Goal: Task Accomplishment & Management: Manage account settings

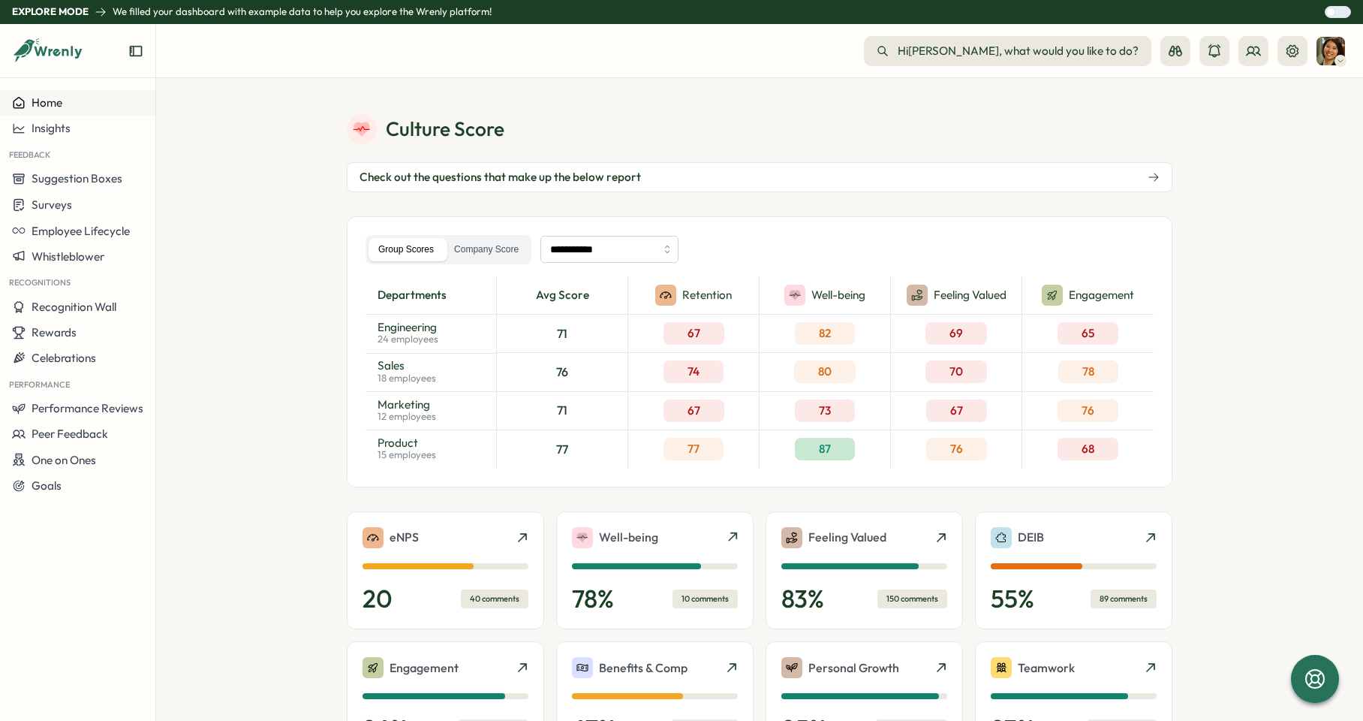
click at [95, 105] on div "Home" at bounding box center [77, 103] width 131 height 14
click at [89, 130] on div "Insights" at bounding box center [77, 129] width 131 height 14
click at [83, 412] on span "Performance Reviews" at bounding box center [88, 408] width 112 height 14
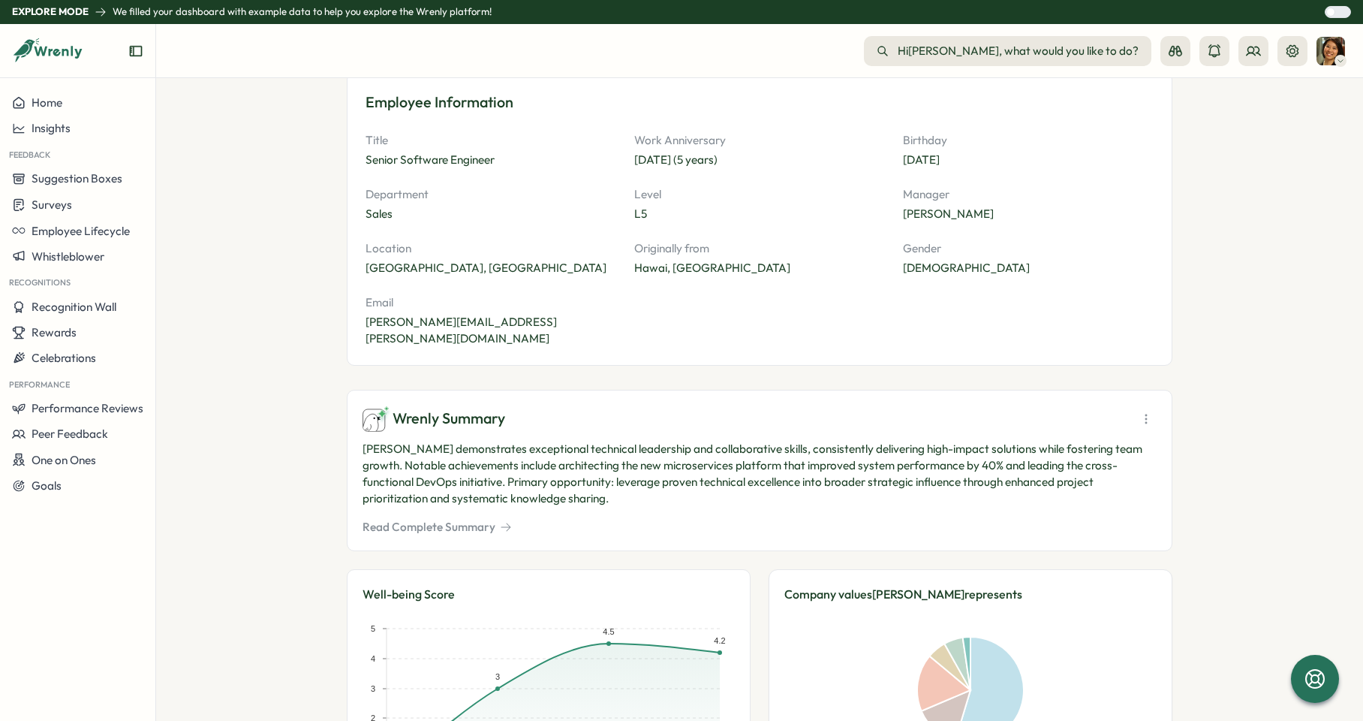
scroll to position [24, 0]
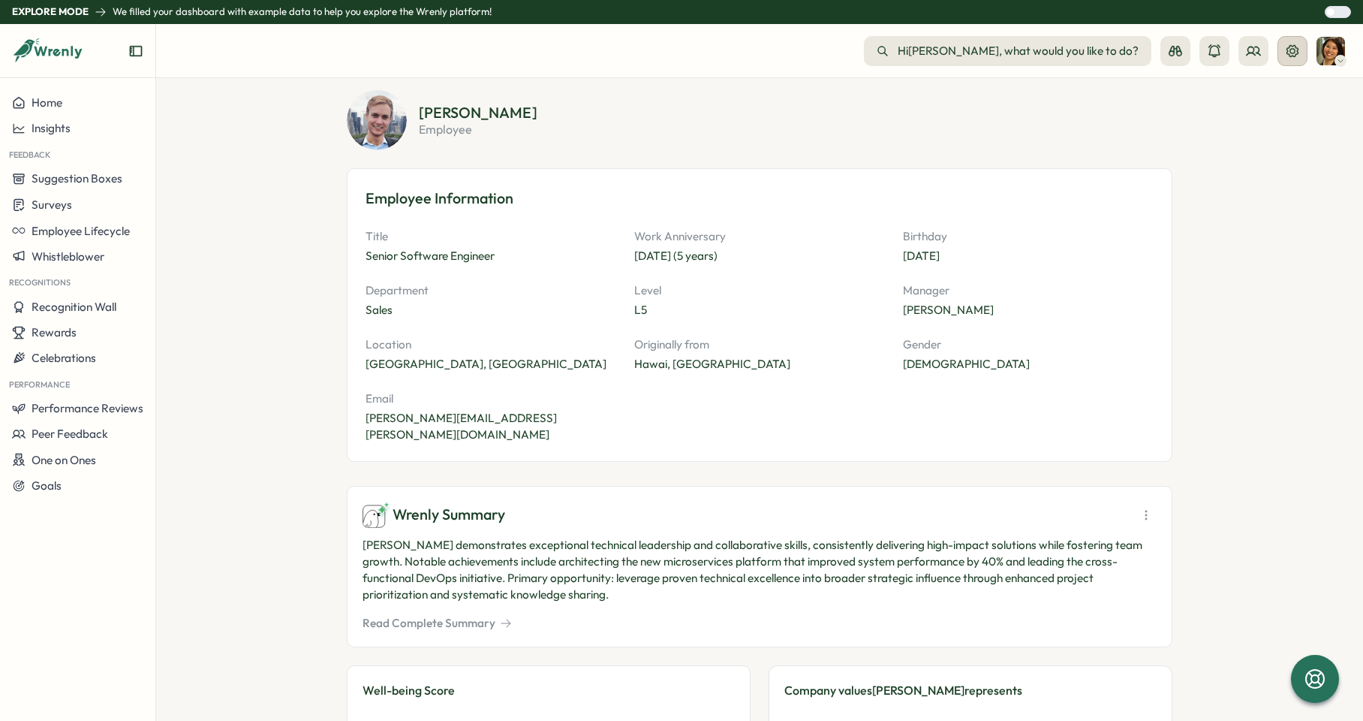
click at [1286, 50] on icon at bounding box center [1292, 51] width 15 height 15
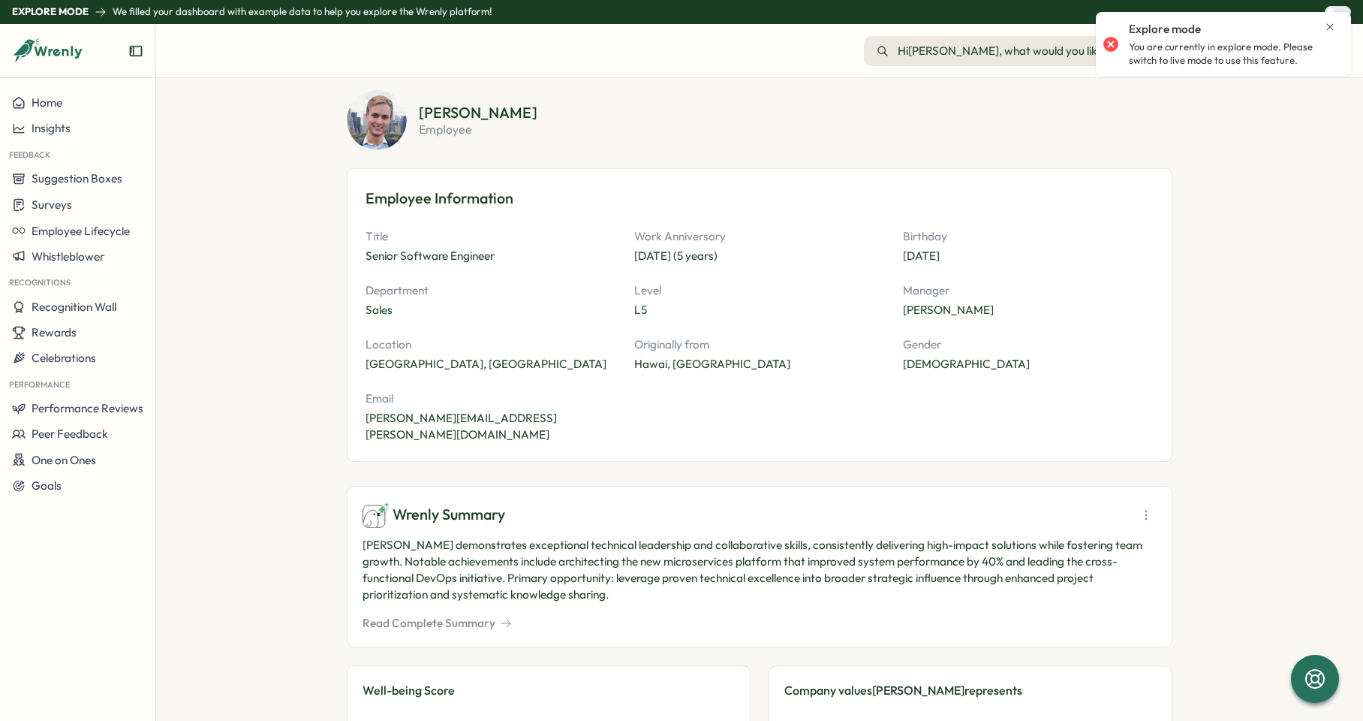
click at [1180, 56] on p "You are currently in explore mode. Please switch to live mode to use this featu…" at bounding box center [1232, 54] width 207 height 26
click at [1279, 119] on section "Matthew Brooks employee Employee Information Title Senior Software Engineer Wor…" at bounding box center [759, 399] width 1207 height 643
click at [1328, 23] on icon "Close notification" at bounding box center [1330, 27] width 12 height 12
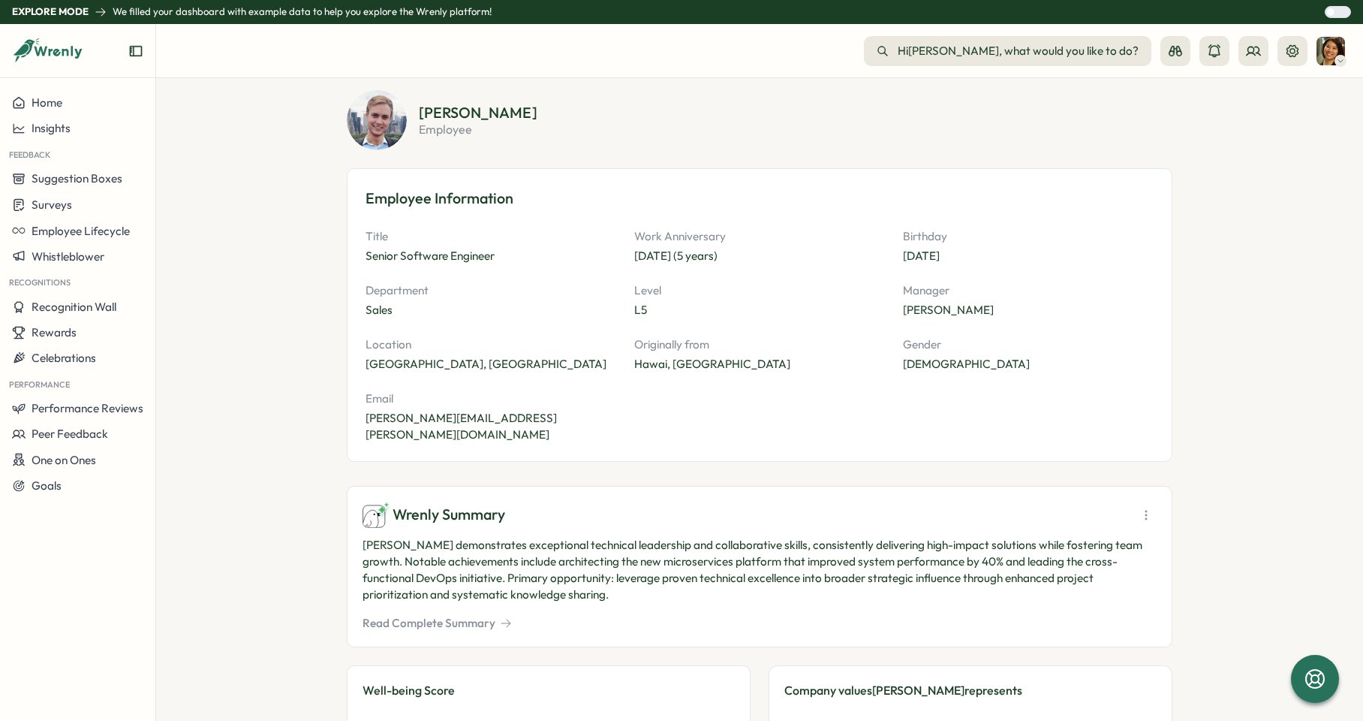
click at [1337, 50] on img at bounding box center [1331, 51] width 29 height 29
click at [1119, 115] on section "Matthew Brooks employee" at bounding box center [796, 120] width 754 height 30
click at [1183, 48] on button at bounding box center [1176, 51] width 30 height 30
click at [1169, 157] on div "Employee View" at bounding box center [1176, 161] width 102 height 17
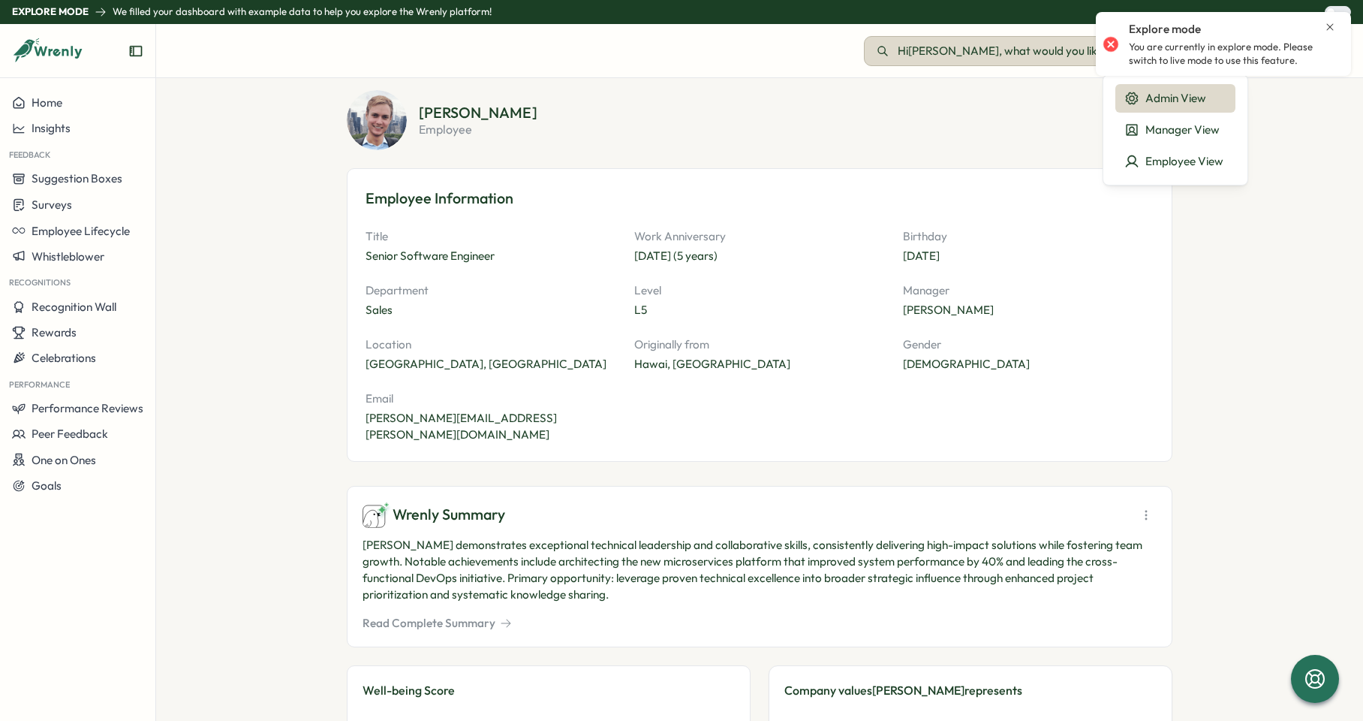
click at [1083, 51] on span "Hi Sarah , what would you like to do?" at bounding box center [1018, 51] width 241 height 17
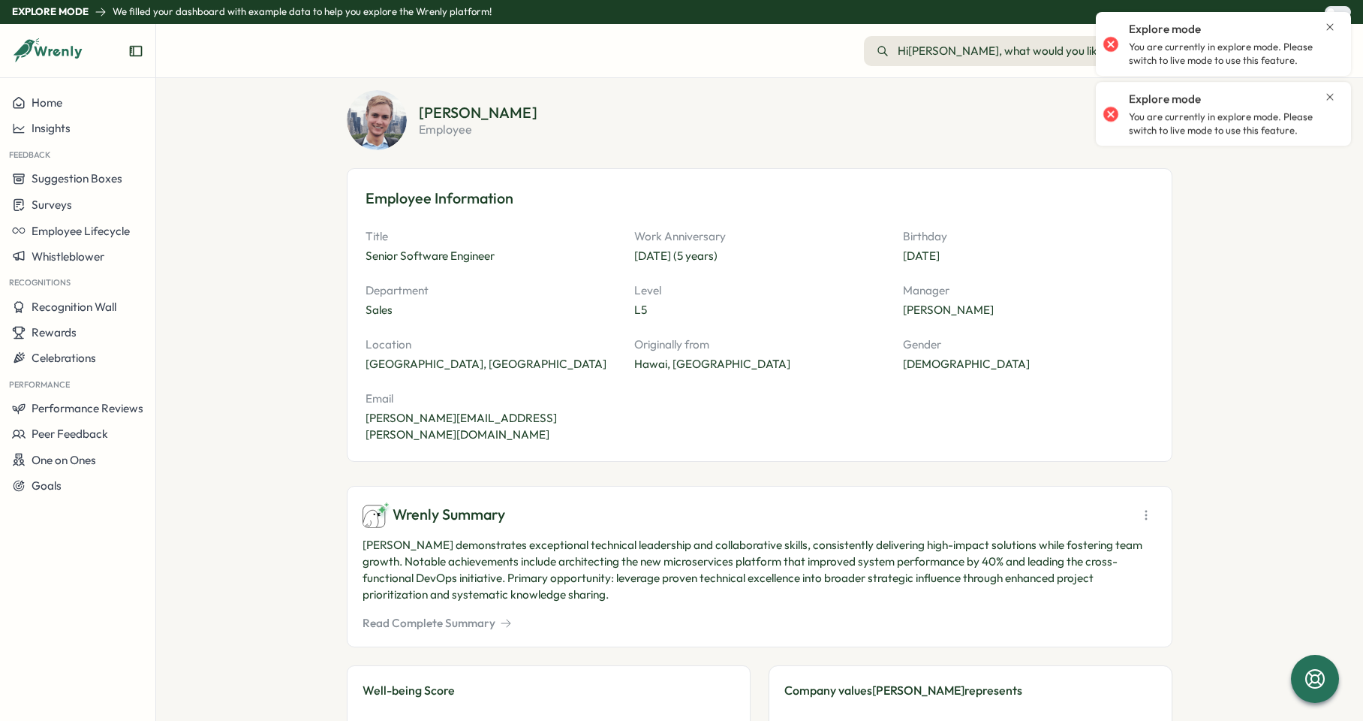
click at [241, 149] on section "Matthew Brooks employee Employee Information Title Senior Software Engineer Wor…" at bounding box center [759, 399] width 1207 height 643
click at [249, 8] on p "We filled your dashboard with example data to help you explore the Wrenly platf…" at bounding box center [302, 12] width 379 height 14
click at [866, 94] on div "Matthew Brooks employee" at bounding box center [760, 120] width 826 height 60
click at [1327, 21] on icon "Close notification" at bounding box center [1330, 27] width 12 height 12
click at [1329, 24] on icon "Close notification" at bounding box center [1330, 27] width 12 height 12
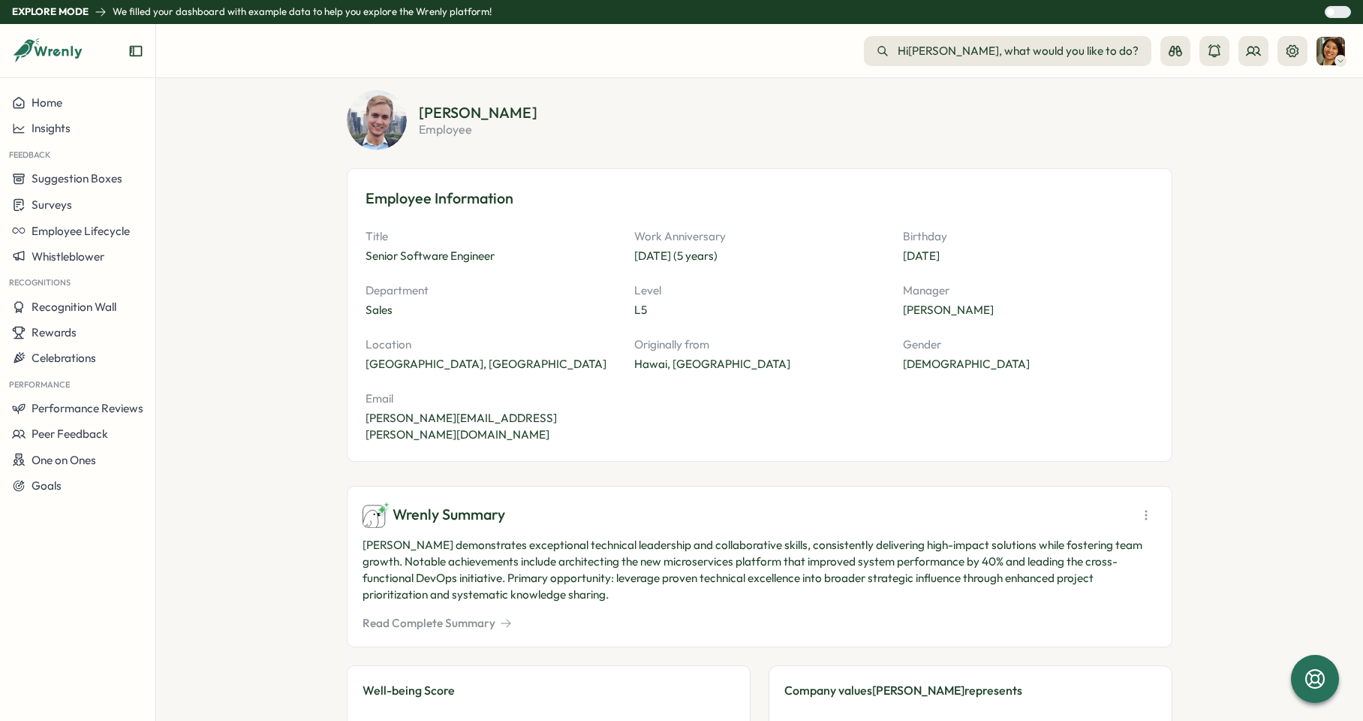
click at [1336, 10] on div at bounding box center [1343, 12] width 15 height 11
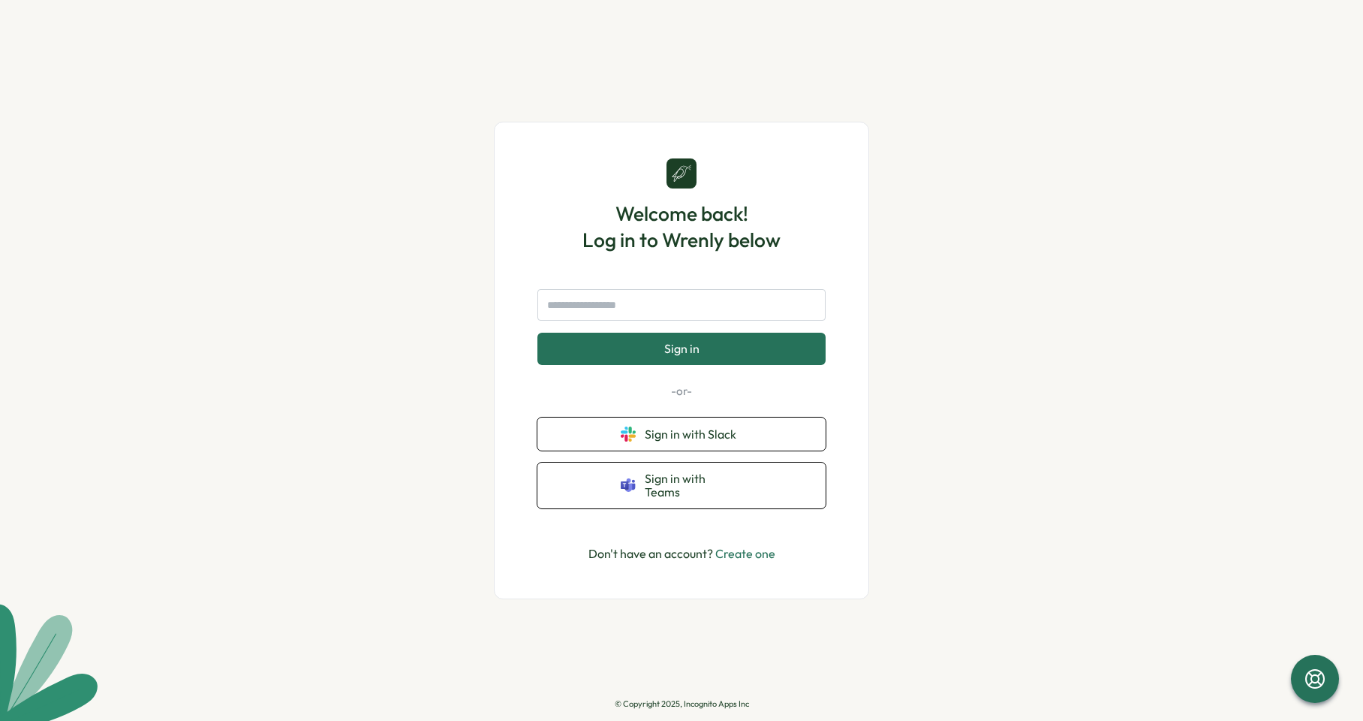
click at [737, 547] on link "Create one" at bounding box center [746, 553] width 60 height 15
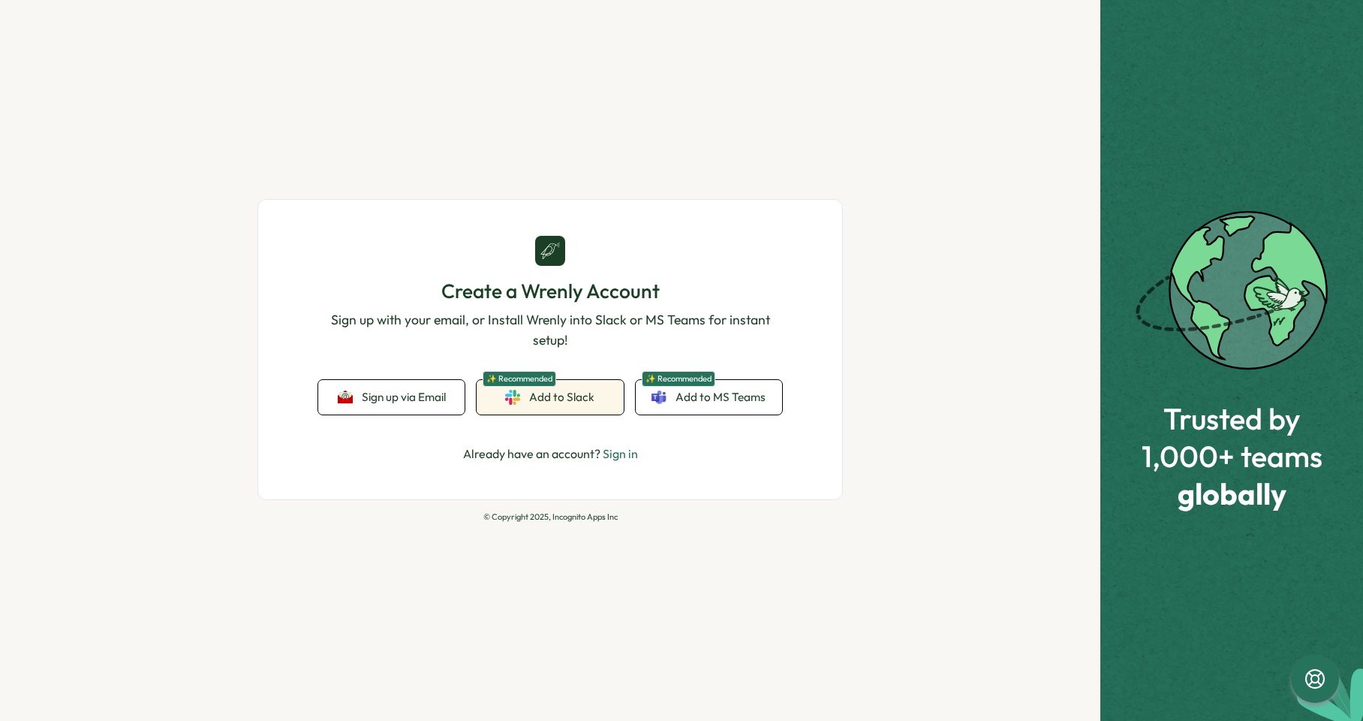
click at [577, 393] on span "Add to Slack" at bounding box center [561, 397] width 65 height 17
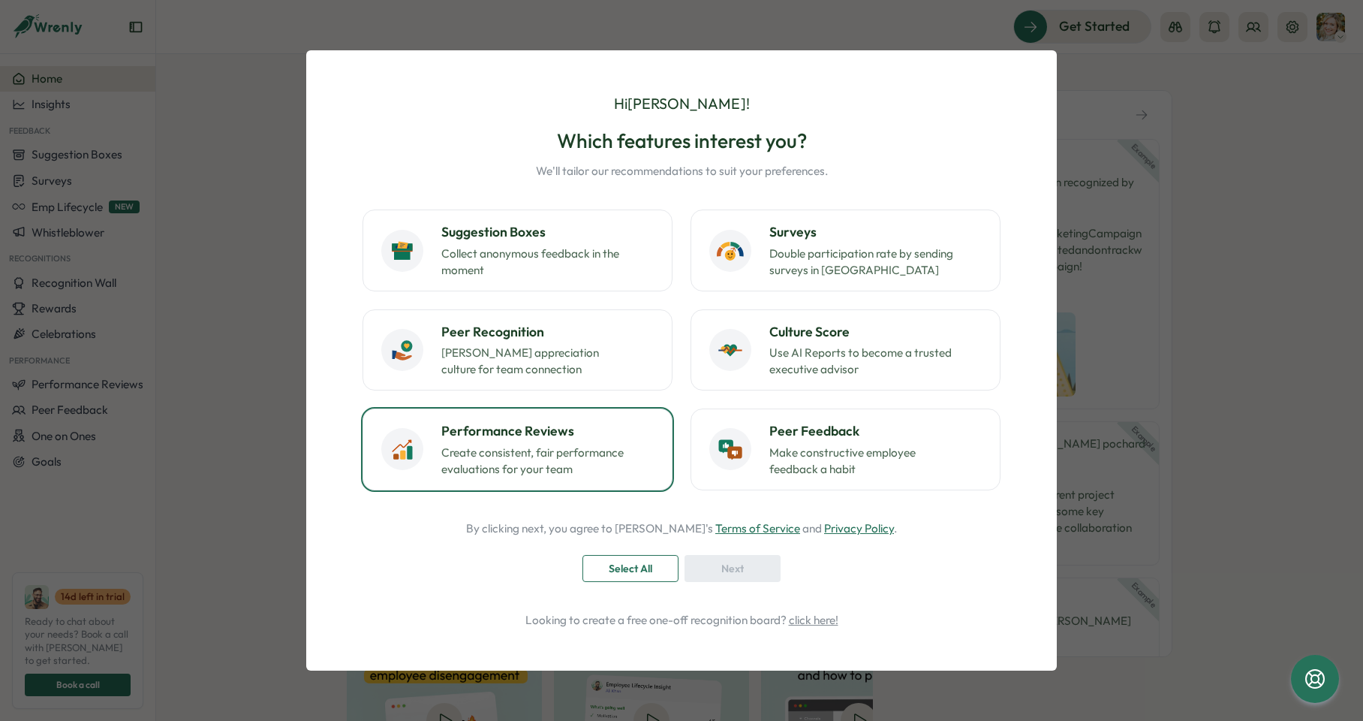
click at [511, 453] on p "Create consistent, fair performance evaluations for your team" at bounding box center [535, 460] width 188 height 33
click at [743, 568] on span "Next" at bounding box center [733, 569] width 23 height 26
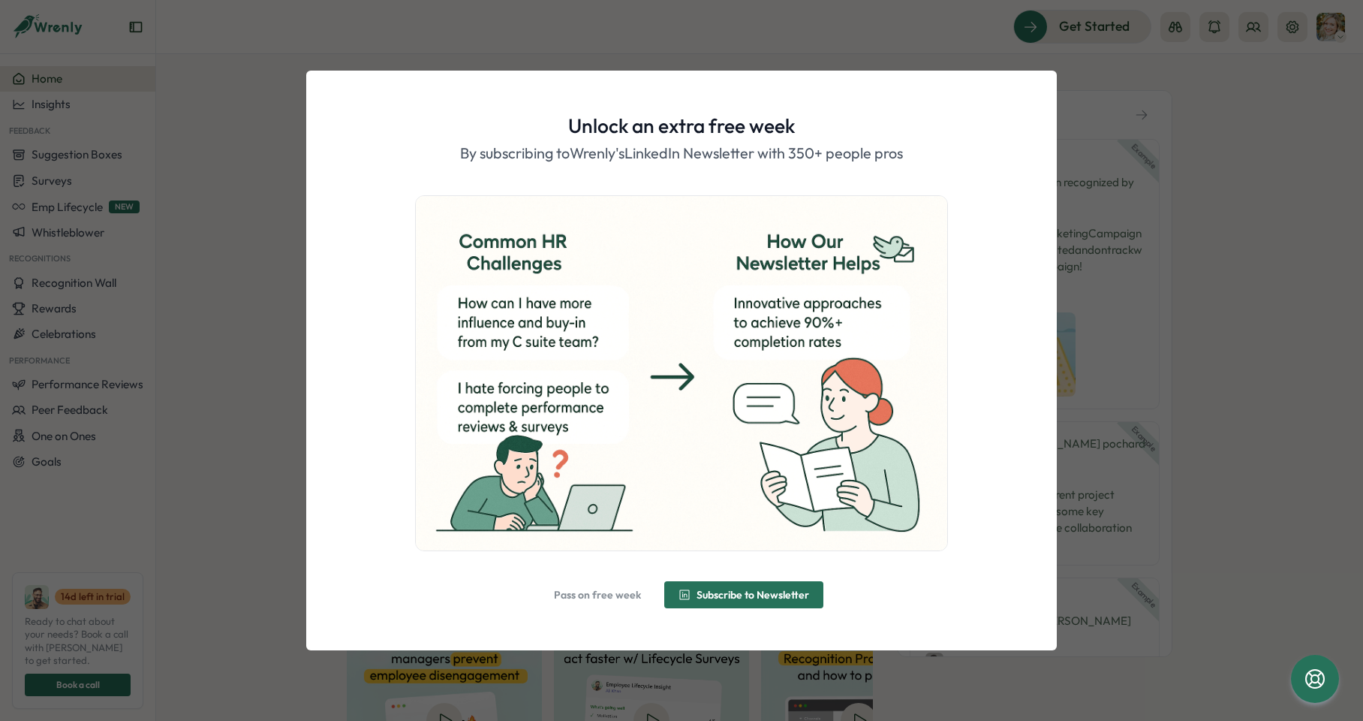
click at [616, 591] on span "Pass on free week" at bounding box center [597, 594] width 87 height 11
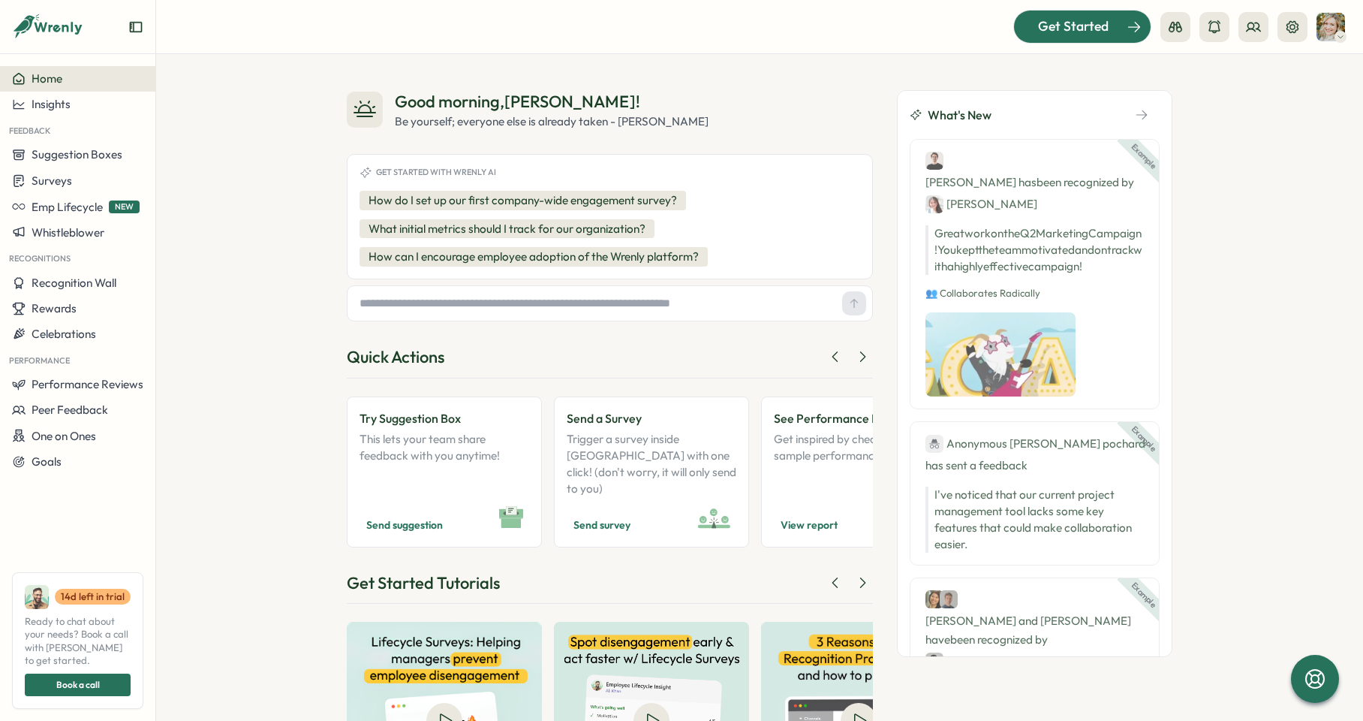
click at [1068, 18] on span "Get Started" at bounding box center [1073, 27] width 71 height 20
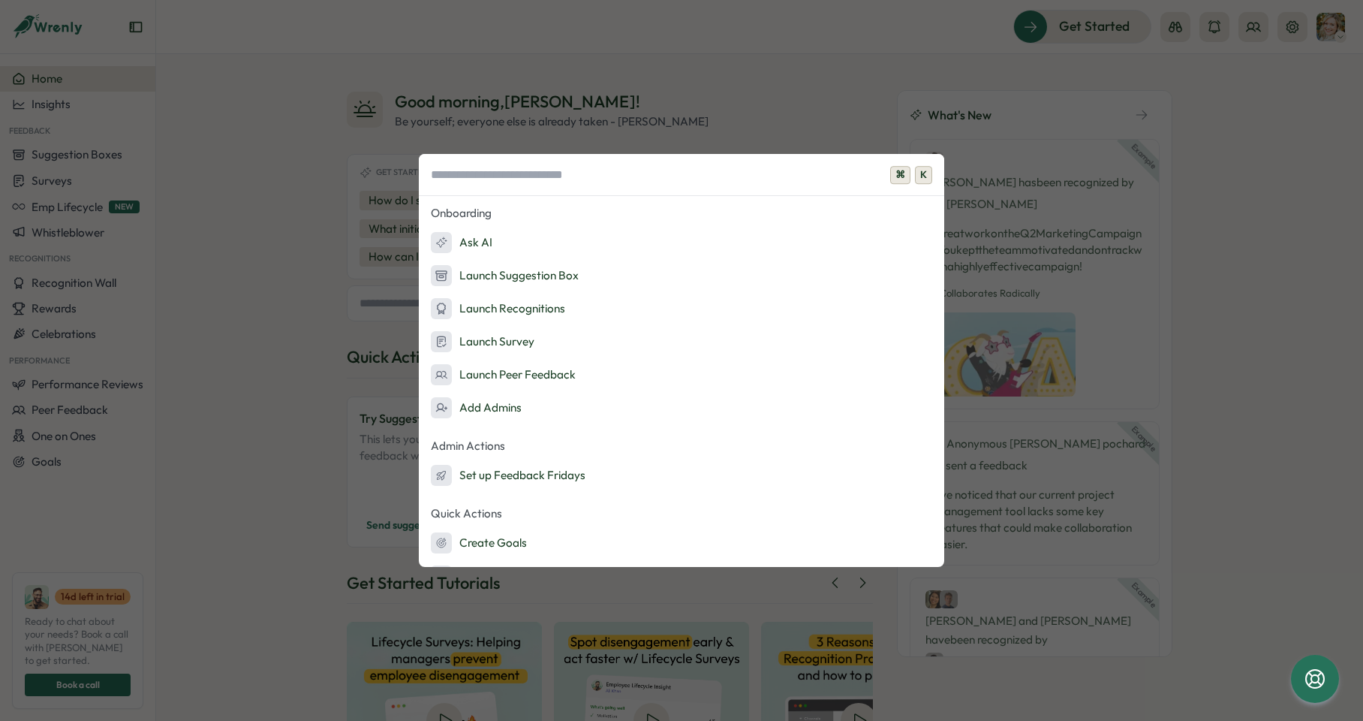
click at [906, 175] on span "⌘" at bounding box center [900, 175] width 20 height 18
click at [1233, 110] on div "⌘ K Onboarding Ask AI Launch Suggestion Box Launch Recognitions Launch Survey L…" at bounding box center [681, 360] width 1363 height 721
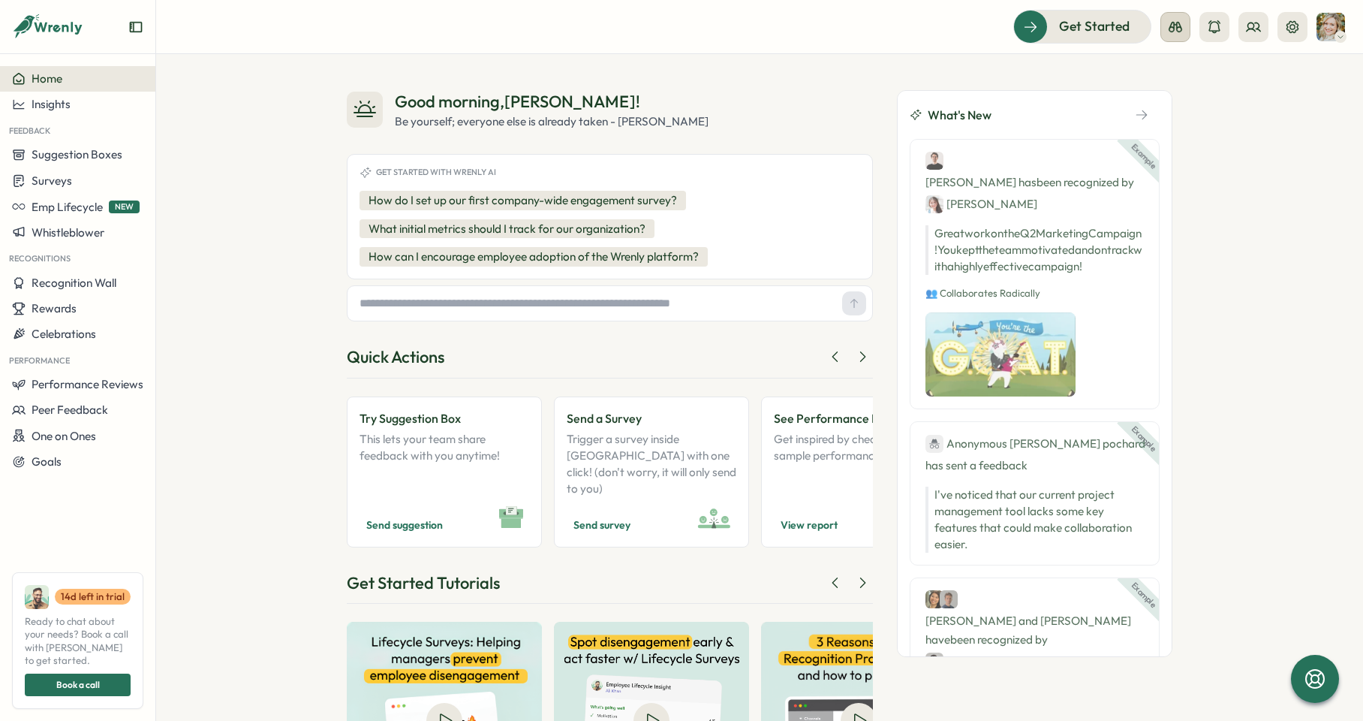
click at [1176, 26] on icon at bounding box center [1176, 27] width 14 height 11
click at [1179, 104] on div "Manager View" at bounding box center [1176, 106] width 102 height 17
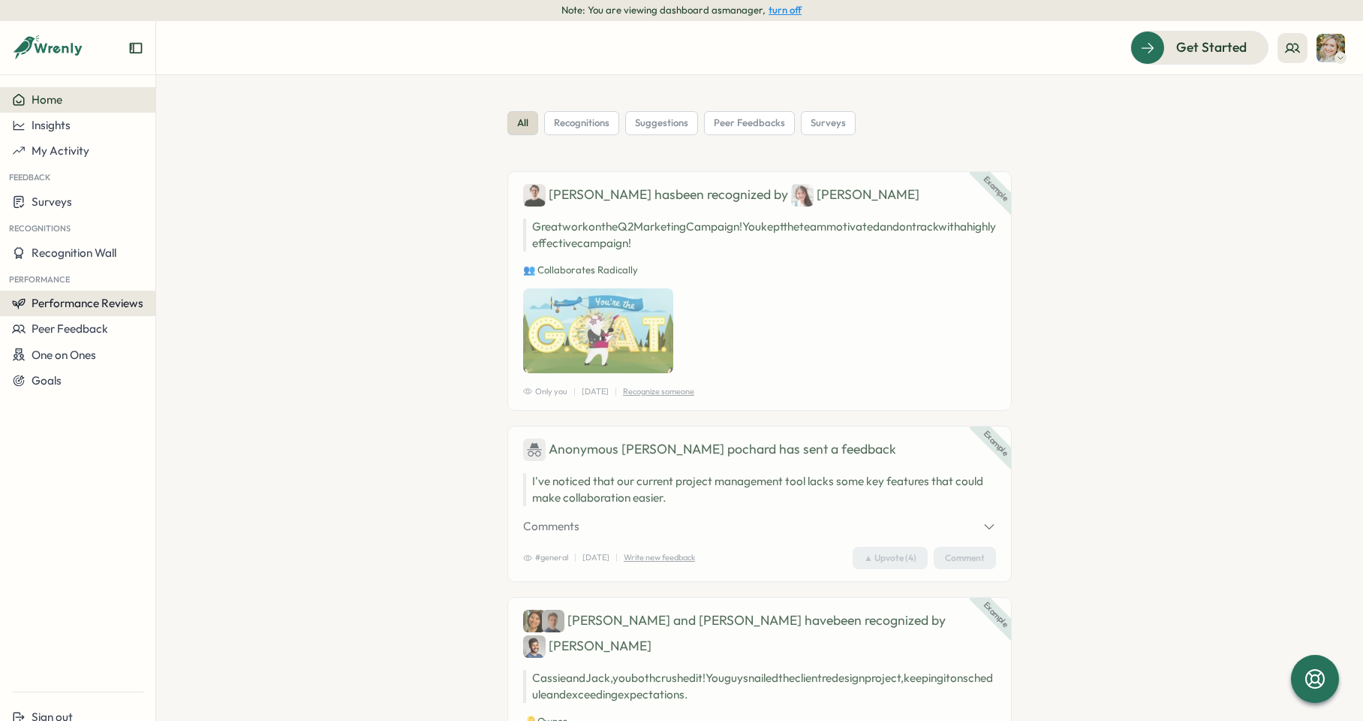
click at [119, 300] on span "Performance Reviews" at bounding box center [88, 303] width 112 height 14
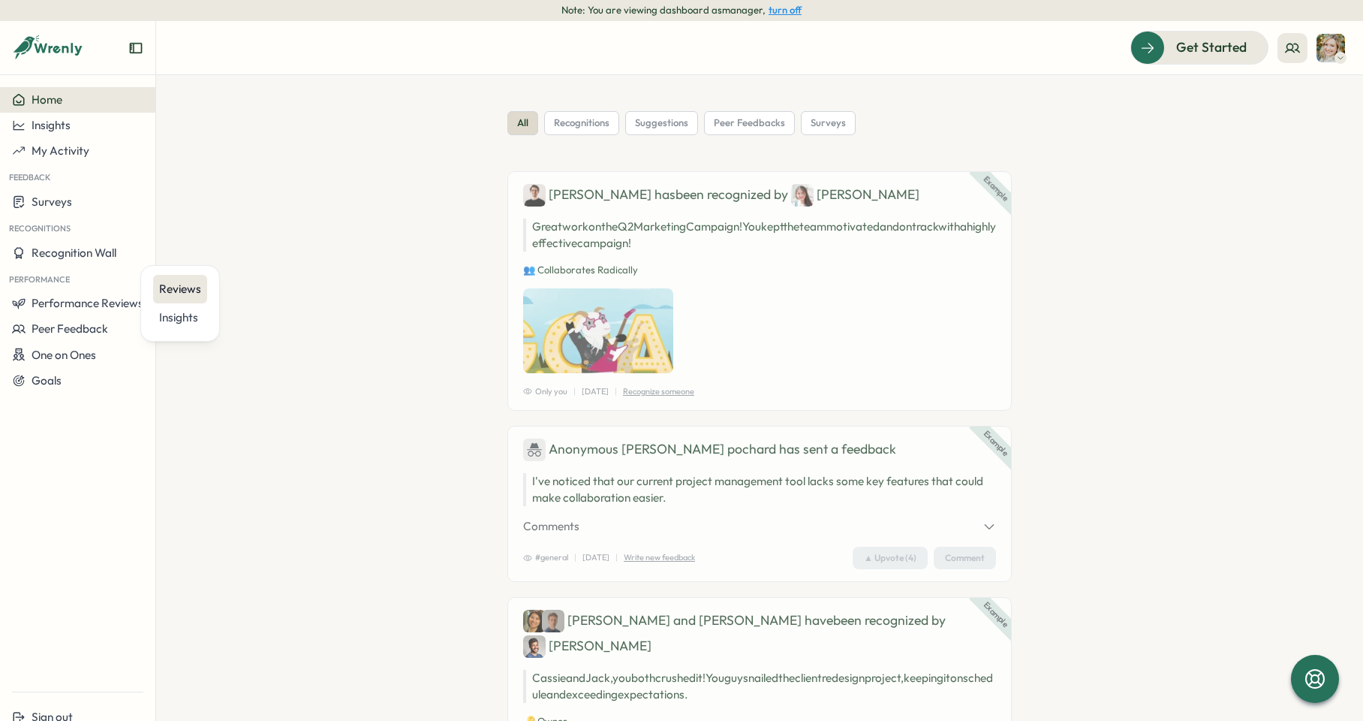
click at [184, 287] on div "Reviews" at bounding box center [180, 289] width 42 height 17
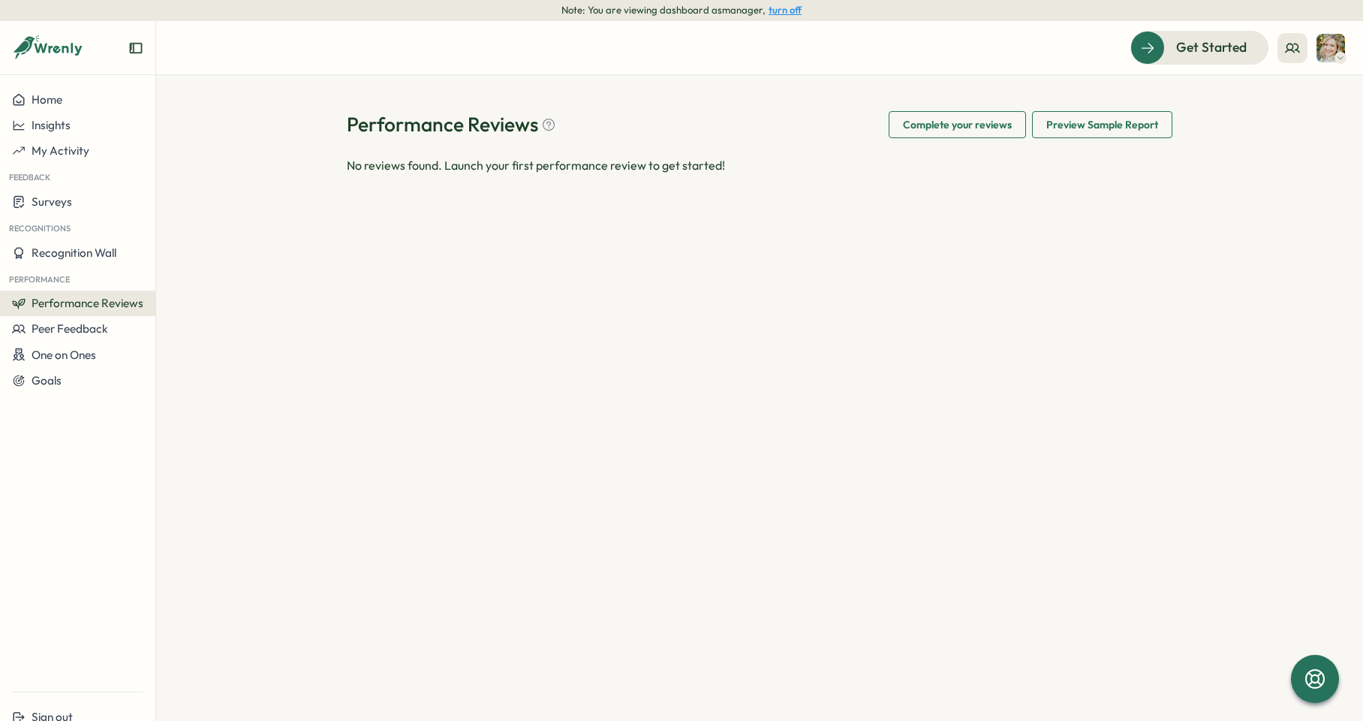
click at [1326, 45] on img at bounding box center [1331, 48] width 29 height 29
click at [1279, 49] on button at bounding box center [1293, 48] width 30 height 30
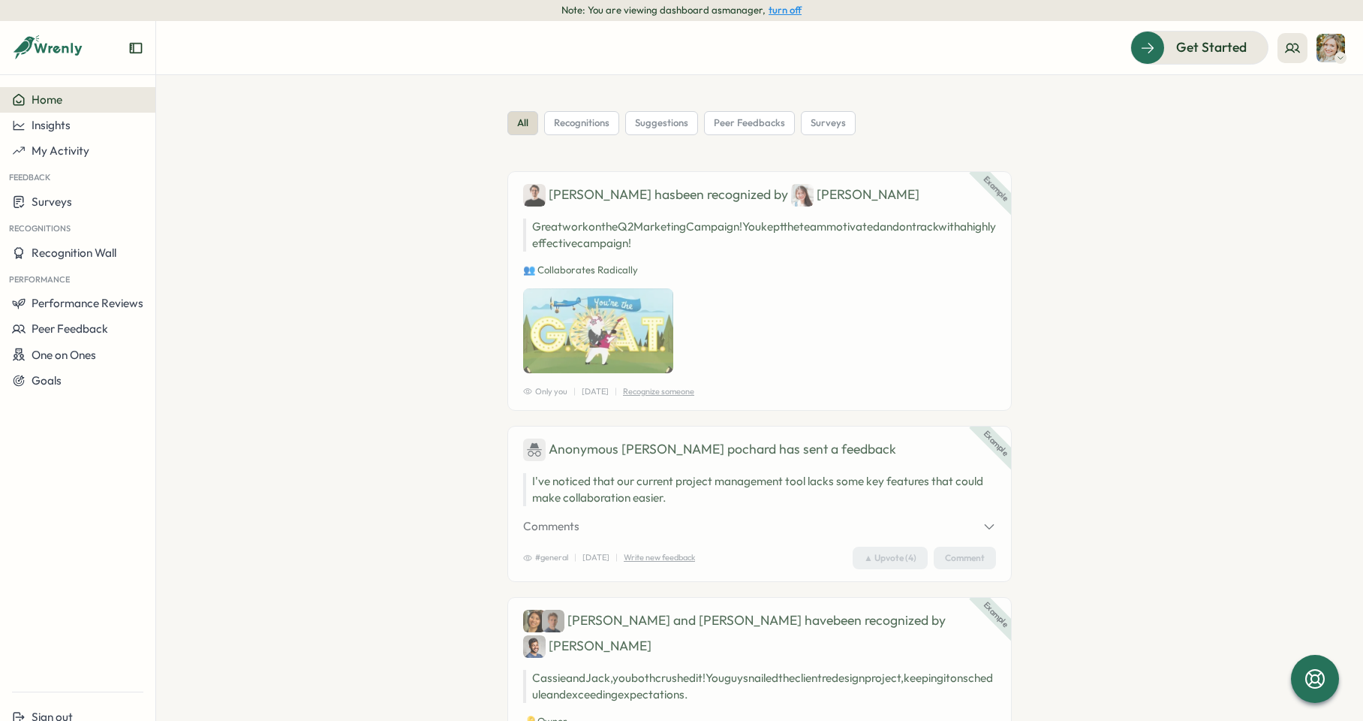
click at [932, 126] on div "all recognitions suggestions peer feedbacks surveys" at bounding box center [760, 123] width 505 height 24
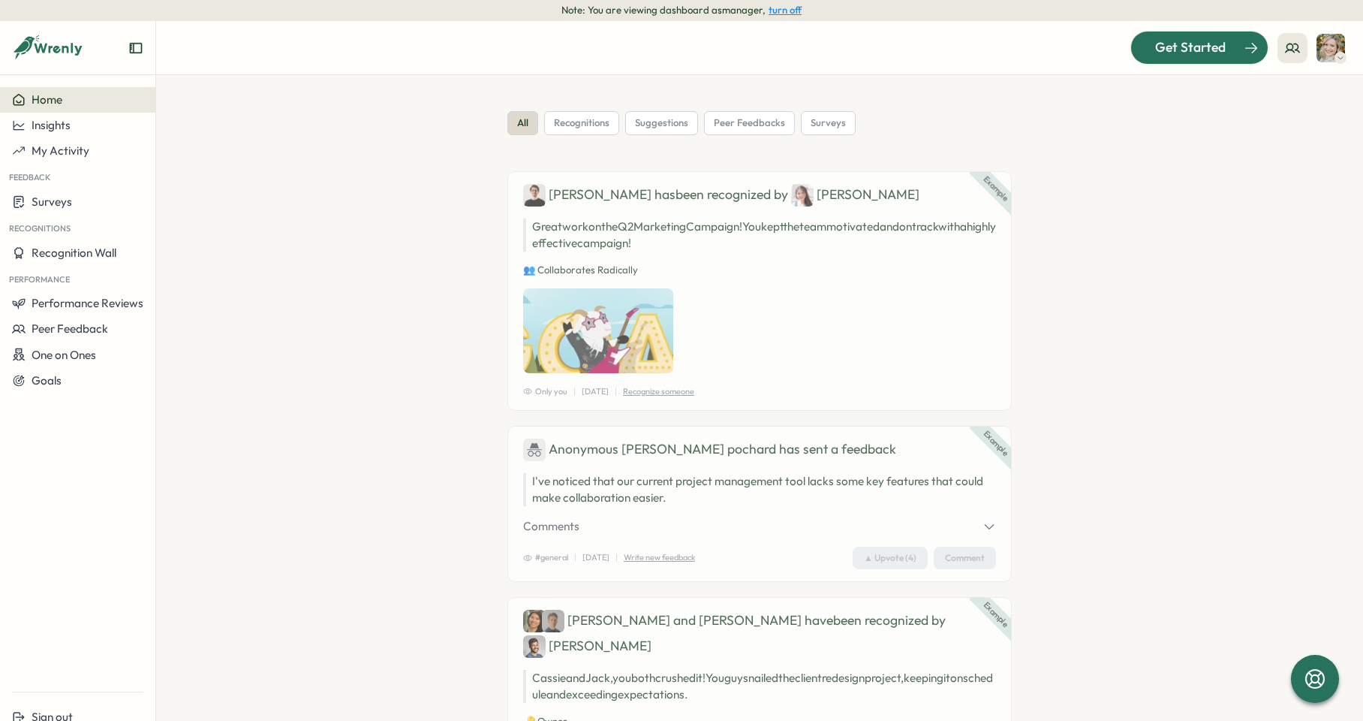
click at [1231, 50] on div "Get Started" at bounding box center [1190, 48] width 125 height 20
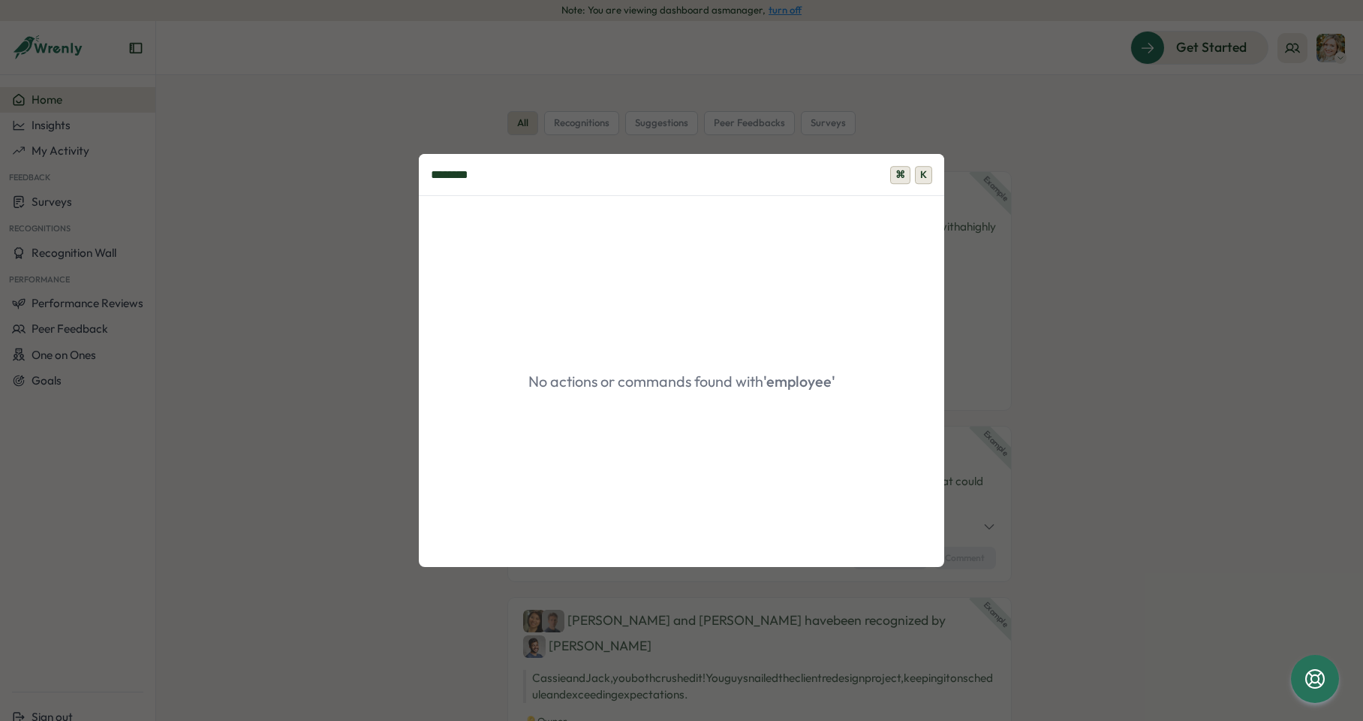
type input "********"
click at [902, 175] on span "⌘" at bounding box center [900, 175] width 20 height 18
click at [931, 179] on span "K" at bounding box center [923, 175] width 17 height 18
click at [929, 176] on span "K" at bounding box center [923, 175] width 17 height 18
click at [769, 175] on input "********" at bounding box center [682, 175] width 526 height 42
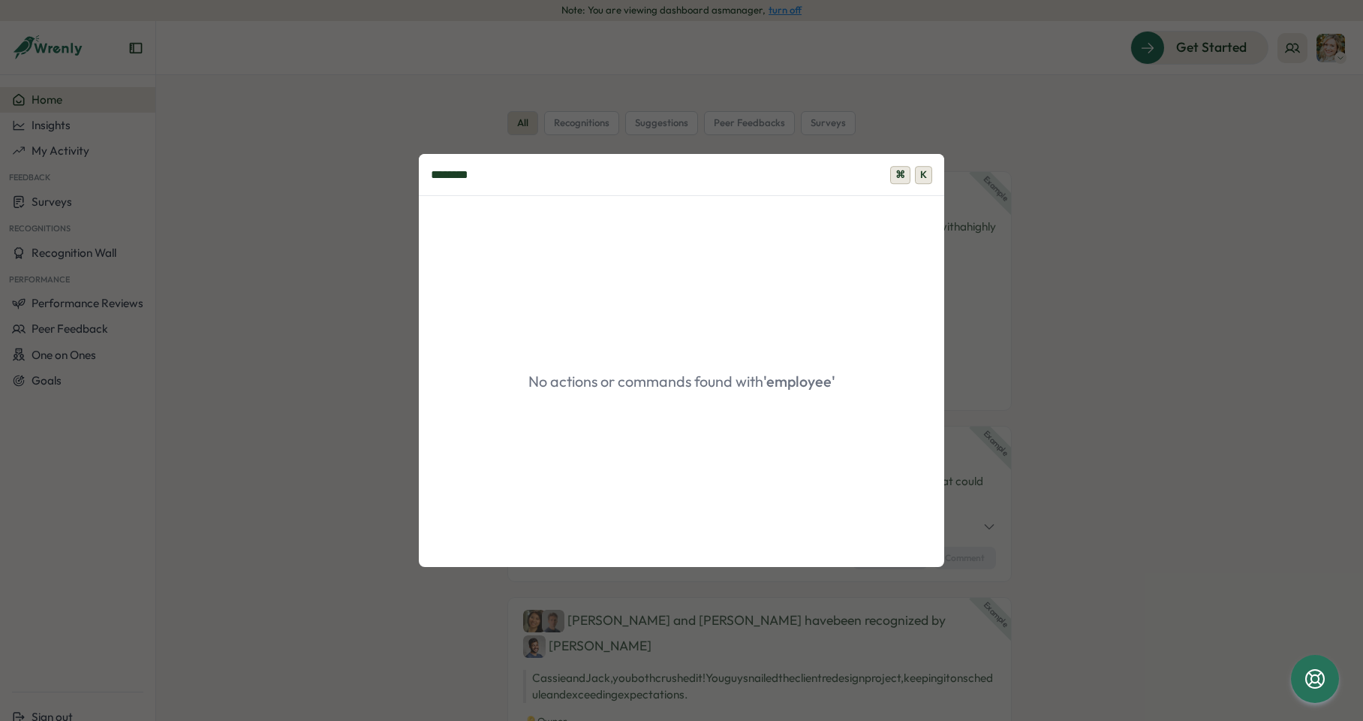
click at [984, 168] on div "******** ⌘ K No actions or commands found with 'employee'" at bounding box center [681, 360] width 1363 height 721
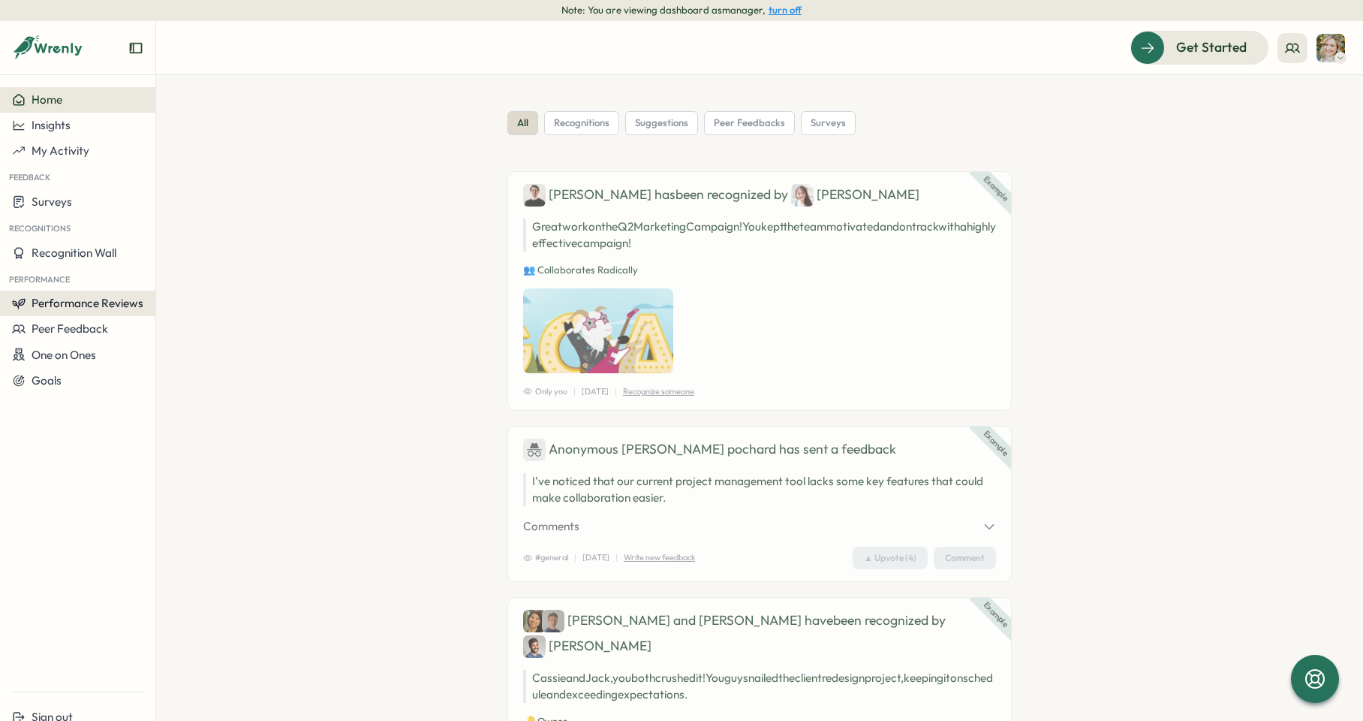
click at [116, 304] on span "Performance Reviews" at bounding box center [88, 303] width 112 height 14
click at [1149, 105] on section "all recognitions suggestions peer feedbacks surveys Example Ben has been recogn…" at bounding box center [759, 398] width 1207 height 646
click at [1295, 49] on icon at bounding box center [1293, 48] width 14 height 8
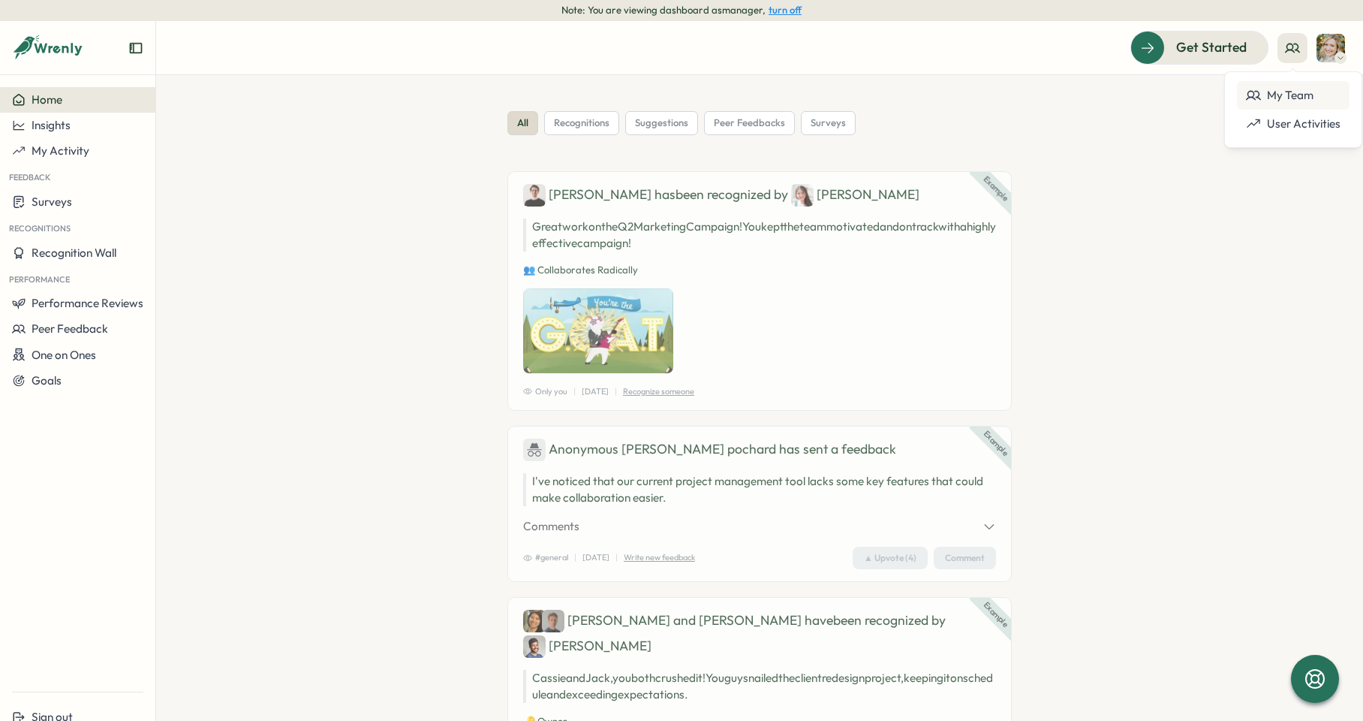
click at [1282, 89] on div "My Team" at bounding box center [1293, 95] width 95 height 17
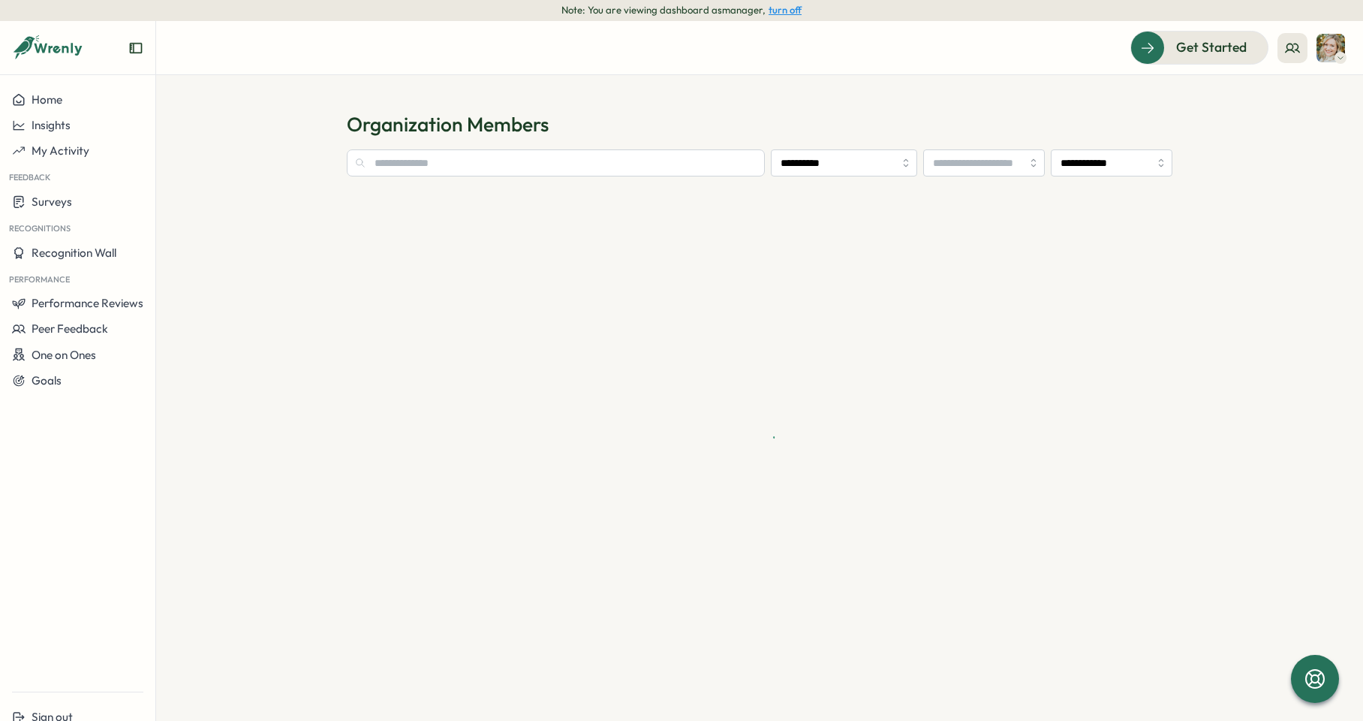
type input "**********"
click at [641, 167] on input "text" at bounding box center [556, 162] width 418 height 27
type input "******"
click at [1295, 50] on icon at bounding box center [1292, 48] width 15 height 15
click at [1286, 101] on div "My Team" at bounding box center [1293, 95] width 95 height 17
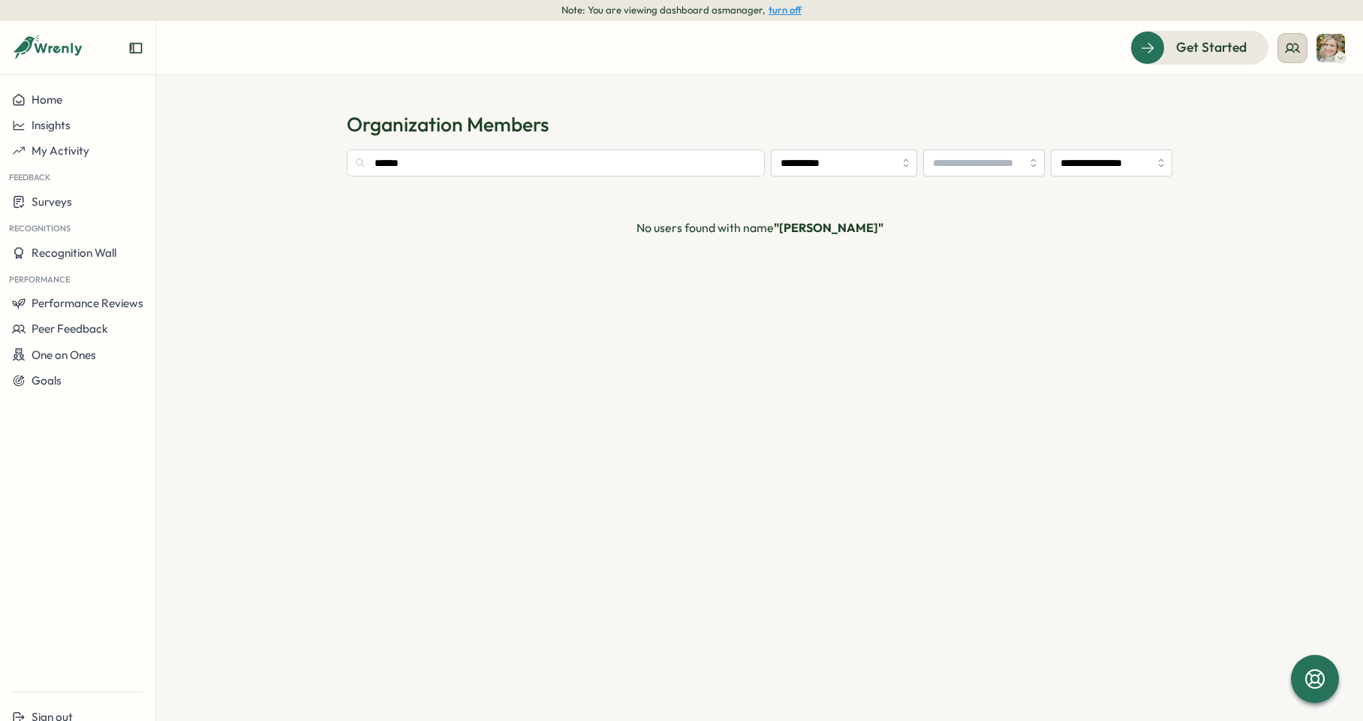
click at [1294, 49] on icon at bounding box center [1292, 48] width 15 height 15
click at [1326, 50] on img at bounding box center [1331, 48] width 29 height 29
click at [1314, 89] on div "Edit Profile" at bounding box center [1306, 94] width 74 height 17
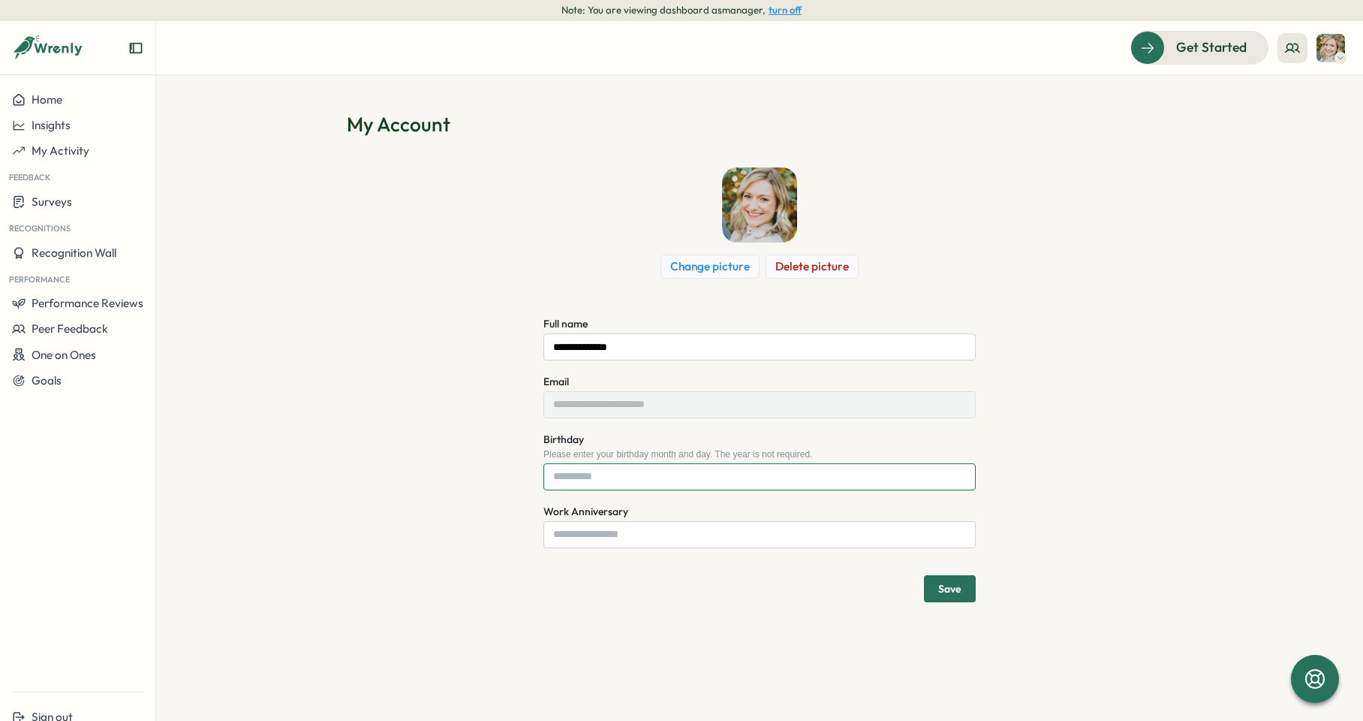
click at [634, 478] on input "Birthday" at bounding box center [760, 476] width 432 height 27
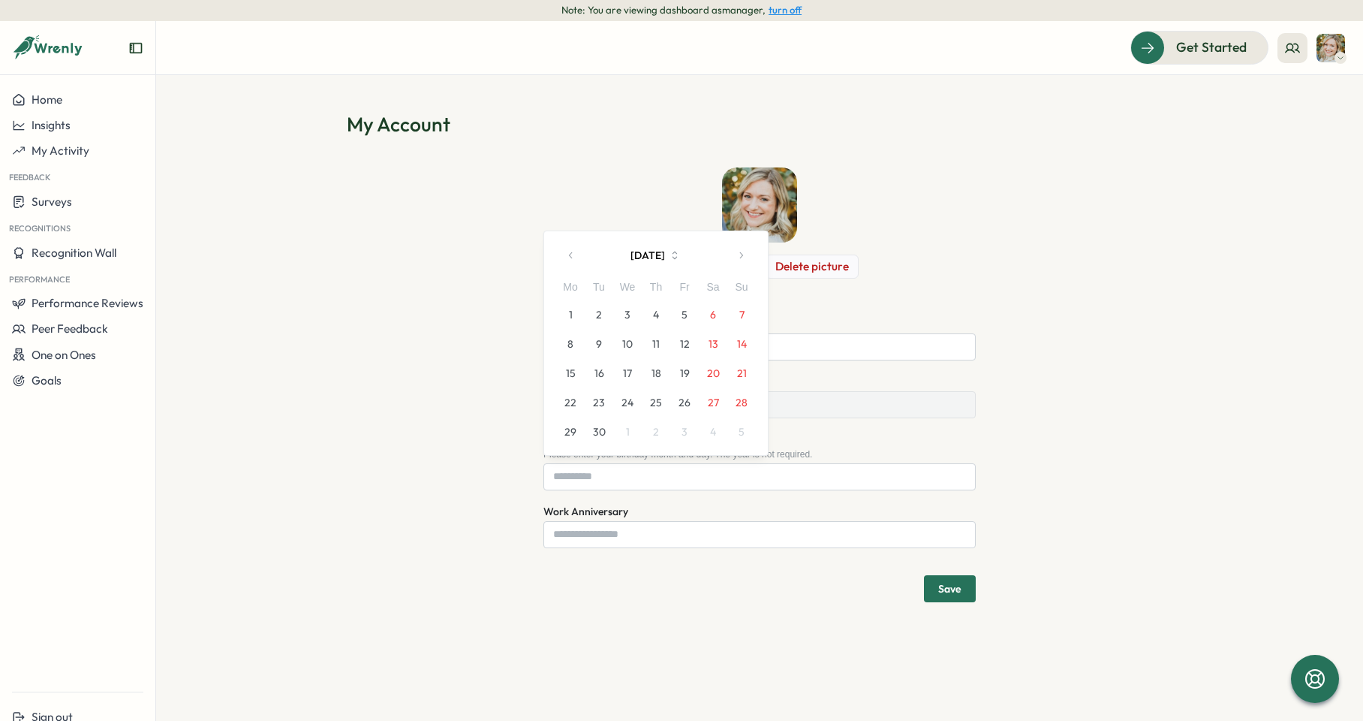
click at [576, 252] on icon "button" at bounding box center [571, 255] width 11 height 11
click at [576, 252] on div "Mo" at bounding box center [570, 258] width 29 height 17
click at [745, 228] on icon "button" at bounding box center [741, 226] width 11 height 11
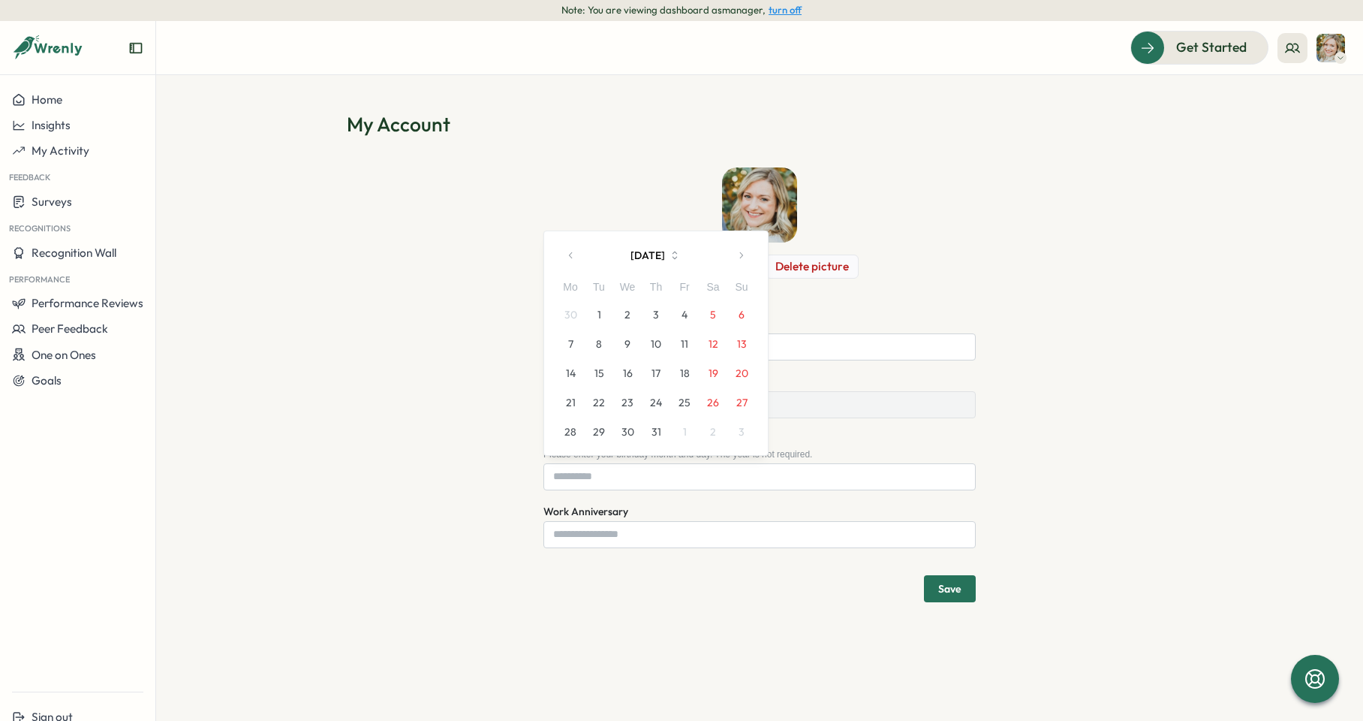
click at [676, 403] on button "25" at bounding box center [684, 402] width 29 height 29
type input "******"
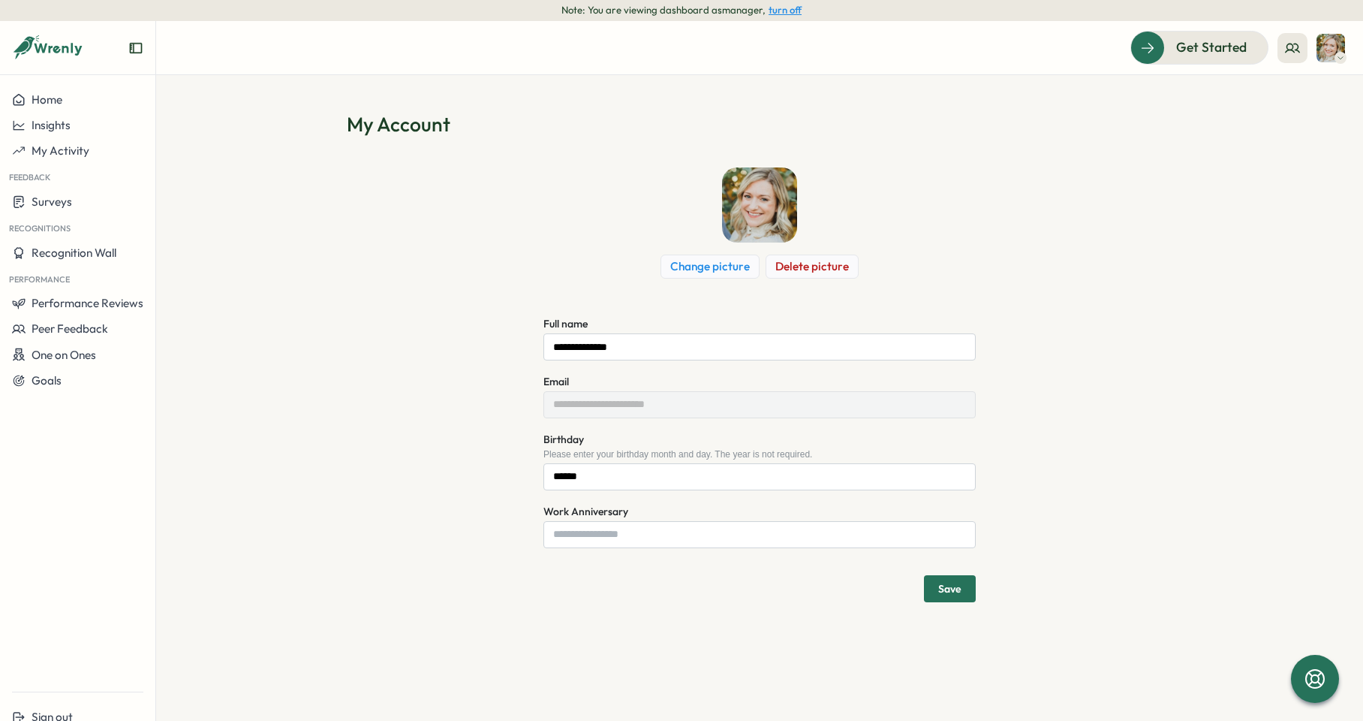
click at [945, 592] on span "Save" at bounding box center [949, 588] width 23 height 11
click at [735, 527] on input "Work Anniversary" at bounding box center [760, 534] width 432 height 27
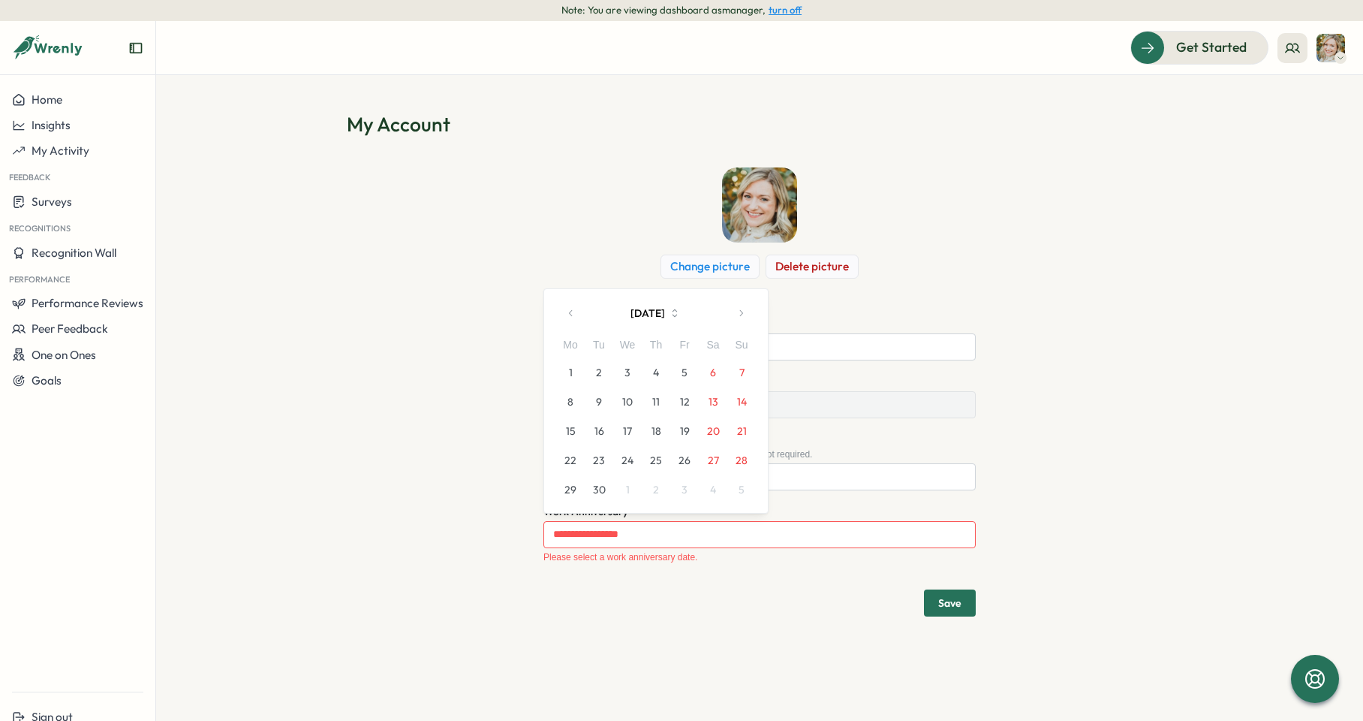
click at [568, 313] on icon "button" at bounding box center [571, 313] width 11 height 11
click at [568, 313] on div "Mo" at bounding box center [570, 316] width 29 height 17
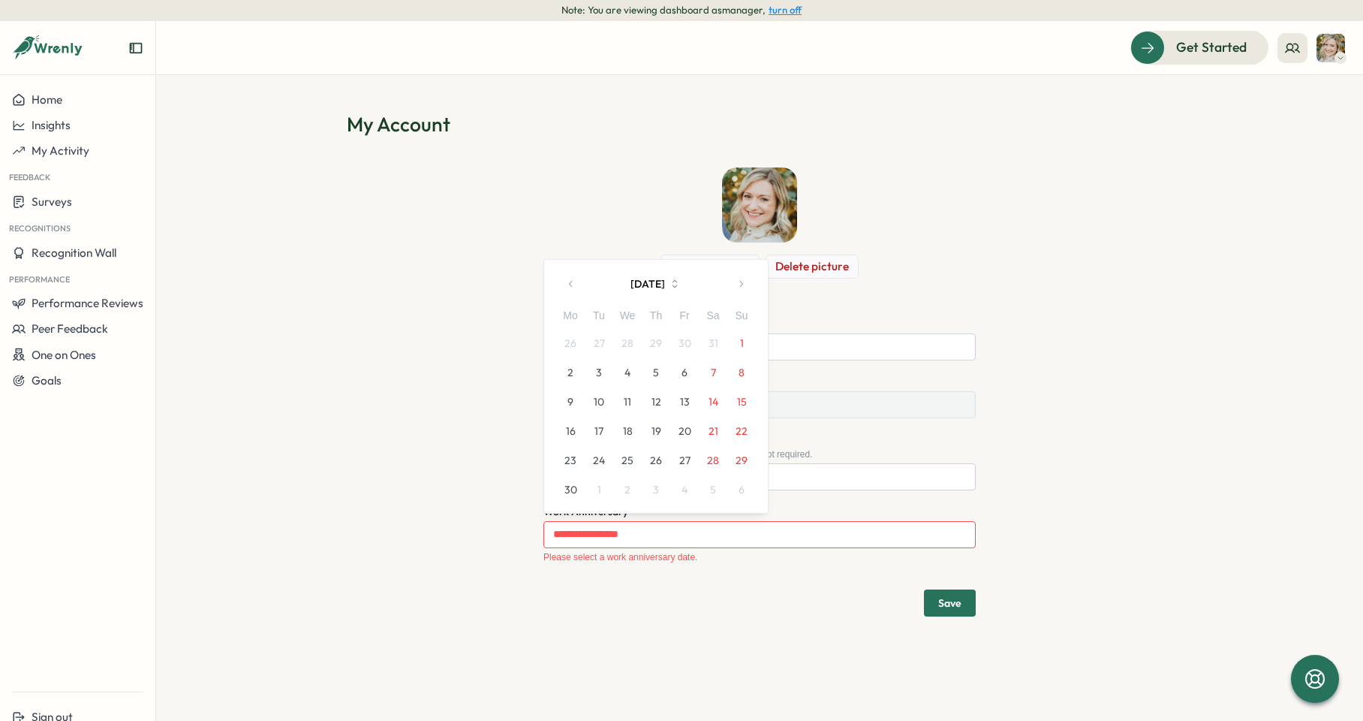
click at [568, 313] on div "Mo" at bounding box center [570, 316] width 29 height 17
click at [572, 281] on icon "button" at bounding box center [571, 284] width 11 height 11
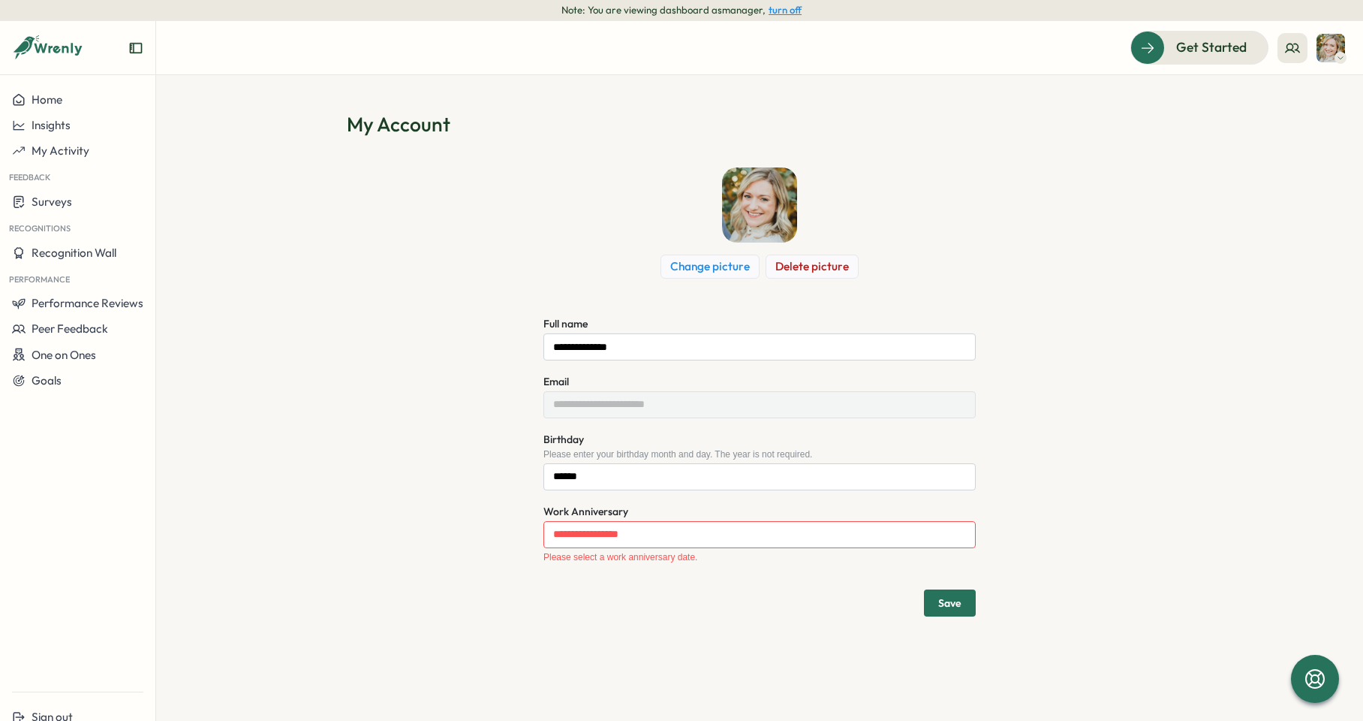
click at [572, 281] on div "**********" at bounding box center [760, 391] width 826 height 449
click at [581, 517] on label "Work Anniversary" at bounding box center [586, 512] width 85 height 17
click at [581, 521] on input "Work Anniversary" at bounding box center [760, 534] width 432 height 27
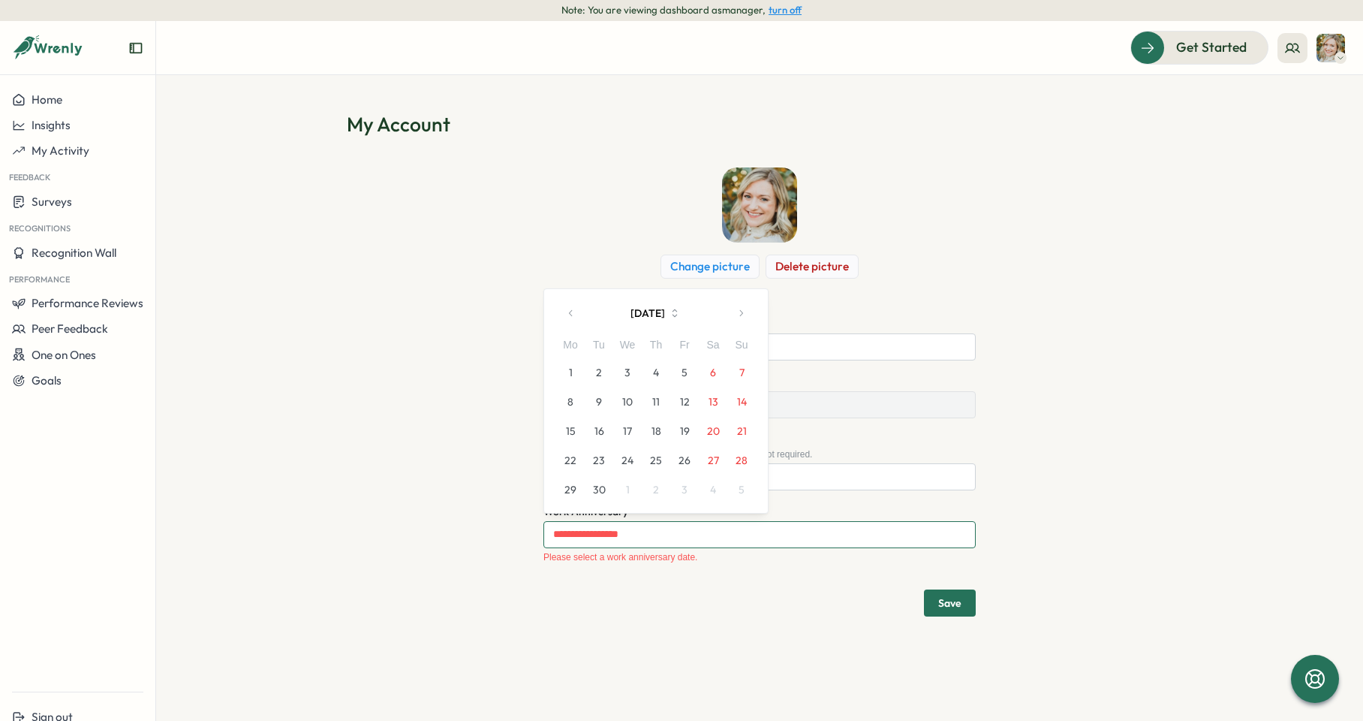
click at [581, 526] on input "Work Anniversary" at bounding box center [760, 534] width 432 height 27
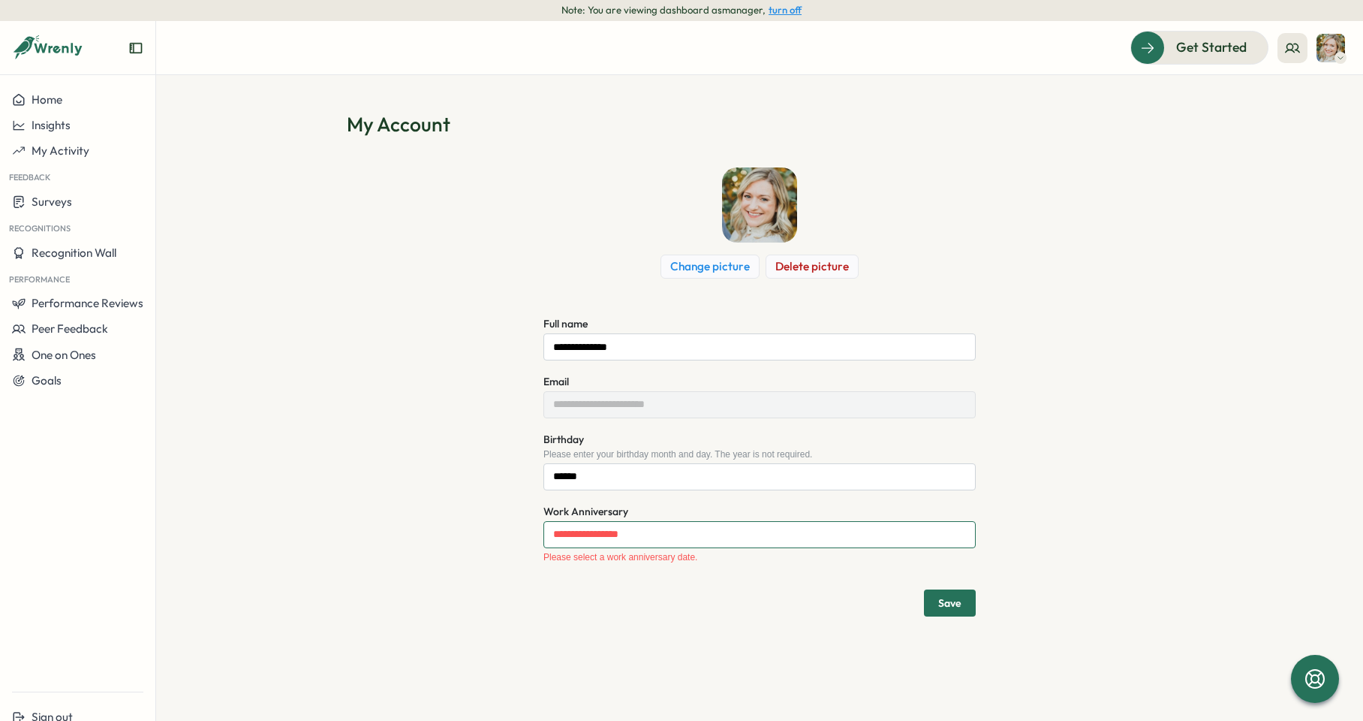
click at [604, 526] on input "Work Anniversary" at bounding box center [760, 534] width 432 height 27
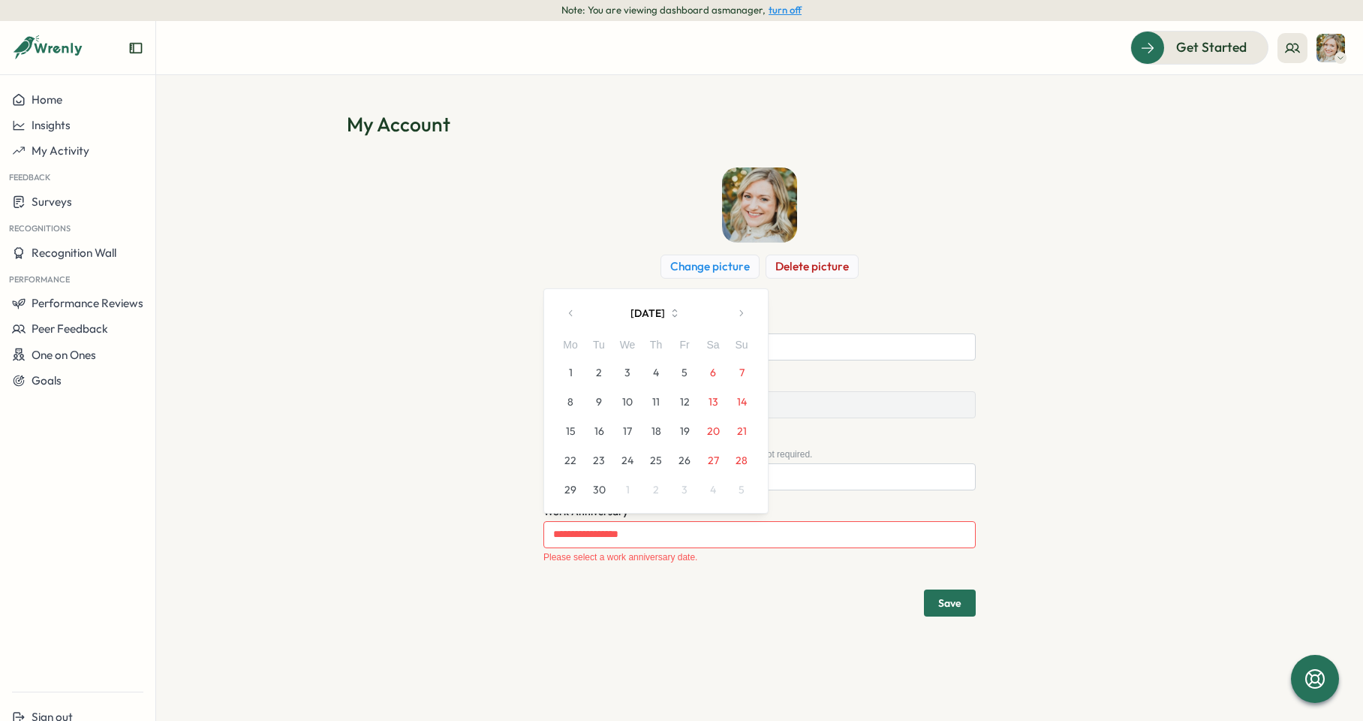
click at [736, 312] on icon "button" at bounding box center [741, 313] width 11 height 11
click at [654, 360] on button "1" at bounding box center [656, 372] width 29 height 29
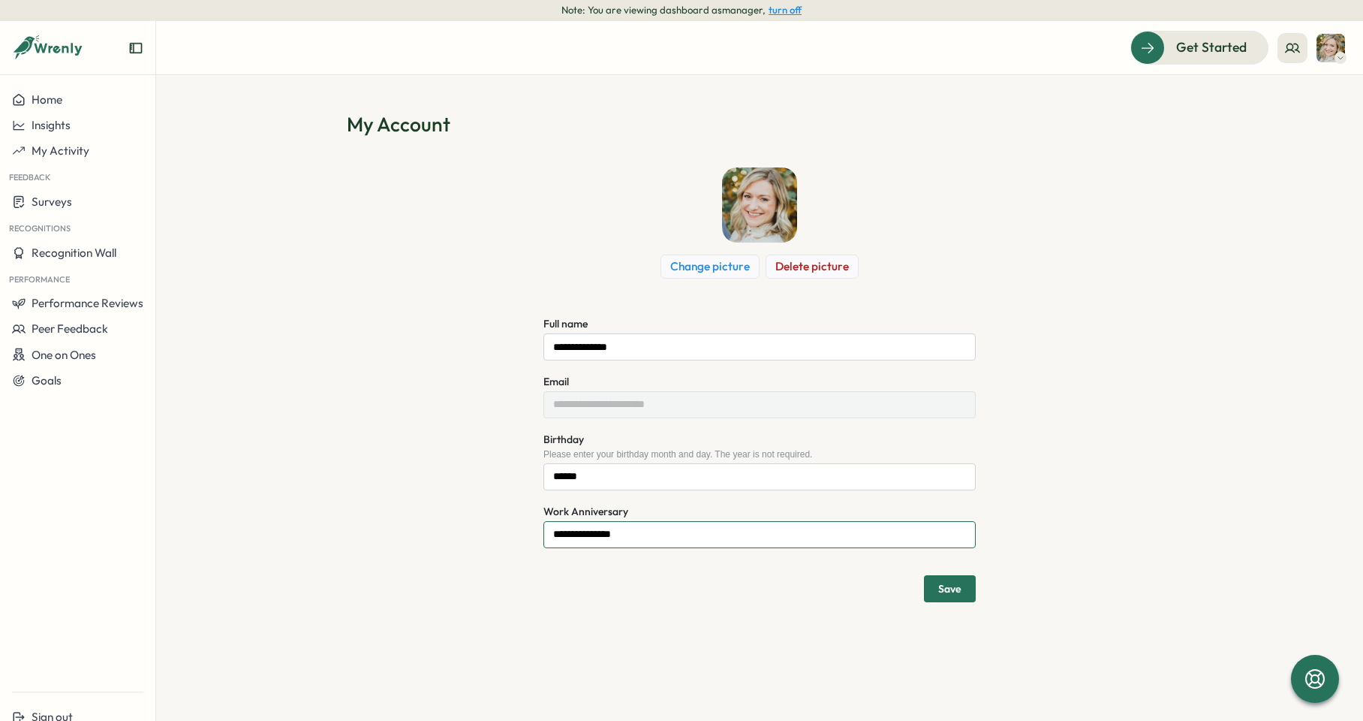
click at [623, 522] on input "**********" at bounding box center [760, 534] width 432 height 27
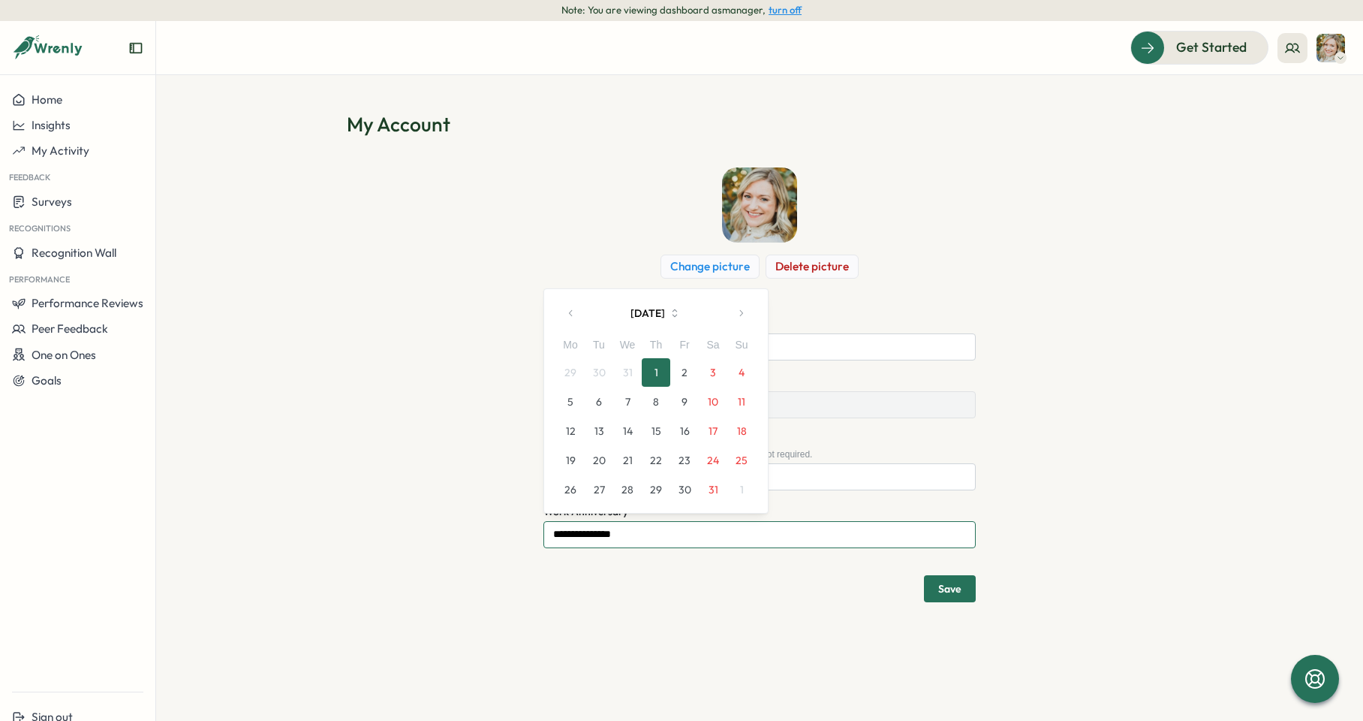
click at [646, 532] on input "**********" at bounding box center [760, 534] width 432 height 27
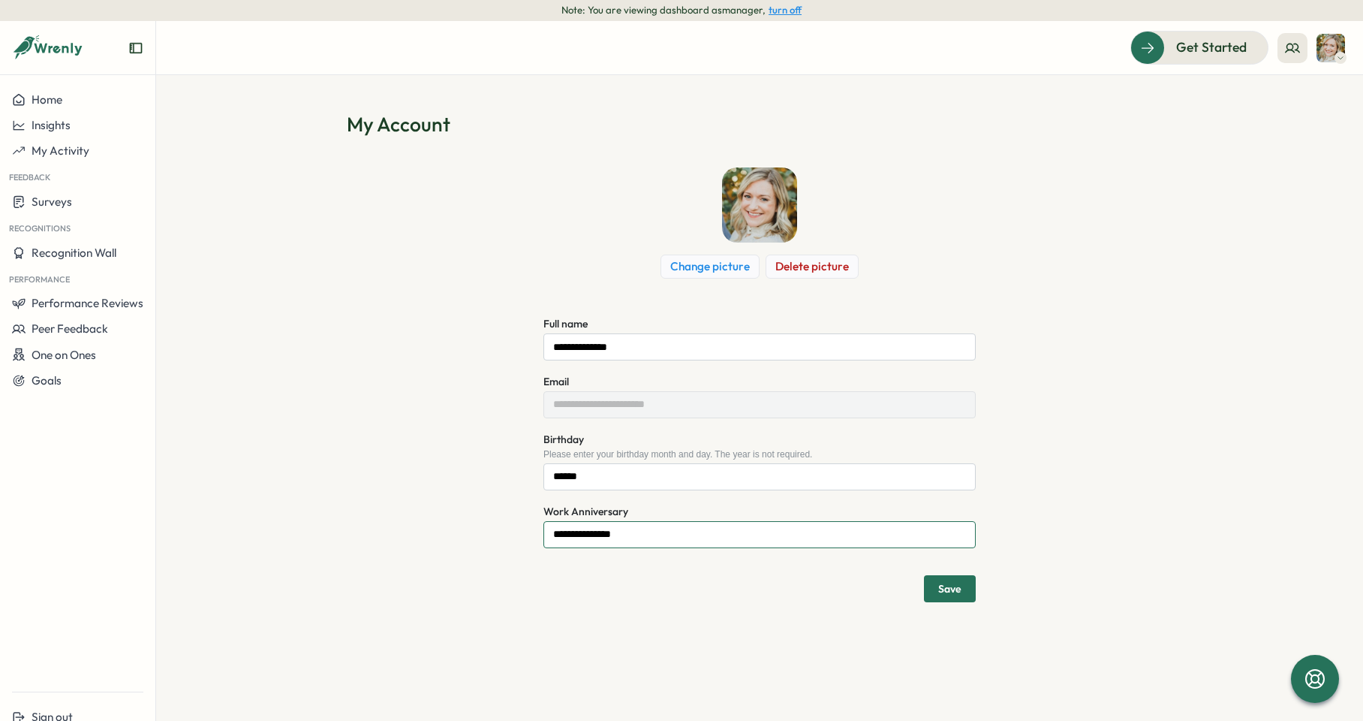
click at [640, 534] on input "**********" at bounding box center [760, 534] width 432 height 27
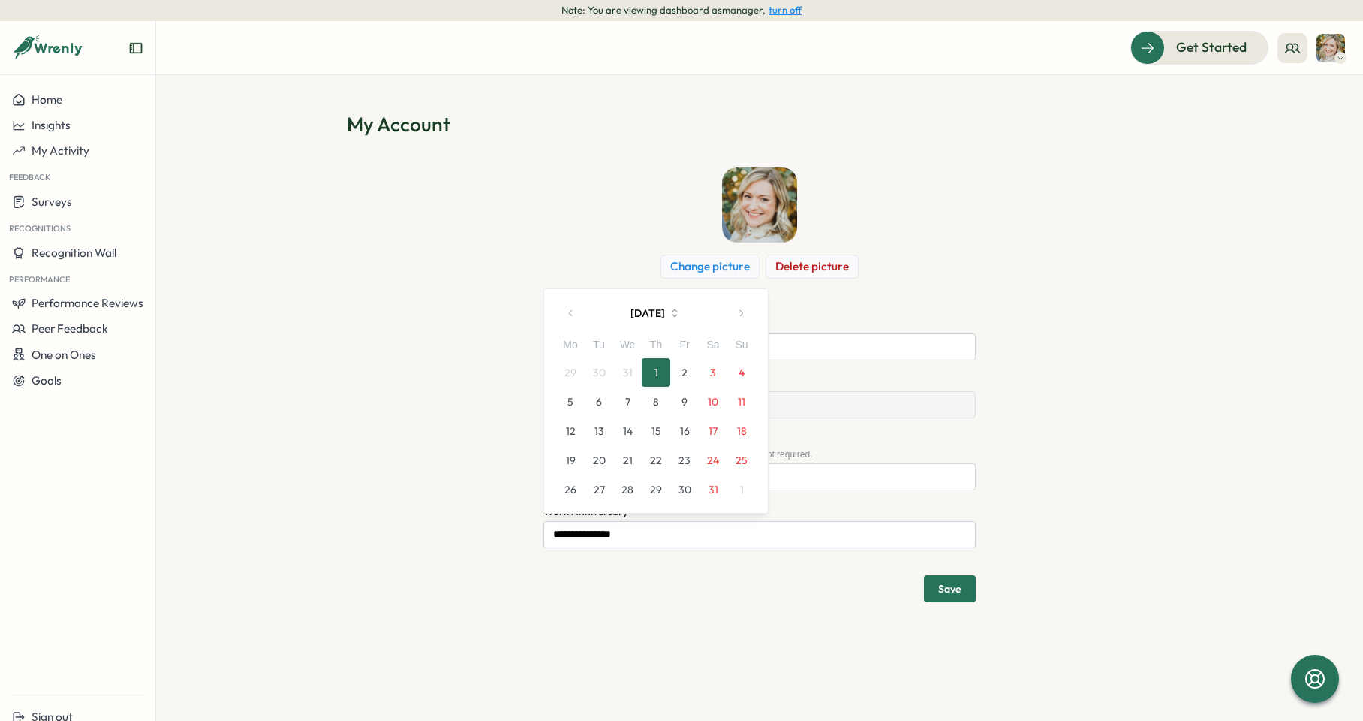
click at [682, 309] on icon "button" at bounding box center [675, 313] width 14 height 14
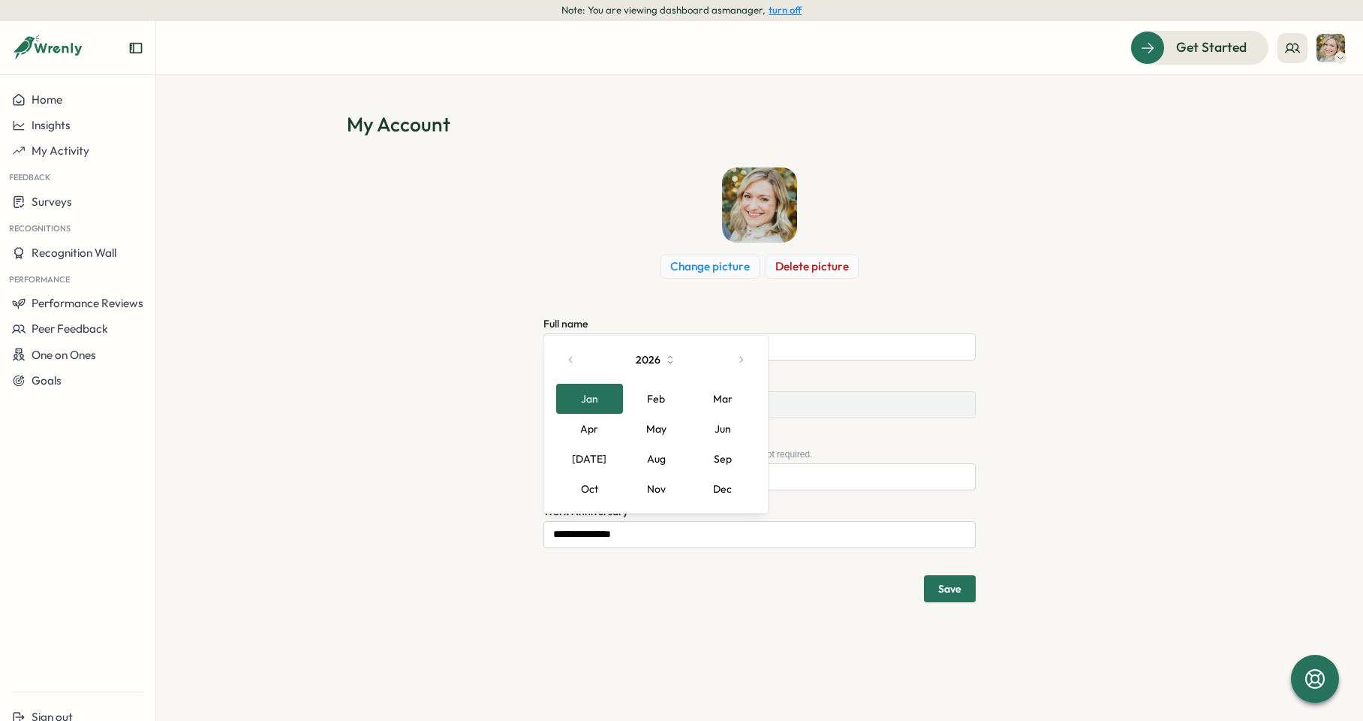
click at [664, 365] on icon "button" at bounding box center [671, 360] width 14 height 14
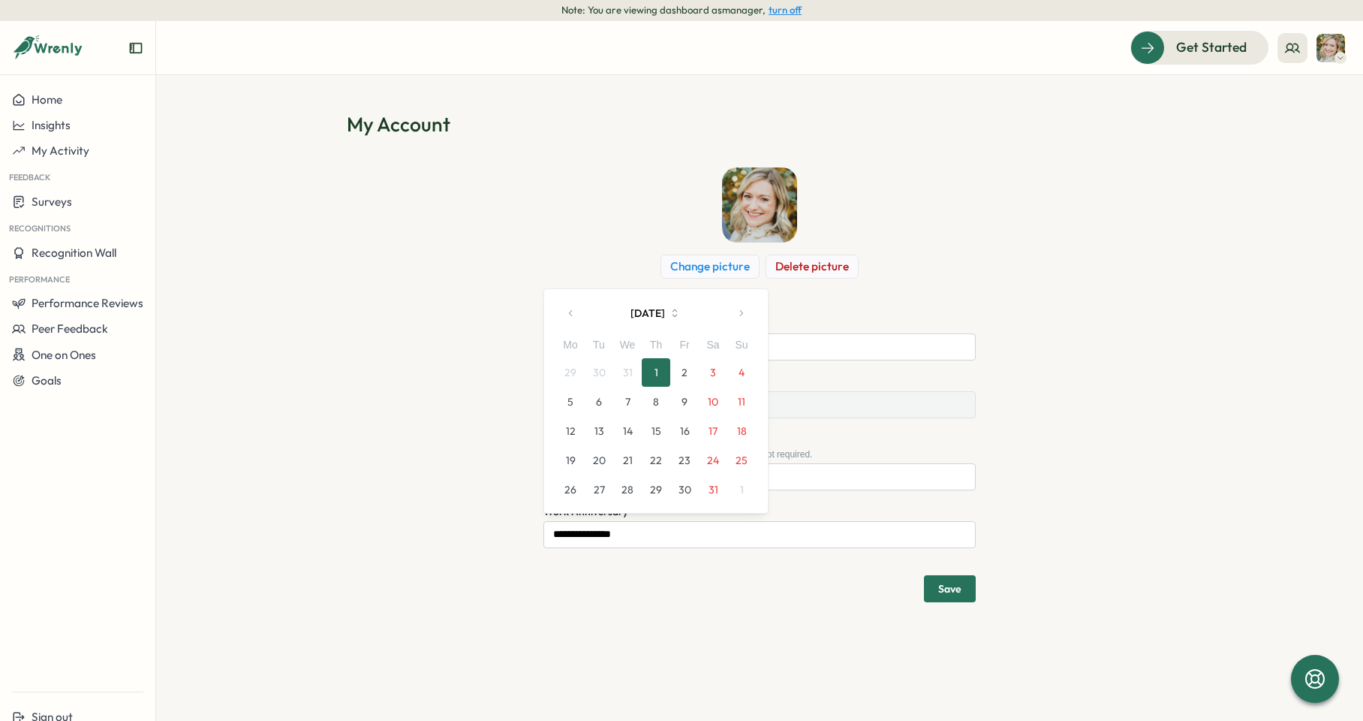
click at [682, 314] on icon "button" at bounding box center [675, 313] width 14 height 14
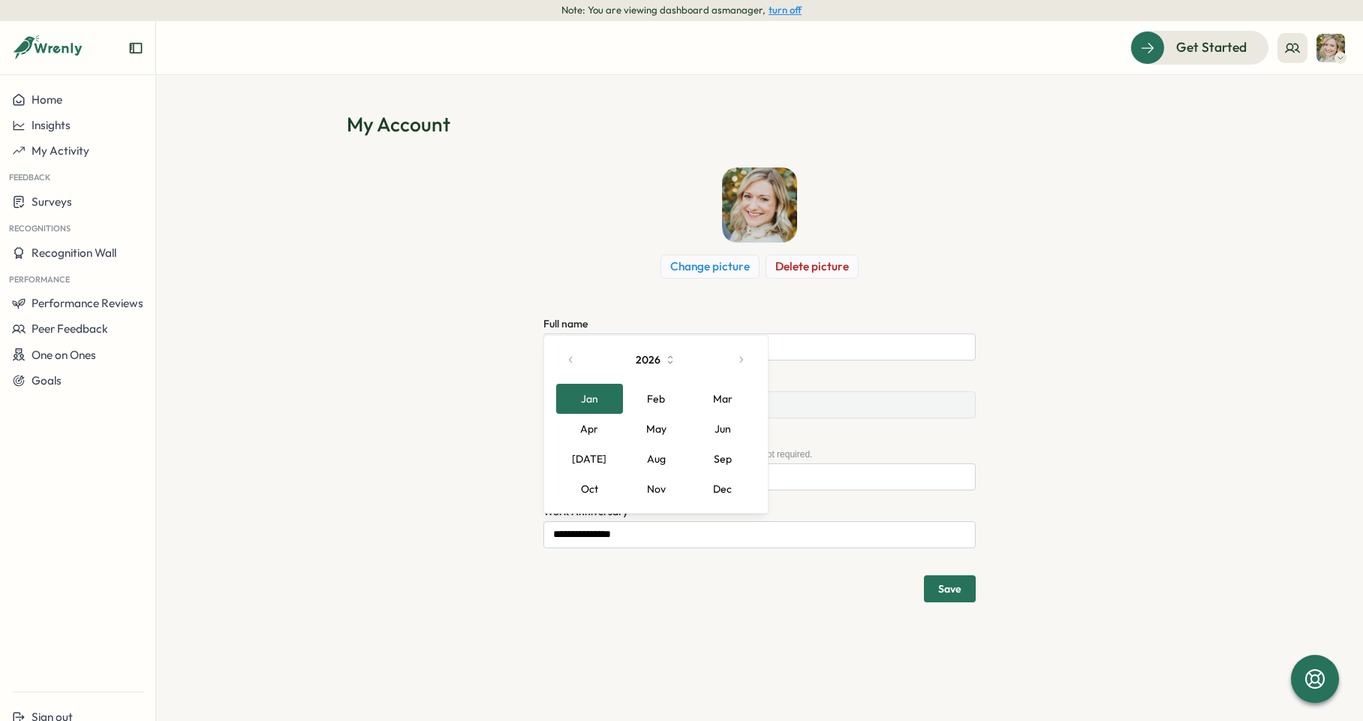
click at [736, 360] on icon "button" at bounding box center [741, 359] width 11 height 11
click at [584, 354] on button "button" at bounding box center [571, 360] width 30 height 30
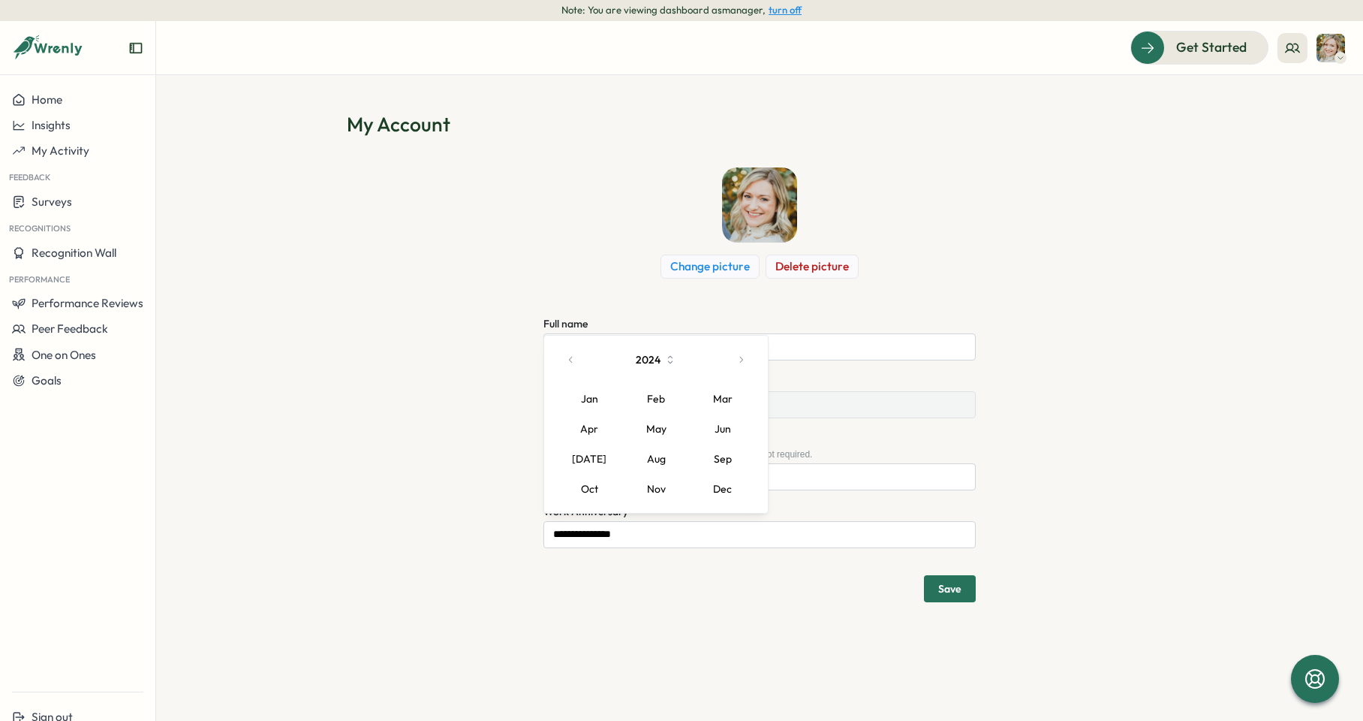
click at [584, 354] on button "button" at bounding box center [571, 360] width 30 height 30
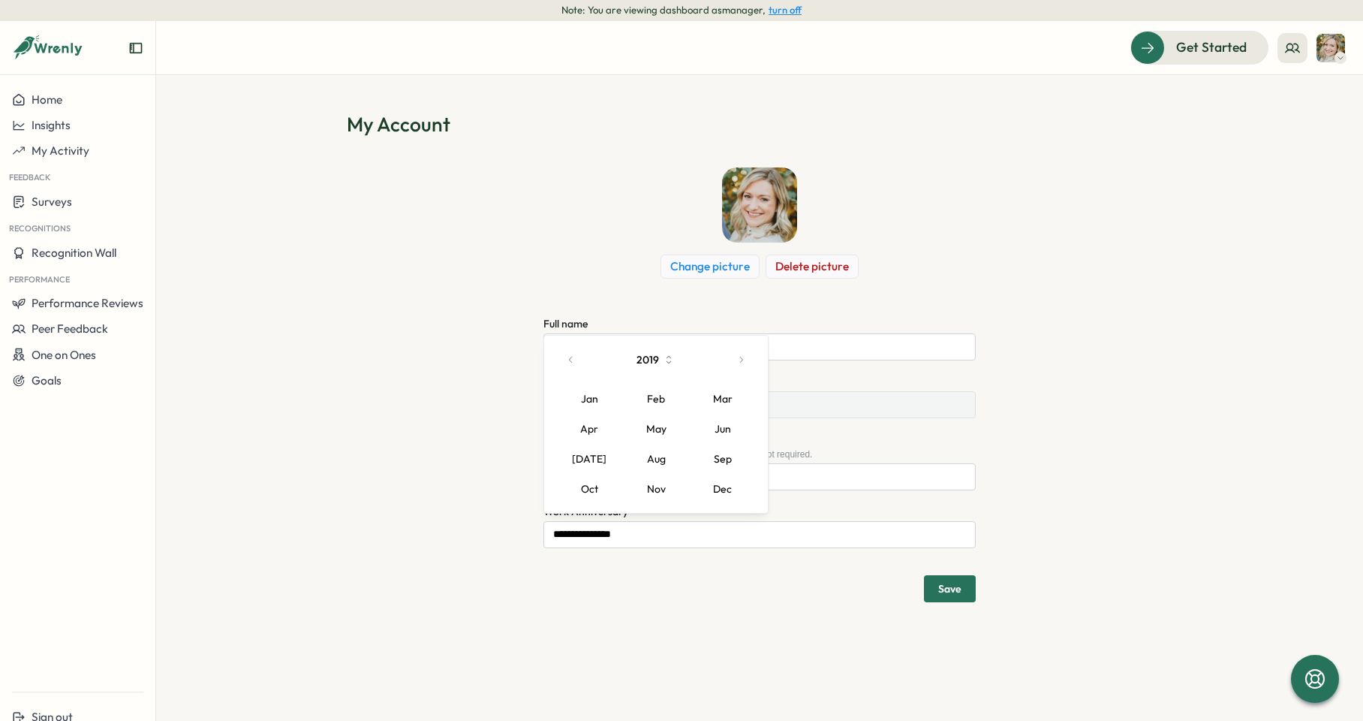
click at [584, 354] on button "button" at bounding box center [571, 360] width 30 height 30
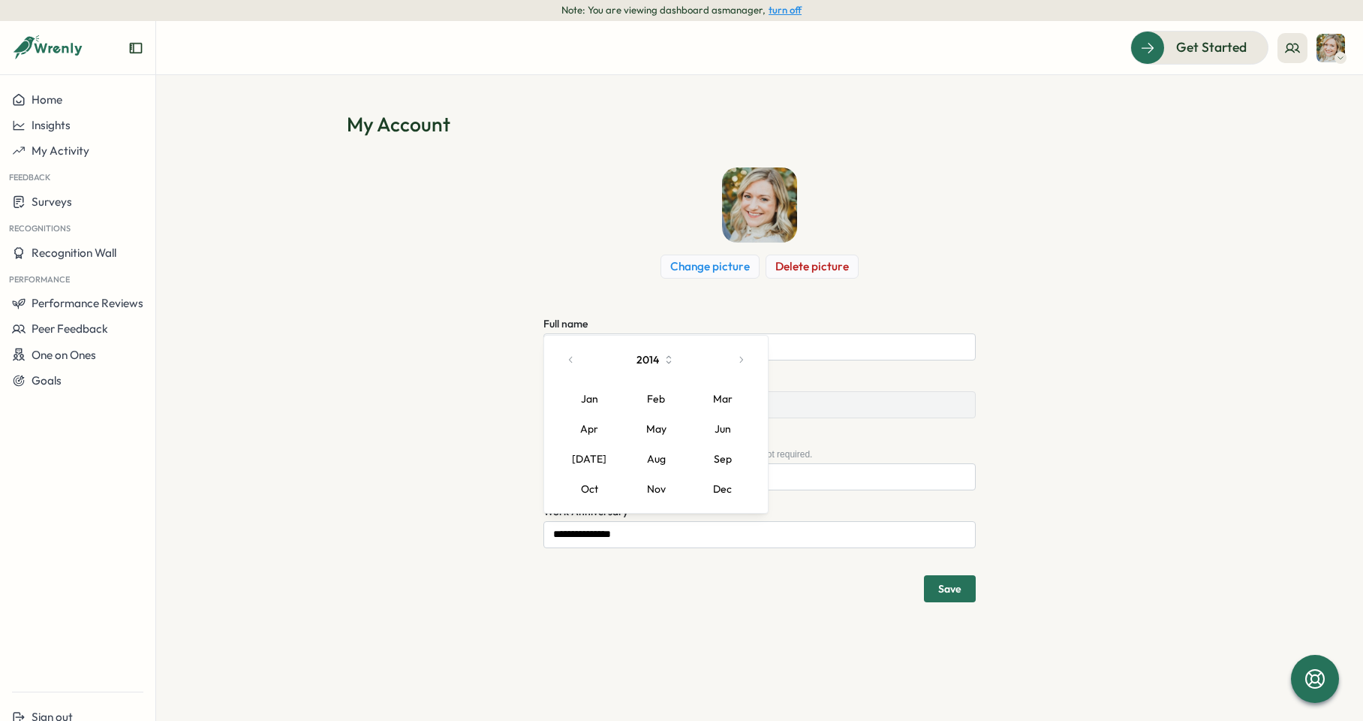
click at [584, 354] on button "button" at bounding box center [571, 360] width 30 height 30
click at [751, 360] on button "button" at bounding box center [741, 360] width 30 height 30
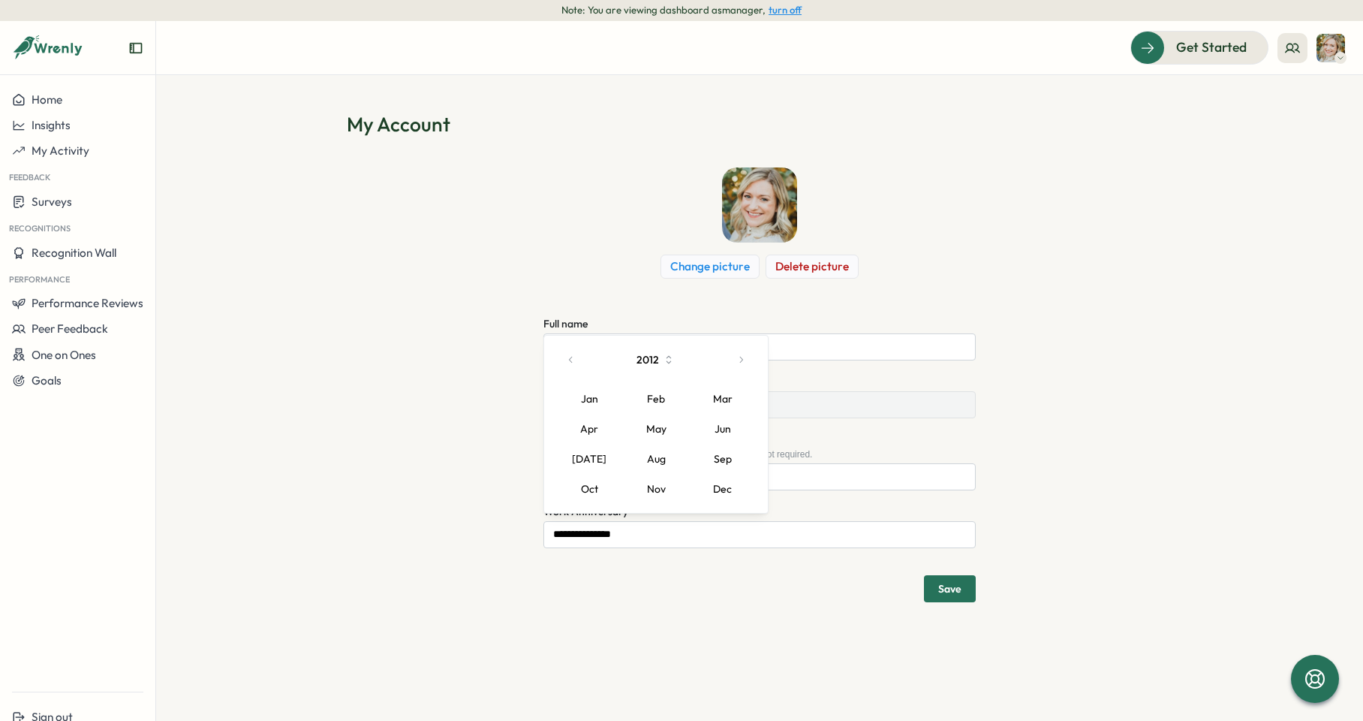
click at [600, 393] on button "Jan" at bounding box center [589, 399] width 67 height 30
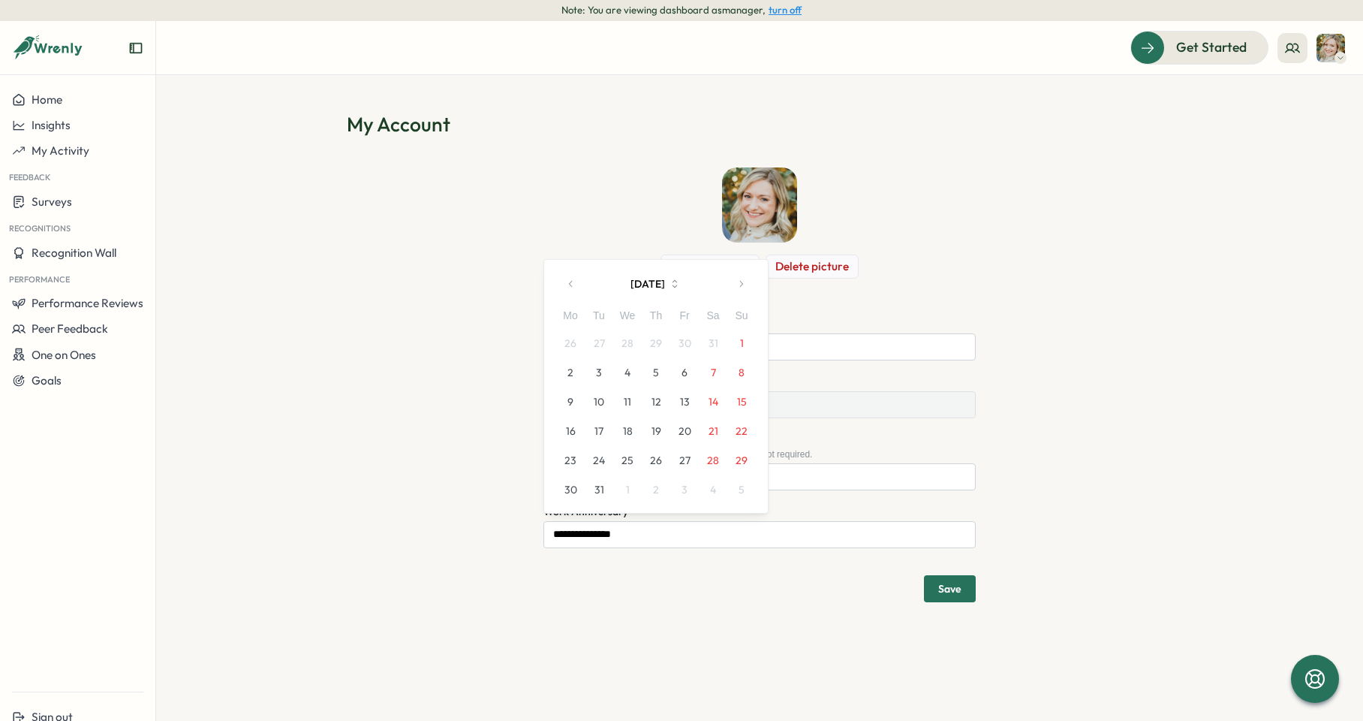
click at [740, 344] on button "1" at bounding box center [742, 343] width 29 height 29
type input "**********"
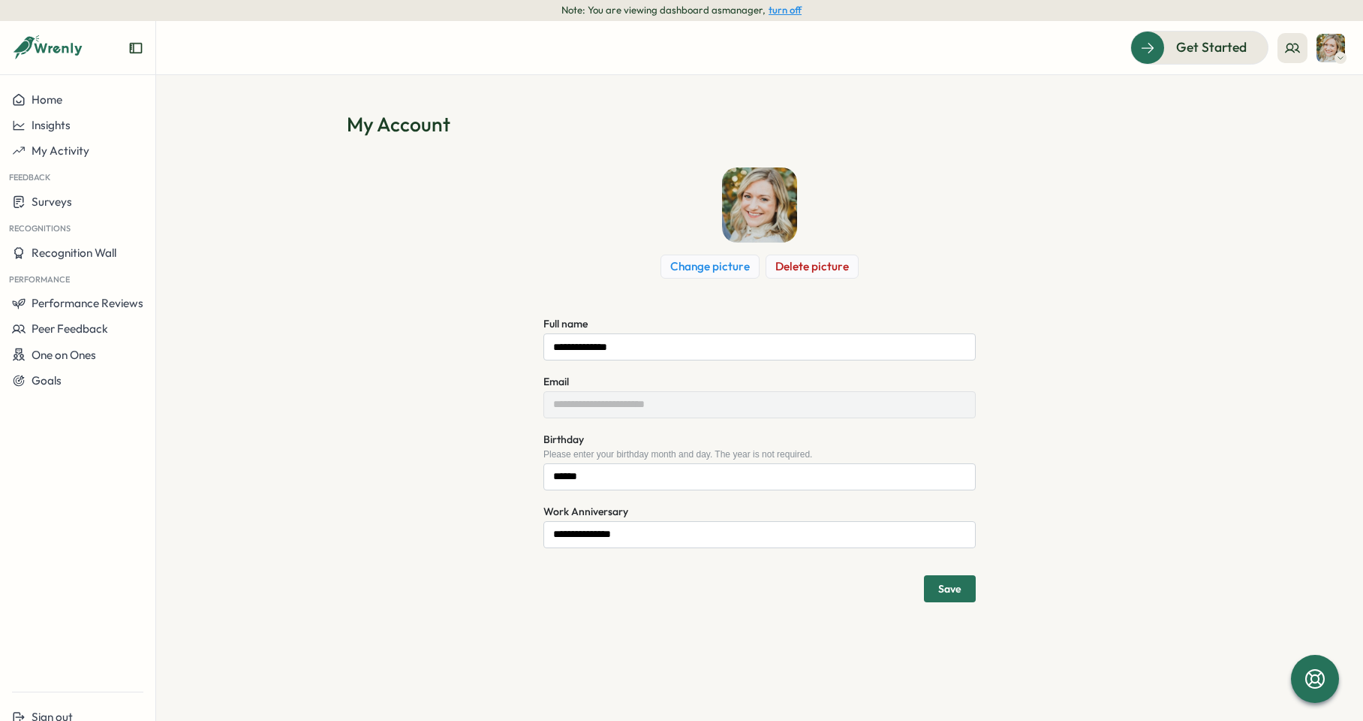
click at [939, 580] on span "Save" at bounding box center [949, 589] width 23 height 26
click at [1089, 131] on h1 "My Account" at bounding box center [760, 124] width 826 height 26
click at [1330, 29] on icon "Close notification" at bounding box center [1330, 27] width 12 height 12
click at [1291, 53] on icon at bounding box center [1292, 48] width 15 height 15
click at [1279, 102] on div "My Team" at bounding box center [1293, 95] width 95 height 17
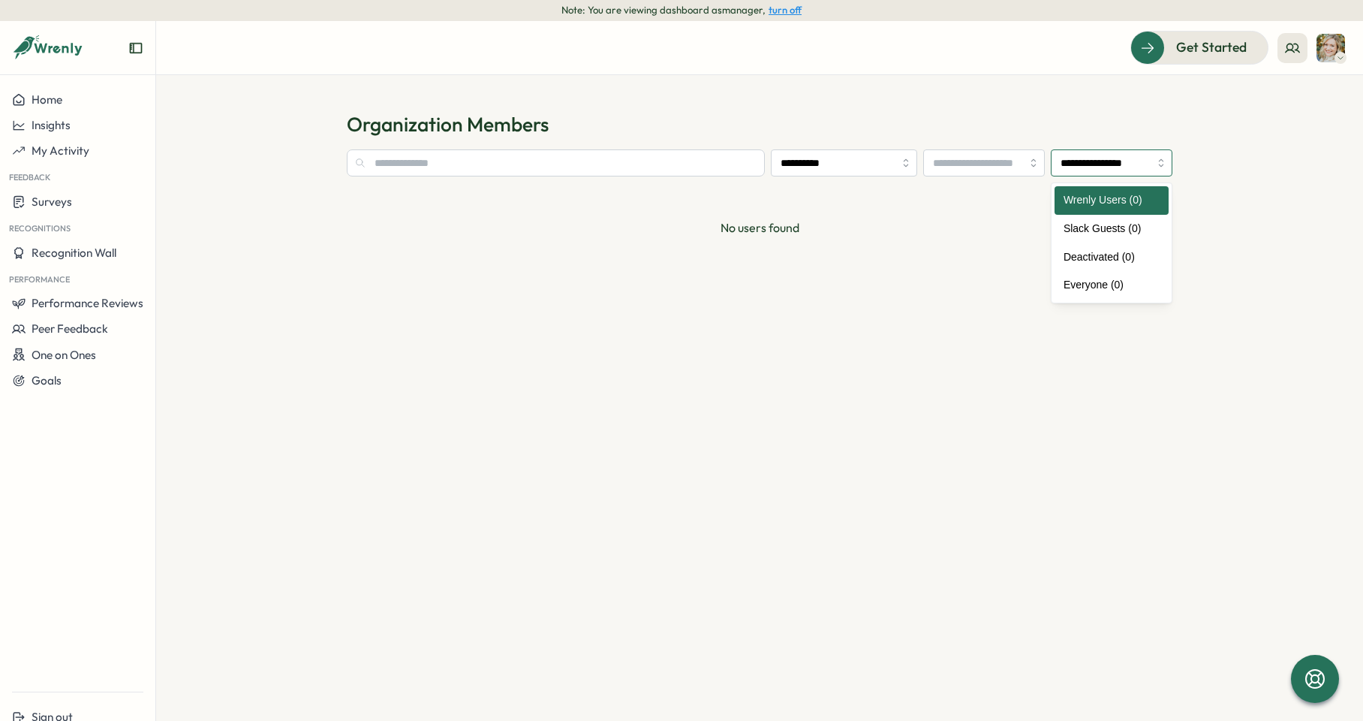
click at [1098, 167] on input "**********" at bounding box center [1112, 162] width 122 height 27
type input "**********"
click at [889, 155] on input "**********" at bounding box center [844, 162] width 146 height 27
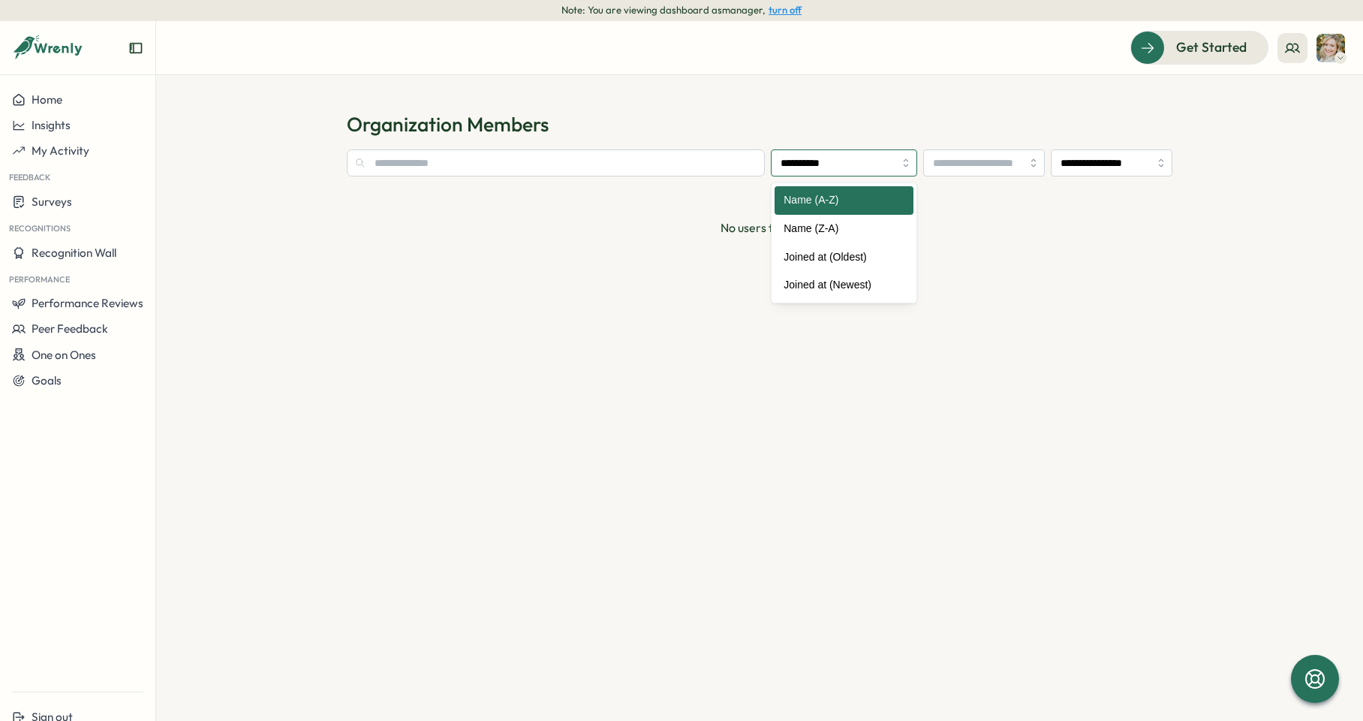
click at [883, 164] on input "**********" at bounding box center [844, 162] width 146 height 27
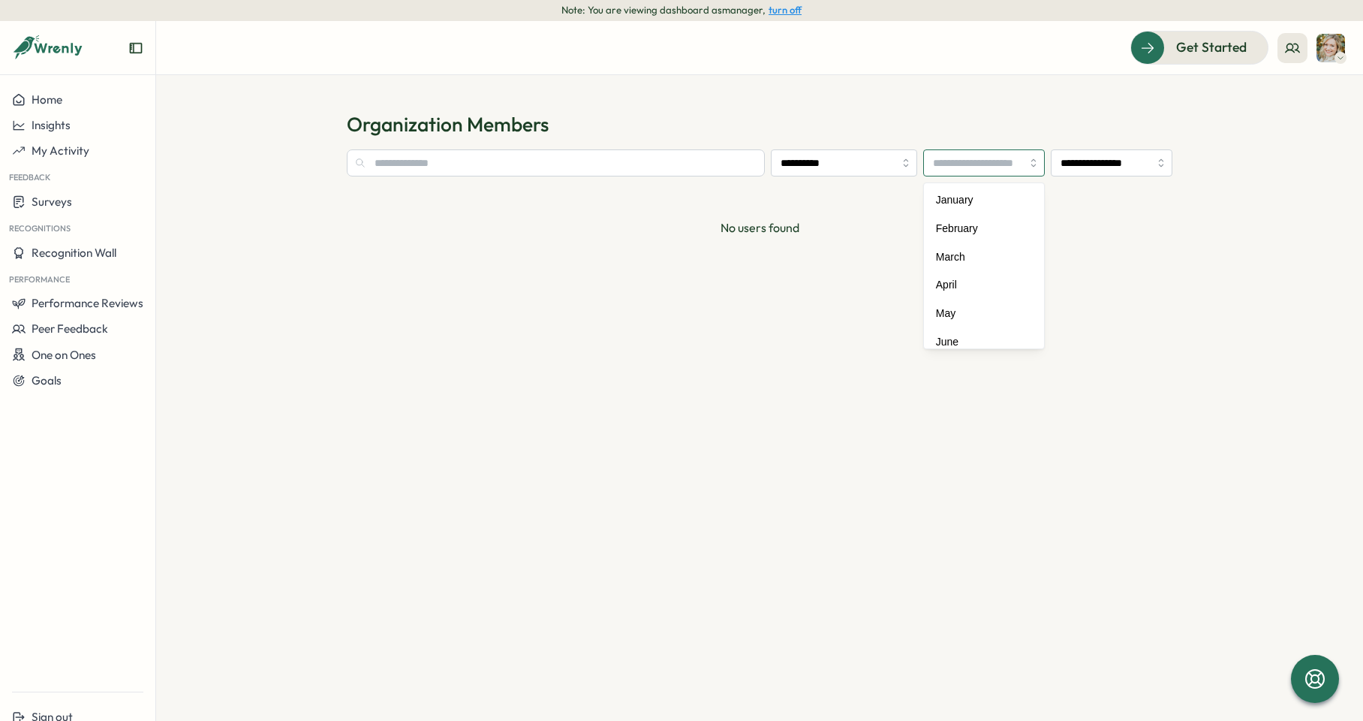
click at [944, 164] on input "search" at bounding box center [984, 162] width 122 height 27
click at [700, 165] on input "text" at bounding box center [556, 162] width 418 height 27
click at [667, 165] on input "text" at bounding box center [556, 162] width 418 height 27
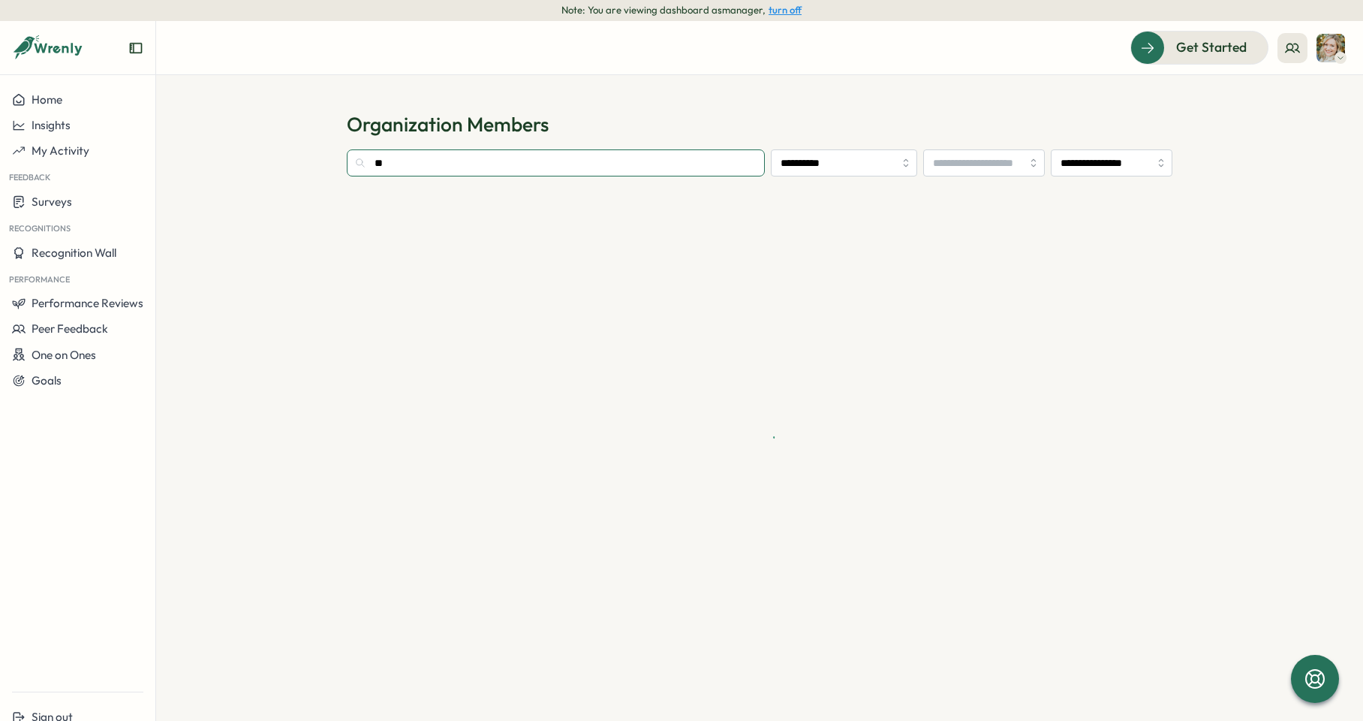
type input "*"
type input "******"
click at [639, 236] on div "No users found with name "daniel"" at bounding box center [760, 227] width 826 height 79
click at [1223, 48] on span "Get Started" at bounding box center [1190, 48] width 71 height 20
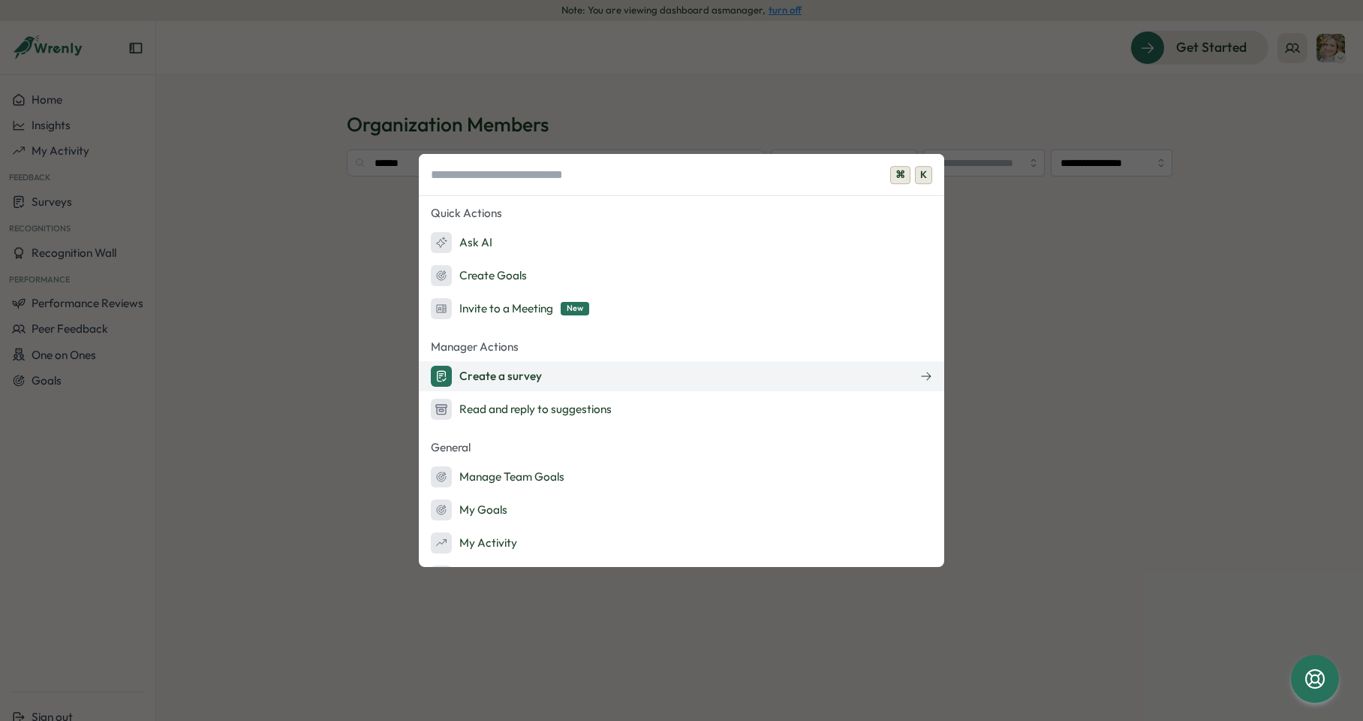
scroll to position [30, 0]
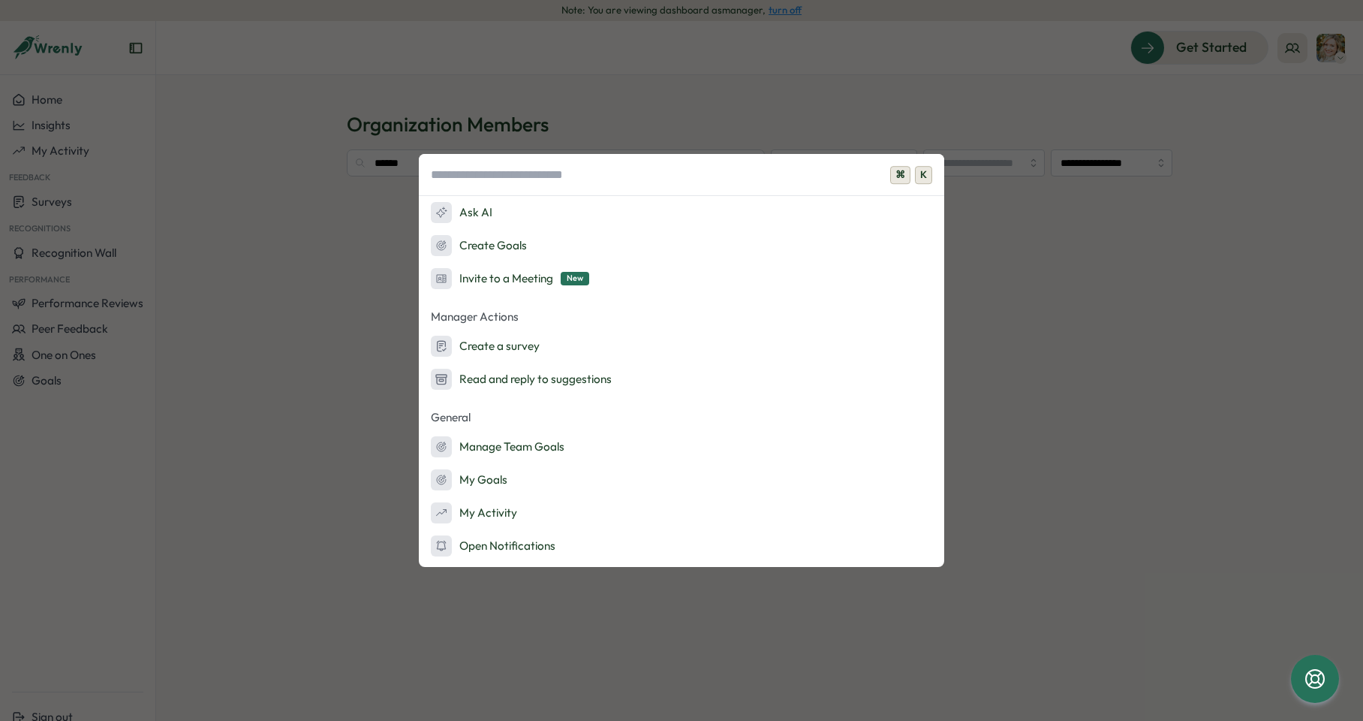
click at [366, 336] on div "⌘ K Quick Actions Ask AI Create Goals Invite to a Meeting New Manager Actions C…" at bounding box center [681, 360] width 1363 height 721
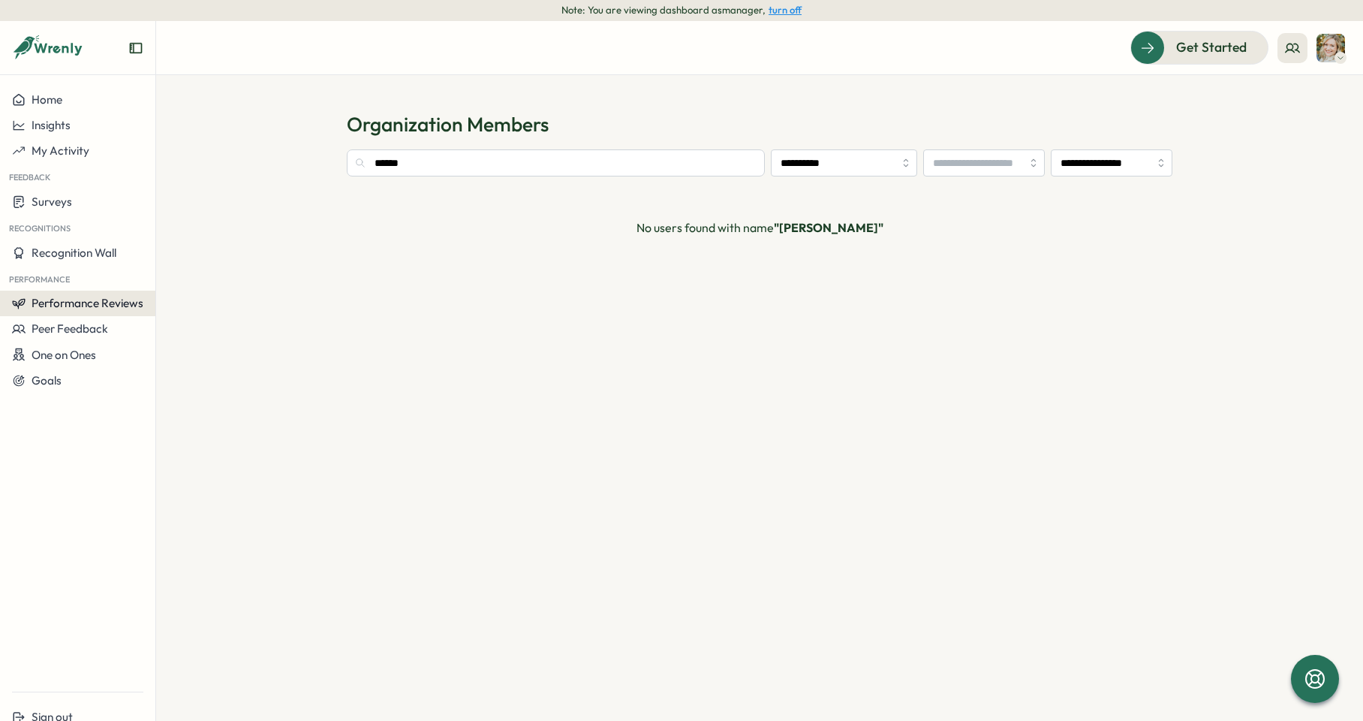
click at [103, 305] on span "Performance Reviews" at bounding box center [88, 303] width 112 height 14
click at [174, 292] on div "Reviews" at bounding box center [180, 289] width 42 height 17
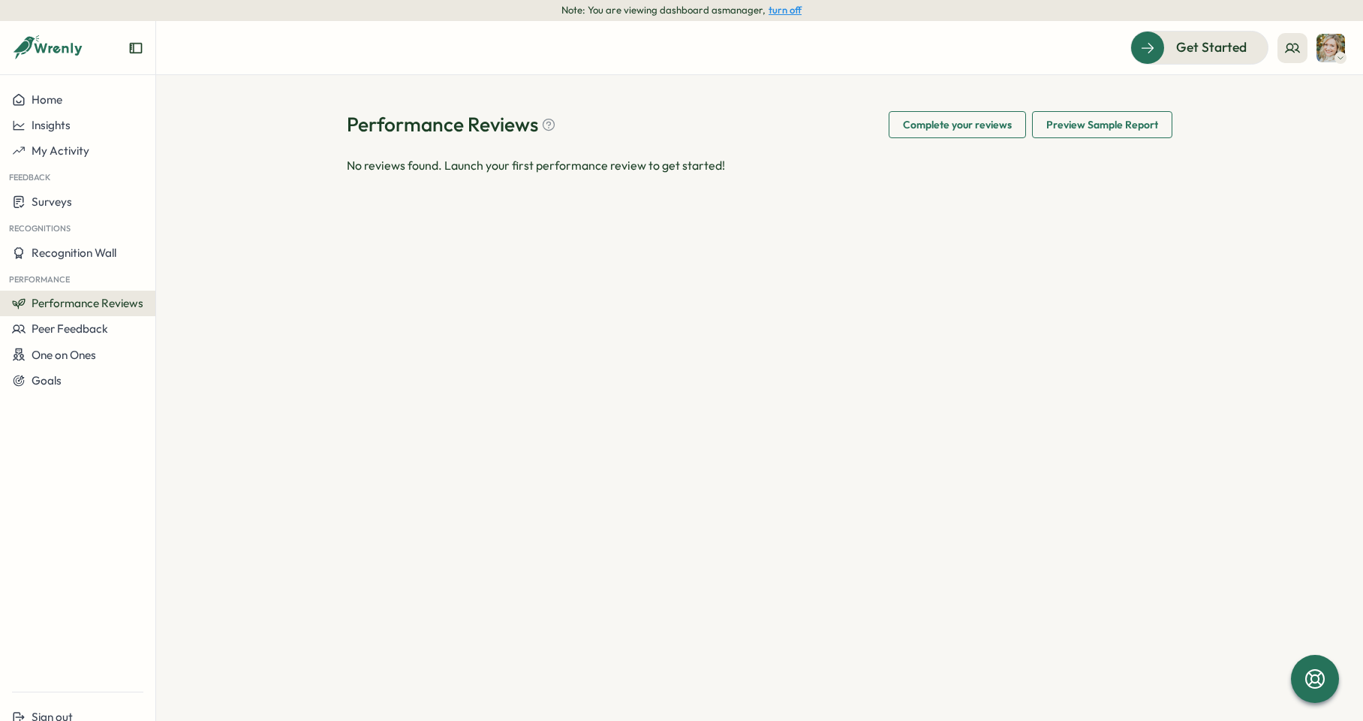
click at [978, 124] on span "Complete your reviews" at bounding box center [957, 125] width 109 height 26
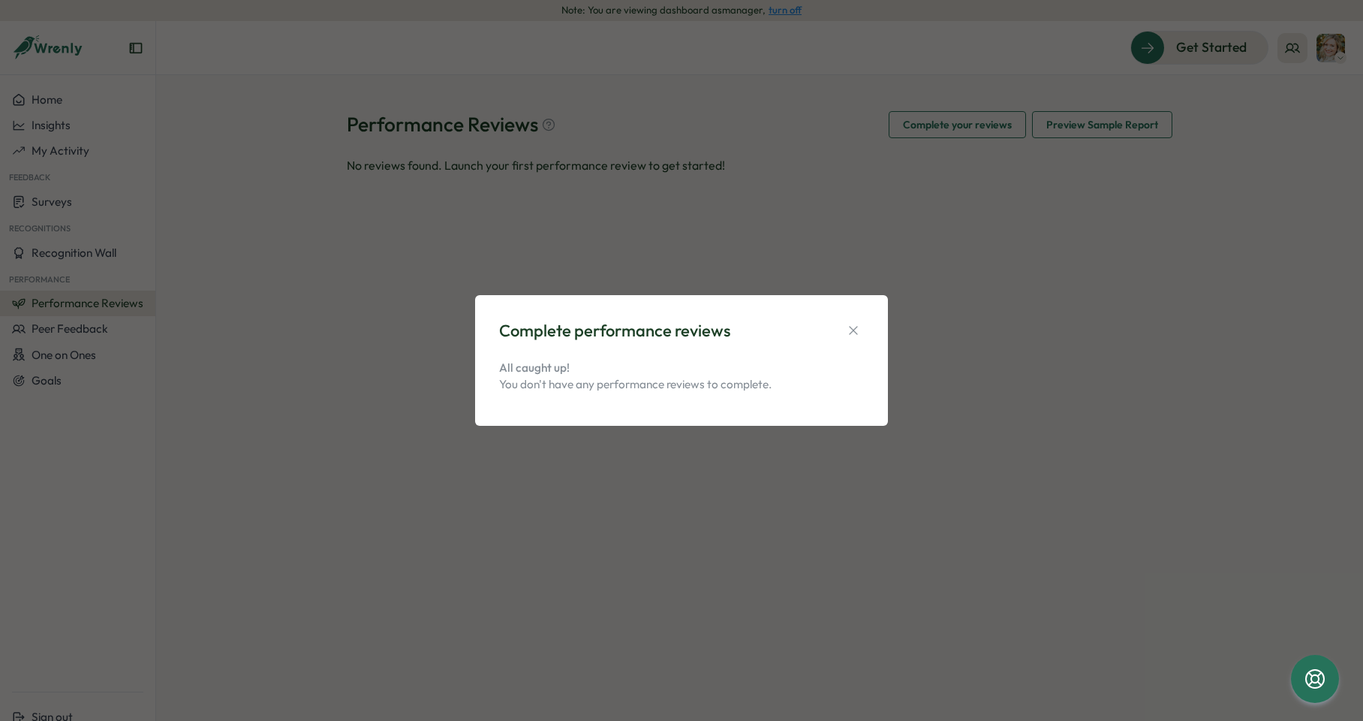
click at [873, 315] on div "Complete performance reviews All caught up! You don't have any performance revi…" at bounding box center [681, 360] width 413 height 131
click at [860, 336] on icon "button" at bounding box center [853, 330] width 15 height 15
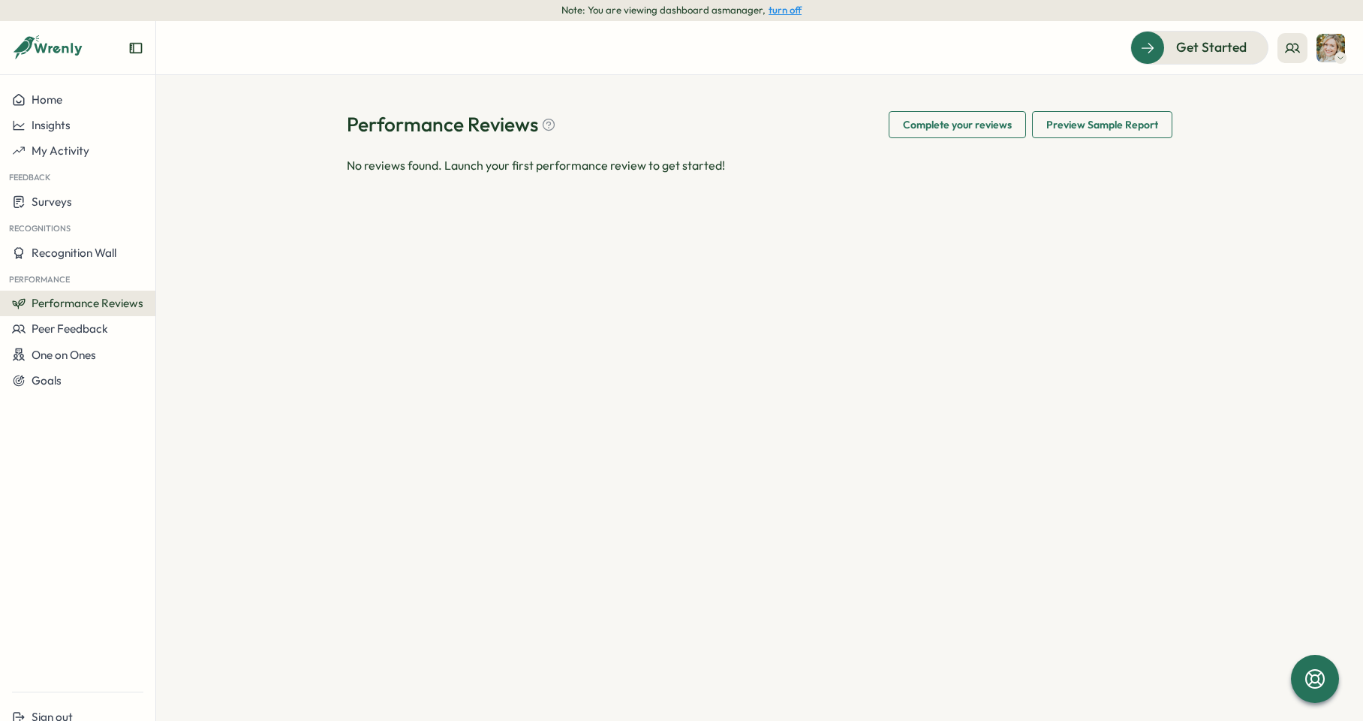
click at [778, 8] on button "turn off" at bounding box center [785, 10] width 33 height 11
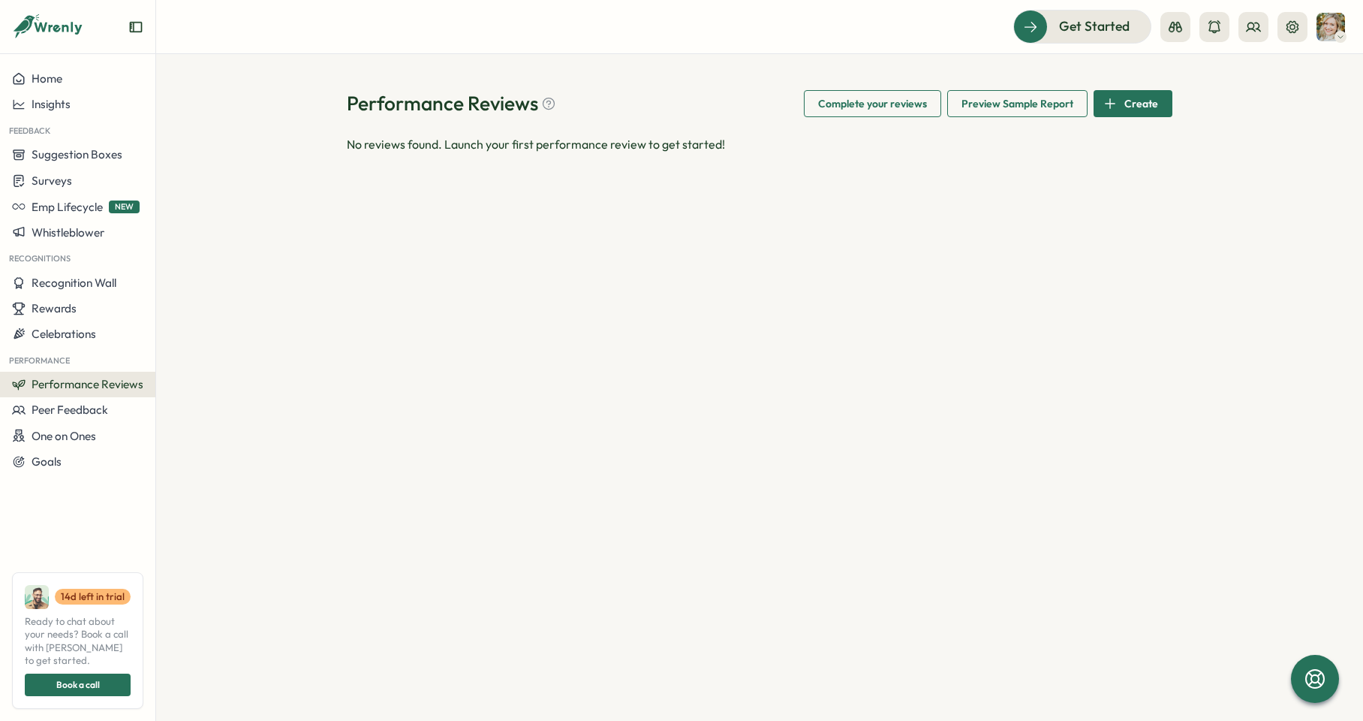
click at [1145, 101] on span "Create" at bounding box center [1142, 104] width 34 height 26
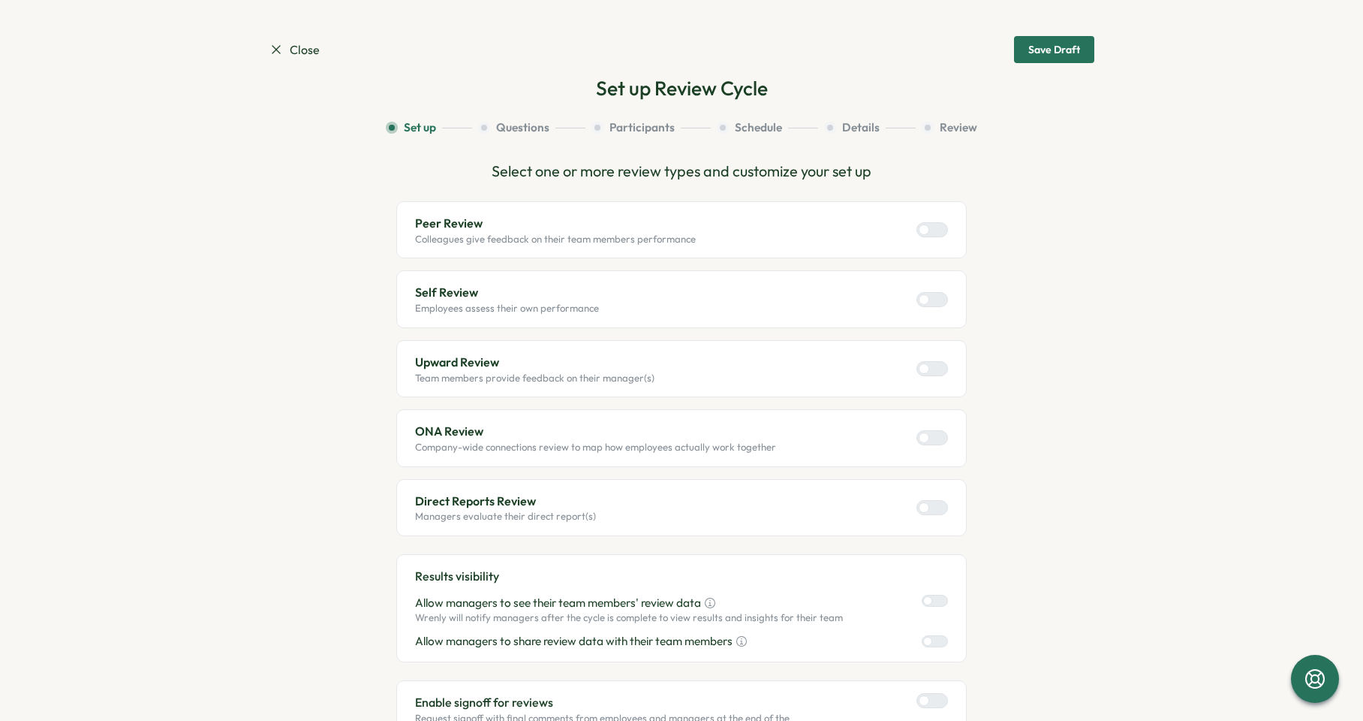
click at [719, 240] on div "Peer Review Colleagues give feedback on their team members performance" at bounding box center [681, 230] width 533 height 32
click at [920, 240] on div "Peer Review Colleagues give feedback on their team members performance" at bounding box center [681, 230] width 533 height 32
click at [930, 228] on div at bounding box center [938, 230] width 18 height 14
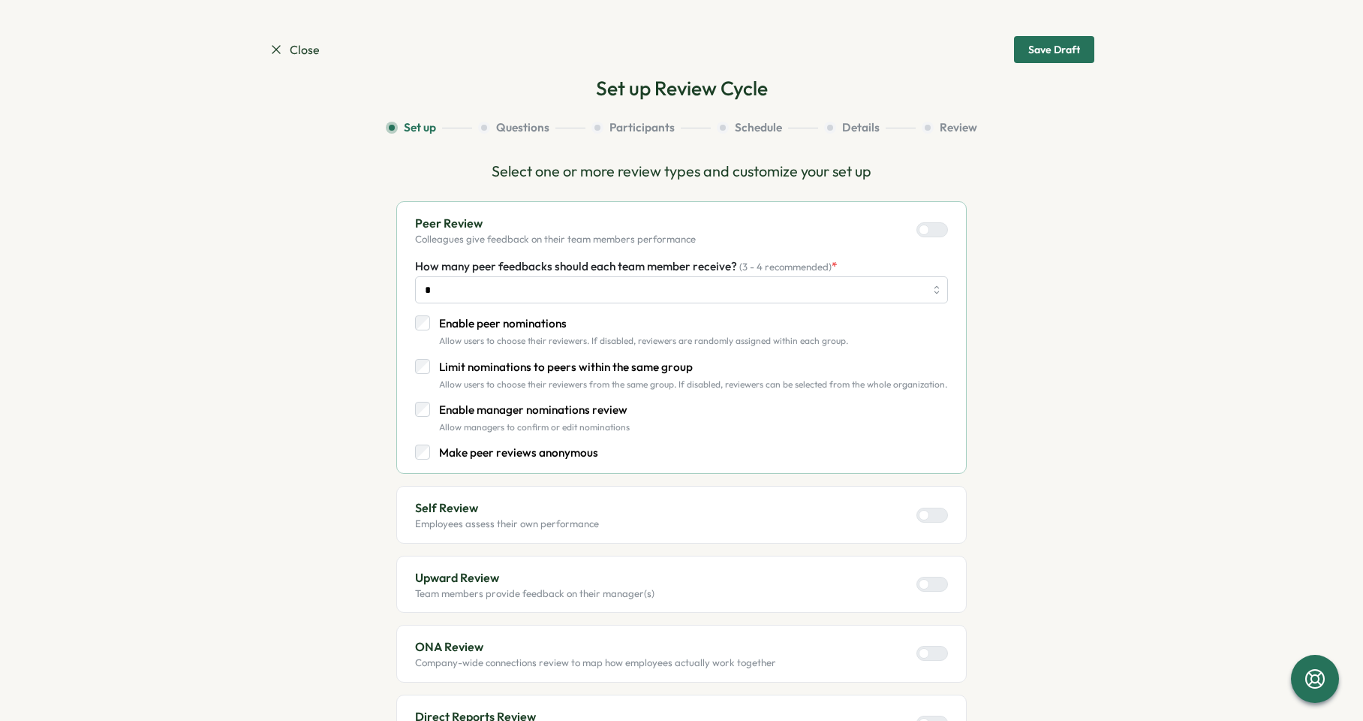
click at [675, 513] on div "Self Review Employees assess their own performance" at bounding box center [681, 515] width 533 height 32
click at [937, 516] on div at bounding box center [938, 515] width 18 height 14
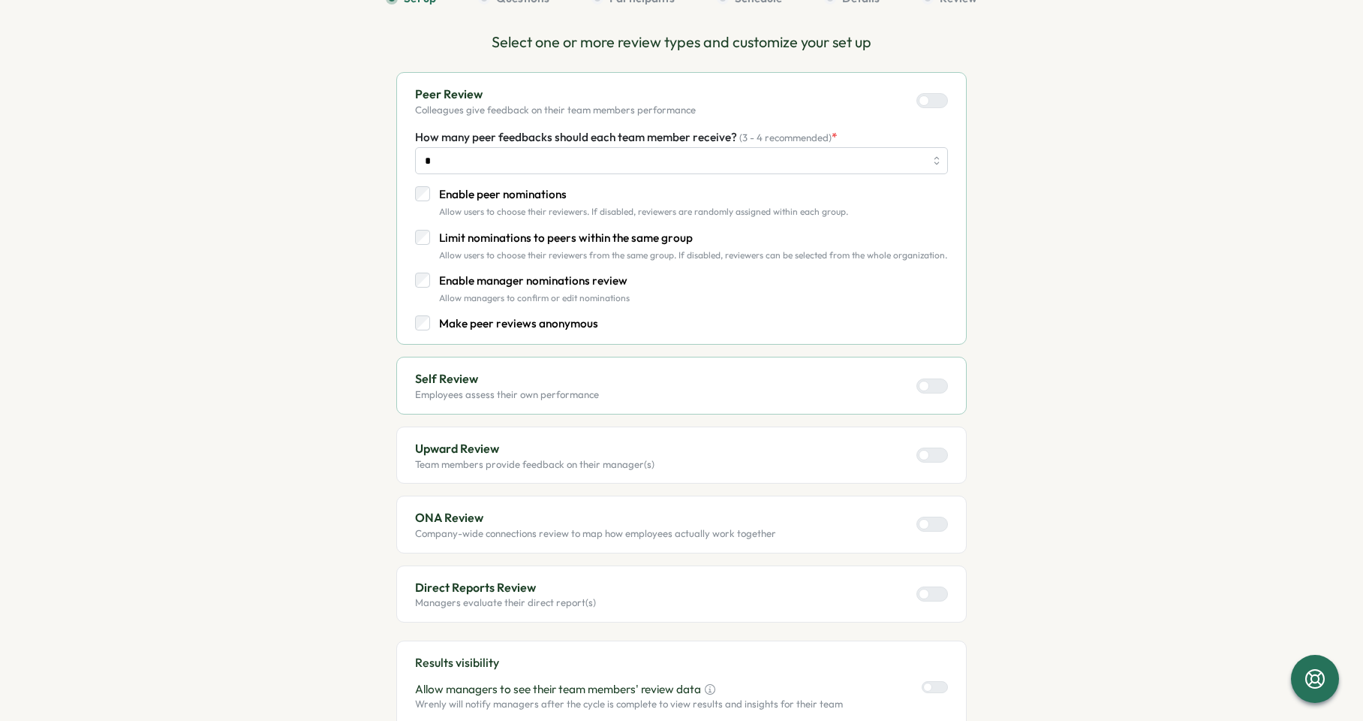
click at [936, 459] on div at bounding box center [938, 455] width 18 height 14
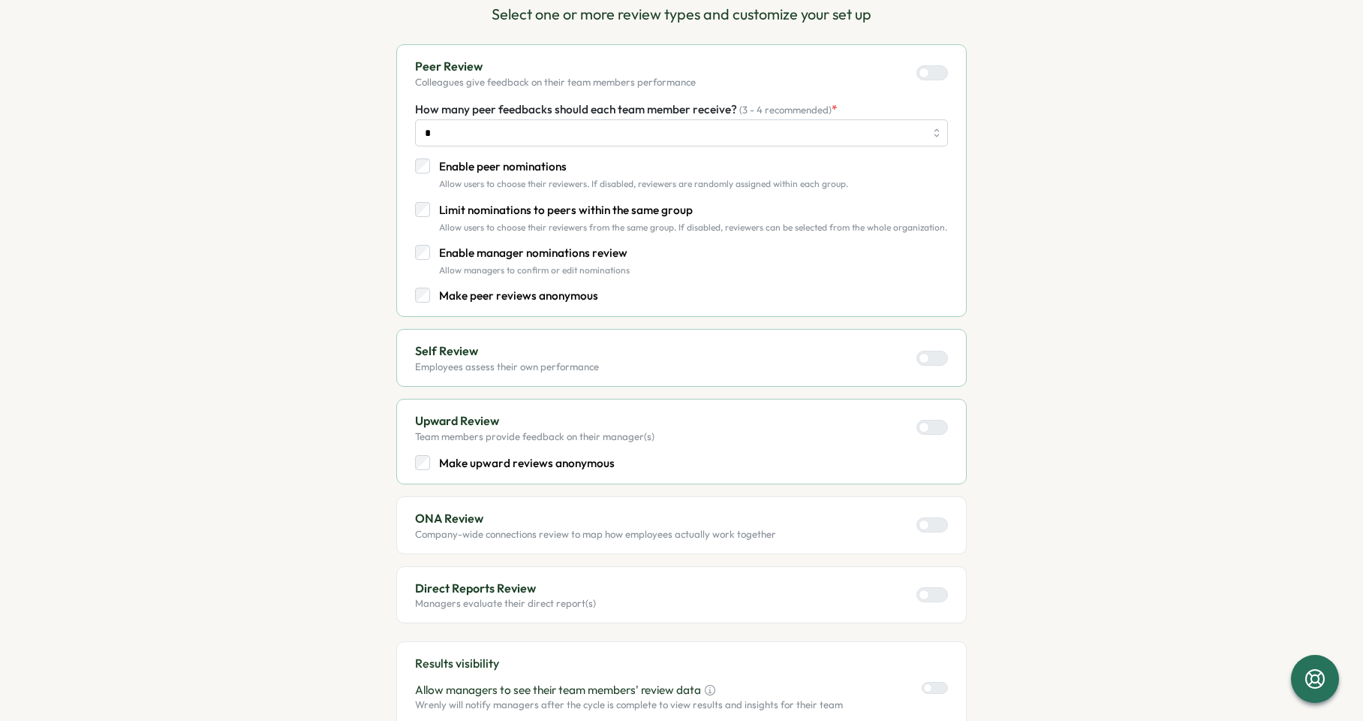
scroll to position [188, 0]
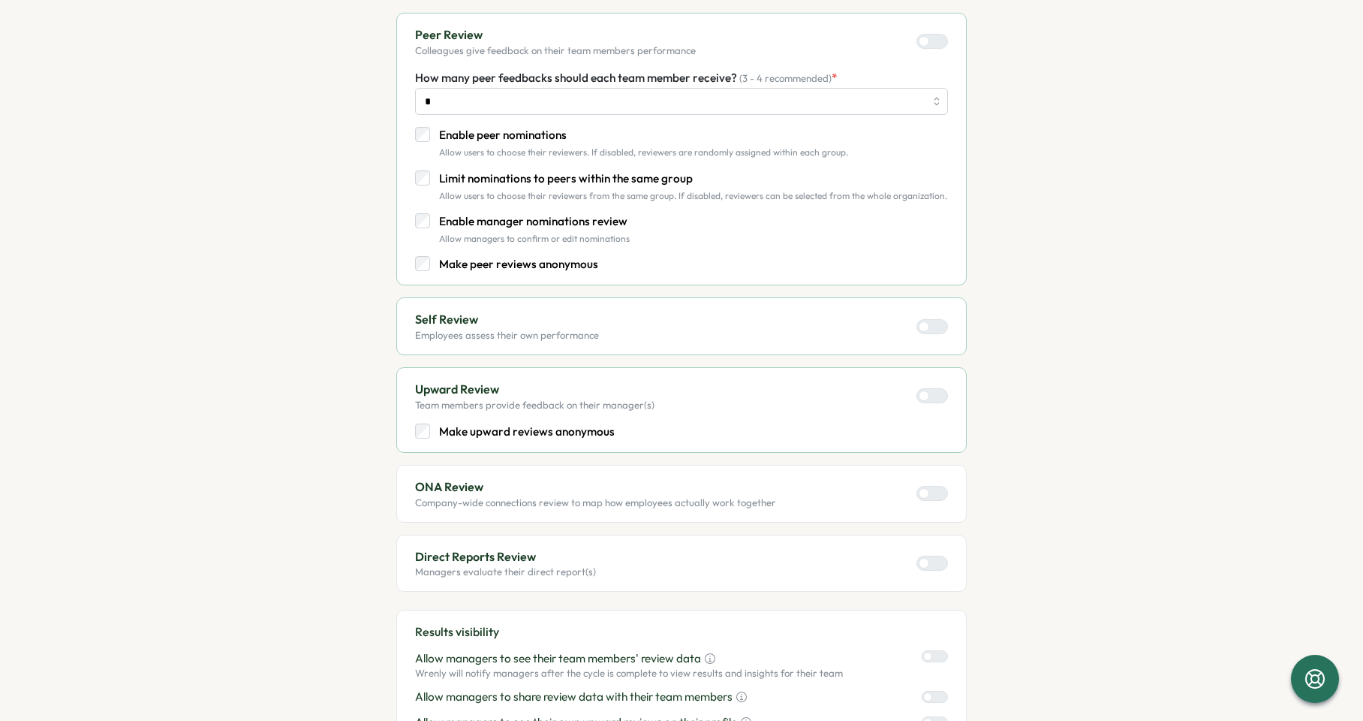
click at [636, 576] on div "Direct Reports Review Managers evaluate their direct report(s)" at bounding box center [681, 563] width 533 height 32
click at [935, 562] on div at bounding box center [938, 563] width 18 height 14
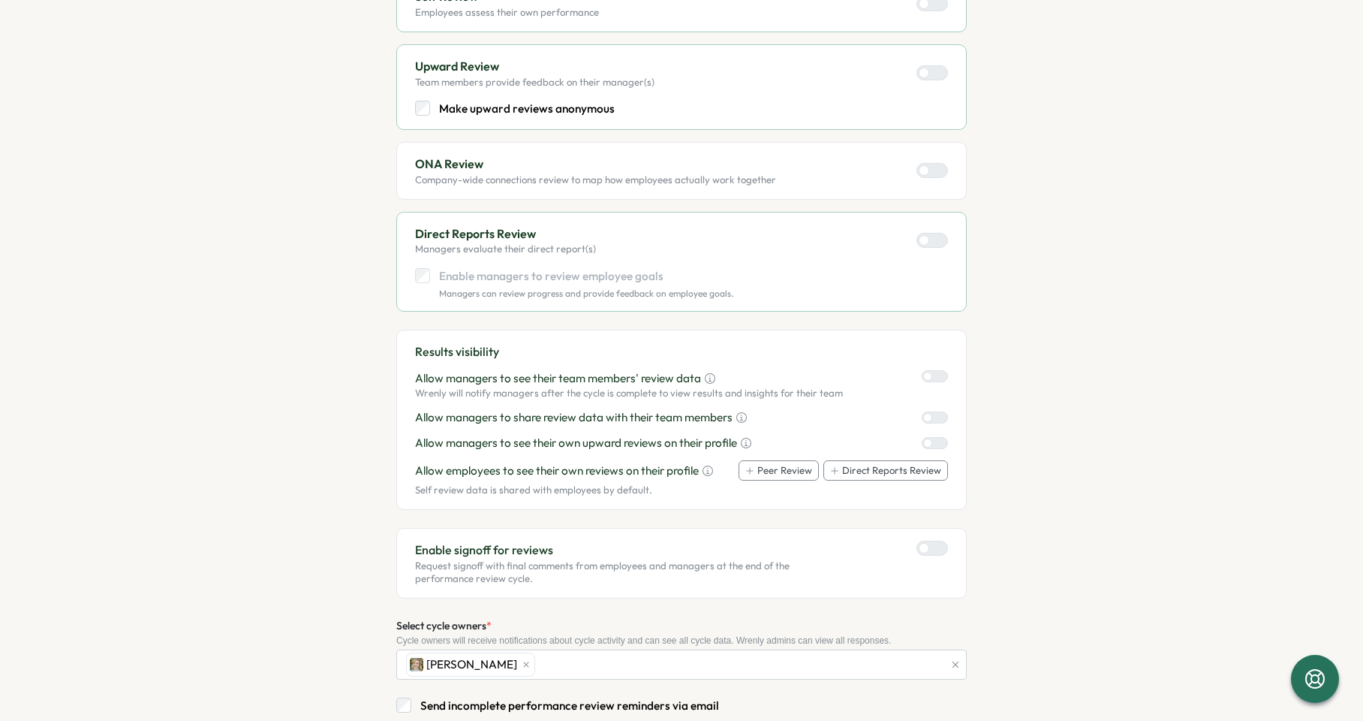
scroll to position [586, 0]
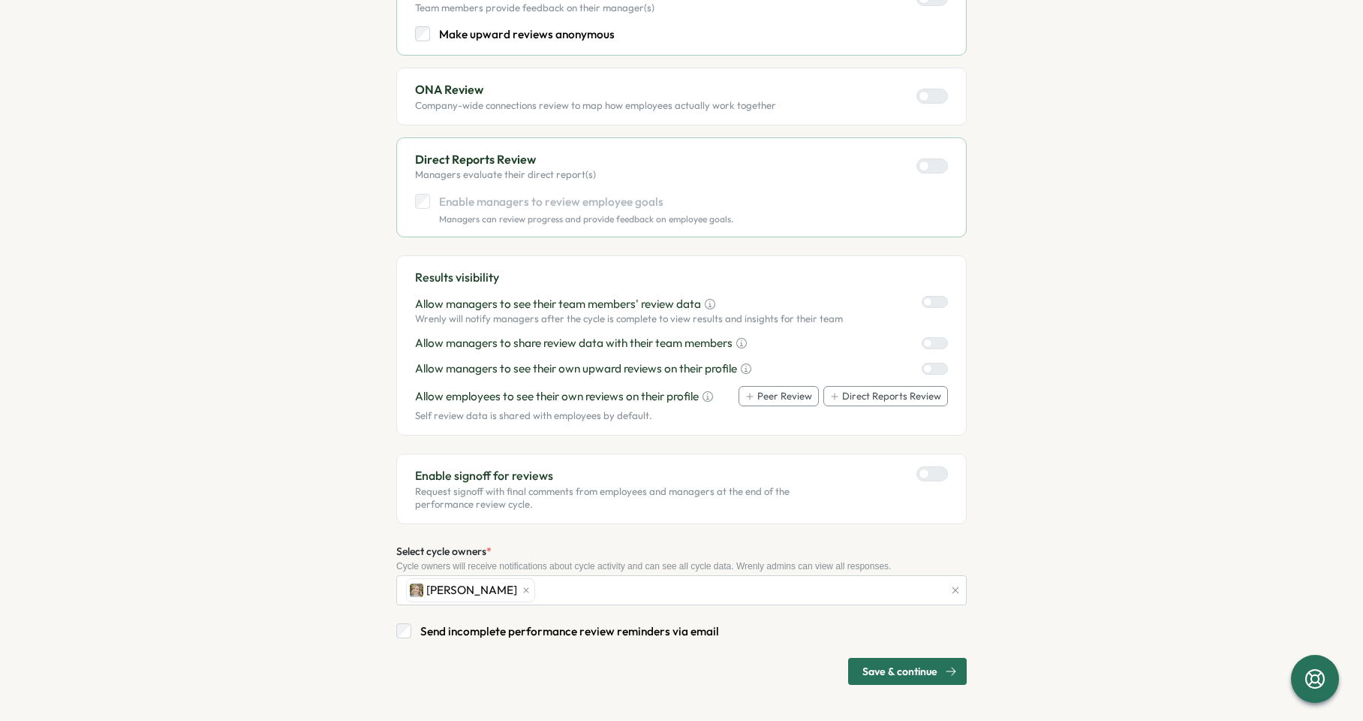
click at [884, 667] on span "Save & continue" at bounding box center [900, 671] width 75 height 26
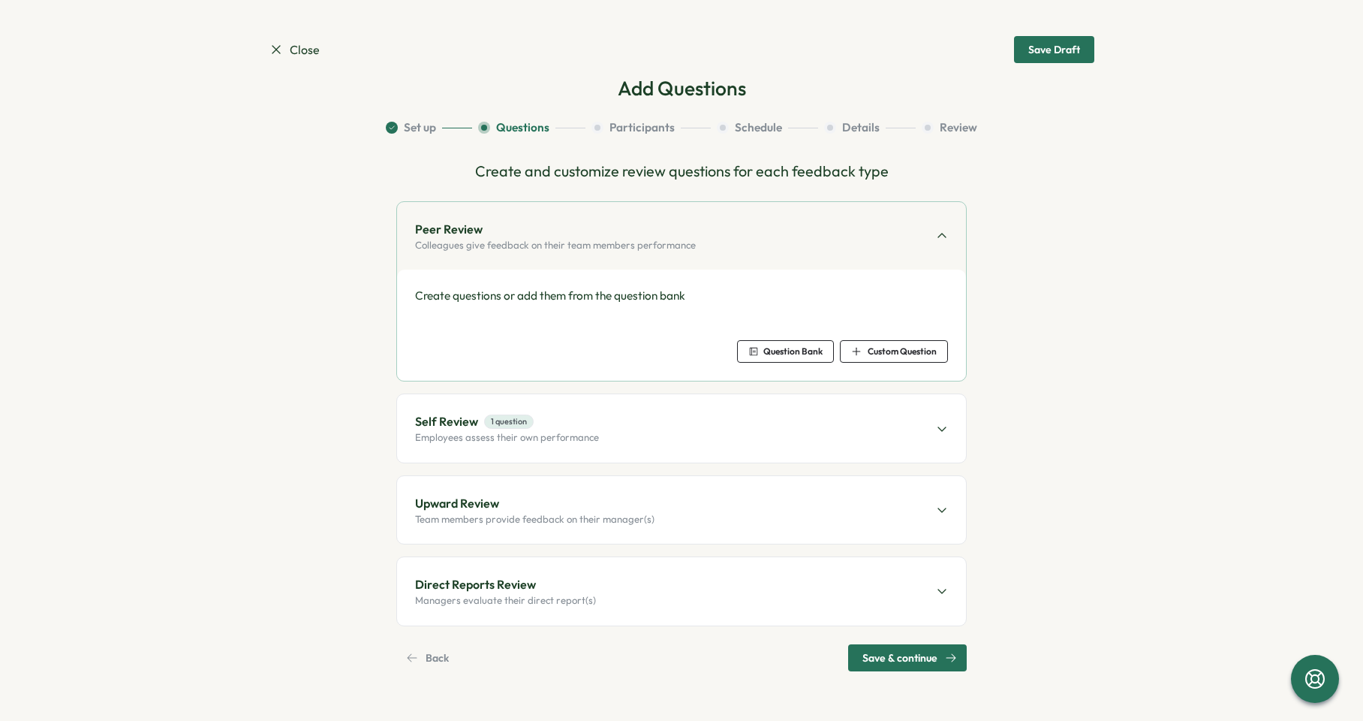
scroll to position [0, 0]
click at [785, 349] on span "Question Bank" at bounding box center [793, 351] width 59 height 9
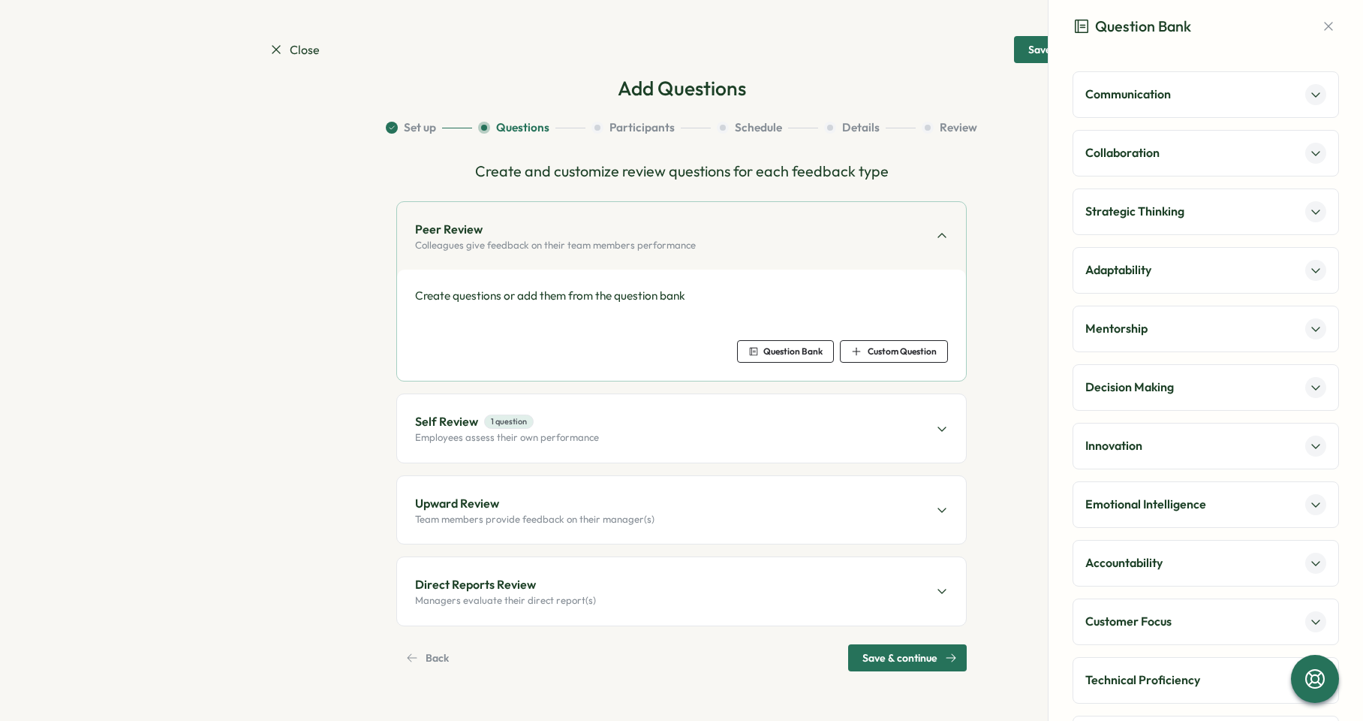
click at [845, 324] on div "Create questions or add them from the question bank Question Bank Custom Questi…" at bounding box center [681, 325] width 533 height 75
click at [602, 441] on div "Self Review 1 question Employees assess their own performance" at bounding box center [681, 428] width 569 height 68
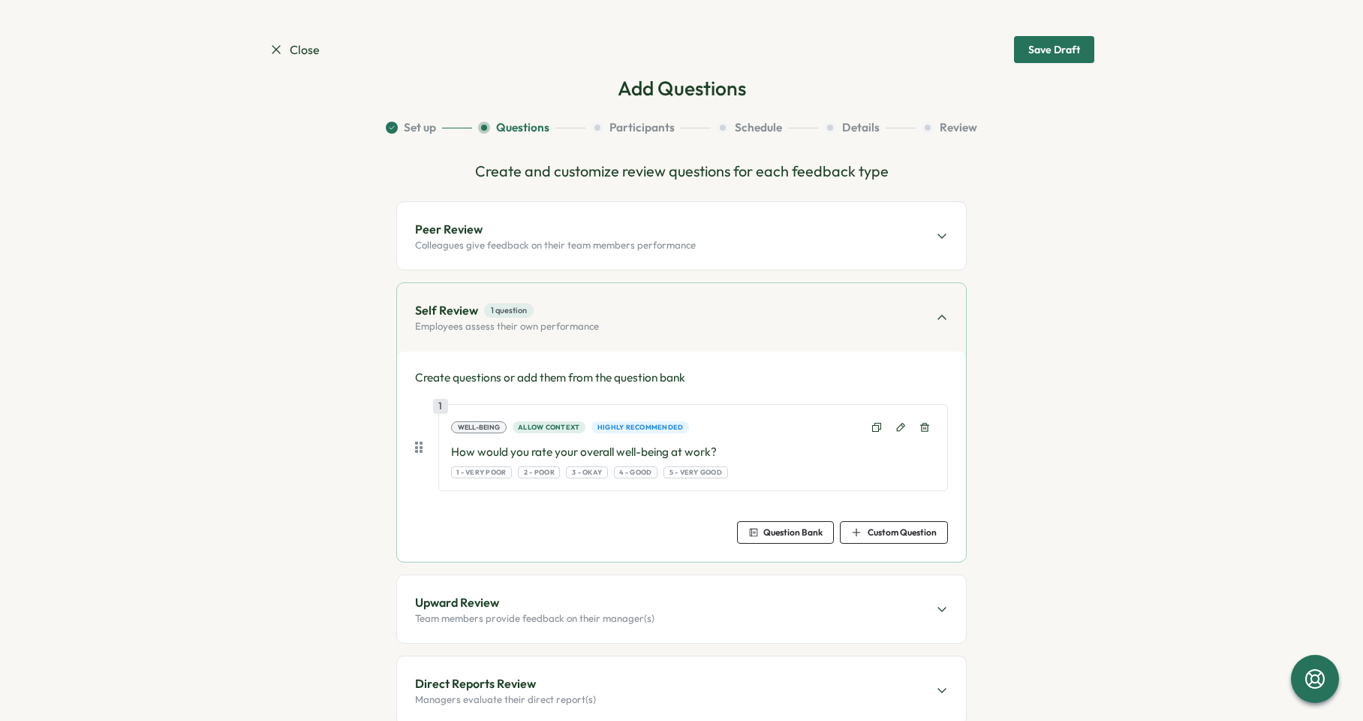
click at [1055, 221] on section "Set up Questions Participants Schedule Details Review Create and customize revi…" at bounding box center [682, 444] width 826 height 650
click at [893, 528] on span "Custom Question" at bounding box center [902, 532] width 69 height 9
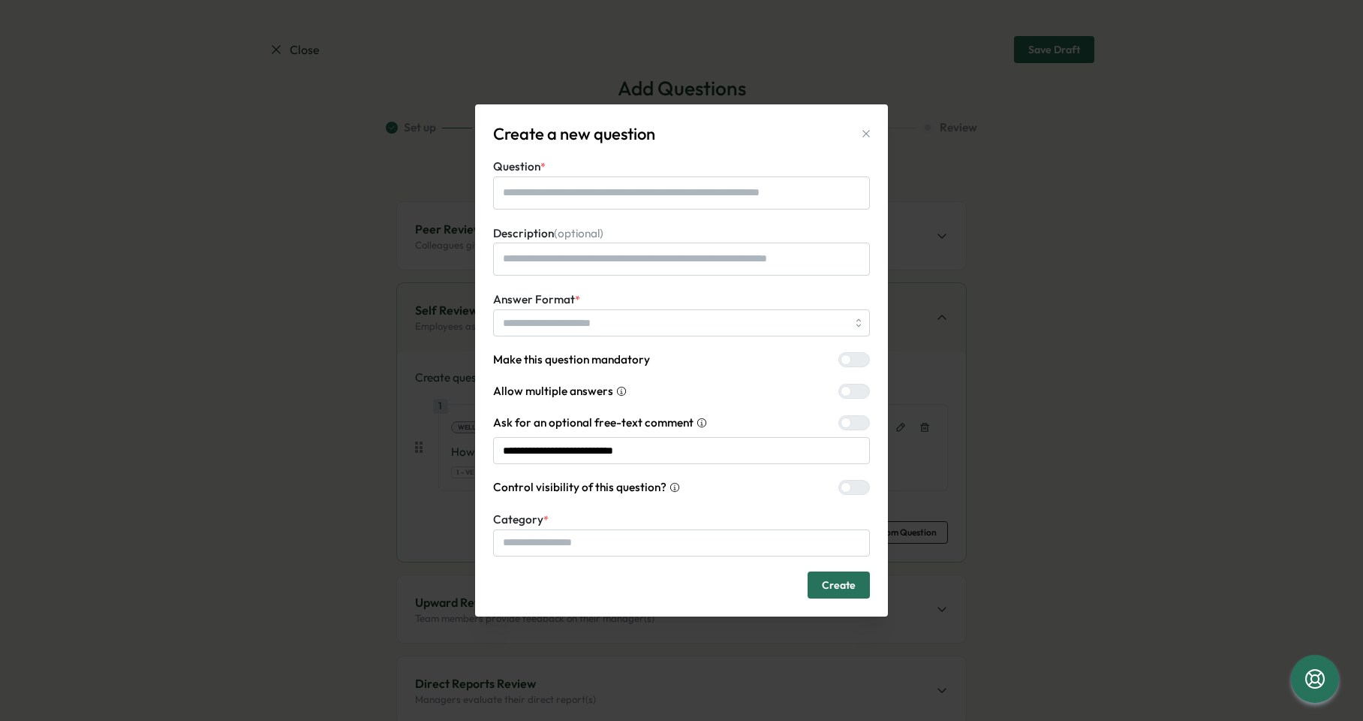
click at [871, 136] on icon "button" at bounding box center [866, 134] width 12 height 12
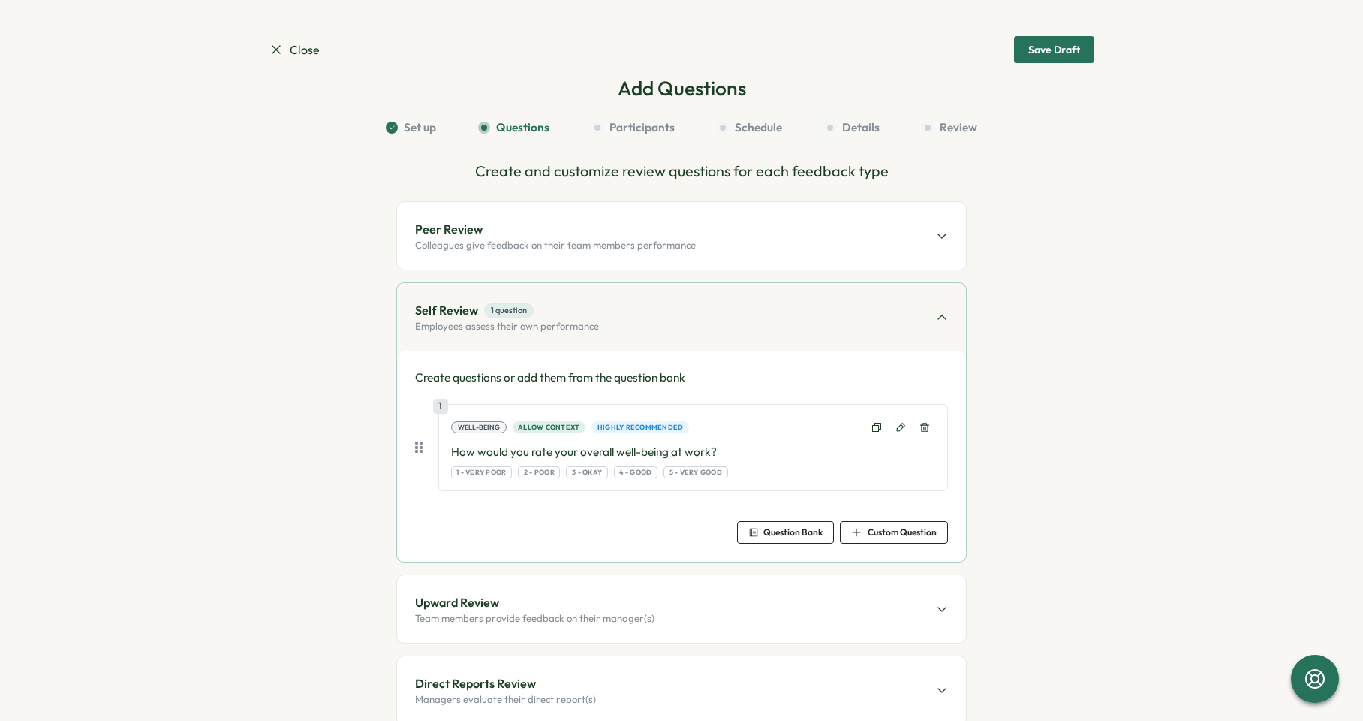
click at [794, 530] on span "Question Bank" at bounding box center [793, 532] width 59 height 9
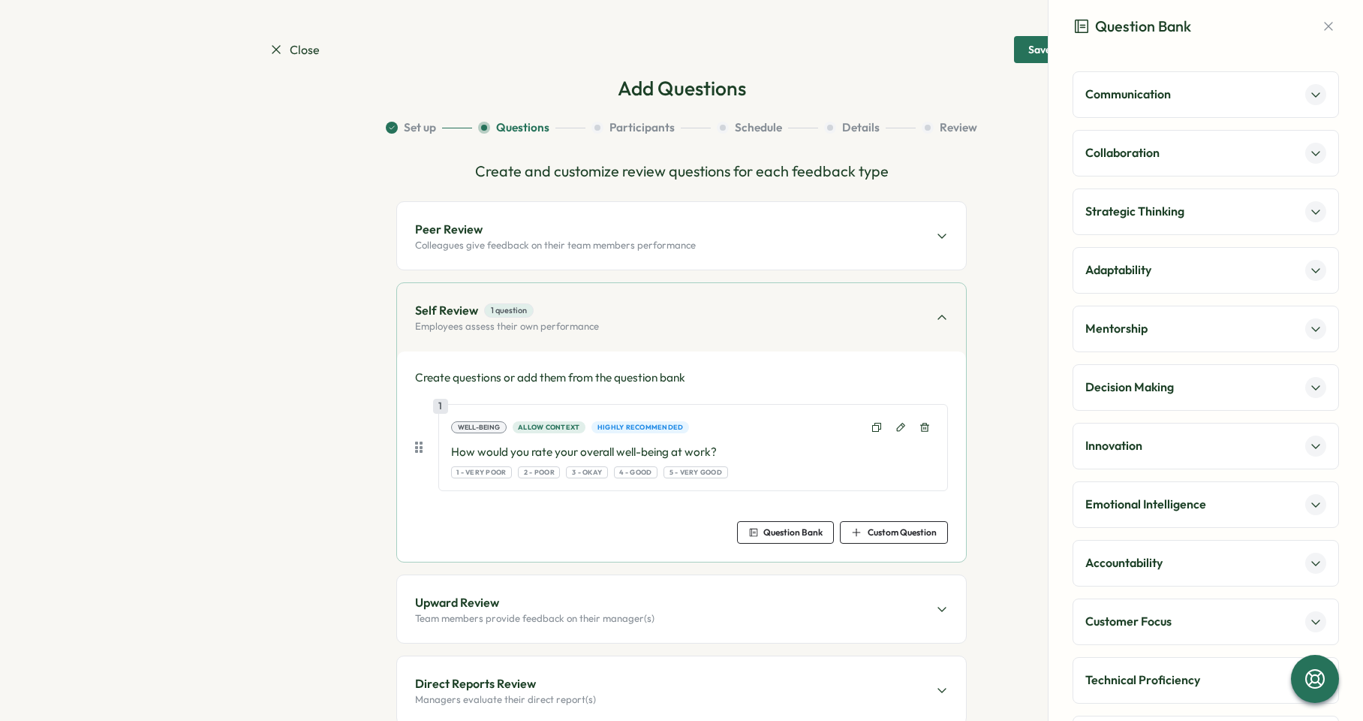
click at [1153, 107] on div "Communication" at bounding box center [1206, 94] width 267 height 47
click at [1225, 99] on div "Communication" at bounding box center [1206, 94] width 241 height 21
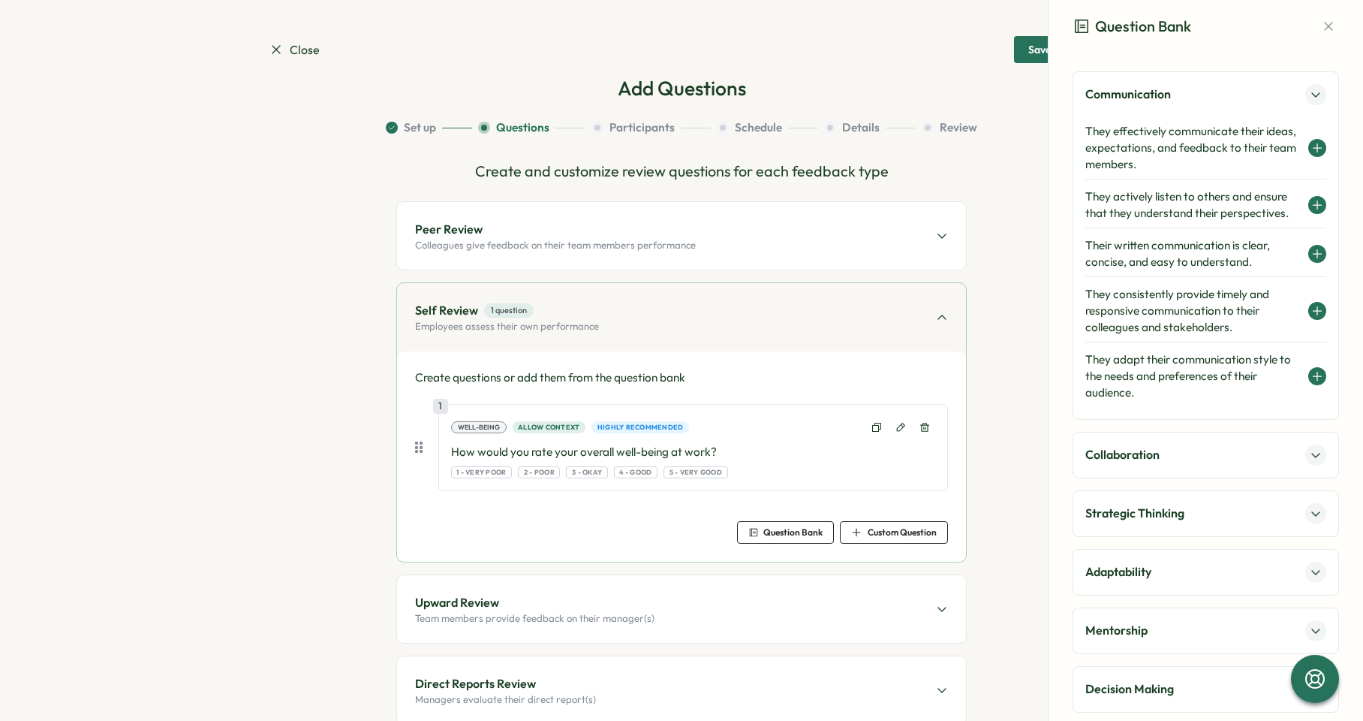
click at [1312, 146] on icon at bounding box center [1318, 148] width 12 height 12
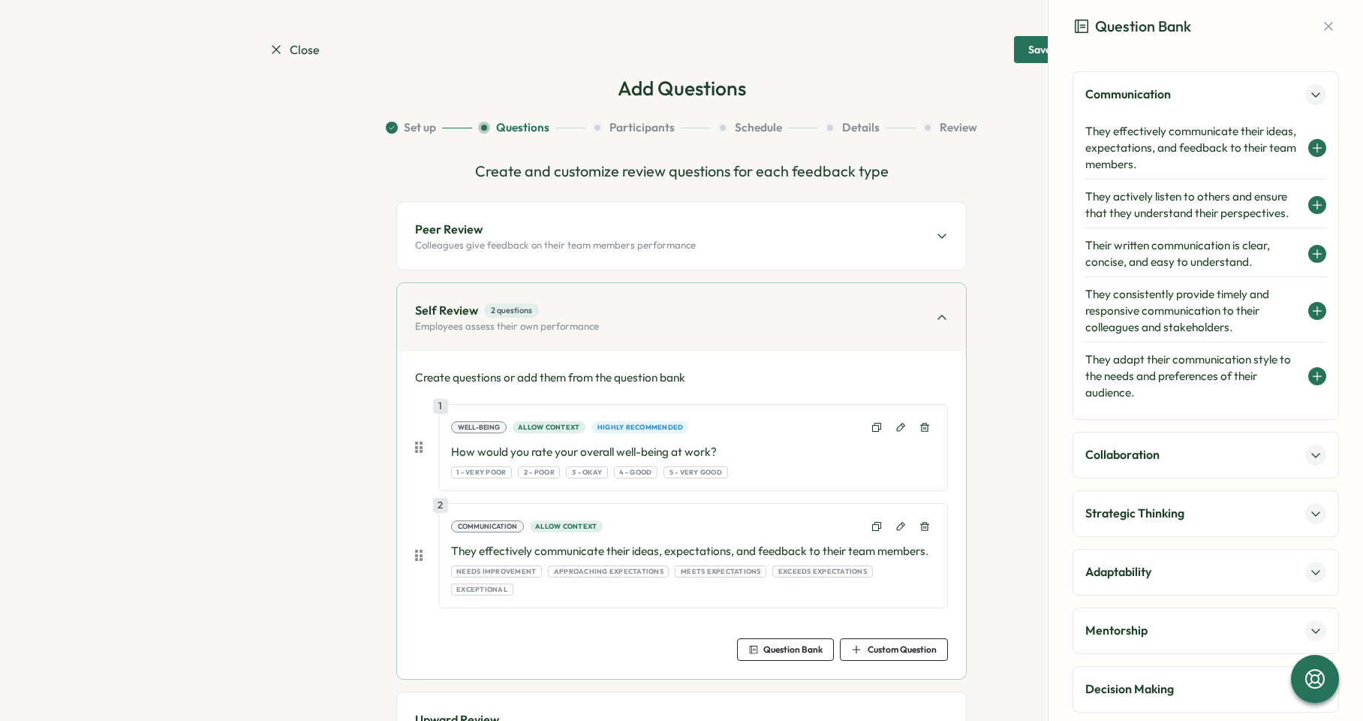
click at [727, 244] on div "Peer Review Colleagues give feedback on their team members performance" at bounding box center [681, 236] width 569 height 68
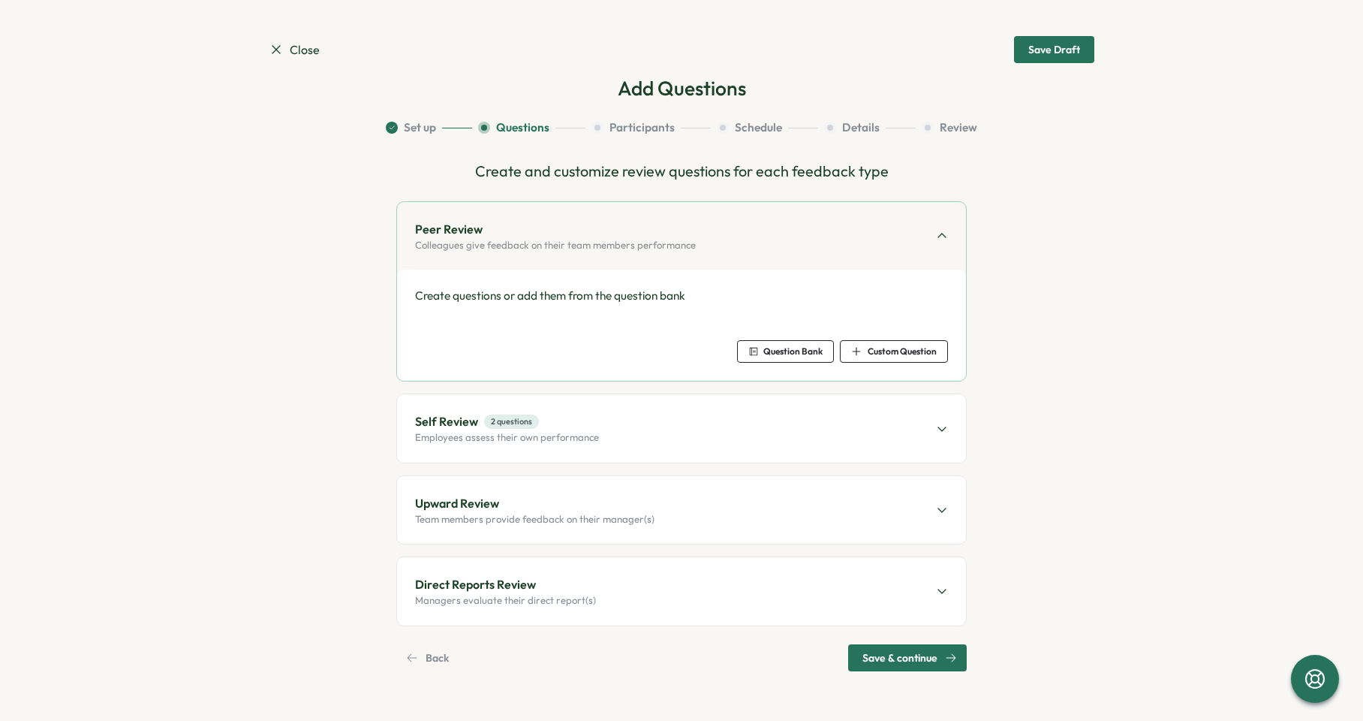
click at [810, 343] on span "Question Bank" at bounding box center [786, 351] width 74 height 21
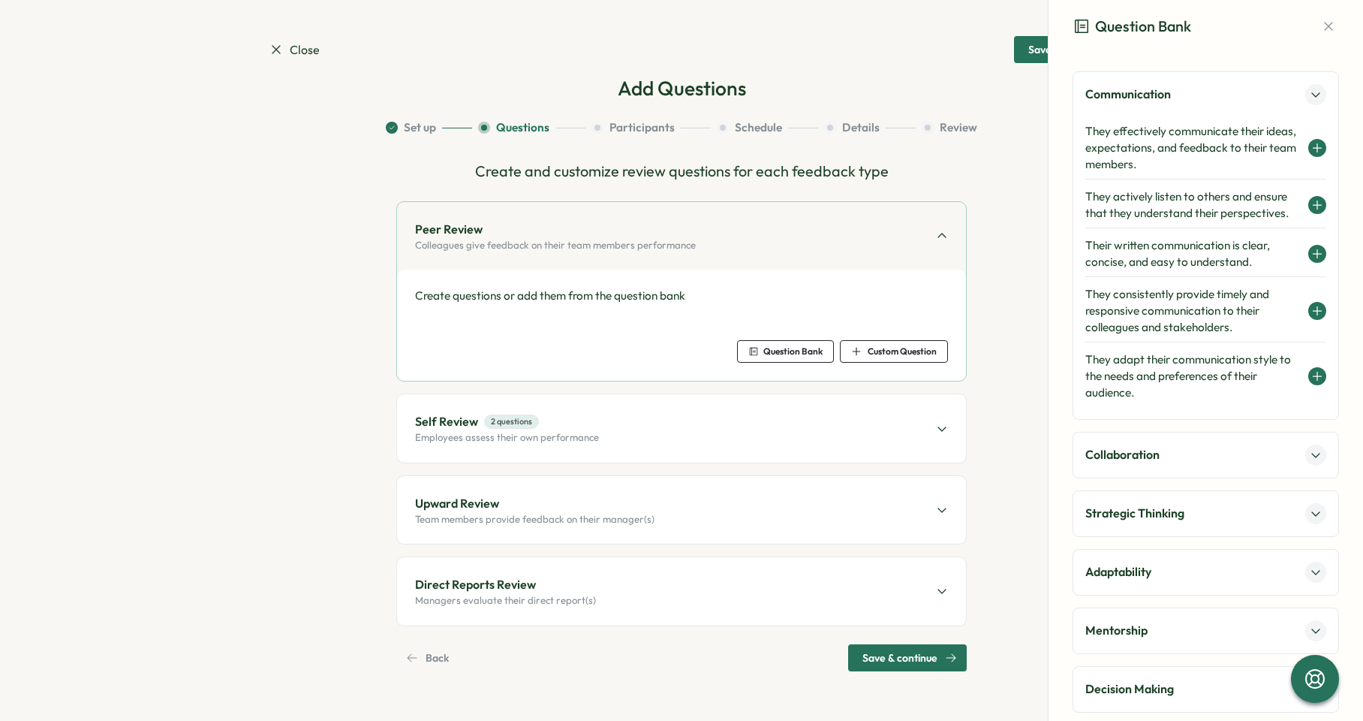
click at [1315, 150] on icon at bounding box center [1318, 148] width 12 height 12
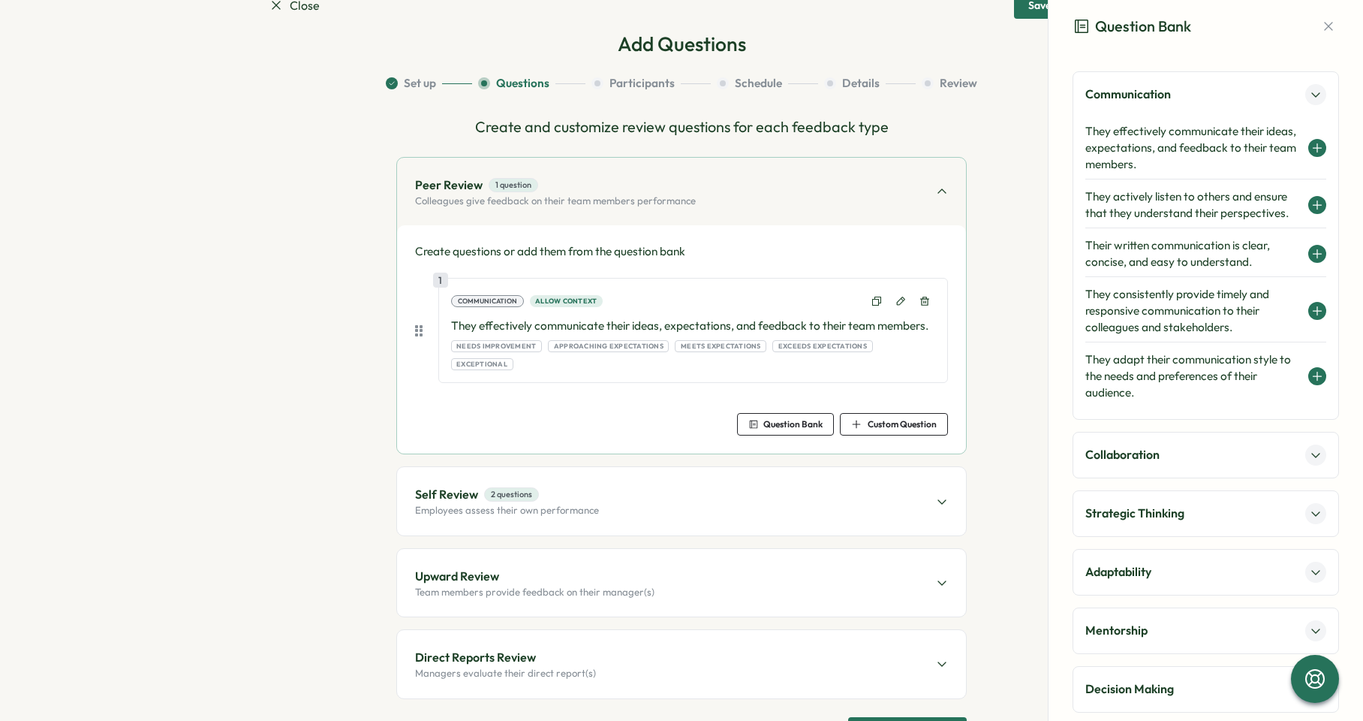
scroll to position [45, 0]
click at [851, 491] on div "Self Review 2 questions Employees assess their own performance" at bounding box center [681, 500] width 569 height 68
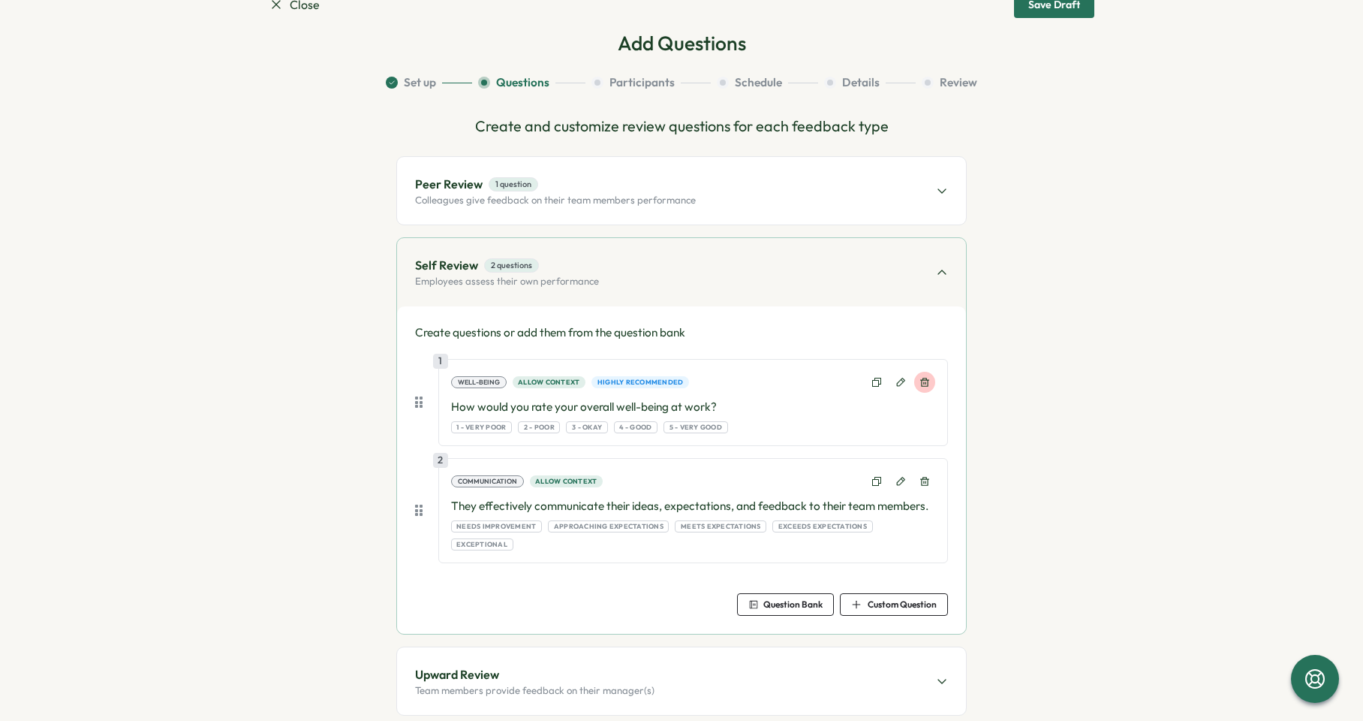
click at [923, 378] on icon at bounding box center [924, 382] width 9 height 9
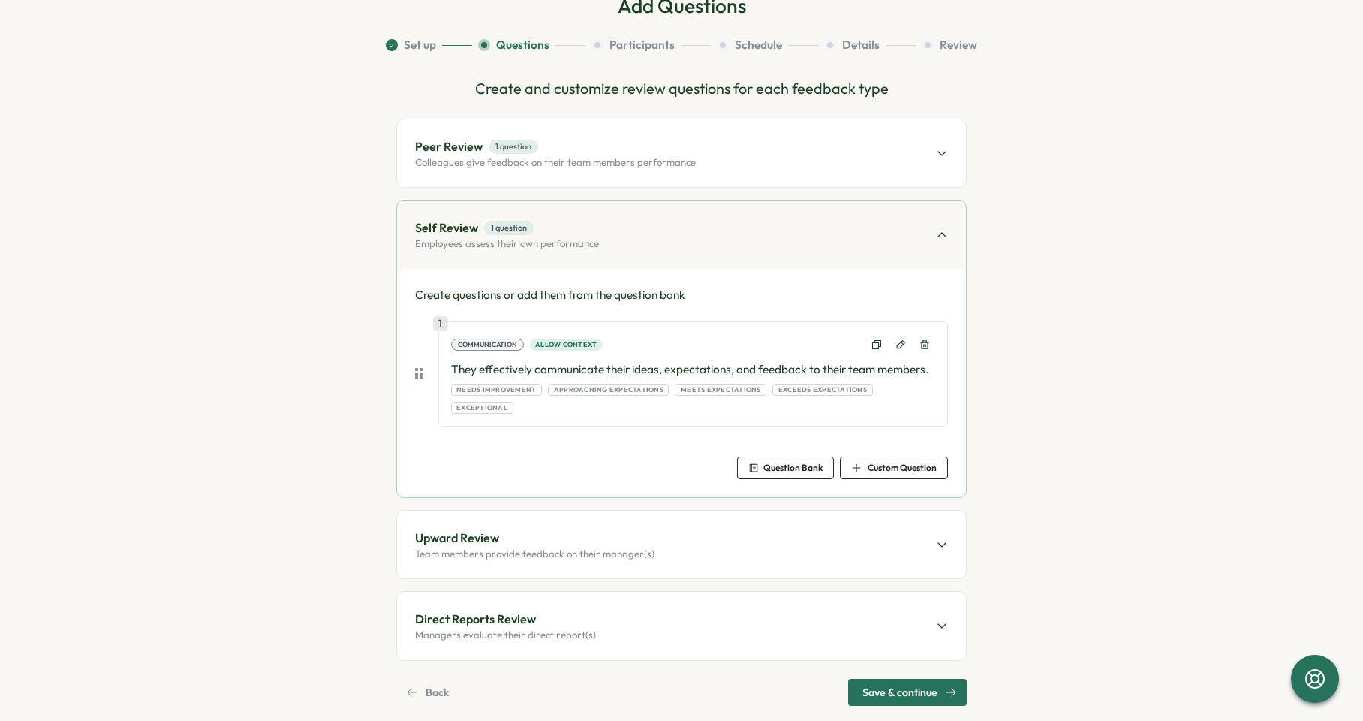
scroll to position [83, 0]
click at [744, 598] on div "Direct Reports Review Managers evaluate their direct report(s)" at bounding box center [681, 625] width 569 height 68
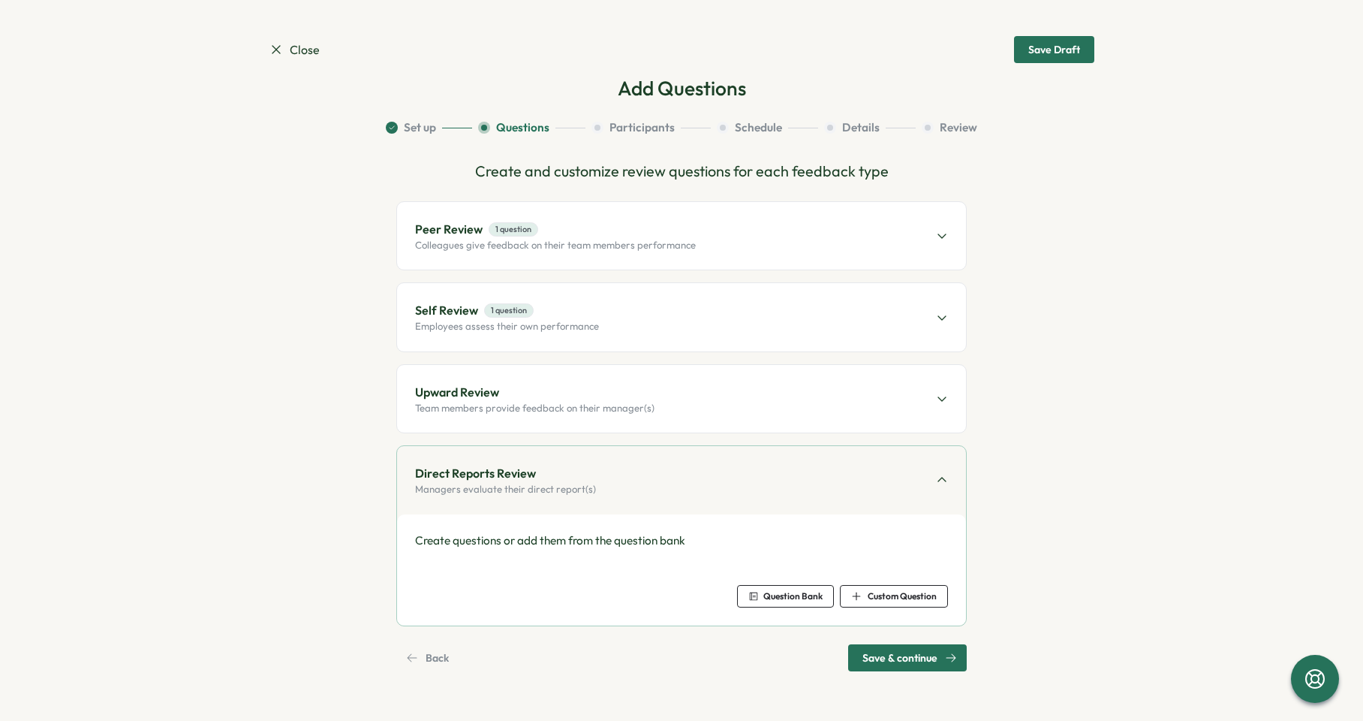
click at [793, 595] on span "Question Bank" at bounding box center [793, 596] width 59 height 9
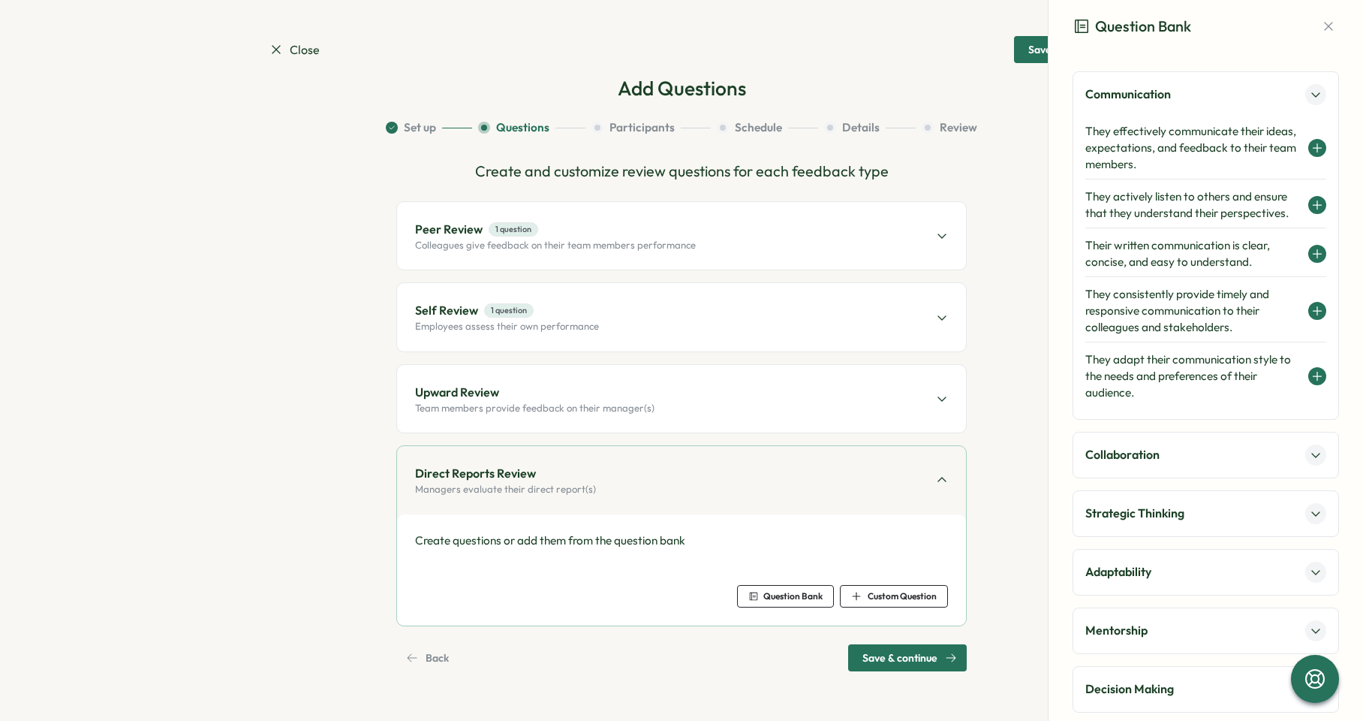
click at [1312, 140] on button at bounding box center [1318, 148] width 18 height 18
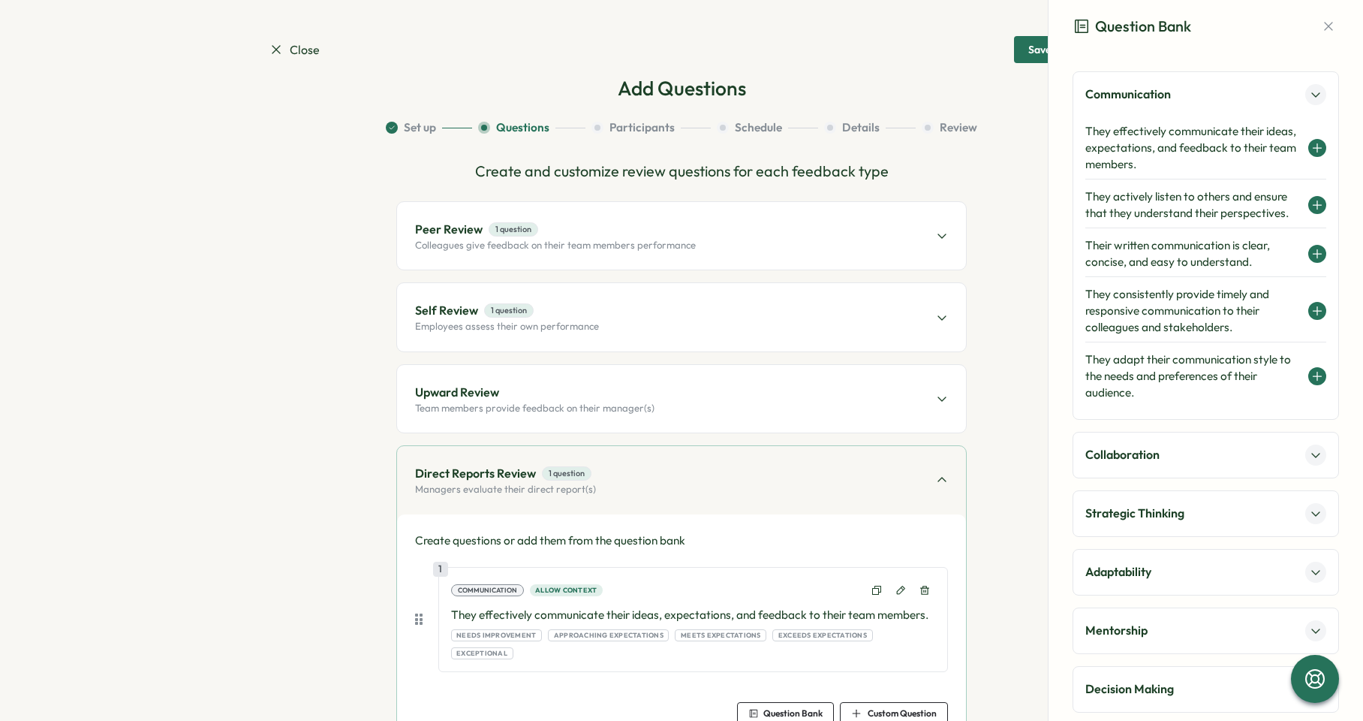
click at [790, 315] on div "Self Review 1 question Employees assess their own performance" at bounding box center [681, 317] width 569 height 68
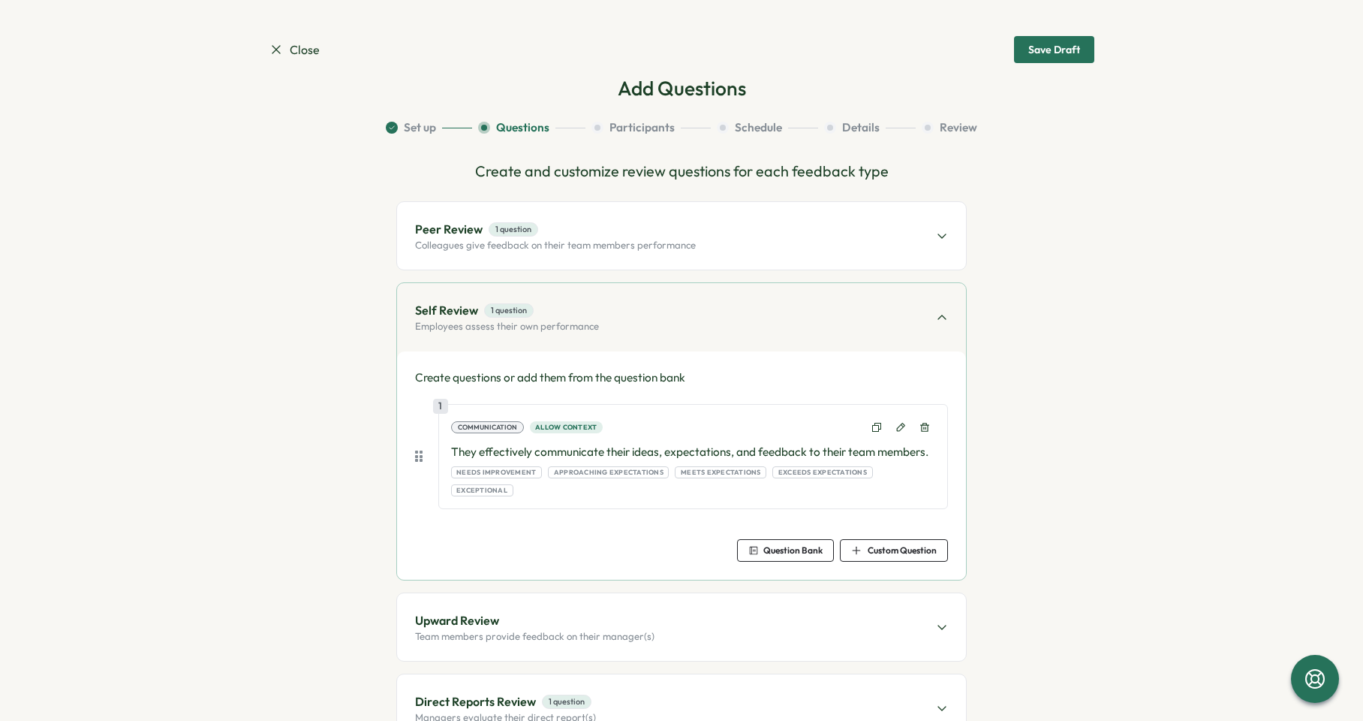
click at [773, 242] on div "Peer Review 1 question Colleagues give feedback on their team members performan…" at bounding box center [681, 236] width 569 height 68
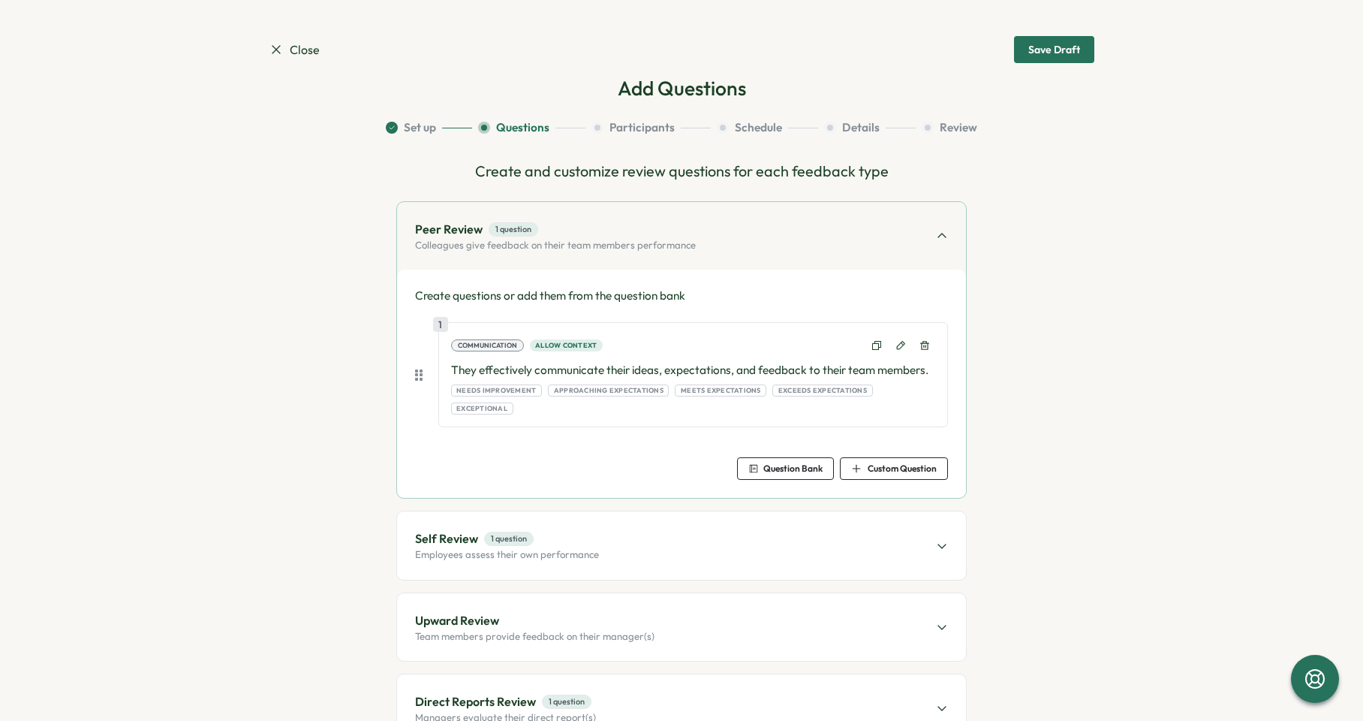
click at [812, 464] on span "Question Bank" at bounding box center [793, 468] width 59 height 9
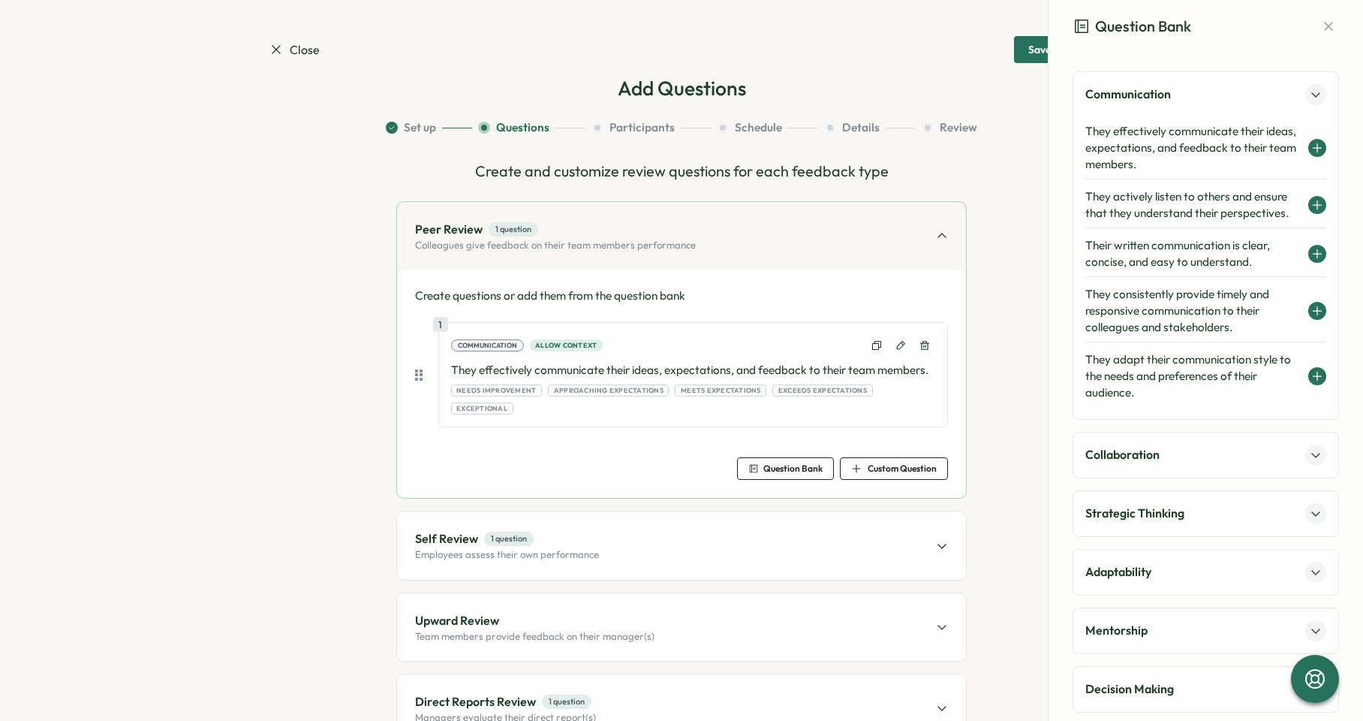
click at [1146, 570] on p "Adaptability" at bounding box center [1119, 571] width 66 height 19
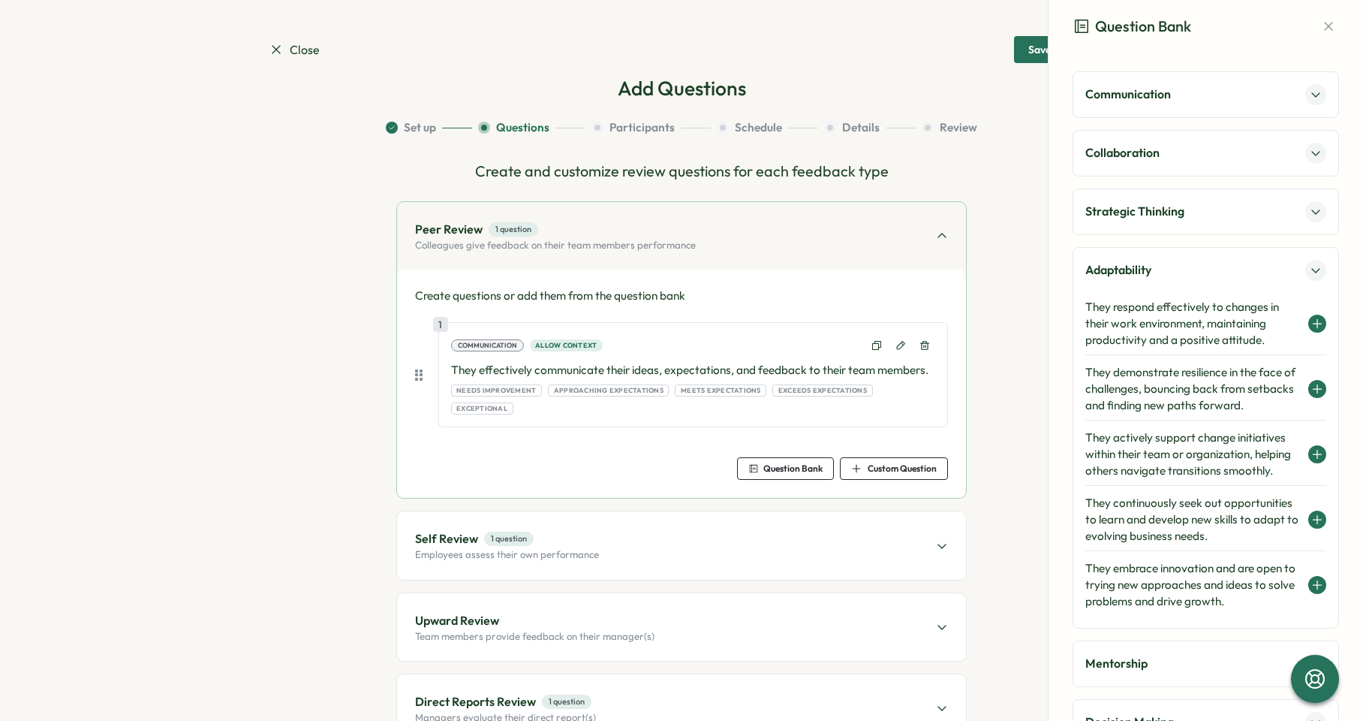
click at [1314, 324] on icon at bounding box center [1318, 324] width 8 height 0
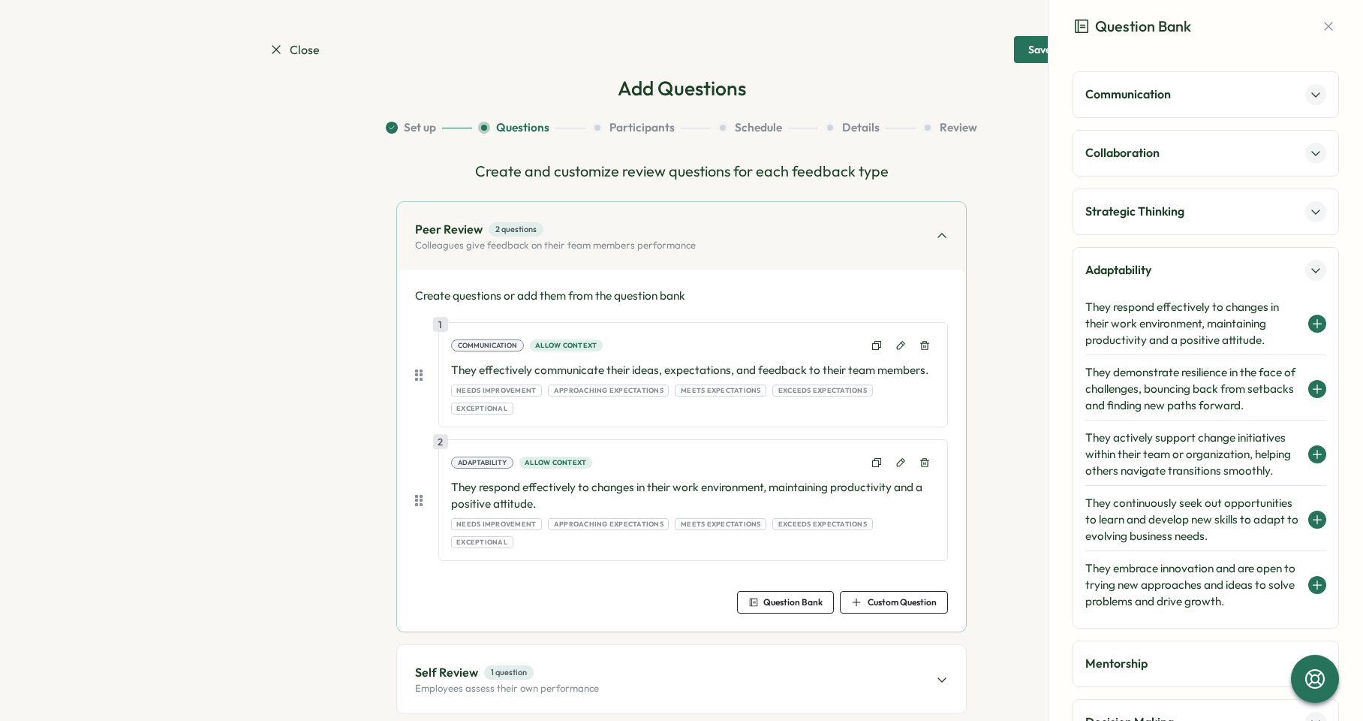
scroll to position [79, 0]
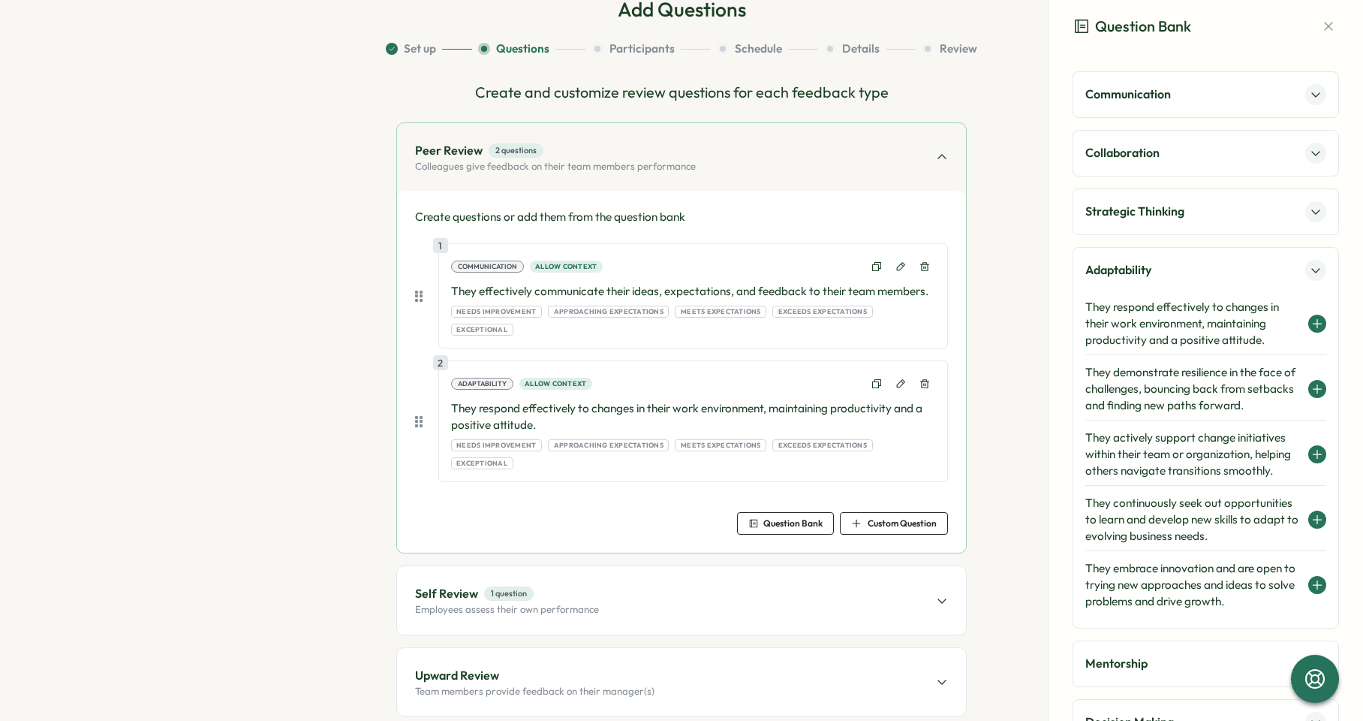
click at [863, 566] on div "Self Review 1 question Employees assess their own performance" at bounding box center [681, 600] width 569 height 68
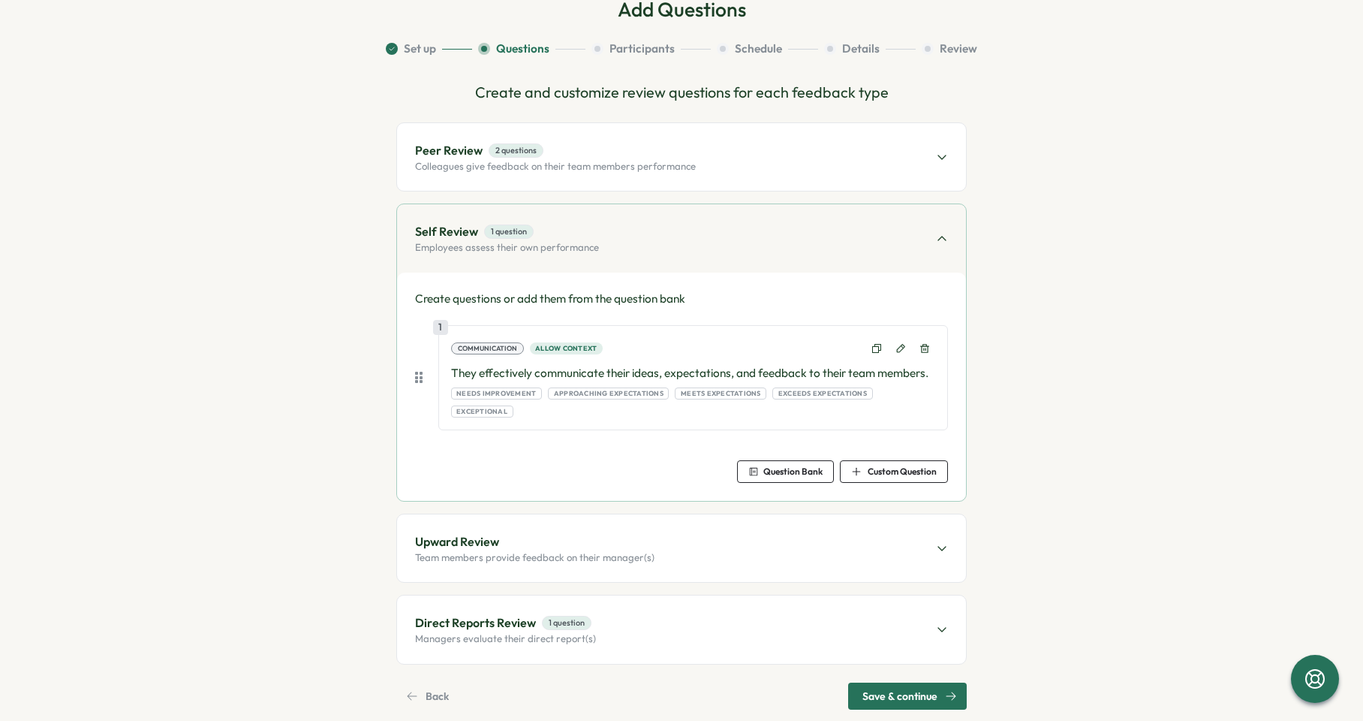
click at [841, 557] on div "Upward Review Team members provide feedback on their manager(s)" at bounding box center [681, 548] width 569 height 68
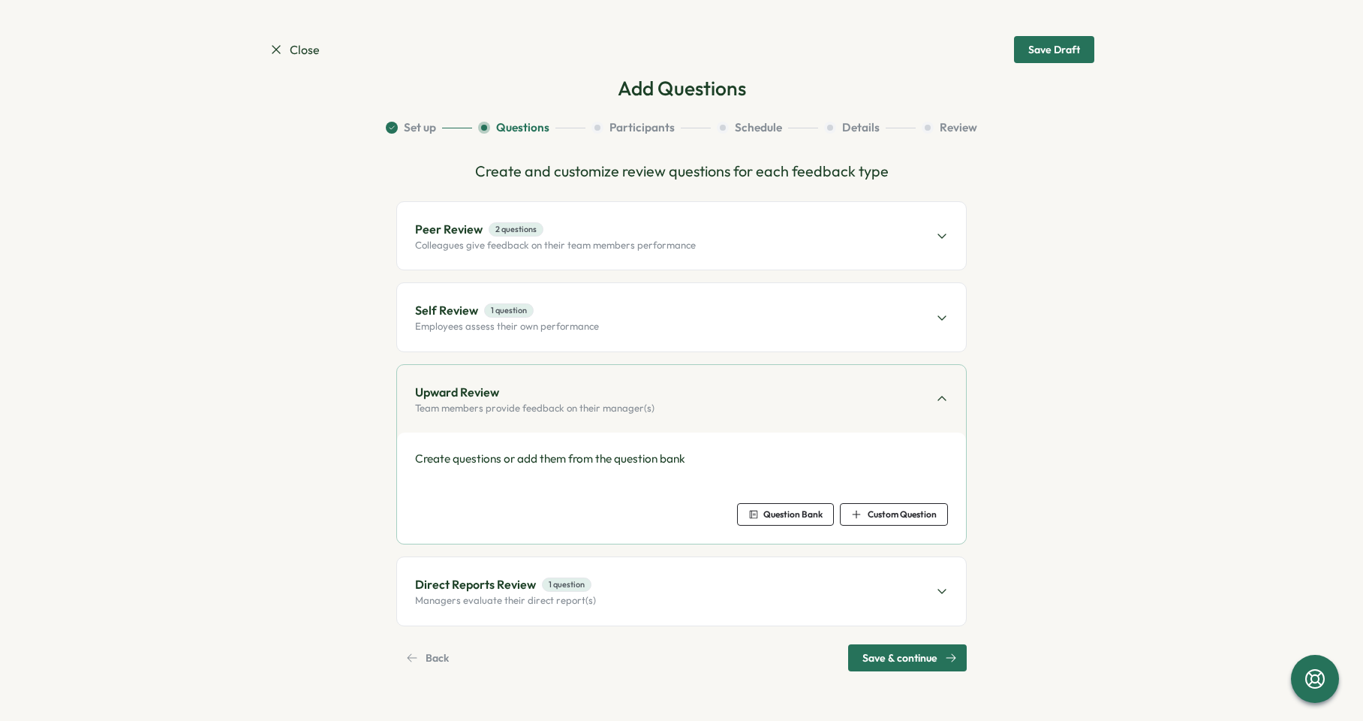
scroll to position [0, 0]
click at [695, 306] on div "Self Review 1 question Employees assess their own performance" at bounding box center [681, 317] width 569 height 68
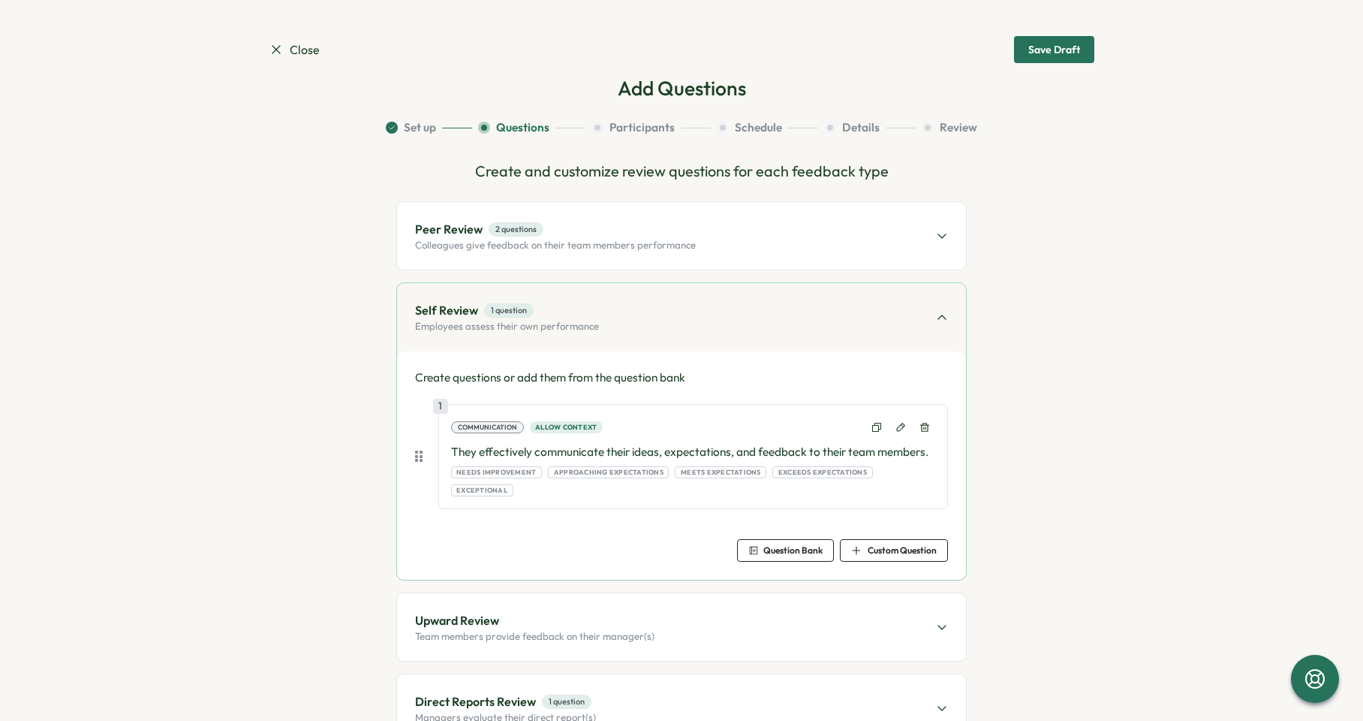
click at [806, 546] on span "Question Bank" at bounding box center [793, 550] width 59 height 9
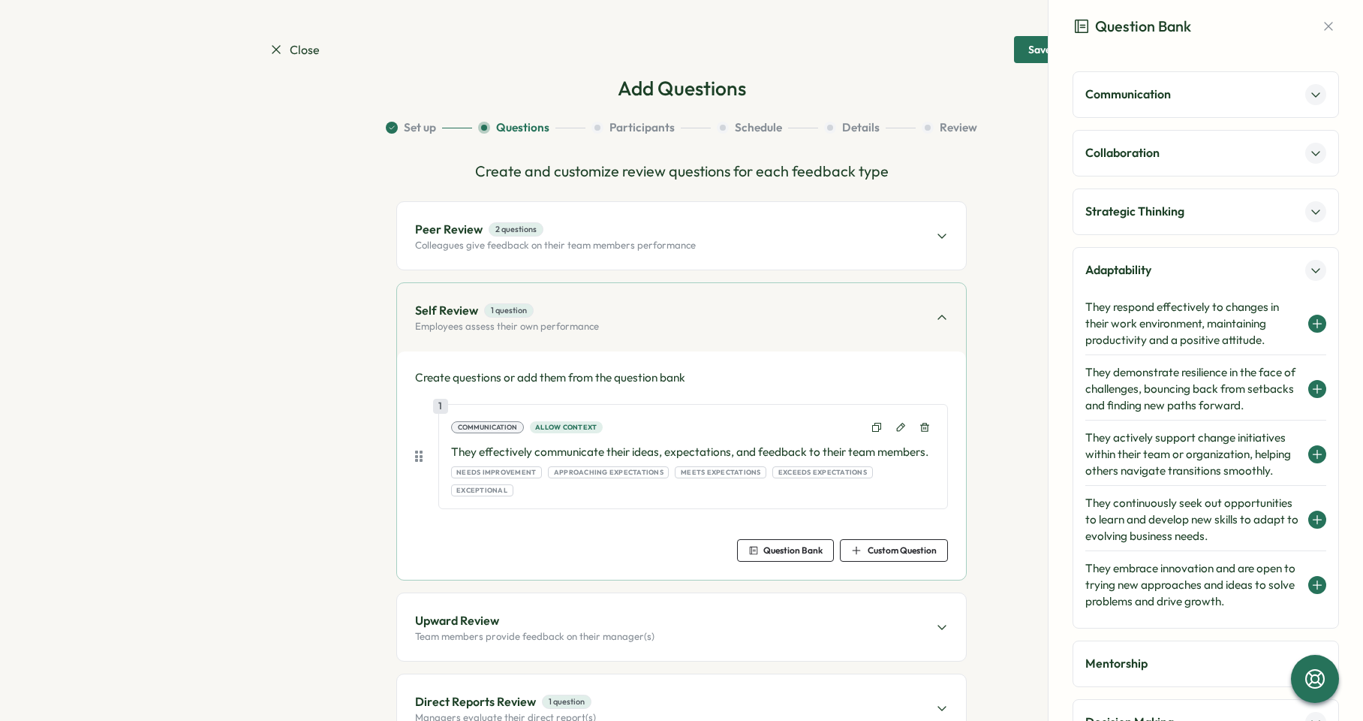
click at [1312, 320] on icon at bounding box center [1318, 324] width 12 height 12
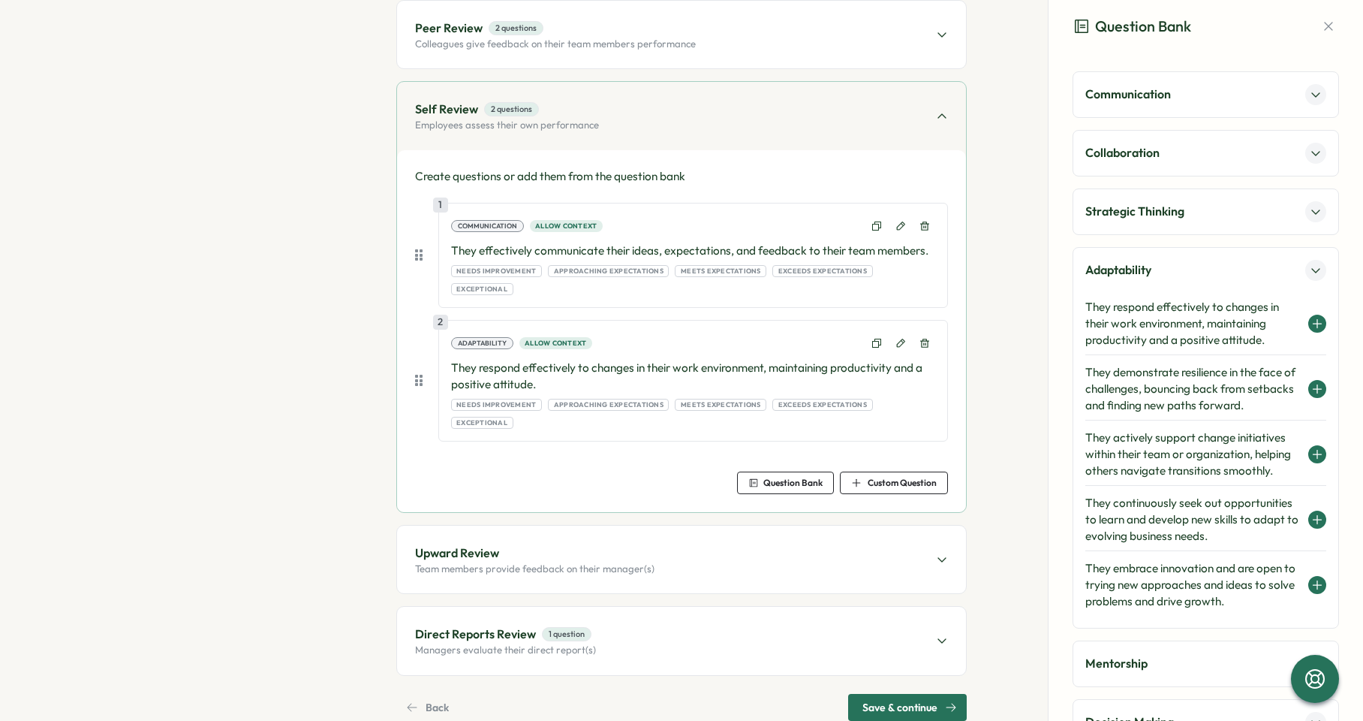
click at [629, 607] on div "Direct Reports Review 1 question Managers evaluate their direct report(s)" at bounding box center [681, 641] width 569 height 68
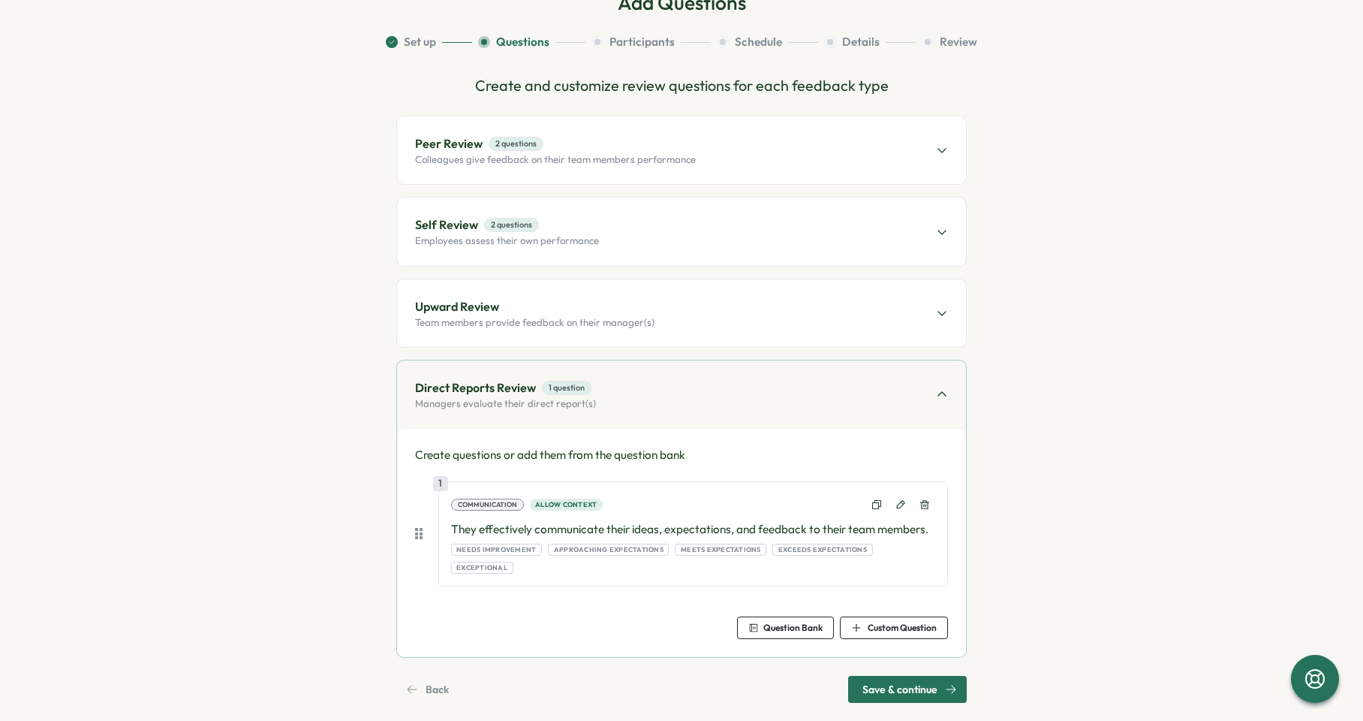
click at [768, 623] on span "Question Bank" at bounding box center [793, 627] width 59 height 9
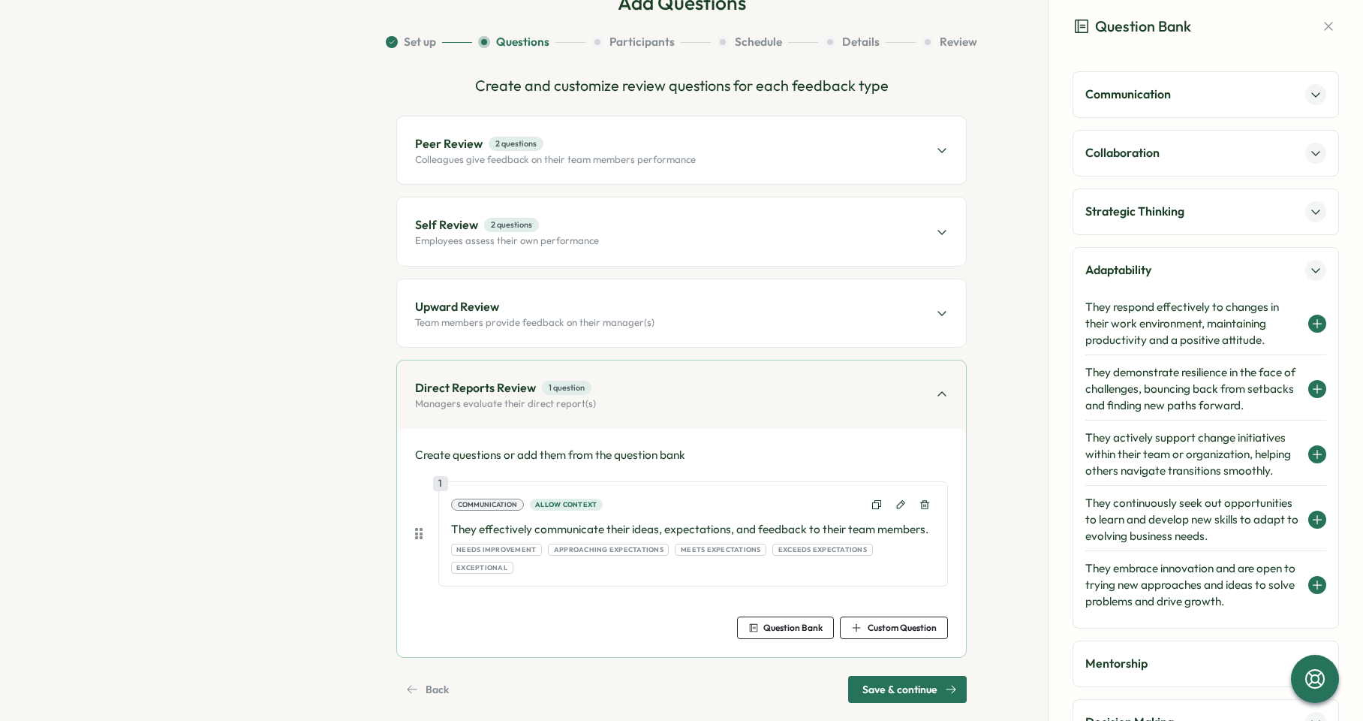
click at [1140, 327] on h4 "They respond effectively to changes in their work environment, maintaining prod…" at bounding box center [1193, 324] width 215 height 50
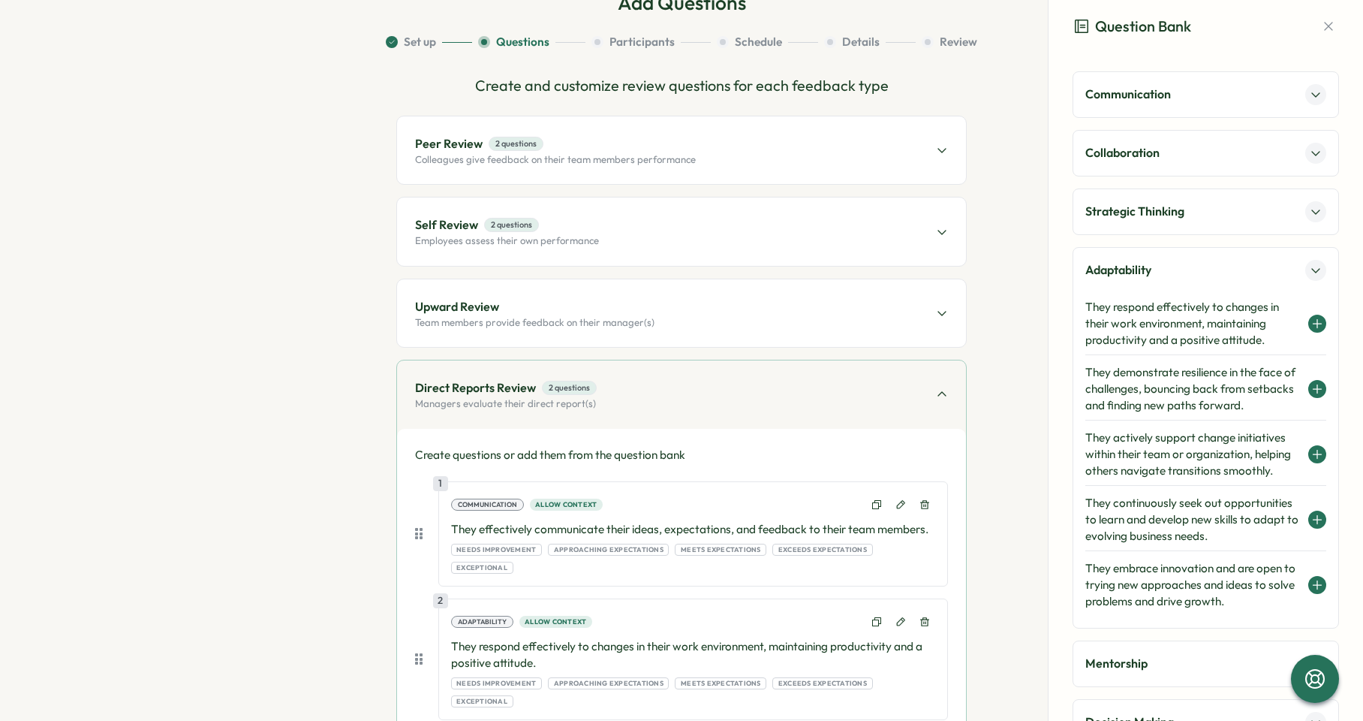
click at [1321, 269] on div "Adaptability They respond effectively to changes in their work environment, mai…" at bounding box center [1206, 437] width 267 height 381
click at [1312, 269] on icon at bounding box center [1316, 271] width 8 height 4
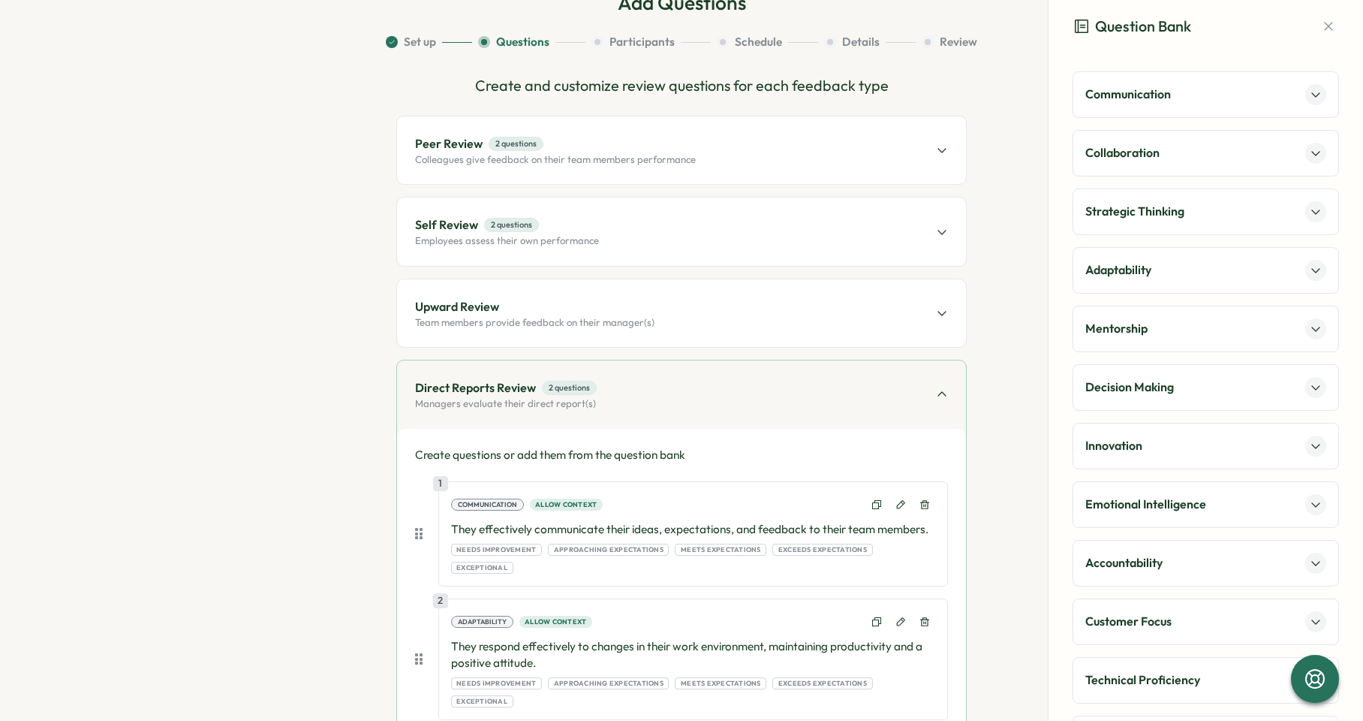
scroll to position [1, 0]
click at [1161, 616] on p "Customer Focus" at bounding box center [1129, 620] width 86 height 19
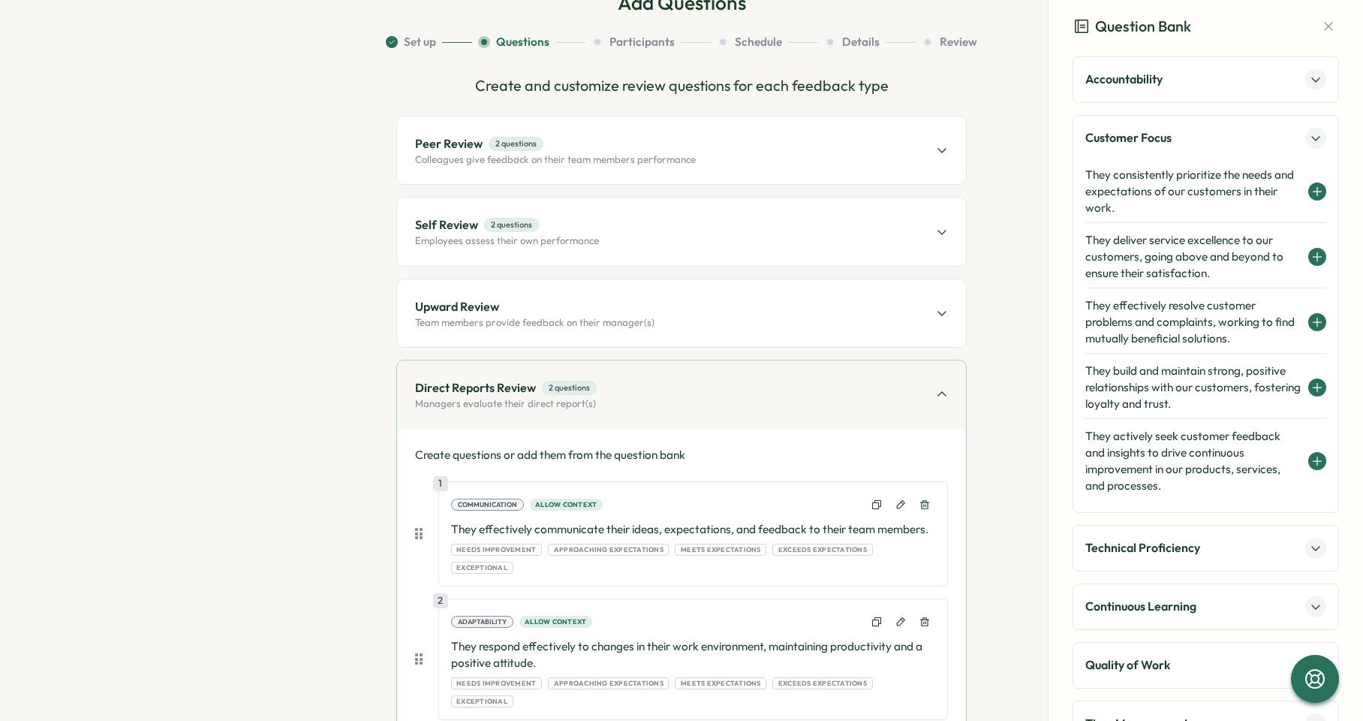
scroll to position [552, 0]
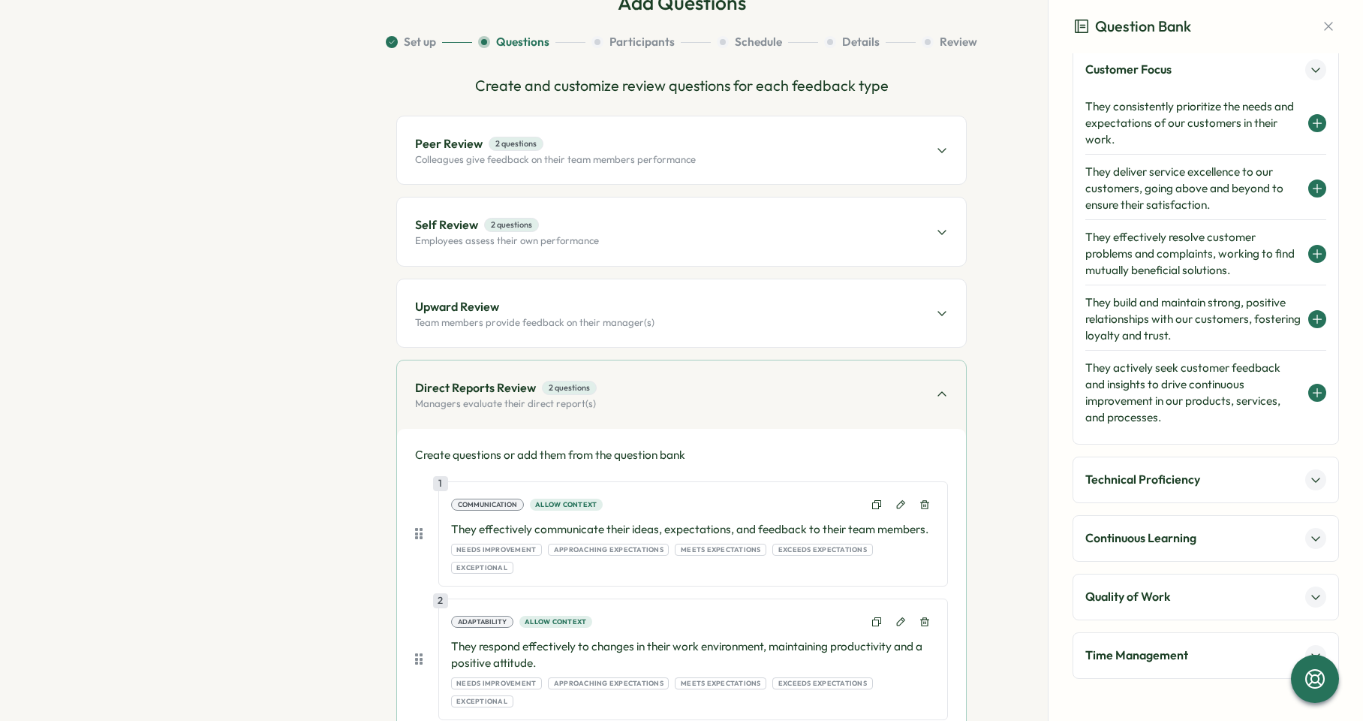
click at [1142, 652] on p "Time Management" at bounding box center [1137, 655] width 103 height 19
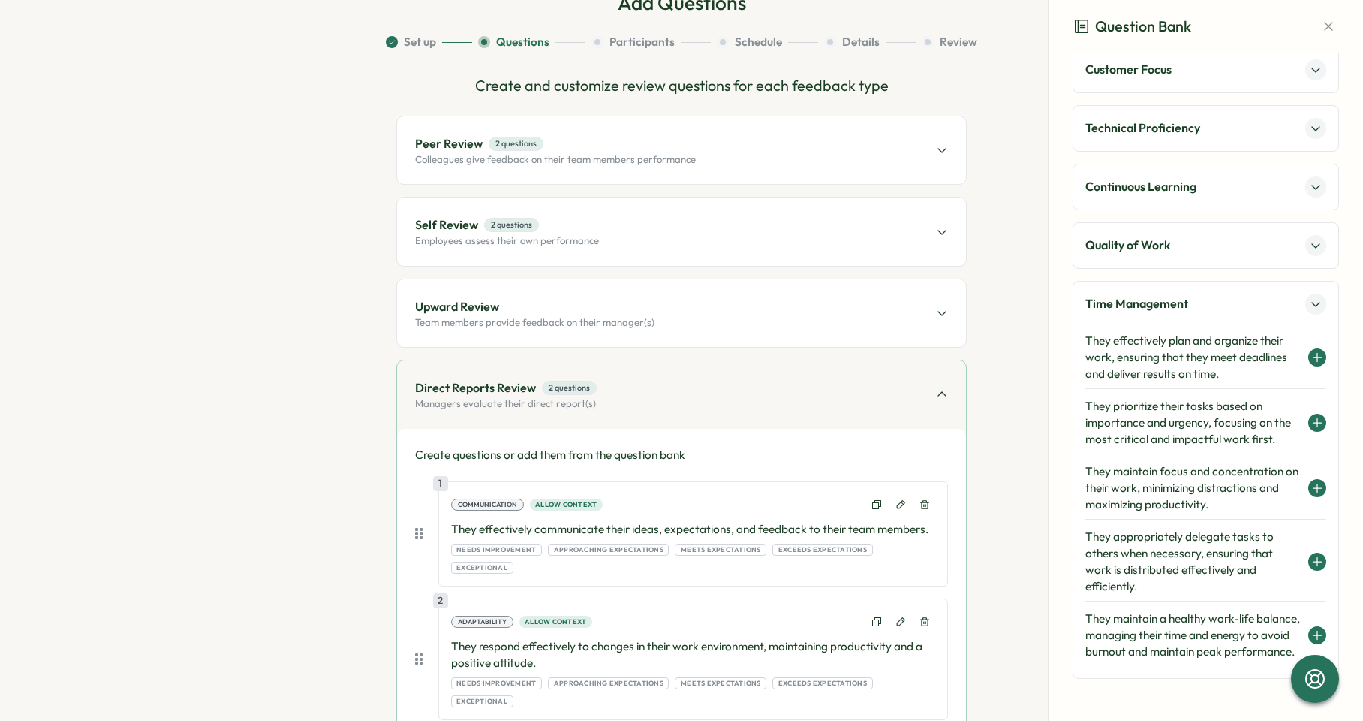
scroll to position [568, 0]
click at [1223, 333] on h4 "They effectively plan and organize their work, ensuring that they meet deadline…" at bounding box center [1193, 358] width 215 height 50
click at [1313, 351] on icon at bounding box center [1318, 357] width 12 height 12
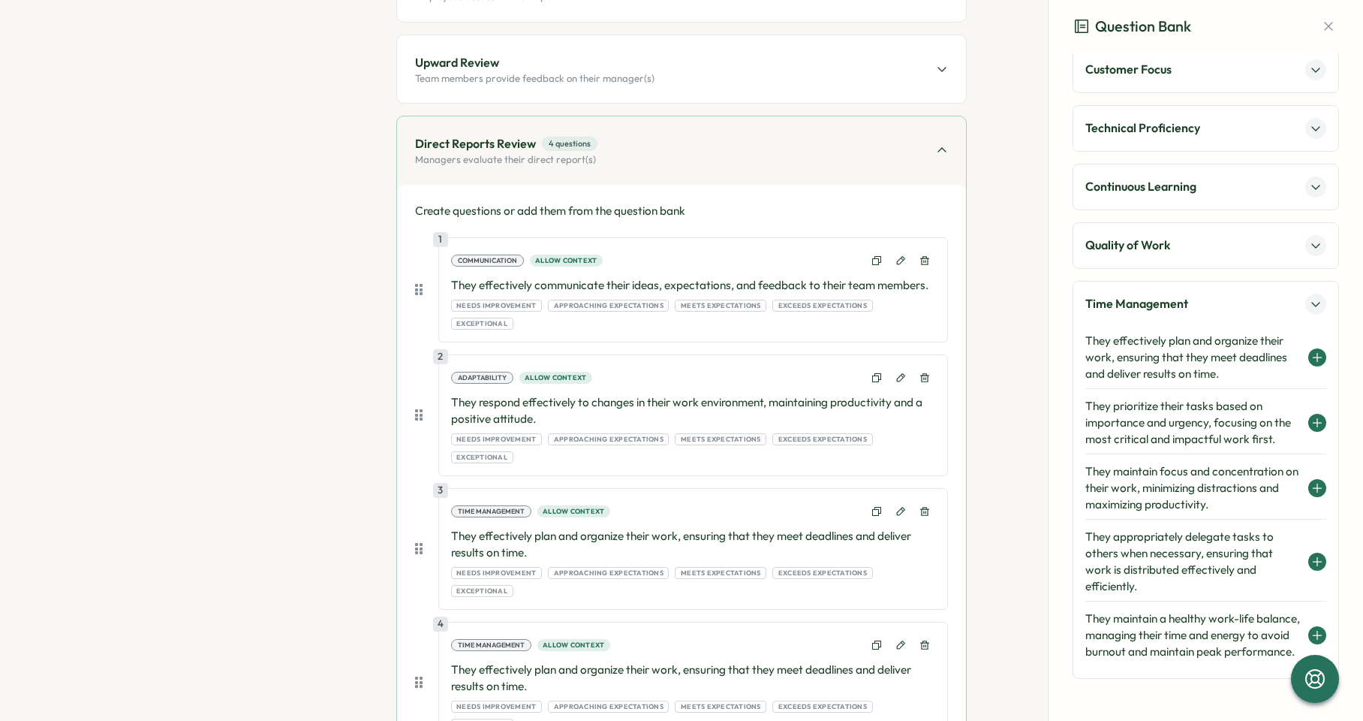
scroll to position [330, 0]
click at [921, 639] on icon at bounding box center [925, 644] width 11 height 11
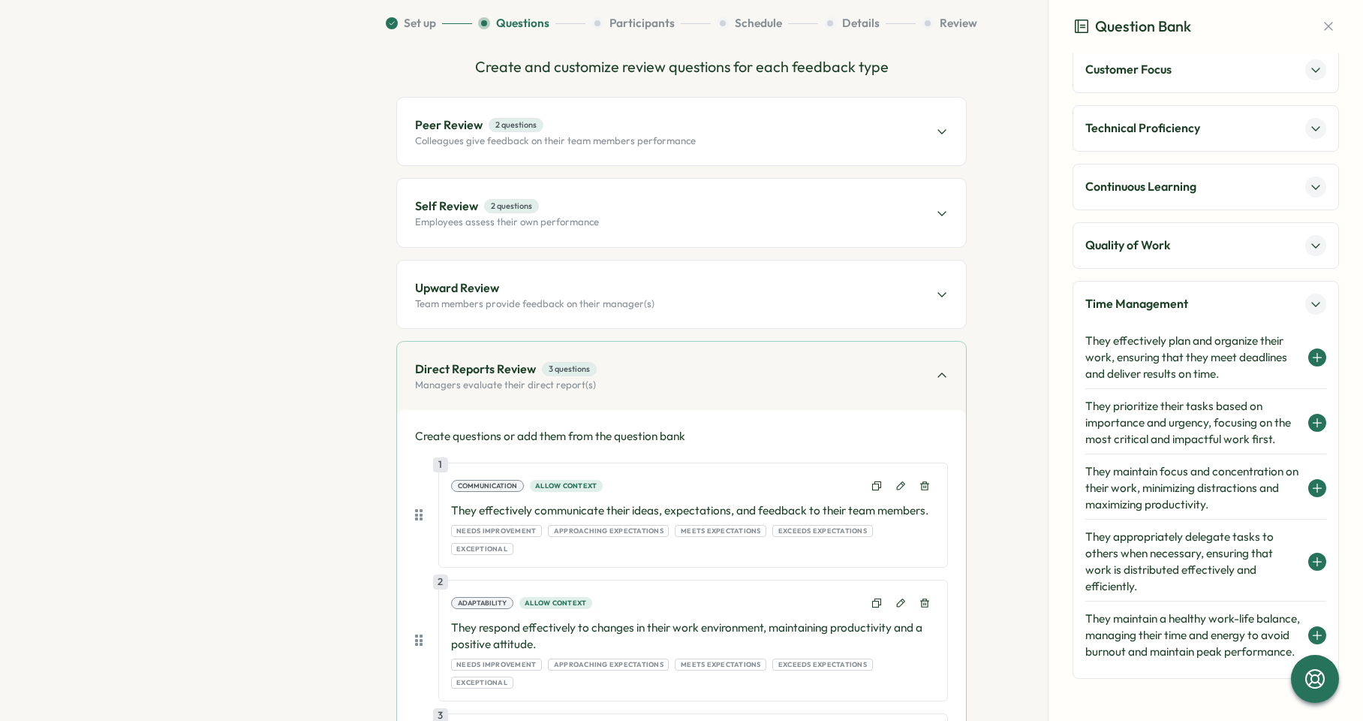
scroll to position [0, 0]
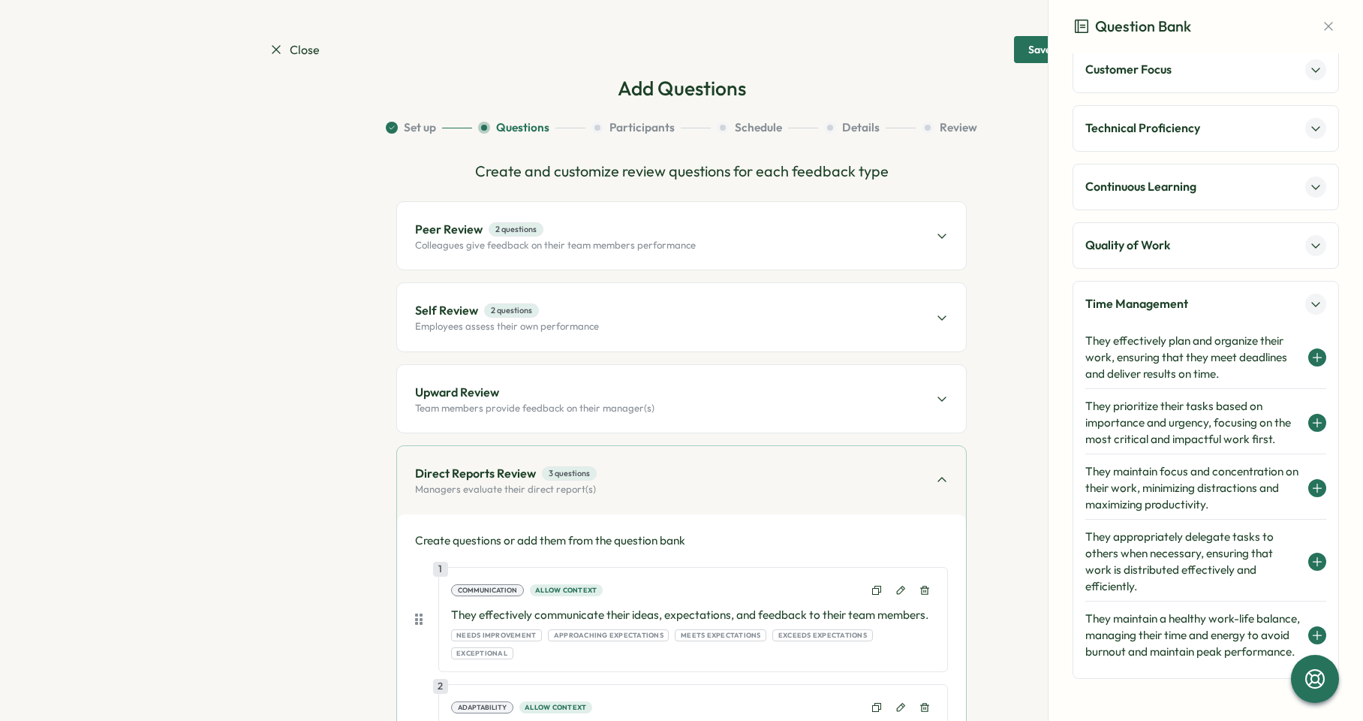
click at [671, 334] on div "Self Review 2 questions Employees assess their own performance" at bounding box center [681, 317] width 569 height 68
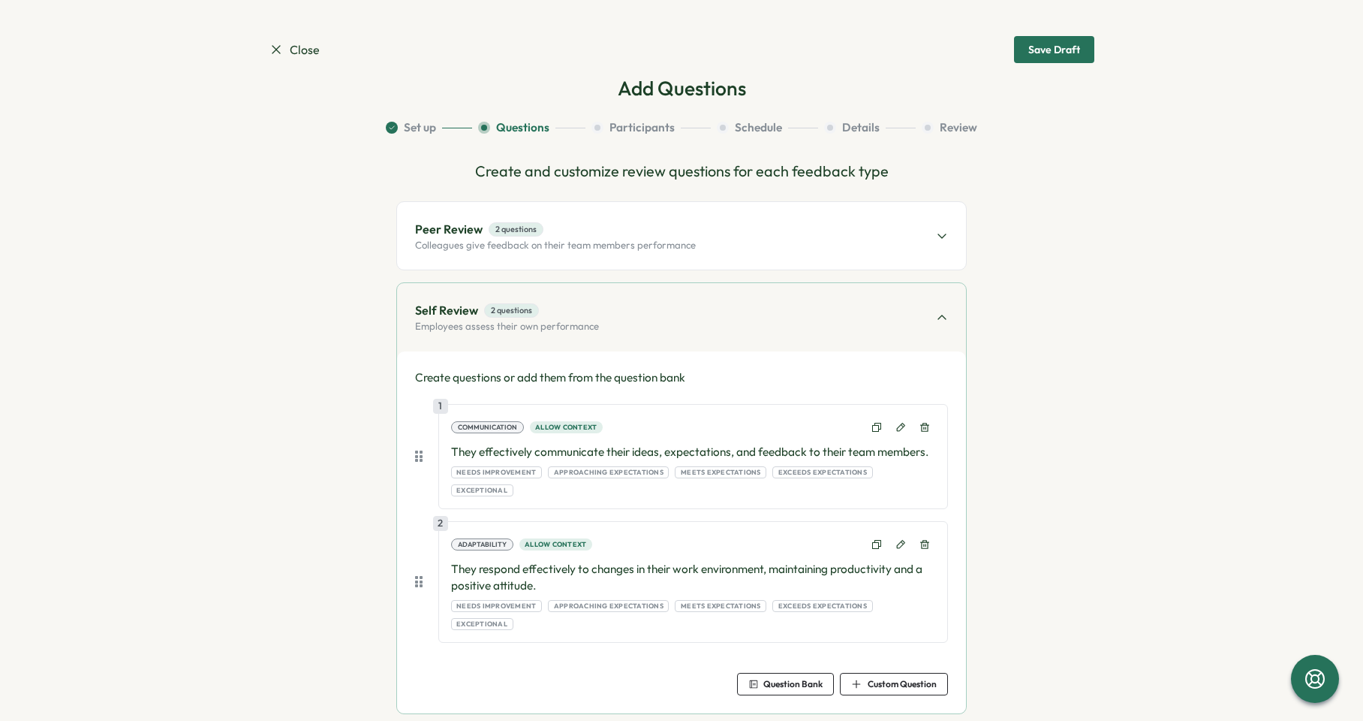
click at [807, 679] on span "Question Bank" at bounding box center [793, 683] width 59 height 9
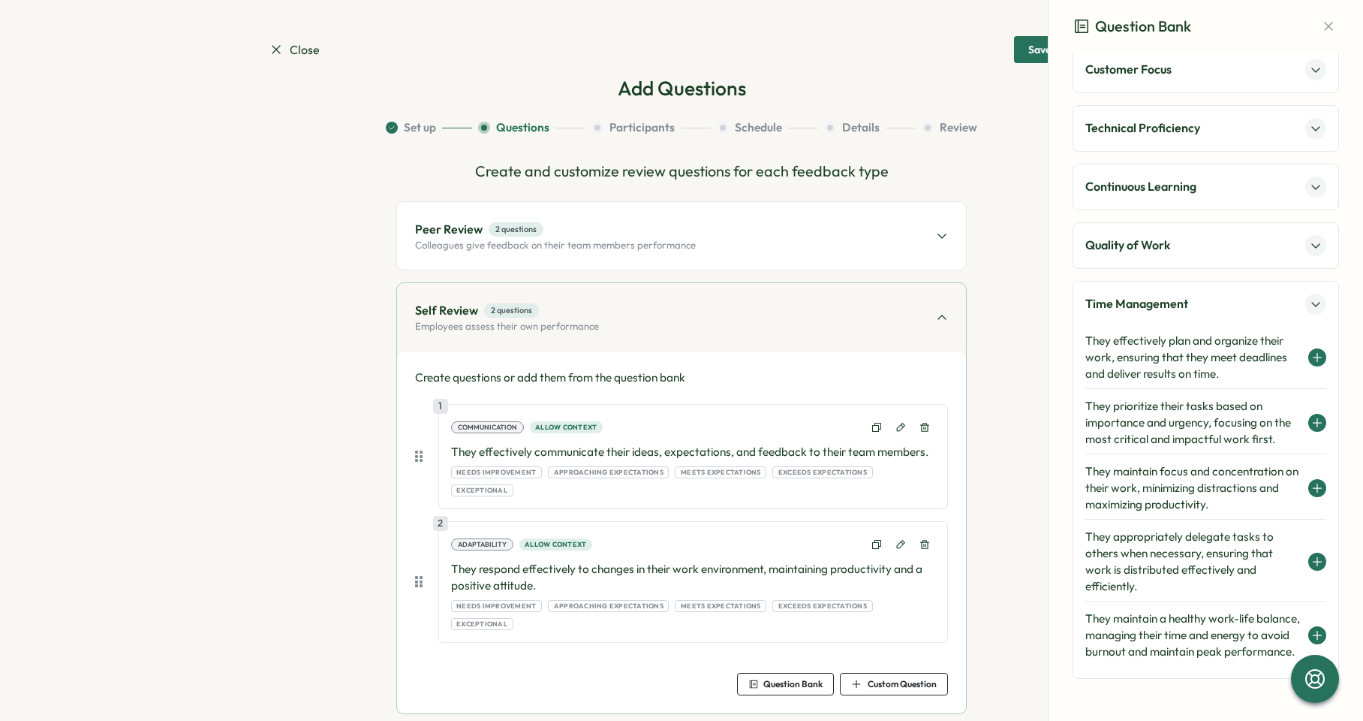
click at [1251, 333] on h4 "They effectively plan and organize their work, ensuring that they meet deadline…" at bounding box center [1193, 358] width 215 height 50
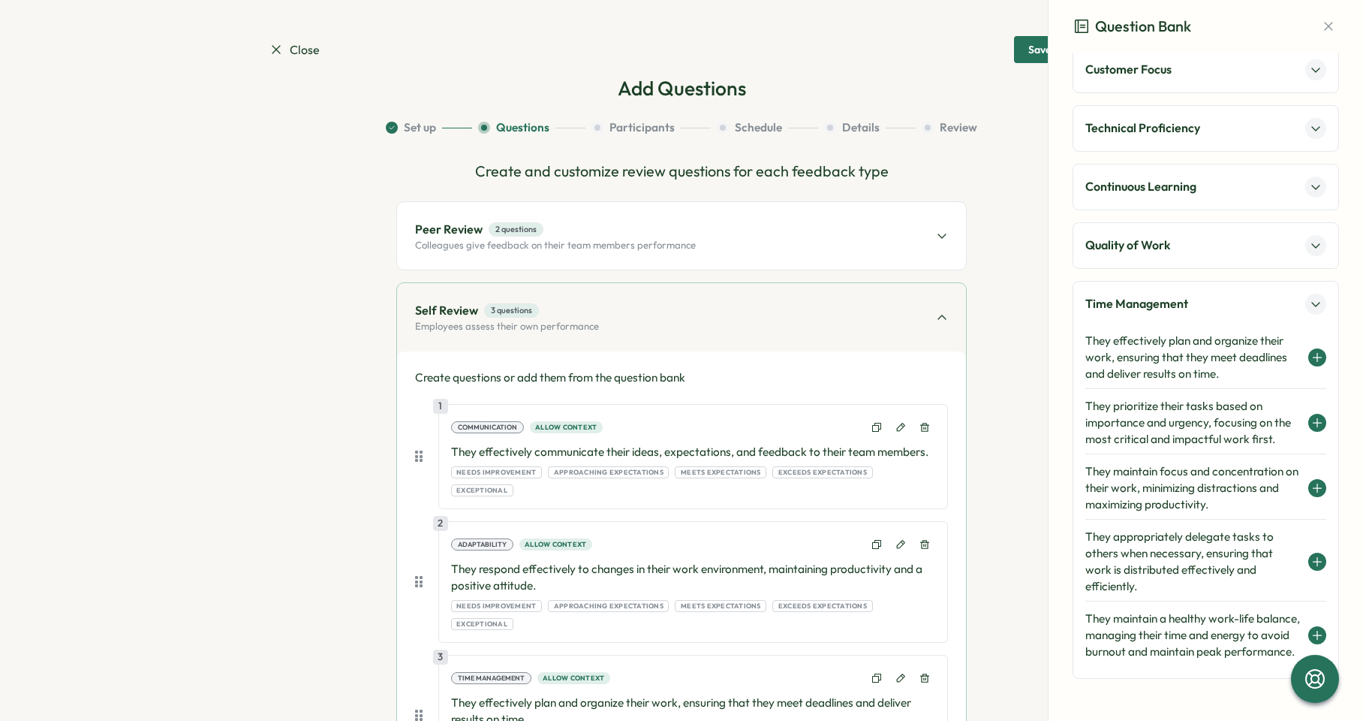
click at [589, 231] on span "Peer Review 2 questions" at bounding box center [555, 229] width 281 height 19
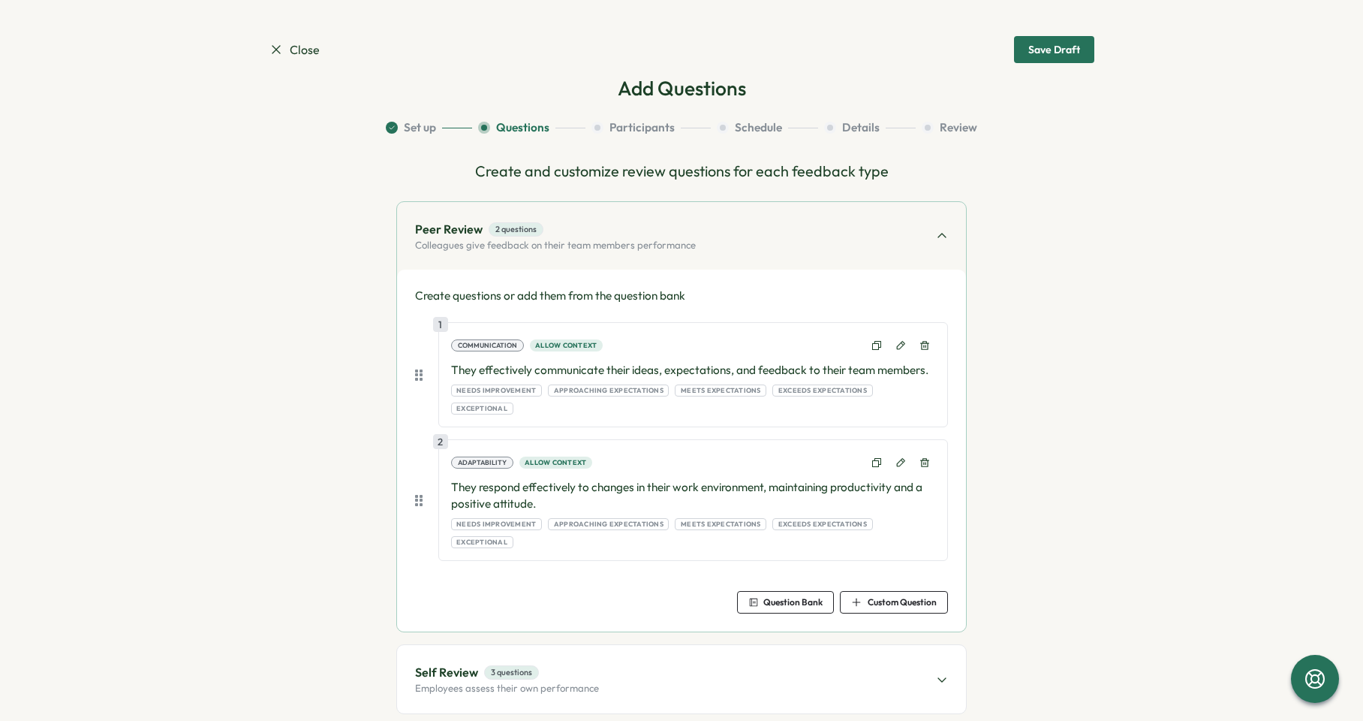
click at [815, 598] on span "Question Bank" at bounding box center [793, 602] width 59 height 9
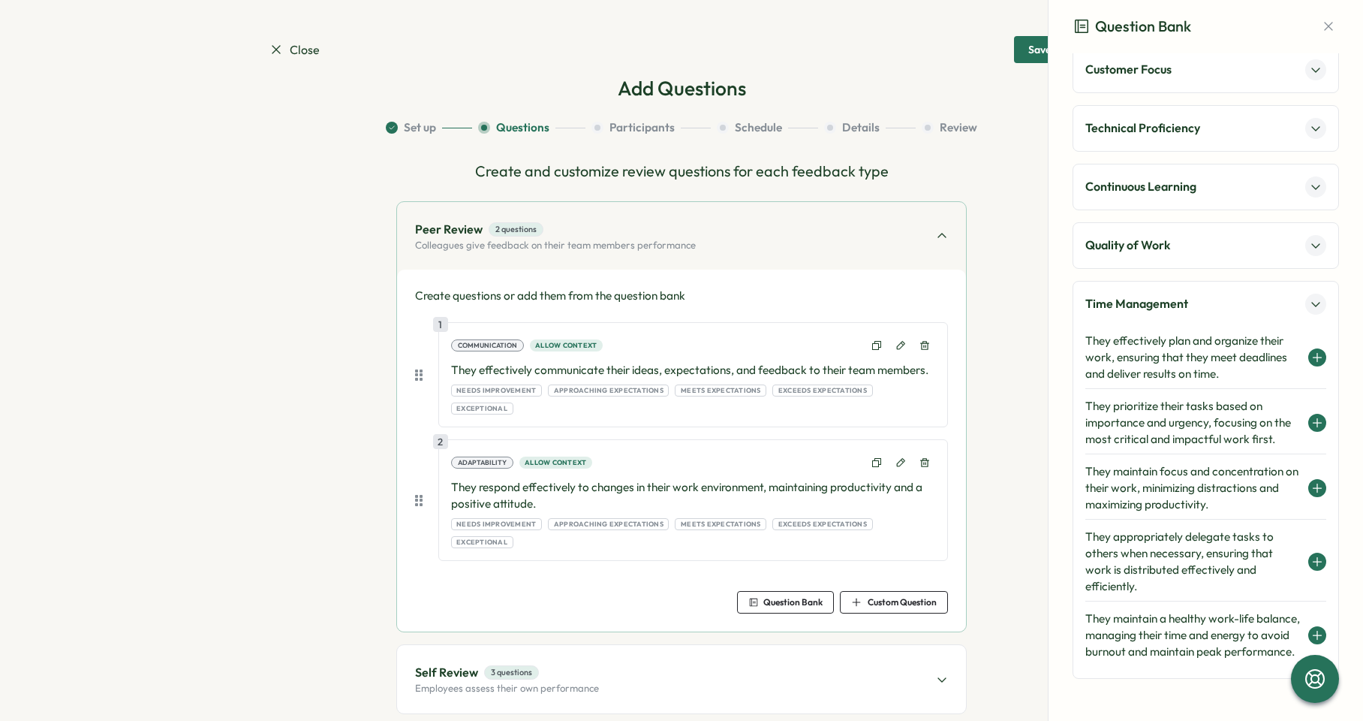
click at [1151, 333] on h4 "They effectively plan and organize their work, ensuring that they meet deadline…" at bounding box center [1193, 358] width 215 height 50
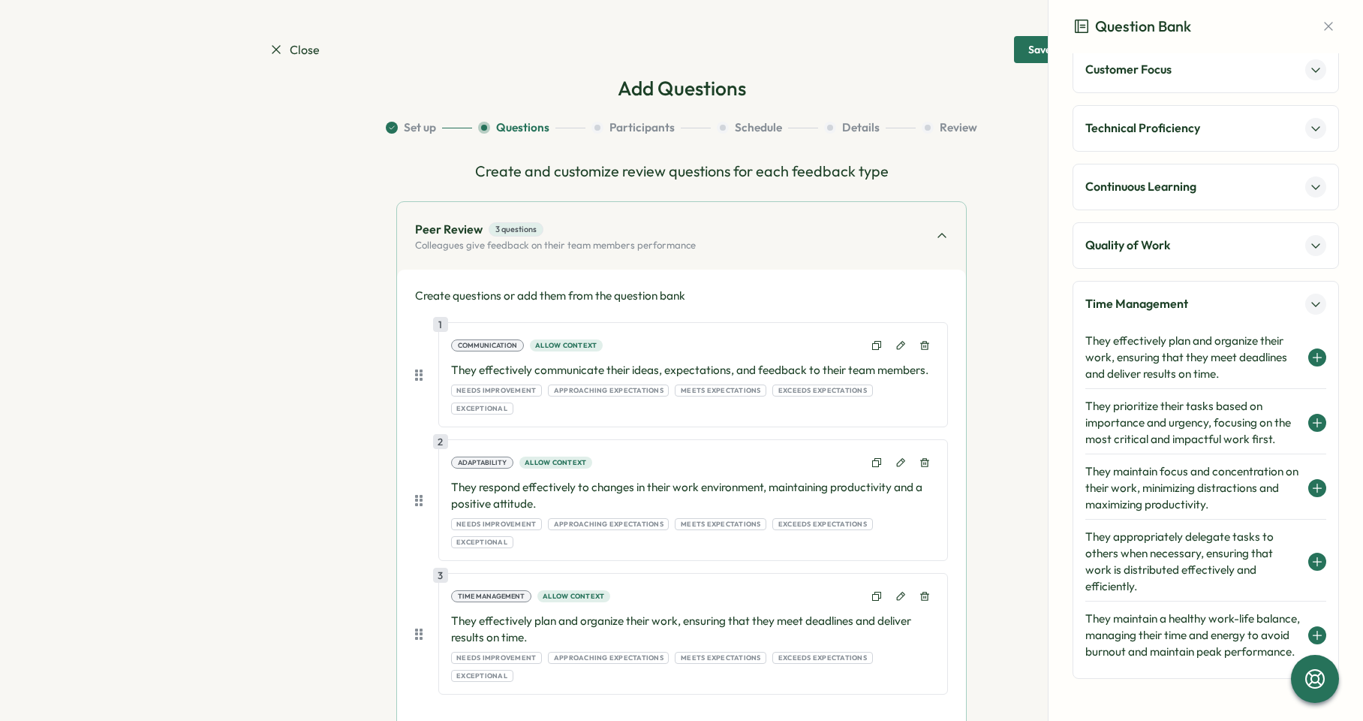
click at [1153, 294] on p "Time Management" at bounding box center [1137, 303] width 103 height 19
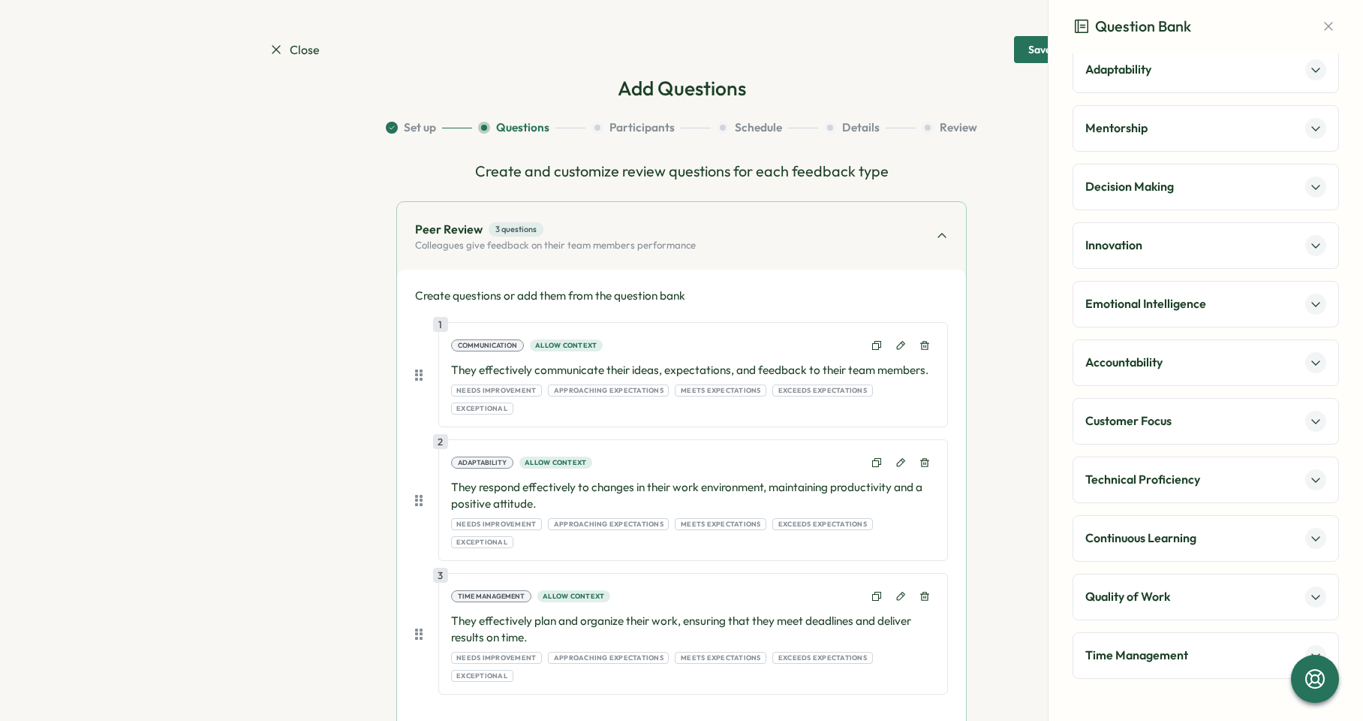
click at [1140, 604] on p "Quality of Work" at bounding box center [1128, 596] width 85 height 19
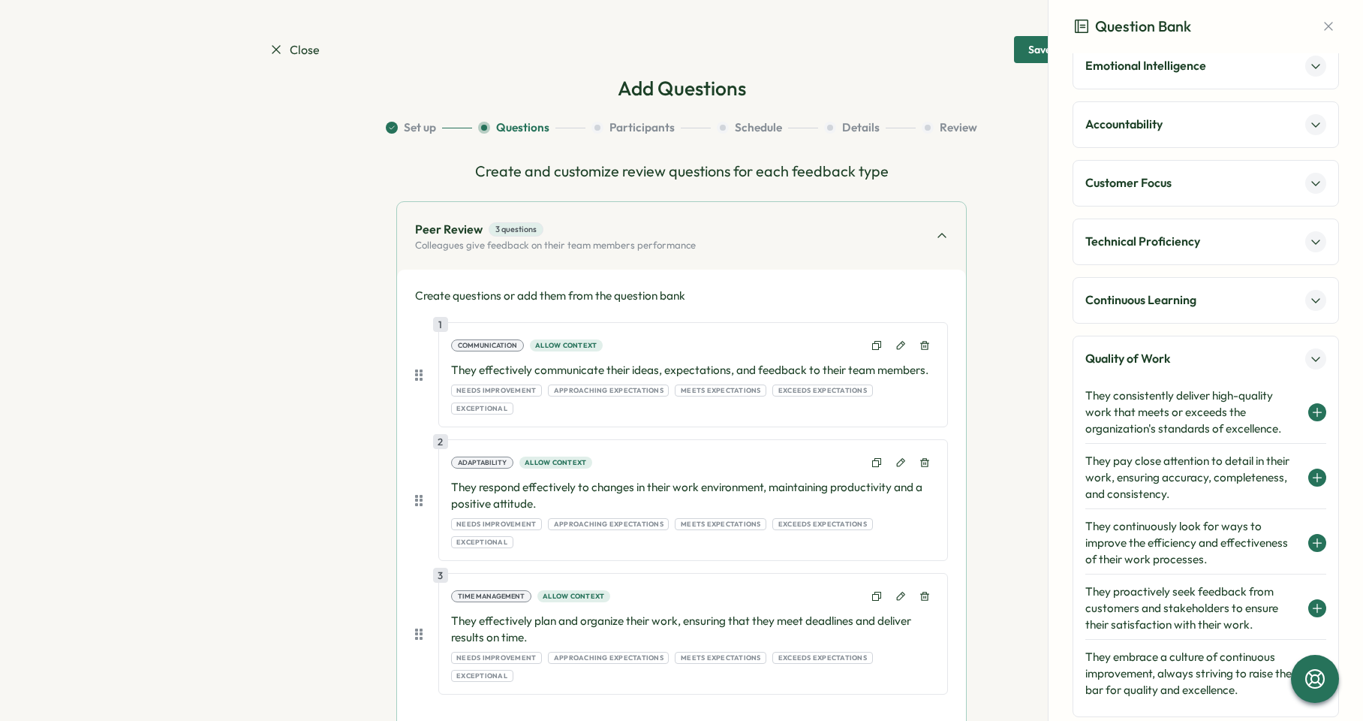
scroll to position [444, 0]
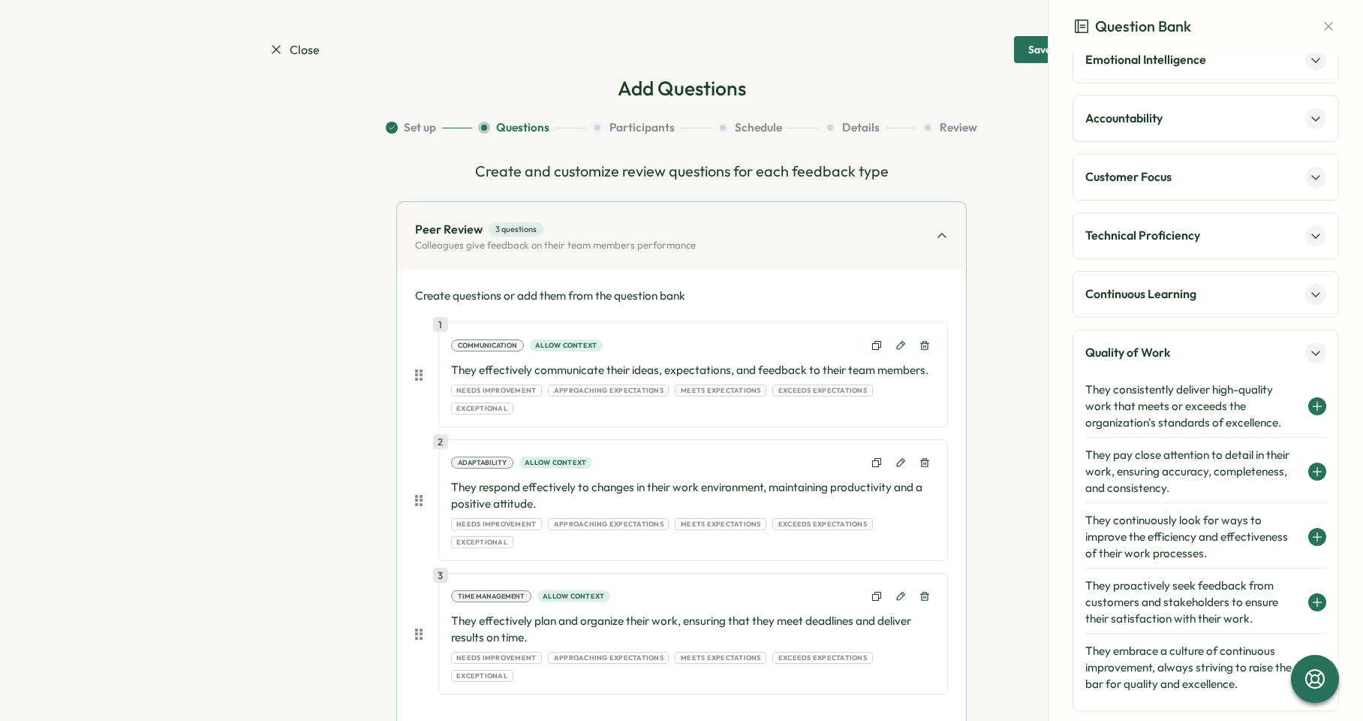
click at [1314, 406] on icon at bounding box center [1318, 406] width 8 height 0
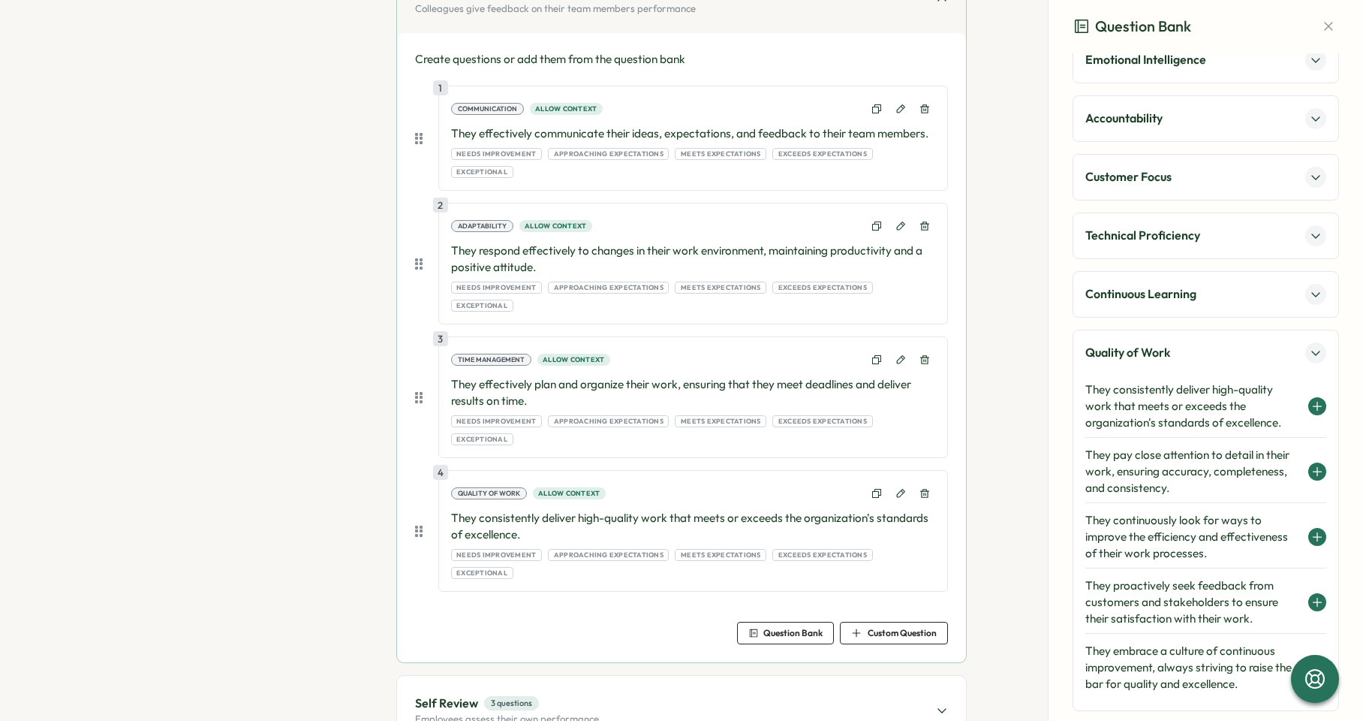
scroll to position [261, 0]
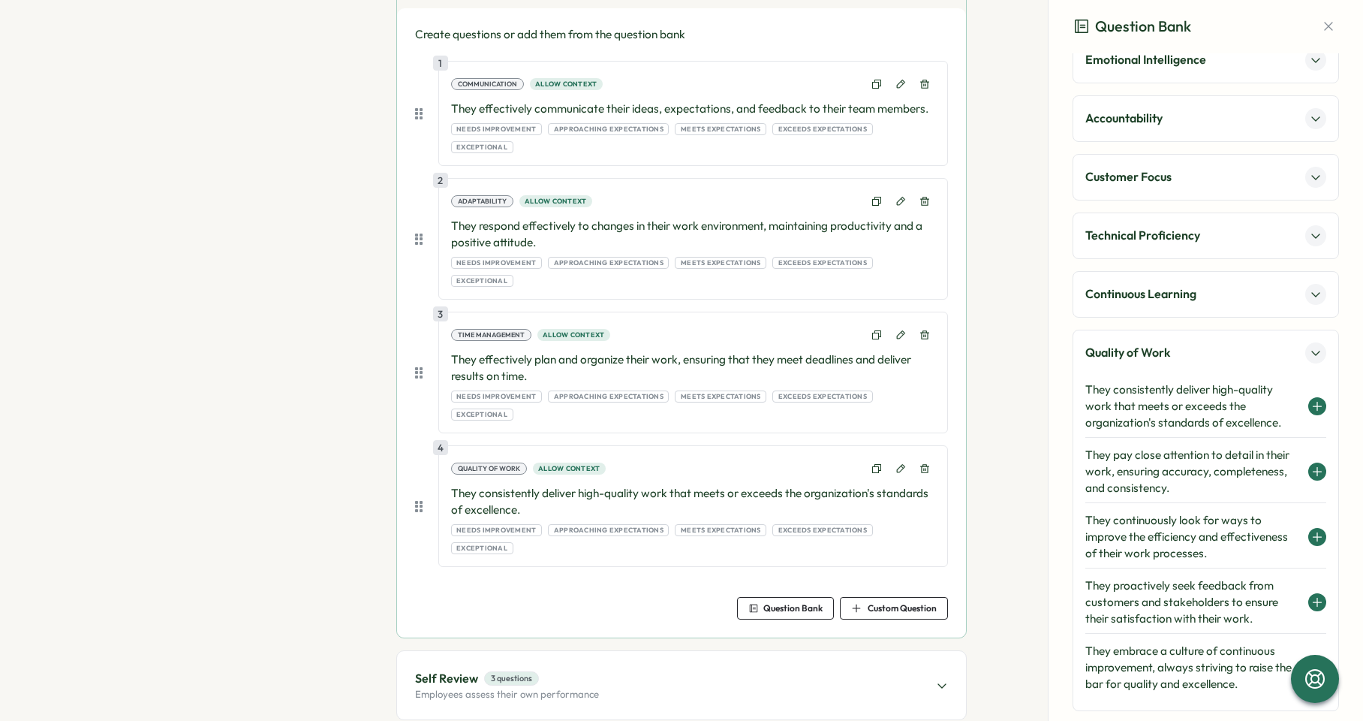
click at [709, 651] on div "Self Review 3 questions Employees assess their own performance" at bounding box center [681, 685] width 569 height 68
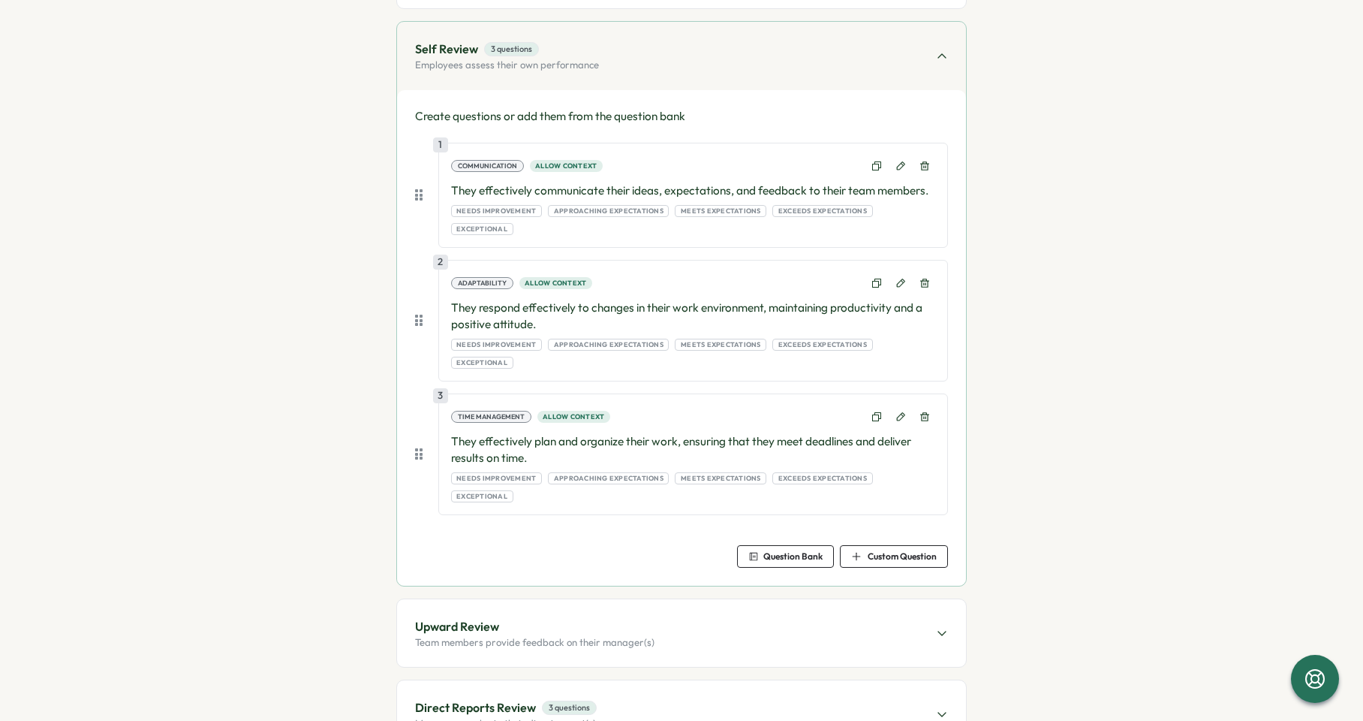
click at [791, 552] on span "Question Bank" at bounding box center [793, 556] width 59 height 9
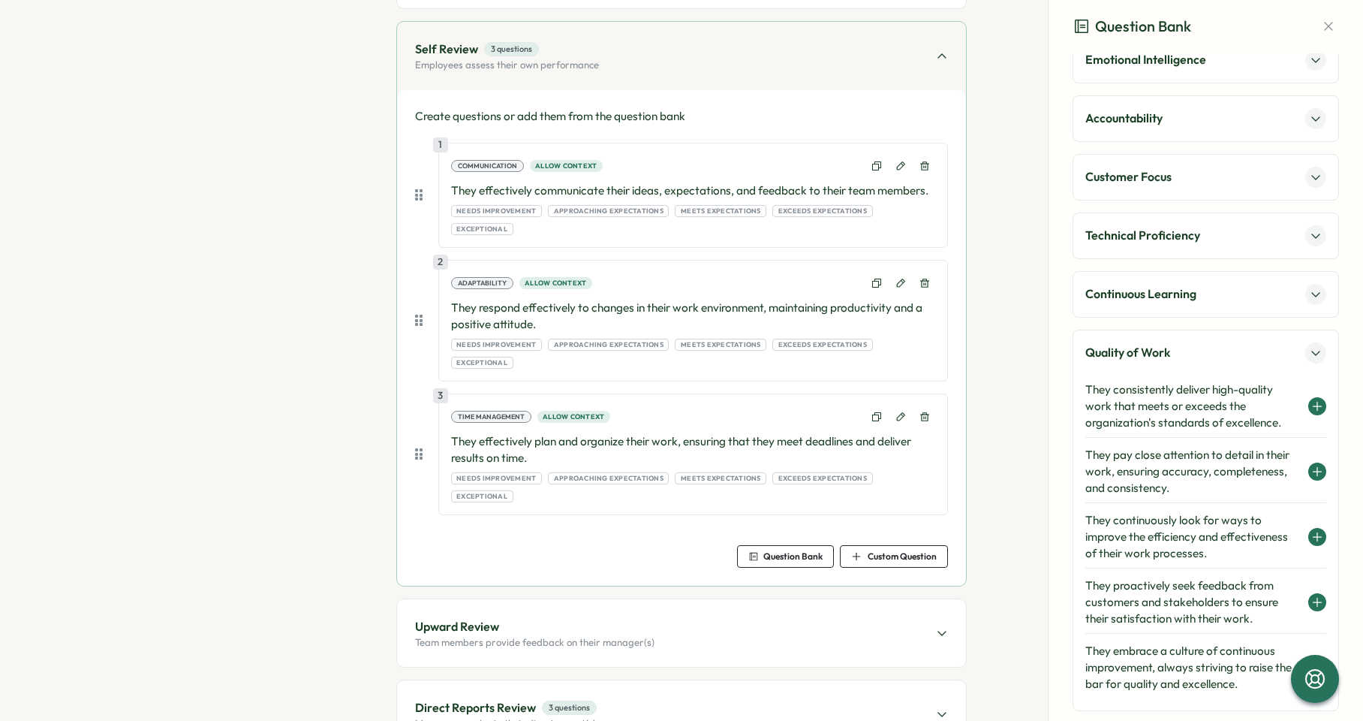
click at [1176, 396] on h4 "They consistently deliver high-quality work that meets or exceeds the organizat…" at bounding box center [1193, 406] width 215 height 50
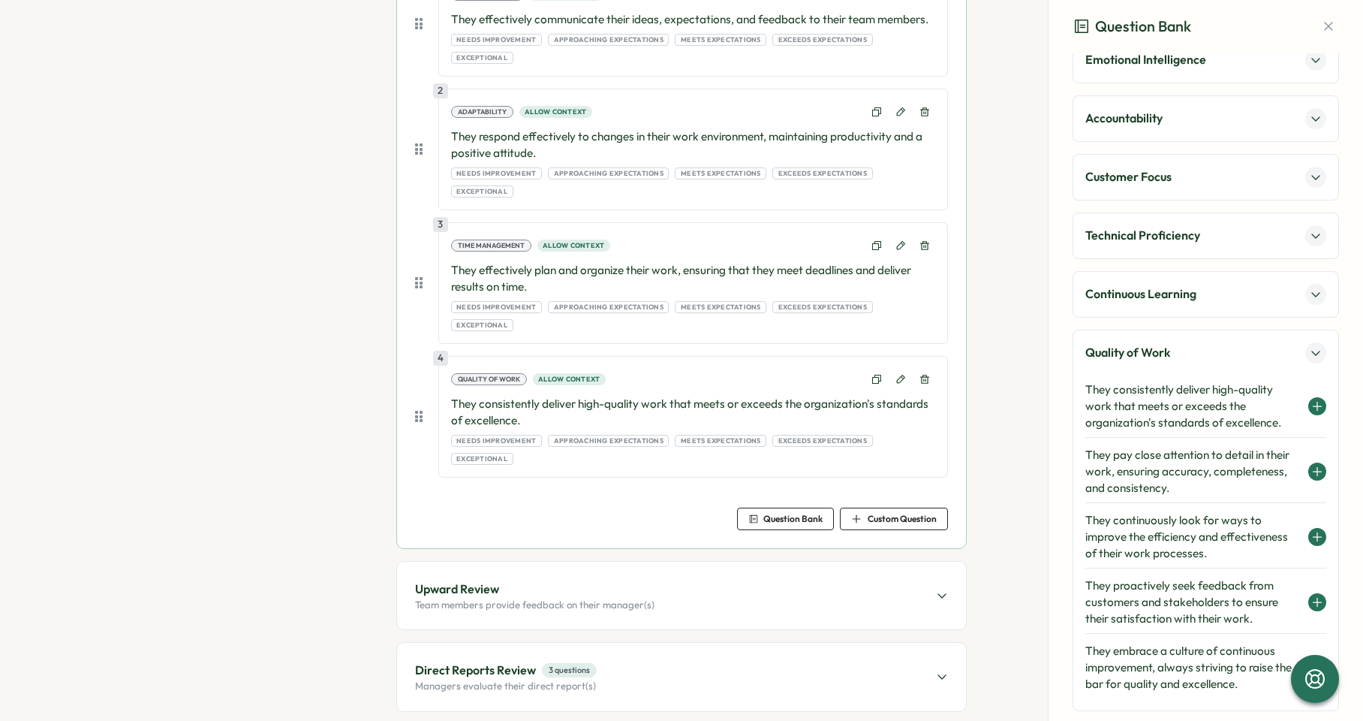
click at [728, 643] on div "Direct Reports Review 3 questions Managers evaluate their direct report(s)" at bounding box center [681, 677] width 569 height 68
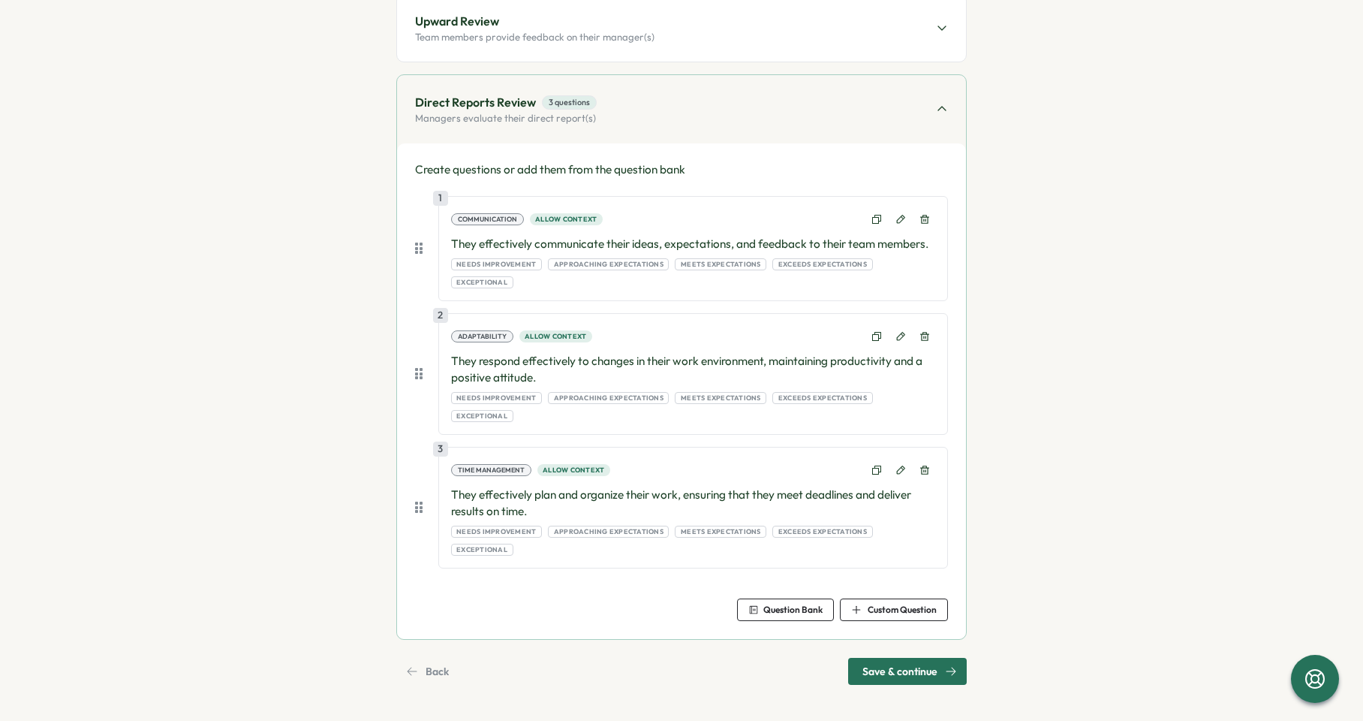
scroll to position [317, 0]
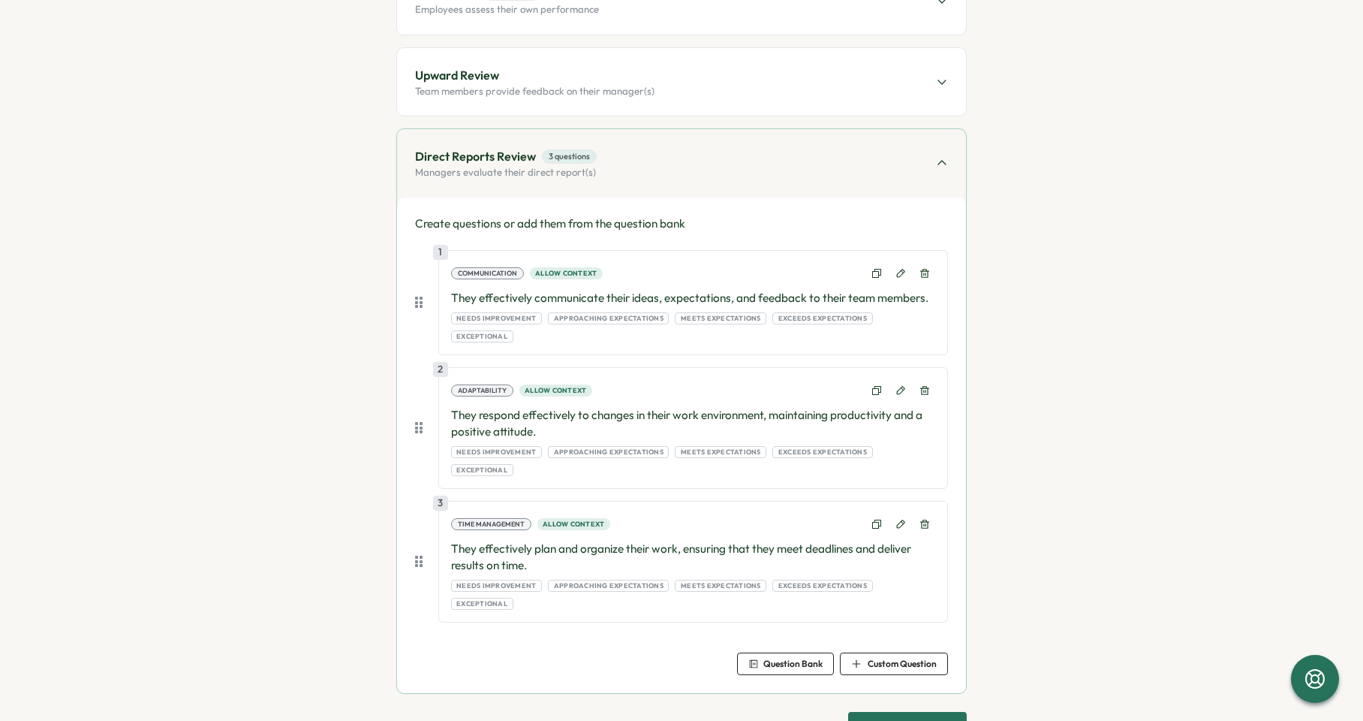
click at [821, 652] on button "Question Bank" at bounding box center [785, 663] width 97 height 23
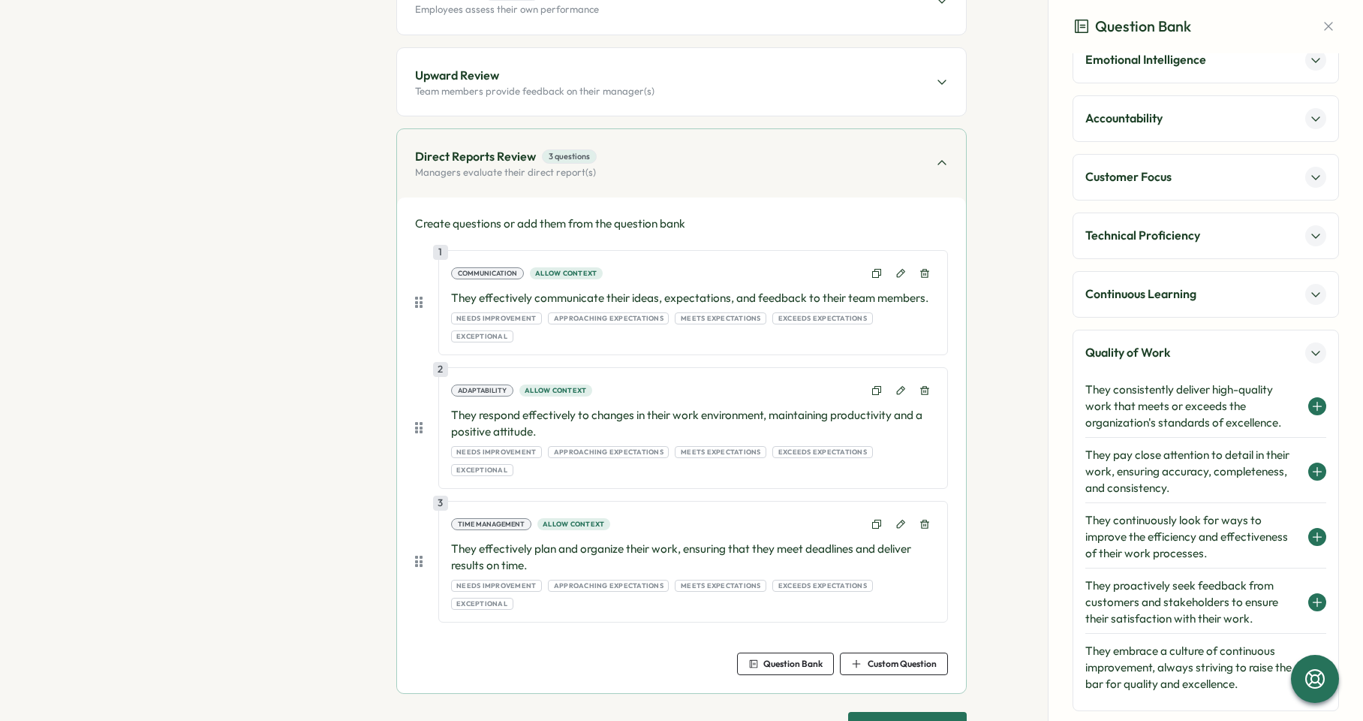
click at [1180, 396] on h4 "They consistently deliver high-quality work that meets or exceeds the organizat…" at bounding box center [1193, 406] width 215 height 50
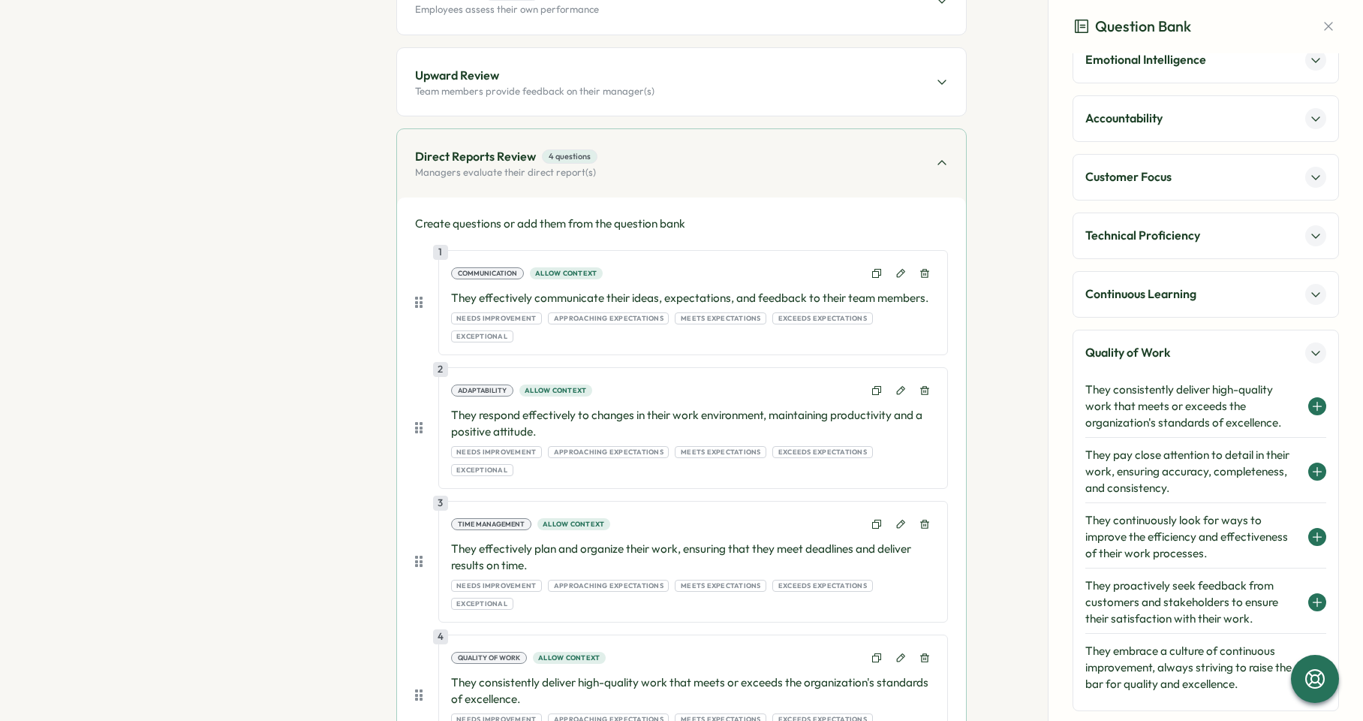
click at [1131, 355] on p "Quality of Work" at bounding box center [1128, 352] width 85 height 19
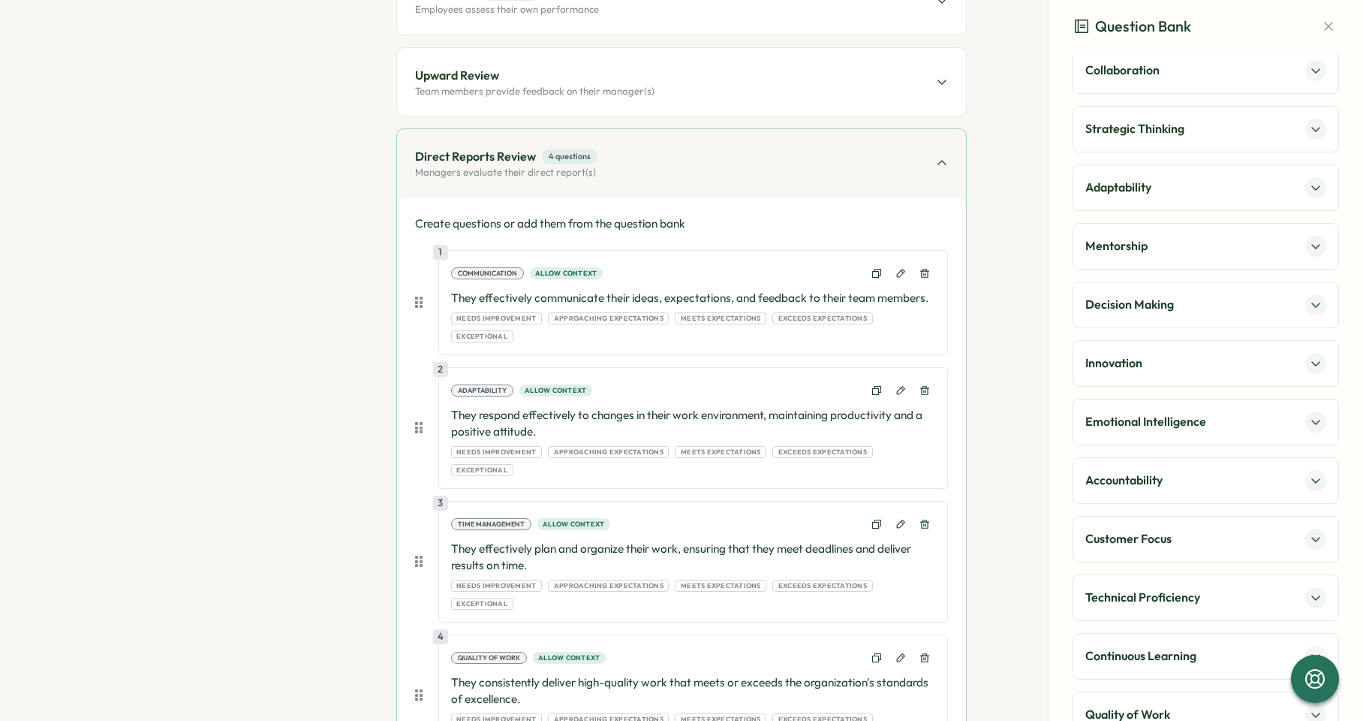
scroll to position [0, 0]
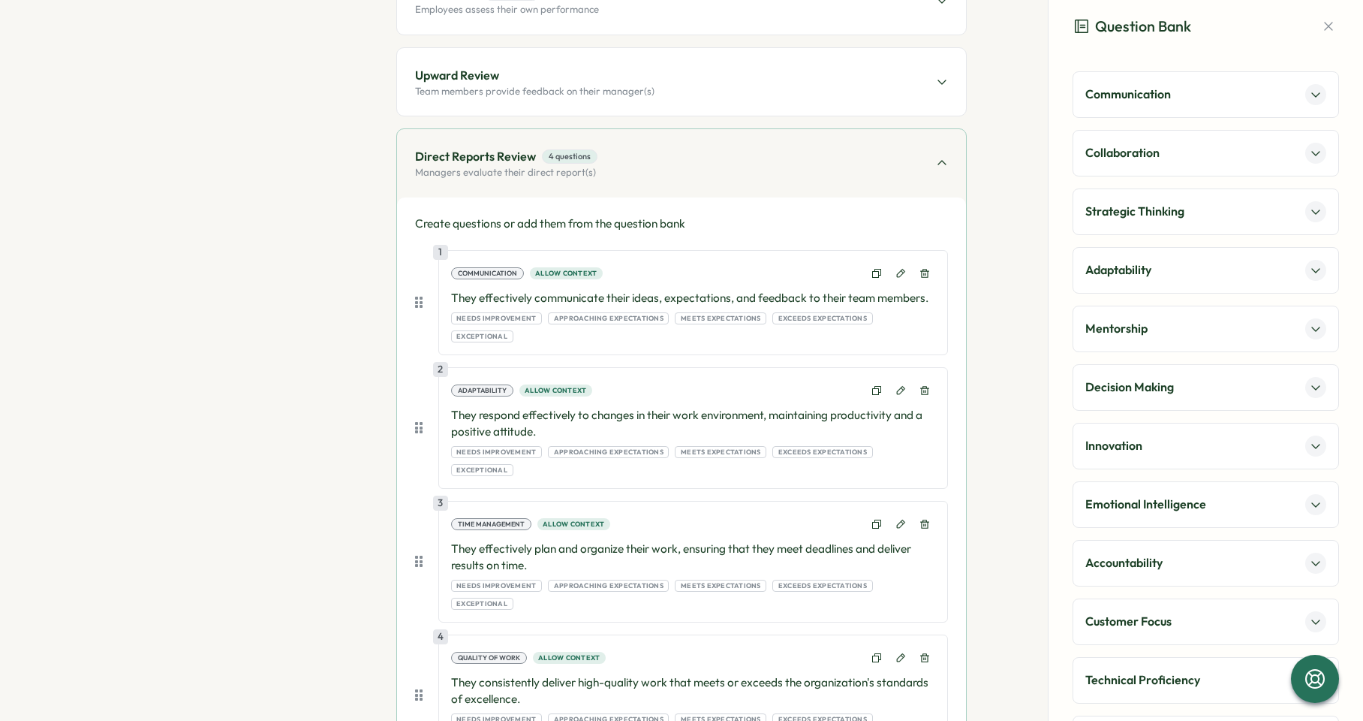
click at [1152, 156] on p "Collaboration" at bounding box center [1123, 152] width 74 height 19
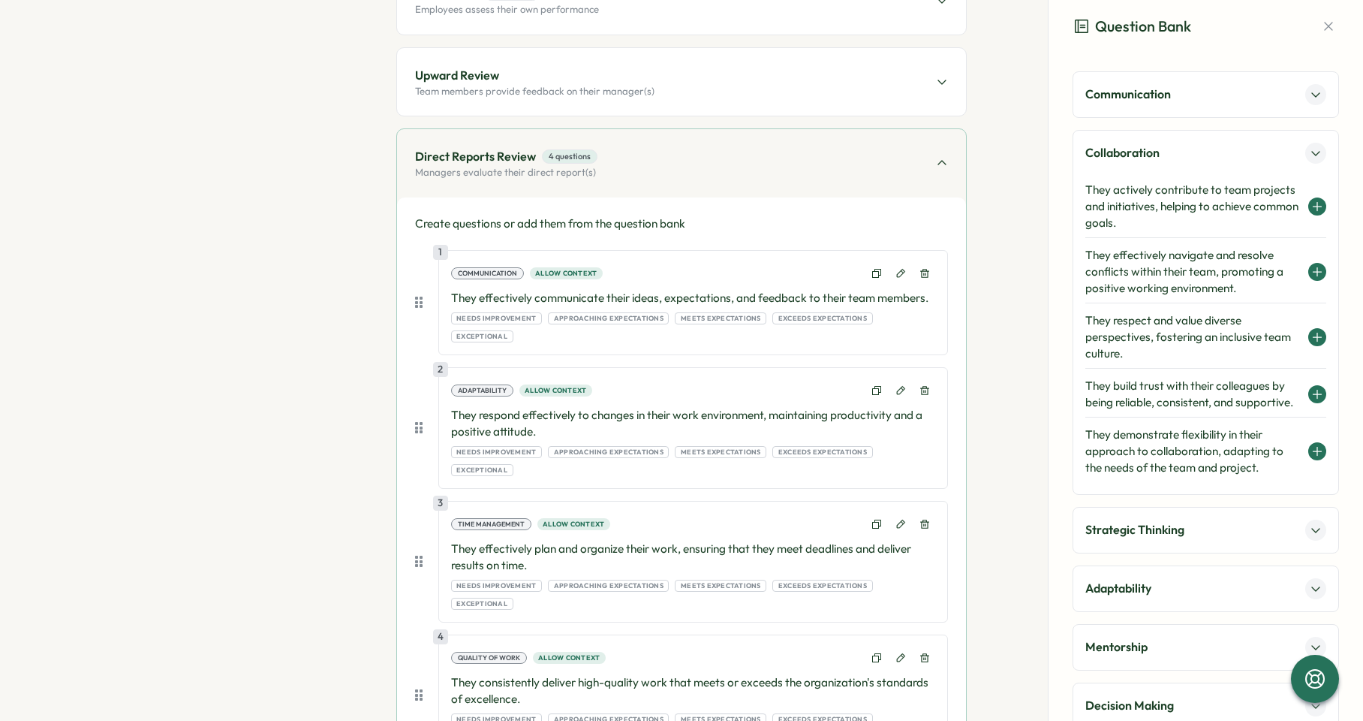
click at [1202, 403] on h4 "They build trust with their colleagues by being reliable, consistent, and suppo…" at bounding box center [1193, 394] width 215 height 33
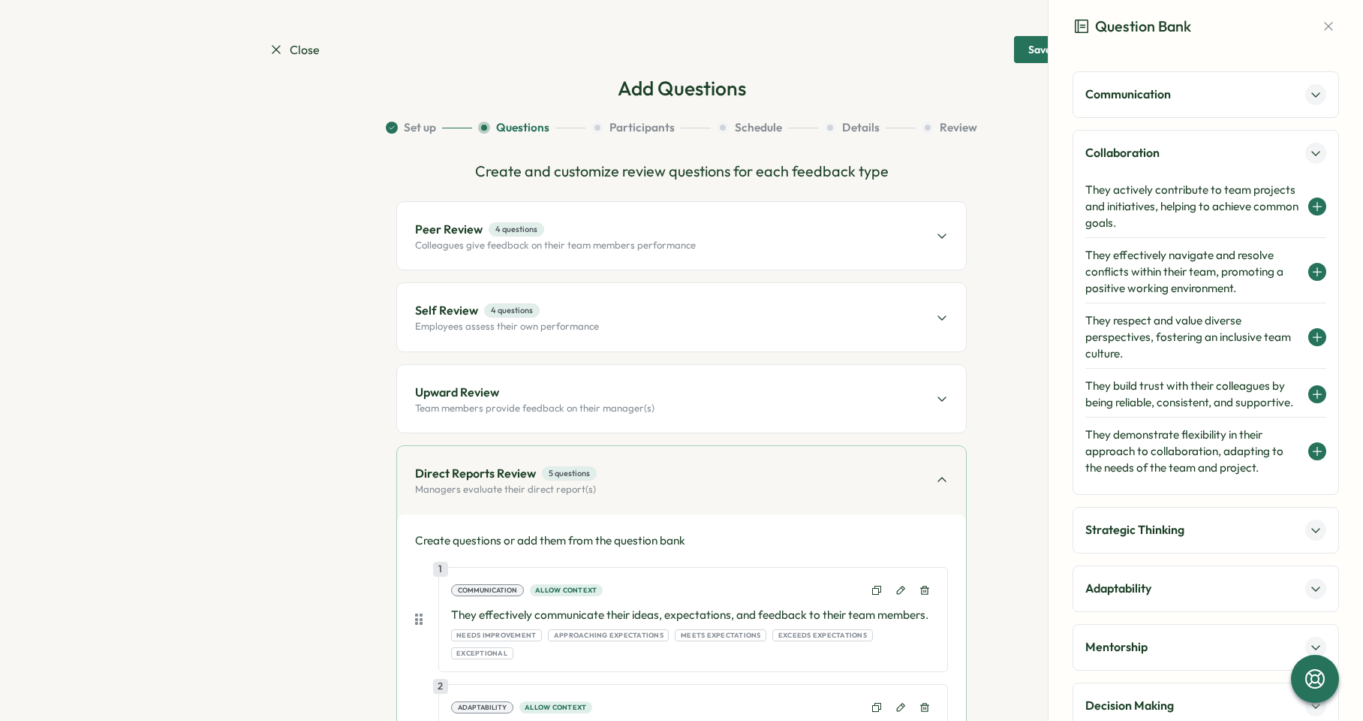
click at [747, 327] on div "Self Review 4 questions Employees assess their own performance" at bounding box center [681, 317] width 569 height 68
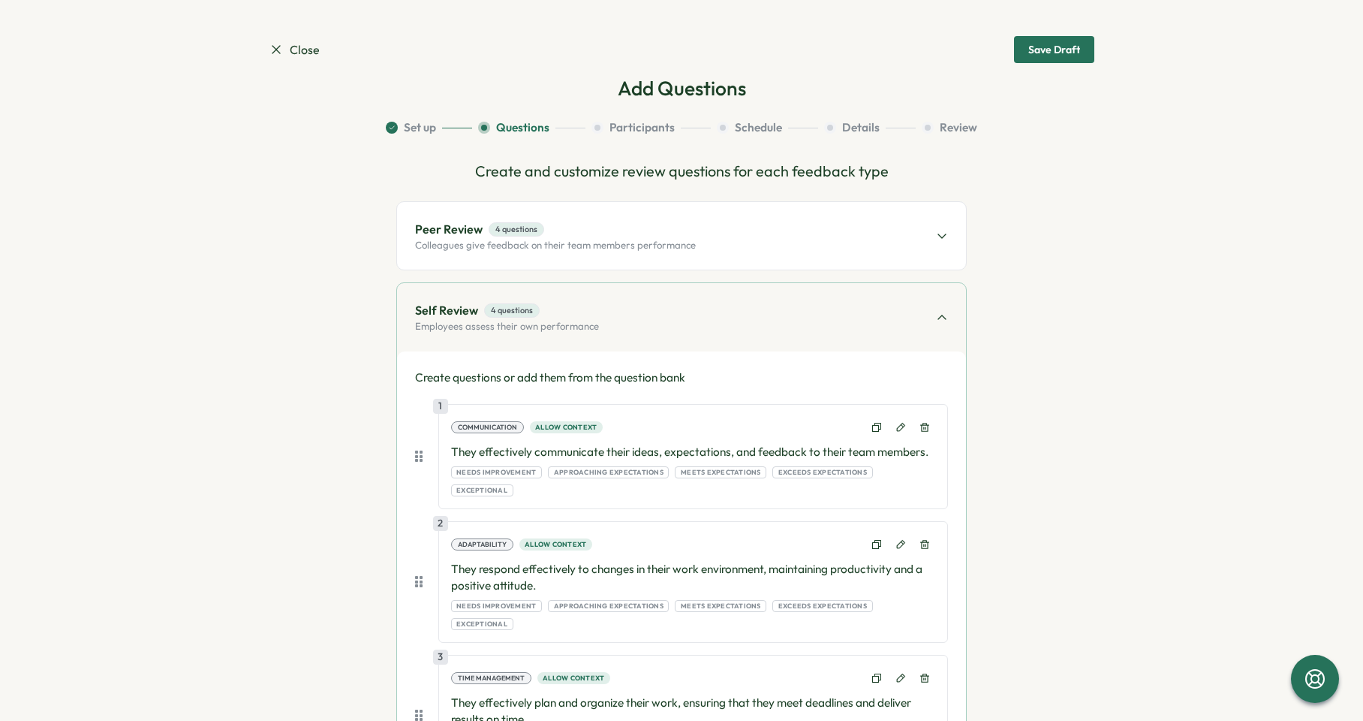
scroll to position [306, 0]
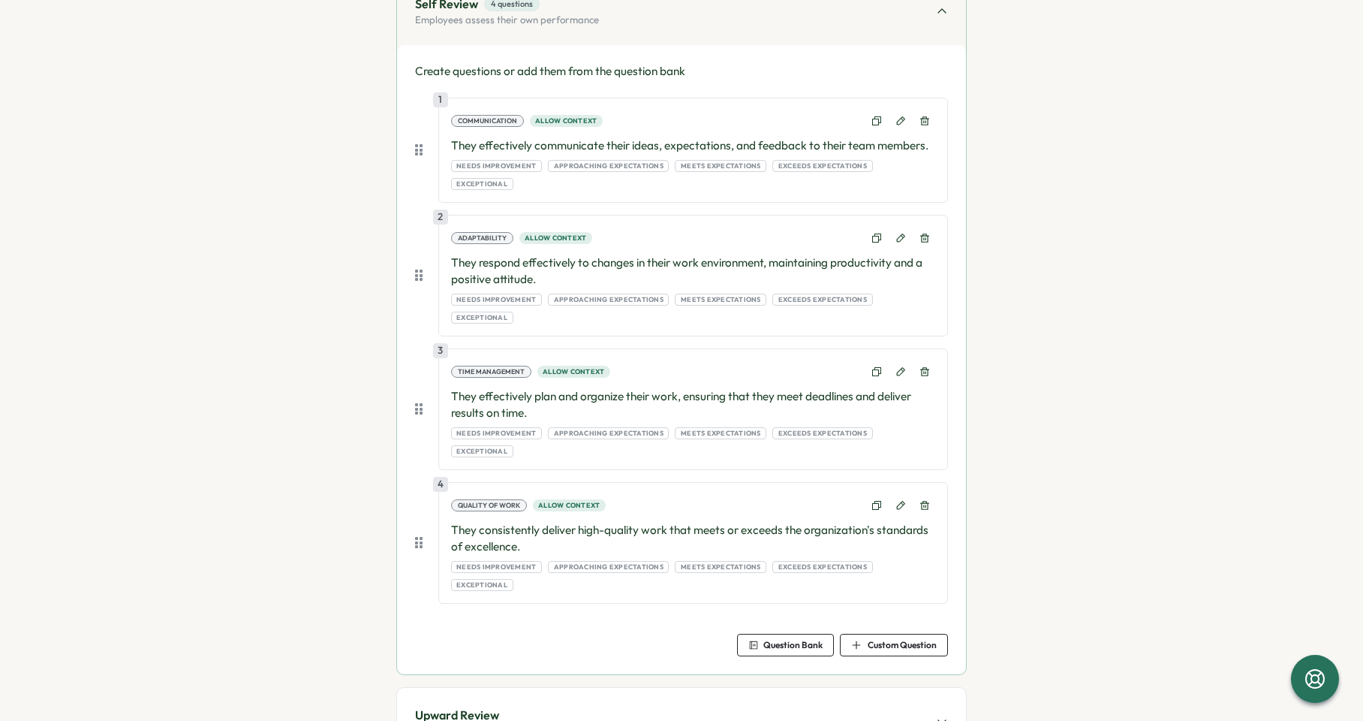
click at [803, 640] on span "Question Bank" at bounding box center [793, 644] width 59 height 9
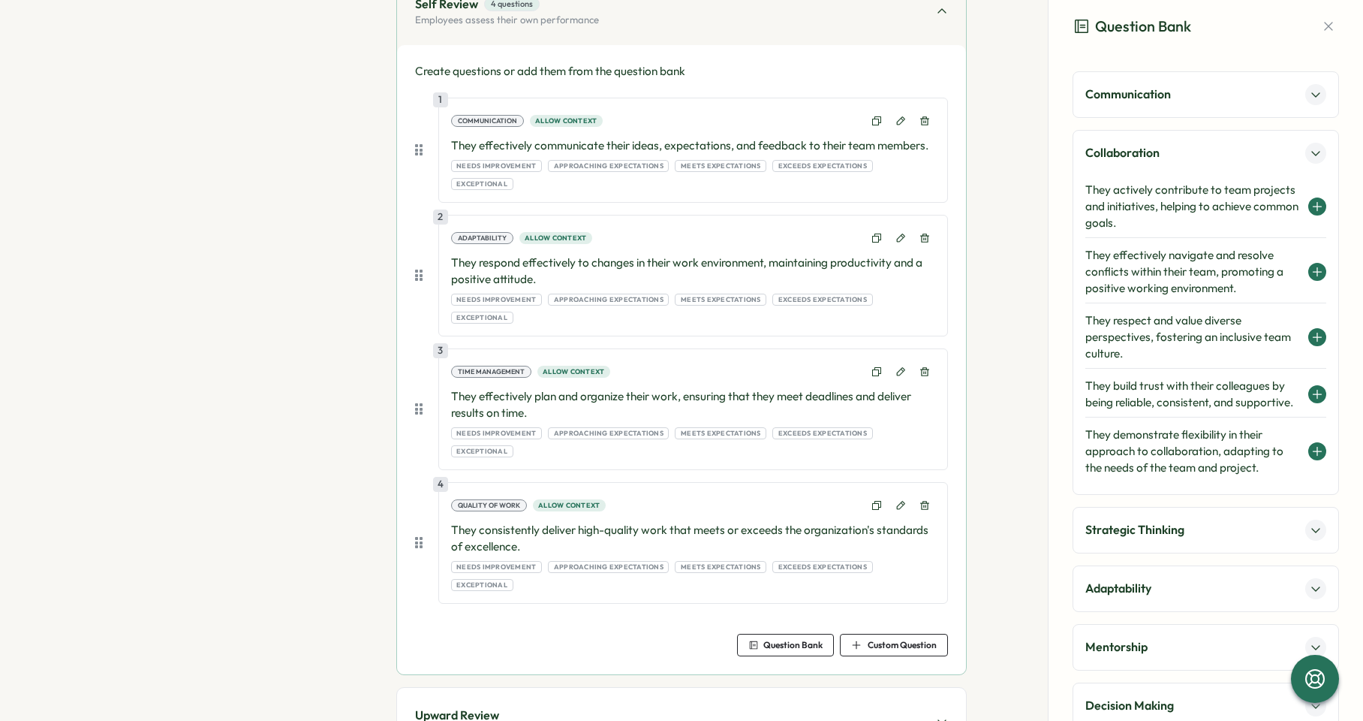
click at [1184, 399] on h4 "They build trust with their colleagues by being reliable, consistent, and suppo…" at bounding box center [1193, 394] width 215 height 33
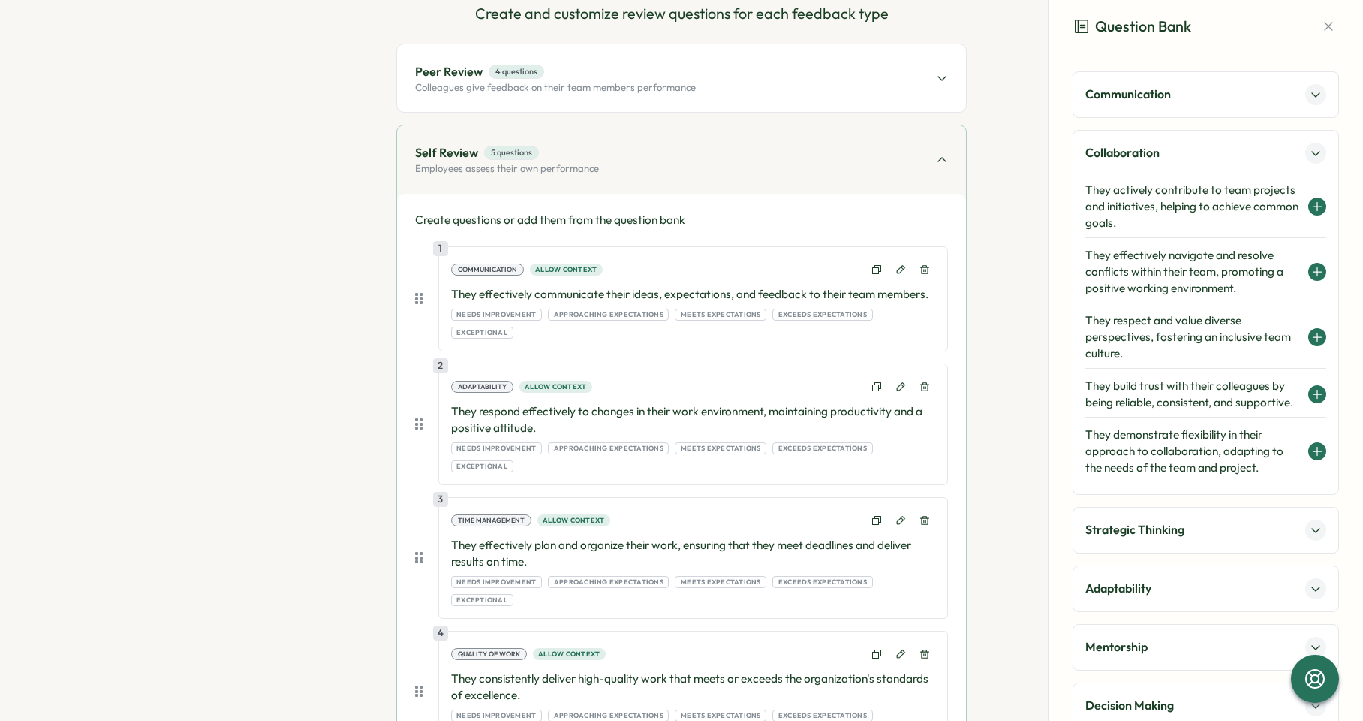
scroll to position [128, 0]
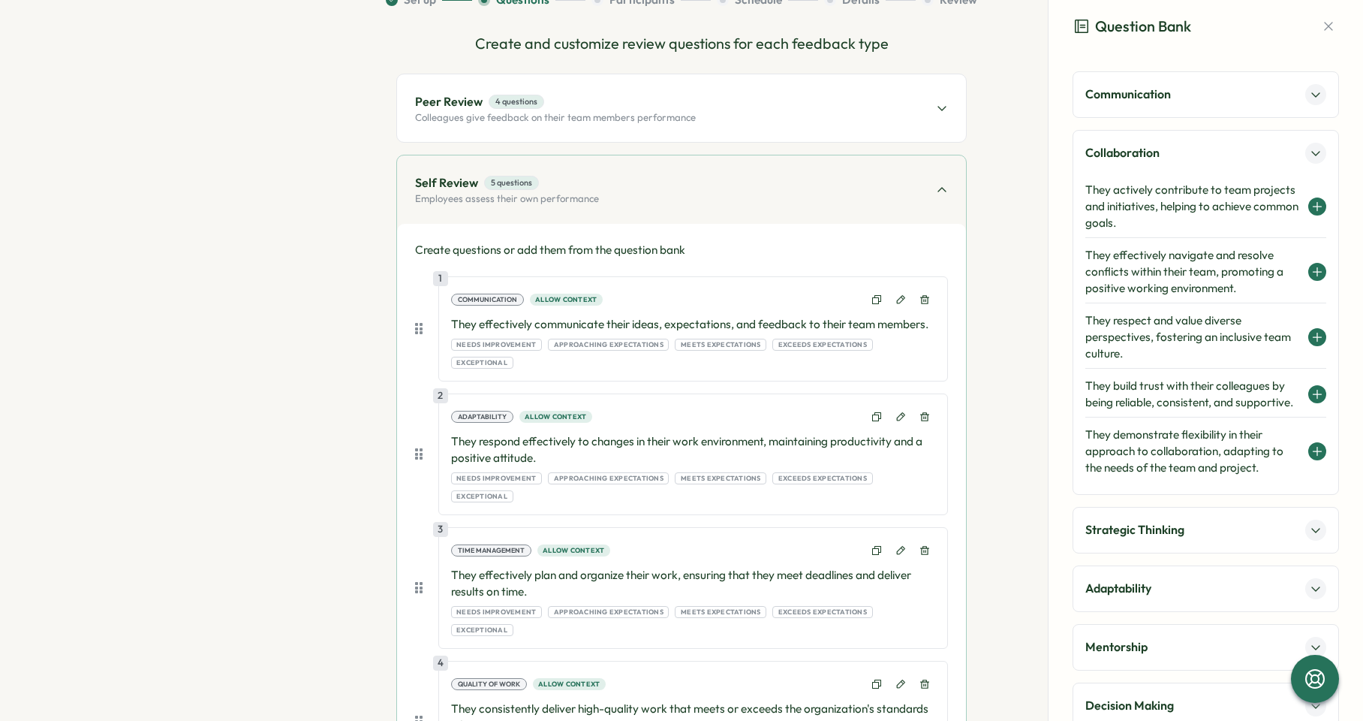
click at [737, 126] on div "Peer Review 4 questions Colleagues give feedback on their team members performa…" at bounding box center [681, 108] width 569 height 68
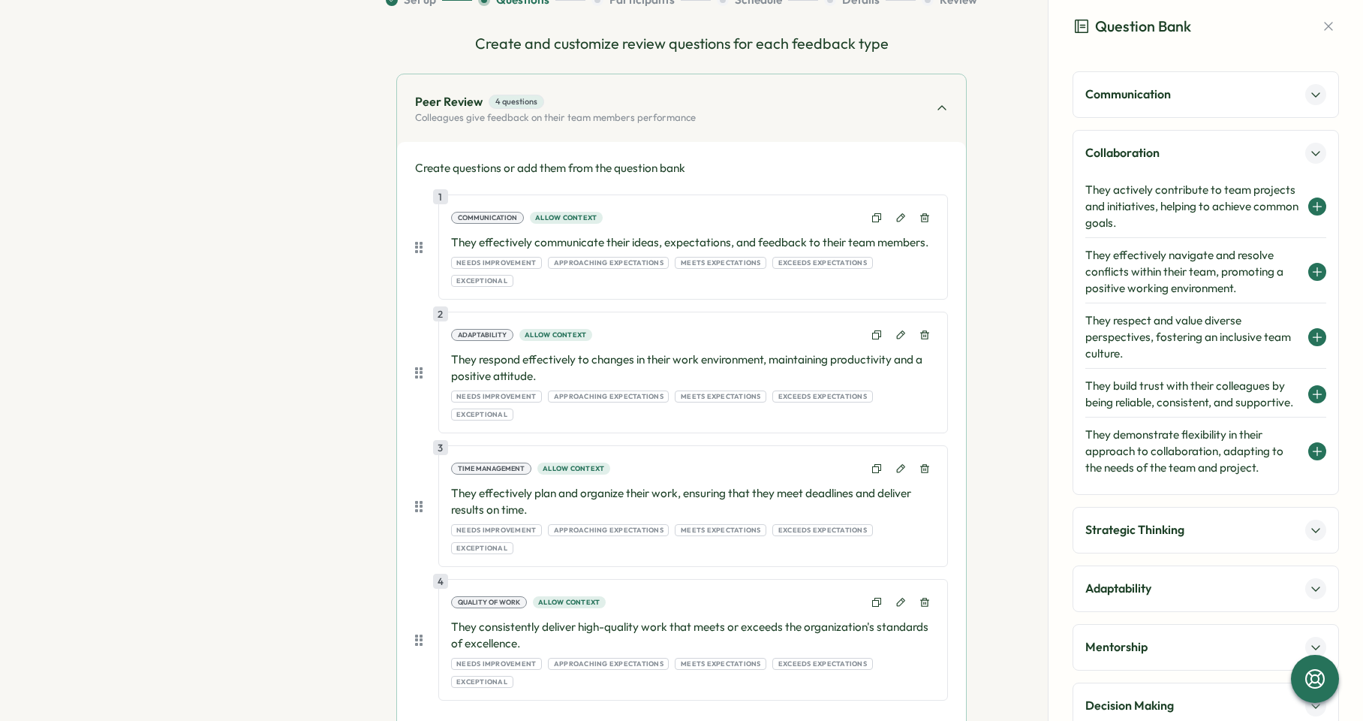
click at [1192, 402] on h4 "They build trust with their colleagues by being reliable, consistent, and suppo…" at bounding box center [1193, 394] width 215 height 33
click at [1133, 149] on p "Collaboration" at bounding box center [1123, 152] width 74 height 19
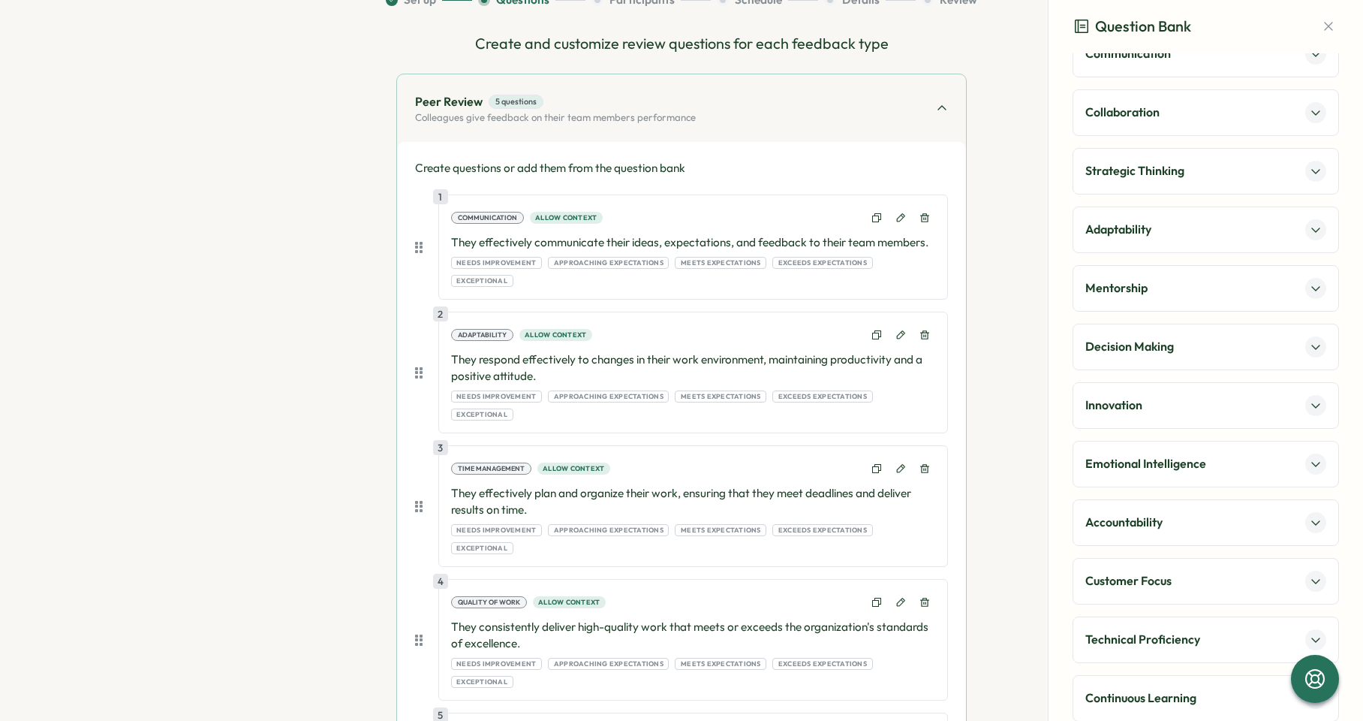
scroll to position [47, 0]
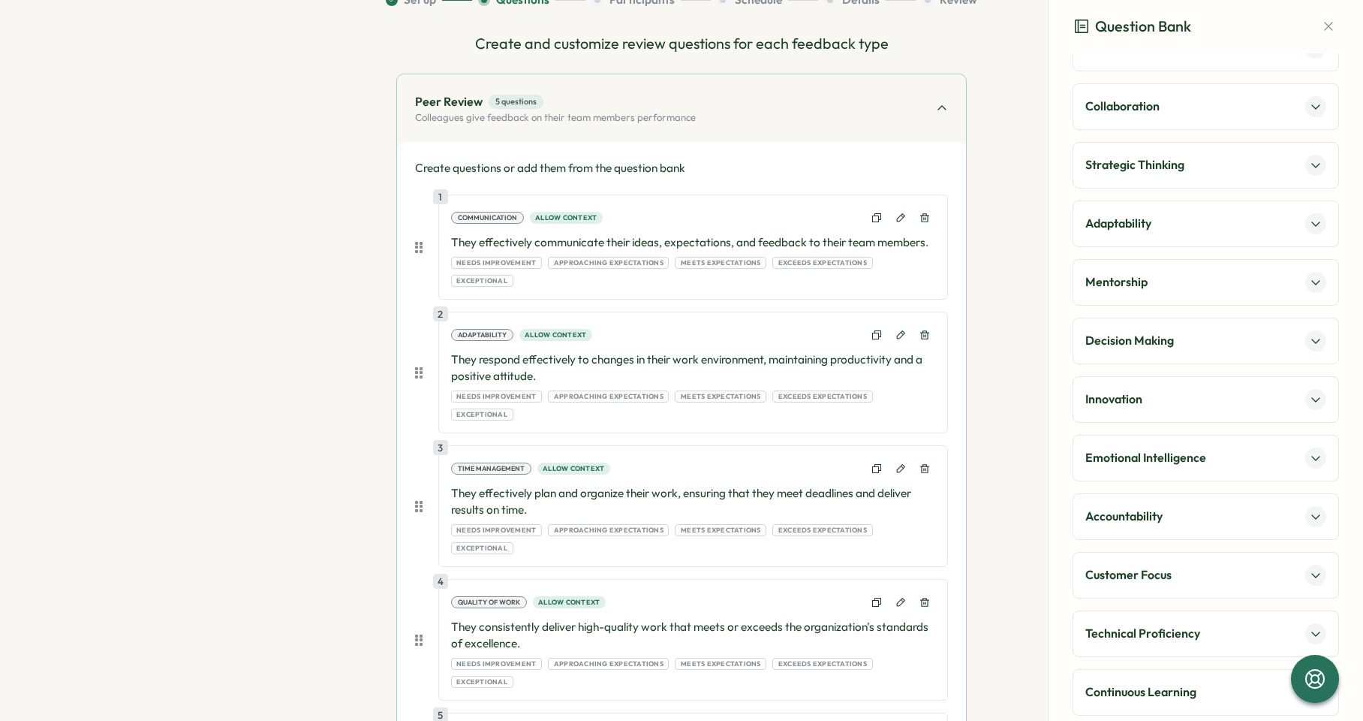
click at [1155, 616] on div "Technical Proficiency" at bounding box center [1206, 633] width 267 height 47
click at [1155, 626] on p "Technical Proficiency" at bounding box center [1143, 633] width 115 height 19
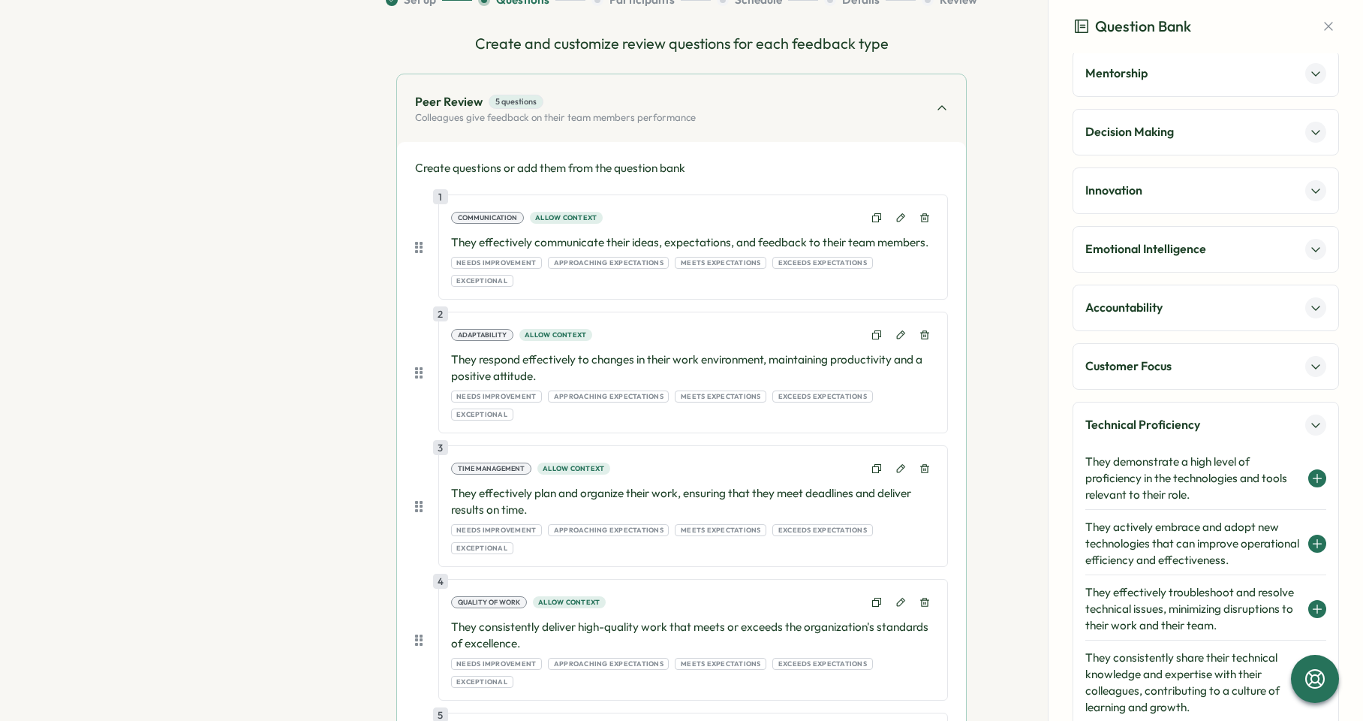
scroll to position [257, 0]
click at [1172, 414] on p "Technical Proficiency" at bounding box center [1143, 423] width 115 height 19
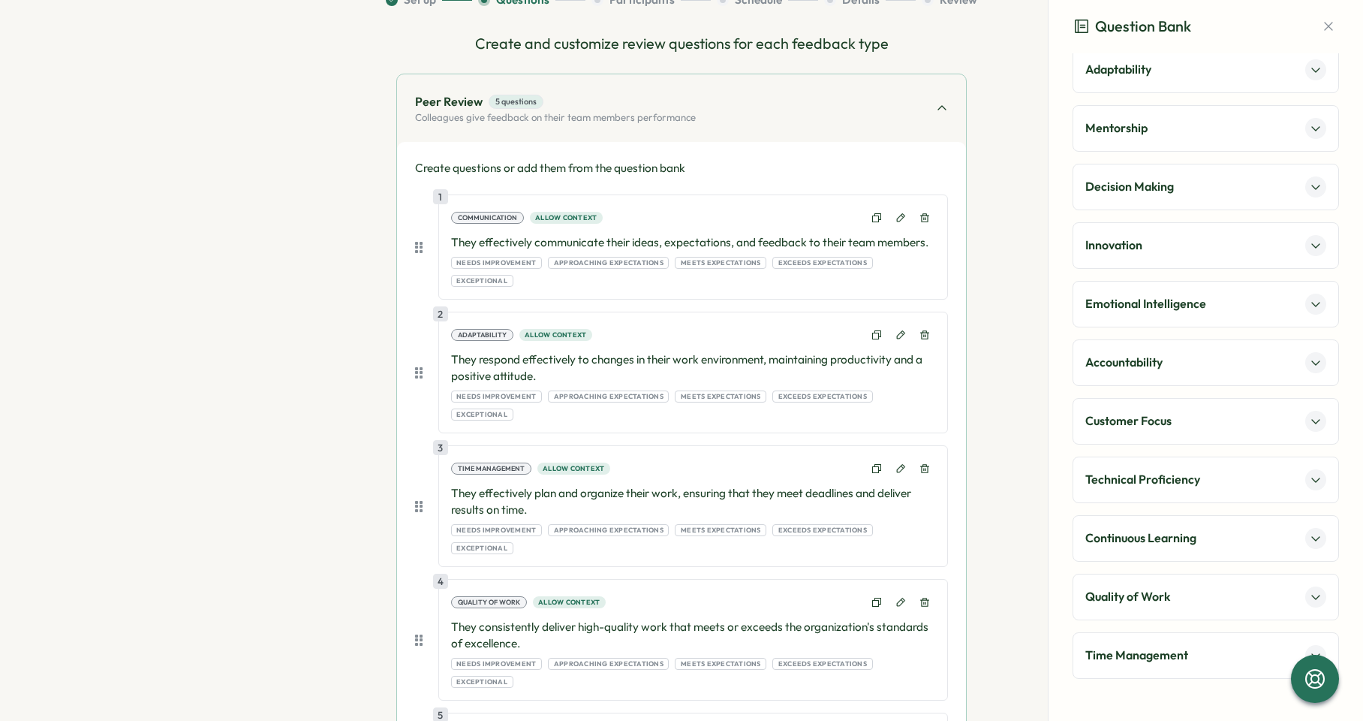
click at [1154, 304] on p "Emotional Intelligence" at bounding box center [1146, 303] width 121 height 19
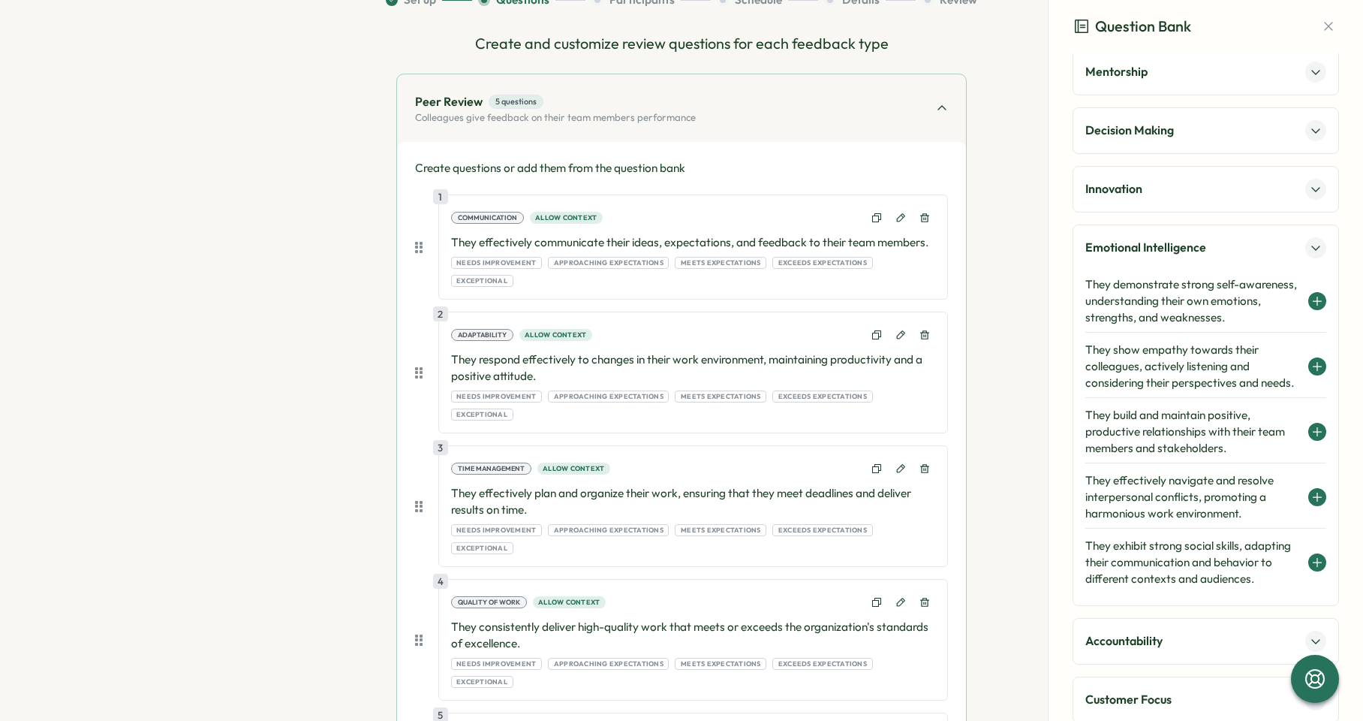
click at [1215, 288] on h4 "They demonstrate strong self-awareness, understanding their own emotions, stren…" at bounding box center [1193, 301] width 215 height 50
click at [1314, 301] on icon at bounding box center [1318, 301] width 8 height 0
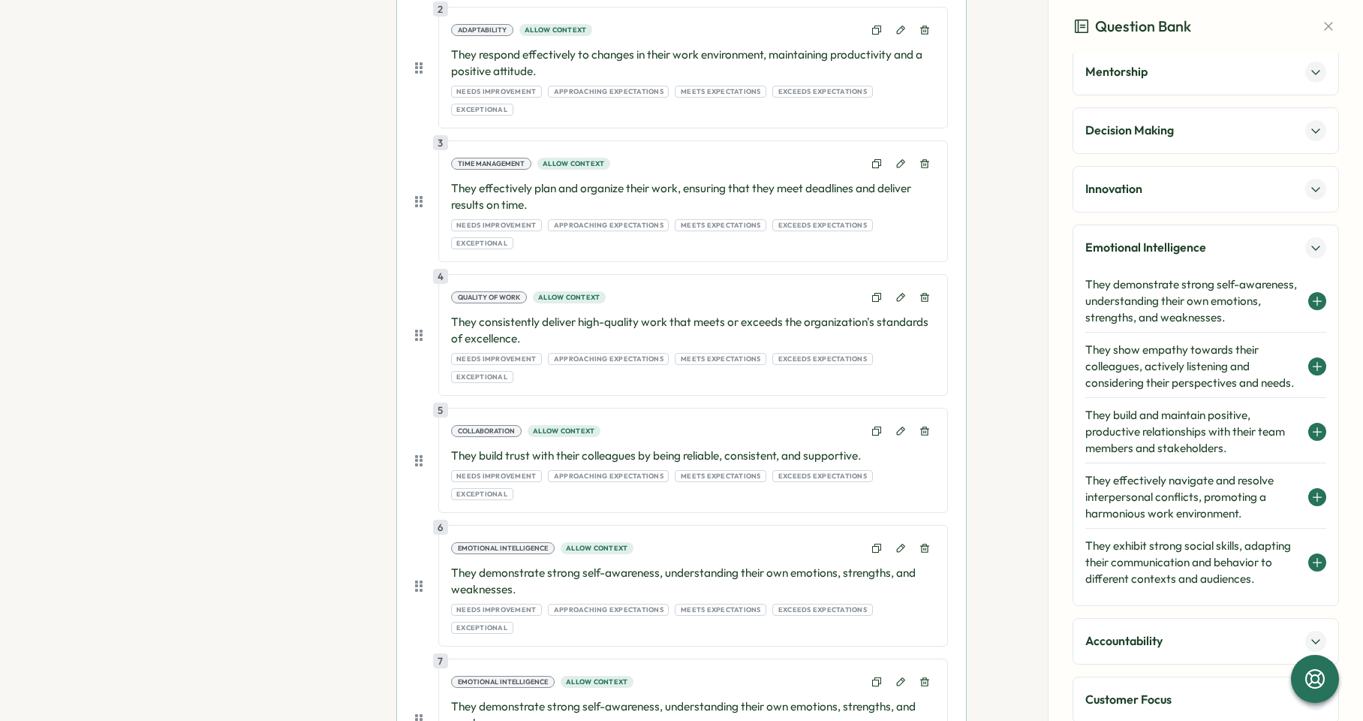
scroll to position [441, 0]
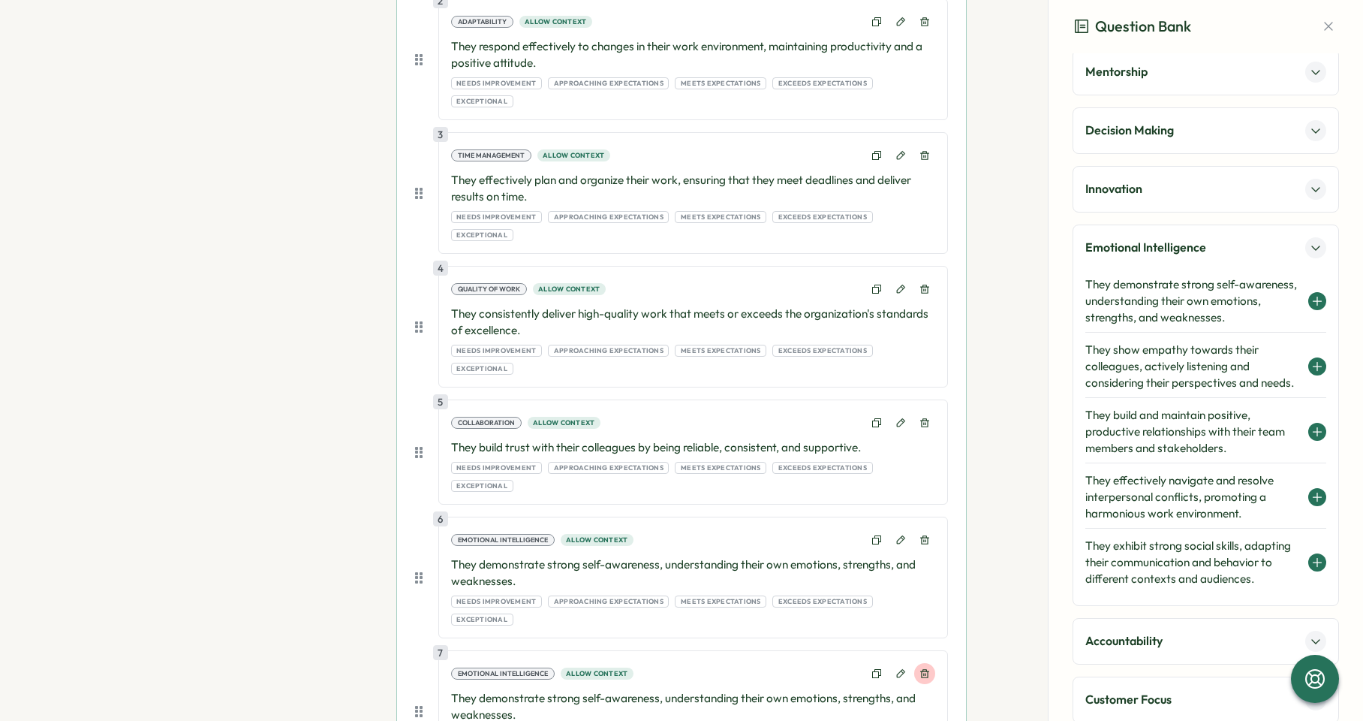
click at [923, 668] on icon at bounding box center [925, 673] width 11 height 11
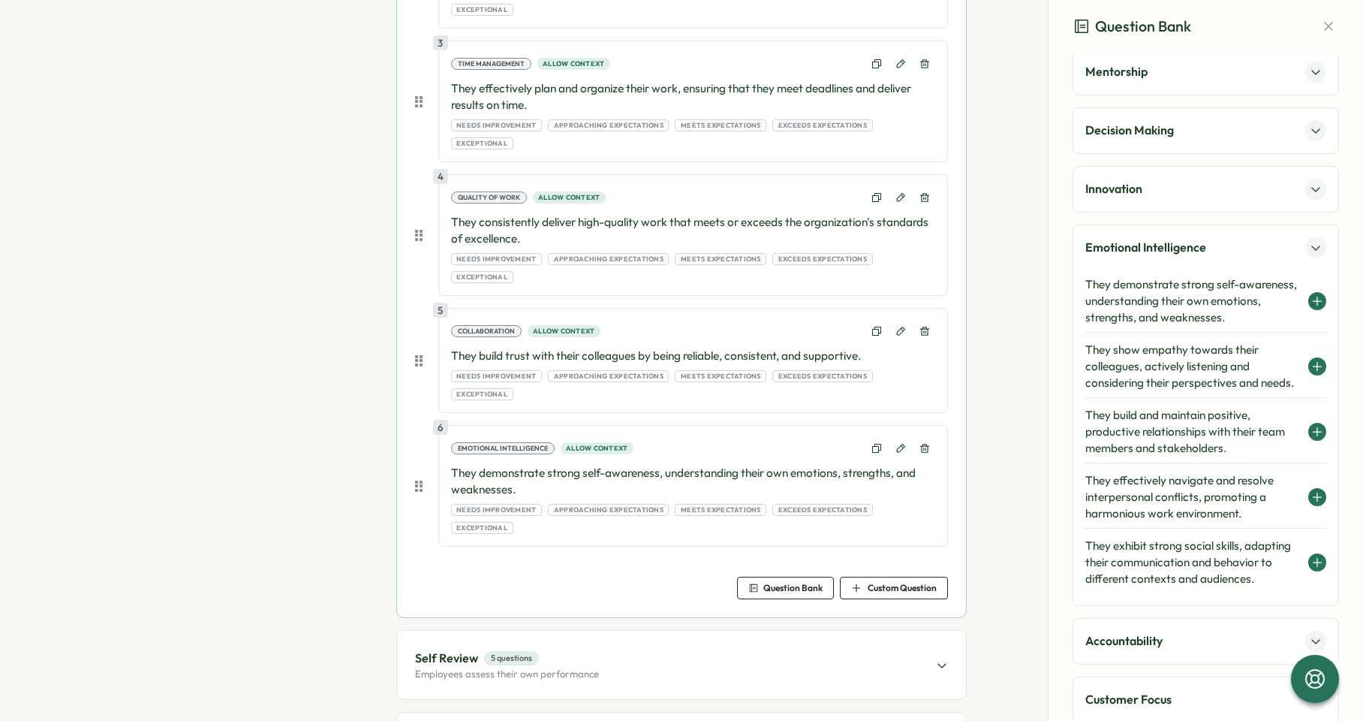
click at [835, 631] on div "Self Review 5 questions Employees assess their own performance" at bounding box center [681, 665] width 569 height 68
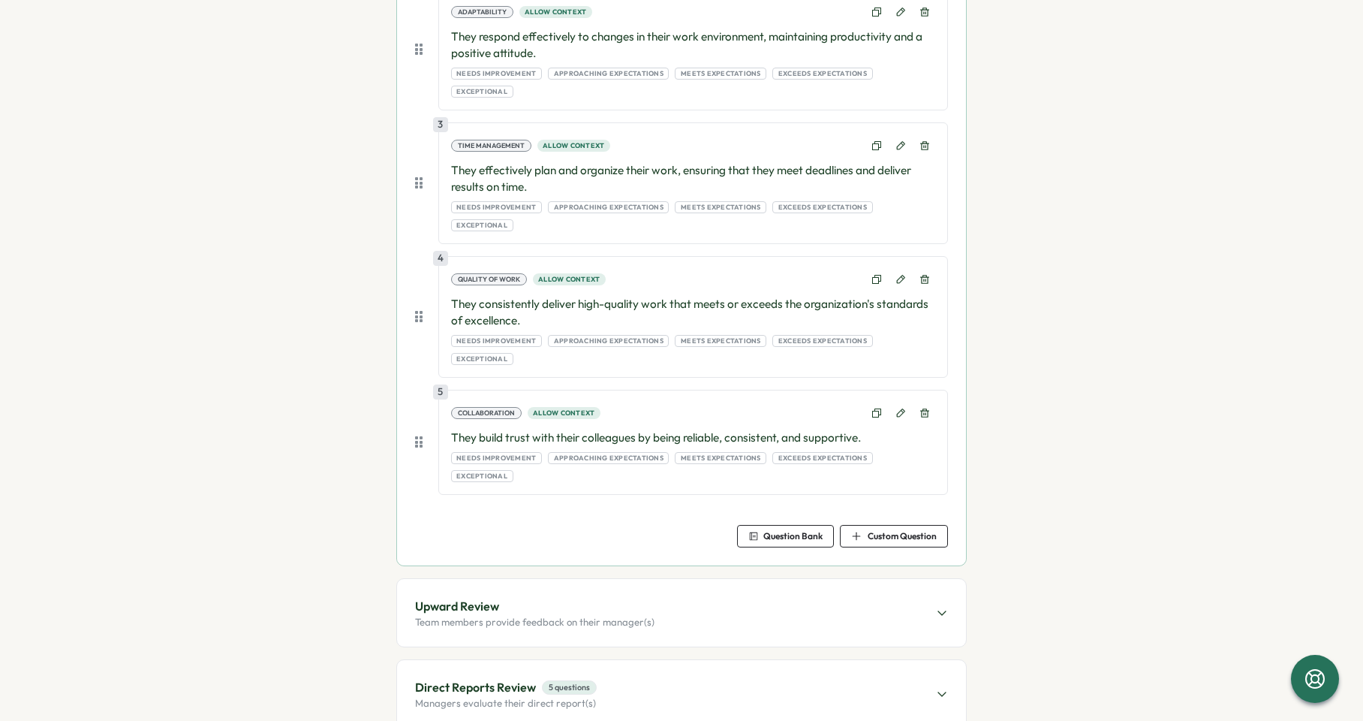
scroll to position [532, 0]
click at [797, 532] on span "Question Bank" at bounding box center [793, 536] width 59 height 9
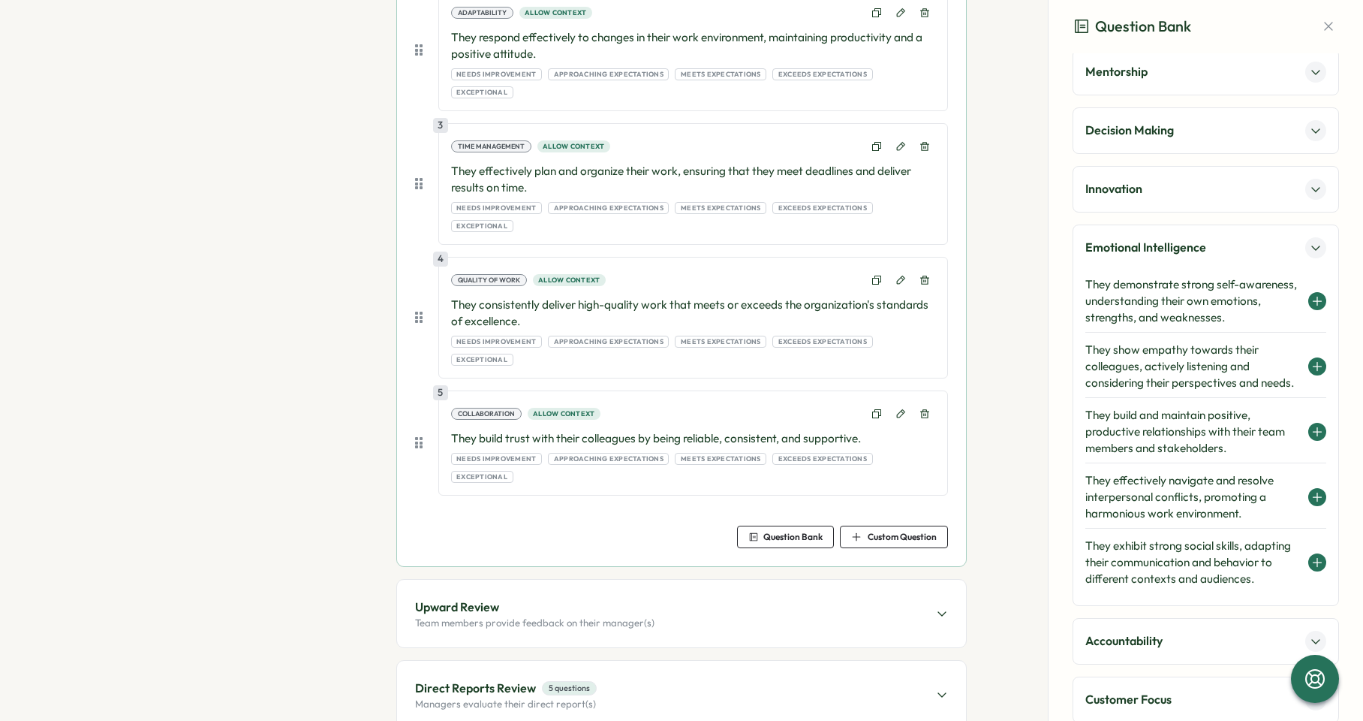
click at [1195, 290] on h4 "They demonstrate strong self-awareness, understanding their own emotions, stren…" at bounding box center [1193, 301] width 215 height 50
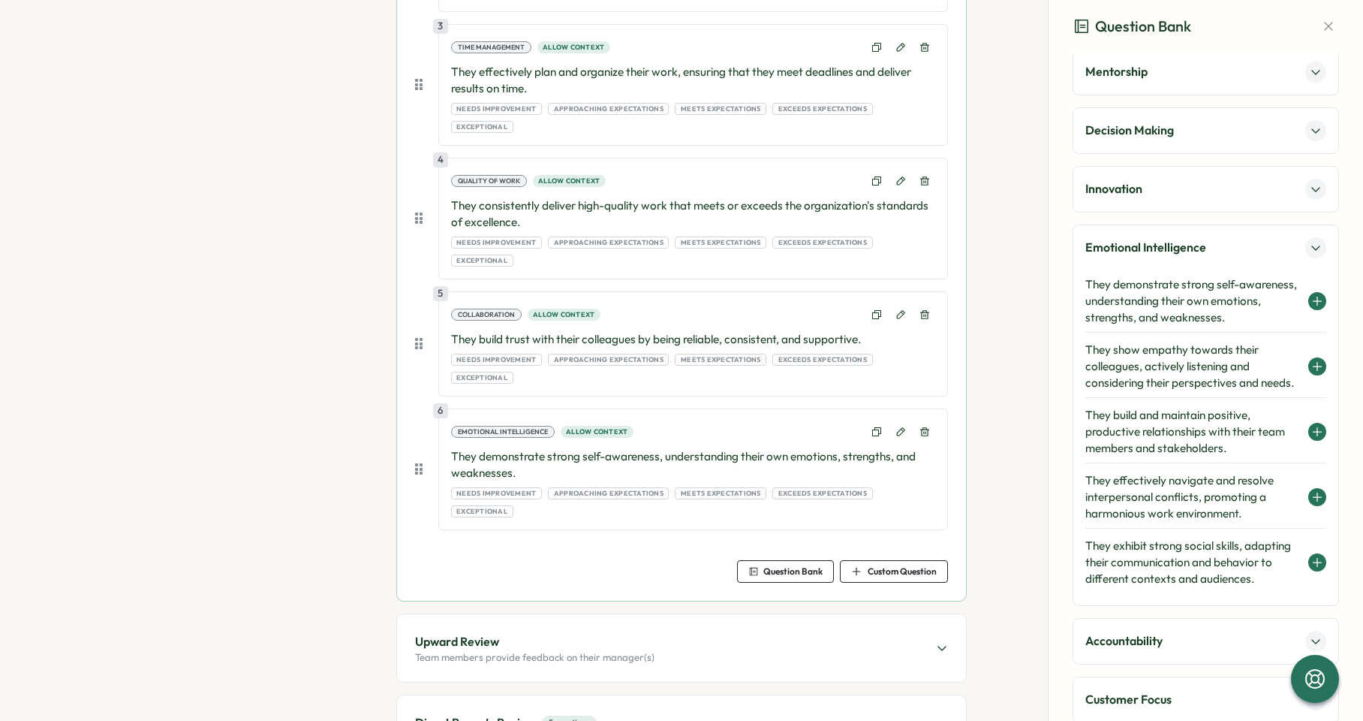
click at [725, 695] on div "Direct Reports Review 5 questions Managers evaluate their direct report(s)" at bounding box center [681, 729] width 569 height 68
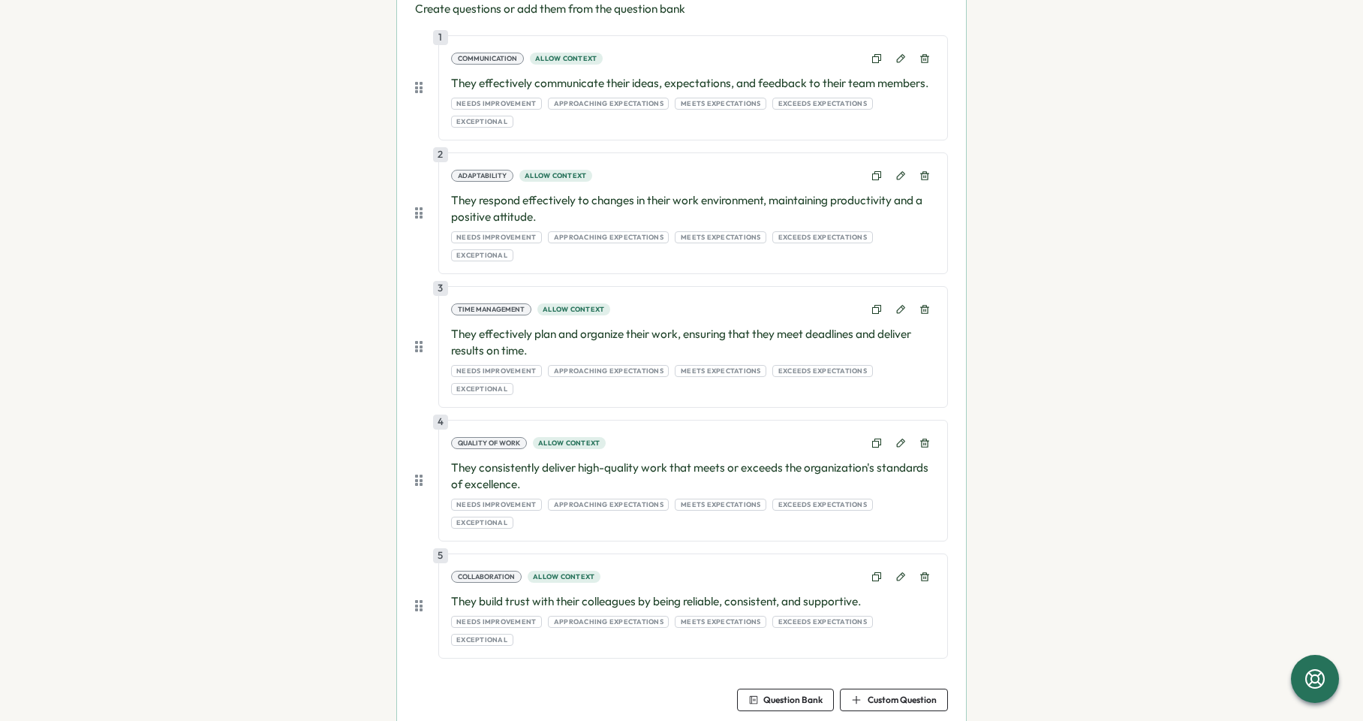
click at [788, 695] on span "Question Bank" at bounding box center [793, 699] width 59 height 9
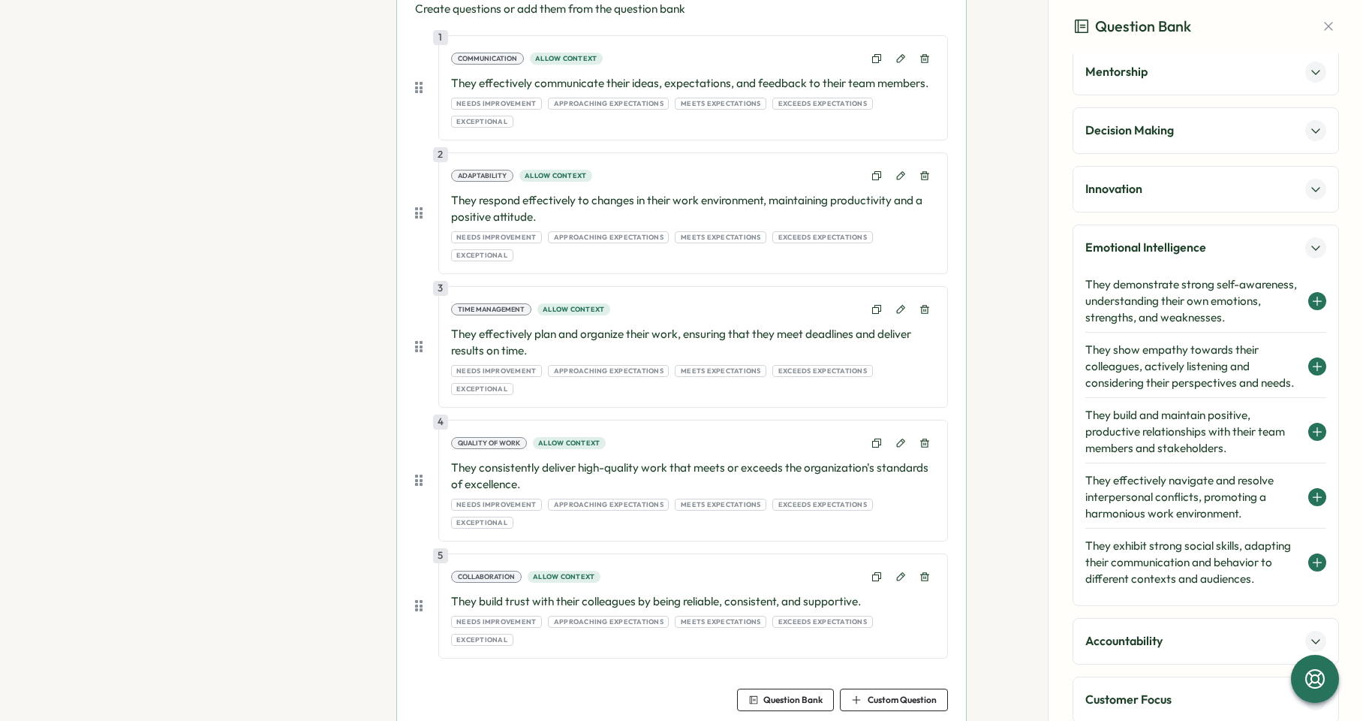
click at [1212, 270] on div "They demonstrate strong self-awareness, understanding their own emotions, stren…" at bounding box center [1206, 301] width 241 height 62
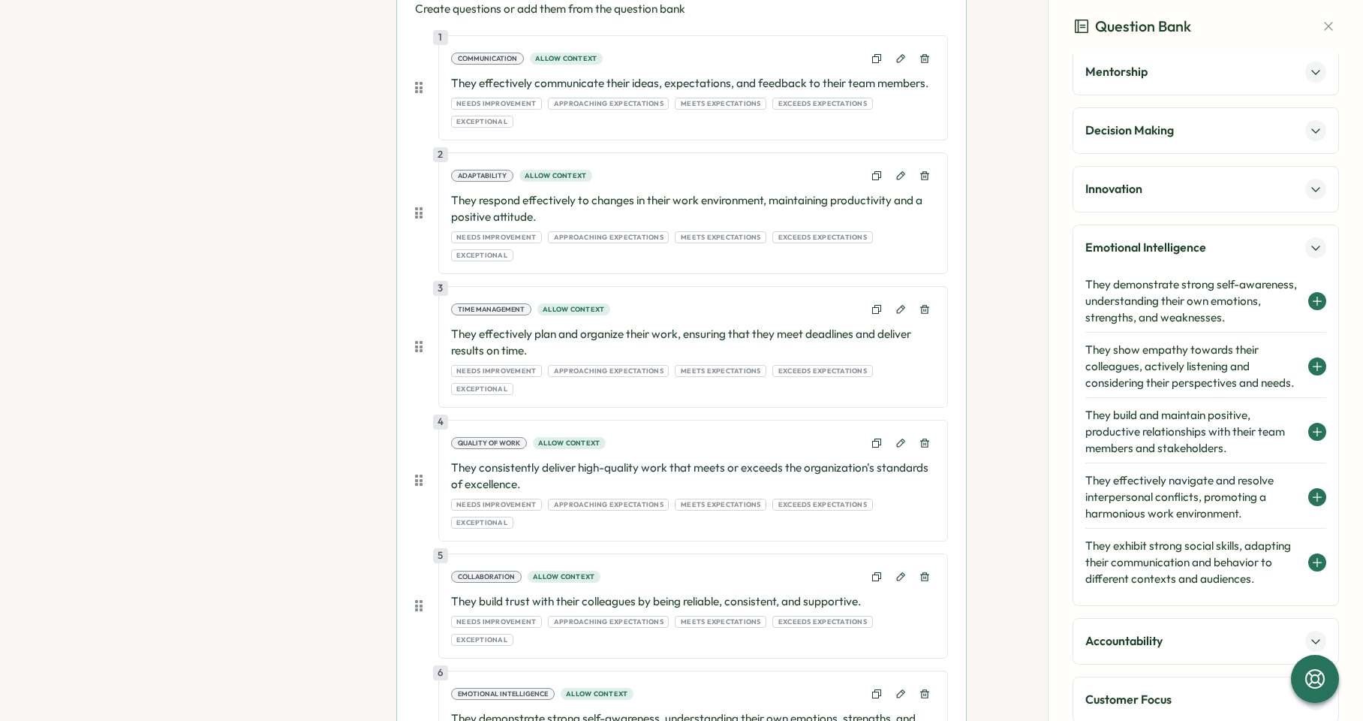
scroll to position [647, 0]
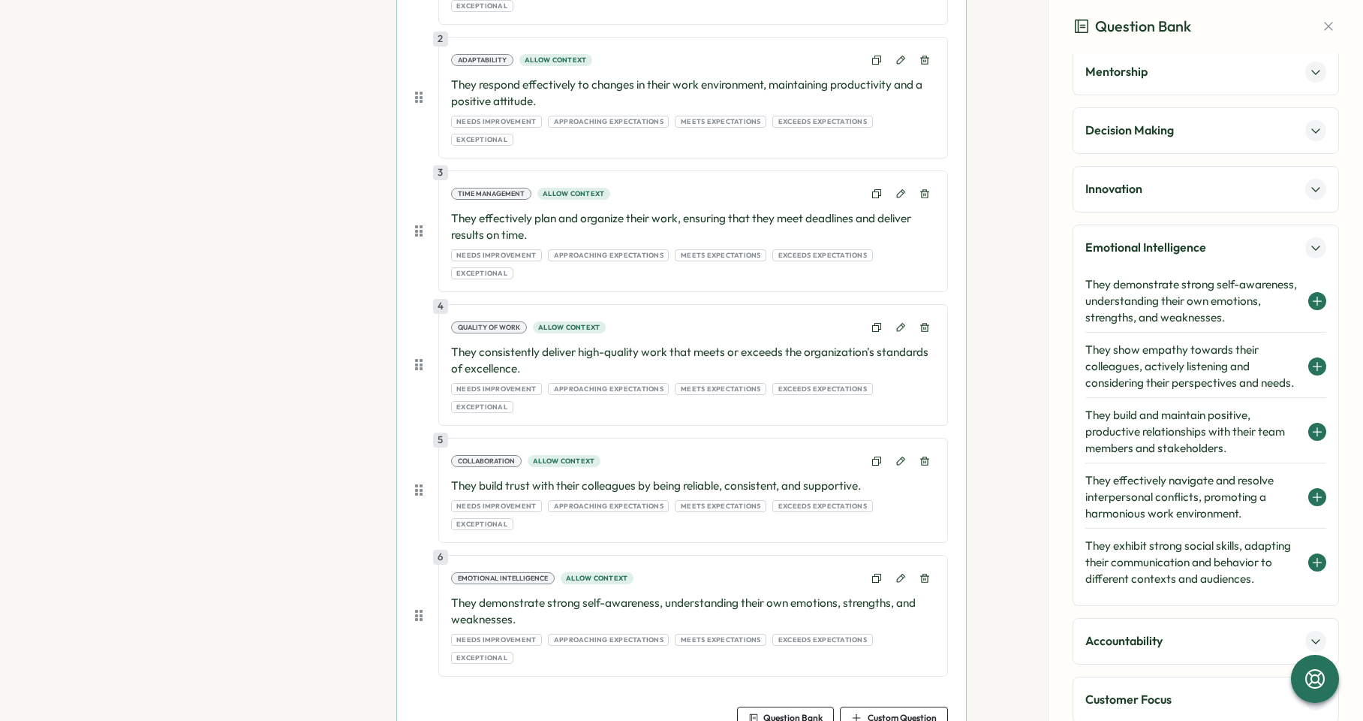
click at [1150, 243] on p "Emotional Intelligence" at bounding box center [1146, 247] width 121 height 19
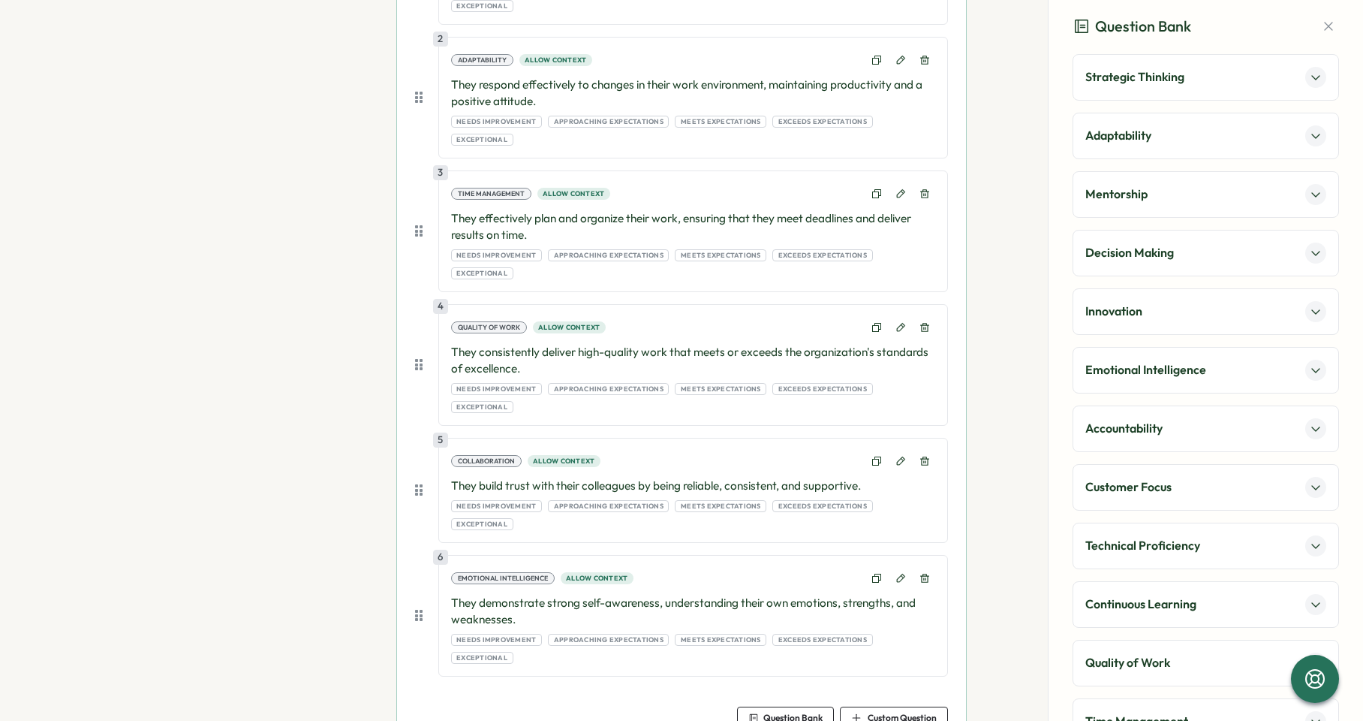
scroll to position [147, 0]
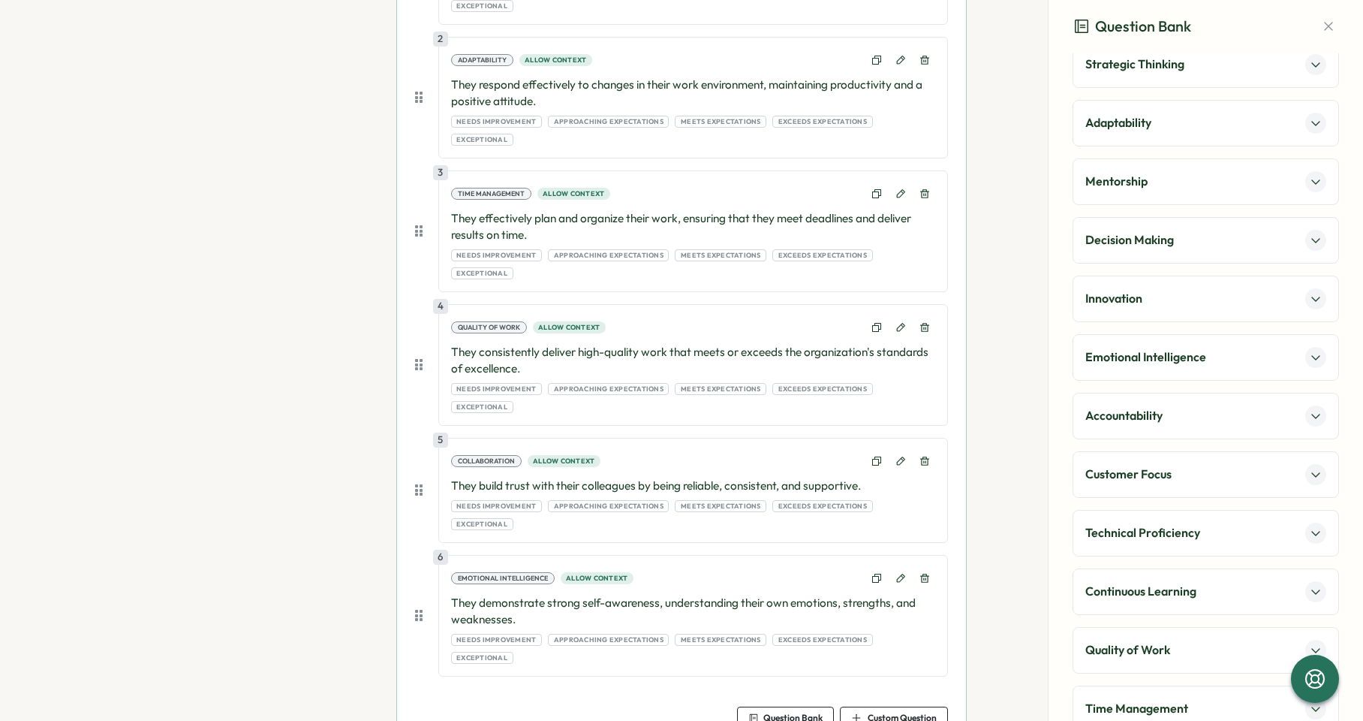
click at [1159, 599] on p "Continuous Learning" at bounding box center [1141, 591] width 111 height 19
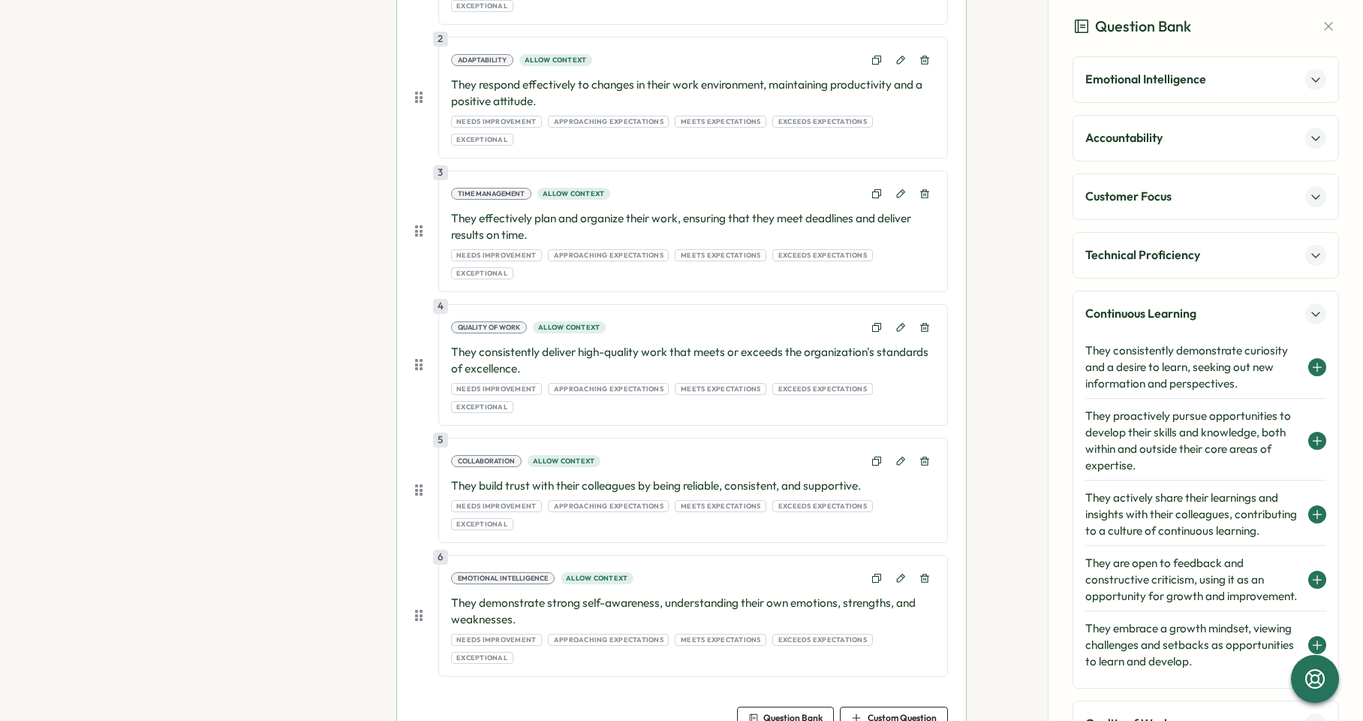
scroll to position [426, 0]
click at [1212, 443] on h4 "They proactively pursue opportunities to develop their skills and knowledge, bo…" at bounding box center [1193, 439] width 215 height 66
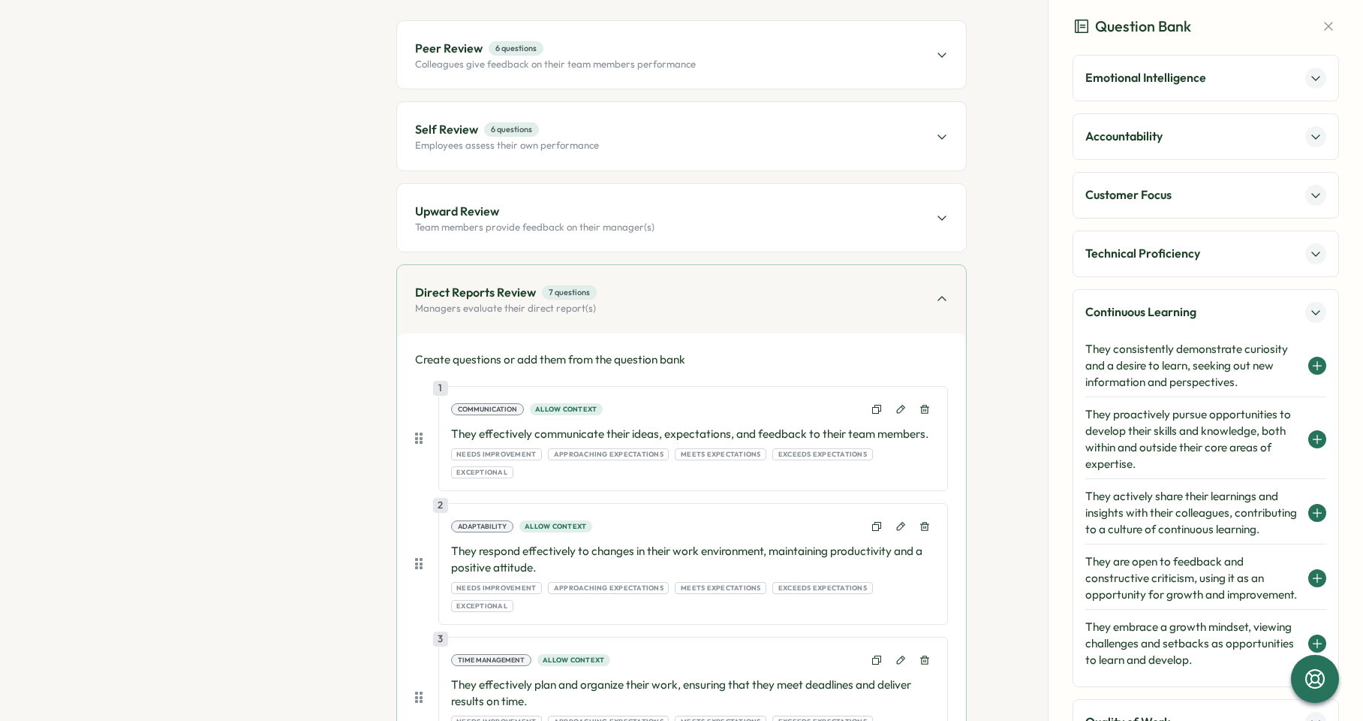
scroll to position [0, 0]
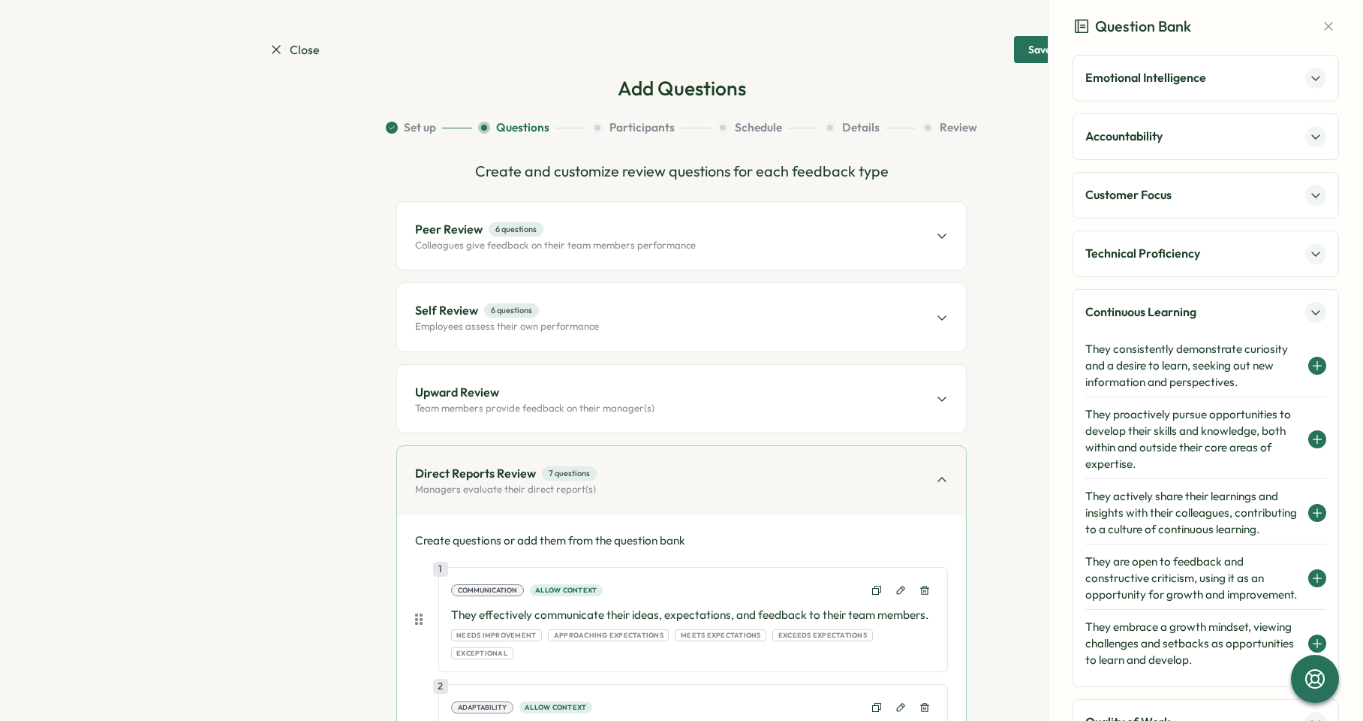
click at [722, 331] on div "Self Review 6 questions Employees assess their own performance" at bounding box center [681, 317] width 569 height 68
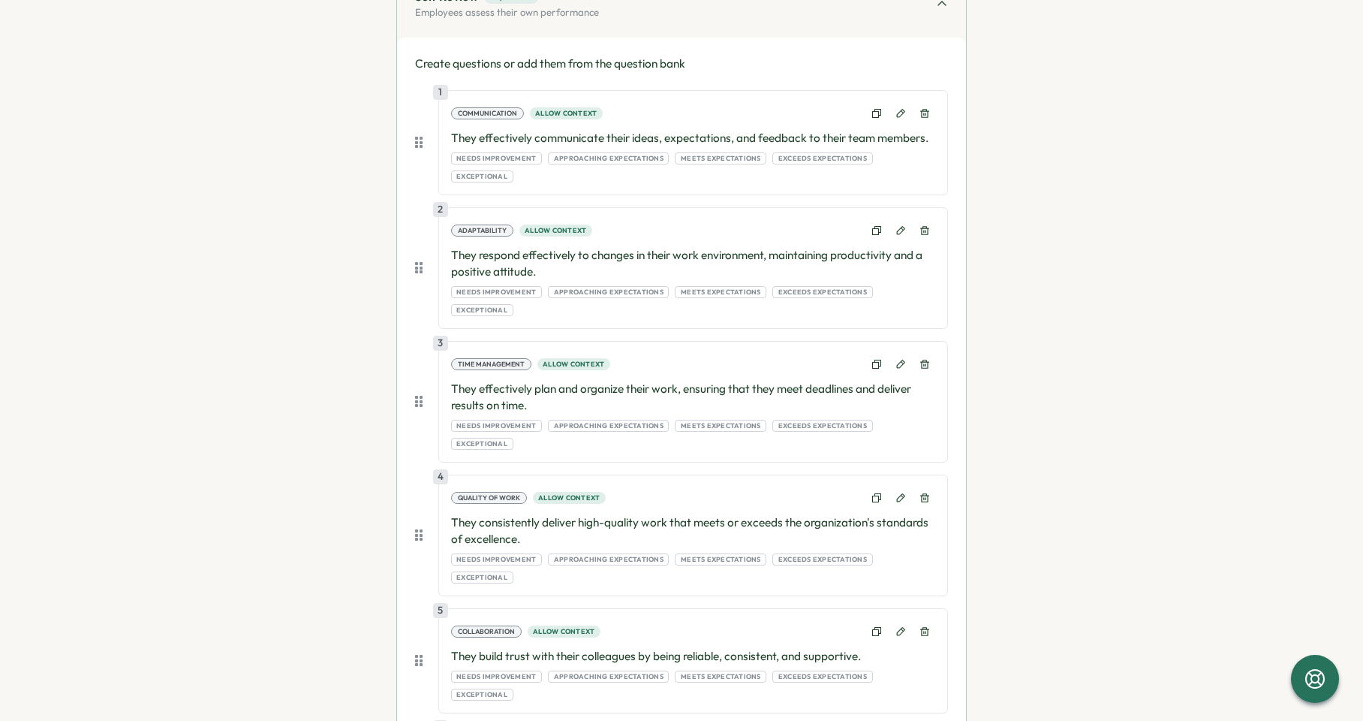
scroll to position [387, 0]
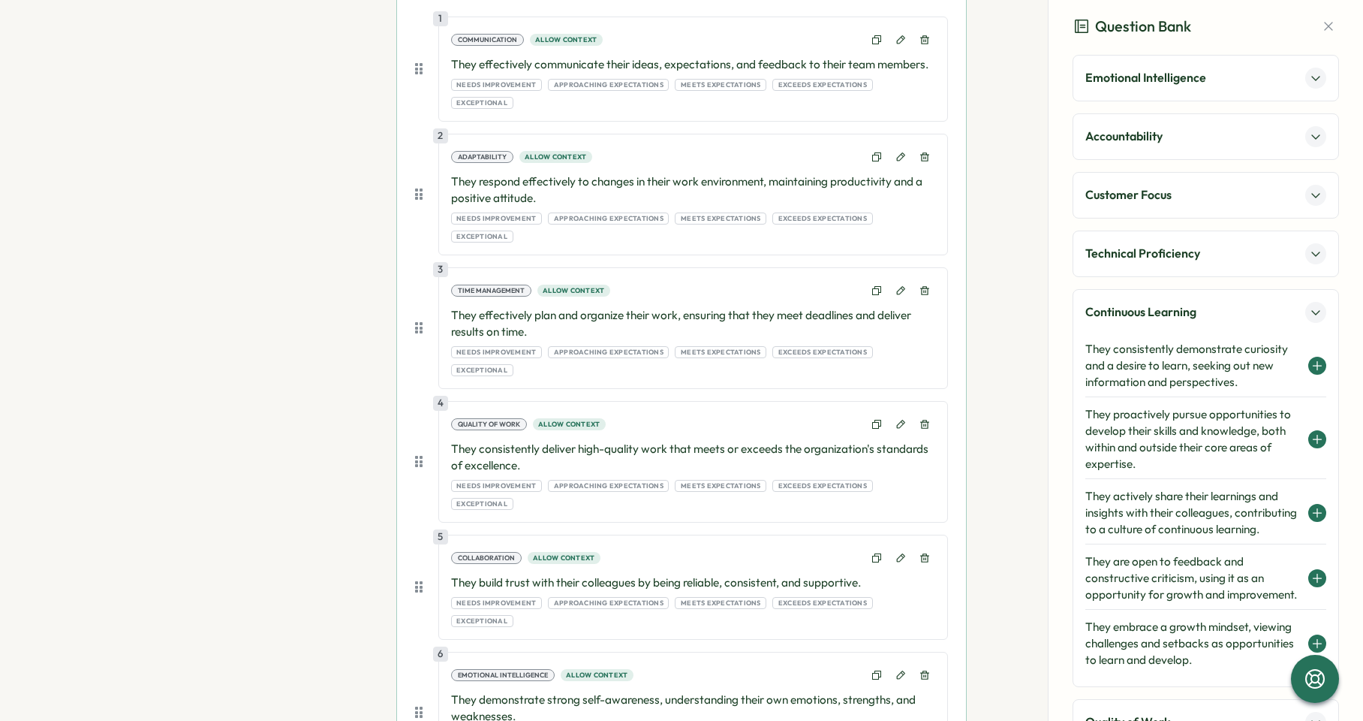
click at [1161, 435] on h4 "They proactively pursue opportunities to develop their skills and knowledge, bo…" at bounding box center [1193, 439] width 215 height 66
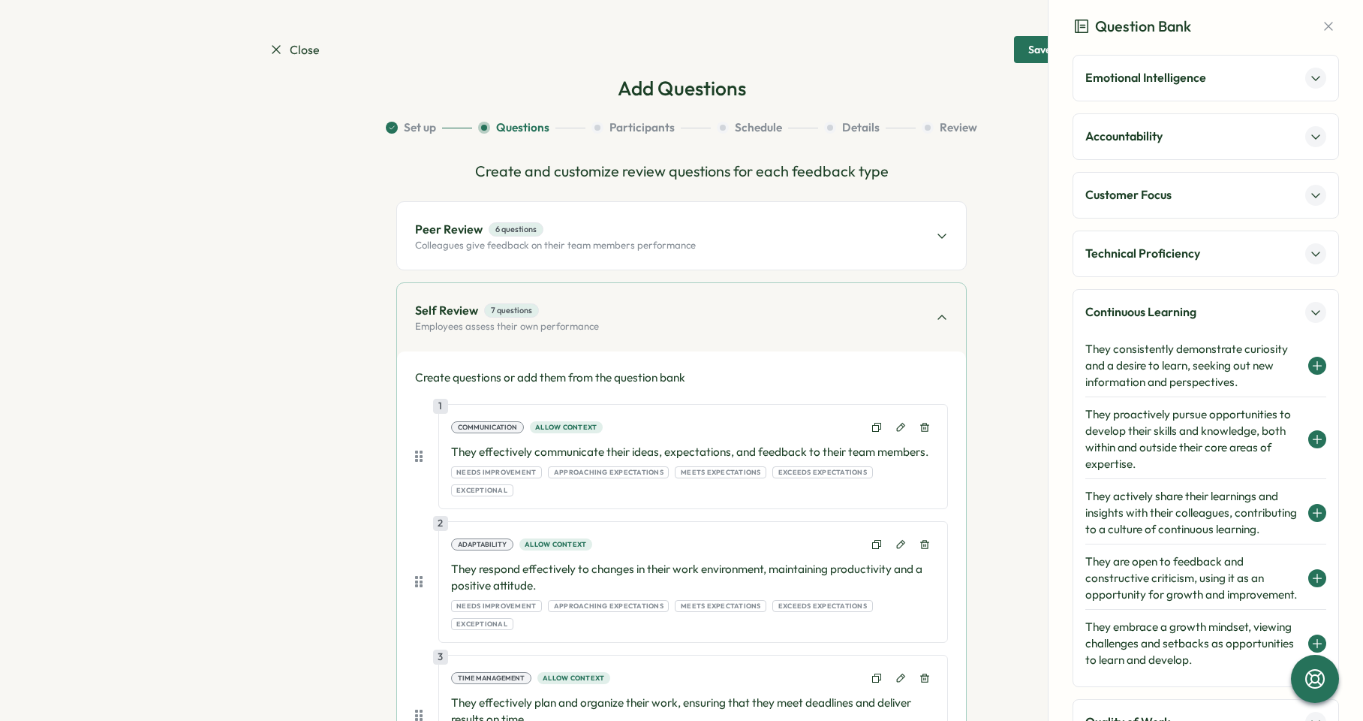
click at [679, 241] on p "Colleagues give feedback on their team members performance" at bounding box center [555, 246] width 281 height 14
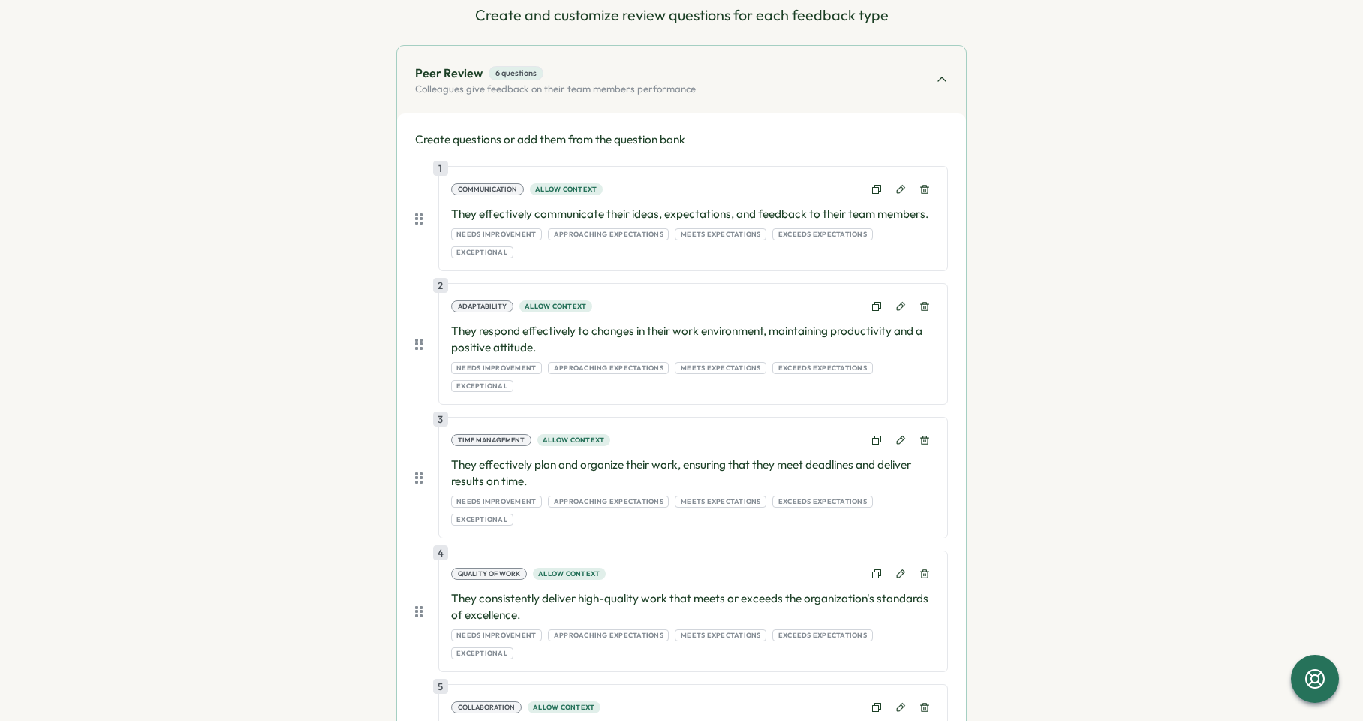
scroll to position [579, 0]
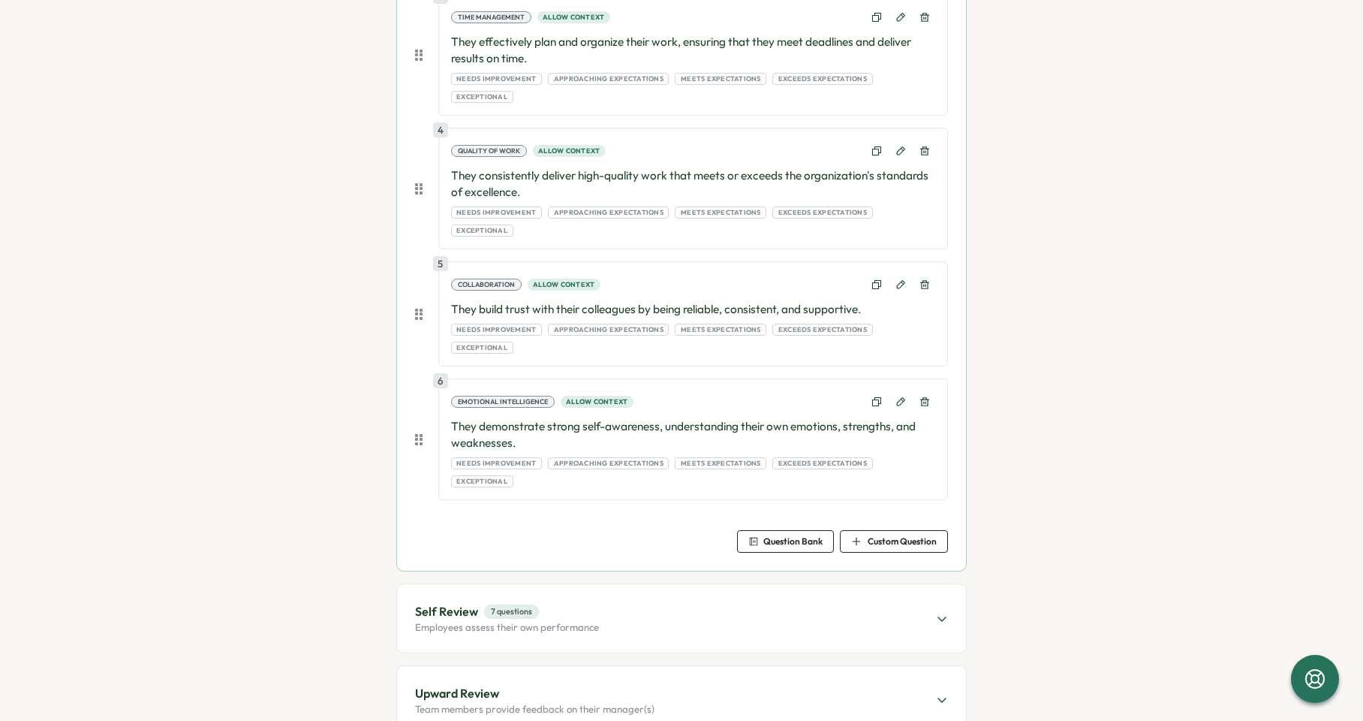
click at [806, 537] on span "Question Bank" at bounding box center [793, 541] width 59 height 9
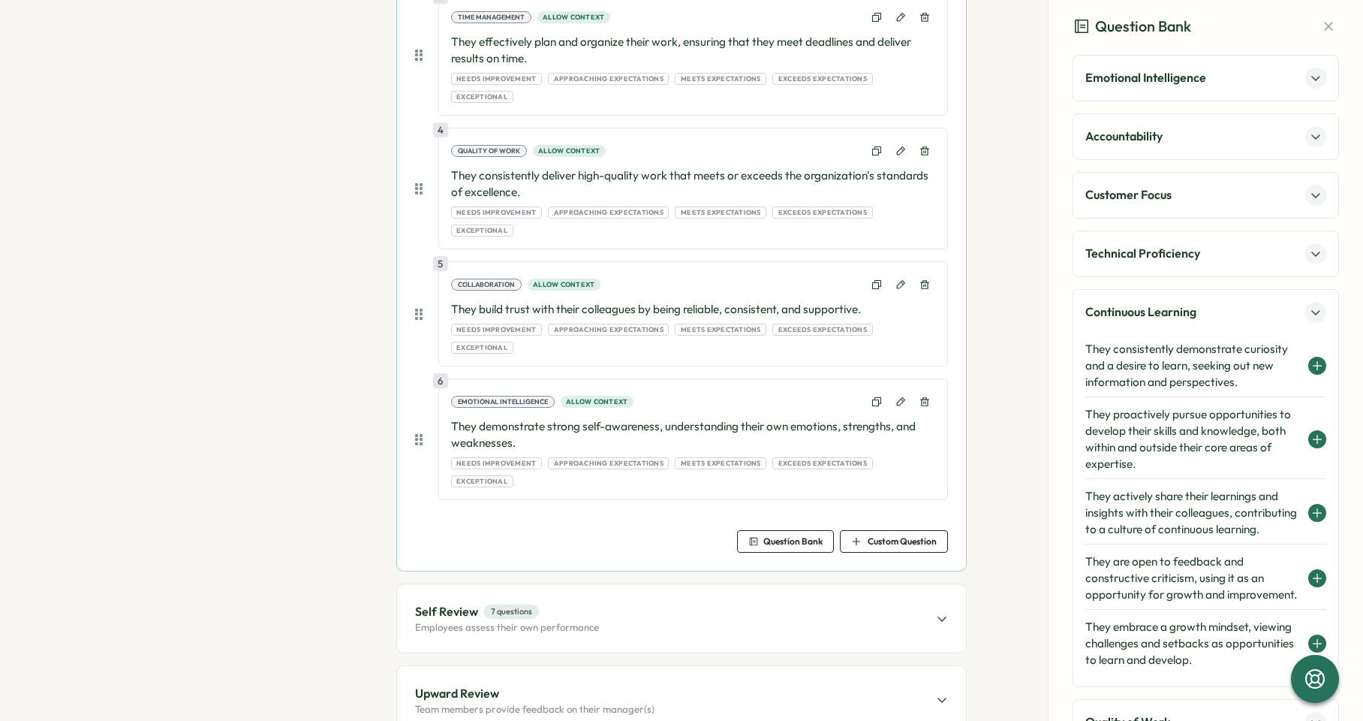
click at [1166, 446] on h4 "They proactively pursue opportunities to develop their skills and knowledge, bo…" at bounding box center [1193, 439] width 215 height 66
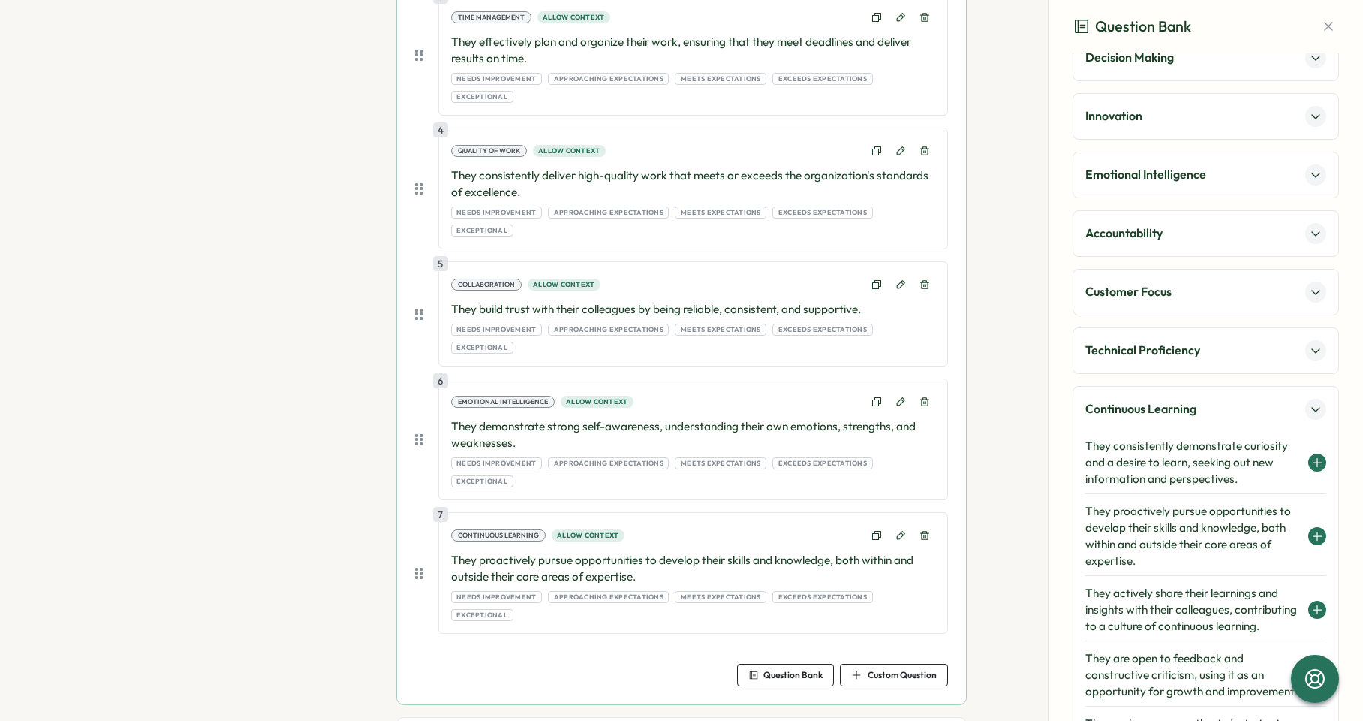
scroll to position [305, 0]
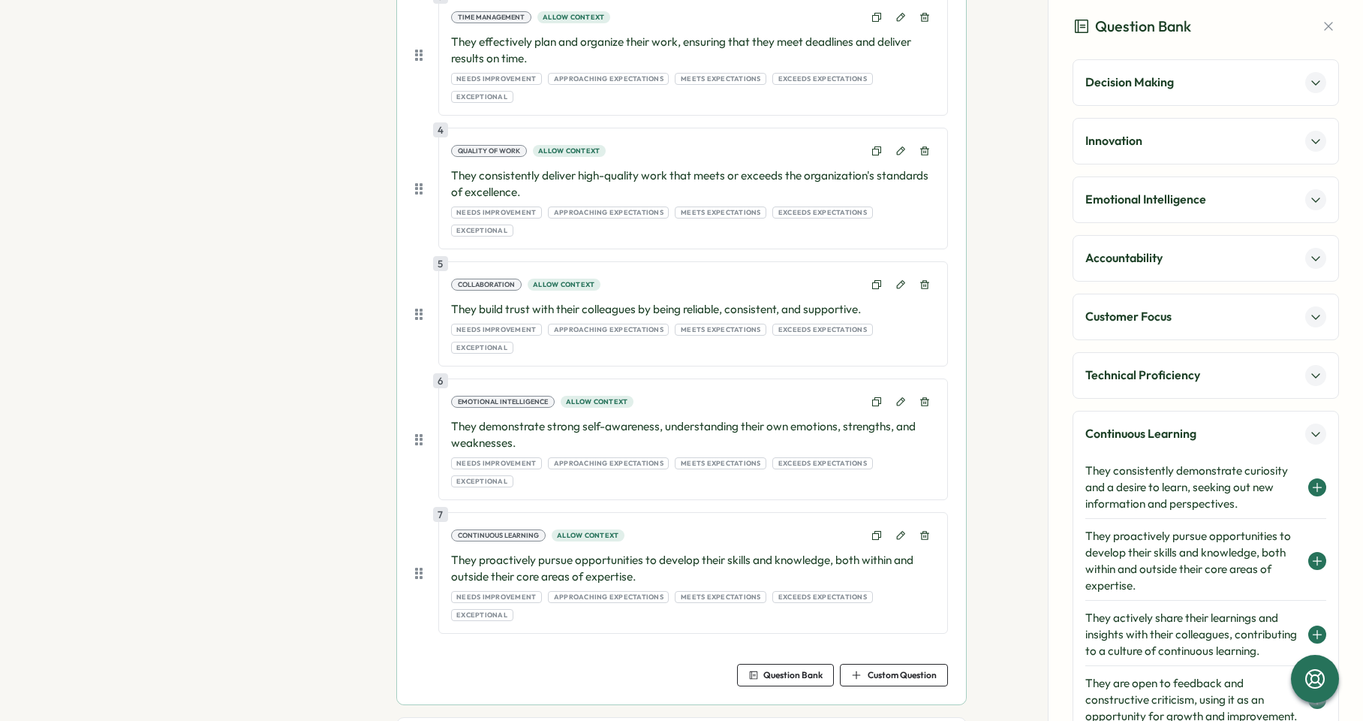
click at [1306, 431] on button at bounding box center [1316, 433] width 21 height 21
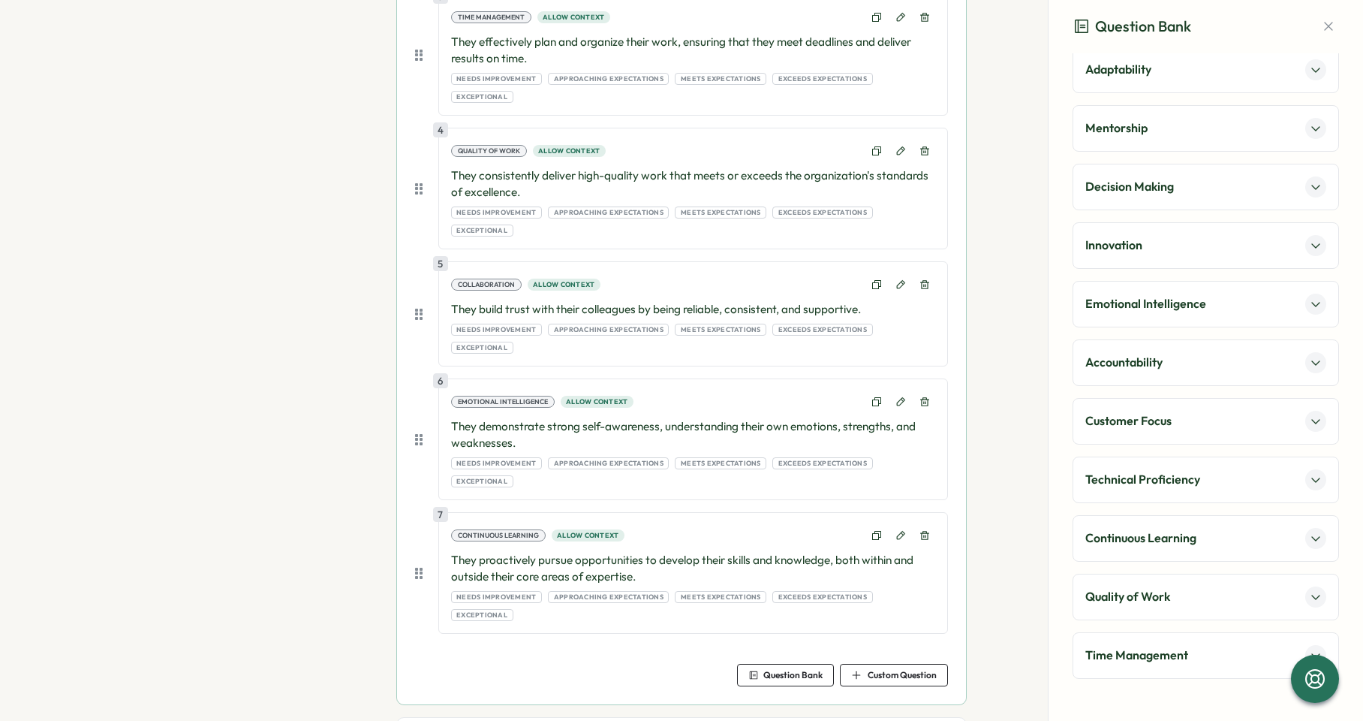
scroll to position [200, 0]
click at [1161, 425] on p "Customer Focus" at bounding box center [1129, 420] width 86 height 19
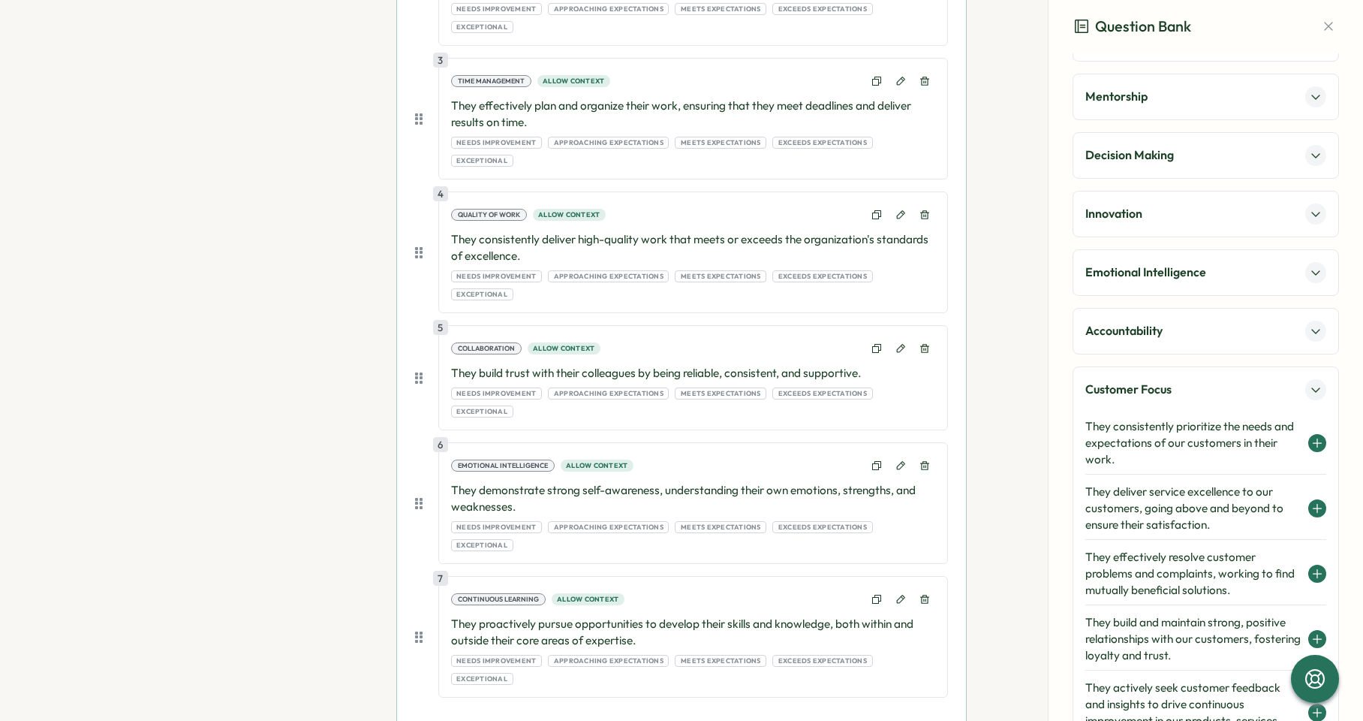
scroll to position [273, 0]
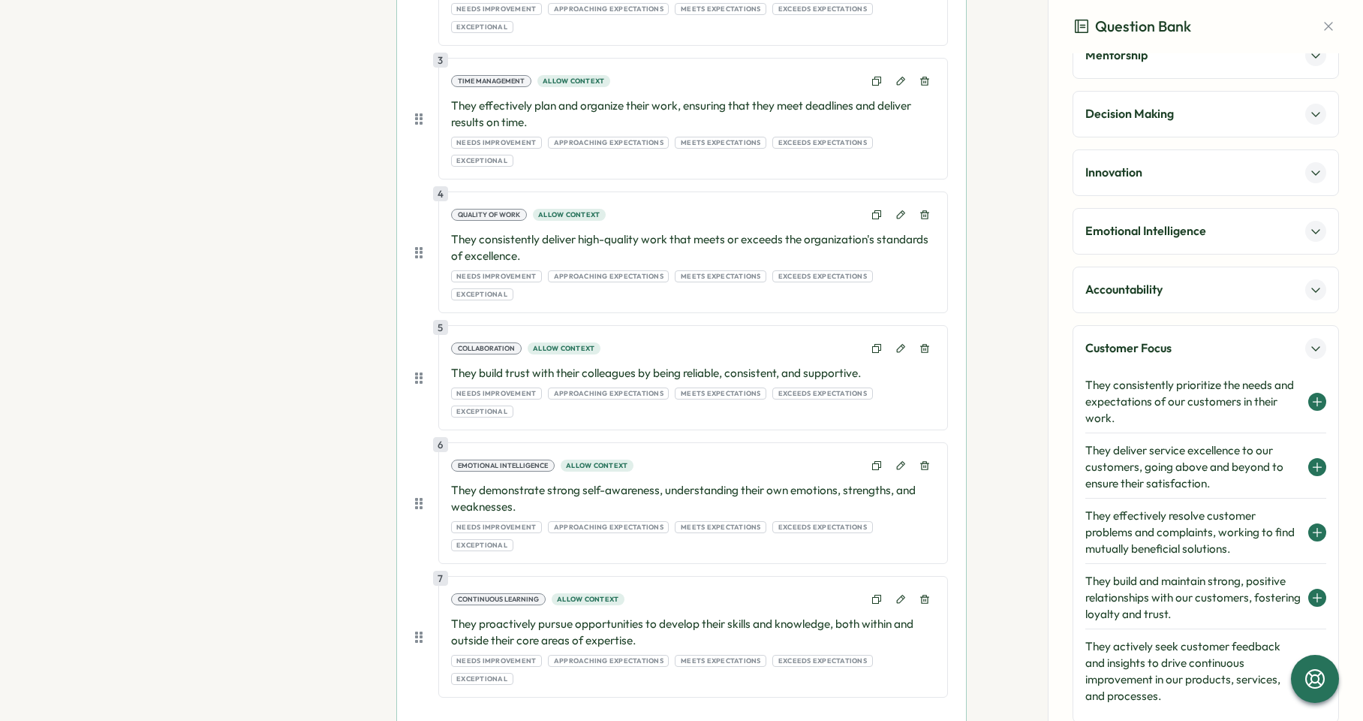
click at [1201, 391] on h4 "They consistently prioritize the needs and expectations of our customers in the…" at bounding box center [1193, 402] width 215 height 50
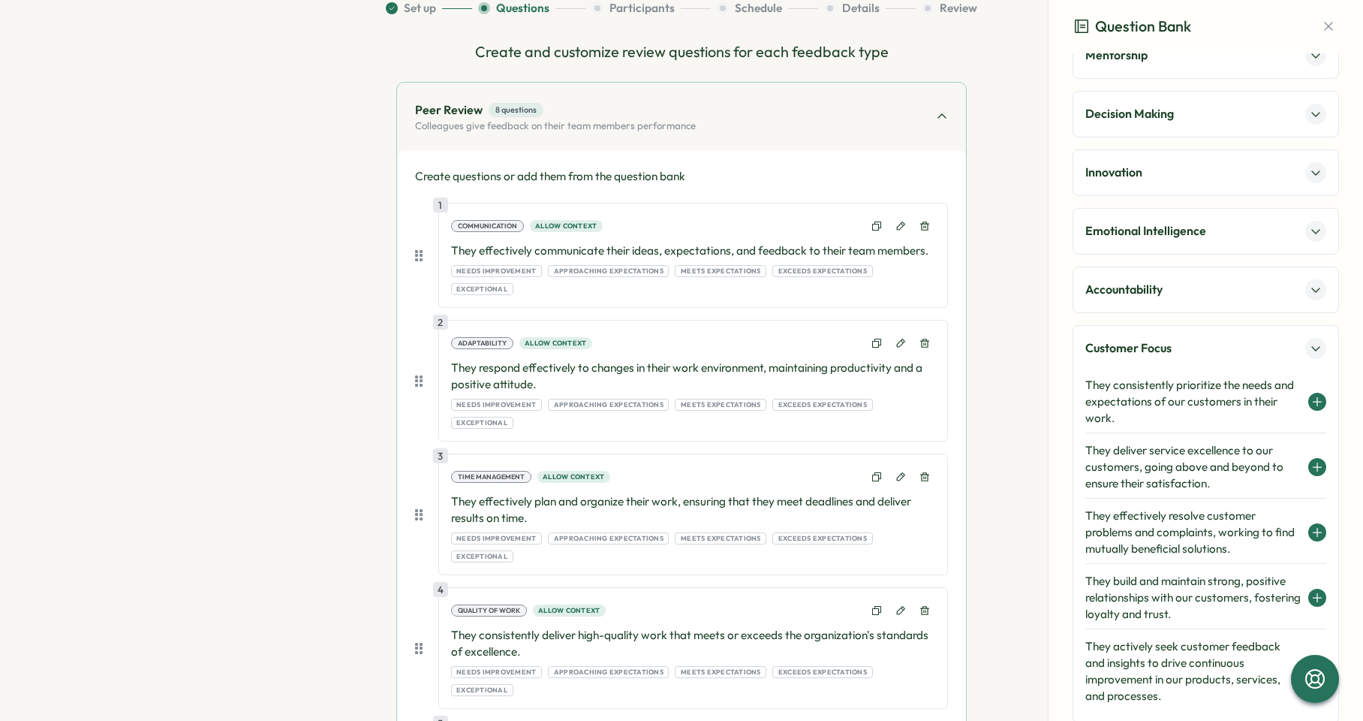
scroll to position [0, 0]
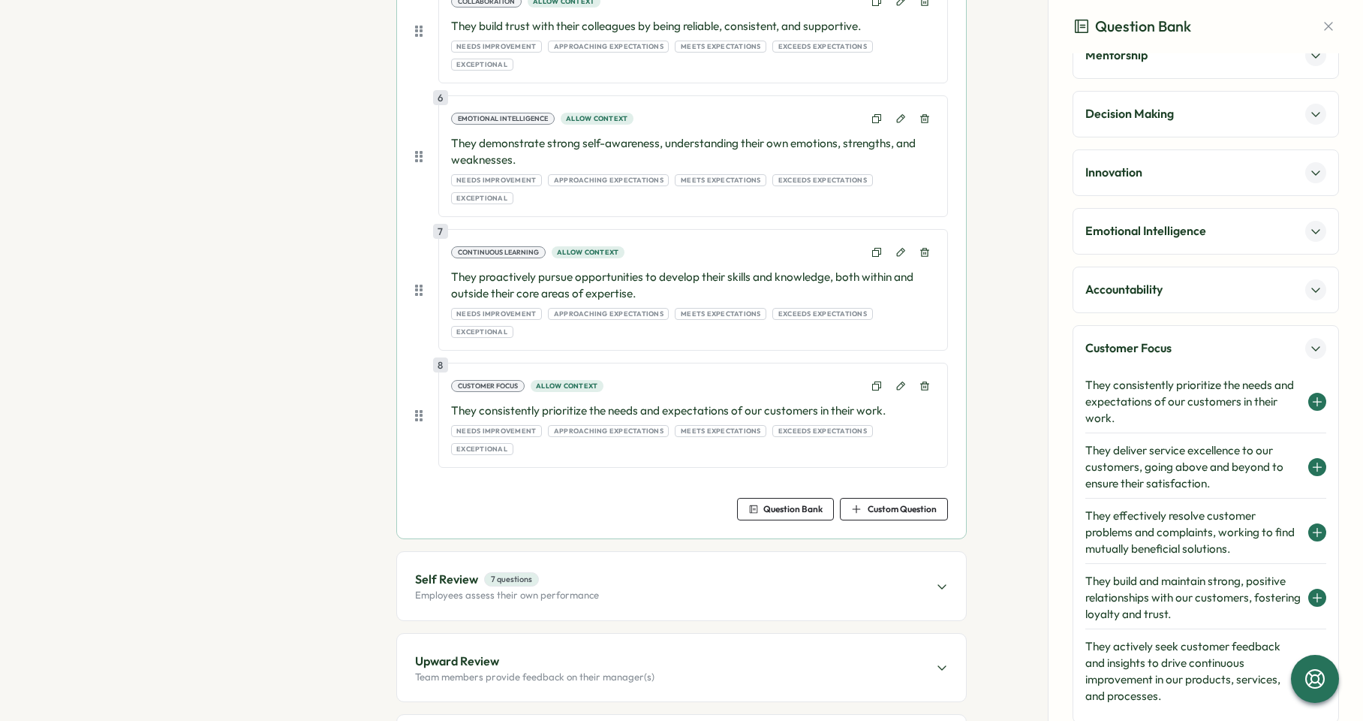
click at [663, 552] on div "Self Review 7 questions Employees assess their own performance" at bounding box center [681, 586] width 569 height 68
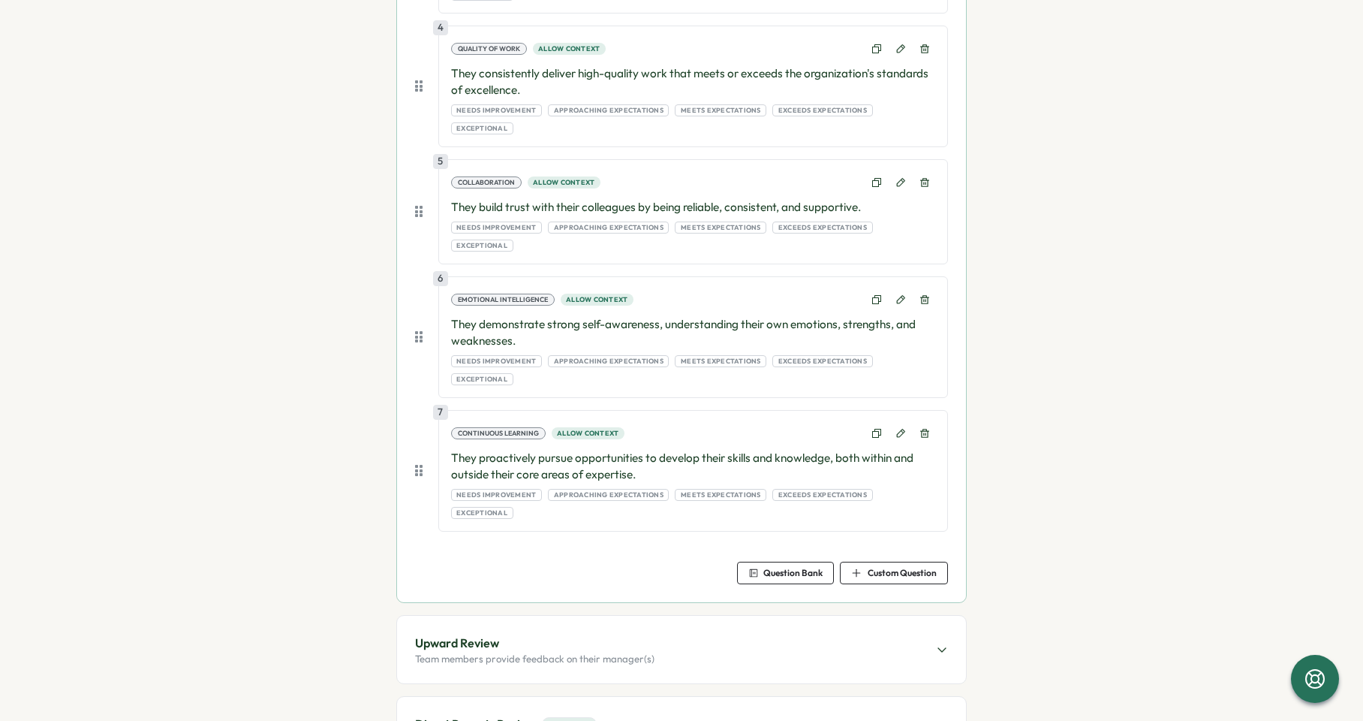
click at [788, 562] on span "Question Bank" at bounding box center [786, 572] width 74 height 21
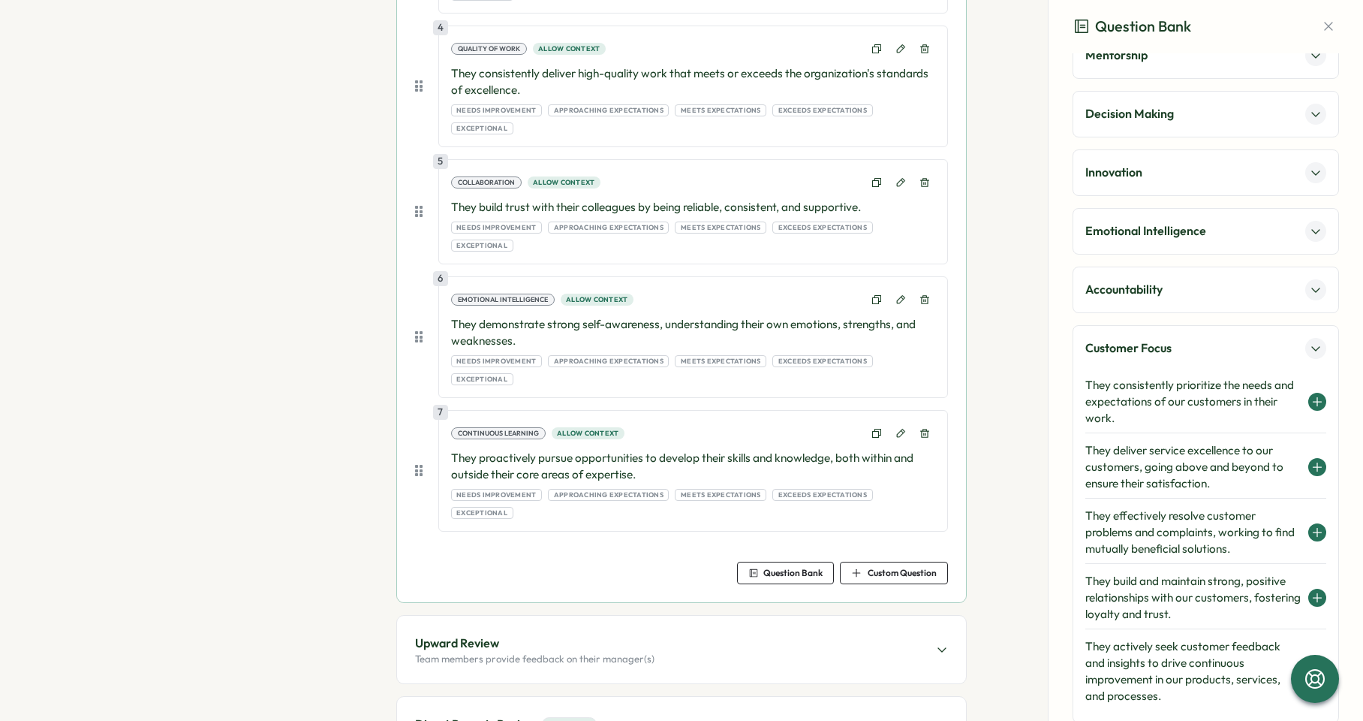
click at [1169, 405] on h4 "They consistently prioritize the needs and expectations of our customers in the…" at bounding box center [1193, 402] width 215 height 50
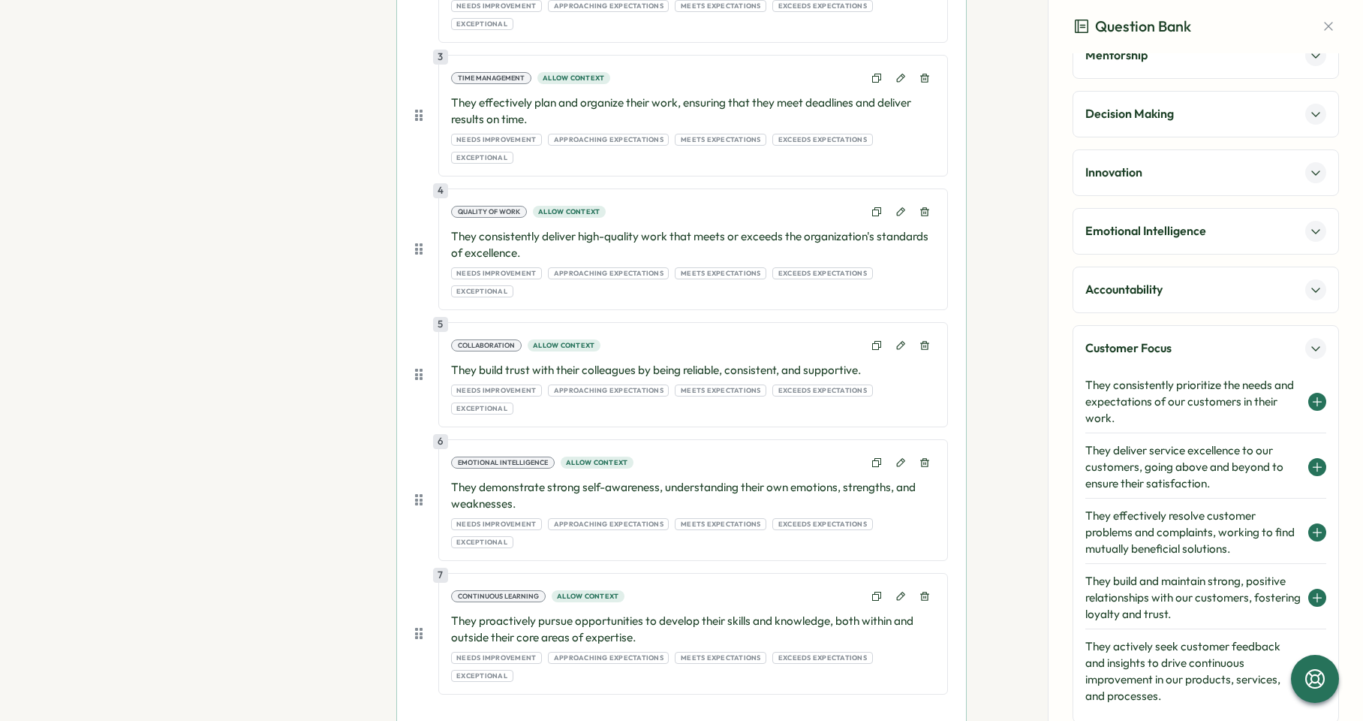
click at [1149, 407] on h4 "They consistently prioritize the needs and expectations of our customers in the…" at bounding box center [1193, 402] width 215 height 50
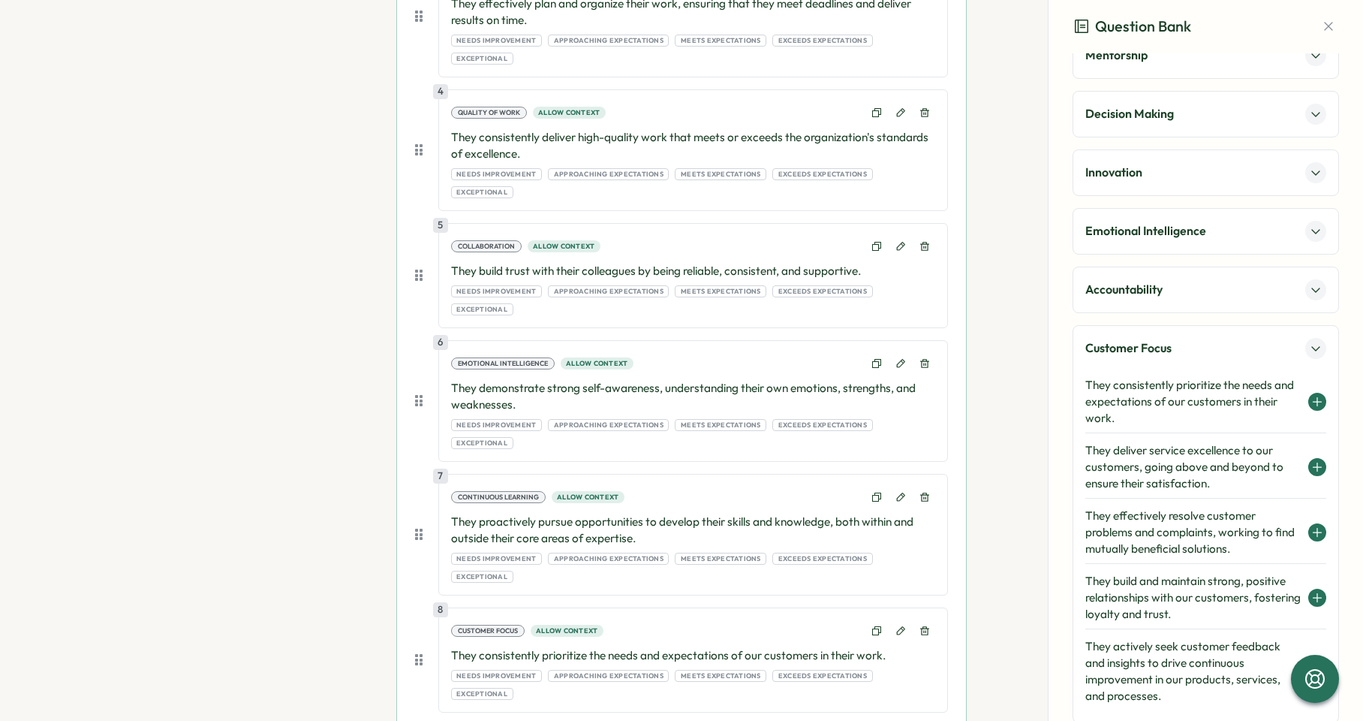
click at [1167, 351] on p "Customer Focus" at bounding box center [1129, 348] width 86 height 19
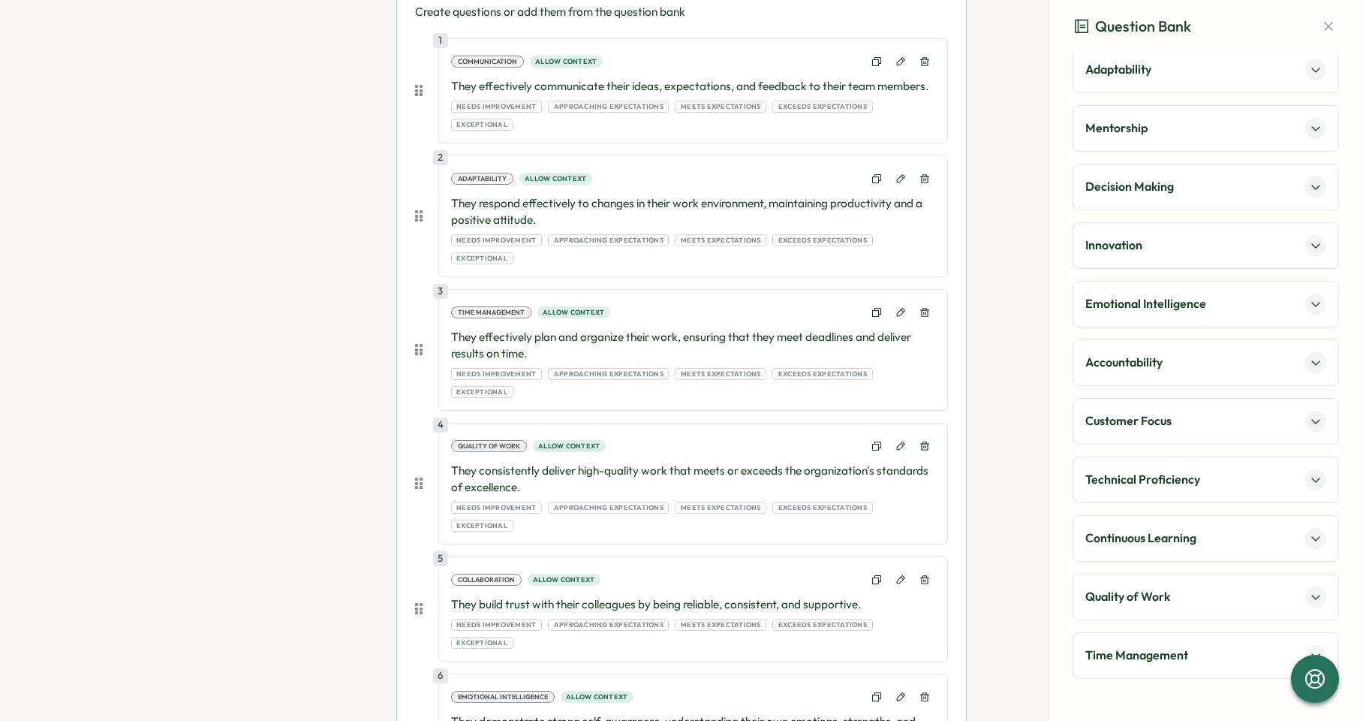
scroll to position [528, 0]
click at [1166, 475] on p "Technical Proficiency" at bounding box center [1143, 479] width 115 height 19
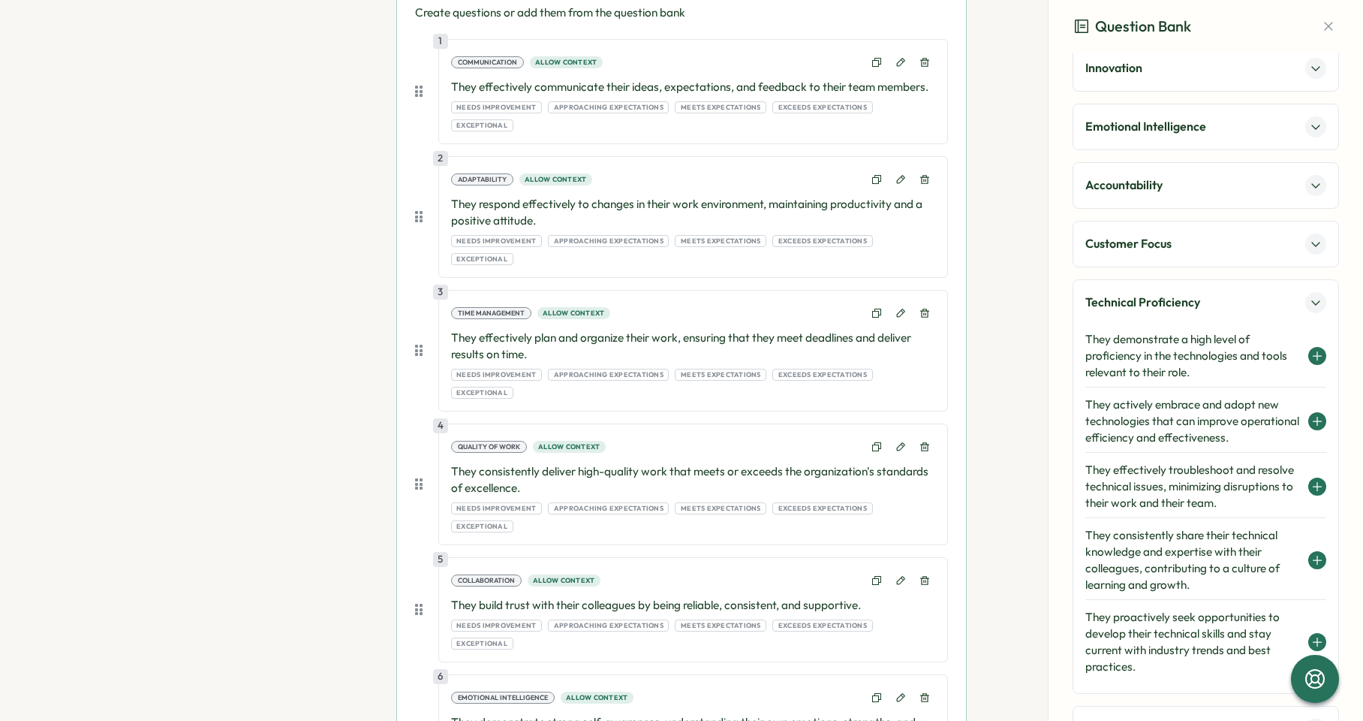
scroll to position [380, 0]
click at [1312, 487] on icon at bounding box center [1318, 484] width 12 height 12
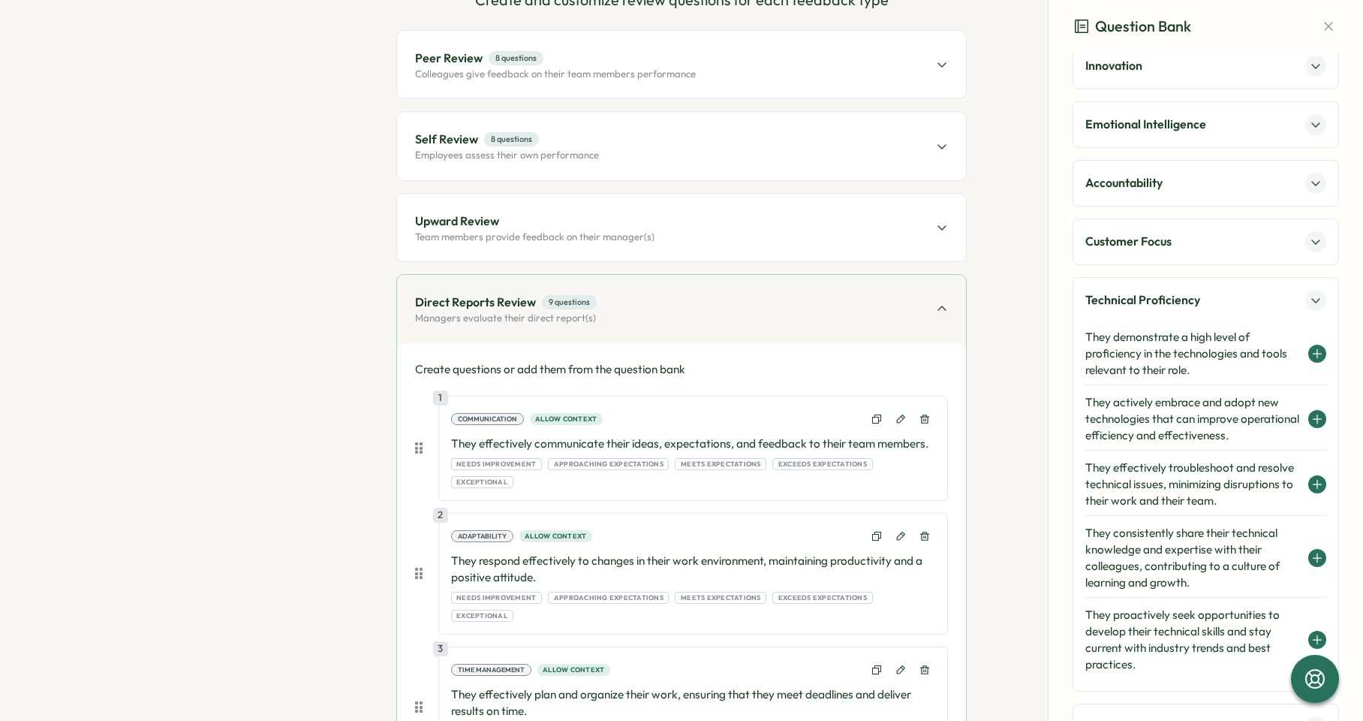
scroll to position [37, 0]
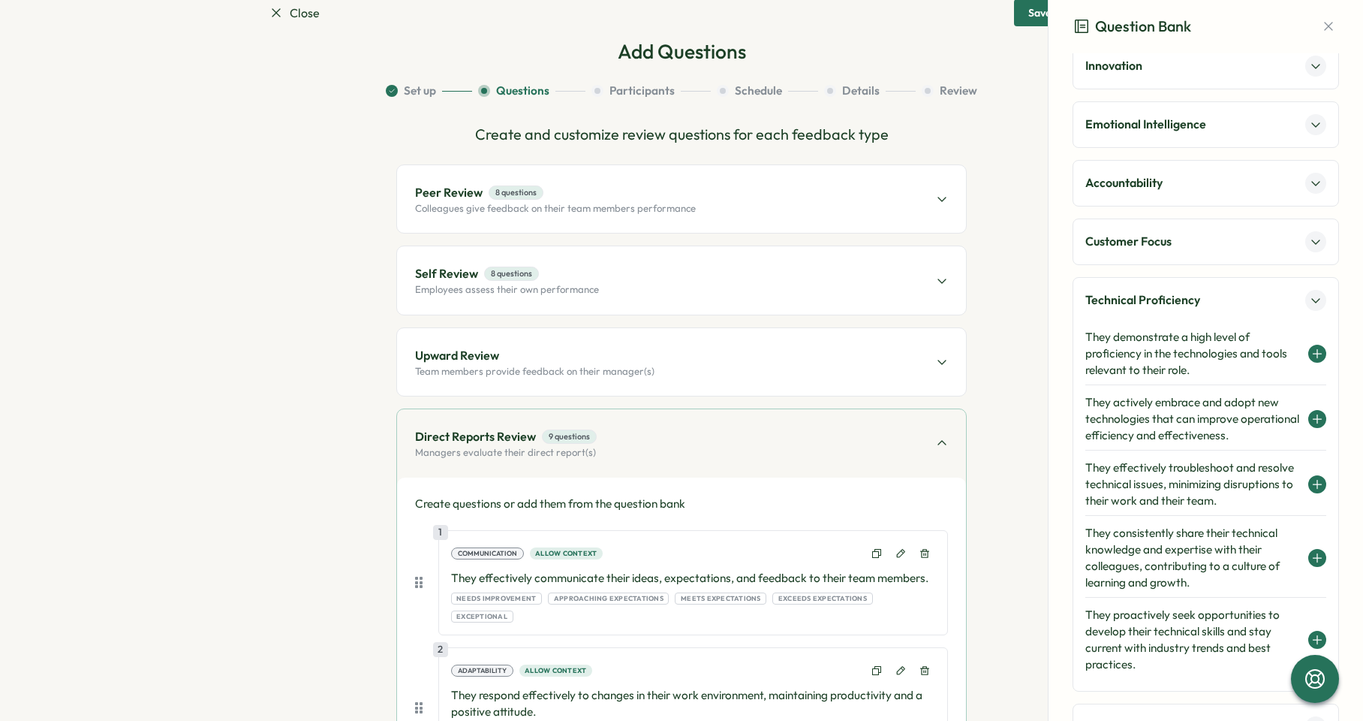
click at [684, 299] on div "Self Review 8 questions Employees assess their own performance" at bounding box center [681, 280] width 569 height 68
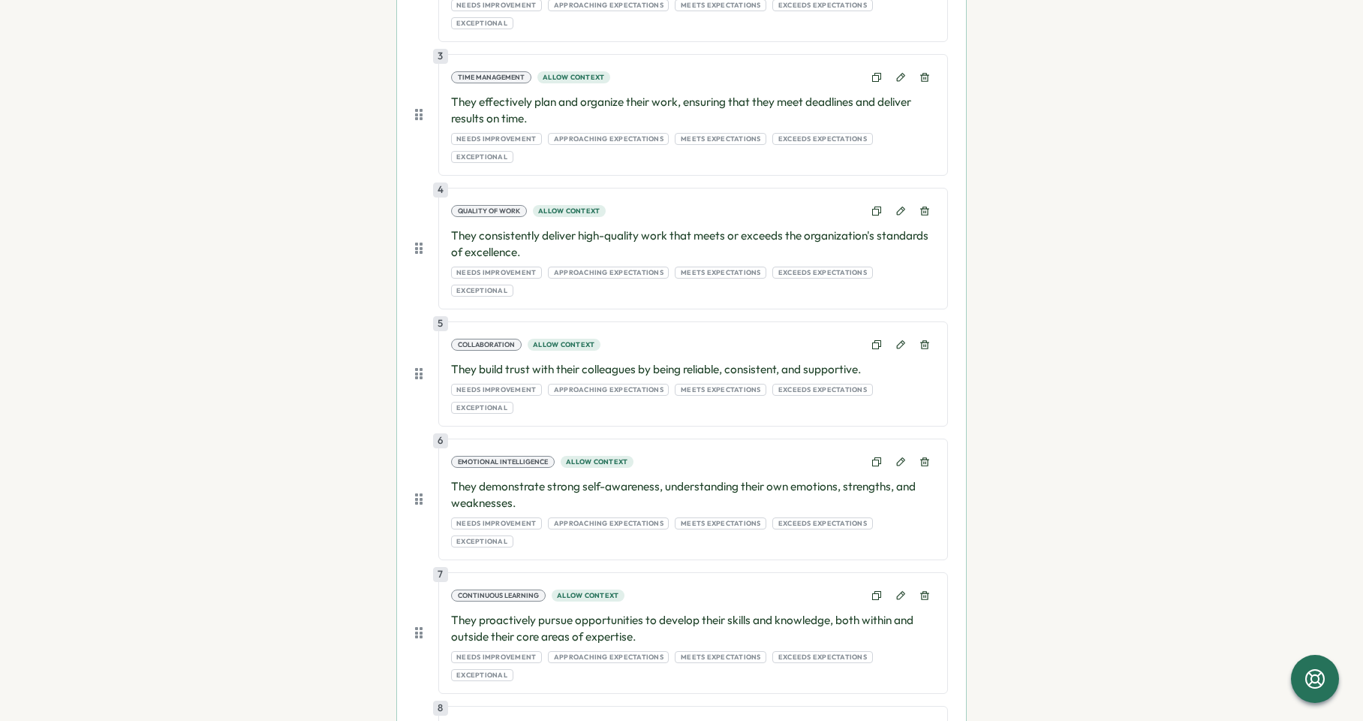
scroll to position [673, 0]
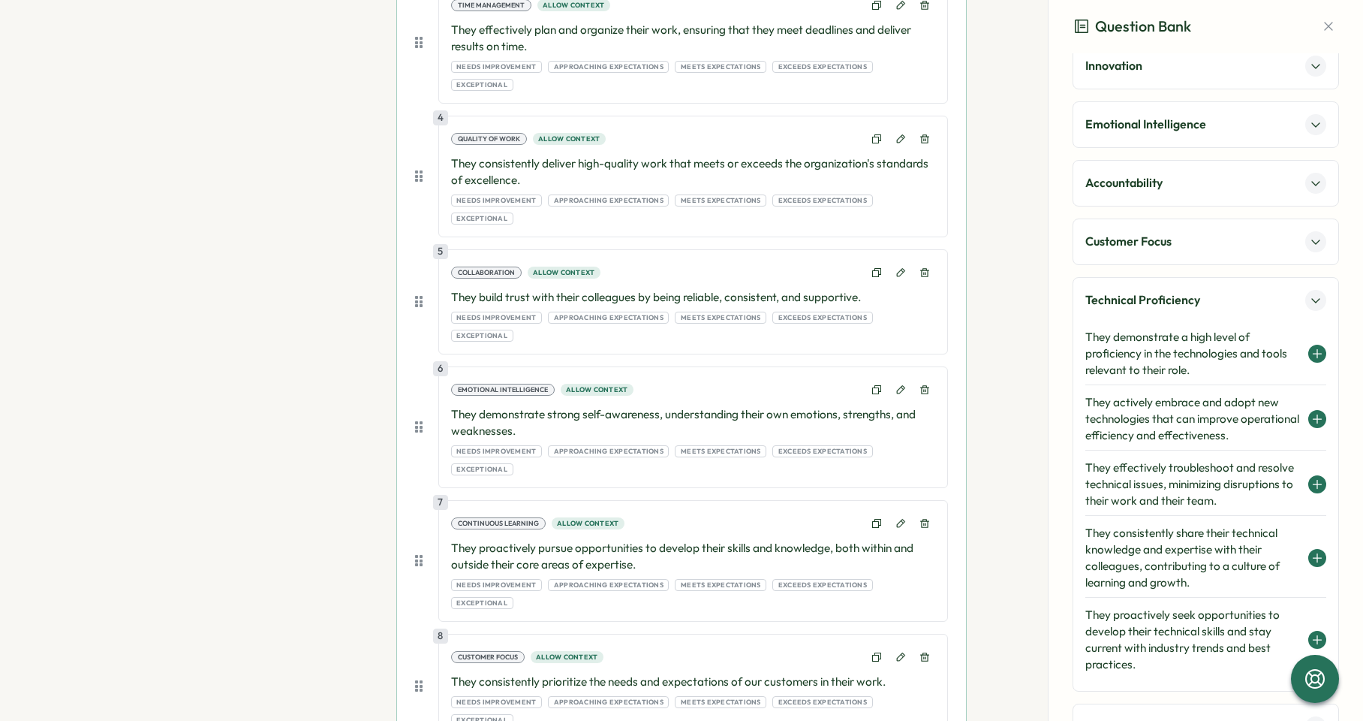
scroll to position [862, 0]
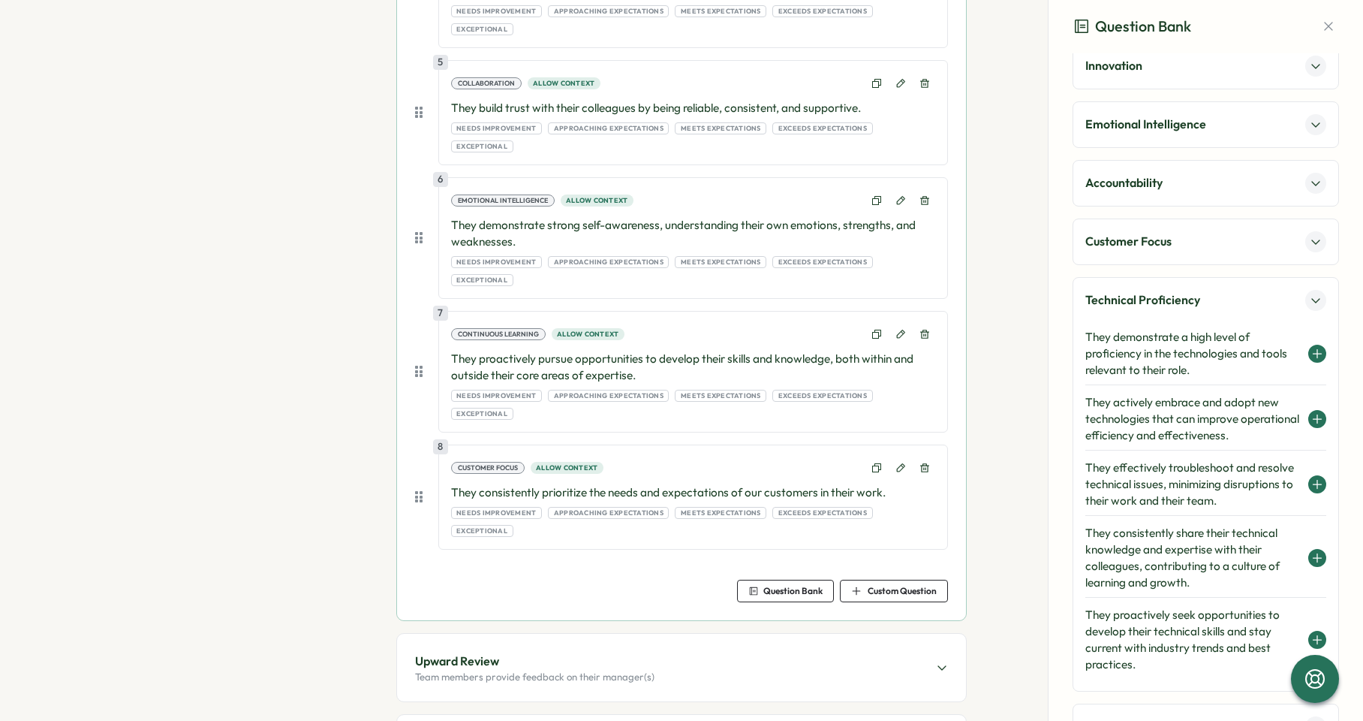
click at [1161, 481] on h4 "They effectively troubleshoot and resolve technical issues, minimizing disrupti…" at bounding box center [1193, 484] width 215 height 50
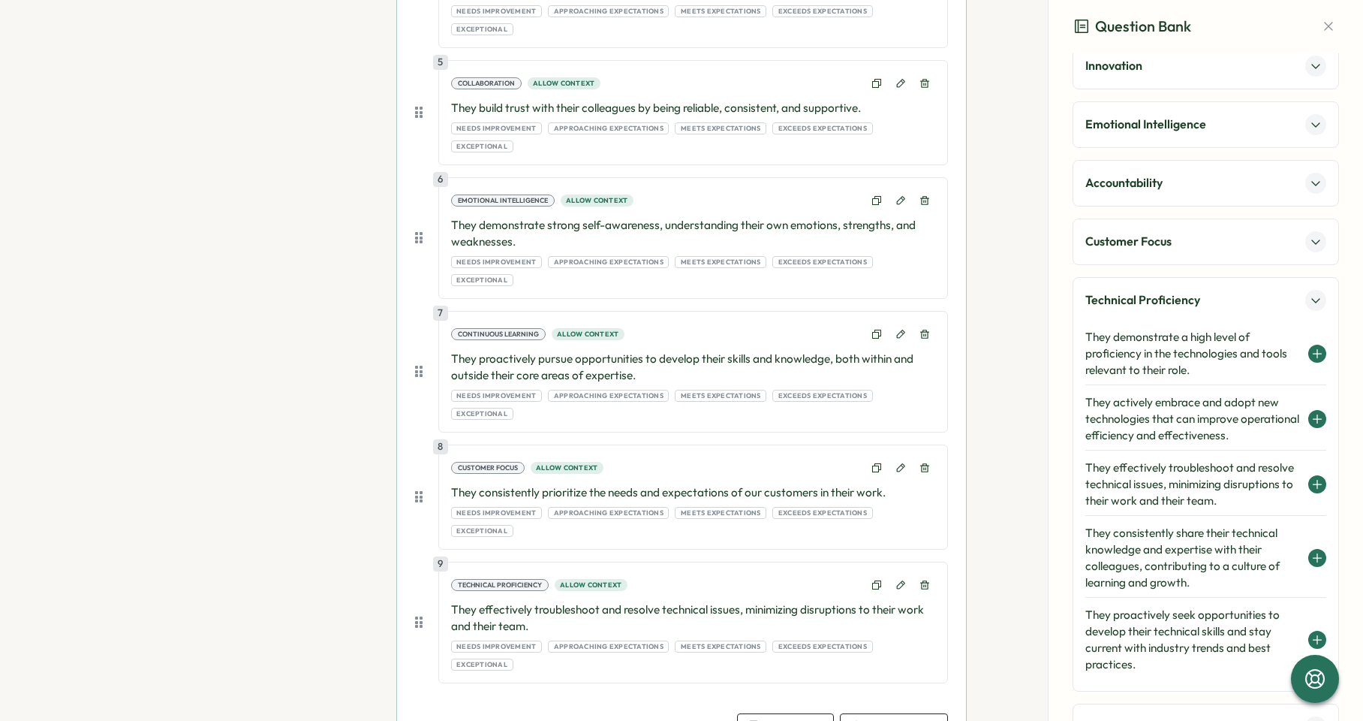
scroll to position [0, 0]
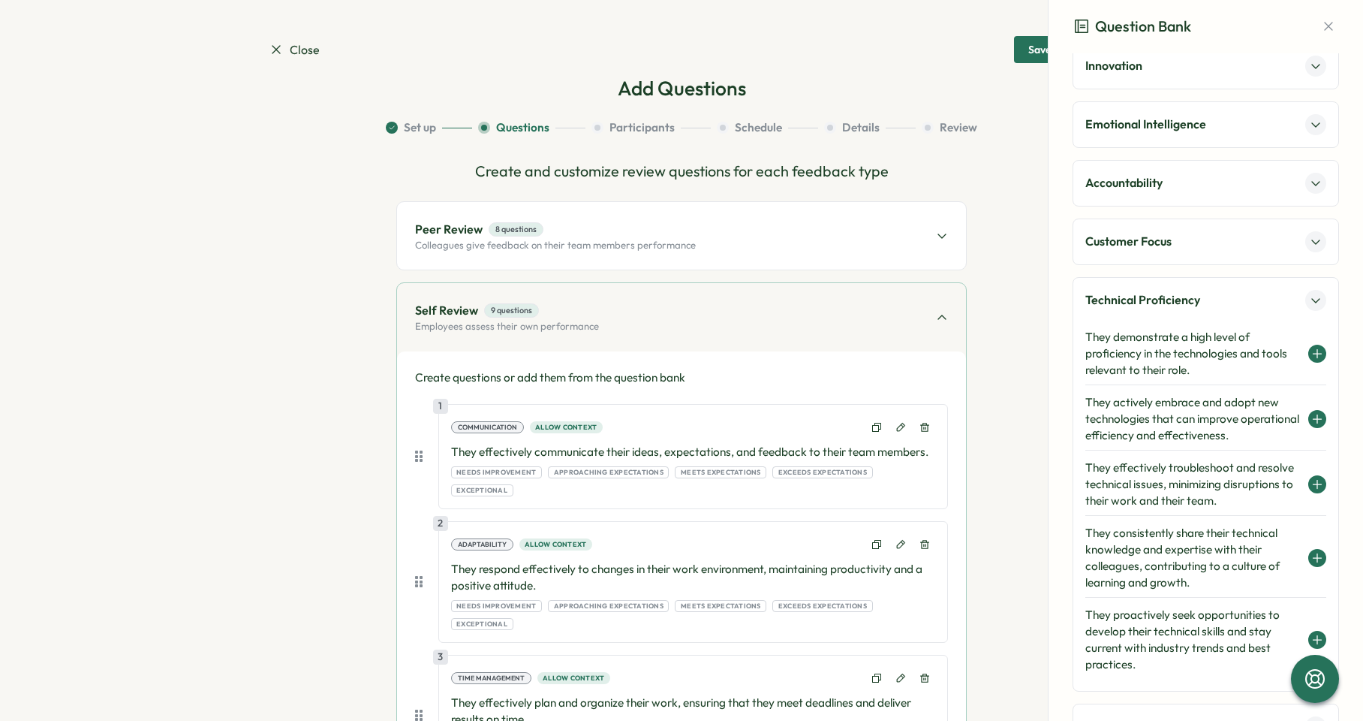
click at [716, 247] on div "Peer Review 8 questions Colleagues give feedback on their team members performa…" at bounding box center [681, 236] width 569 height 68
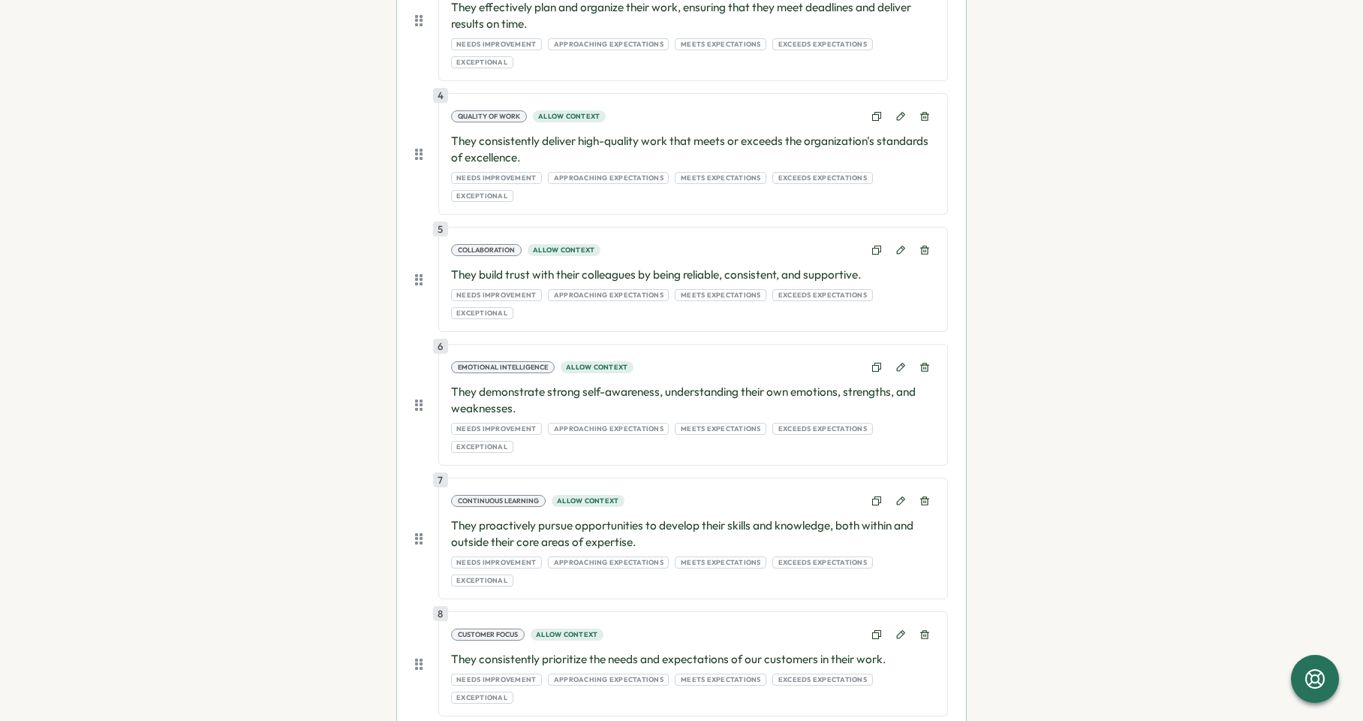
scroll to position [642, 0]
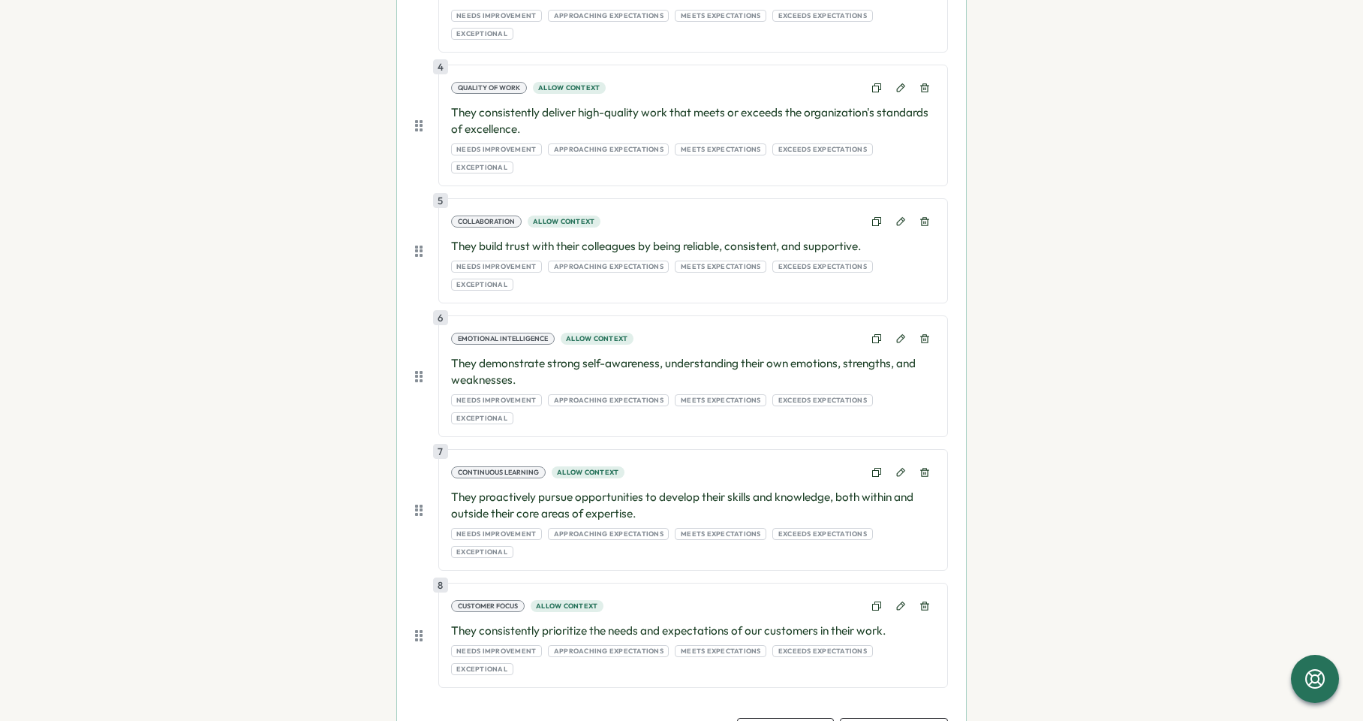
click at [787, 720] on div "Question Bank" at bounding box center [786, 729] width 74 height 11
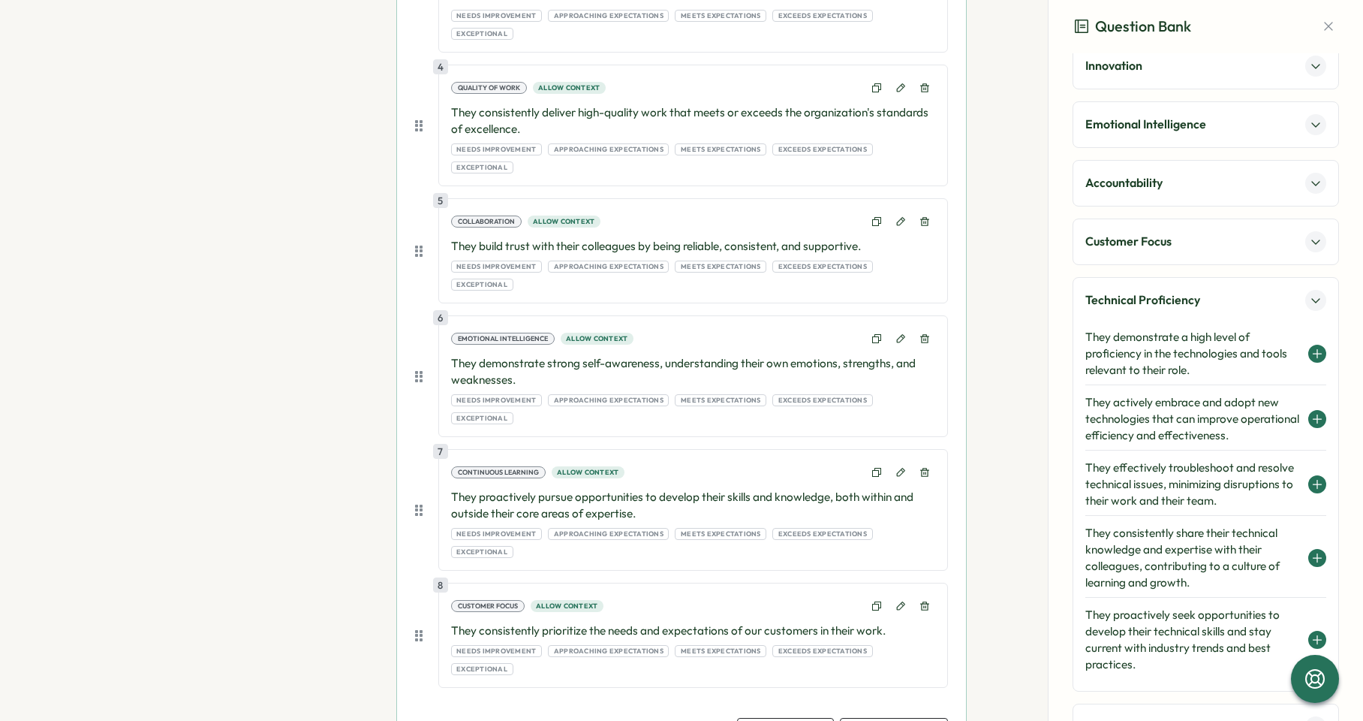
click at [1176, 484] on h4 "They effectively troubleshoot and resolve technical issues, minimizing disrupti…" at bounding box center [1193, 484] width 215 height 50
click at [1156, 306] on p "Technical Proficiency" at bounding box center [1143, 300] width 115 height 19
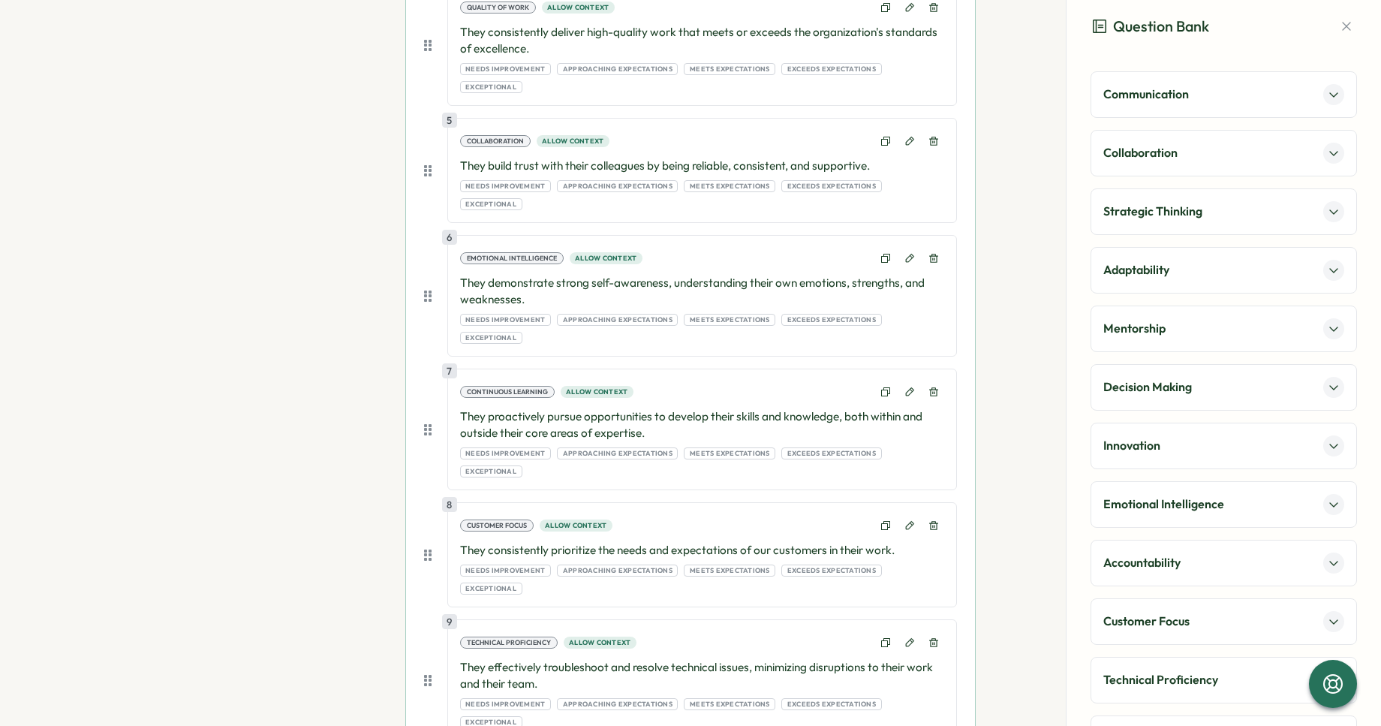
scroll to position [730, 0]
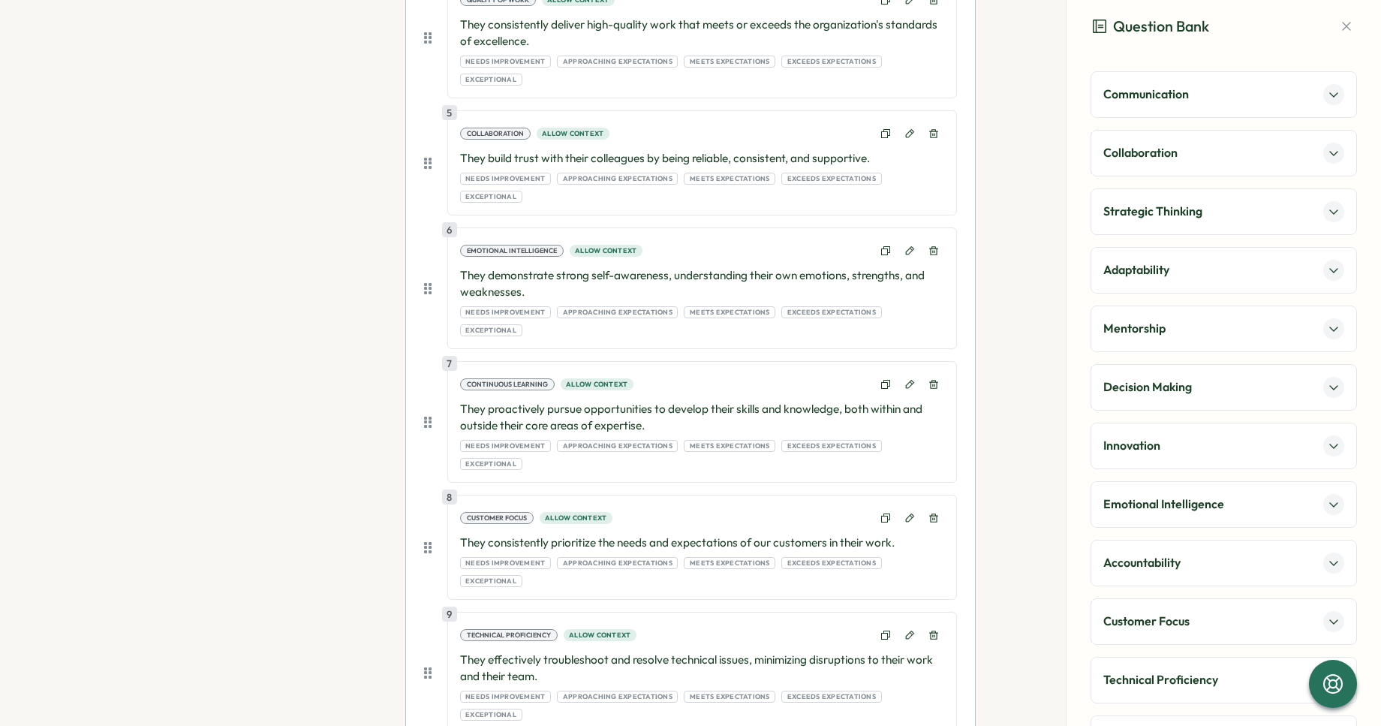
click at [1159, 215] on p "Strategic Thinking" at bounding box center [1153, 211] width 99 height 19
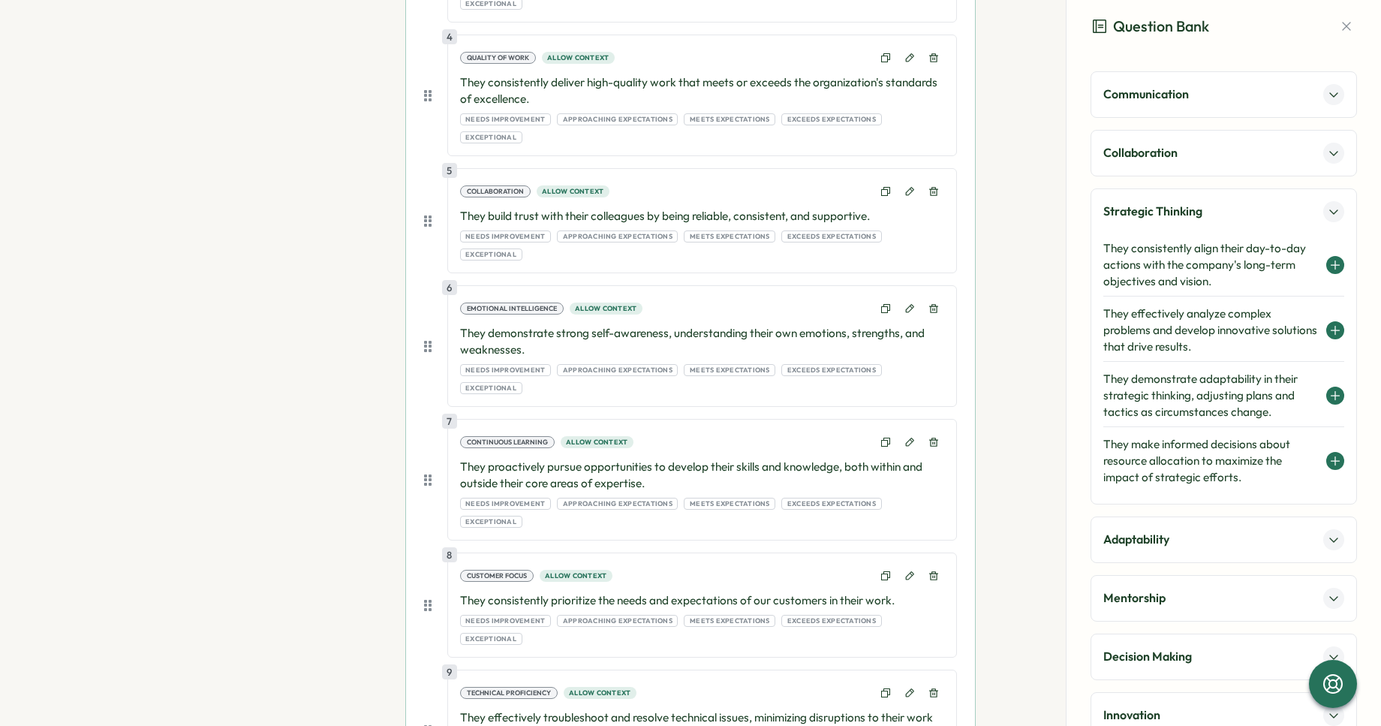
scroll to position [672, 0]
click at [1192, 212] on p "Strategic Thinking" at bounding box center [1153, 211] width 99 height 19
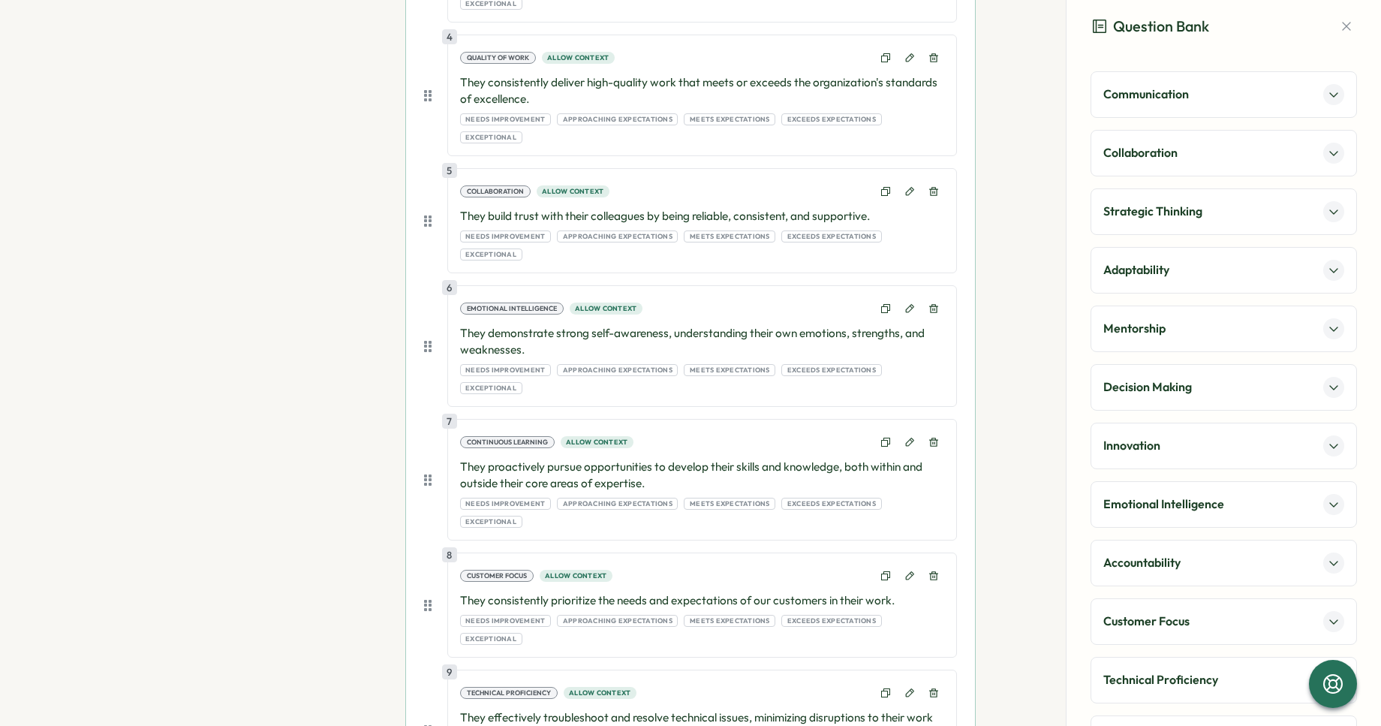
click at [1173, 356] on div "Communication Collaboration Strategic Thinking Adaptability Mentorship Decision…" at bounding box center [1224, 475] width 267 height 808
click at [1172, 351] on div "Mentorship" at bounding box center [1224, 329] width 267 height 47
click at [1173, 327] on div "Mentorship" at bounding box center [1224, 328] width 241 height 21
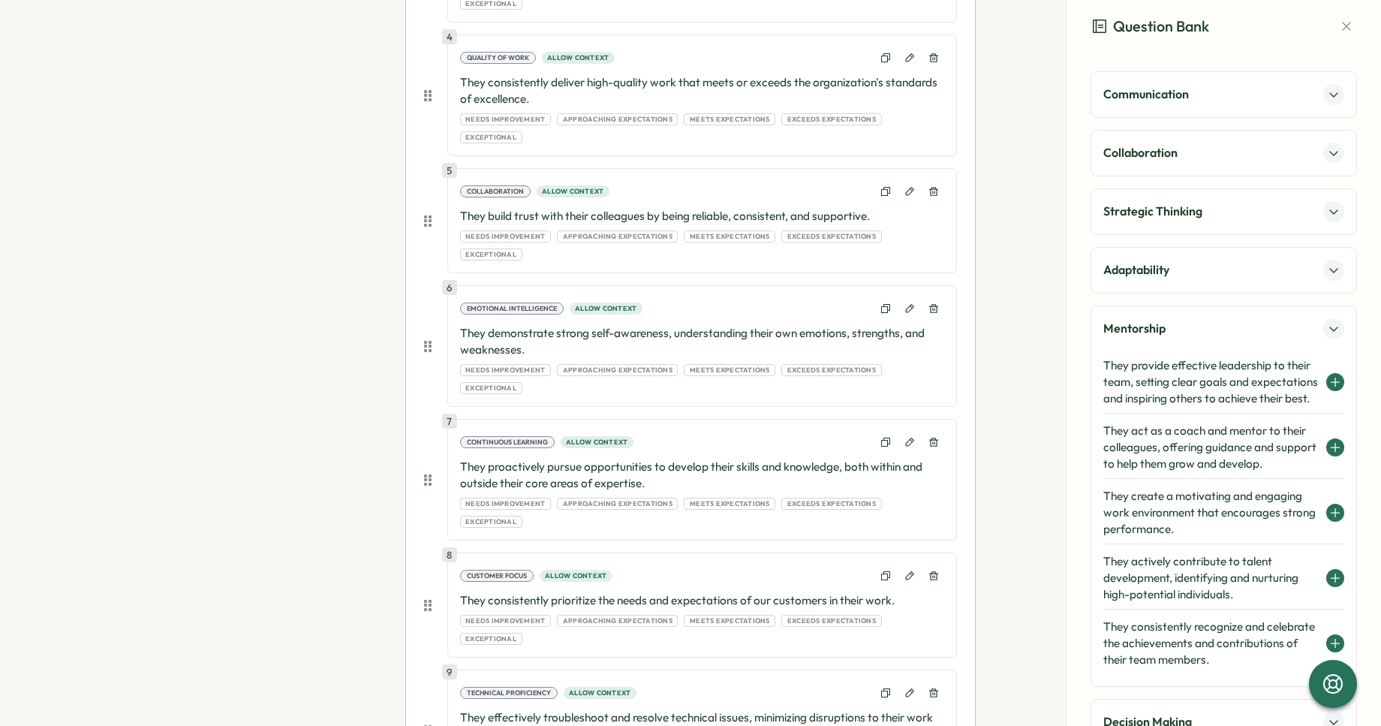
scroll to position [62, 0]
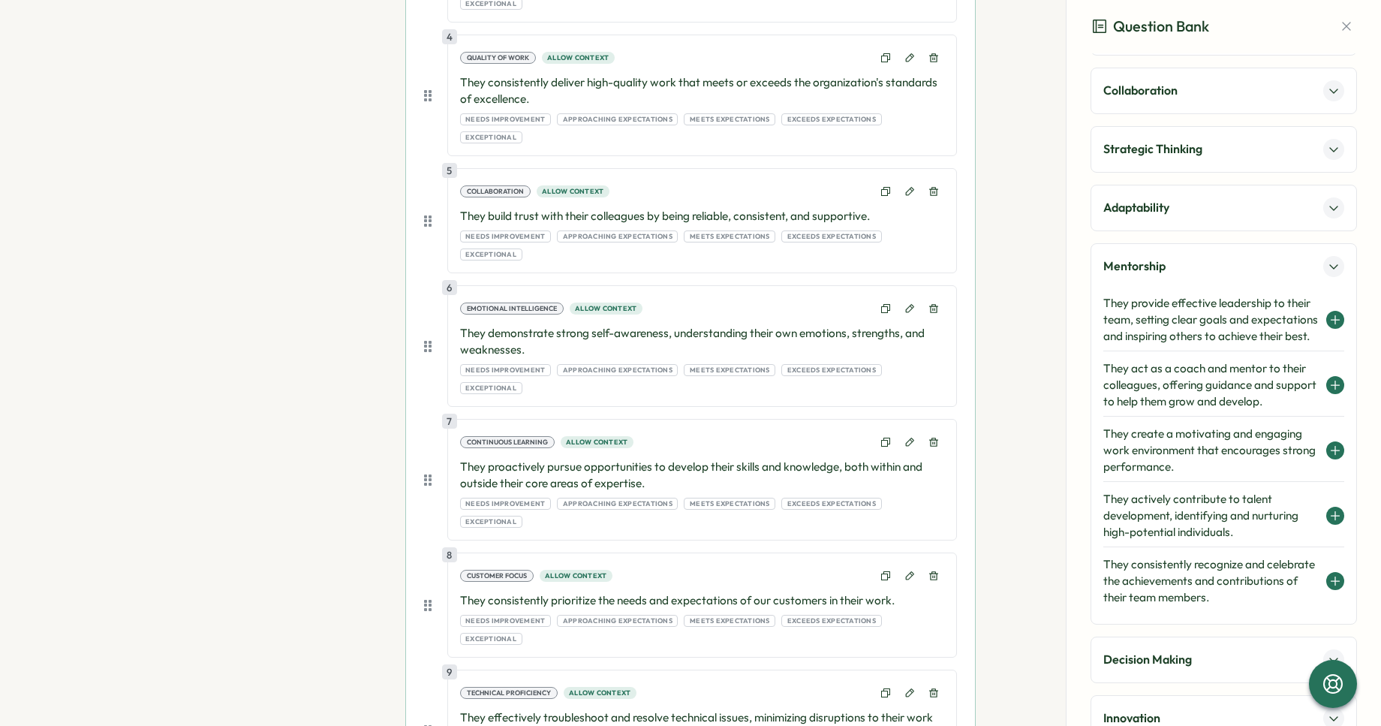
click at [1193, 462] on h4 "They create a motivating and engaging work environment that encourages strong p…" at bounding box center [1211, 451] width 215 height 50
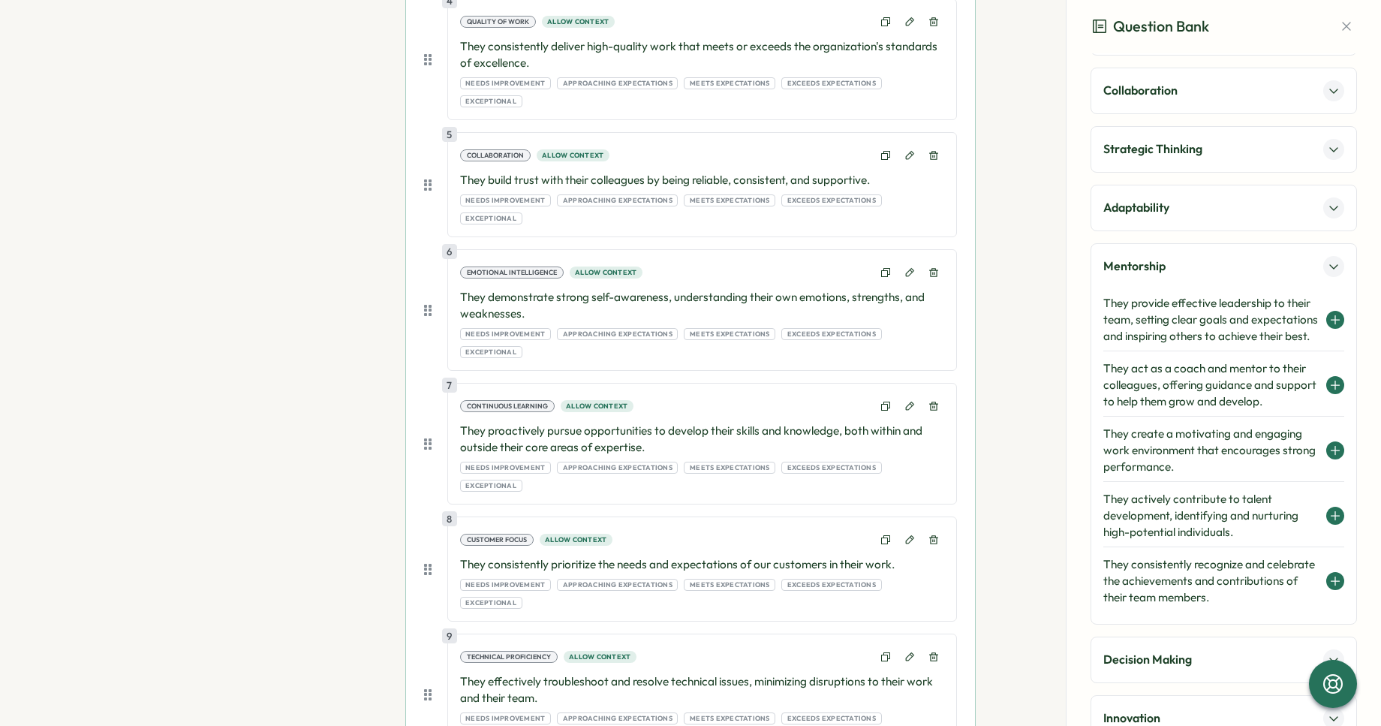
scroll to position [713, 0]
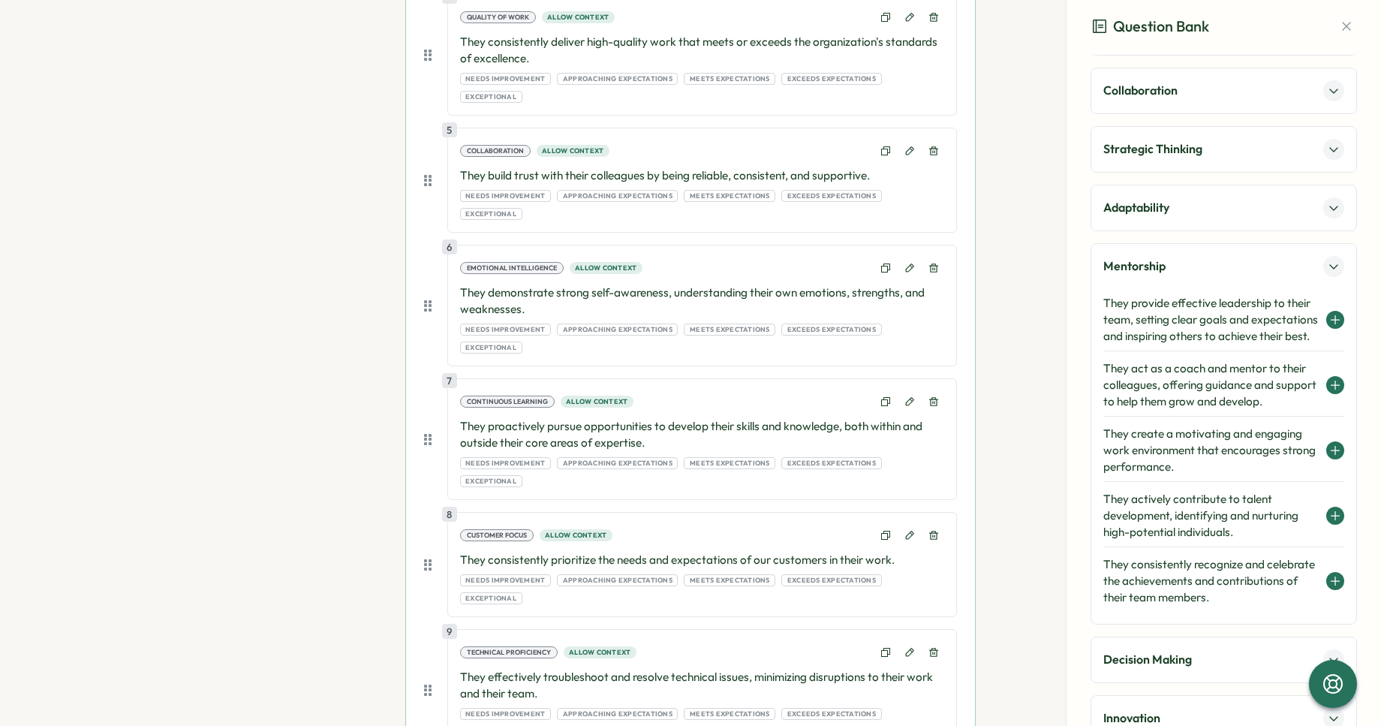
click at [1159, 261] on p "Mentorship" at bounding box center [1135, 266] width 62 height 19
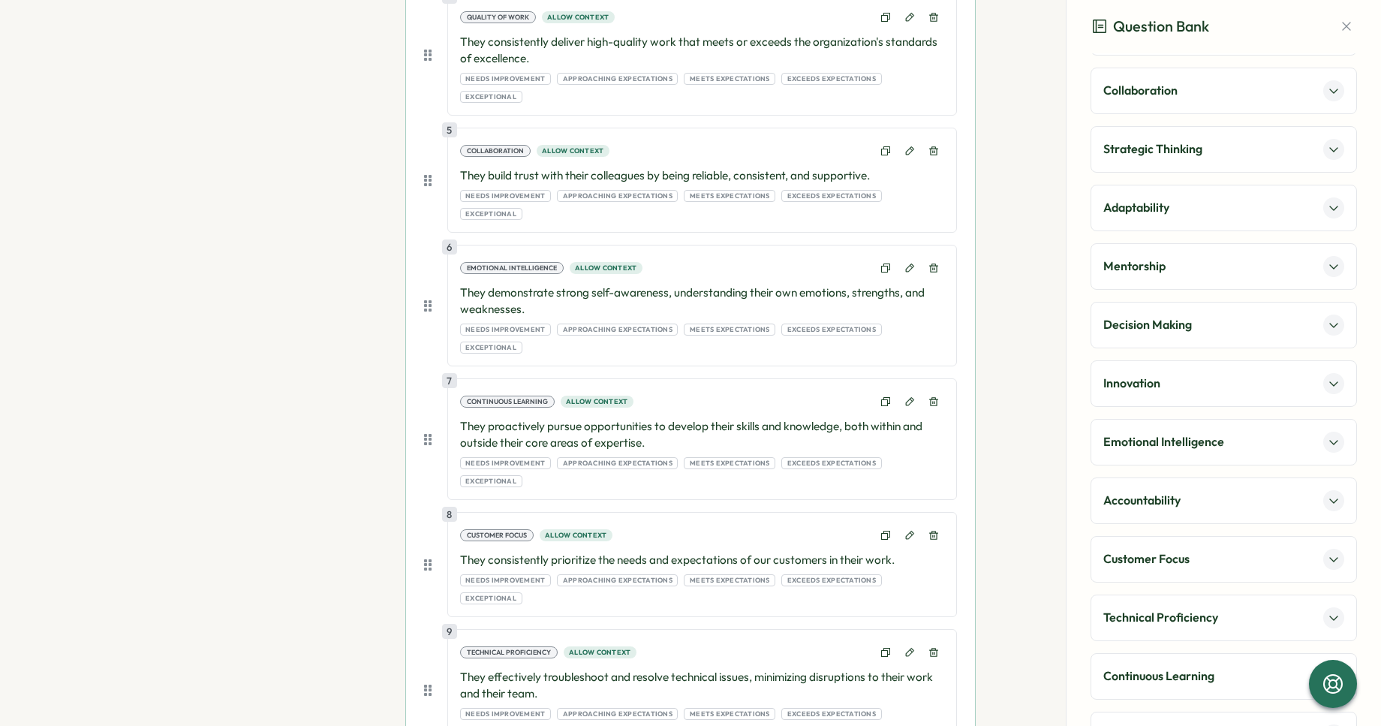
click at [1152, 319] on p "Decision Making" at bounding box center [1148, 324] width 89 height 19
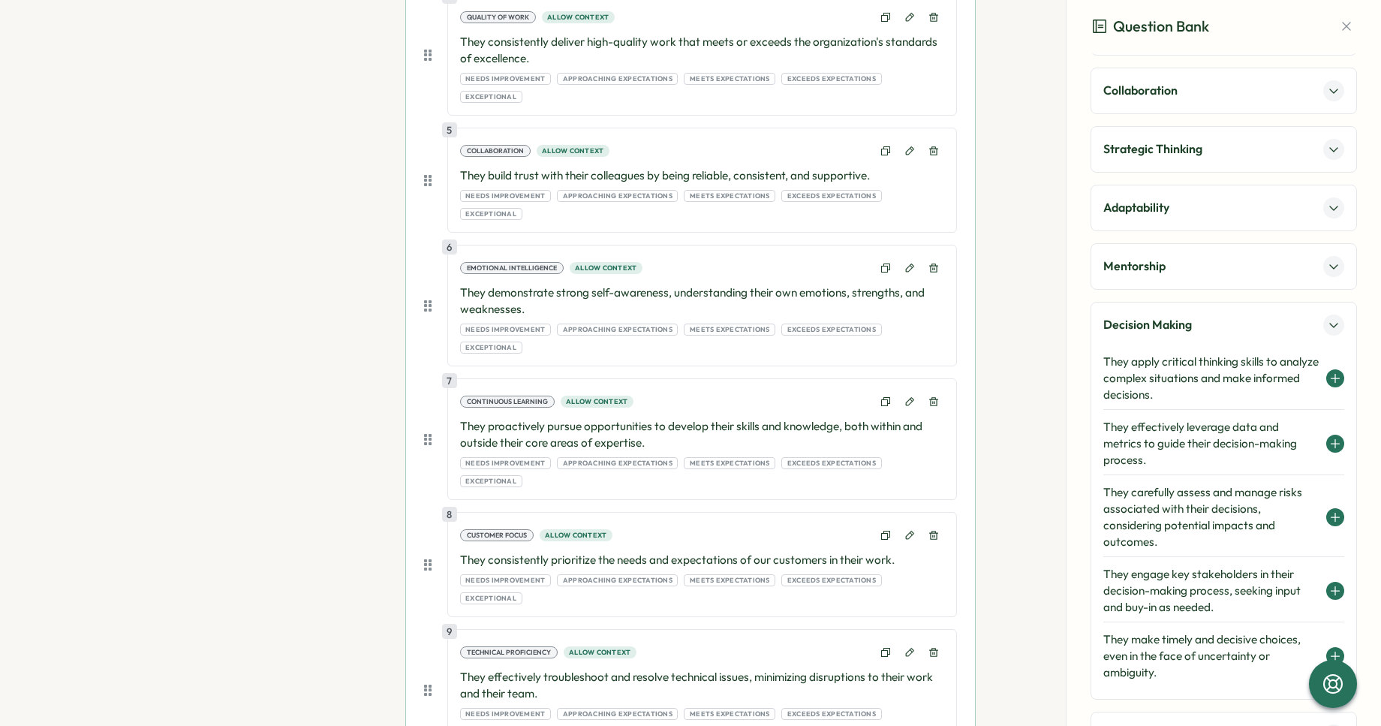
scroll to position [87, 0]
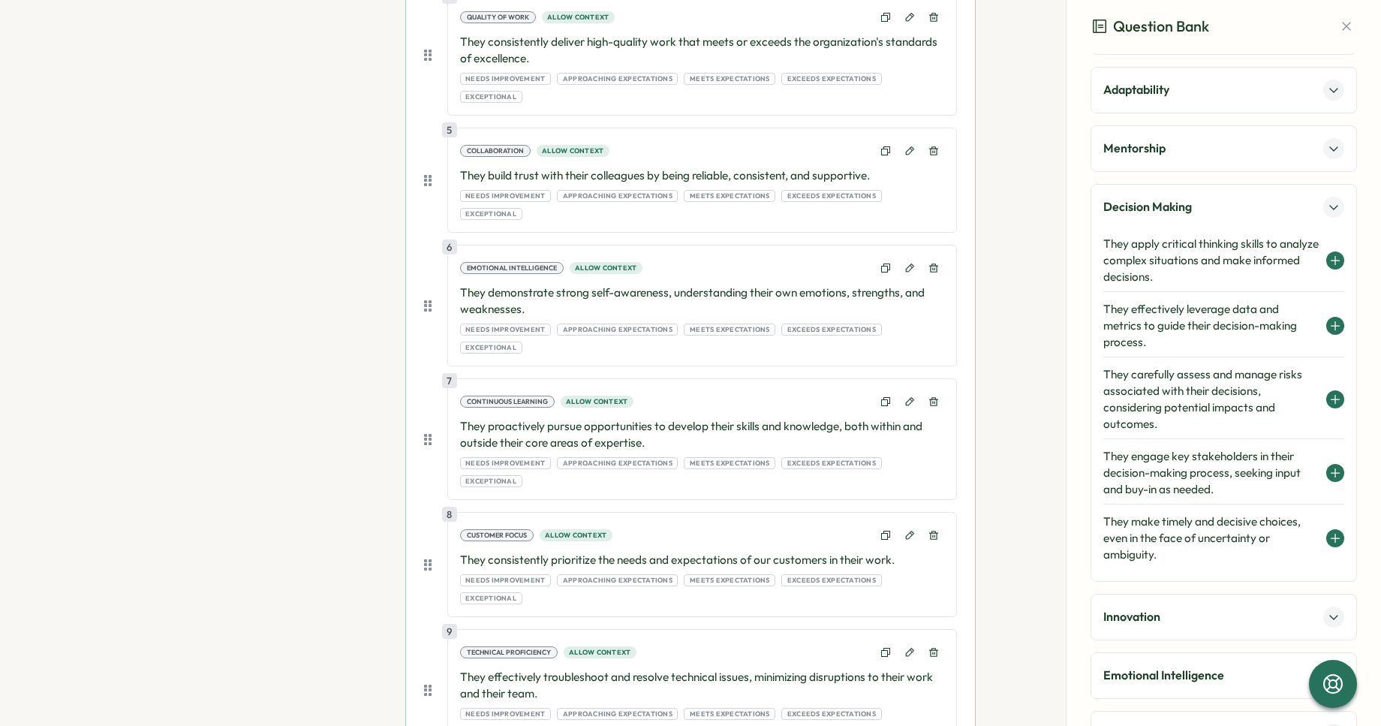
click at [1176, 615] on div "Innovation" at bounding box center [1224, 617] width 241 height 21
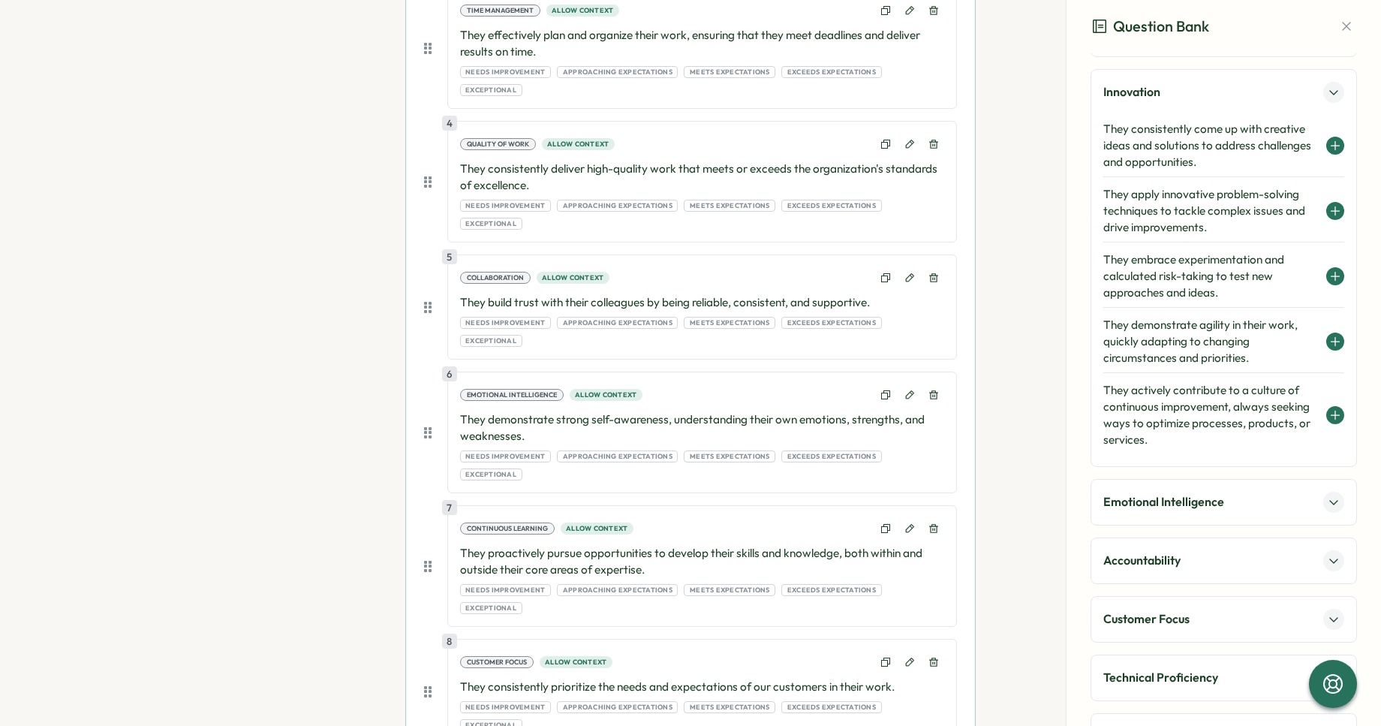
scroll to position [520, 0]
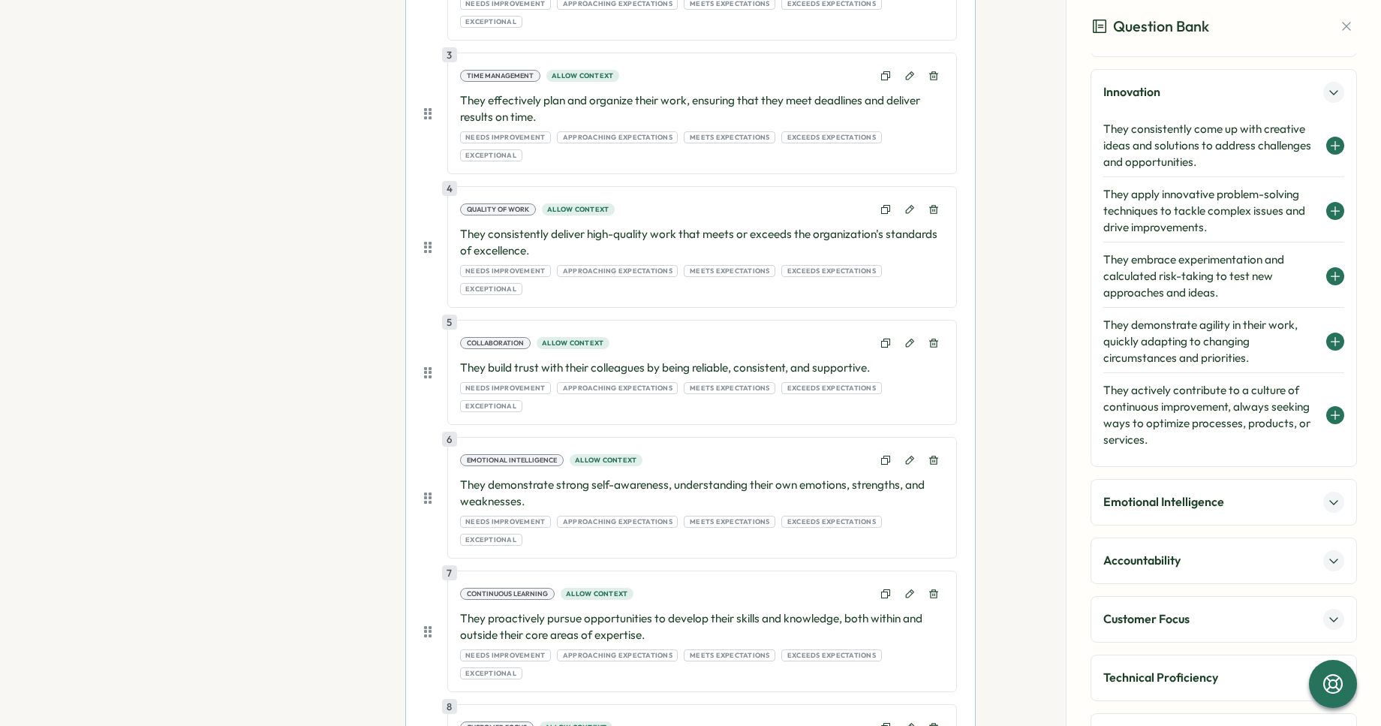
click at [1125, 560] on p "Accountability" at bounding box center [1142, 560] width 77 height 19
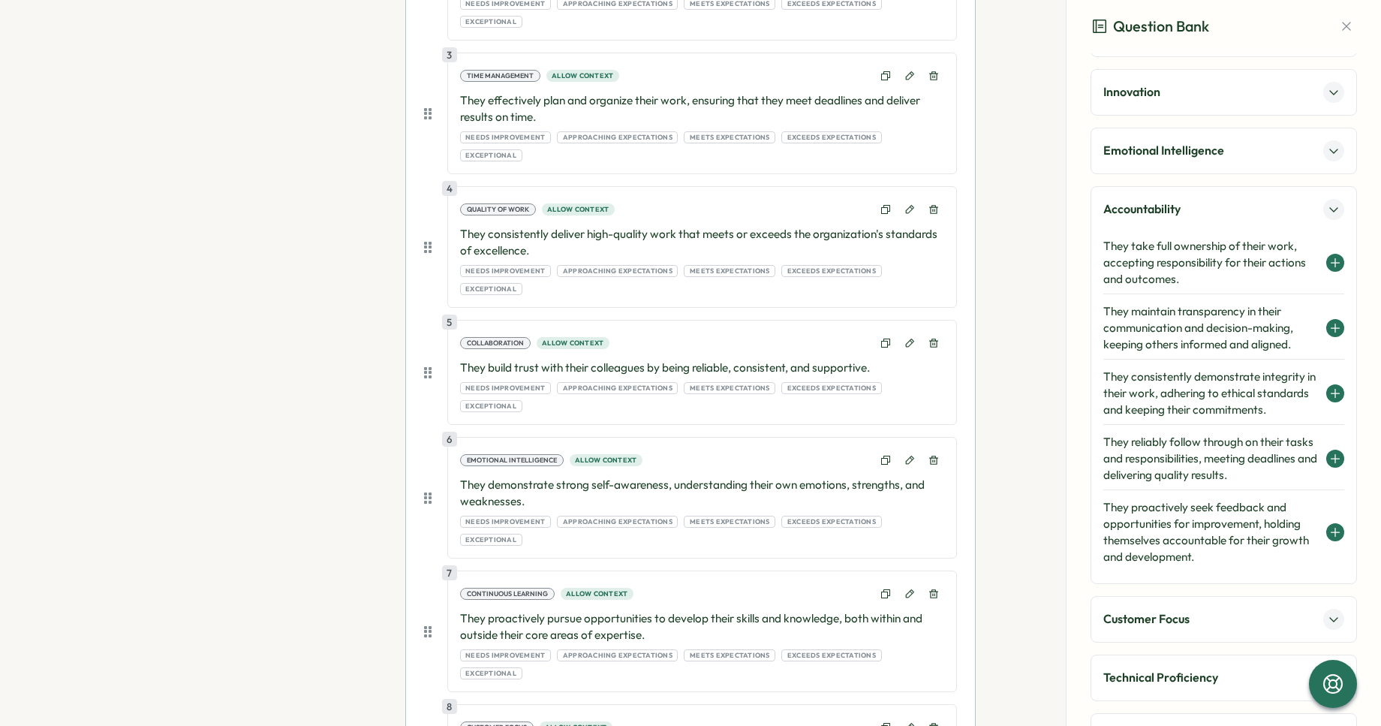
click at [1209, 474] on h4 "They reliably follow through on their tasks and responsibilities, meeting deadl…" at bounding box center [1211, 459] width 215 height 50
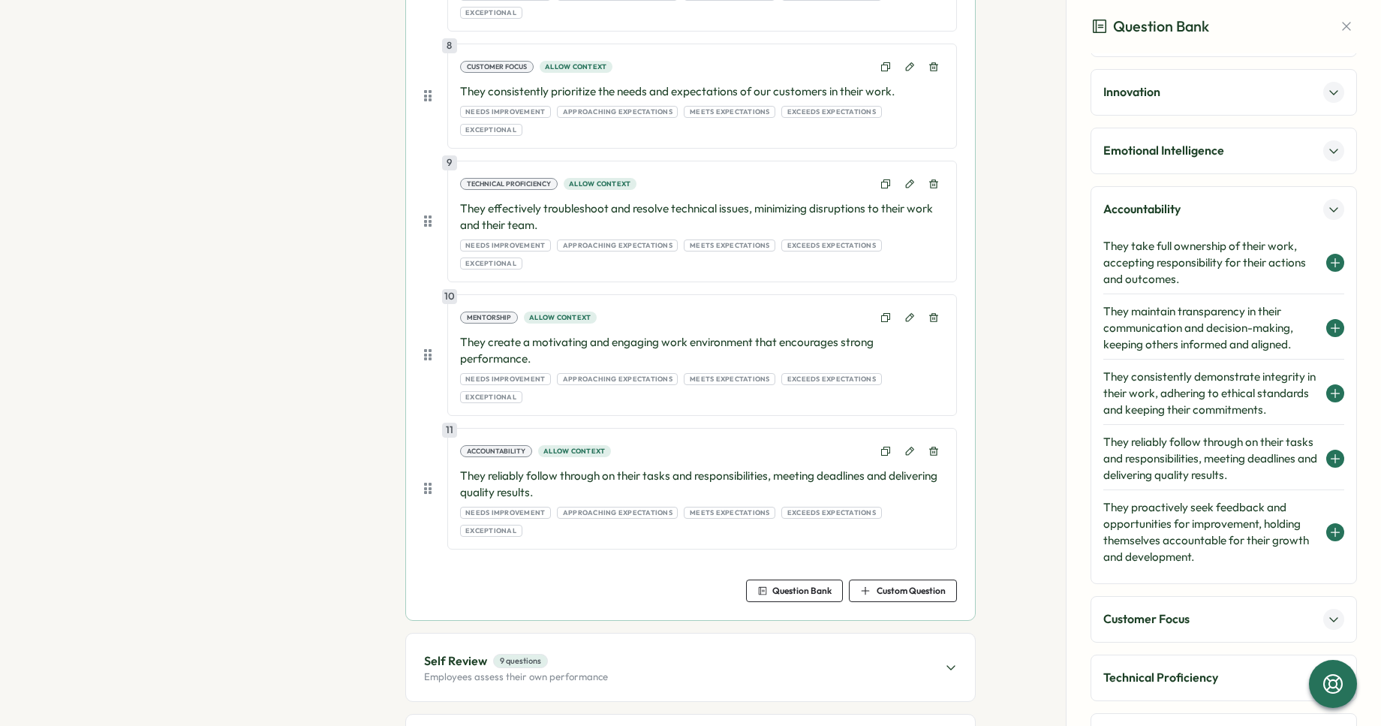
scroll to position [1211, 0]
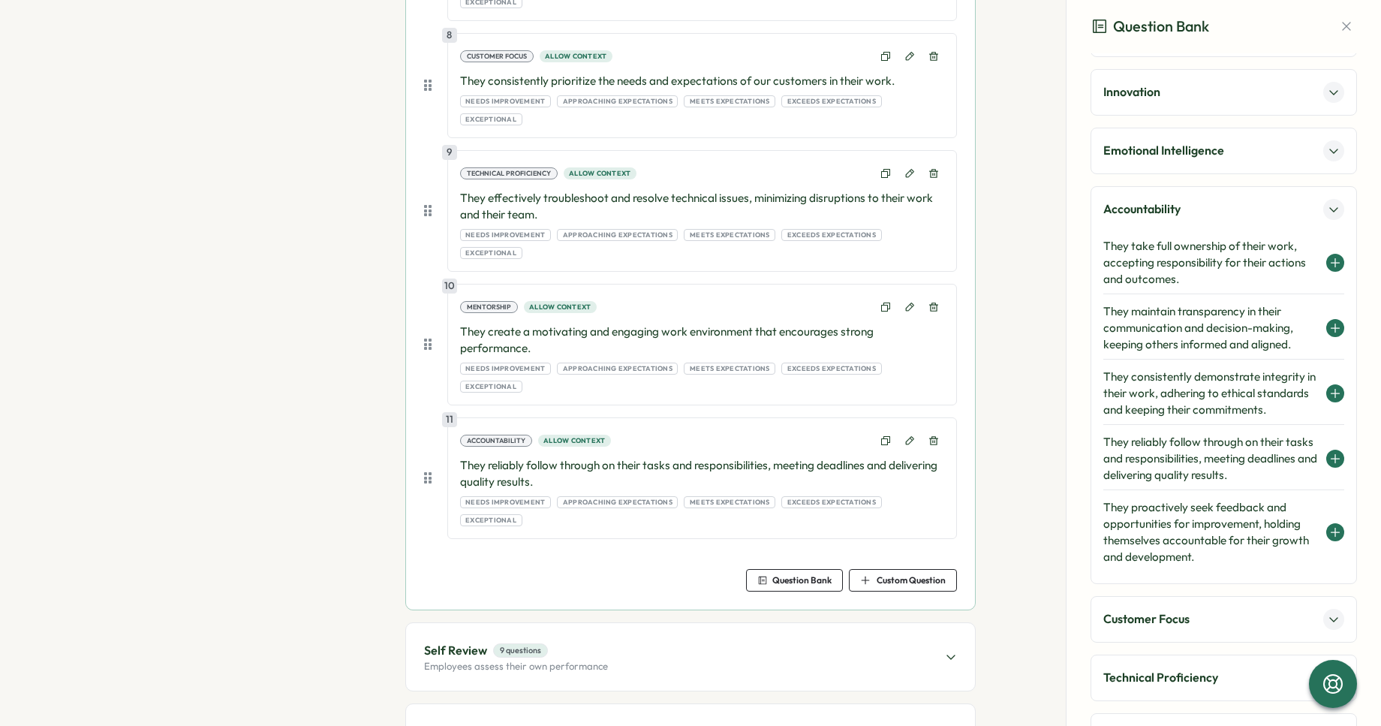
click at [746, 623] on div "Self Review 9 questions Employees assess their own performance" at bounding box center [690, 657] width 569 height 68
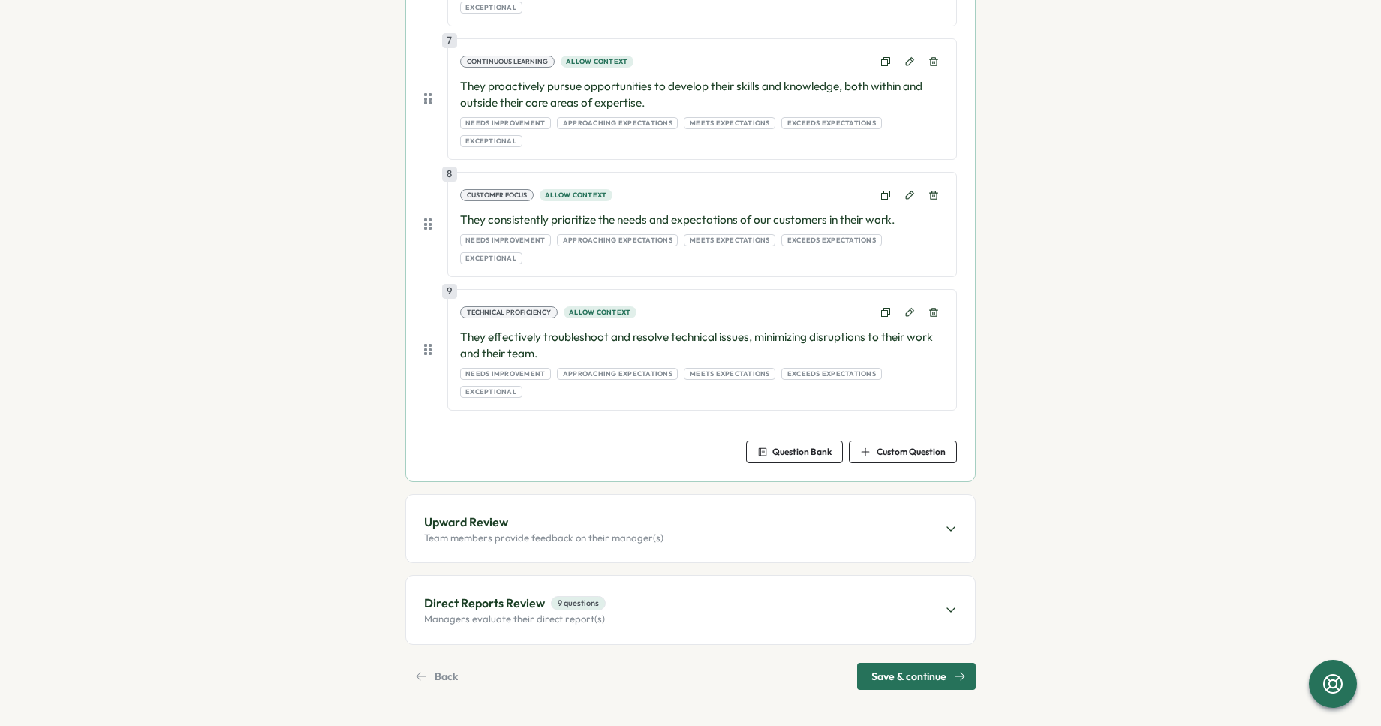
scroll to position [972, 0]
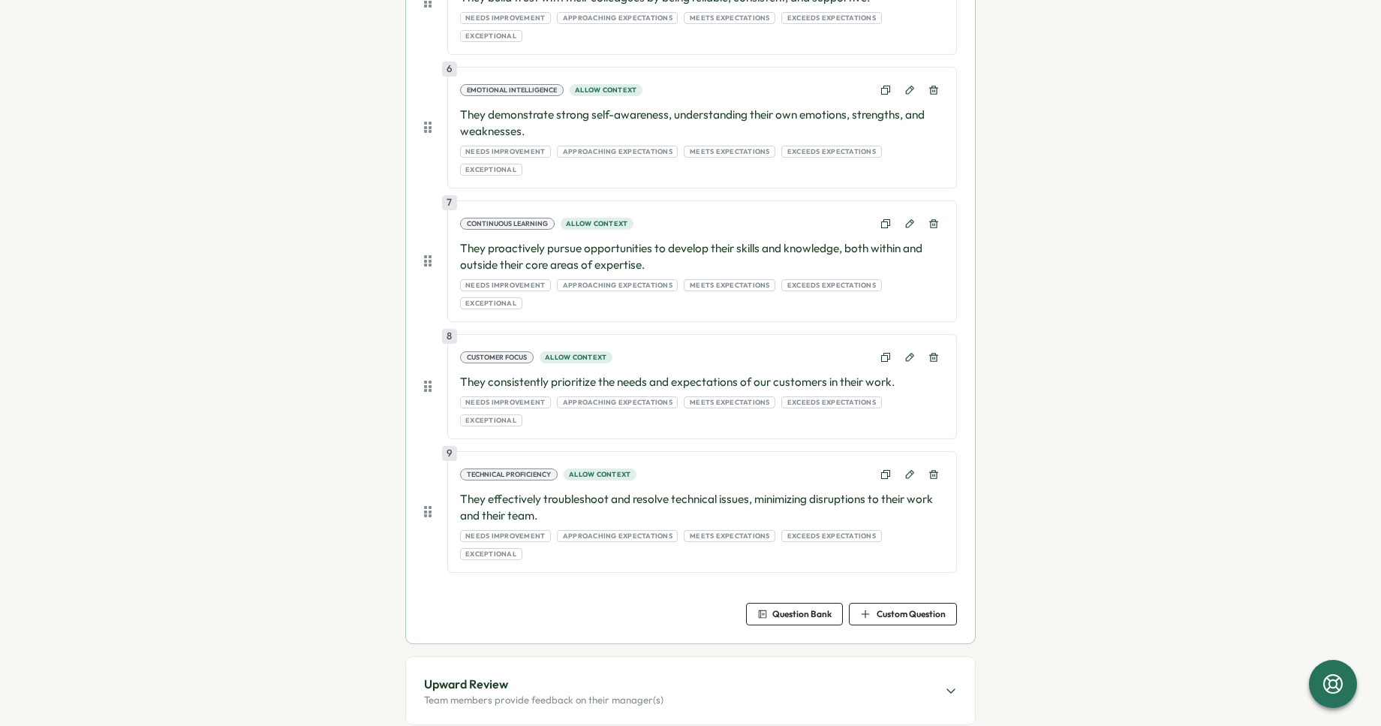
click at [804, 610] on span "Question Bank" at bounding box center [802, 614] width 59 height 9
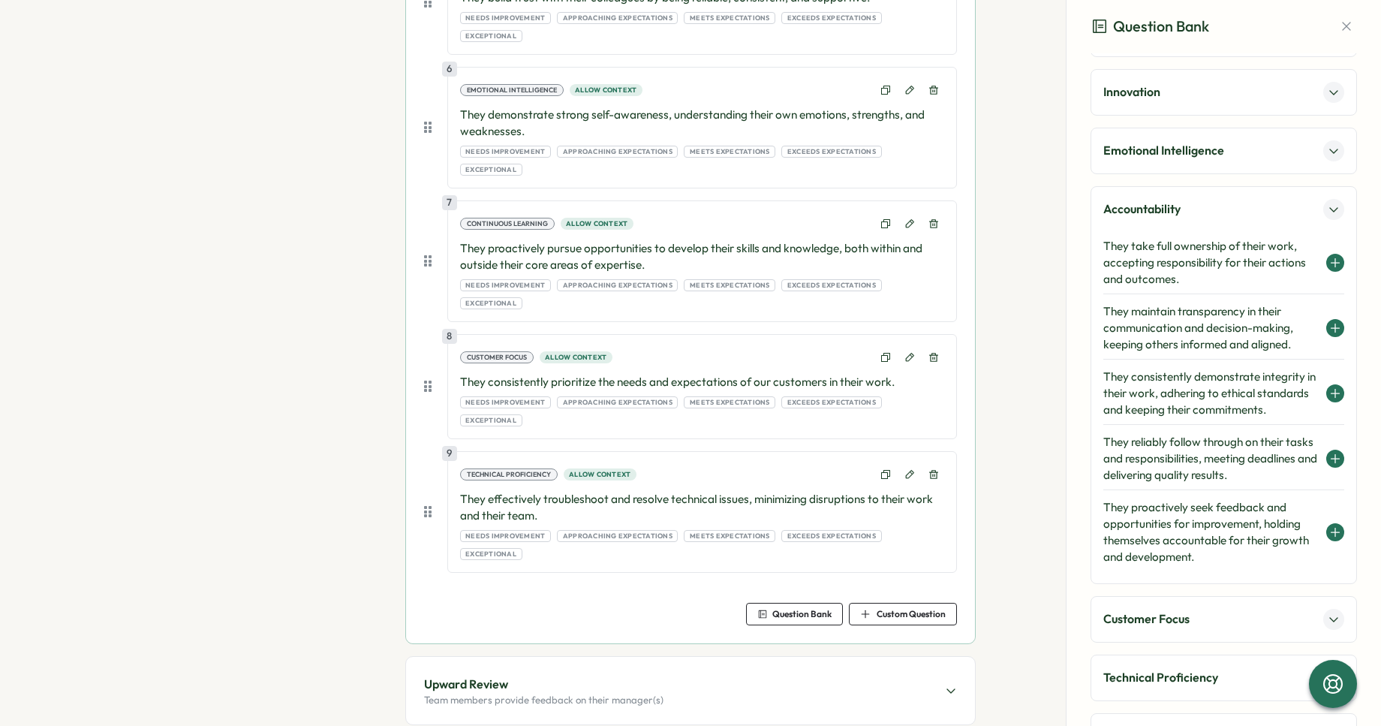
click at [1160, 464] on h4 "They reliably follow through on their tasks and responsibilities, meeting deadl…" at bounding box center [1211, 459] width 215 height 50
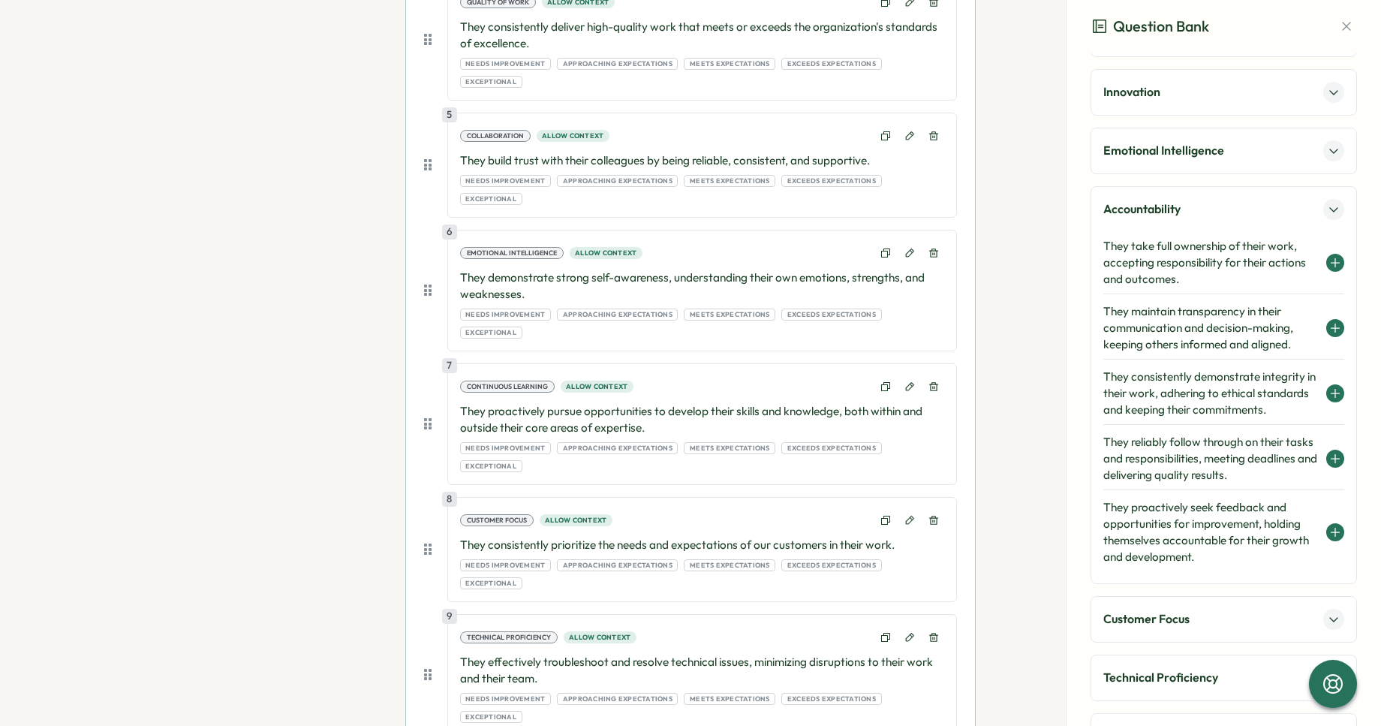
click at [1186, 471] on h4 "They reliably follow through on their tasks and responsibilities, meeting deadl…" at bounding box center [1211, 459] width 215 height 50
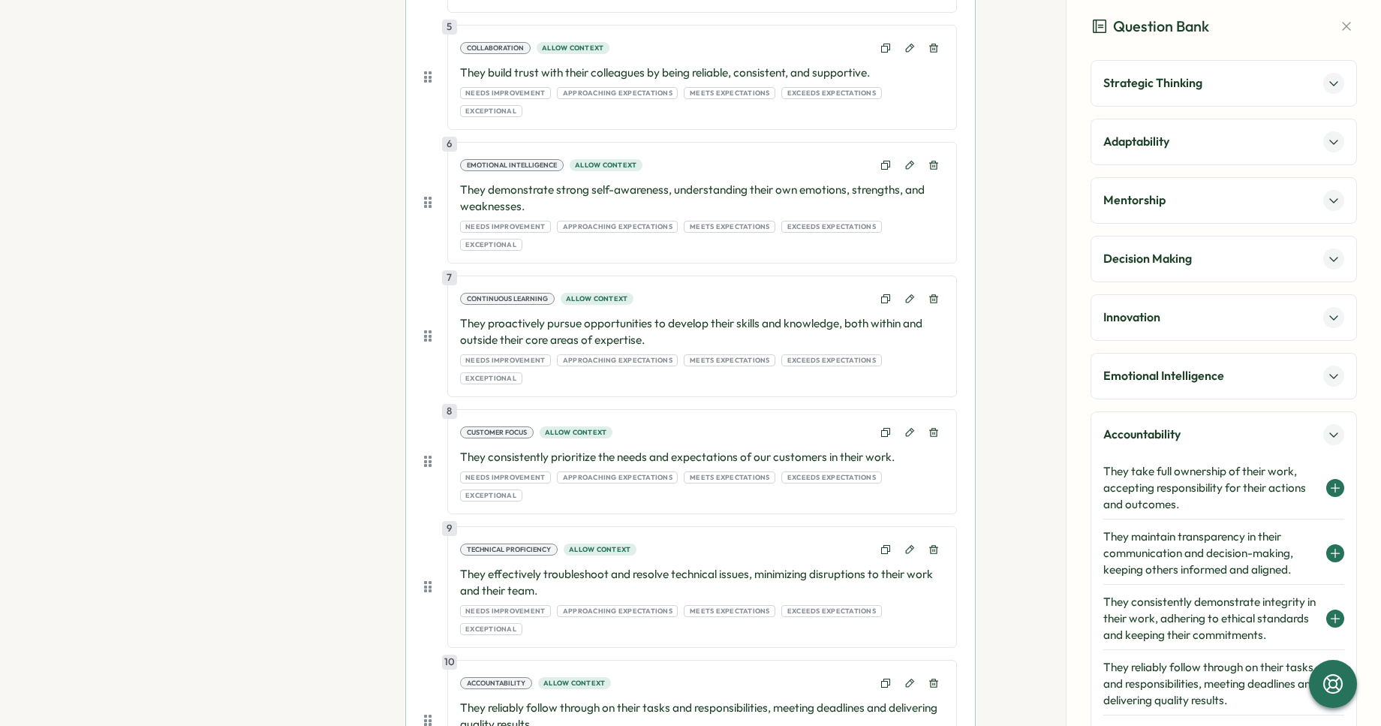
scroll to position [44, 0]
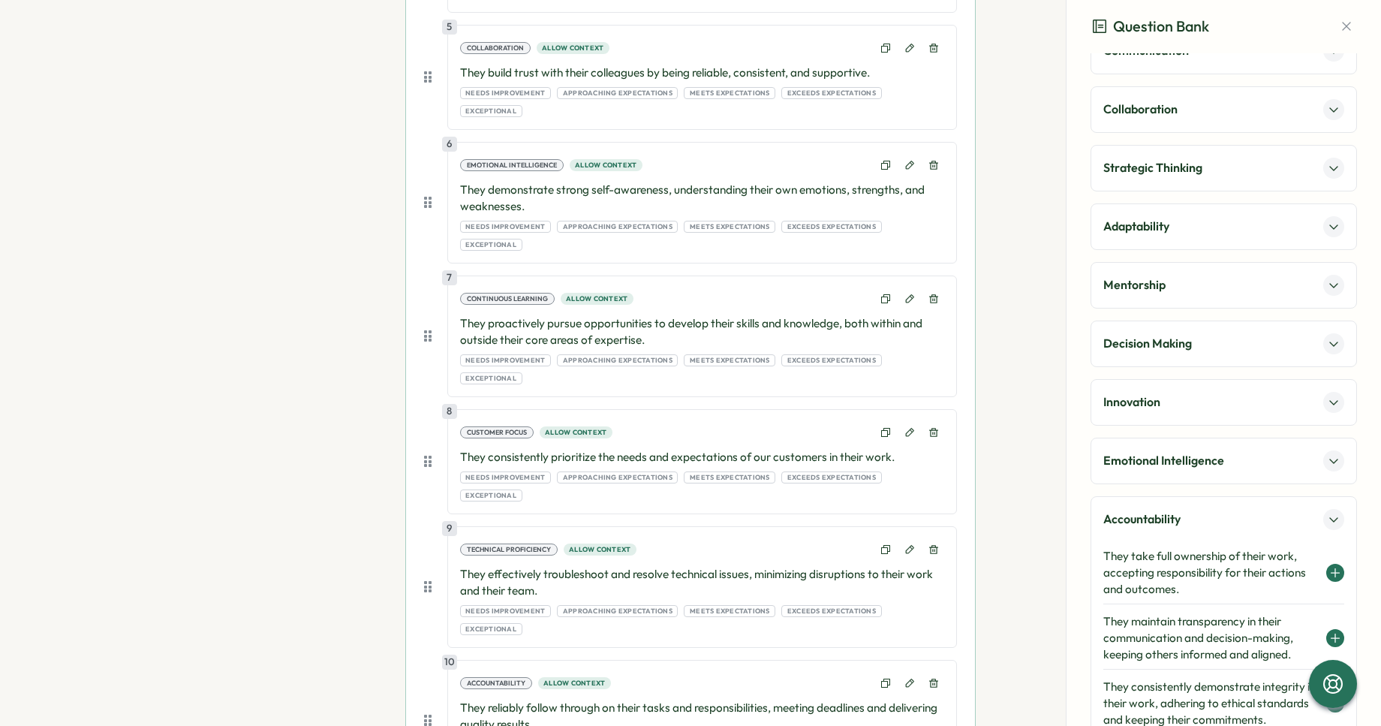
click at [1168, 413] on div "Innovation" at bounding box center [1224, 402] width 267 height 47
click at [1183, 348] on p "Decision Making" at bounding box center [1148, 343] width 89 height 19
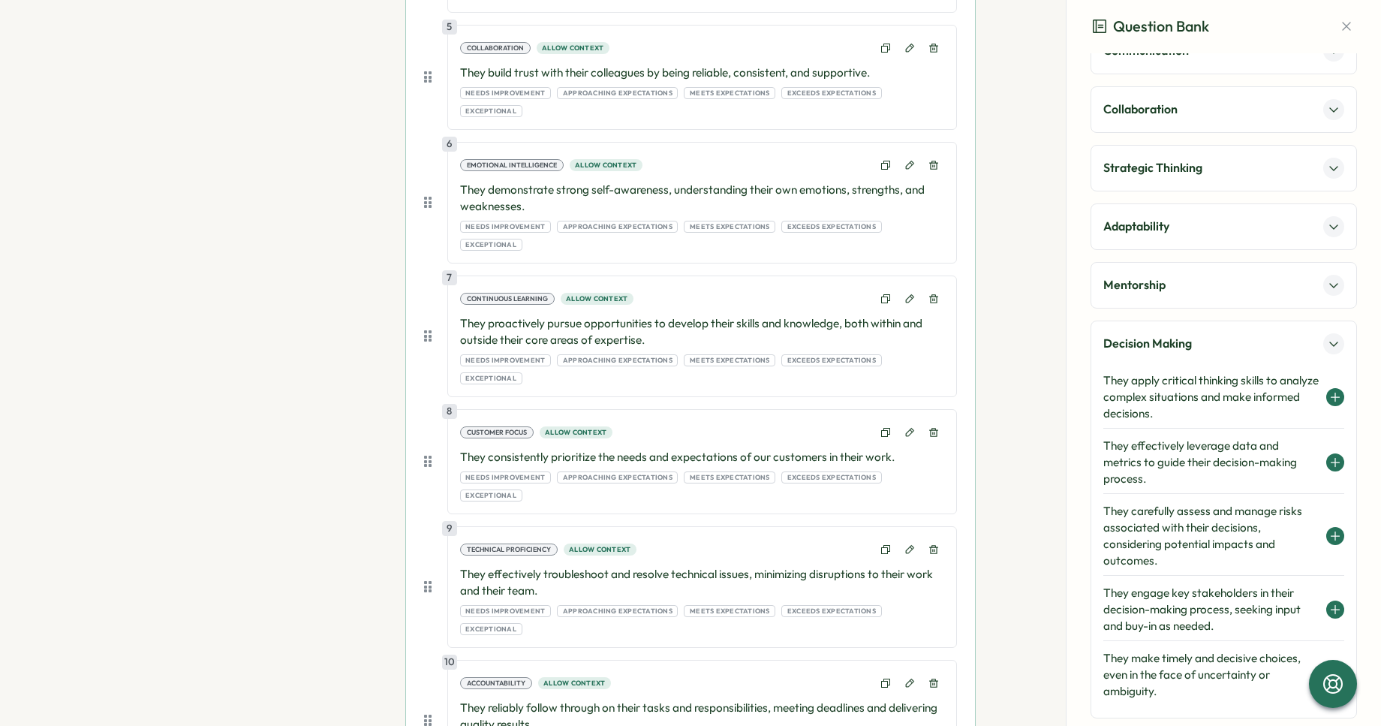
click at [1204, 279] on div "Mentorship" at bounding box center [1224, 285] width 241 height 21
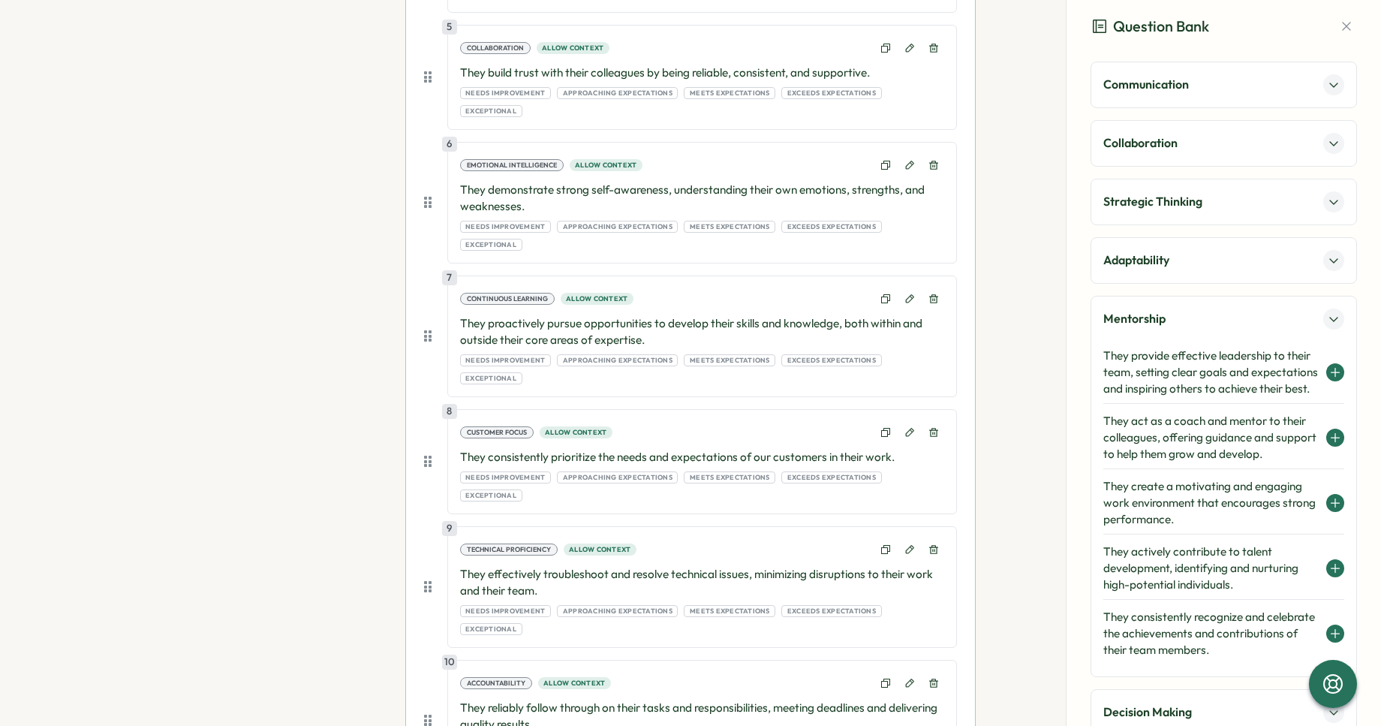
scroll to position [0, 0]
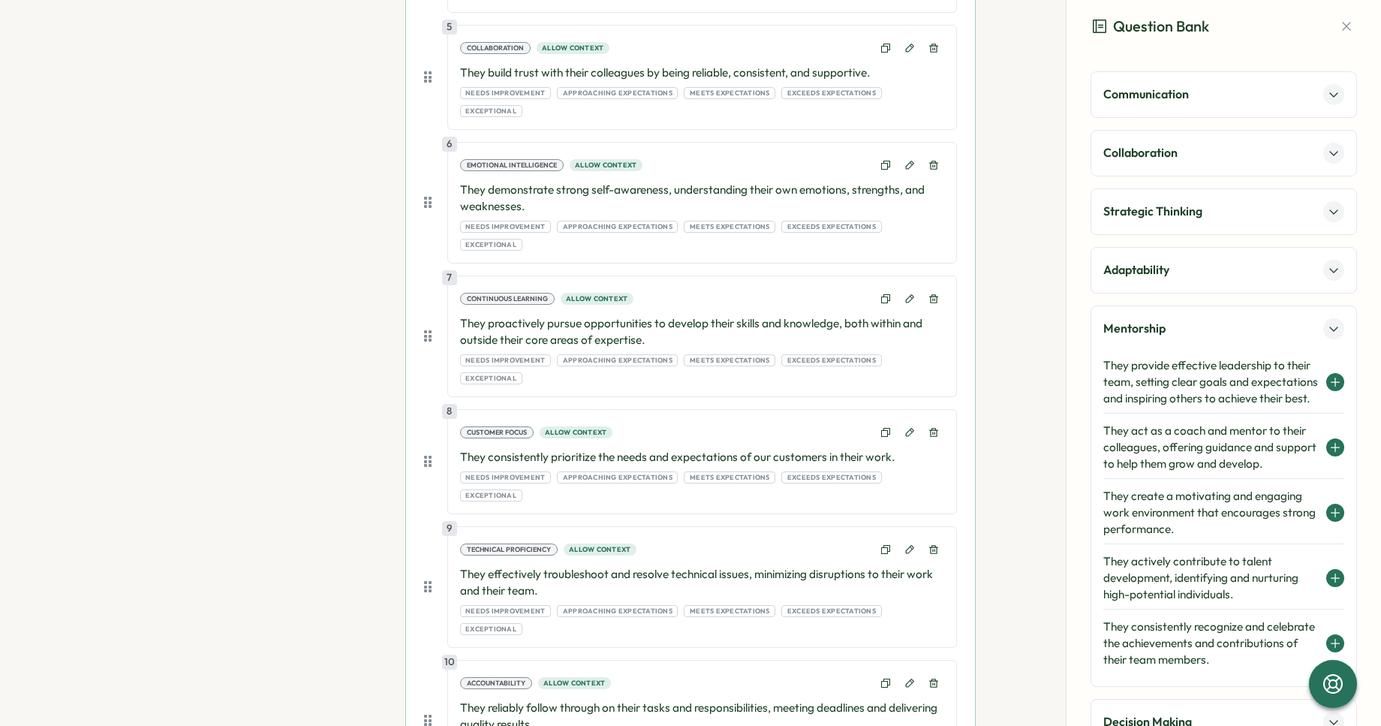
click at [1174, 164] on div "Collaboration" at bounding box center [1224, 153] width 267 height 47
click at [1168, 155] on p "Collaboration" at bounding box center [1141, 152] width 74 height 19
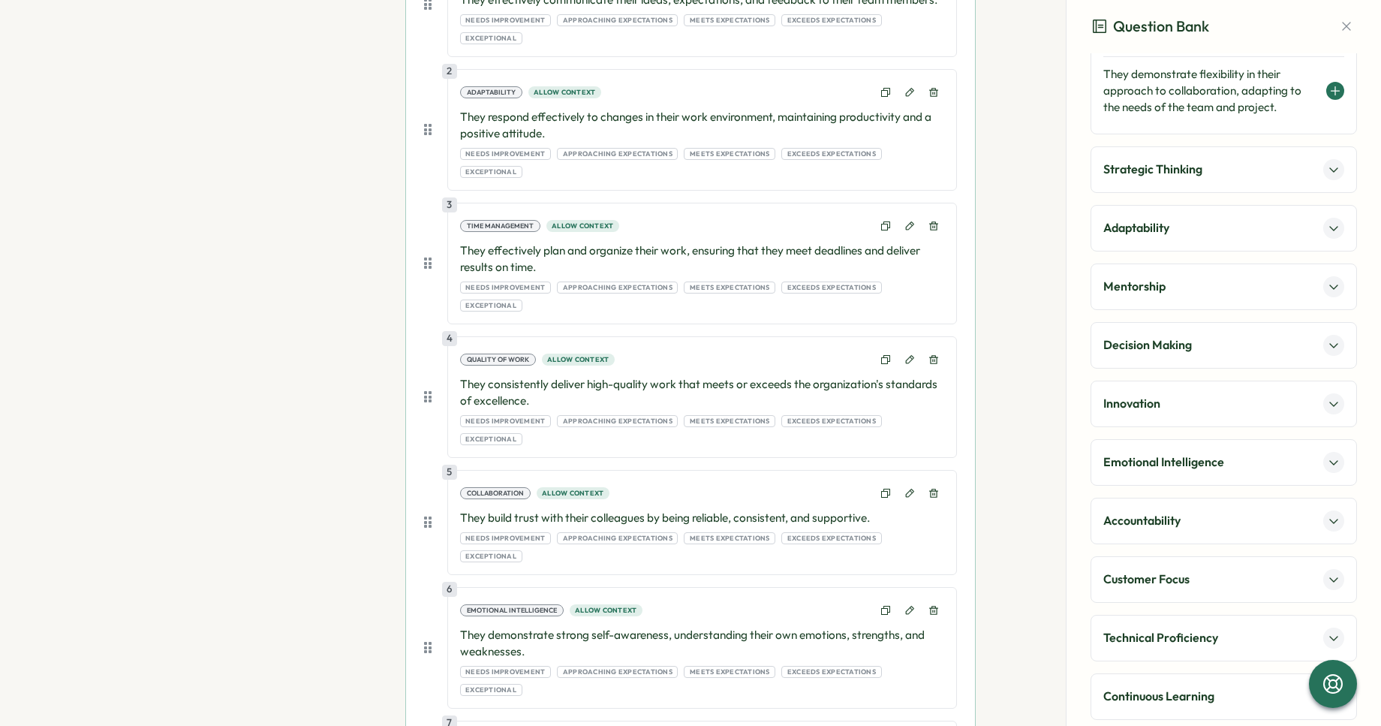
scroll to position [426, 0]
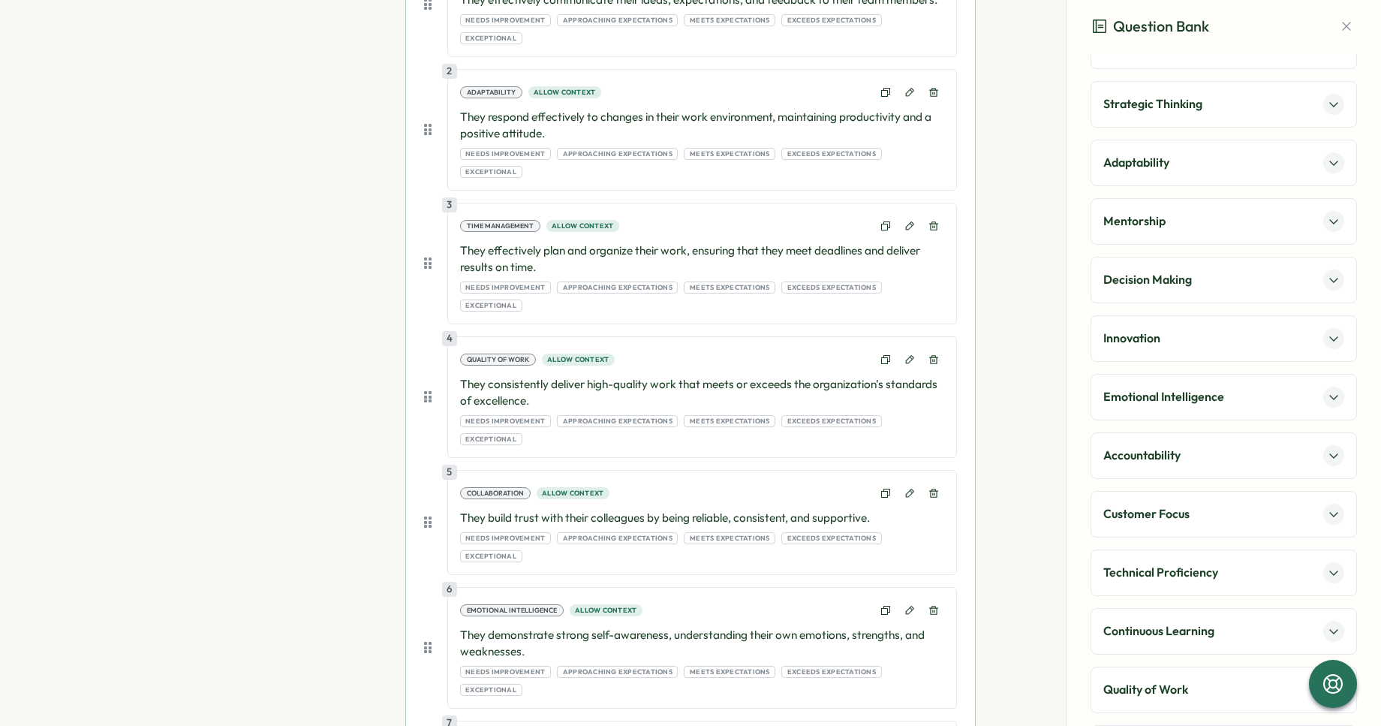
click at [1195, 285] on div "Decision Making" at bounding box center [1224, 280] width 241 height 21
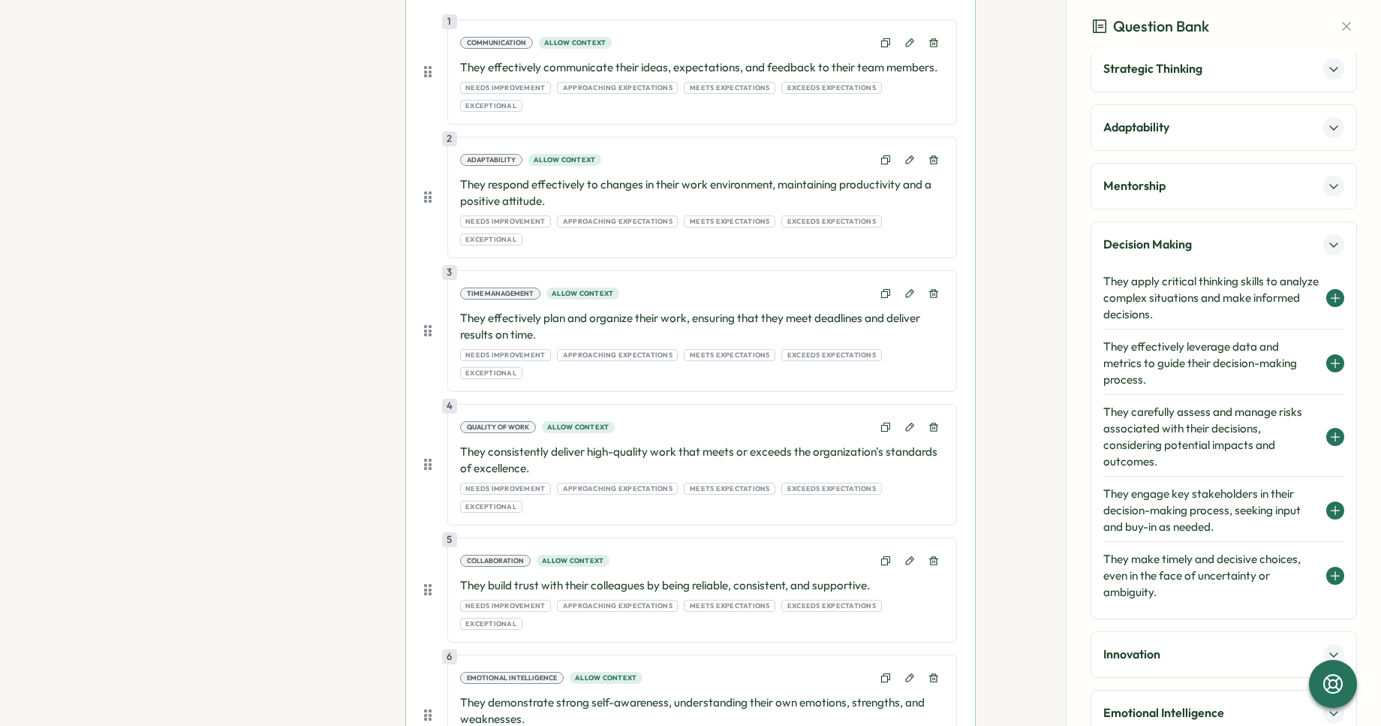
scroll to position [142, 0]
click at [1170, 203] on div "Mentorship" at bounding box center [1224, 187] width 267 height 47
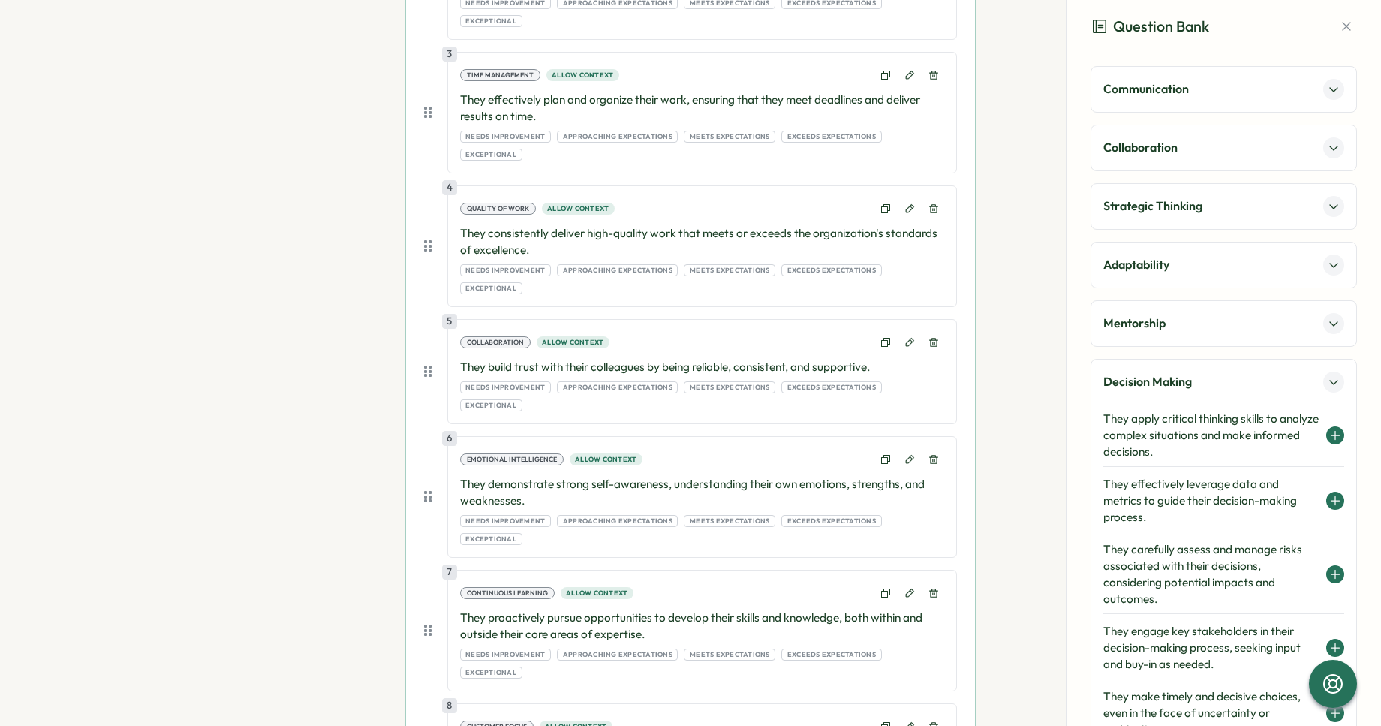
scroll to position [38, 0]
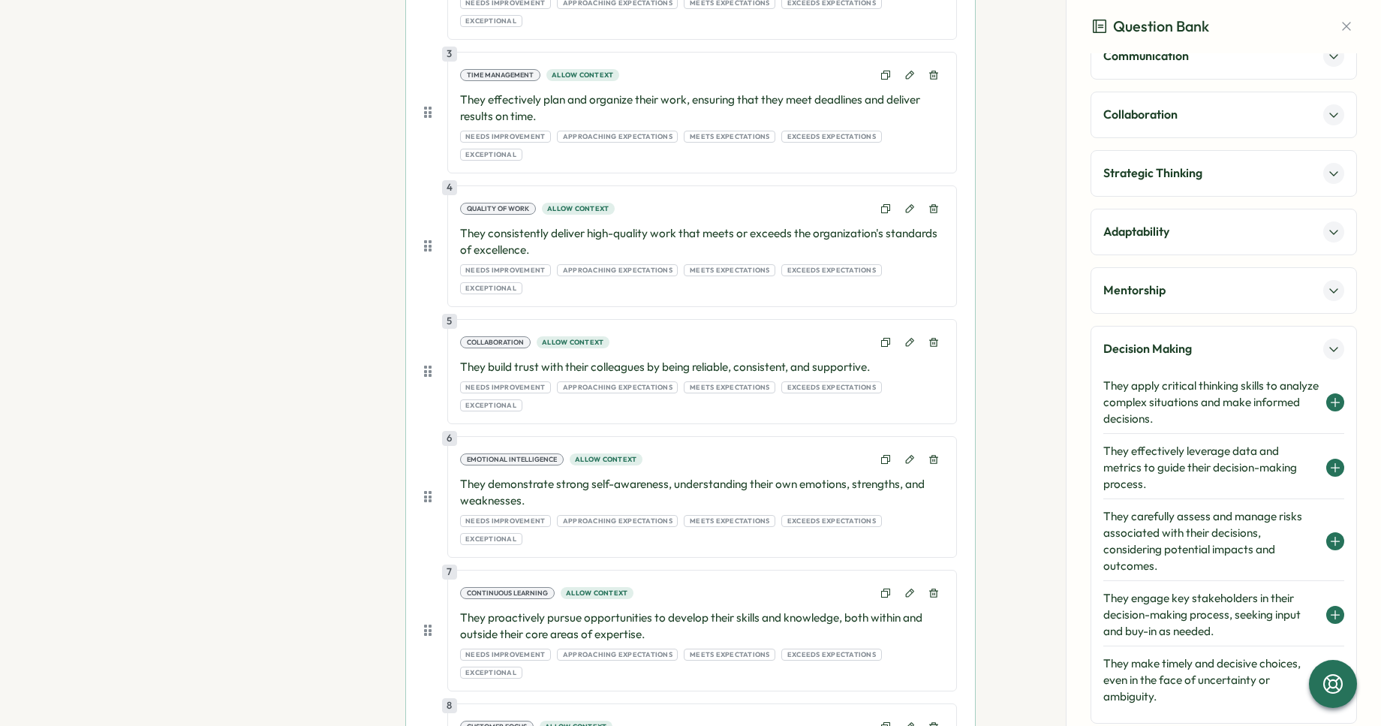
click at [1209, 544] on h4 "They carefully assess and manage risks associated with their decisions, conside…" at bounding box center [1211, 541] width 215 height 66
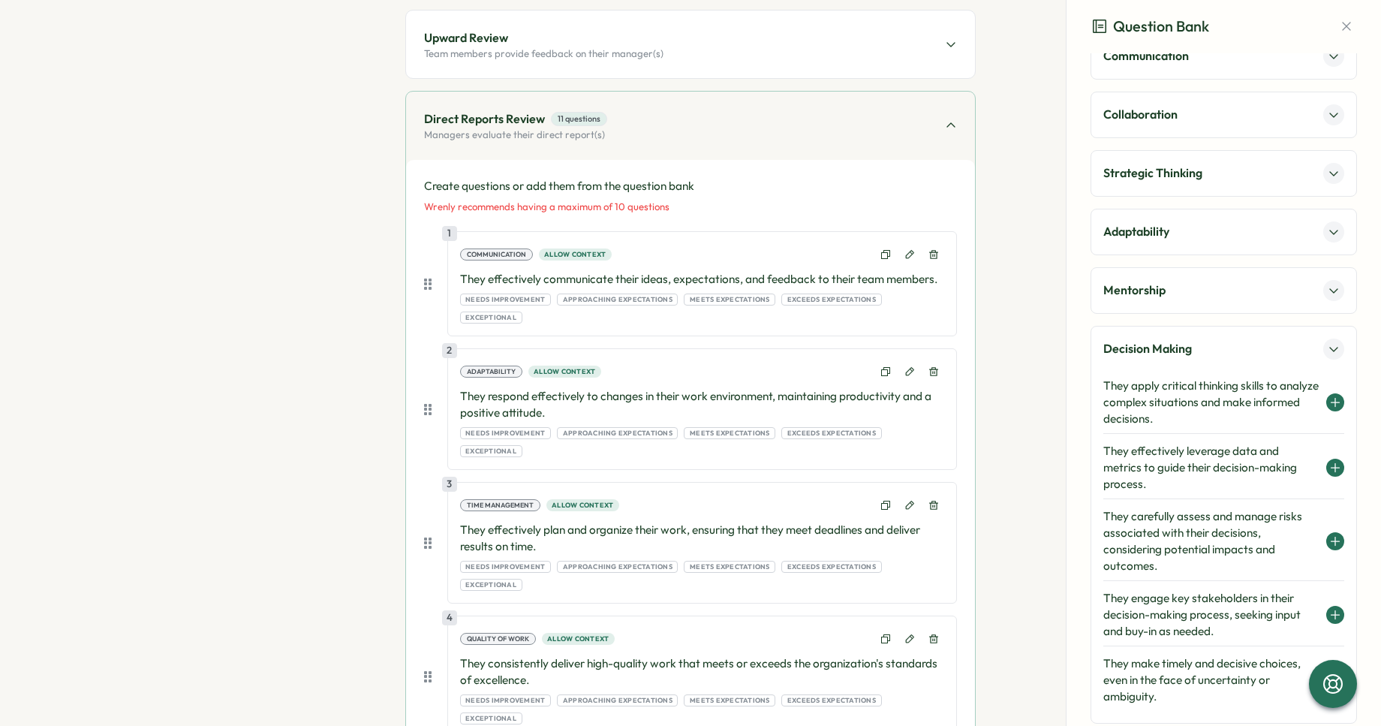
scroll to position [0, 0]
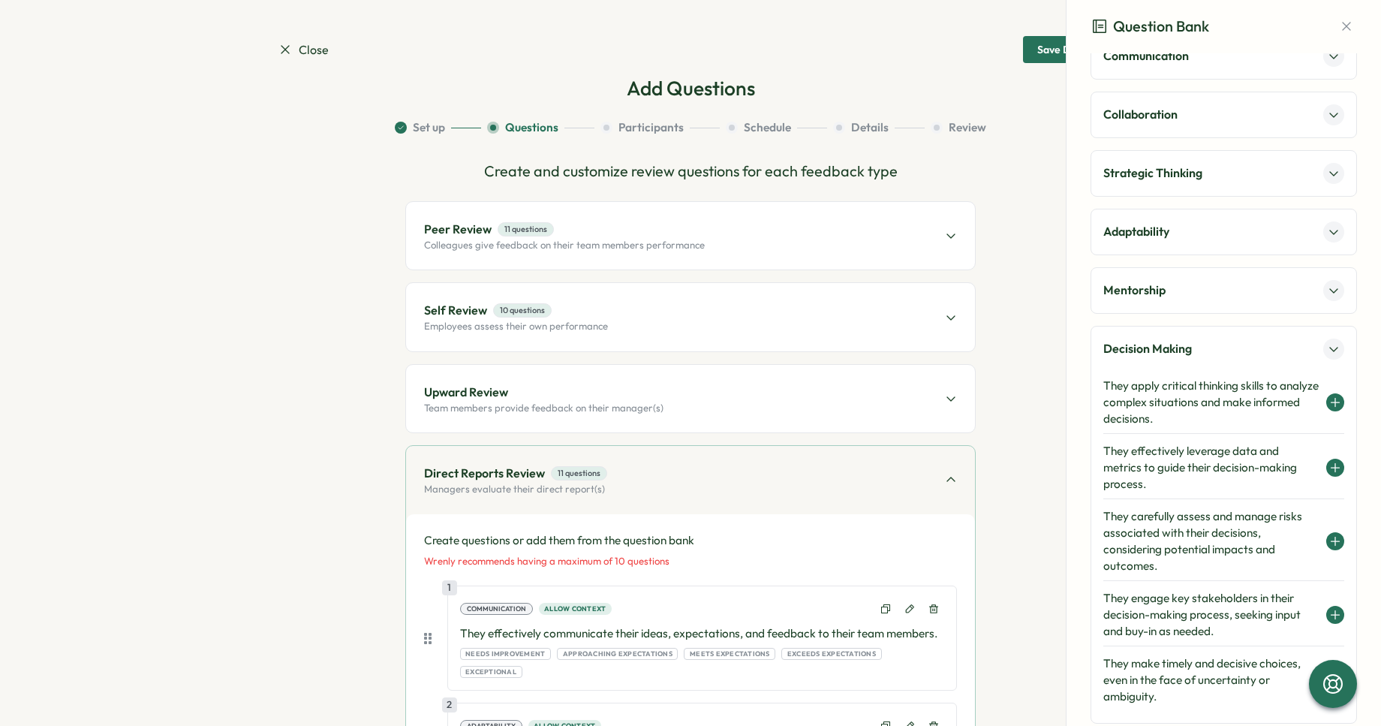
click at [770, 325] on div "Self Review 10 questions Employees assess their own performance" at bounding box center [690, 317] width 569 height 68
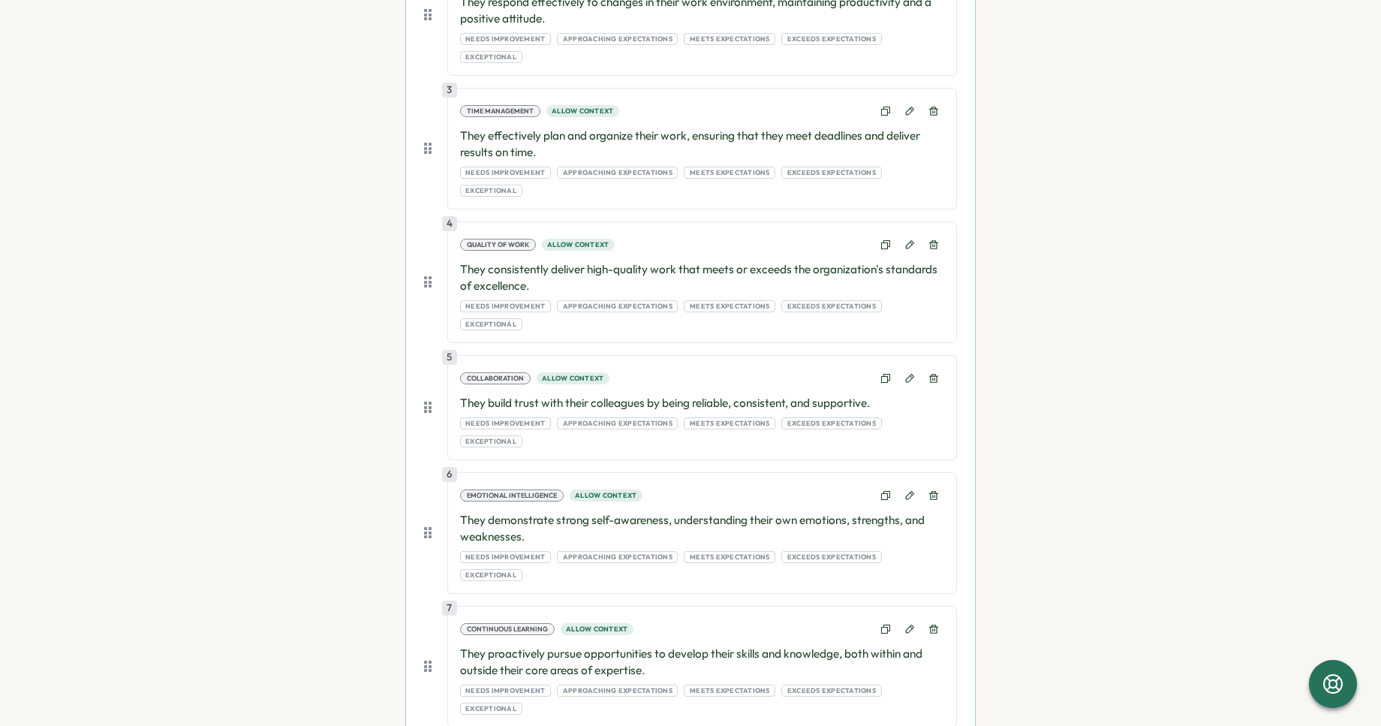
scroll to position [860, 0]
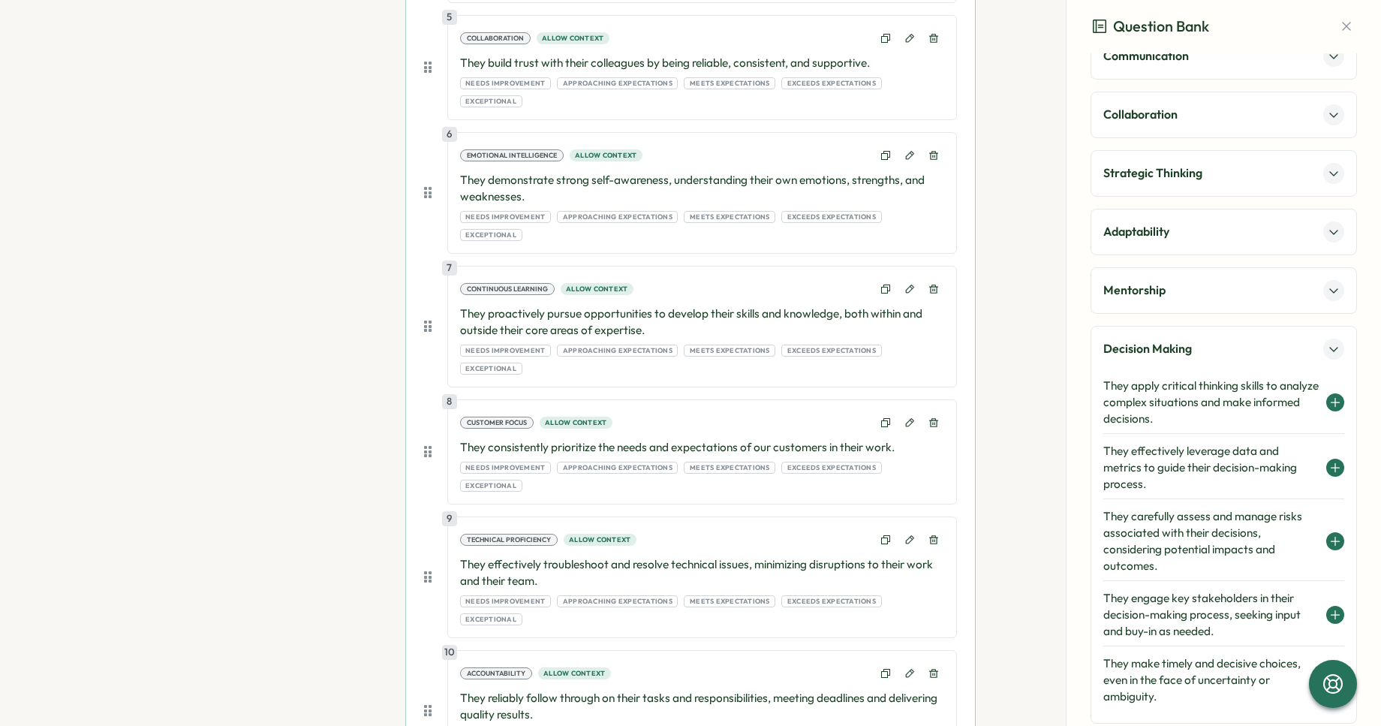
scroll to position [909, 0]
click at [1196, 527] on h4 "They carefully assess and manage risks associated with their decisions, conside…" at bounding box center [1211, 541] width 215 height 66
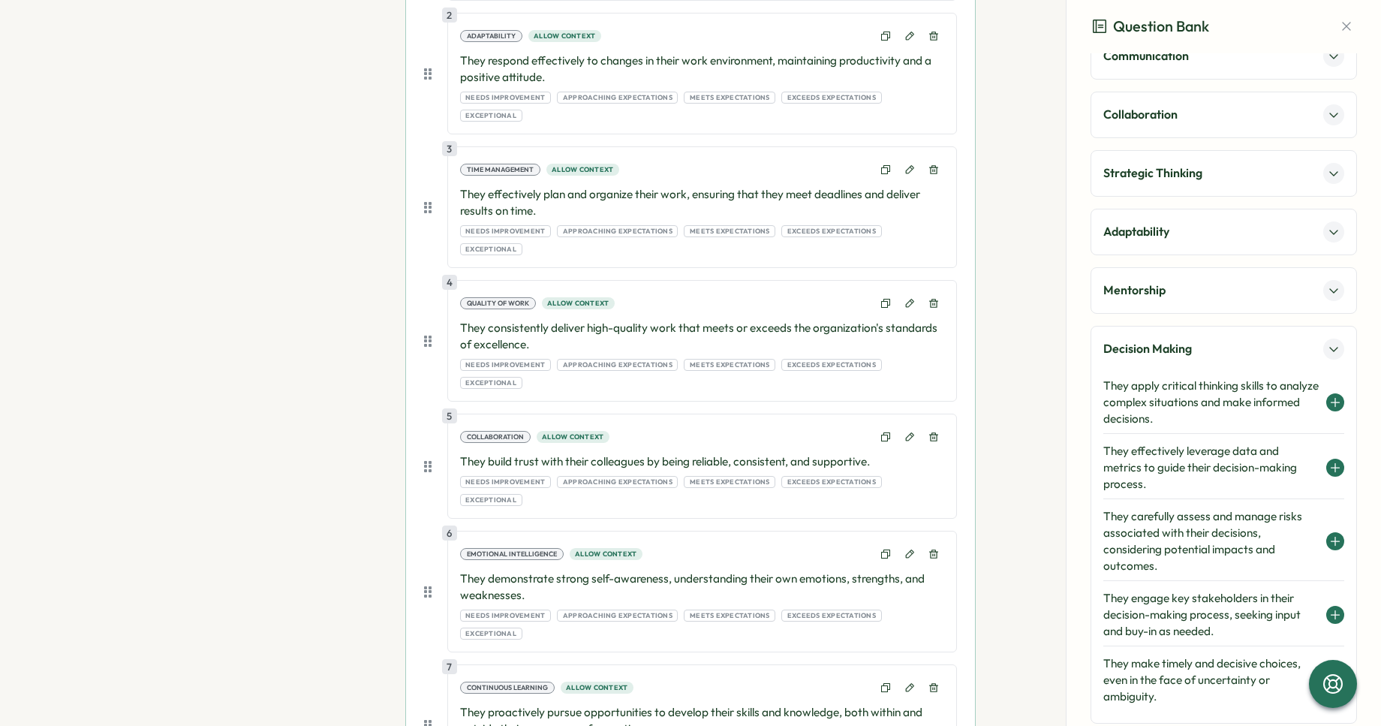
scroll to position [186, 0]
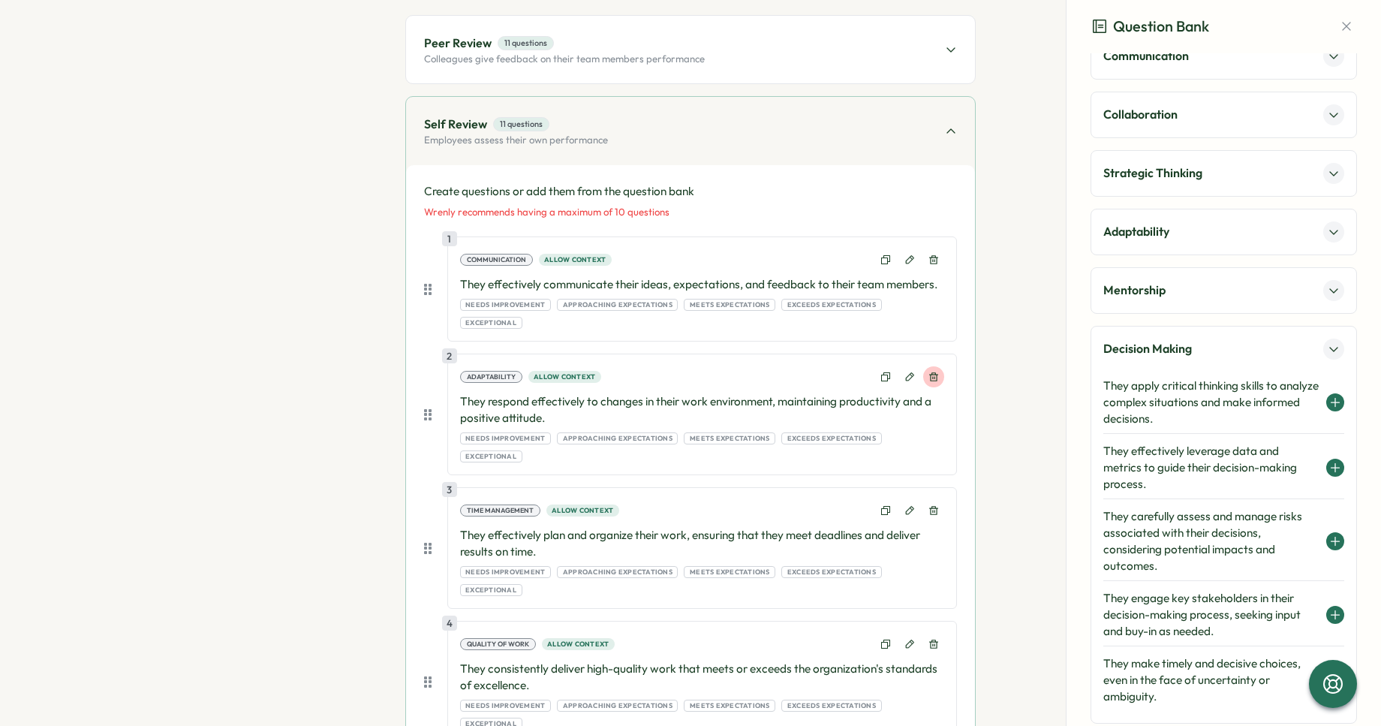
click at [933, 373] on icon at bounding box center [933, 377] width 9 height 9
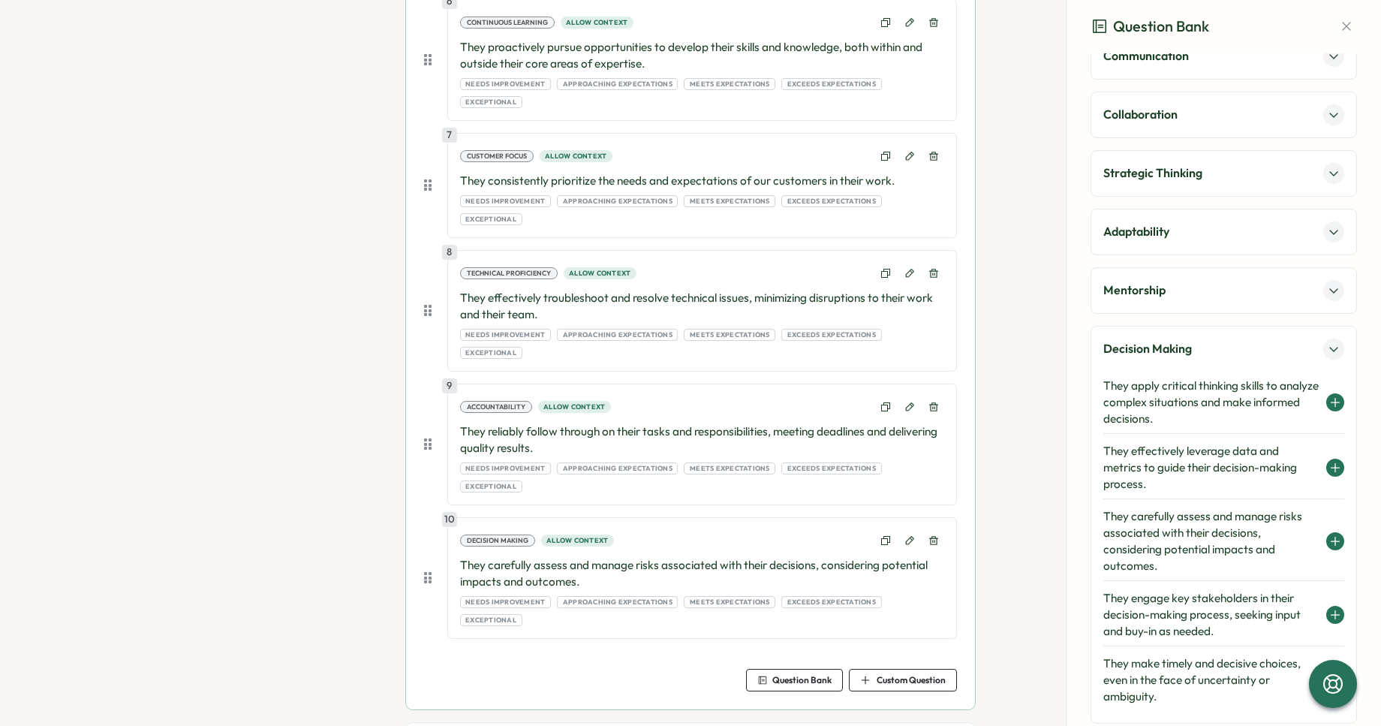
scroll to position [1088, 0]
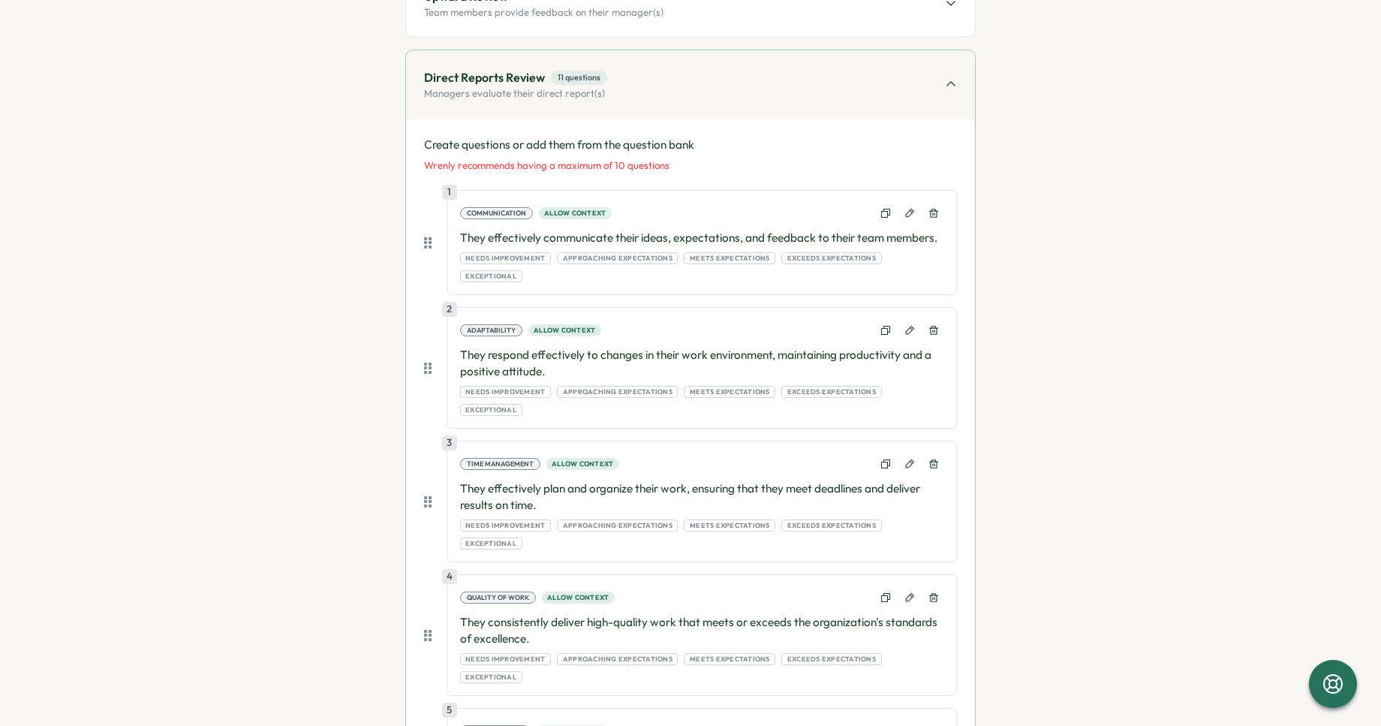
scroll to position [396, 0]
click at [932, 324] on icon at bounding box center [934, 329] width 11 height 11
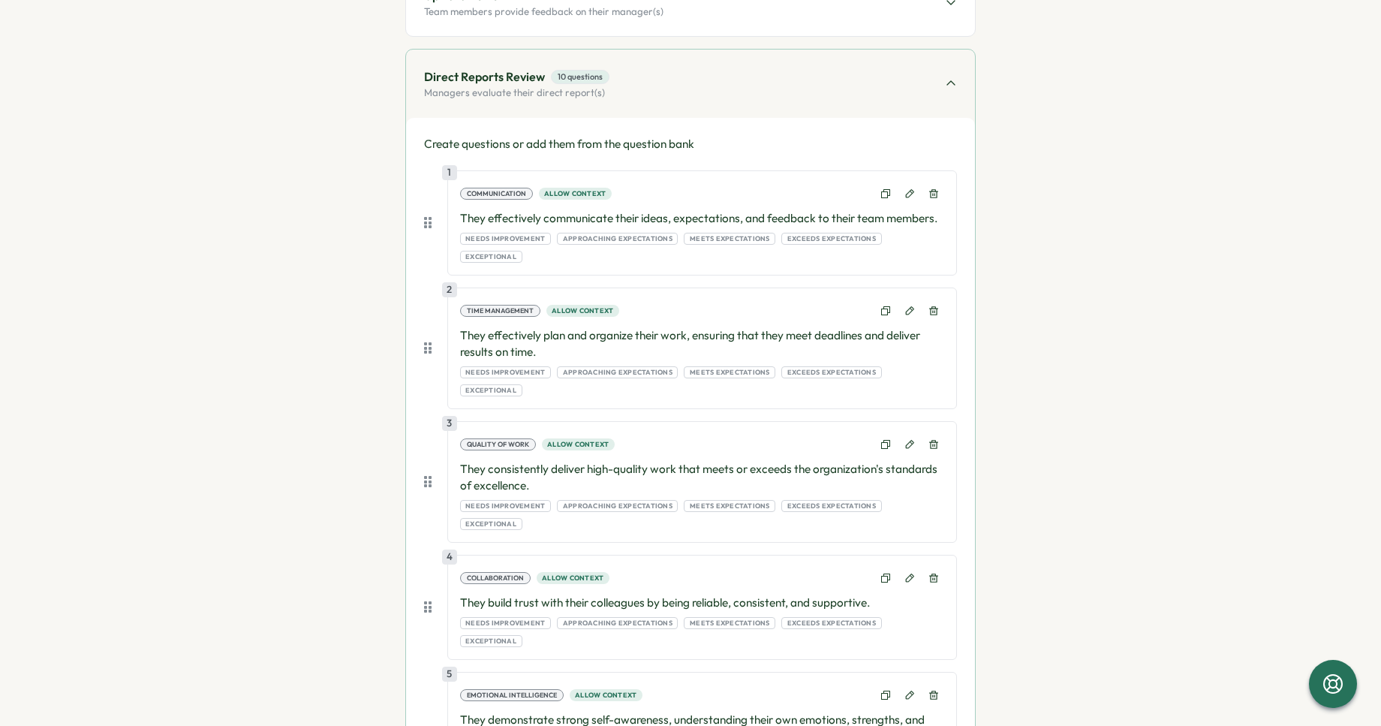
scroll to position [0, 0]
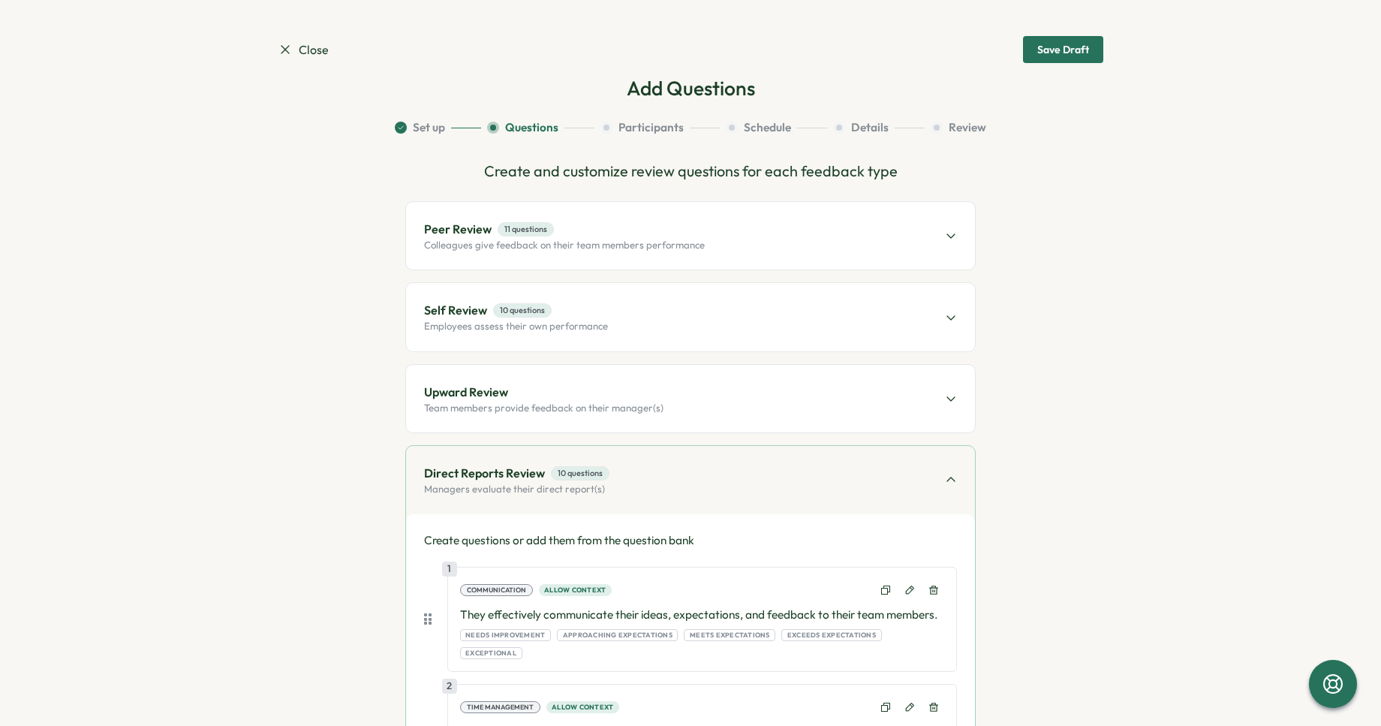
click at [871, 247] on div "Peer Review 11 questions Colleagues give feedback on their team members perform…" at bounding box center [690, 236] width 569 height 68
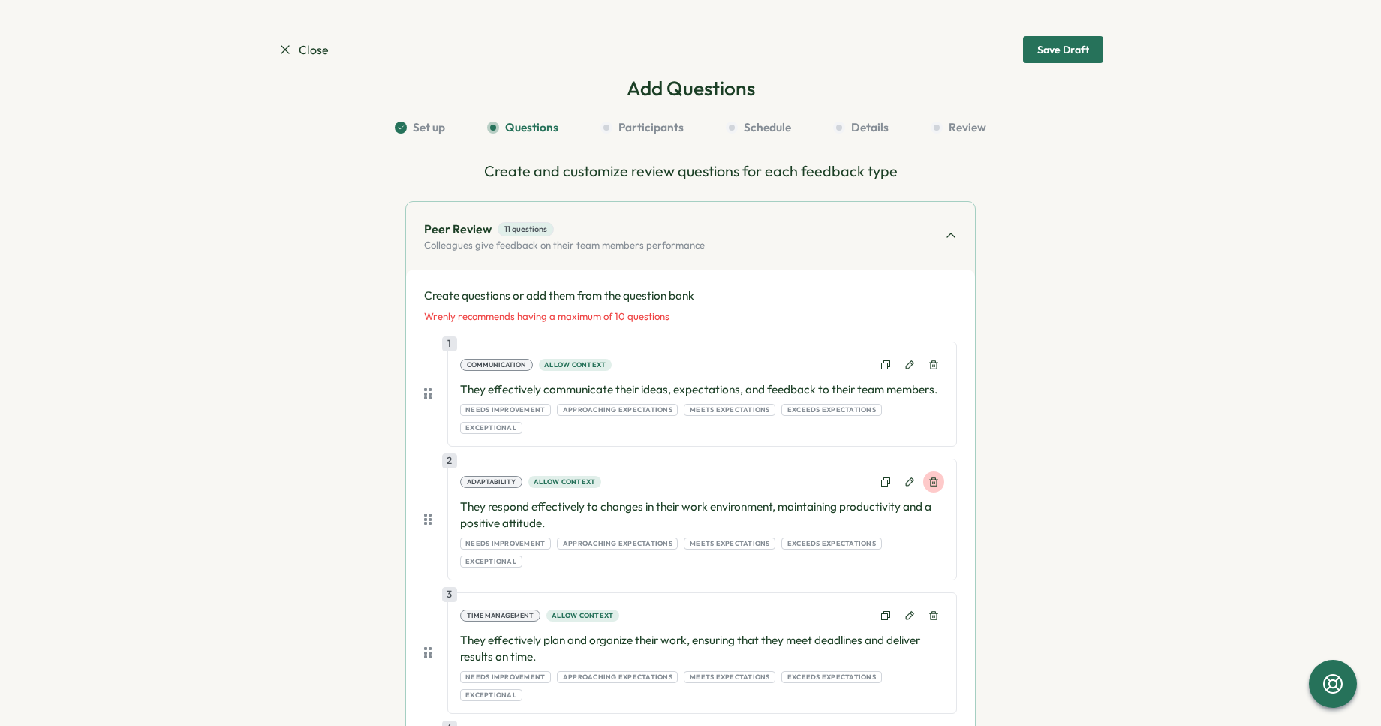
click at [934, 477] on icon at bounding box center [934, 482] width 11 height 11
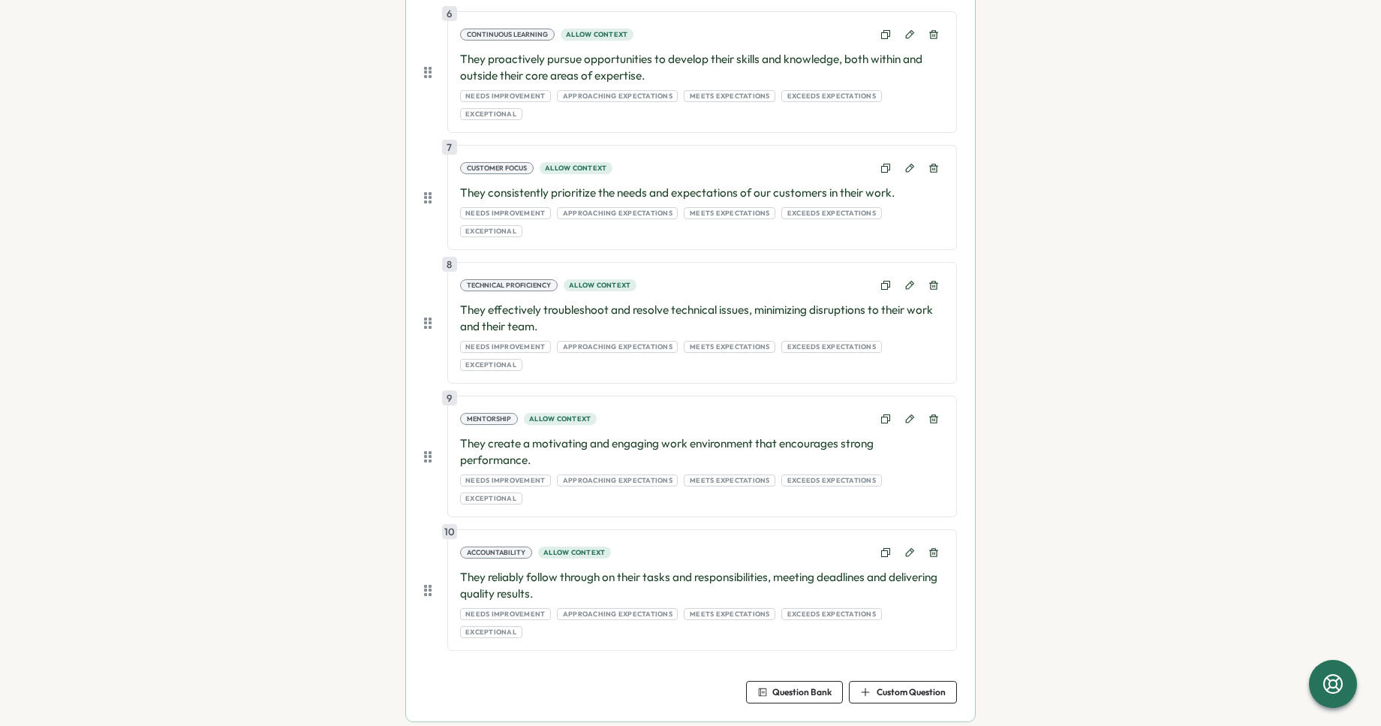
scroll to position [1088, 0]
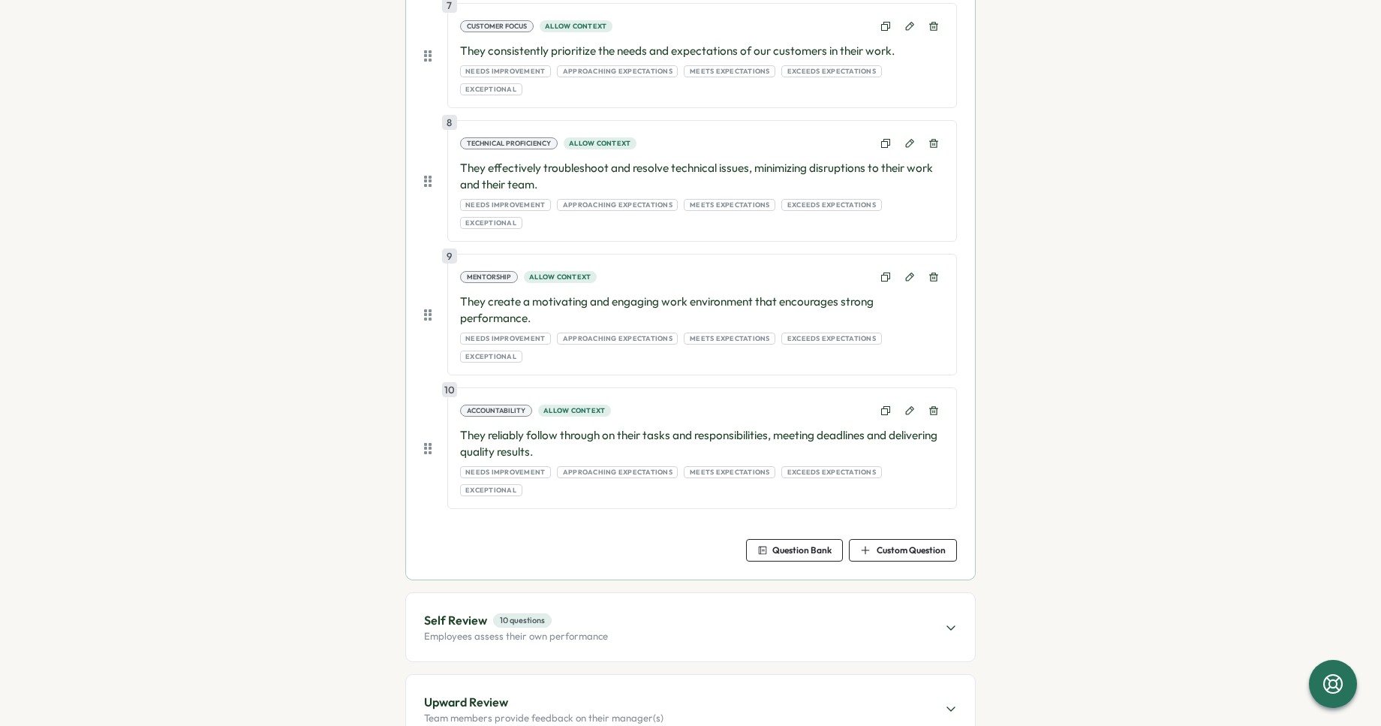
click at [625, 593] on div "Self Review 10 questions Employees assess their own performance" at bounding box center [690, 627] width 569 height 68
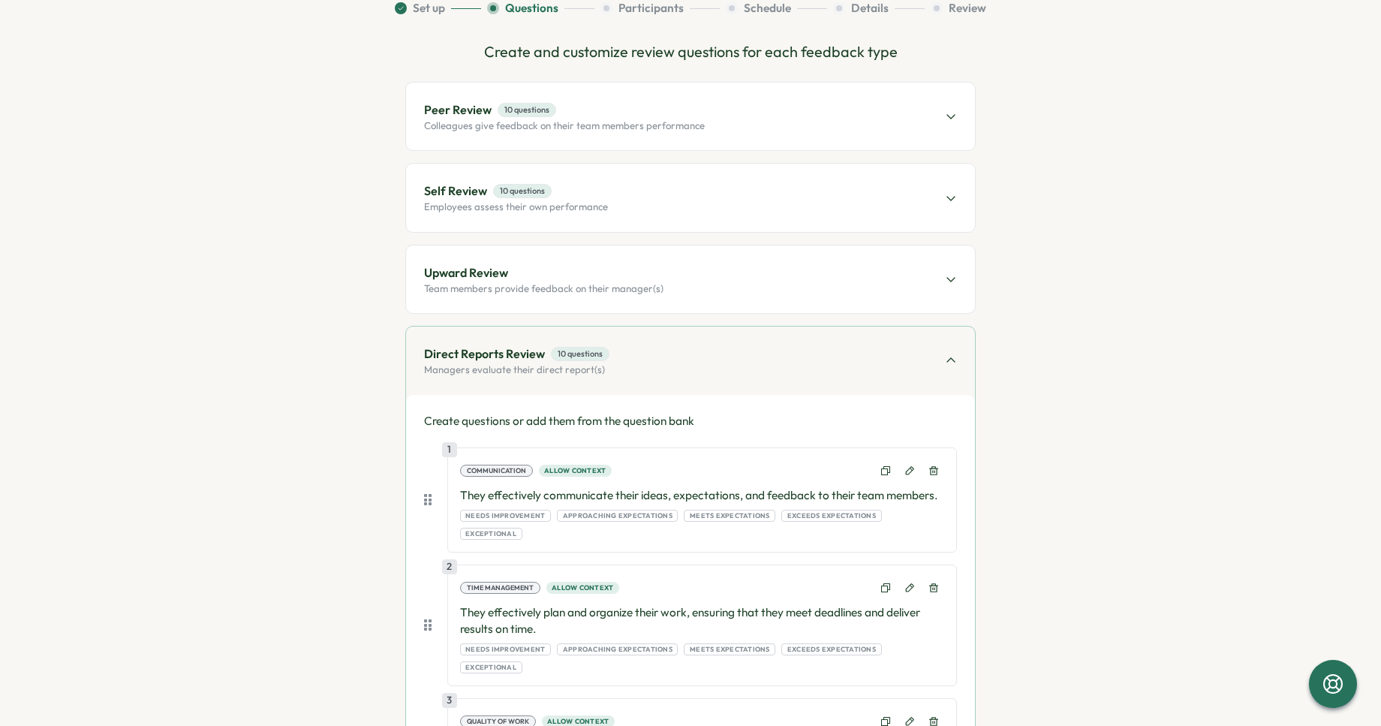
scroll to position [0, 0]
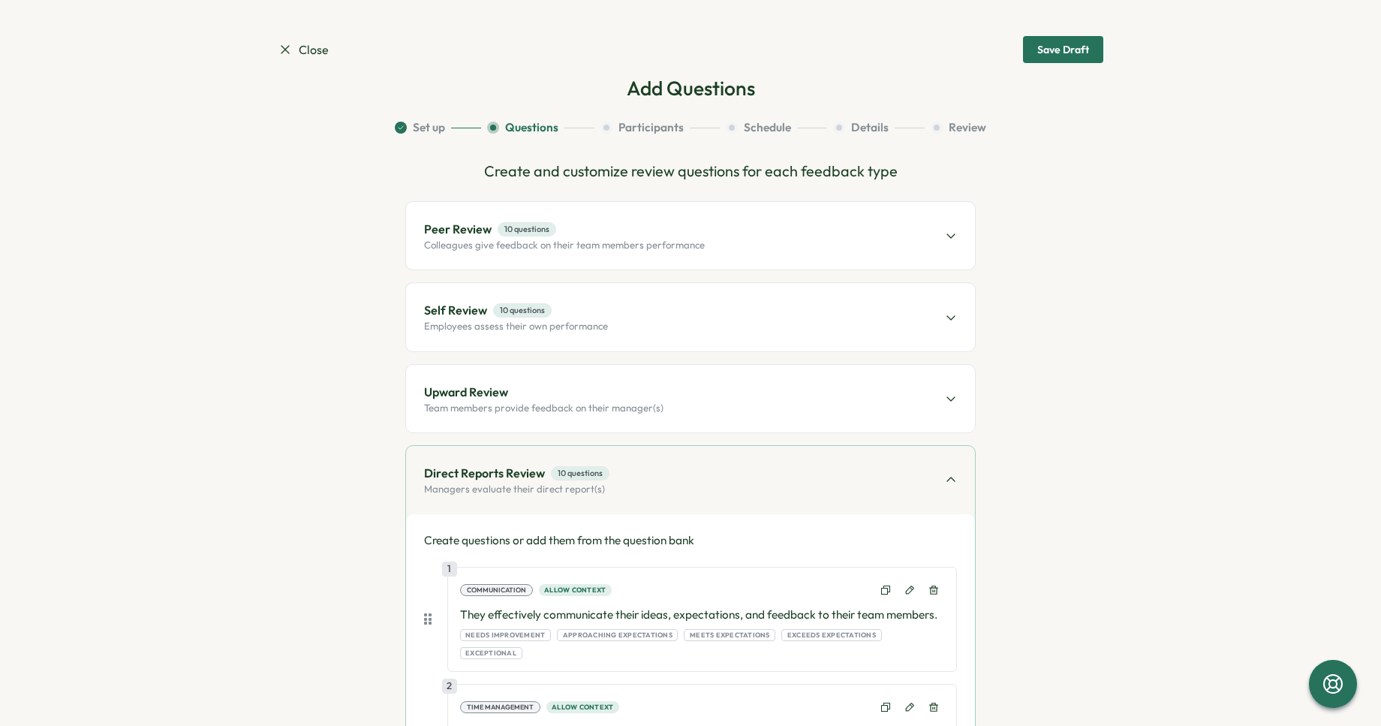
click at [686, 232] on span "Peer Review 10 questions" at bounding box center [564, 229] width 281 height 19
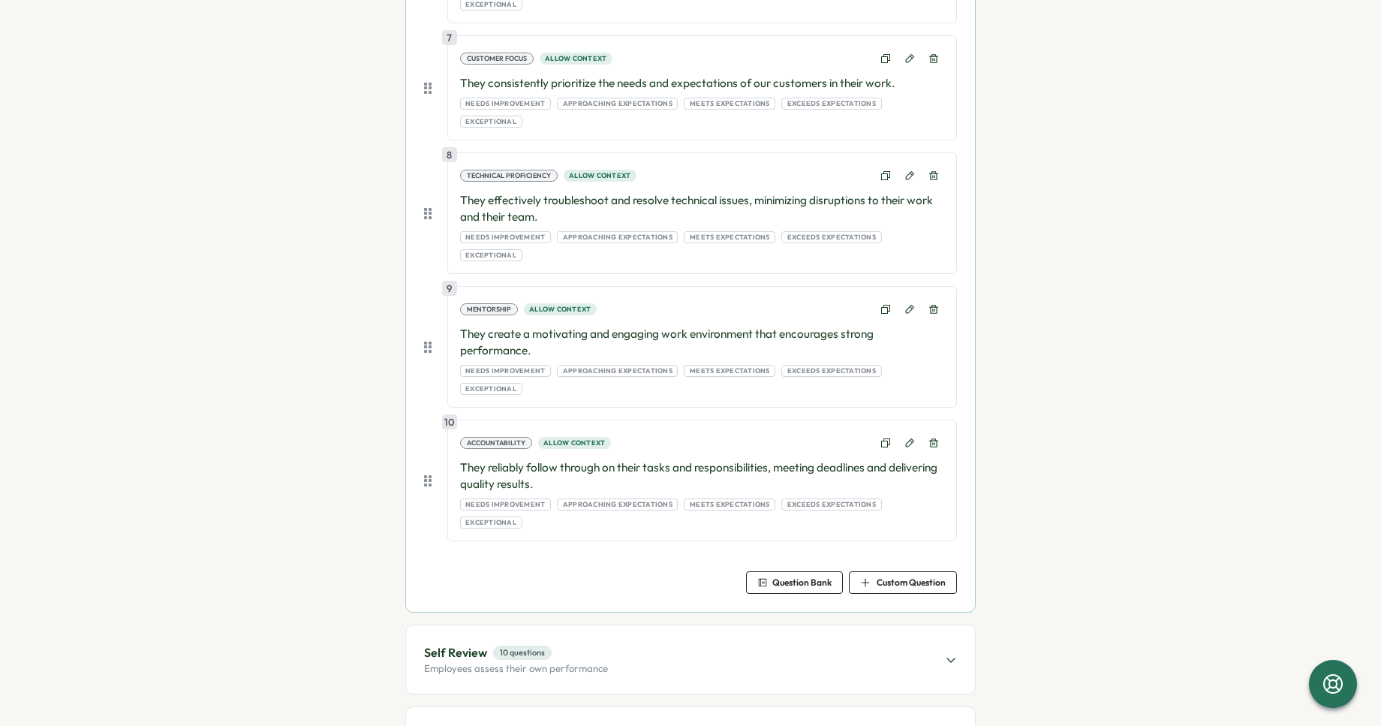
scroll to position [1088, 0]
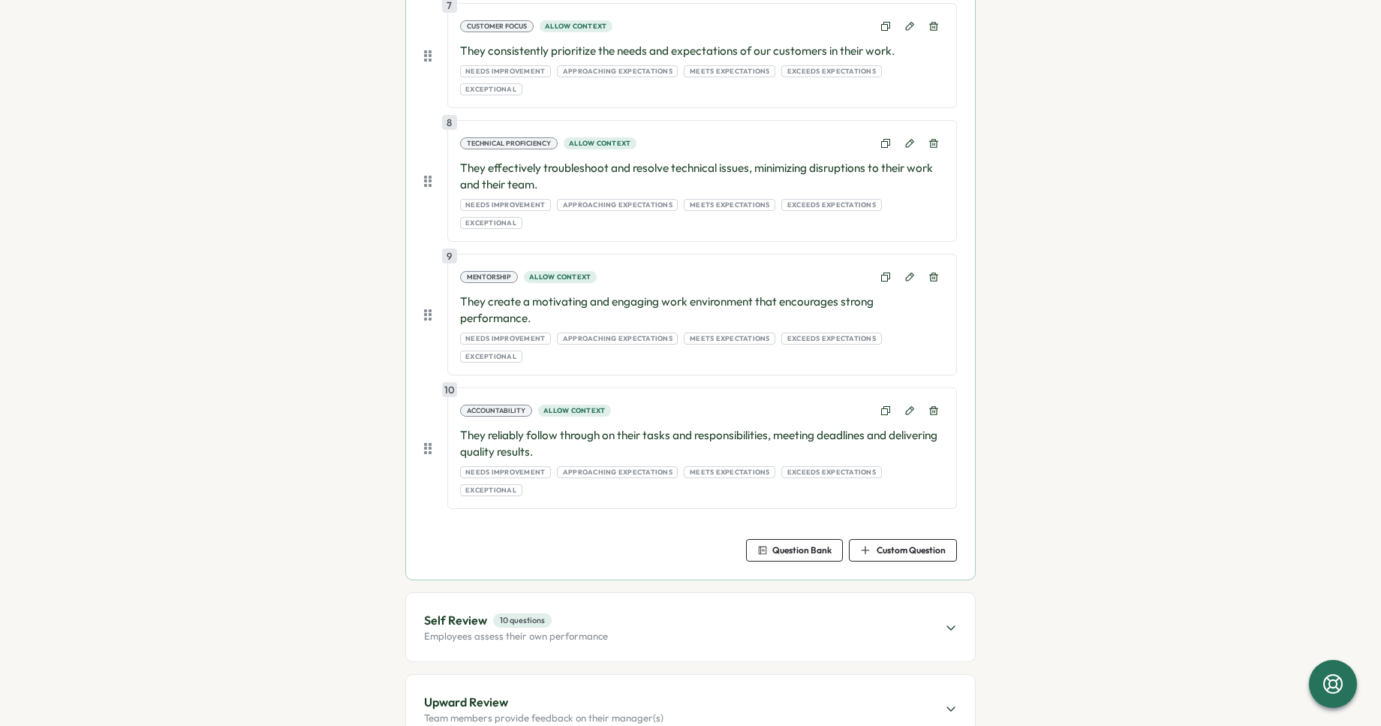
click at [694, 593] on div "Self Review 10 questions Employees assess their own performance" at bounding box center [690, 627] width 569 height 68
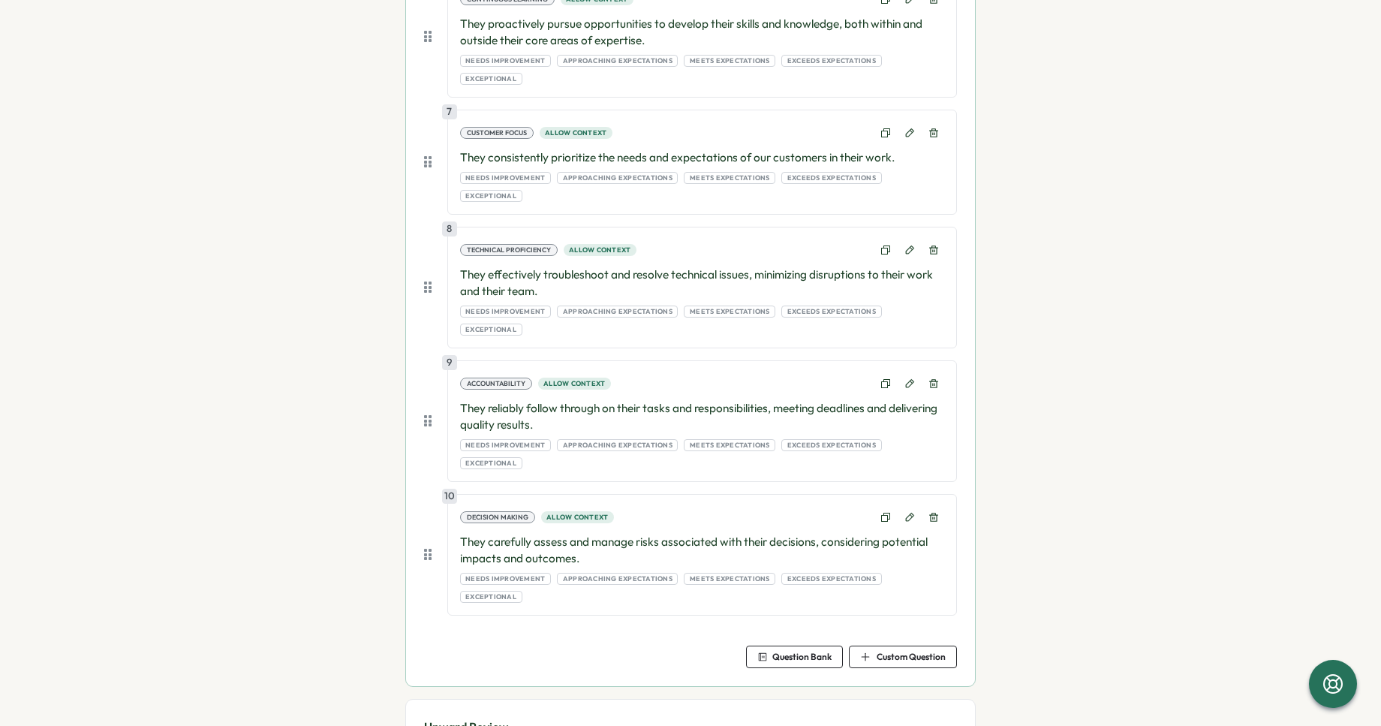
scroll to position [1059, 0]
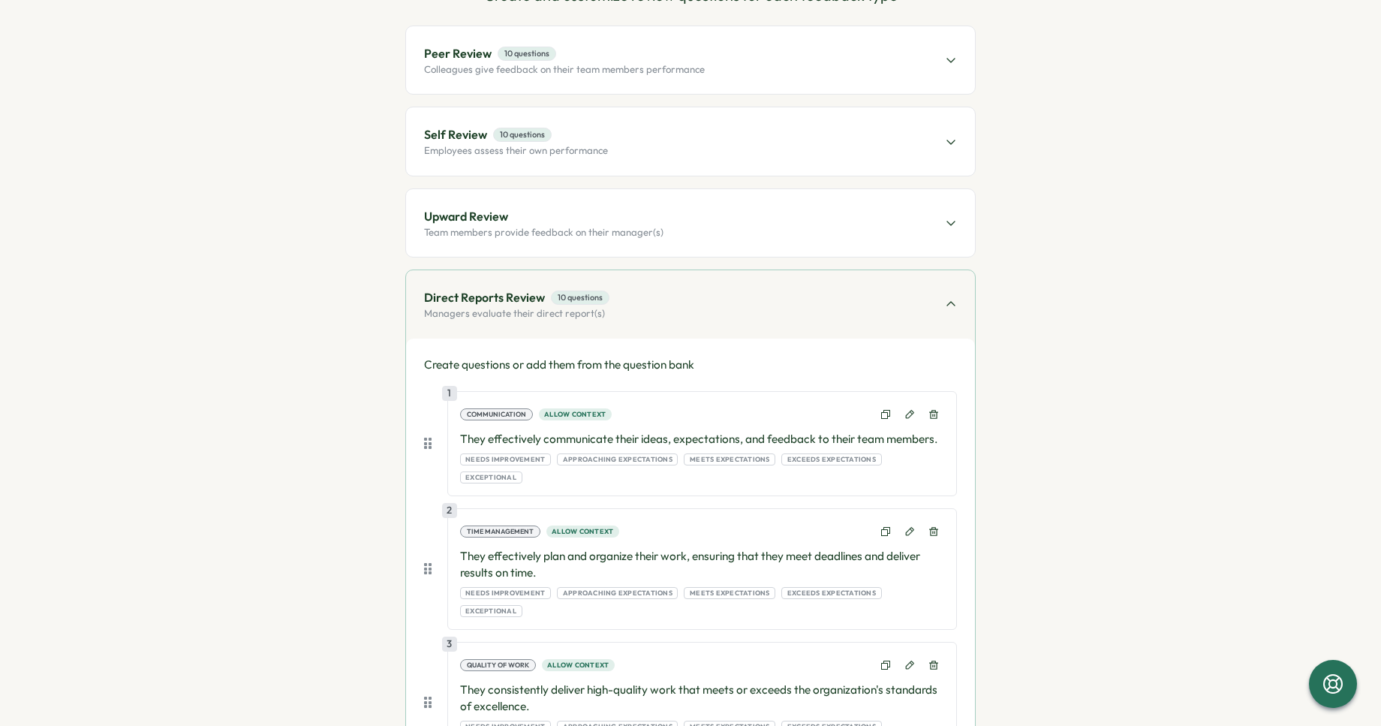
scroll to position [128, 0]
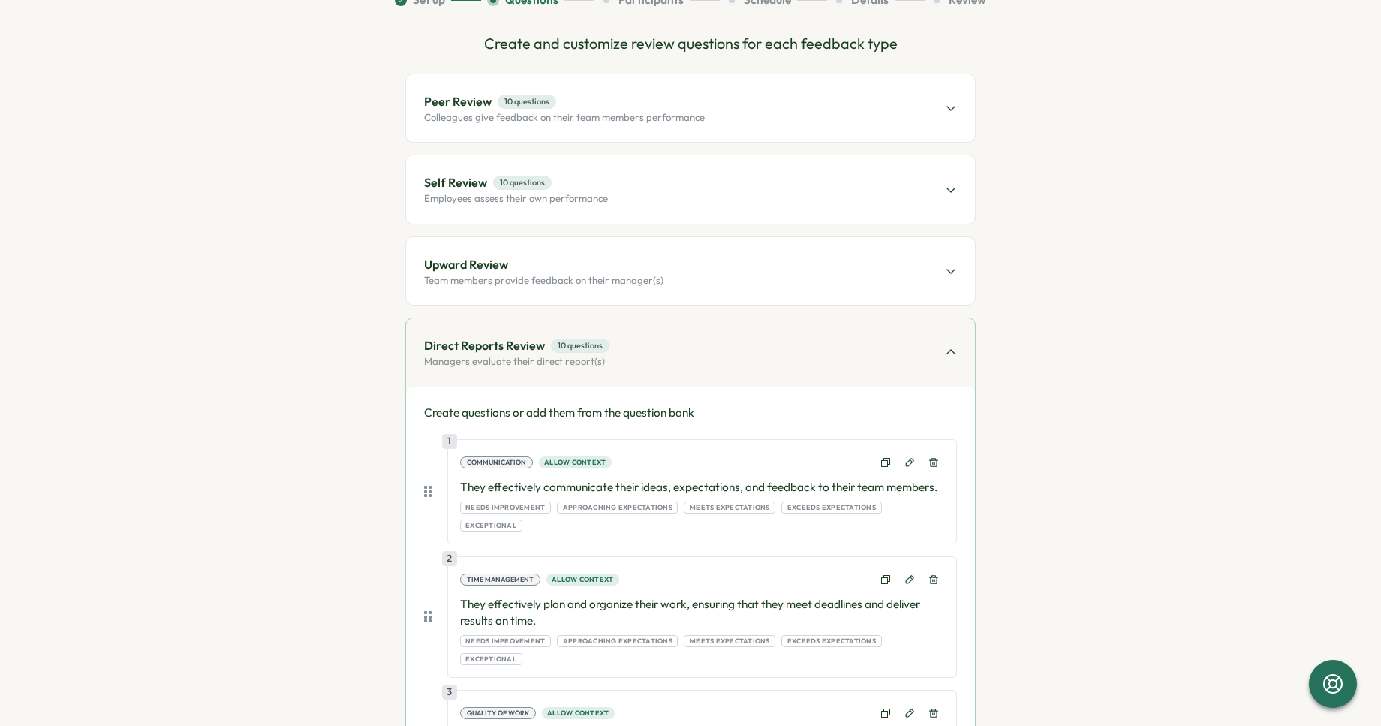
click at [538, 215] on div "Self Review 10 questions Employees assess their own performance" at bounding box center [690, 189] width 569 height 68
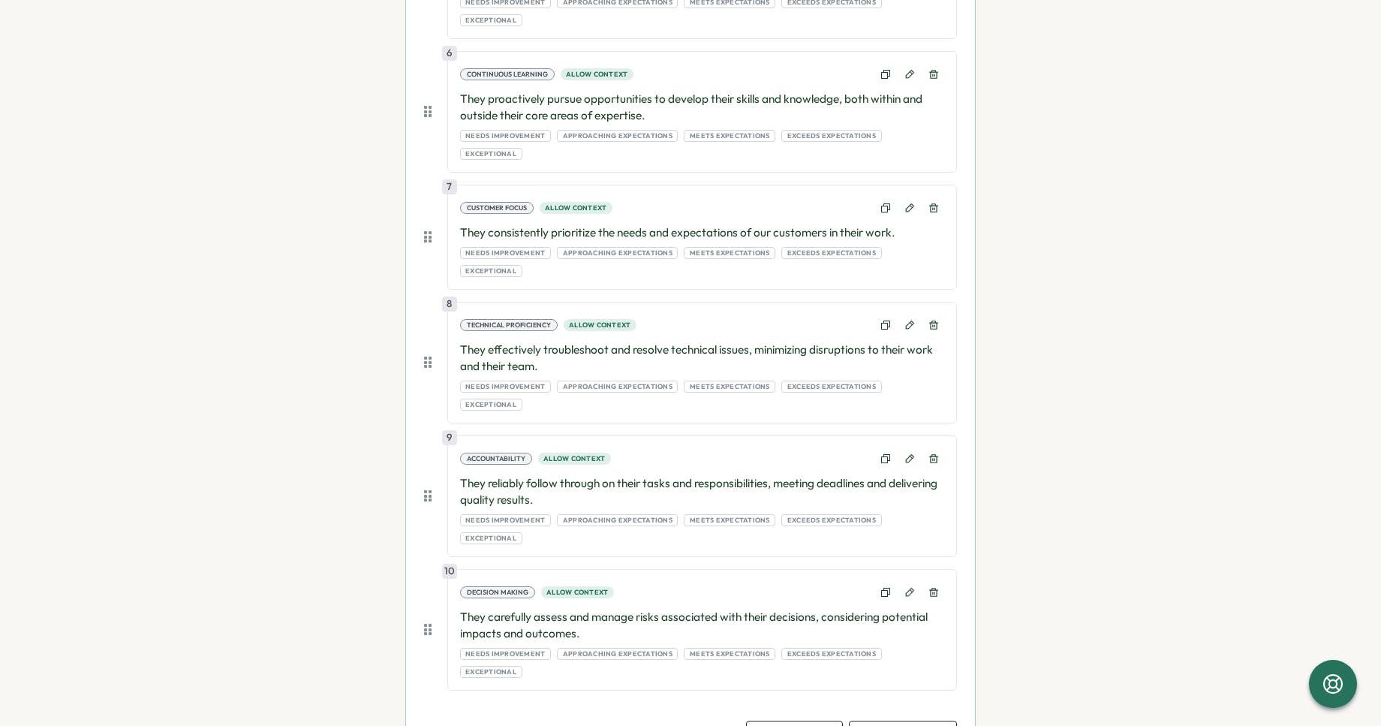
scroll to position [1088, 0]
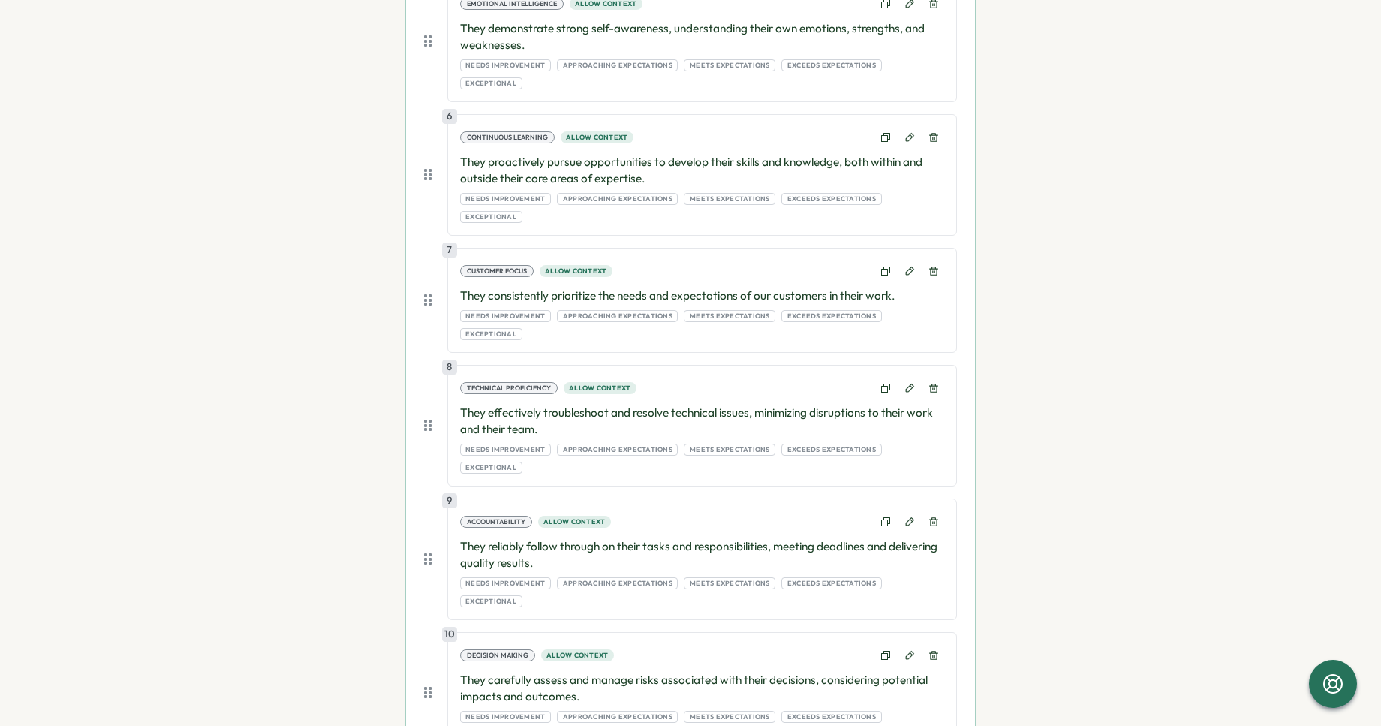
scroll to position [169, 0]
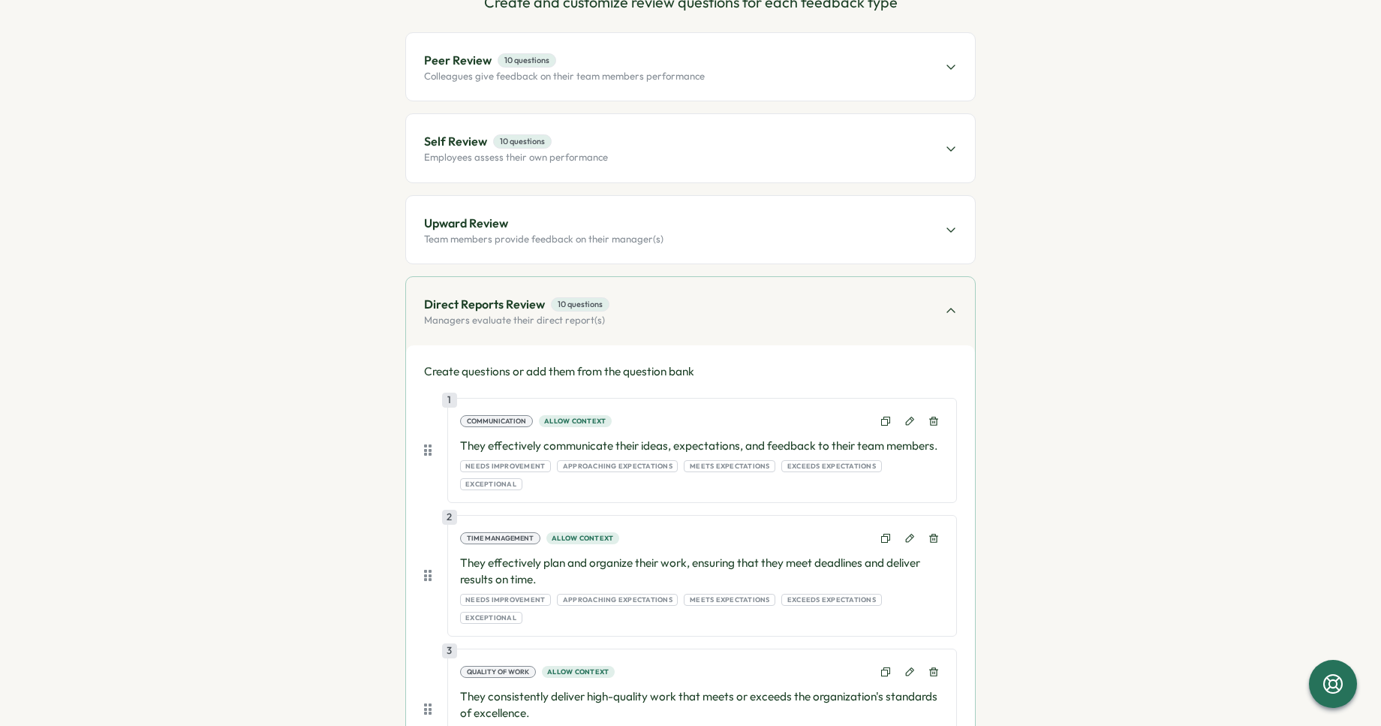
click at [628, 137] on div "Self Review 10 questions Employees assess their own performance" at bounding box center [690, 148] width 569 height 68
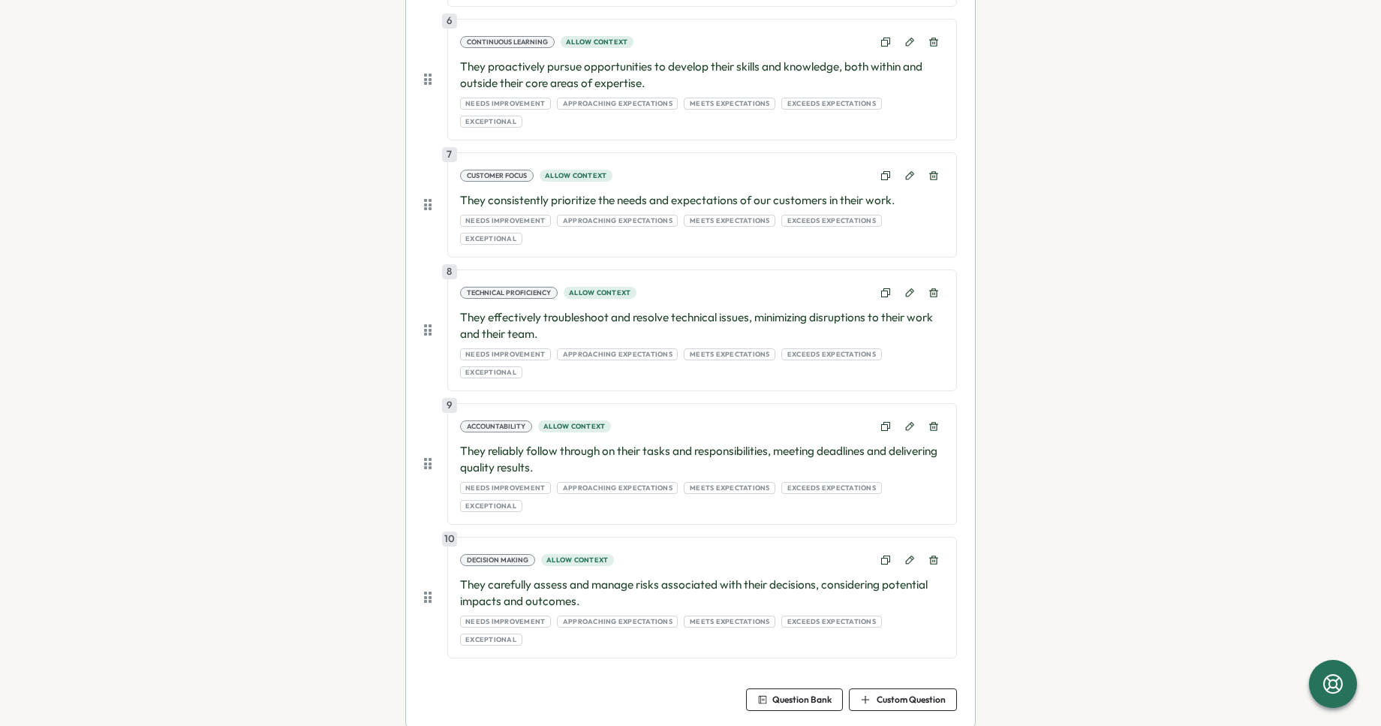
scroll to position [0, 0]
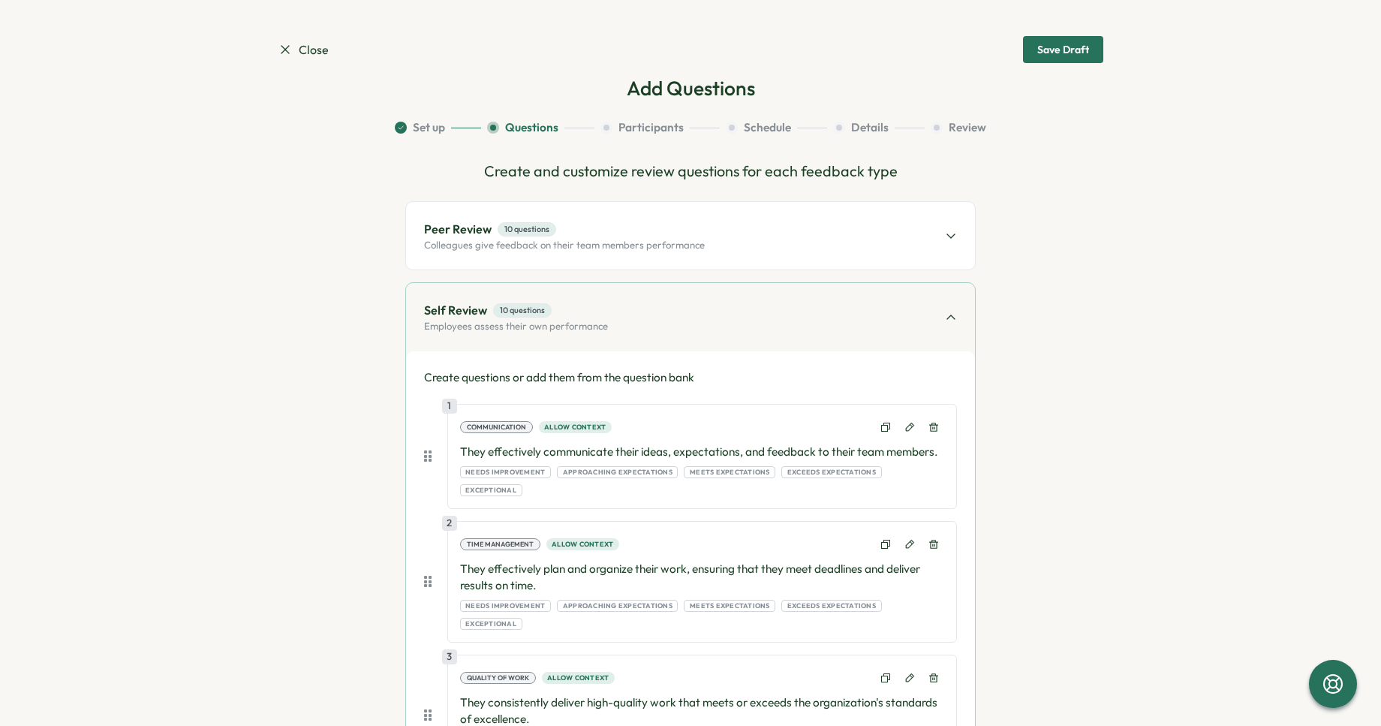
click at [718, 241] on div "Peer Review 10 questions Colleagues give feedback on their team members perform…" at bounding box center [690, 236] width 569 height 68
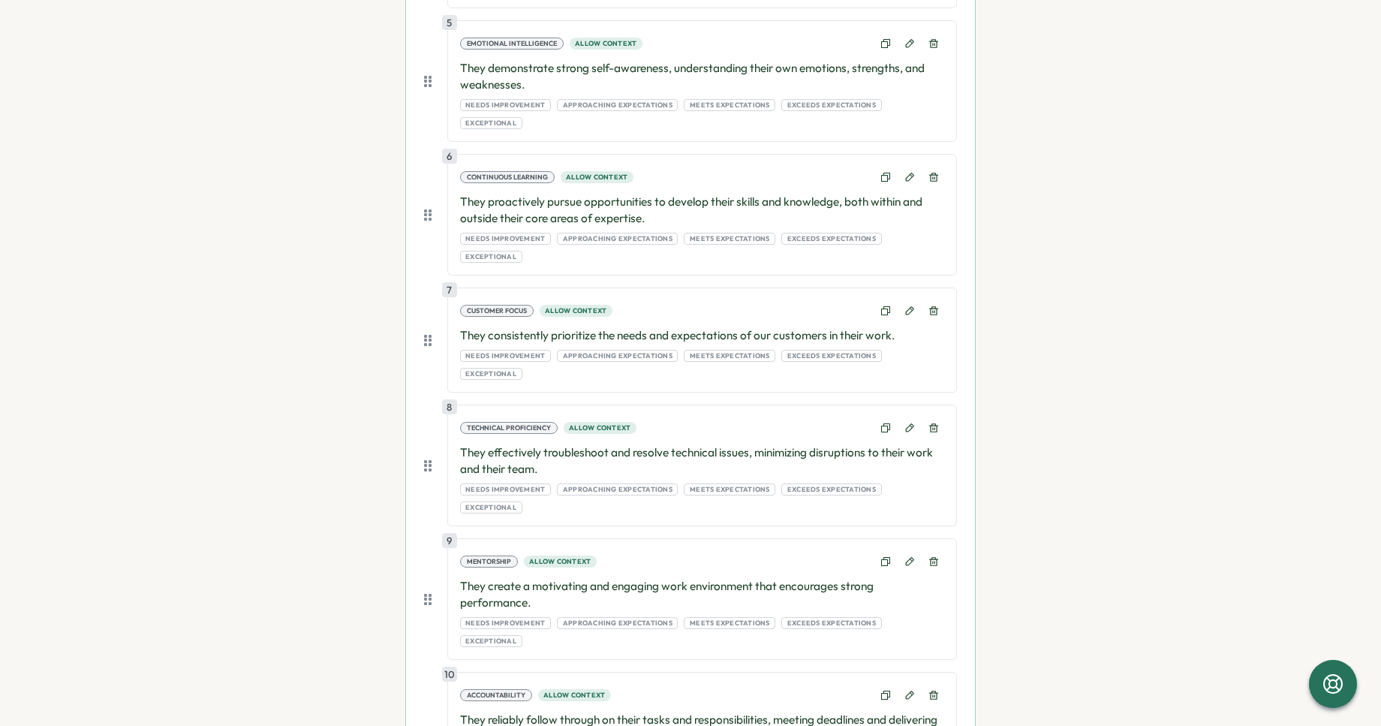
scroll to position [1088, 0]
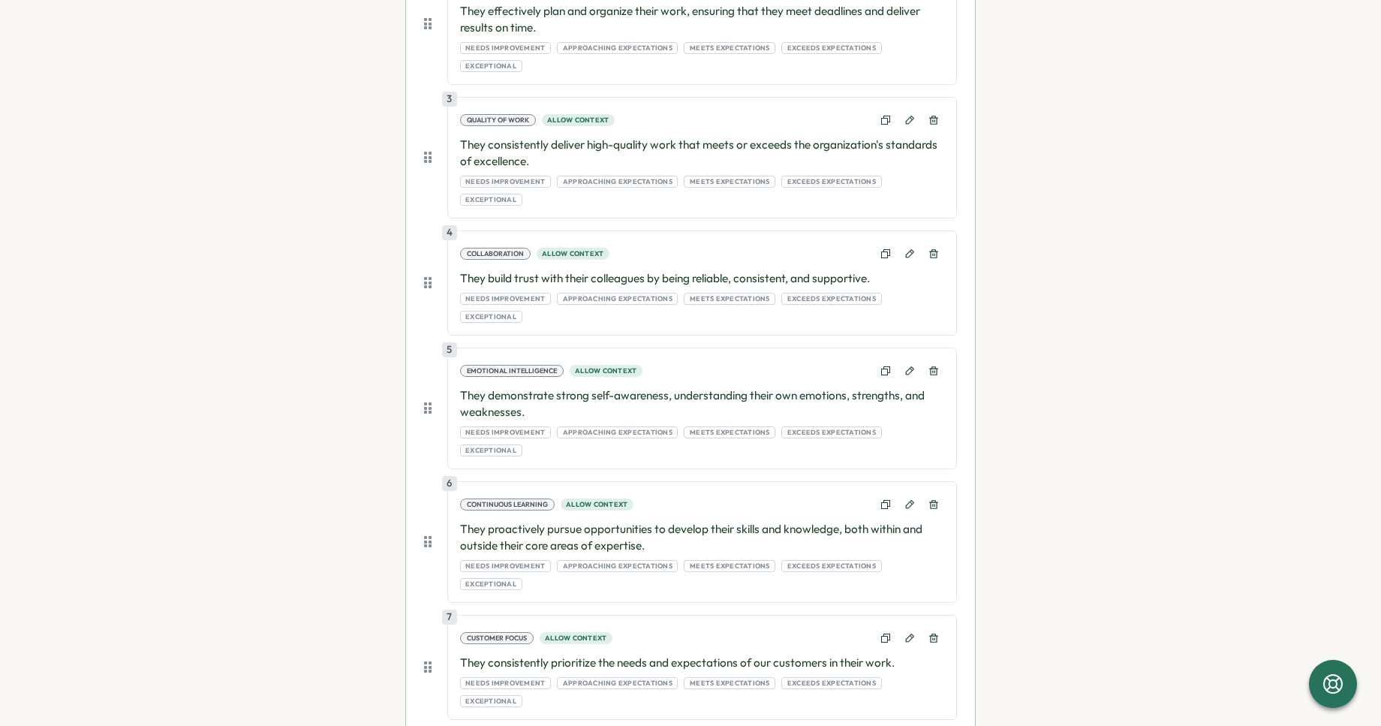
scroll to position [810, 0]
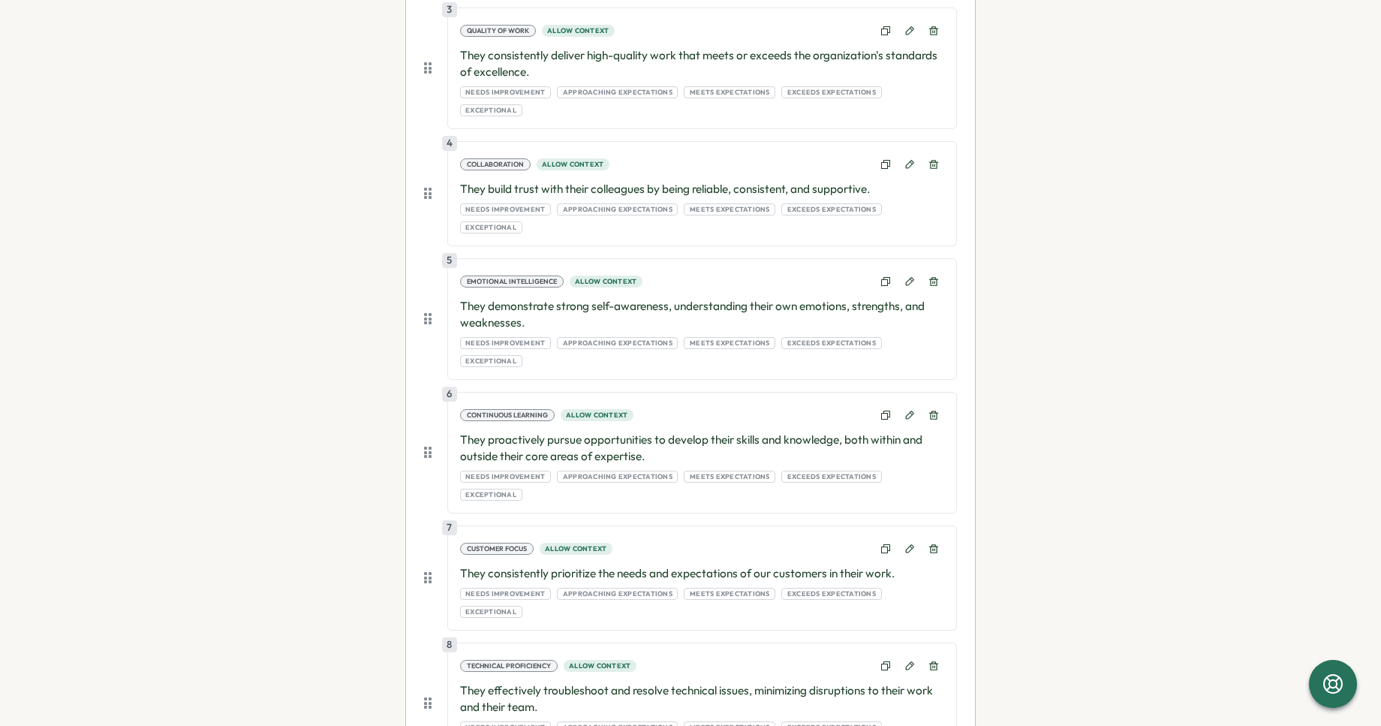
click at [654, 655] on div "Technical Proficiency Allow context" at bounding box center [702, 665] width 484 height 21
click at [881, 661] on icon at bounding box center [885, 665] width 9 height 9
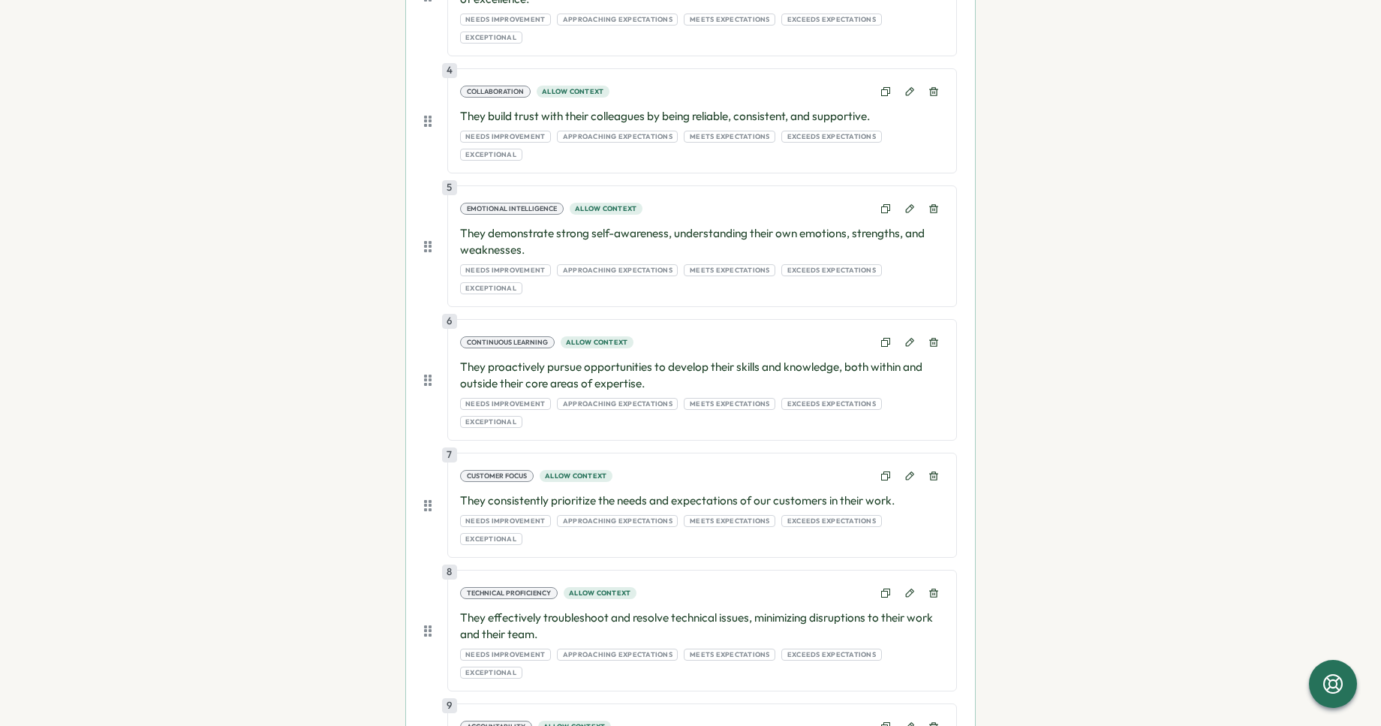
scroll to position [989, 0]
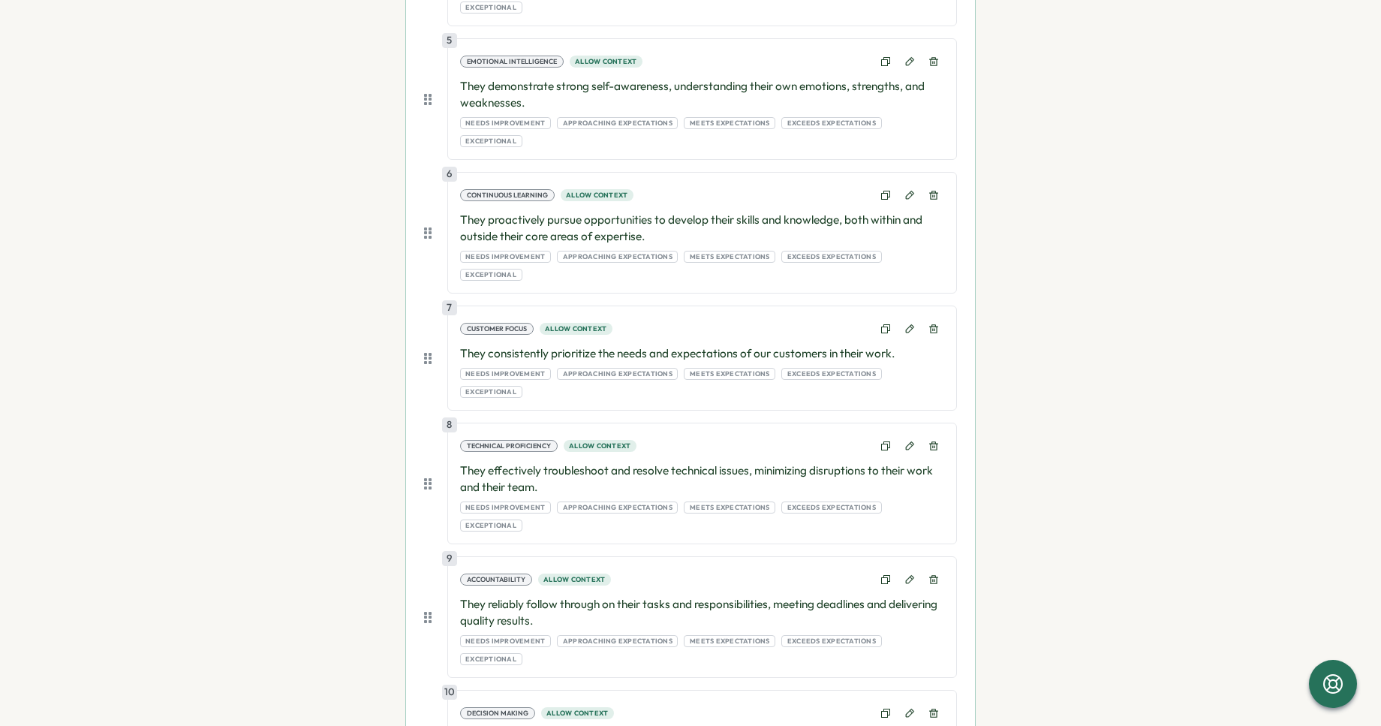
click at [909, 441] on icon at bounding box center [910, 446] width 11 height 11
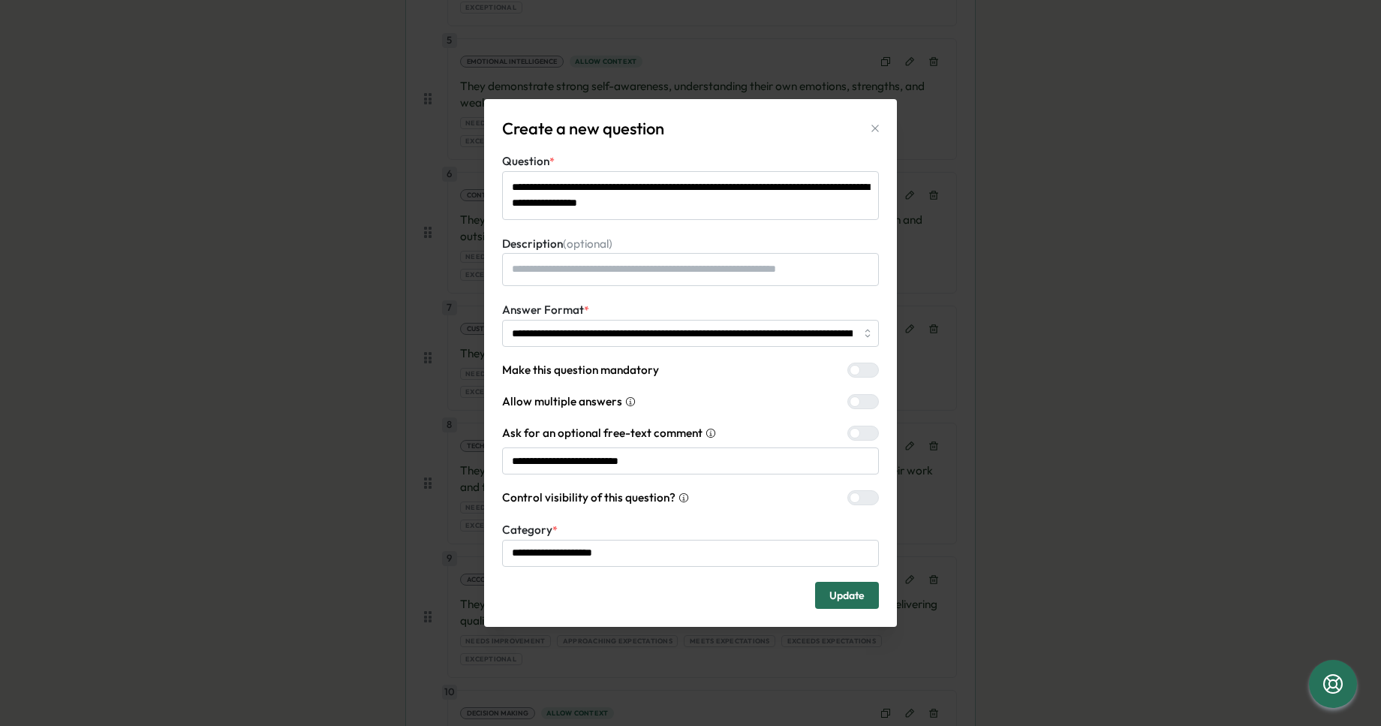
click at [872, 126] on icon "button" at bounding box center [875, 128] width 7 height 7
type textarea "*"
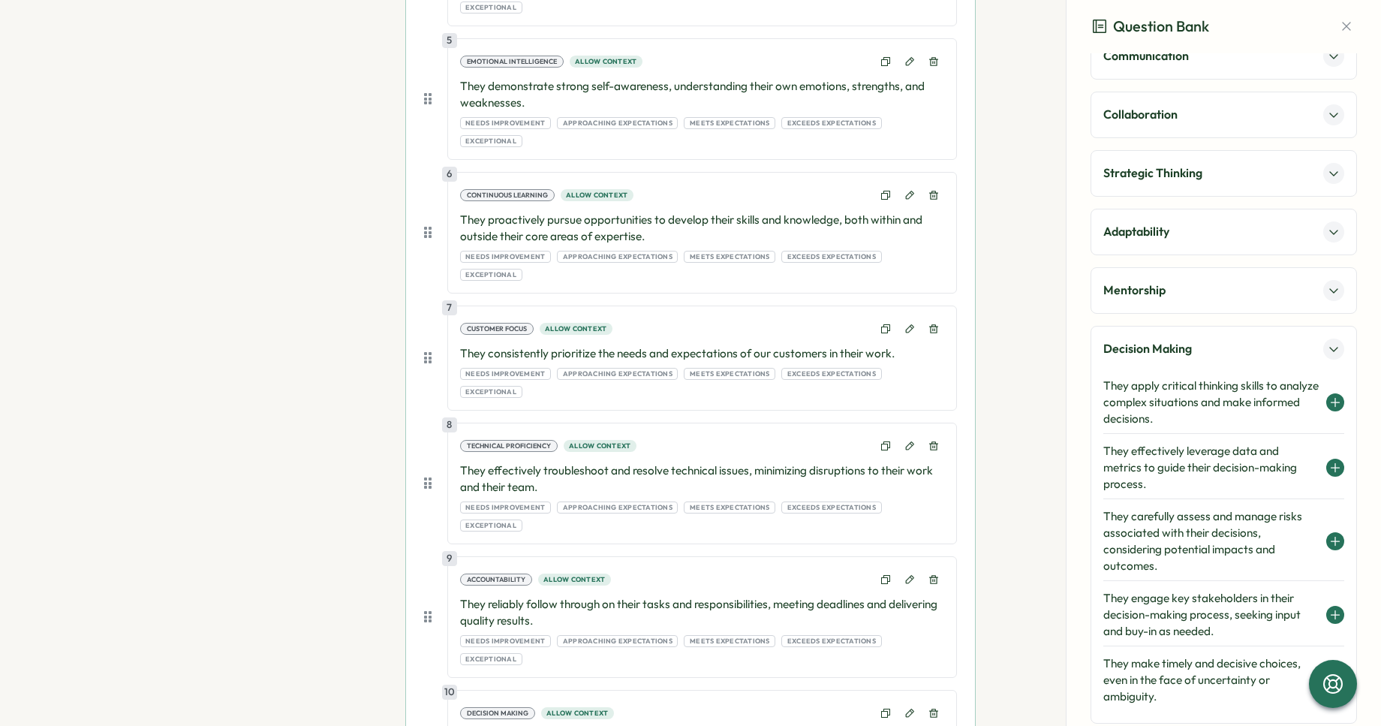
click at [1196, 357] on div "Decision Making" at bounding box center [1224, 349] width 241 height 21
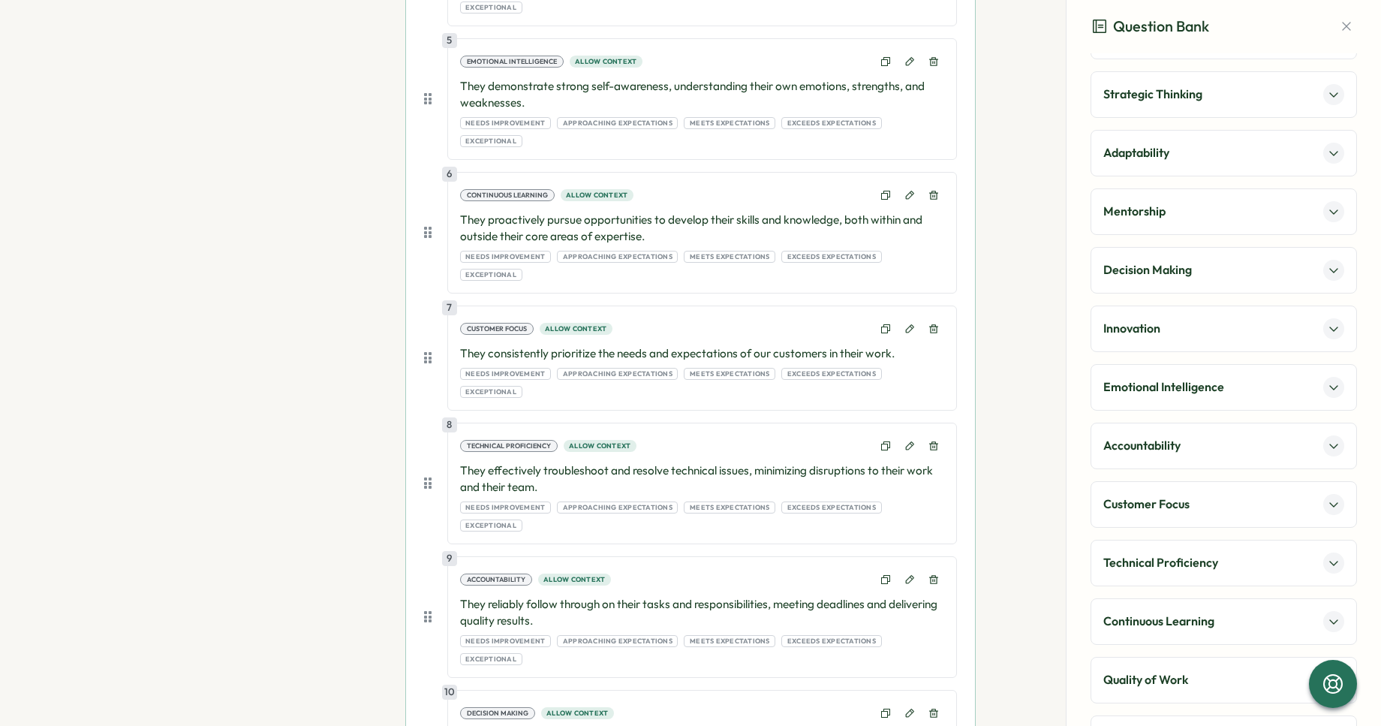
scroll to position [195, 0]
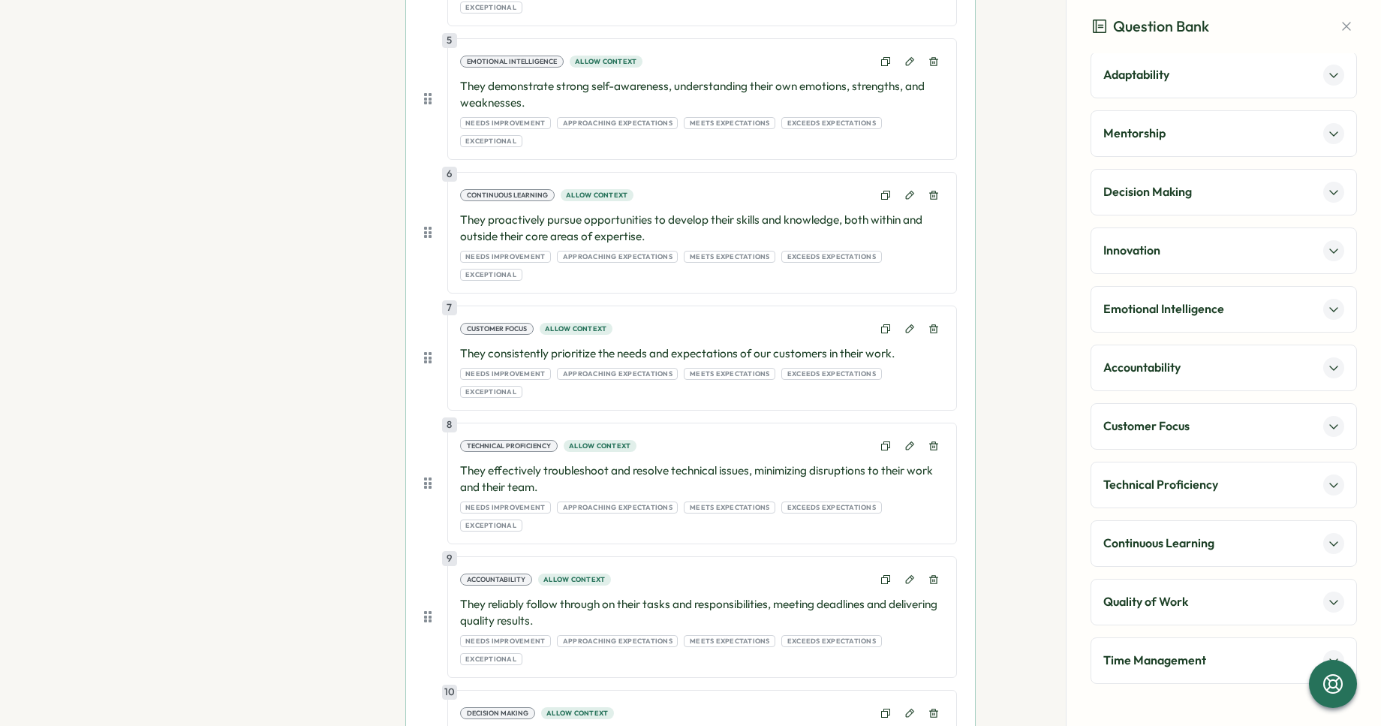
click at [1171, 500] on div "Technical Proficiency" at bounding box center [1224, 485] width 267 height 47
click at [1167, 493] on p "Technical Proficiency" at bounding box center [1161, 484] width 115 height 19
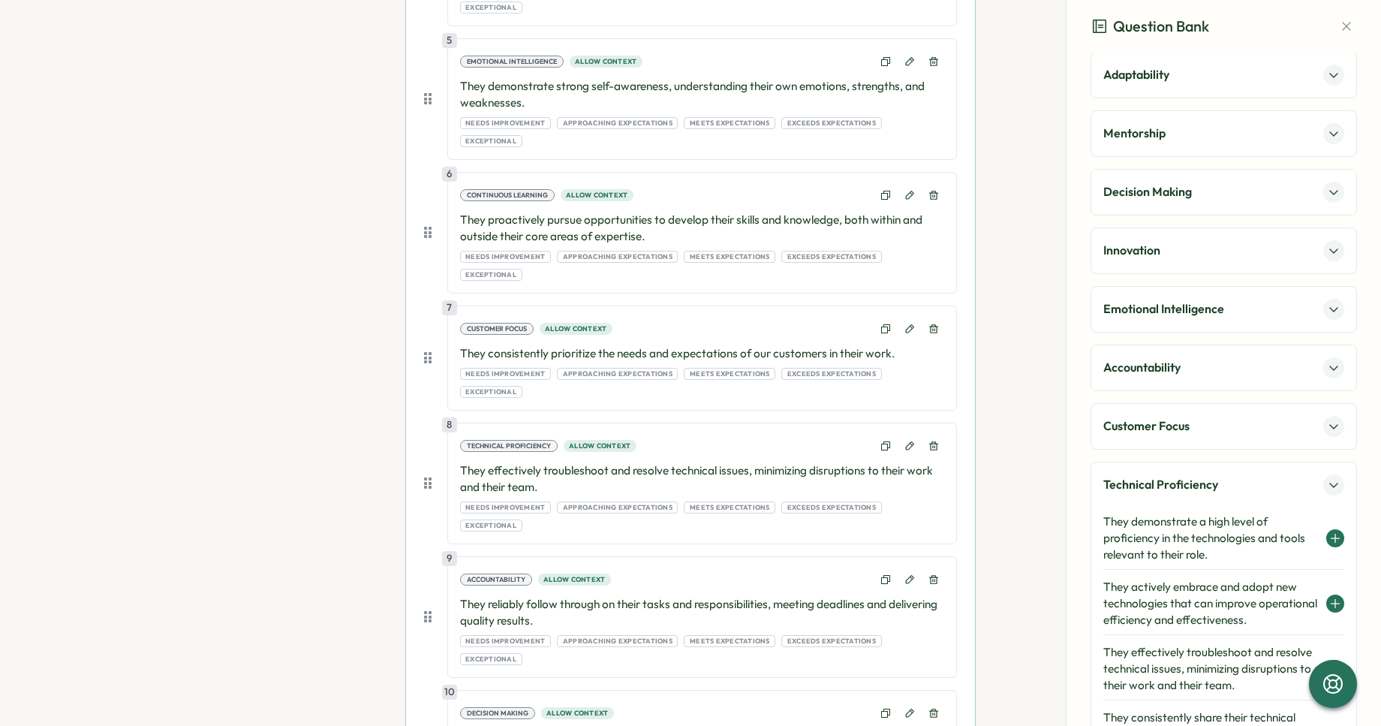
click at [1178, 544] on h4 "They demonstrate a high level of proficiency in the technologies and tools rele…" at bounding box center [1211, 539] width 215 height 50
click at [933, 441] on icon at bounding box center [933, 445] width 9 height 9
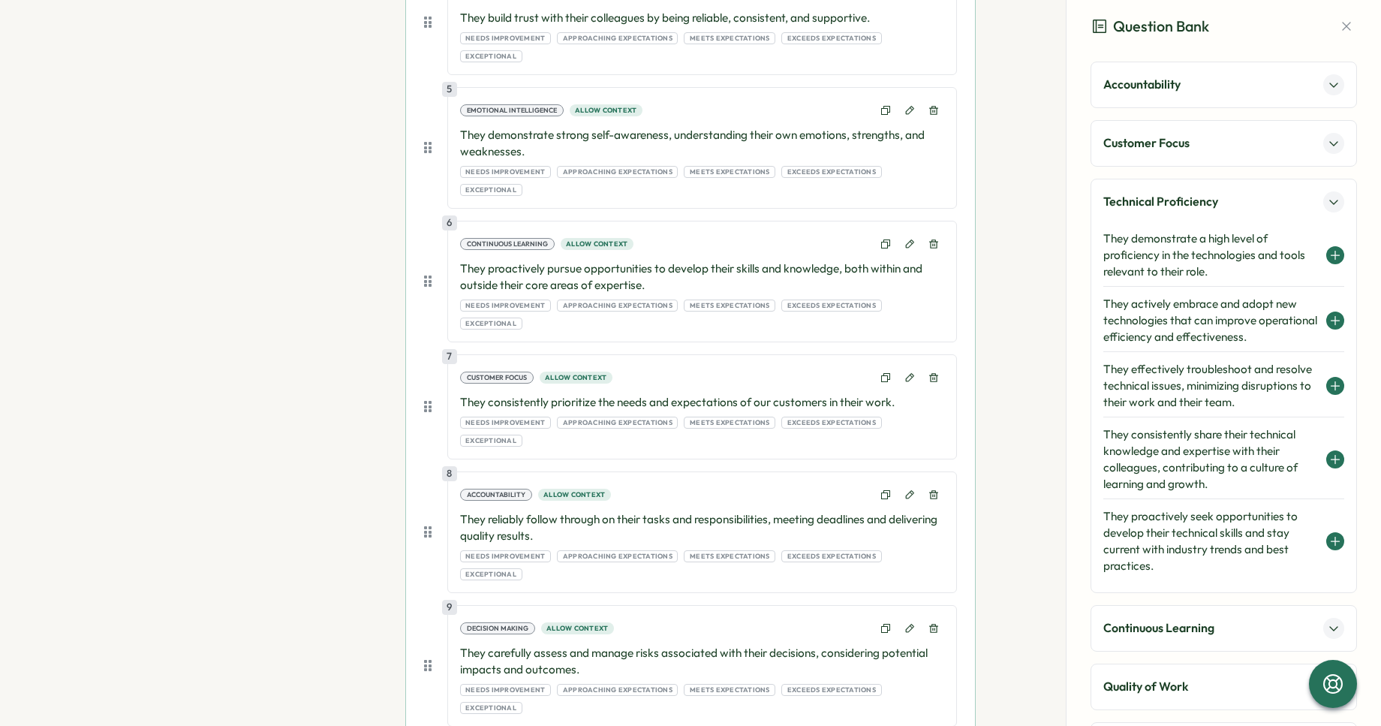
scroll to position [524, 0]
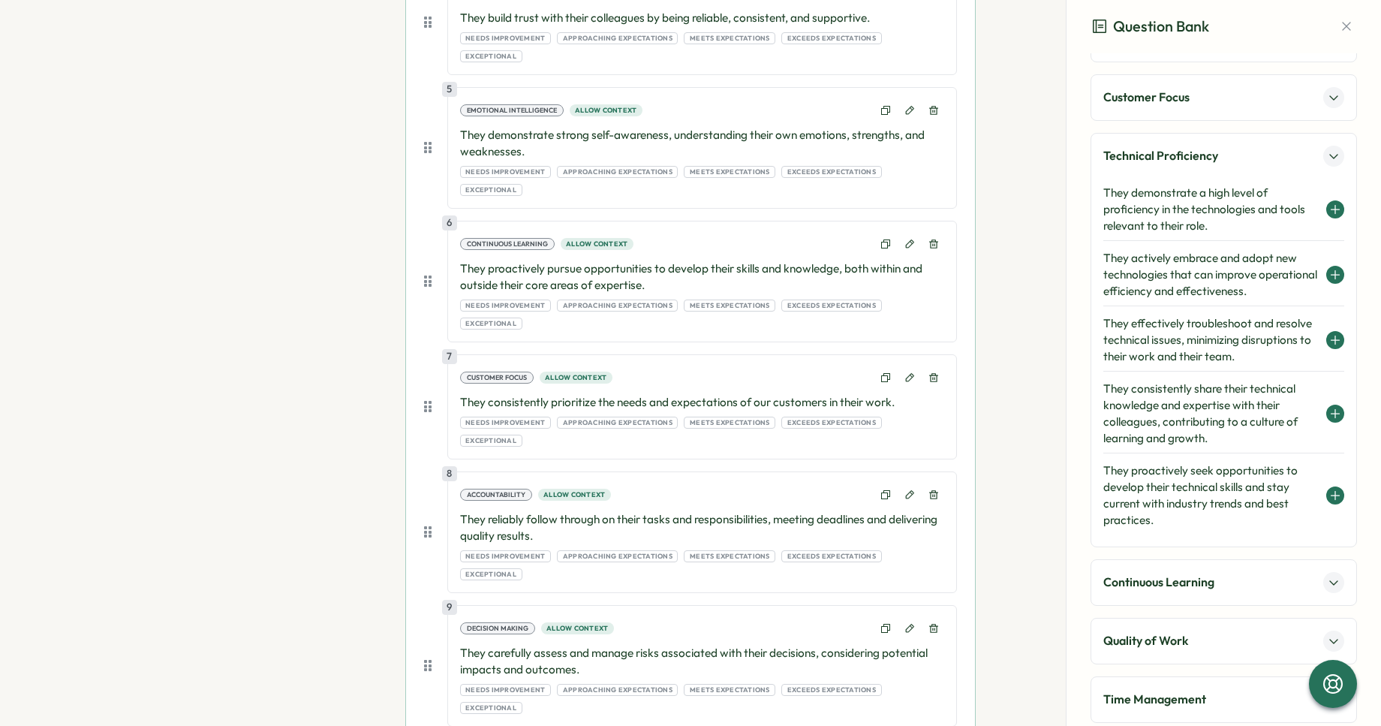
click at [1190, 640] on div "Quality of Work" at bounding box center [1224, 641] width 241 height 21
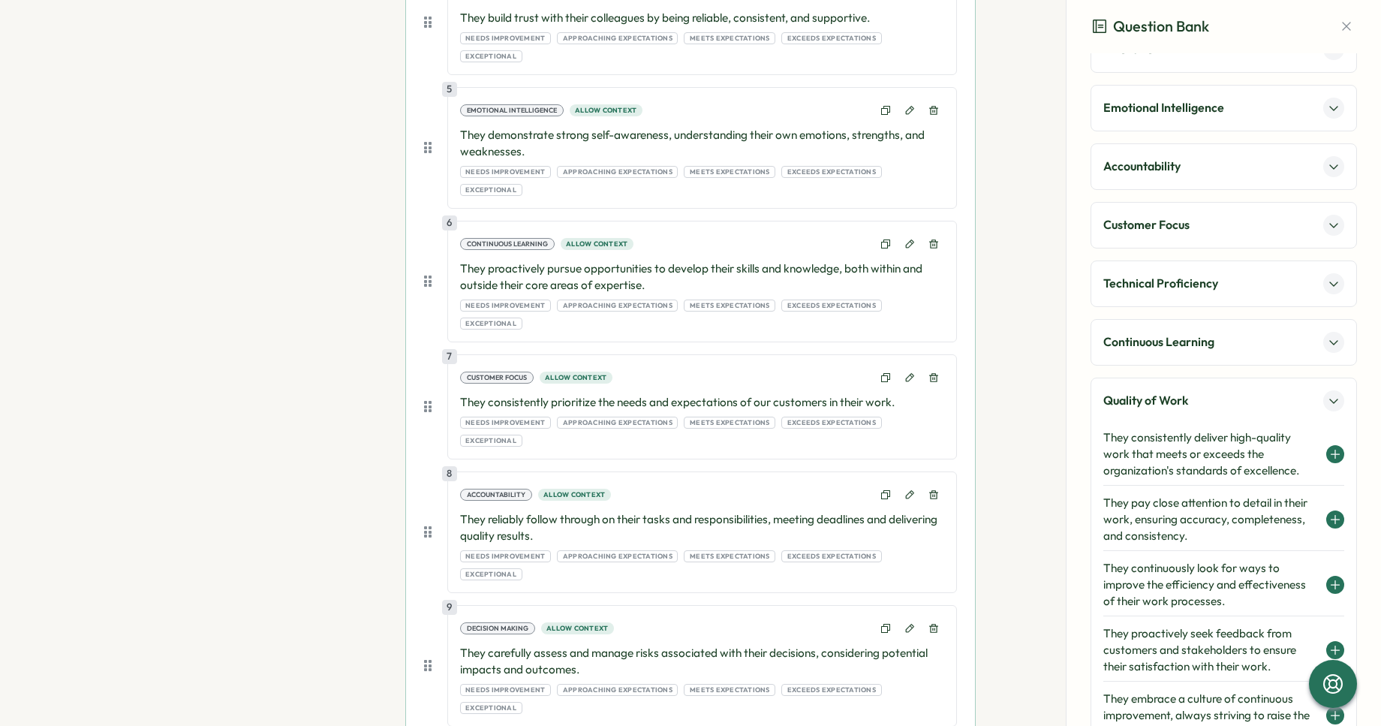
scroll to position [384, 0]
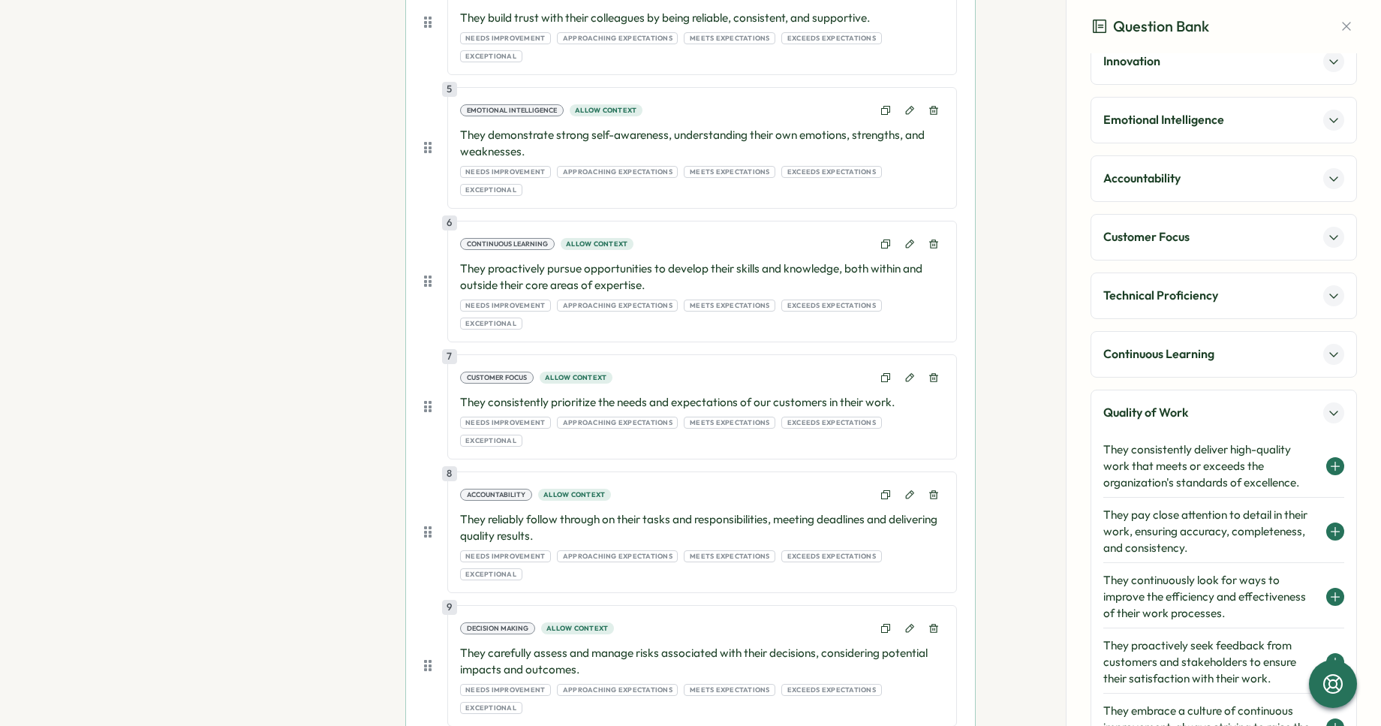
click at [1152, 297] on p "Technical Proficiency" at bounding box center [1161, 295] width 115 height 19
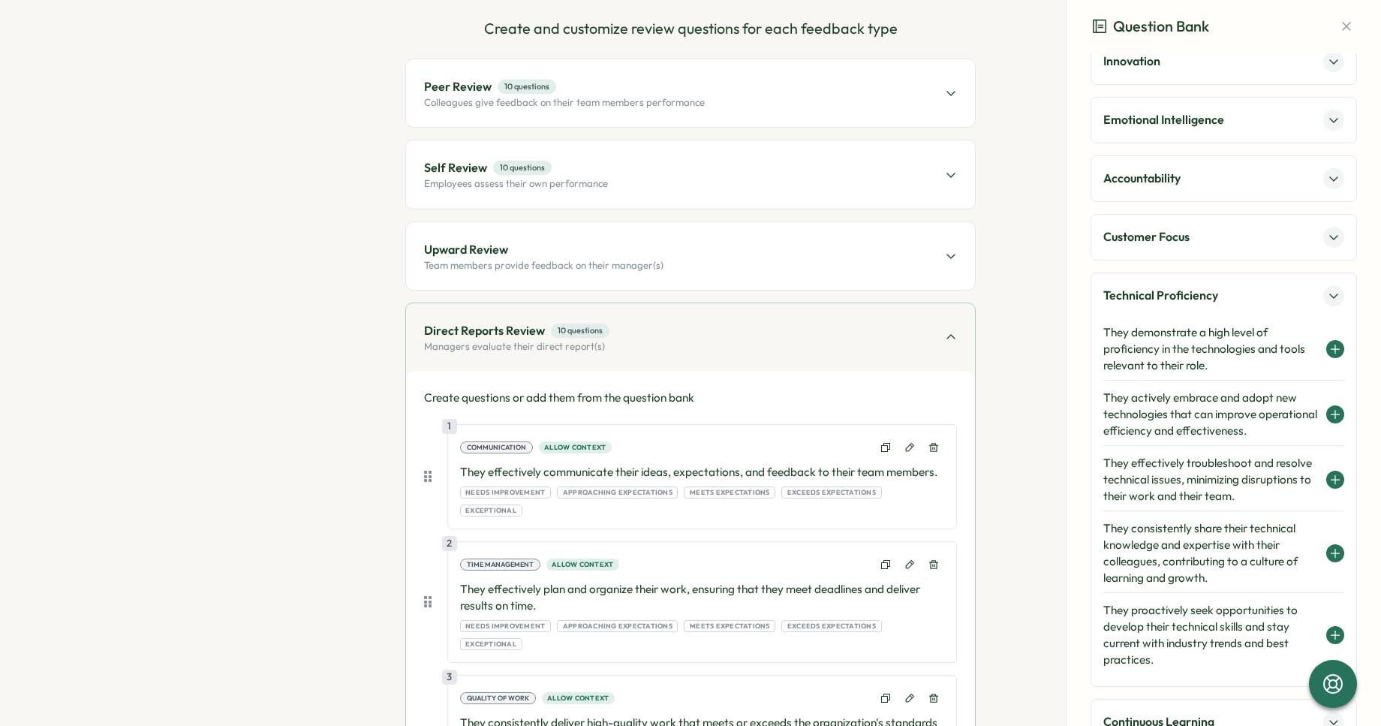
scroll to position [123, 0]
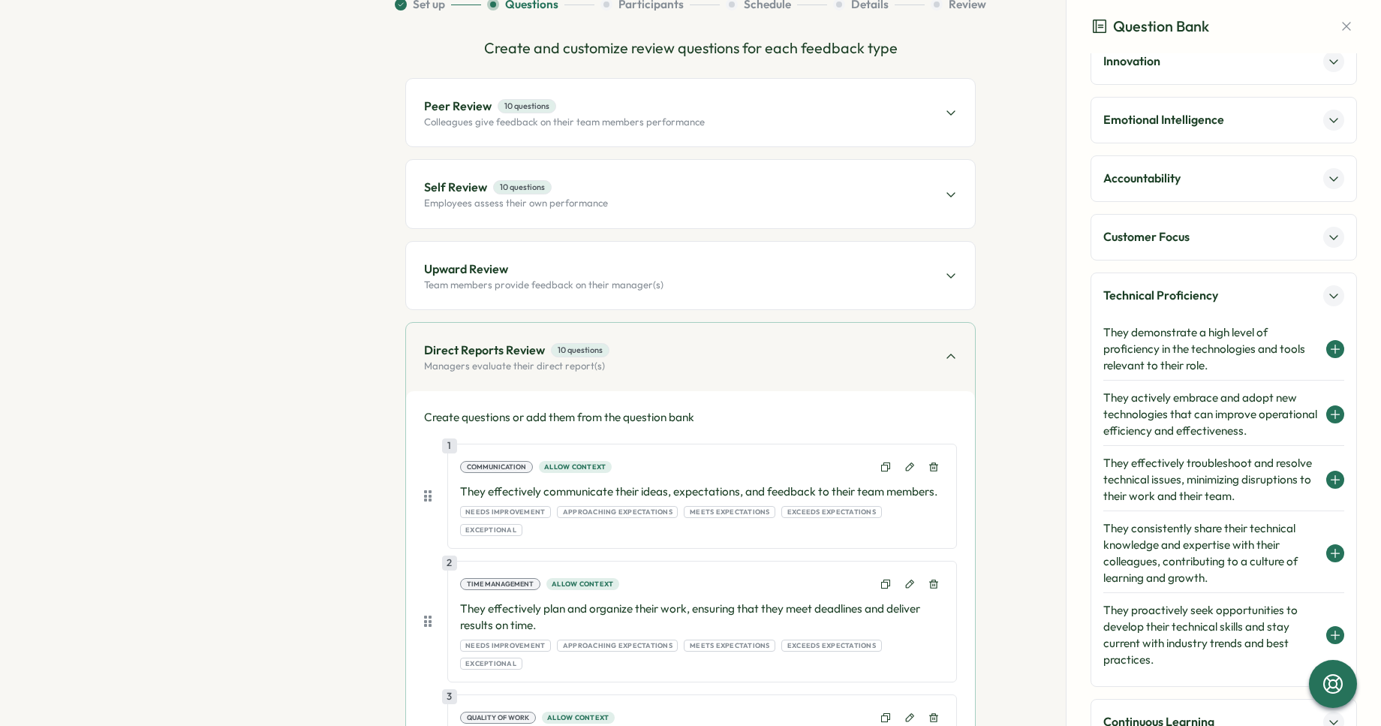
click at [597, 270] on span "Upward Review" at bounding box center [544, 269] width 240 height 19
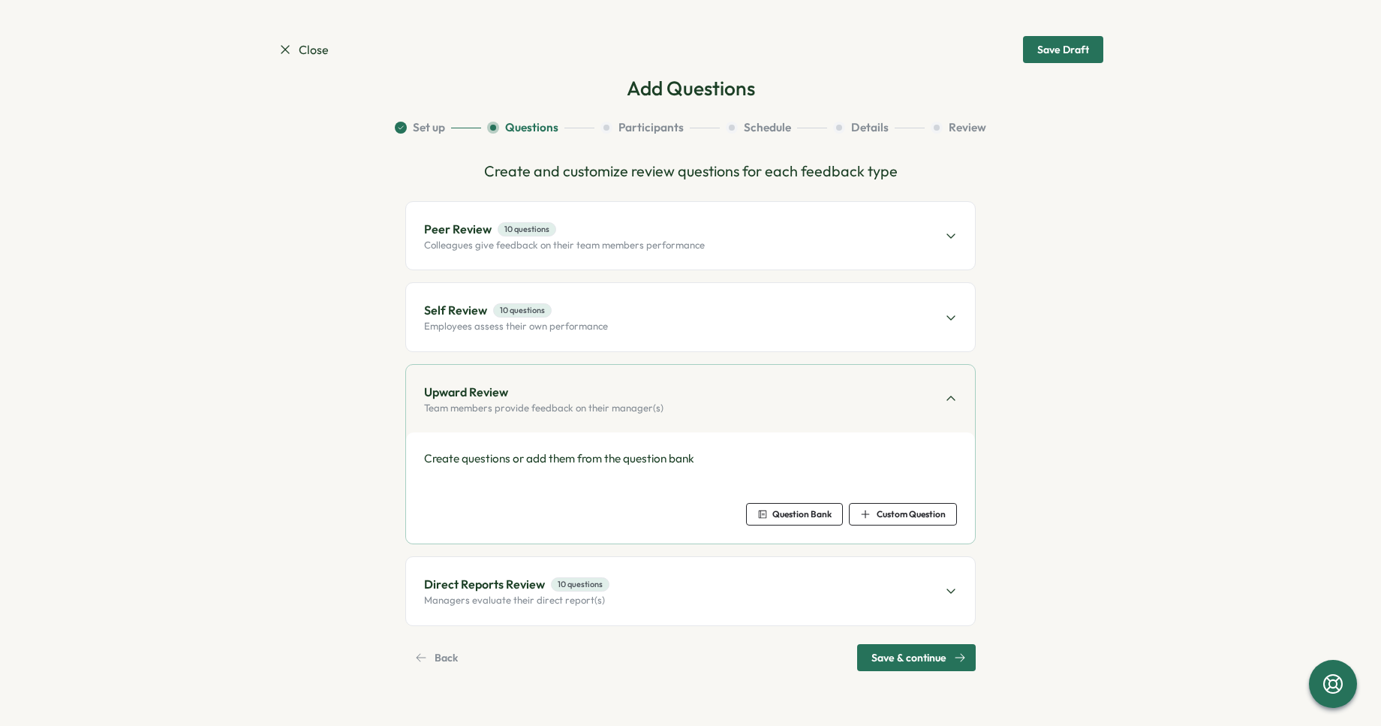
click at [595, 334] on div "Self Review 10 questions Employees assess their own performance" at bounding box center [690, 317] width 569 height 68
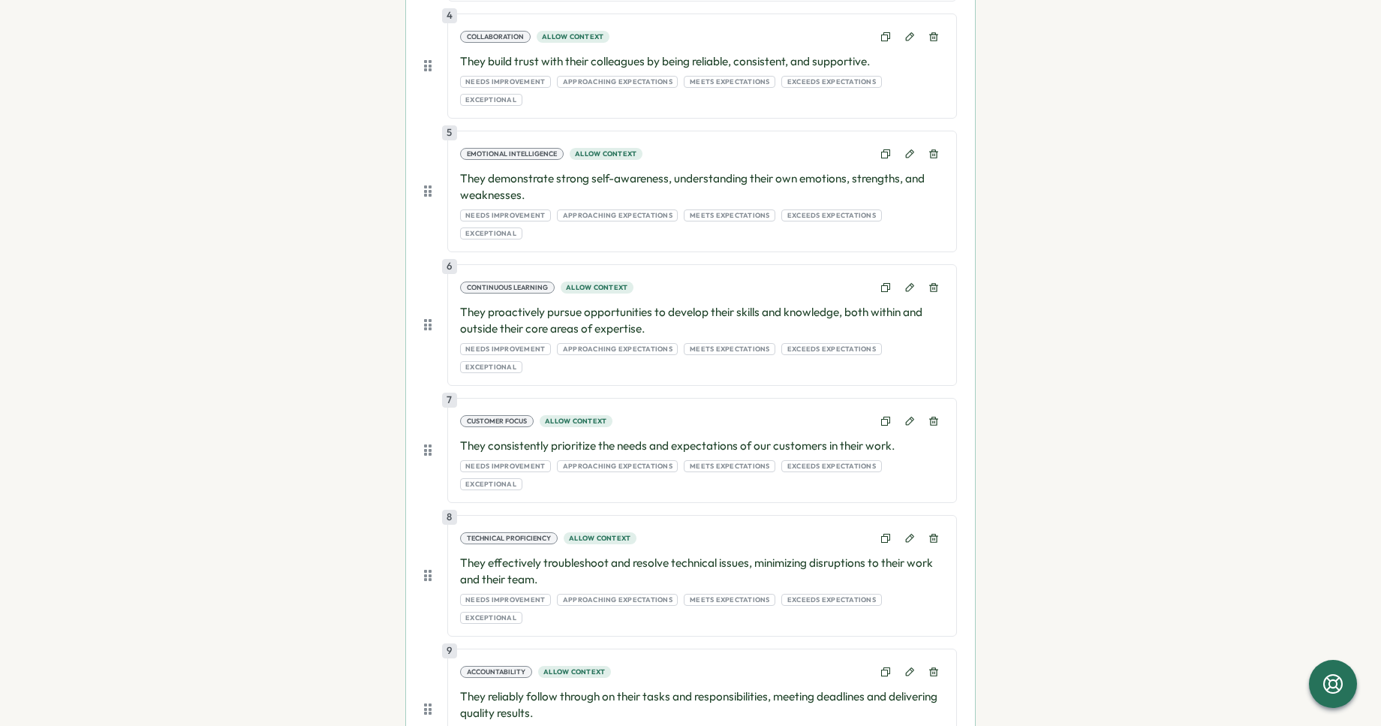
scroll to position [836, 0]
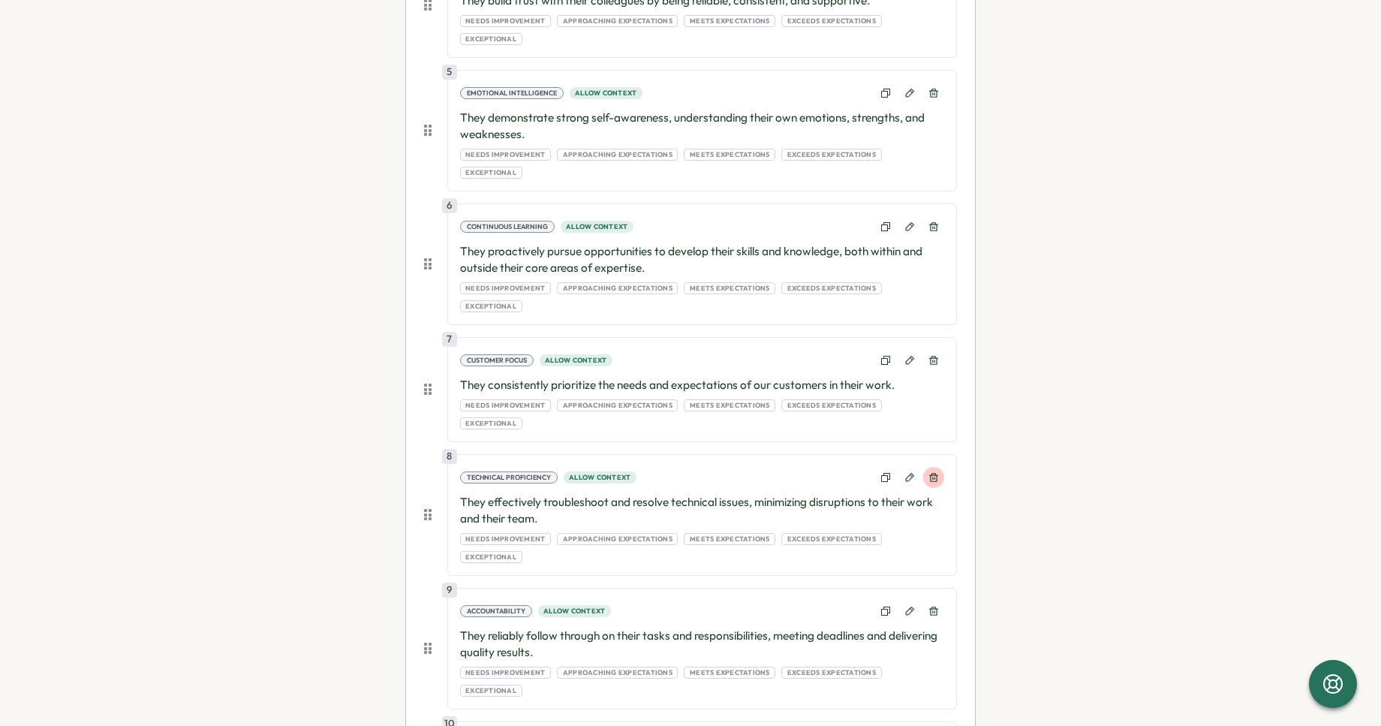
click at [930, 473] on icon at bounding box center [933, 477] width 9 height 9
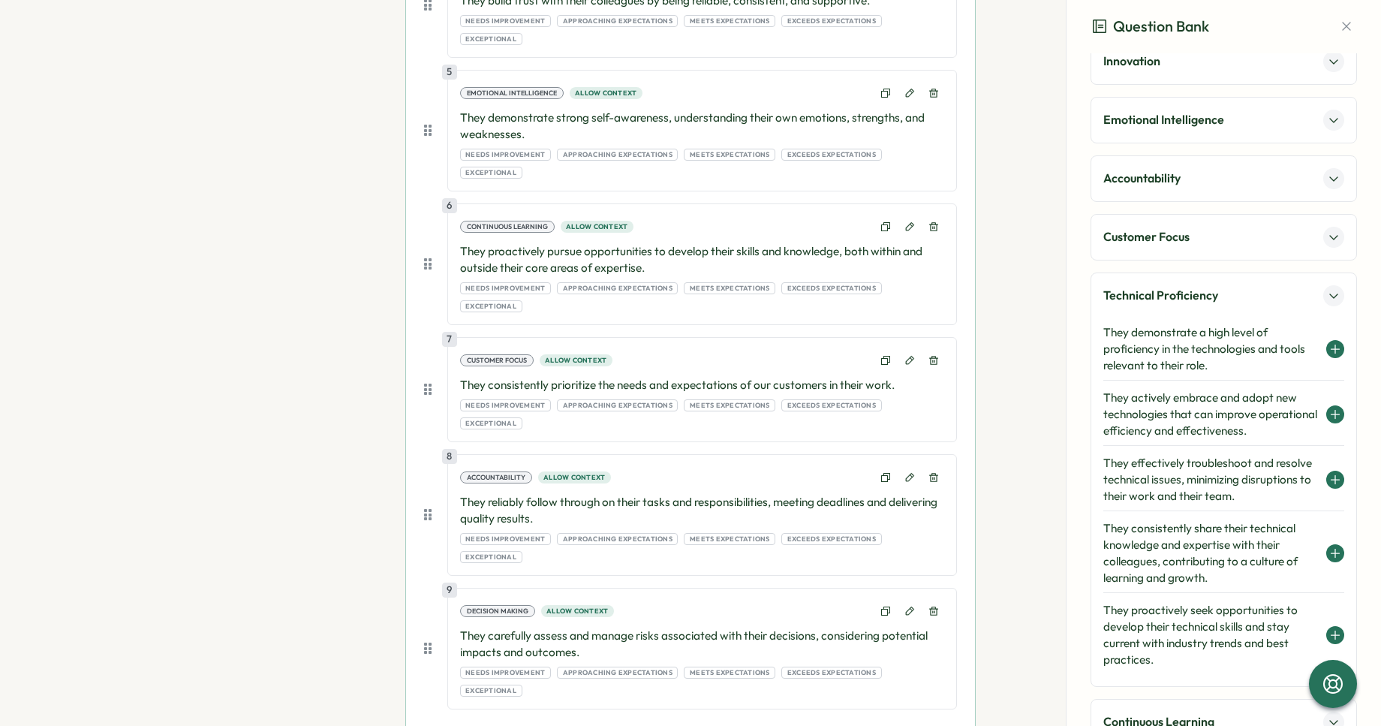
click at [1174, 339] on h4 "They demonstrate a high level of proficiency in the technologies and tools rele…" at bounding box center [1211, 349] width 215 height 50
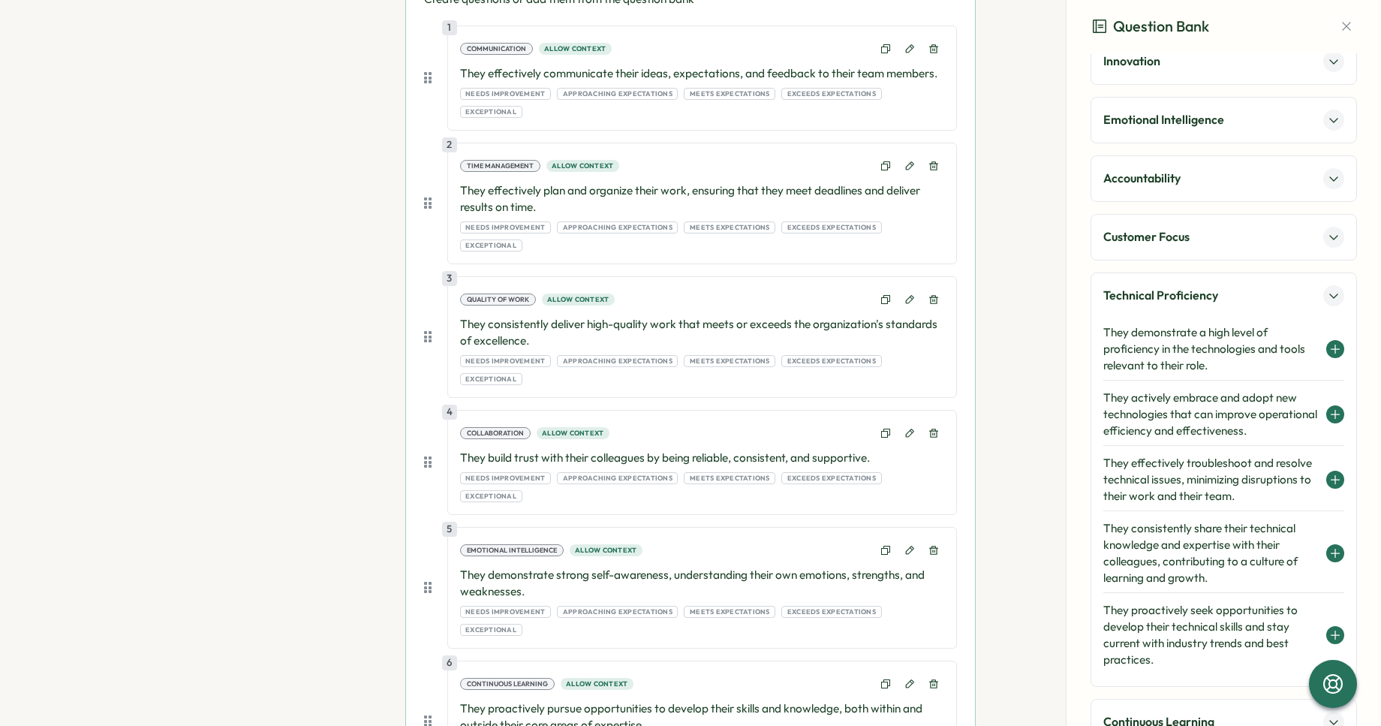
scroll to position [155, 0]
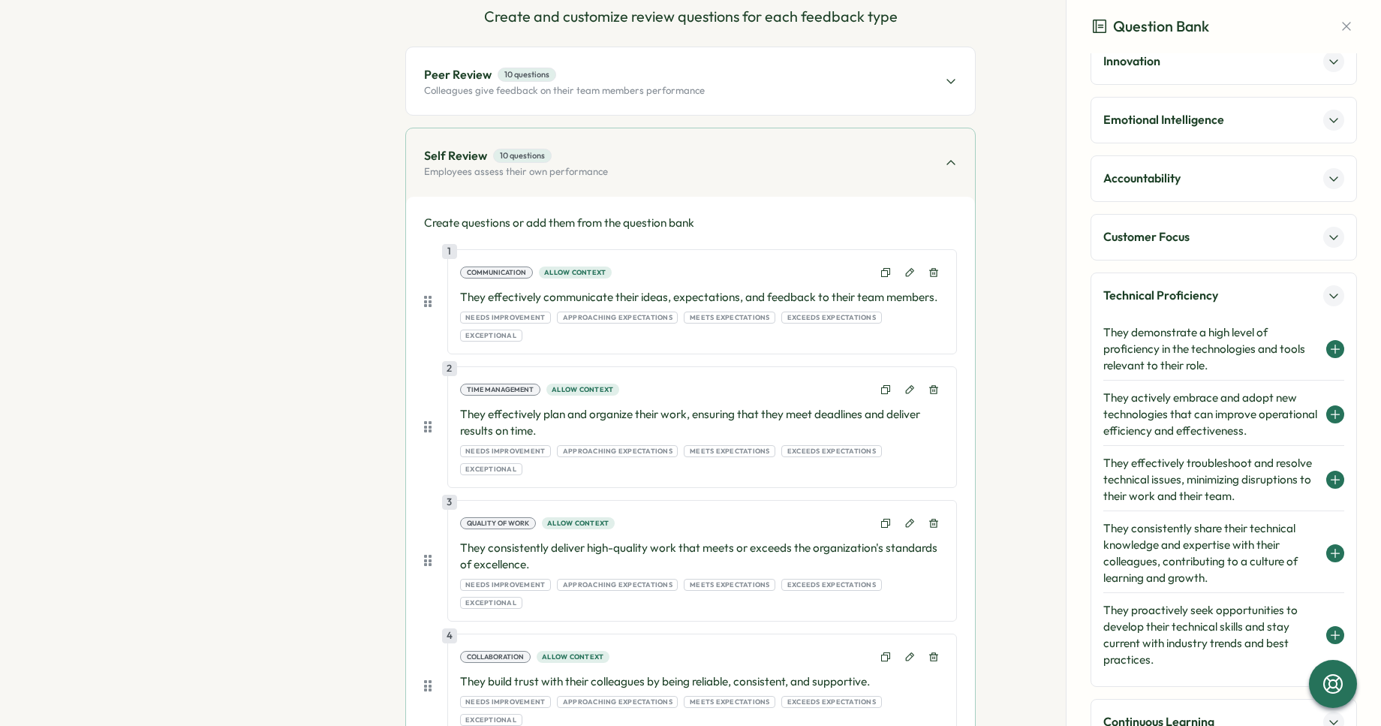
click at [771, 98] on div "Peer Review 10 questions Colleagues give feedback on their team members perform…" at bounding box center [690, 81] width 569 height 68
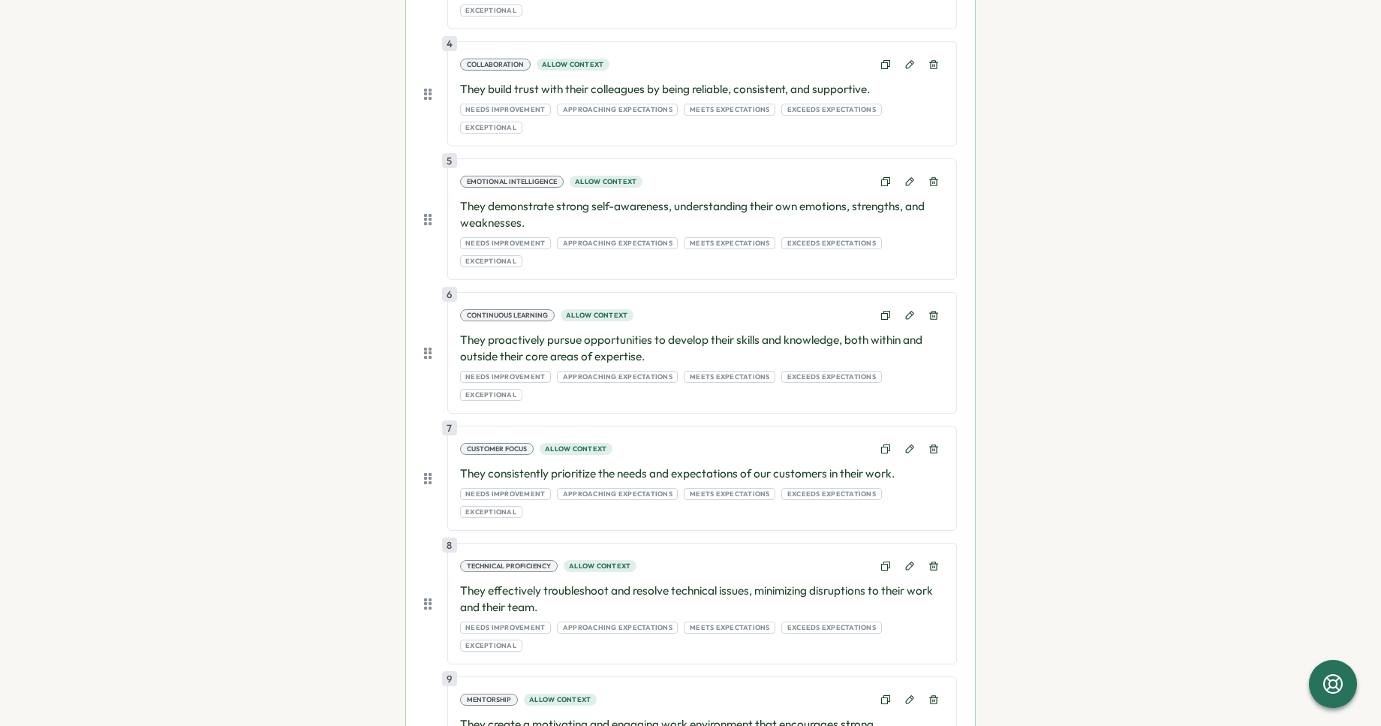
scroll to position [939, 0]
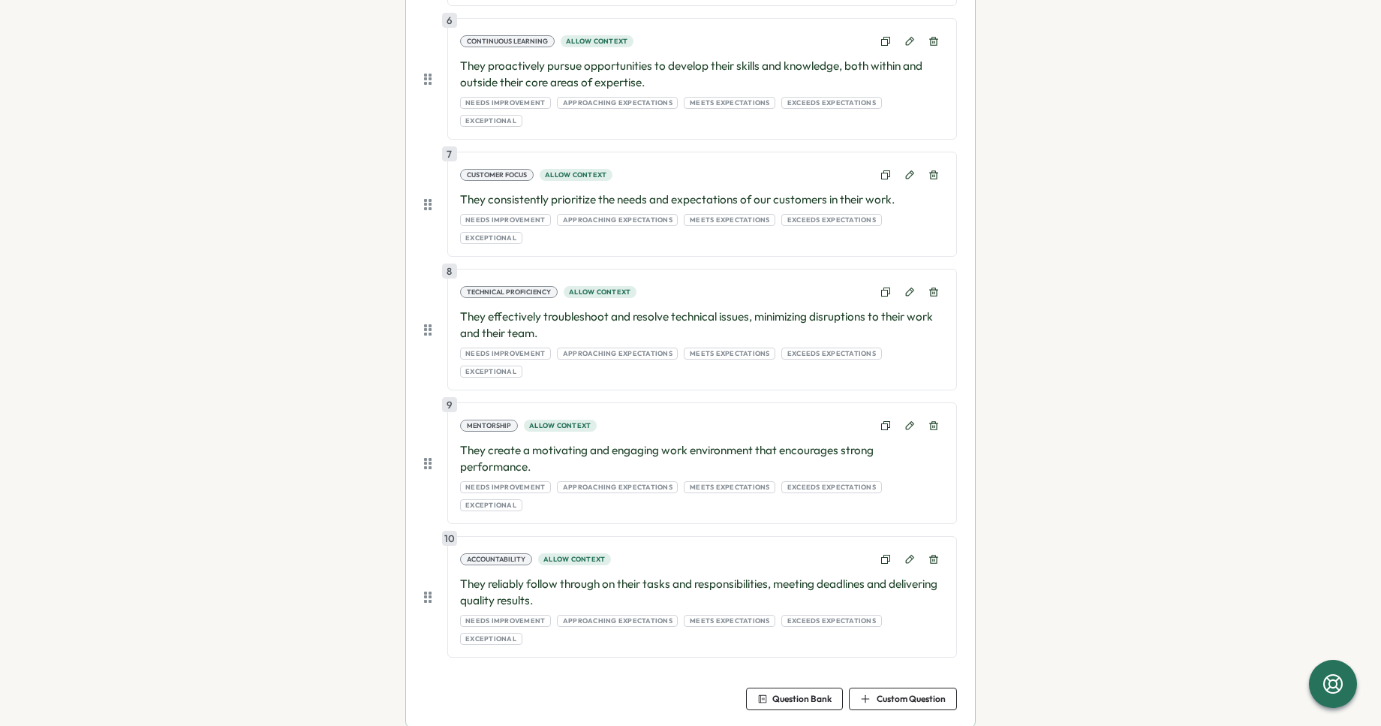
click at [792, 694] on span "Question Bank" at bounding box center [802, 698] width 59 height 9
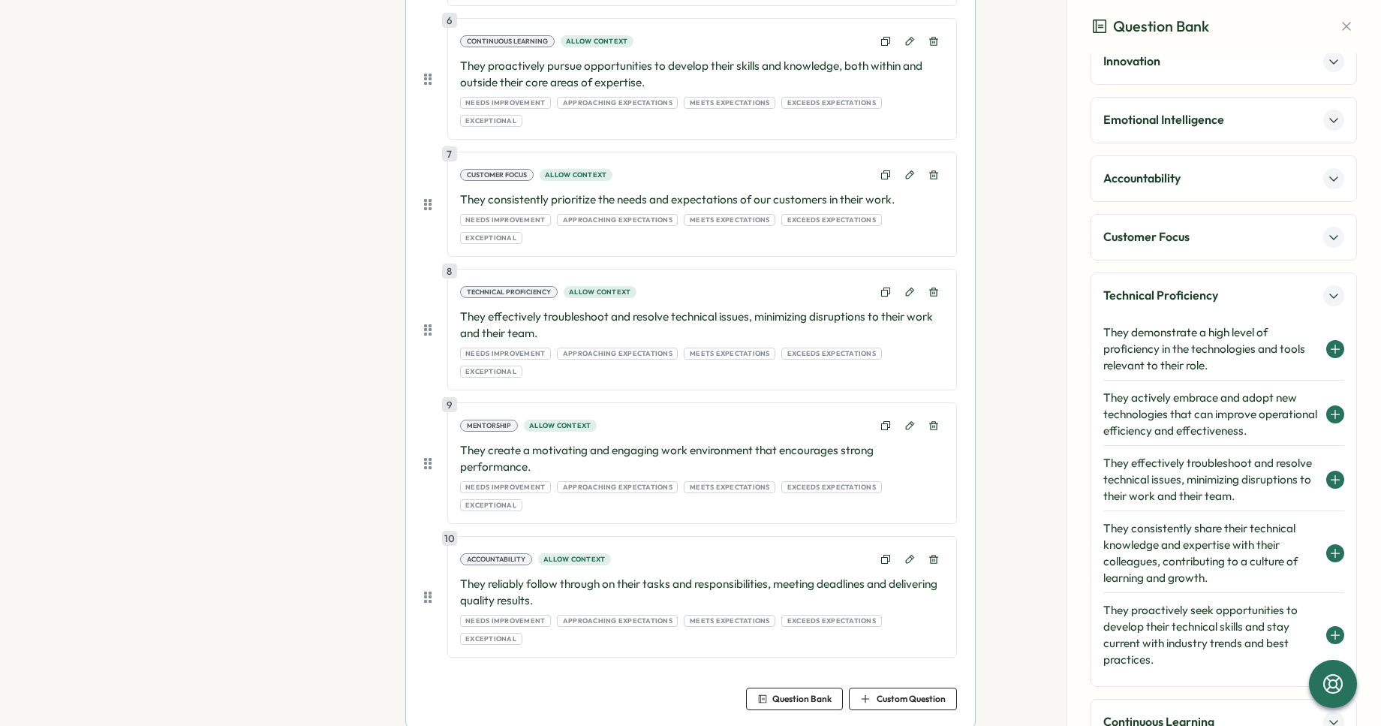
click at [1162, 354] on h4 "They demonstrate a high level of proficiency in the technologies and tools rele…" at bounding box center [1211, 349] width 215 height 50
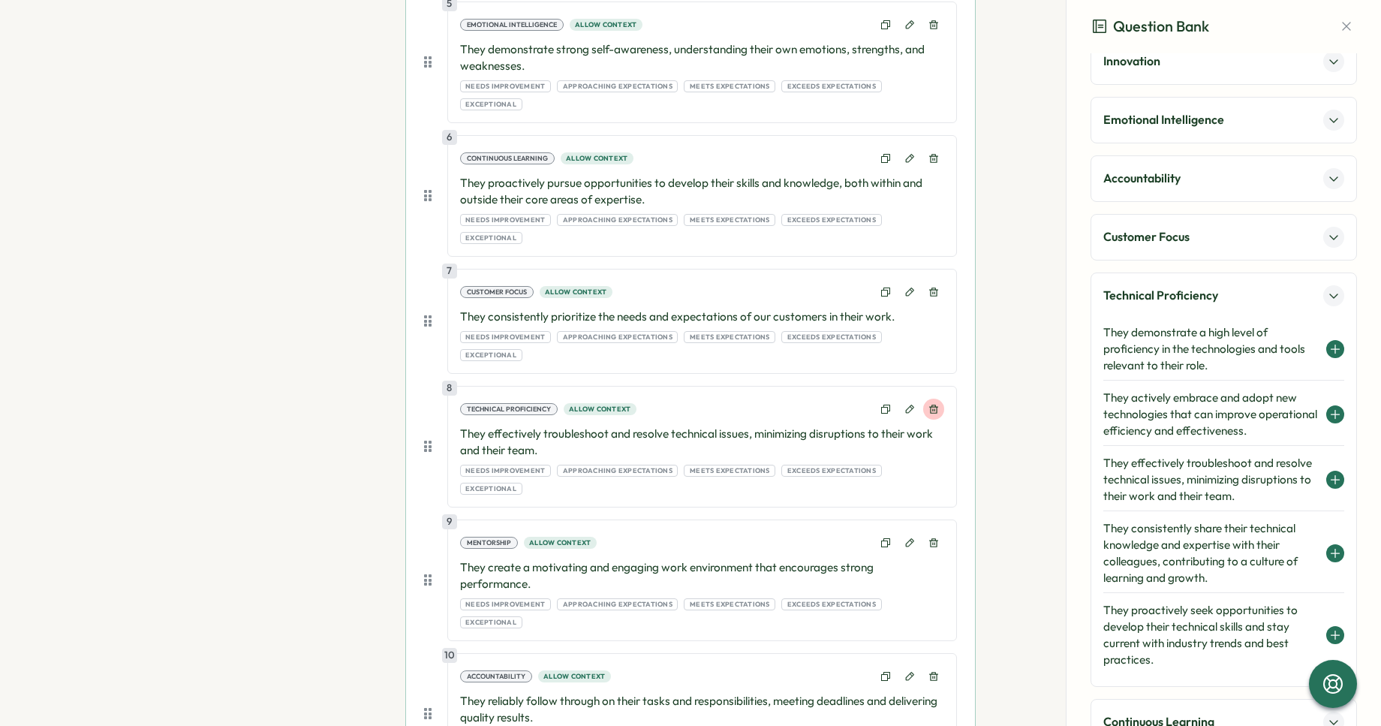
click at [930, 404] on icon at bounding box center [934, 409] width 11 height 11
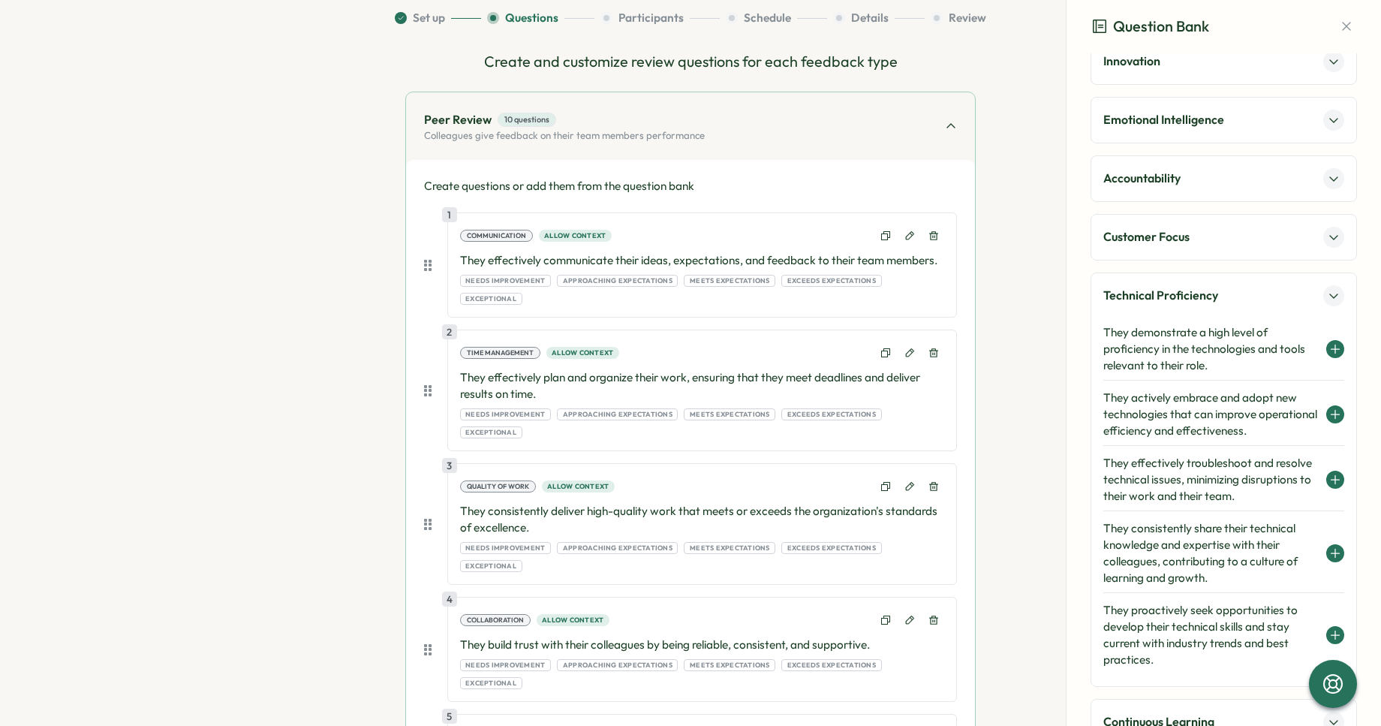
scroll to position [0, 0]
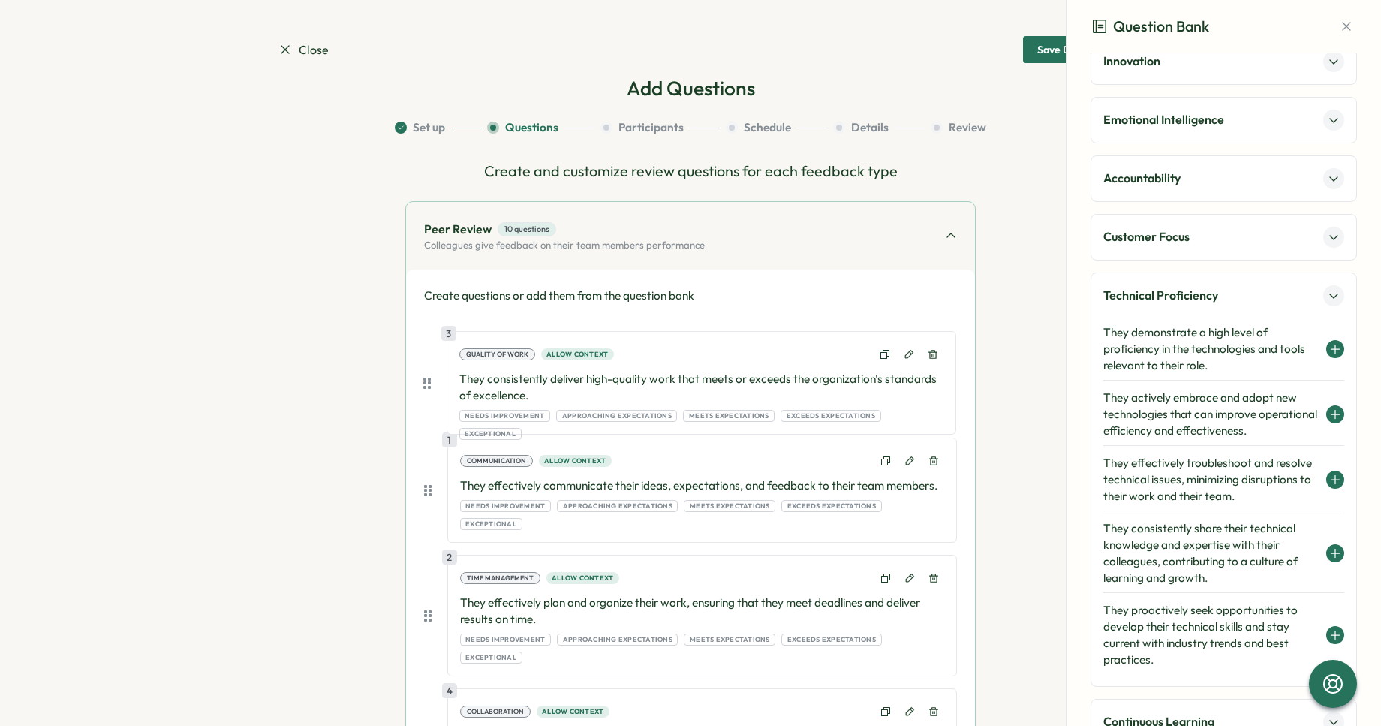
drag, startPoint x: 424, startPoint y: 589, endPoint x: 427, endPoint y: 378, distance: 211.0
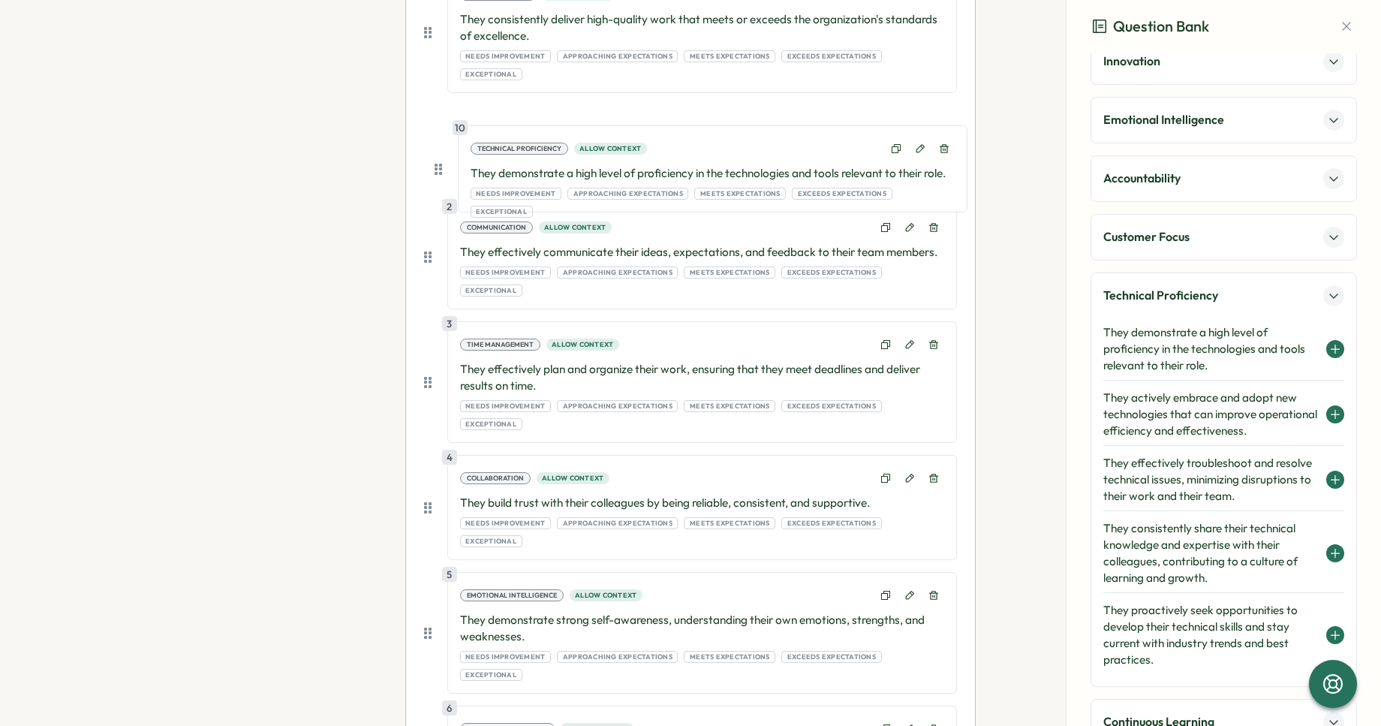
scroll to position [336, 0]
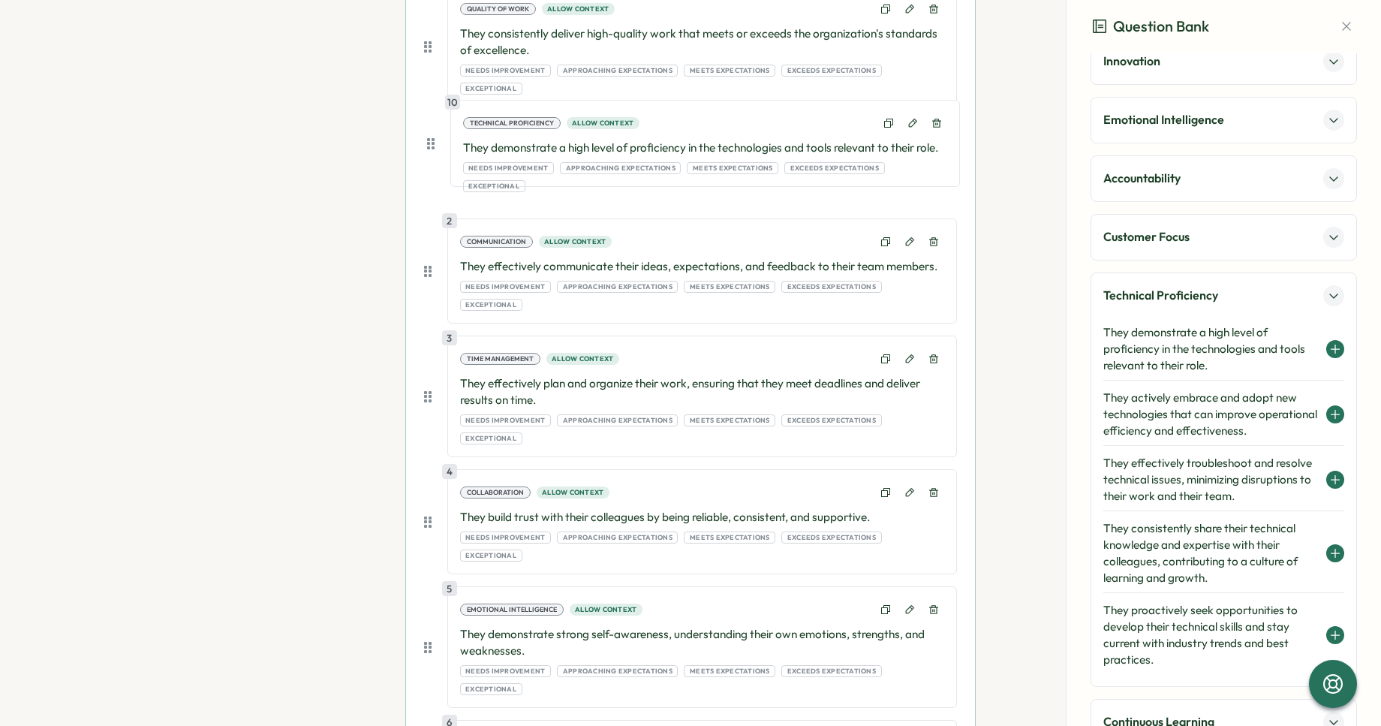
drag, startPoint x: 425, startPoint y: 638, endPoint x: 432, endPoint y: 137, distance: 500.8
click at [432, 137] on div "1 Quality of Work Allow context They consistently deliver high-quality work tha…" at bounding box center [690, 612] width 533 height 1252
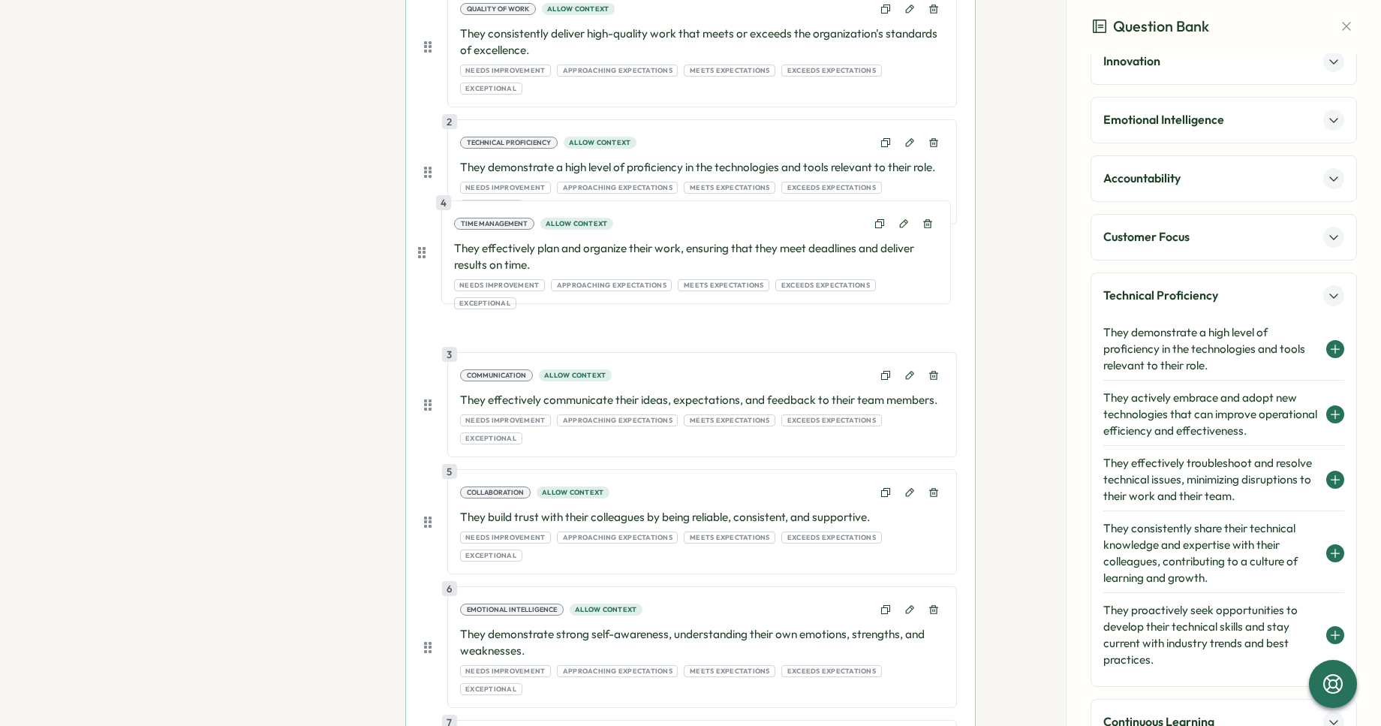
drag, startPoint x: 423, startPoint y: 353, endPoint x: 420, endPoint y: 245, distance: 108.1
click at [424, 245] on div "1 Quality of Work Allow context They consistently deliver high-quality work tha…" at bounding box center [690, 612] width 533 height 1252
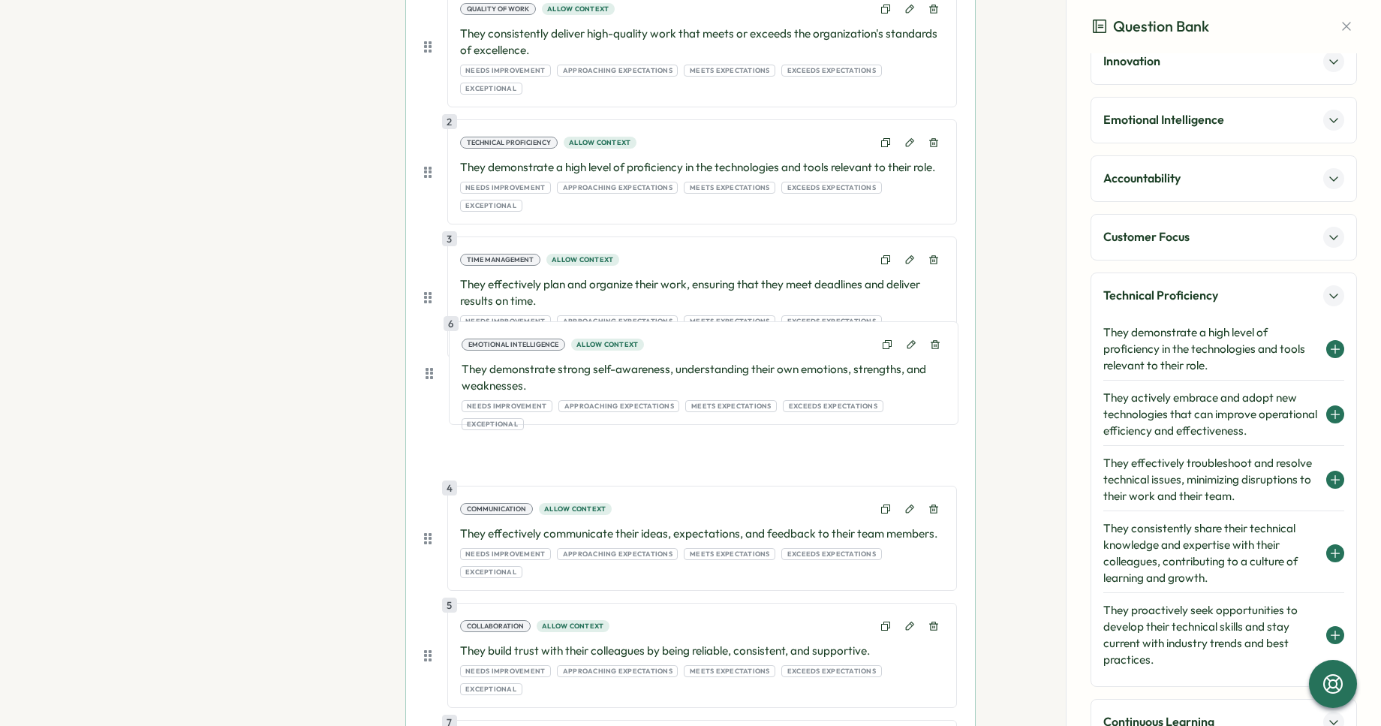
drag, startPoint x: 425, startPoint y: 570, endPoint x: 430, endPoint y: 368, distance: 202.0
click at [430, 368] on div "1 Quality of Work Allow context They consistently deliver high-quality work tha…" at bounding box center [690, 612] width 533 height 1252
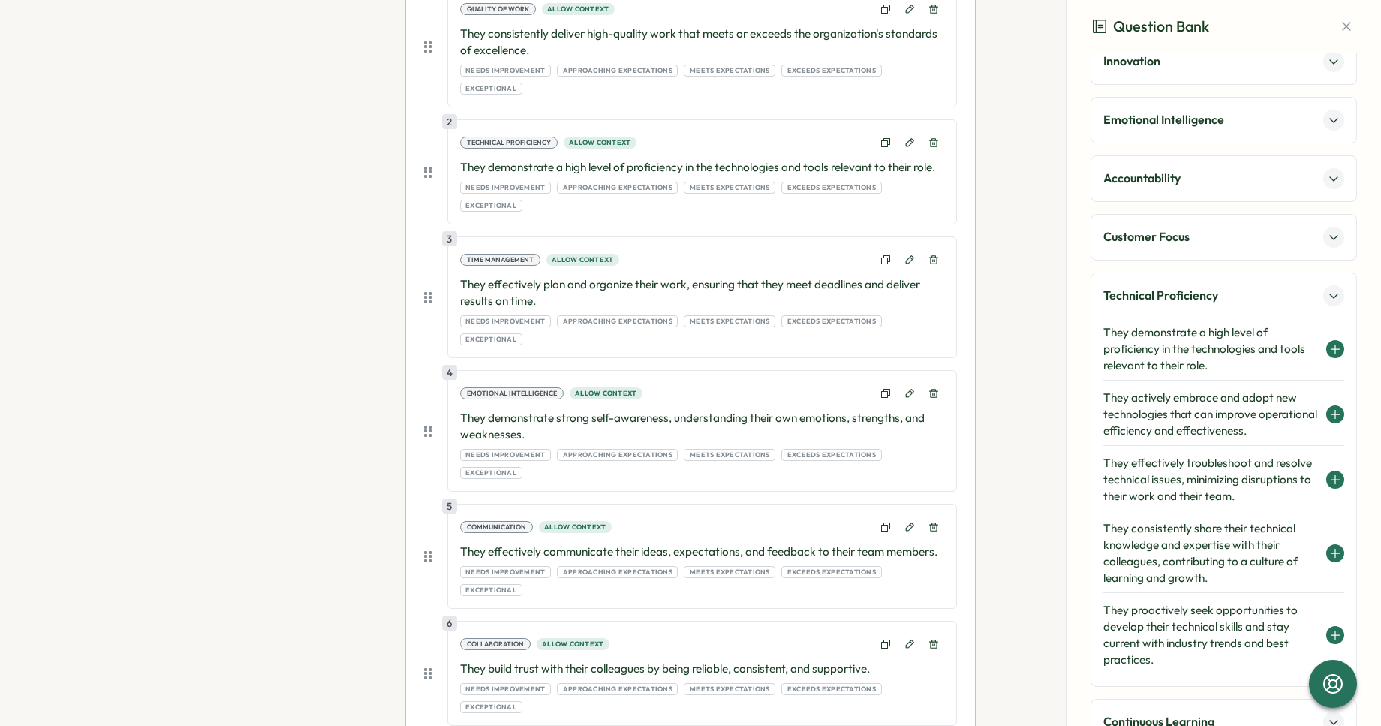
scroll to position [370, 0]
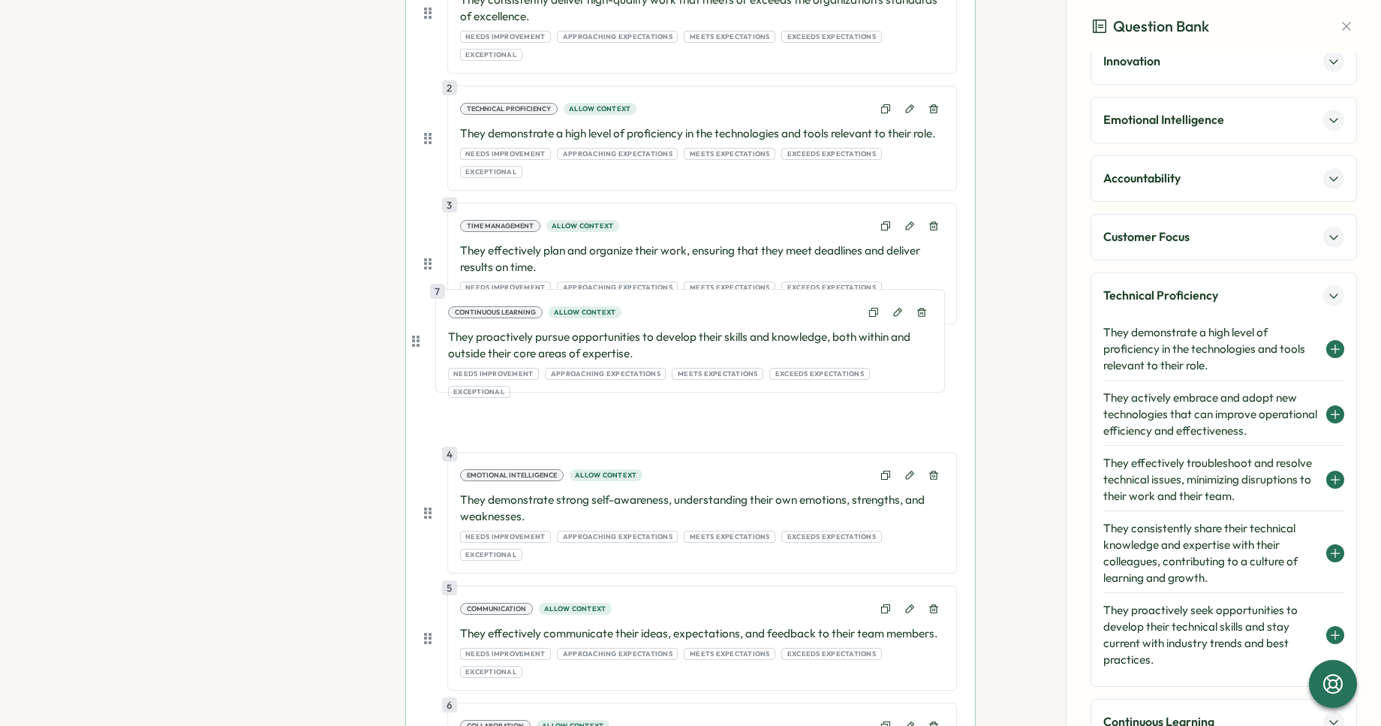
drag, startPoint x: 427, startPoint y: 649, endPoint x: 417, endPoint y: 333, distance: 316.3
click at [417, 333] on div "Create questions or add them from the question bank 1 Quality of Work Allow con…" at bounding box center [690, 580] width 569 height 1363
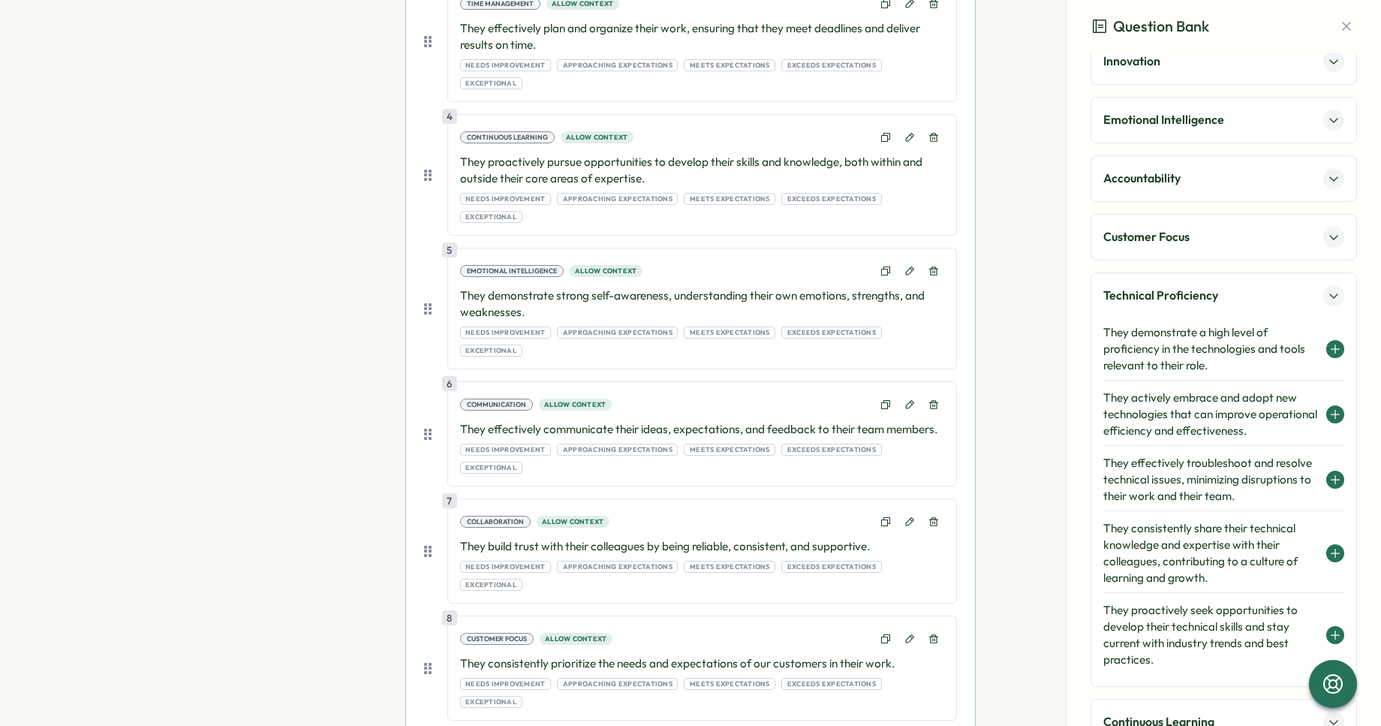
scroll to position [655, 0]
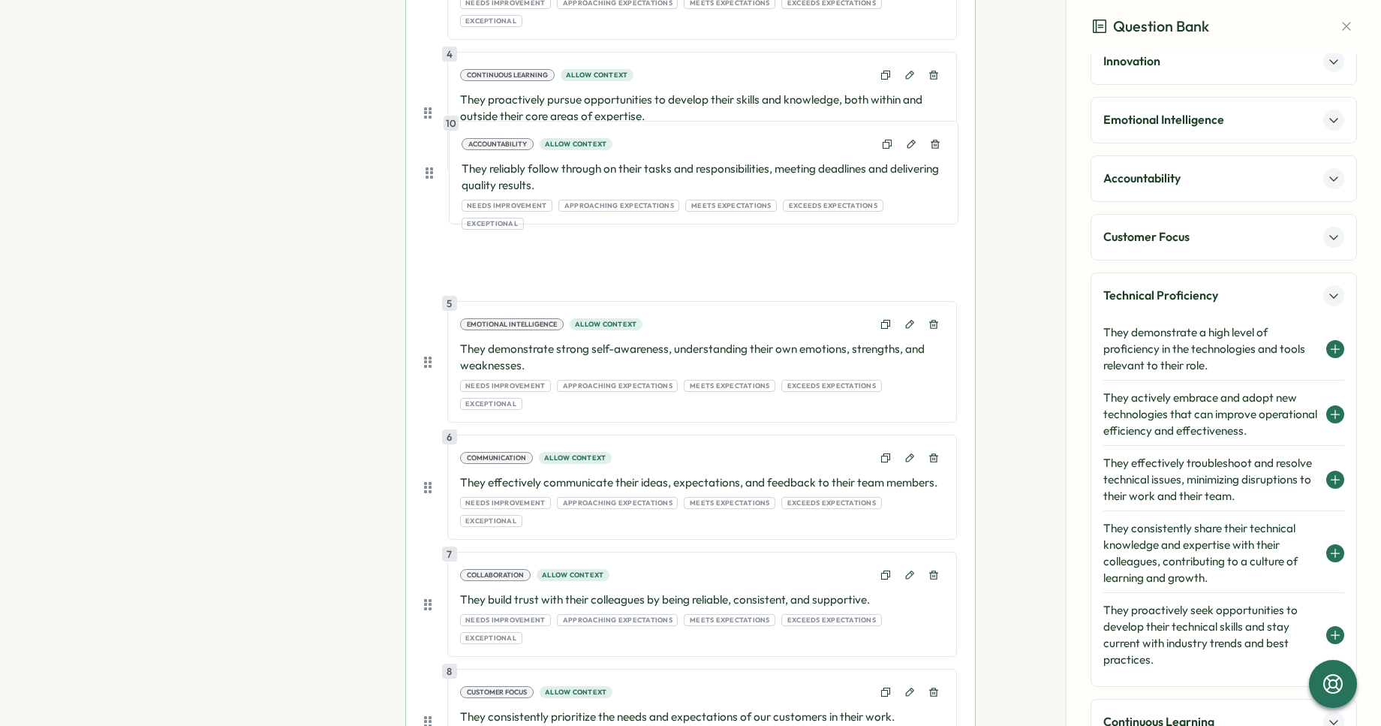
drag, startPoint x: 429, startPoint y: 694, endPoint x: 433, endPoint y: 166, distance: 528.6
click at [433, 166] on div "1 Quality of Work Allow context They consistently deliver high-quality work tha…" at bounding box center [690, 293] width 533 height 1252
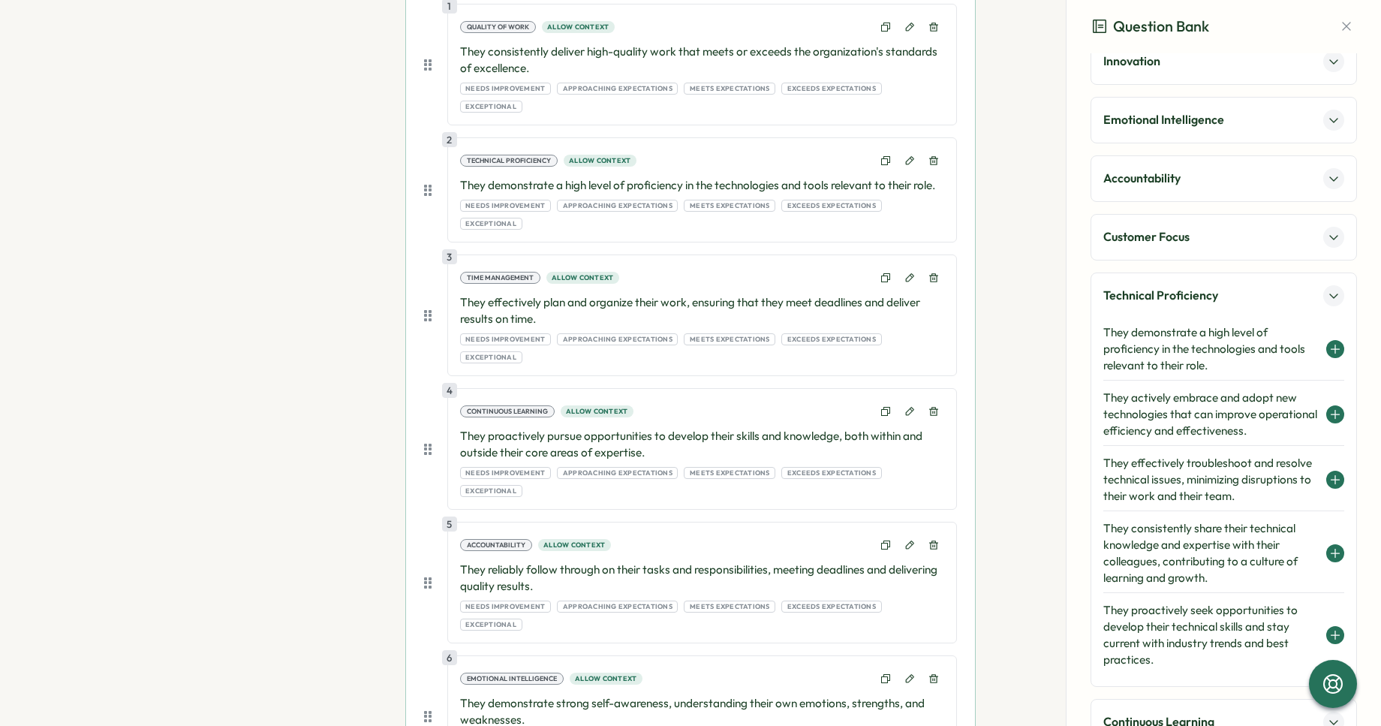
scroll to position [297, 0]
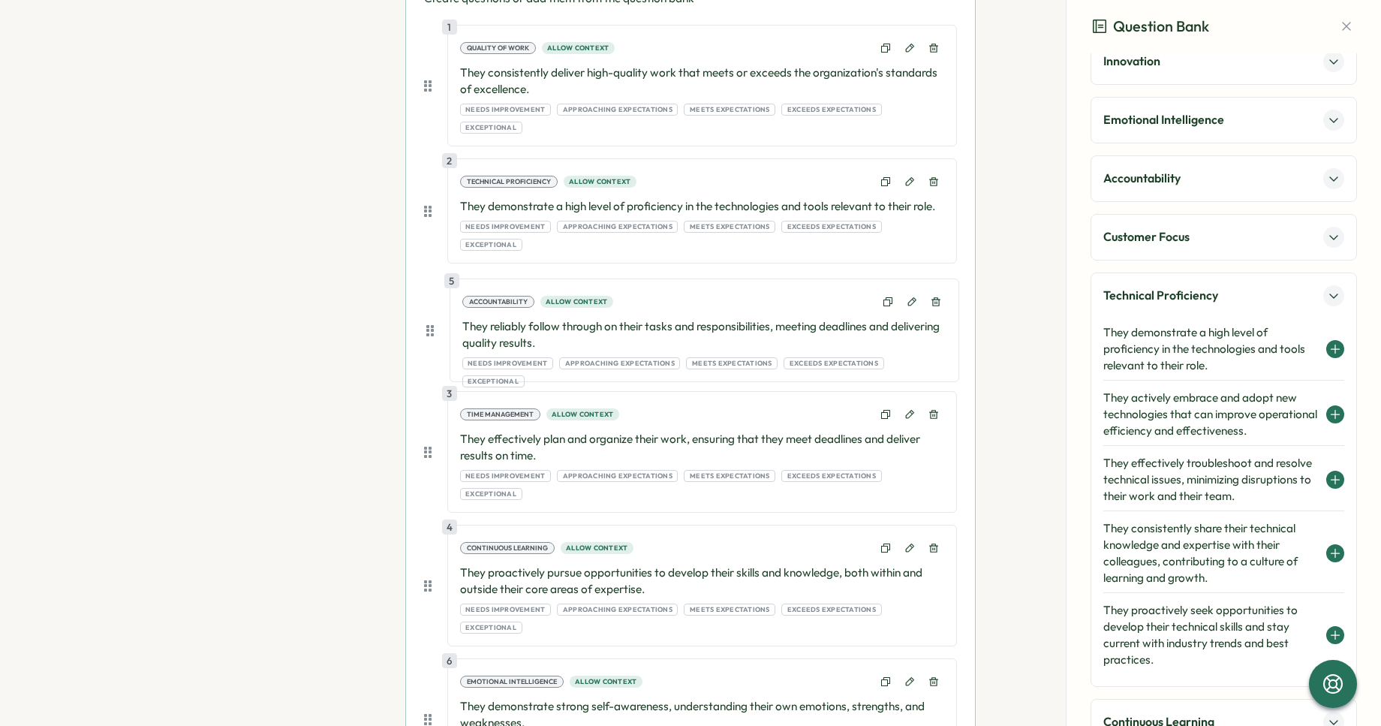
drag, startPoint x: 429, startPoint y: 520, endPoint x: 434, endPoint y: 322, distance: 198.3
click at [434, 322] on div "1 Quality of Work Allow context They consistently deliver high-quality work tha…" at bounding box center [690, 651] width 533 height 1252
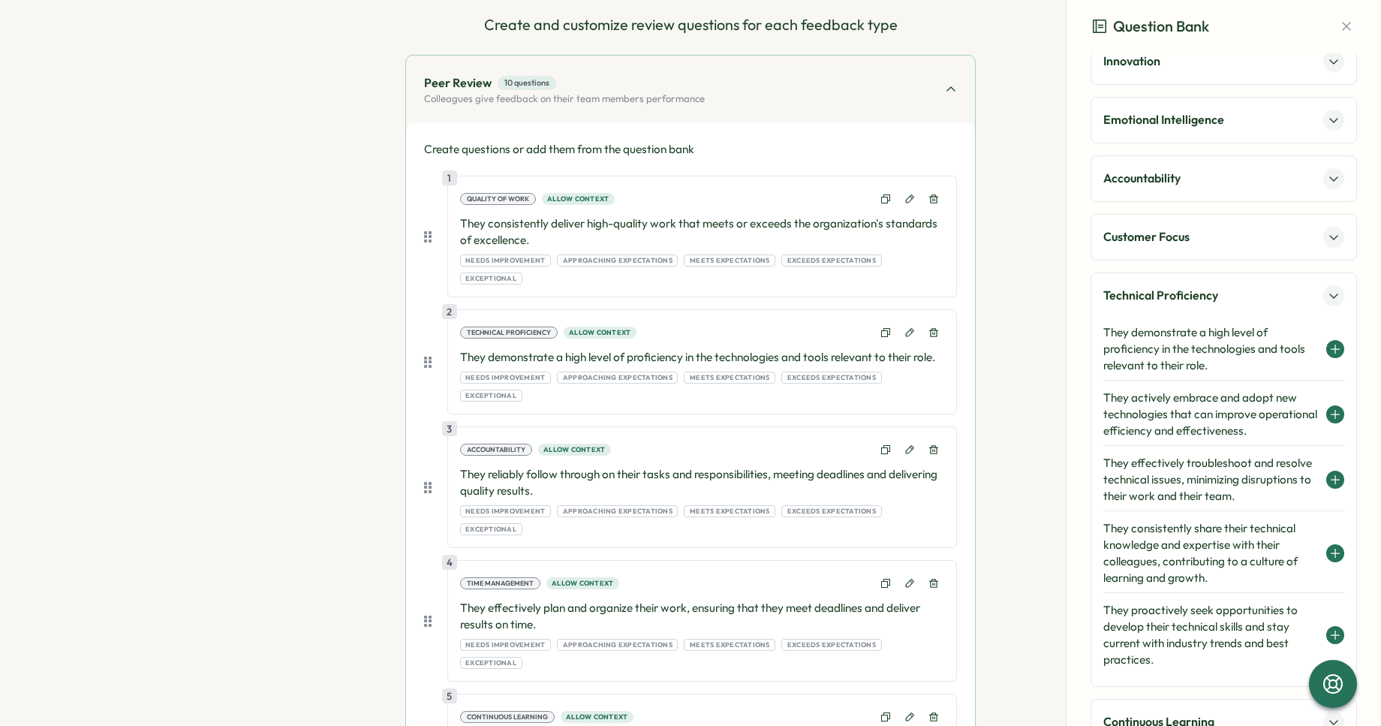
scroll to position [181, 0]
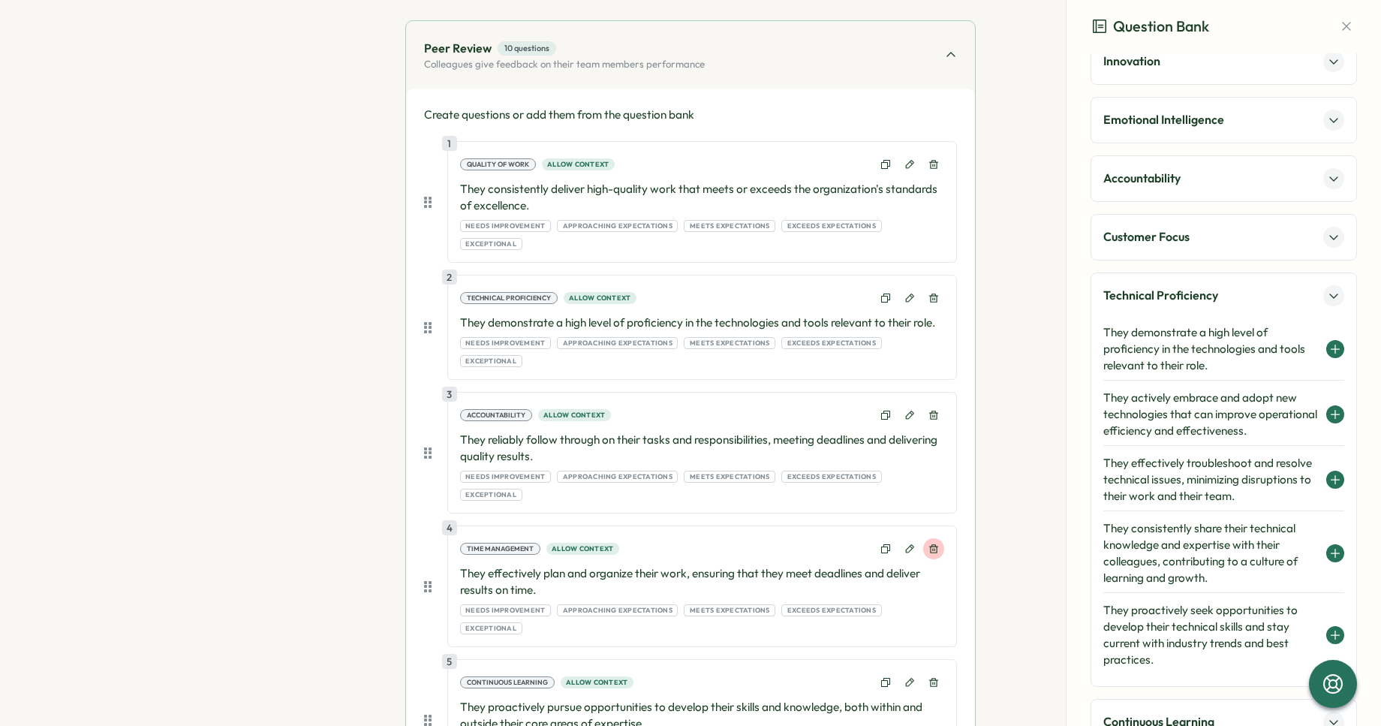
click at [935, 544] on icon at bounding box center [934, 549] width 11 height 11
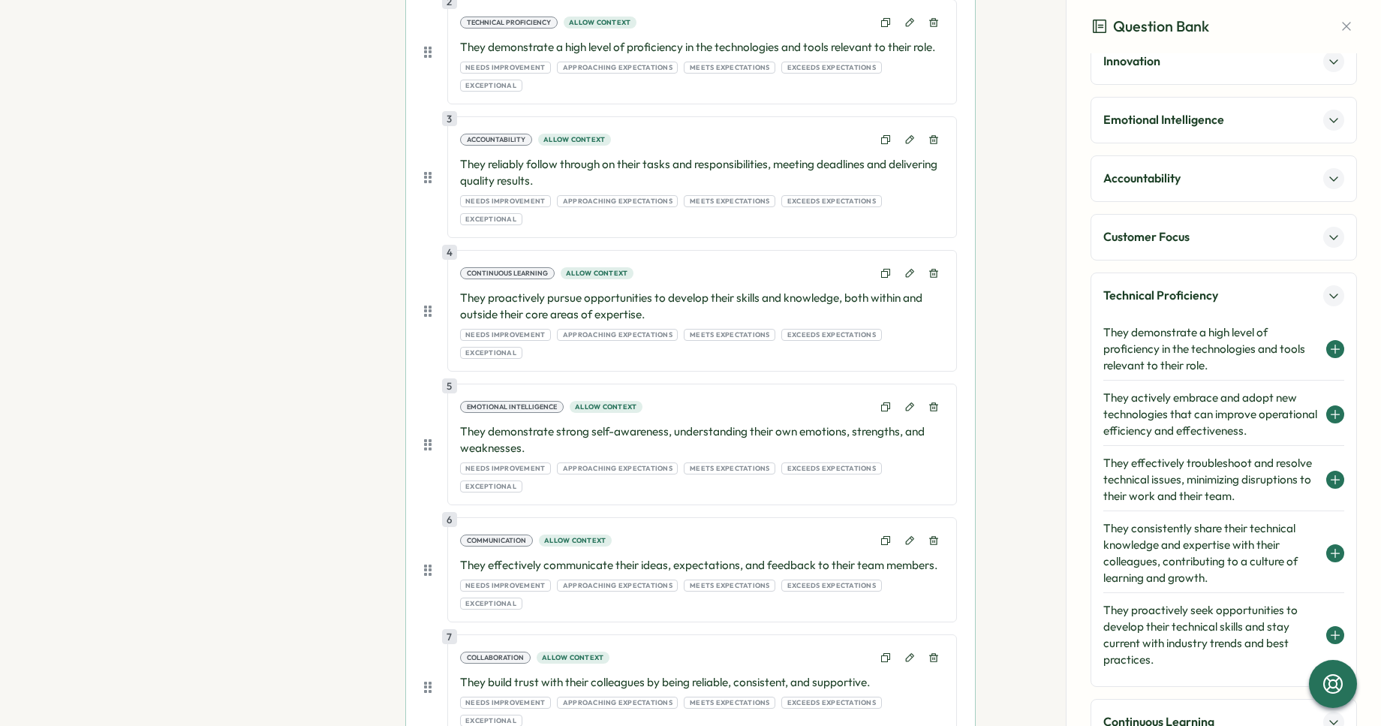
scroll to position [474, 0]
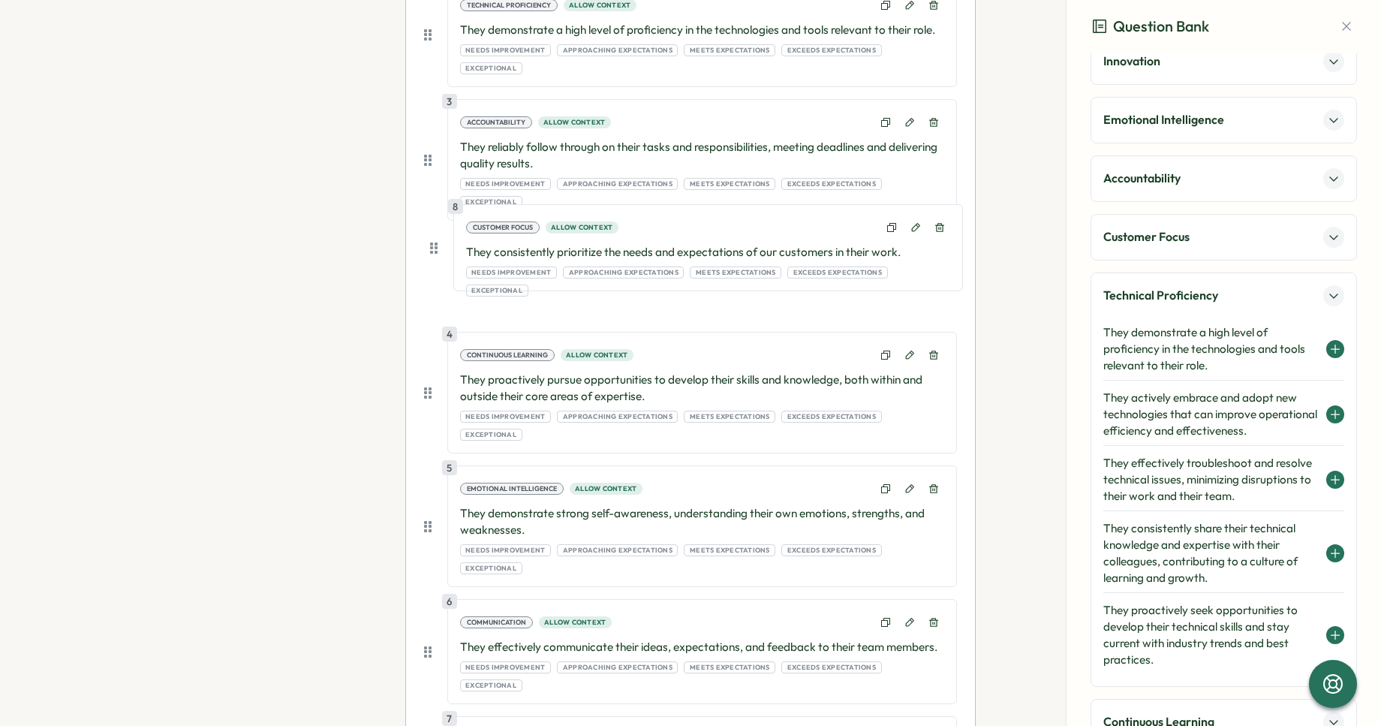
drag, startPoint x: 429, startPoint y: 655, endPoint x: 438, endPoint y: 247, distance: 407.8
click at [438, 247] on div "1 Quality of Work Allow context They consistently deliver high-quality work tha…" at bounding box center [690, 407] width 533 height 1119
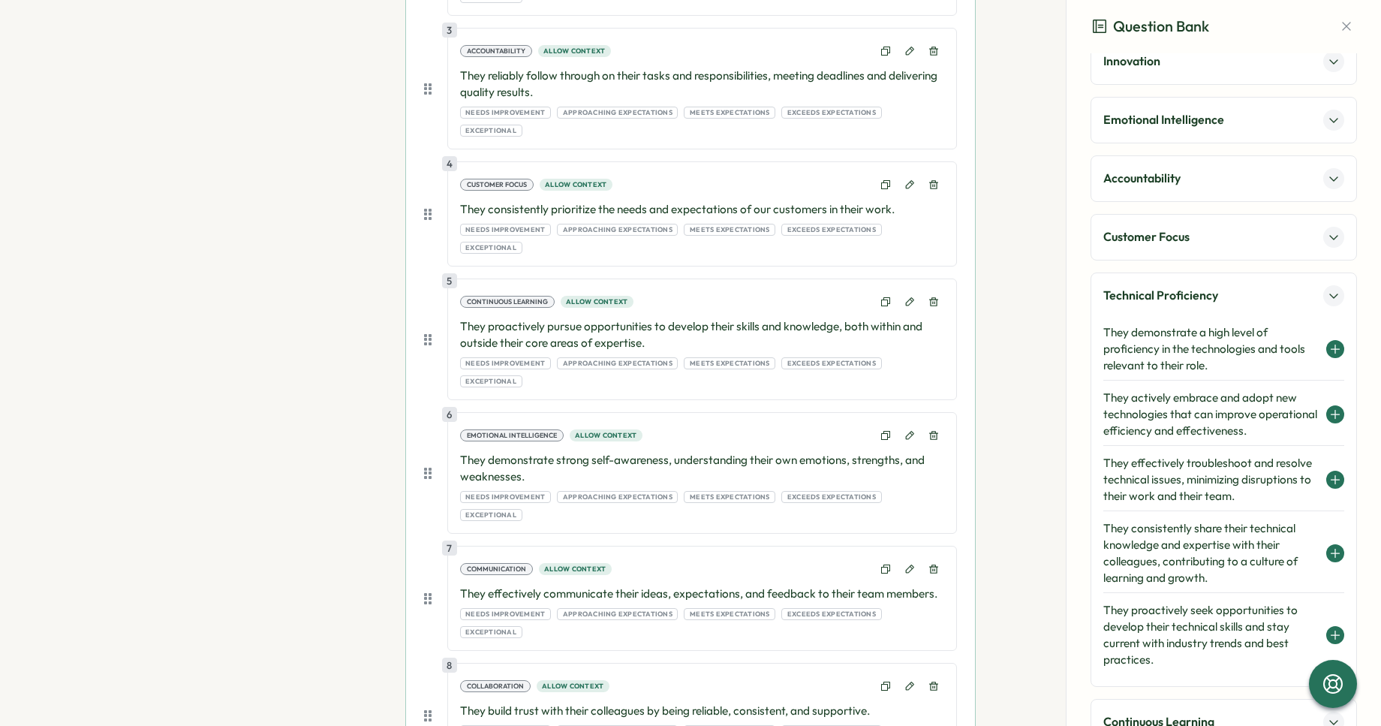
scroll to position [589, 0]
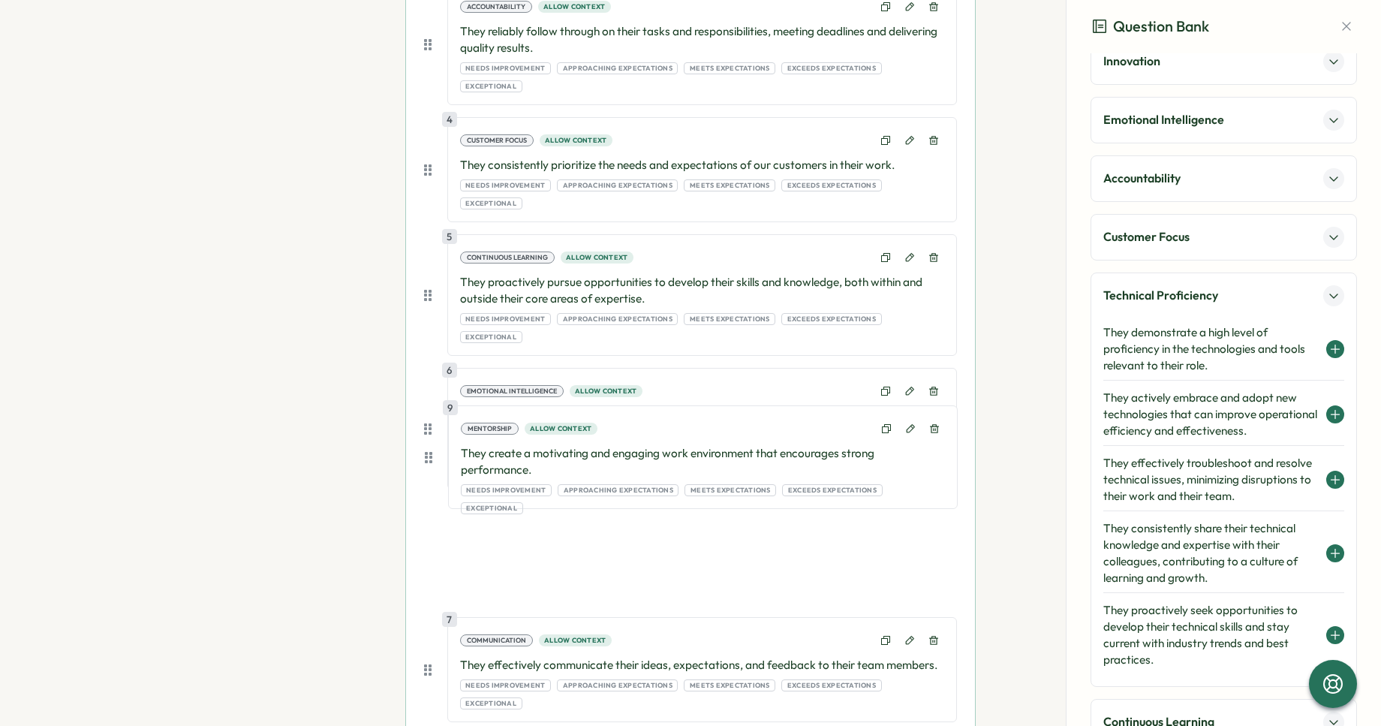
drag, startPoint x: 427, startPoint y: 639, endPoint x: 432, endPoint y: 447, distance: 192.3
click at [432, 447] on div "1 Quality of Work Allow context They consistently deliver high-quality work tha…" at bounding box center [690, 292] width 533 height 1119
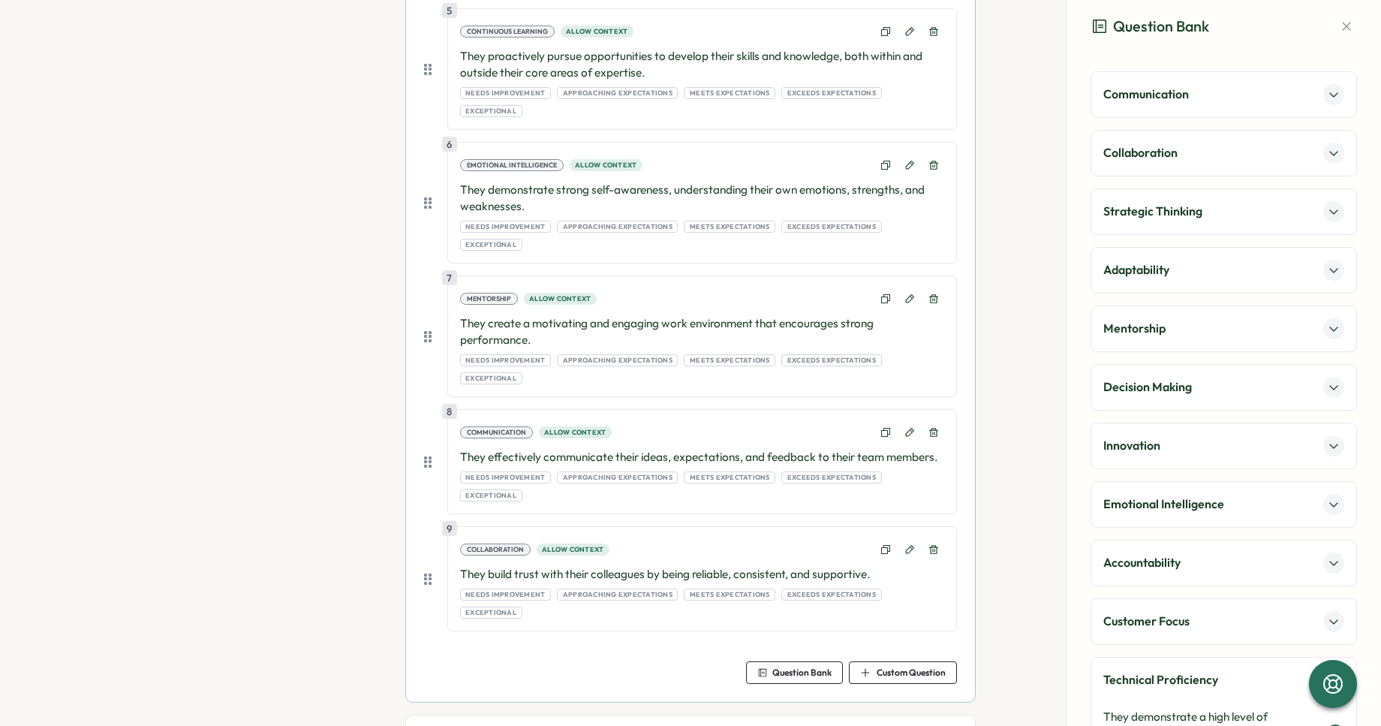
scroll to position [814, 0]
click at [1155, 377] on div "Decision Making" at bounding box center [1224, 387] width 241 height 21
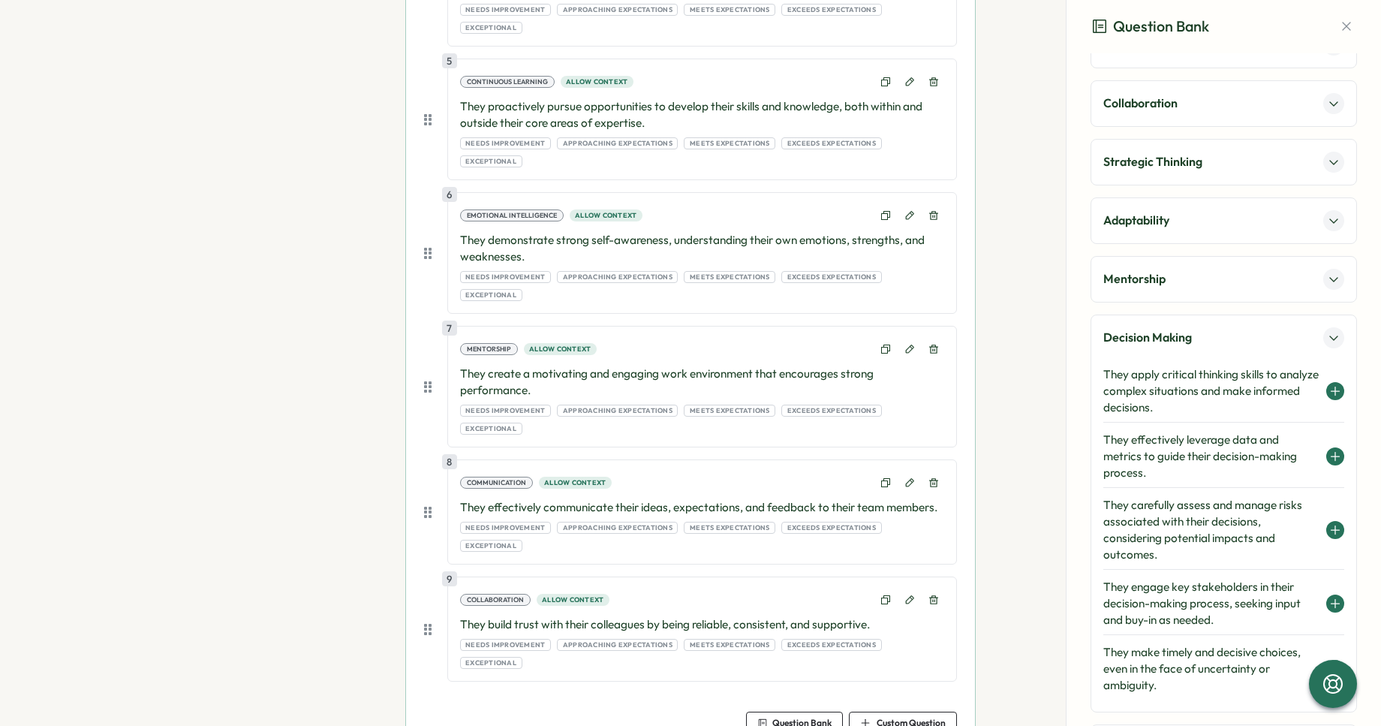
scroll to position [0, 0]
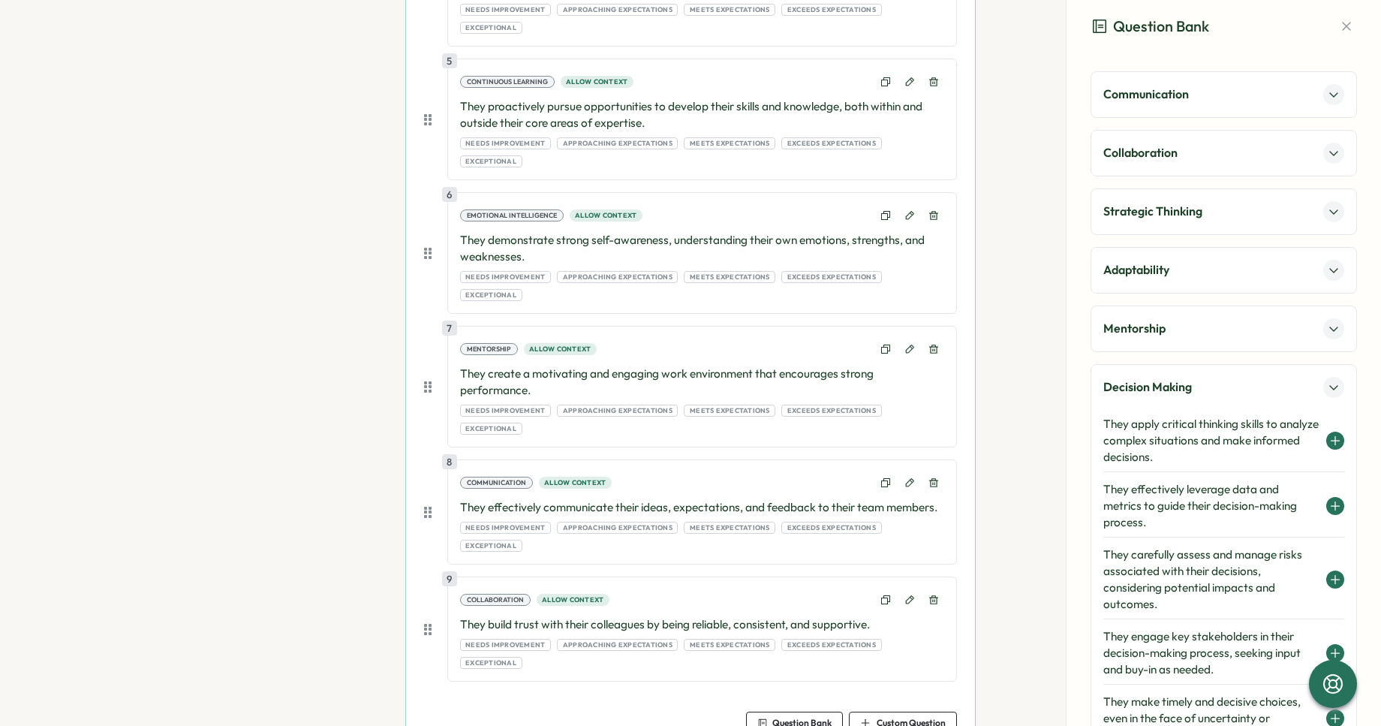
click at [1217, 439] on h4 "They apply critical thinking skills to analyze complex situations and make info…" at bounding box center [1211, 441] width 215 height 50
click at [1190, 203] on p "Strategic Thinking" at bounding box center [1153, 211] width 99 height 19
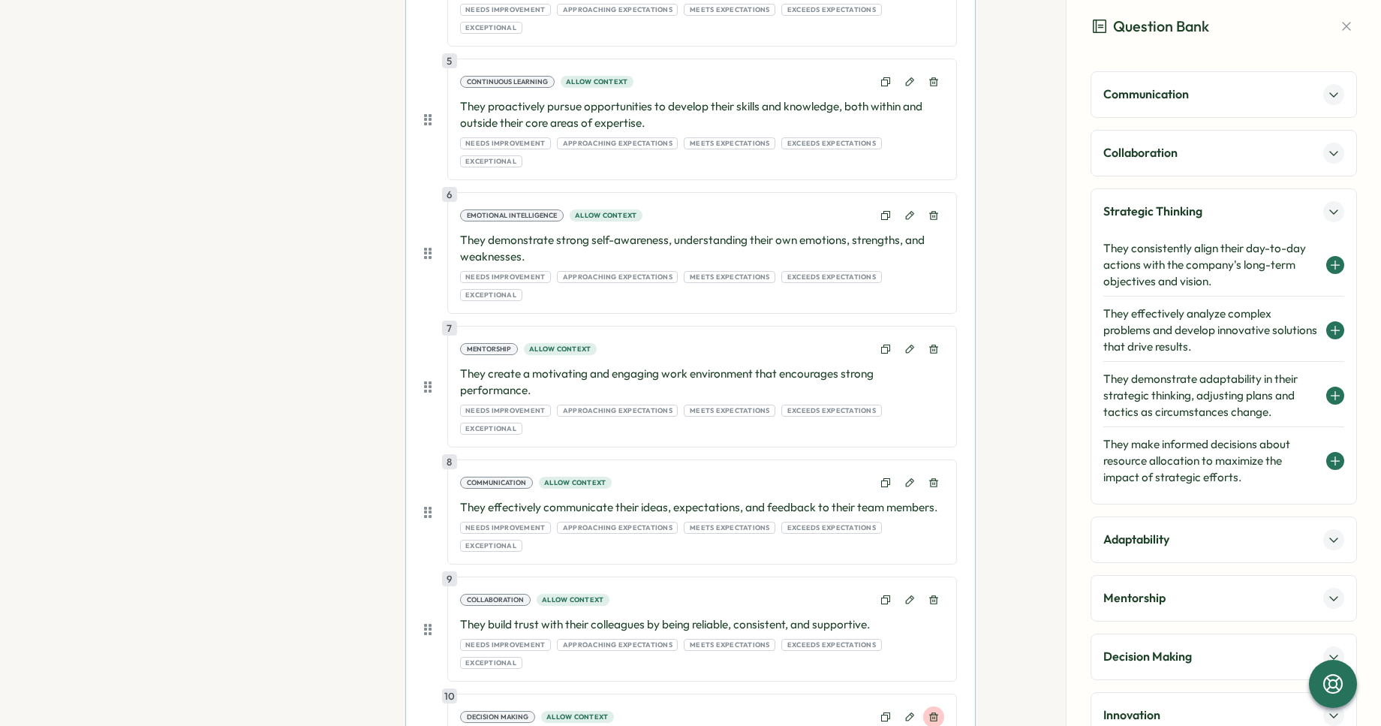
click at [929, 712] on icon at bounding box center [934, 717] width 11 height 11
click at [1164, 393] on h4 "They demonstrate adaptability in their strategic thinking, adjusting plans and …" at bounding box center [1211, 396] width 215 height 50
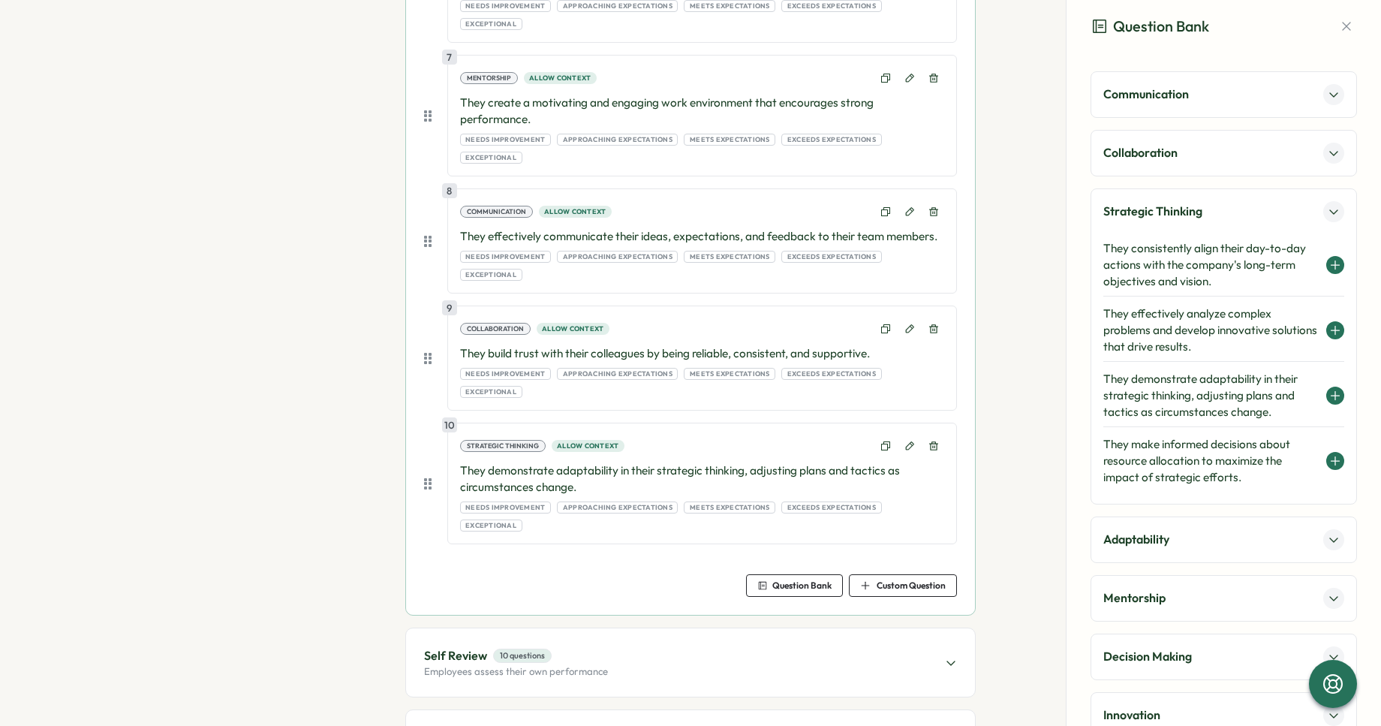
scroll to position [1062, 0]
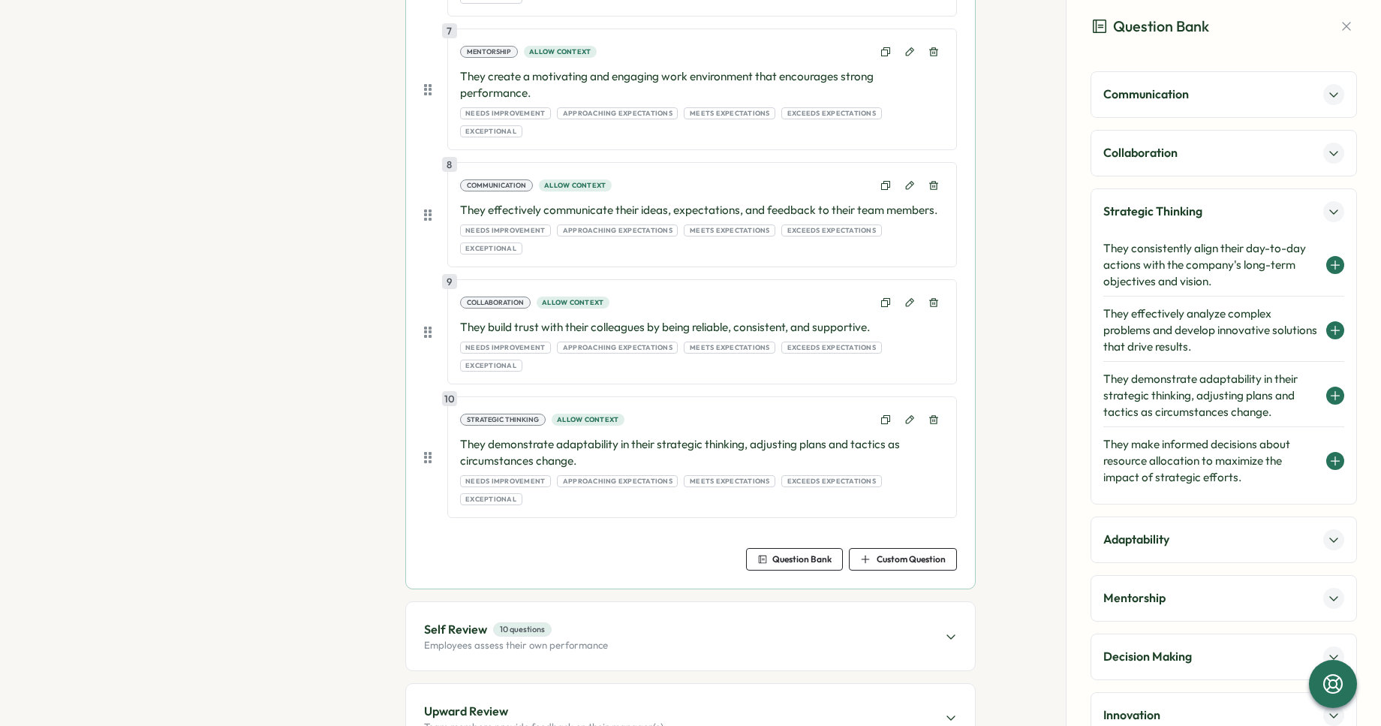
click at [574, 702] on span "Upward Review" at bounding box center [544, 711] width 240 height 19
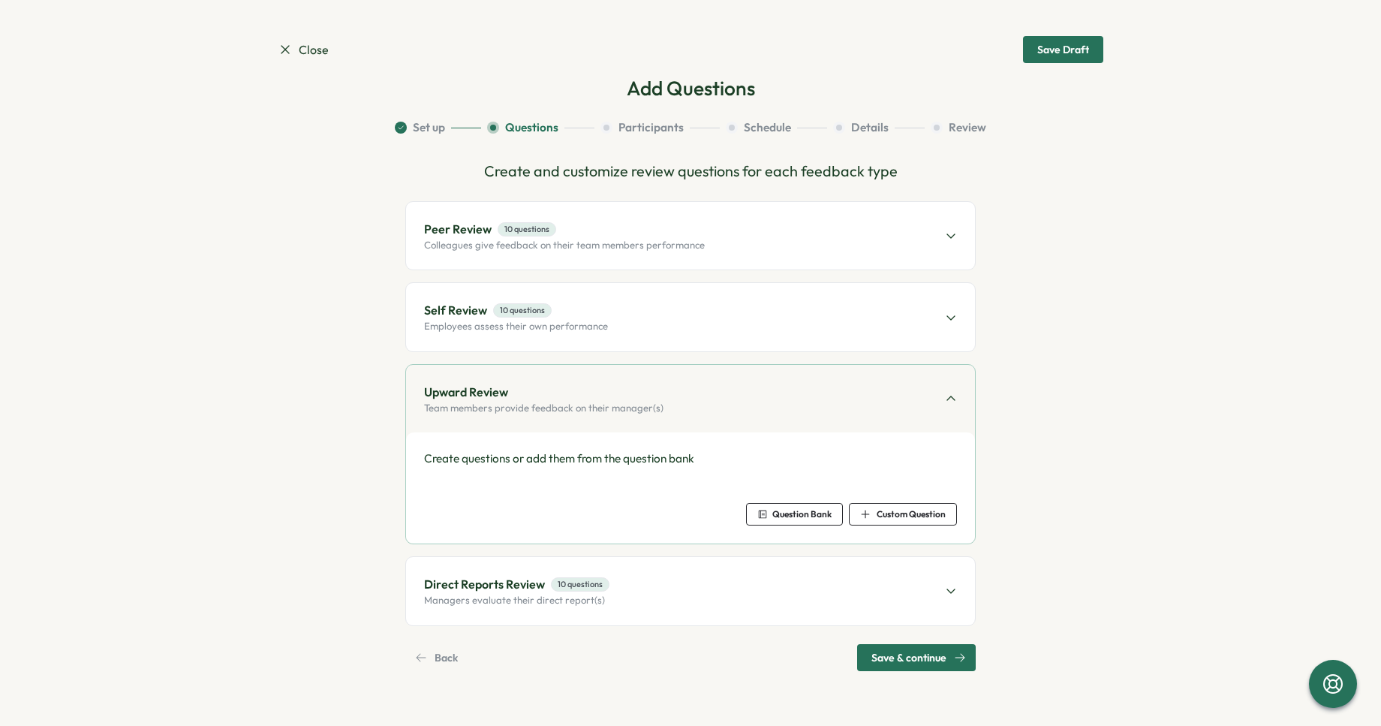
click at [542, 318] on span "Self Review 10 questions" at bounding box center [516, 310] width 184 height 19
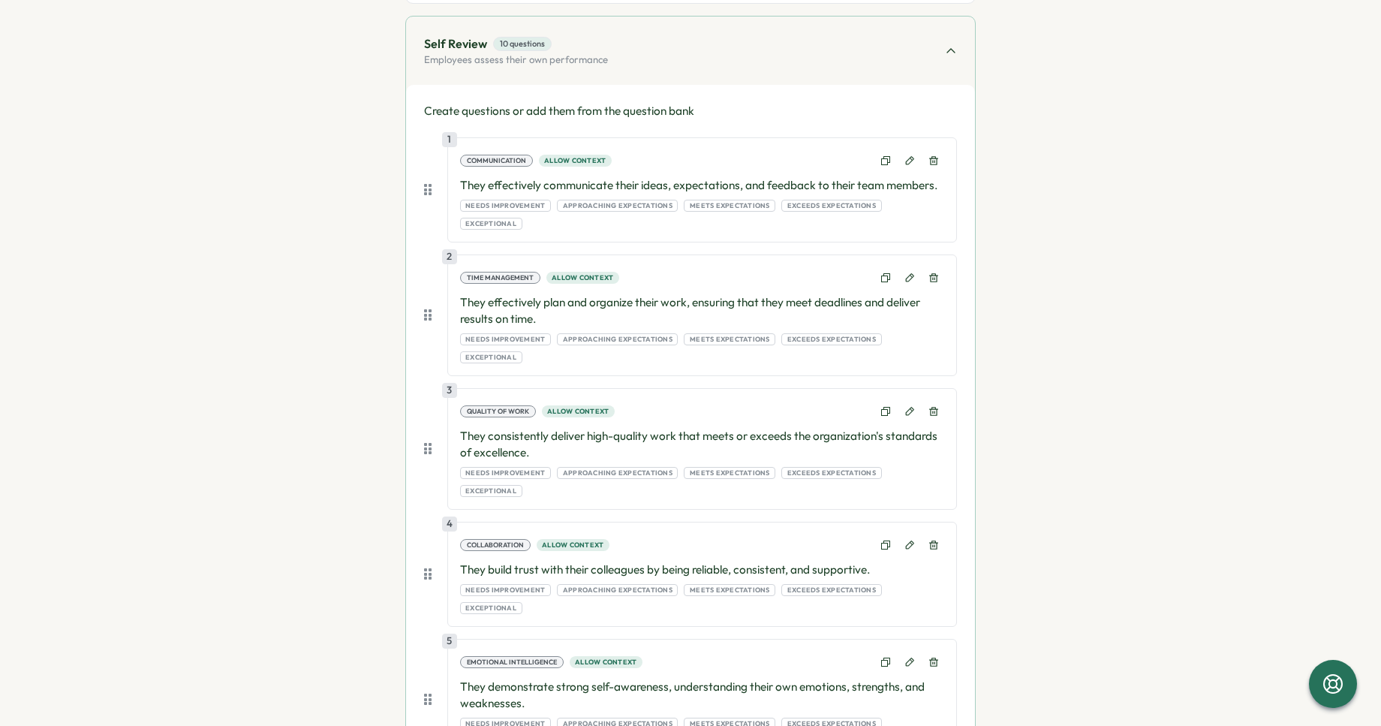
scroll to position [194, 0]
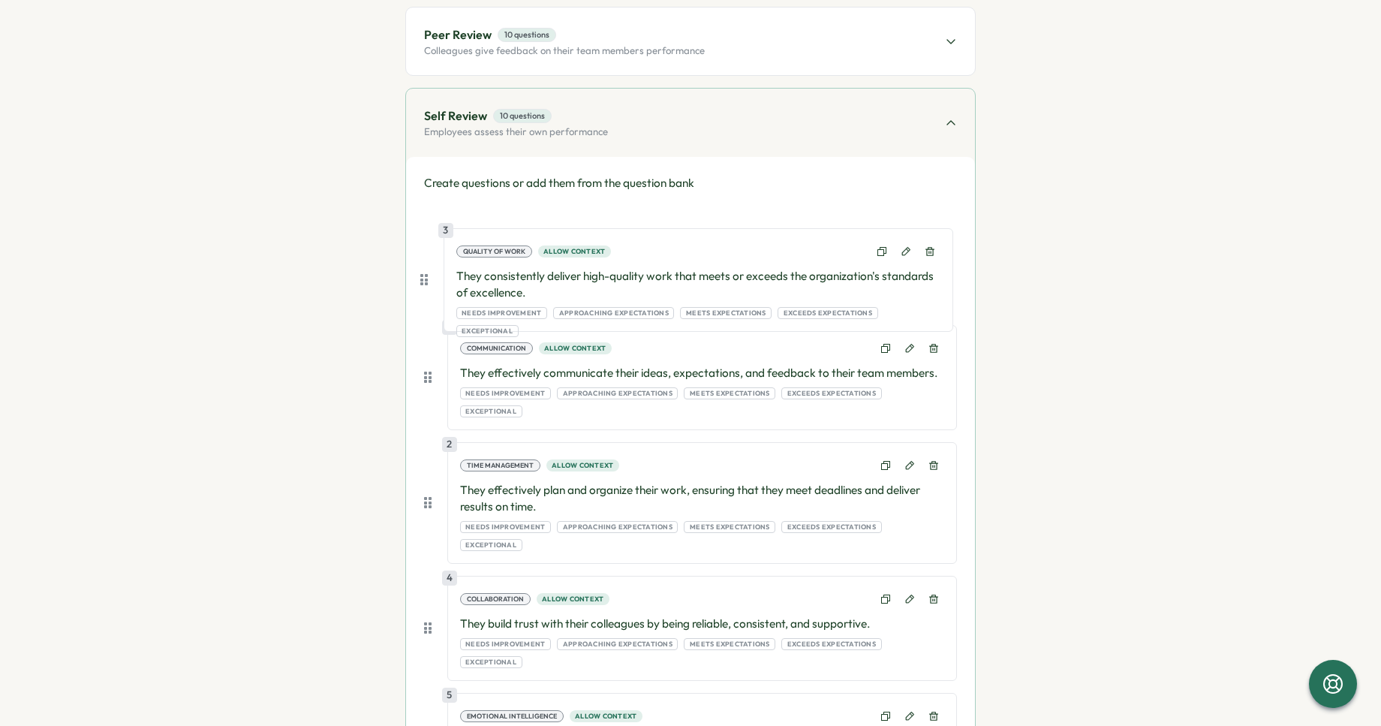
drag, startPoint x: 426, startPoint y: 472, endPoint x: 426, endPoint y: 273, distance: 199.7
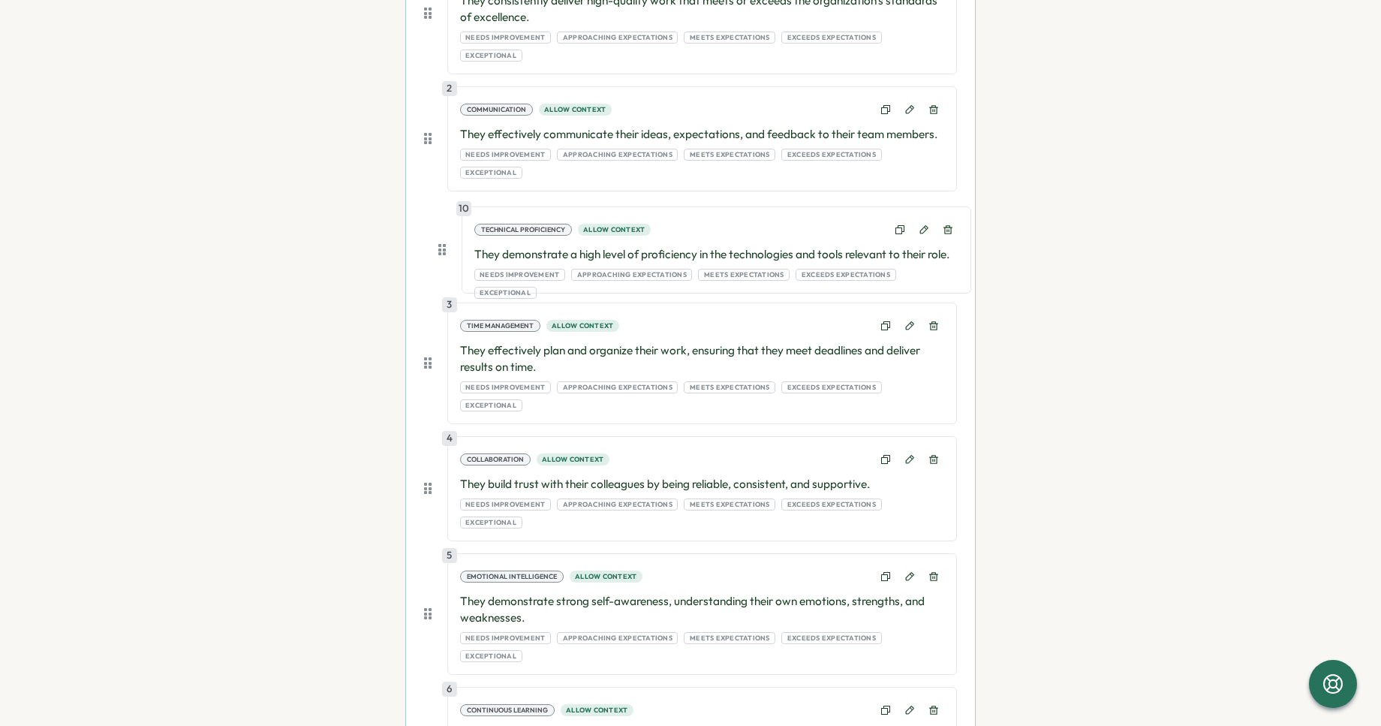
scroll to position [393, 0]
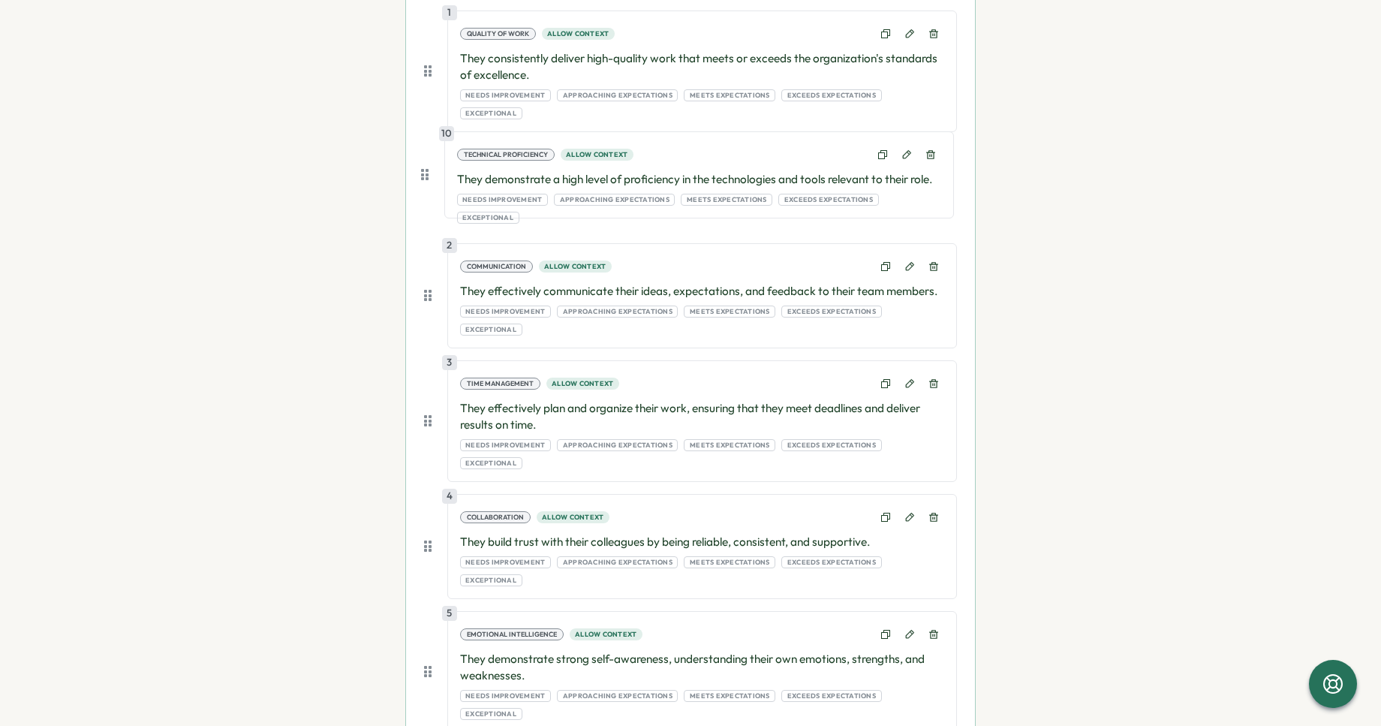
drag, startPoint x: 423, startPoint y: 629, endPoint x: 421, endPoint y: 173, distance: 456.5
click at [424, 172] on div "1 Quality of Work Allow context They consistently deliver high-quality work tha…" at bounding box center [690, 637] width 533 height 1252
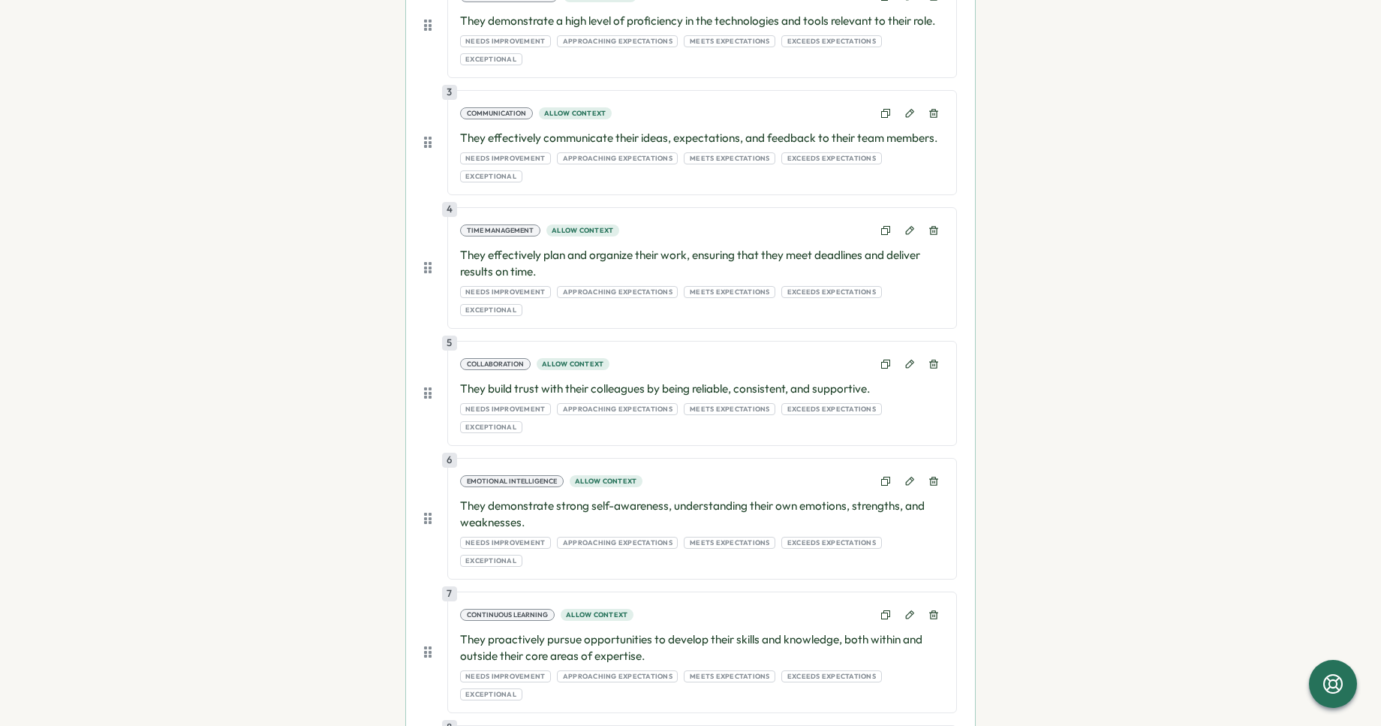
scroll to position [656, 0]
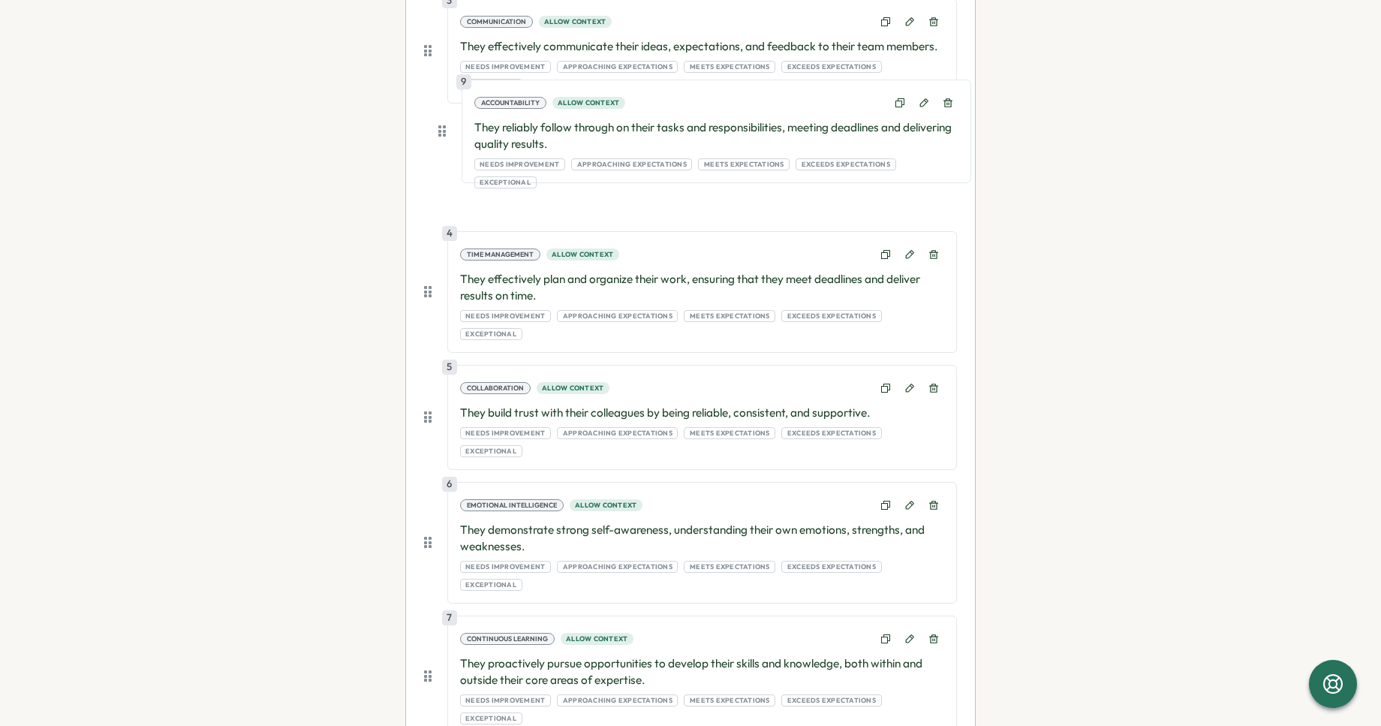
drag, startPoint x: 422, startPoint y: 658, endPoint x: 439, endPoint y: 124, distance: 534.1
click at [439, 124] on div "1 Quality of Work Allow context They consistently deliver high-quality work tha…" at bounding box center [690, 374] width 533 height 1252
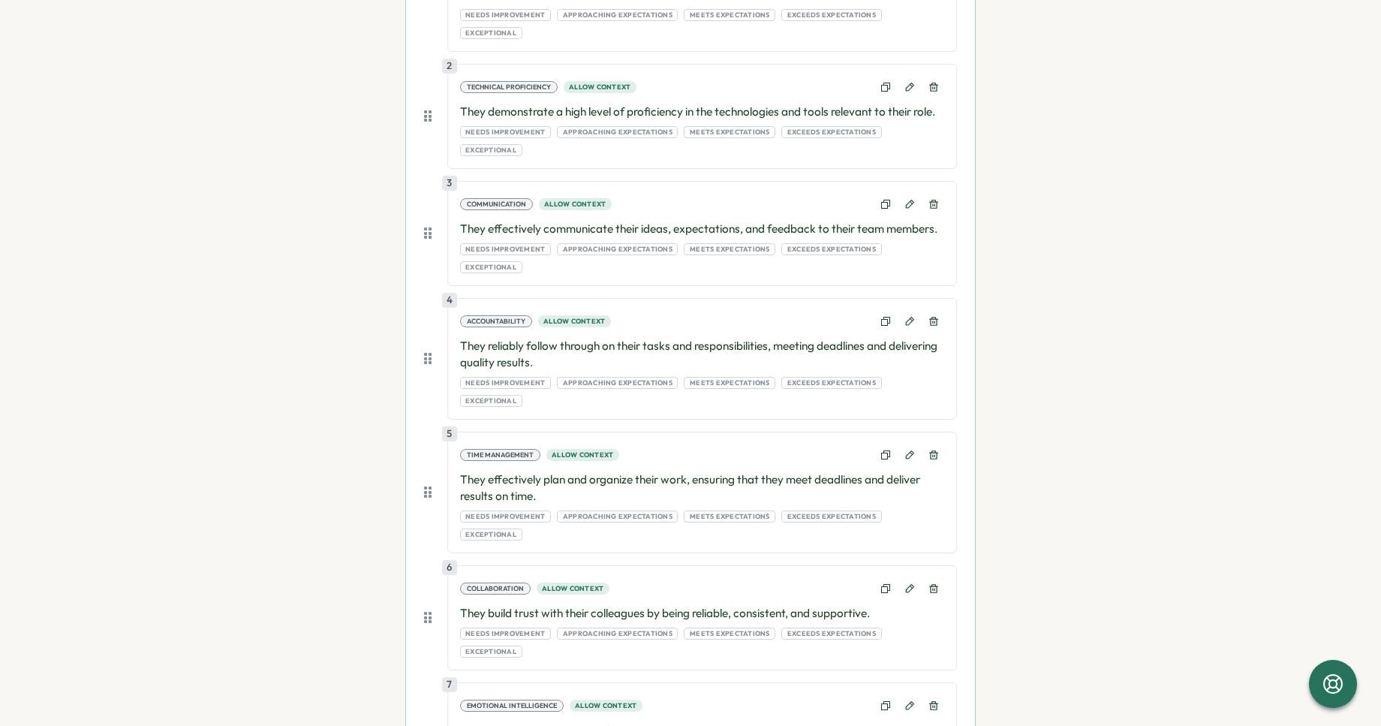
scroll to position [475, 0]
click at [415, 297] on div "Create questions or add them from the question bank 1 Quality of Work Allow con…" at bounding box center [690, 567] width 569 height 1381
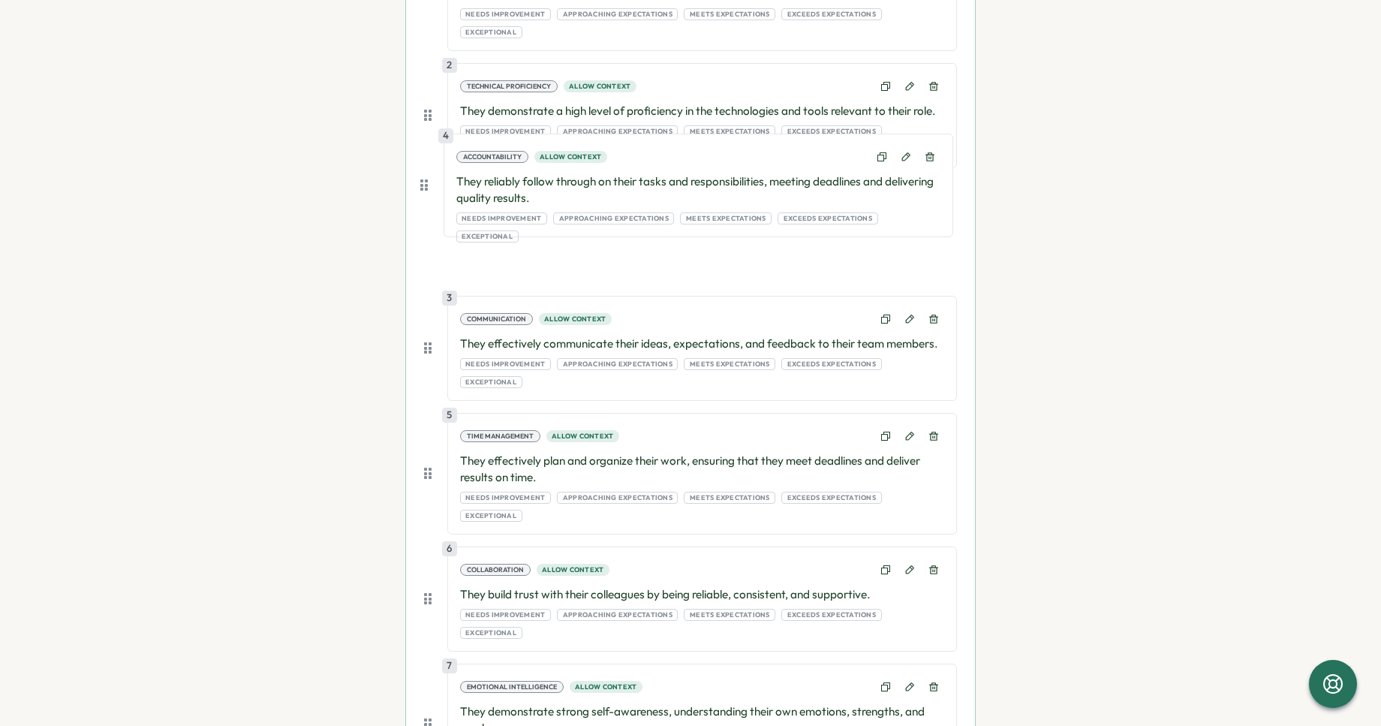
drag, startPoint x: 423, startPoint y: 297, endPoint x: 423, endPoint y: 179, distance: 117.1
click at [424, 179] on div "1 Quality of Work Allow context They consistently deliver high-quality work tha…" at bounding box center [690, 555] width 533 height 1252
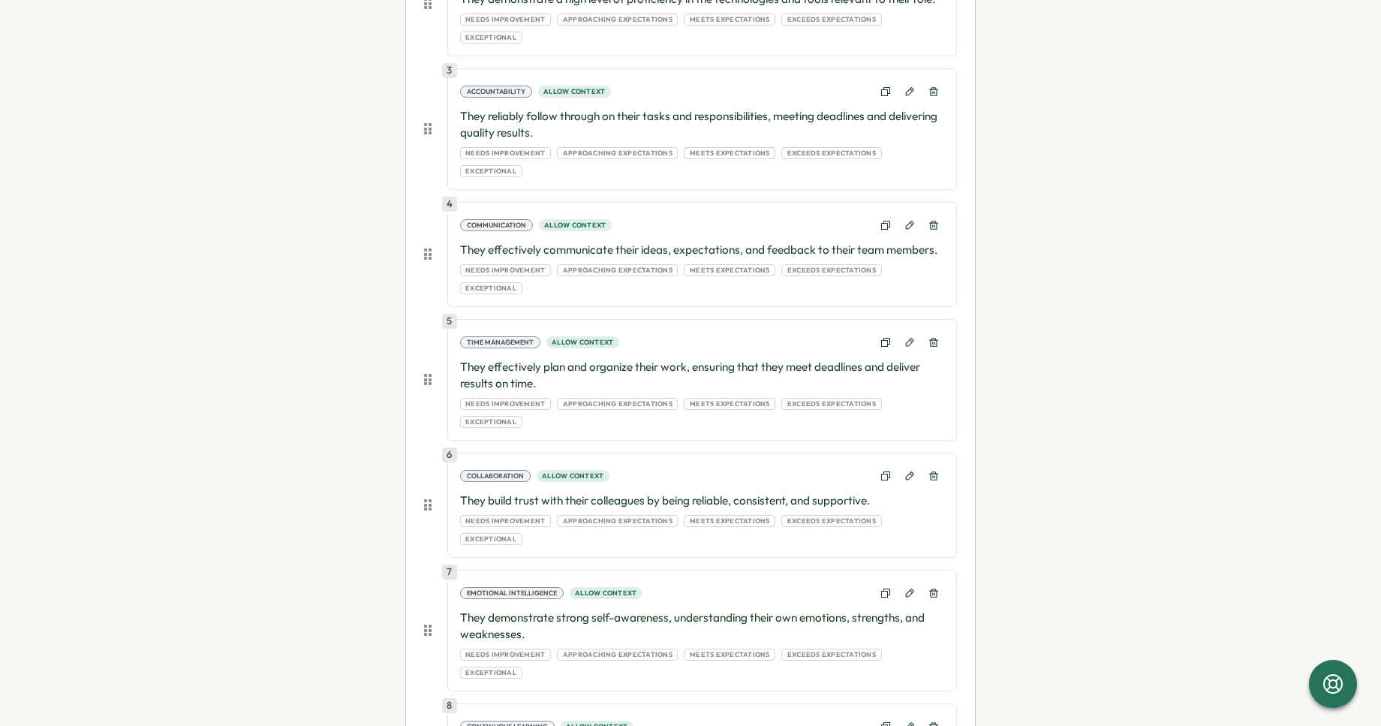
scroll to position [691, 0]
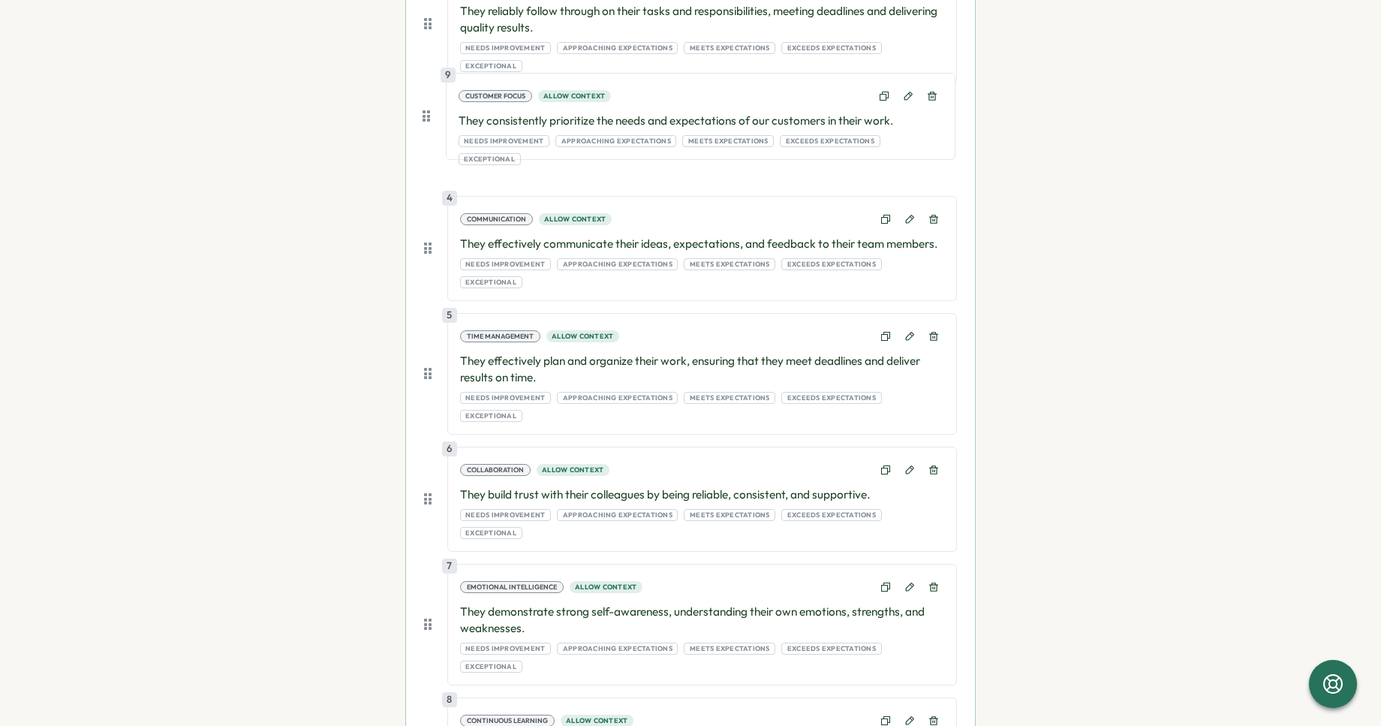
drag, startPoint x: 423, startPoint y: 628, endPoint x: 426, endPoint y: 110, distance: 518.8
click at [426, 110] on div "1 Quality of Work Allow context They consistently deliver high-quality work tha…" at bounding box center [690, 338] width 533 height 1252
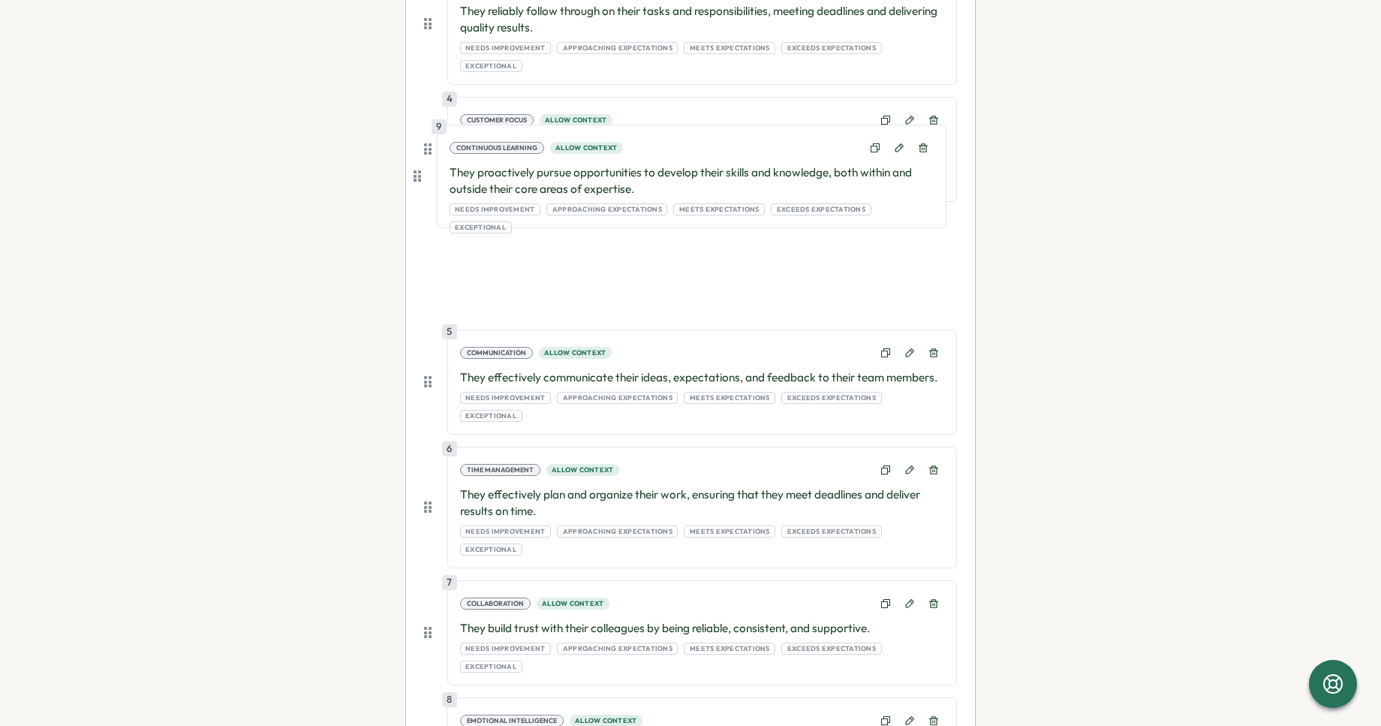
drag, startPoint x: 425, startPoint y: 619, endPoint x: 418, endPoint y: 166, distance: 452.8
click at [418, 166] on div "Create questions or add them from the question bank 1 Quality of Work Allow con…" at bounding box center [690, 341] width 569 height 1363
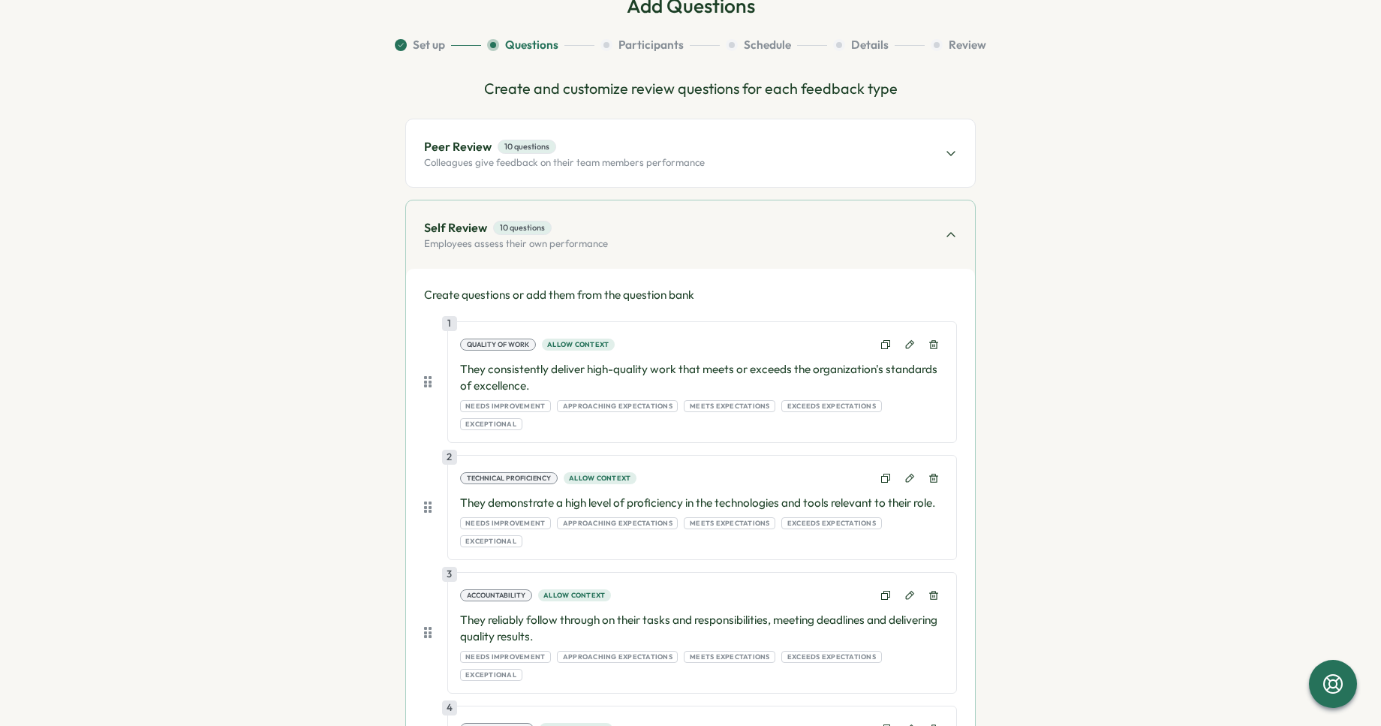
scroll to position [0, 0]
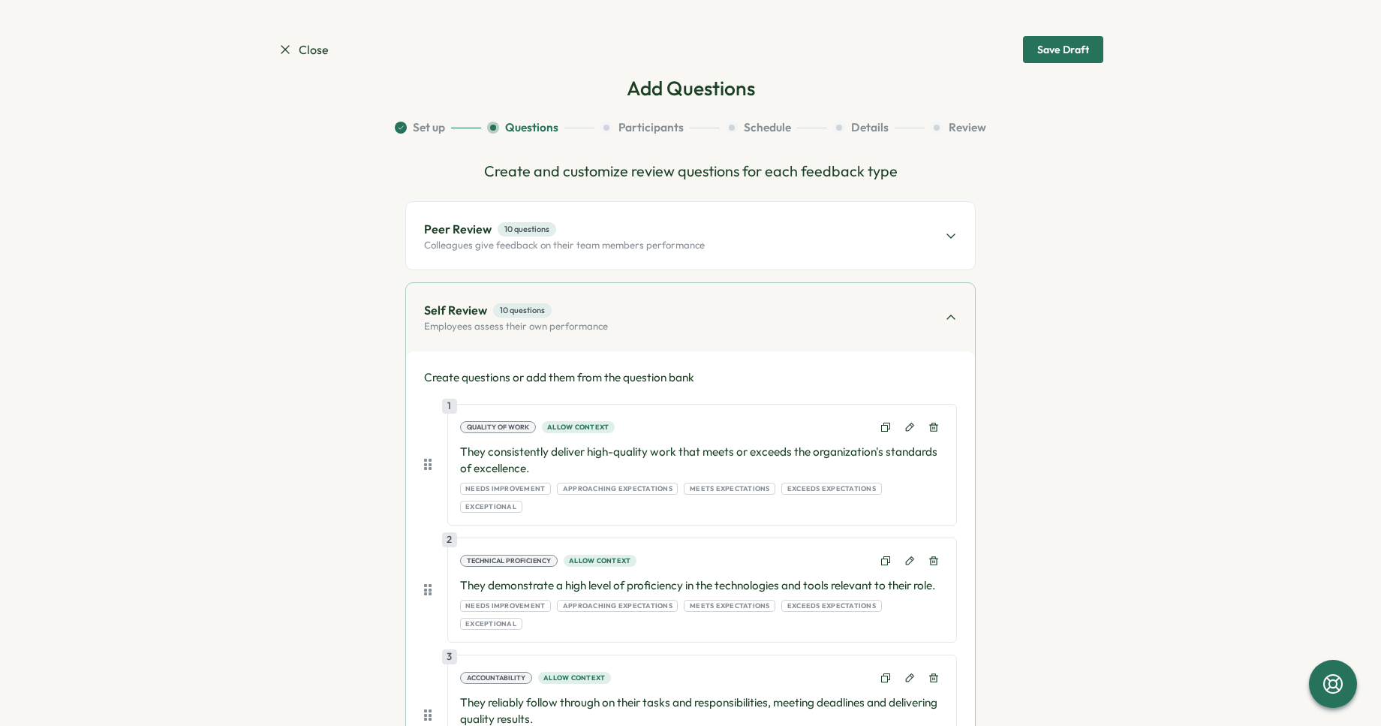
click at [452, 210] on div "Peer Review 10 questions Colleagues give feedback on their team members perform…" at bounding box center [690, 236] width 569 height 68
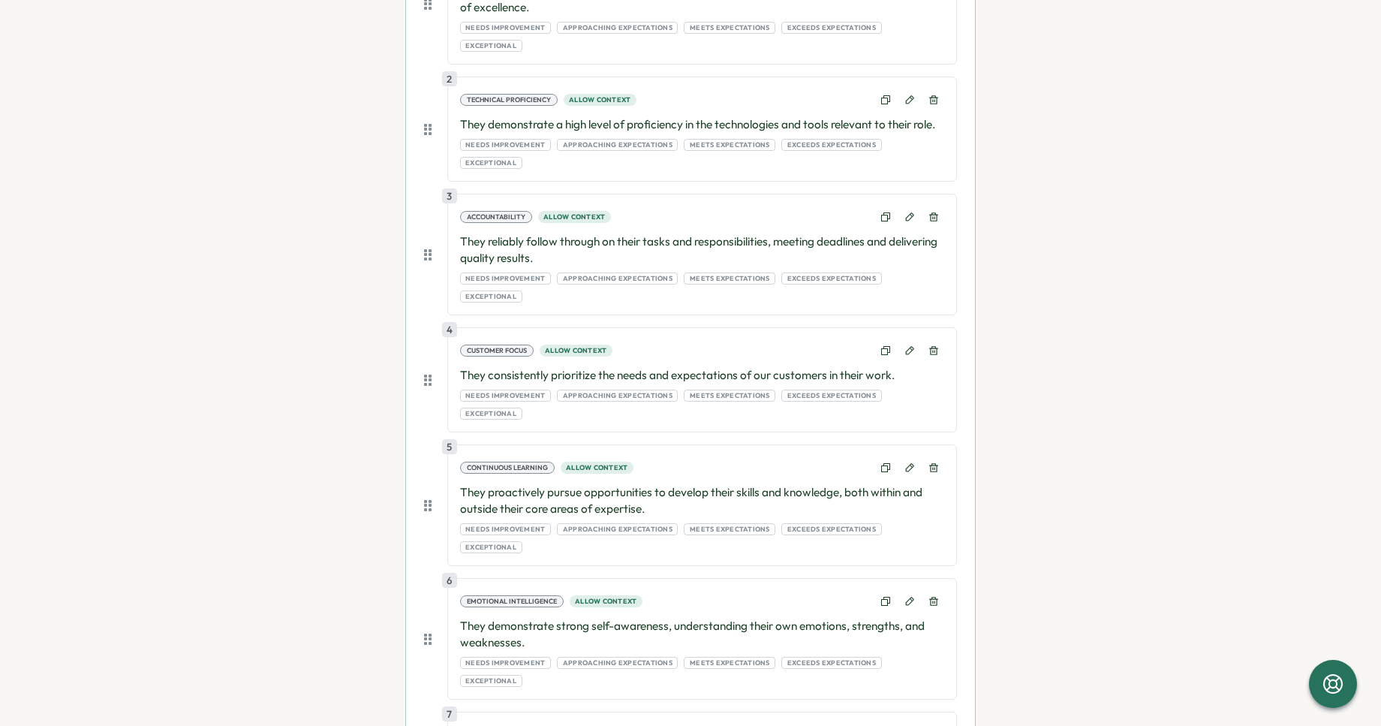
scroll to position [469, 0]
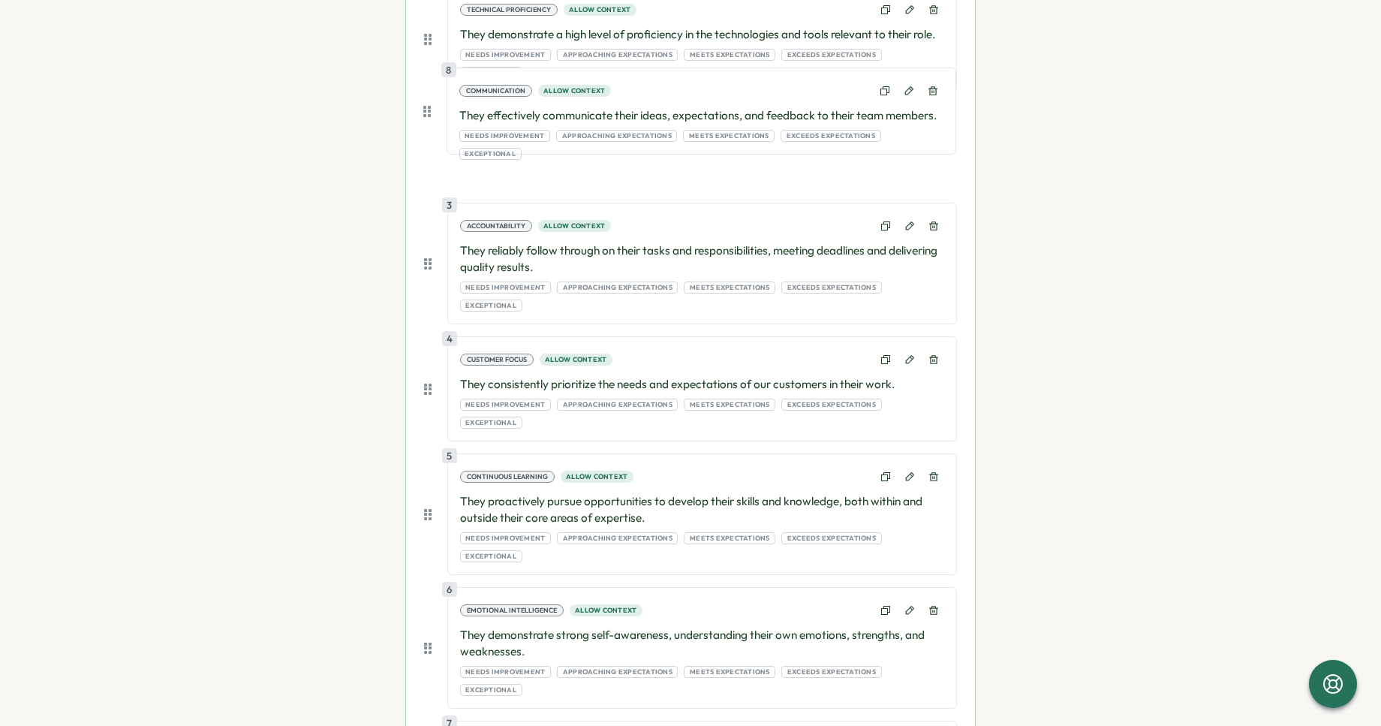
drag, startPoint x: 427, startPoint y: 673, endPoint x: 430, endPoint y: 96, distance: 577.4
click at [430, 96] on div "1 Quality of Work Allow context They consistently deliver high-quality work tha…" at bounding box center [690, 479] width 533 height 1252
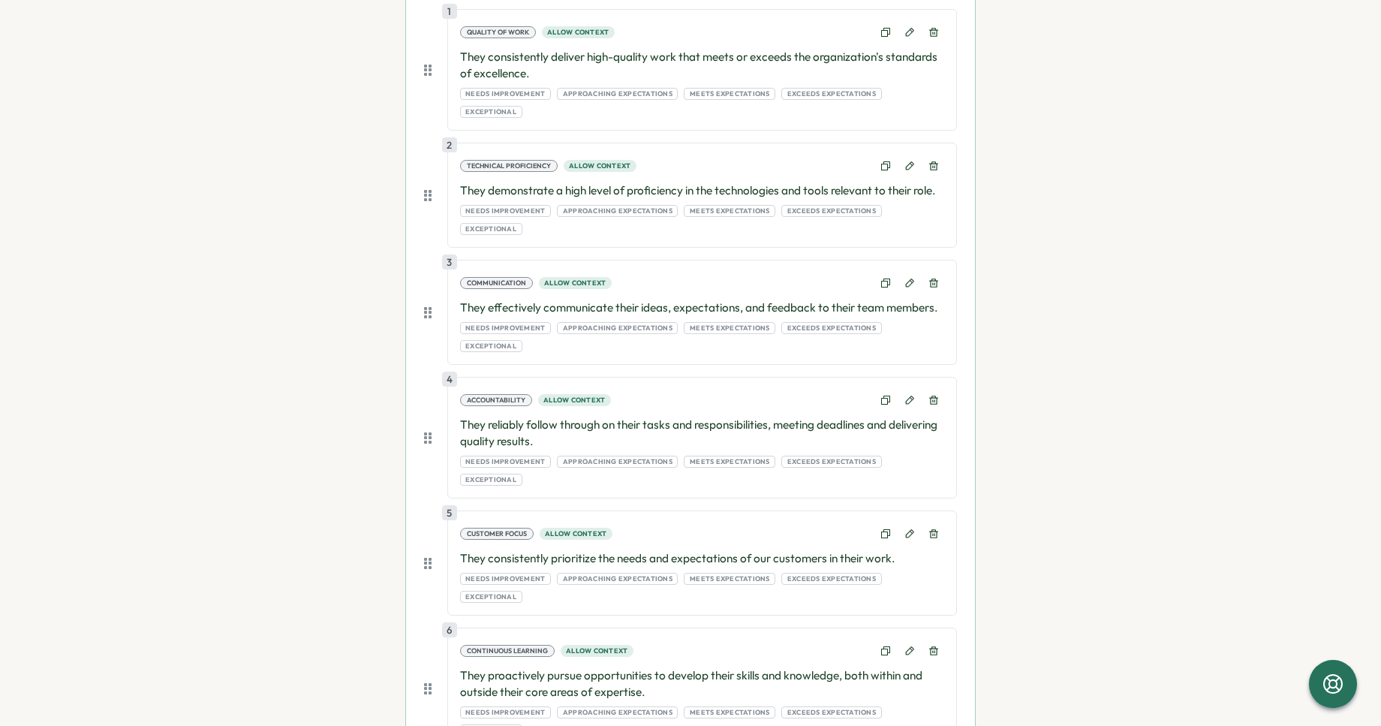
scroll to position [301, 0]
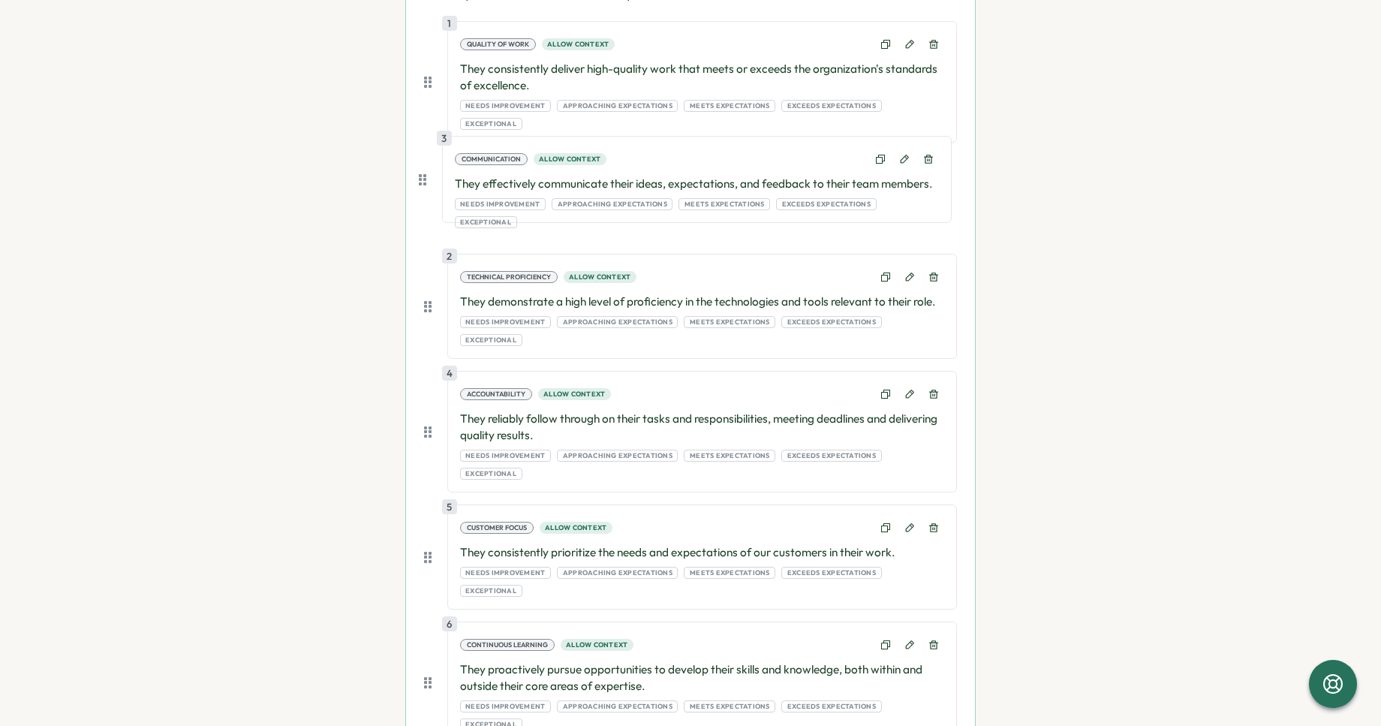
drag, startPoint x: 429, startPoint y: 279, endPoint x: 428, endPoint y: 173, distance: 105.9
click at [428, 173] on div "1 Quality of Work Allow context They consistently deliver high-quality work tha…" at bounding box center [690, 647] width 533 height 1252
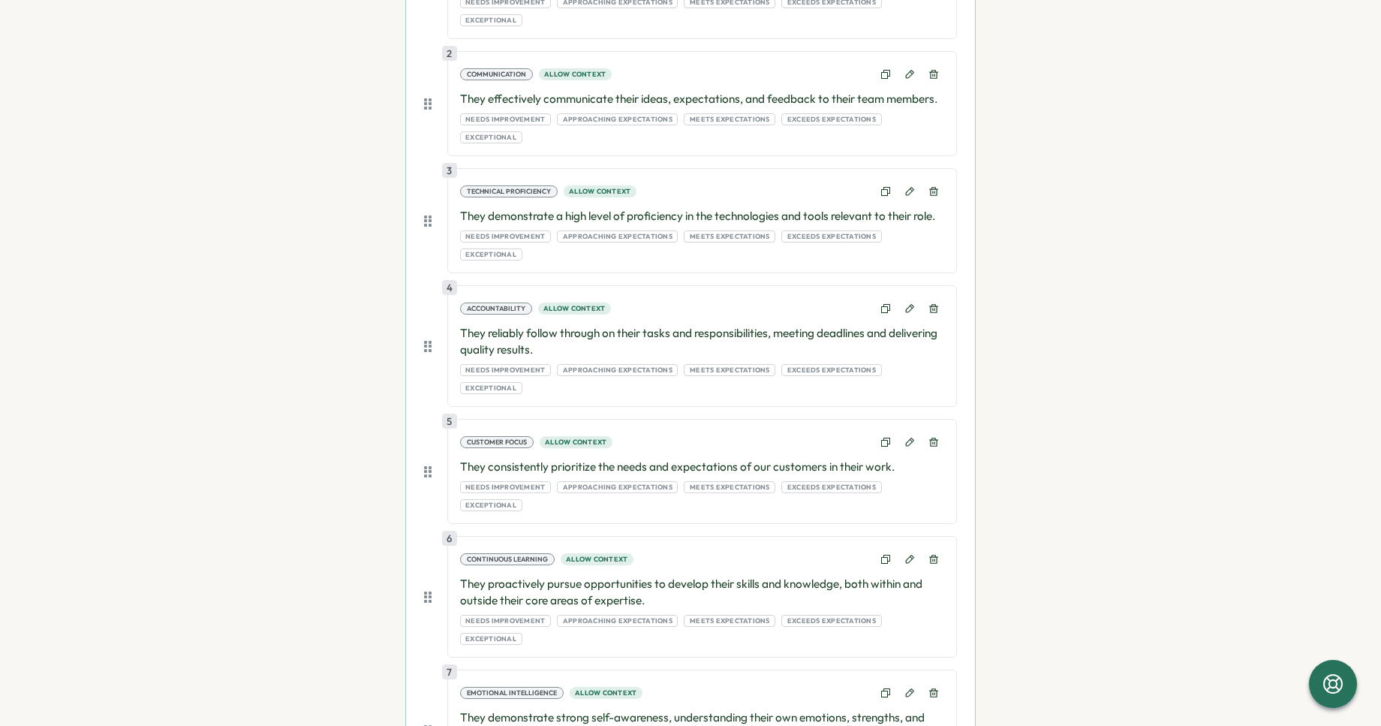
scroll to position [405, 0]
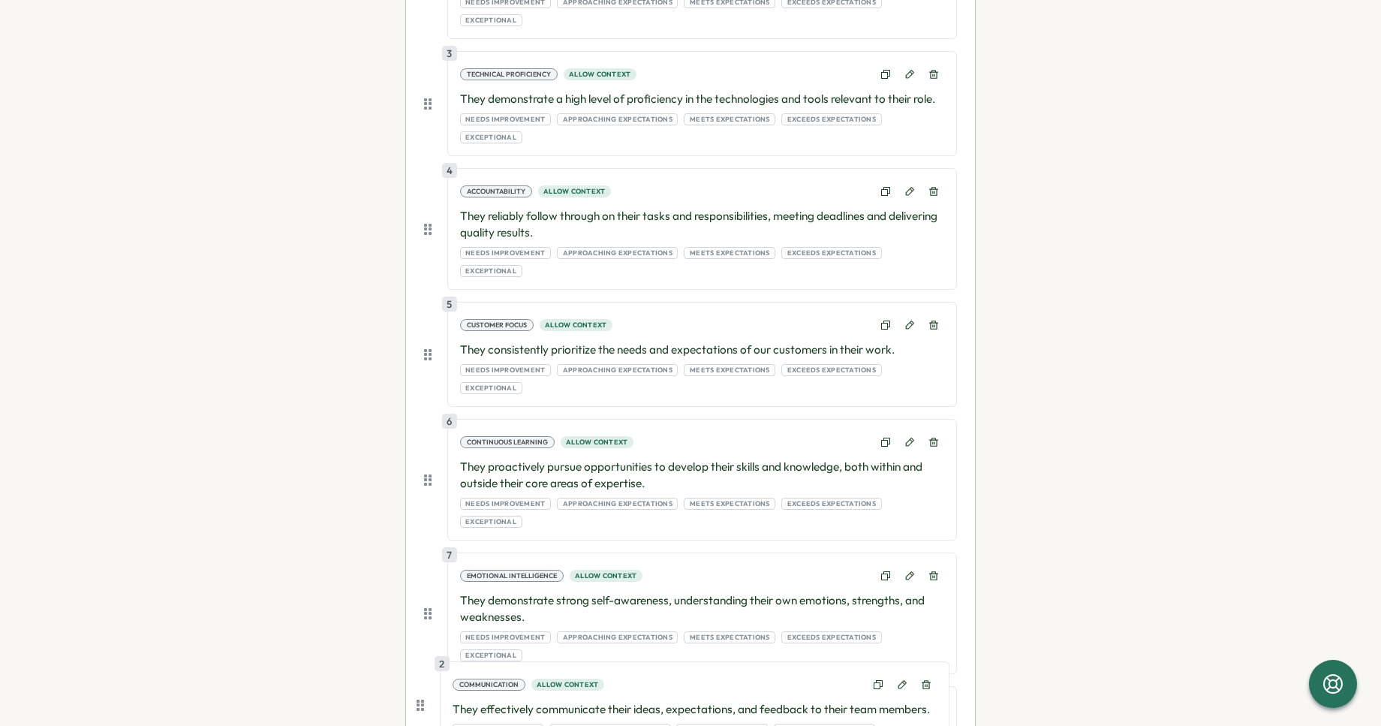
drag, startPoint x: 426, startPoint y: 75, endPoint x: 422, endPoint y: 710, distance: 634.4
click at [424, 710] on div "1 Quality of Work Allow context They consistently deliver high-quality work tha…" at bounding box center [690, 543] width 533 height 1252
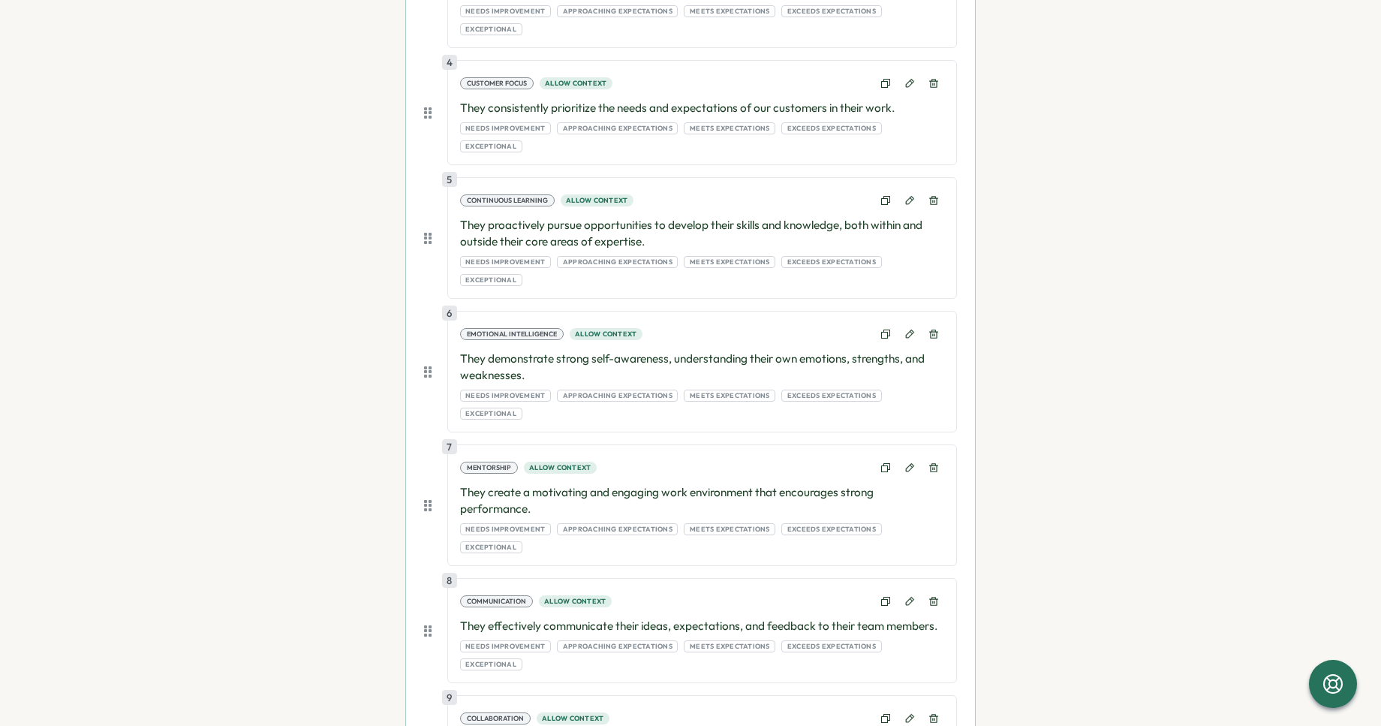
scroll to position [651, 0]
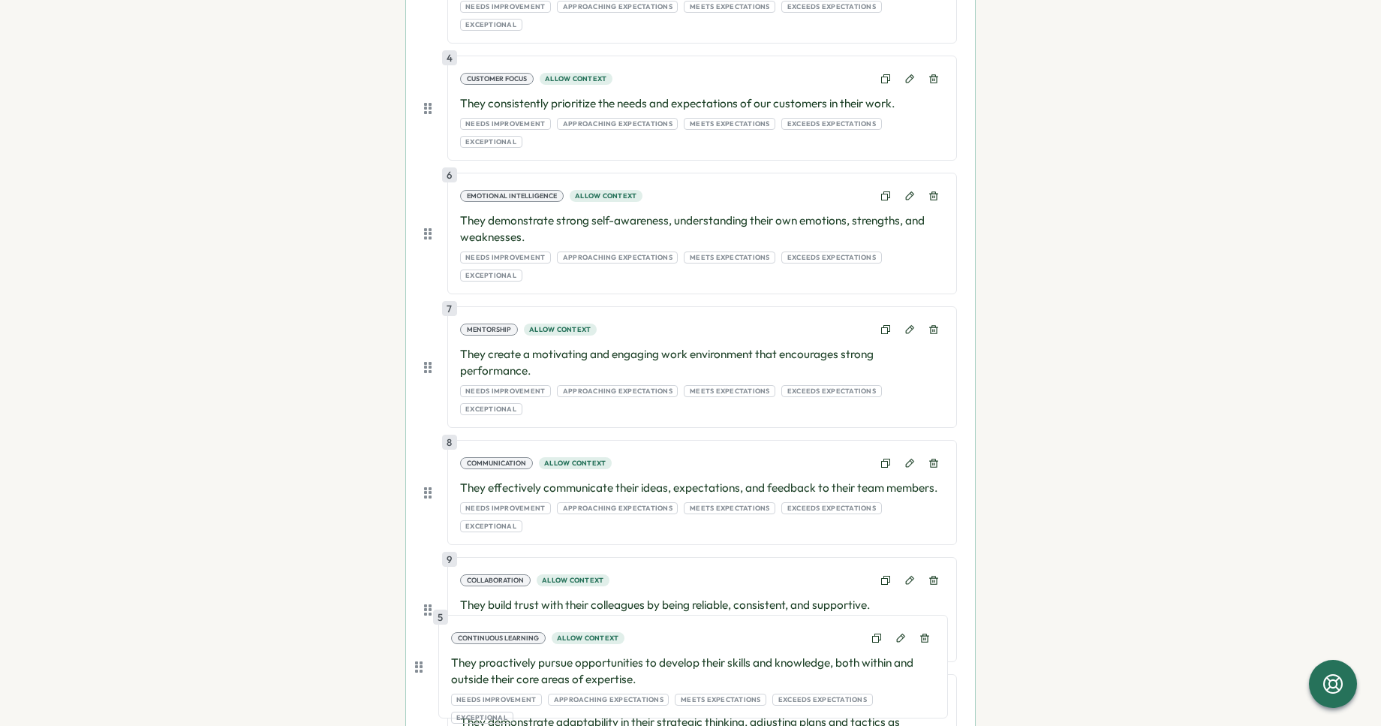
drag, startPoint x: 427, startPoint y: 152, endPoint x: 421, endPoint y: 670, distance: 518.1
click at [424, 670] on div "1 Quality of Work Allow context They consistently deliver high-quality work tha…" at bounding box center [690, 297] width 533 height 1252
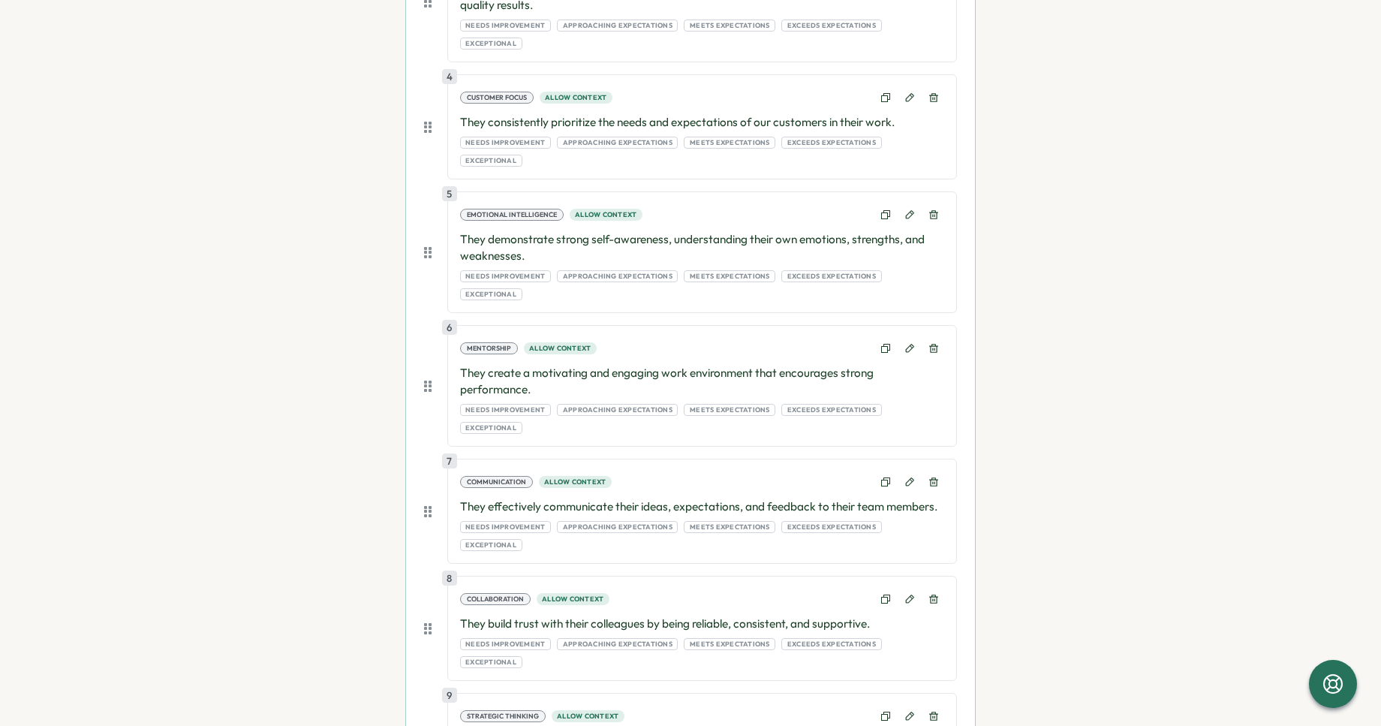
scroll to position [631, 0]
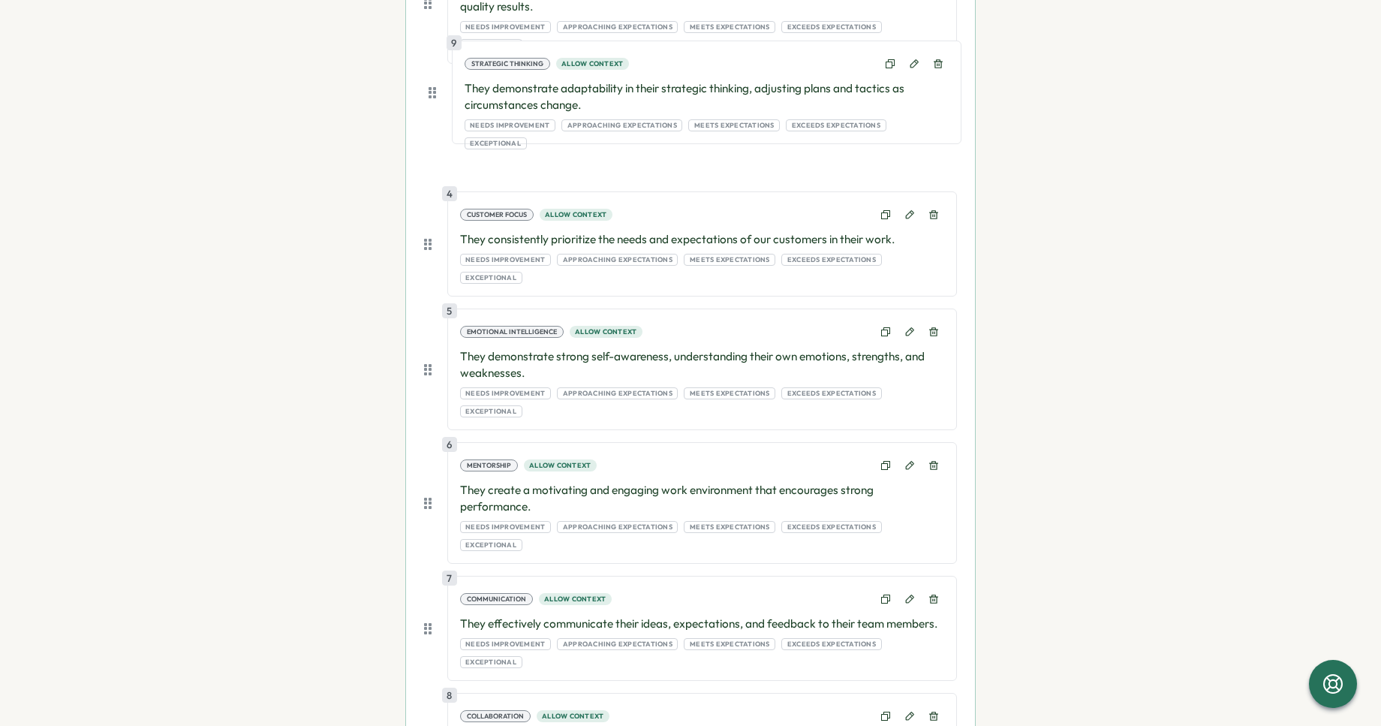
drag, startPoint x: 423, startPoint y: 599, endPoint x: 430, endPoint y: 82, distance: 517.4
click at [430, 82] on div "1 Quality of Work Allow context They consistently deliver high-quality work tha…" at bounding box center [690, 317] width 533 height 1252
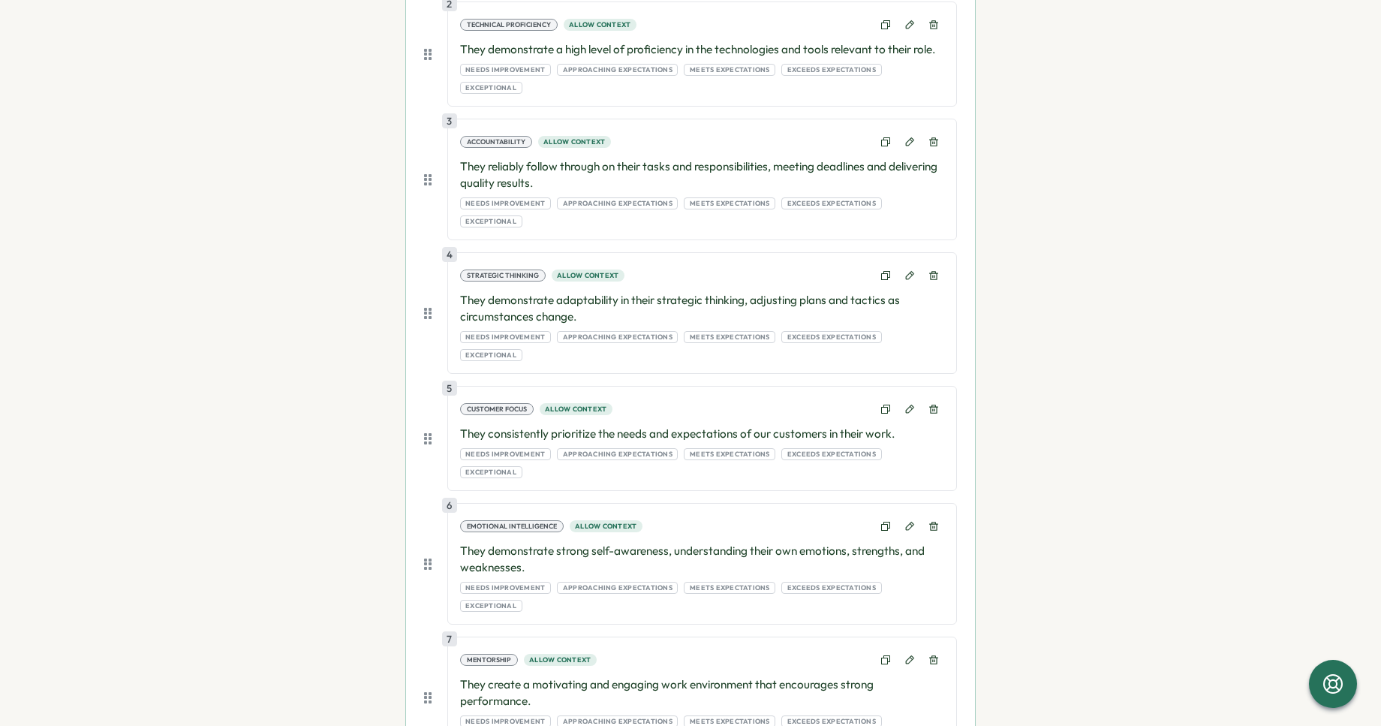
scroll to position [432, 0]
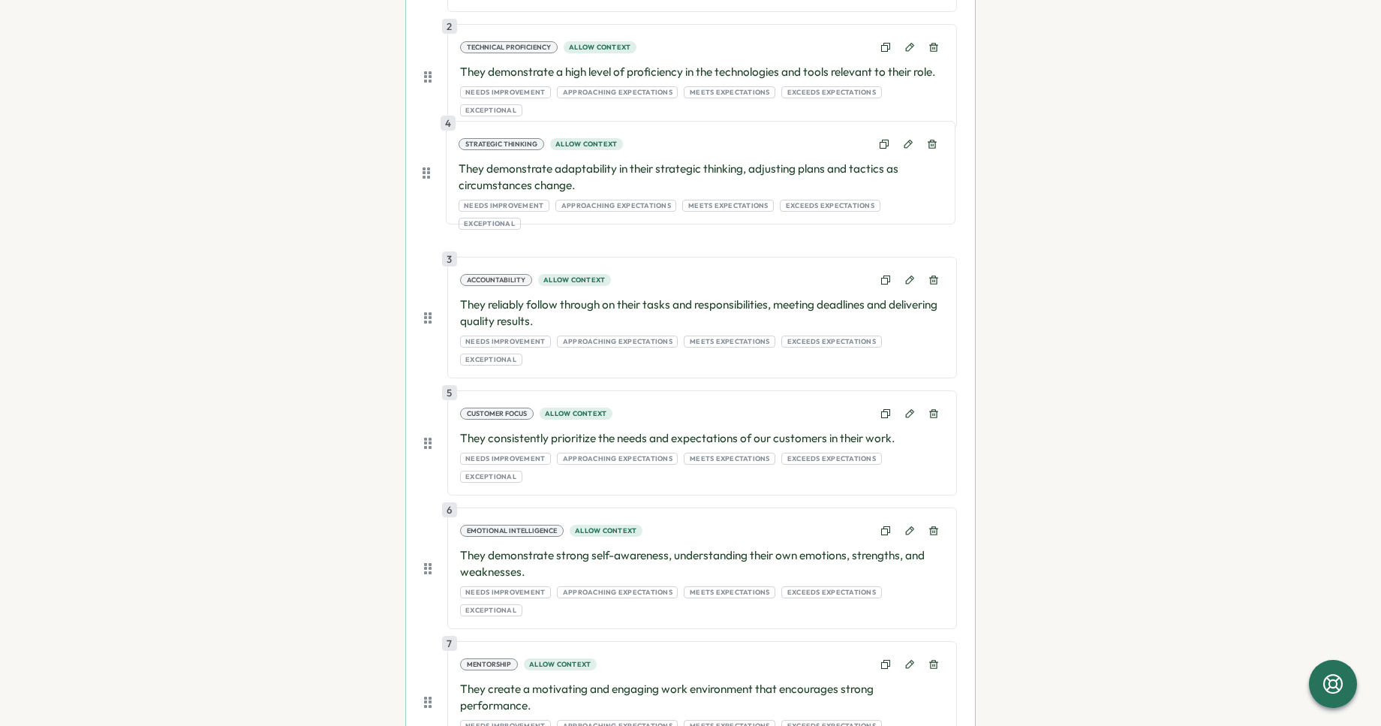
drag, startPoint x: 429, startPoint y: 273, endPoint x: 431, endPoint y: 164, distance: 109.6
click at [431, 164] on div "1 Quality of Work Allow context They consistently deliver high-quality work tha…" at bounding box center [690, 516] width 533 height 1252
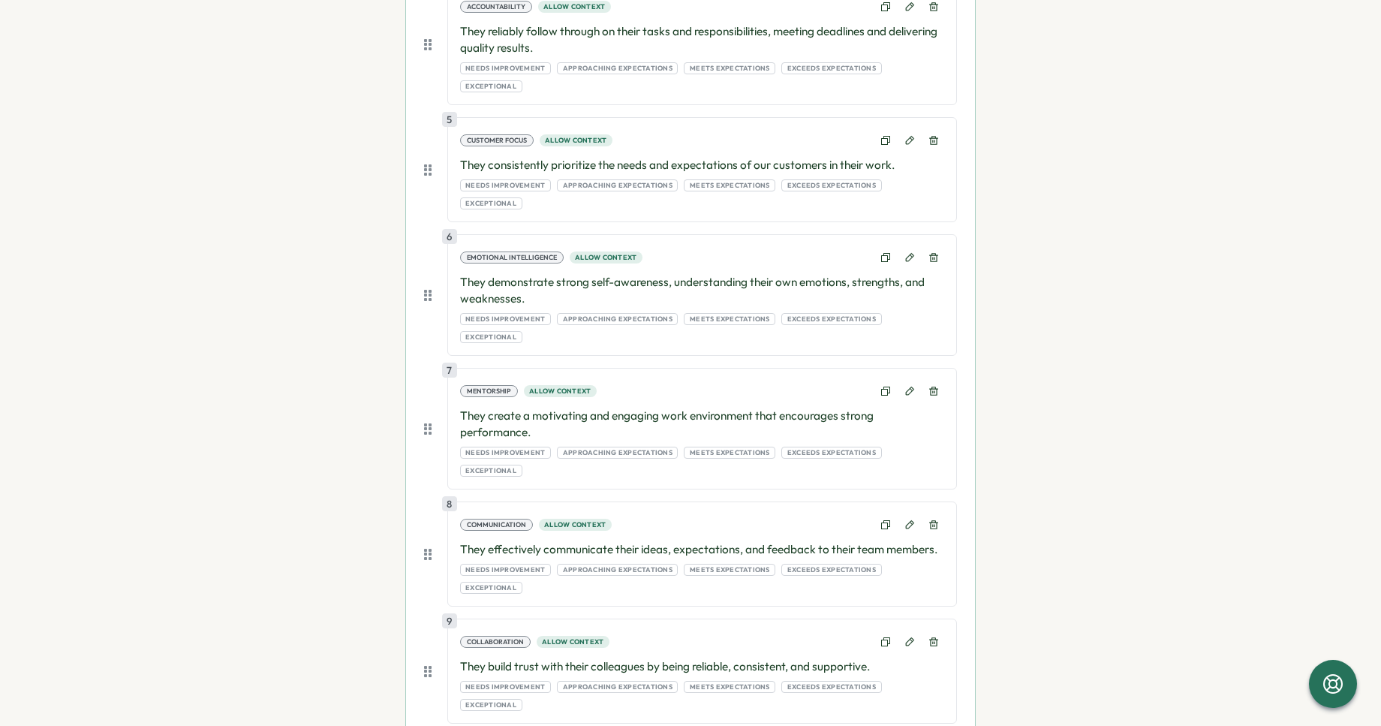
scroll to position [725, 0]
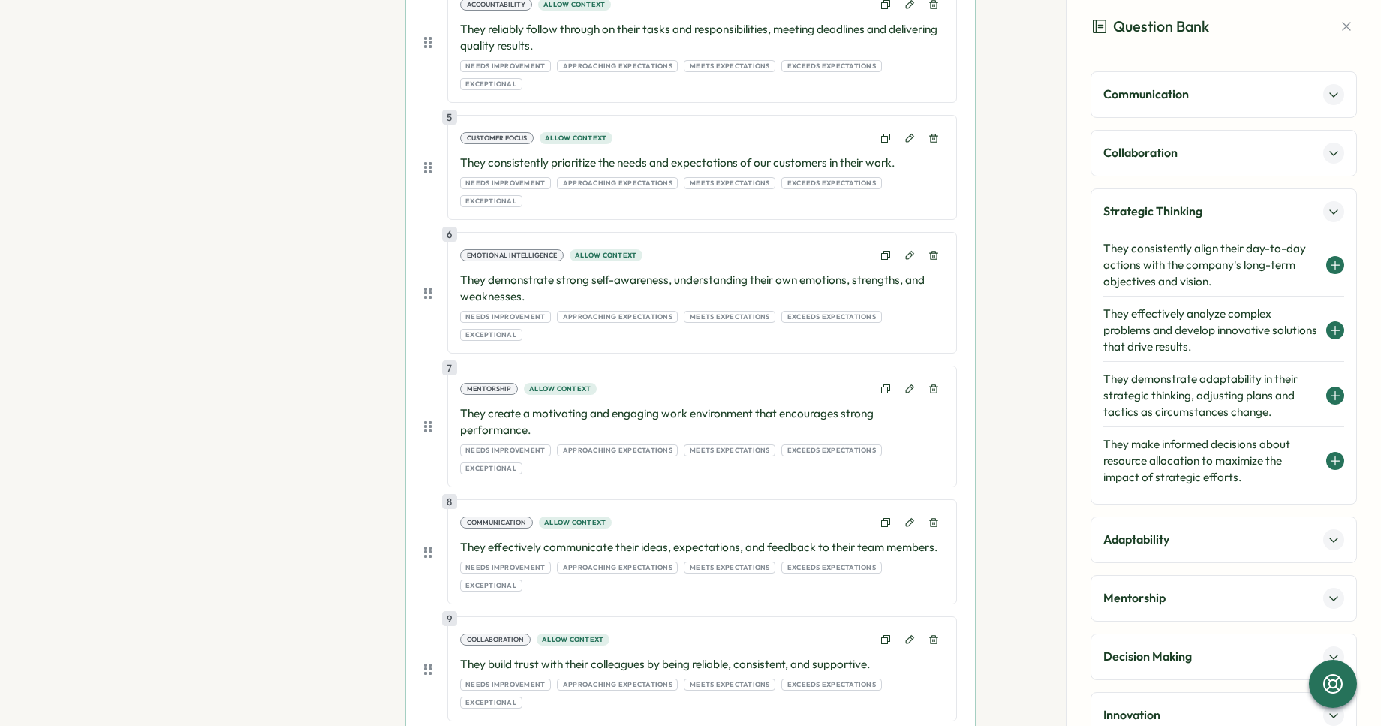
click at [1167, 213] on p "Strategic Thinking" at bounding box center [1153, 211] width 99 height 19
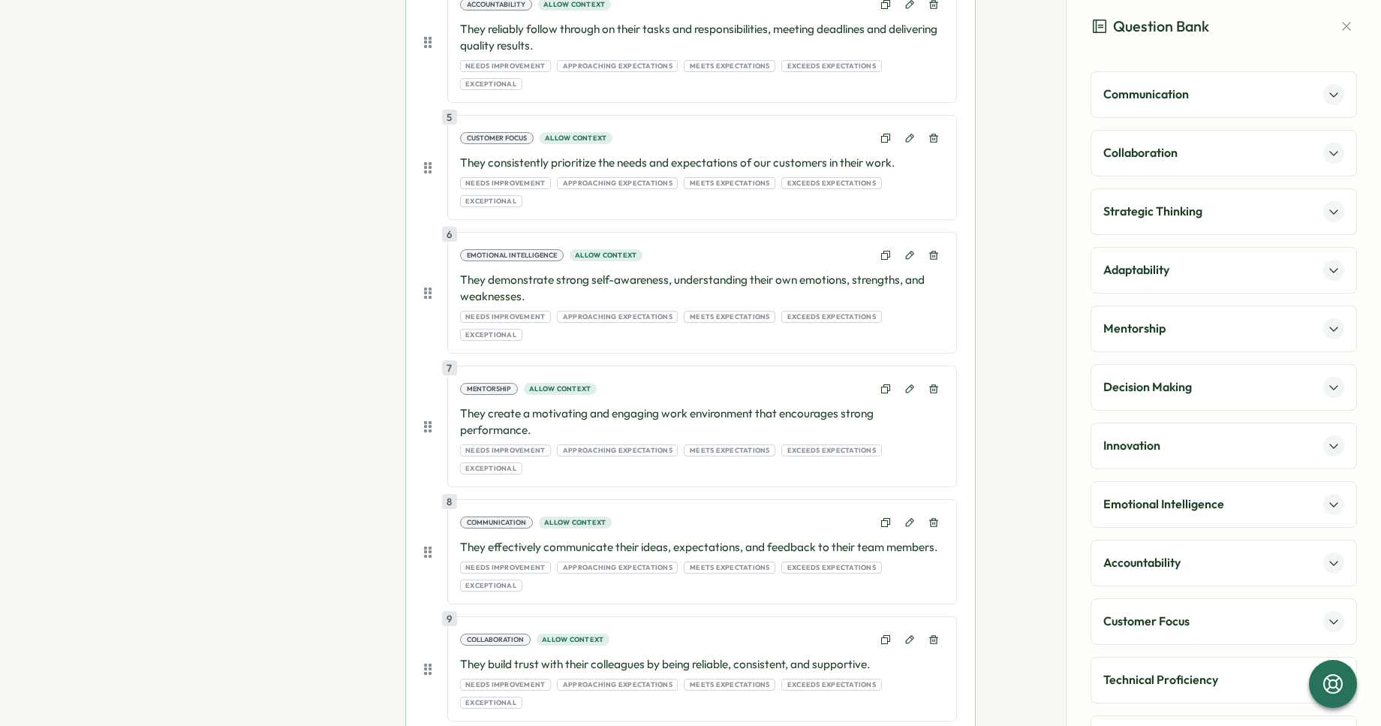
click at [1159, 91] on p "Communication" at bounding box center [1147, 94] width 86 height 19
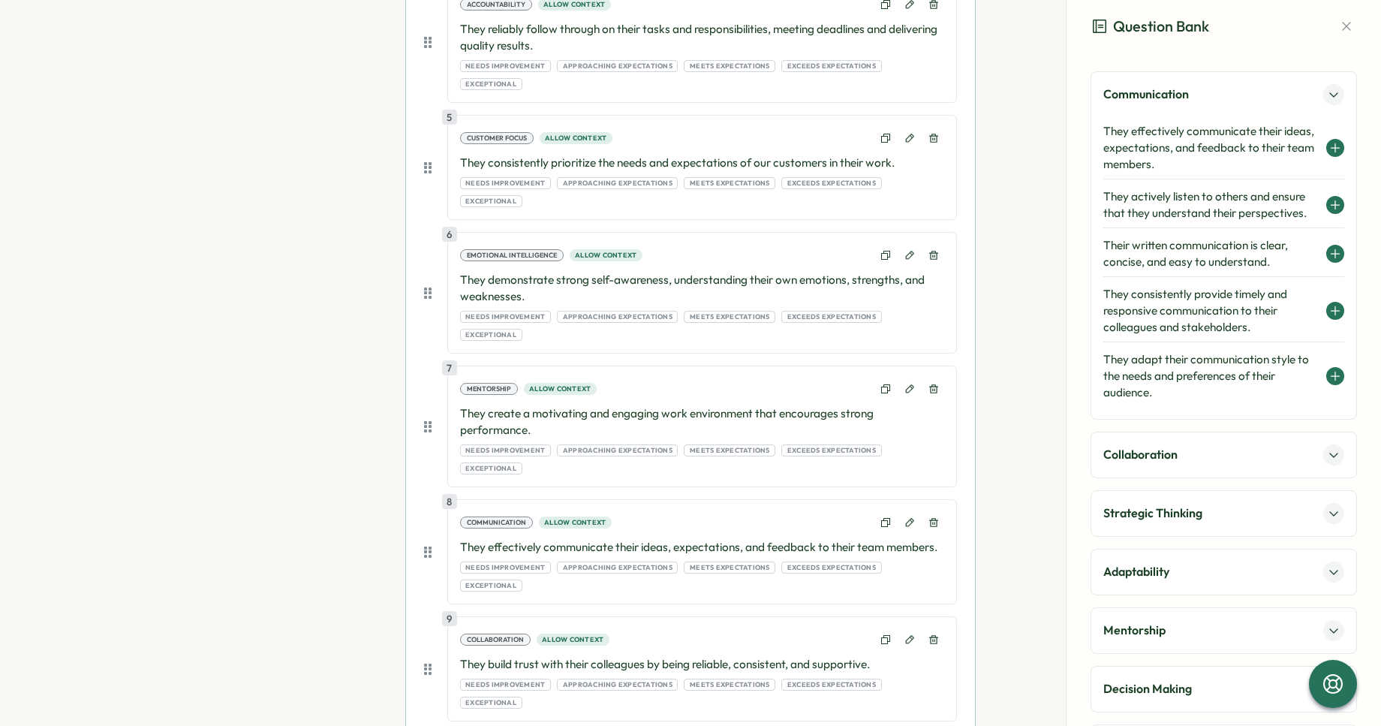
click at [1005, 274] on section "Set up Questions Participants Schedule Details Review Create and customize revi…" at bounding box center [691, 304] width 826 height 1821
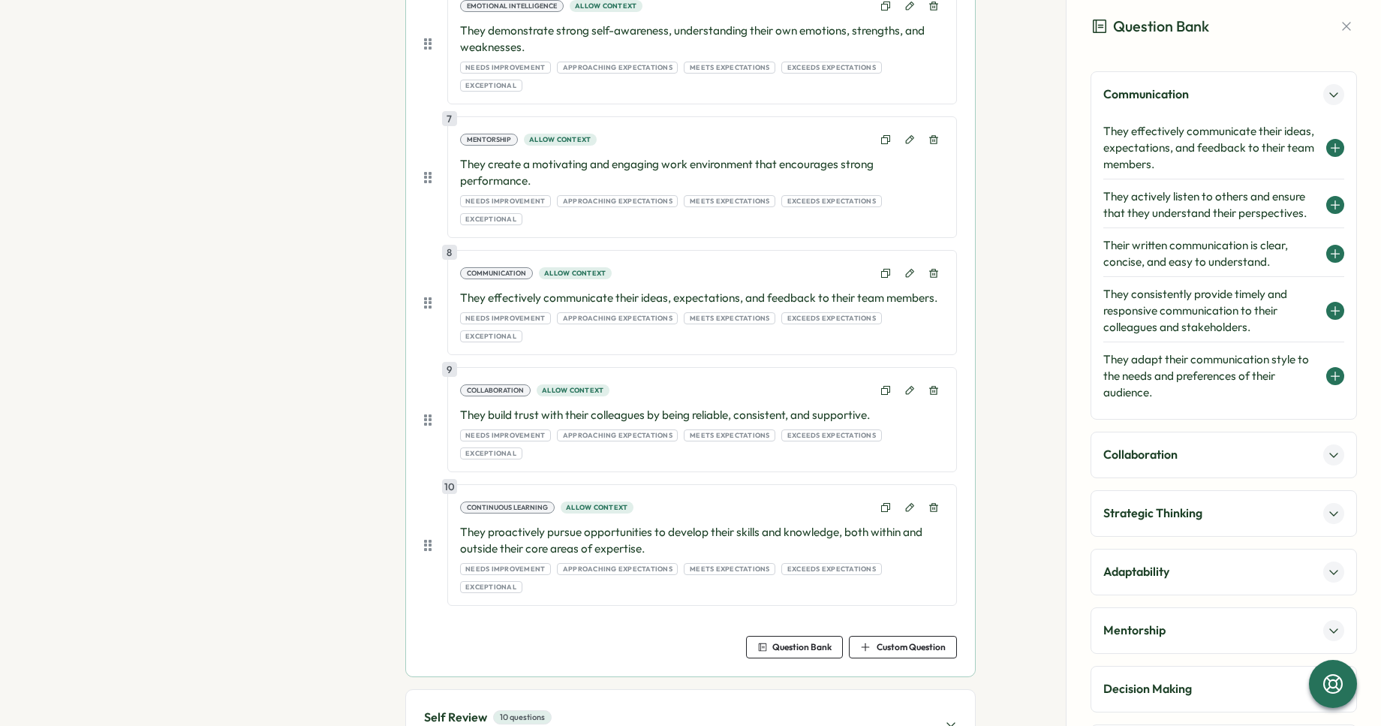
scroll to position [976, 0]
click at [615, 688] on div "Self Review 10 questions Employees assess their own performance" at bounding box center [690, 722] width 569 height 68
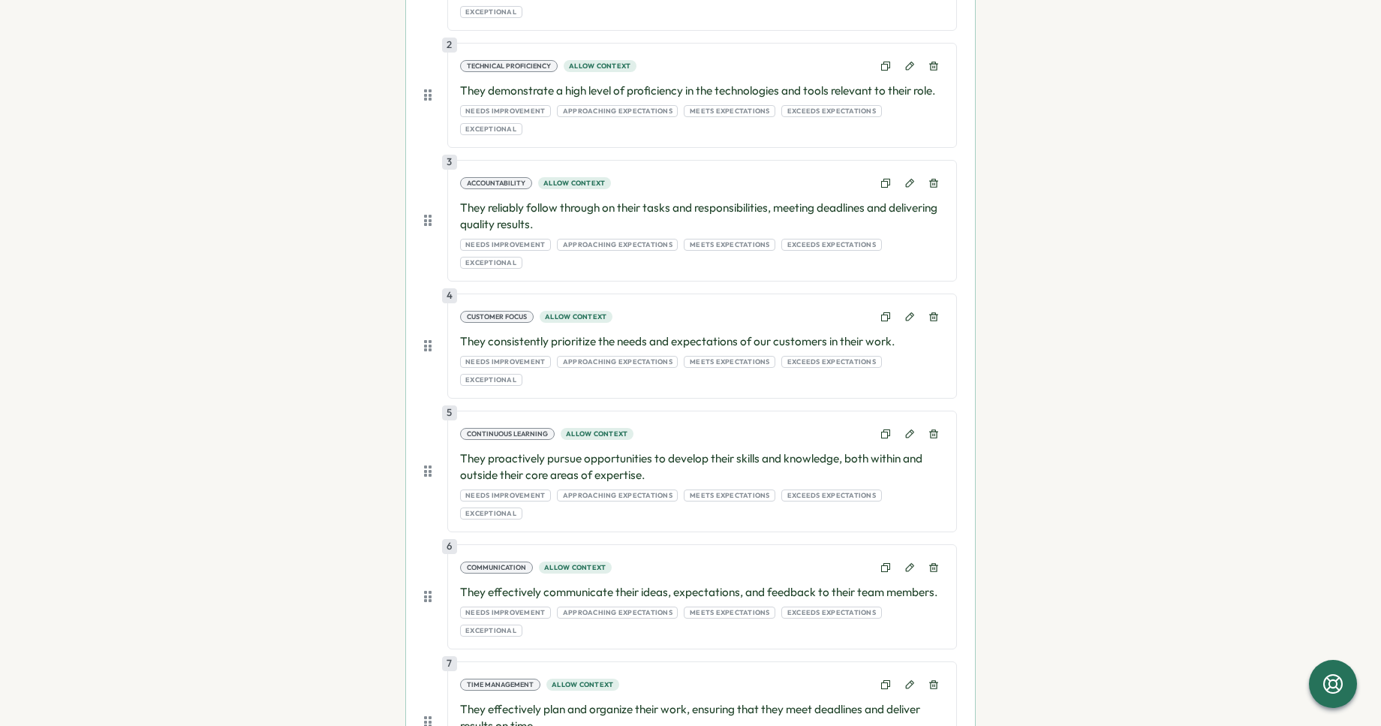
scroll to position [0, 0]
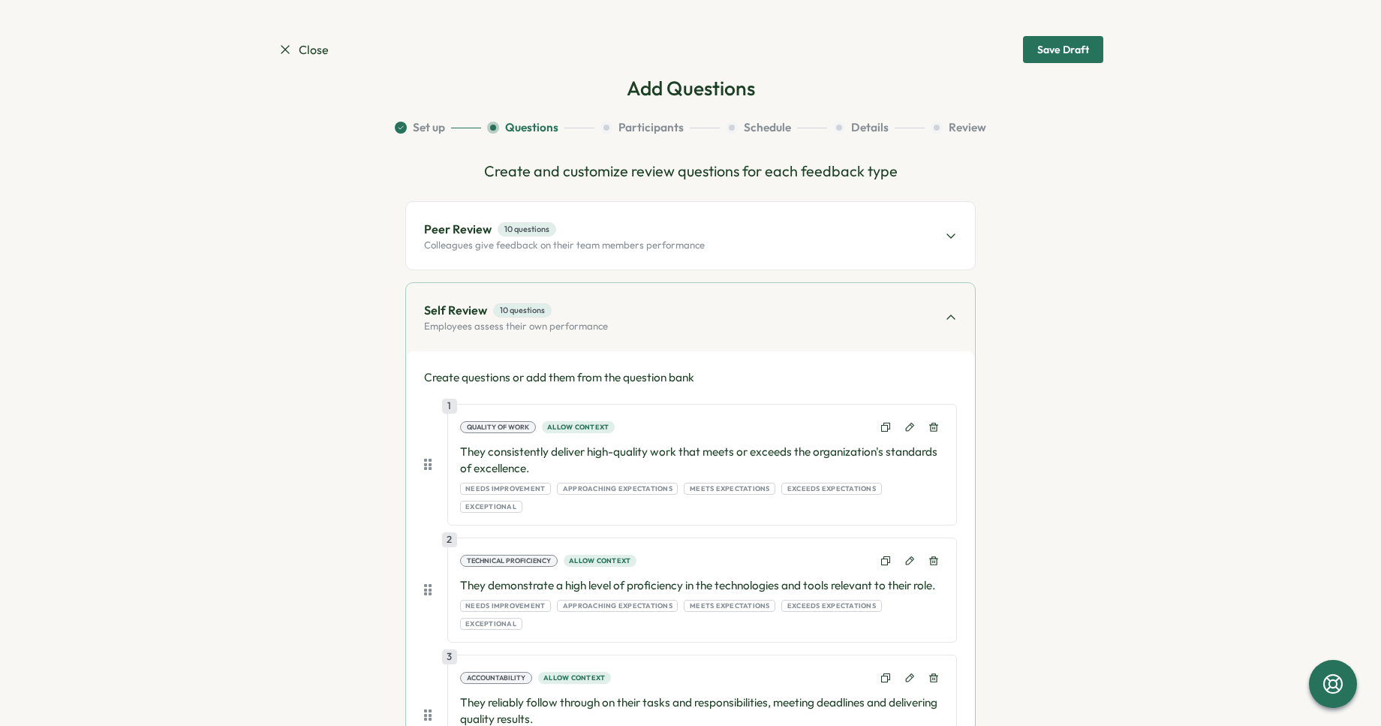
click at [471, 230] on p "Peer Review" at bounding box center [458, 229] width 68 height 19
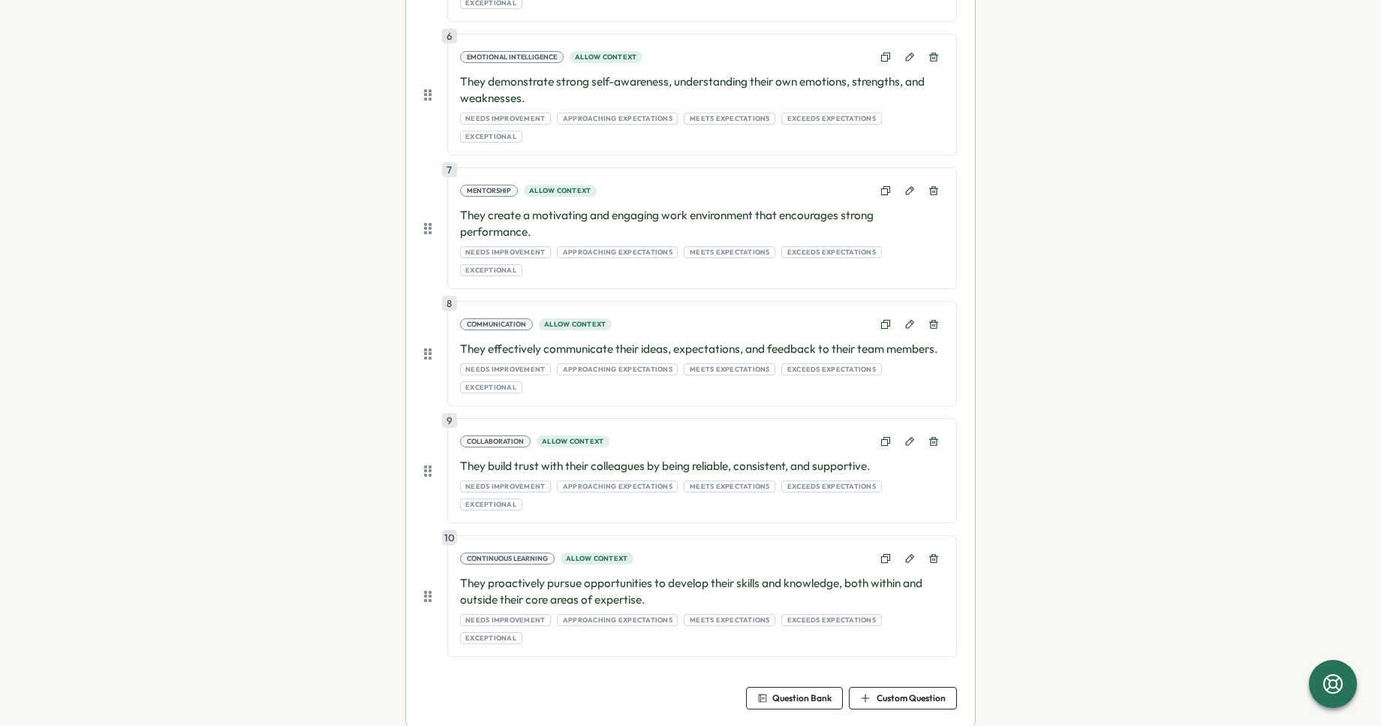
scroll to position [1071, 0]
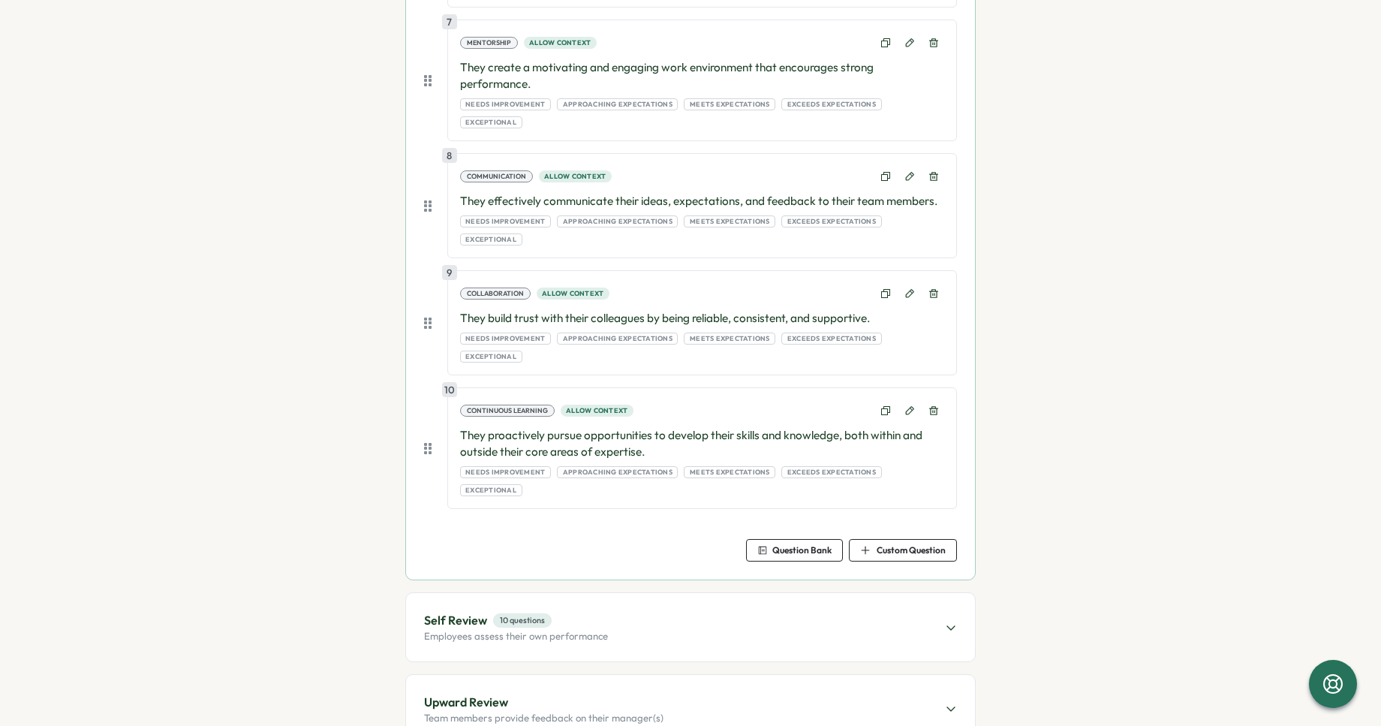
click at [532, 593] on div "Self Review 10 questions Employees assess their own performance" at bounding box center [690, 627] width 569 height 68
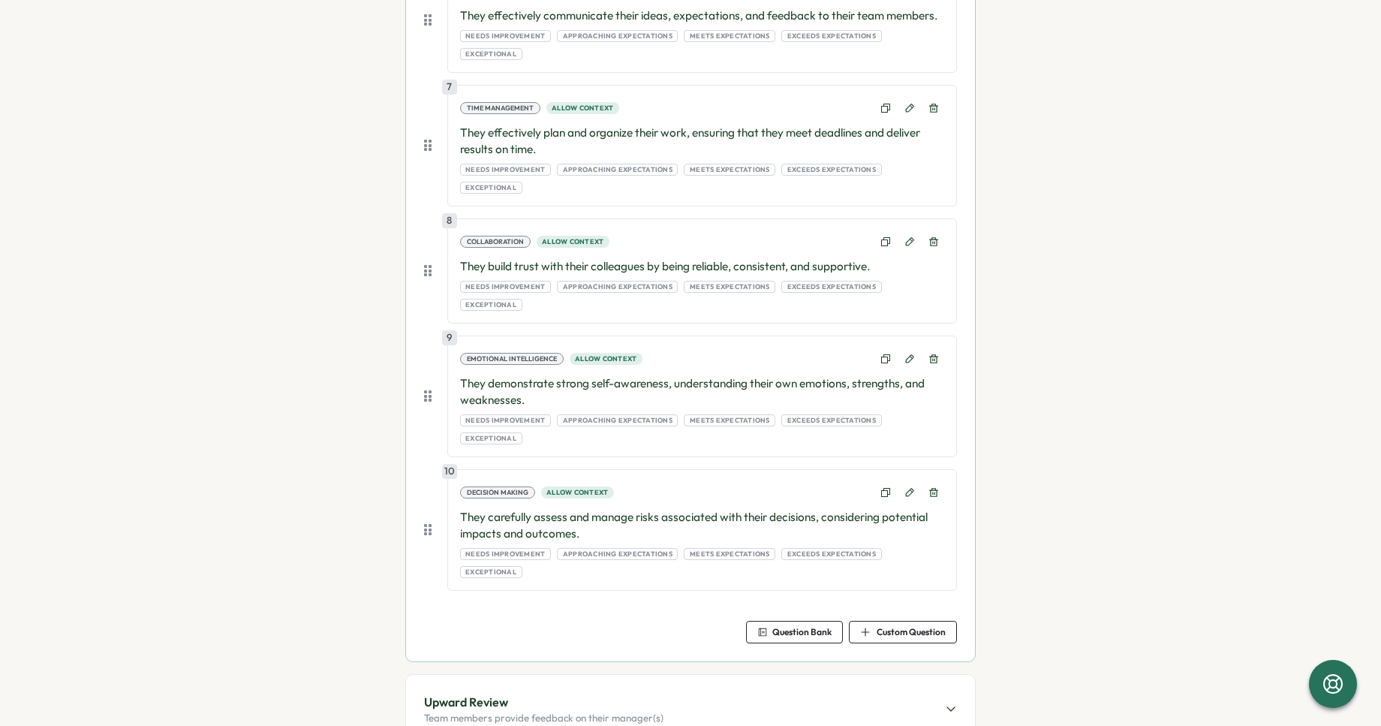
click at [808, 622] on span "Question Bank" at bounding box center [795, 632] width 74 height 21
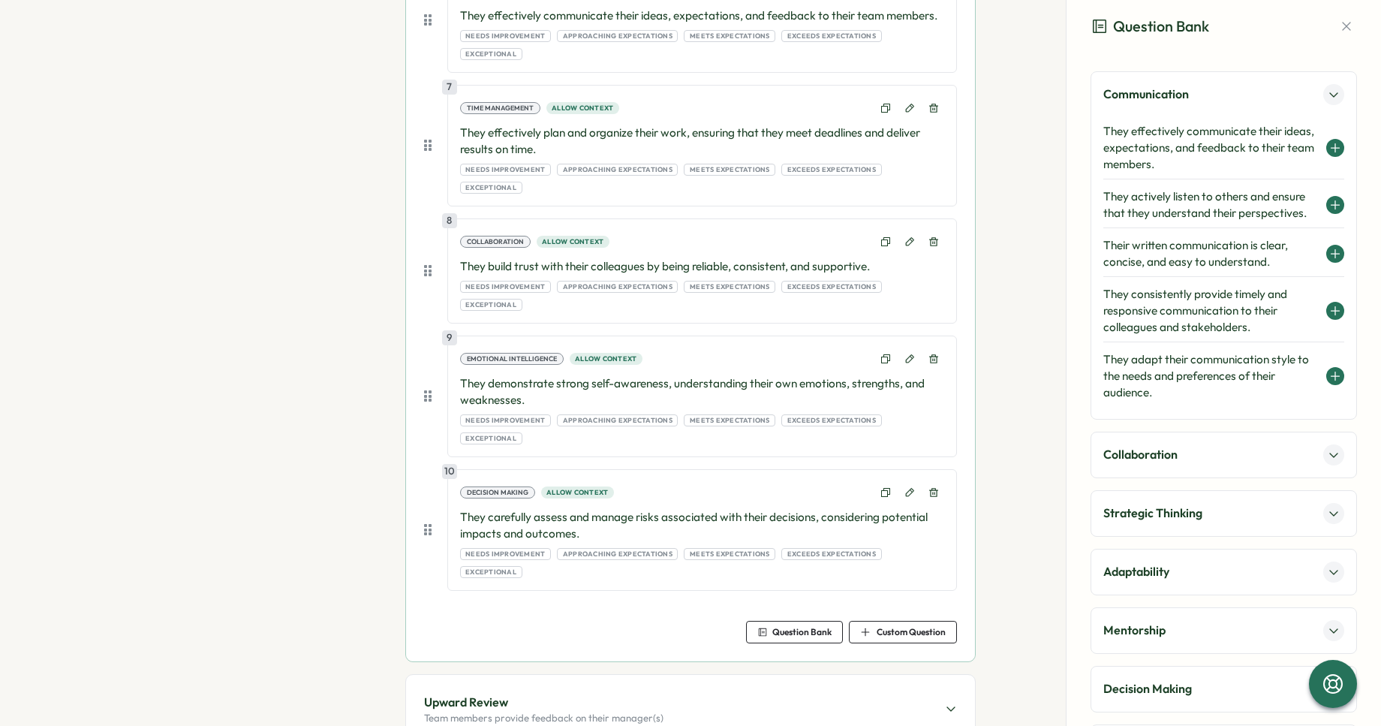
click at [1149, 499] on div "Strategic Thinking" at bounding box center [1224, 513] width 267 height 47
click at [1149, 511] on p "Strategic Thinking" at bounding box center [1153, 513] width 99 height 19
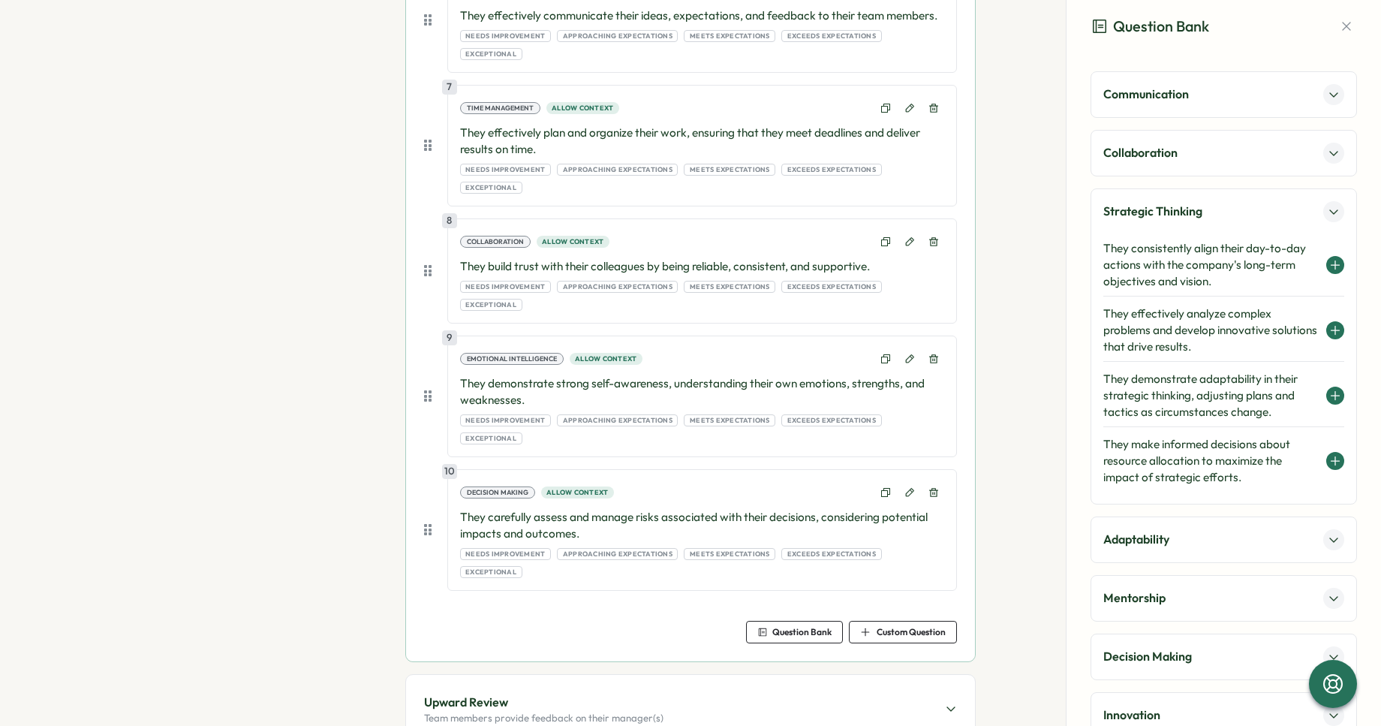
click at [1187, 392] on h4 "They demonstrate adaptability in their strategic thinking, adjusting plans and …" at bounding box center [1211, 396] width 215 height 50
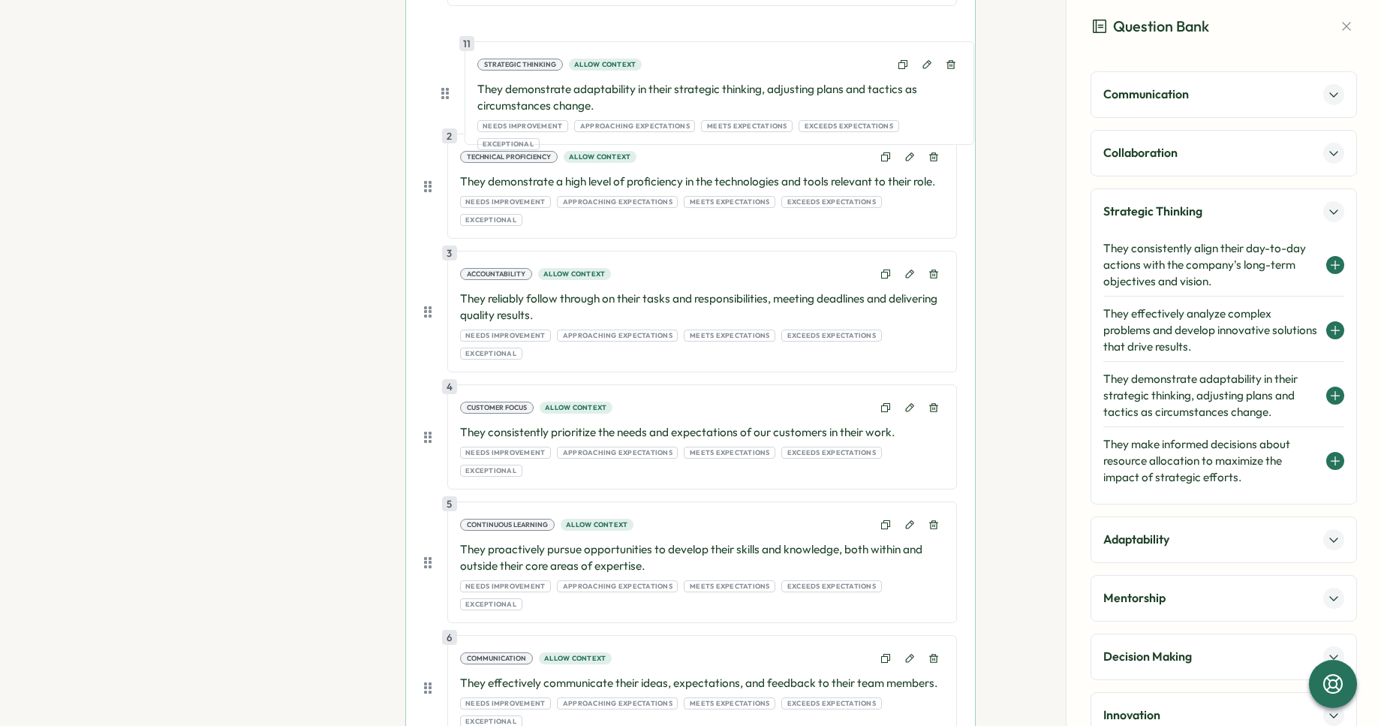
scroll to position [489, 0]
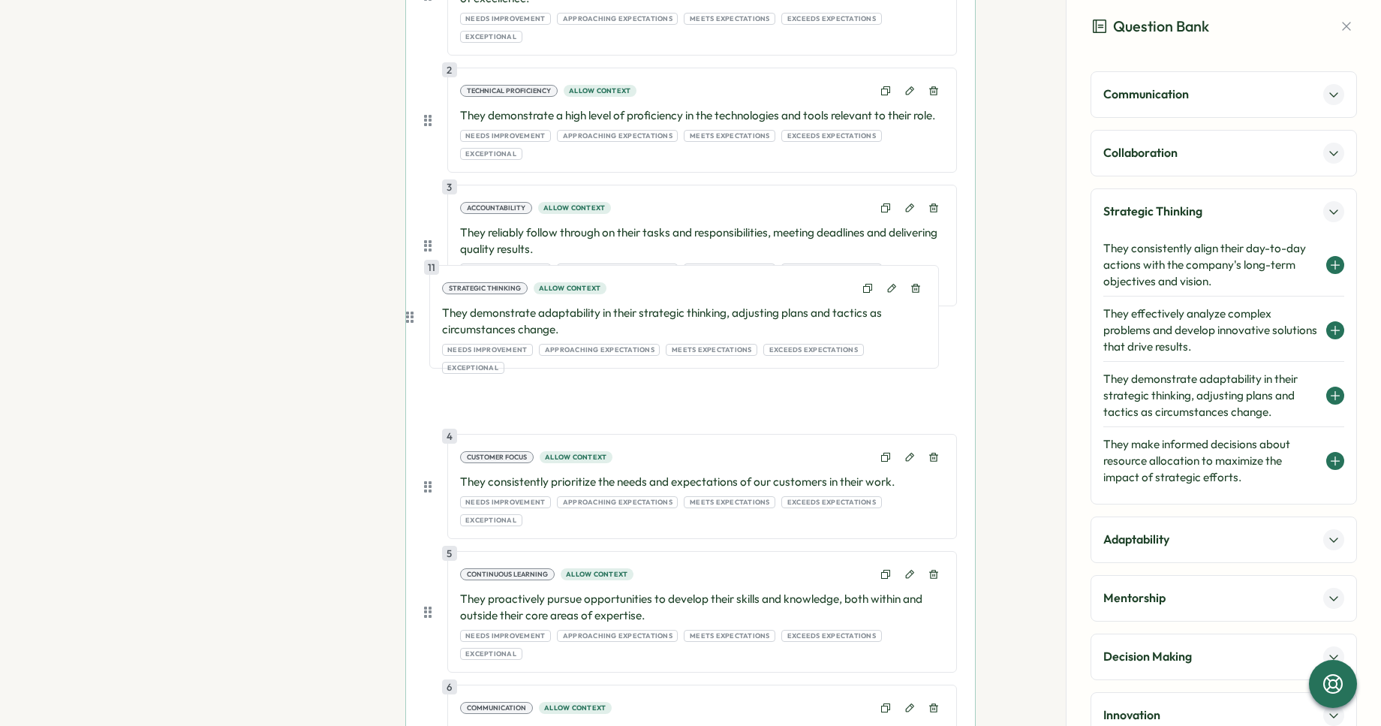
drag, startPoint x: 423, startPoint y: 471, endPoint x: 408, endPoint y: 305, distance: 167.3
click at [408, 305] on div "Create questions or add them from the question bank Wrenly recommends having a …" at bounding box center [690, 621] width 569 height 1517
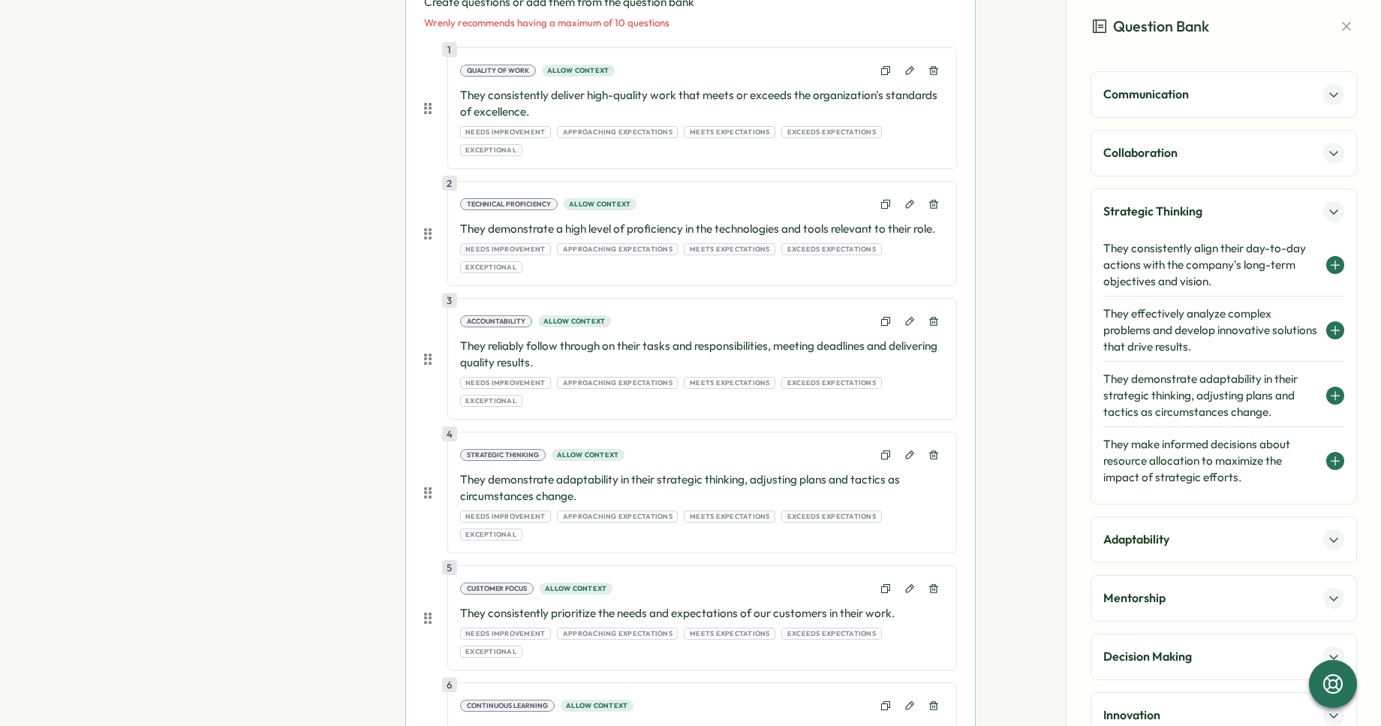
scroll to position [372, 0]
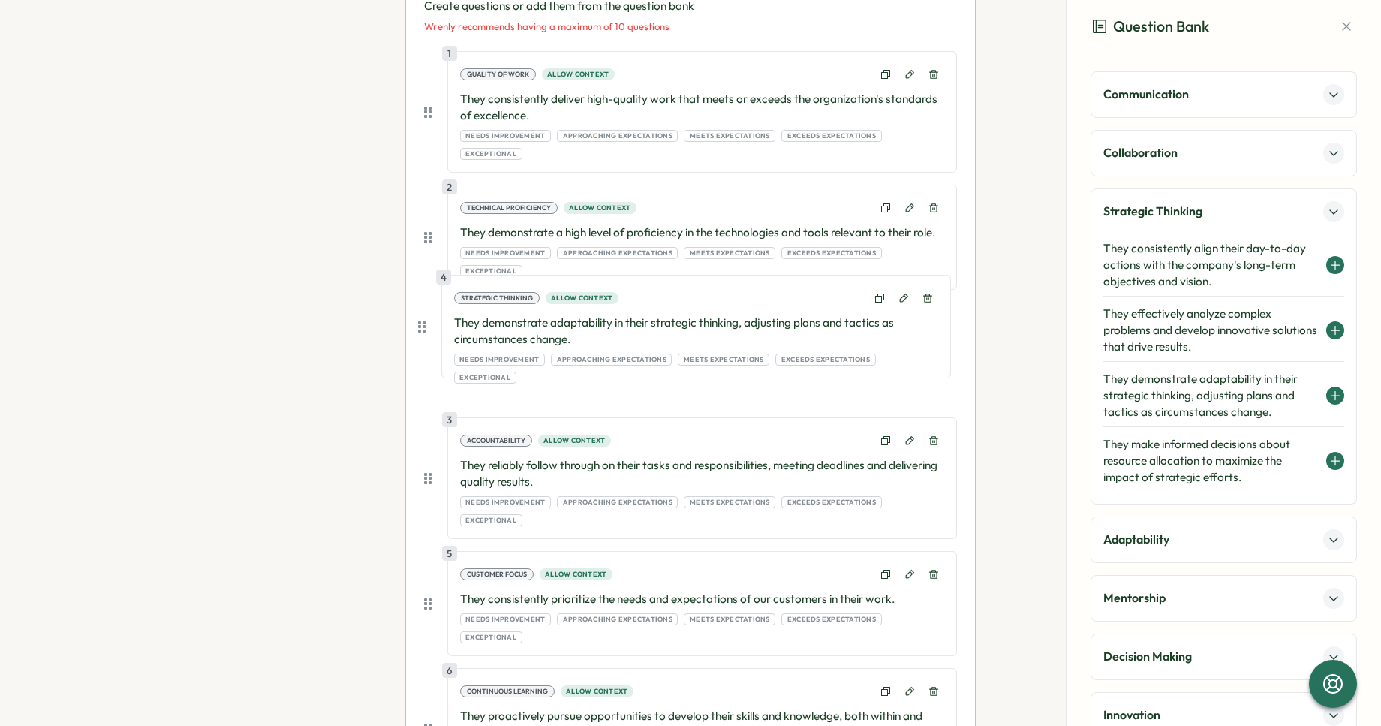
drag, startPoint x: 422, startPoint y: 437, endPoint x: 419, endPoint y: 326, distance: 111.2
click at [419, 326] on div "Create questions or add them from the question bank Wrenly recommends having a …" at bounding box center [690, 738] width 569 height 1517
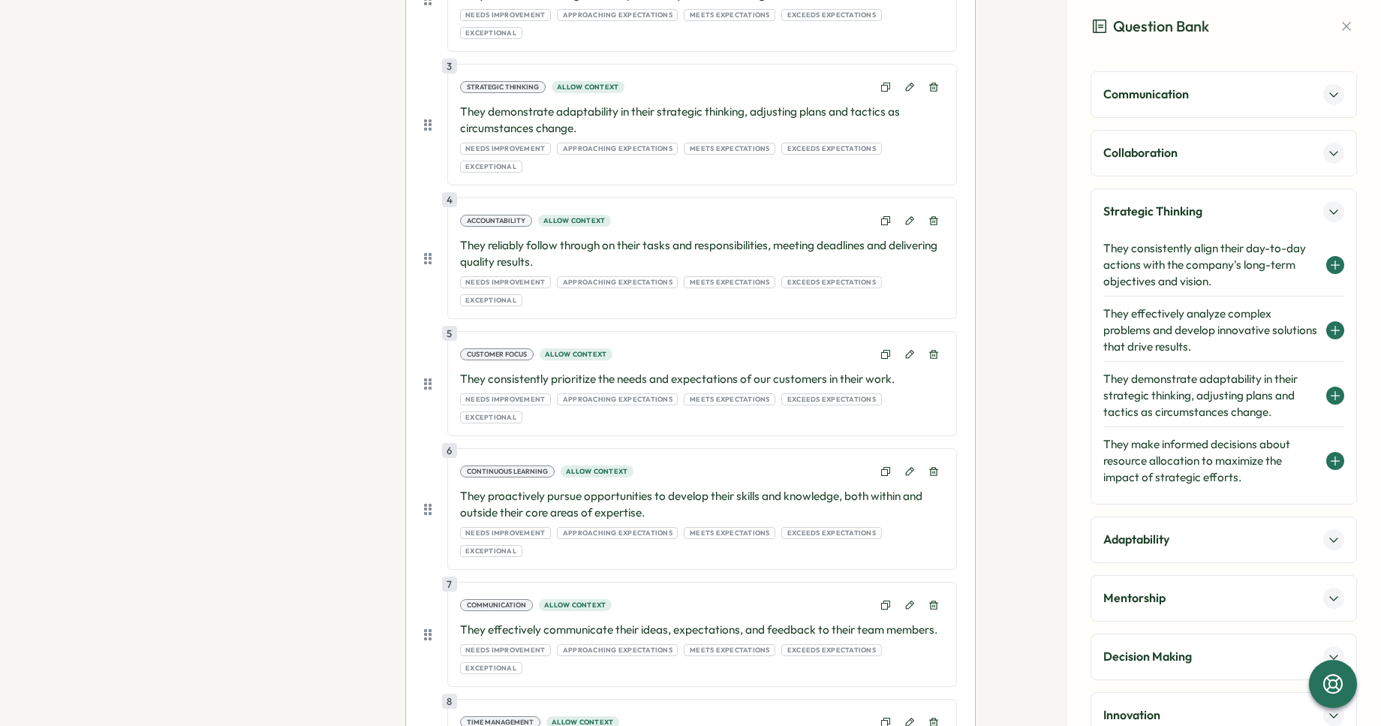
scroll to position [616, 0]
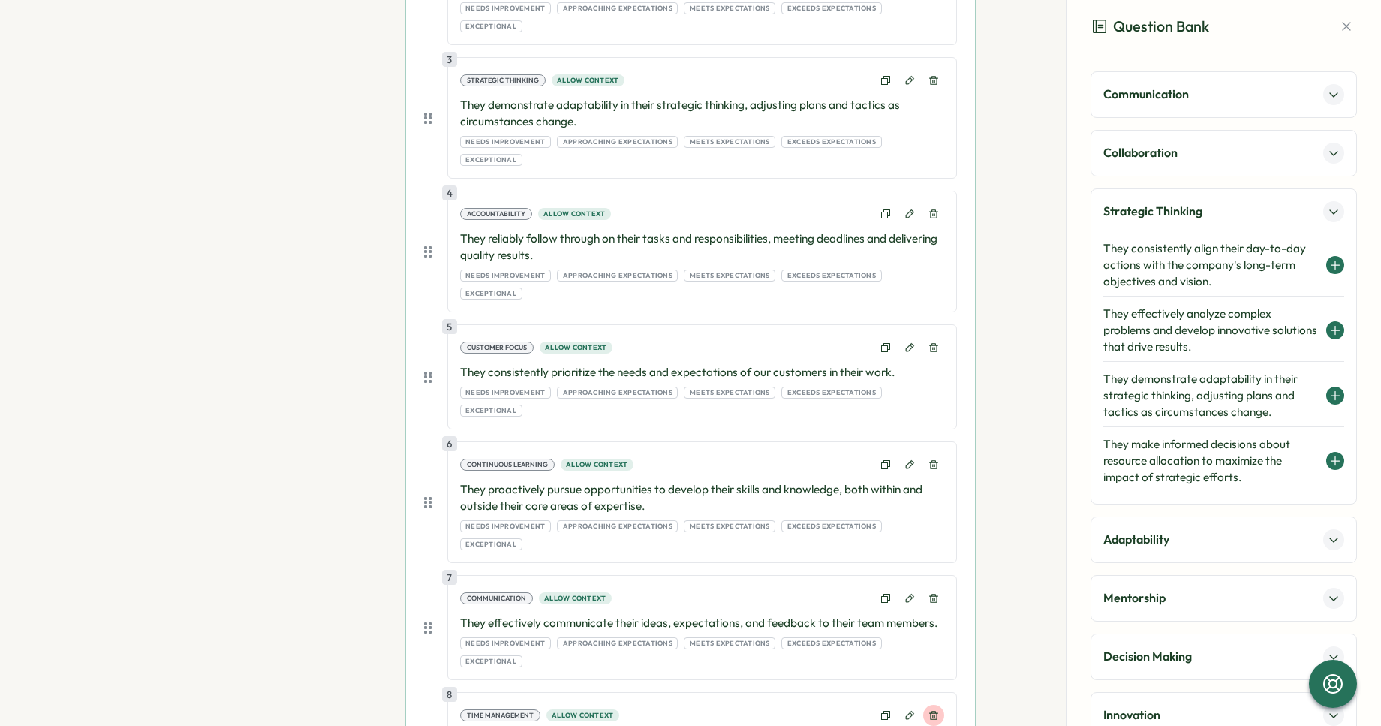
click at [933, 705] on button at bounding box center [933, 715] width 21 height 21
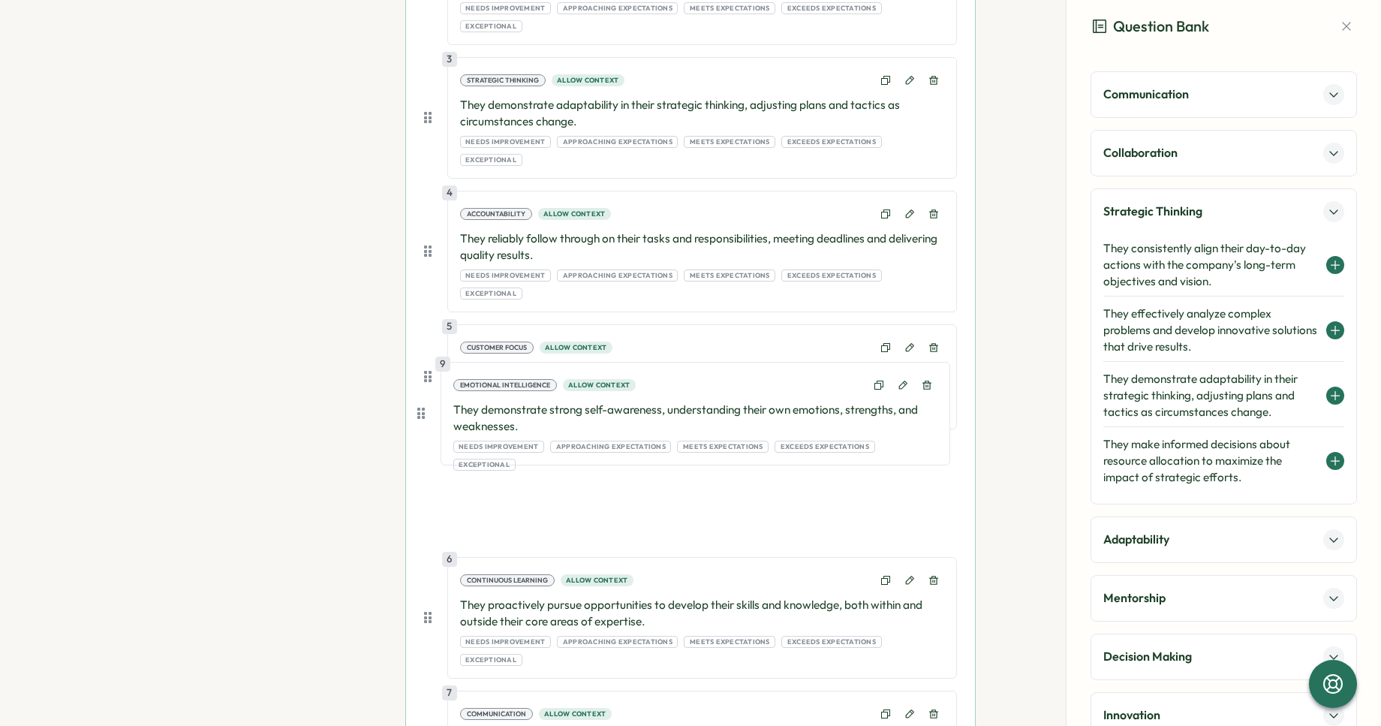
drag, startPoint x: 426, startPoint y: 714, endPoint x: 423, endPoint y: 406, distance: 307.8
click at [424, 406] on div "1 Quality of Work Allow context They consistently deliver high-quality work tha…" at bounding box center [690, 432] width 533 height 1252
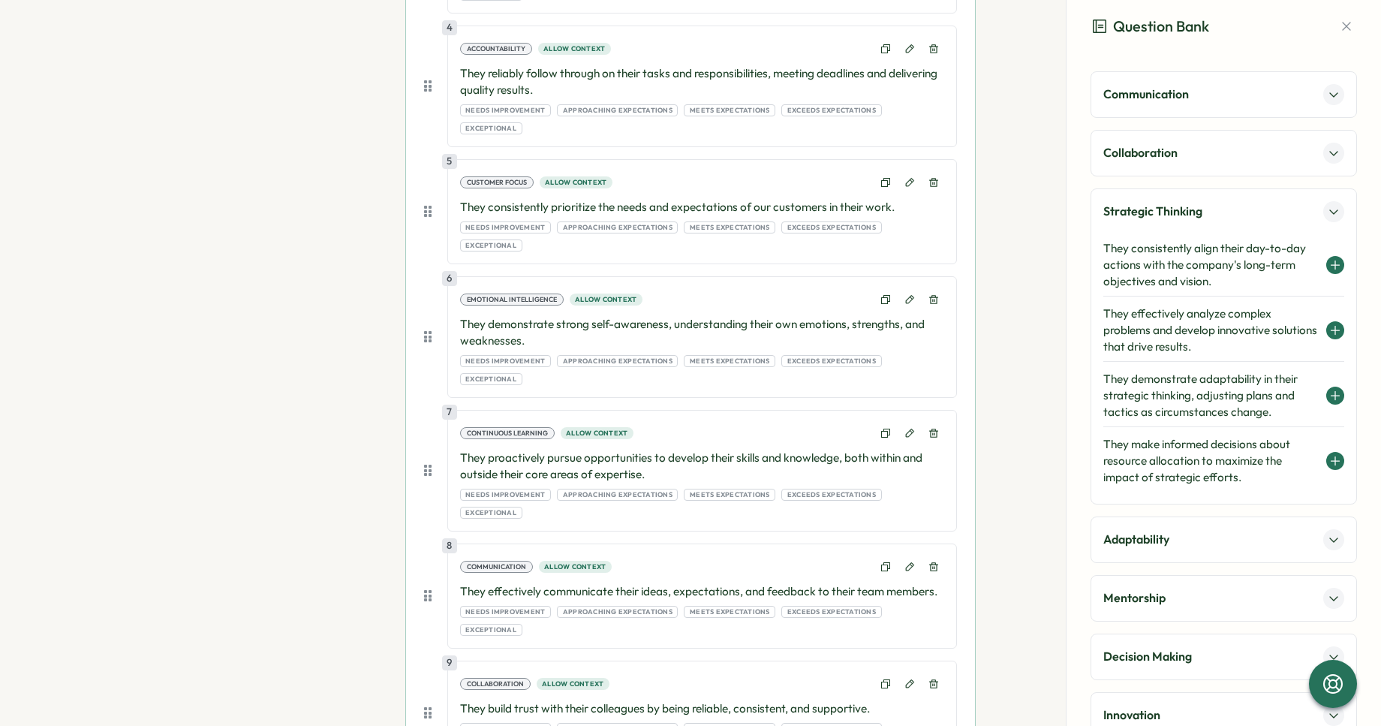
scroll to position [772, 0]
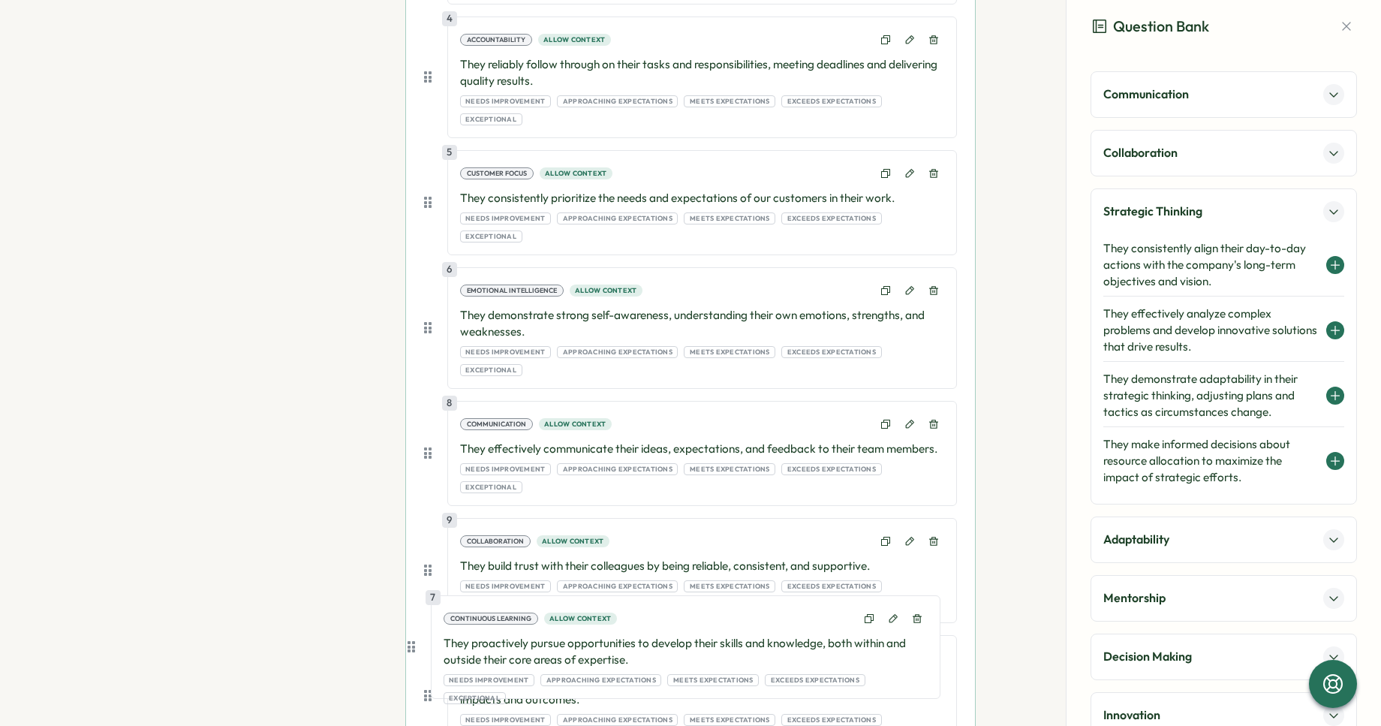
drag, startPoint x: 425, startPoint y: 346, endPoint x: 412, endPoint y: 655, distance: 308.8
click at [412, 655] on div "Create questions or add them from the question bank 1 Quality of Work Allow con…" at bounding box center [690, 261] width 569 height 1363
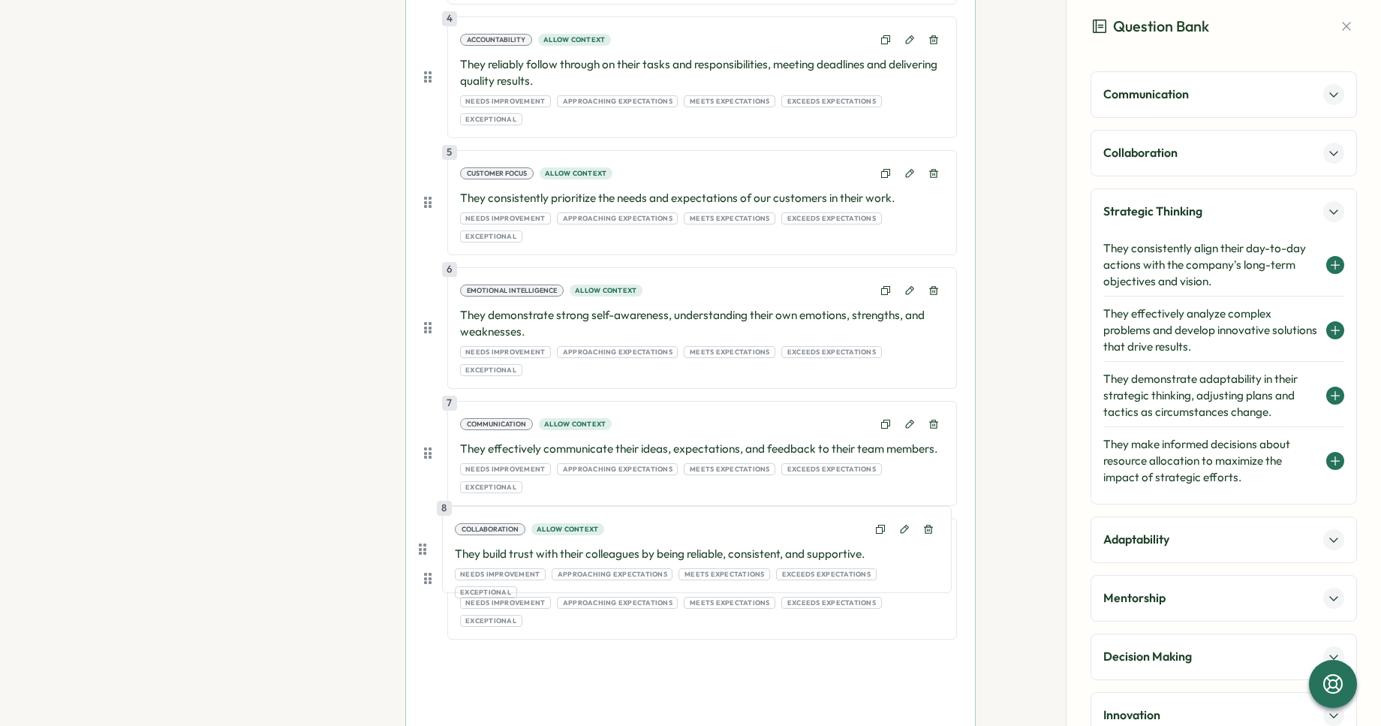
drag, startPoint x: 423, startPoint y: 444, endPoint x: 421, endPoint y: 562, distance: 118.6
click at [424, 562] on div "1 Quality of Work Allow context They consistently deliver high-quality work tha…" at bounding box center [690, 258] width 533 height 1252
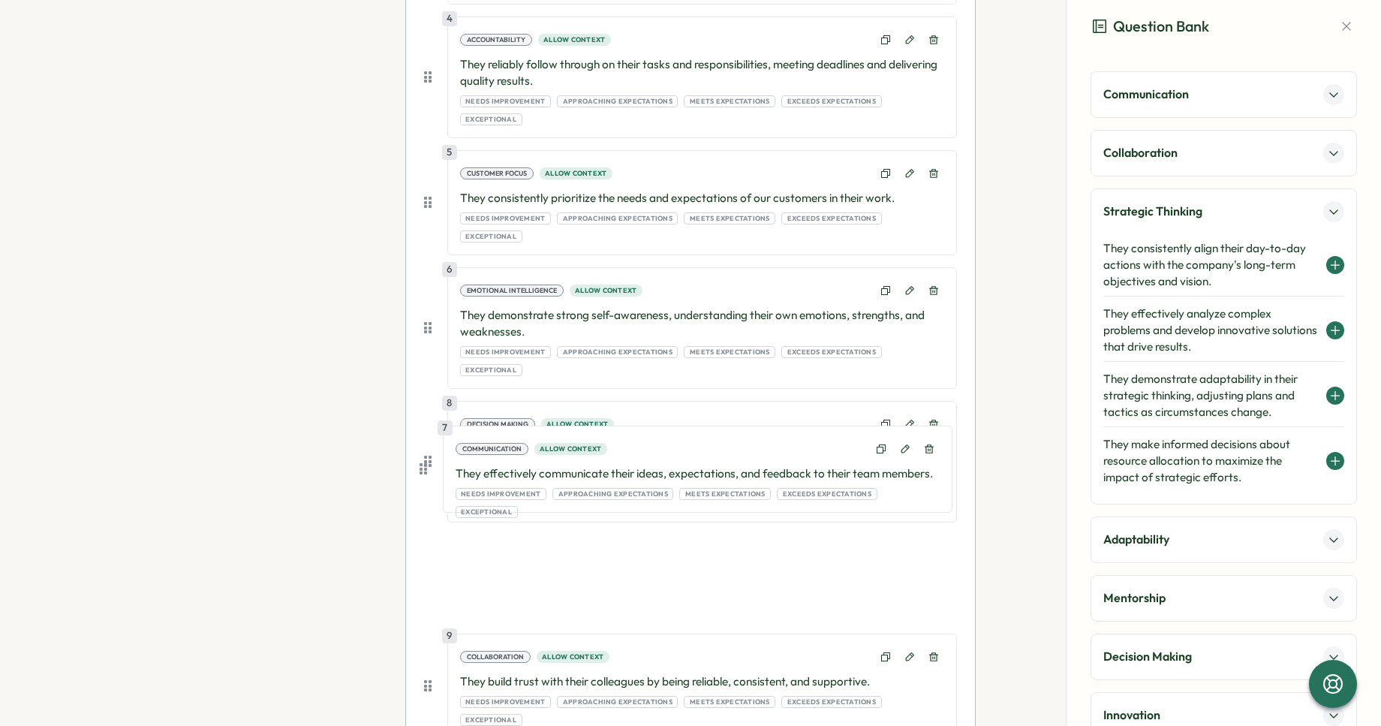
drag, startPoint x: 426, startPoint y: 330, endPoint x: 426, endPoint y: 466, distance: 136.6
click at [426, 466] on div "1 Quality of Work Allow context They consistently deliver high-quality work tha…" at bounding box center [690, 258] width 533 height 1252
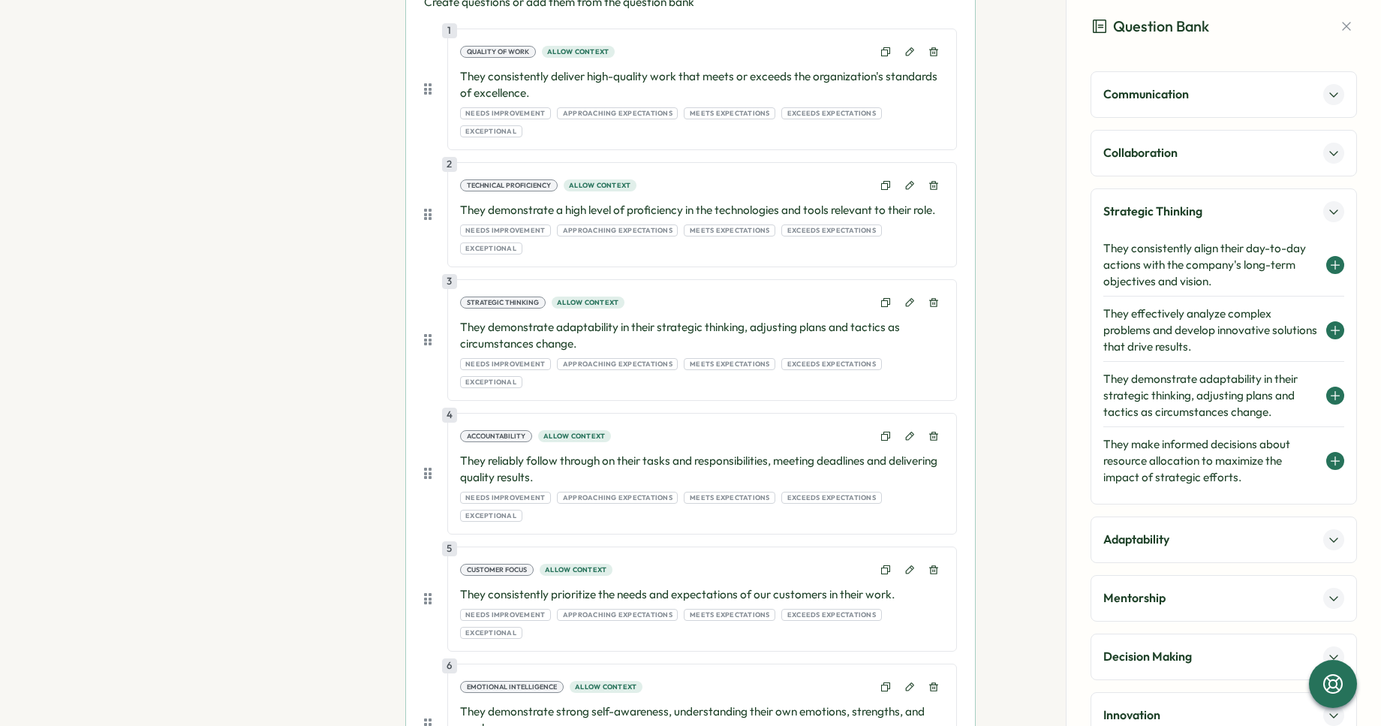
scroll to position [0, 0]
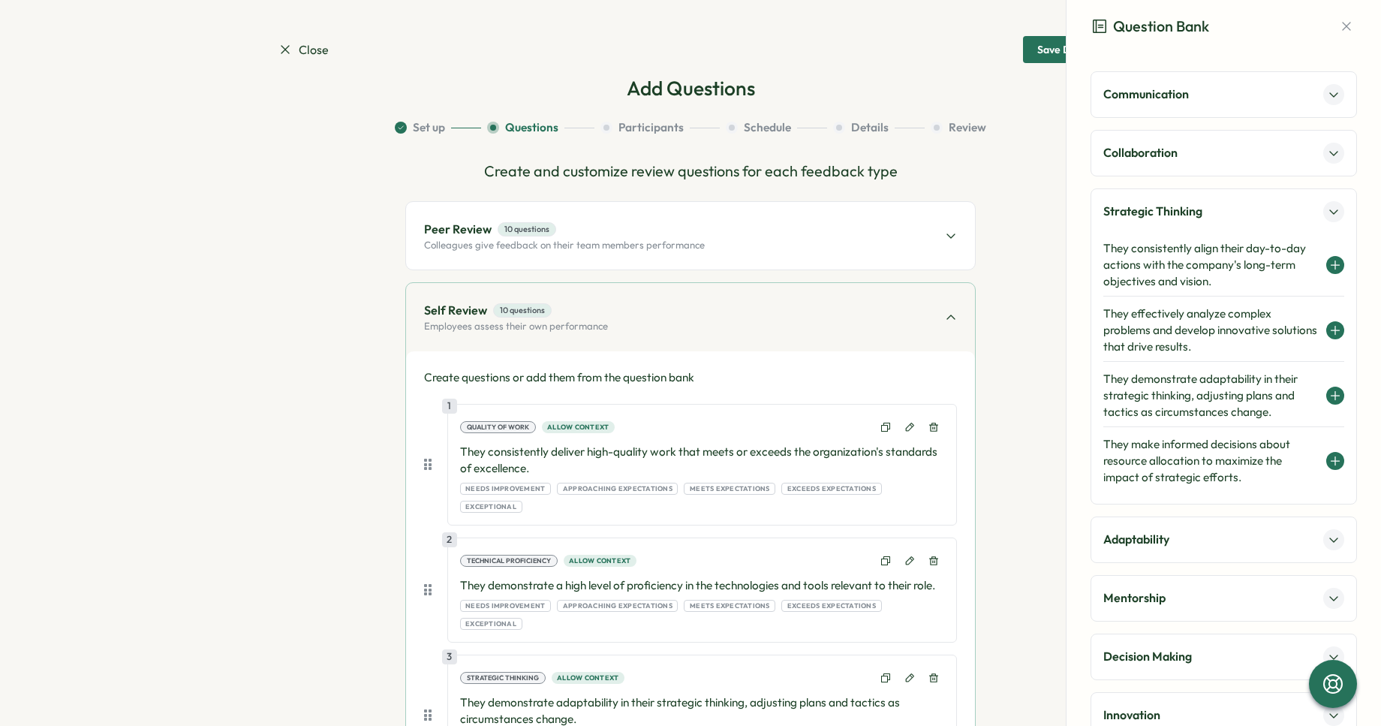
click at [626, 265] on div "Peer Review 10 questions Colleagues give feedback on their team members perform…" at bounding box center [690, 236] width 569 height 68
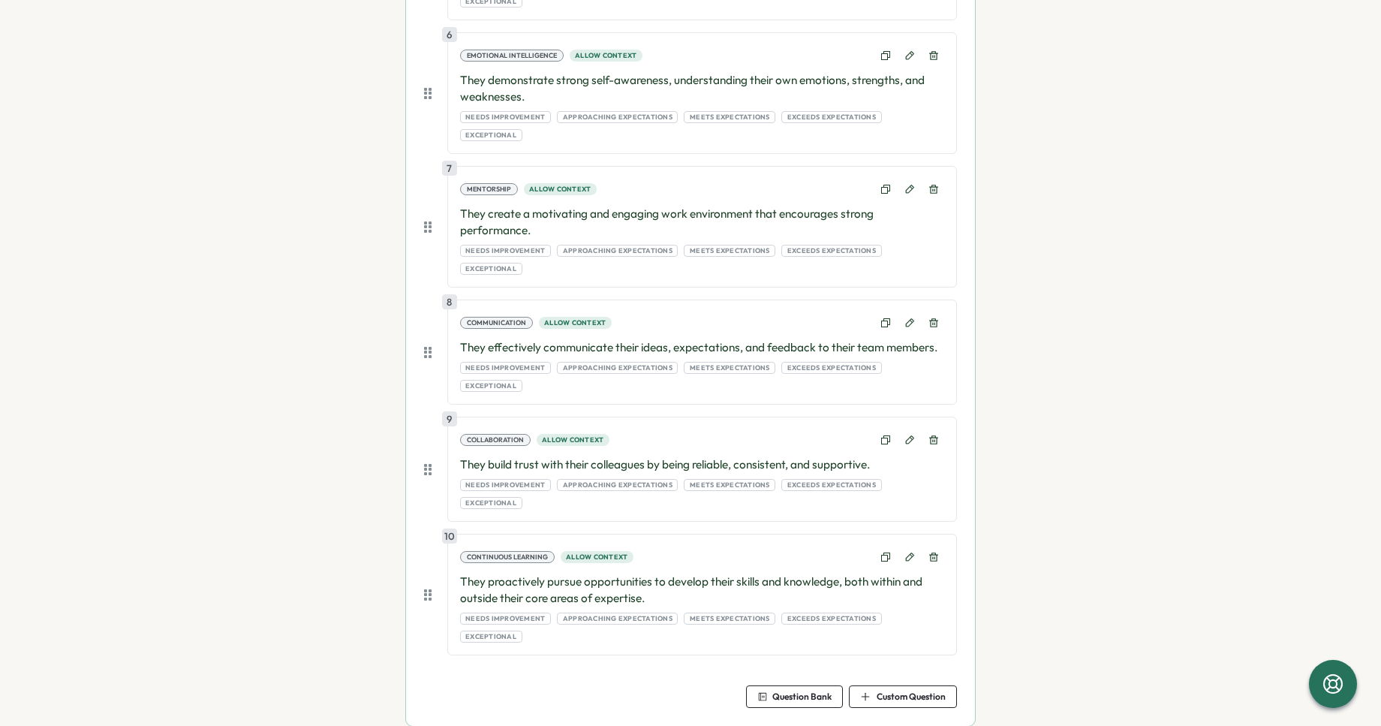
scroll to position [1071, 0]
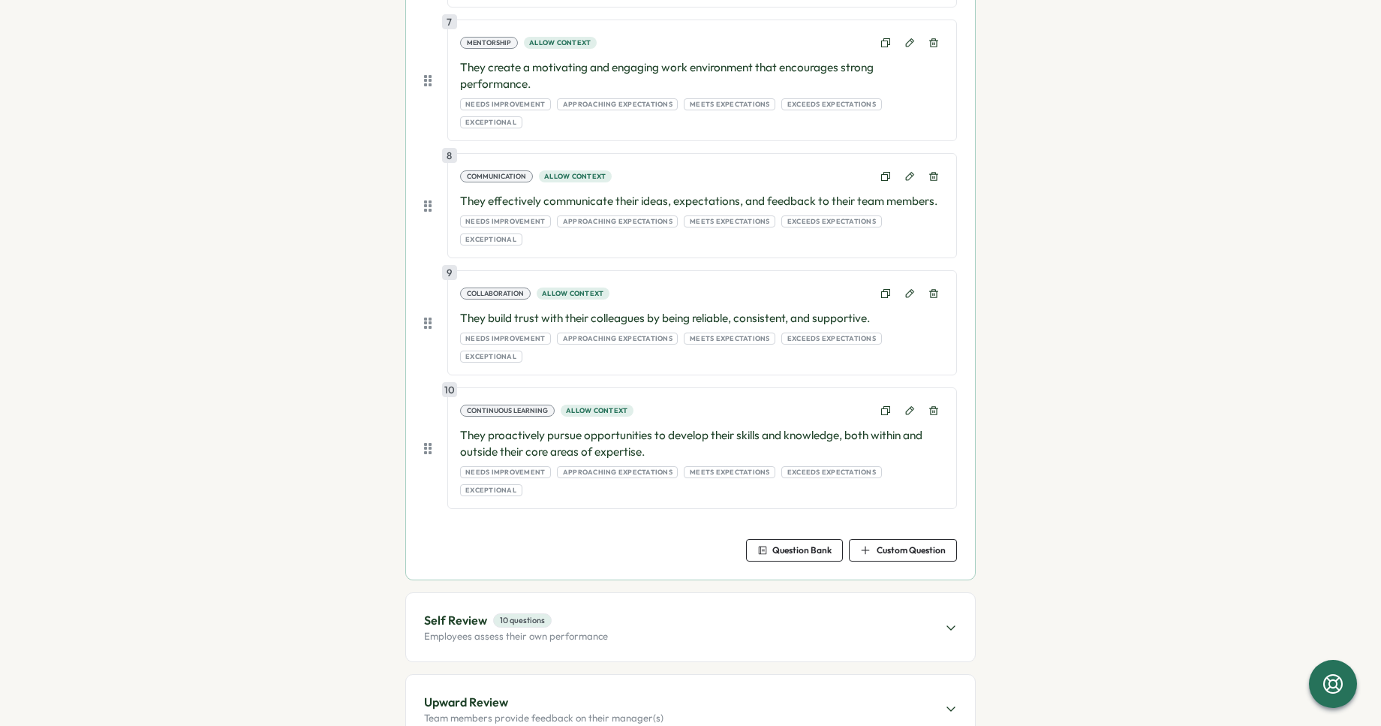
click at [625, 593] on div "Self Review 10 questions Employees assess their own performance" at bounding box center [690, 627] width 569 height 68
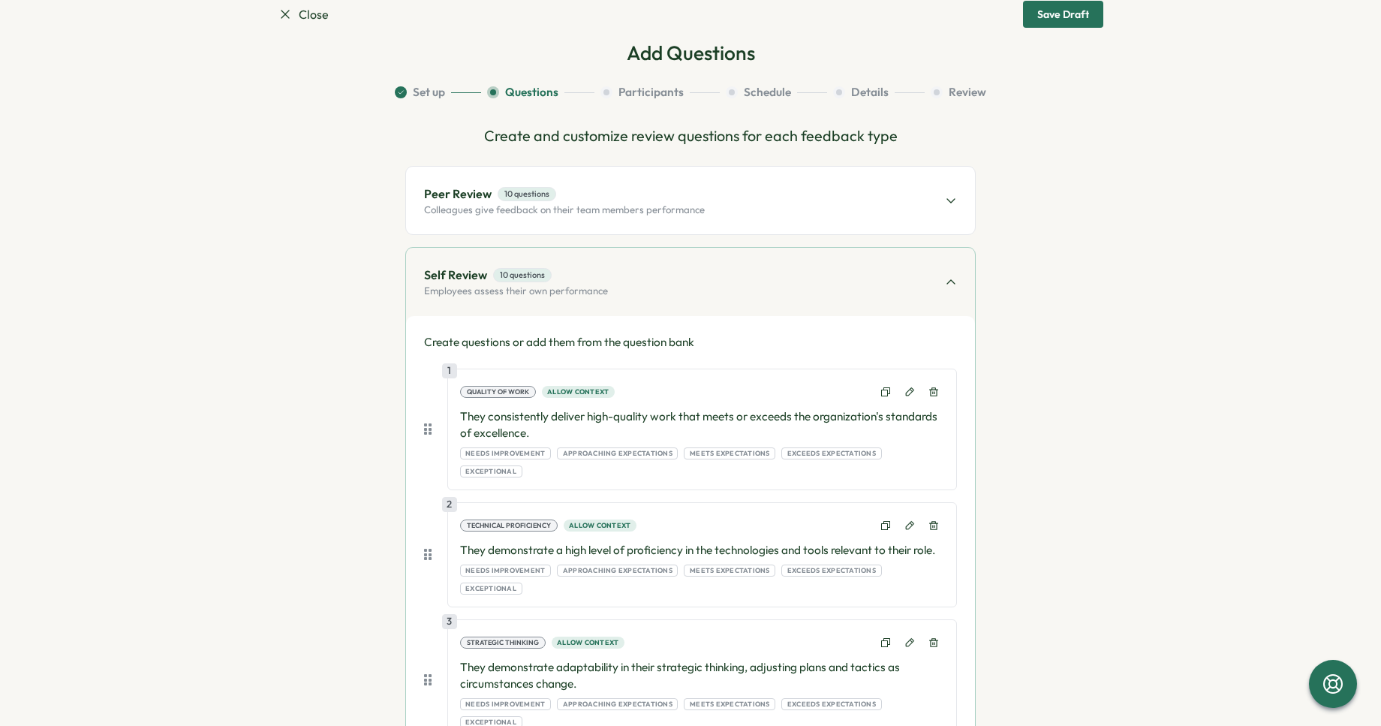
scroll to position [0, 0]
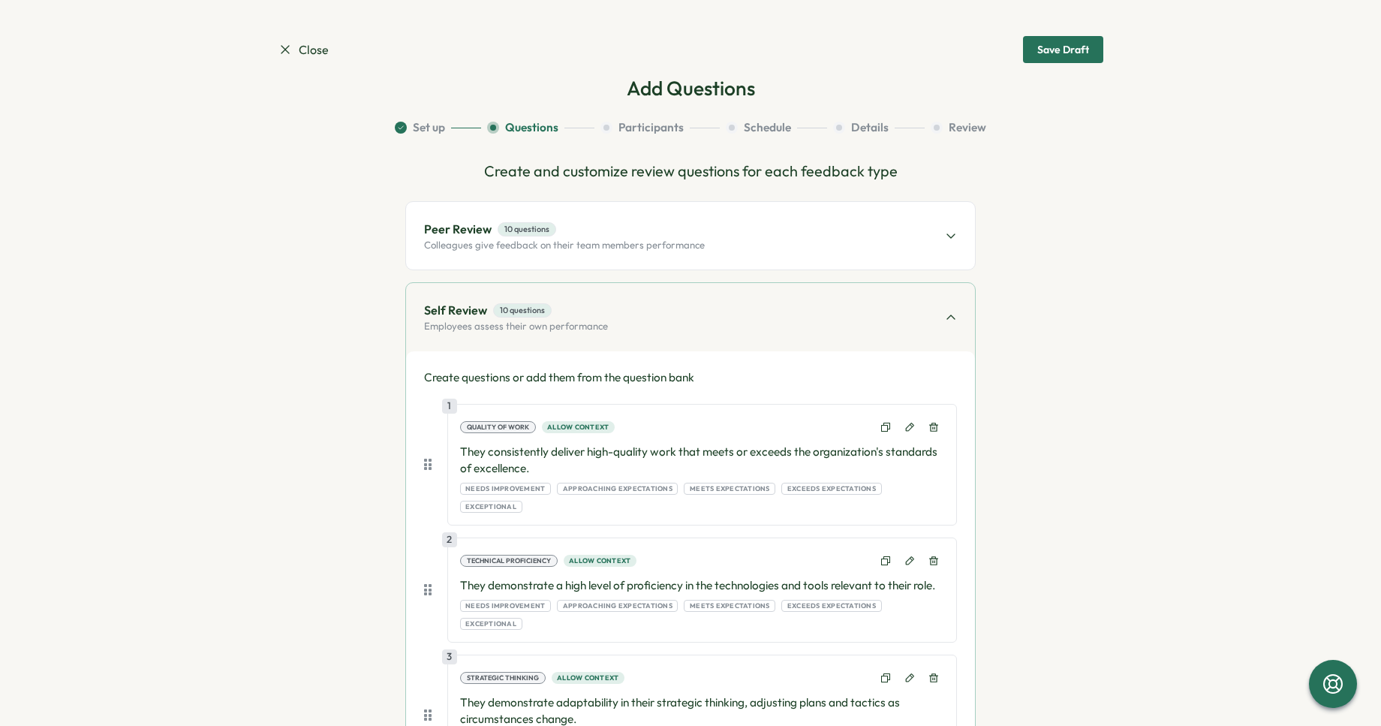
click at [599, 228] on span "Peer Review 10 questions" at bounding box center [564, 229] width 281 height 19
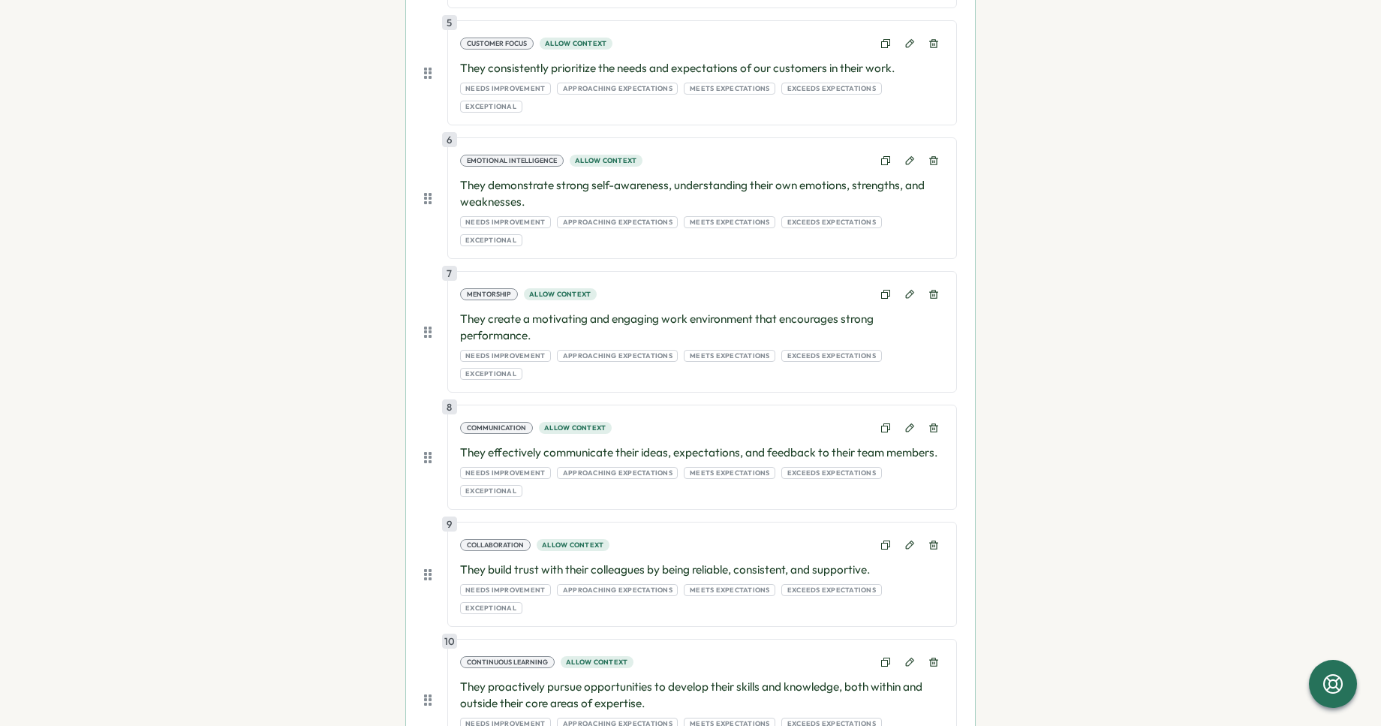
scroll to position [891, 0]
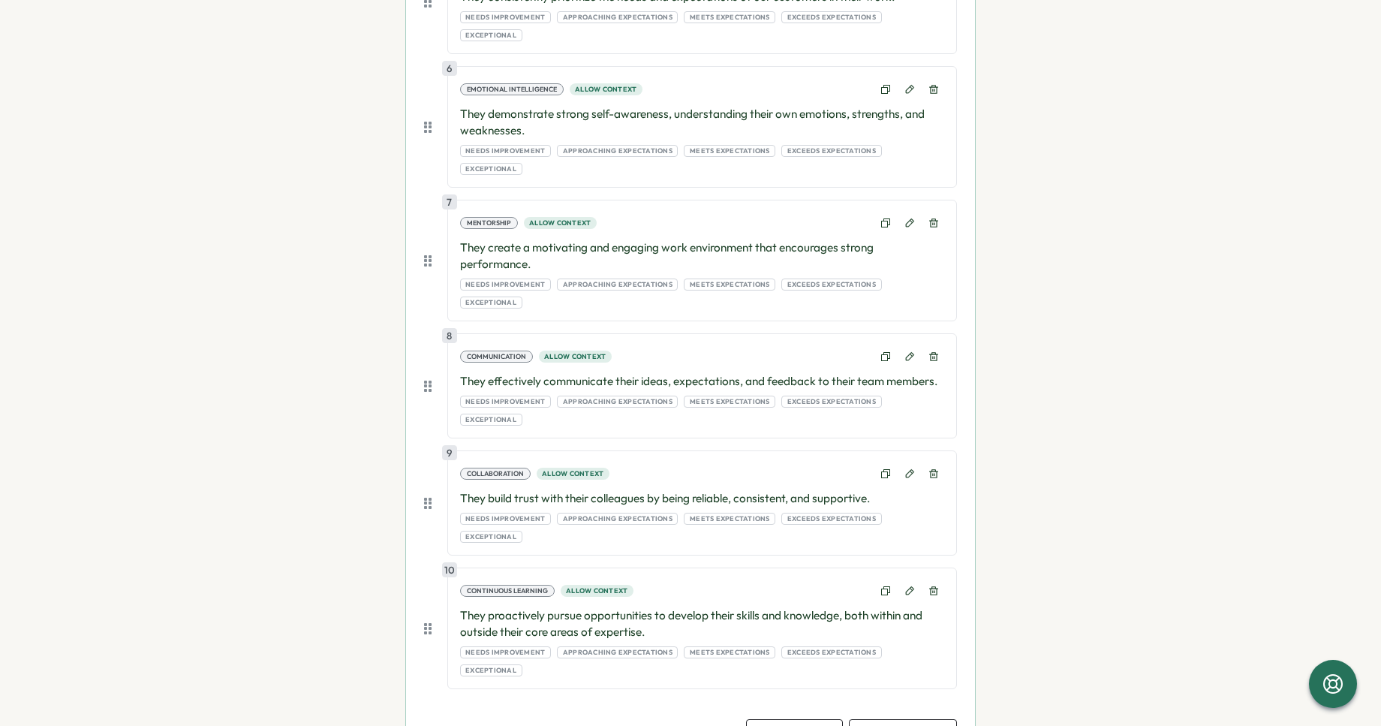
click at [812, 720] on span "Question Bank" at bounding box center [802, 730] width 59 height 9
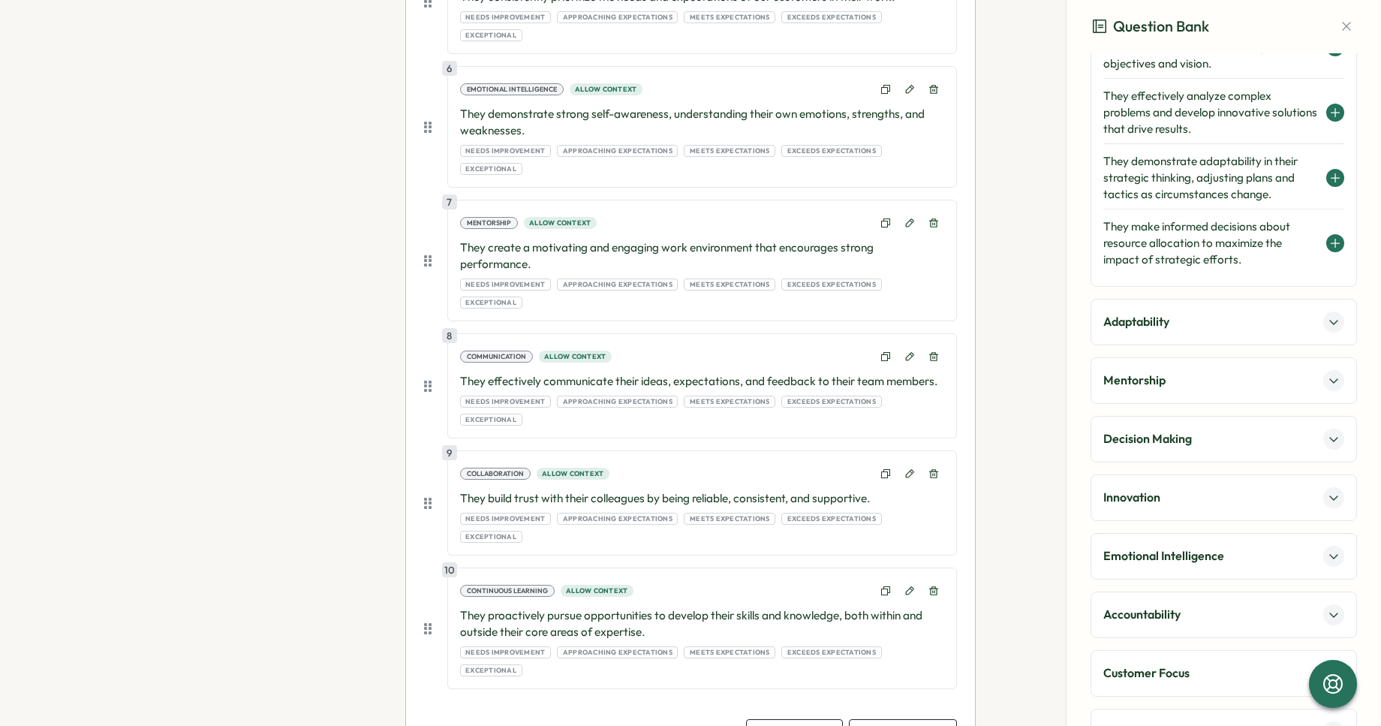
scroll to position [243, 0]
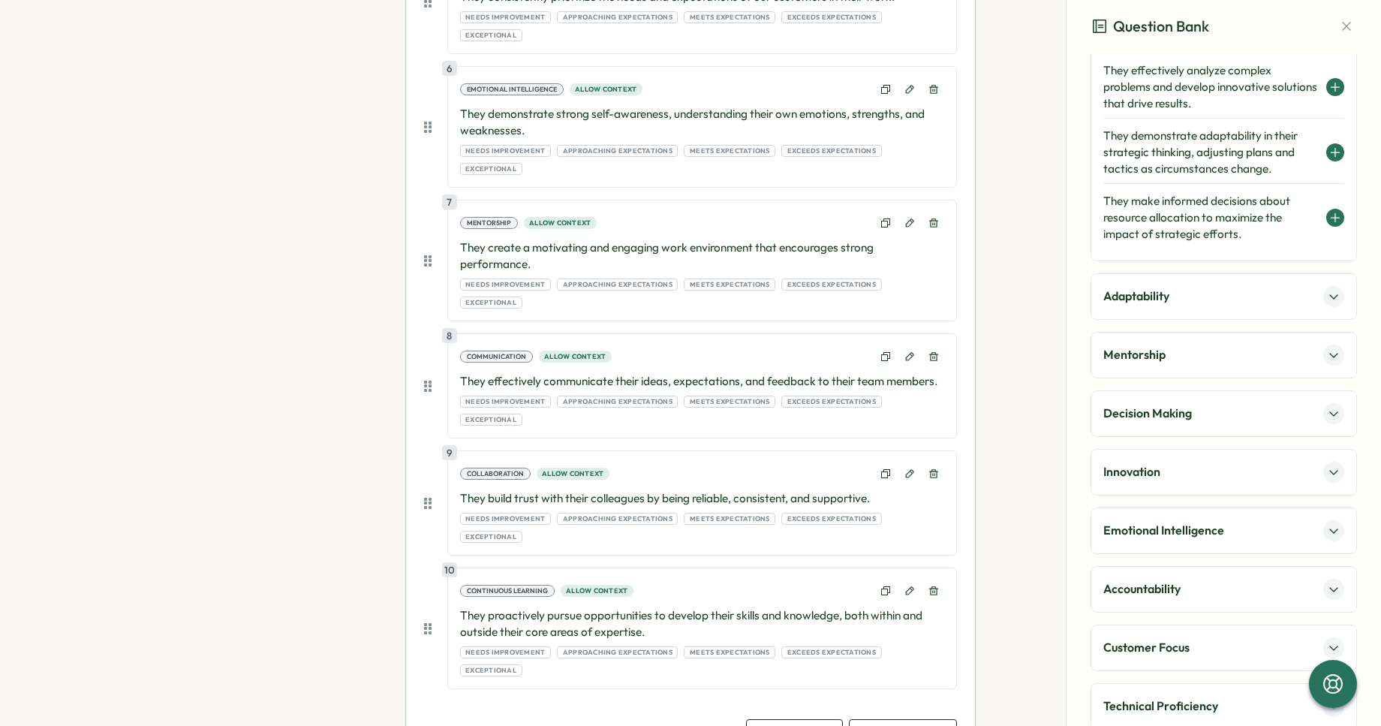
click at [1158, 389] on div "Communication Collaboration Strategic Thinking They consistently align their da…" at bounding box center [1224, 366] width 267 height 1077
click at [1155, 404] on p "Decision Making" at bounding box center [1148, 413] width 89 height 19
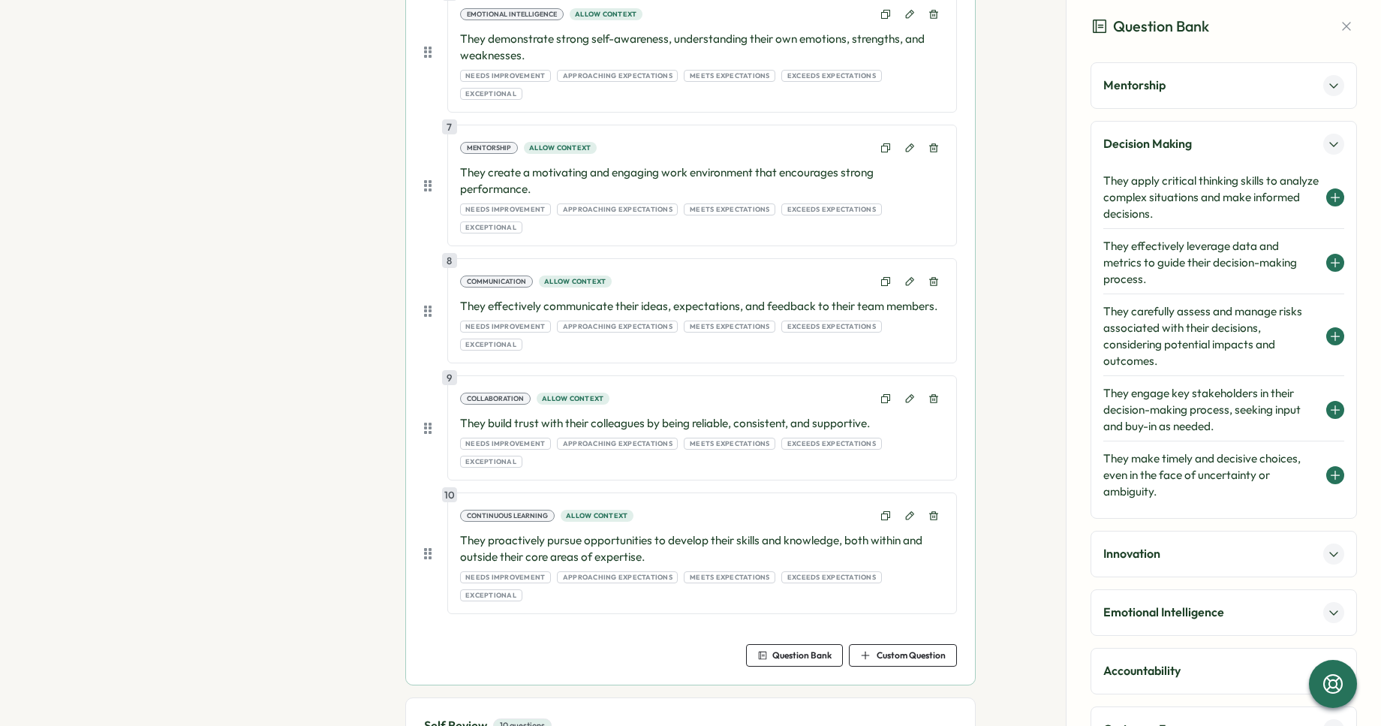
scroll to position [1071, 0]
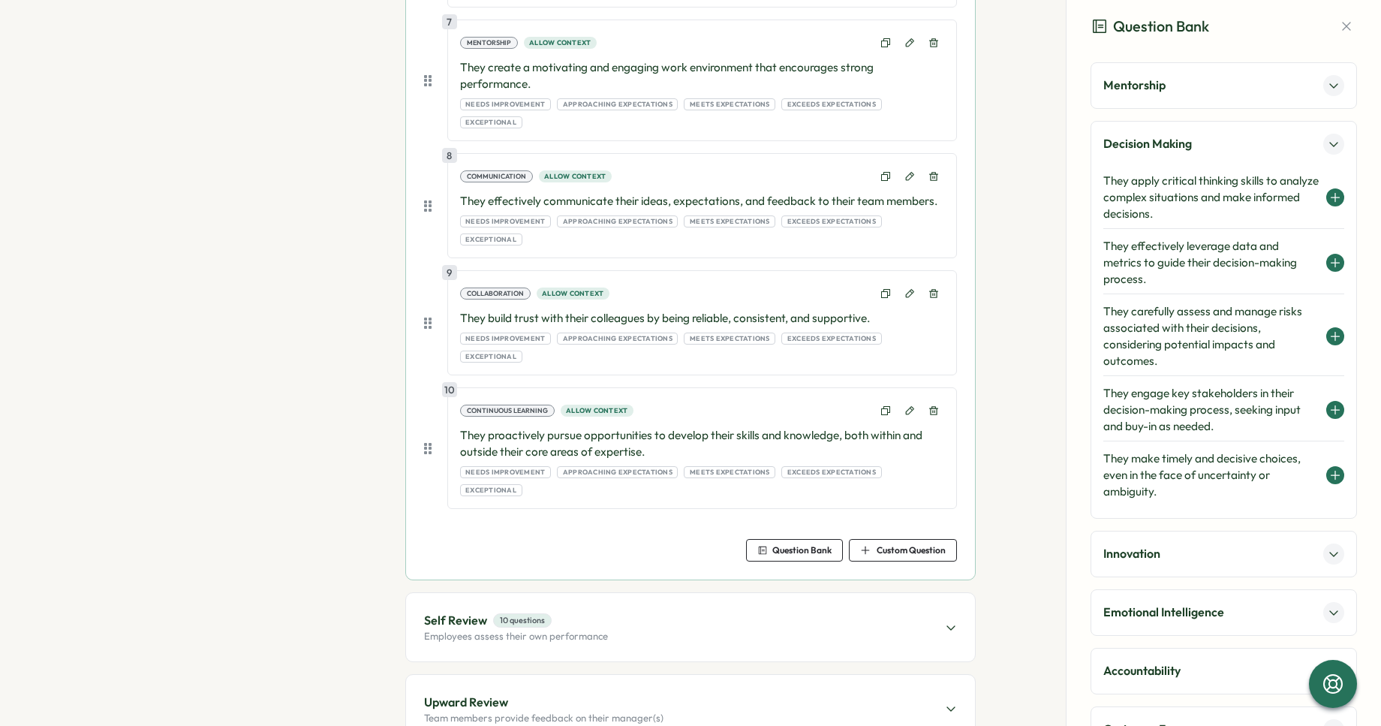
click at [589, 611] on span "Self Review 10 questions" at bounding box center [516, 620] width 184 height 19
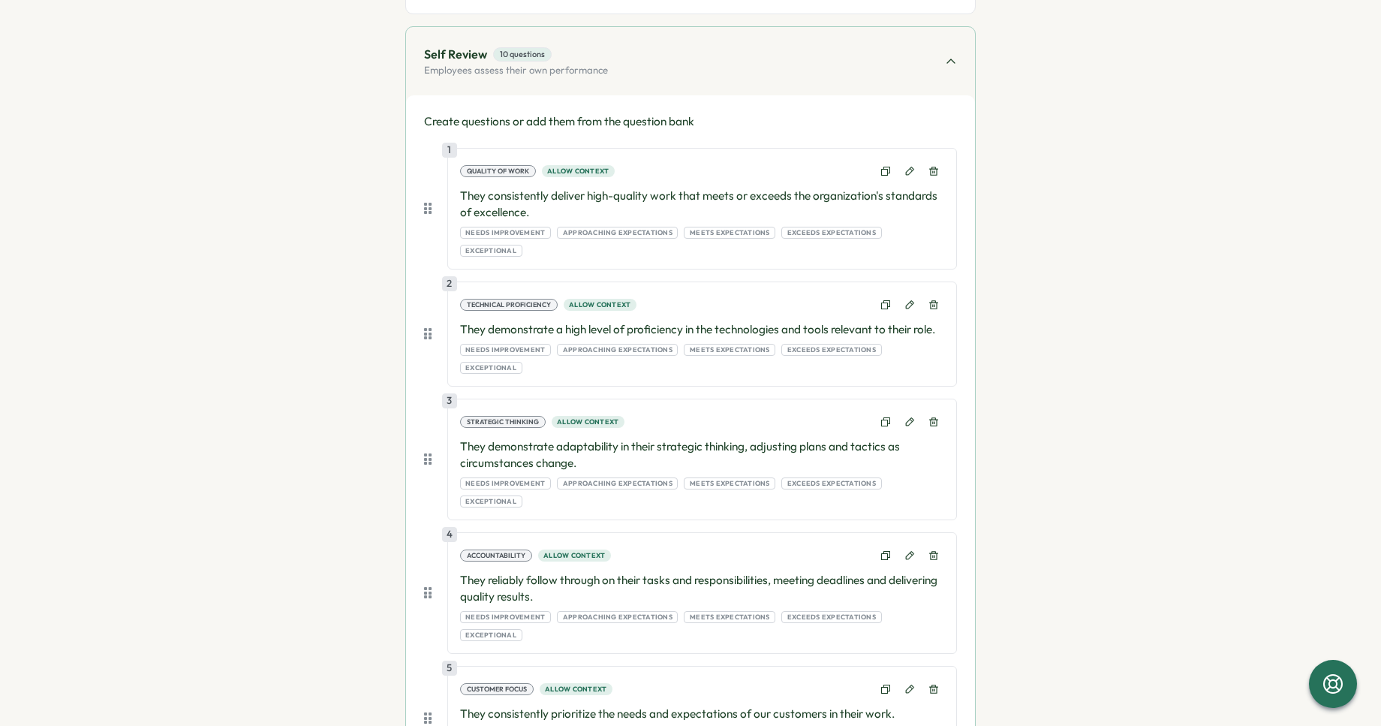
scroll to position [0, 0]
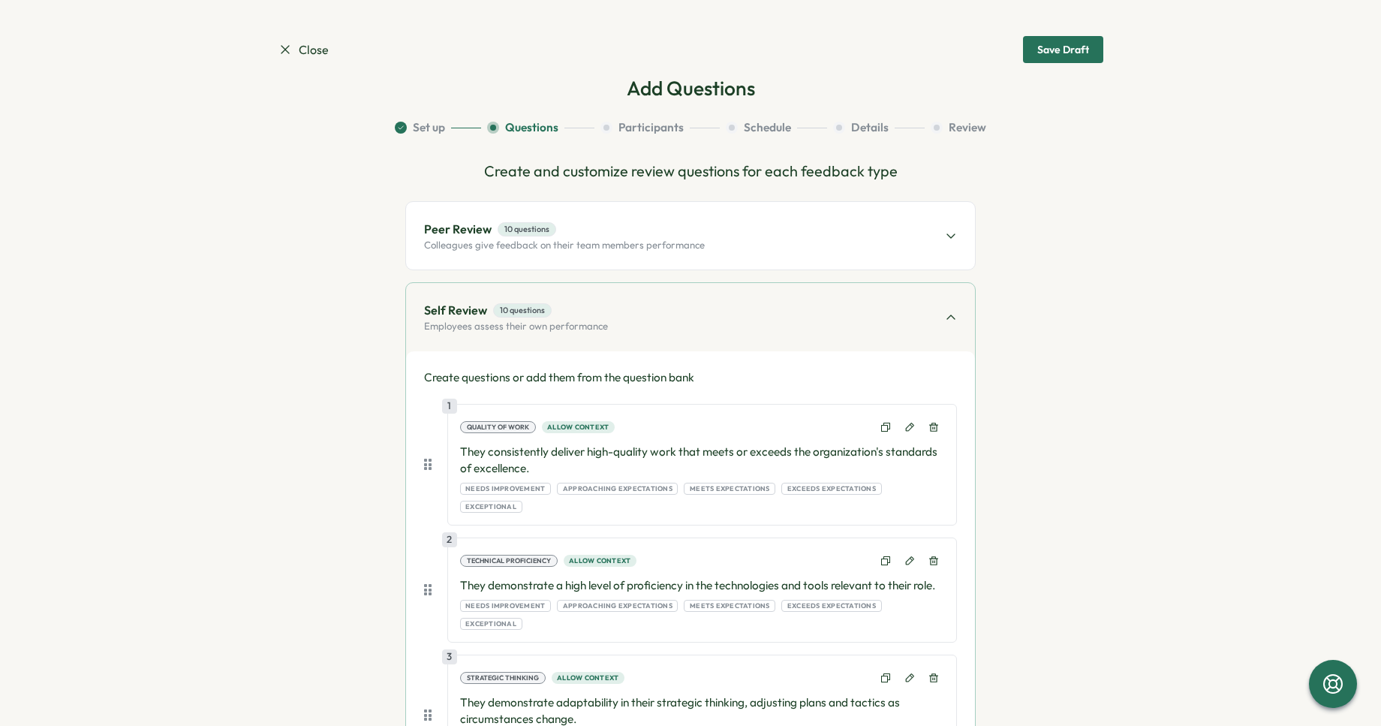
click at [563, 216] on div "Peer Review 10 questions Colleagues give feedback on their team members perform…" at bounding box center [690, 236] width 569 height 68
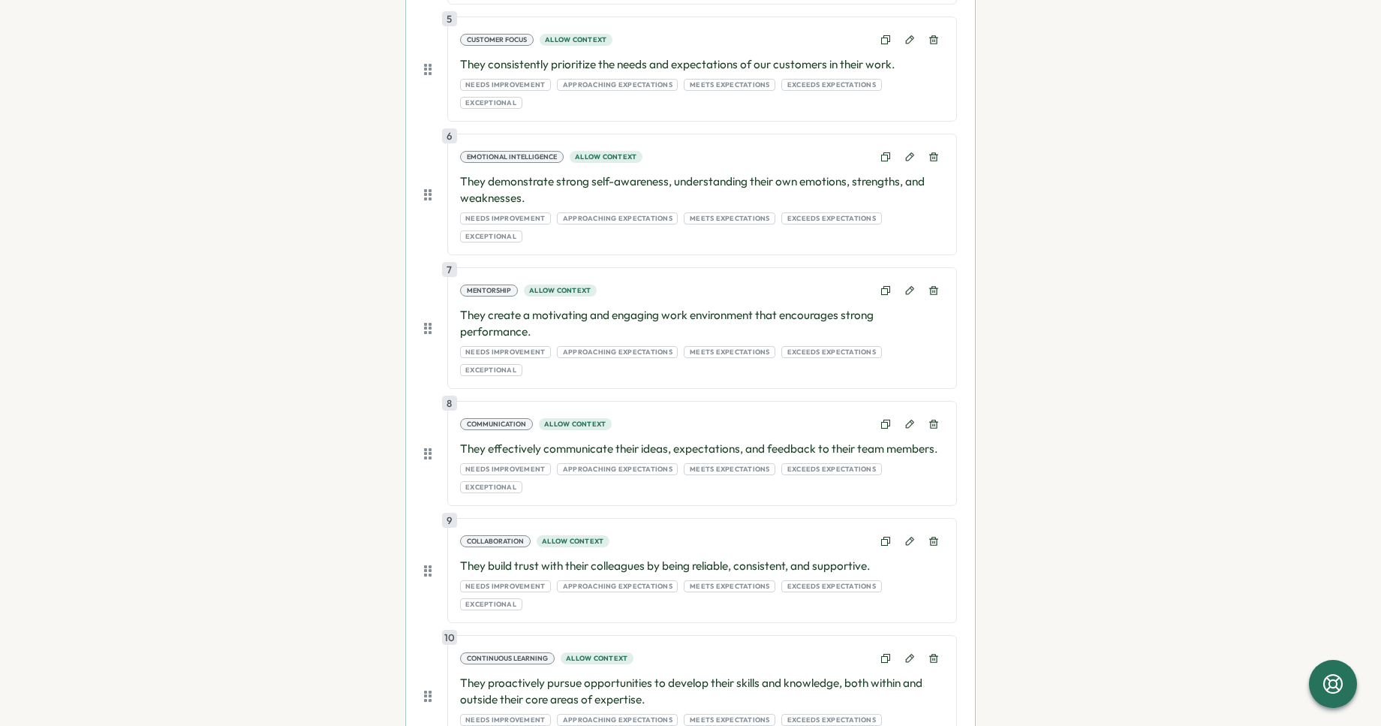
scroll to position [893, 0]
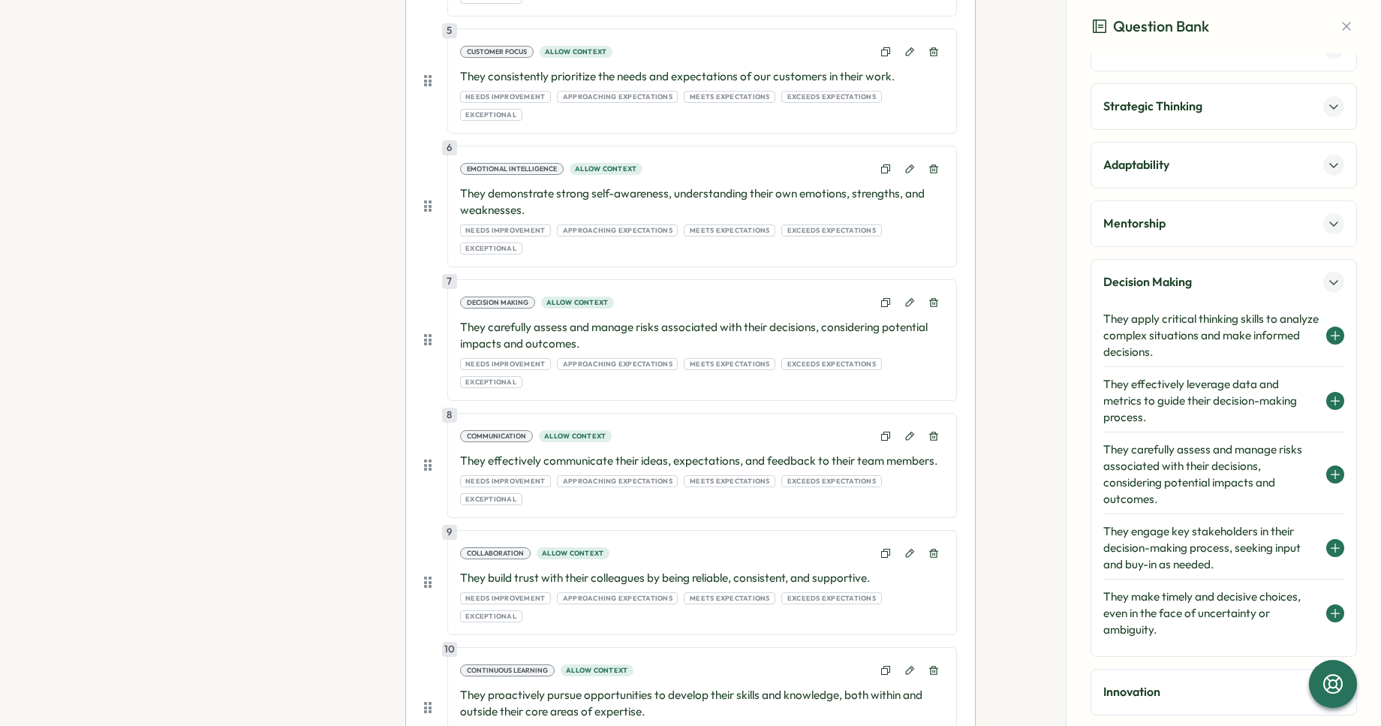
scroll to position [116, 0]
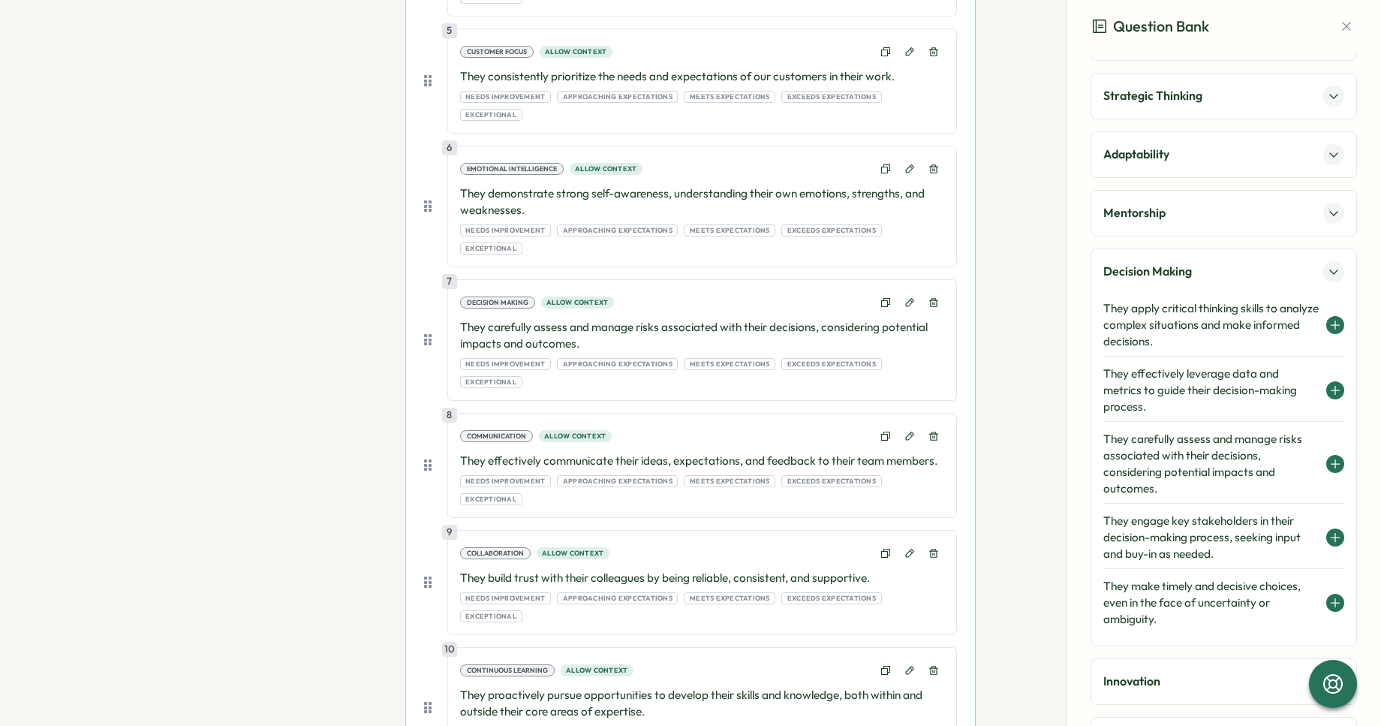
click at [1148, 227] on div "Mentorship" at bounding box center [1224, 213] width 267 height 47
click at [1147, 217] on p "Mentorship" at bounding box center [1135, 212] width 62 height 19
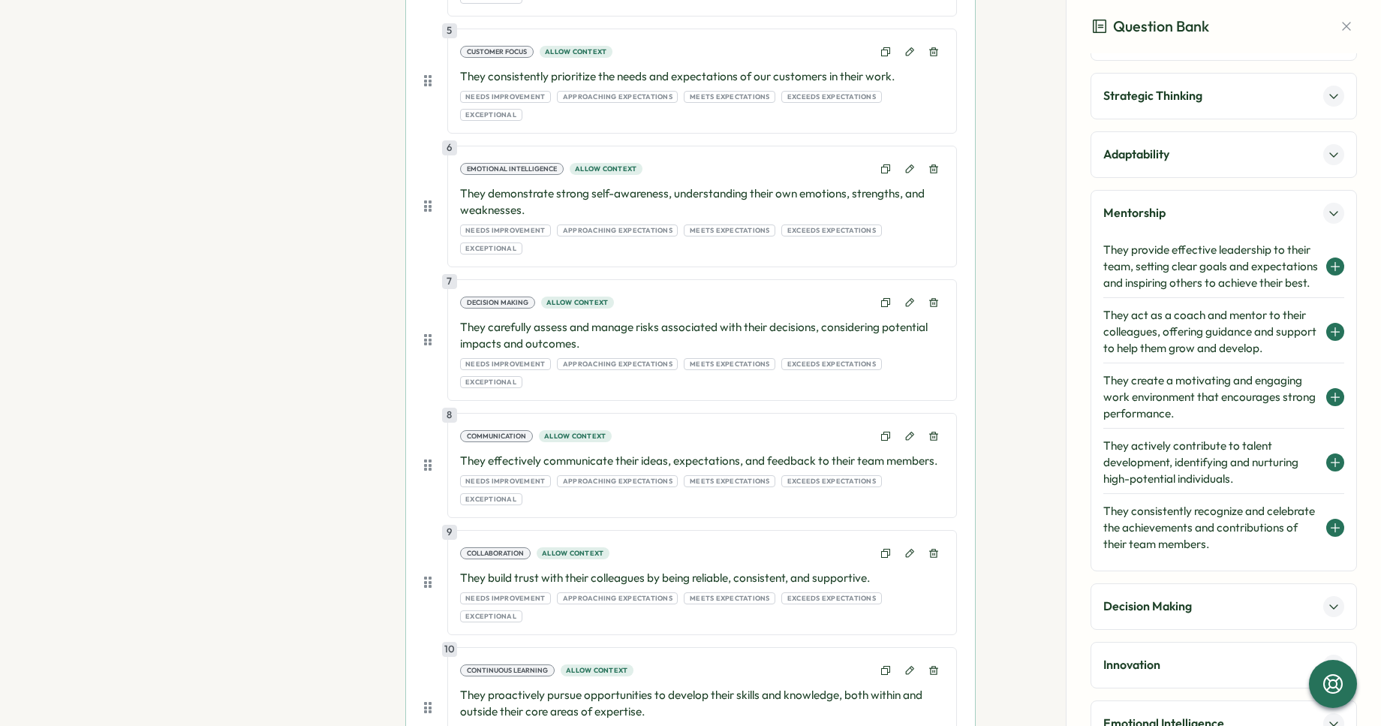
click at [1239, 411] on h4 "They create a motivating and engaging work environment that encourages strong p…" at bounding box center [1211, 397] width 215 height 50
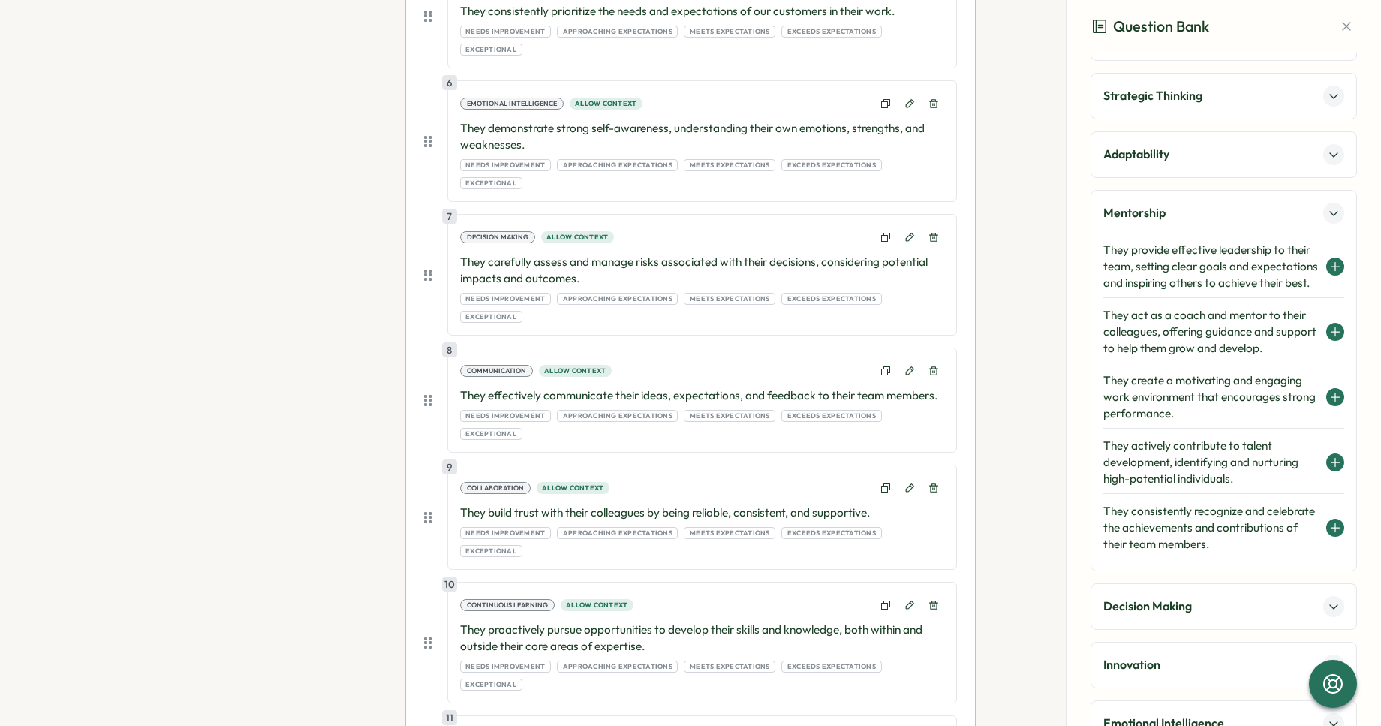
scroll to position [978, 0]
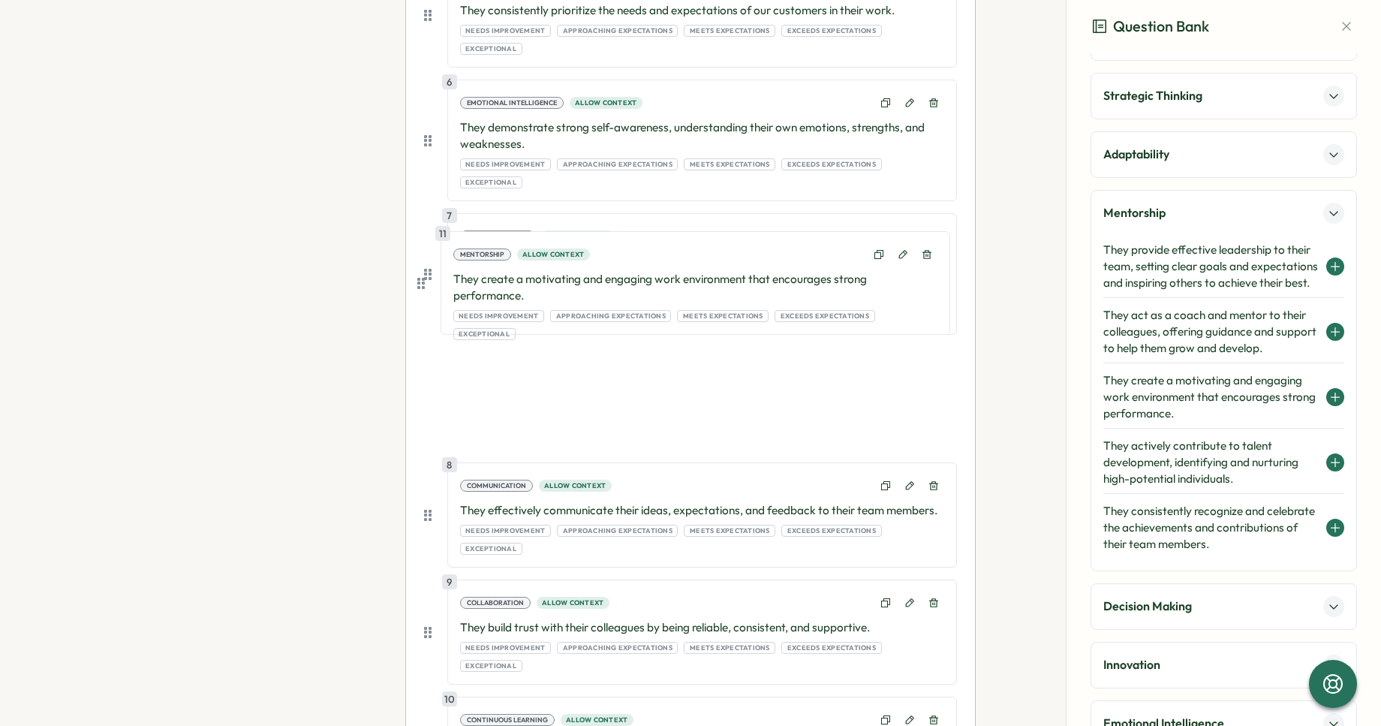
drag, startPoint x: 424, startPoint y: 580, endPoint x: 421, endPoint y: 273, distance: 307.8
click at [424, 271] on div "1 Quality of Work Allow context They consistently deliver high-quality work tha…" at bounding box center [690, 137] width 533 height 1386
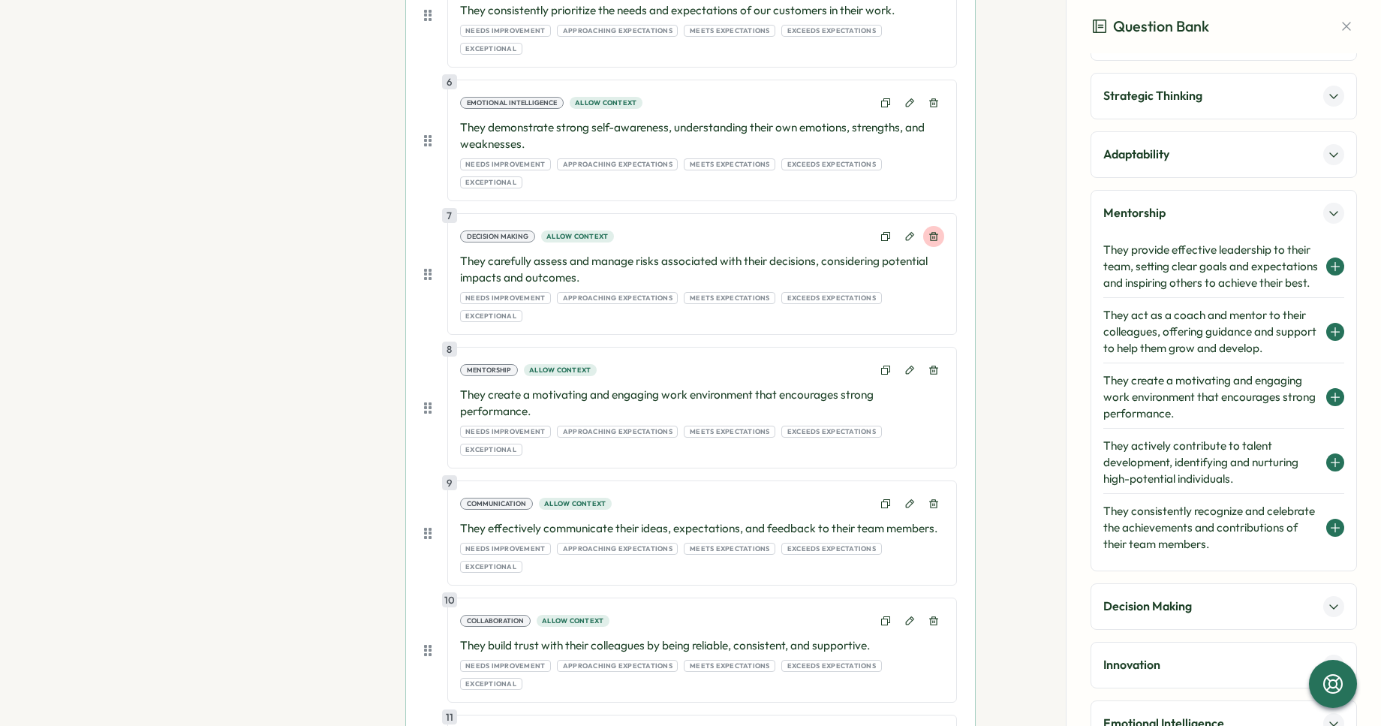
click at [929, 233] on icon at bounding box center [933, 237] width 9 height 9
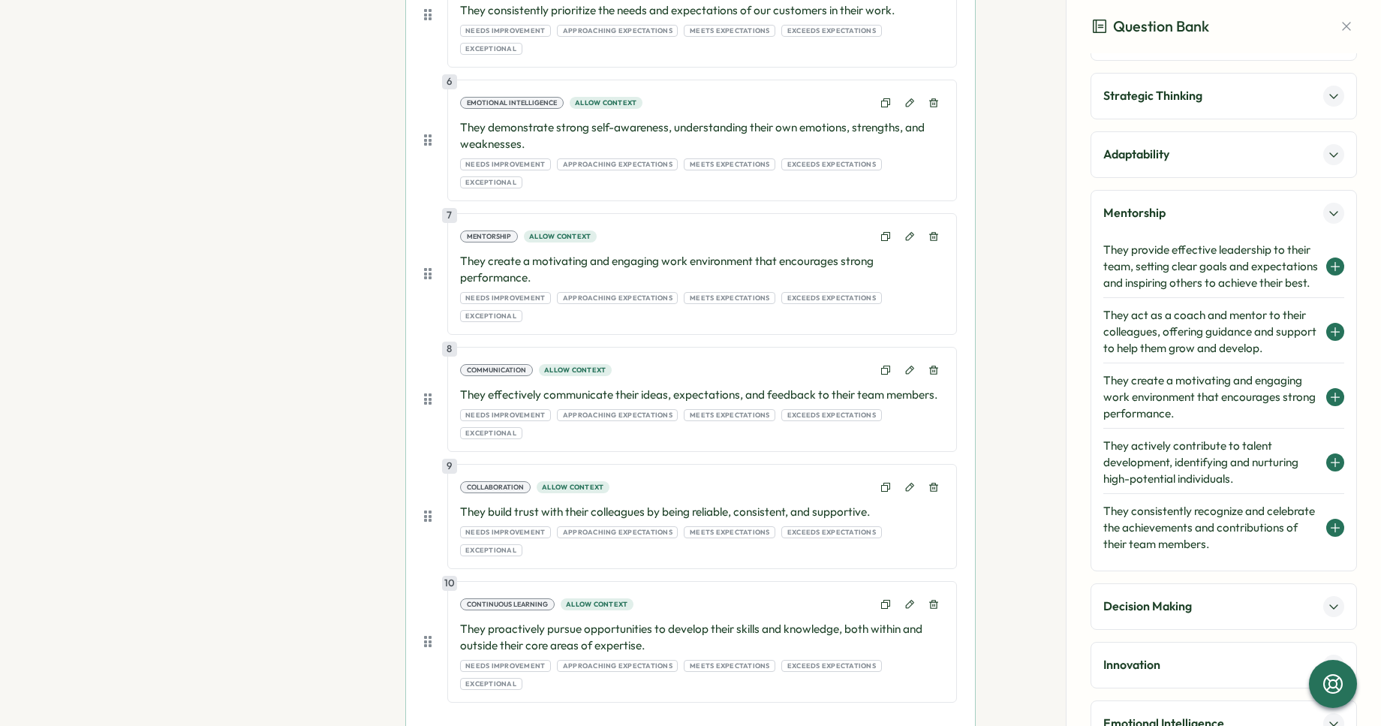
scroll to position [1071, 0]
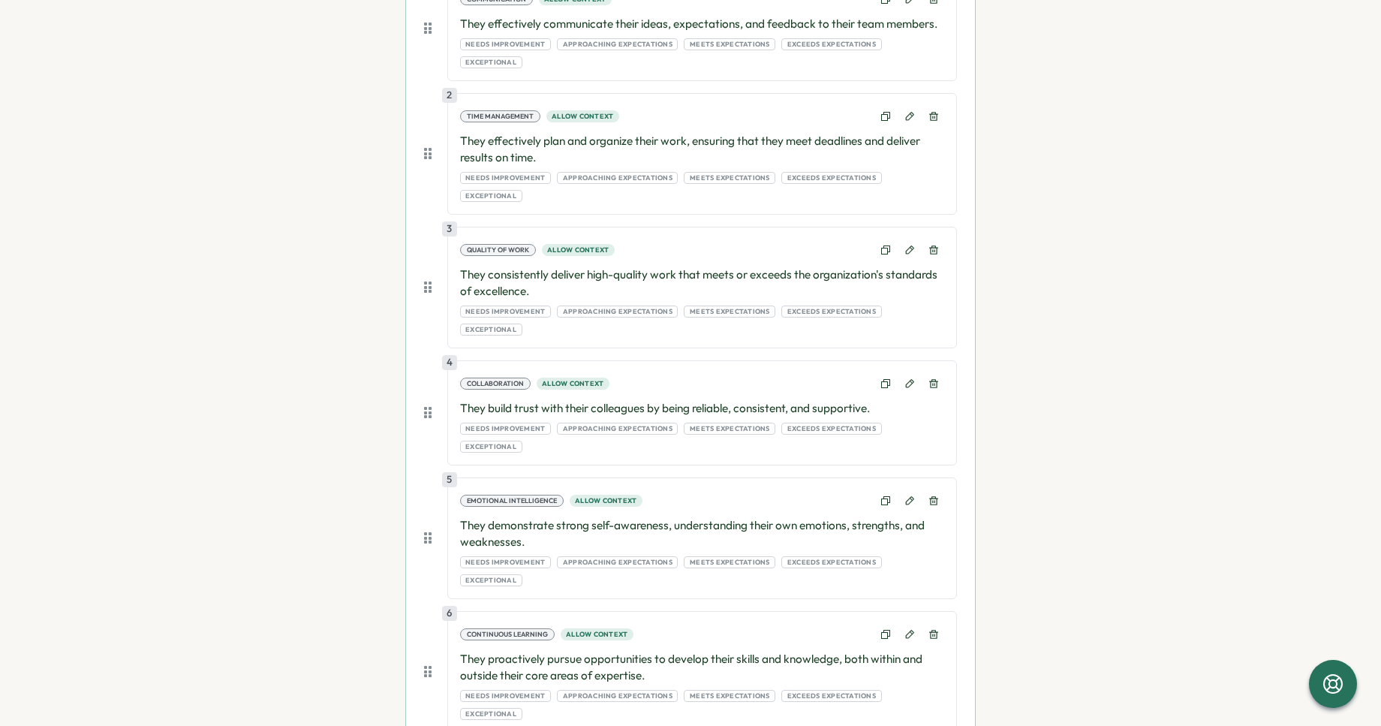
scroll to position [385, 0]
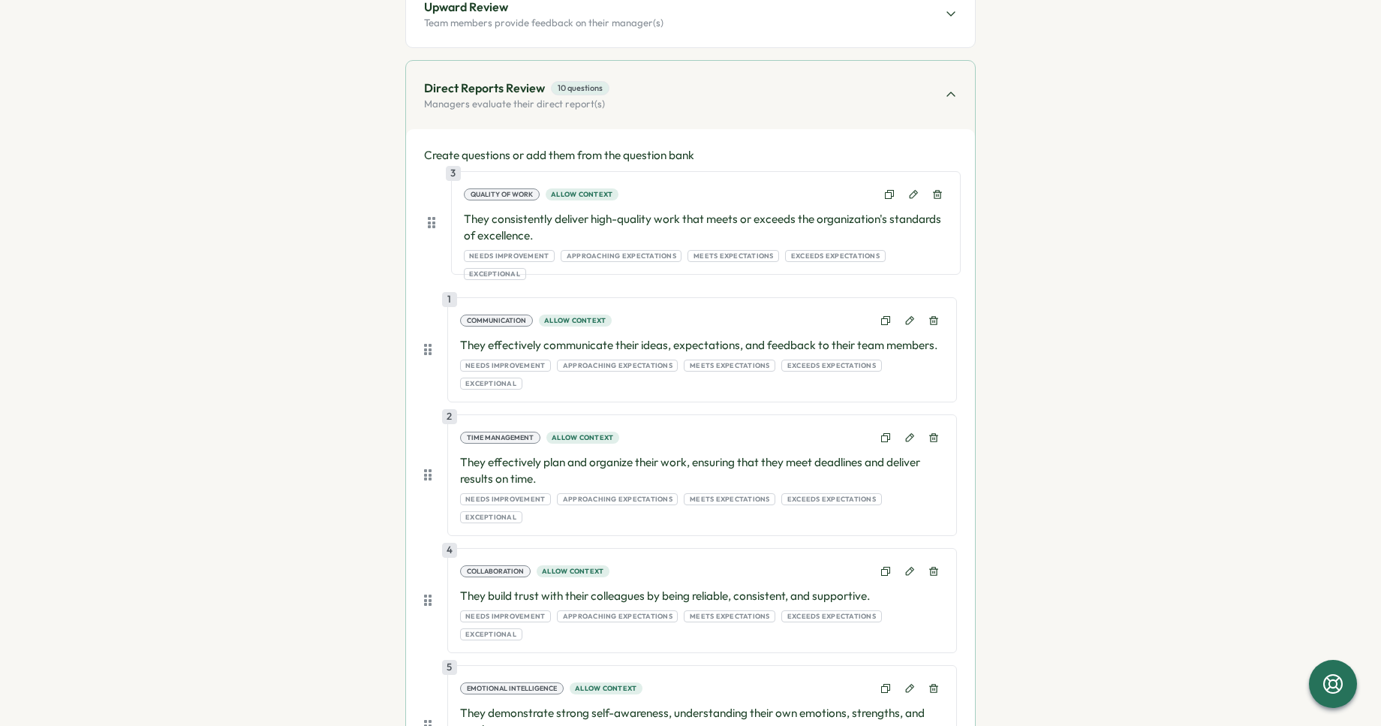
drag, startPoint x: 429, startPoint y: 446, endPoint x: 436, endPoint y: 209, distance: 236.6
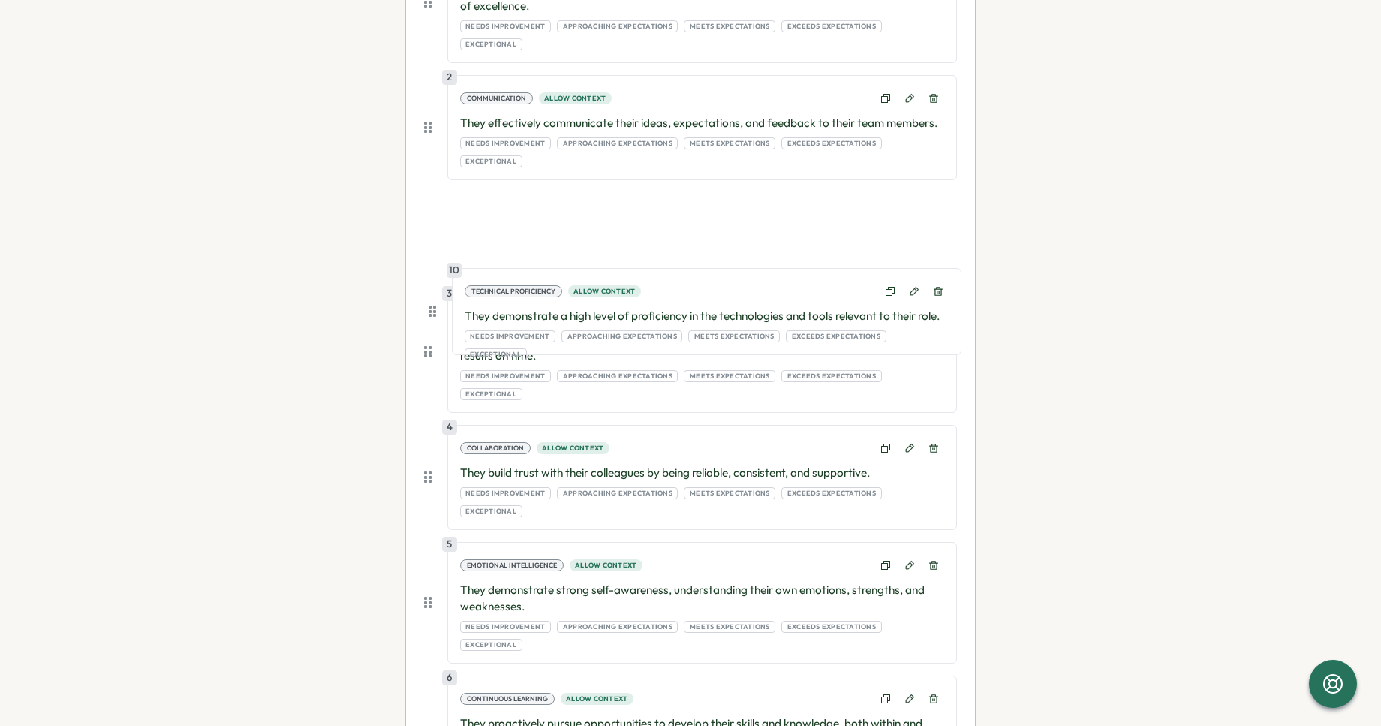
scroll to position [535, 0]
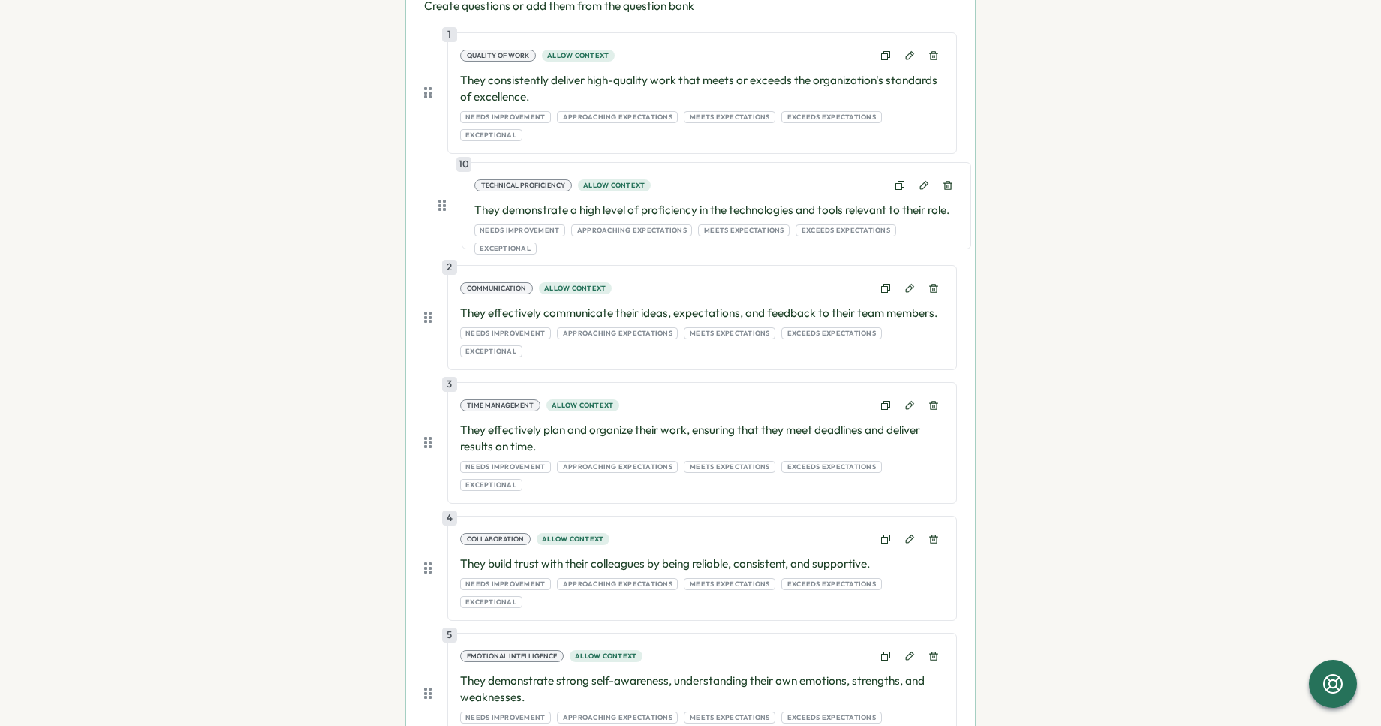
drag, startPoint x: 429, startPoint y: 530, endPoint x: 444, endPoint y: 189, distance: 341.2
click at [444, 189] on div "1 Quality of Work Allow context They consistently deliver high-quality work tha…" at bounding box center [690, 658] width 533 height 1252
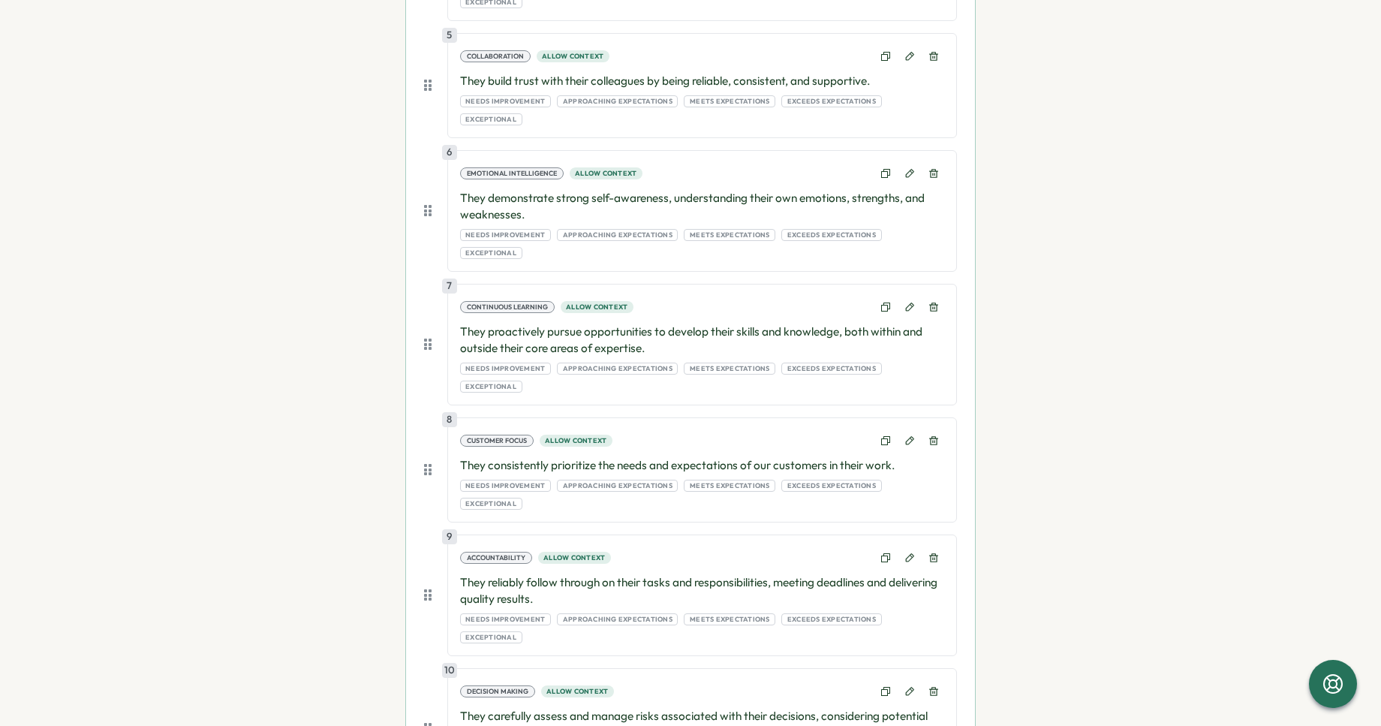
scroll to position [1071, 0]
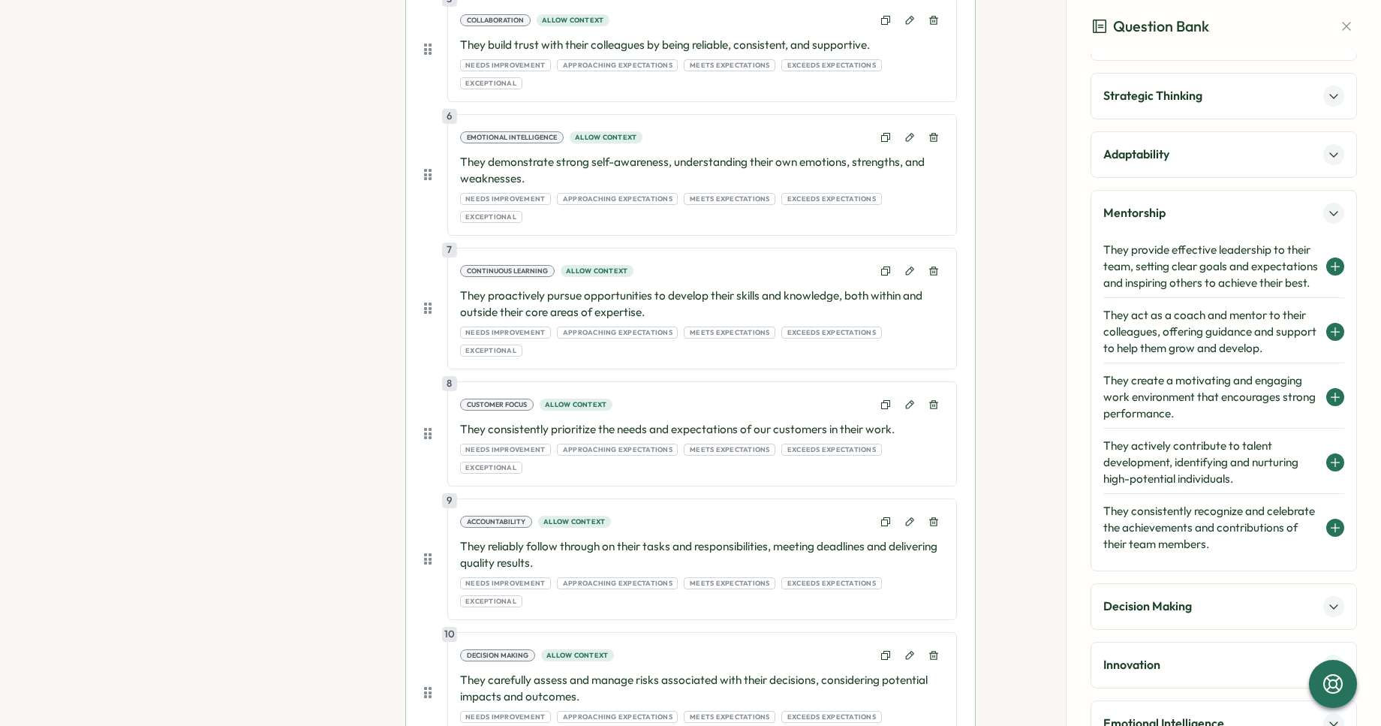
click at [1175, 113] on div "Strategic Thinking" at bounding box center [1224, 96] width 267 height 47
click at [1170, 100] on p "Strategic Thinking" at bounding box center [1153, 95] width 99 height 19
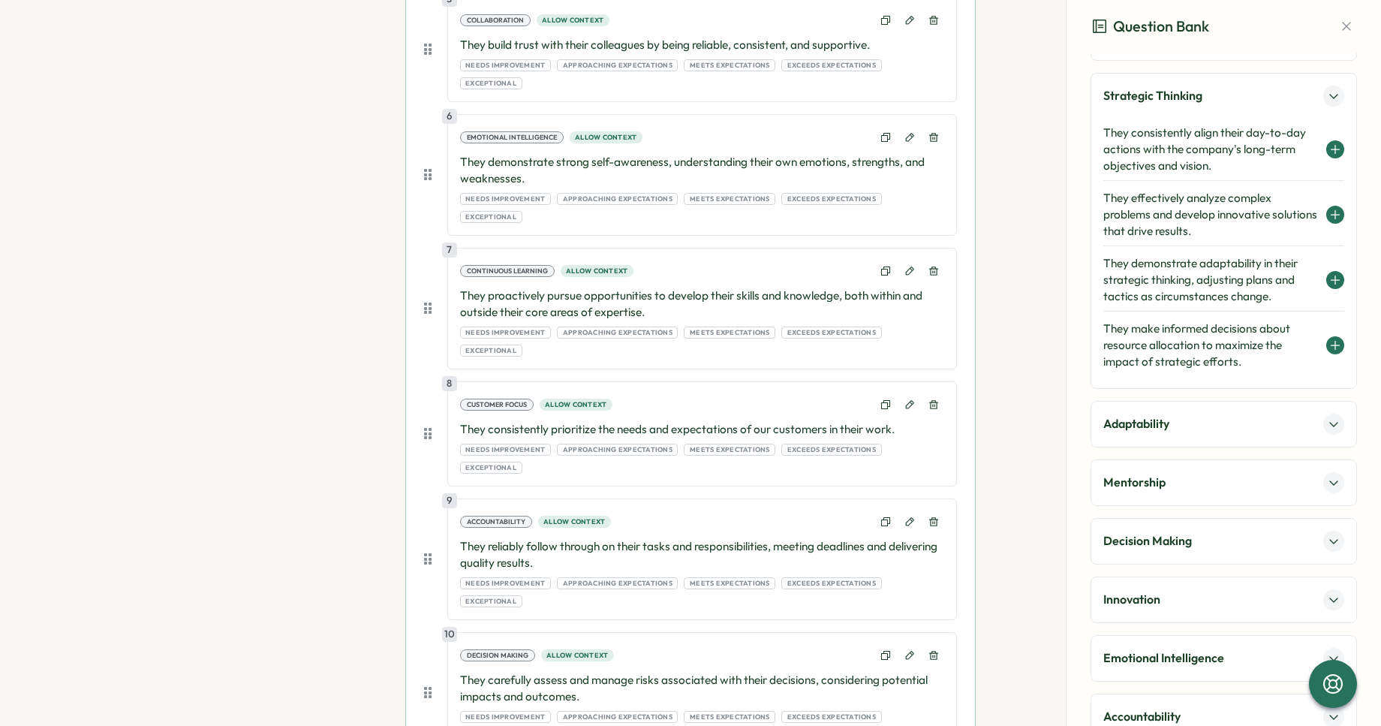
click at [1160, 280] on h4 "They demonstrate adaptability in their strategic thinking, adjusting plans and …" at bounding box center [1211, 280] width 215 height 50
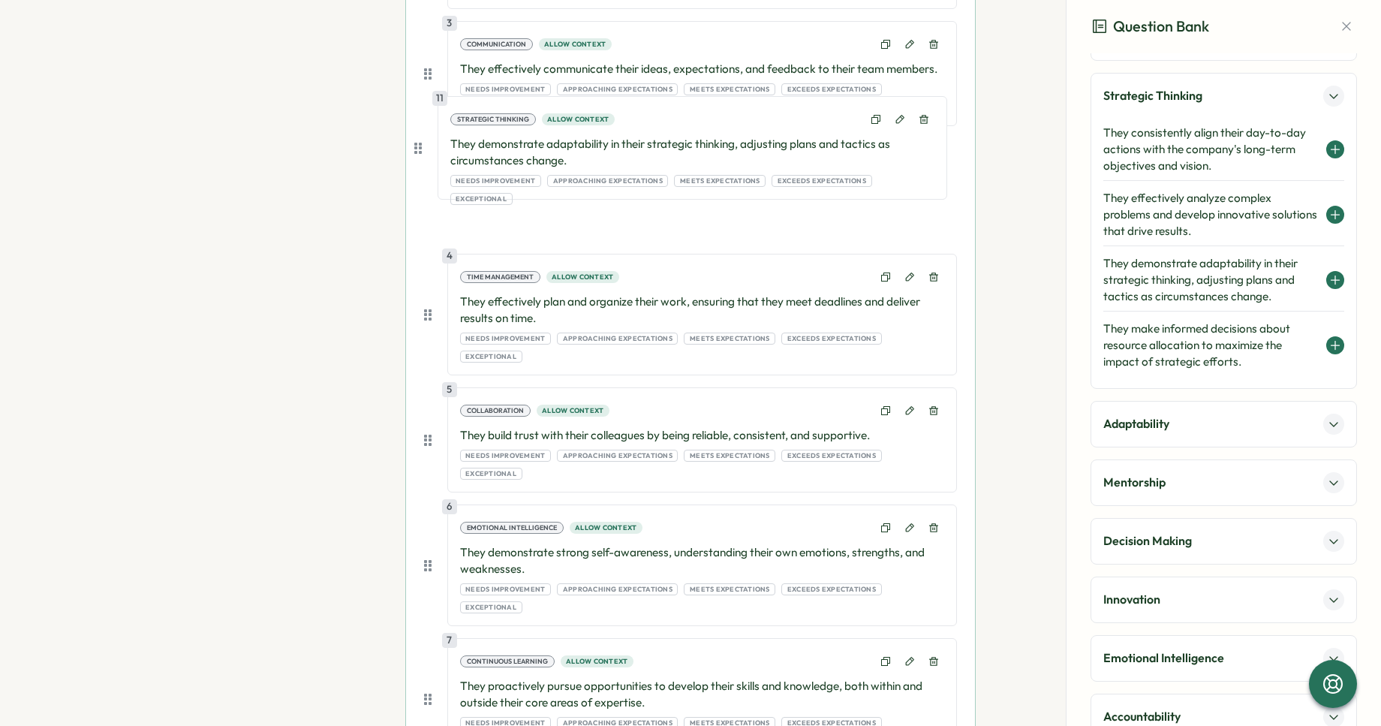
scroll to position [766, 0]
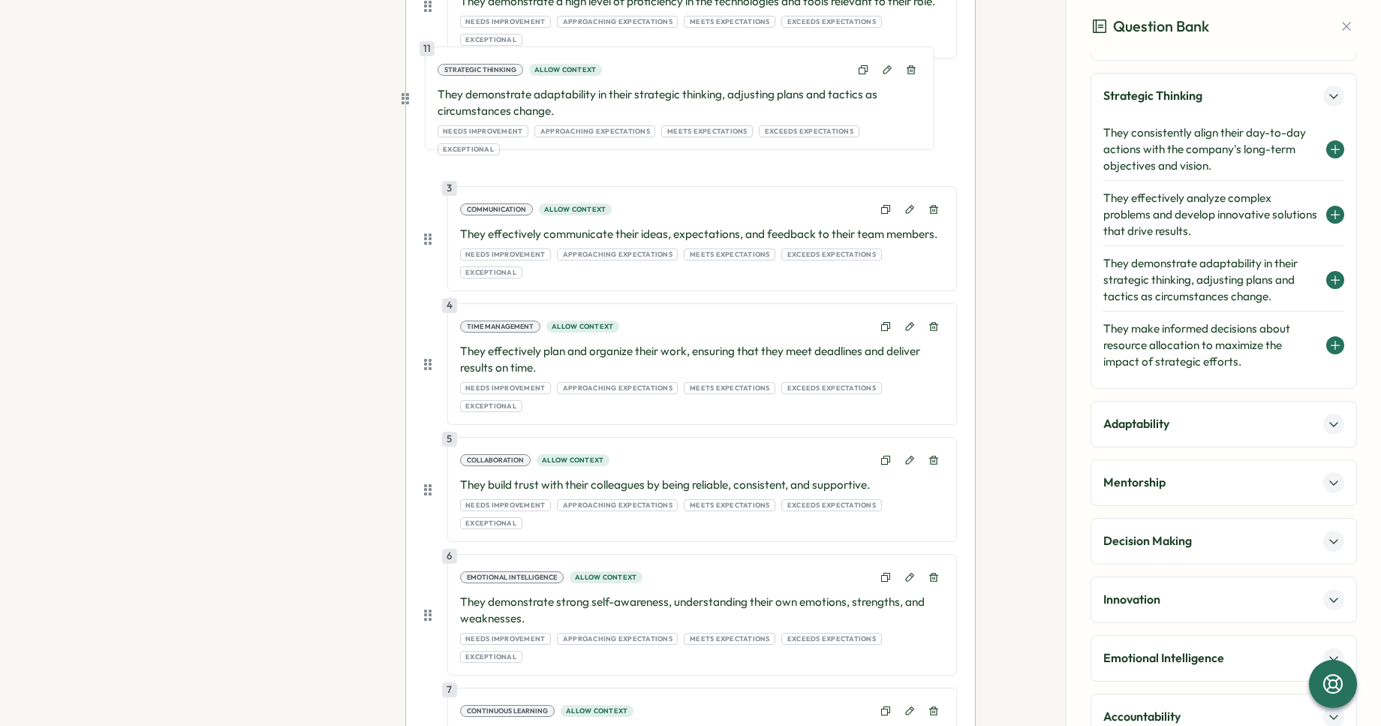
drag, startPoint x: 426, startPoint y: 636, endPoint x: 408, endPoint y: 83, distance: 552.9
click at [408, 83] on div "Create questions or add them from the question bank Wrenly recommends having a …" at bounding box center [690, 506] width 569 height 1517
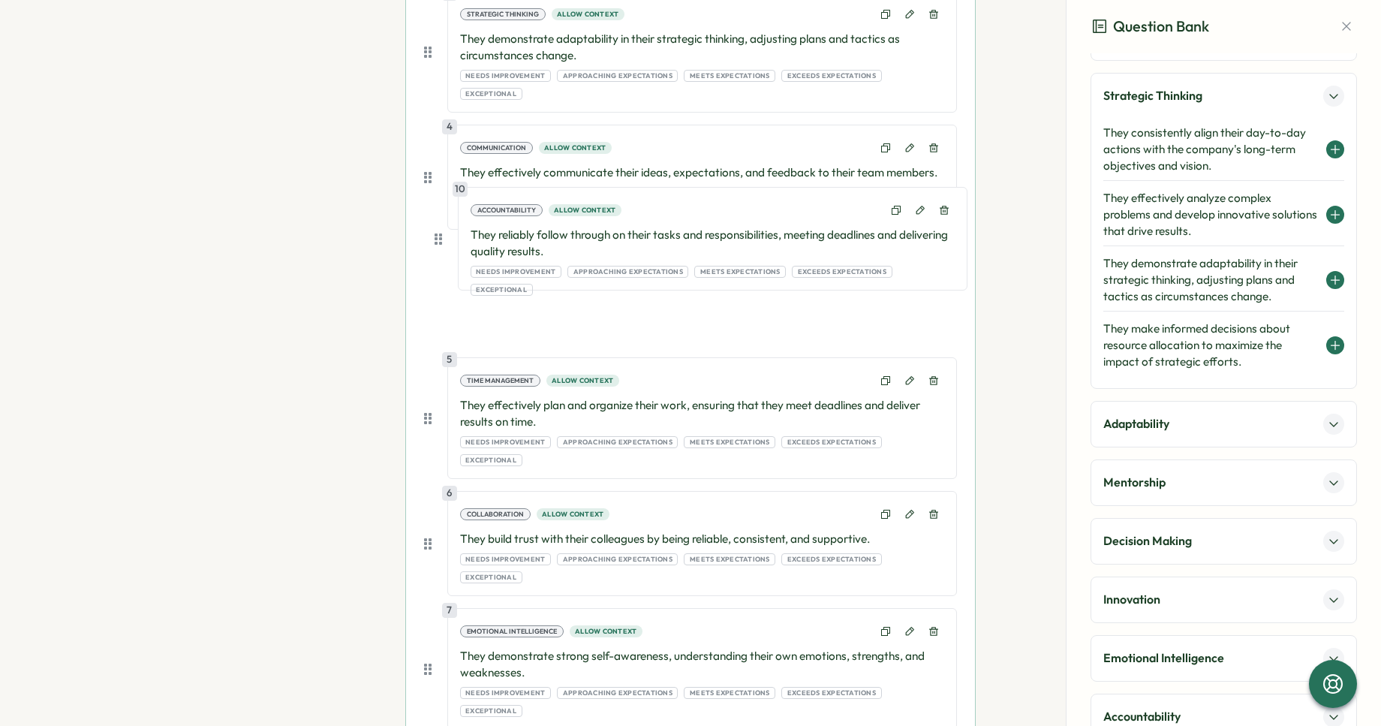
scroll to position [785, 0]
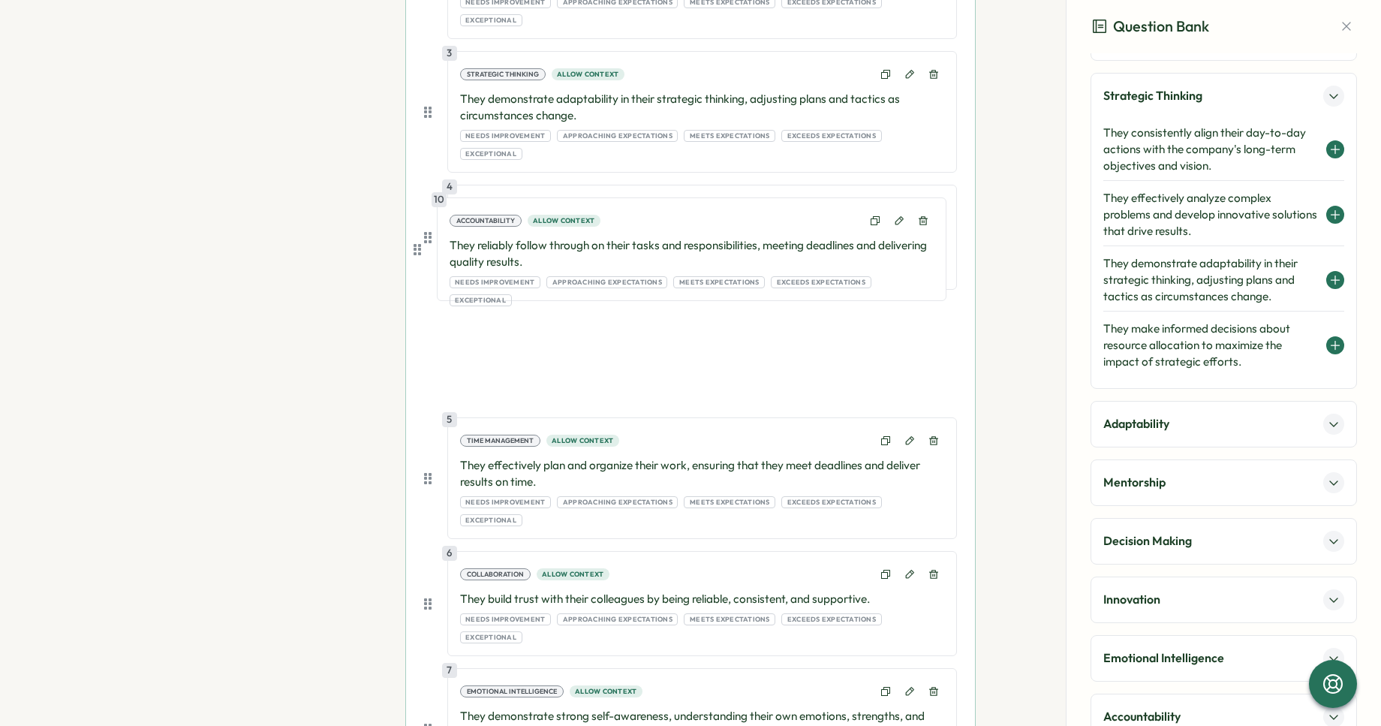
drag, startPoint x: 426, startPoint y: 556, endPoint x: 419, endPoint y: 240, distance: 315.4
click at [419, 240] on div "Create questions or add them from the question bank Wrenly recommends having a …" at bounding box center [690, 487] width 569 height 1517
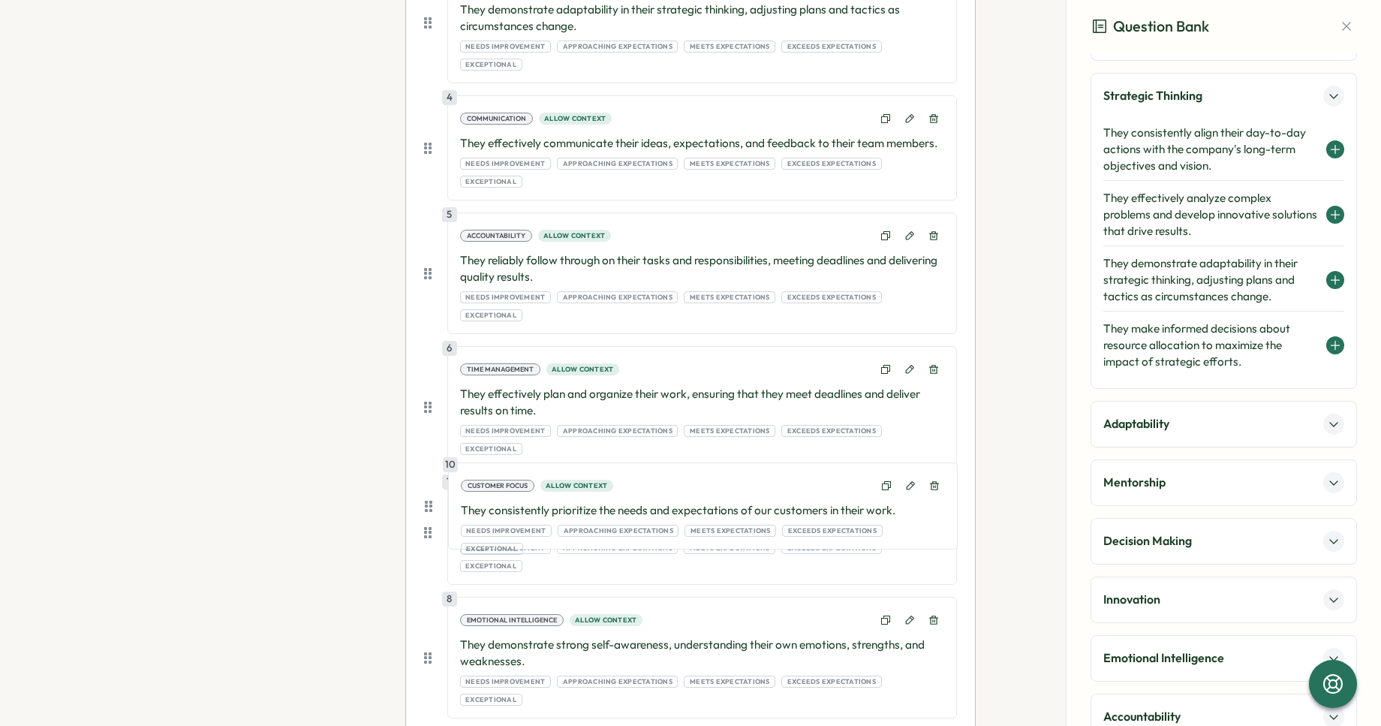
scroll to position [845, 0]
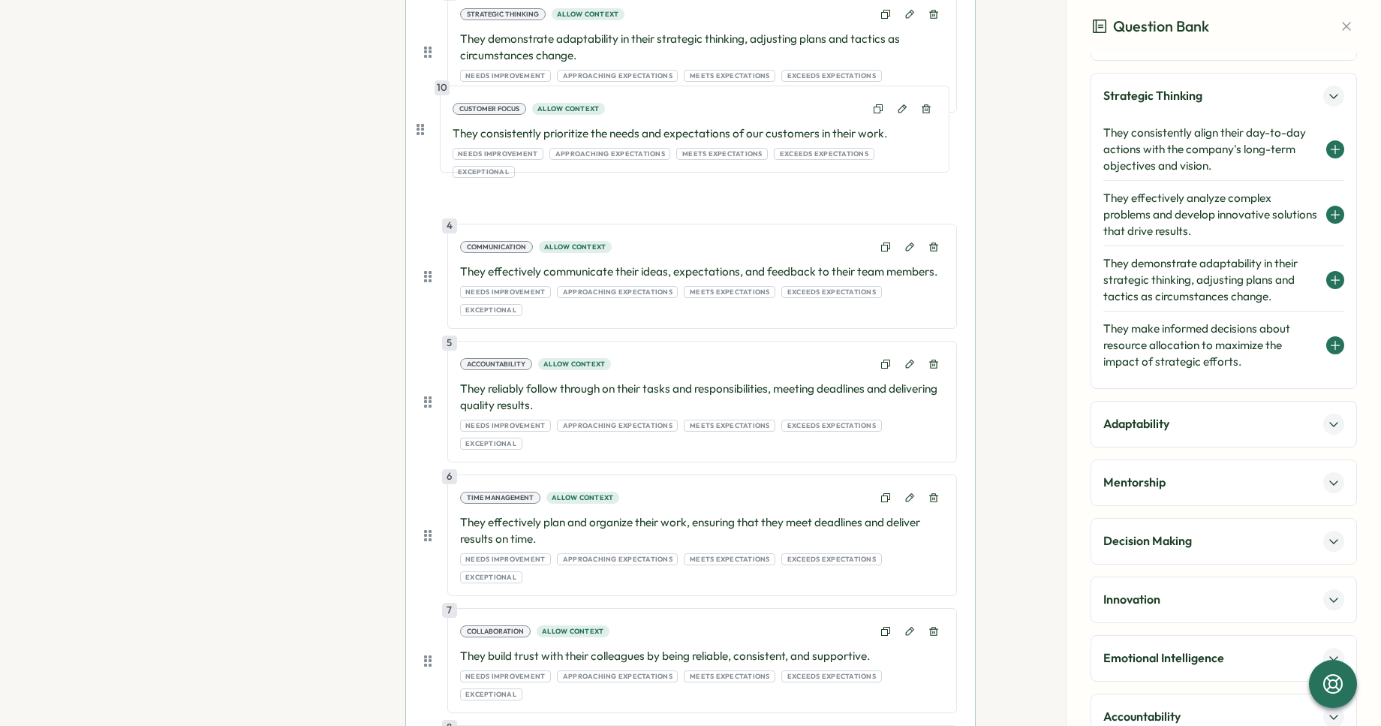
drag, startPoint x: 431, startPoint y: 602, endPoint x: 427, endPoint y: 122, distance: 479.8
click at [427, 122] on div "1 Quality of Work Allow context They consistently deliver high-quality work tha…" at bounding box center [690, 433] width 533 height 1386
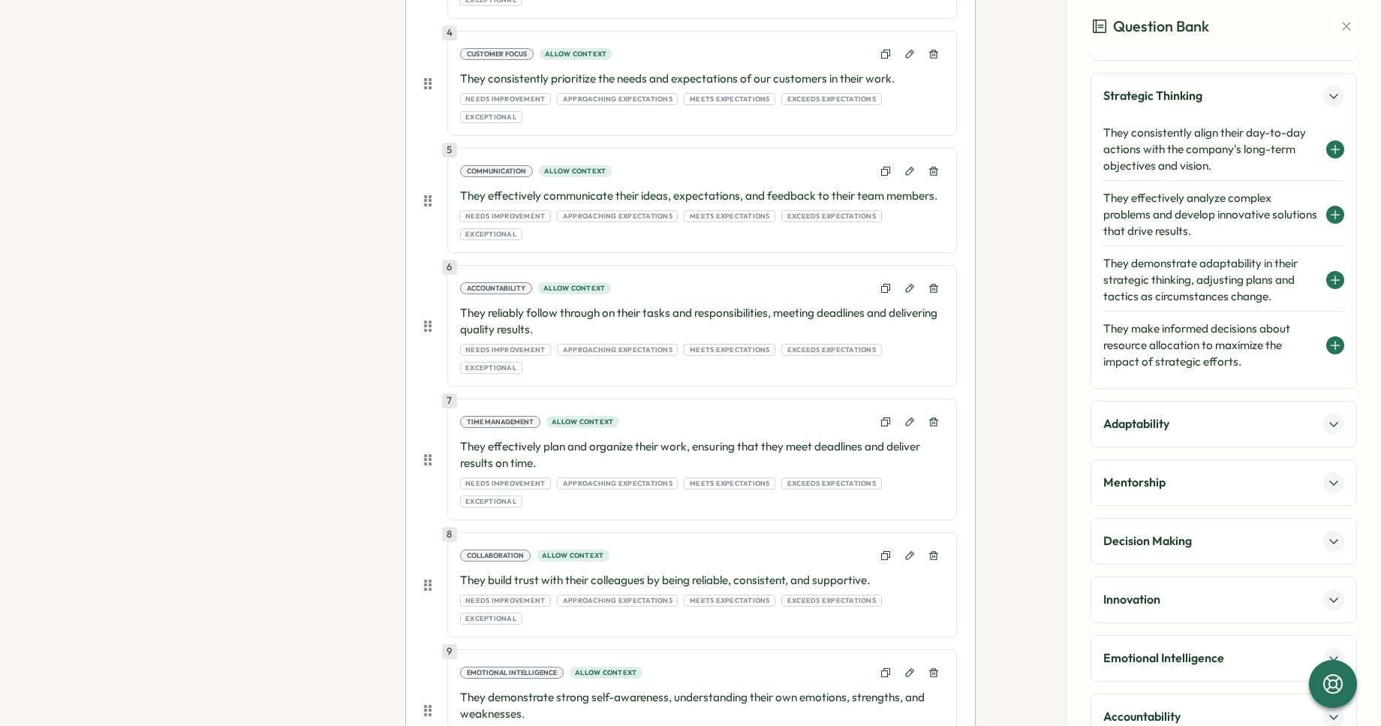
scroll to position [964, 0]
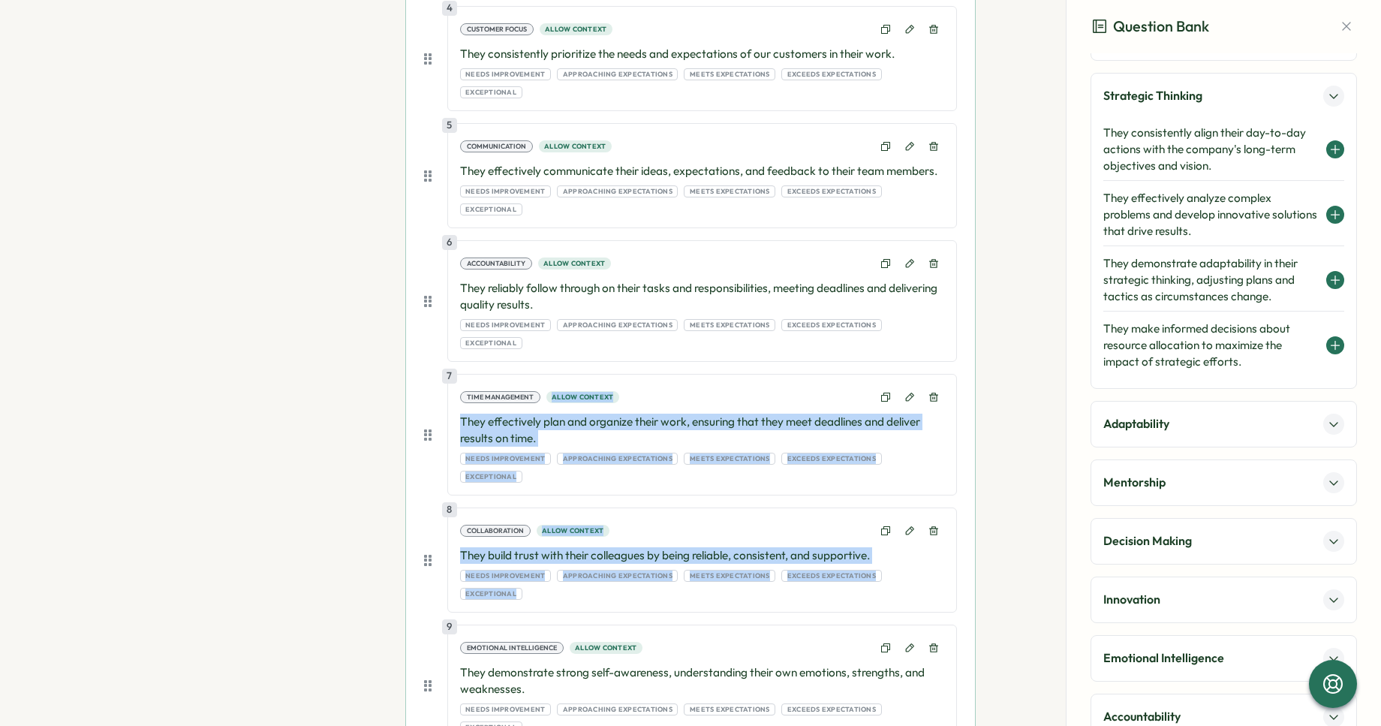
drag, startPoint x: 420, startPoint y: 526, endPoint x: 453, endPoint y: 267, distance: 260.5
click at [453, 267] on div "Create questions or add them from the question bank Wrenly recommends having a …" at bounding box center [690, 317] width 569 height 1535
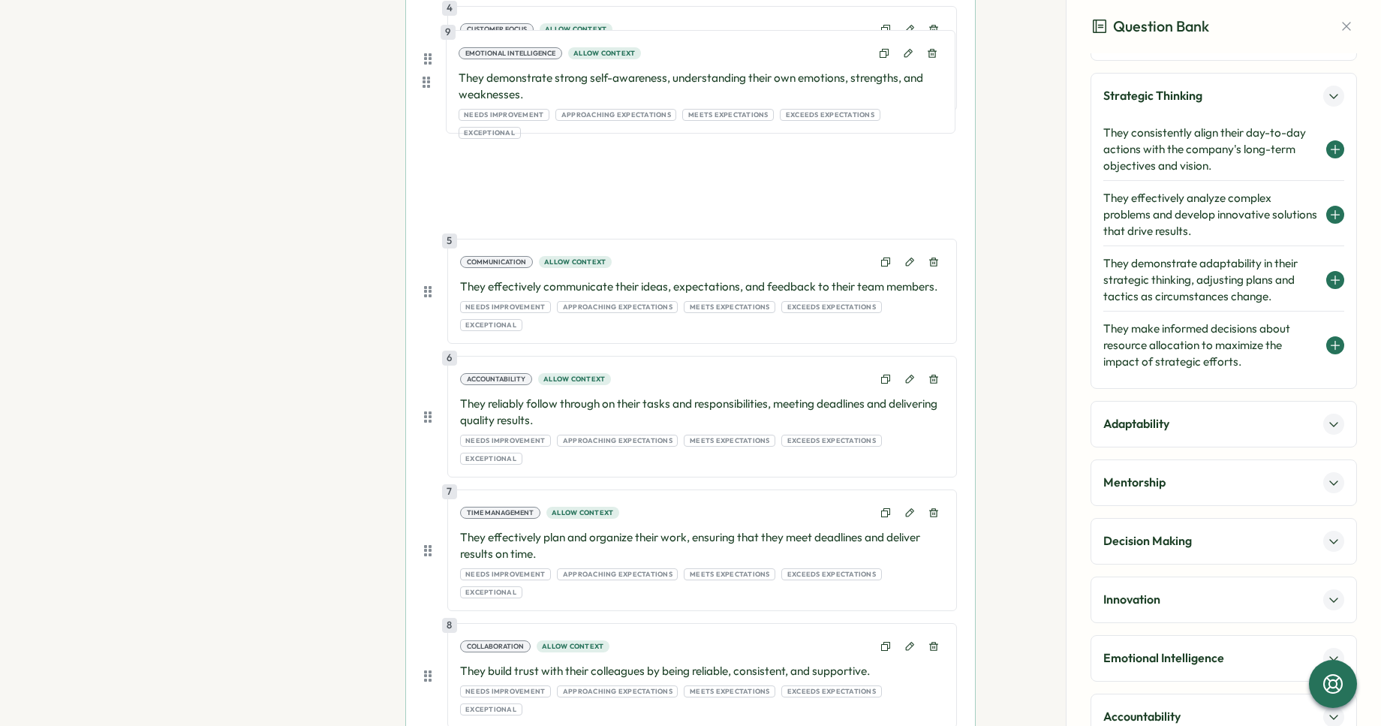
drag, startPoint x: 426, startPoint y: 531, endPoint x: 427, endPoint y: 73, distance: 458.0
click at [427, 73] on div "1 Quality of Work Allow context They consistently deliver high-quality work tha…" at bounding box center [690, 315] width 533 height 1386
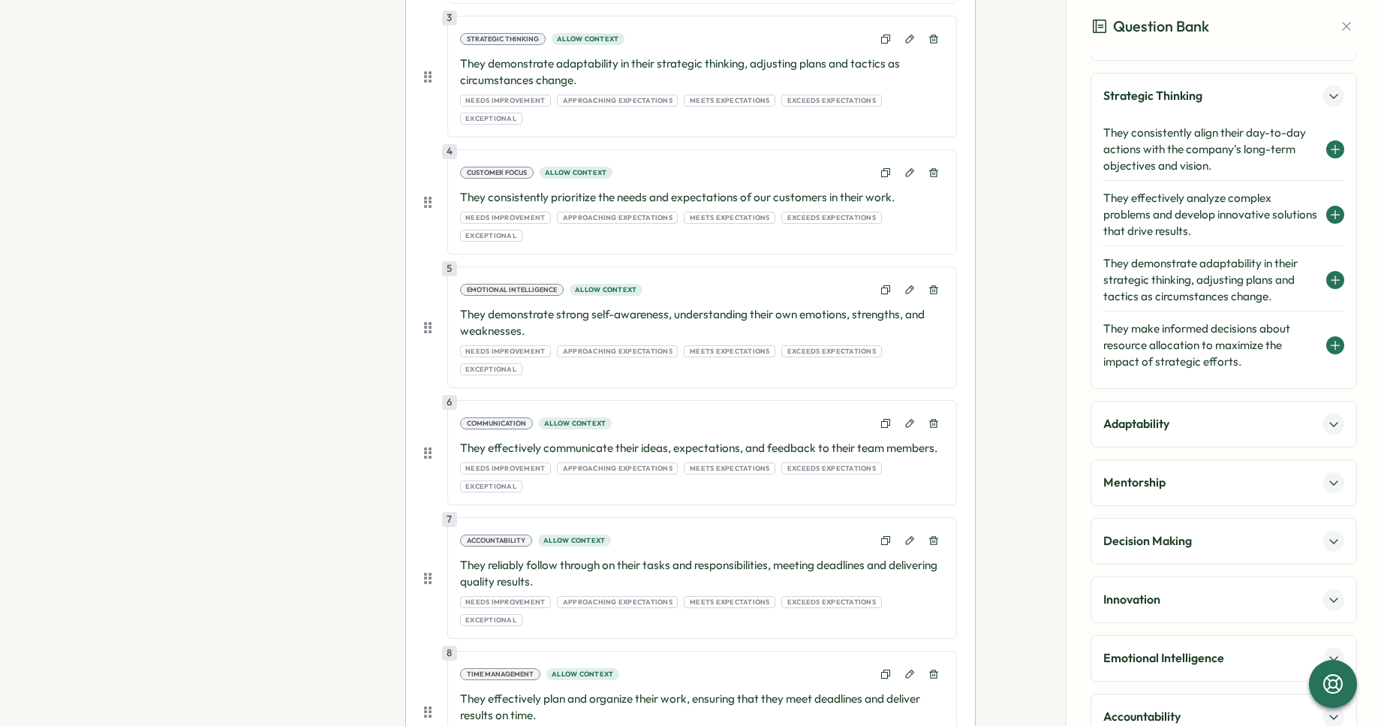
scroll to position [819, 0]
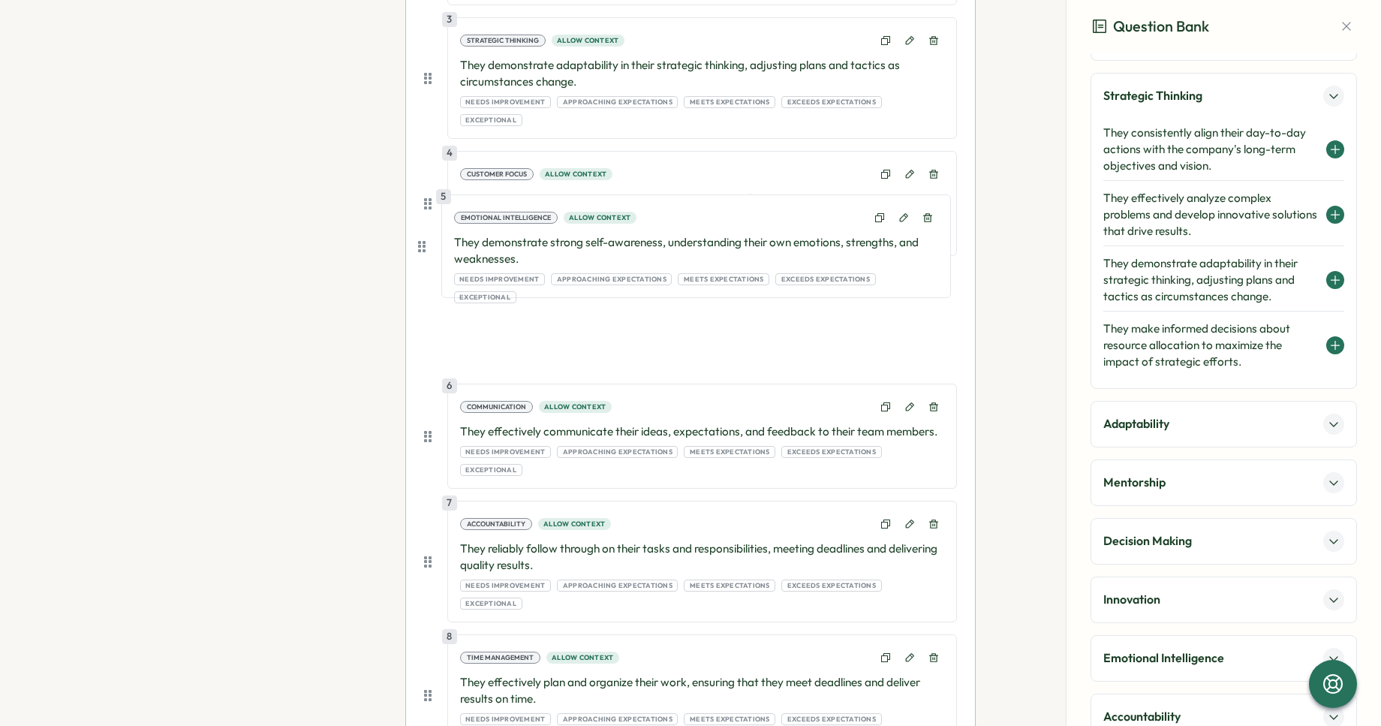
click at [426, 254] on div "1 Quality of Work Allow context They consistently deliver high-quality work tha…" at bounding box center [690, 460] width 533 height 1386
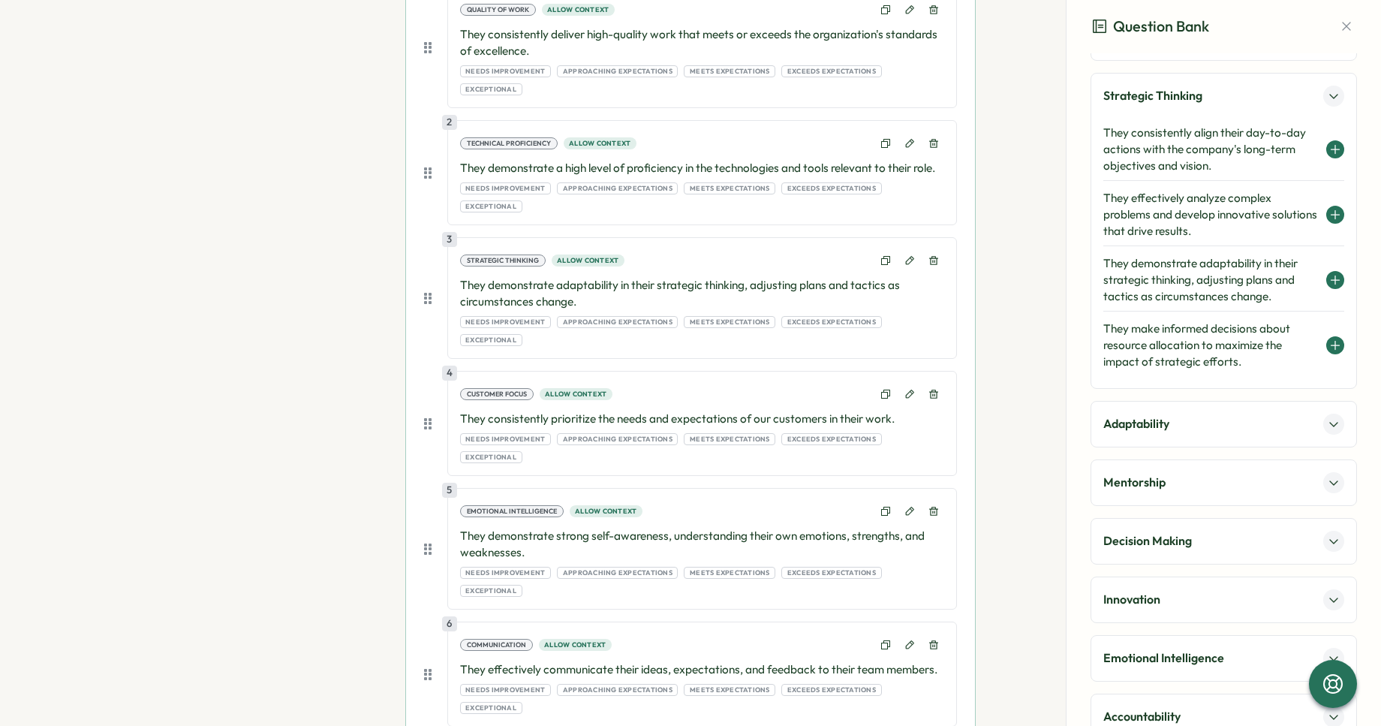
scroll to position [609, 0]
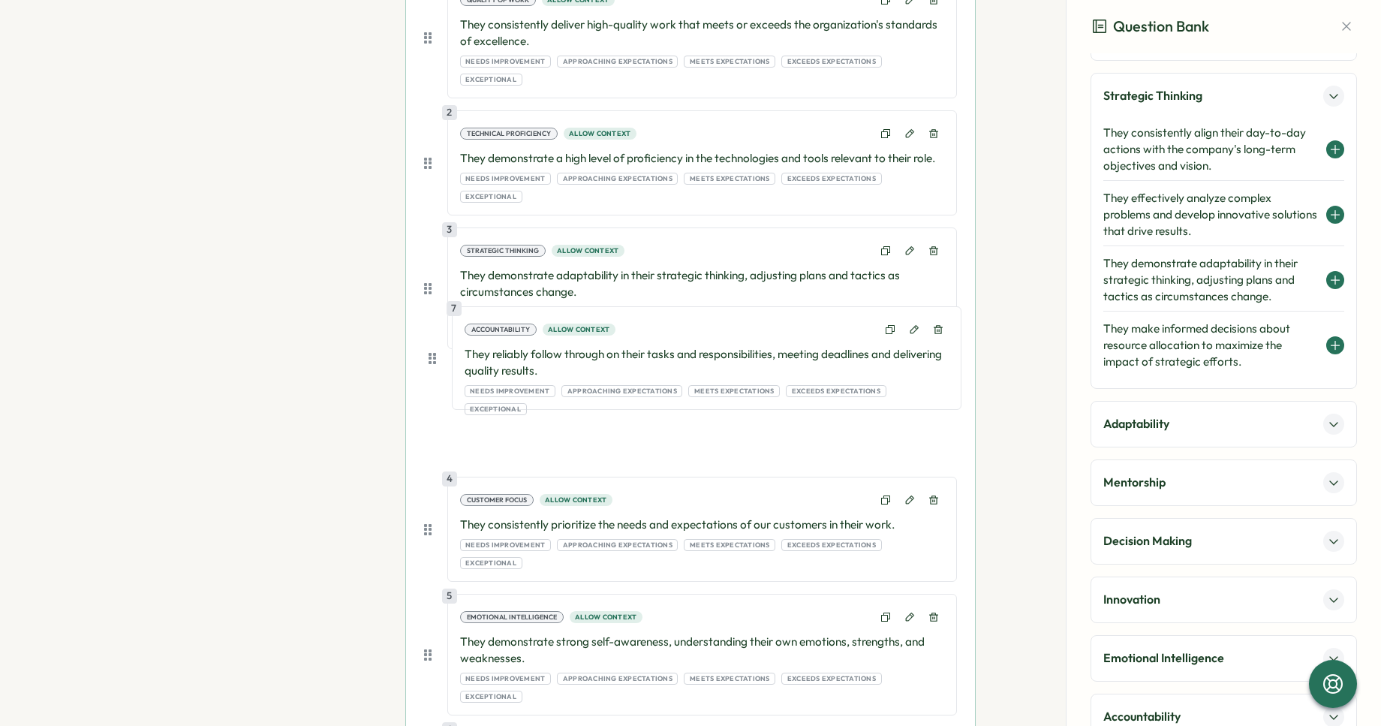
drag, startPoint x: 424, startPoint y: 673, endPoint x: 432, endPoint y: 351, distance: 322.2
click at [432, 351] on div "1 Quality of Work Allow context They consistently deliver high-quality work tha…" at bounding box center [690, 670] width 533 height 1386
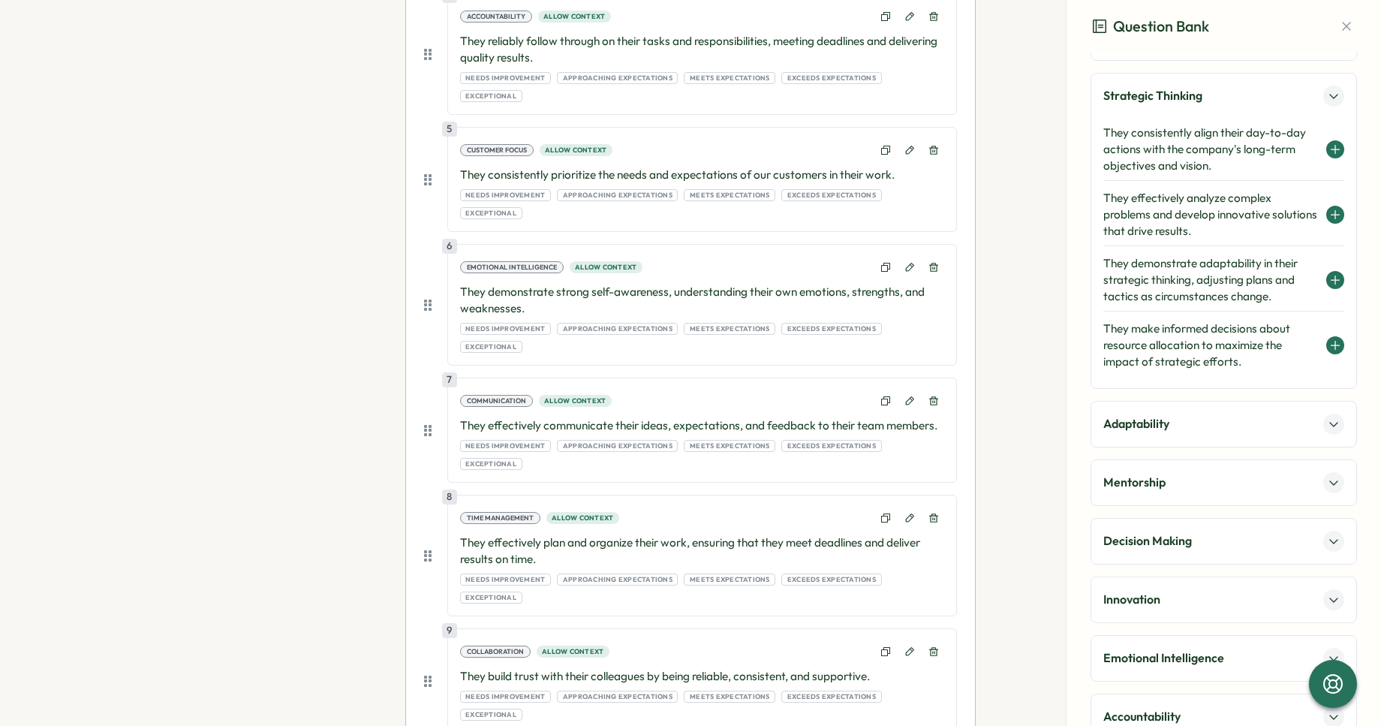
scroll to position [992, 0]
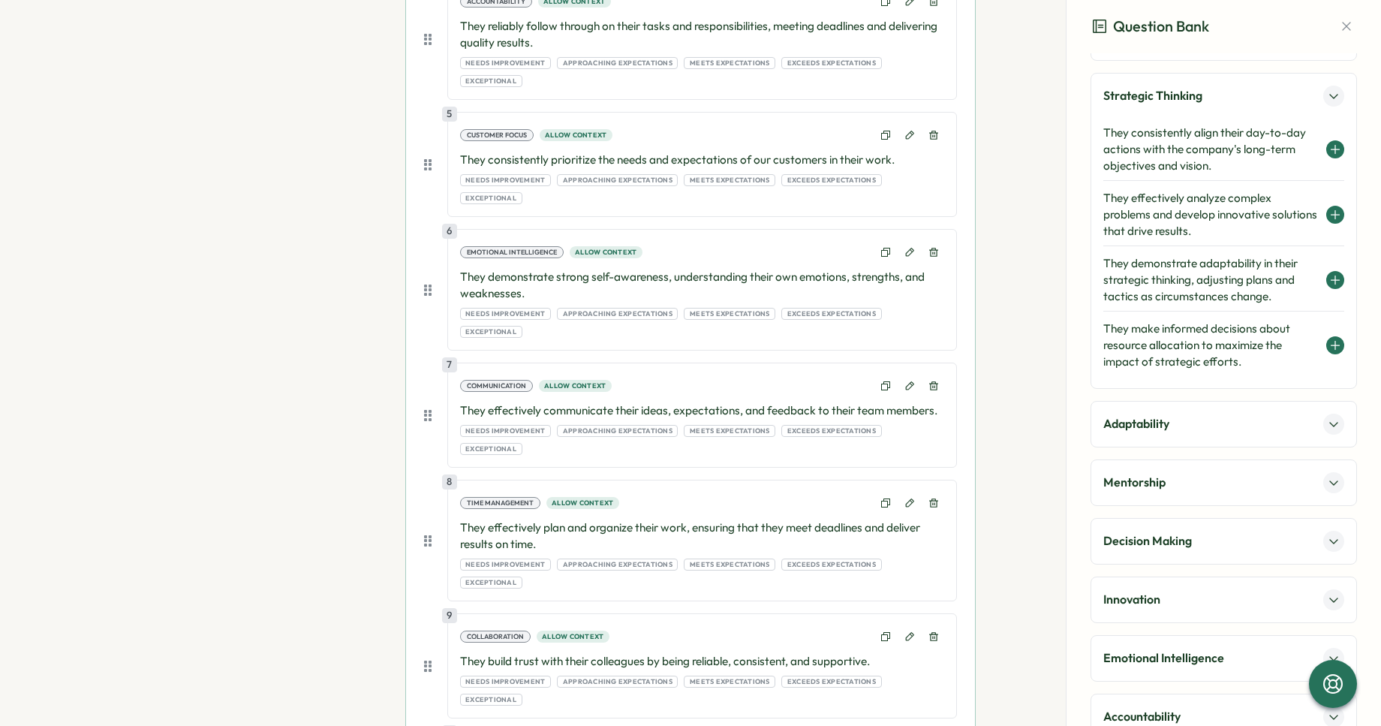
click at [1151, 510] on div "Communication Collaboration Strategic Thinking They consistently align their da…" at bounding box center [1224, 494] width 267 height 1077
click at [1151, 487] on p "Mentorship" at bounding box center [1135, 482] width 62 height 19
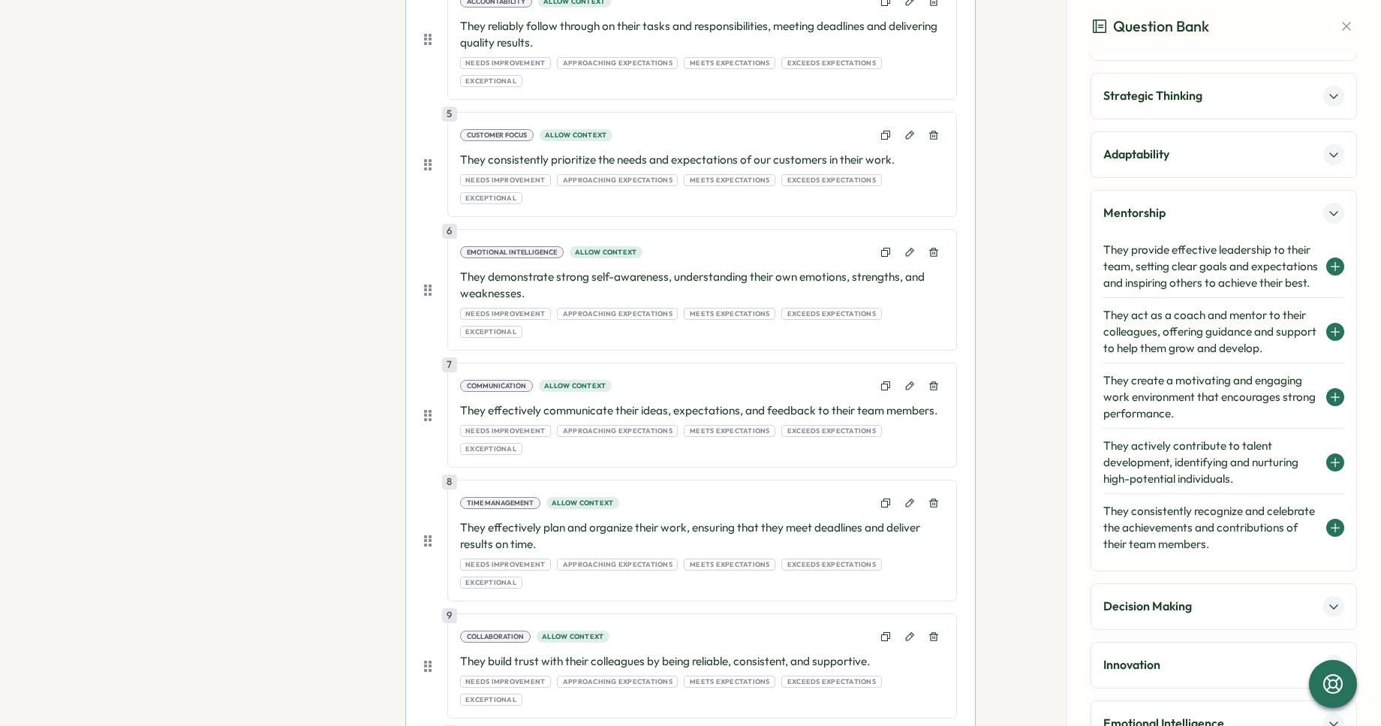
click at [1190, 412] on h4 "They create a motivating and engaging work environment that encourages strong p…" at bounding box center [1211, 397] width 215 height 50
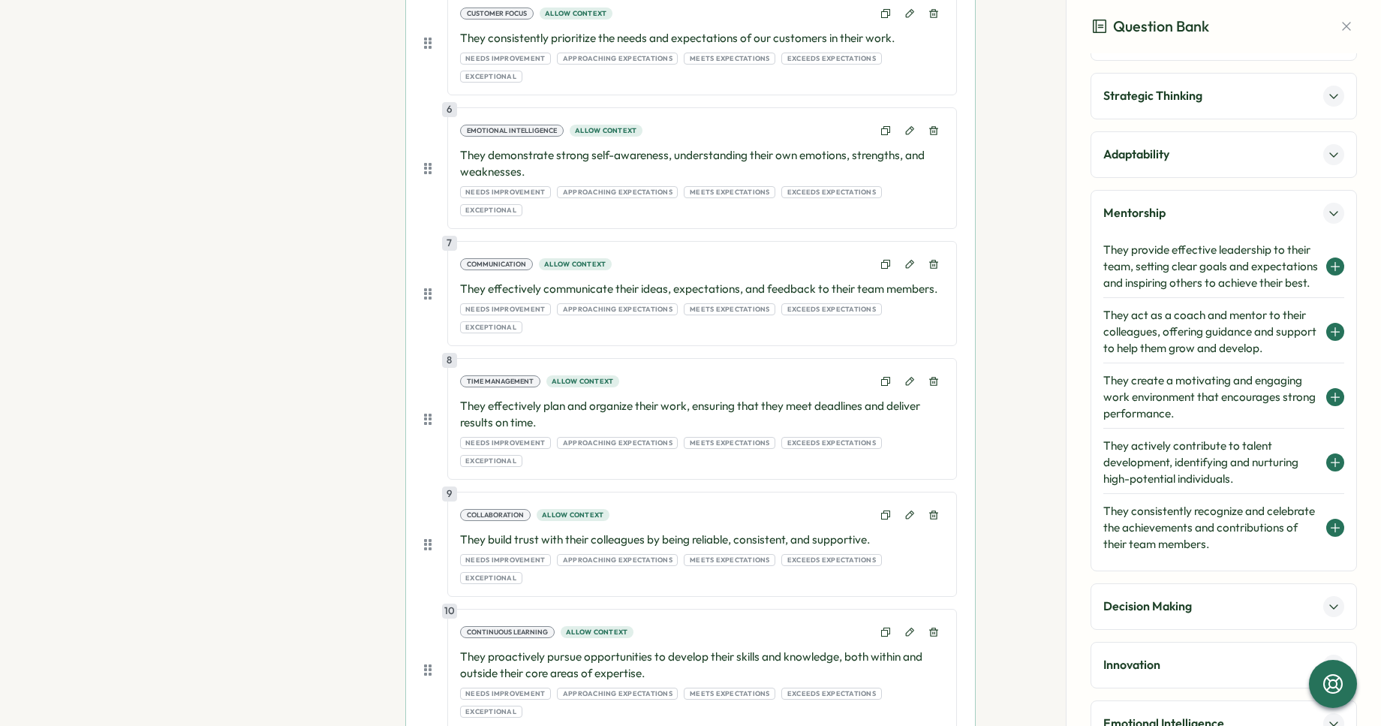
scroll to position [1131, 0]
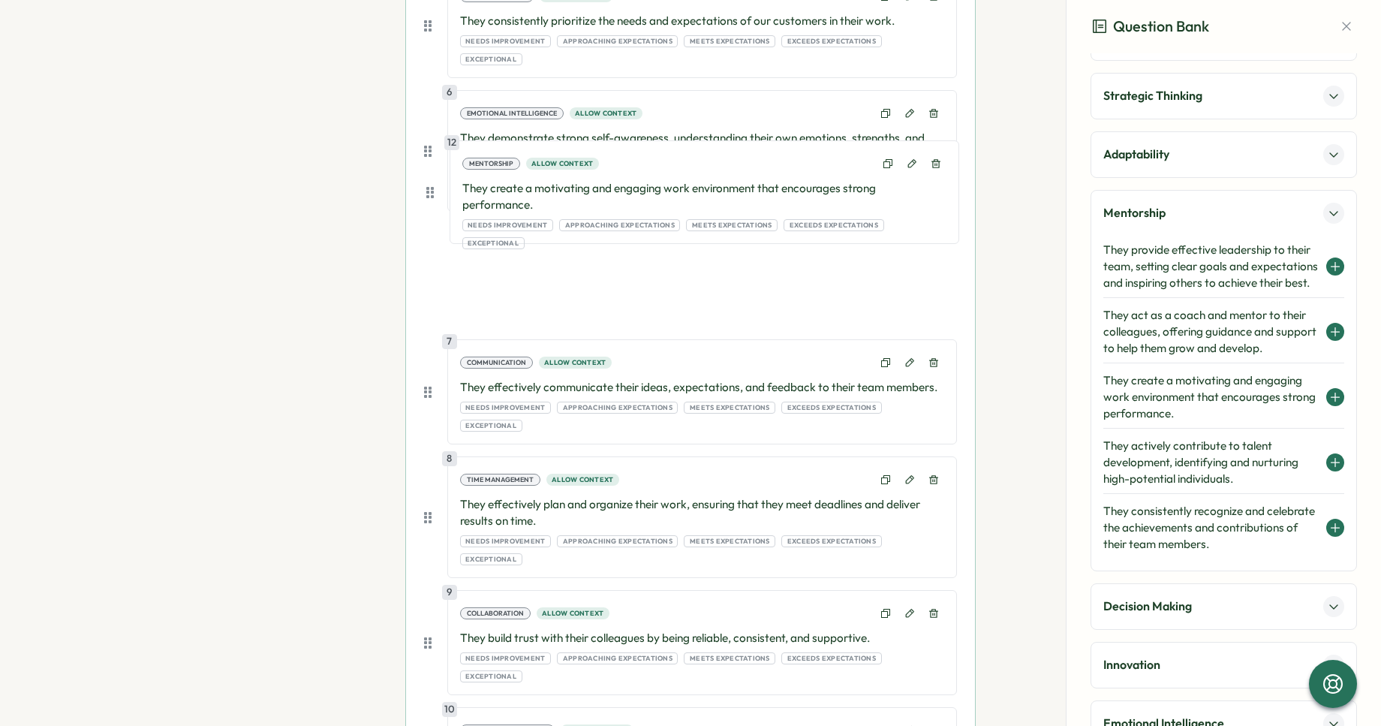
drag, startPoint x: 423, startPoint y: 711, endPoint x: 420, endPoint y: 174, distance: 536.8
click at [424, 174] on div "1 Quality of Work Allow context They consistently deliver high-quality work tha…" at bounding box center [690, 215] width 533 height 1520
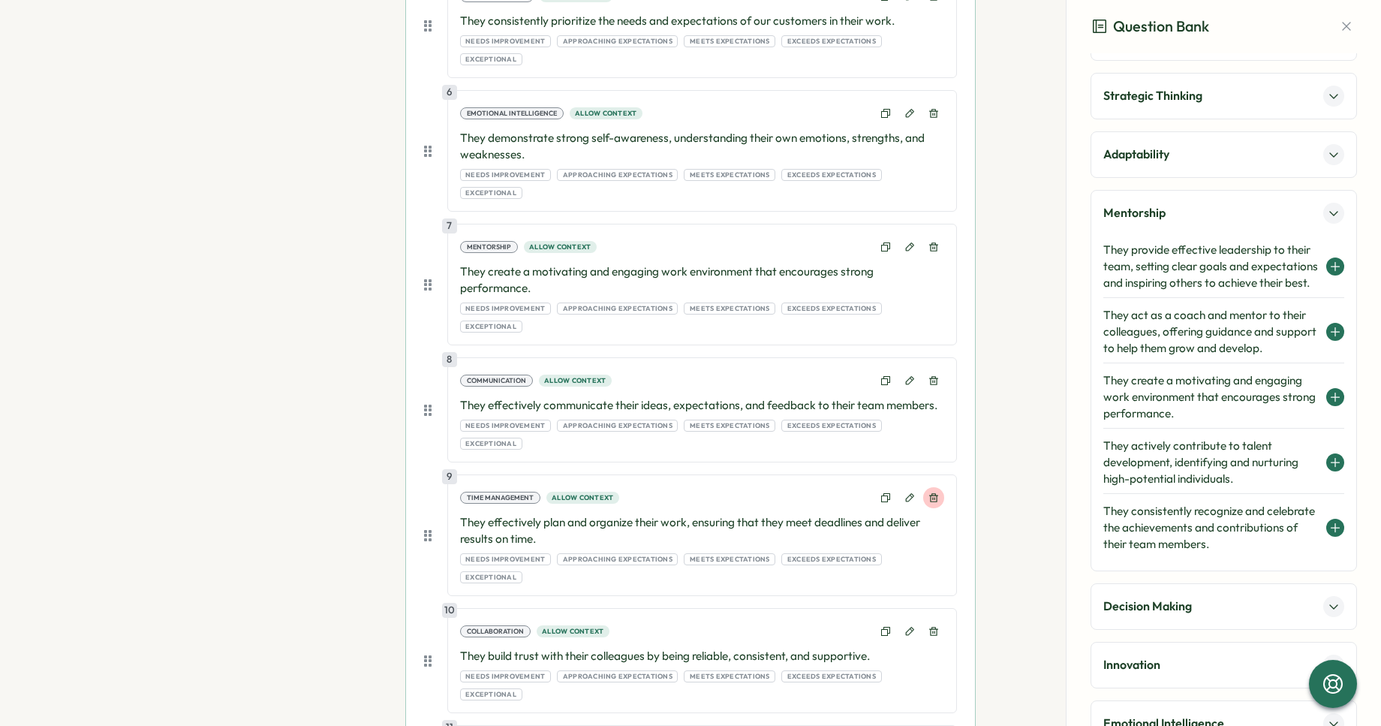
click at [934, 493] on icon at bounding box center [934, 498] width 11 height 11
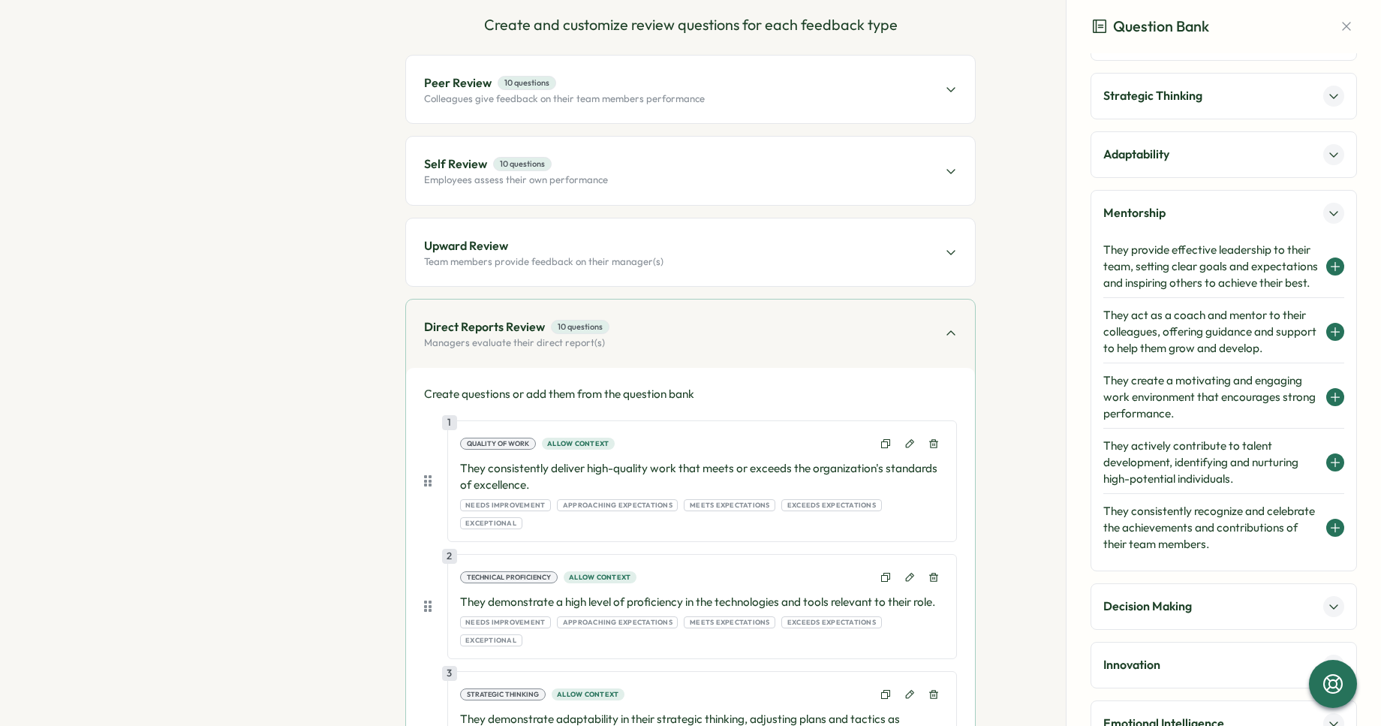
scroll to position [0, 0]
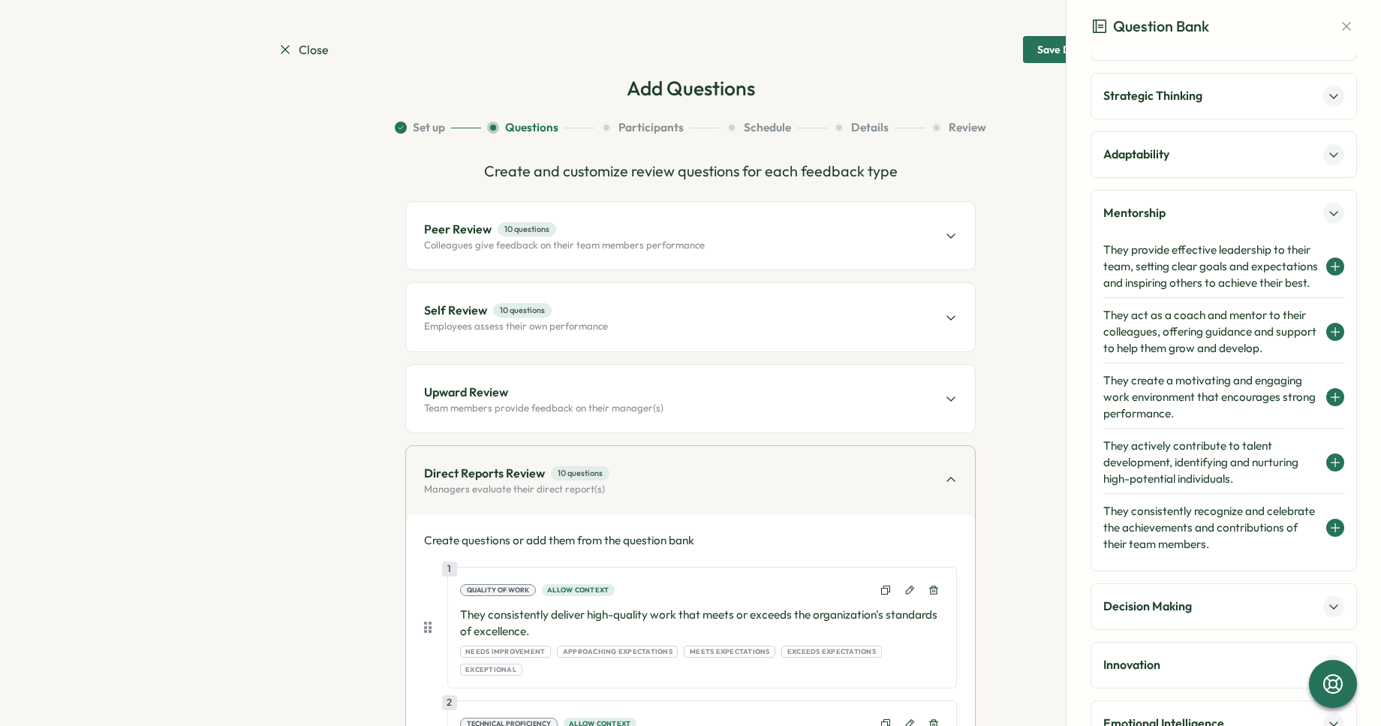
click at [652, 370] on div "Upward Review Team members provide feedback on their manager(s)" at bounding box center [690, 399] width 569 height 68
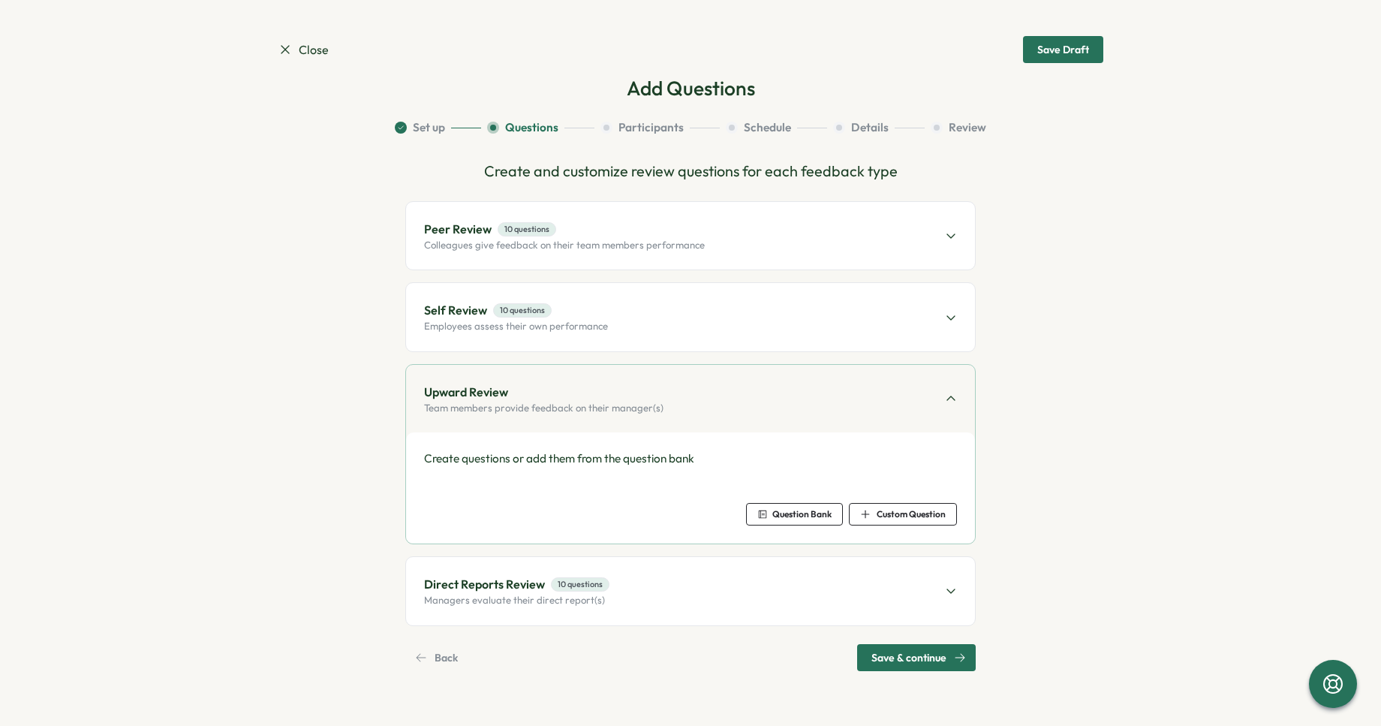
click at [787, 517] on span "Question Bank" at bounding box center [802, 514] width 59 height 9
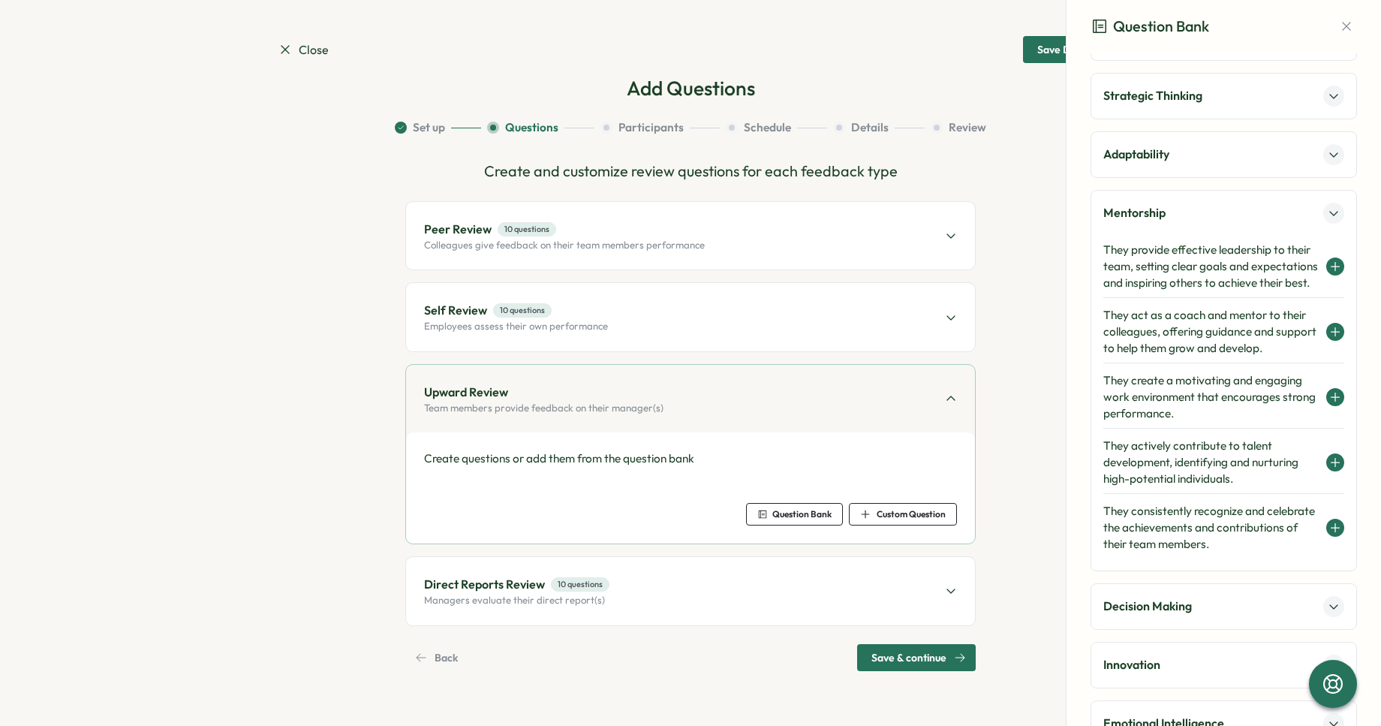
click at [646, 253] on div "Peer Review 10 questions Colleagues give feedback on their team members perform…" at bounding box center [690, 236] width 569 height 68
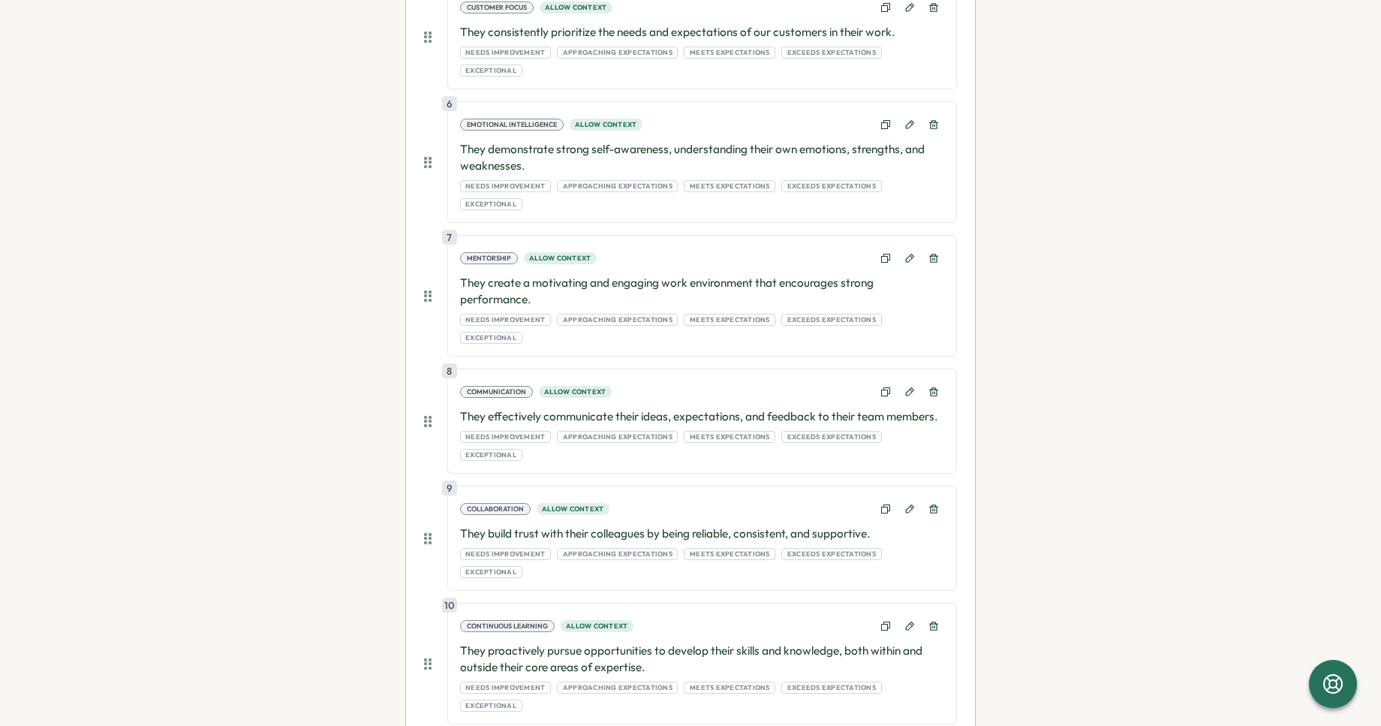
scroll to position [1020, 0]
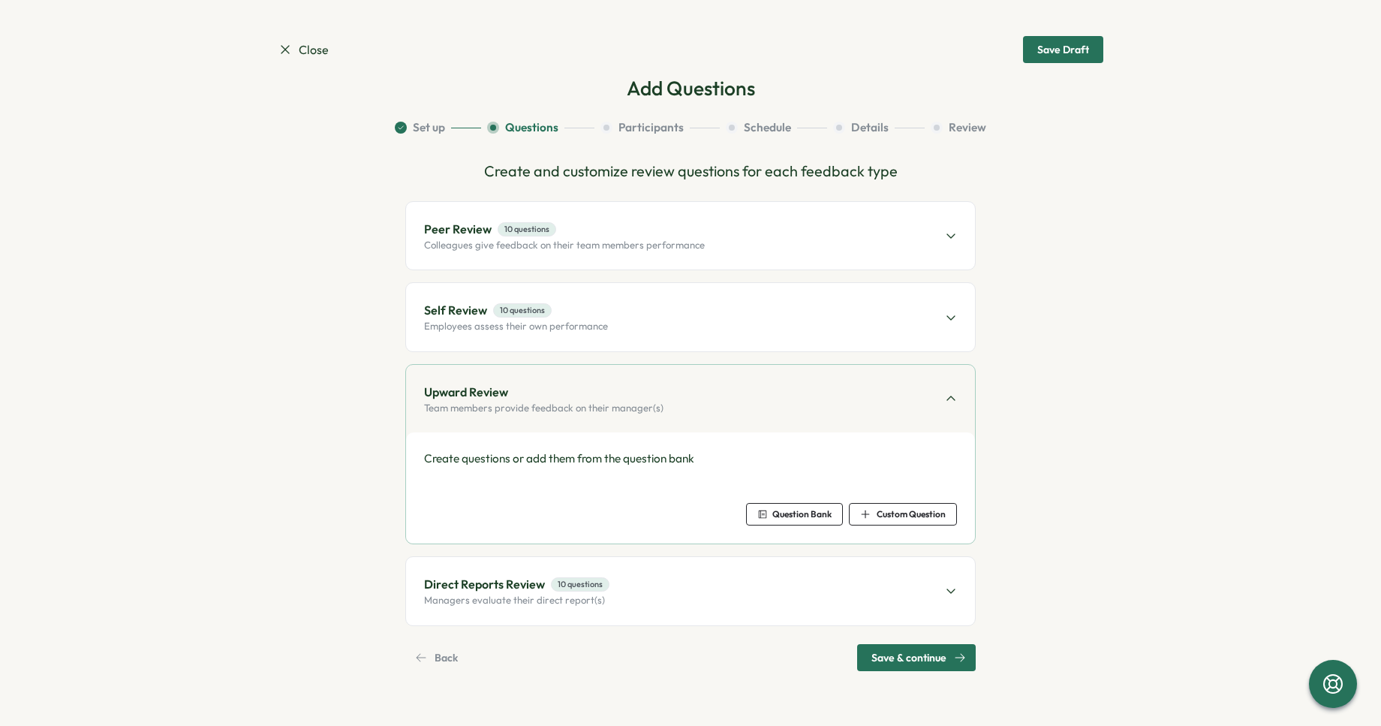
scroll to position [0, 0]
click at [791, 524] on span "Question Bank" at bounding box center [795, 514] width 74 height 21
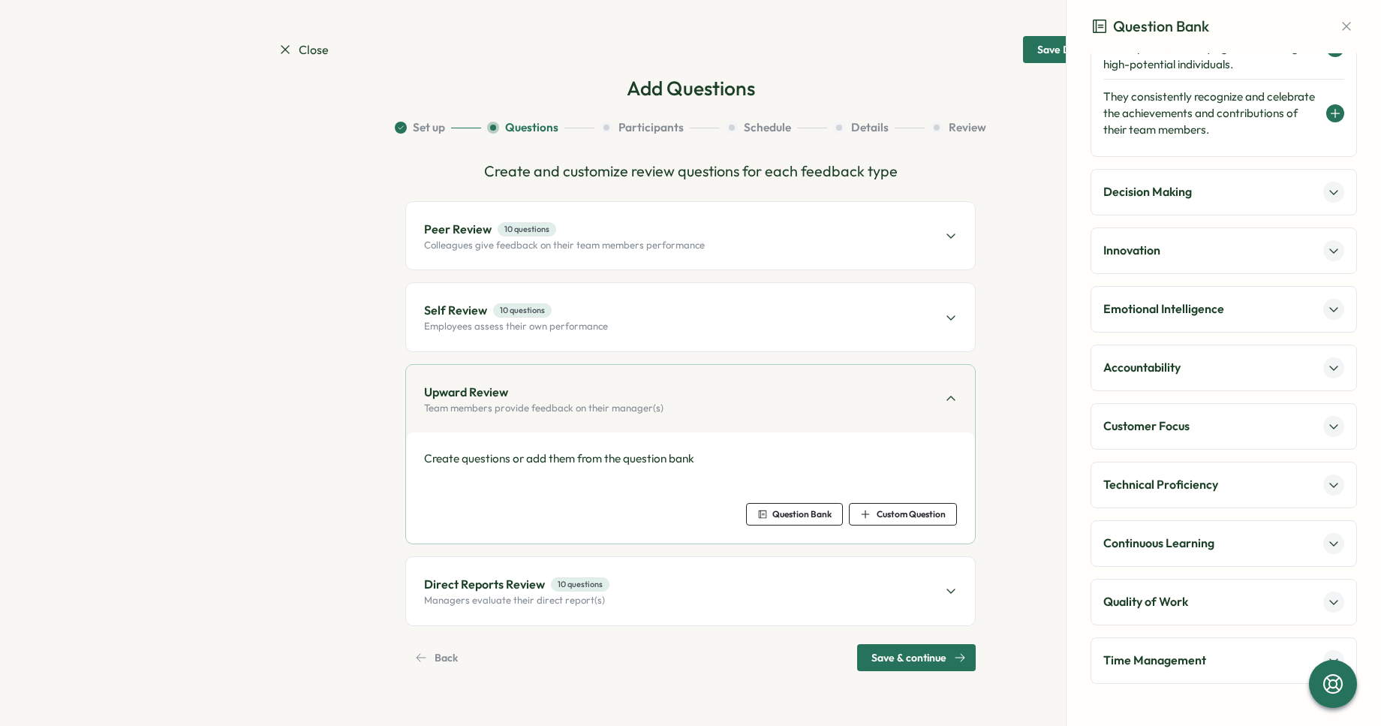
click at [1148, 599] on p "Quality of Work" at bounding box center [1146, 601] width 85 height 19
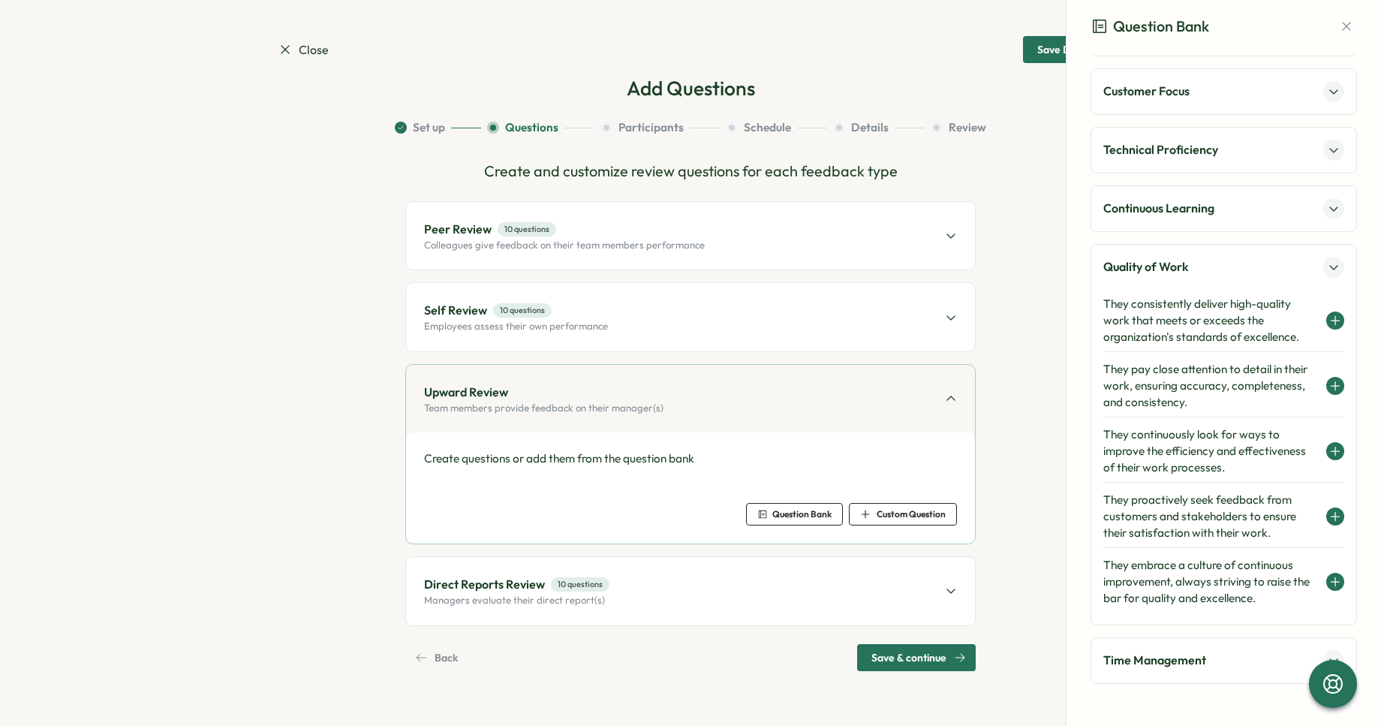
scroll to position [530, 0]
click at [1209, 316] on h4 "They consistently deliver high-quality work that meets or exceeds the organizat…" at bounding box center [1211, 321] width 215 height 50
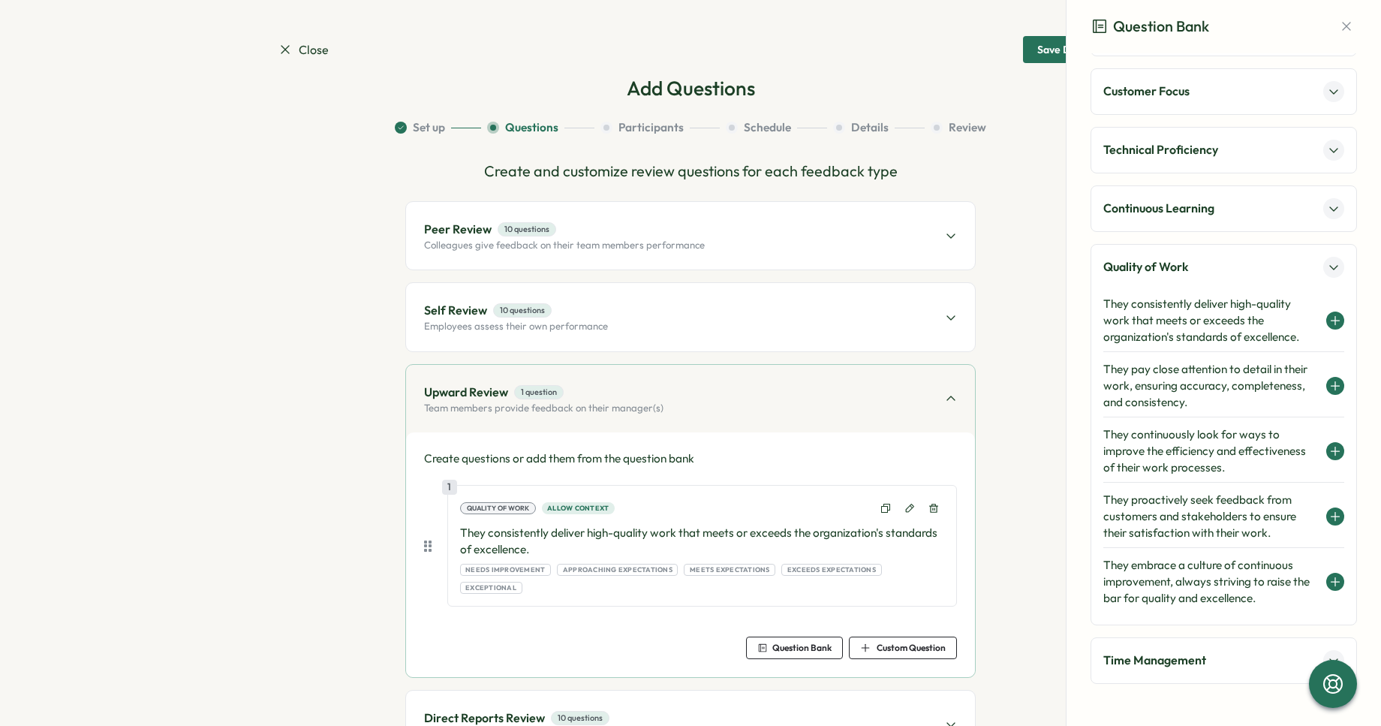
click at [821, 637] on span "Question Bank" at bounding box center [795, 647] width 74 height 21
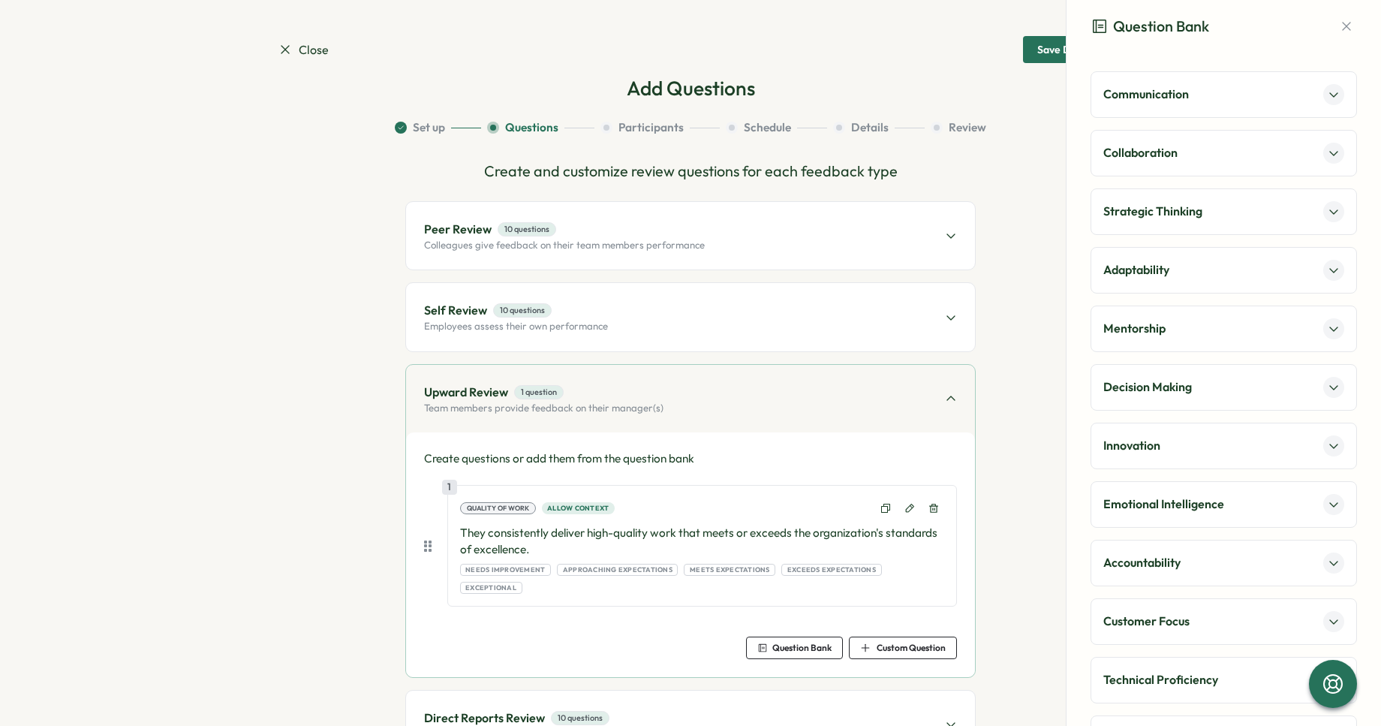
scroll to position [138, 0]
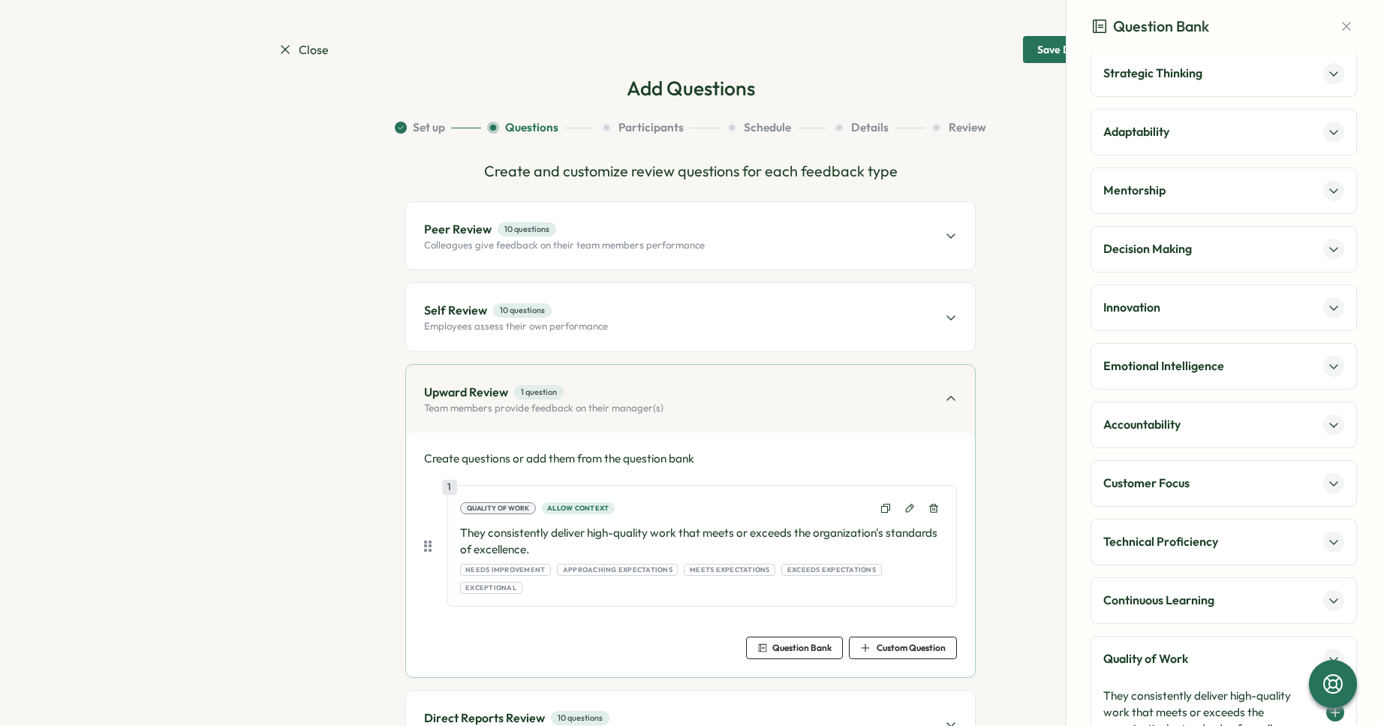
click at [1172, 529] on div "Technical Proficiency" at bounding box center [1224, 542] width 267 height 47
click at [1170, 535] on p "Technical Proficiency" at bounding box center [1161, 541] width 115 height 19
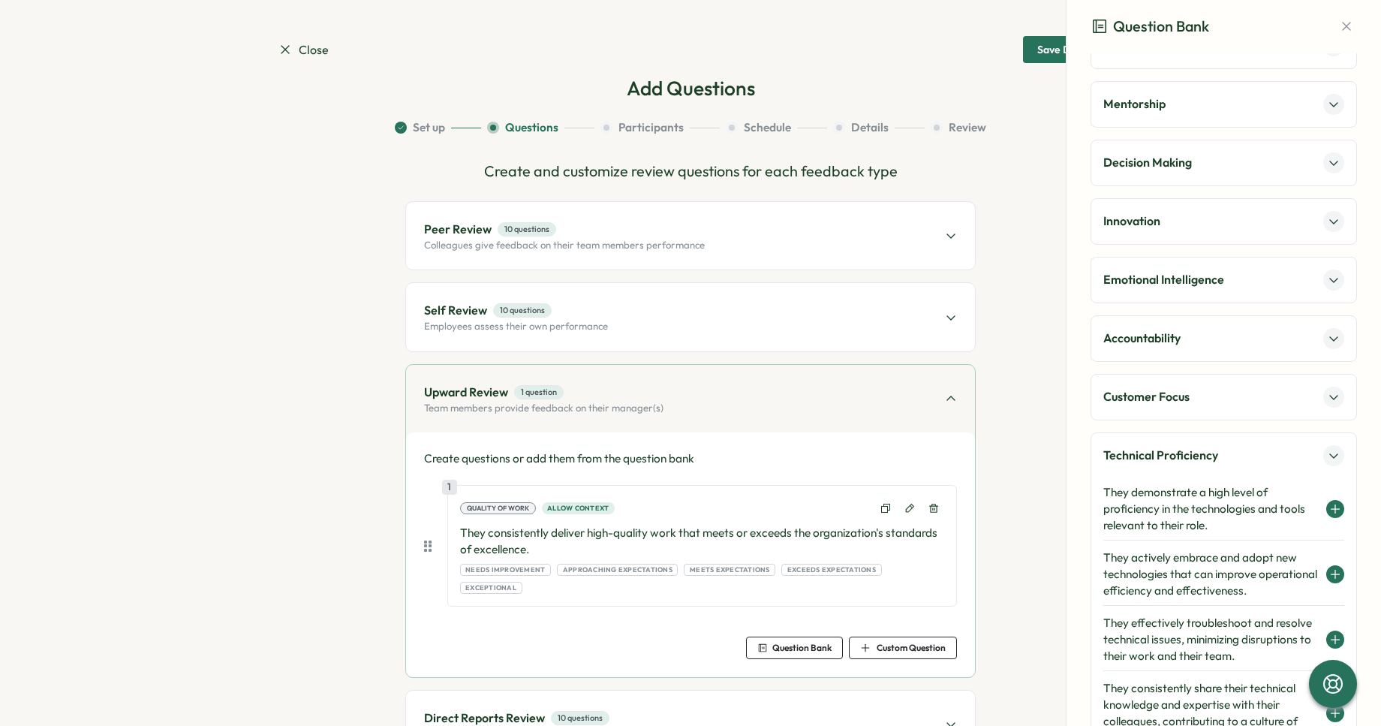
scroll to position [258, 0]
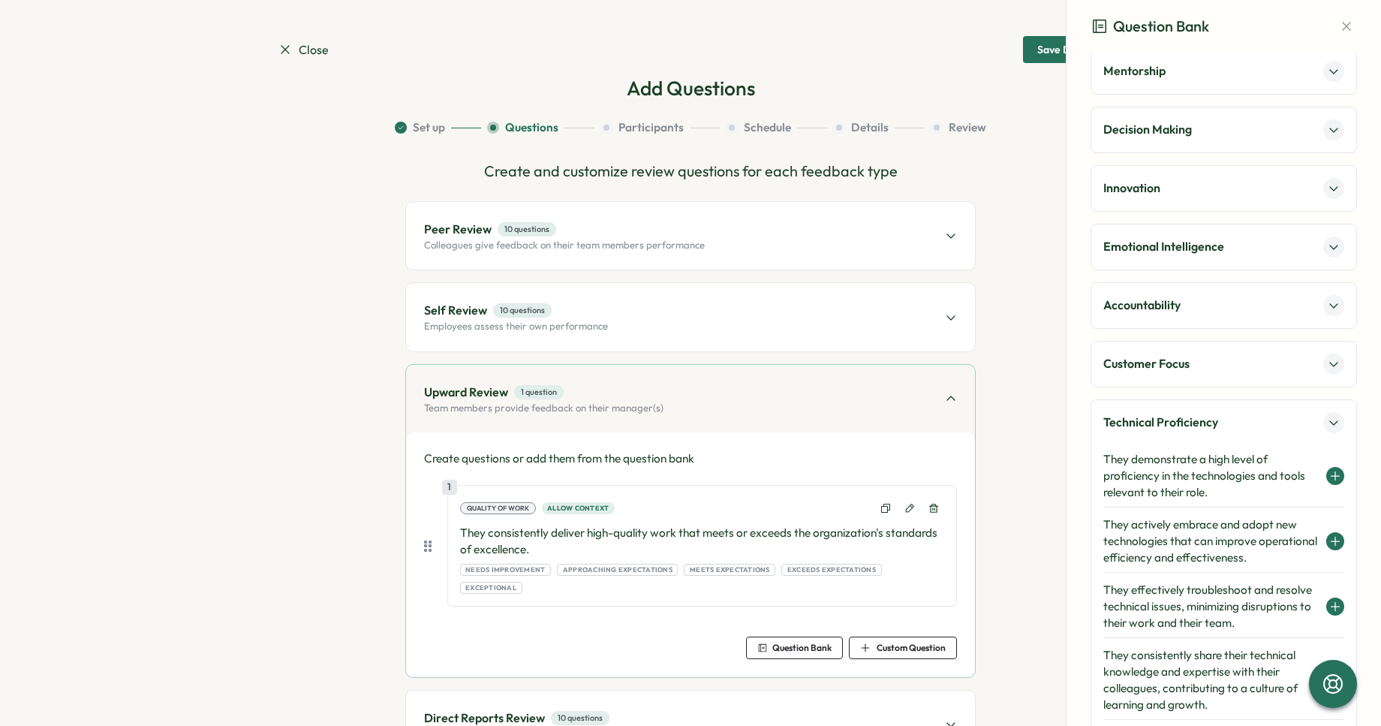
click at [1187, 467] on h4 "They demonstrate a high level of proficiency in the technologies and tools rele…" at bounding box center [1211, 476] width 215 height 50
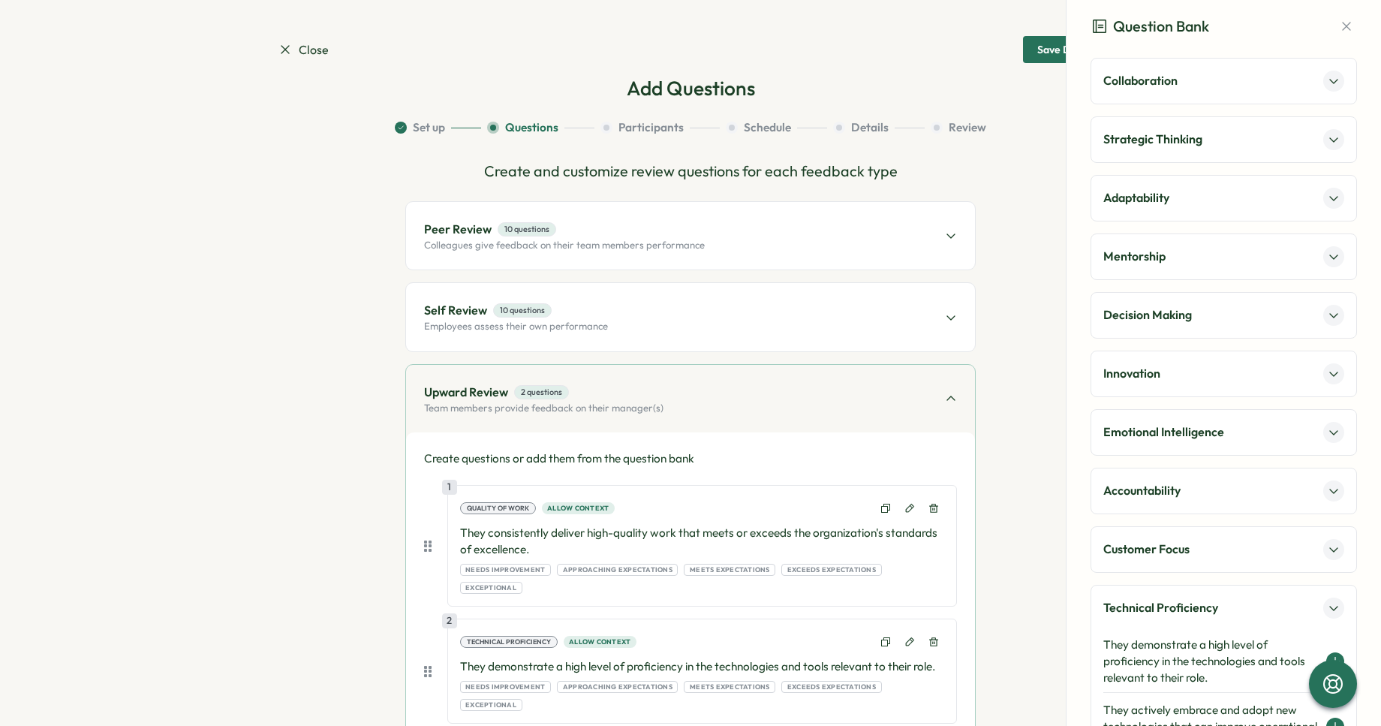
scroll to position [77, 0]
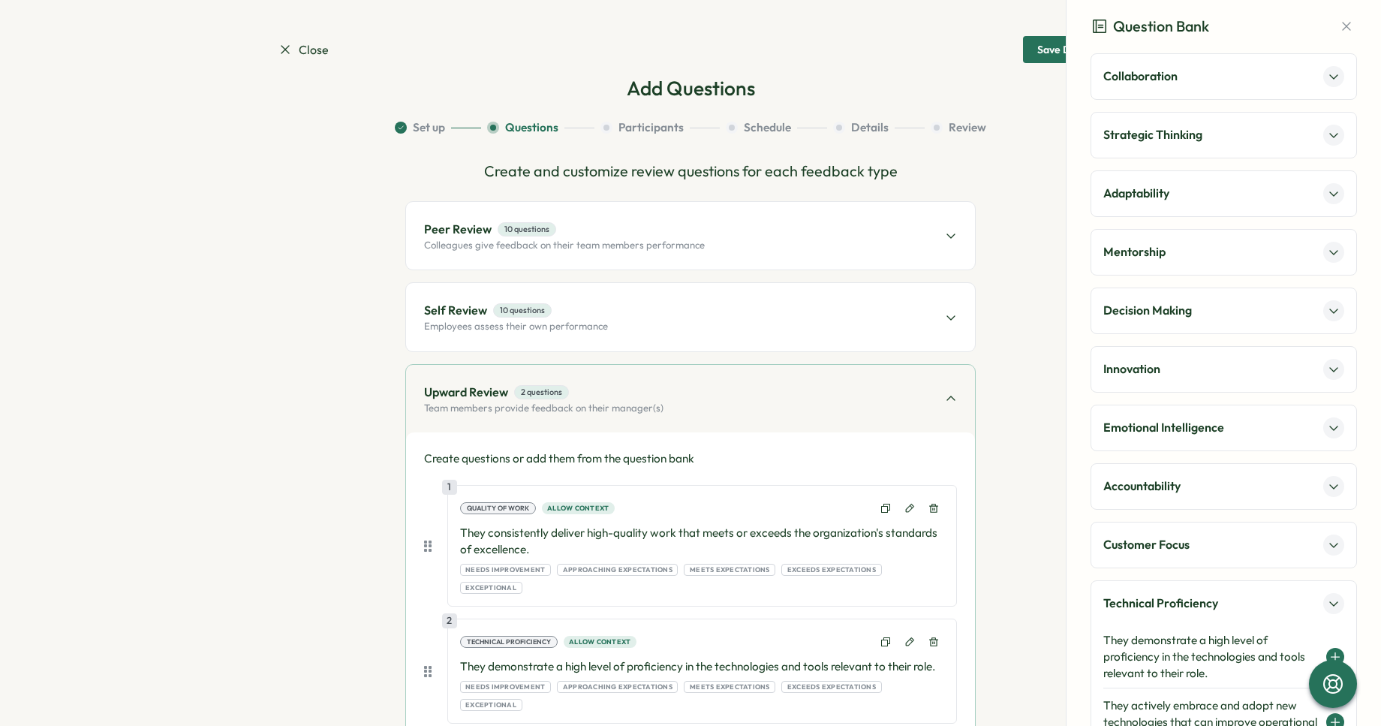
click at [1177, 130] on p "Strategic Thinking" at bounding box center [1153, 134] width 99 height 19
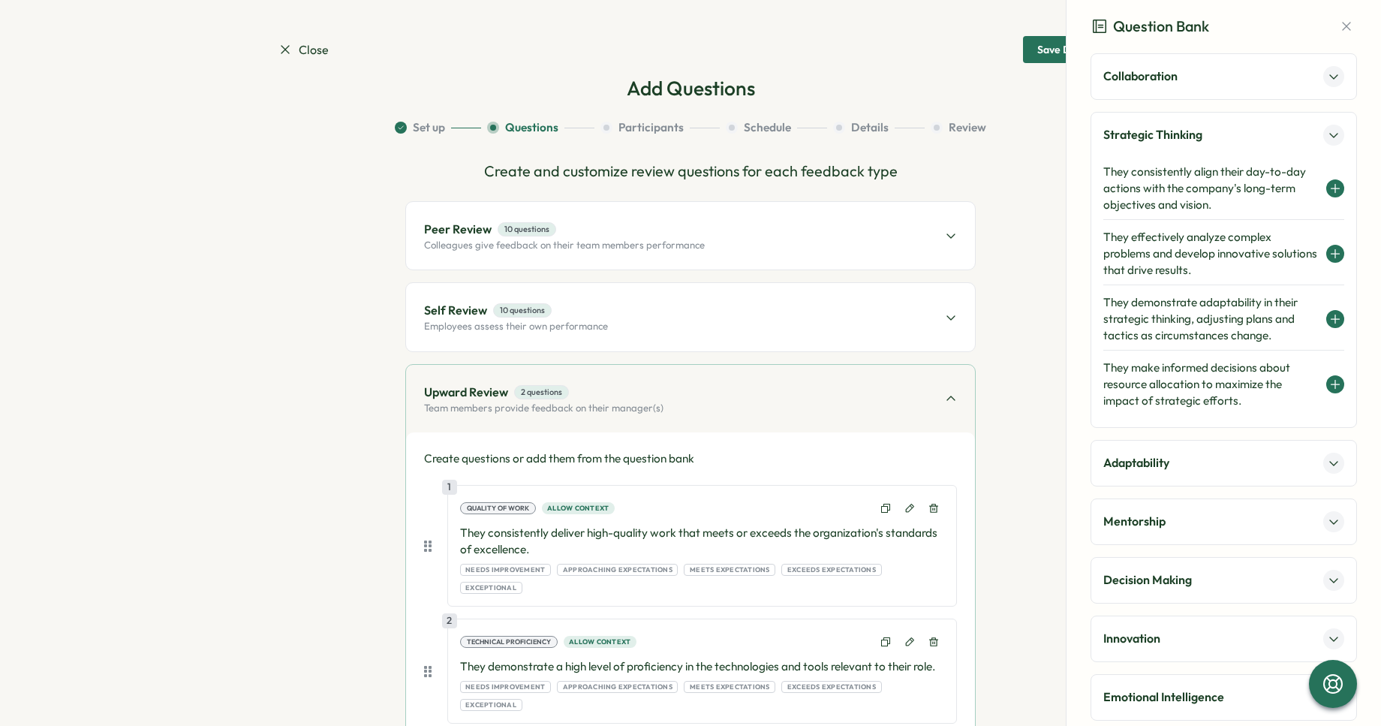
click at [652, 304] on div "Self Review 10 questions Employees assess their own performance" at bounding box center [690, 317] width 569 height 68
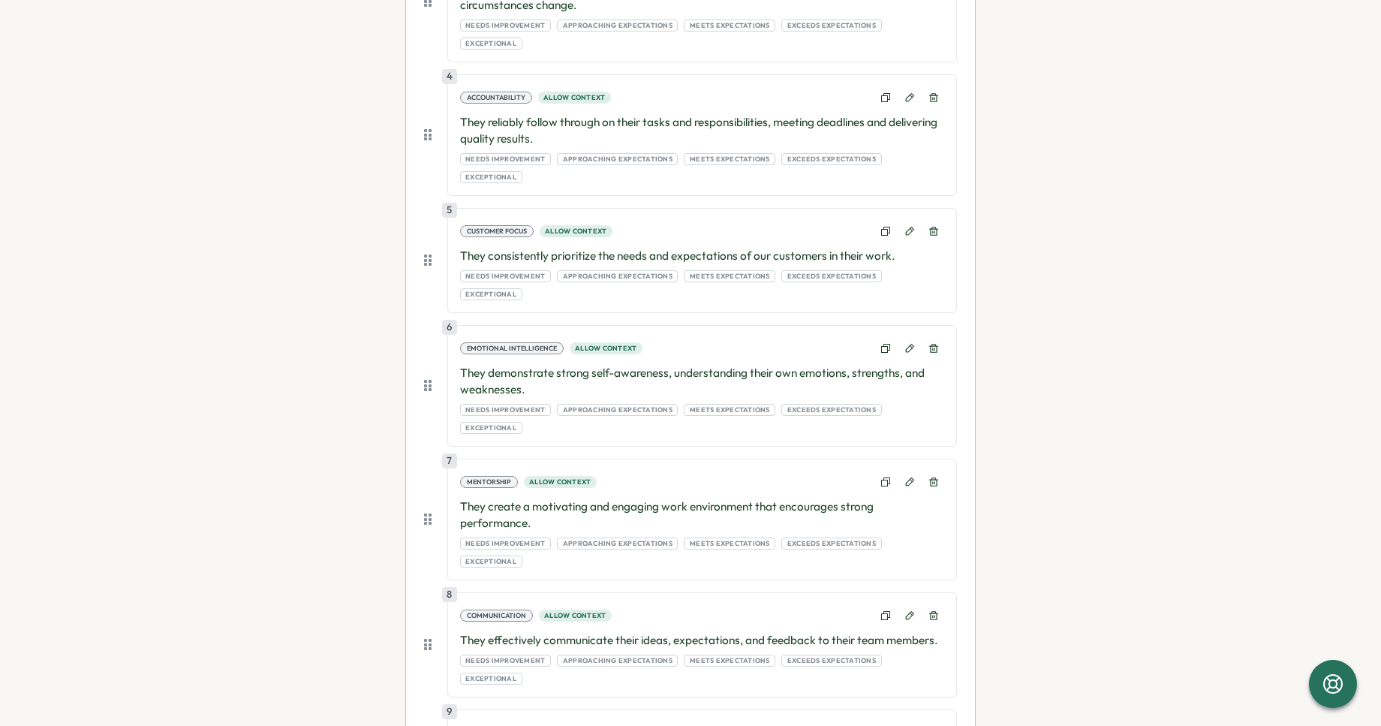
scroll to position [935, 0]
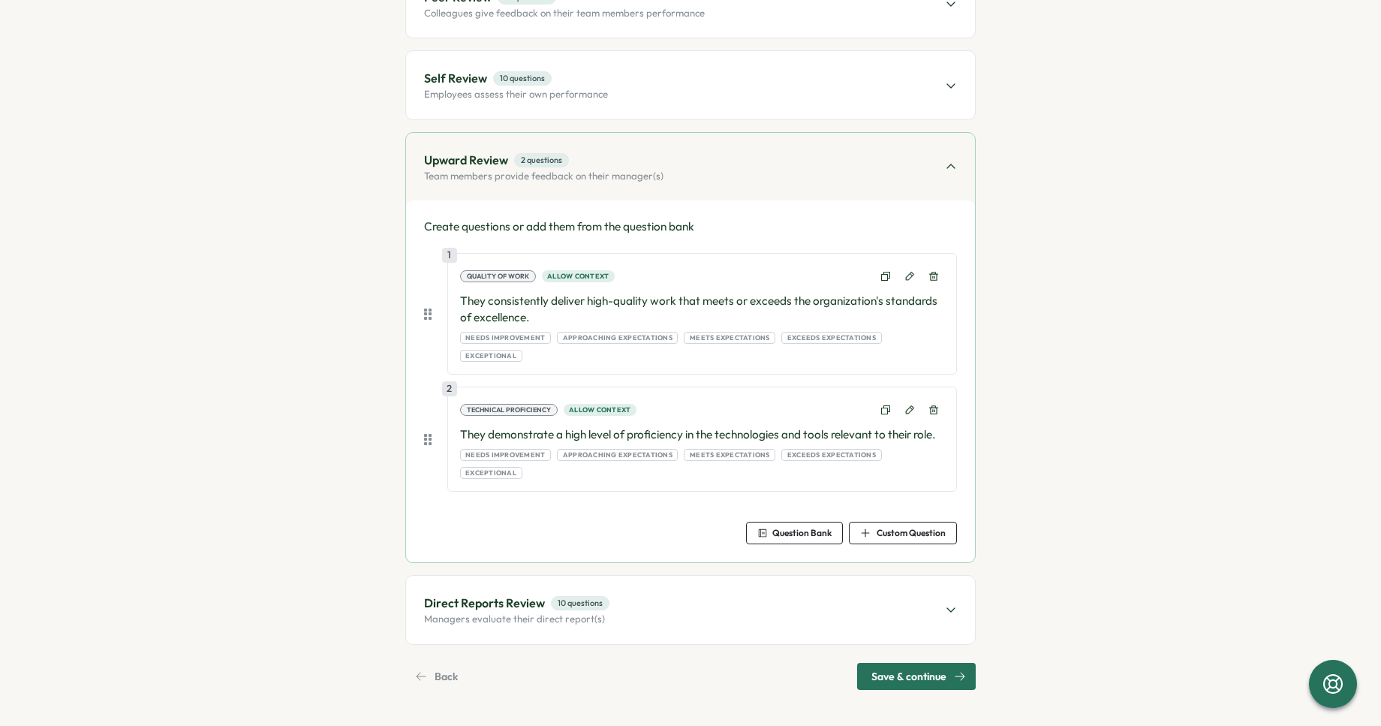
scroll to position [196, 0]
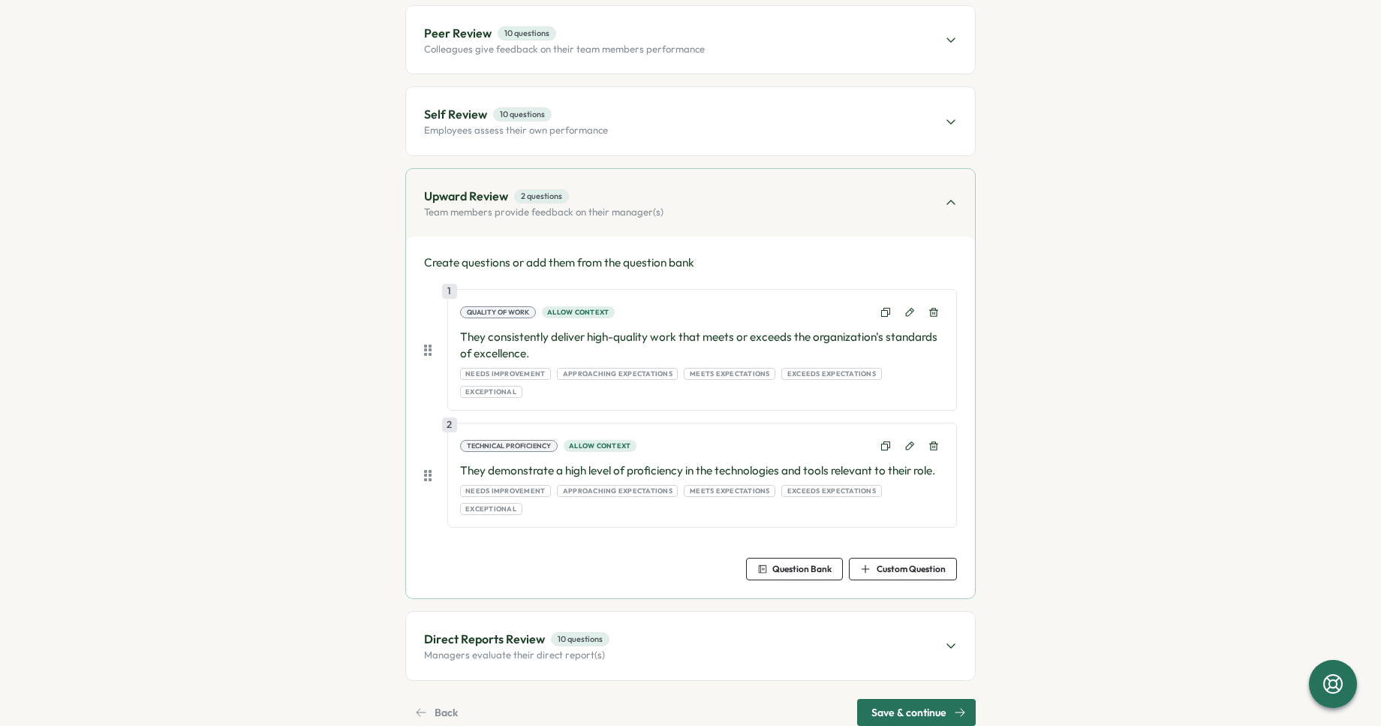
click at [806, 565] on span "Question Bank" at bounding box center [802, 569] width 59 height 9
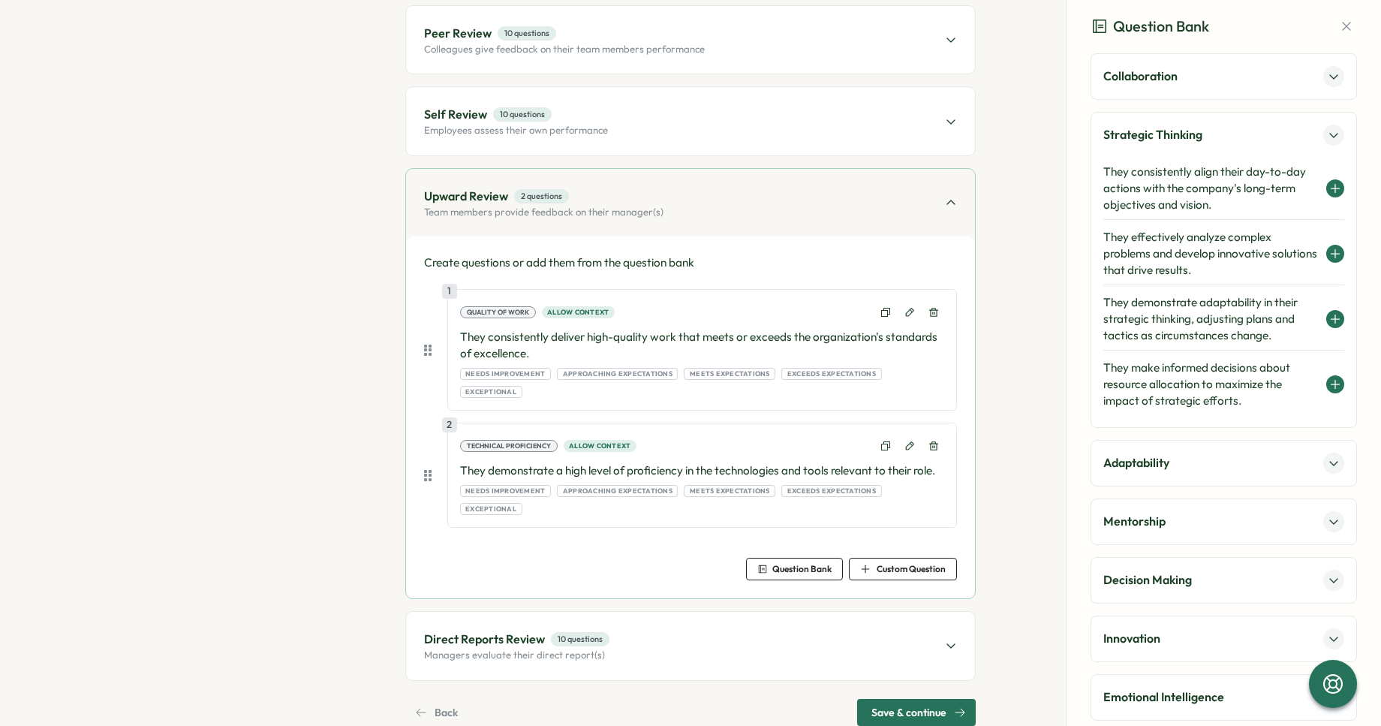
click at [1191, 311] on h4 "They demonstrate adaptability in their strategic thinking, adjusting plans and …" at bounding box center [1211, 319] width 215 height 50
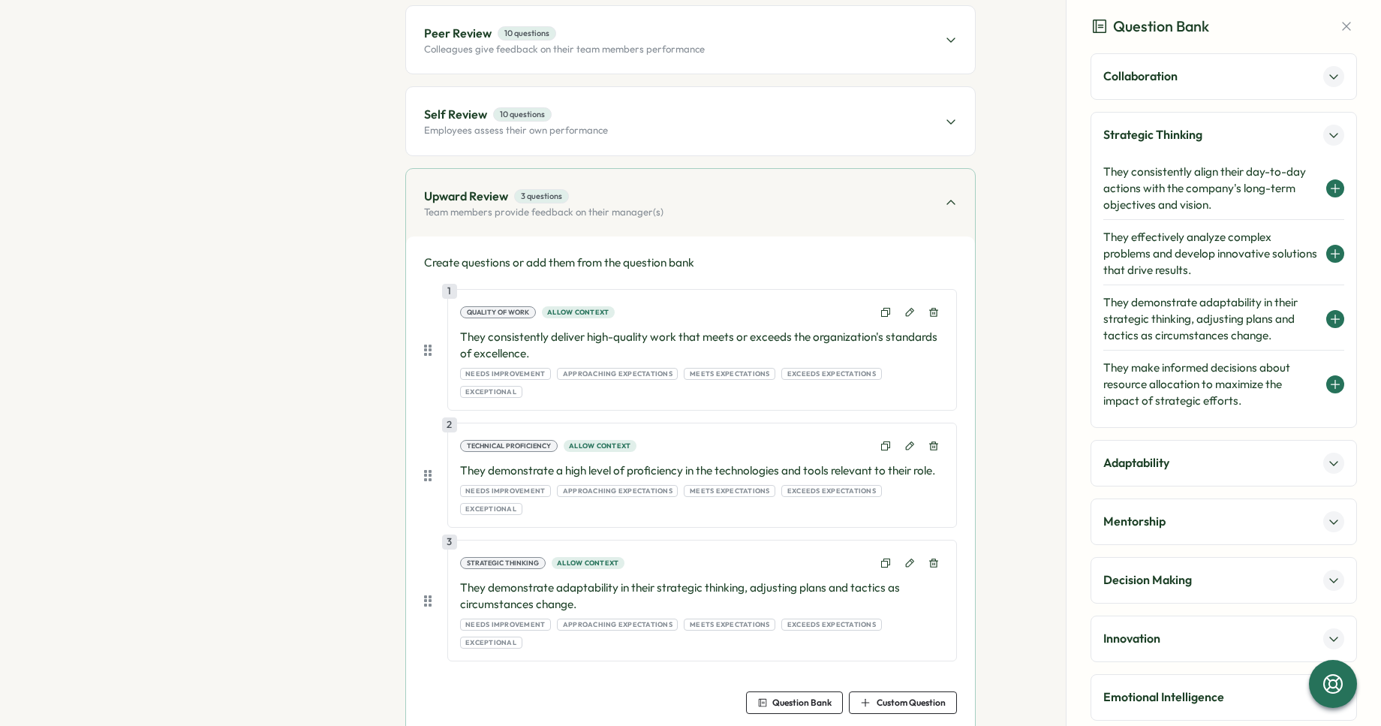
scroll to position [328, 0]
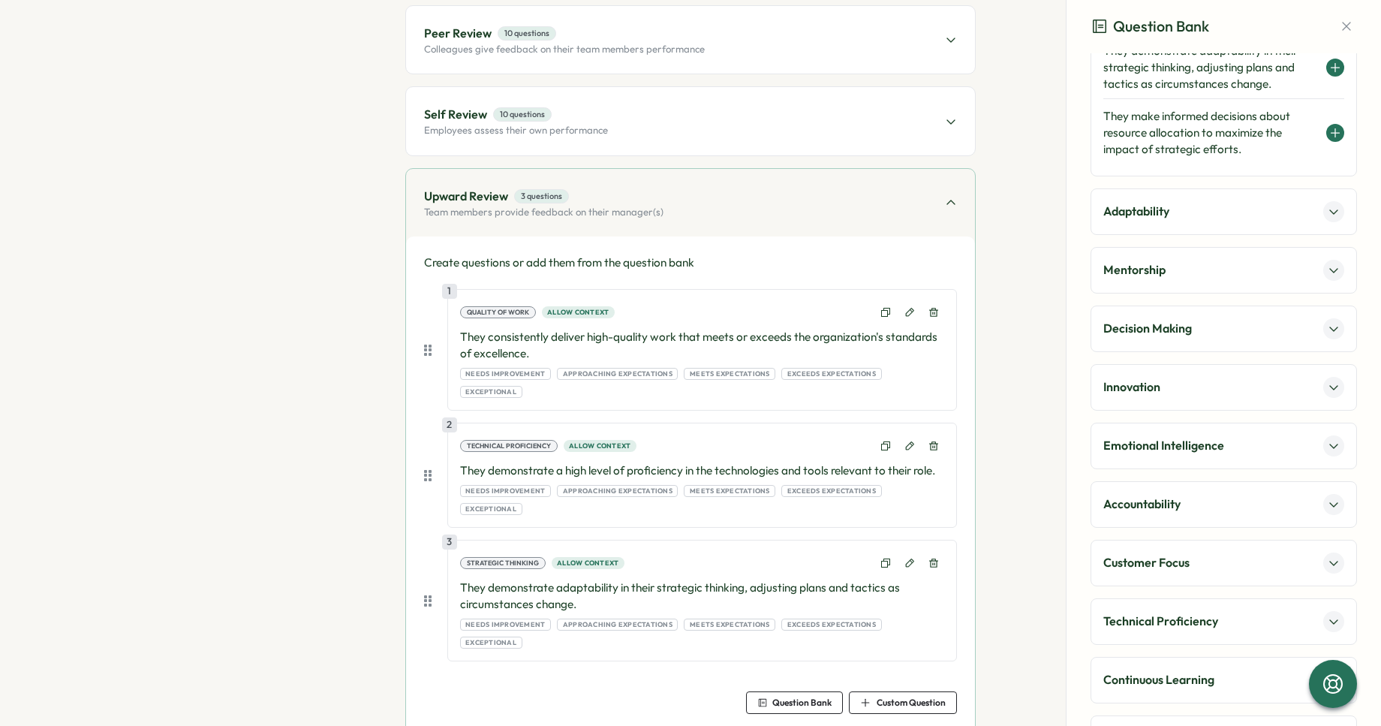
click at [1142, 494] on div "Accountability" at bounding box center [1224, 504] width 241 height 21
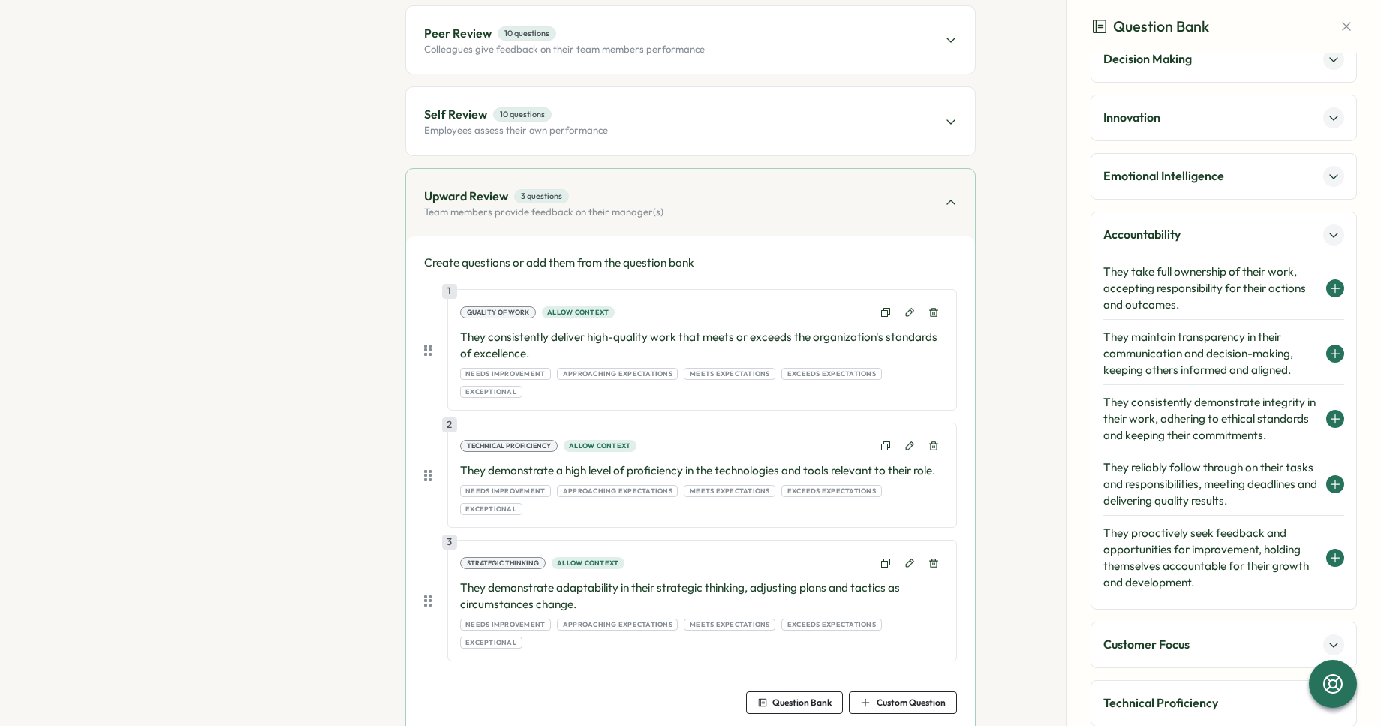
click at [1186, 502] on h4 "They reliably follow through on their tasks and responsibilities, meeting deadl…" at bounding box center [1211, 484] width 215 height 50
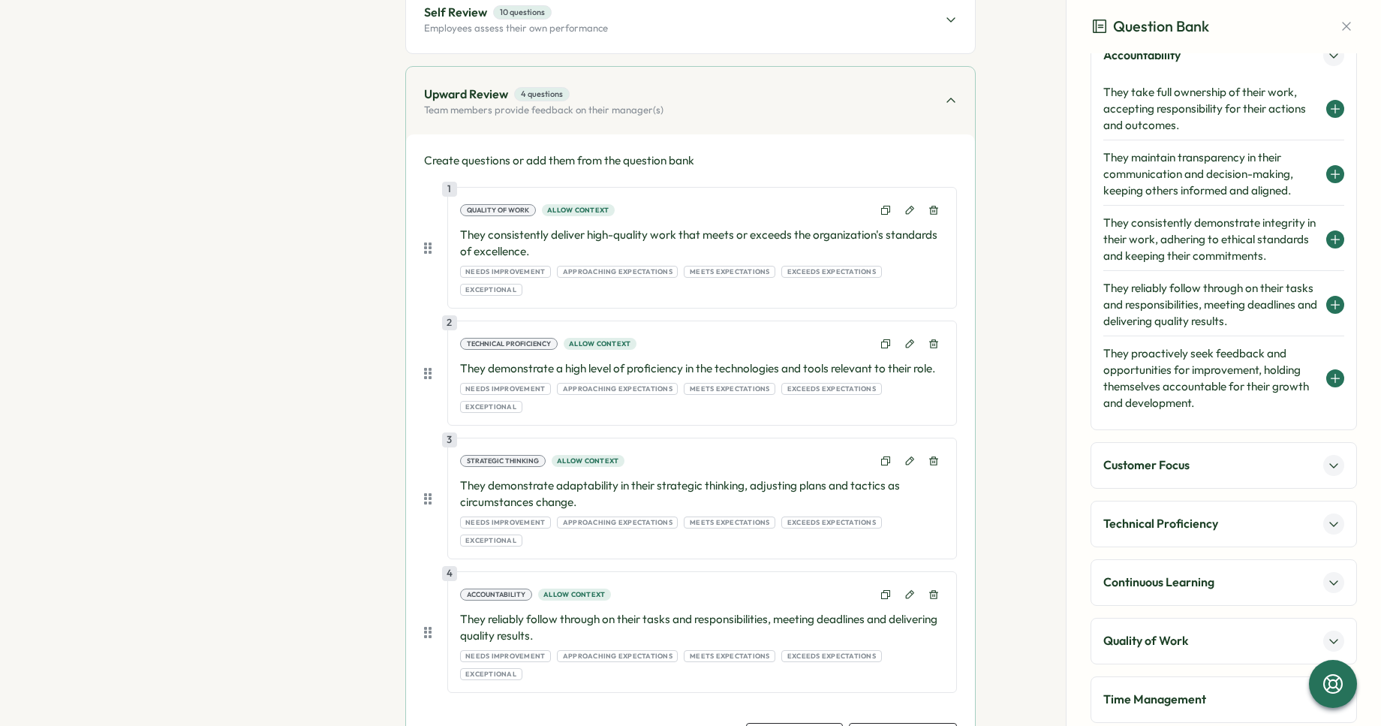
scroll to position [563, 0]
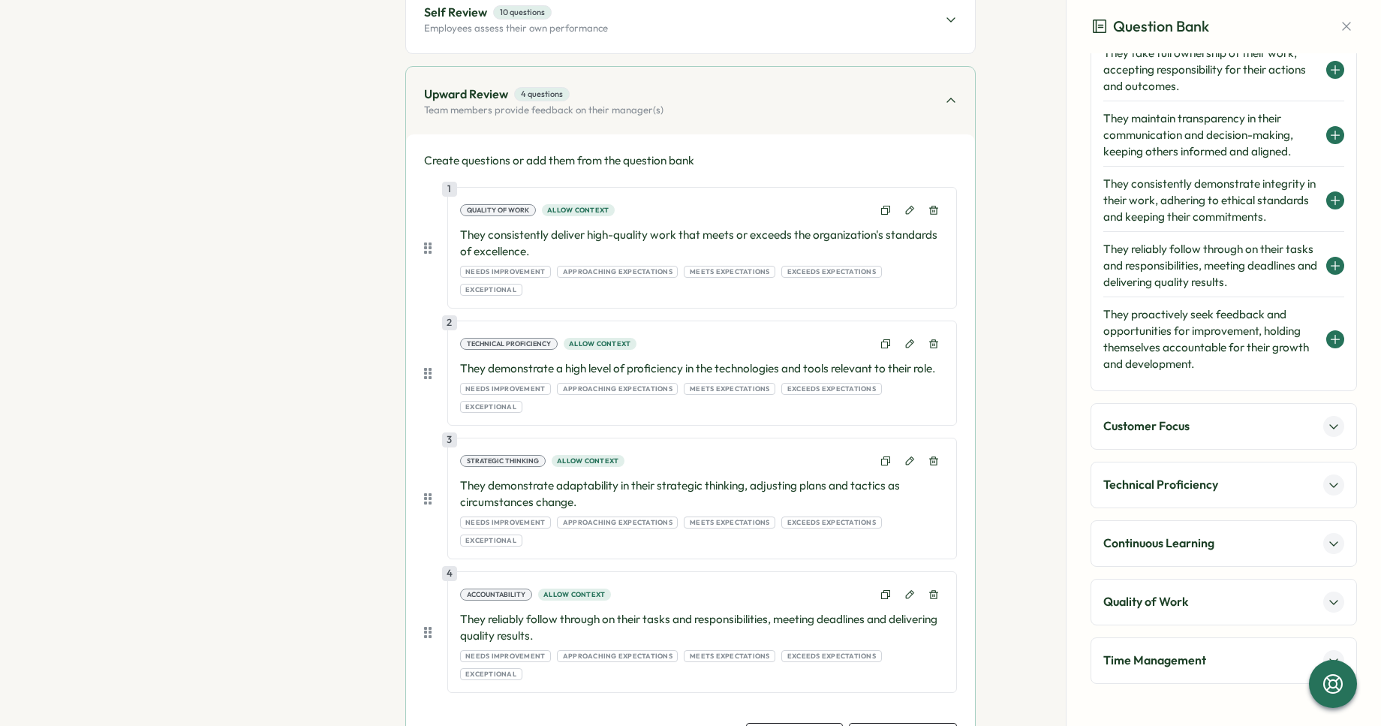
click at [1137, 436] on div "Customer Focus" at bounding box center [1224, 426] width 267 height 47
click at [1142, 430] on p "Customer Focus" at bounding box center [1147, 426] width 86 height 19
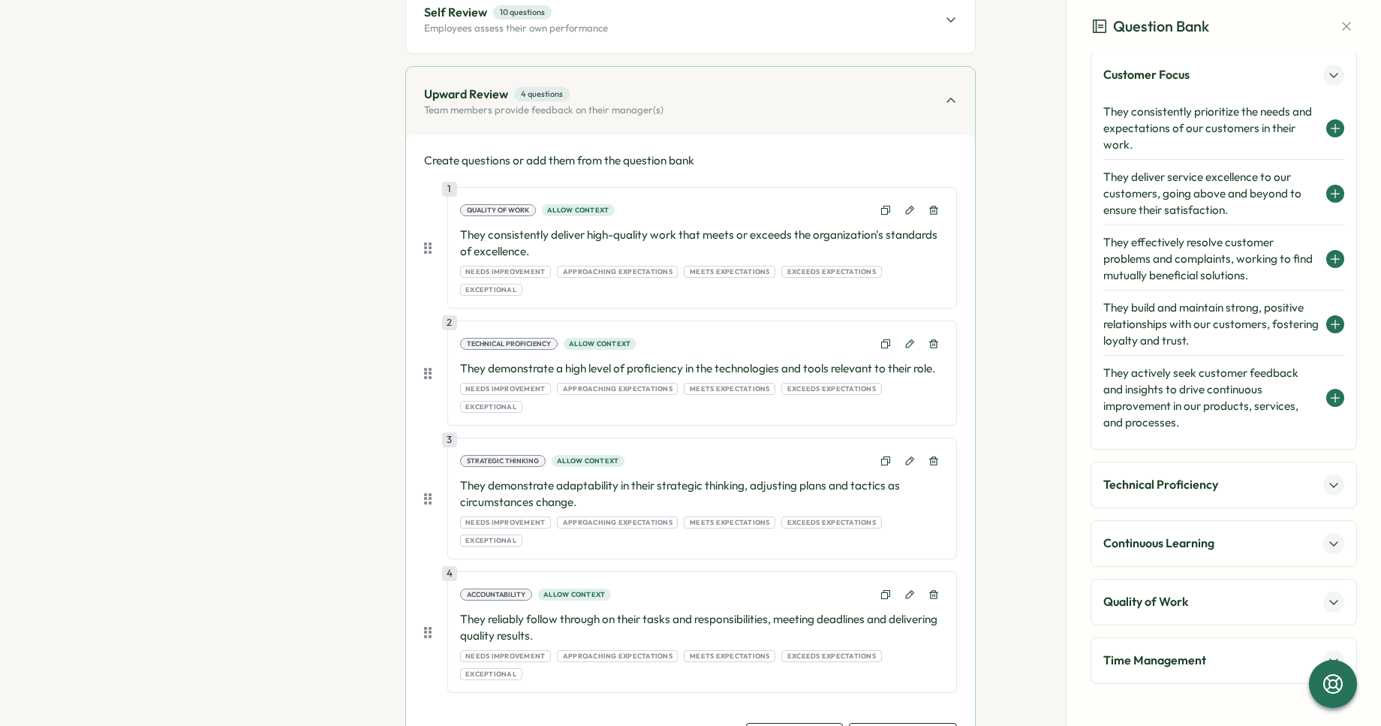
scroll to position [483, 0]
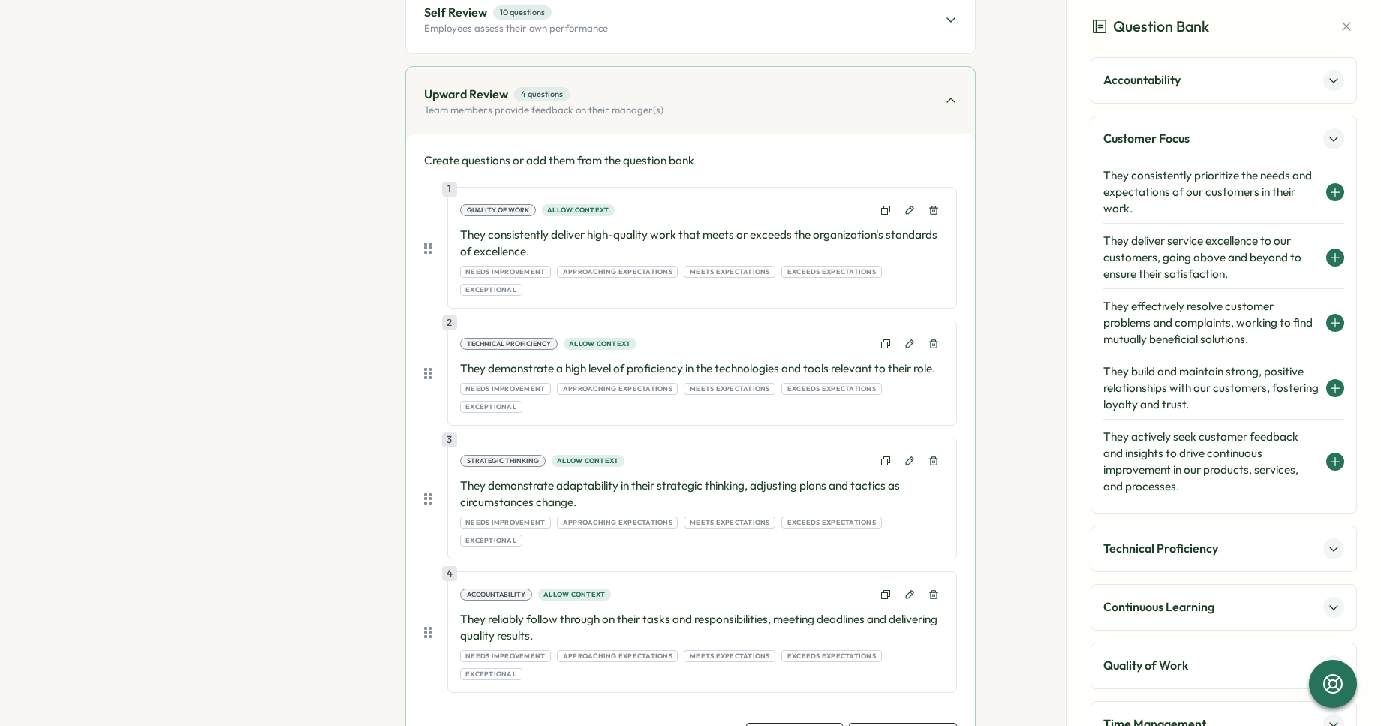
click at [1184, 185] on h4 "They consistently prioritize the needs and expectations of our customers in the…" at bounding box center [1211, 192] width 215 height 50
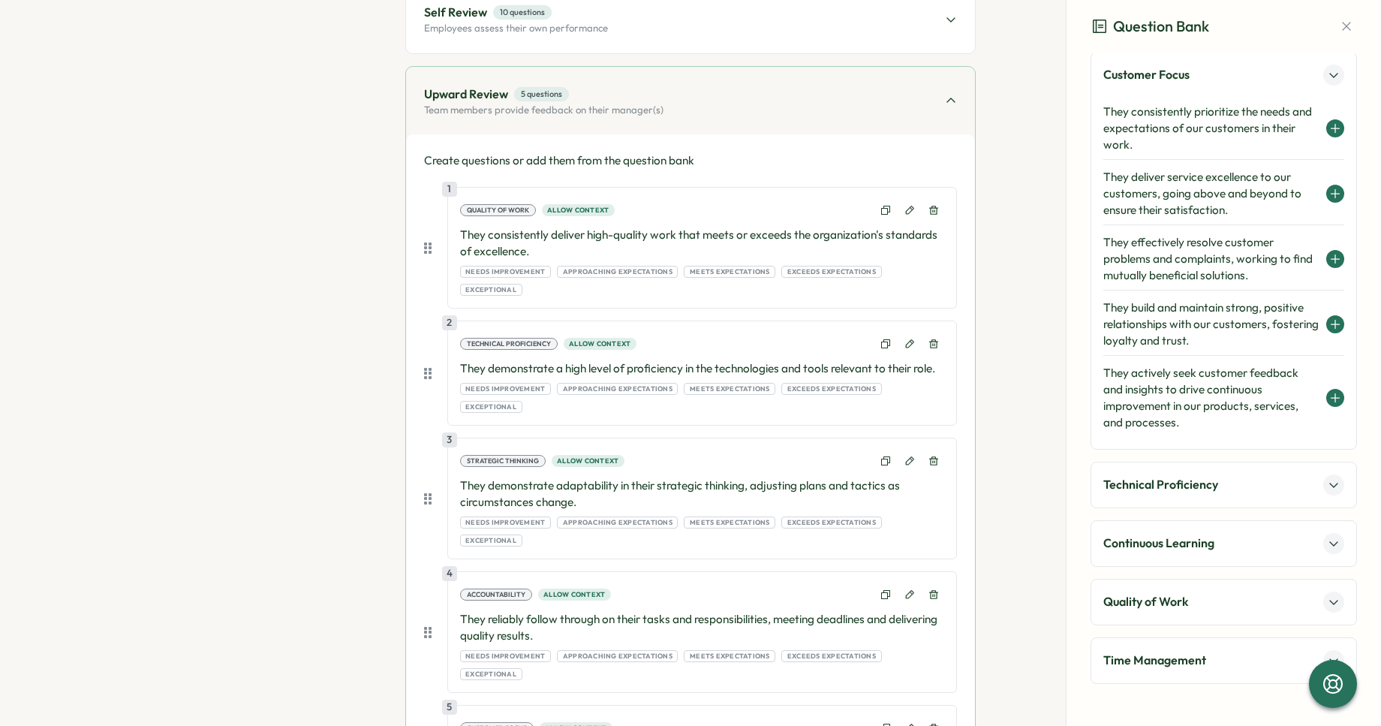
scroll to position [241, 0]
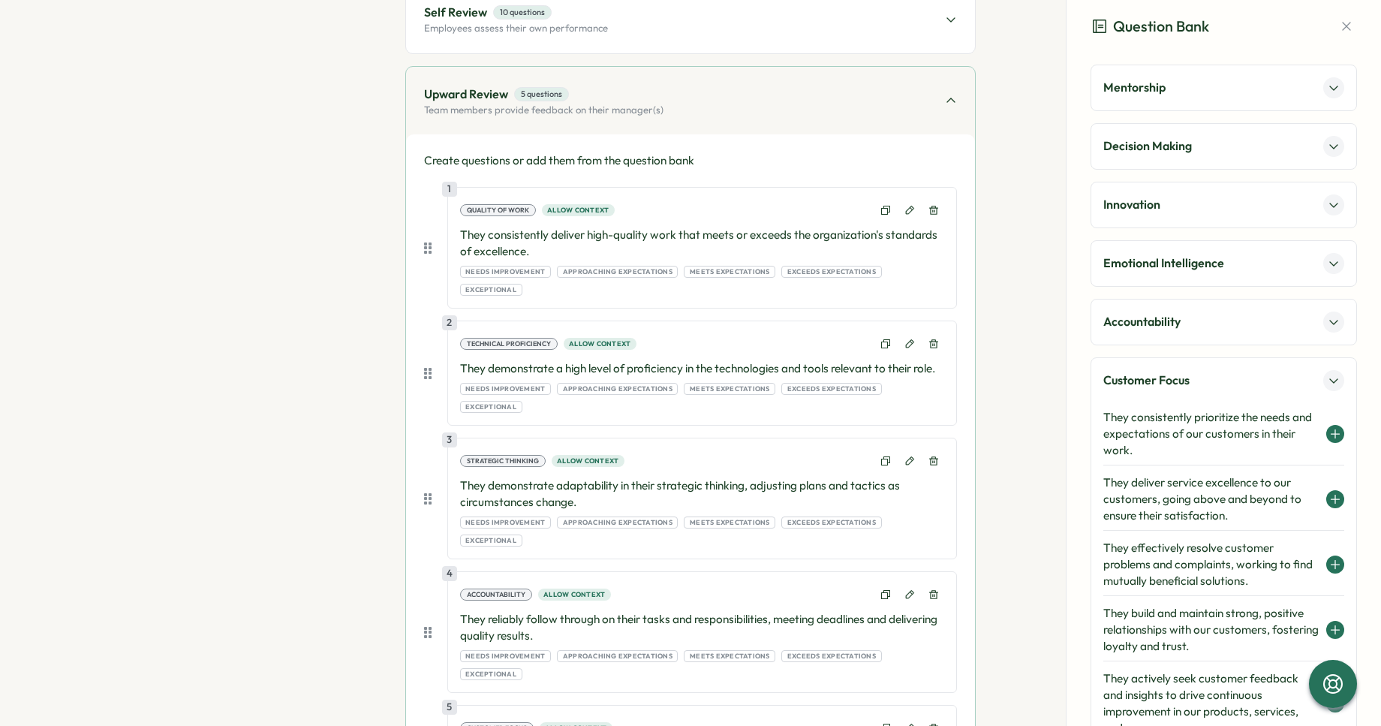
click at [1145, 262] on p "Emotional Intelligence" at bounding box center [1164, 263] width 121 height 19
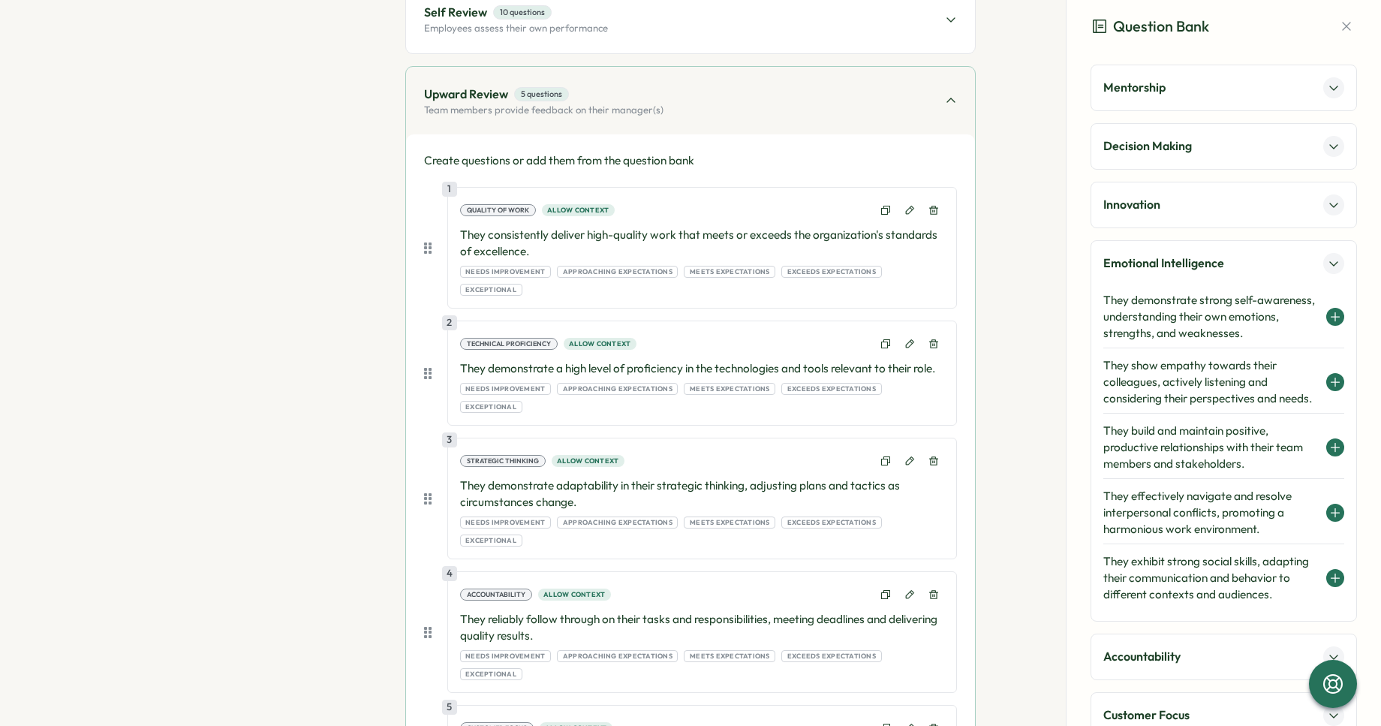
click at [1189, 319] on h4 "They demonstrate strong self-awareness, understanding their own emotions, stren…" at bounding box center [1211, 317] width 215 height 50
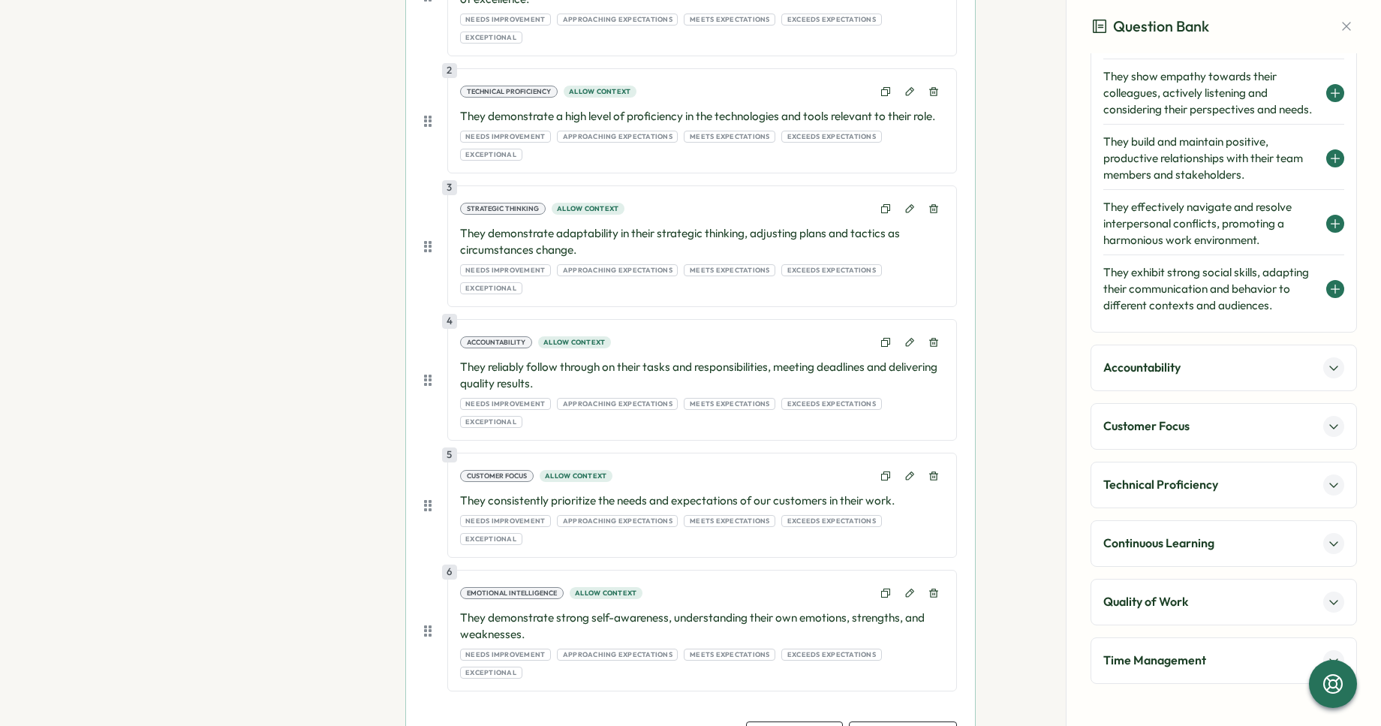
scroll to position [0, 0]
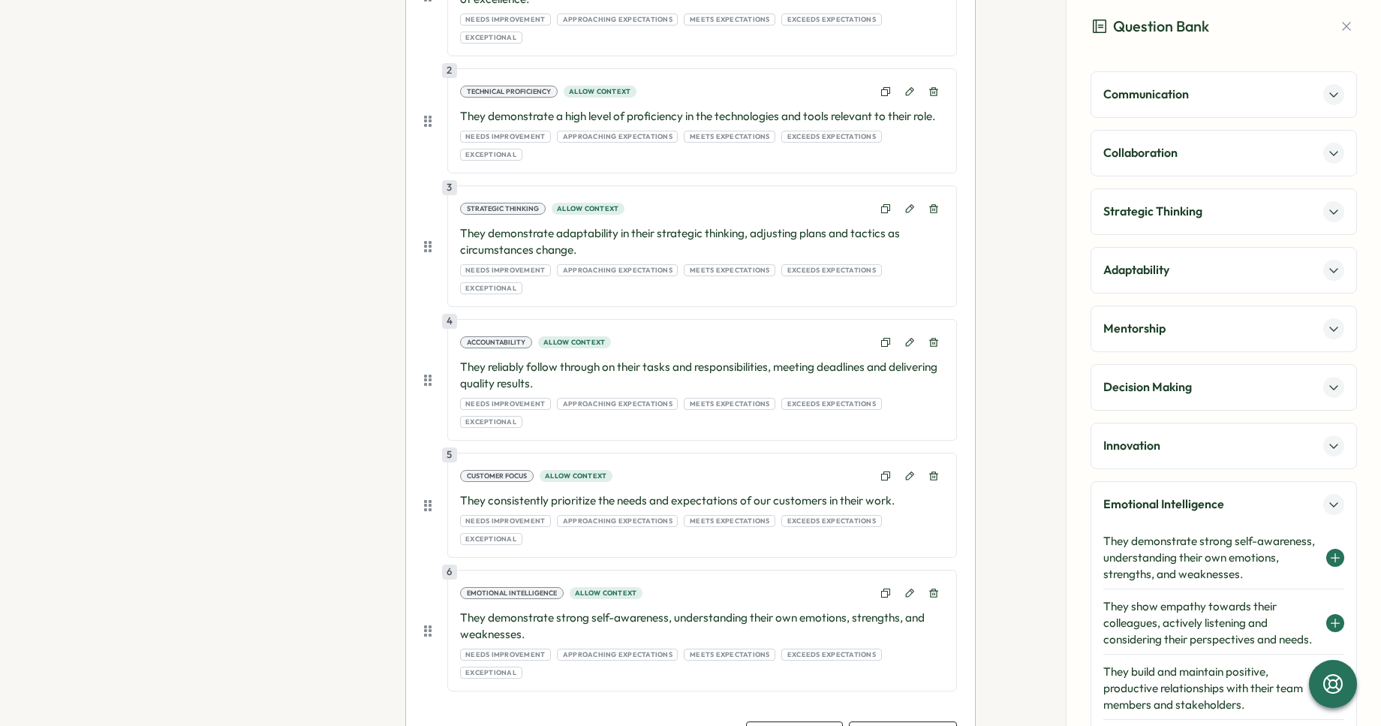
click at [1157, 327] on p "Mentorship" at bounding box center [1135, 328] width 62 height 19
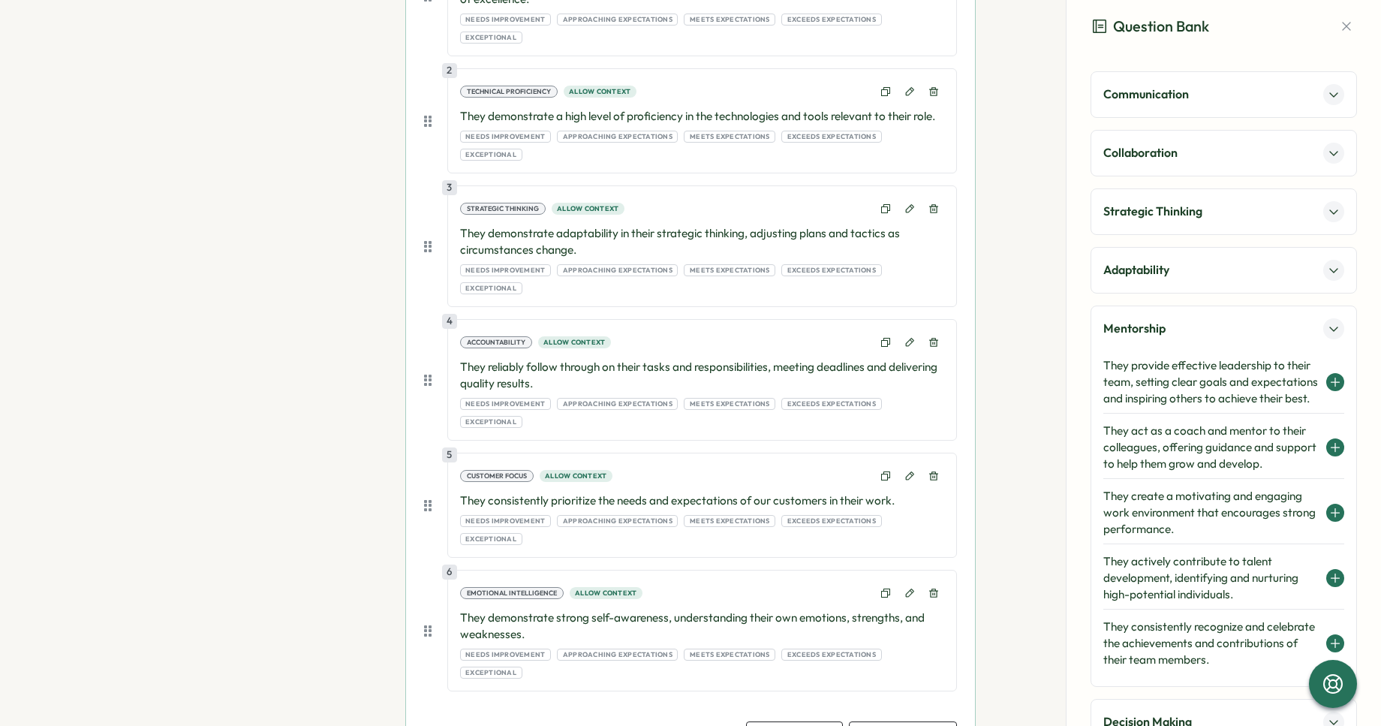
click at [1155, 528] on h4 "They create a motivating and engaging work environment that encourages strong p…" at bounding box center [1211, 513] width 215 height 50
click at [1163, 87] on p "Communication" at bounding box center [1147, 94] width 86 height 19
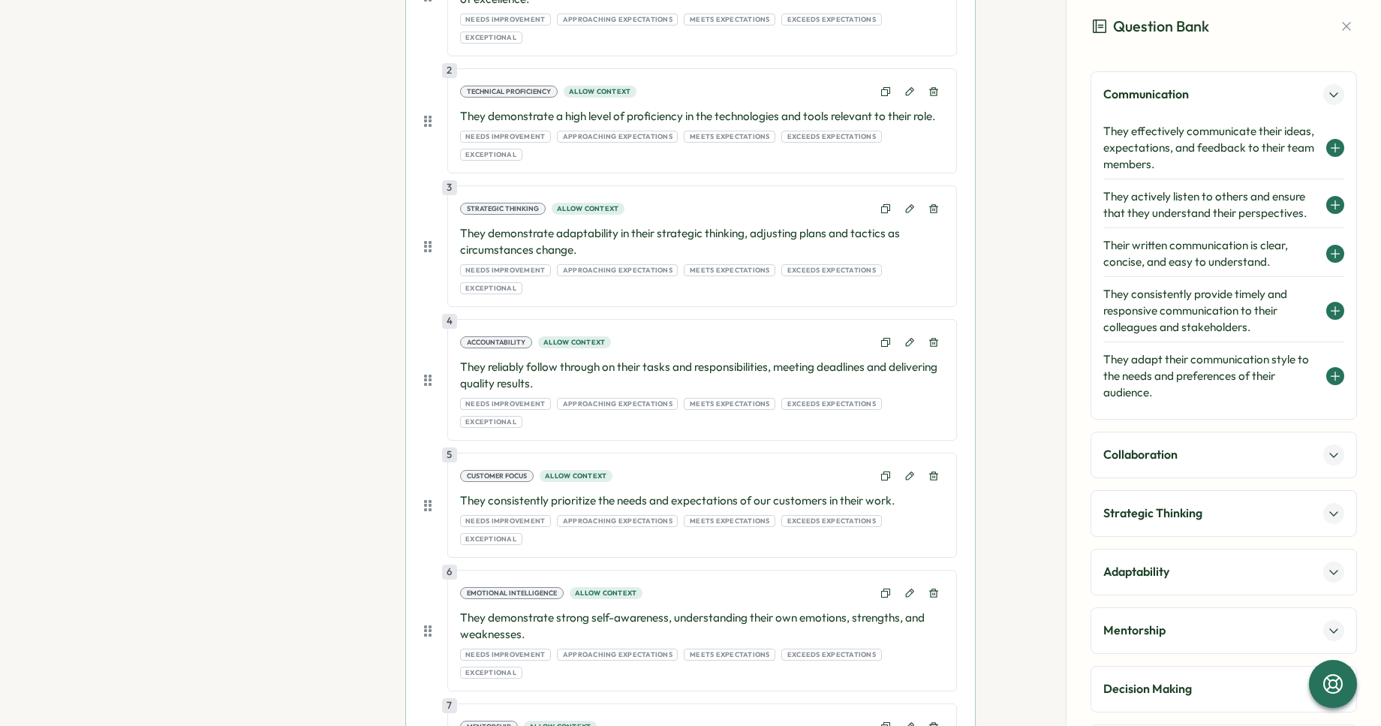
click at [1204, 149] on h4 "They effectively communicate their ideas, expectations, and feedback to their t…" at bounding box center [1211, 148] width 215 height 50
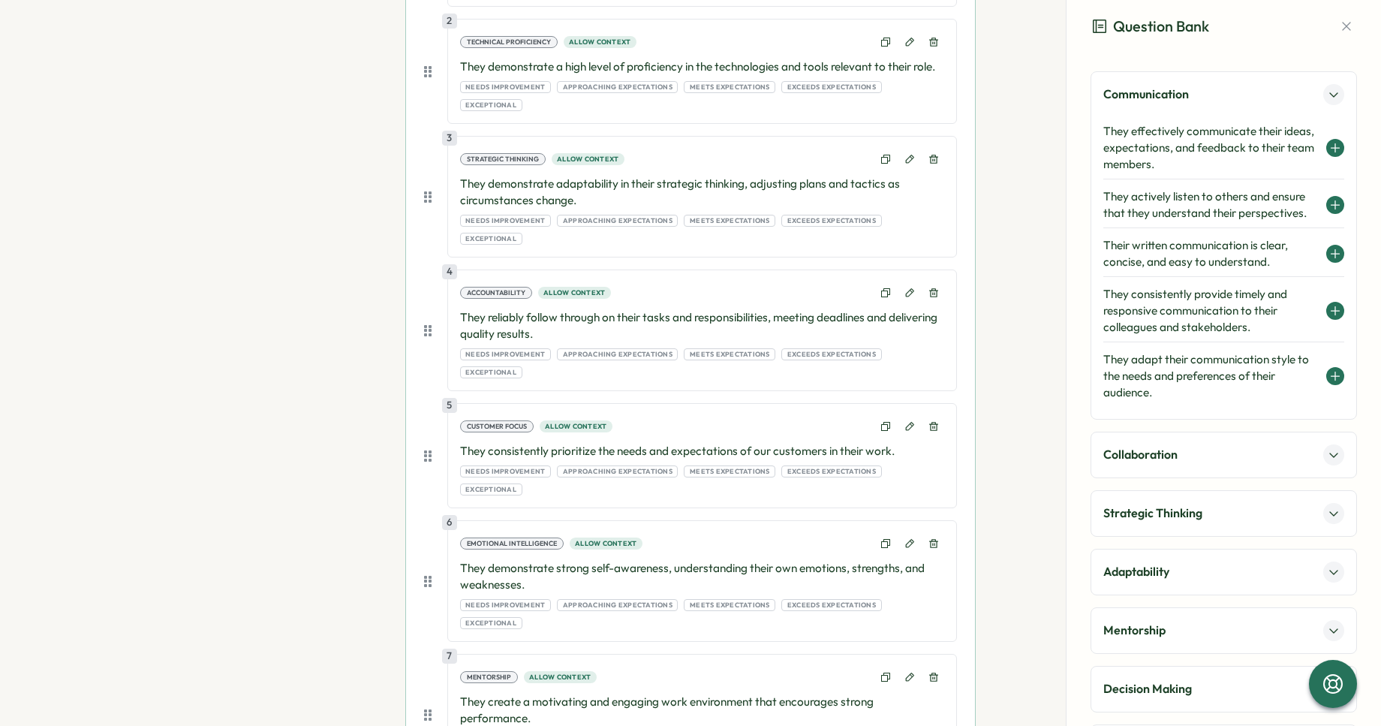
scroll to position [50, 0]
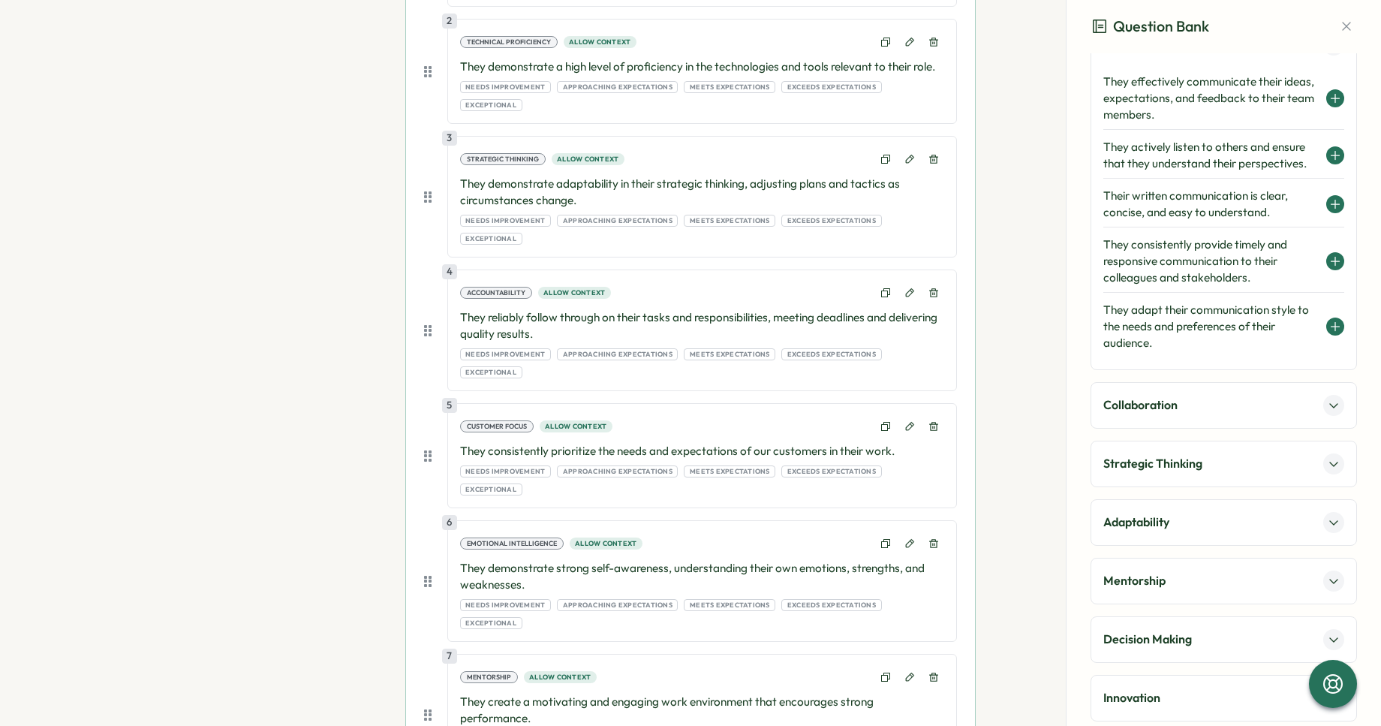
click at [1169, 427] on div "Collaboration" at bounding box center [1224, 405] width 267 height 47
click at [1169, 409] on p "Collaboration" at bounding box center [1141, 405] width 74 height 19
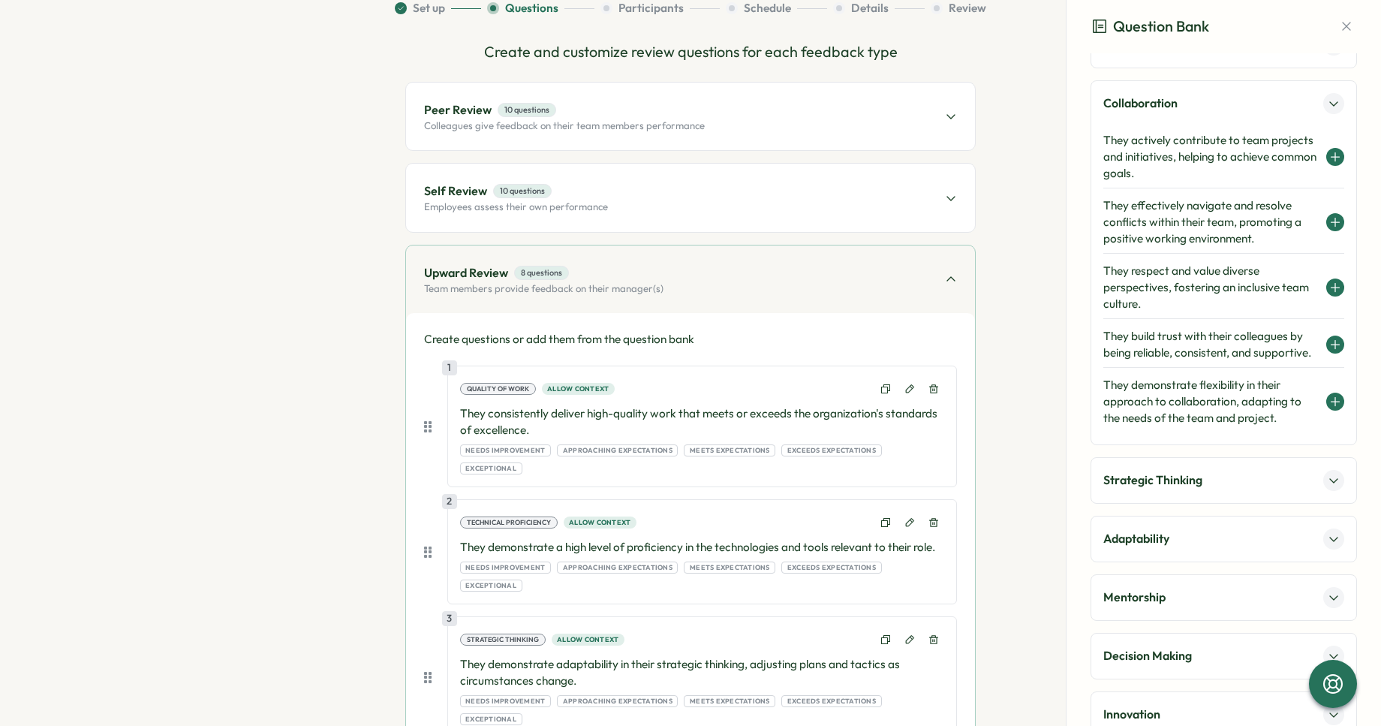
scroll to position [17, 0]
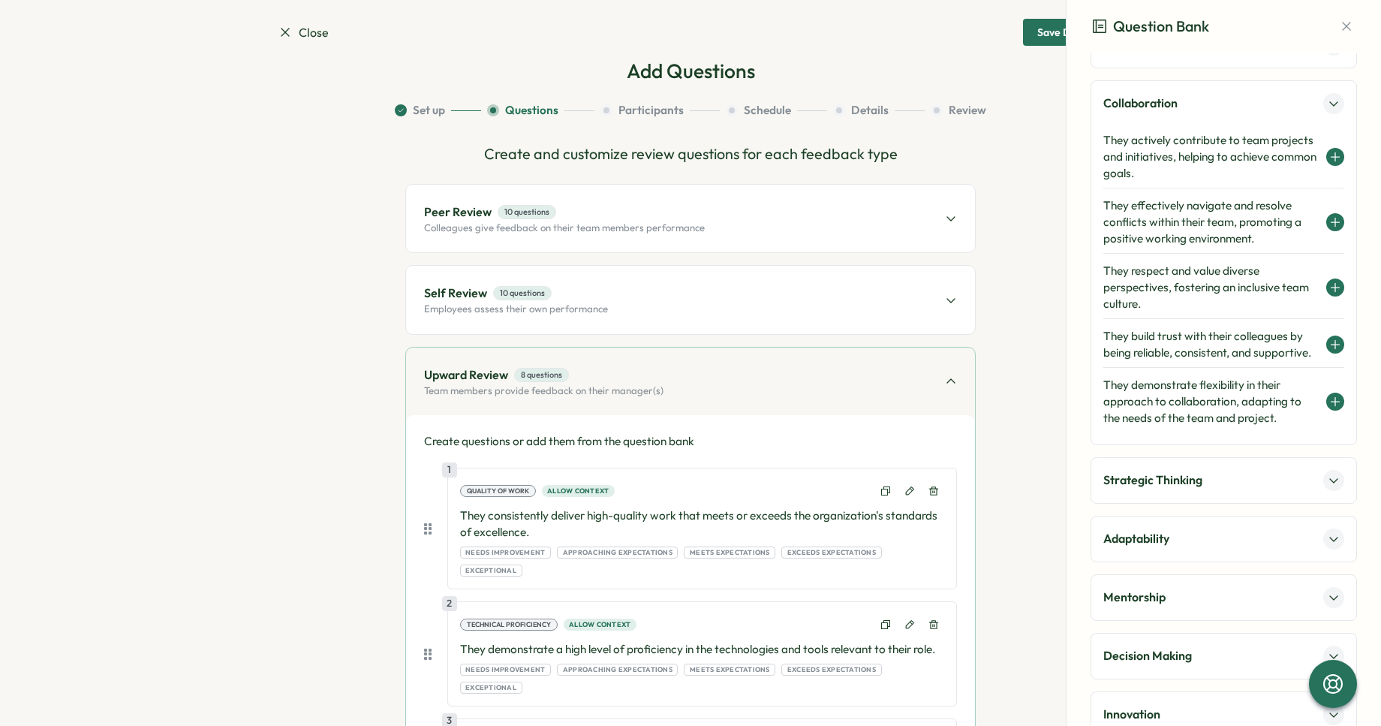
click at [663, 222] on p "Colleagues give feedback on their team members performance" at bounding box center [564, 228] width 281 height 14
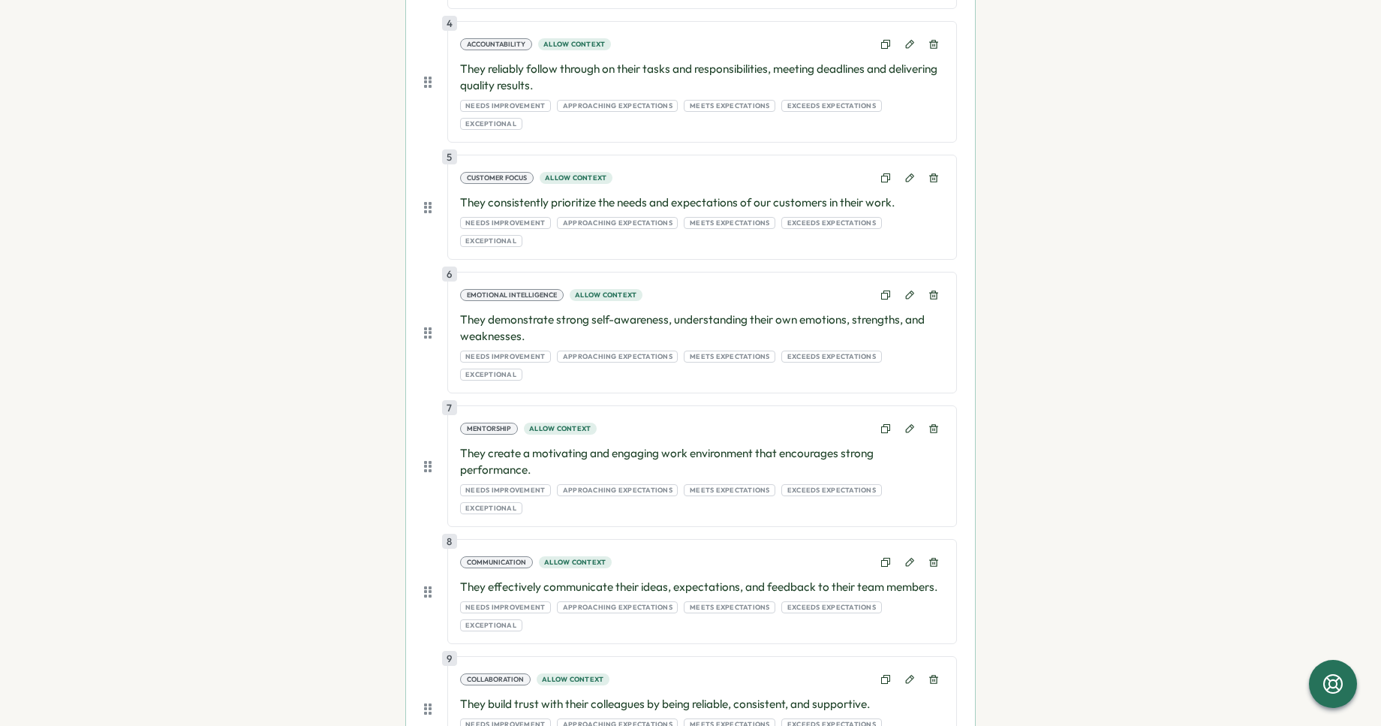
scroll to position [1071, 0]
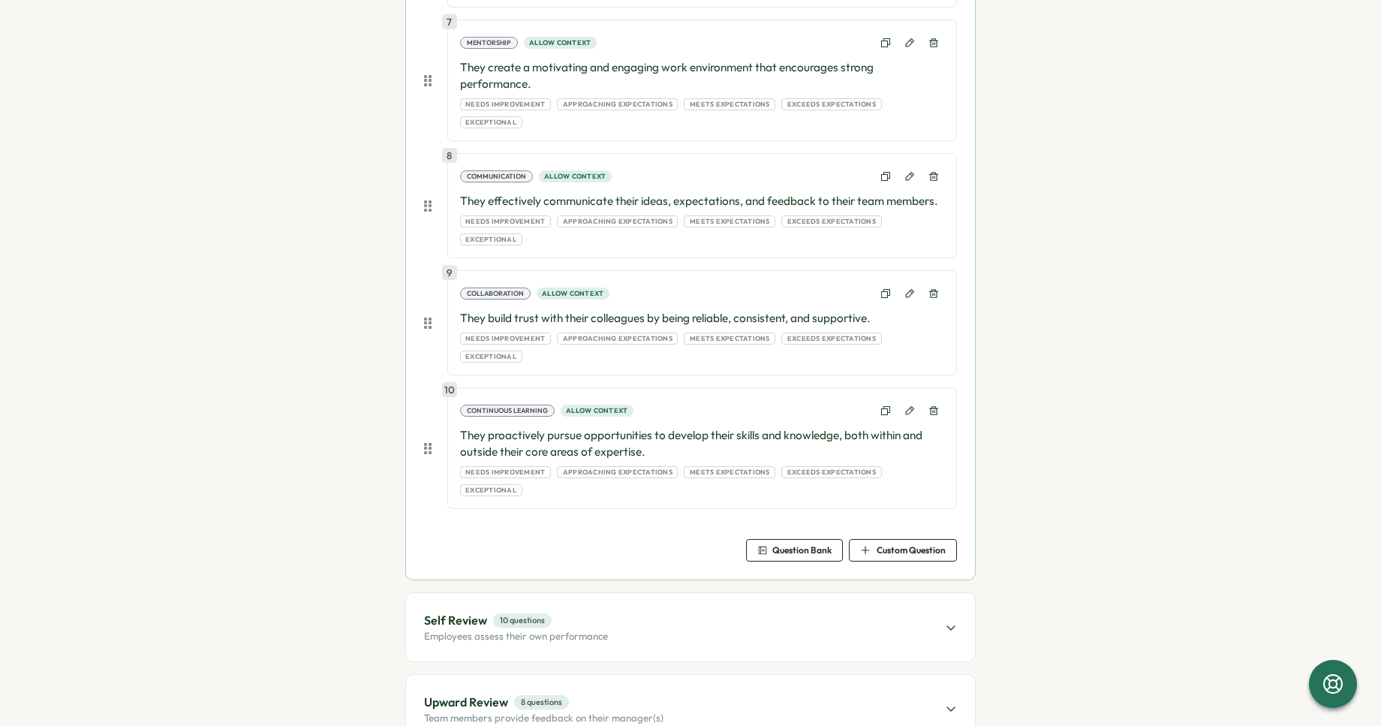
click at [655, 693] on span "Upward Review 8 questions" at bounding box center [544, 702] width 240 height 19
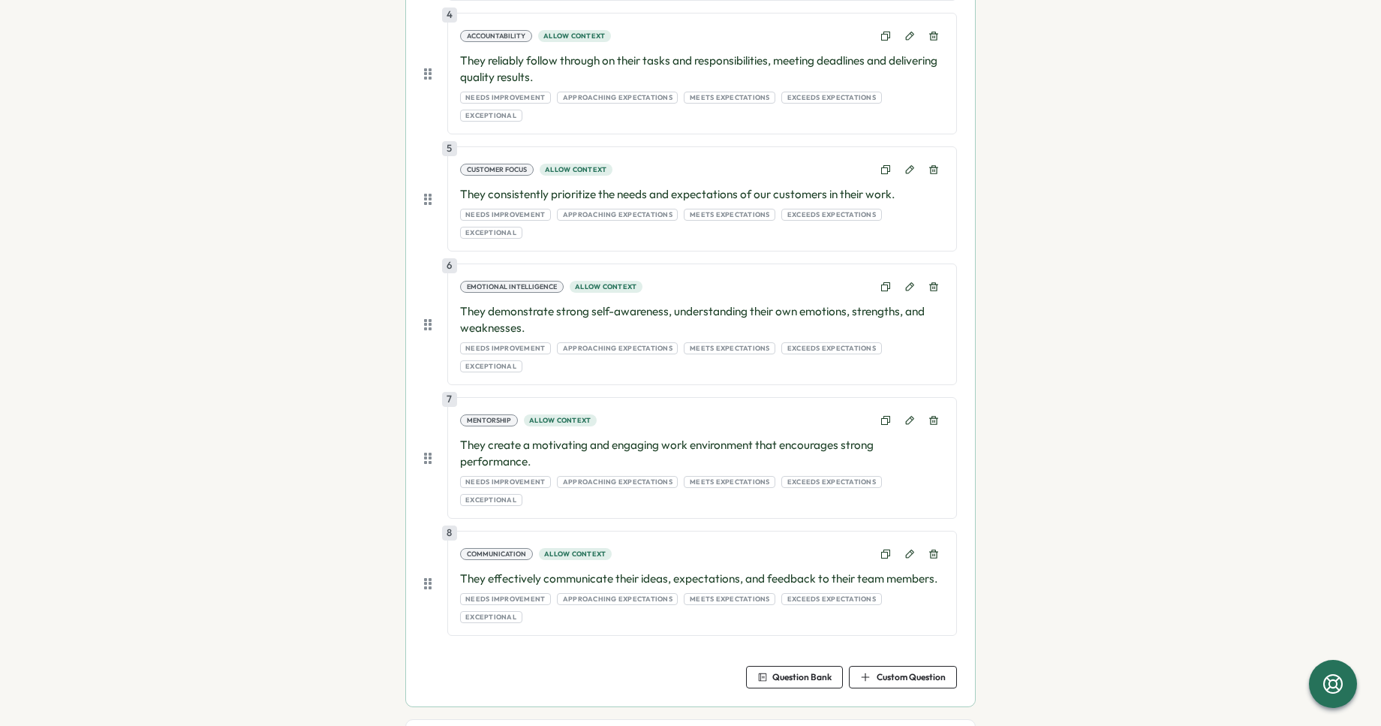
click at [791, 520] on div "Create questions or add them from the question bank 1 Quality of Work Allow con…" at bounding box center [690, 141] width 533 height 1095
click at [787, 667] on span "Question Bank" at bounding box center [795, 677] width 74 height 21
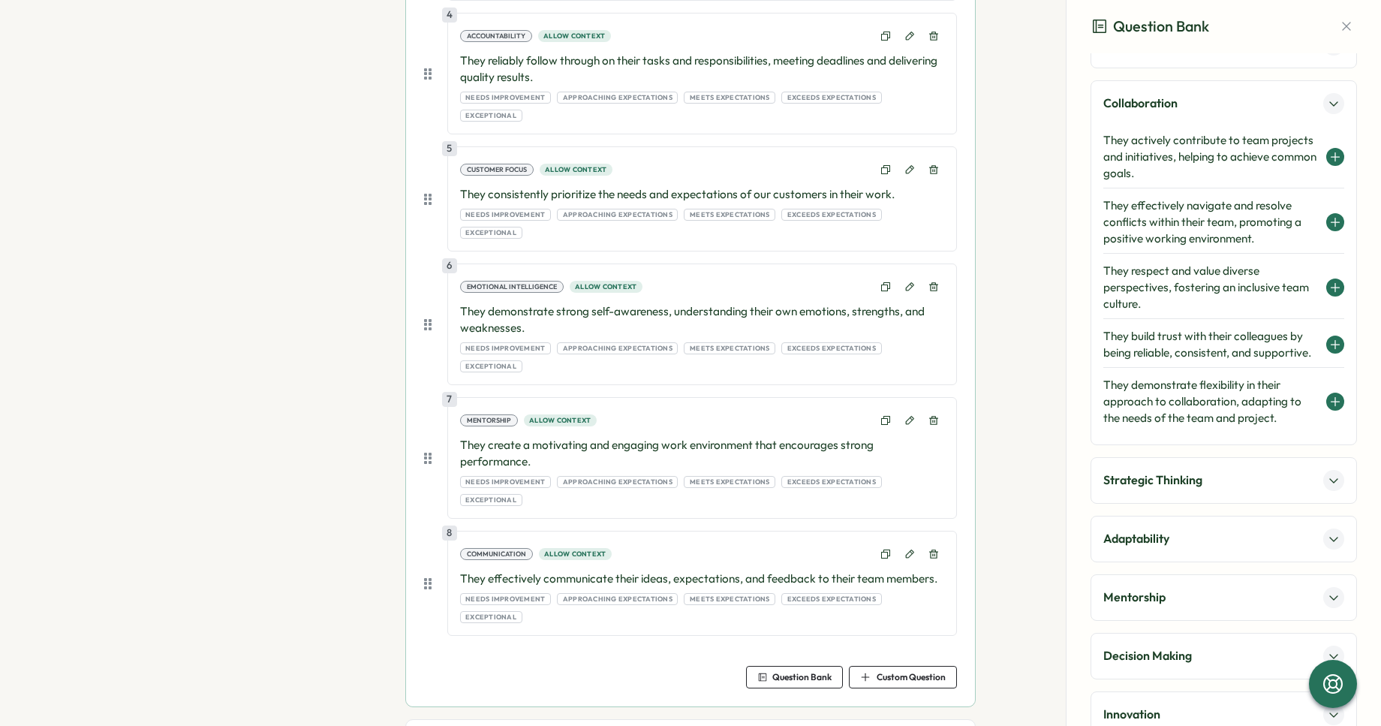
click at [1262, 345] on h4 "They build trust with their colleagues by being reliable, consistent, and suppo…" at bounding box center [1211, 344] width 215 height 33
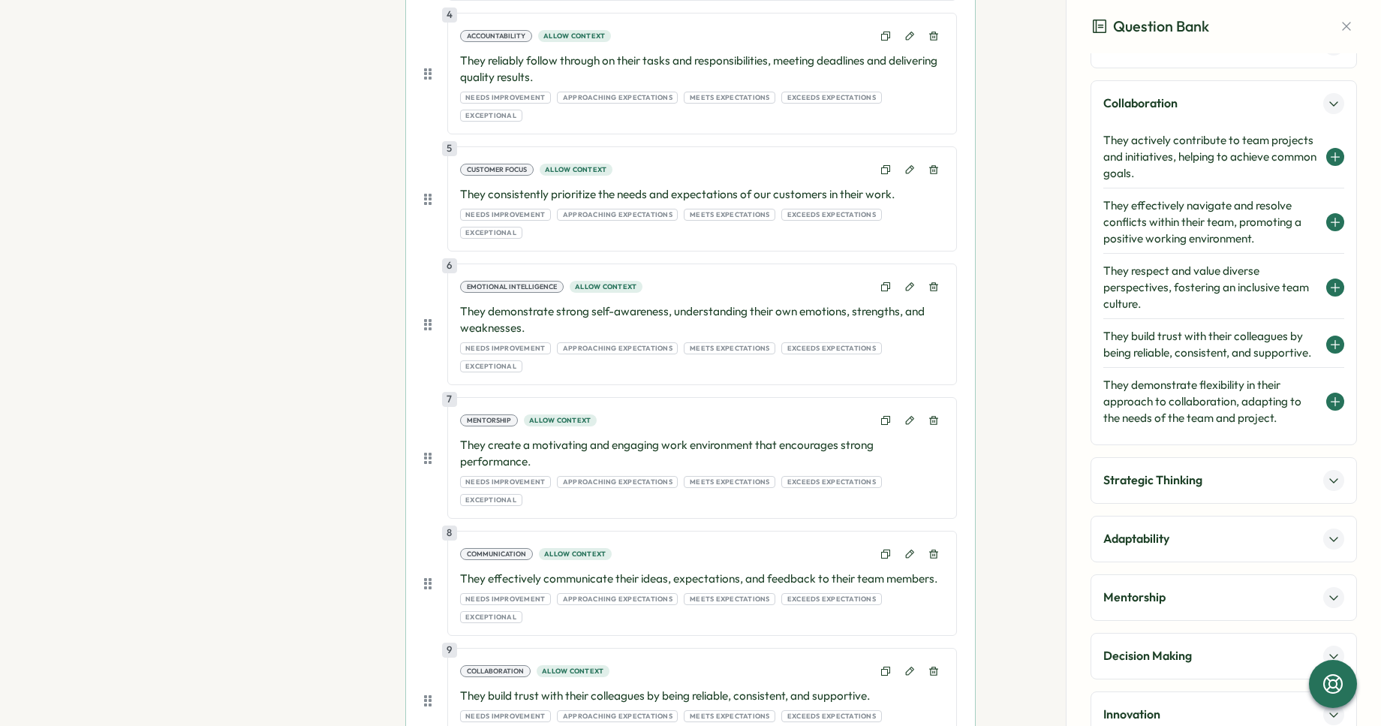
scroll to position [922, 0]
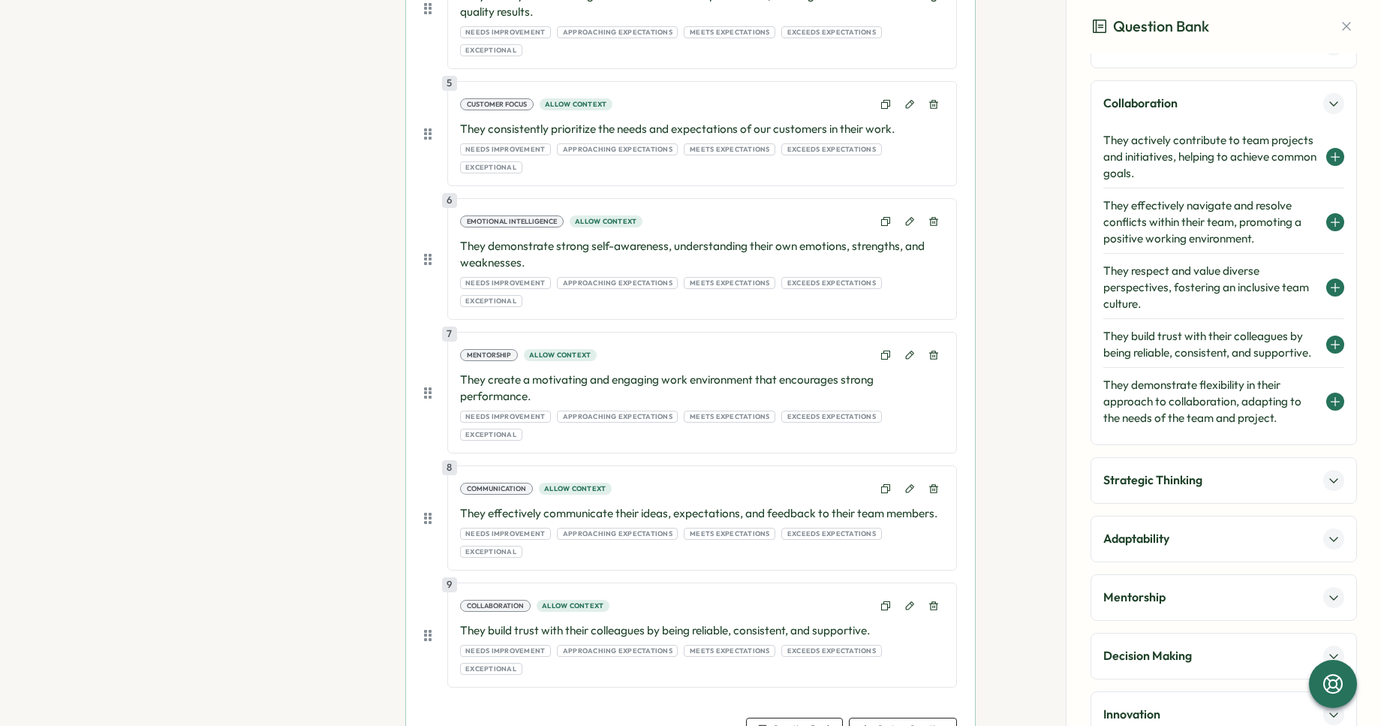
click at [796, 720] on span "Question Bank" at bounding box center [802, 729] width 59 height 9
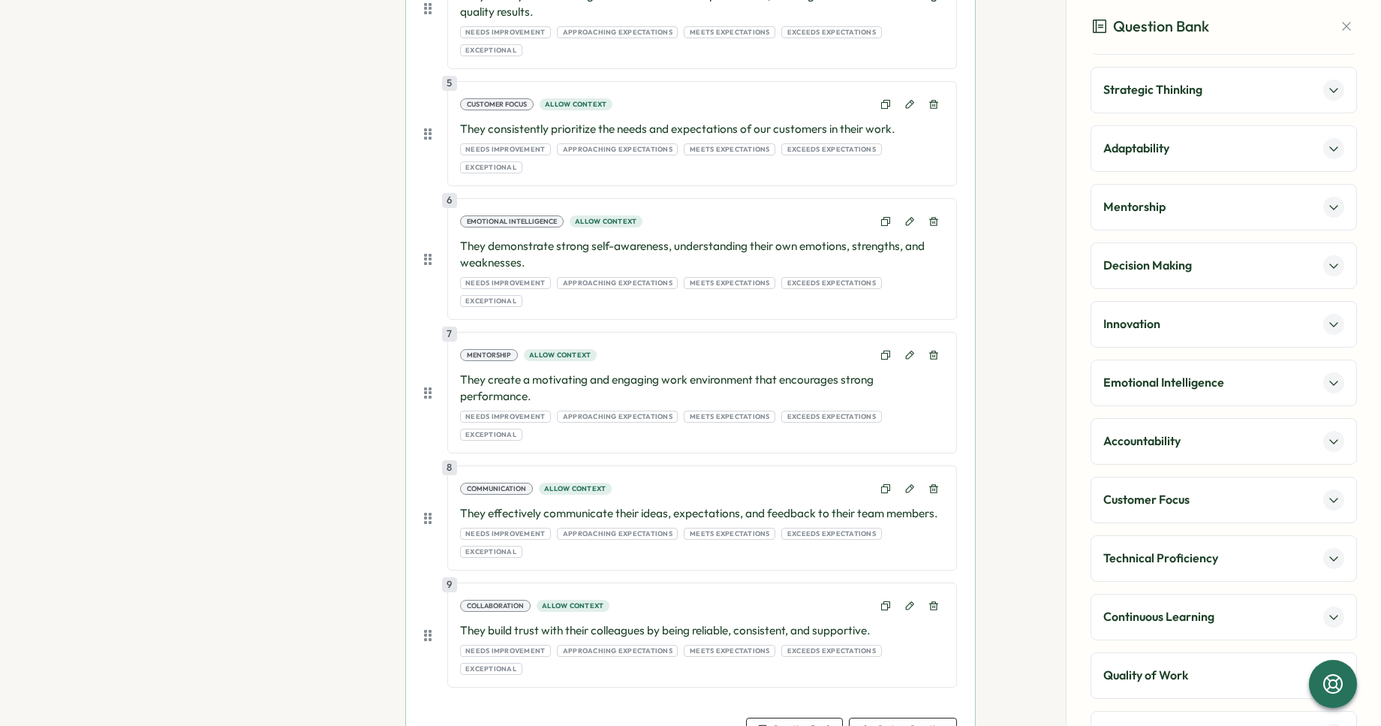
scroll to position [530, 0]
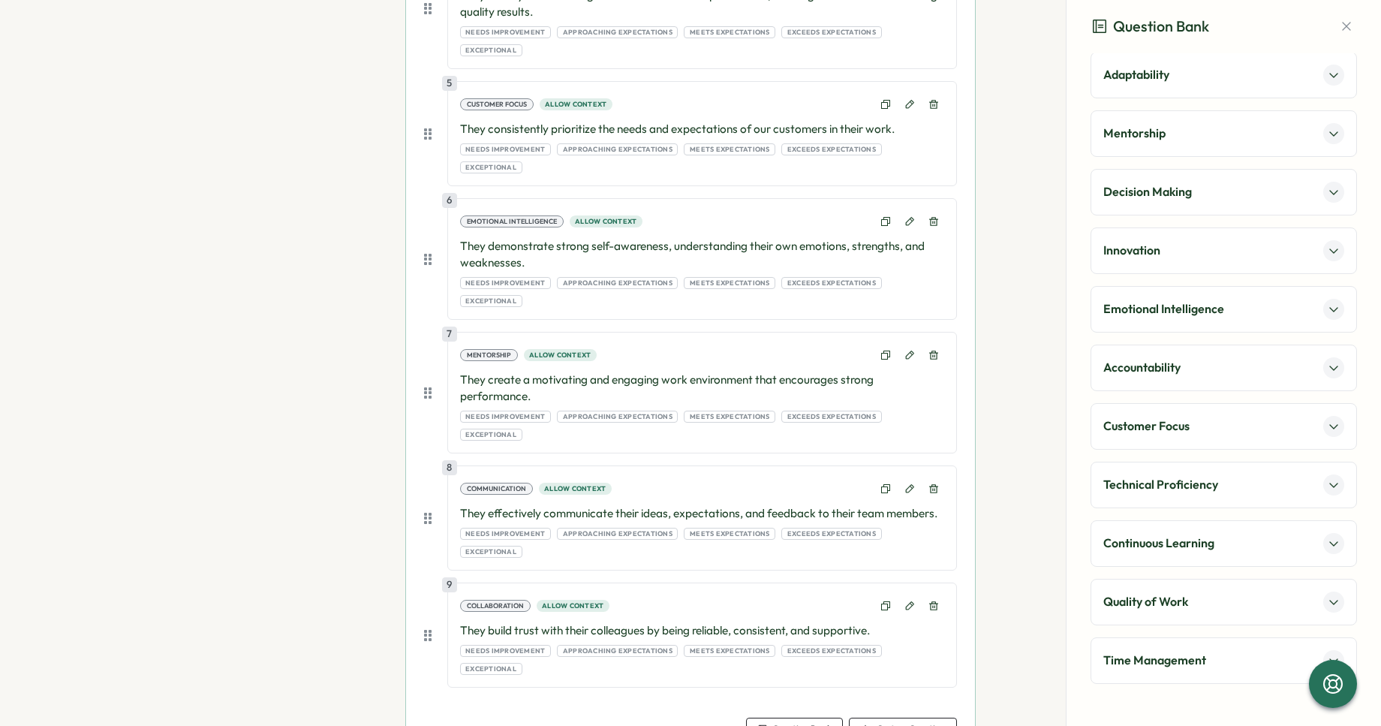
click at [1167, 555] on div "Continuous Learning" at bounding box center [1224, 543] width 267 height 47
click at [1162, 540] on p "Continuous Learning" at bounding box center [1159, 543] width 111 height 19
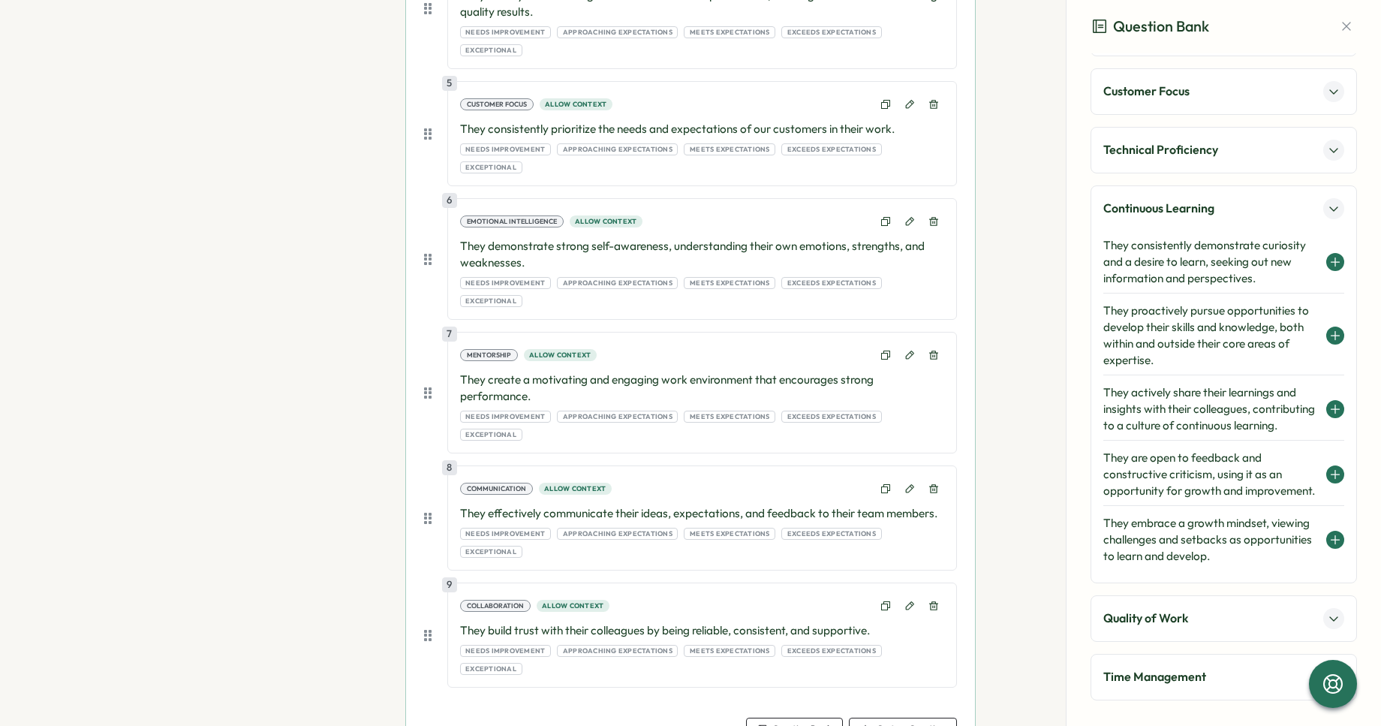
click at [1203, 415] on h4 "They actively share their learnings and insights with their colleagues, contrib…" at bounding box center [1211, 409] width 215 height 50
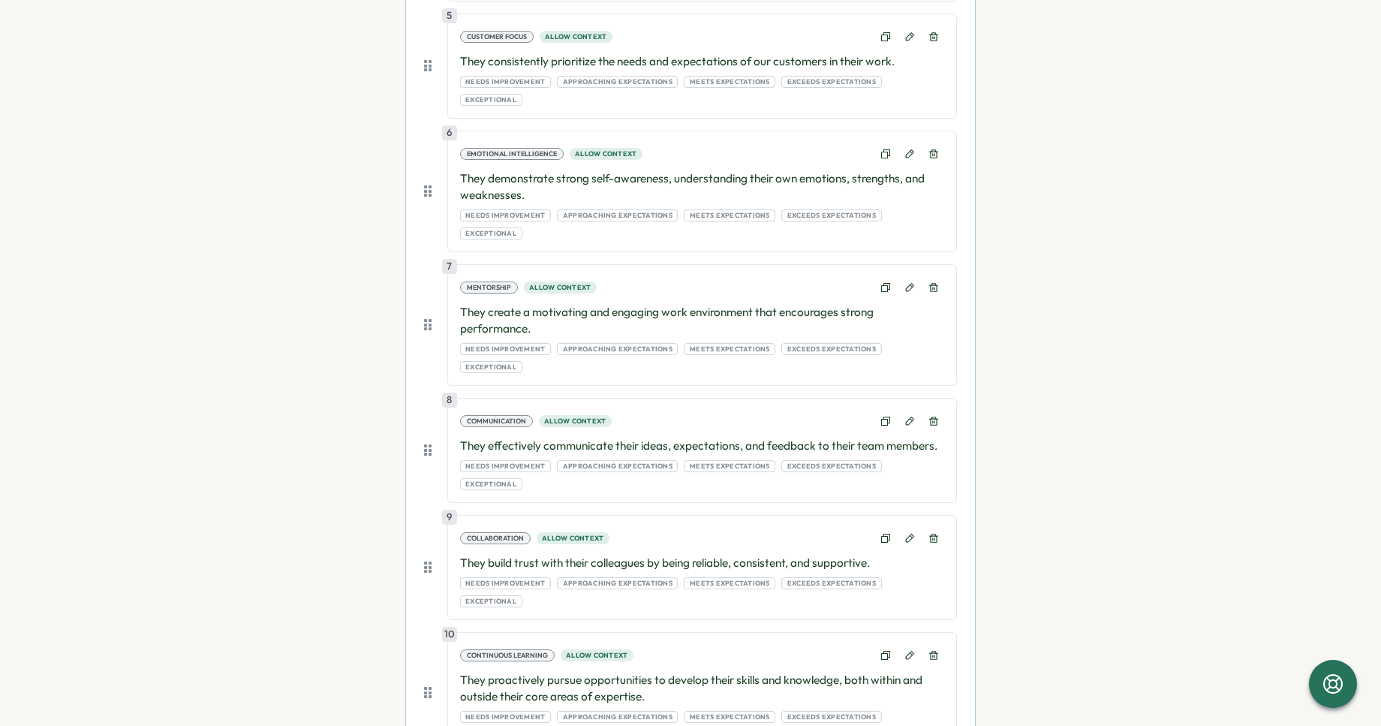
click at [644, 672] on p "They proactively pursue opportunities to develop their skills and knowledge, bo…" at bounding box center [702, 688] width 484 height 33
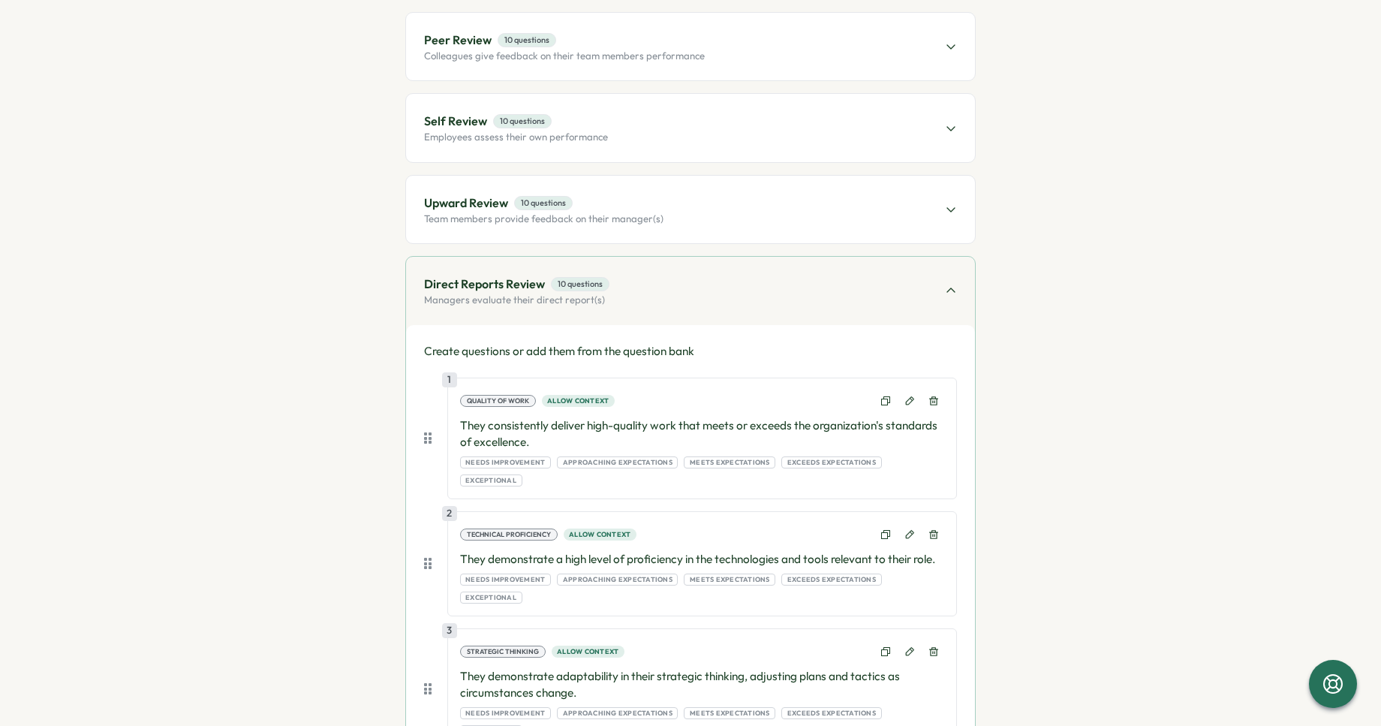
scroll to position [143, 0]
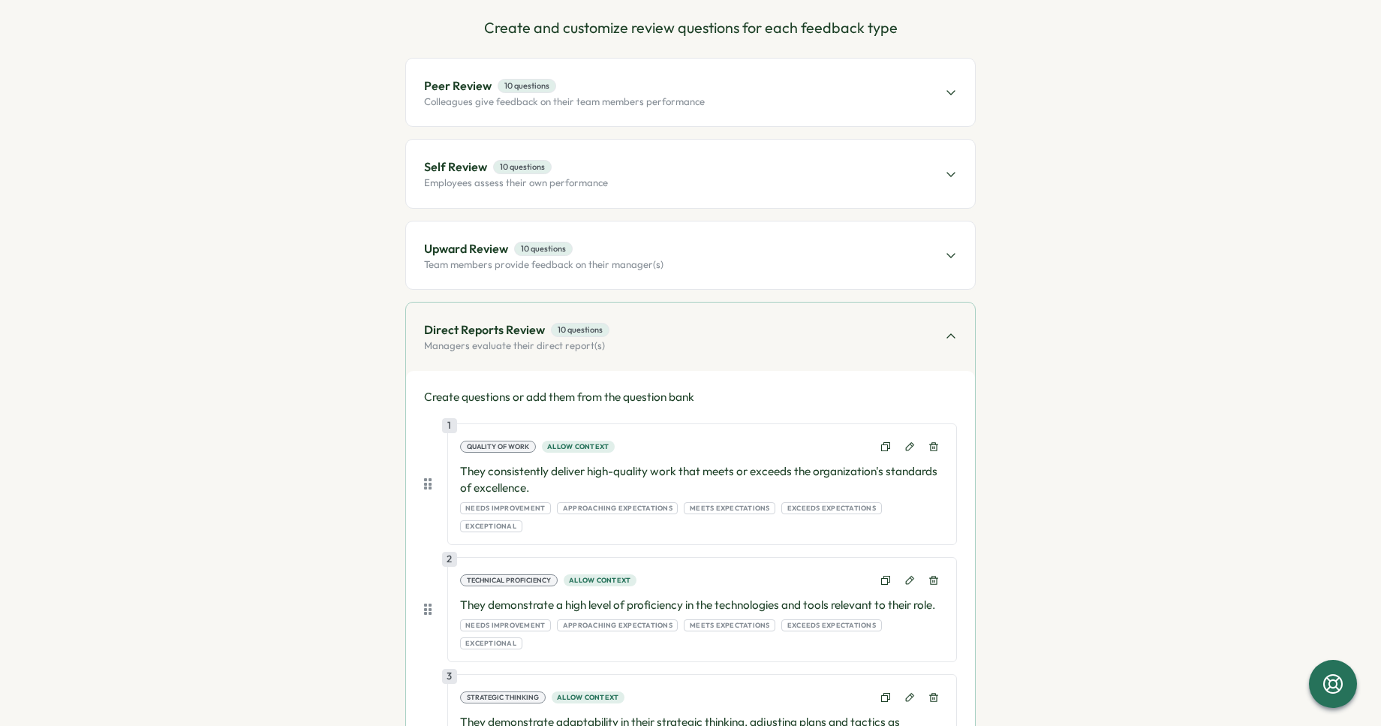
click at [710, 256] on div "Upward Review 10 questions Team members provide feedback on their manager(s)" at bounding box center [690, 255] width 569 height 68
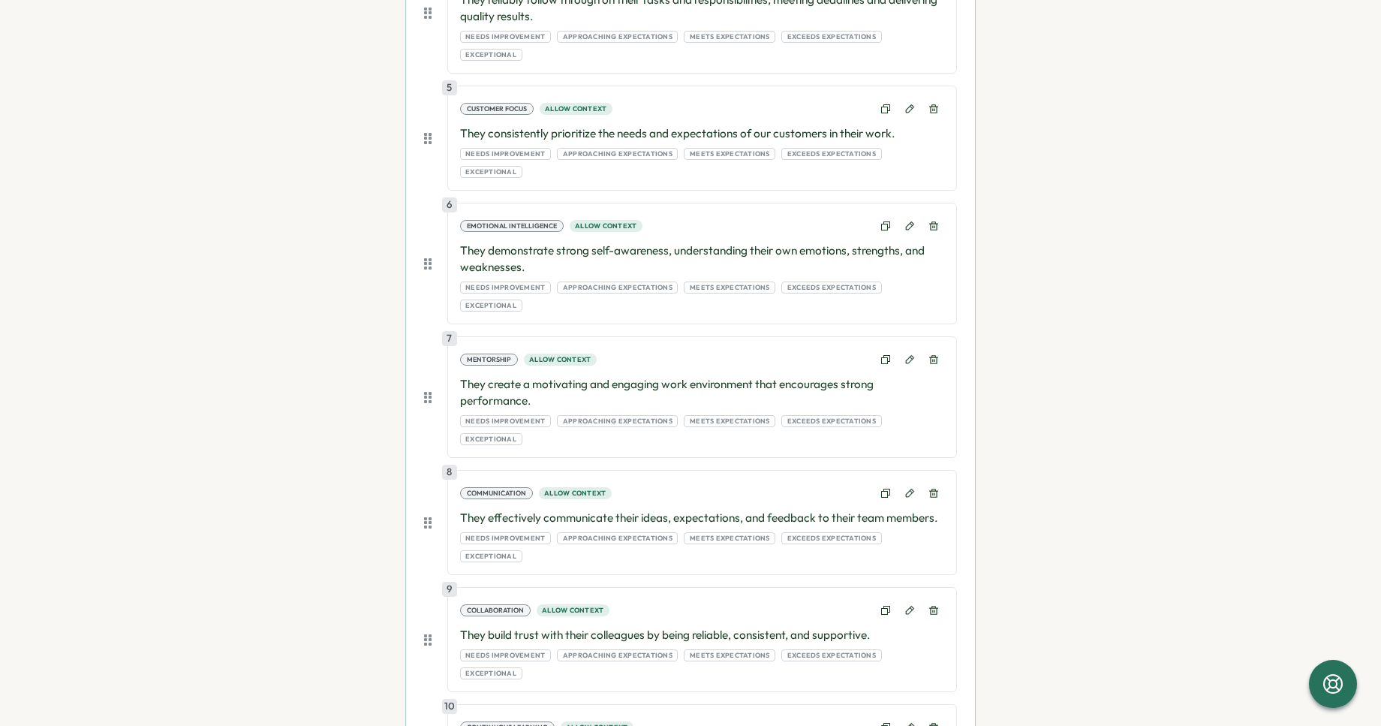
scroll to position [1071, 0]
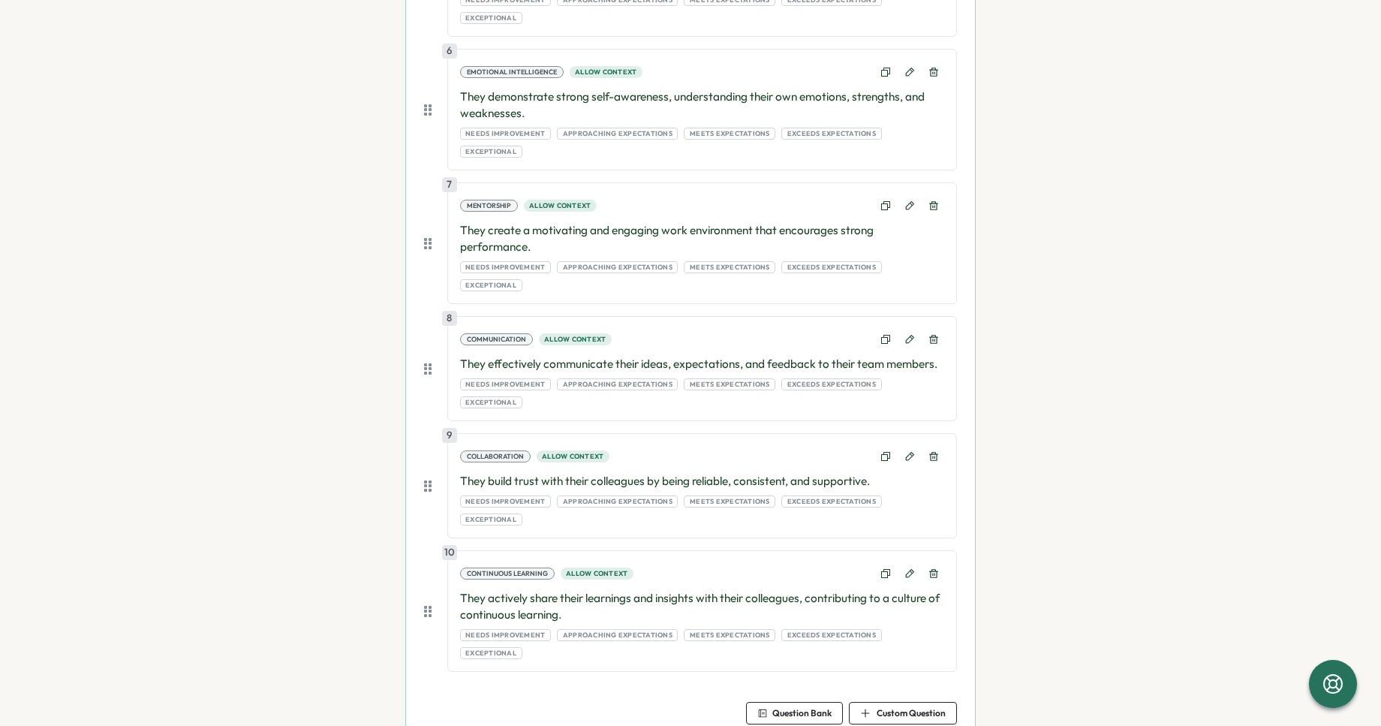
drag, startPoint x: 884, startPoint y: 675, endPoint x: 815, endPoint y: 628, distance: 84.3
click at [803, 709] on span "Question Bank" at bounding box center [802, 713] width 59 height 9
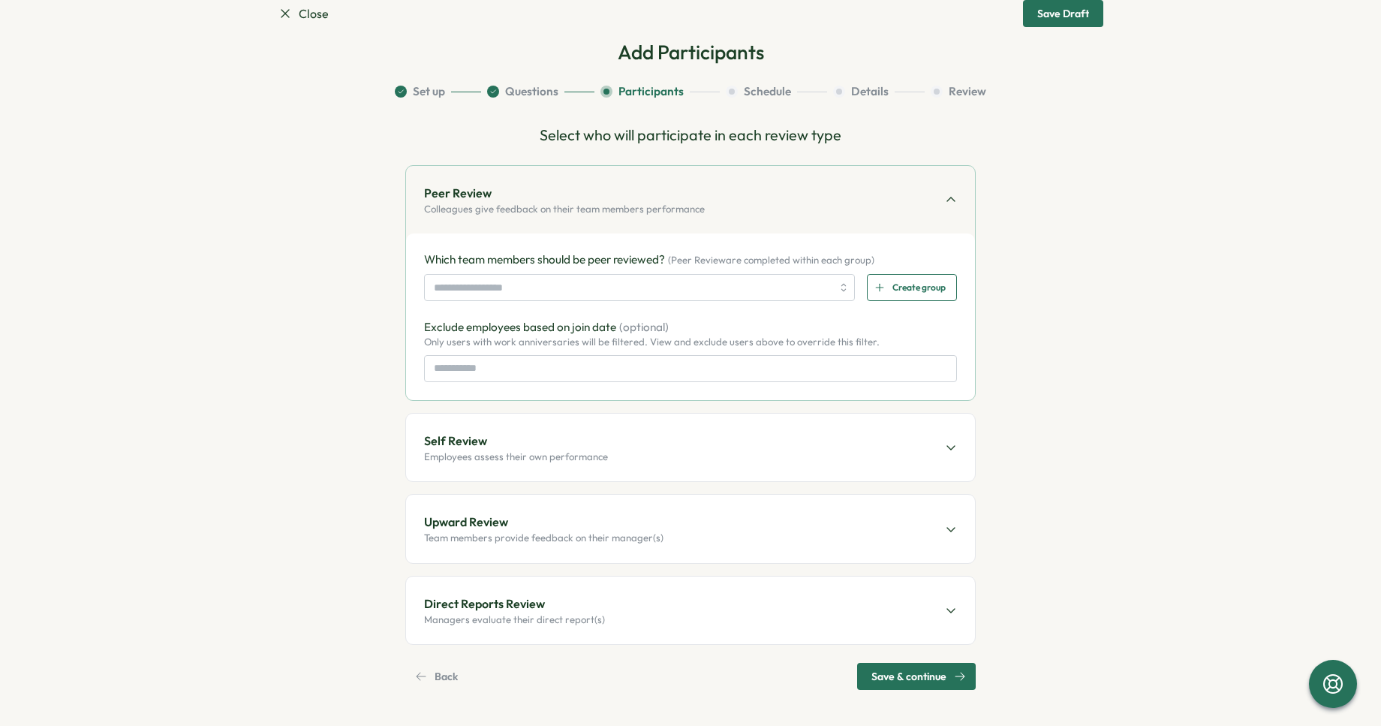
scroll to position [0, 0]
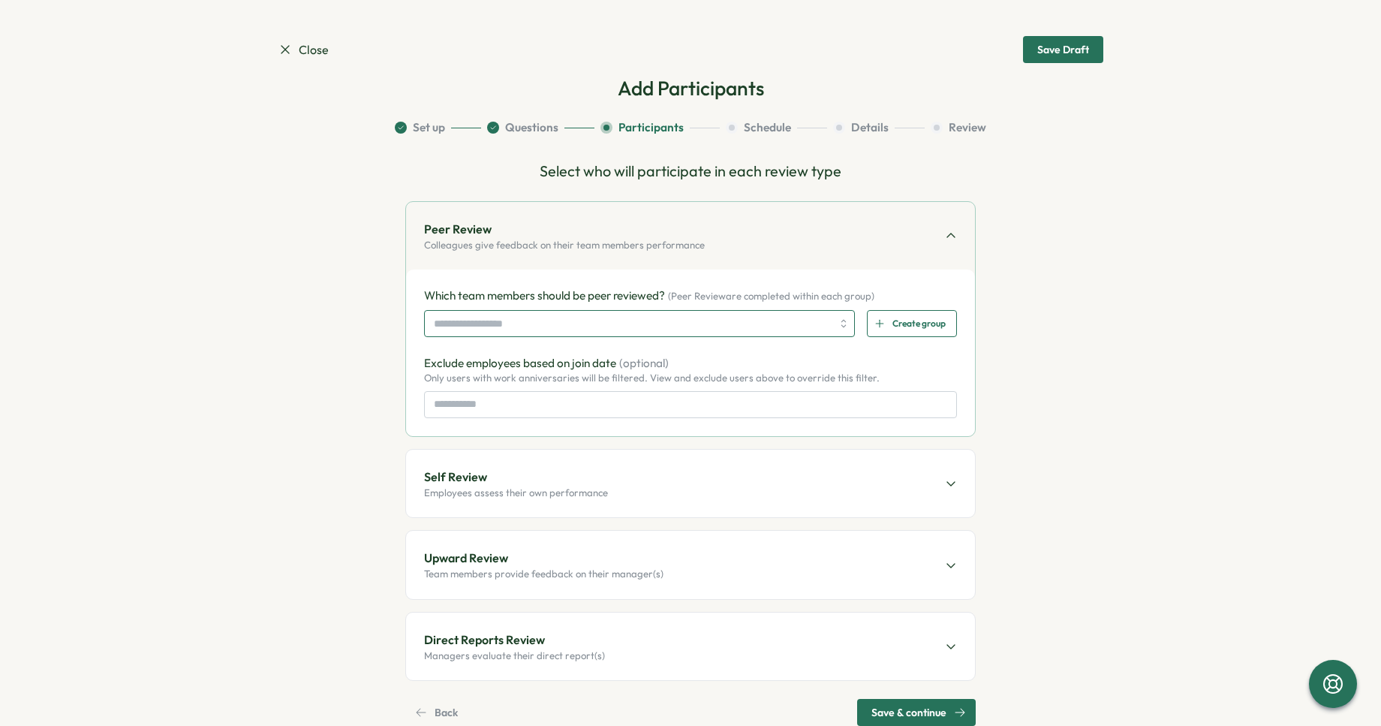
click at [615, 318] on input "search" at bounding box center [633, 324] width 398 height 26
click at [920, 320] on span "Create group" at bounding box center [919, 324] width 53 height 26
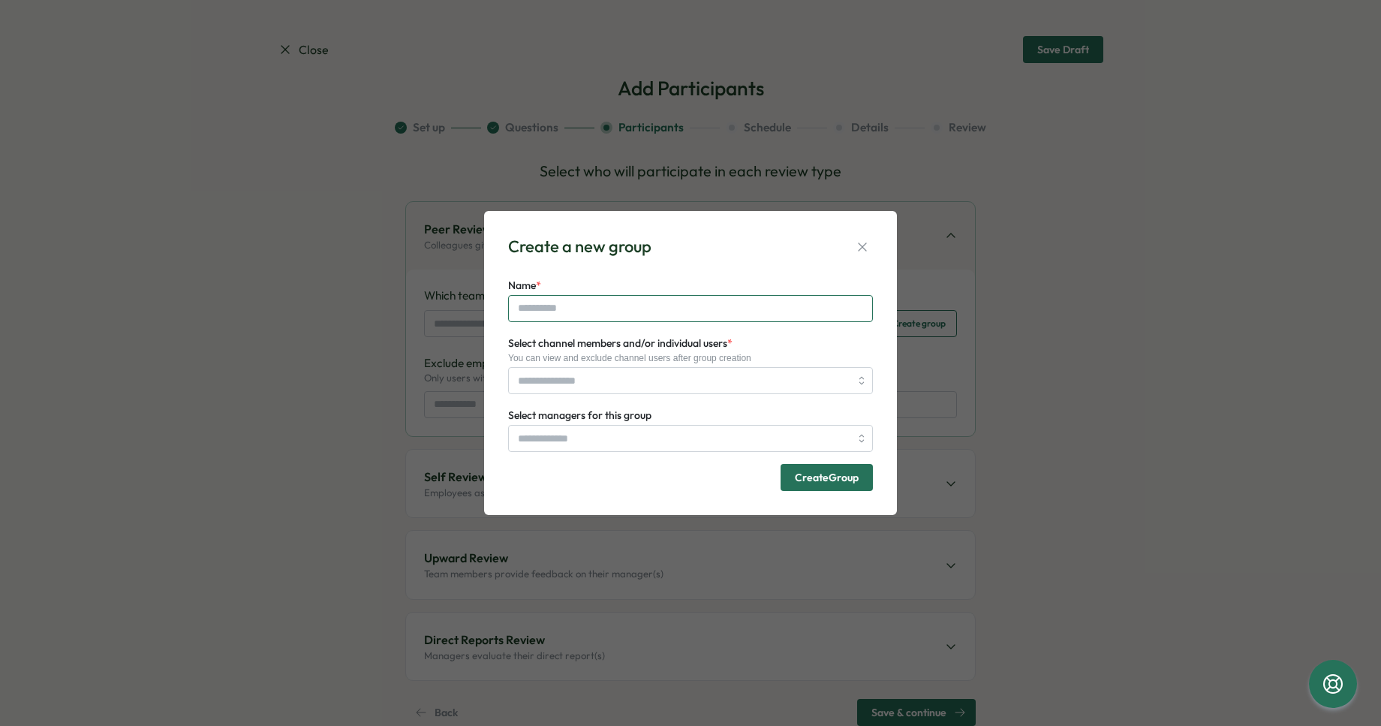
click at [680, 305] on input "Name *" at bounding box center [690, 308] width 365 height 27
type input "**********"
click at [710, 378] on input "Select channel members and/or individual users *" at bounding box center [684, 381] width 332 height 26
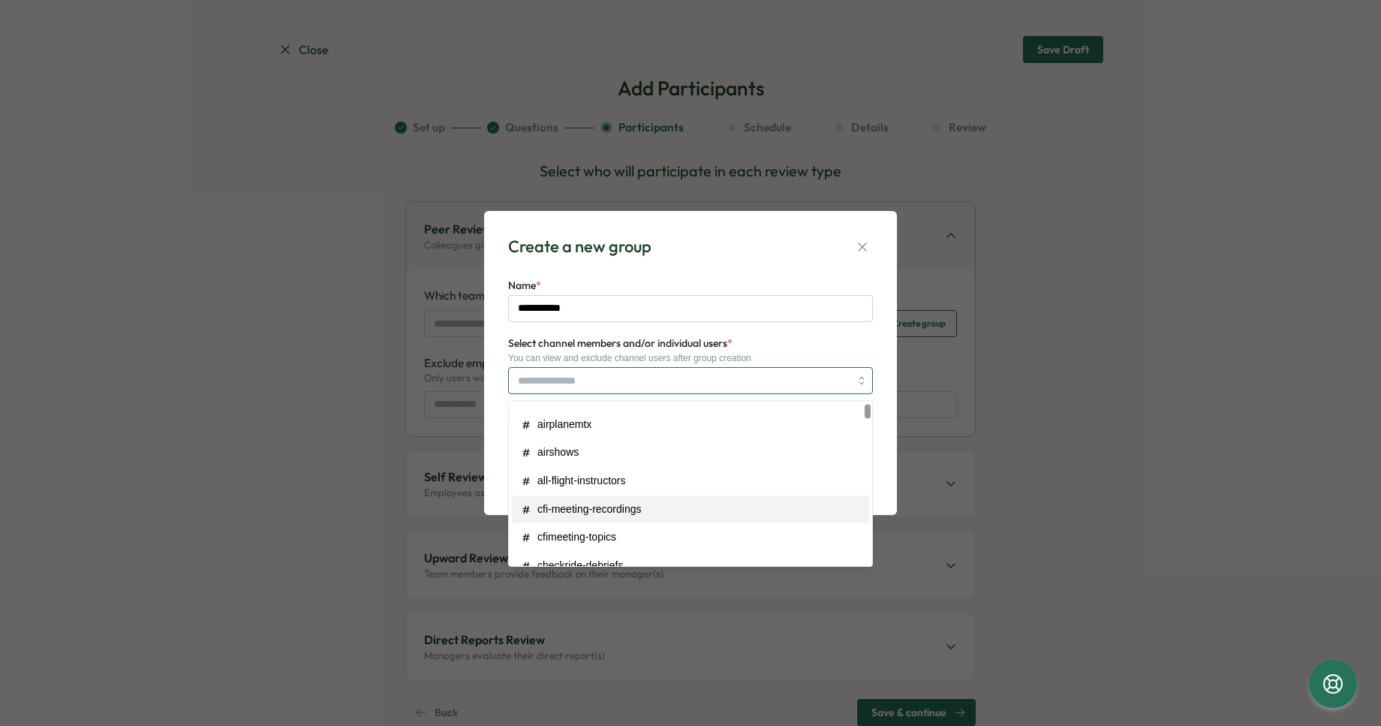
scroll to position [31, 0]
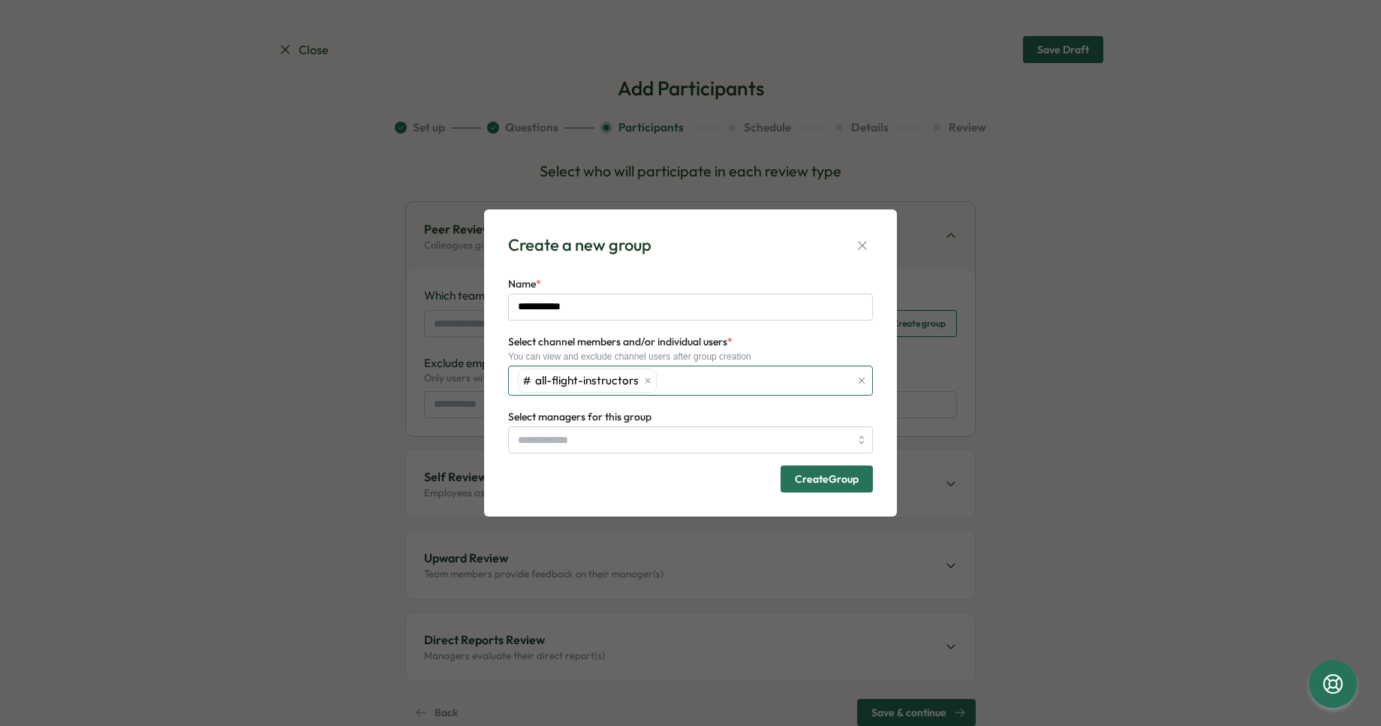
click at [703, 381] on div "all-flight-instructors" at bounding box center [682, 380] width 336 height 29
click at [680, 457] on form "**********" at bounding box center [690, 384] width 365 height 218
click at [680, 444] on input "Select managers for this group" at bounding box center [684, 440] width 332 height 26
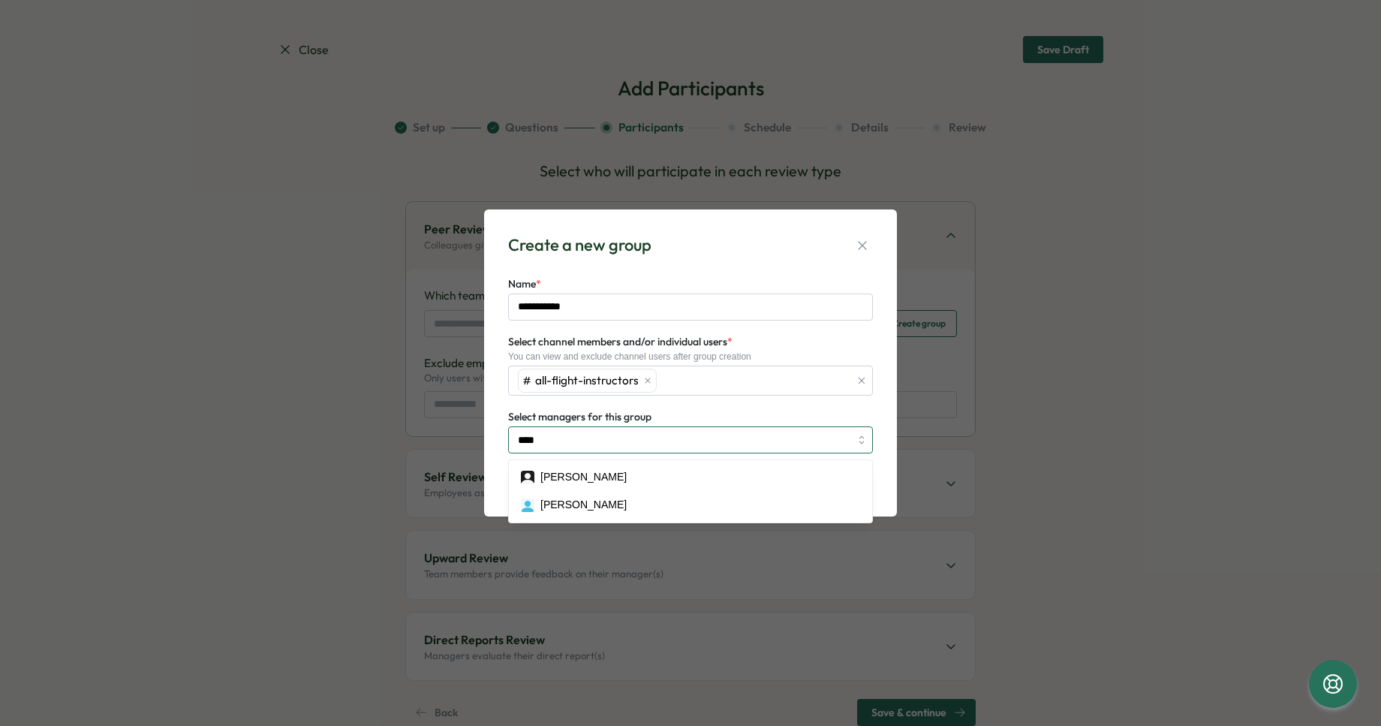
type input "*****"
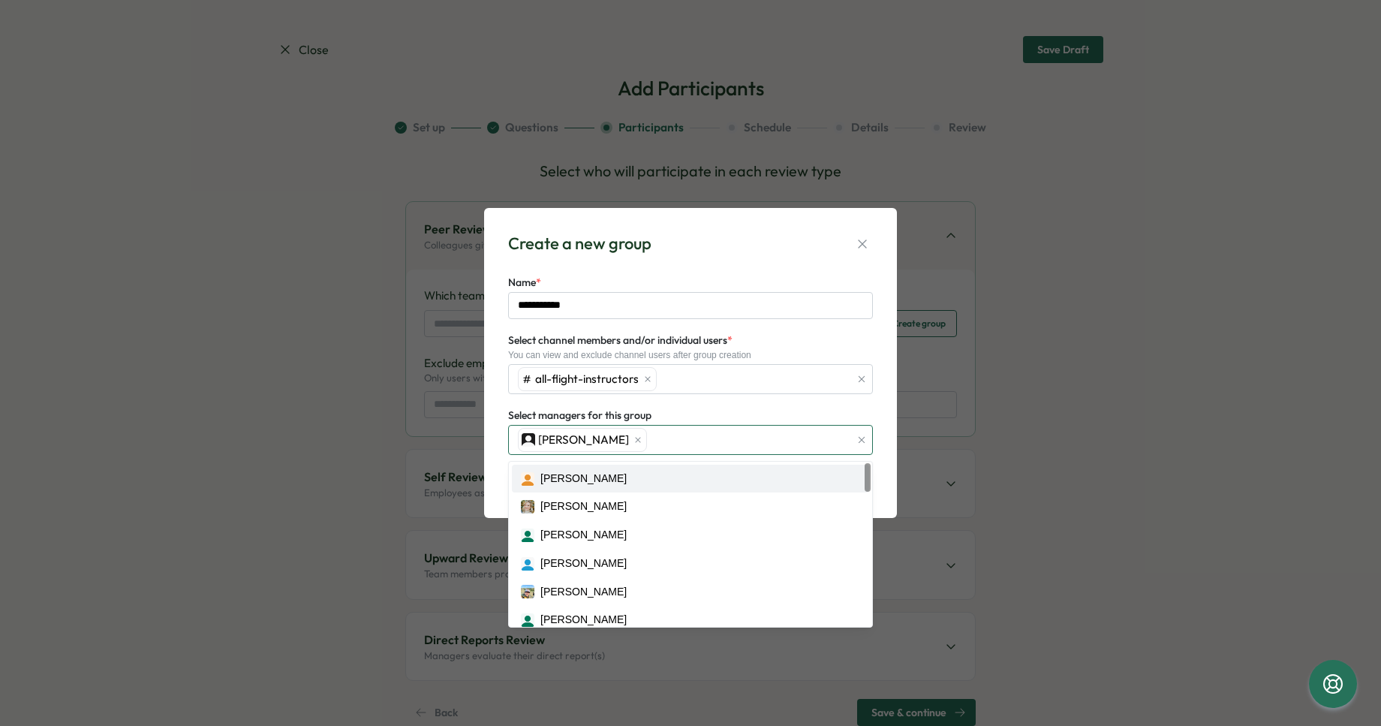
click at [689, 442] on div "Daniel Buzalsky" at bounding box center [682, 440] width 336 height 29
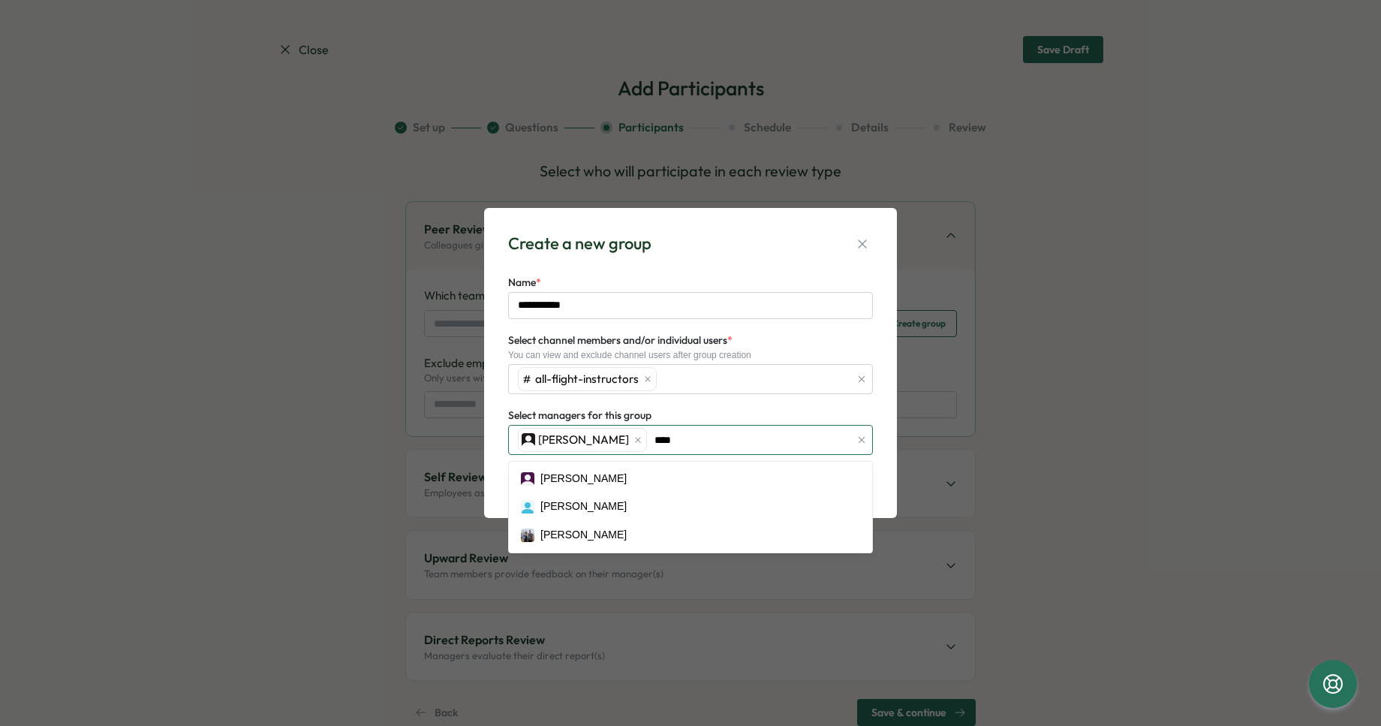
type input "*****"
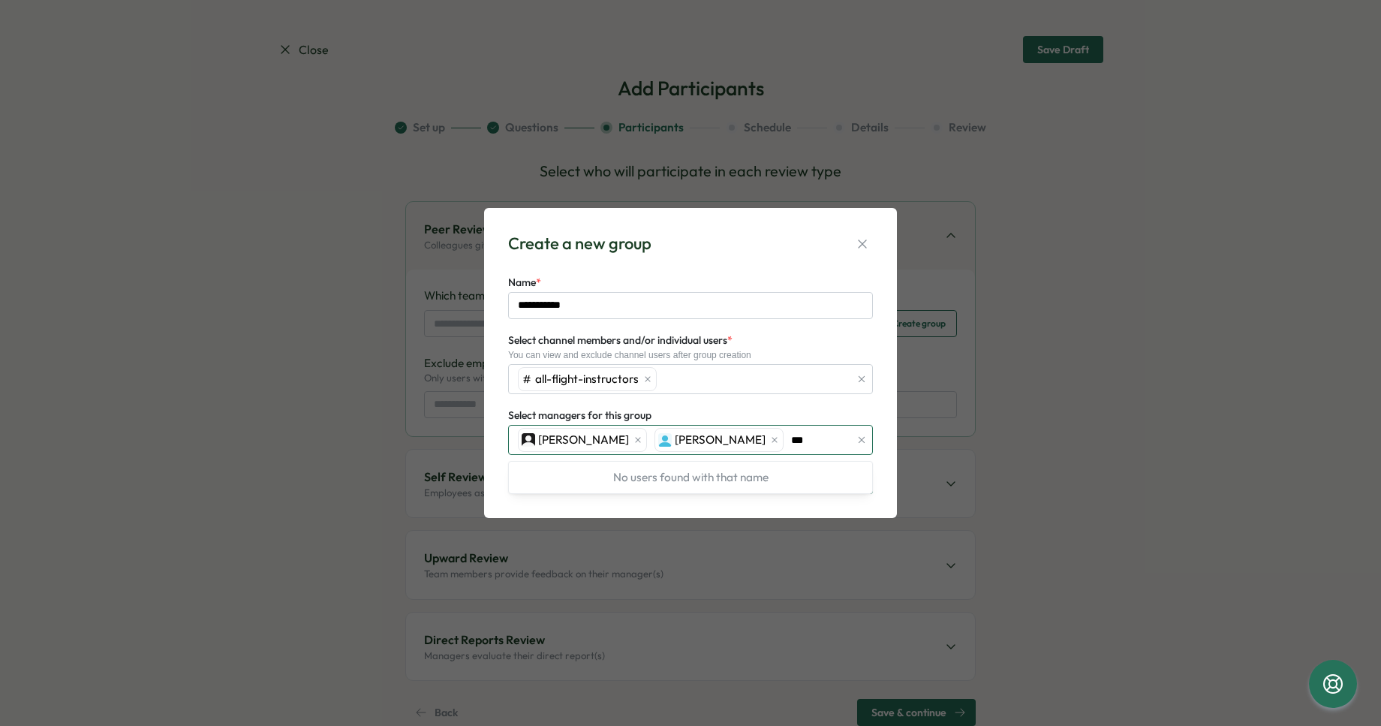
type input "****"
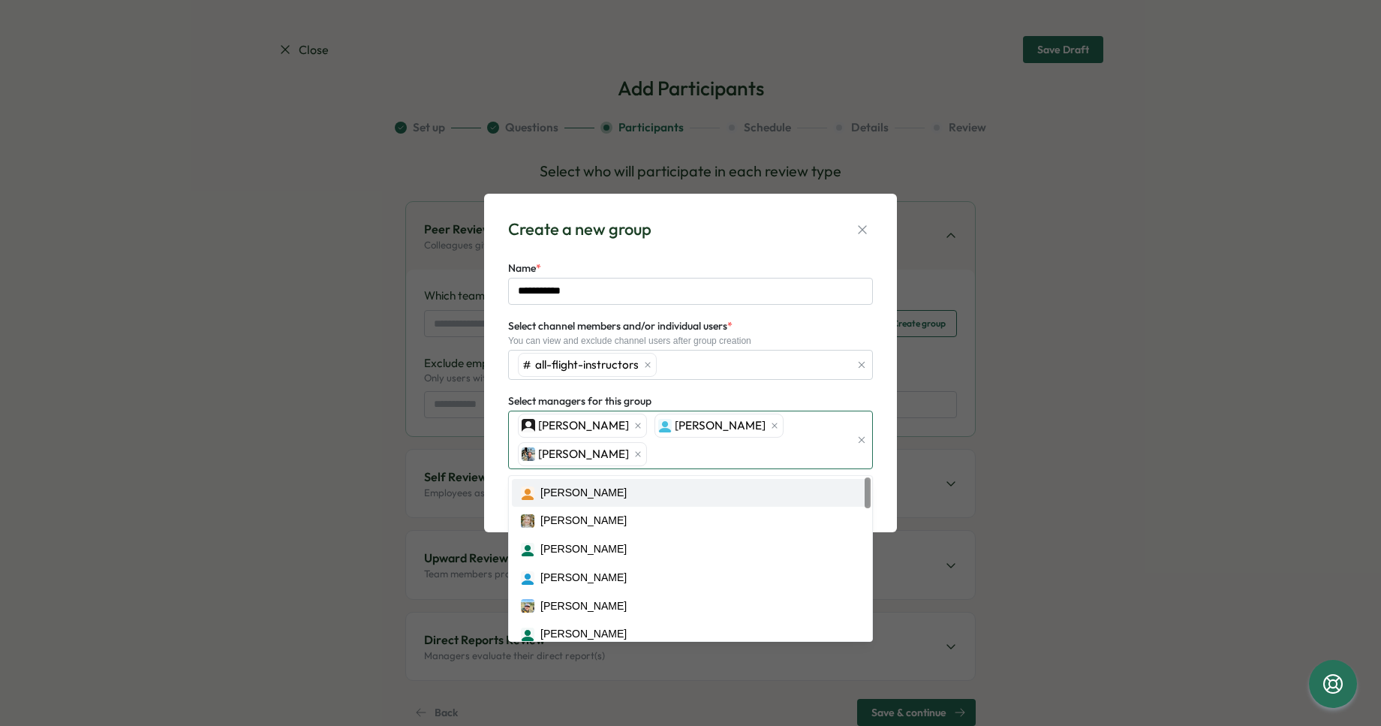
click at [794, 454] on div "Daniel Buzalsky James Wiganowsky Lars Mehlum" at bounding box center [682, 439] width 336 height 57
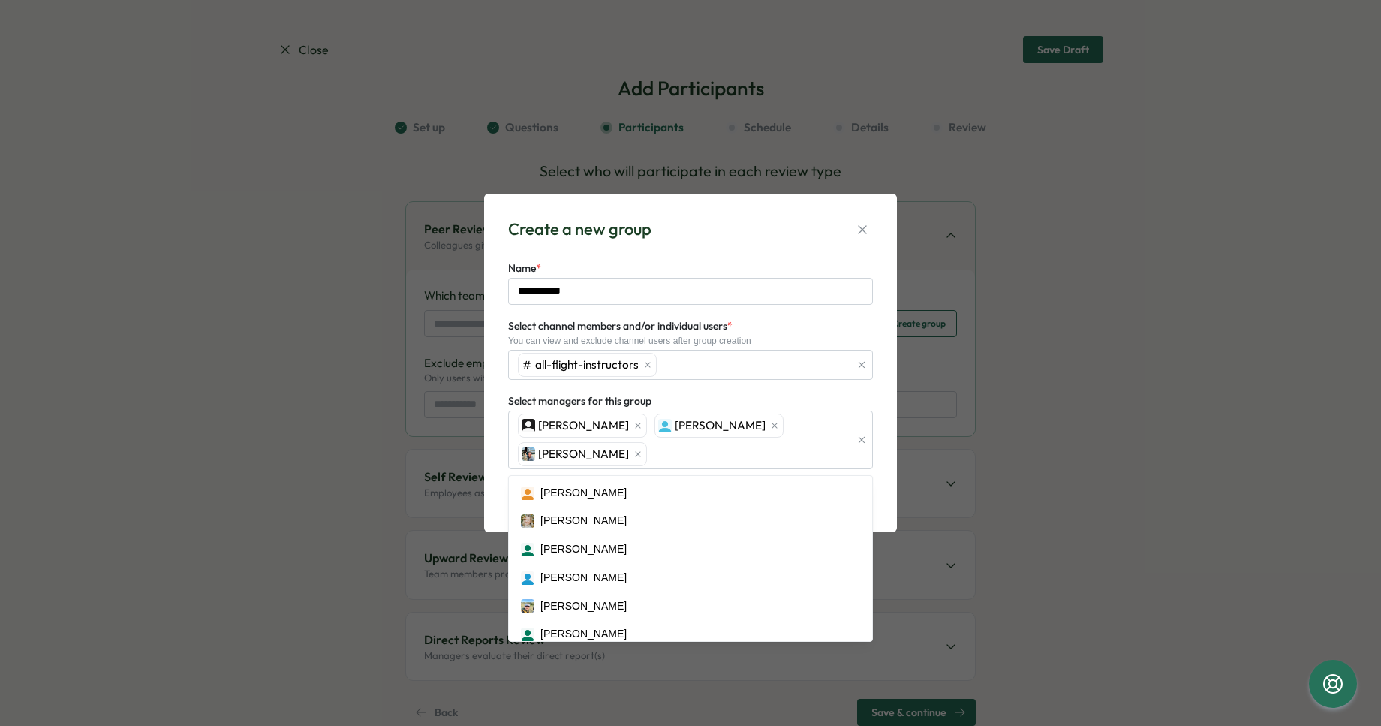
click at [874, 386] on div "**********" at bounding box center [690, 363] width 377 height 303
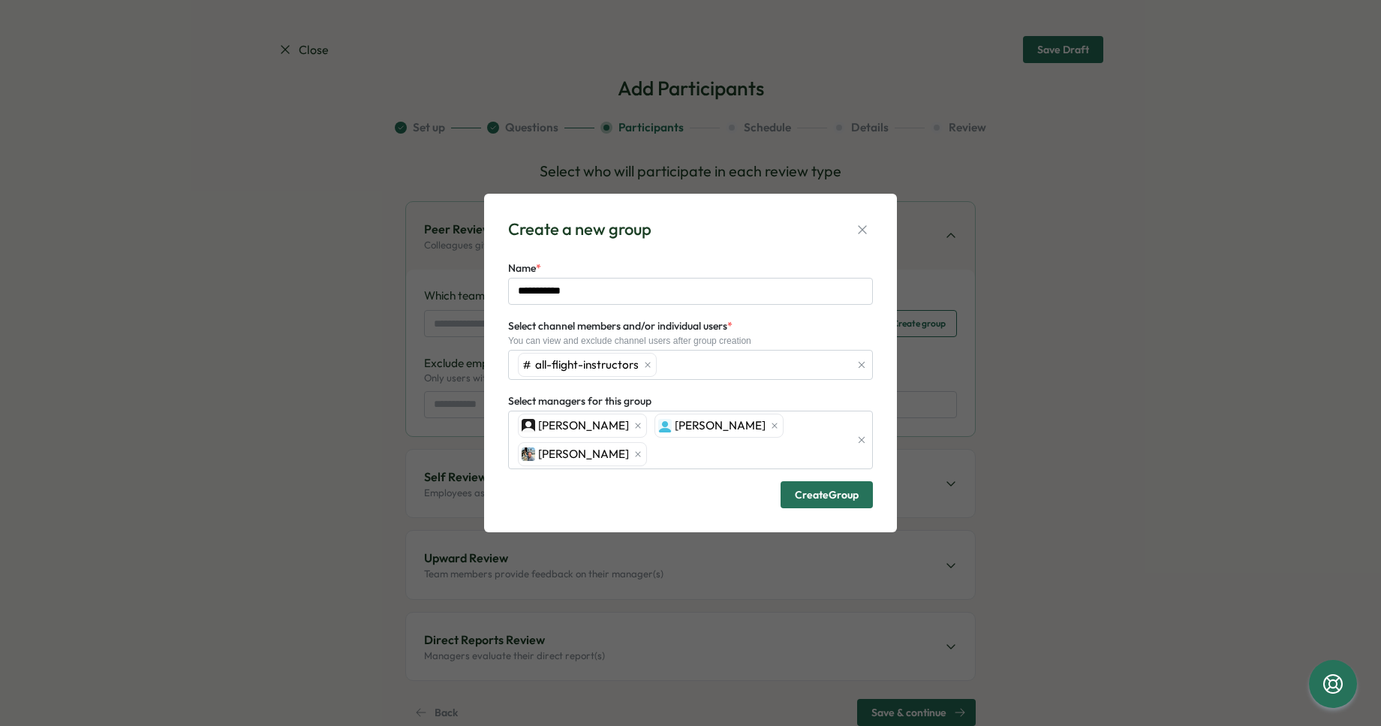
click at [809, 492] on span "Create Group" at bounding box center [827, 495] width 64 height 11
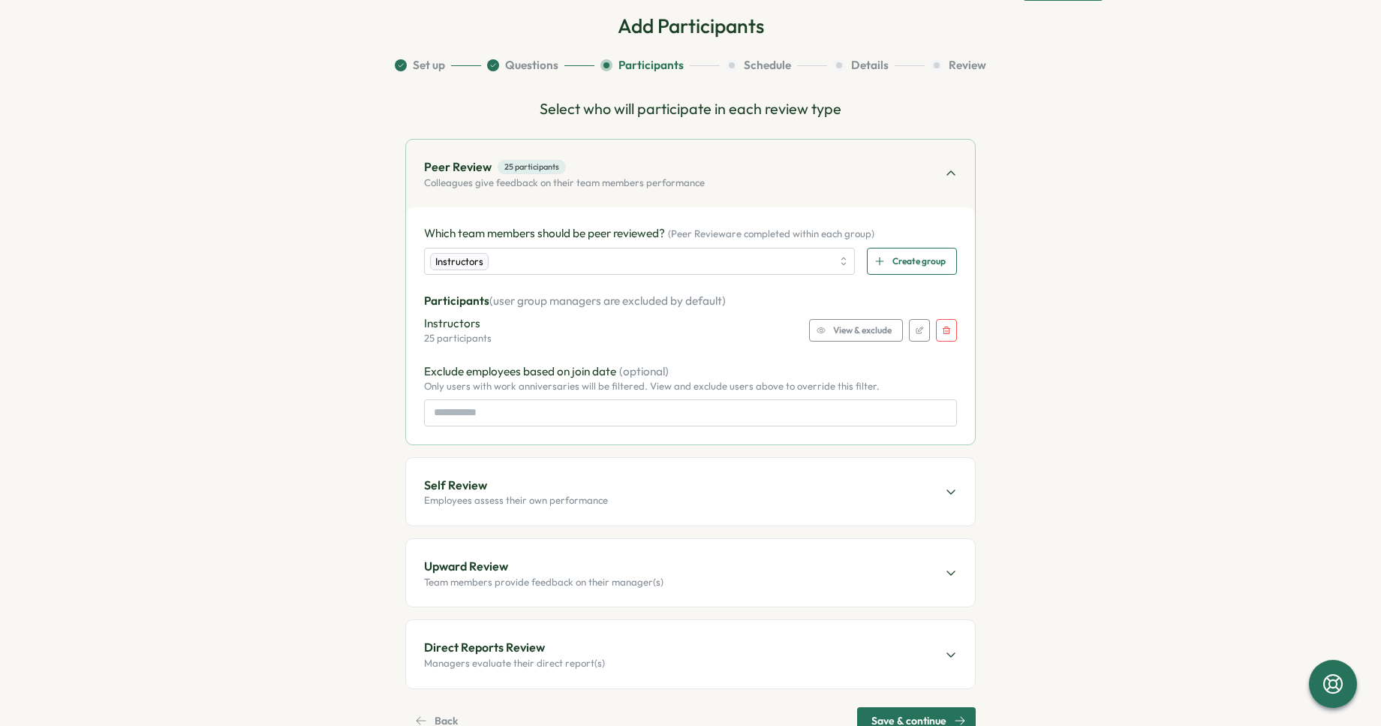
scroll to position [63, 0]
click at [583, 491] on span "Self Review" at bounding box center [516, 484] width 184 height 19
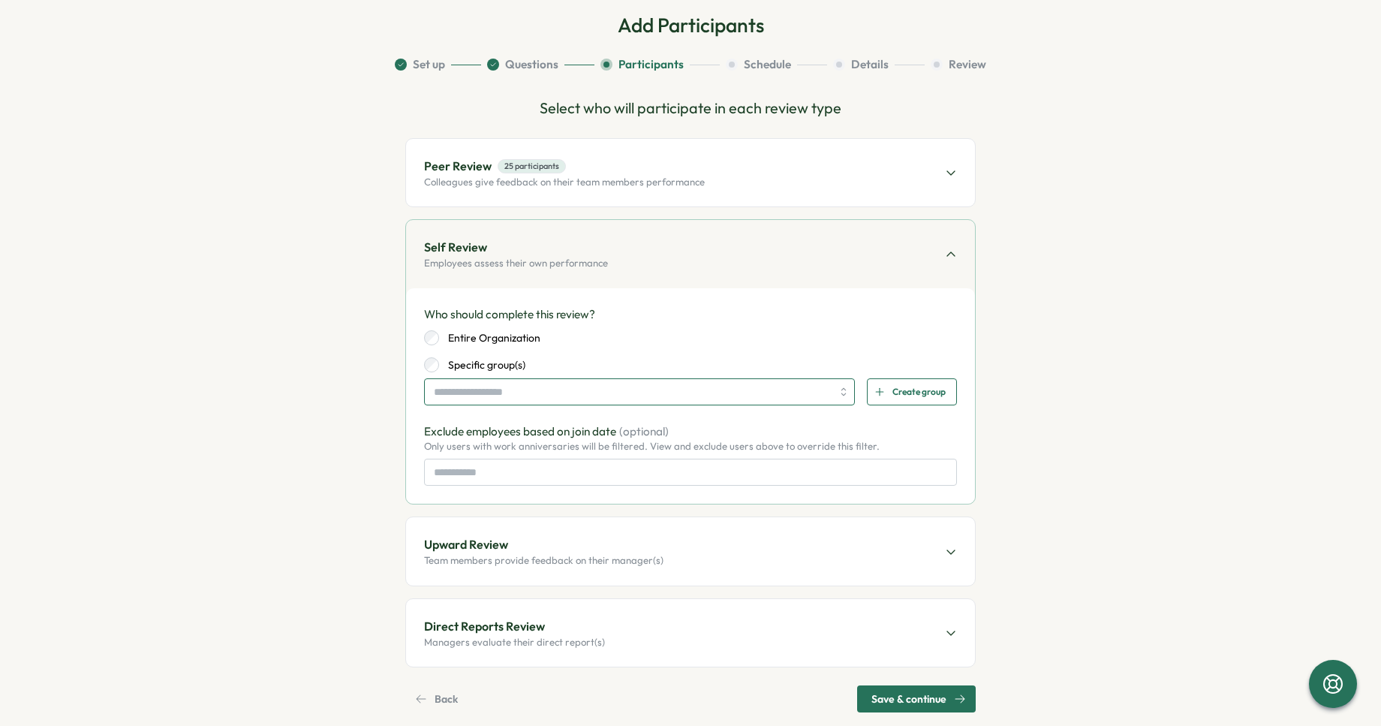
click at [604, 389] on input "search" at bounding box center [633, 392] width 398 height 26
click at [575, 328] on div "Entire Organization Specific group(s)" at bounding box center [690, 348] width 533 height 50
click at [619, 174] on span "Peer Review 25 participants" at bounding box center [564, 166] width 281 height 19
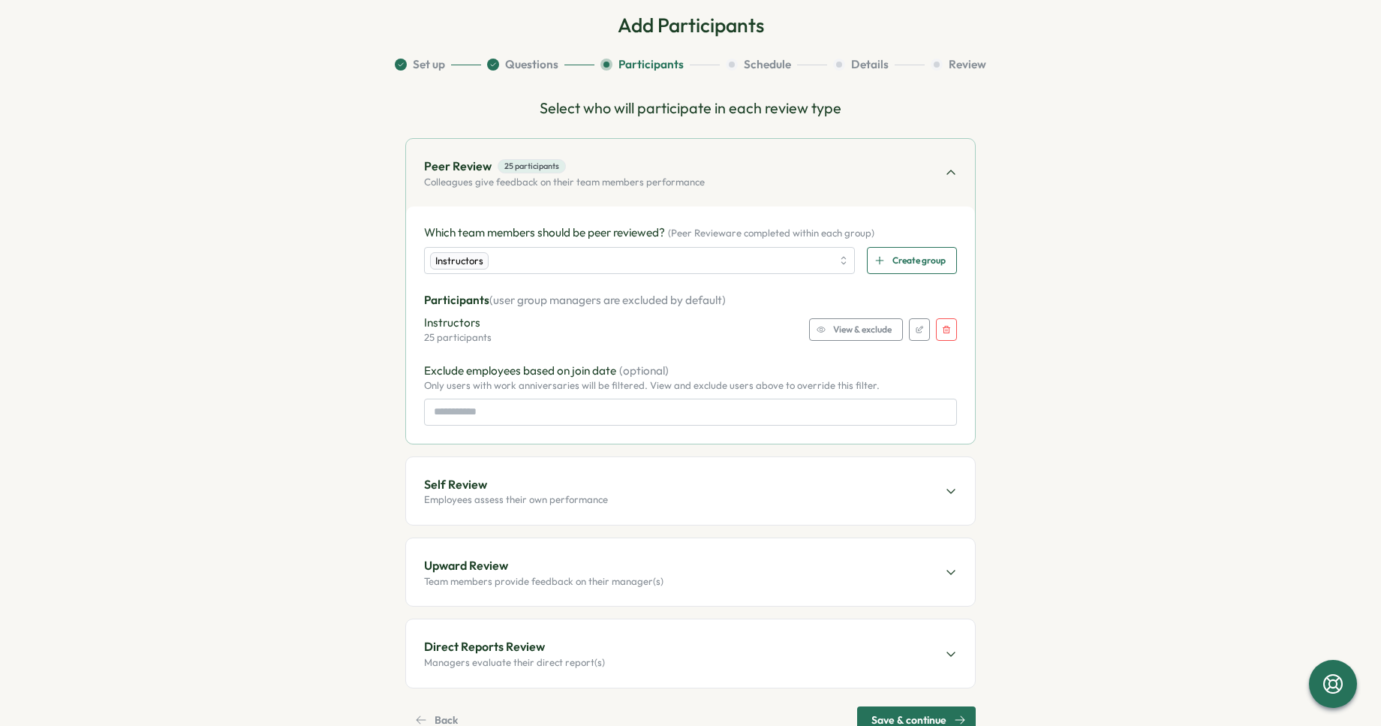
click at [636, 499] on div "Self Review Employees assess their own performance" at bounding box center [690, 491] width 569 height 68
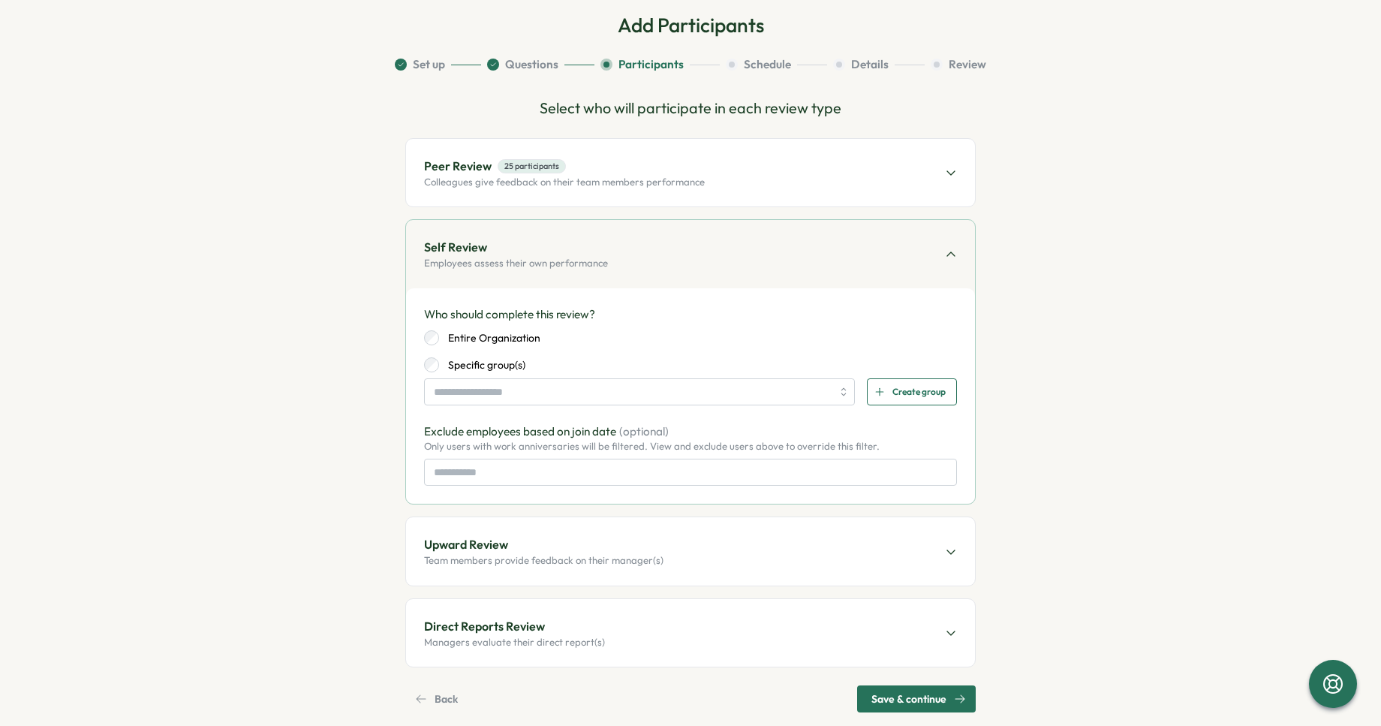
click at [502, 337] on label "Entire Organization" at bounding box center [489, 337] width 101 height 15
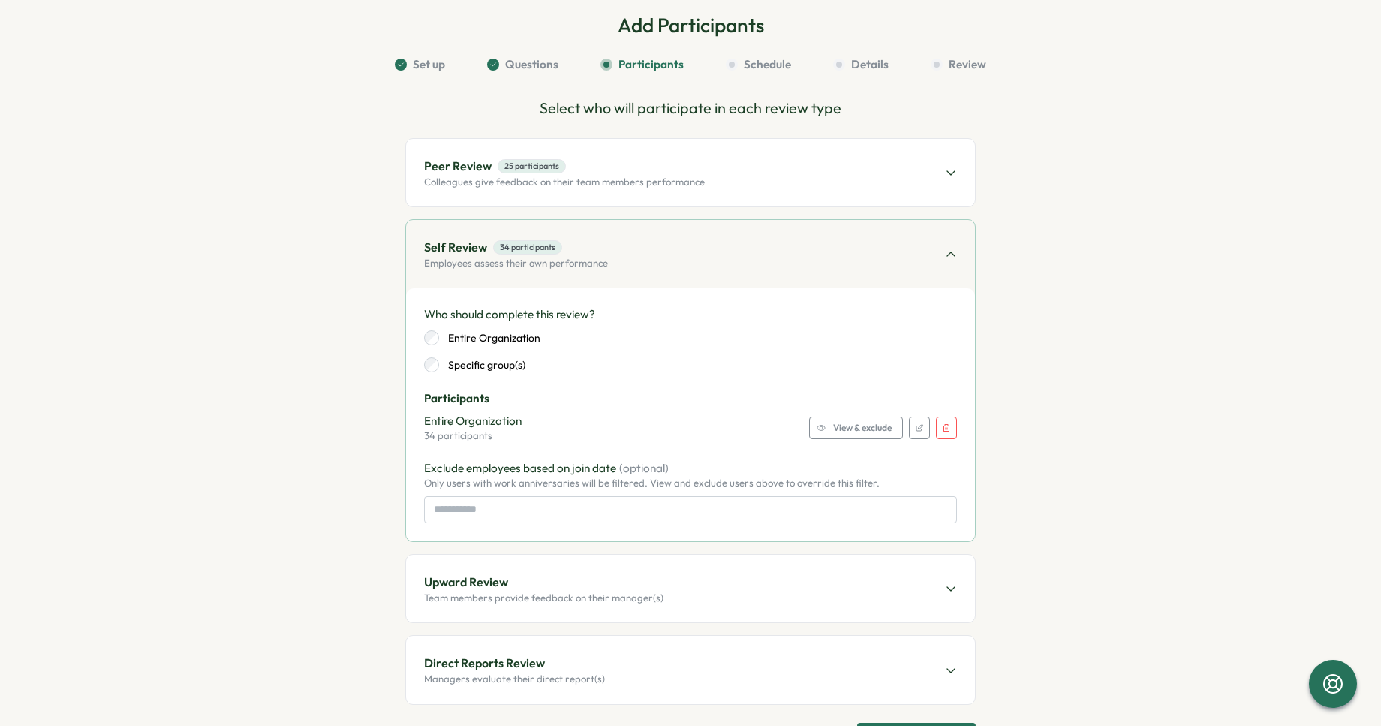
click at [546, 579] on span "Upward Review" at bounding box center [544, 582] width 240 height 19
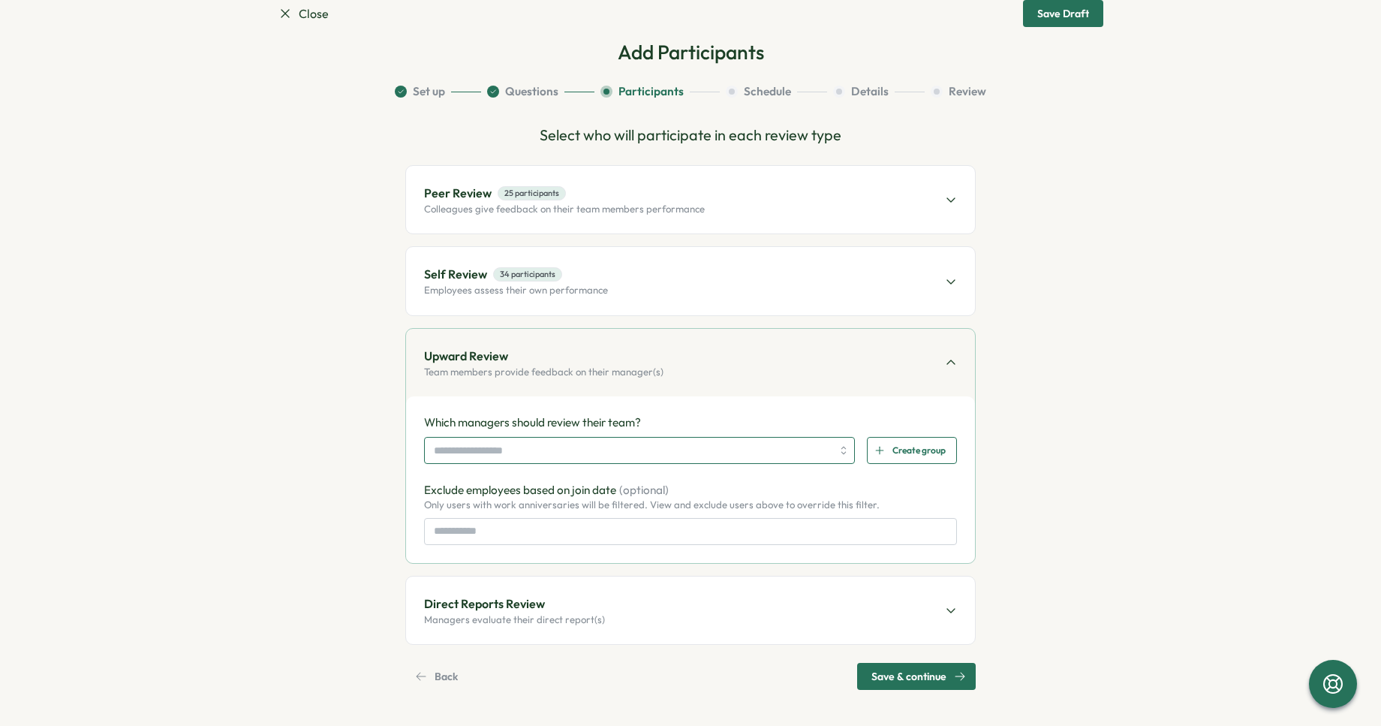
click at [580, 450] on input "search" at bounding box center [633, 451] width 398 height 26
click at [546, 395] on div "Upward Review Team members provide feedback on their manager(s)" at bounding box center [690, 363] width 569 height 68
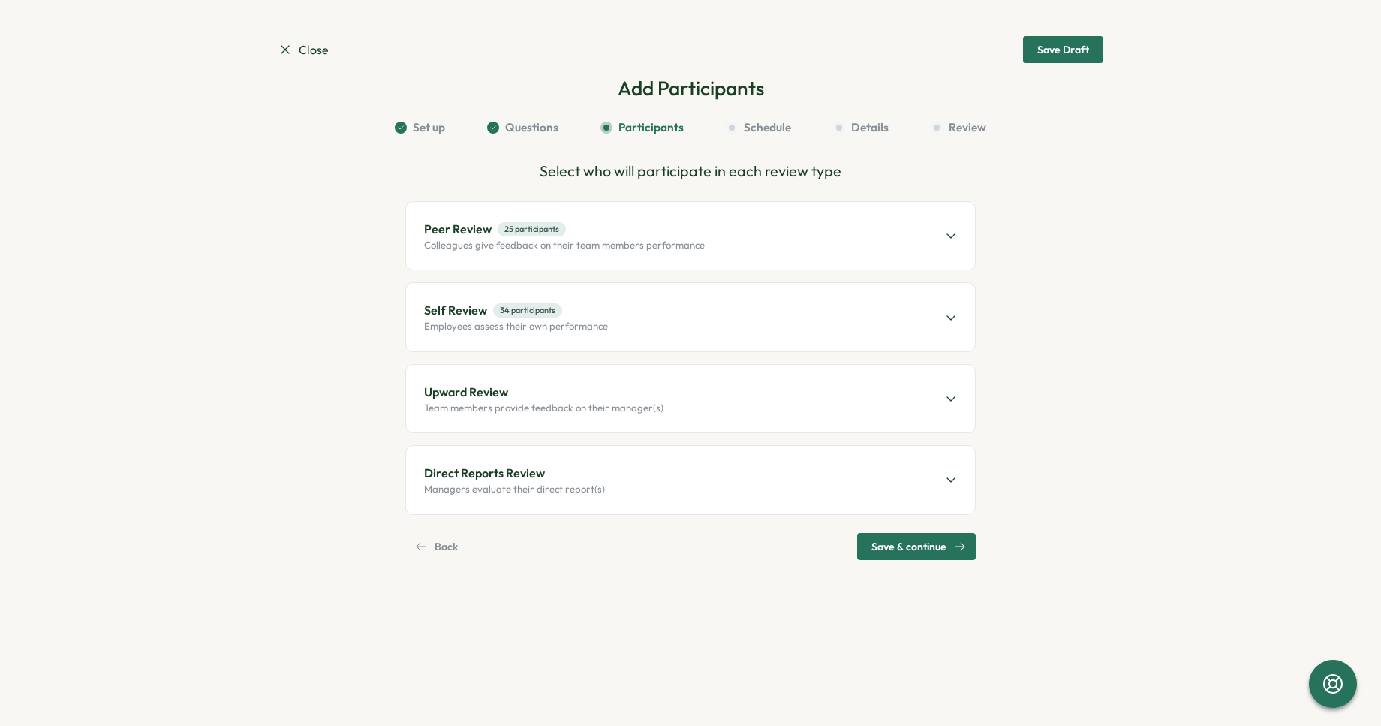
scroll to position [0, 0]
click at [528, 470] on p "Direct Reports Review" at bounding box center [484, 473] width 121 height 19
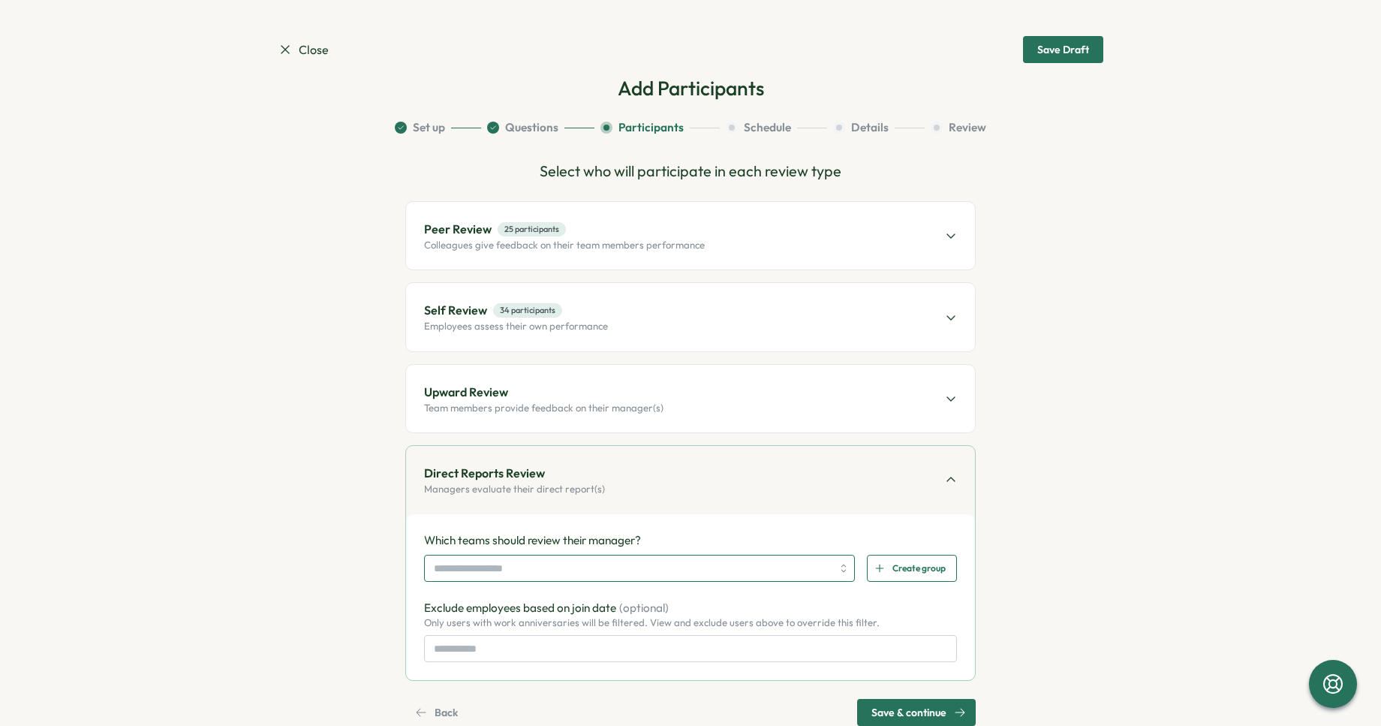
click at [556, 561] on input "search" at bounding box center [633, 569] width 398 height 26
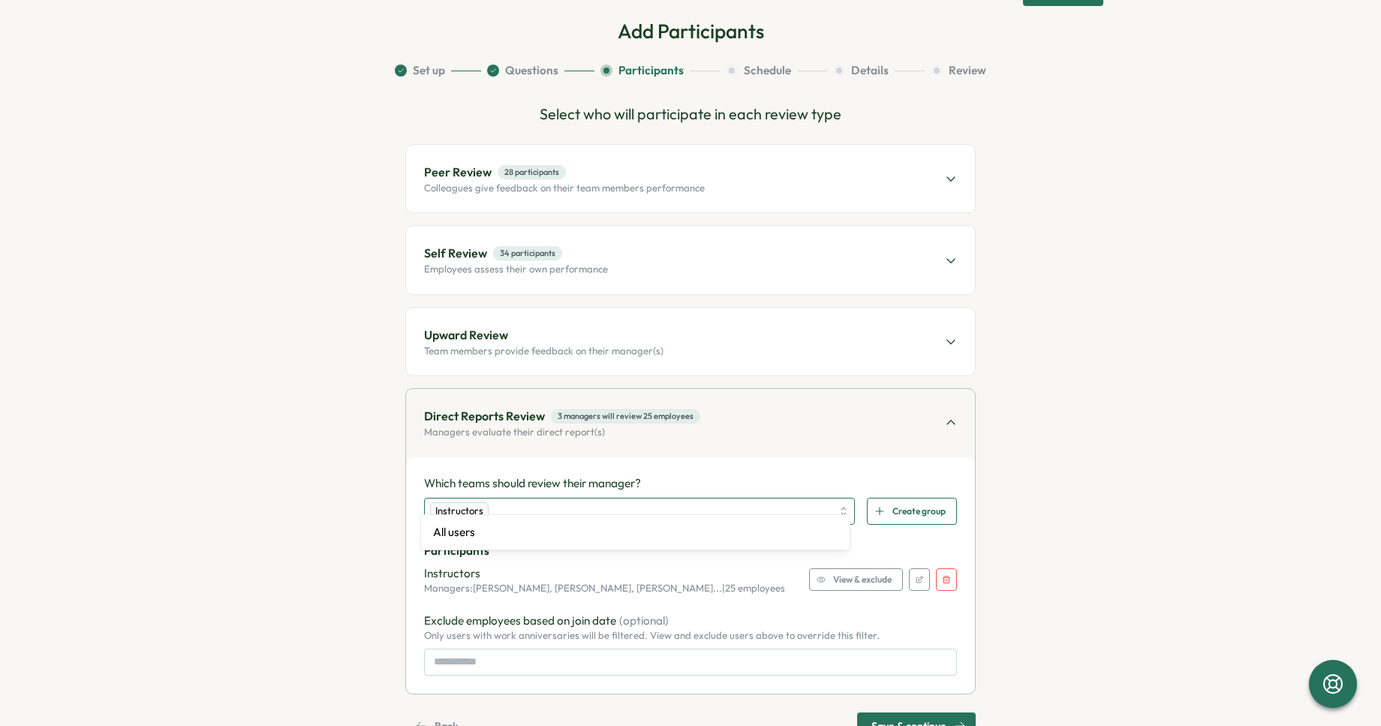
scroll to position [75, 0]
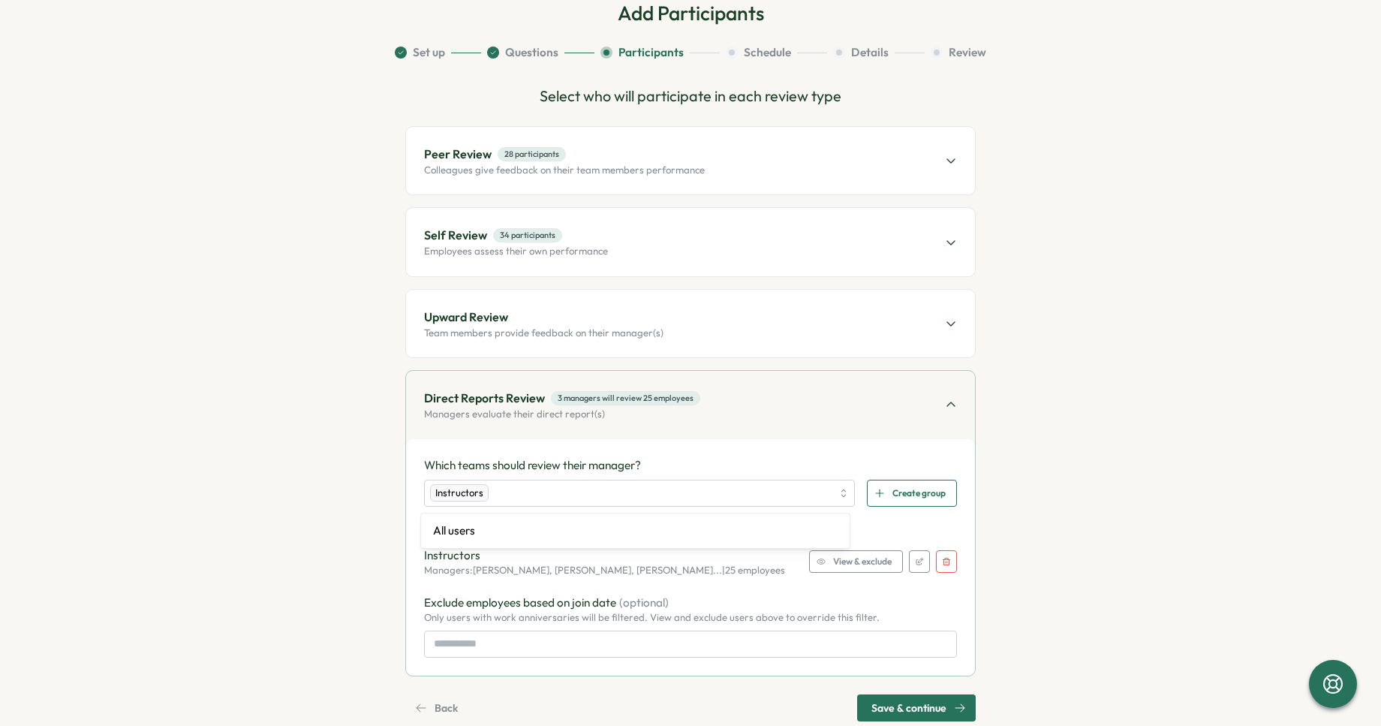
click at [622, 457] on p "Which teams should review their manager?" at bounding box center [690, 465] width 533 height 17
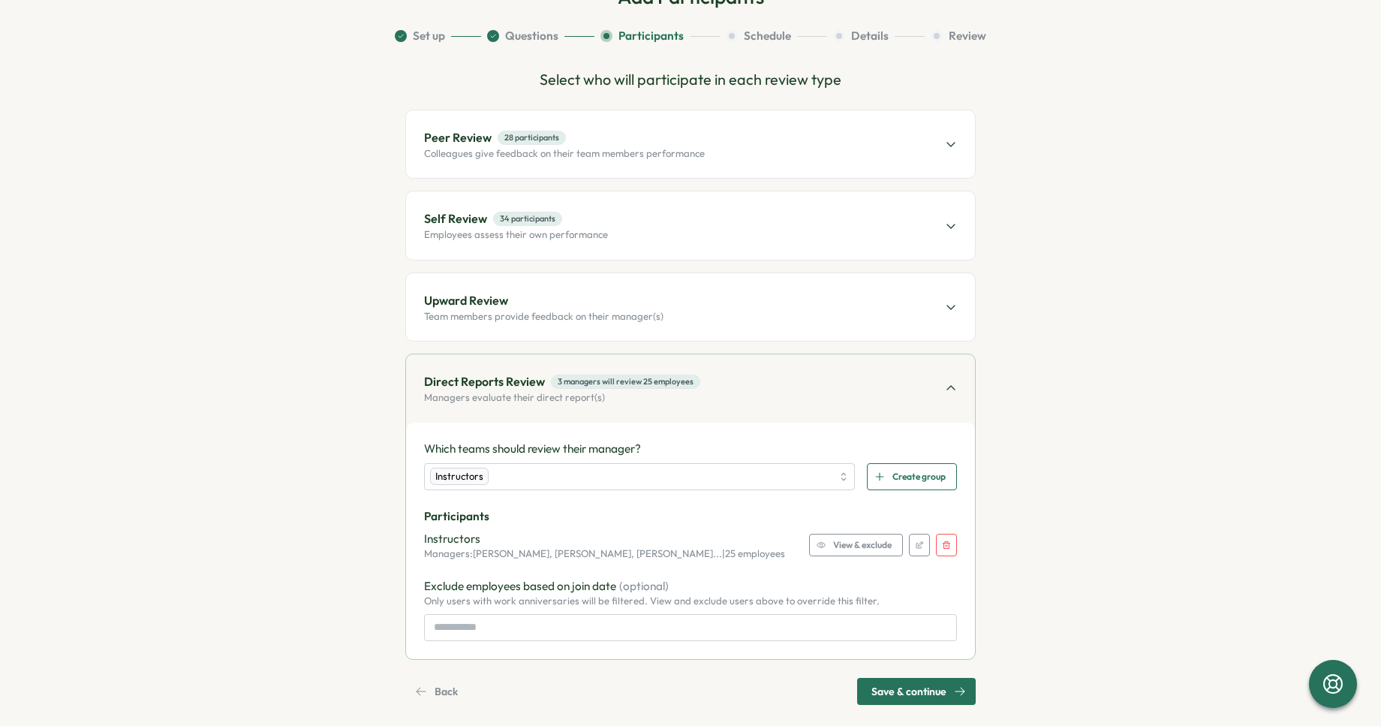
click at [734, 553] on p "Managers: Daniel Buzalsky, James Wiganowsky, Lars Mehlu... | 25 employees" at bounding box center [604, 554] width 361 height 14
click at [860, 550] on span "View & exclude" at bounding box center [862, 545] width 59 height 21
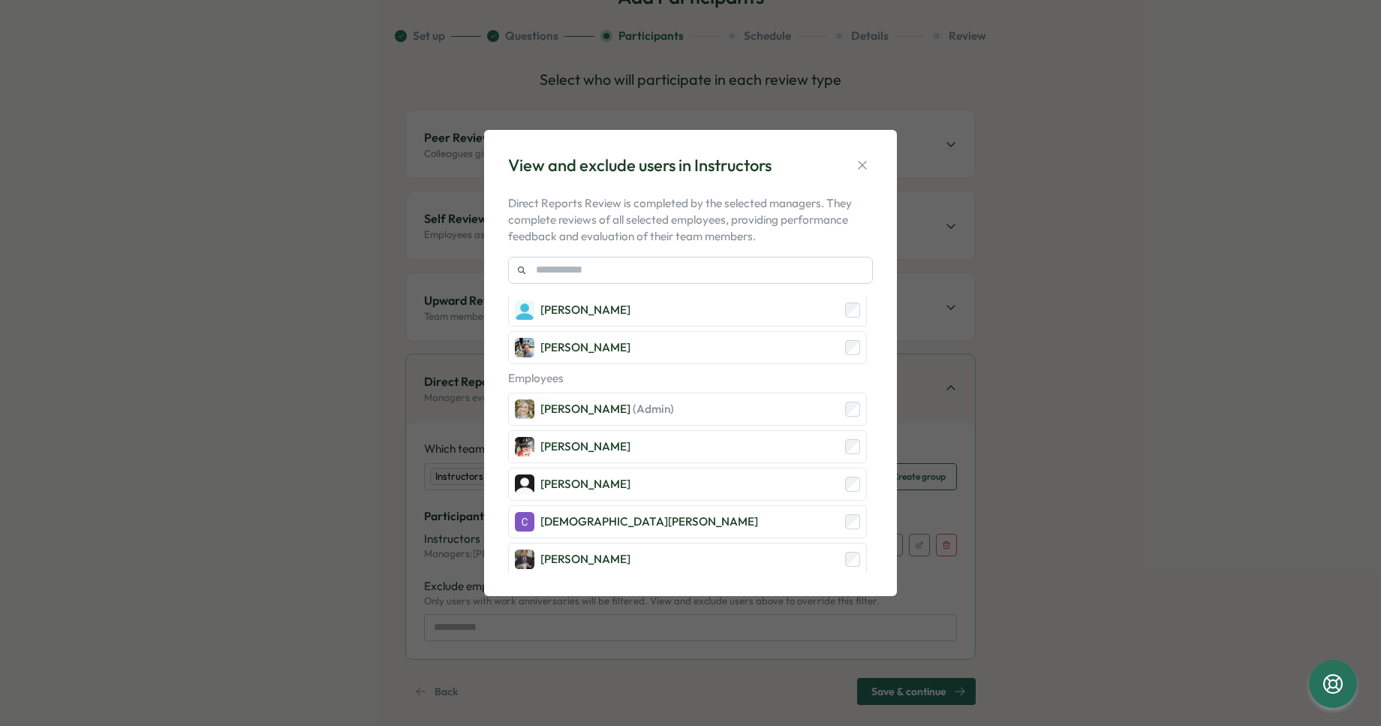
scroll to position [0, 0]
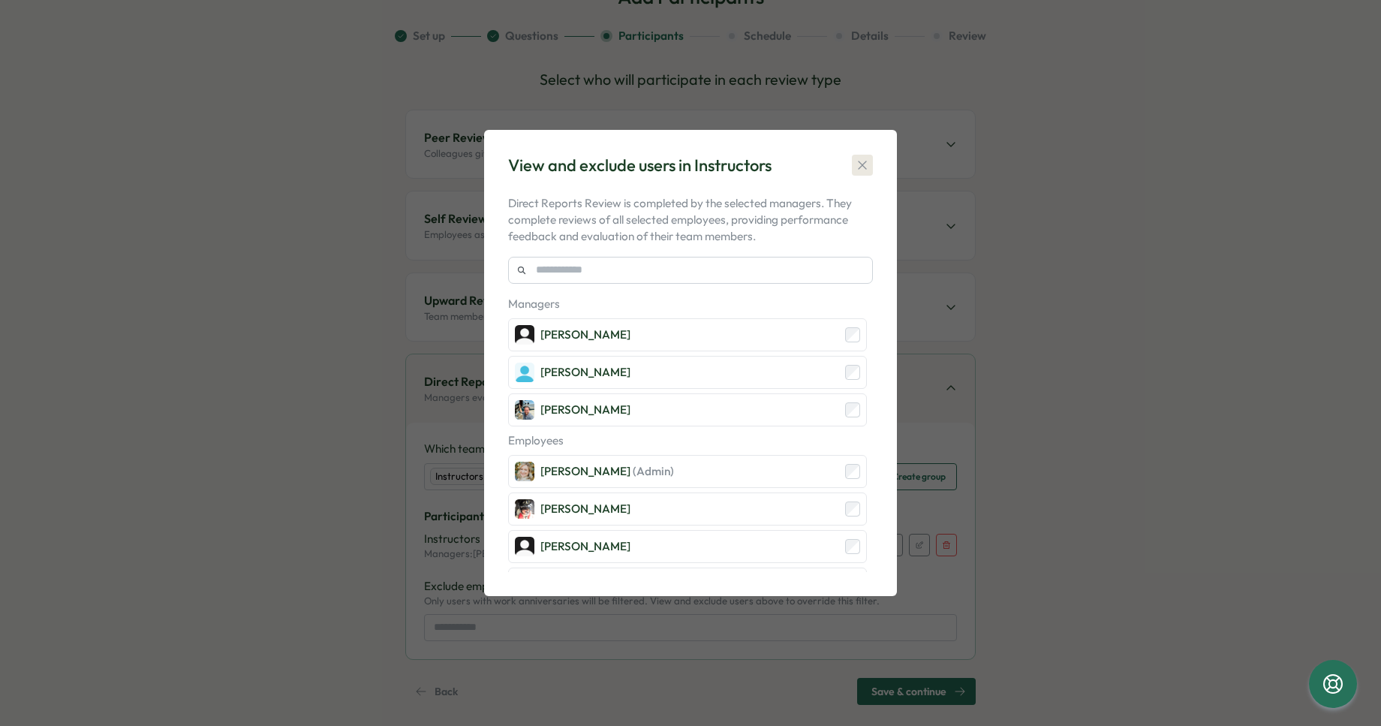
click at [864, 169] on icon "button" at bounding box center [862, 165] width 15 height 15
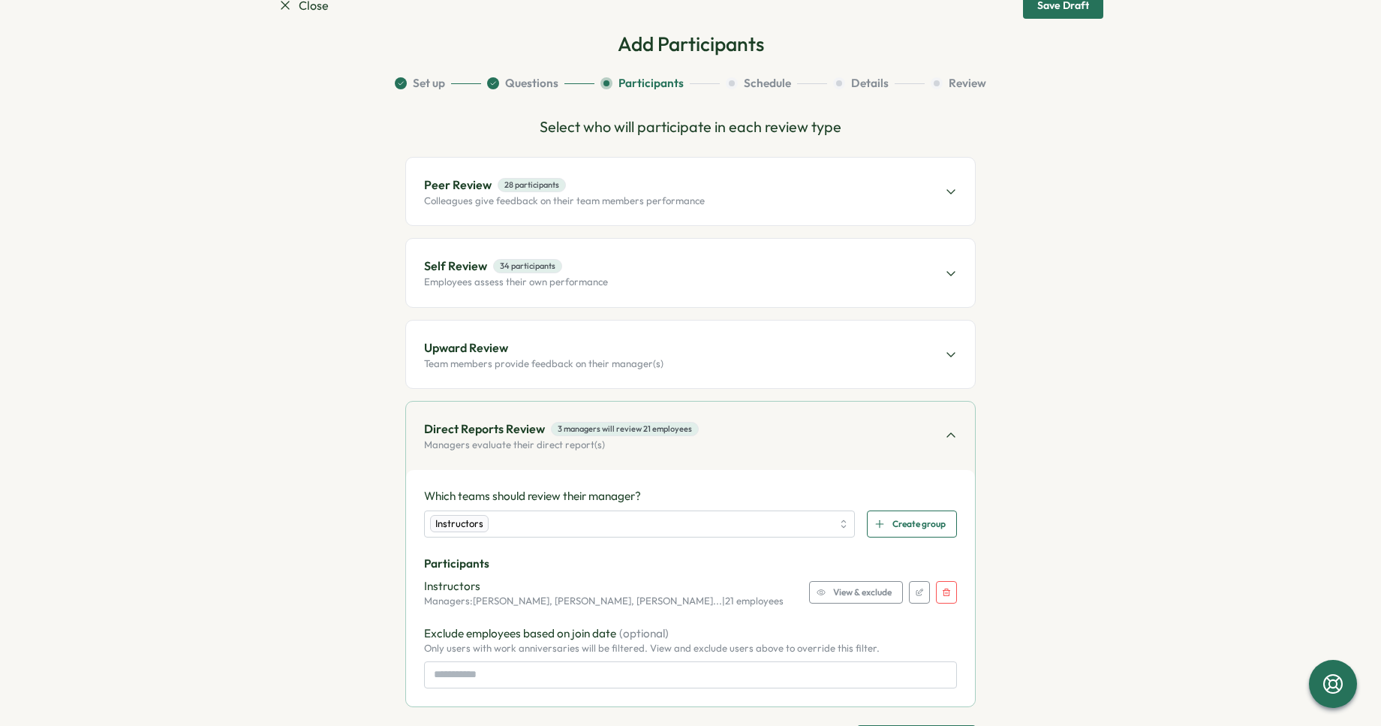
scroll to position [43, 0]
click at [727, 342] on div "Upward Review Team members provide feedback on their manager(s)" at bounding box center [690, 356] width 569 height 68
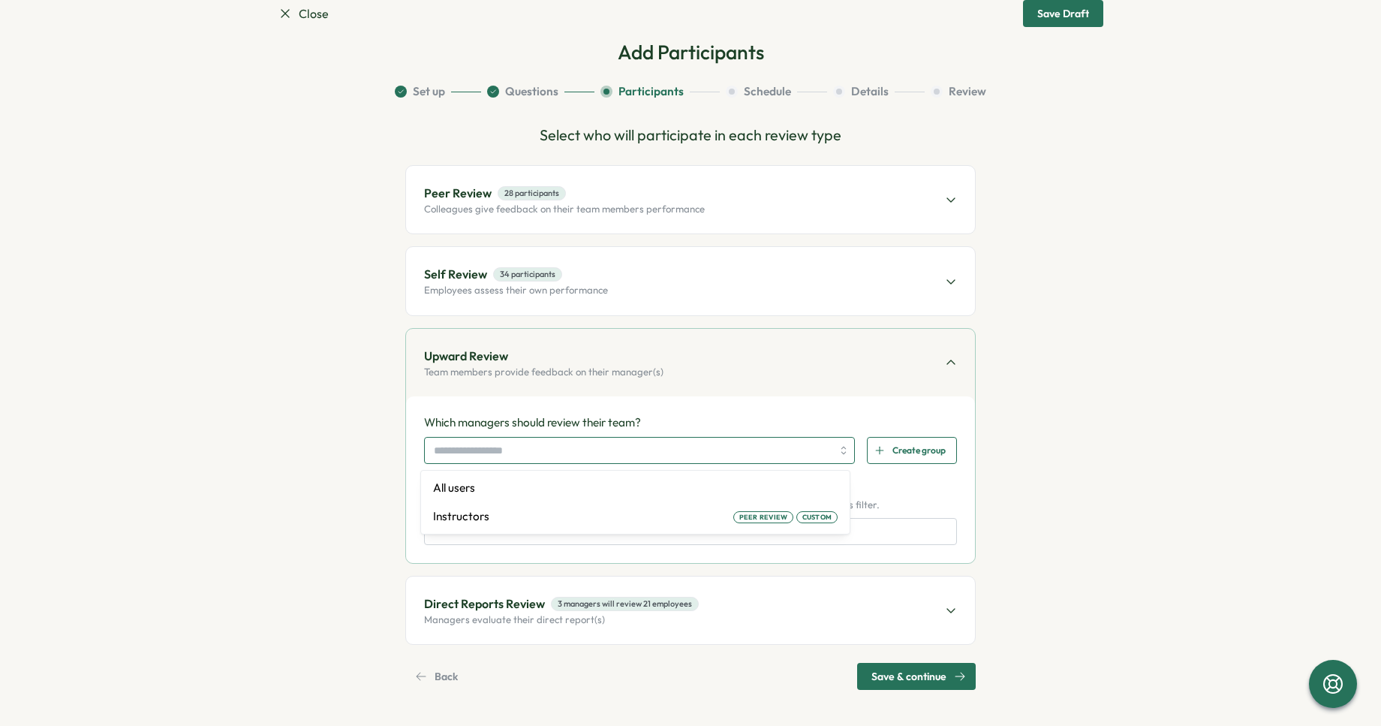
click at [574, 447] on input "search" at bounding box center [633, 451] width 398 height 26
click at [563, 447] on input "search" at bounding box center [633, 451] width 398 height 26
click at [882, 447] on div "Create group" at bounding box center [910, 451] width 71 height 26
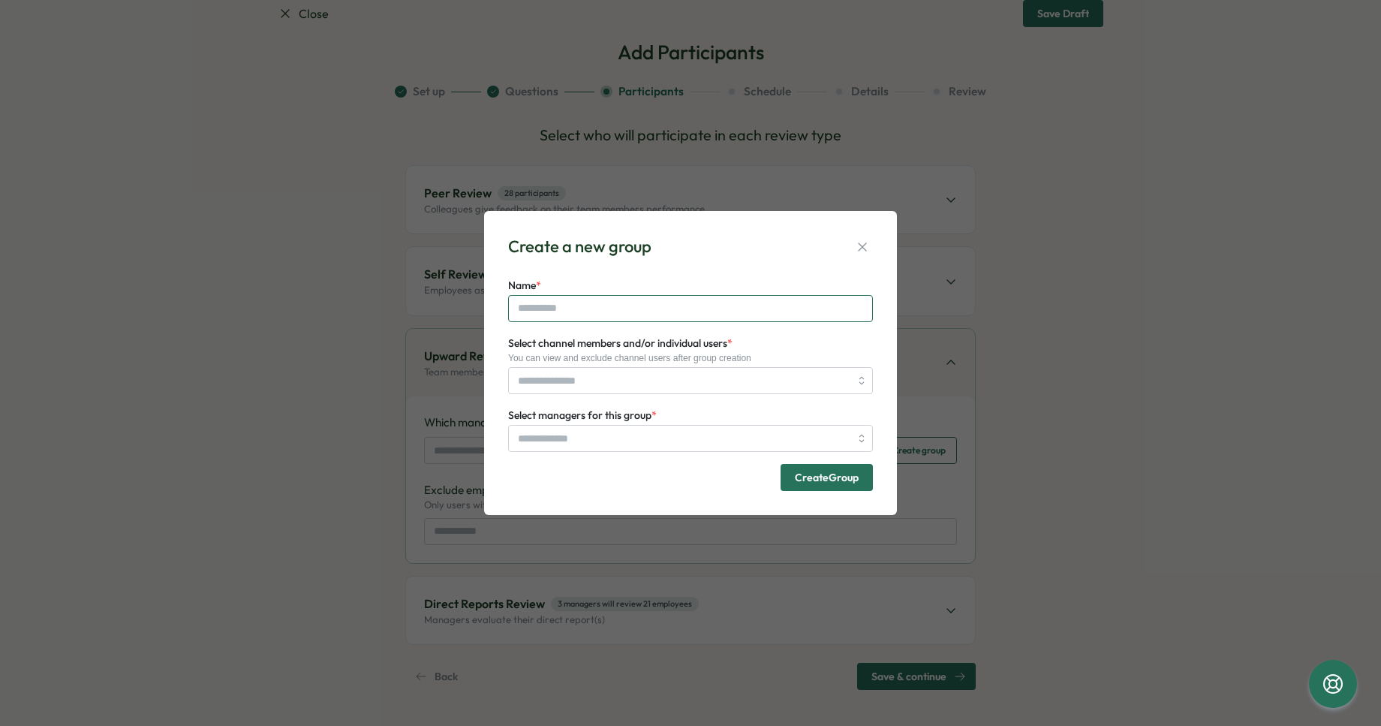
click at [664, 311] on input "Name *" at bounding box center [690, 308] width 365 height 27
type input "********"
click at [621, 375] on input "Select channel members and/or individual users *" at bounding box center [684, 381] width 332 height 26
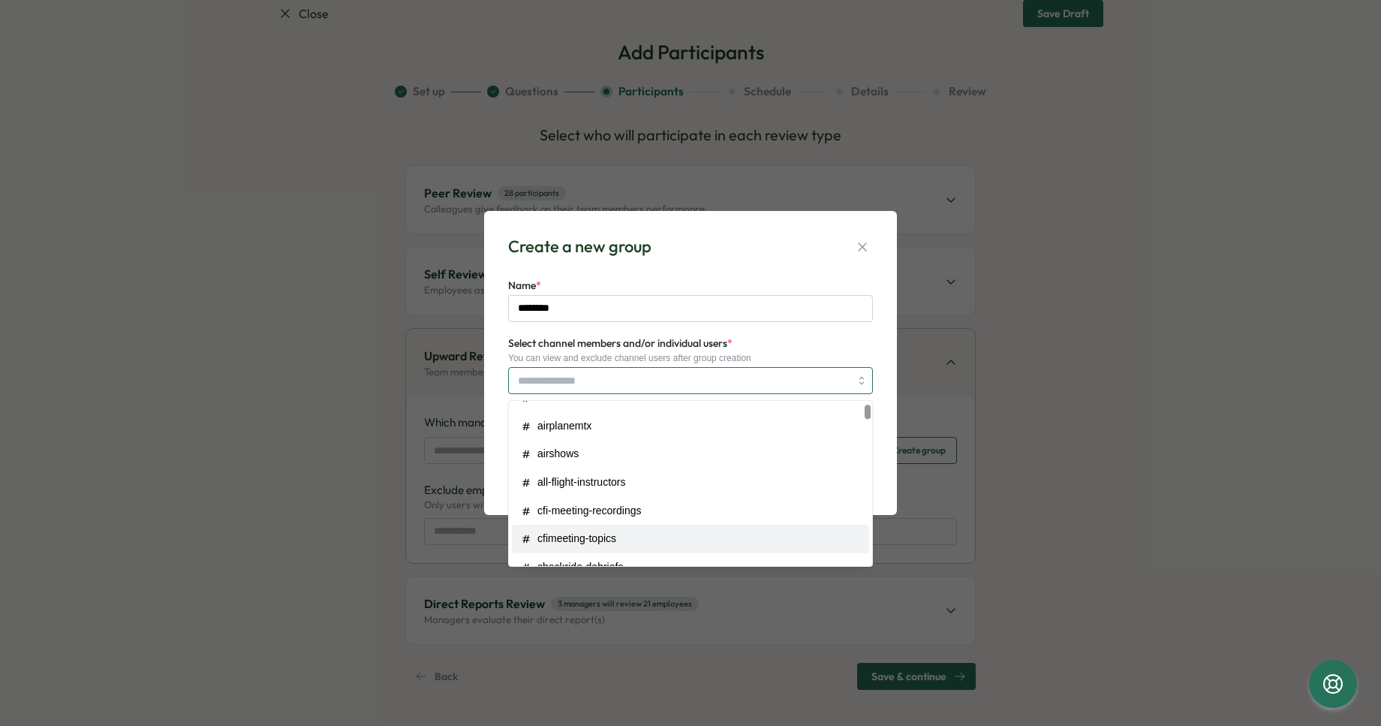
scroll to position [0, 0]
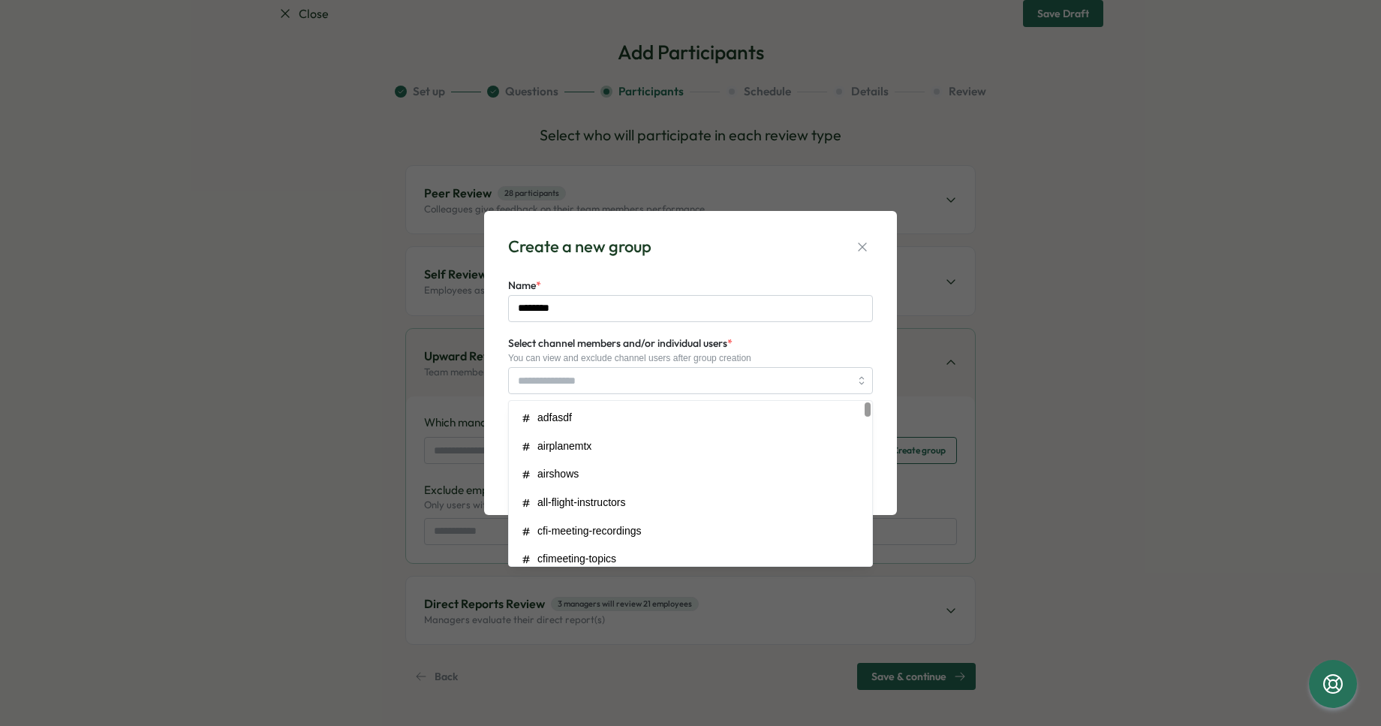
click at [658, 336] on label "Select channel members and/or individual users *" at bounding box center [620, 344] width 224 height 17
click at [658, 368] on input "Select channel members and/or individual users *" at bounding box center [684, 381] width 332 height 26
click at [772, 348] on div "Select channel members and/or individual users * You can view and exclude chann…" at bounding box center [690, 364] width 365 height 60
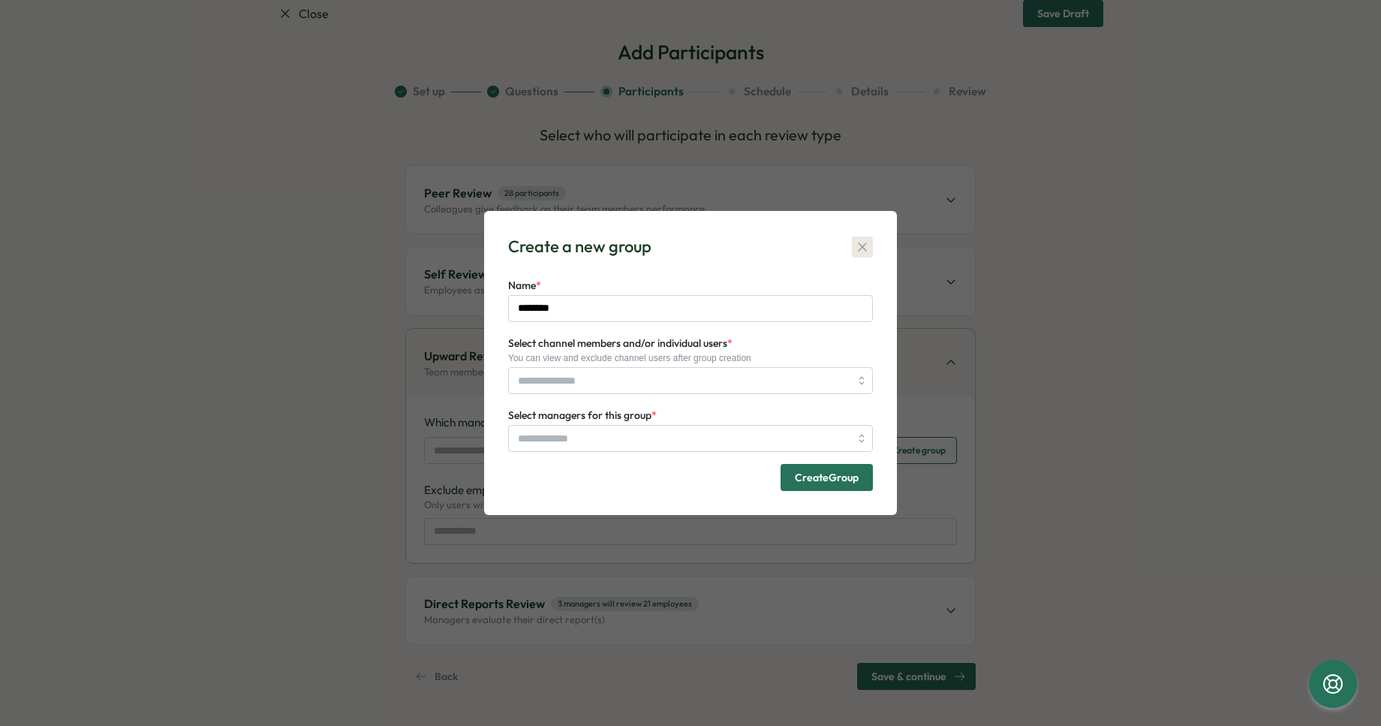
click at [868, 243] on icon "button" at bounding box center [862, 247] width 15 height 15
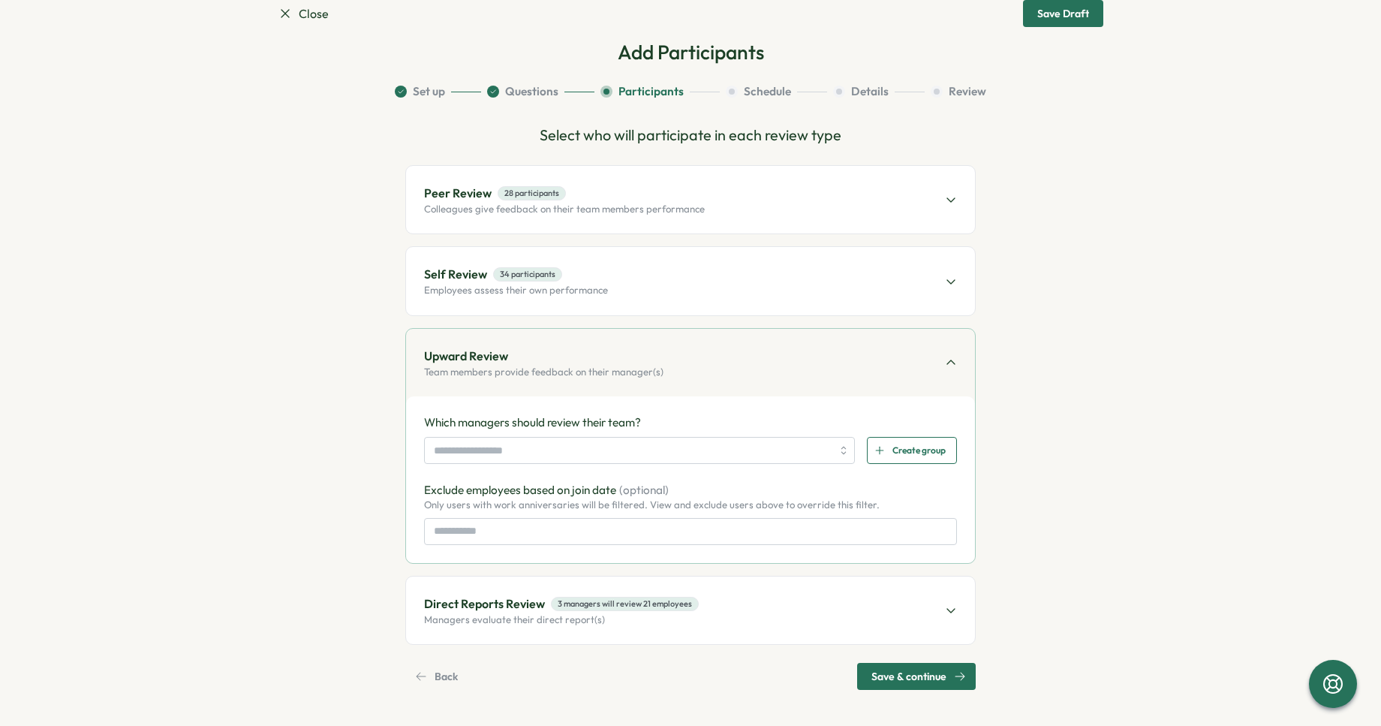
click at [877, 450] on icon "button" at bounding box center [880, 450] width 11 height 11
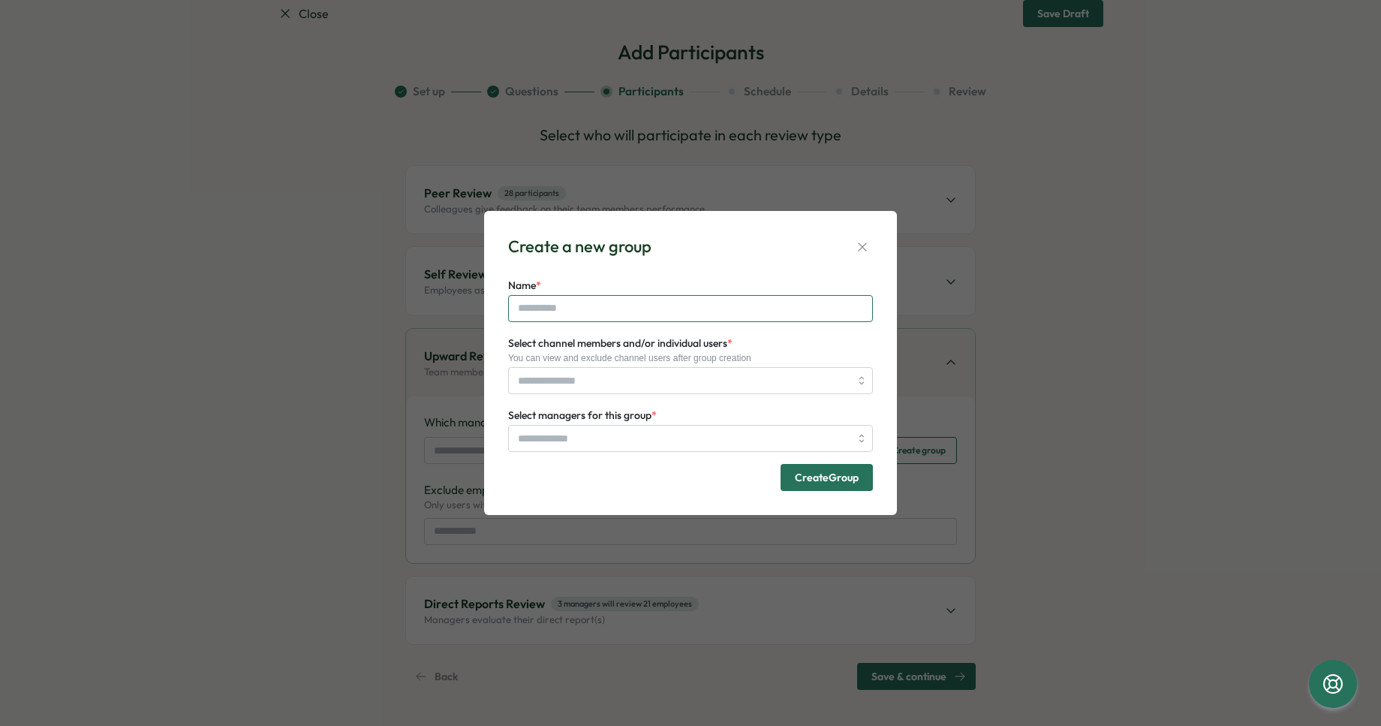
click at [577, 307] on input "Name *" at bounding box center [690, 308] width 365 height 27
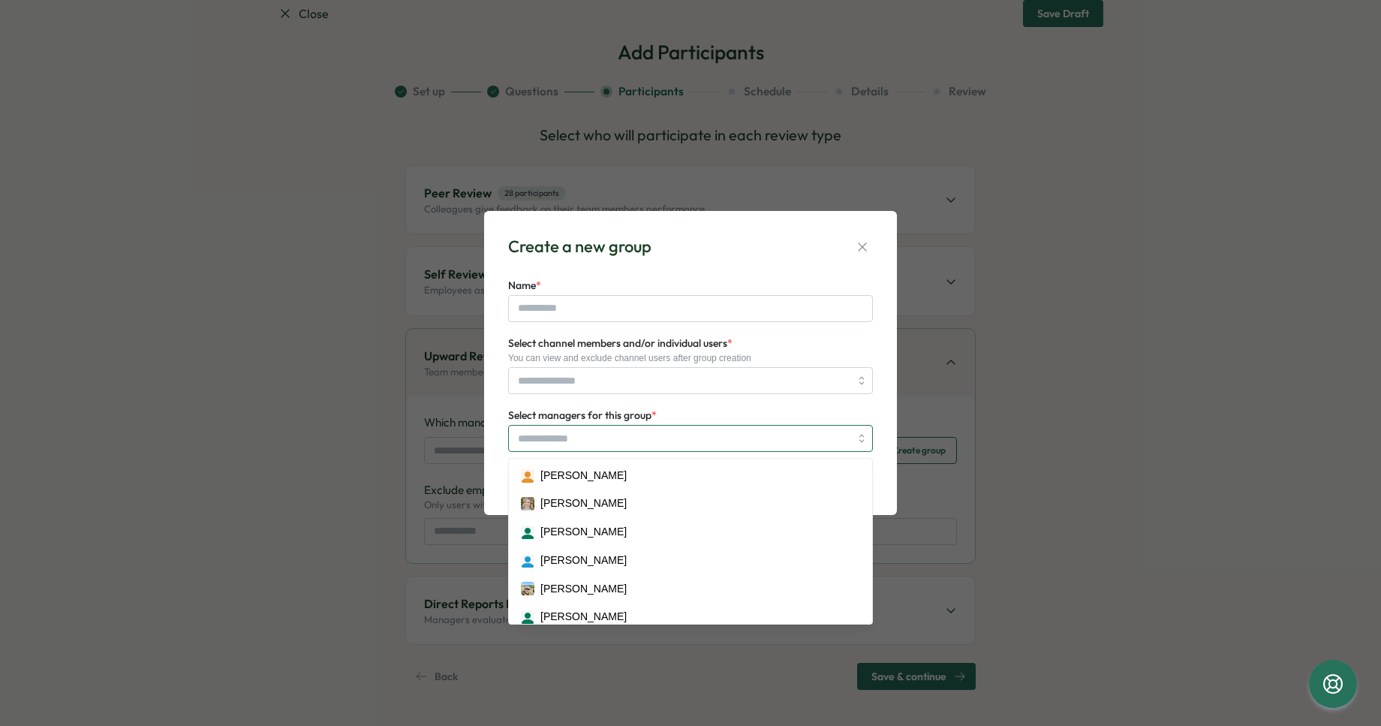
click at [586, 433] on input "Select managers for this group *" at bounding box center [684, 439] width 332 height 26
click at [598, 304] on input "Name *" at bounding box center [690, 307] width 365 height 27
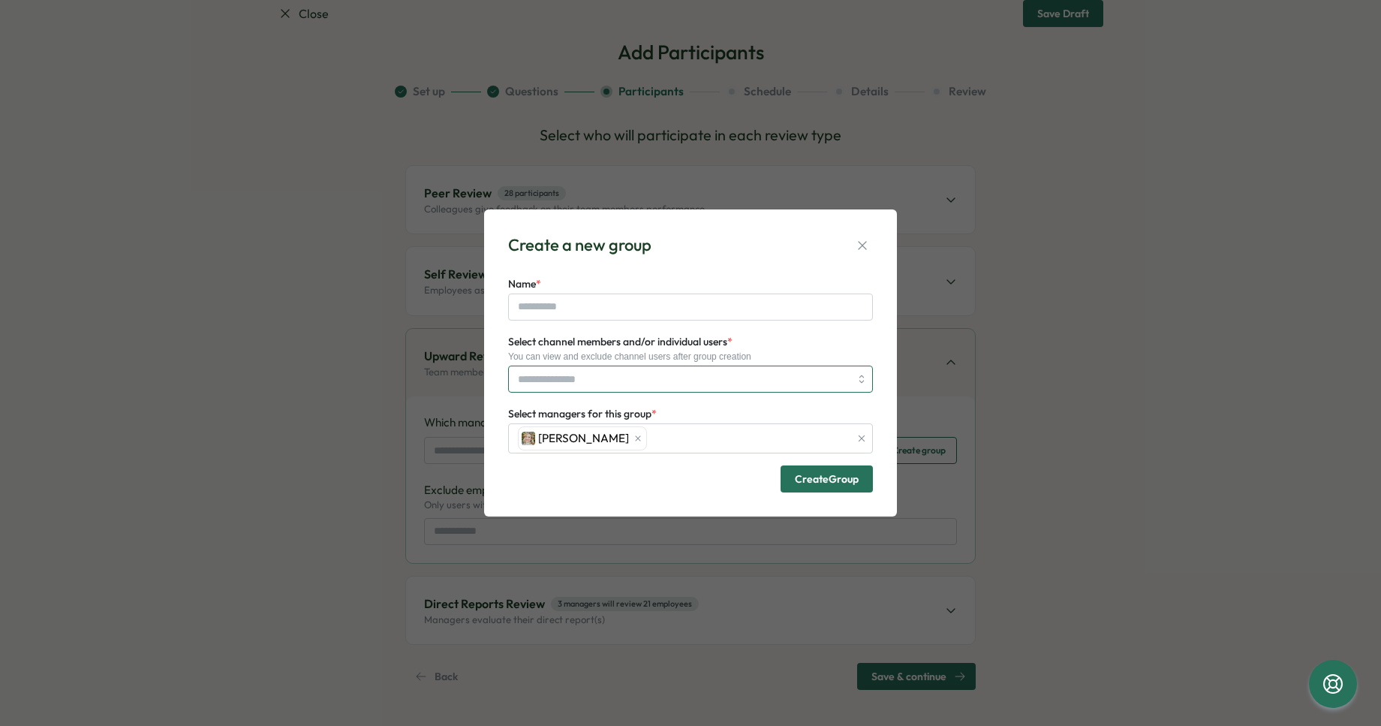
click at [592, 382] on input "Select channel members and/or individual users *" at bounding box center [684, 379] width 332 height 26
type input "***"
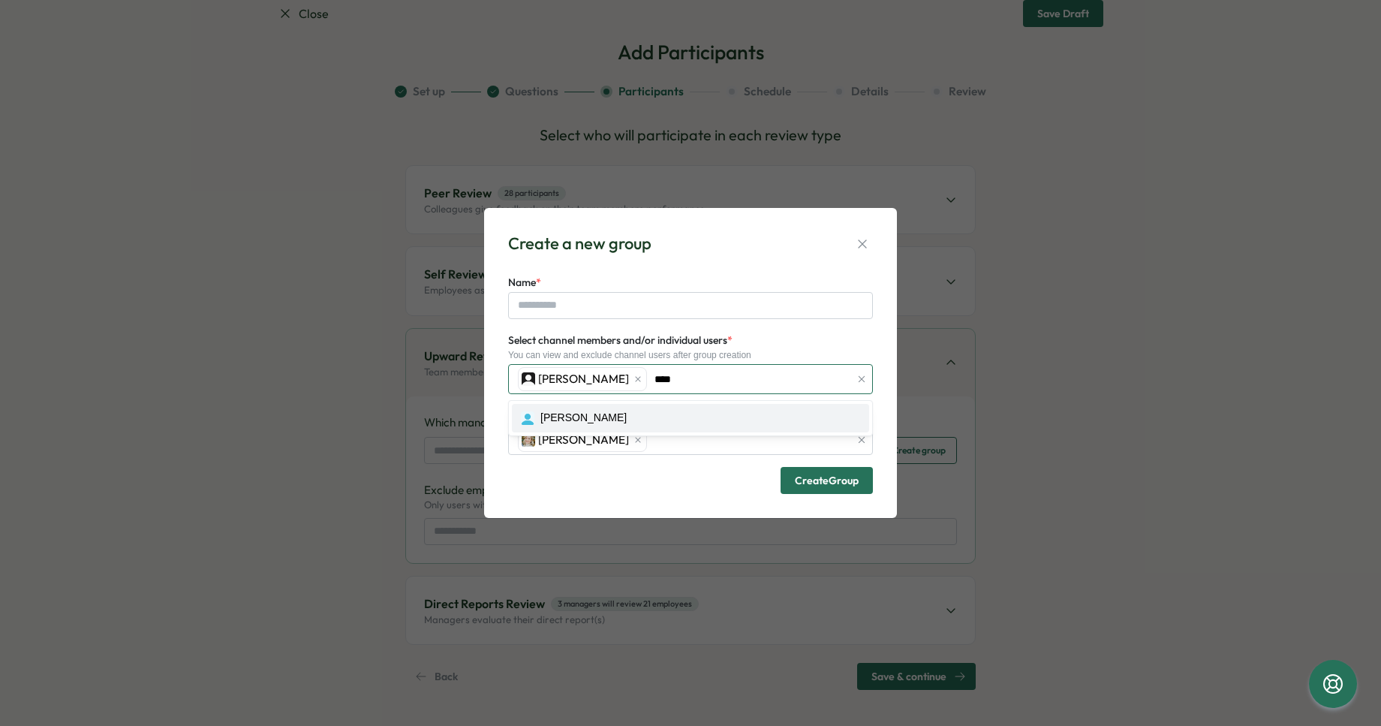
type input "*****"
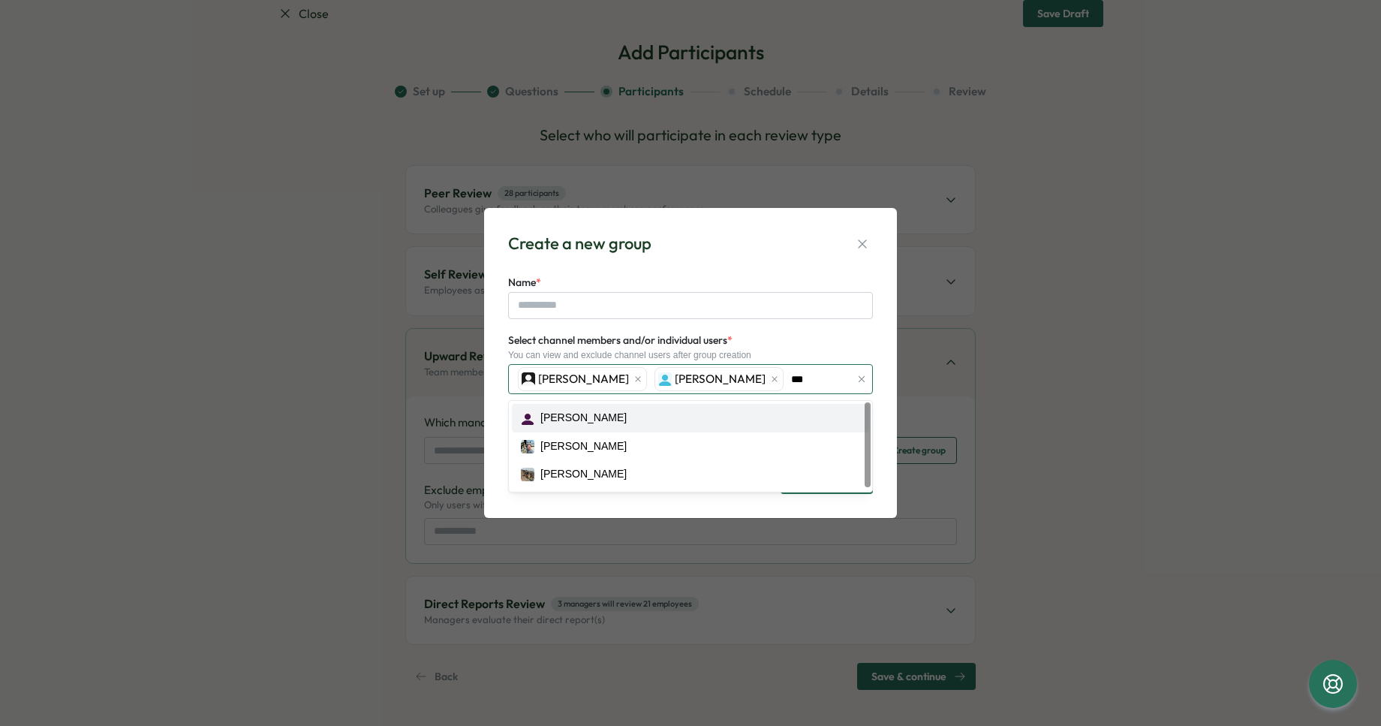
type input "****"
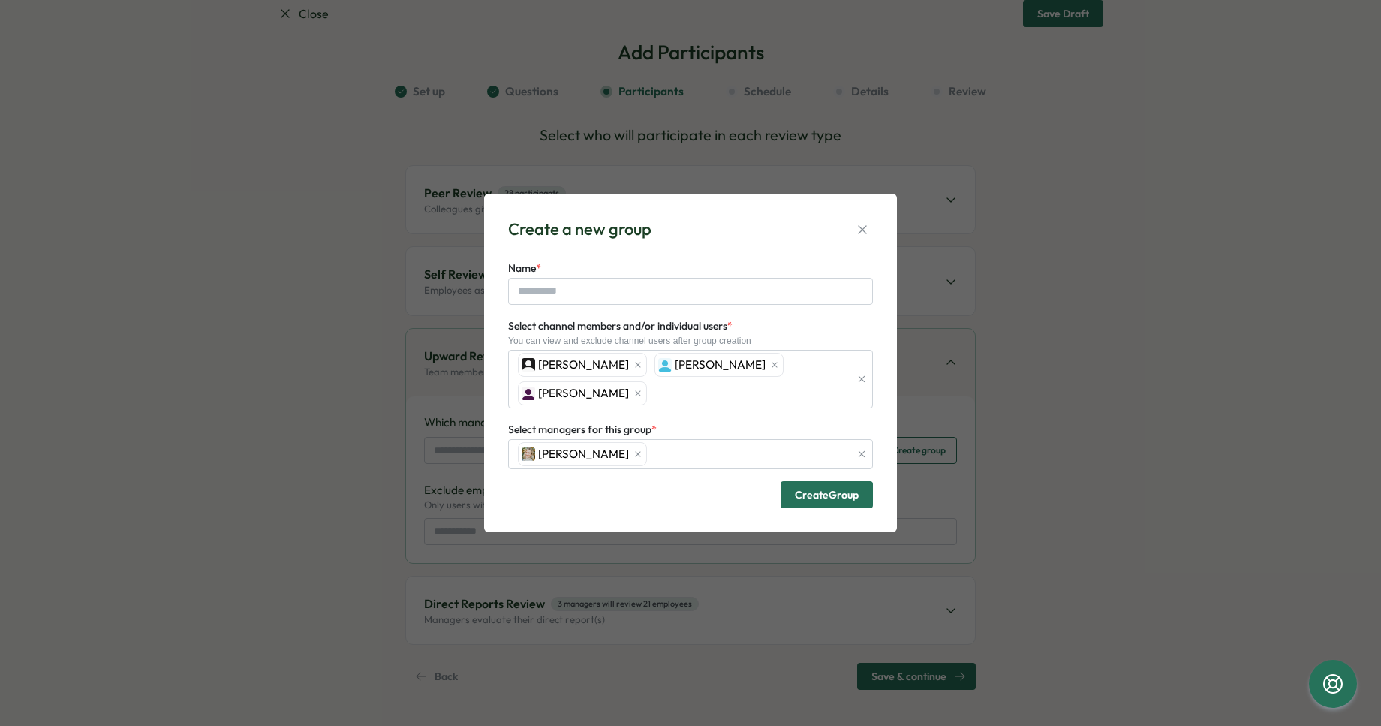
click at [489, 399] on div "Create a new group Name * Select channel members and/or individual users * You …" at bounding box center [690, 363] width 413 height 339
click at [562, 294] on input "Name *" at bounding box center [690, 291] width 365 height 27
type input "********"
click at [829, 495] on span "Create Group" at bounding box center [827, 495] width 64 height 11
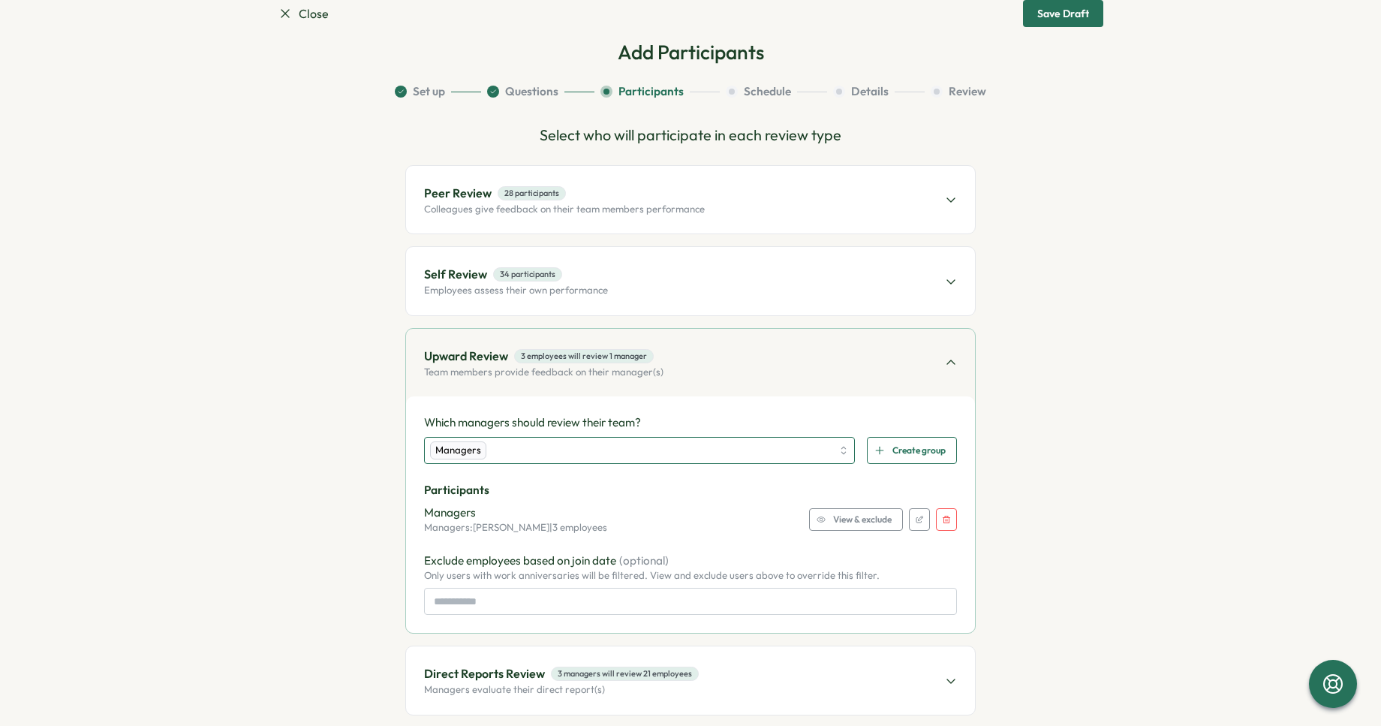
click at [628, 453] on div "Managers" at bounding box center [631, 451] width 402 height 26
click at [464, 450] on div "Managers" at bounding box center [458, 450] width 56 height 18
click at [942, 517] on icon "button" at bounding box center [946, 519] width 9 height 9
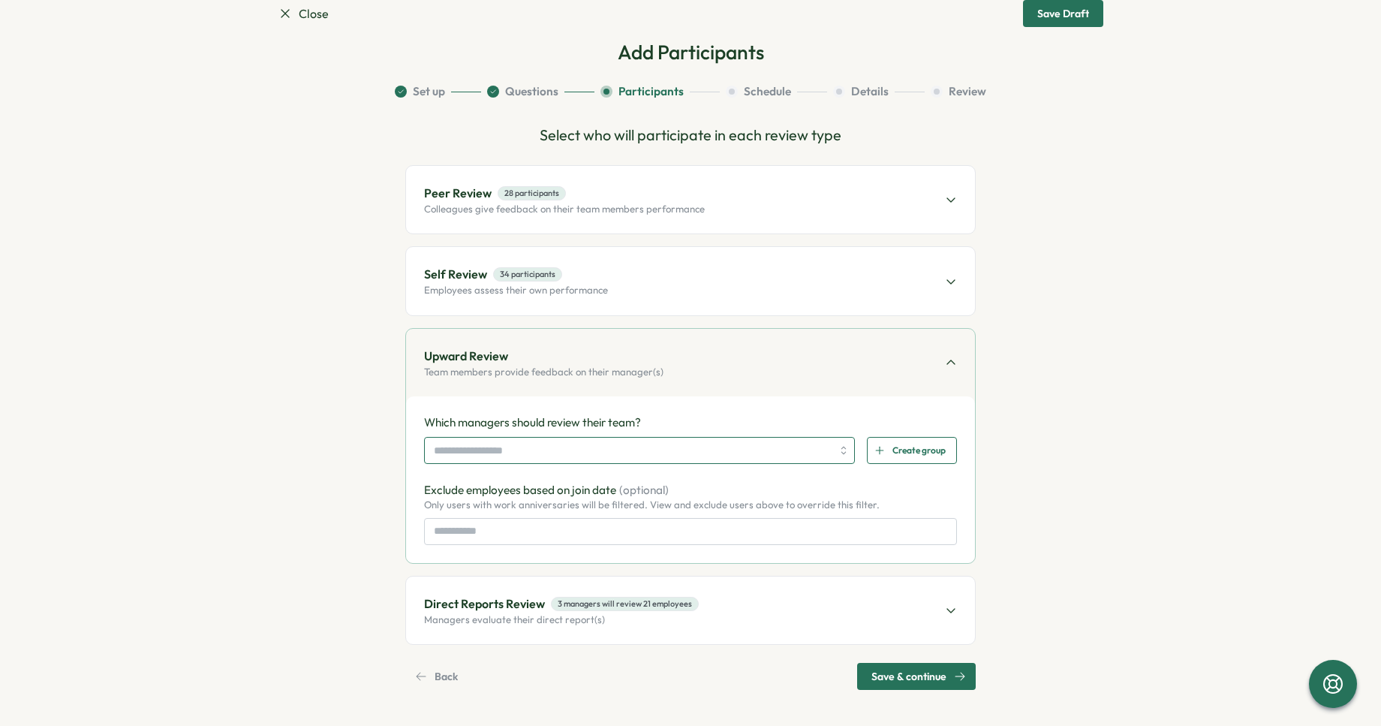
click at [692, 442] on input "search" at bounding box center [633, 451] width 398 height 26
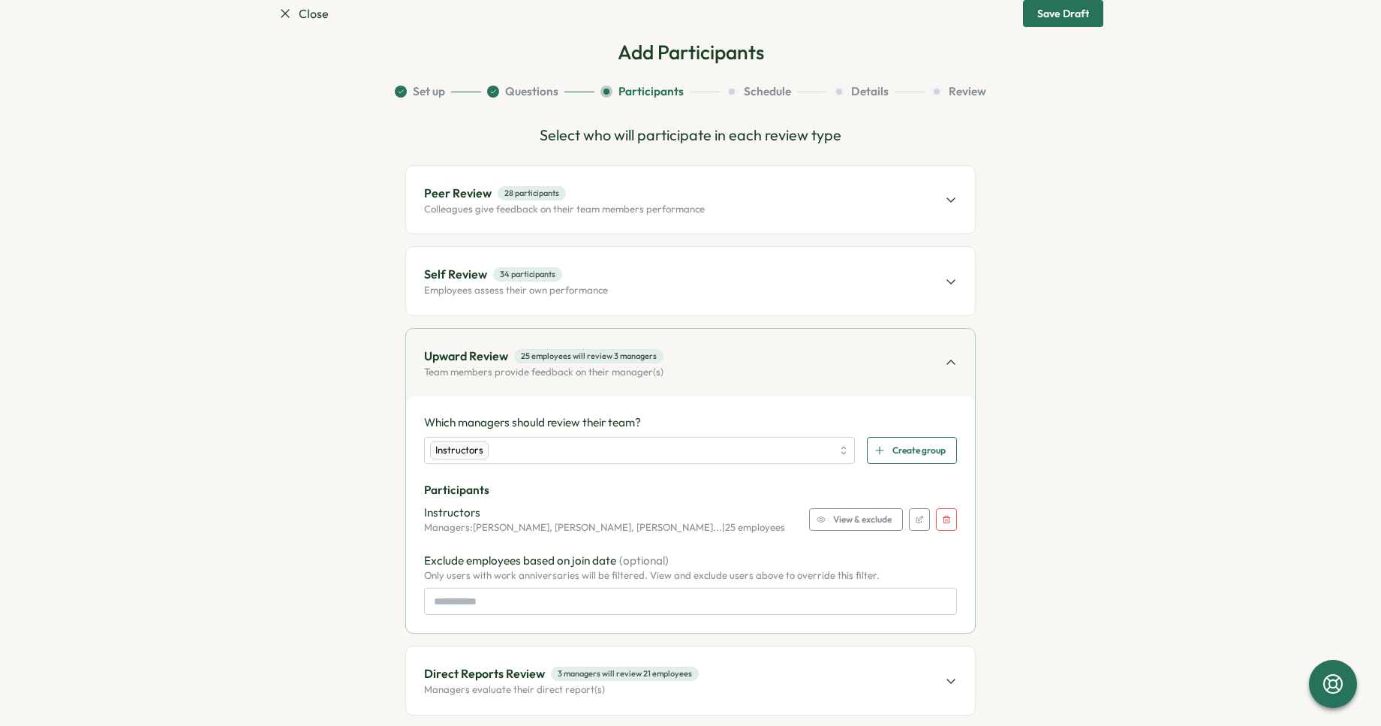
click at [728, 399] on div "Which managers should review their team? Instructors Create group Participants …" at bounding box center [690, 514] width 569 height 237
click at [681, 194] on span "Peer Review 28 participants" at bounding box center [564, 193] width 281 height 19
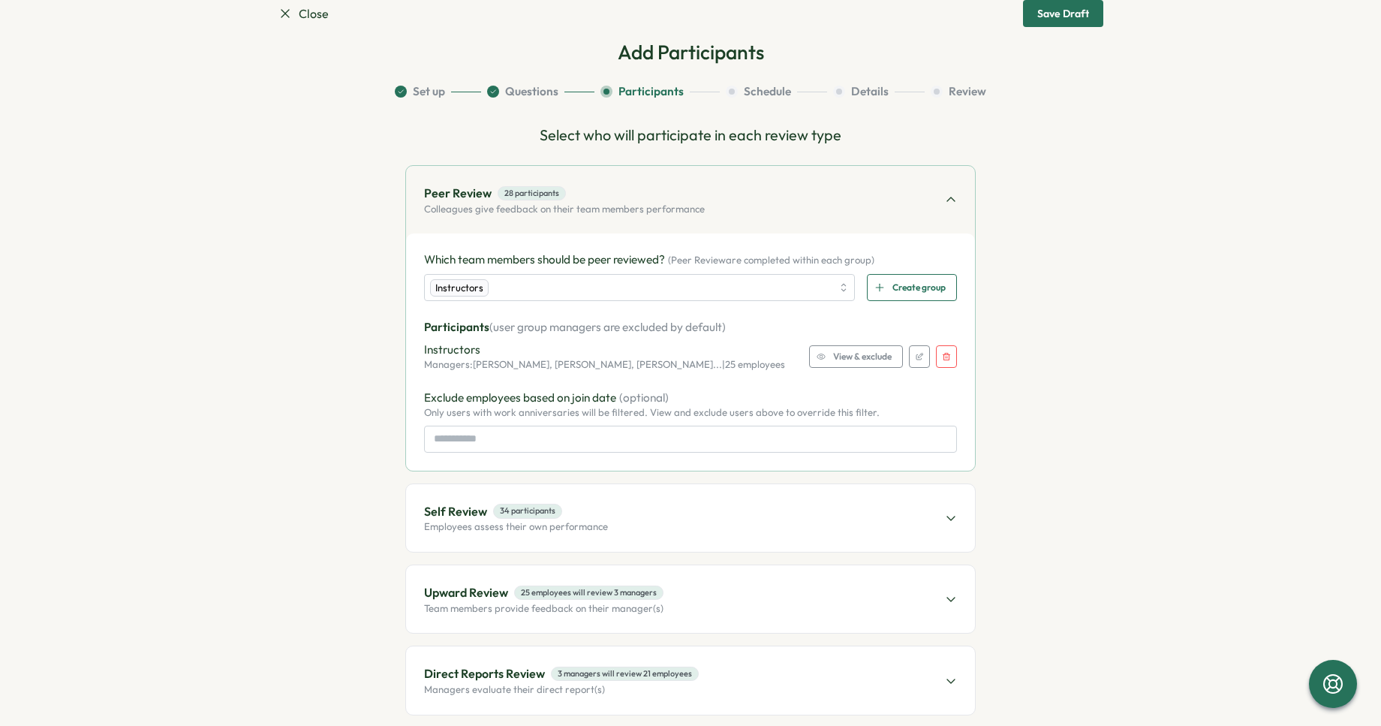
click at [842, 355] on span "View & exclude" at bounding box center [862, 356] width 59 height 21
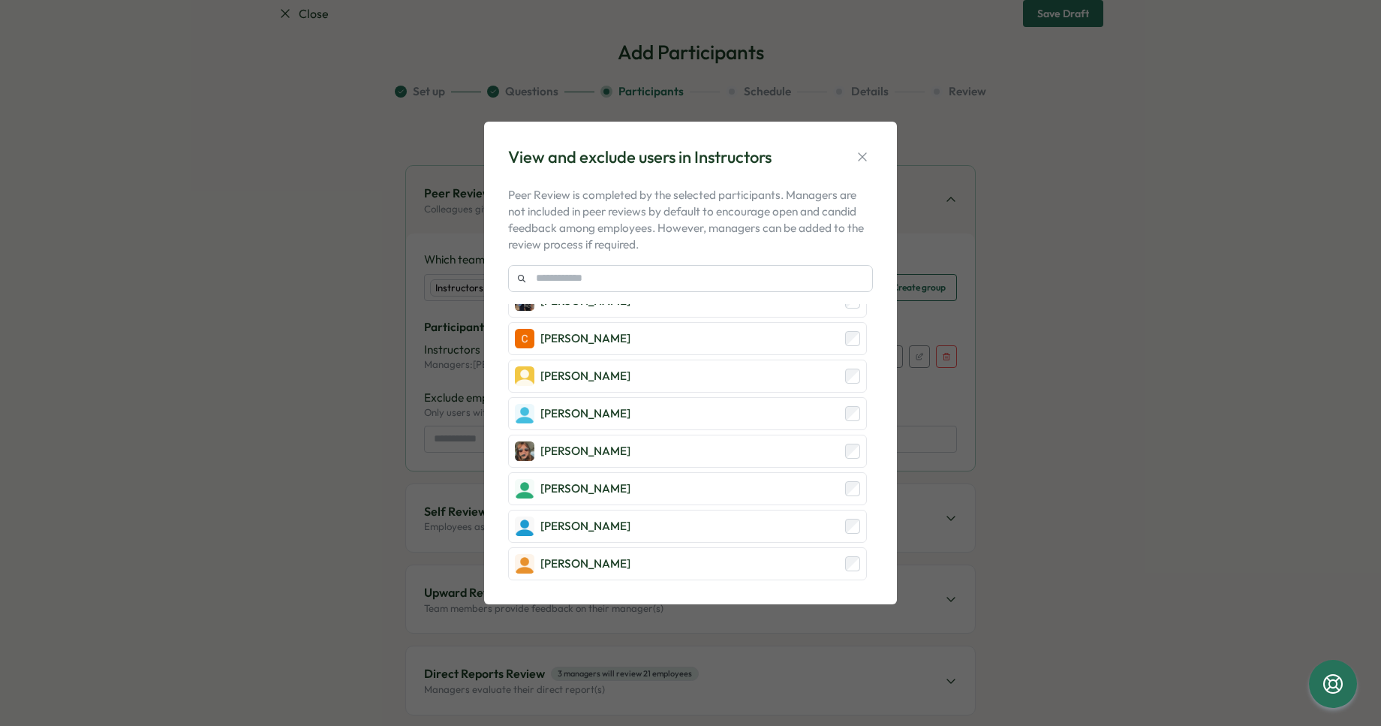
scroll to position [929, 0]
click at [858, 152] on icon "button" at bounding box center [862, 156] width 15 height 15
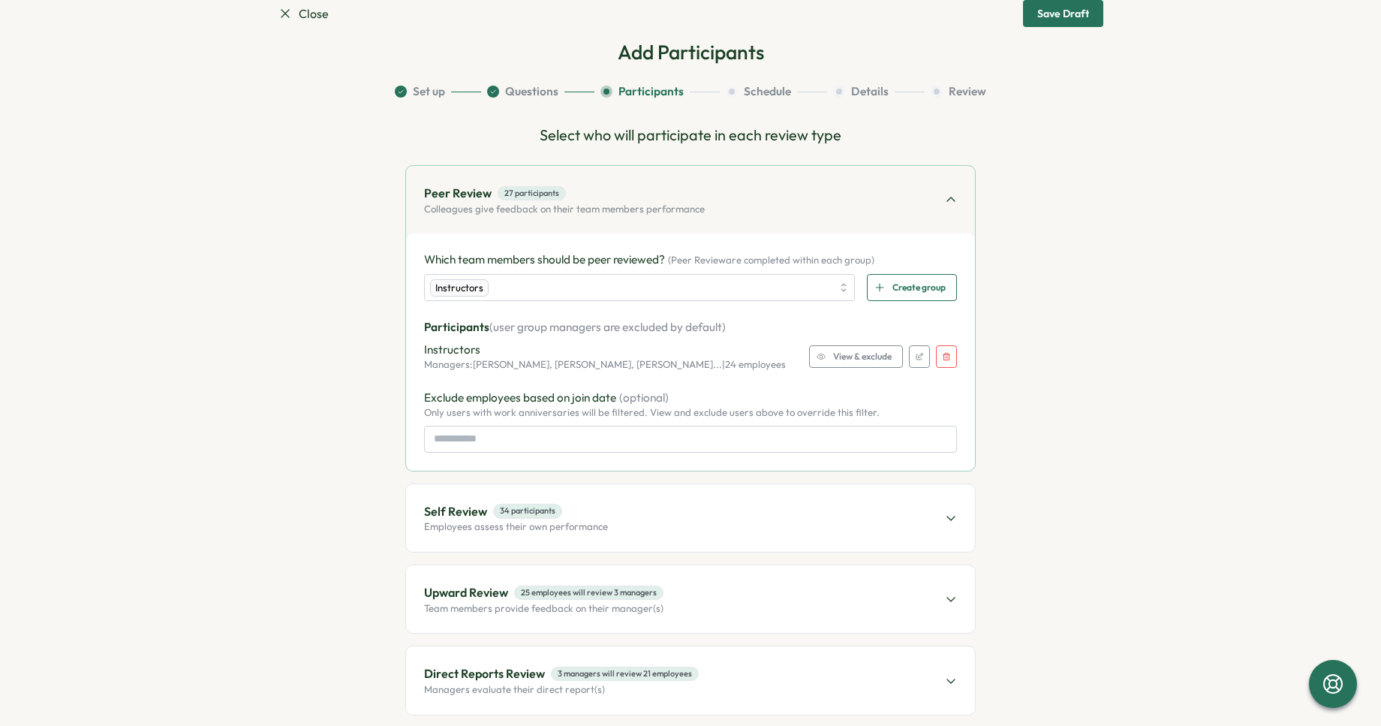
click at [893, 286] on span "Create group" at bounding box center [919, 288] width 53 height 26
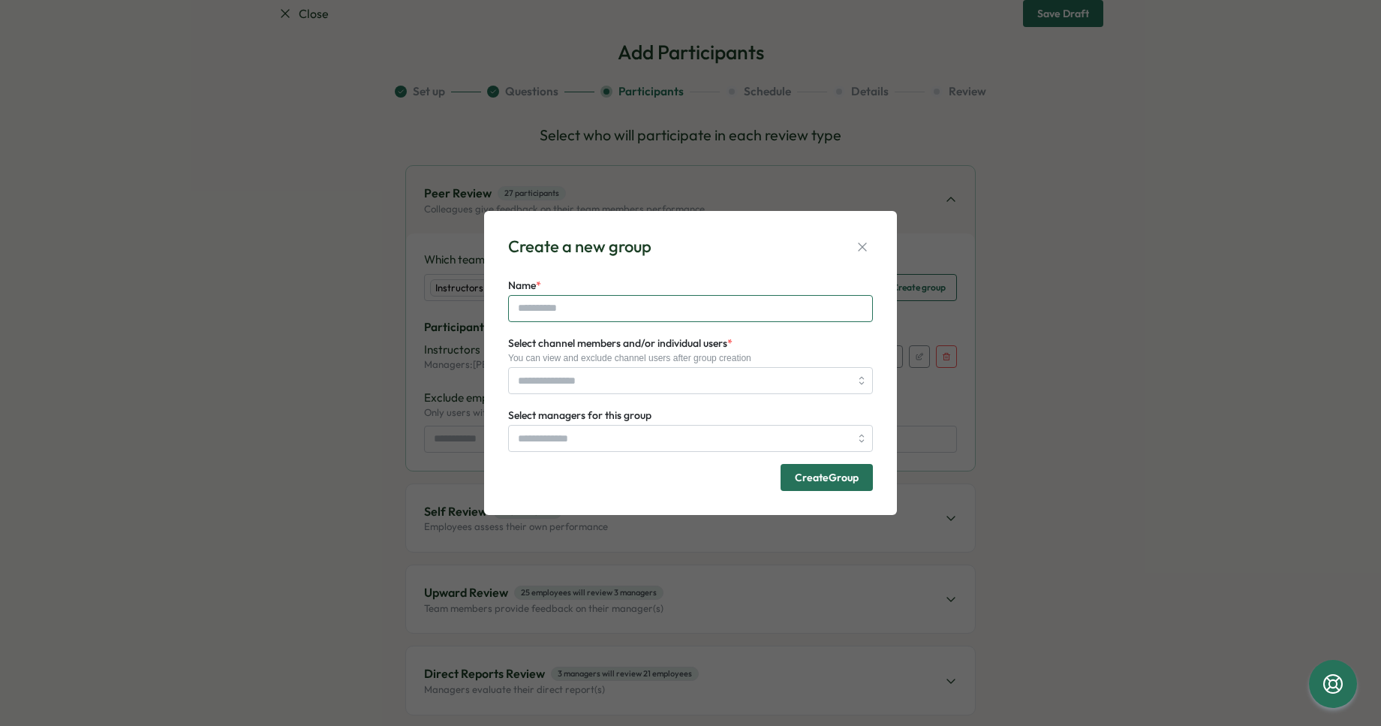
click at [643, 306] on input "Name *" at bounding box center [690, 308] width 365 height 27
type input "**********"
click at [623, 371] on input "Select channel members and/or individual users *" at bounding box center [684, 381] width 332 height 26
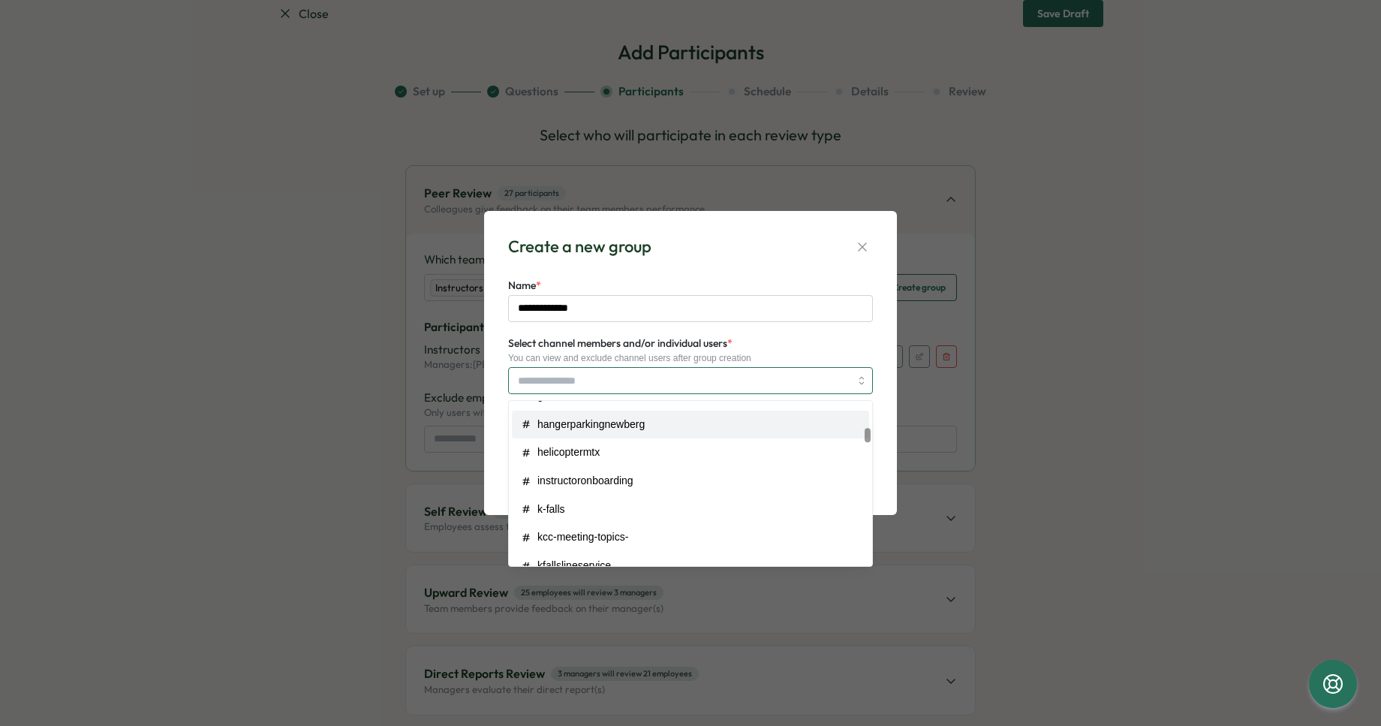
scroll to position [311, 0]
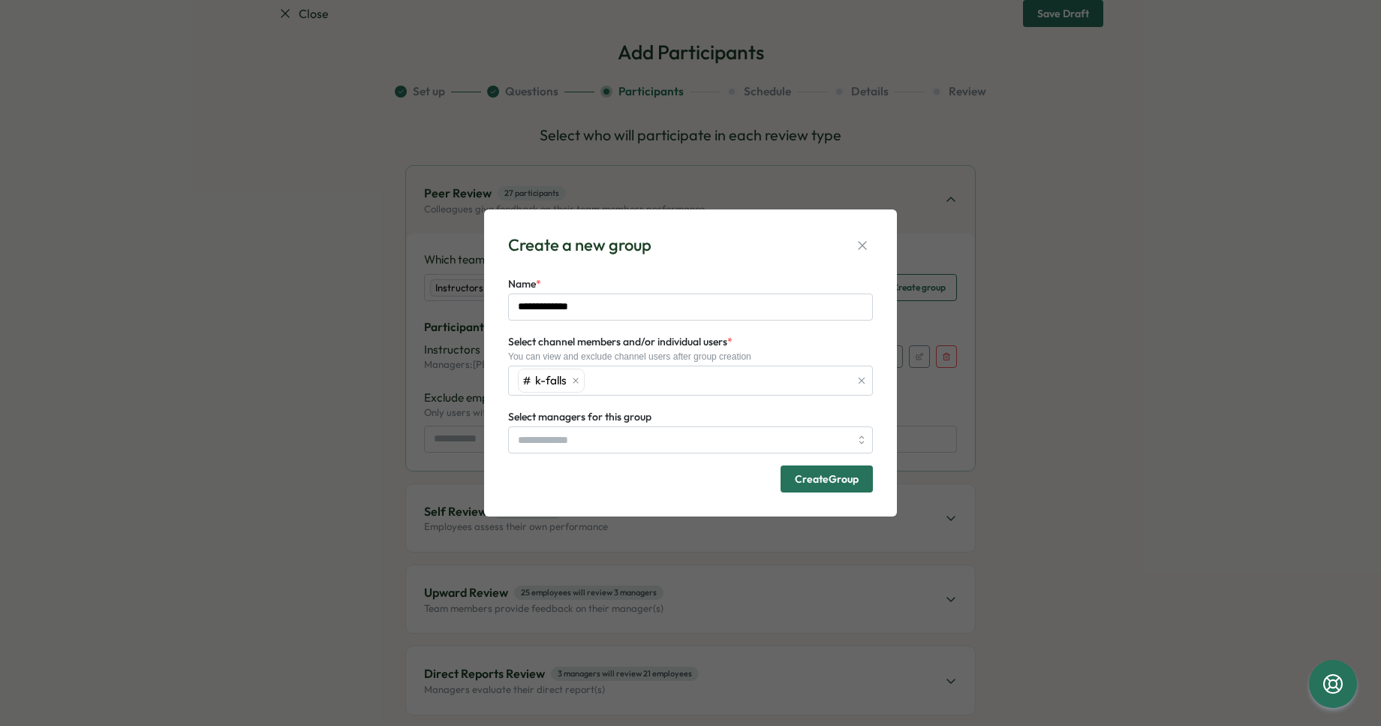
click at [688, 344] on label "Select channel members and/or individual users *" at bounding box center [620, 342] width 224 height 17
click at [688, 381] on input "Select channel members and/or individual users *" at bounding box center [719, 381] width 261 height 0
click at [650, 357] on div "You can view and exclude channel users after group creation" at bounding box center [690, 356] width 365 height 11
click at [715, 434] on input "Select managers for this group" at bounding box center [684, 440] width 332 height 26
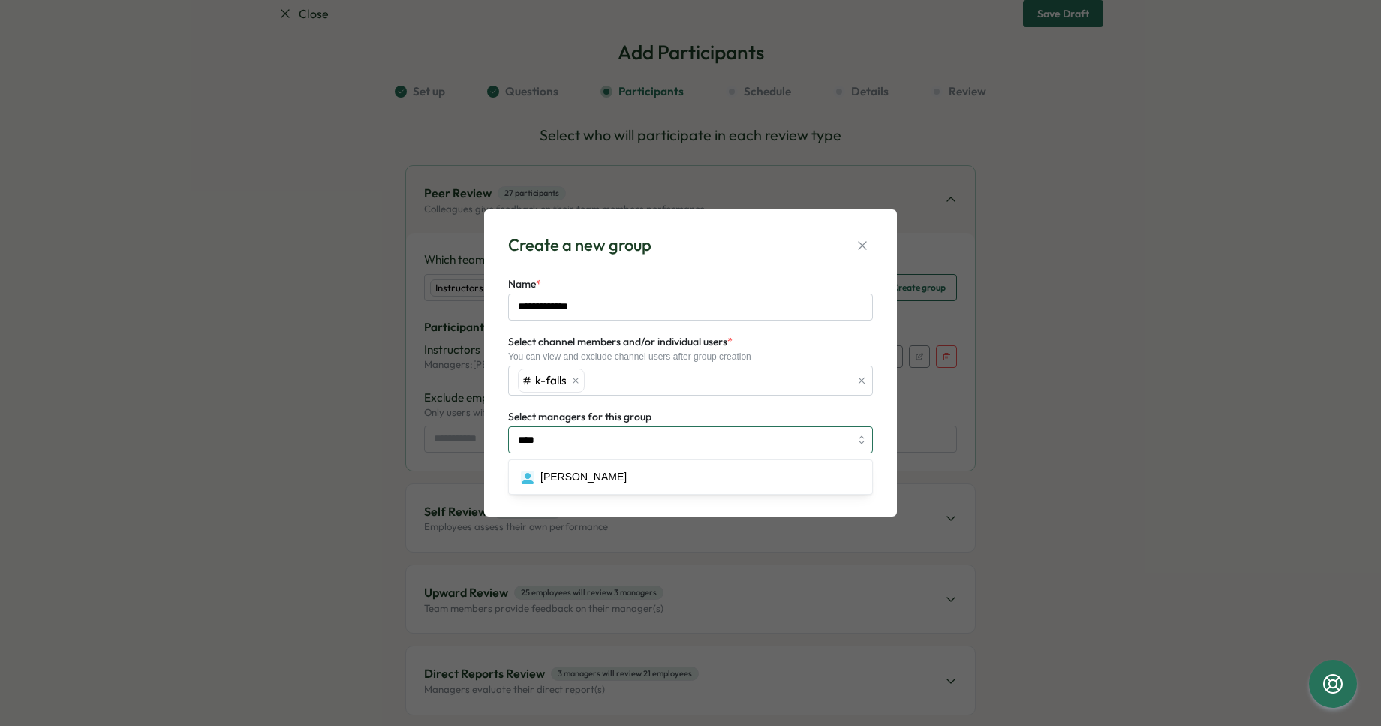
type input "*****"
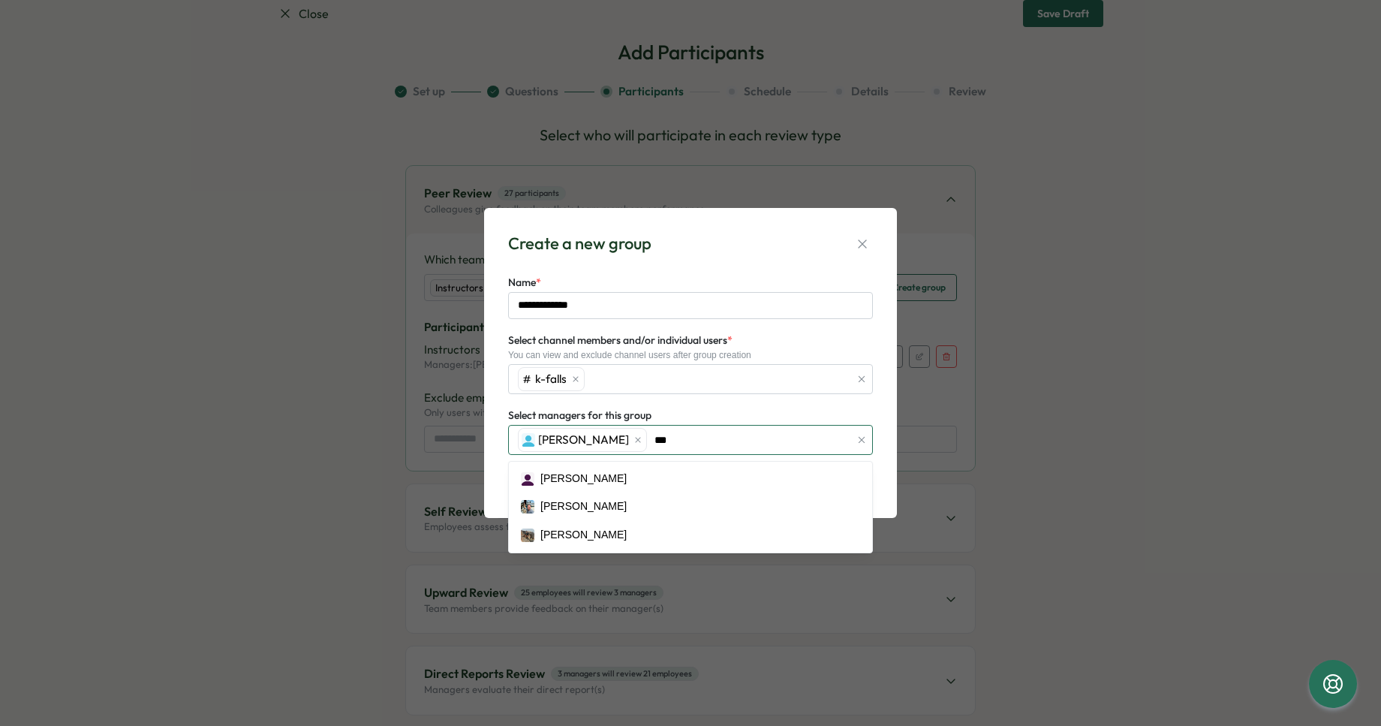
type input "****"
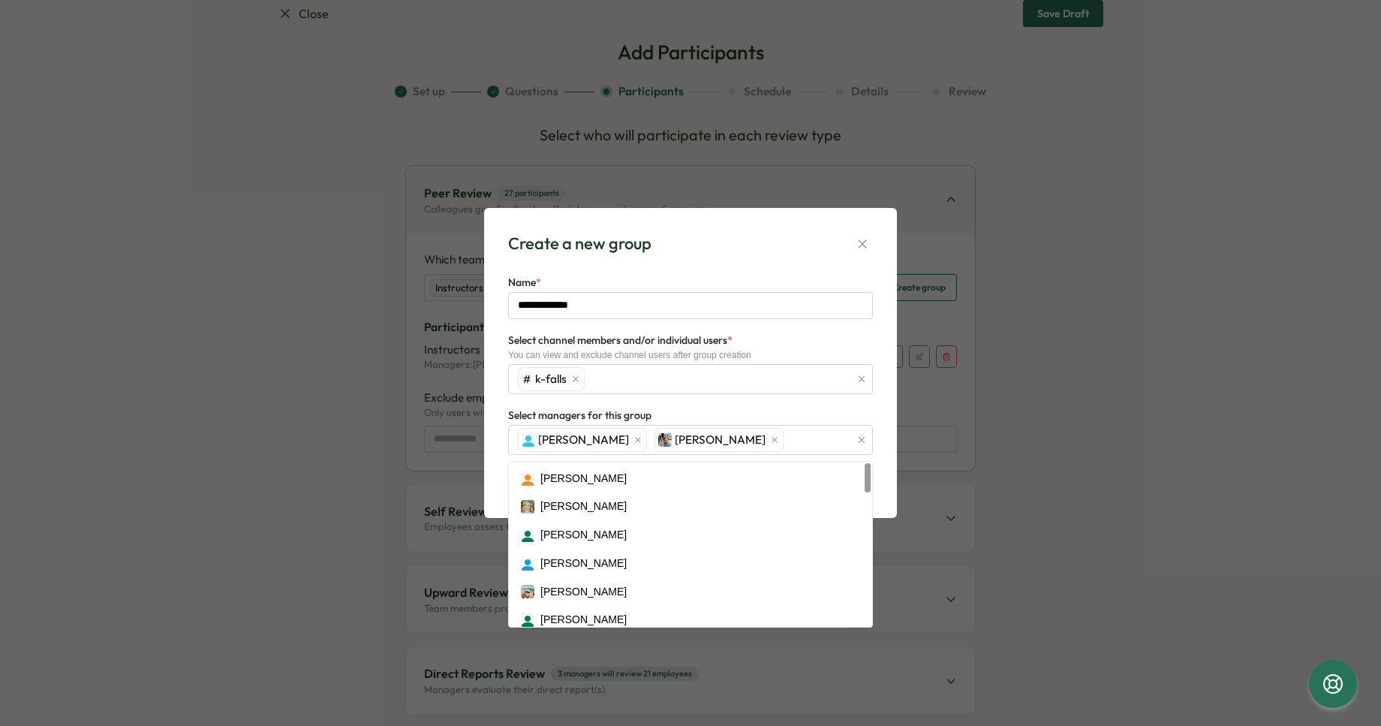
click at [793, 414] on div "Select managers for this group James Wiganowsky Lars Mehlum Alex Wiganowsky Ali…" at bounding box center [690, 430] width 365 height 49
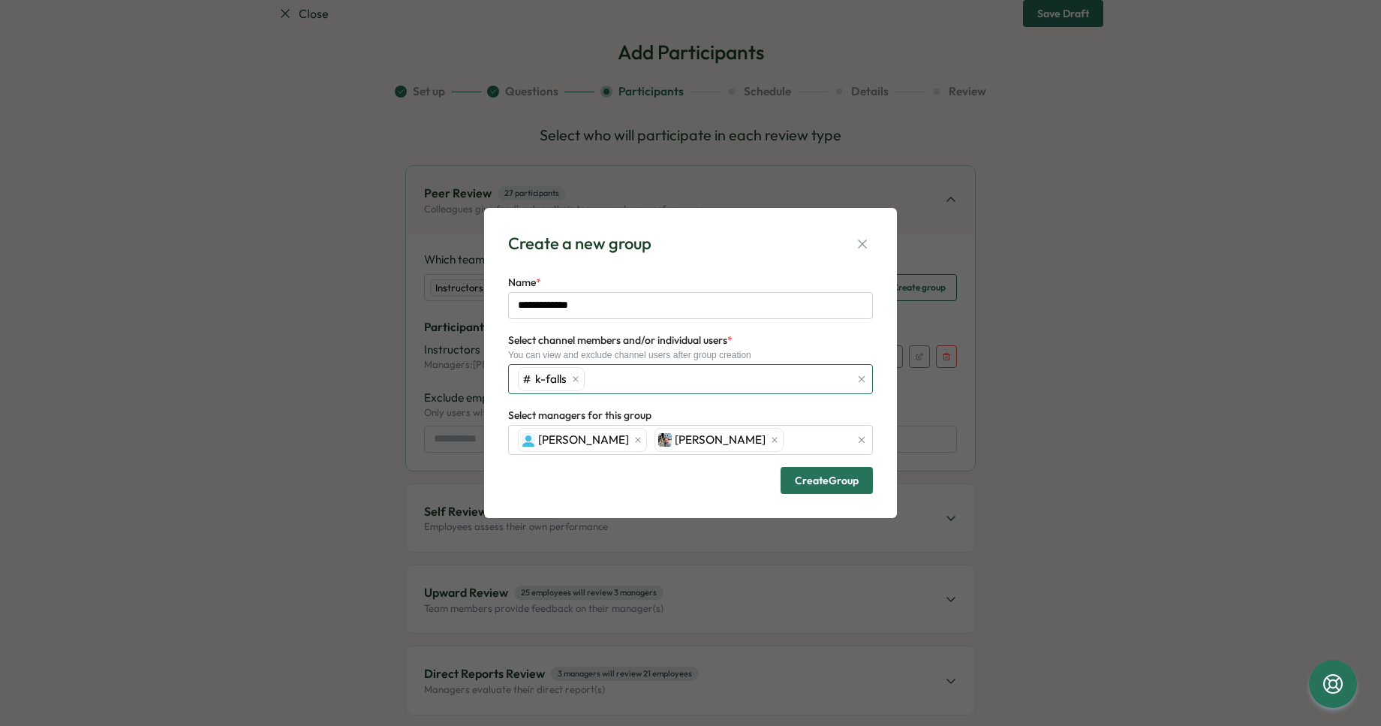
click at [629, 384] on div "k-falls" at bounding box center [682, 379] width 336 height 29
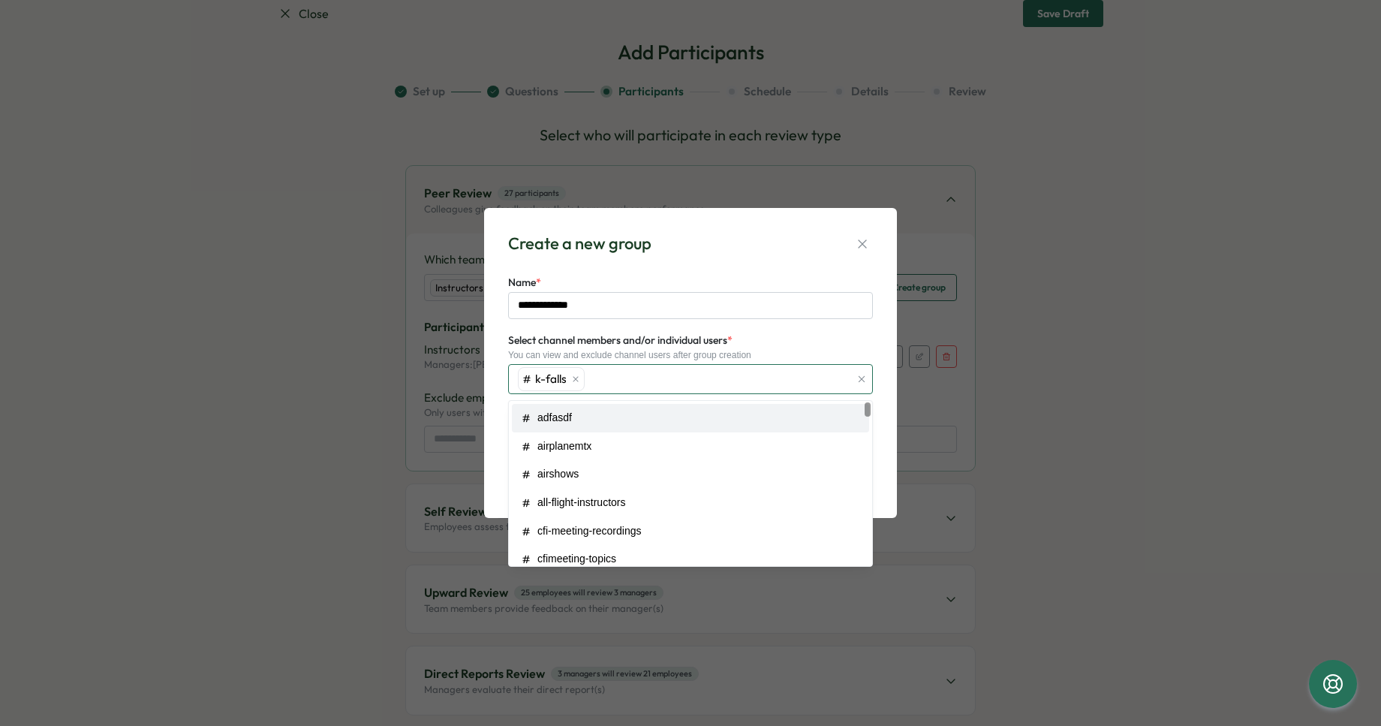
click at [654, 381] on div "k-falls" at bounding box center [682, 379] width 336 height 29
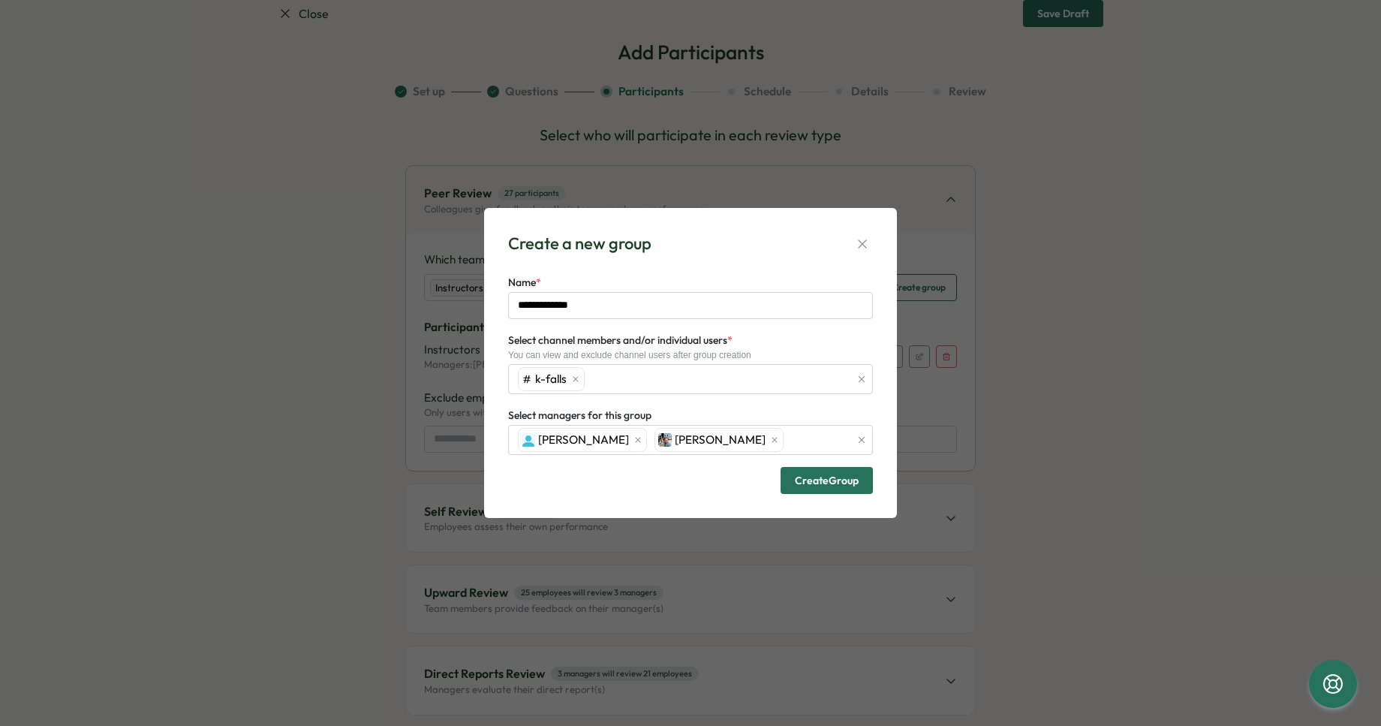
click at [764, 411] on div "Select managers for this group James Wiganowsky Lars Mehlum" at bounding box center [690, 430] width 365 height 49
click at [826, 482] on span "Create Group" at bounding box center [827, 480] width 64 height 11
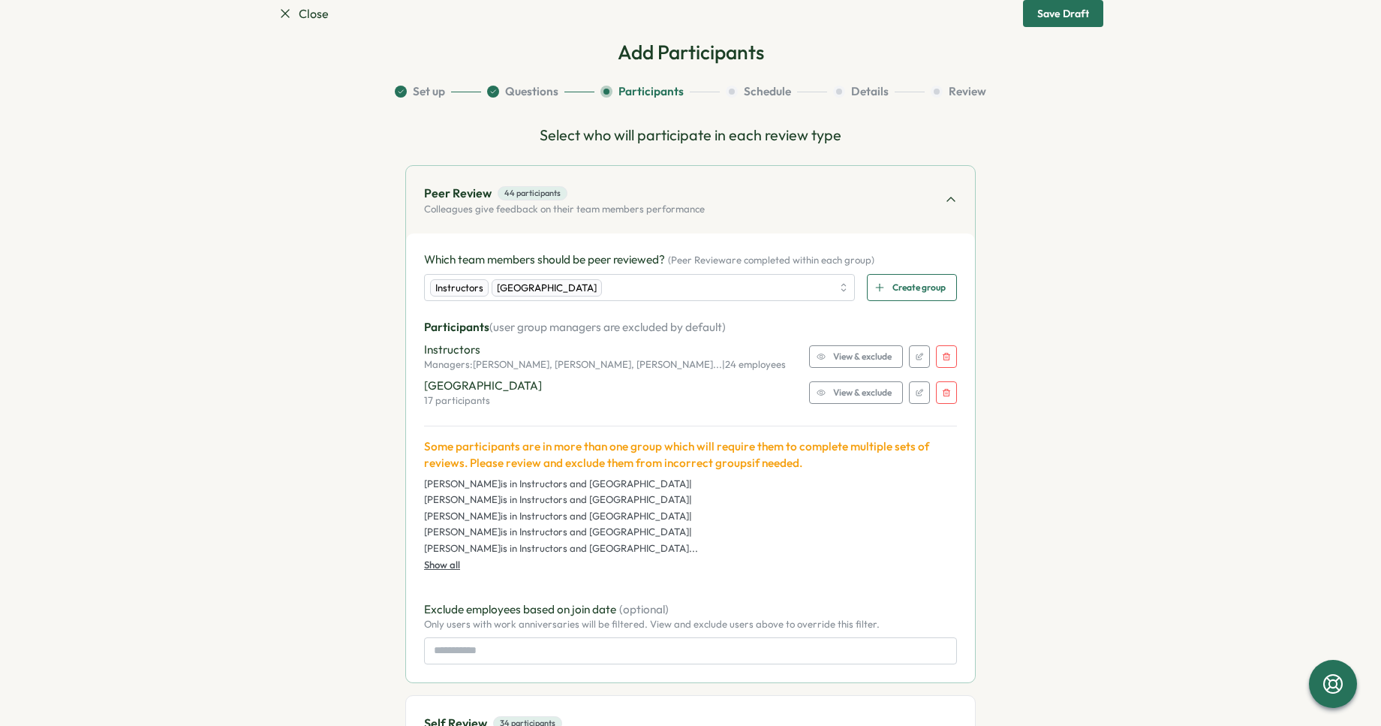
click at [944, 357] on icon "button" at bounding box center [946, 356] width 9 height 9
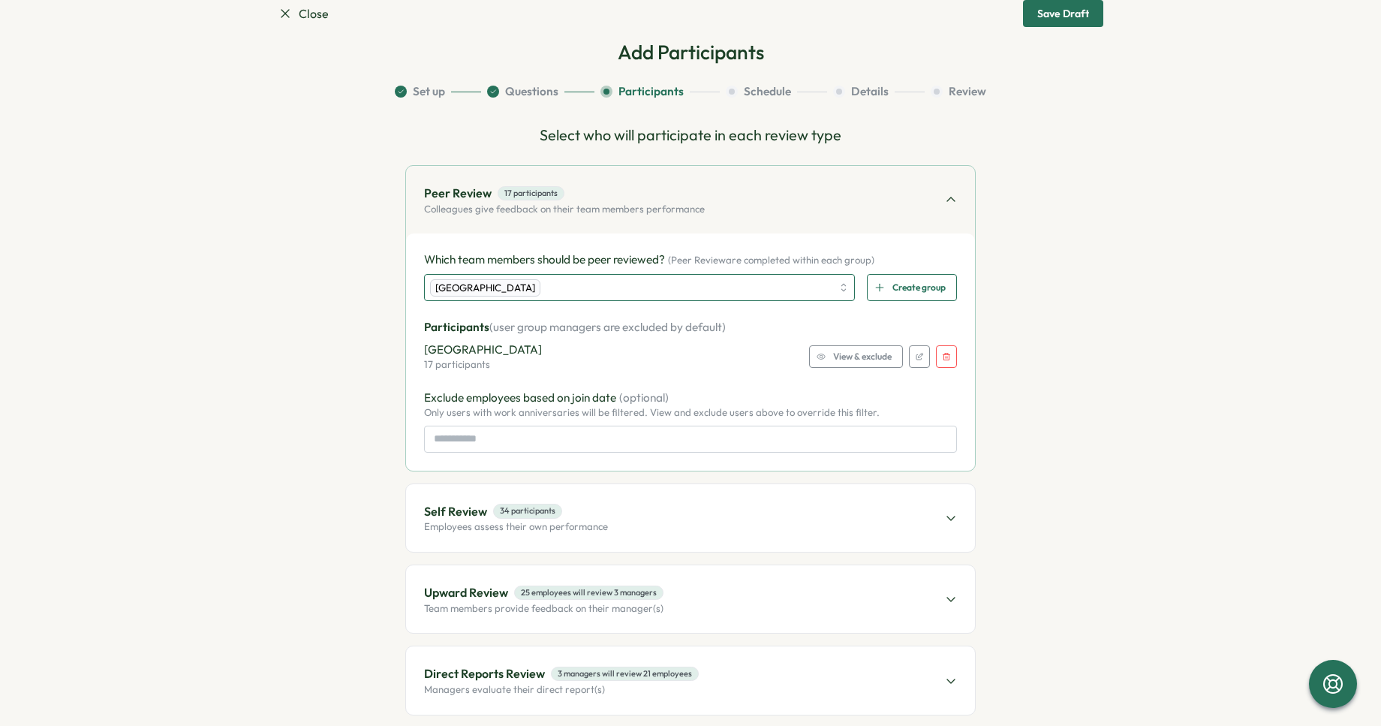
click at [551, 283] on div "Klamath Falls" at bounding box center [631, 288] width 402 height 26
click at [882, 286] on div "Create group" at bounding box center [910, 288] width 71 height 26
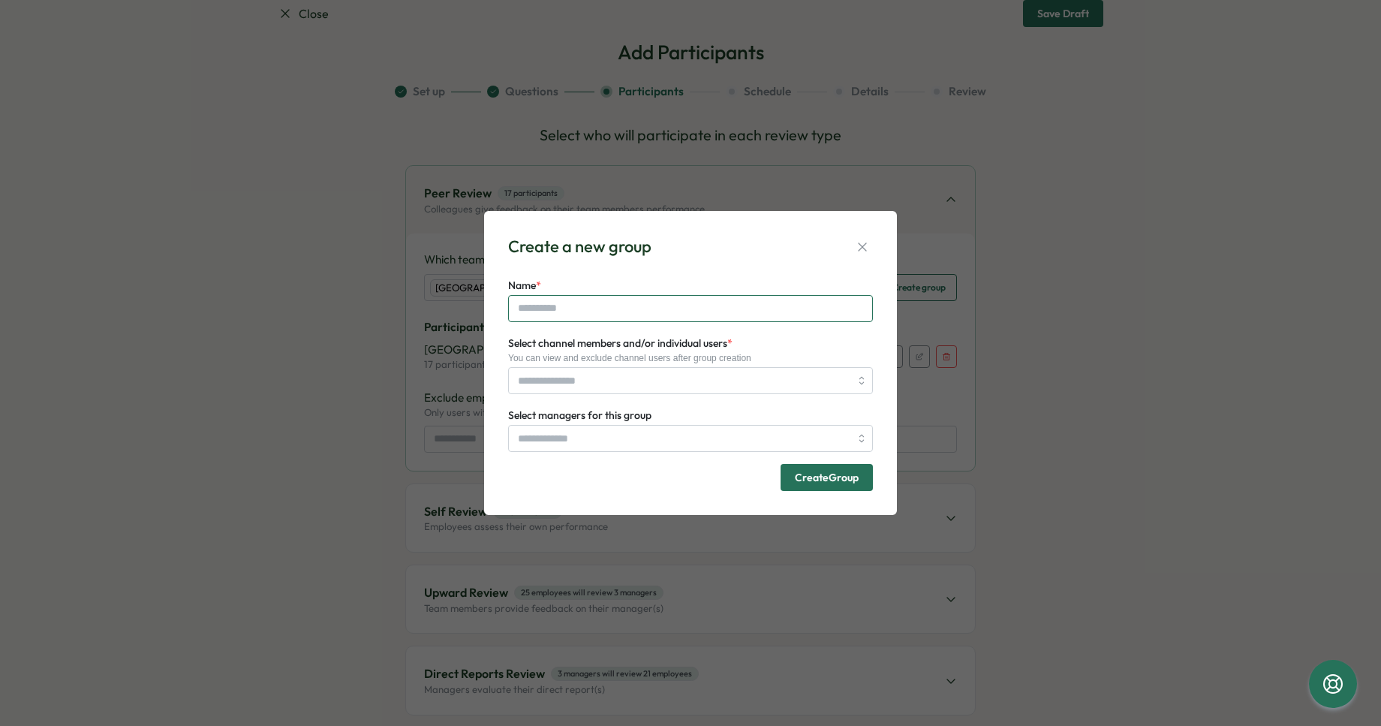
click at [628, 312] on input "Name *" at bounding box center [690, 308] width 365 height 27
drag, startPoint x: 581, startPoint y: 318, endPoint x: 500, endPoint y: 306, distance: 81.9
click at [500, 307] on div "Create a new group Name * ****** Select channel members and/or individual users…" at bounding box center [690, 363] width 413 height 304
type input "*******"
click at [568, 372] on input "Select channel members and/or individual users *" at bounding box center [684, 381] width 332 height 26
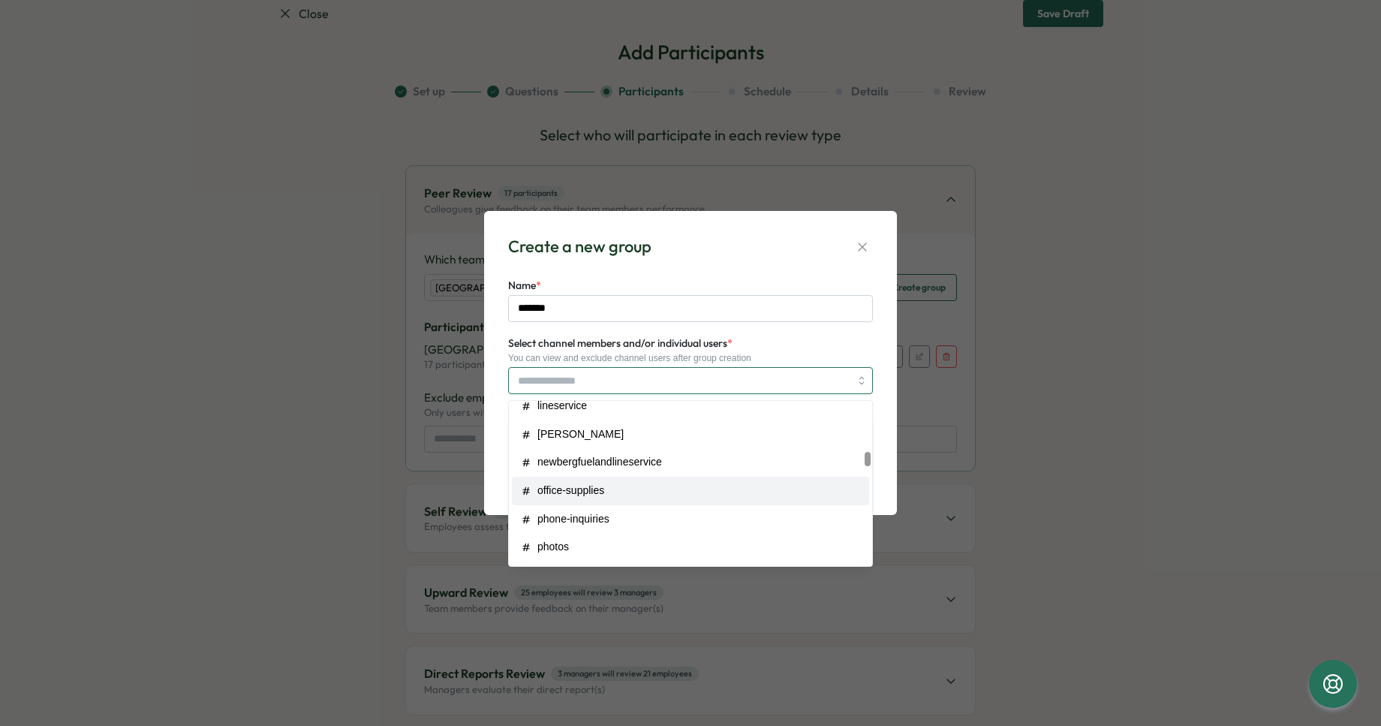
scroll to position [550, 0]
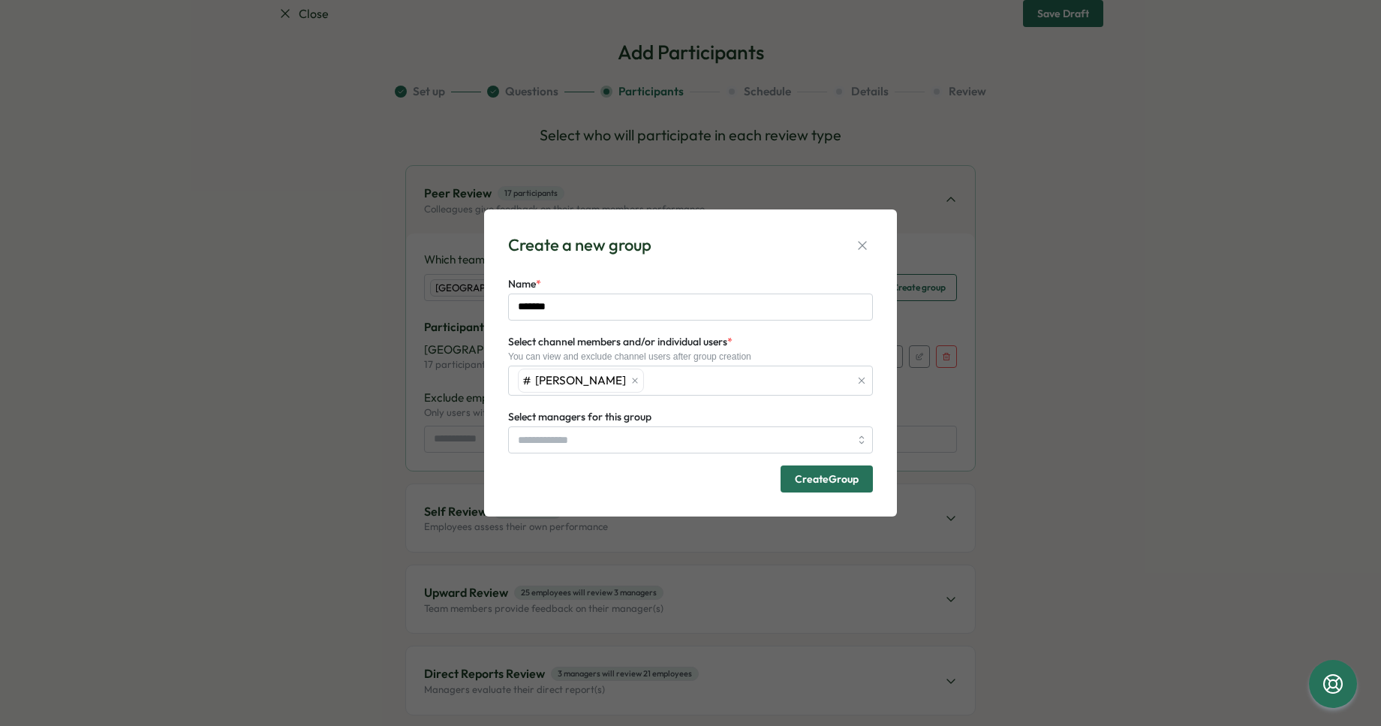
click at [703, 348] on label "Select channel members and/or individual users *" at bounding box center [620, 342] width 224 height 17
click at [703, 381] on input "Select channel members and/or individual users *" at bounding box center [749, 381] width 202 height 0
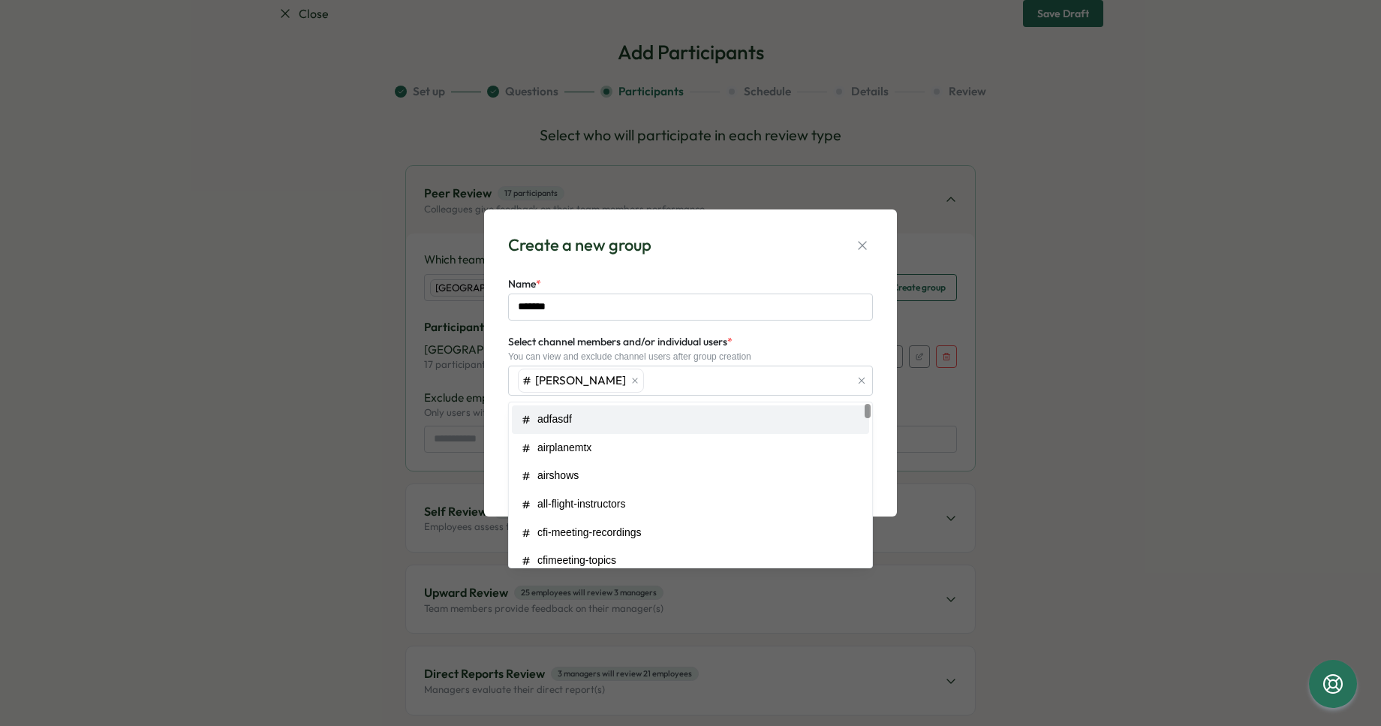
click at [830, 363] on div "Select channel members and/or individual users * You can view and exclude chann…" at bounding box center [690, 364] width 365 height 63
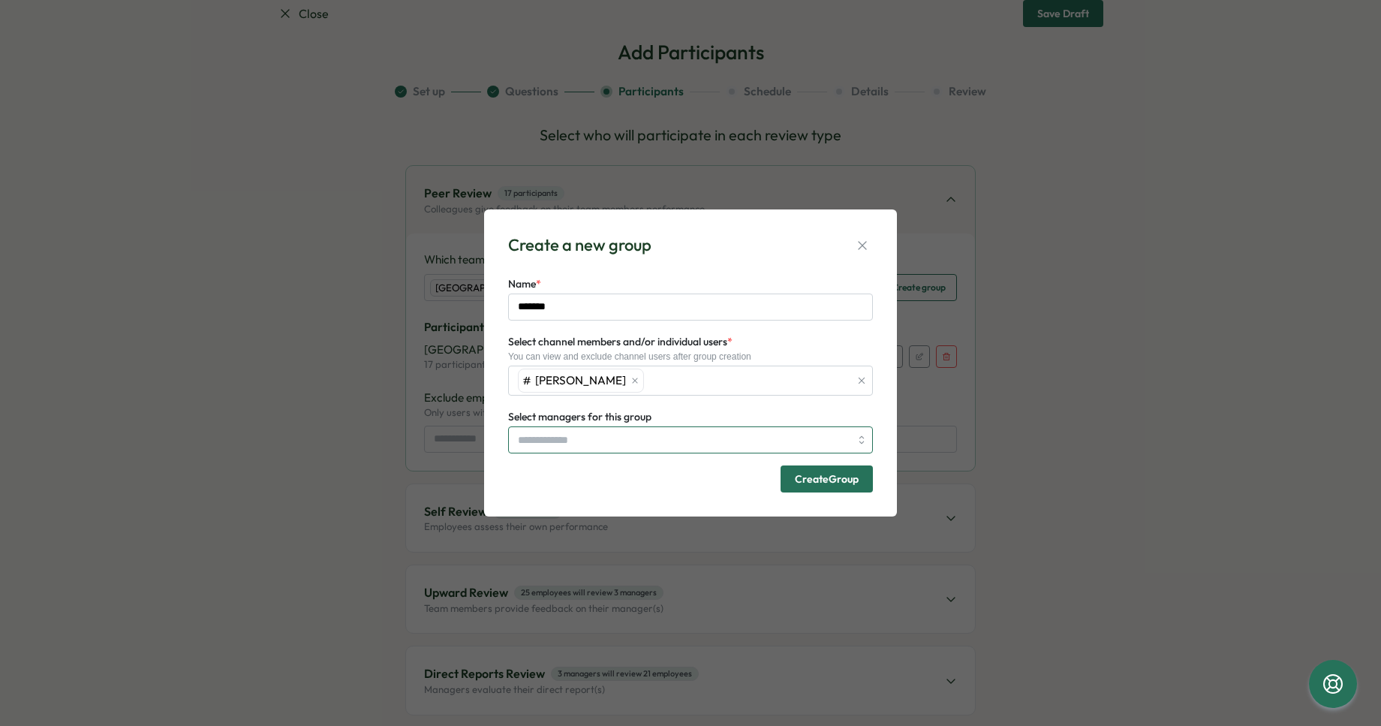
click at [661, 434] on input "Select managers for this group" at bounding box center [684, 440] width 332 height 26
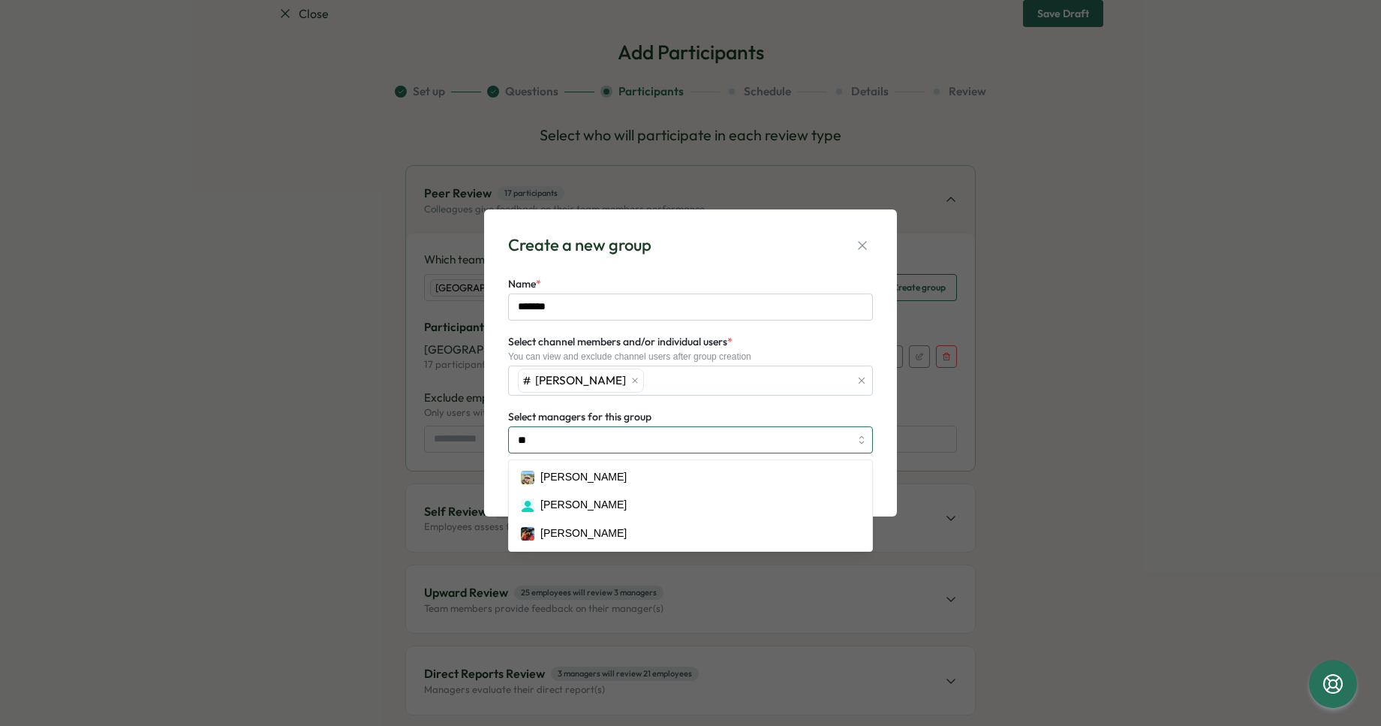
type input "***"
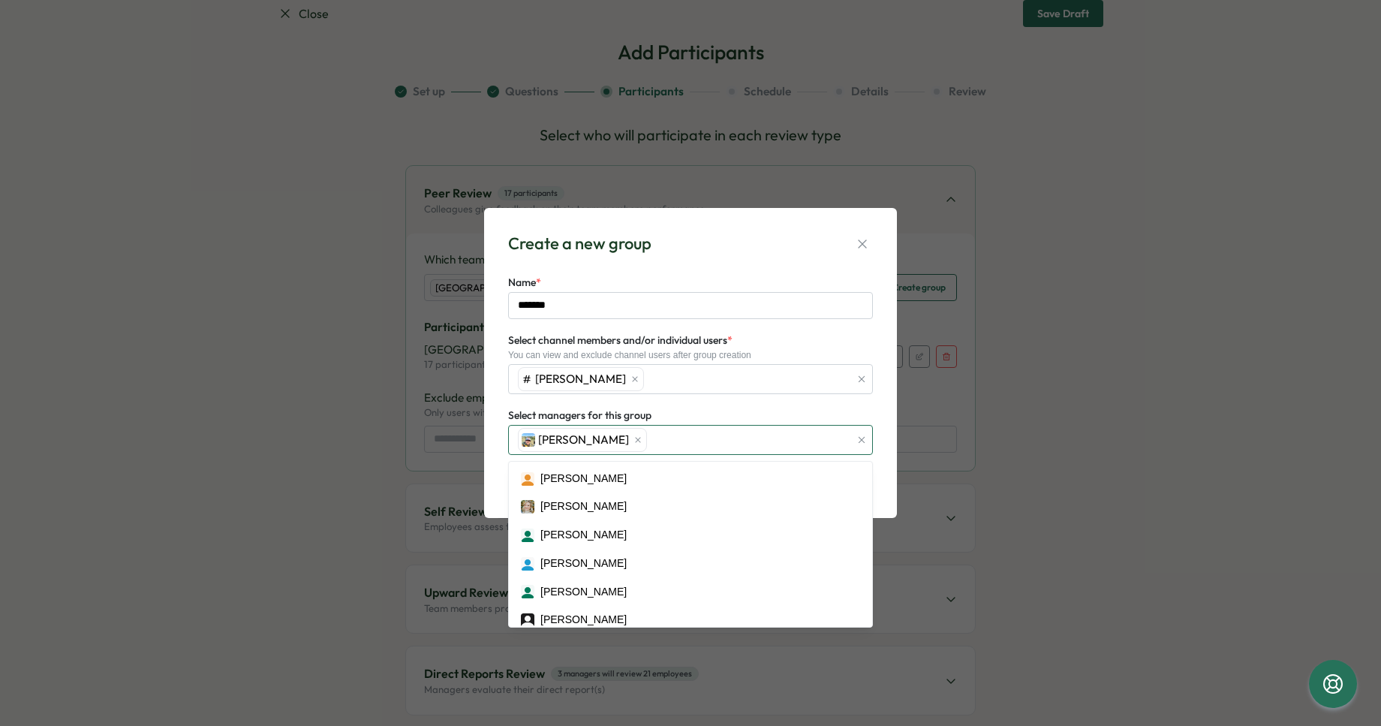
click at [657, 446] on div "Ben Plummer" at bounding box center [682, 440] width 336 height 29
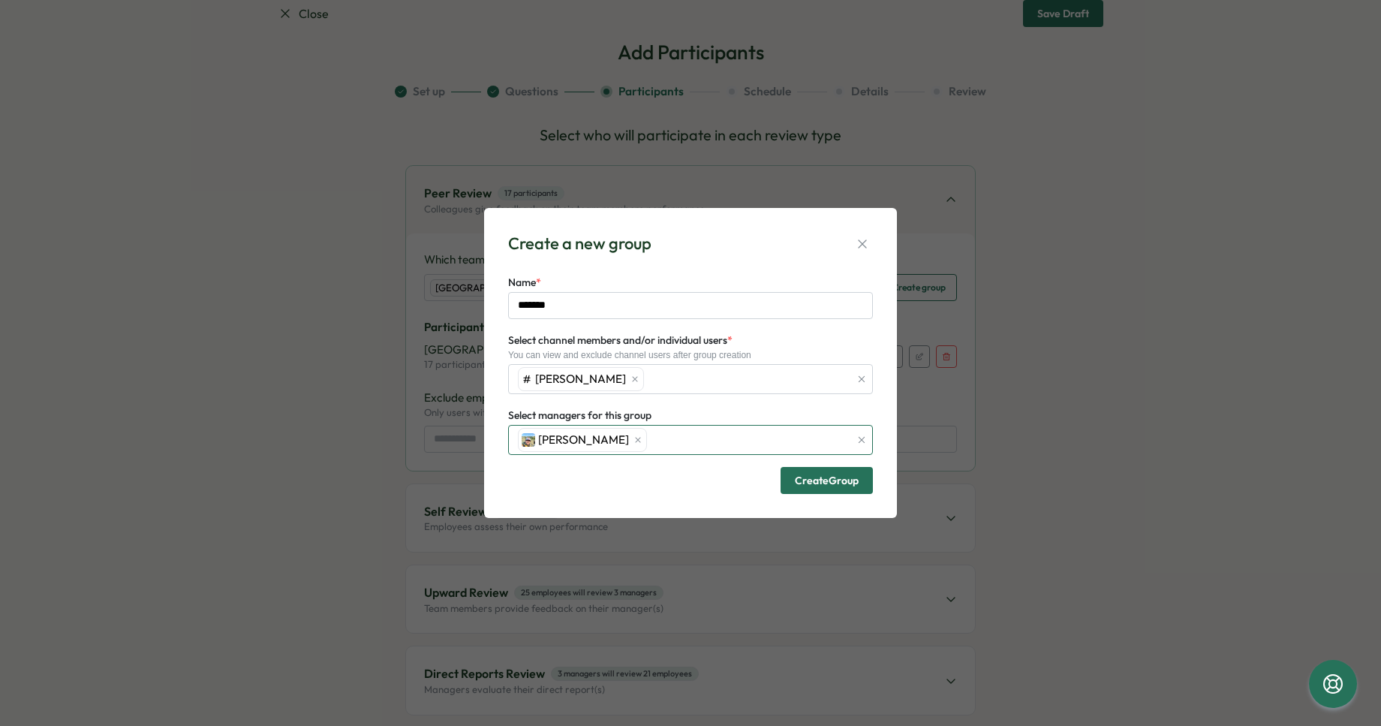
click at [657, 445] on div "Ben Plummer" at bounding box center [682, 440] width 336 height 29
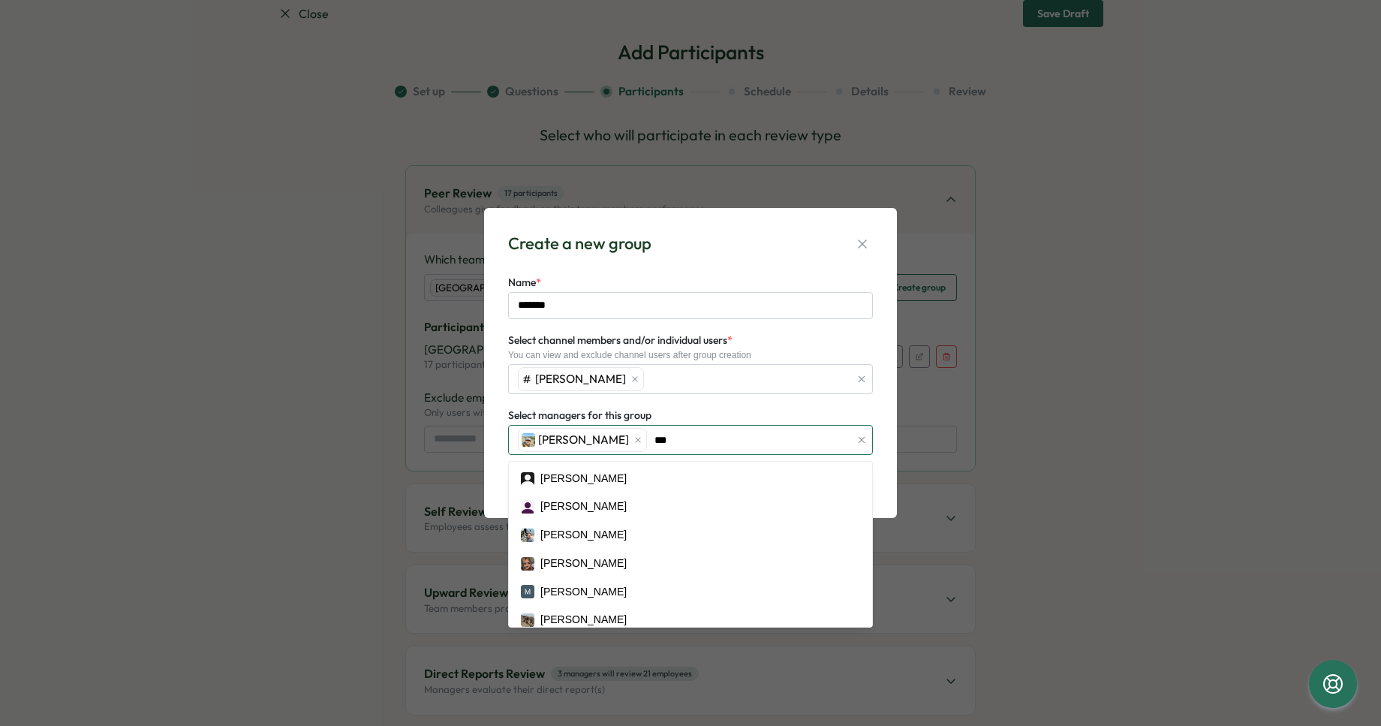
type input "****"
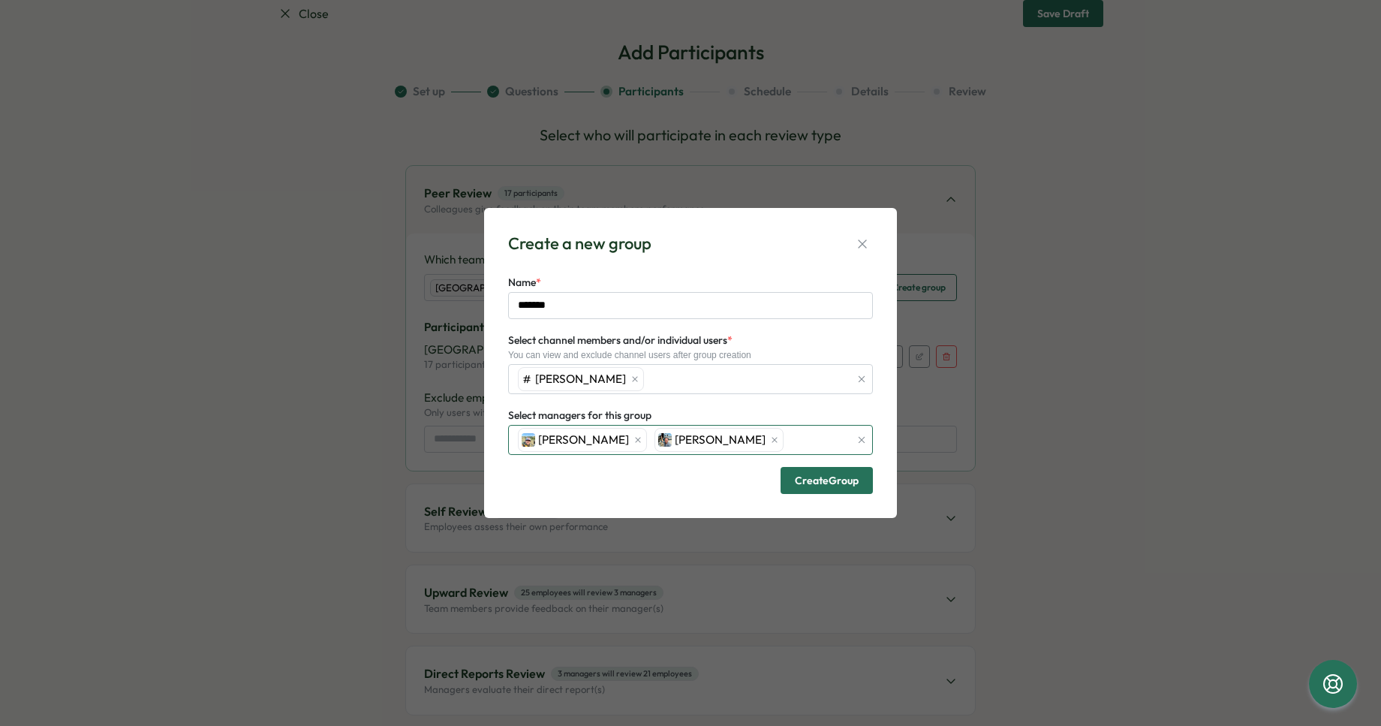
click at [756, 439] on div "Ben Plummer Lars Mehlum" at bounding box center [682, 440] width 336 height 29
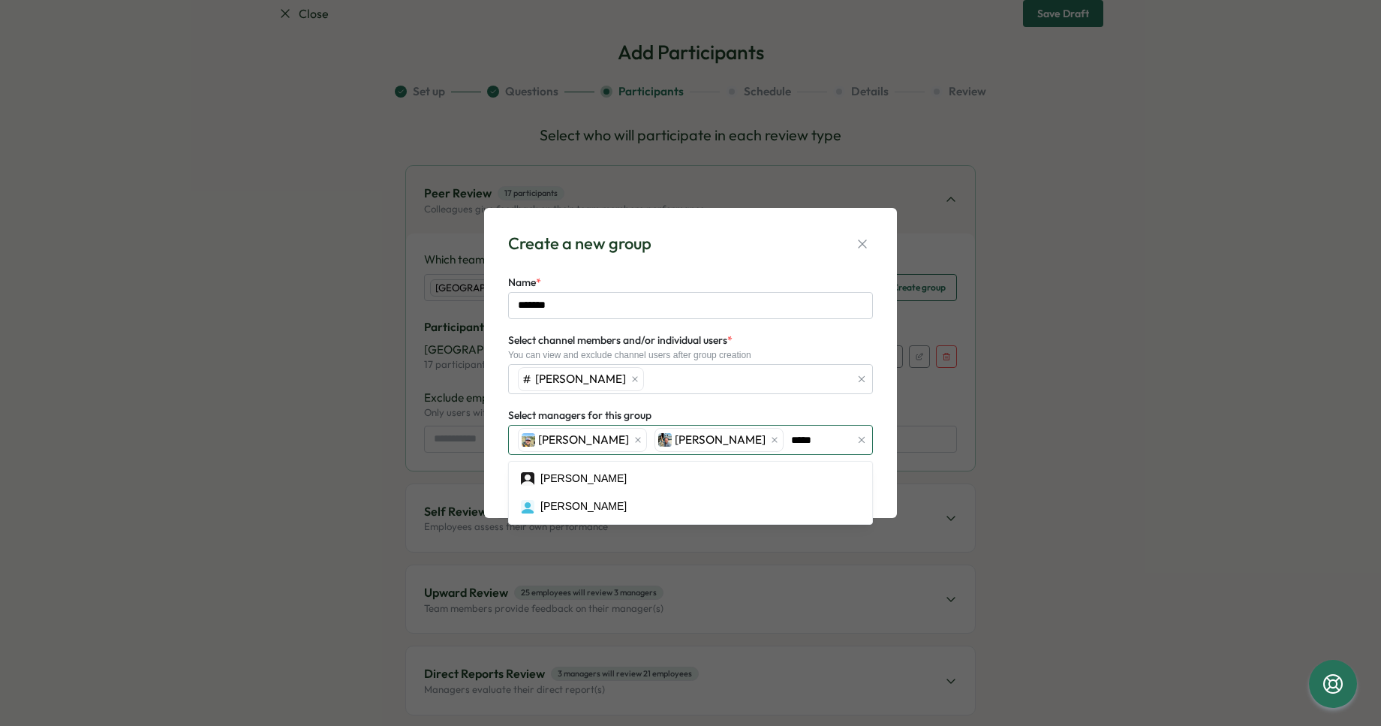
type input "******"
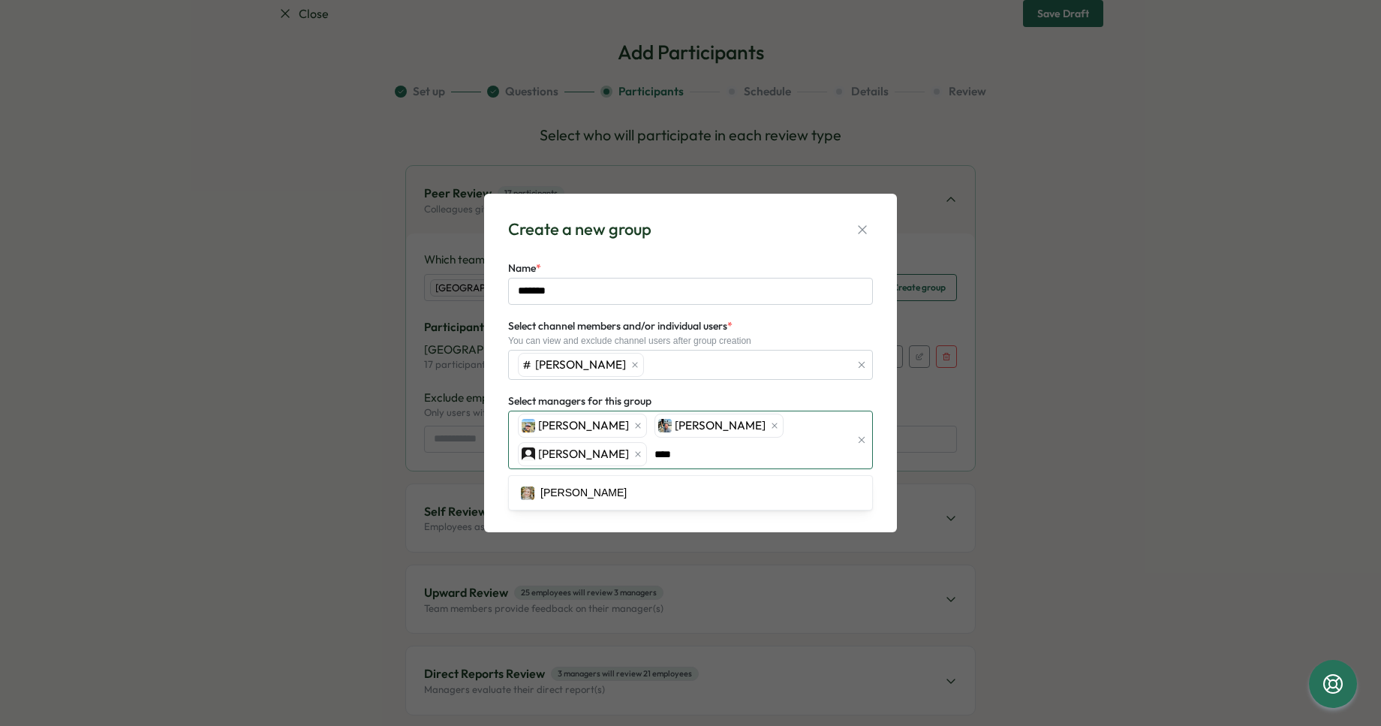
type input "*****"
click at [815, 499] on span "Create Group" at bounding box center [827, 495] width 64 height 11
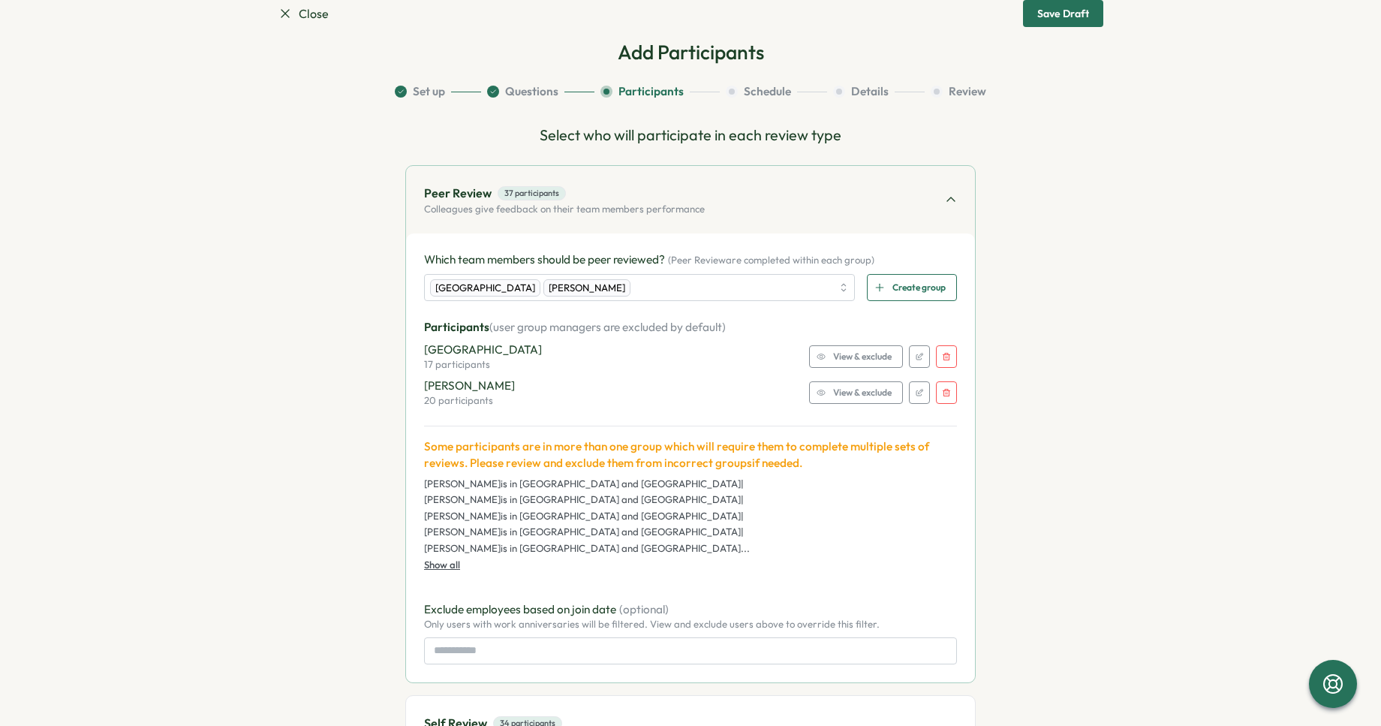
click at [855, 356] on span "View & exclude" at bounding box center [862, 356] width 59 height 21
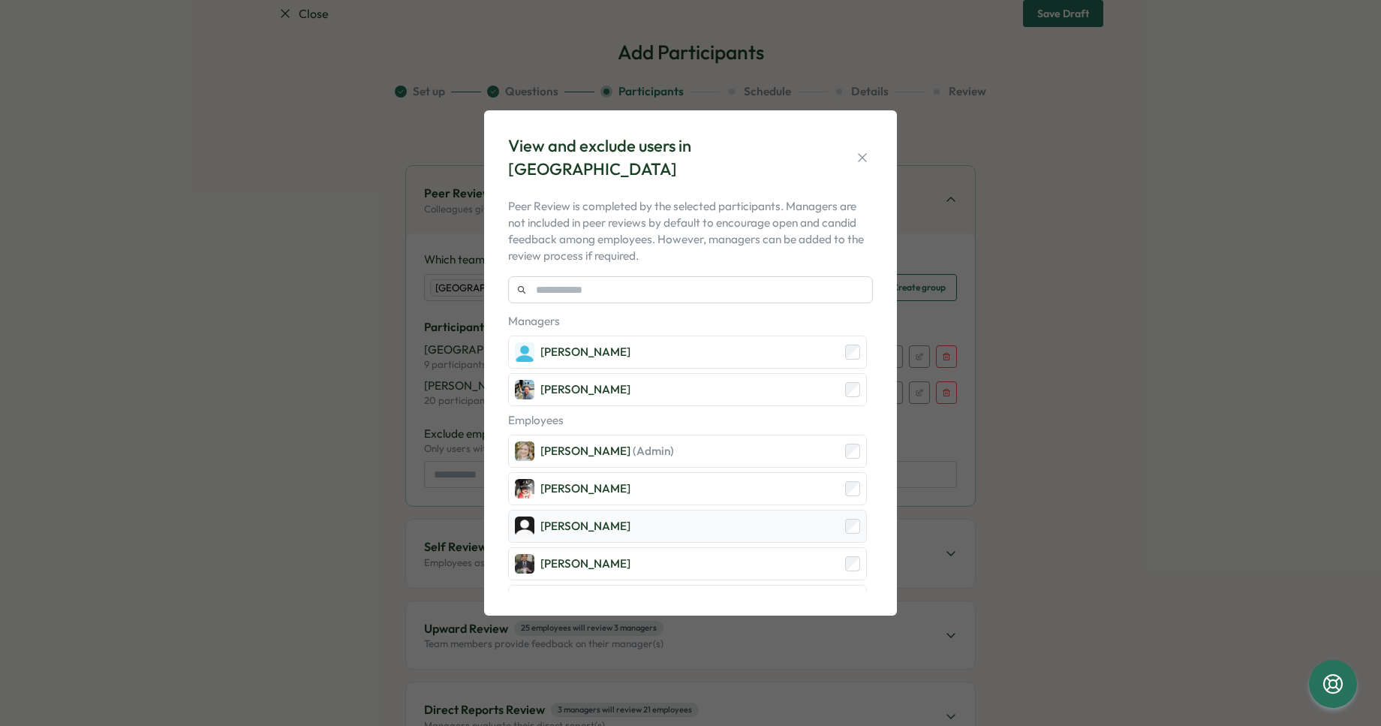
scroll to position [0, 0]
click at [866, 162] on icon "button" at bounding box center [862, 157] width 15 height 15
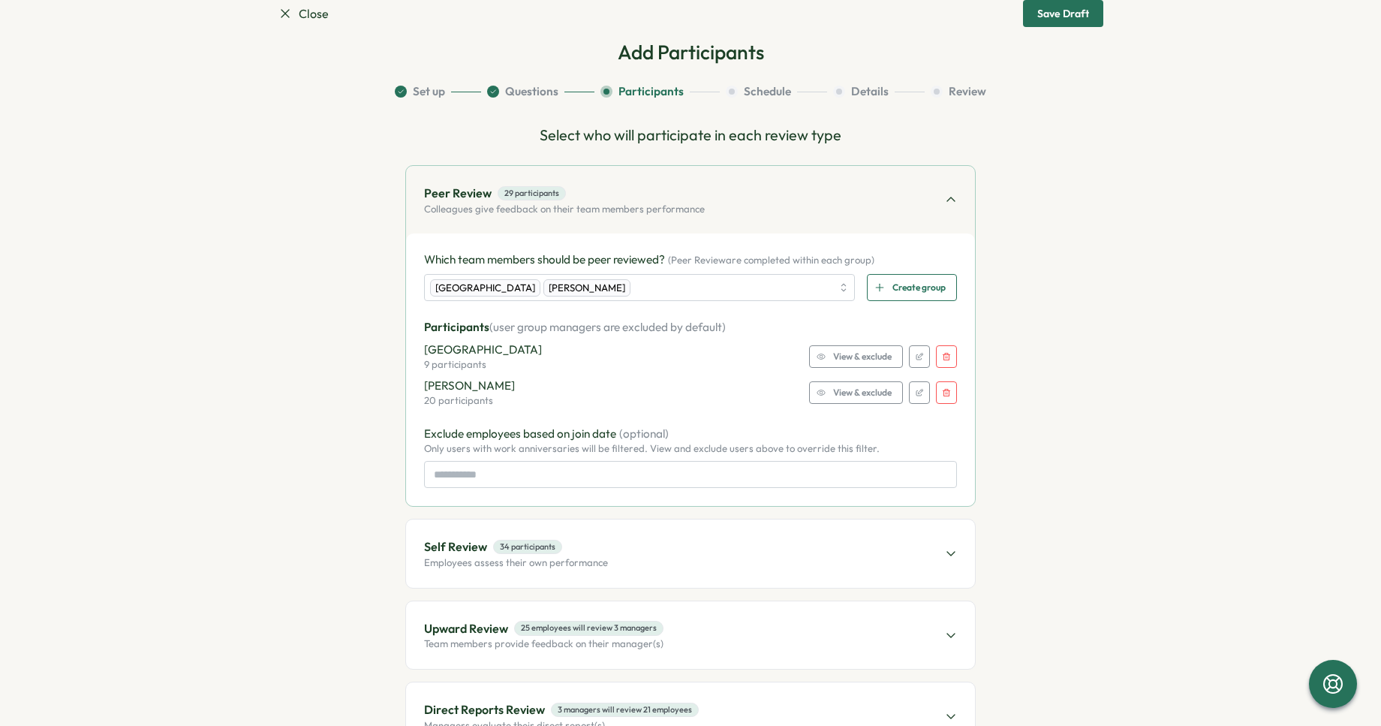
click at [854, 393] on span "View & exclude" at bounding box center [862, 392] width 59 height 21
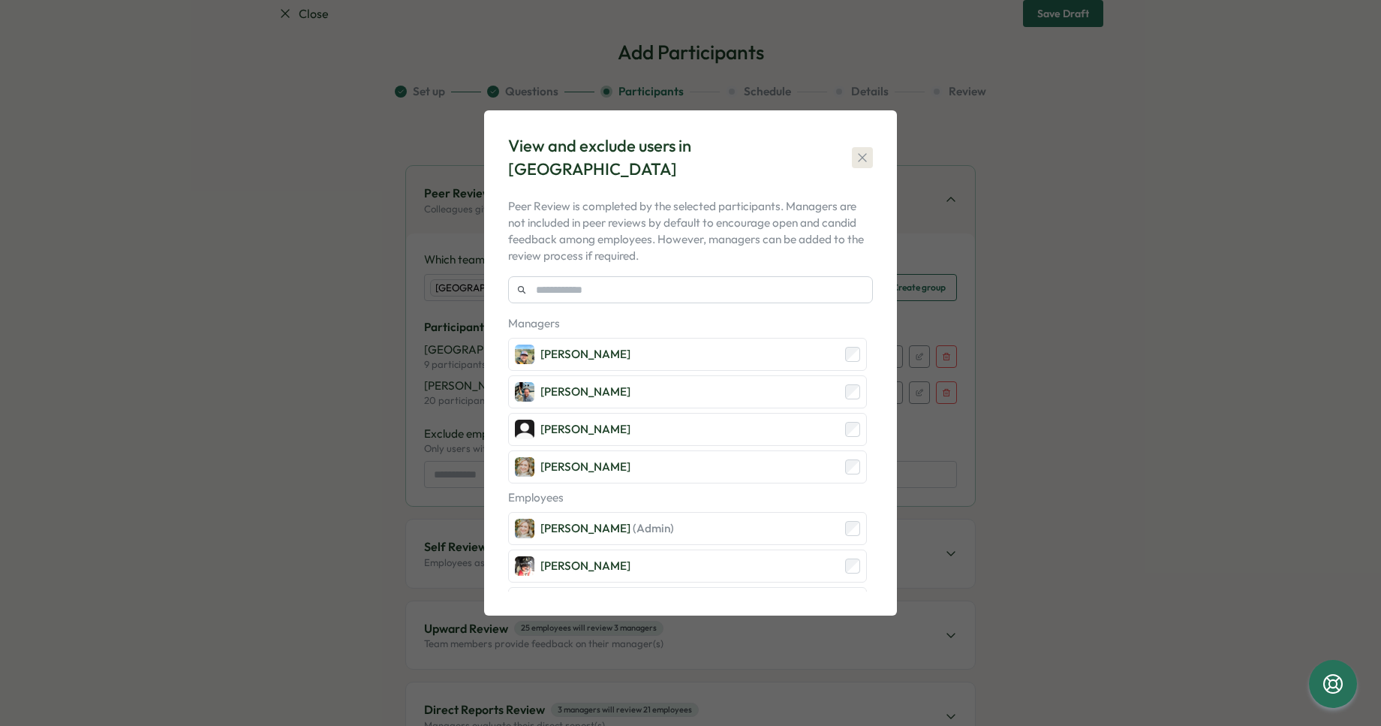
click at [859, 155] on icon "button" at bounding box center [862, 157] width 15 height 15
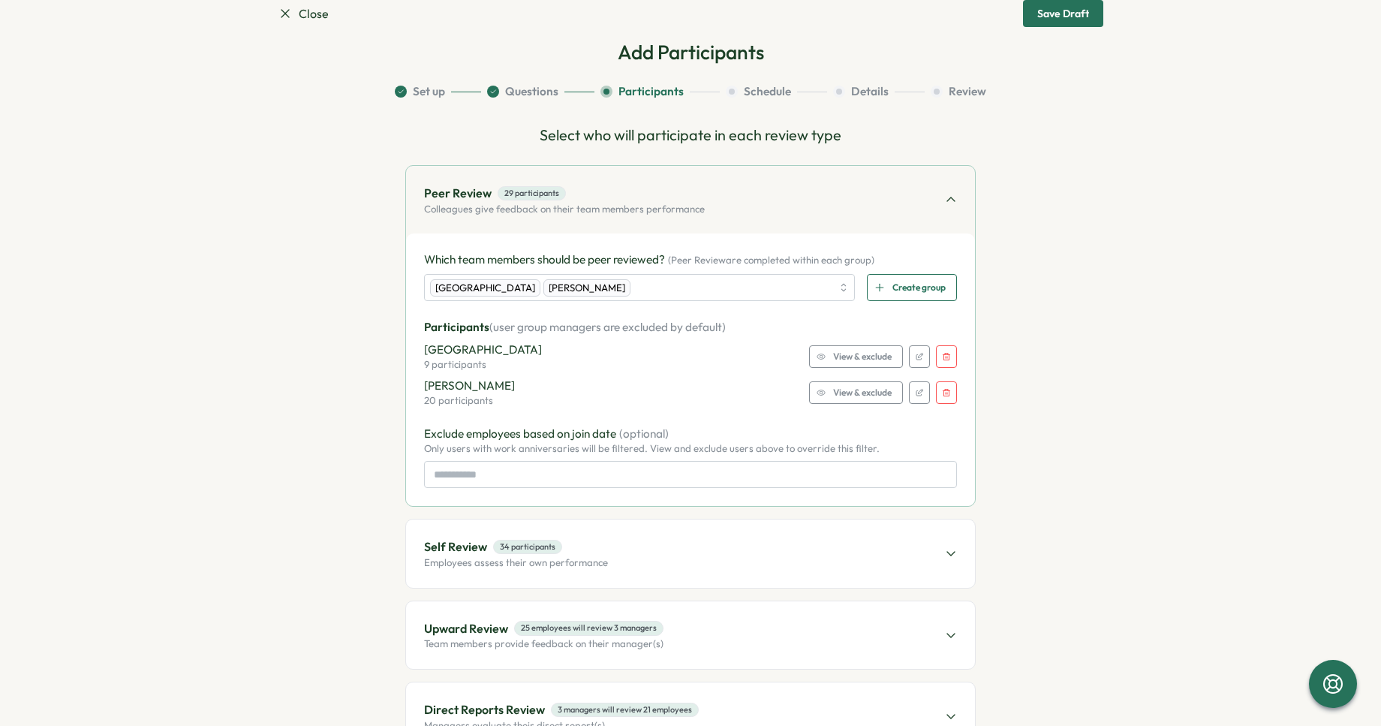
click at [662, 347] on div "Klamath Falls 9 participants View & exclude" at bounding box center [690, 357] width 533 height 30
click at [624, 353] on div "Klamath Falls 9 participants View & exclude" at bounding box center [690, 357] width 533 height 30
click at [915, 354] on icon "button" at bounding box center [919, 356] width 9 height 9
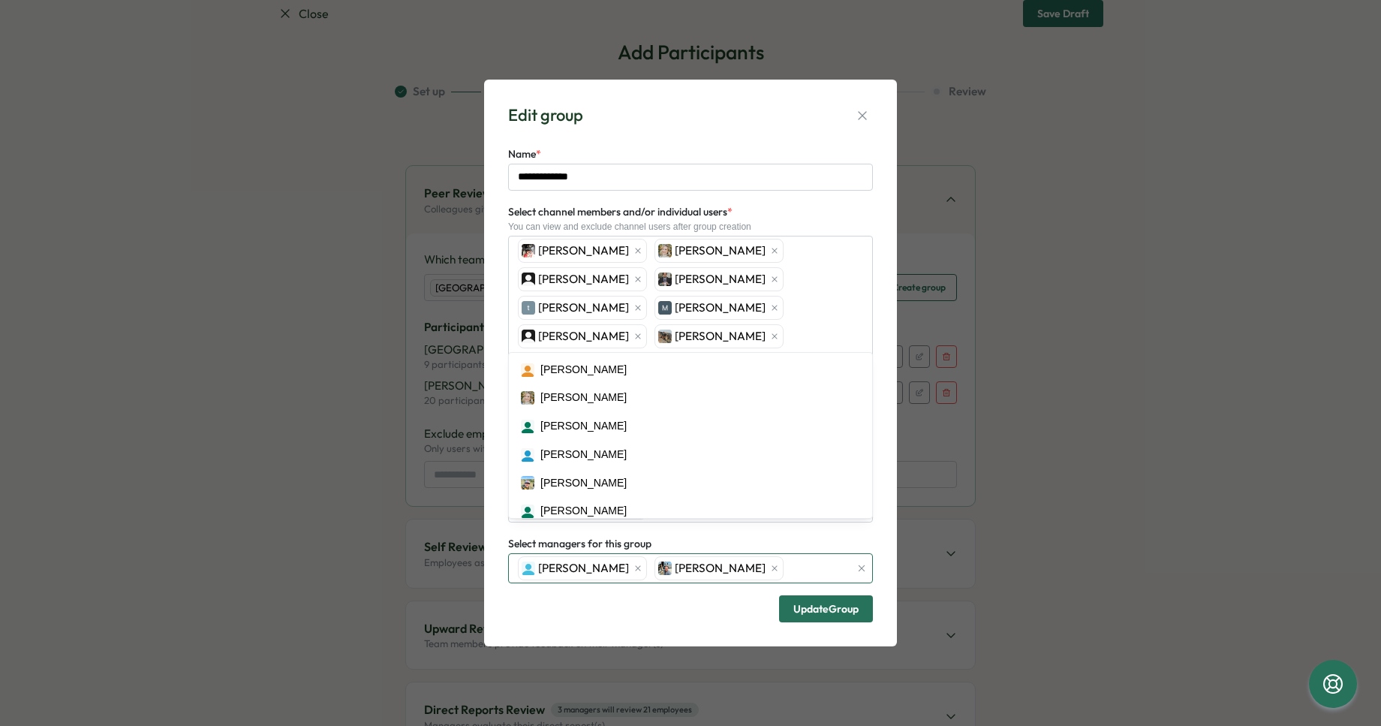
click at [776, 554] on div "James Wiganowsky Lars Mehlum" at bounding box center [682, 568] width 336 height 29
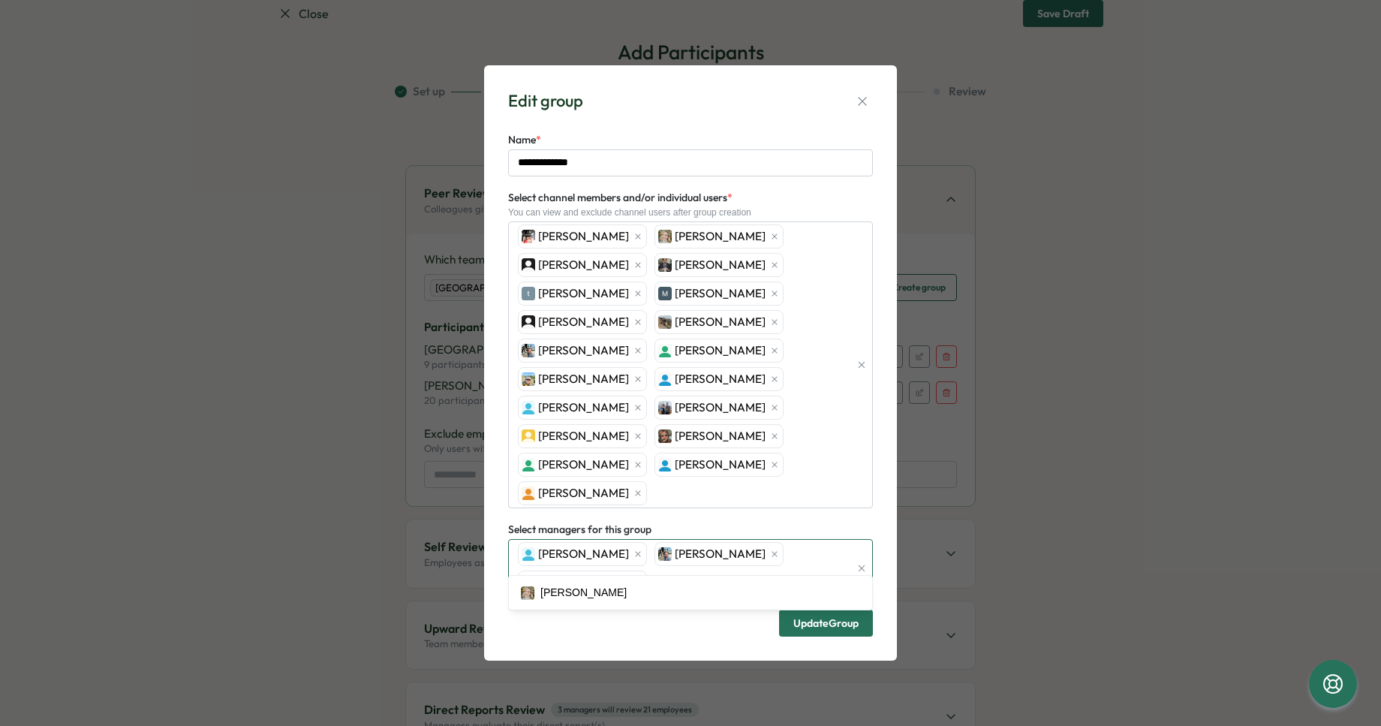
type input "*****"
click at [822, 618] on span "Update Group" at bounding box center [826, 623] width 65 height 11
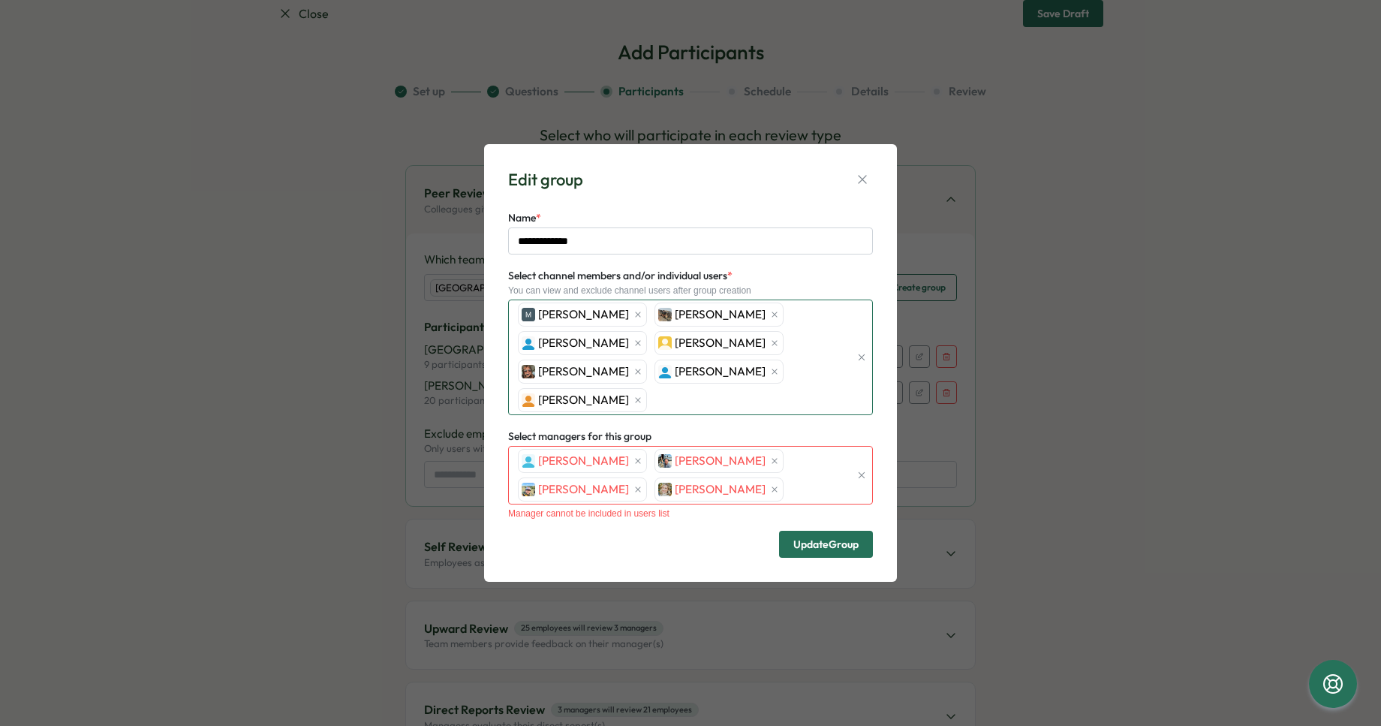
click at [672, 408] on div "Matthew Hillaire Timothy Moulard Thomas Thickett Will Jones Lauren Hayes andrew…" at bounding box center [682, 357] width 336 height 114
click at [785, 490] on div "James Wiganowsky Lars Mehlum Ben Plummer Alison Plummer" at bounding box center [682, 475] width 336 height 57
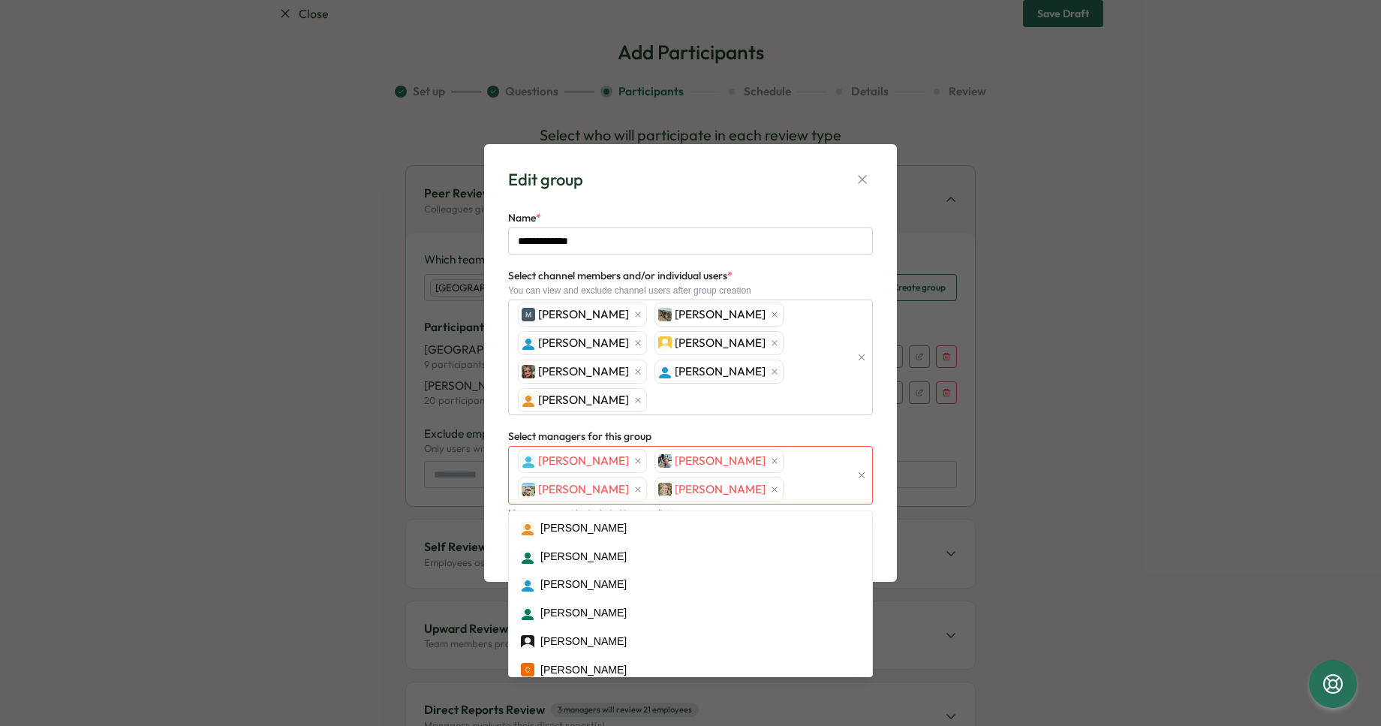
click at [790, 434] on div "Select managers for this group James Wiganowsky Lars Mehlum Ben Plummer Alison …" at bounding box center [690, 473] width 365 height 92
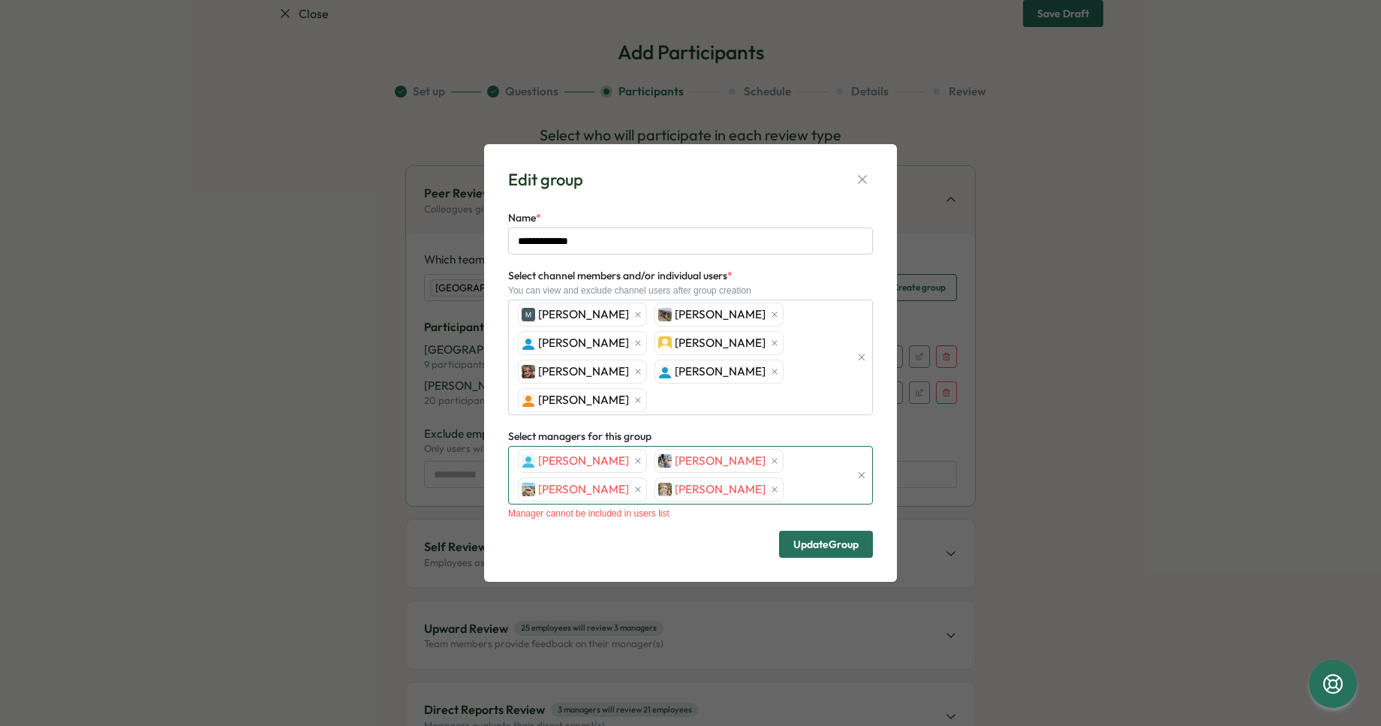
click at [777, 493] on div "James Wiganowsky Lars Mehlum Ben Plummer Alison Plummer" at bounding box center [682, 475] width 336 height 57
click at [886, 475] on div "**********" at bounding box center [690, 363] width 413 height 438
click at [854, 541] on span "Update Group" at bounding box center [826, 544] width 65 height 11
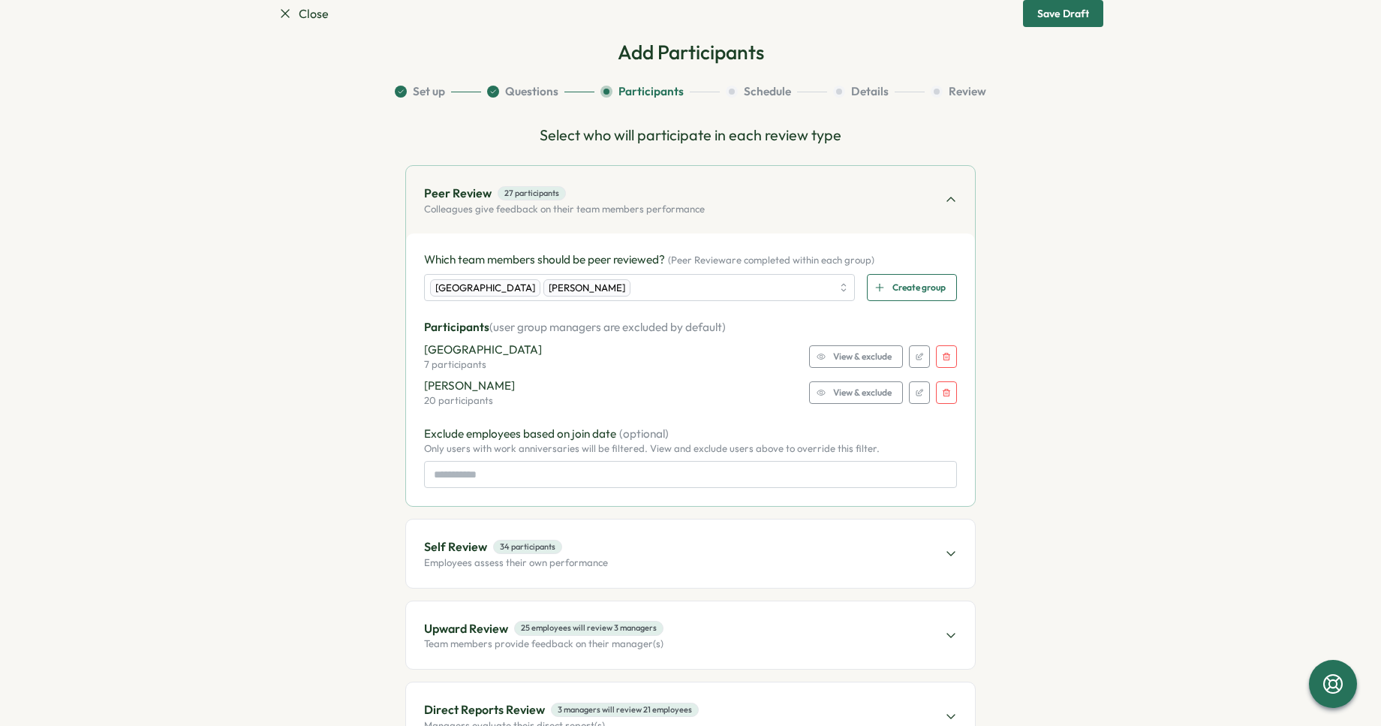
click at [844, 357] on span "View & exclude" at bounding box center [862, 356] width 59 height 21
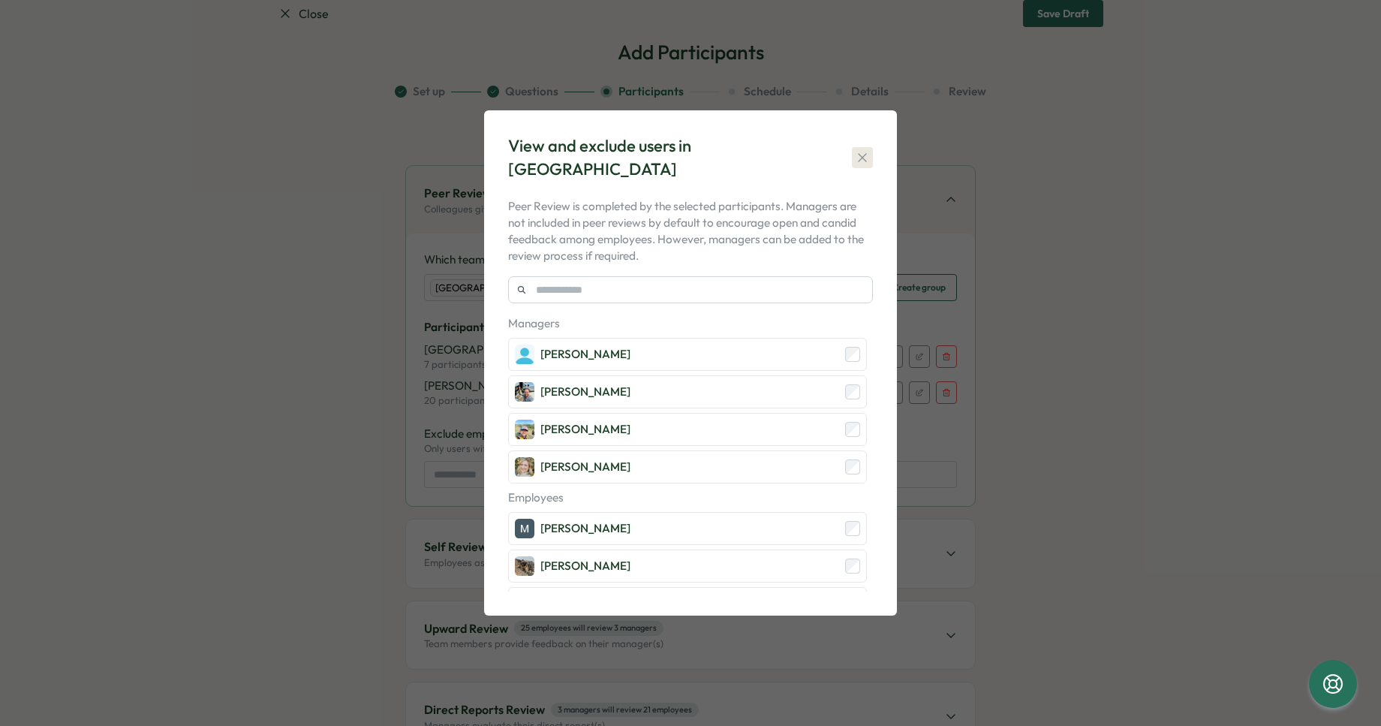
click at [864, 152] on icon "button" at bounding box center [862, 157] width 15 height 15
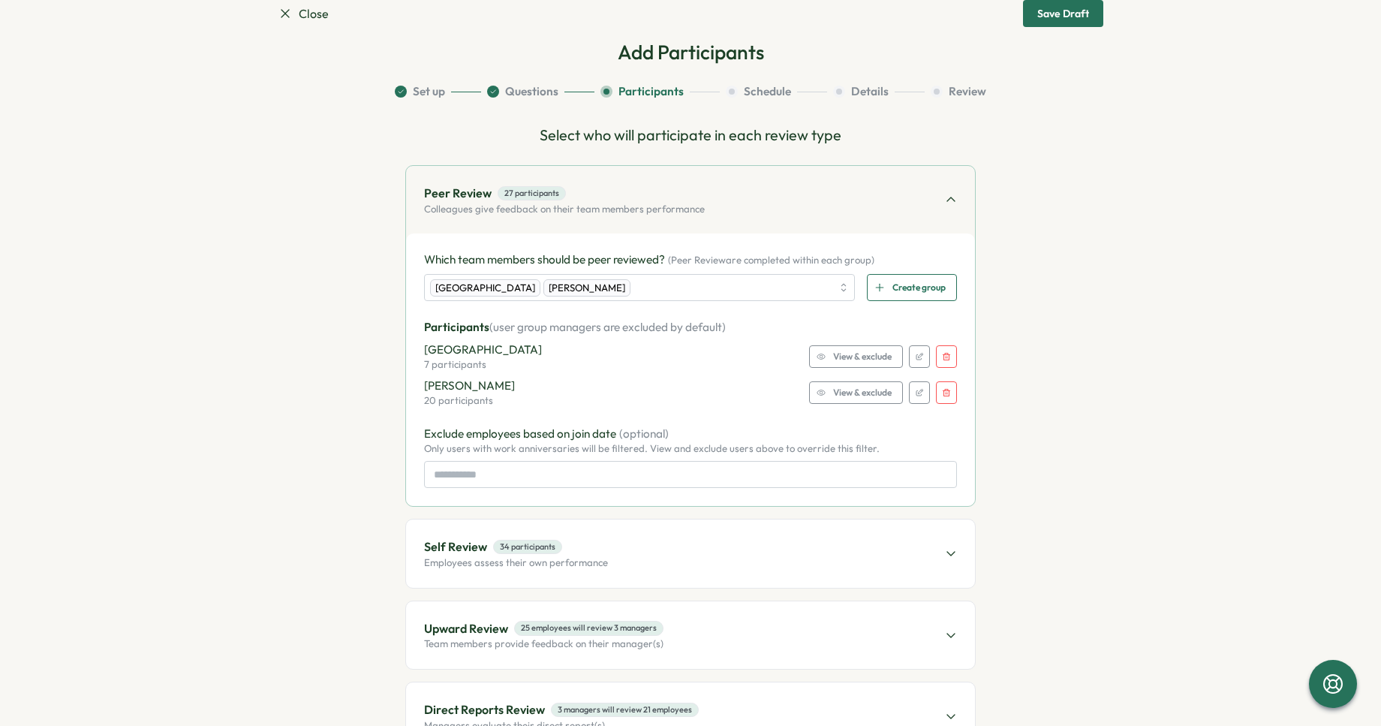
click at [875, 353] on span "View & exclude" at bounding box center [862, 356] width 59 height 21
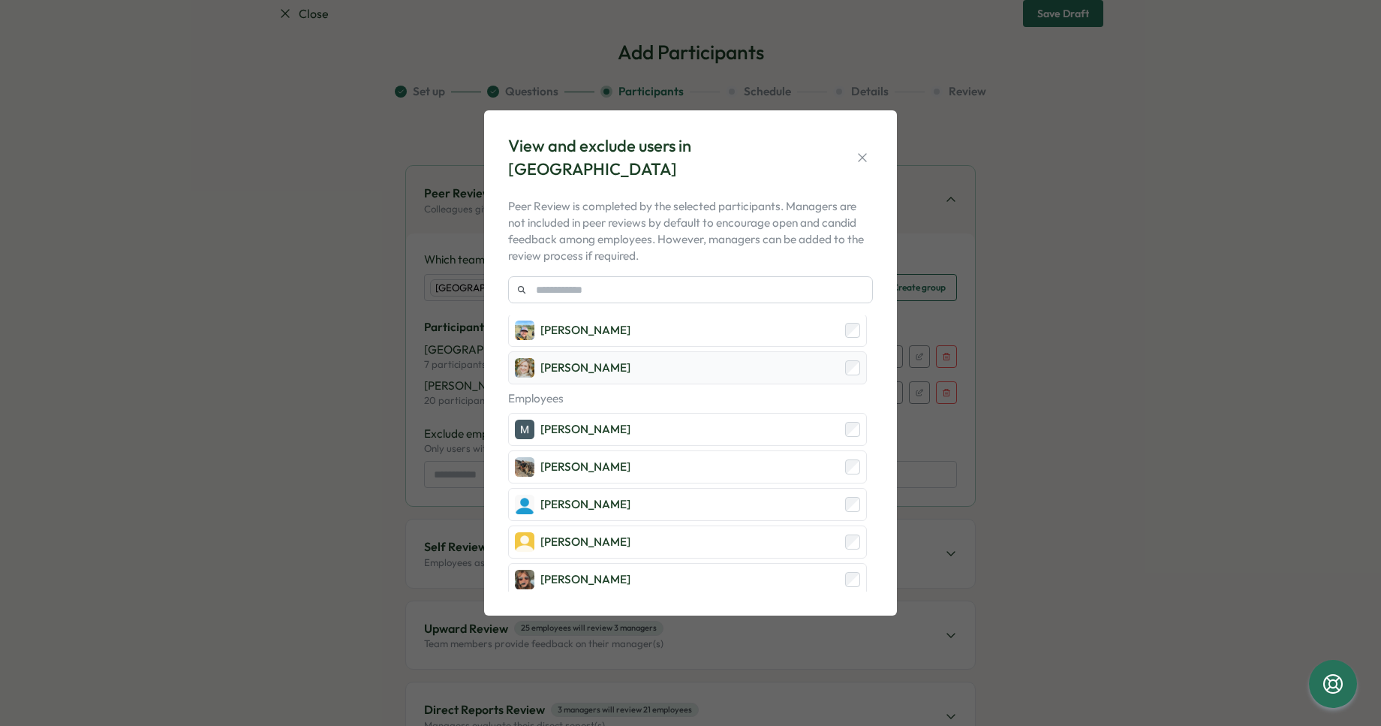
scroll to position [179, 0]
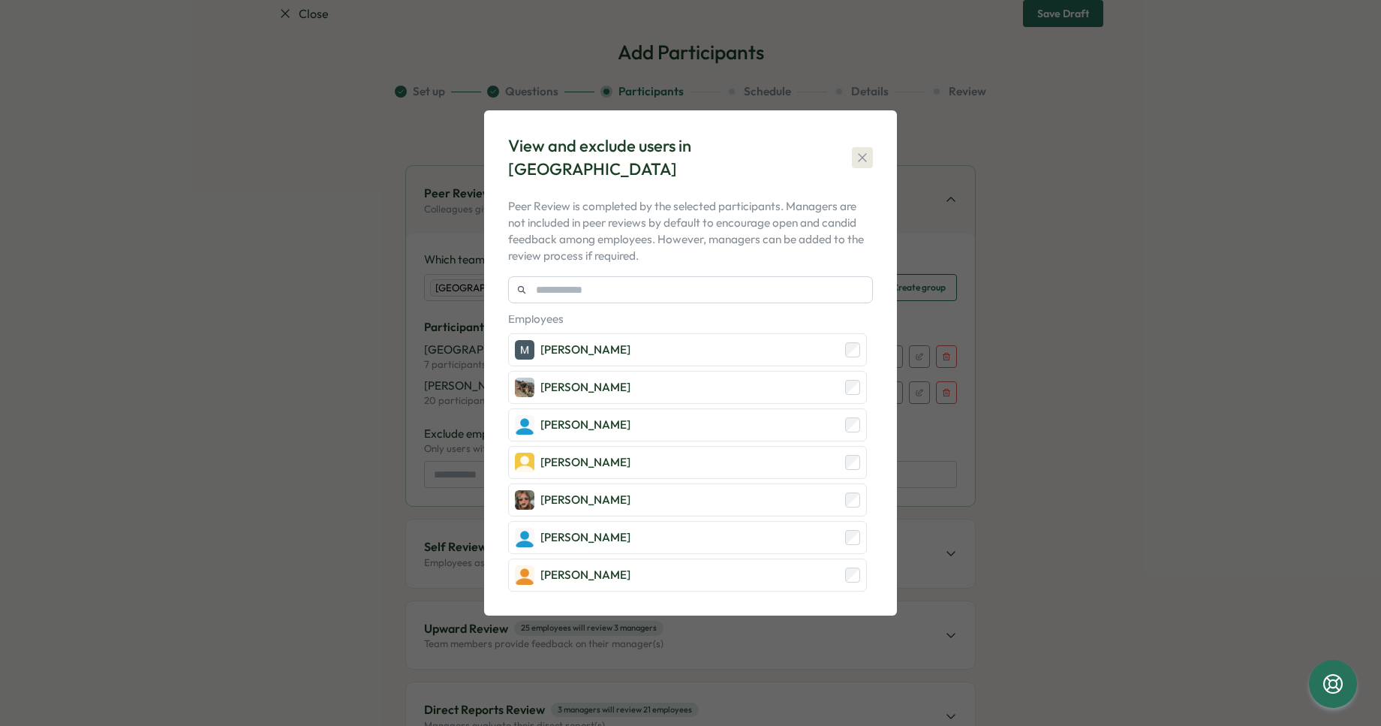
click at [864, 155] on icon "button" at bounding box center [862, 157] width 8 height 8
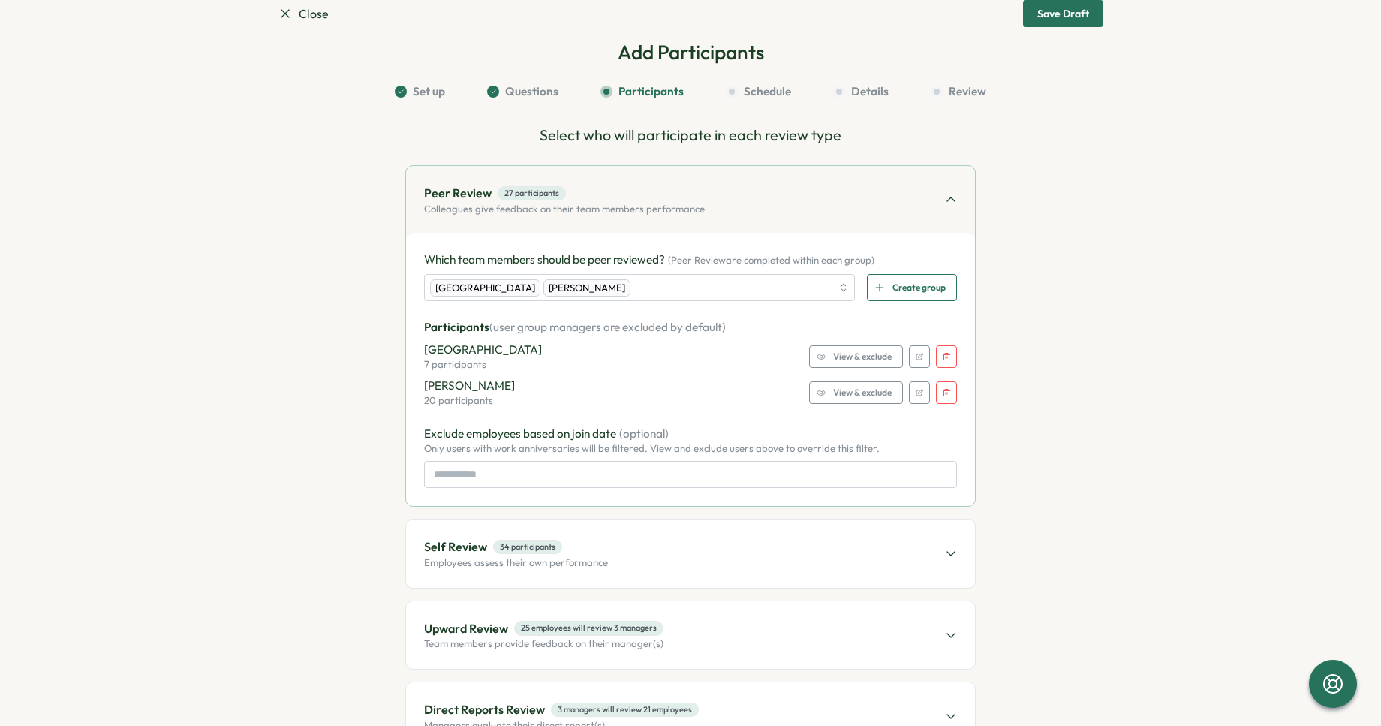
click at [839, 399] on span "View & exclude" at bounding box center [862, 392] width 59 height 21
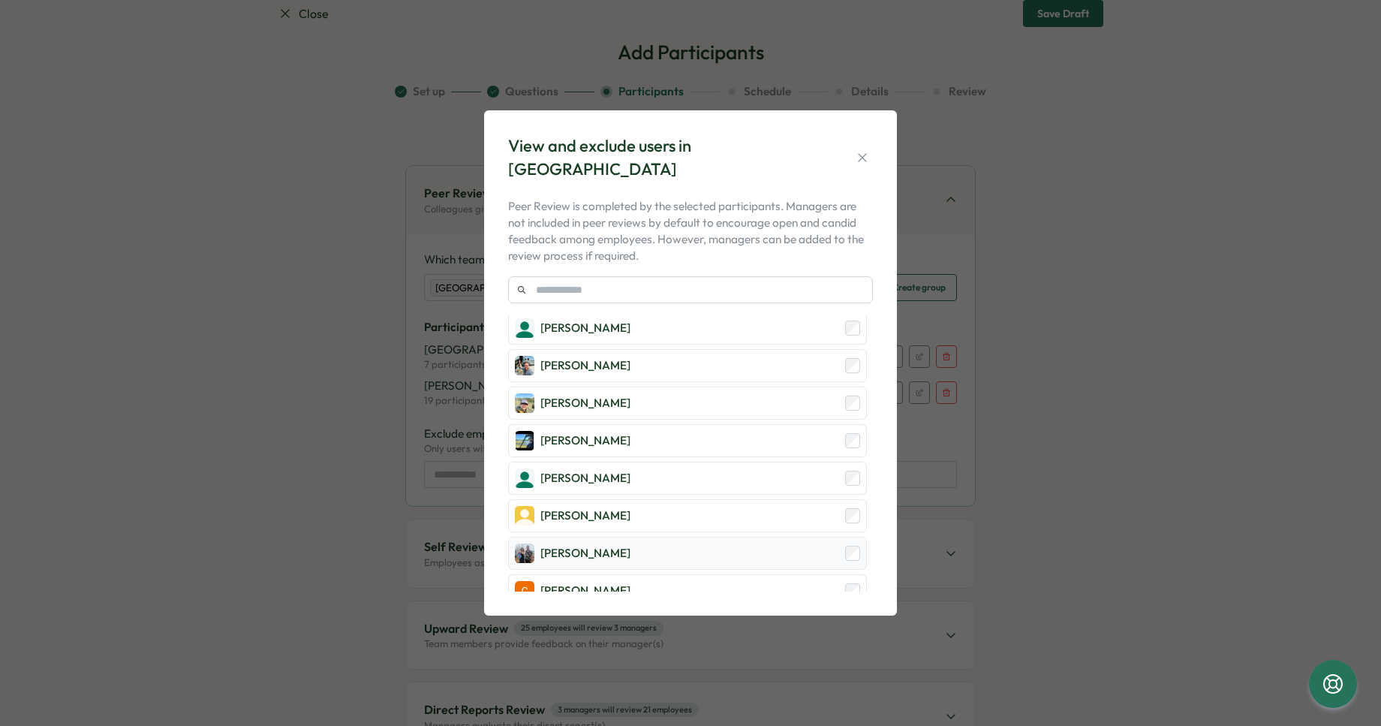
scroll to position [635, 0]
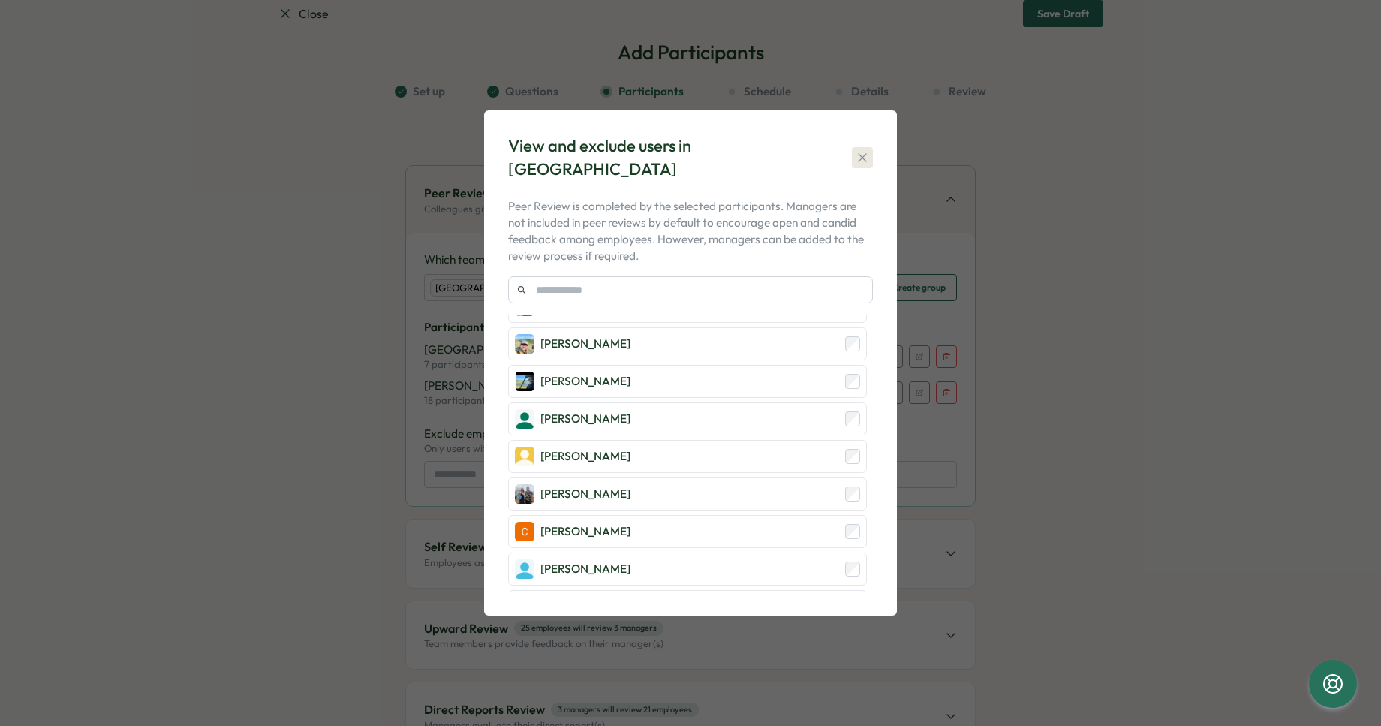
click at [866, 160] on icon "button" at bounding box center [862, 157] width 15 height 15
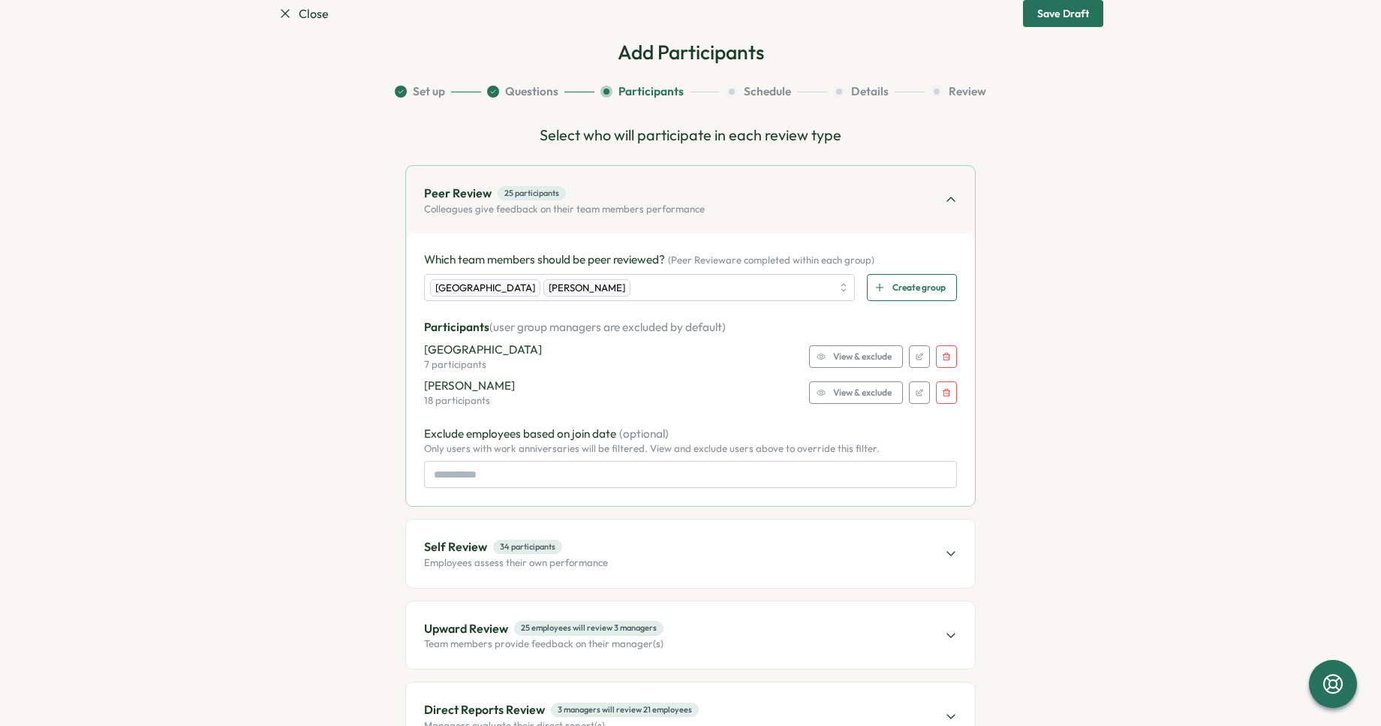
click at [837, 431] on p "Exclude employees based on join date (optional)" at bounding box center [690, 434] width 533 height 17
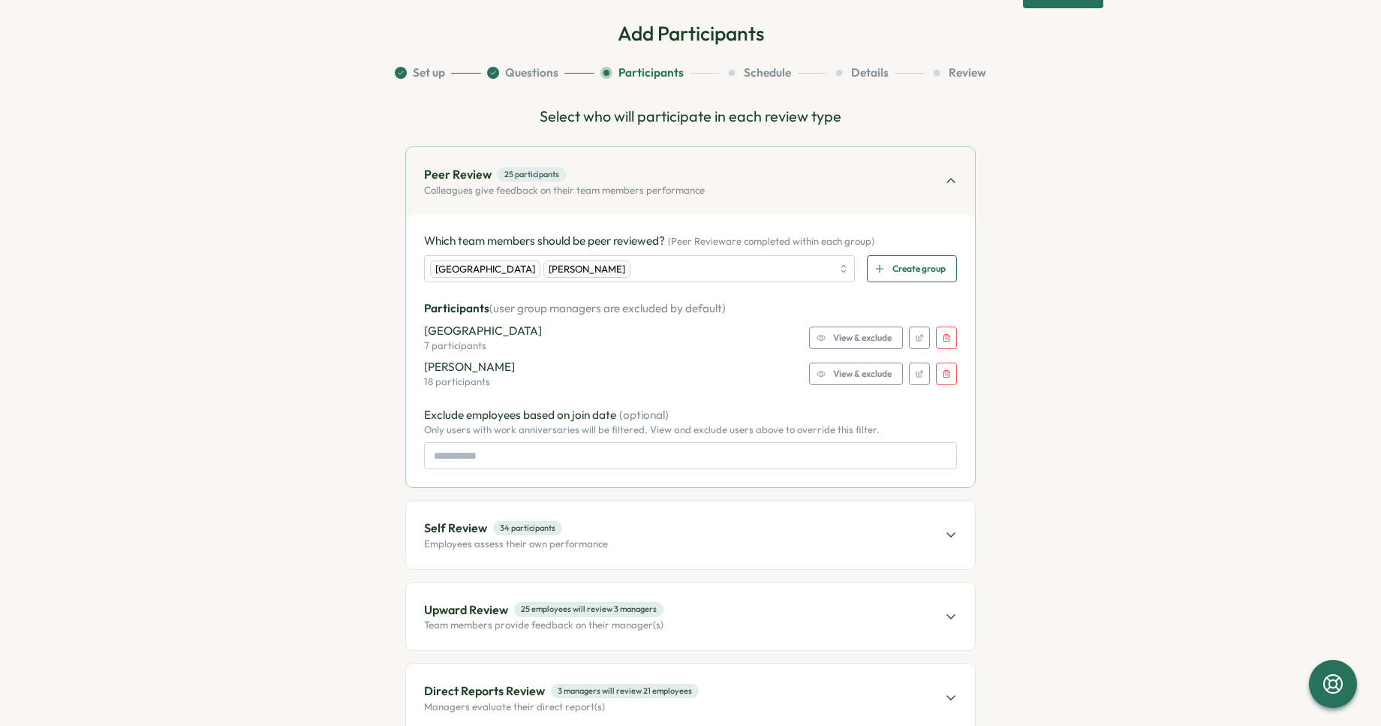
click at [630, 543] on div "Self Review 34 participants Employees assess their own performance" at bounding box center [690, 535] width 569 height 68
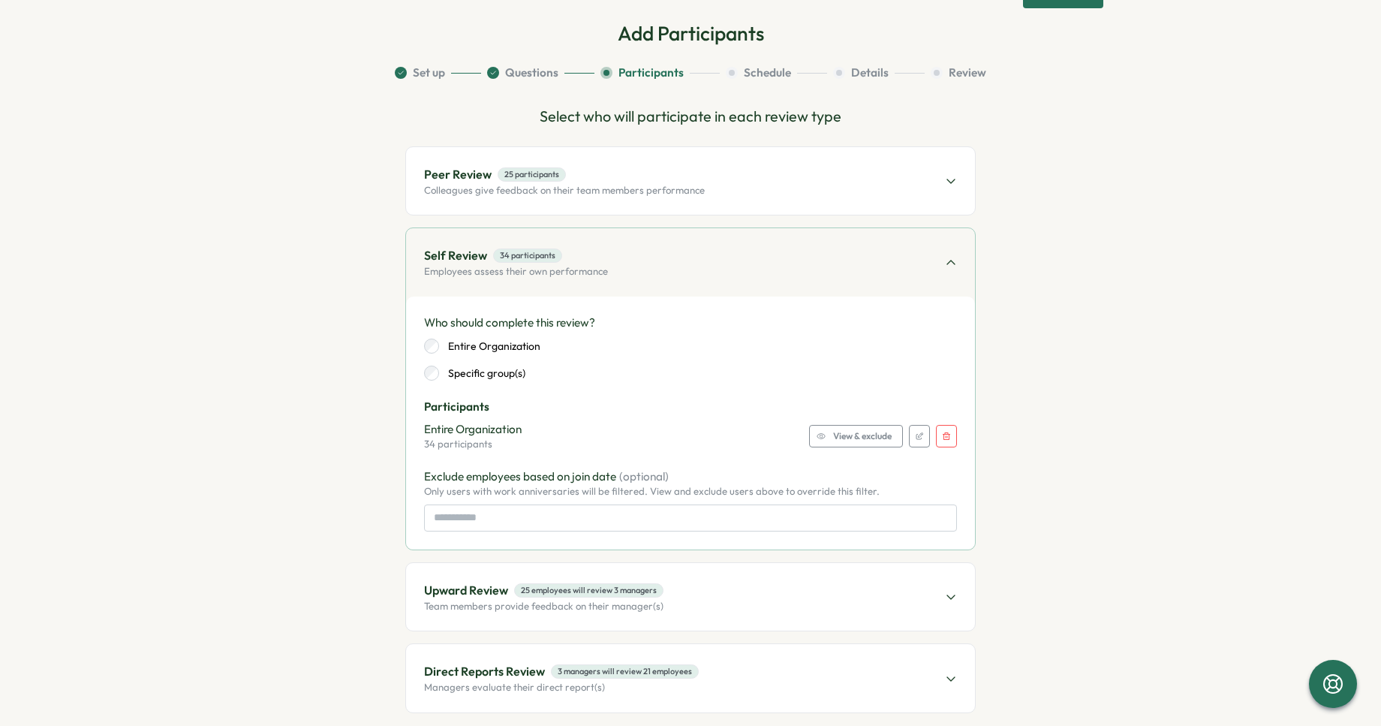
click at [848, 435] on span "View & exclude" at bounding box center [862, 436] width 59 height 21
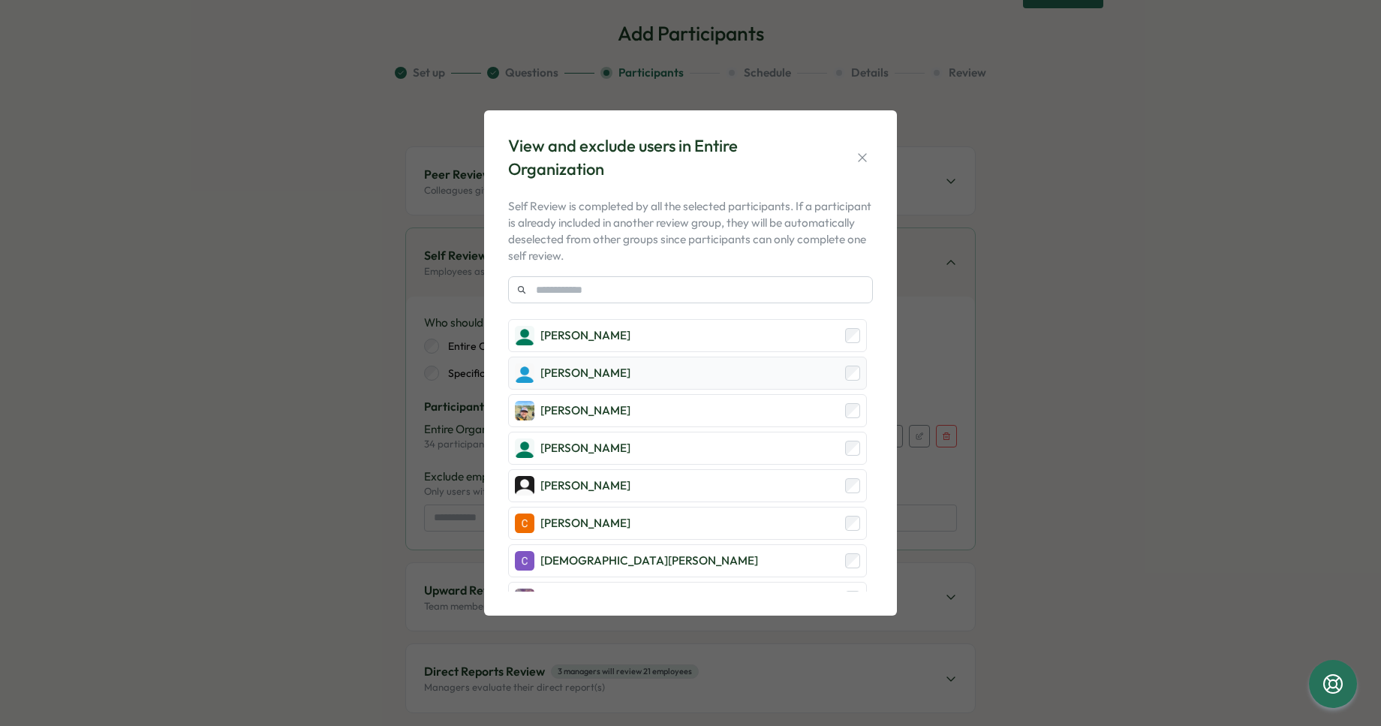
scroll to position [0, 0]
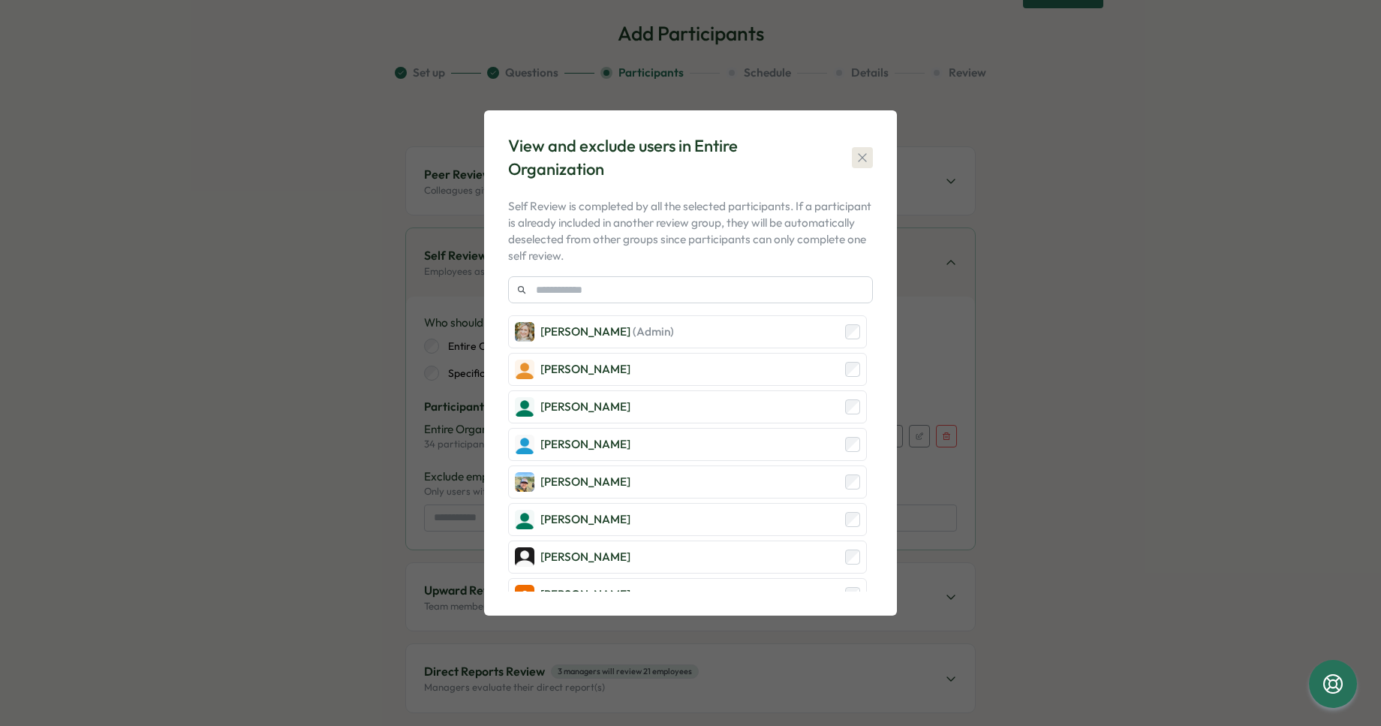
click at [856, 150] on icon "button" at bounding box center [862, 157] width 15 height 15
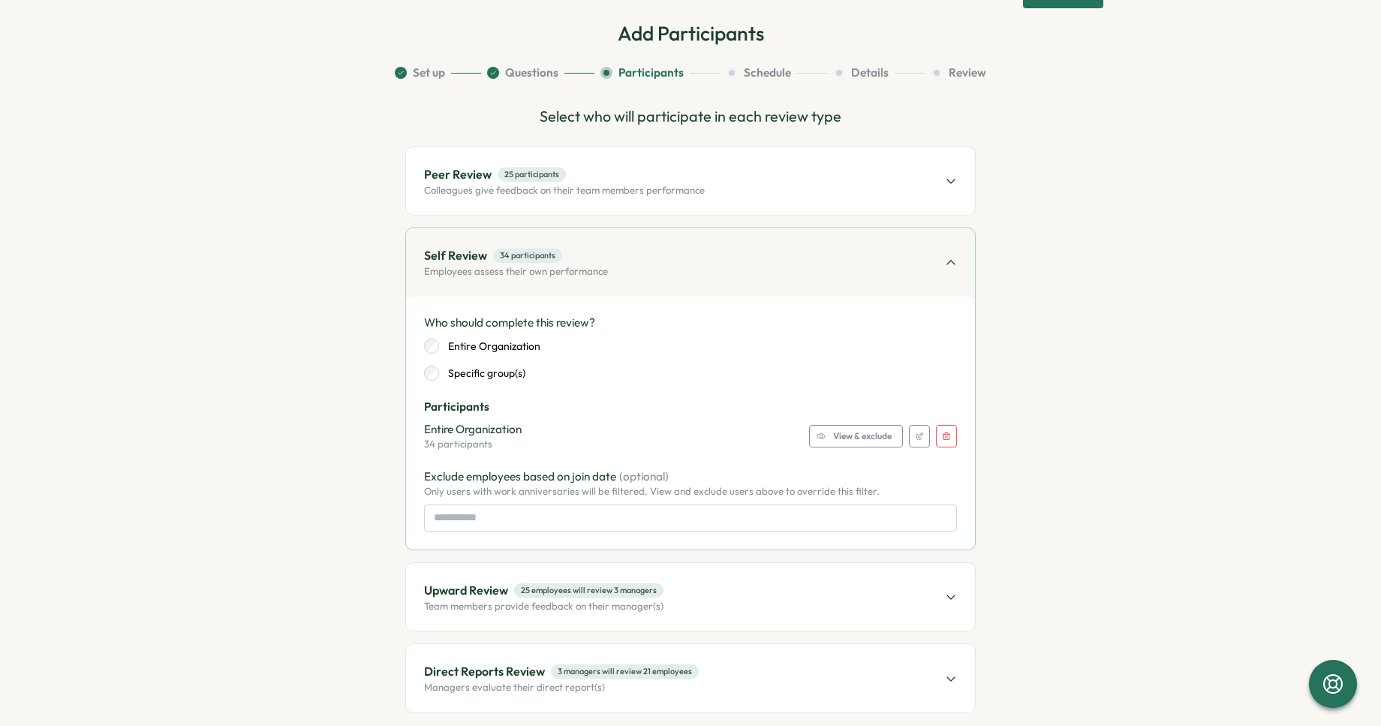
click at [502, 369] on label "Specific group(s)" at bounding box center [482, 373] width 86 height 15
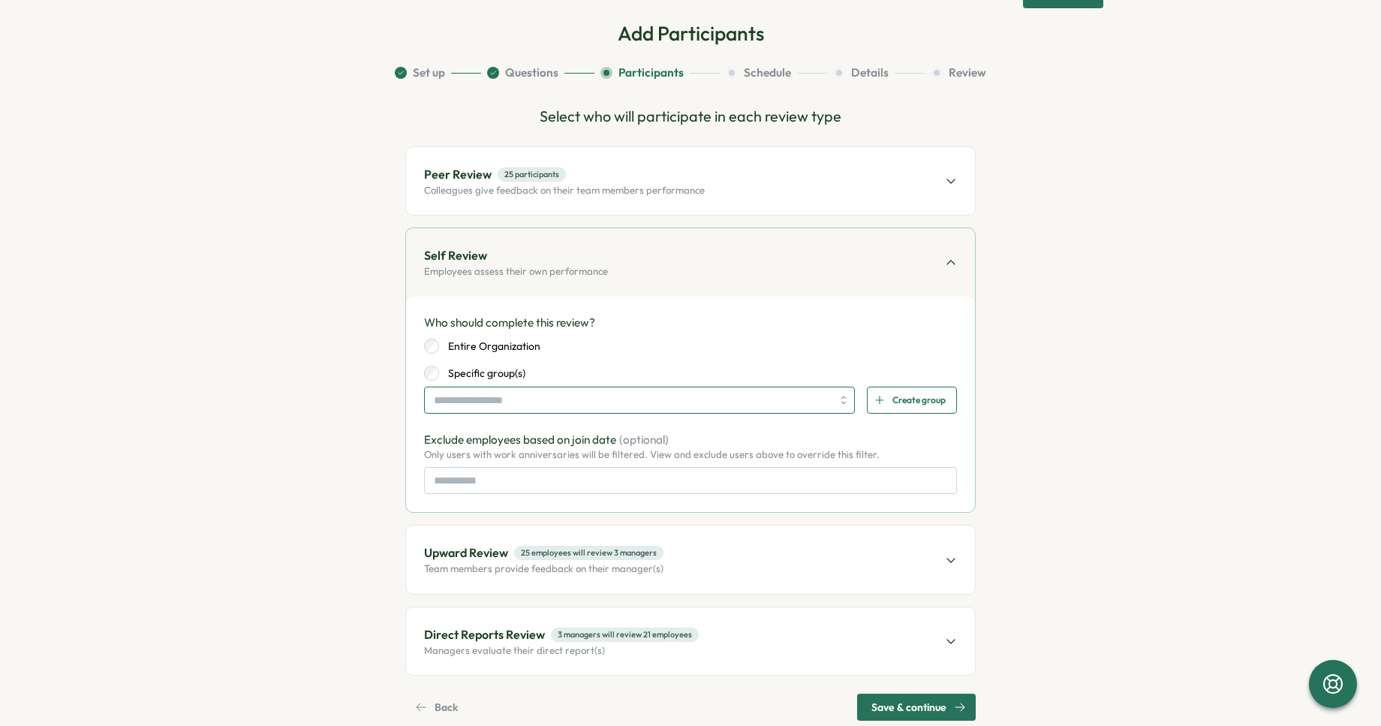
click at [502, 393] on input "search" at bounding box center [633, 400] width 398 height 26
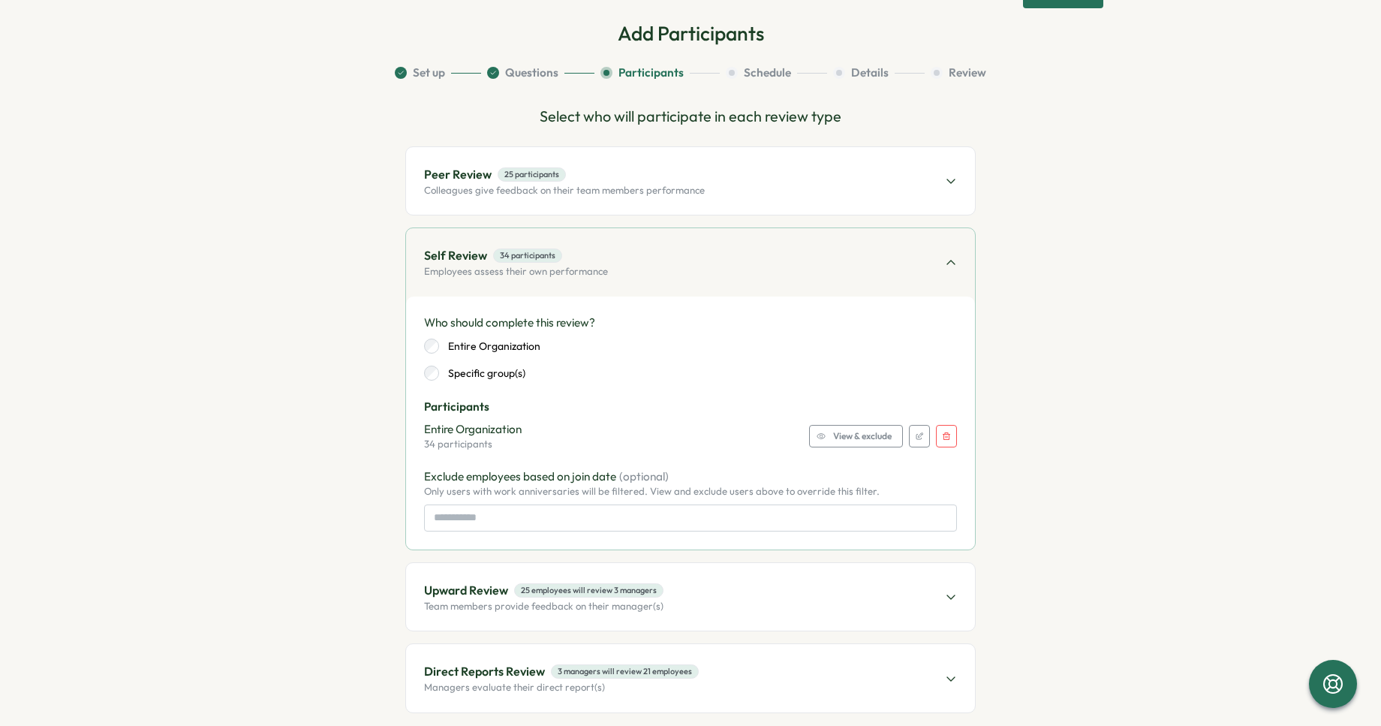
click at [432, 363] on div "Entire Organization Specific group(s)" at bounding box center [690, 360] width 533 height 42
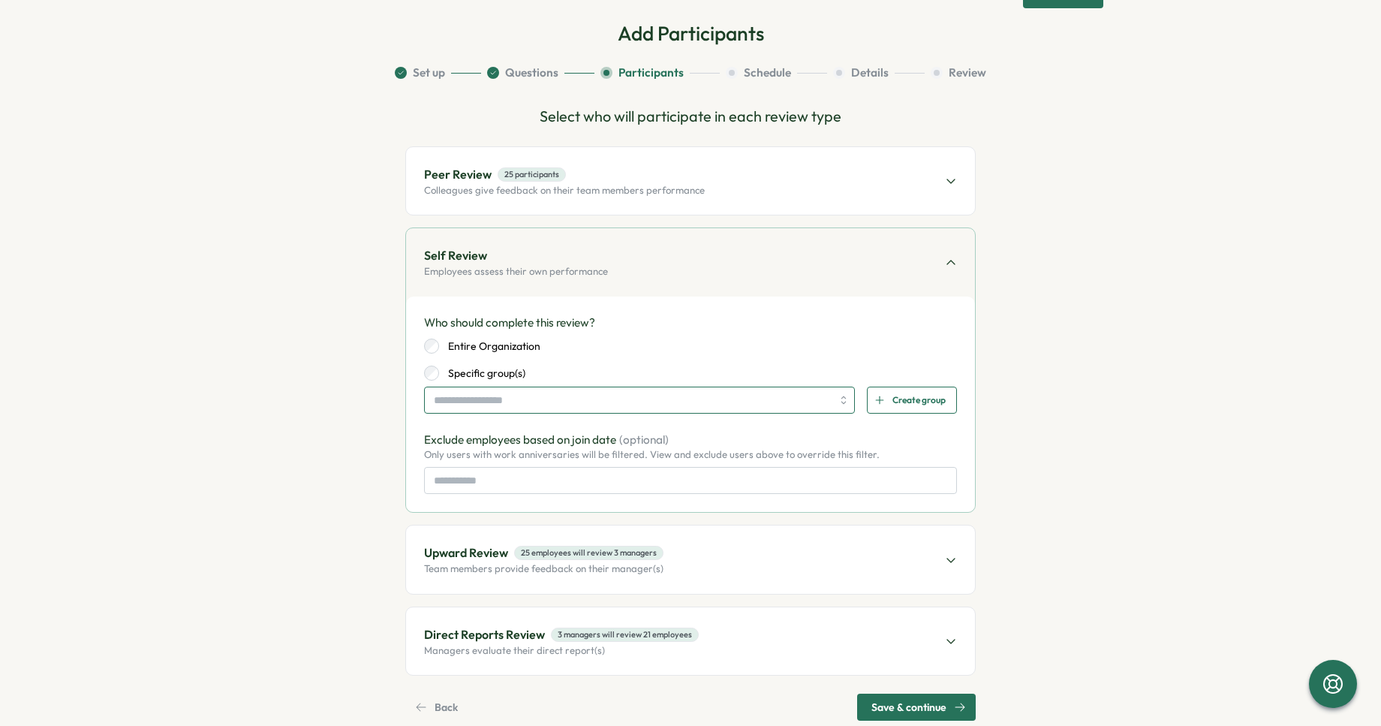
click at [493, 411] on input "search" at bounding box center [633, 400] width 398 height 26
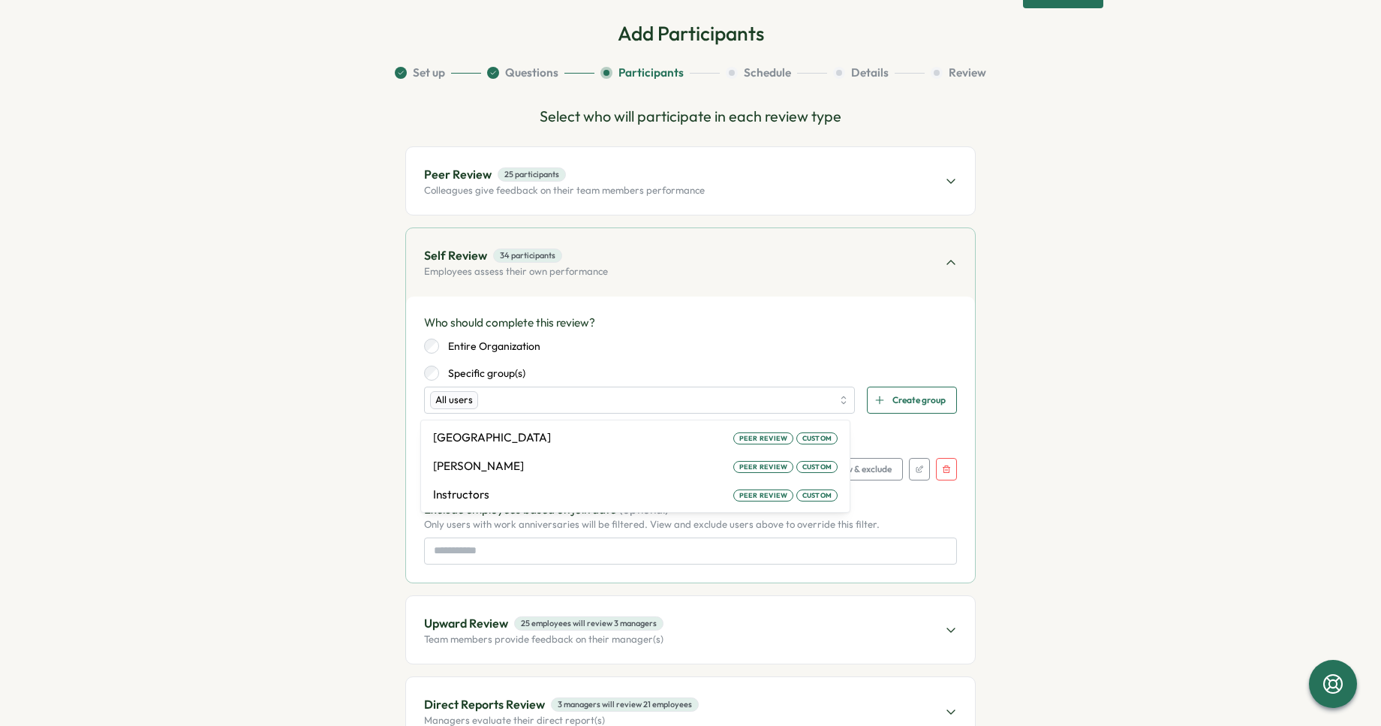
click at [592, 357] on div "Entire Organization Specific group(s)" at bounding box center [690, 360] width 533 height 42
click at [632, 399] on div "All users" at bounding box center [631, 400] width 402 height 26
click at [465, 400] on div "All users" at bounding box center [454, 400] width 48 height 18
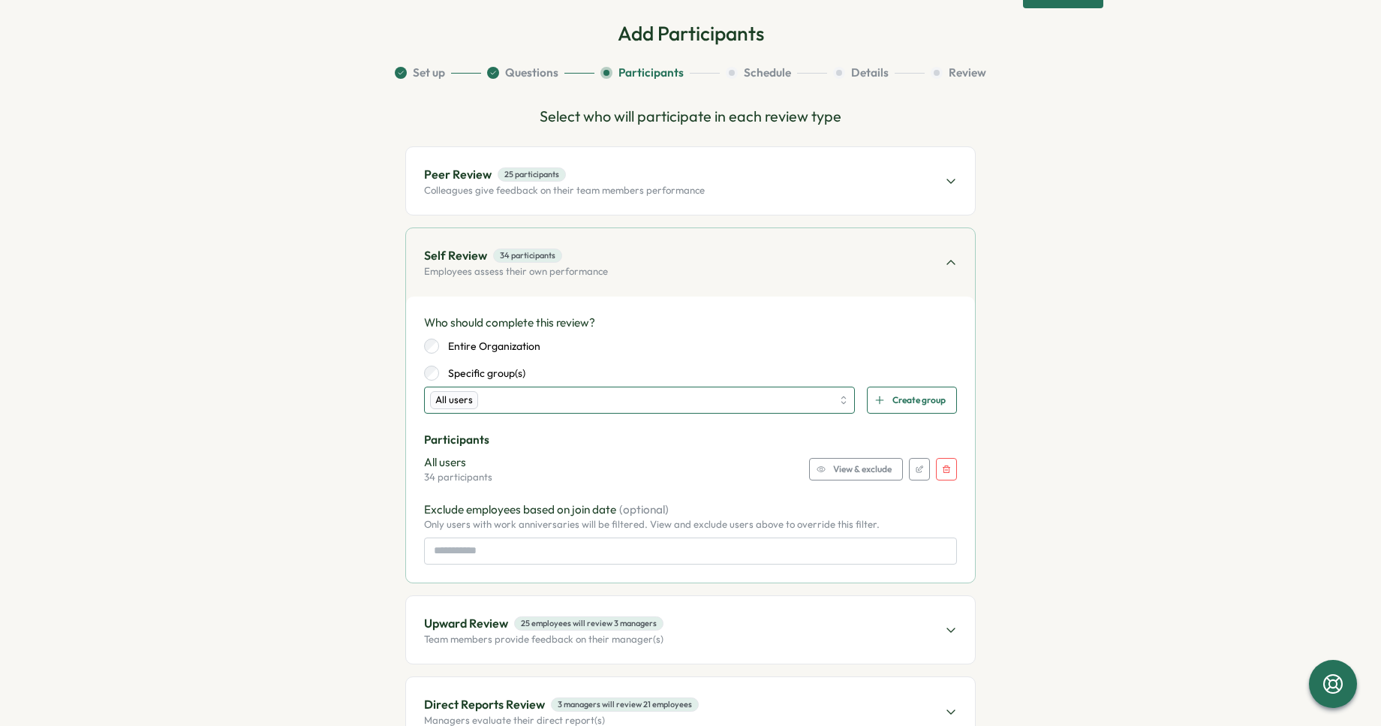
click at [491, 402] on div "All users" at bounding box center [631, 400] width 402 height 26
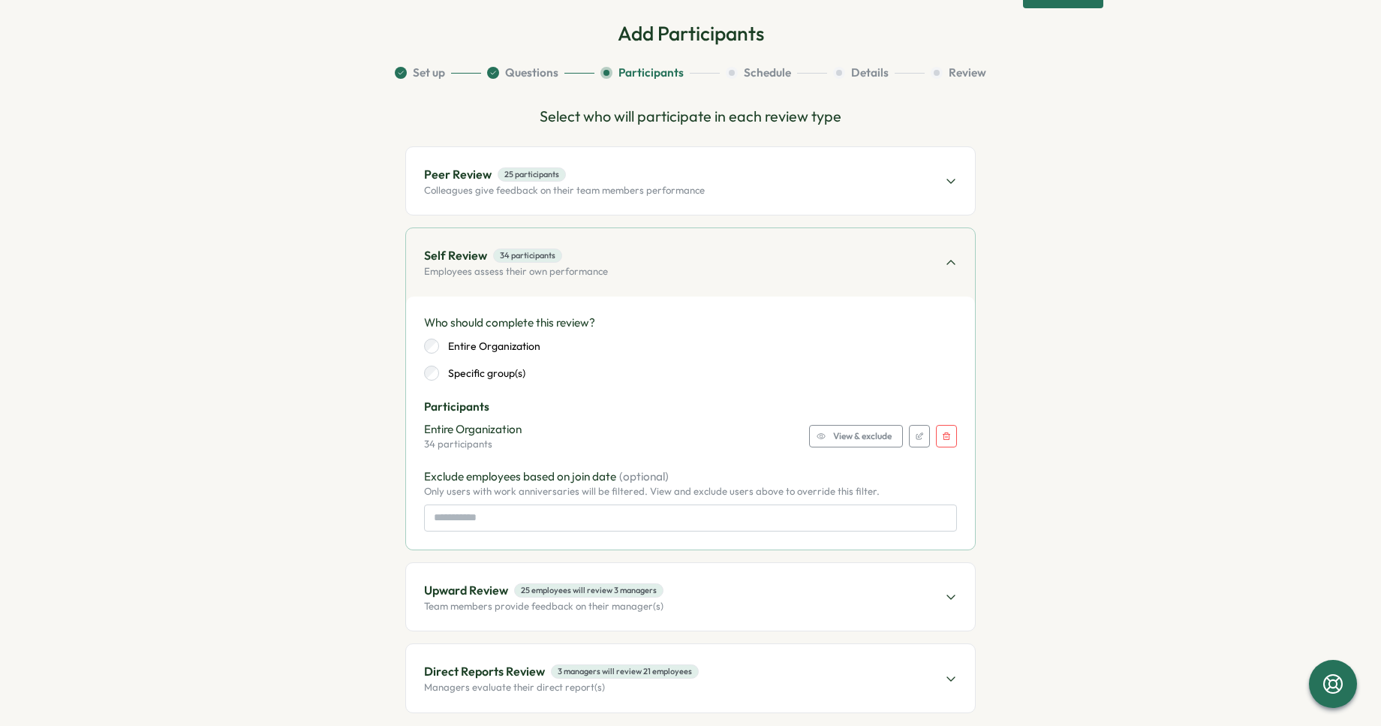
click at [833, 443] on span "View & exclude" at bounding box center [862, 436] width 59 height 21
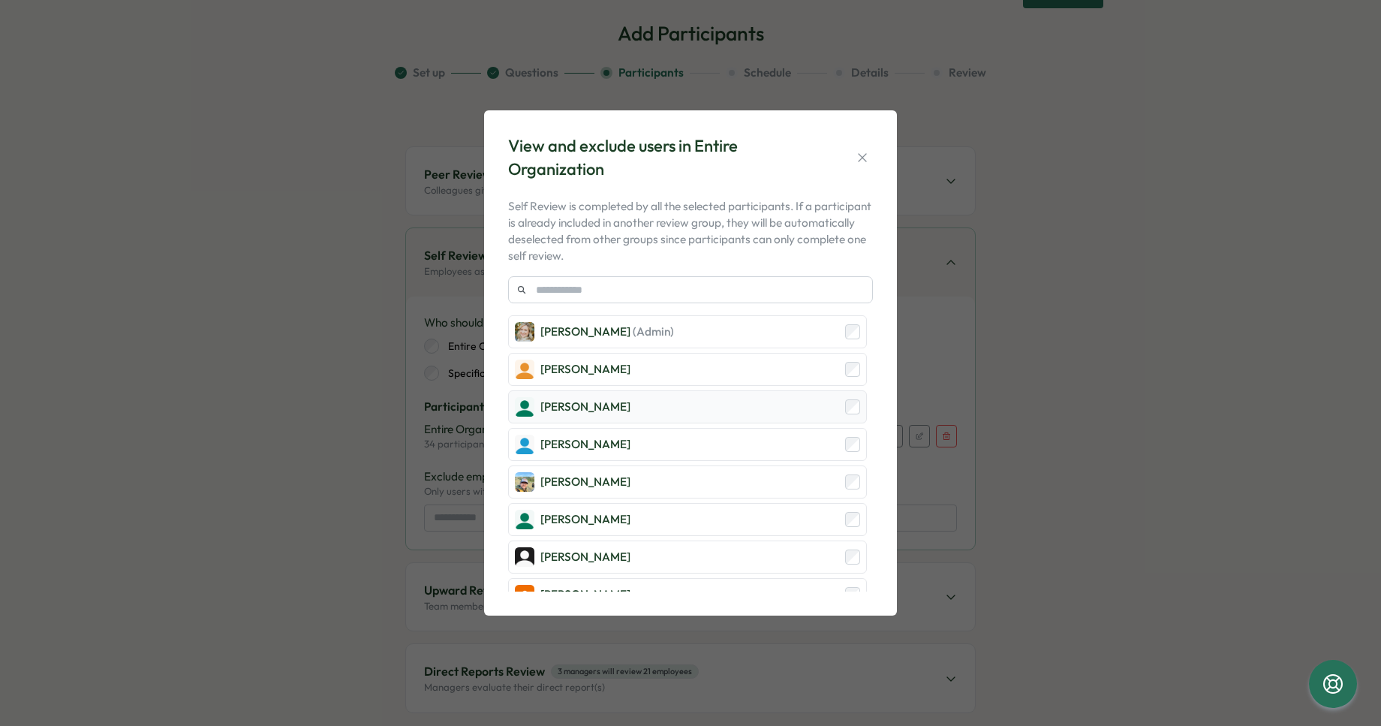
click at [856, 406] on div "Andrew Holman" at bounding box center [687, 406] width 359 height 33
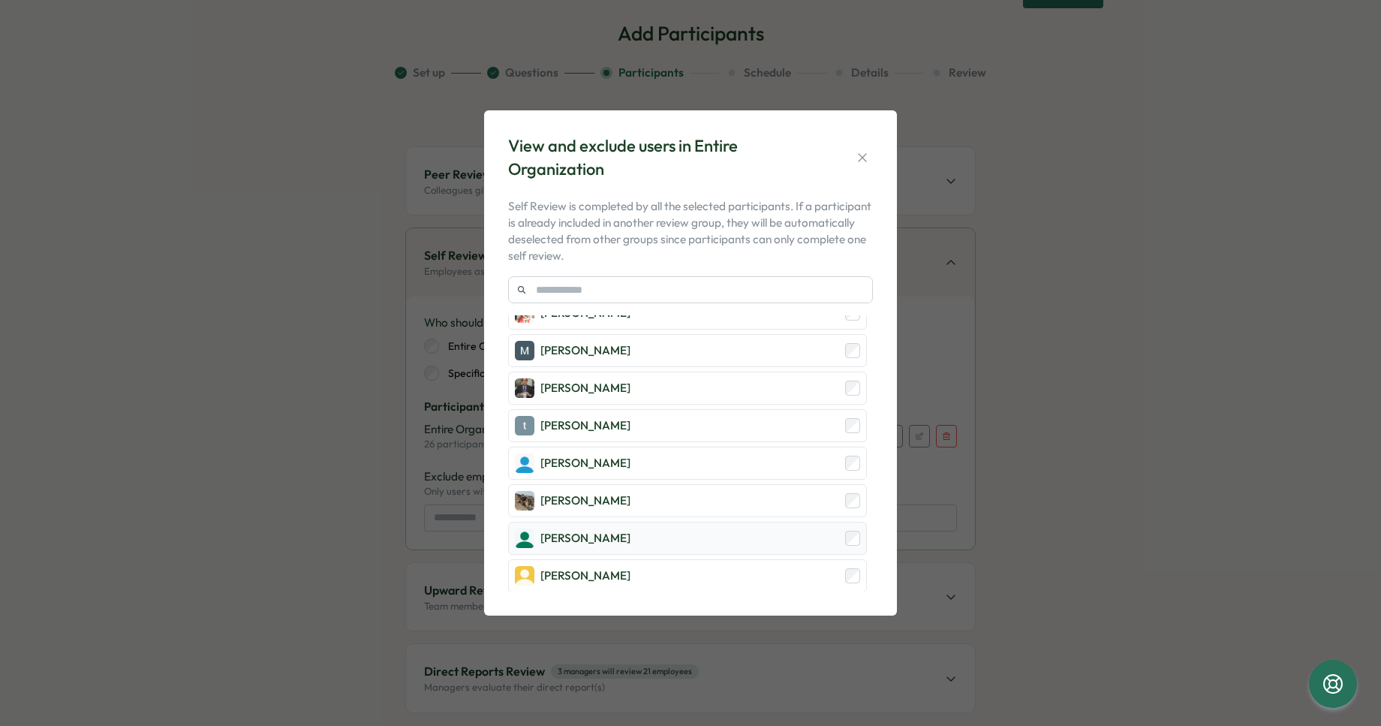
scroll to position [996, 0]
click at [860, 159] on icon "button" at bounding box center [862, 157] width 8 height 8
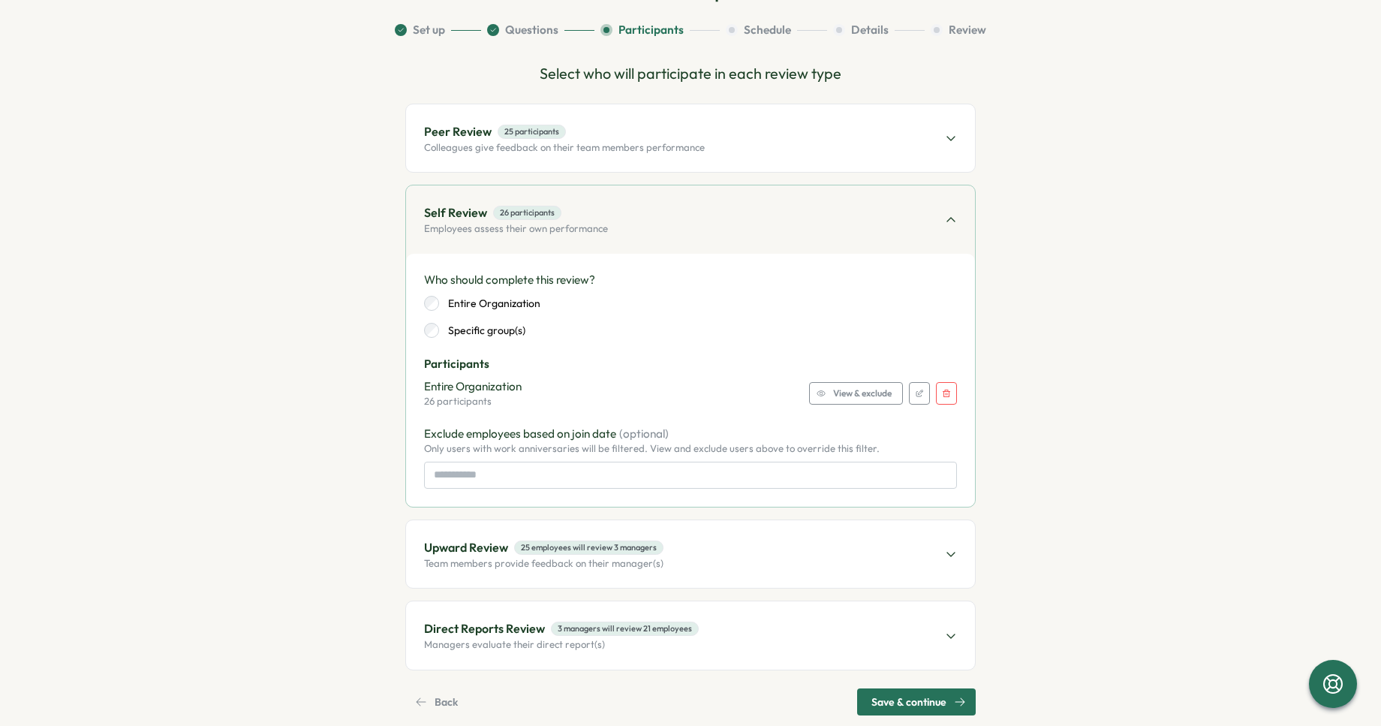
scroll to position [123, 0]
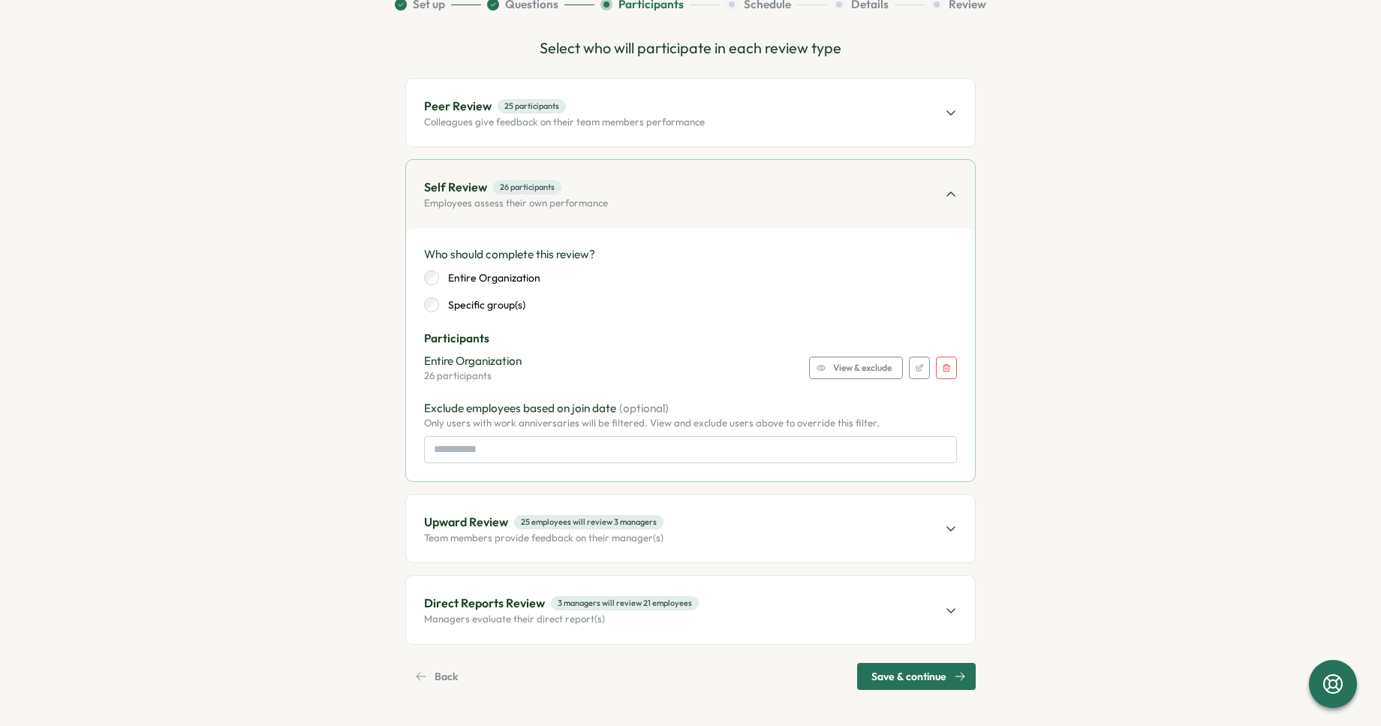
click at [694, 526] on div "Upward Review 25 employees will review 3 managers Team members provide feedback…" at bounding box center [690, 529] width 569 height 68
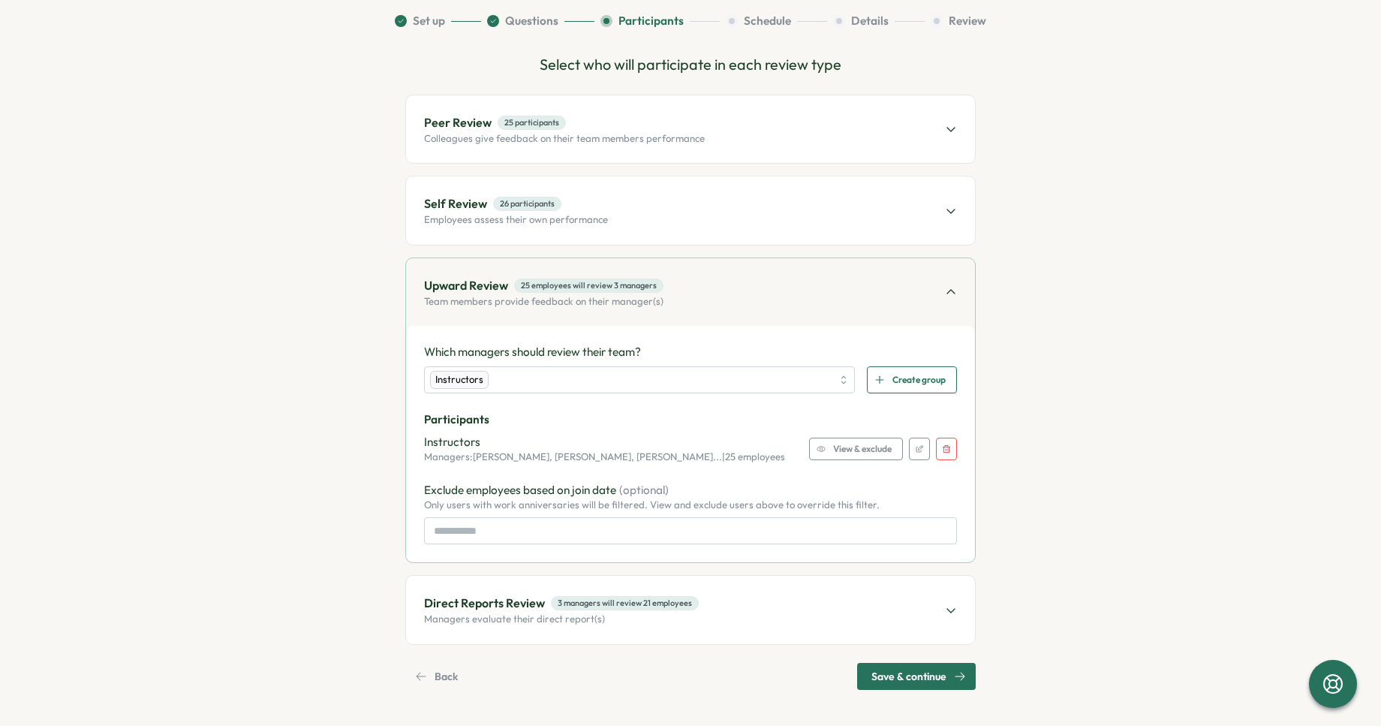
scroll to position [107, 0]
click at [667, 233] on div "Self Review 26 participants Employees assess their own performance" at bounding box center [690, 210] width 569 height 68
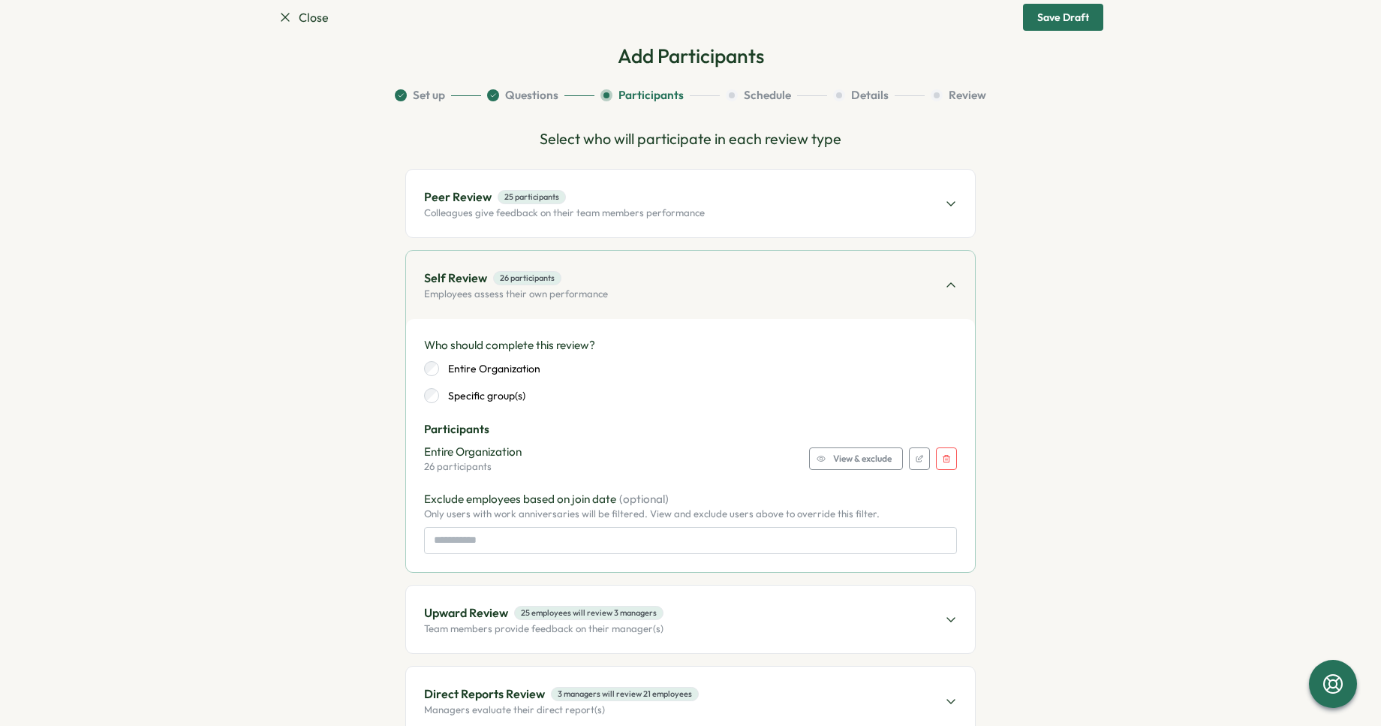
scroll to position [24, 0]
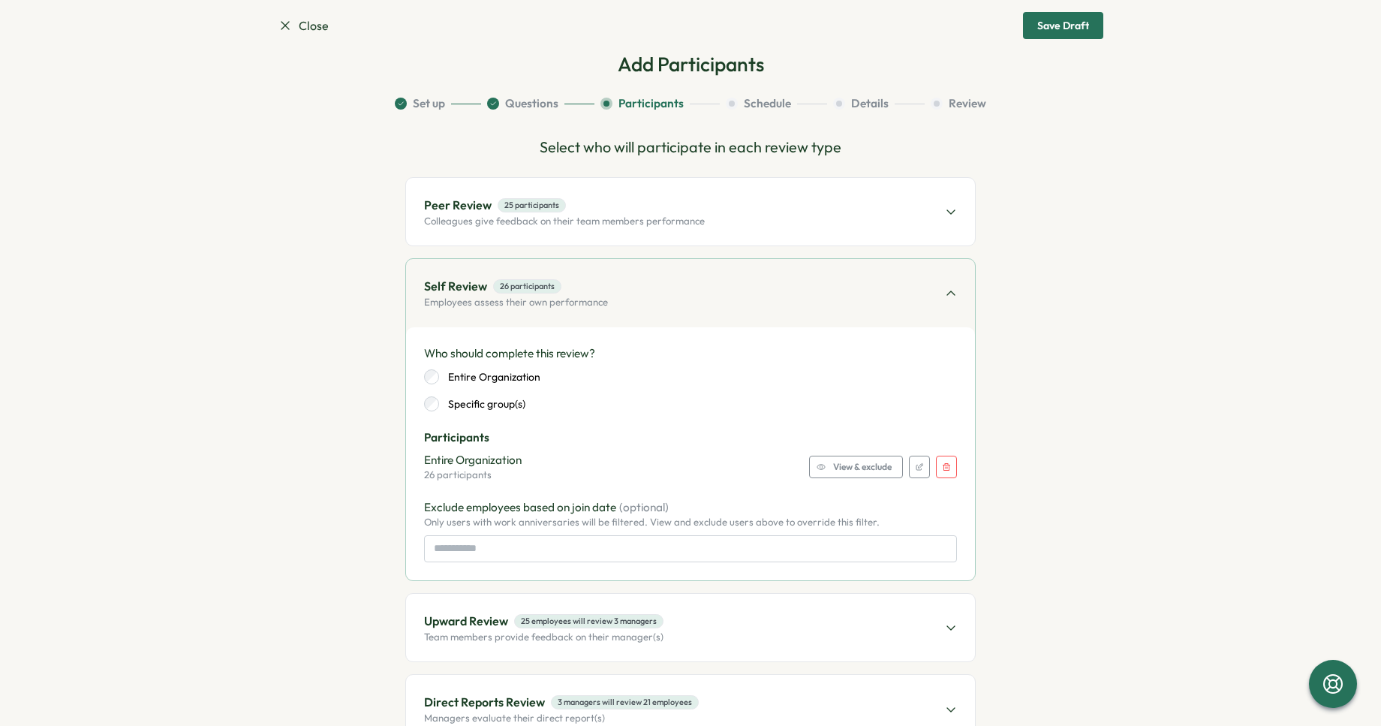
click at [824, 468] on div "View & exclude" at bounding box center [854, 466] width 75 height 21
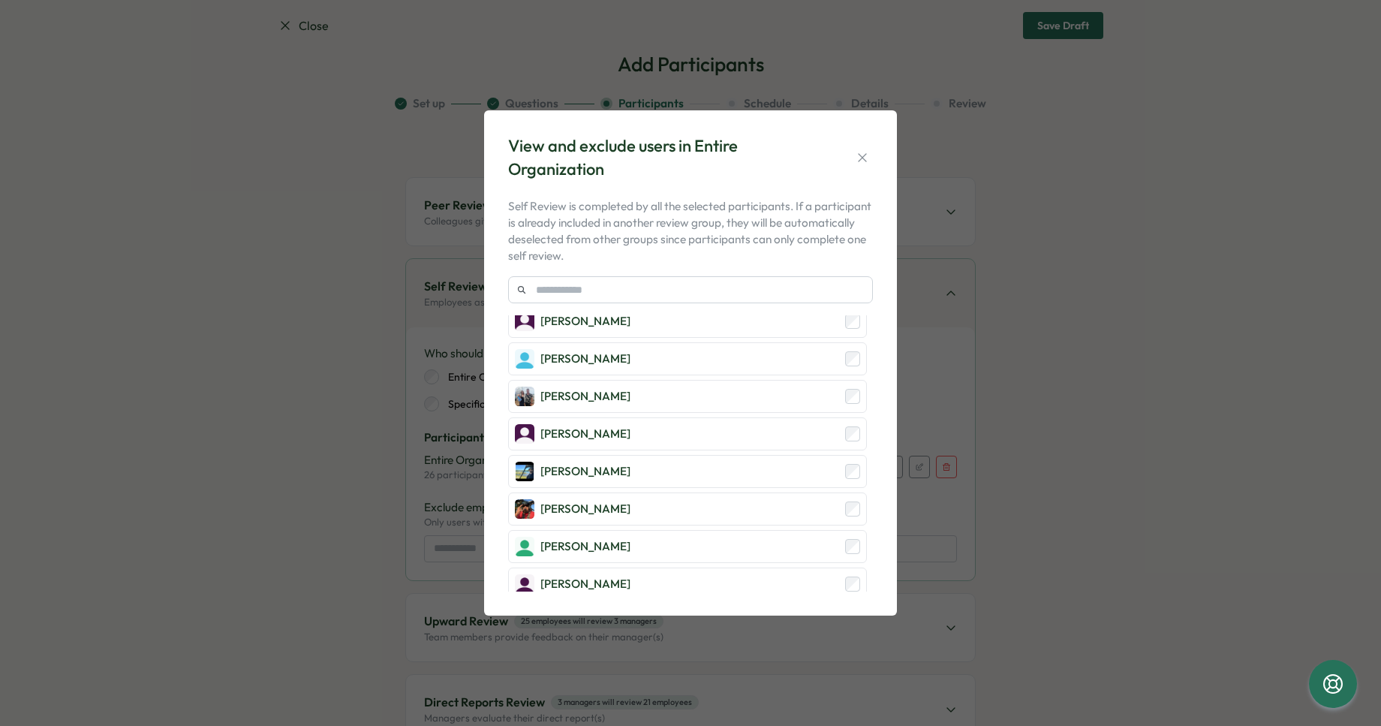
scroll to position [722, 0]
click at [865, 159] on icon "button" at bounding box center [862, 157] width 8 height 8
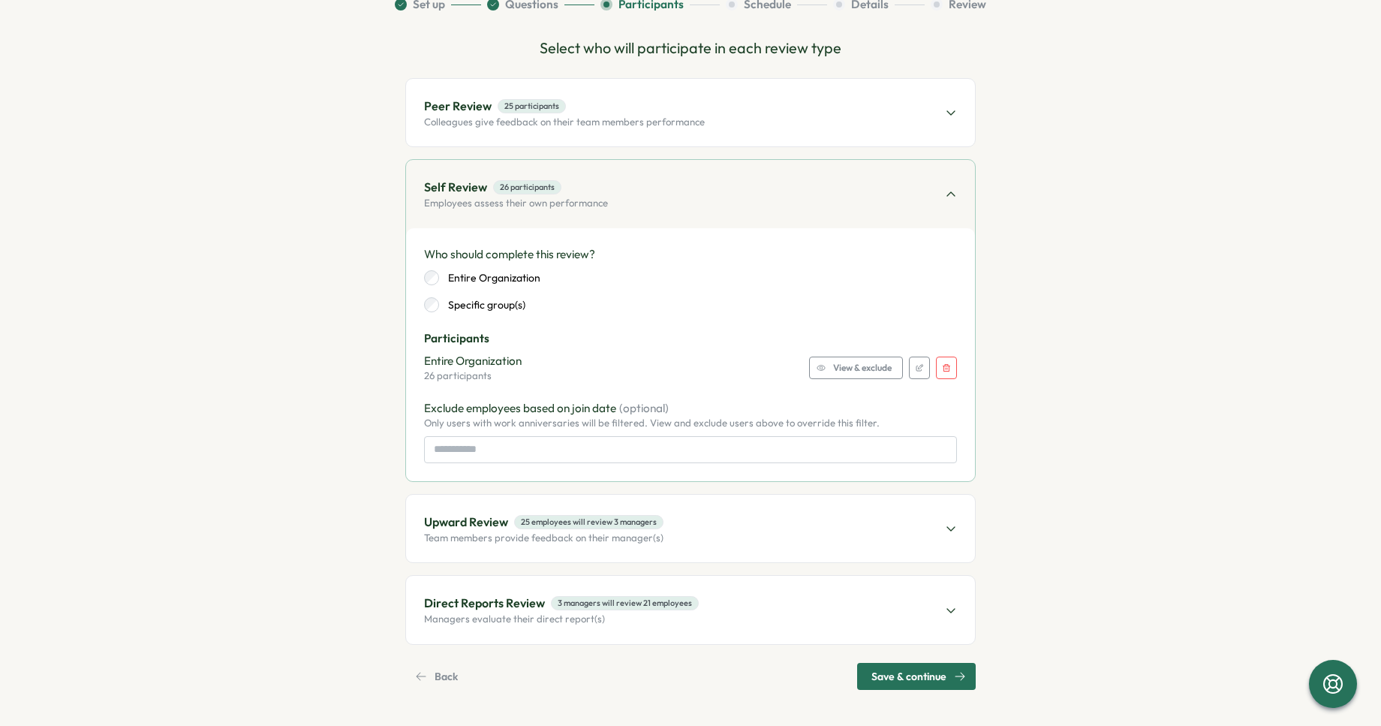
click at [699, 514] on div "Upward Review 25 employees will review 3 managers Team members provide feedback…" at bounding box center [690, 529] width 569 height 68
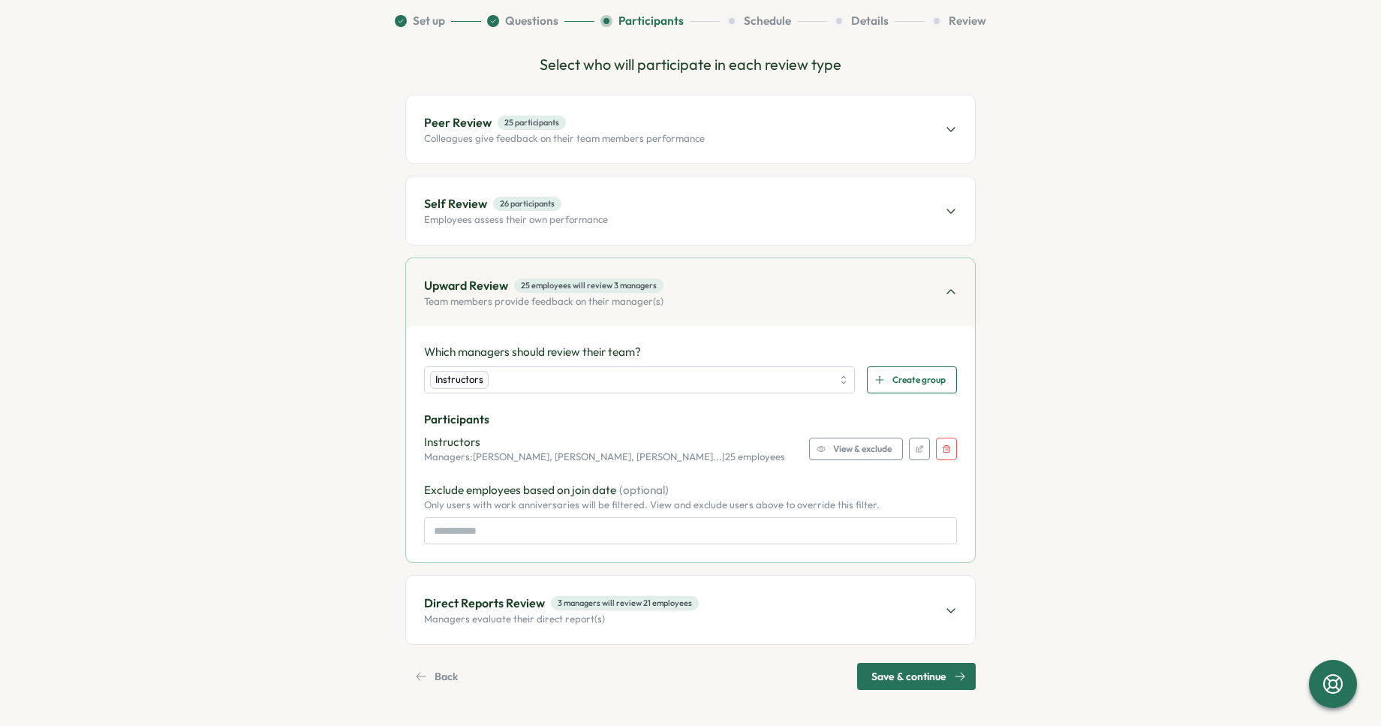
scroll to position [107, 0]
click at [833, 451] on span "View & exclude" at bounding box center [862, 448] width 59 height 21
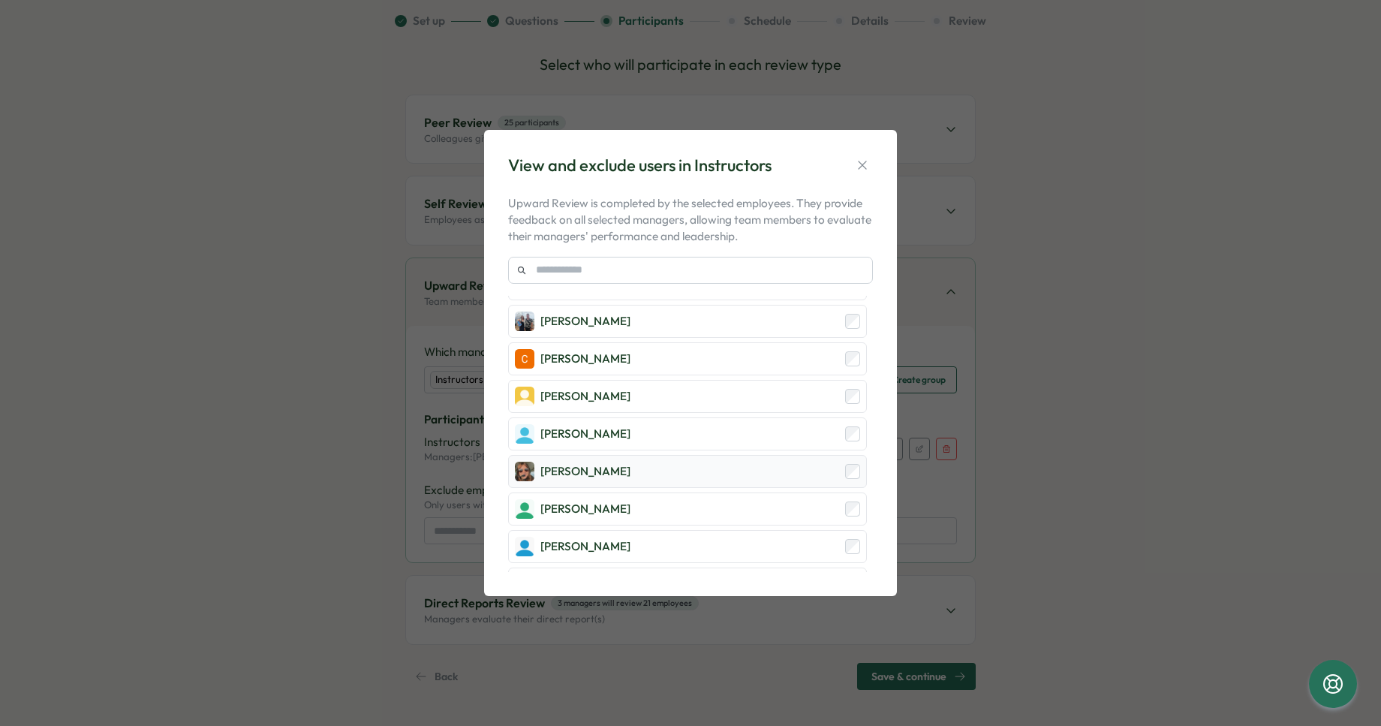
scroll to position [929, 0]
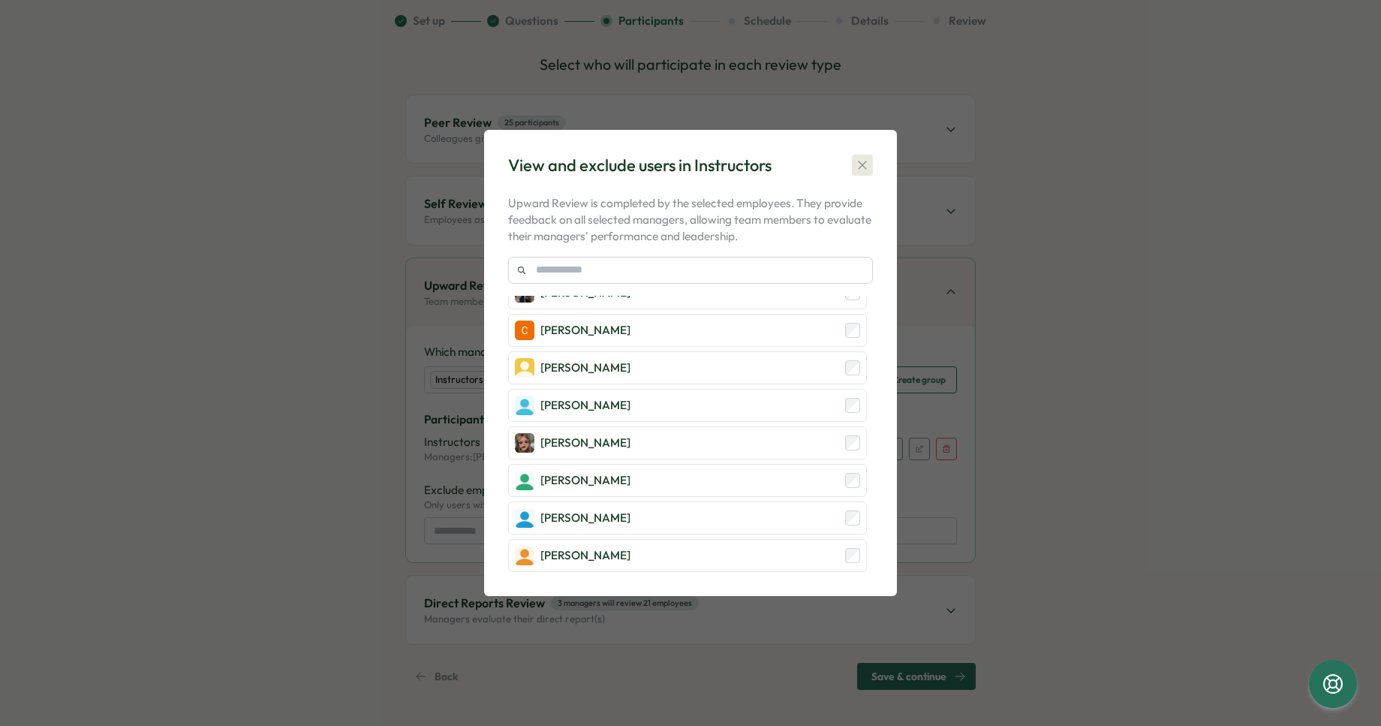
click at [864, 170] on icon "button" at bounding box center [862, 165] width 15 height 15
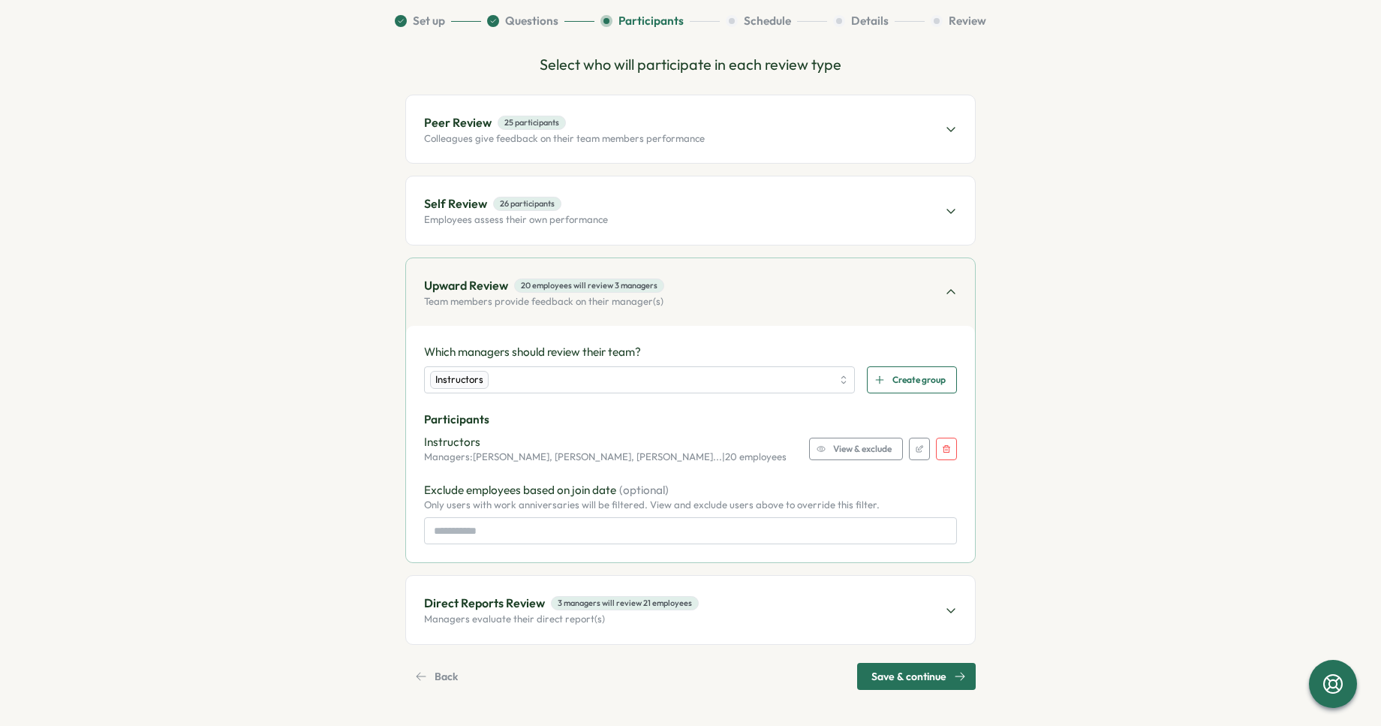
click at [750, 610] on div "Direct Reports Review 3 managers will review 21 employees Managers evaluate the…" at bounding box center [690, 610] width 569 height 68
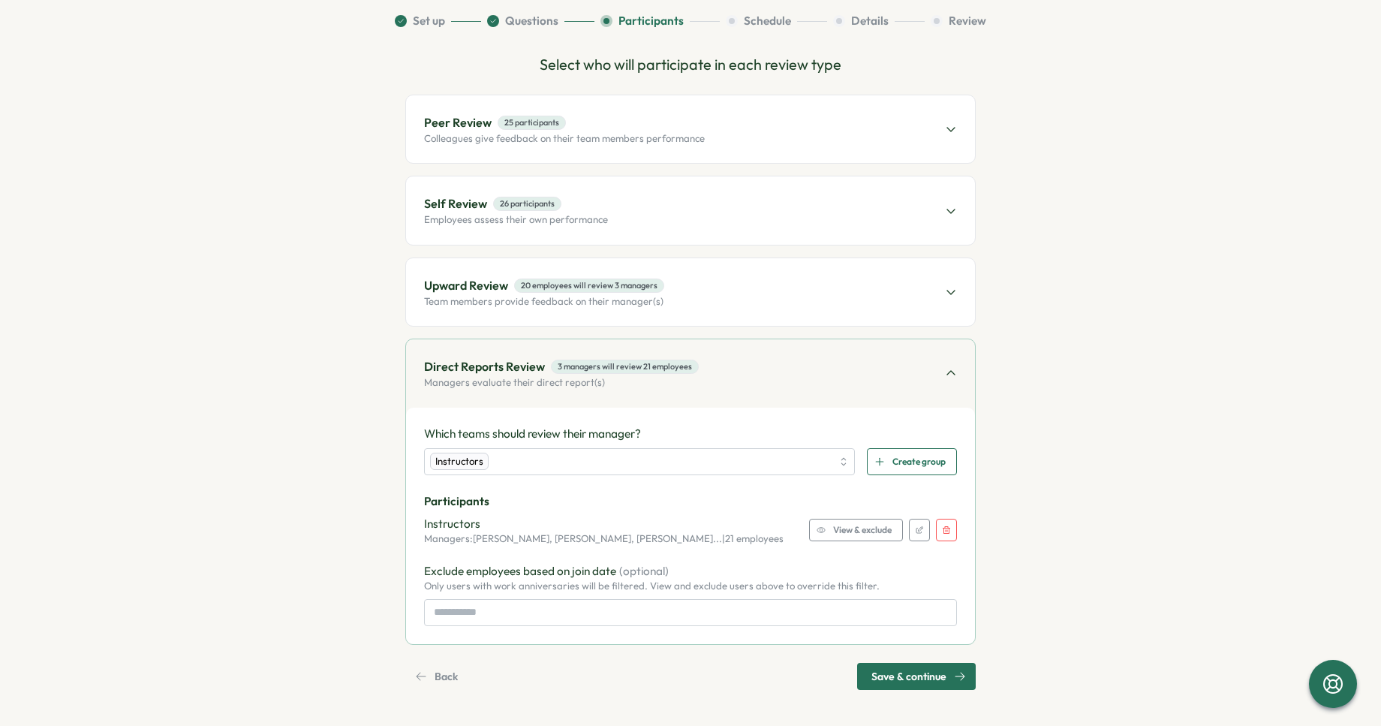
click at [838, 527] on span "View & exclude" at bounding box center [862, 530] width 59 height 21
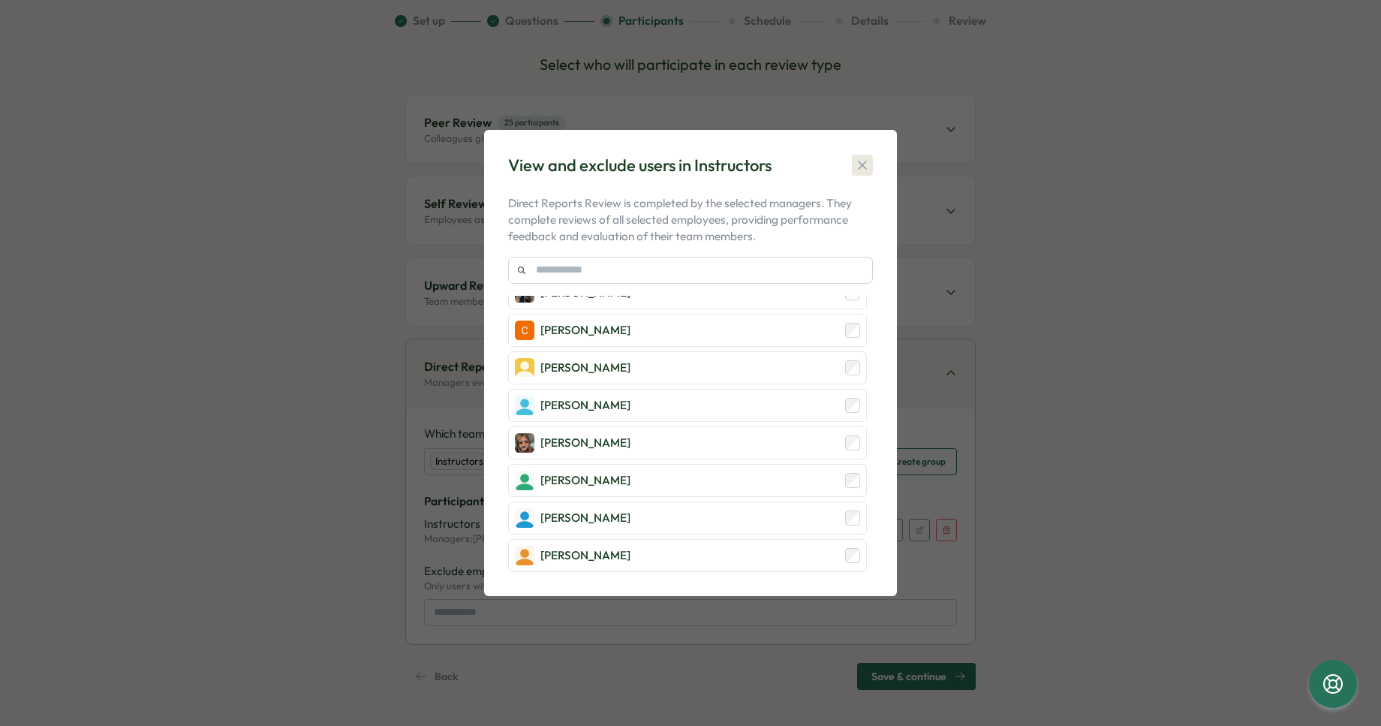
click at [858, 161] on icon "button" at bounding box center [862, 165] width 15 height 15
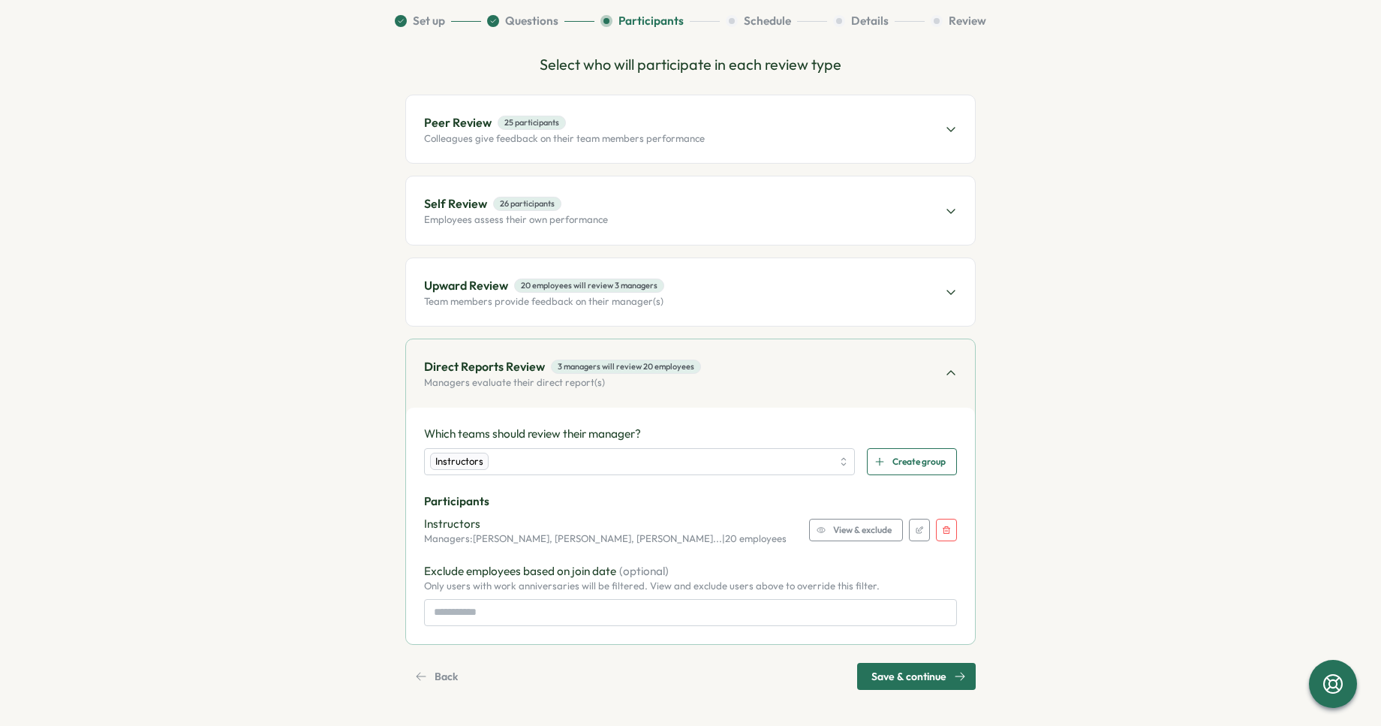
click at [911, 676] on span "Save & continue" at bounding box center [909, 677] width 75 height 26
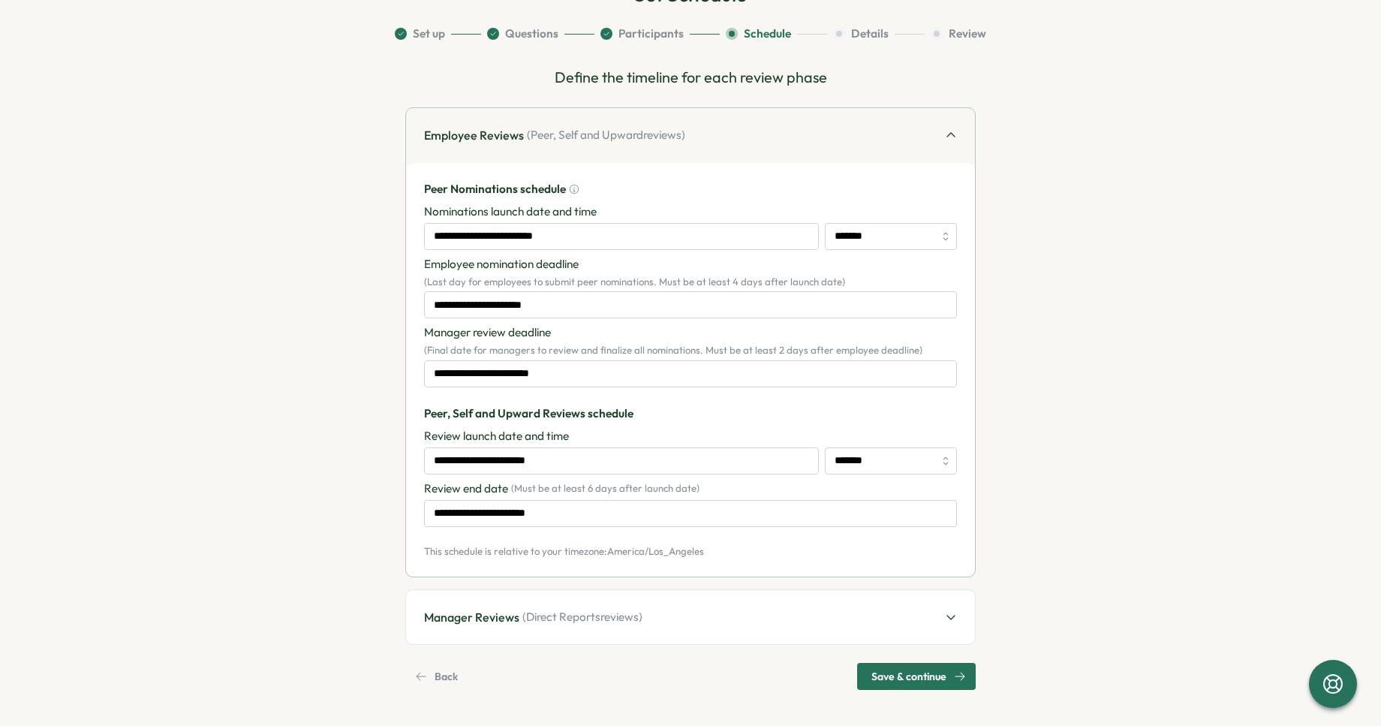
scroll to position [0, 0]
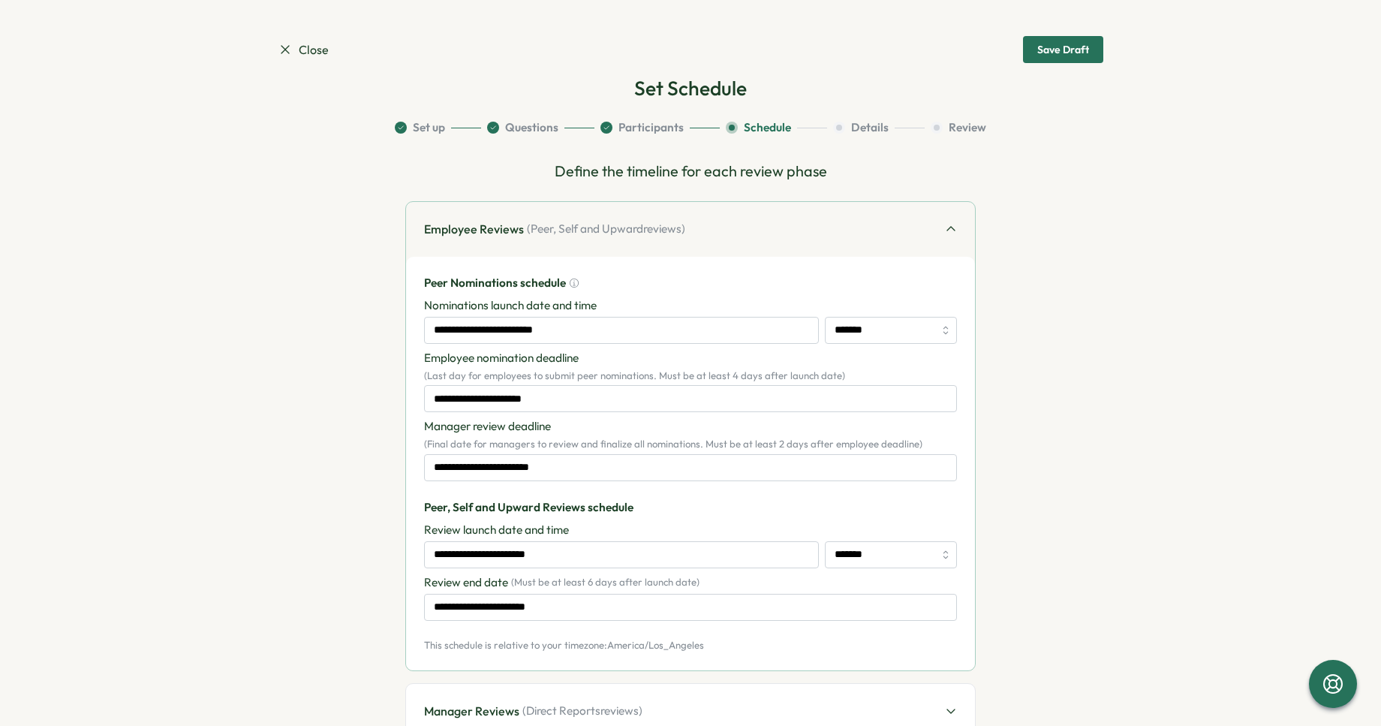
click at [645, 128] on button "Participants" at bounding box center [660, 127] width 119 height 17
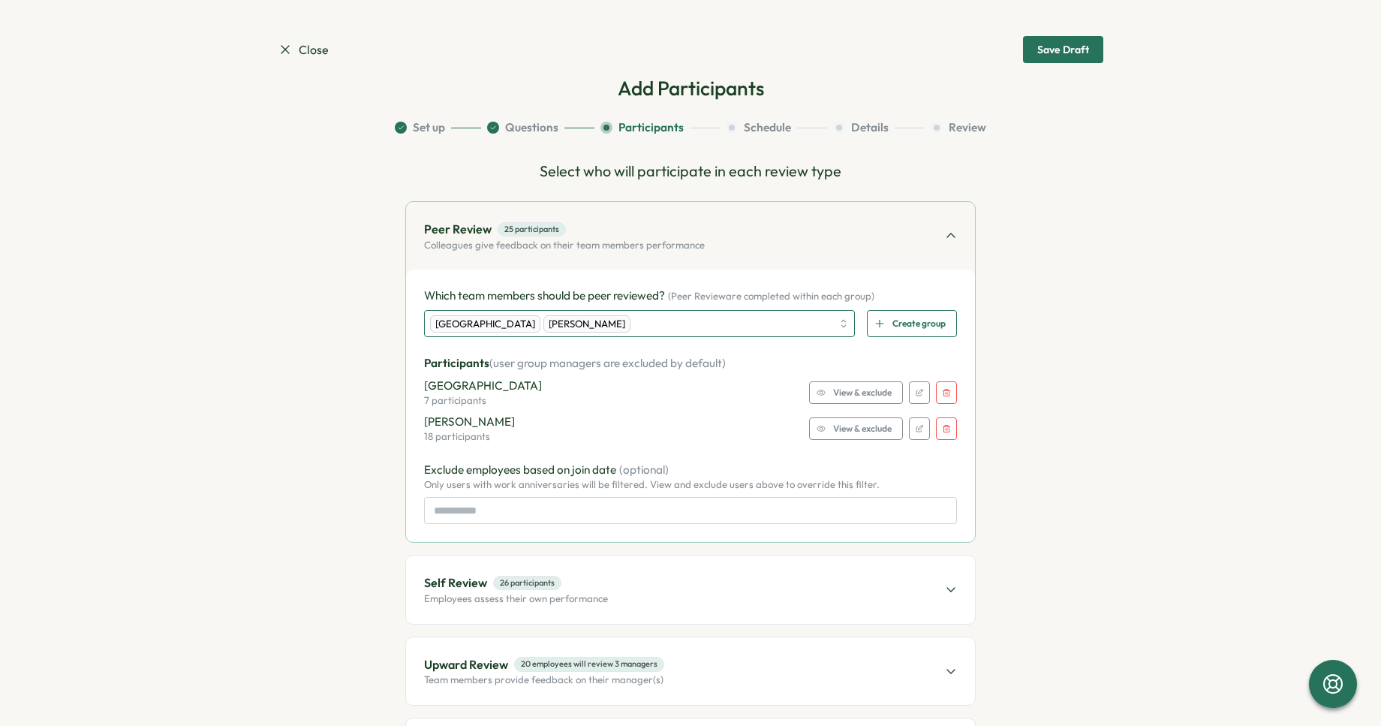
click at [618, 328] on div "Klamath Falls Newberg" at bounding box center [631, 324] width 402 height 26
click at [948, 396] on button "button" at bounding box center [946, 392] width 21 height 23
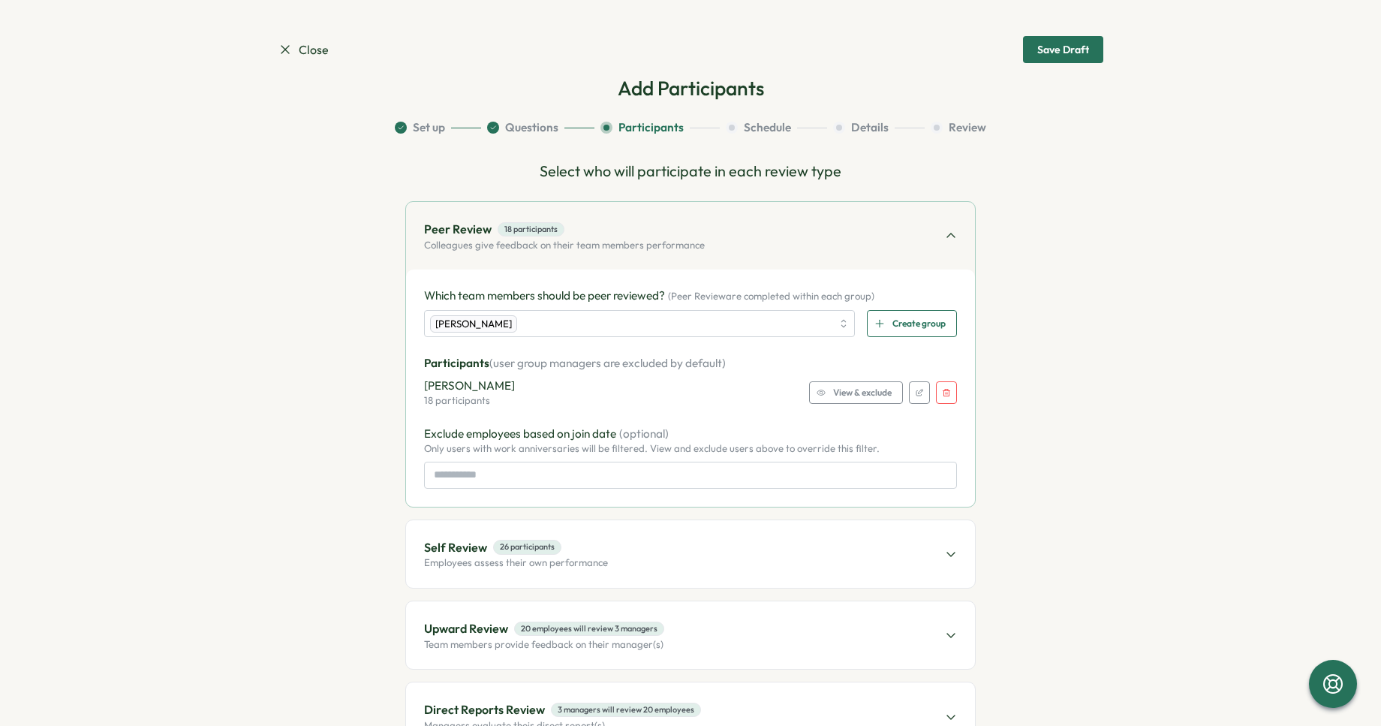
click at [943, 395] on icon "button" at bounding box center [946, 392] width 9 height 9
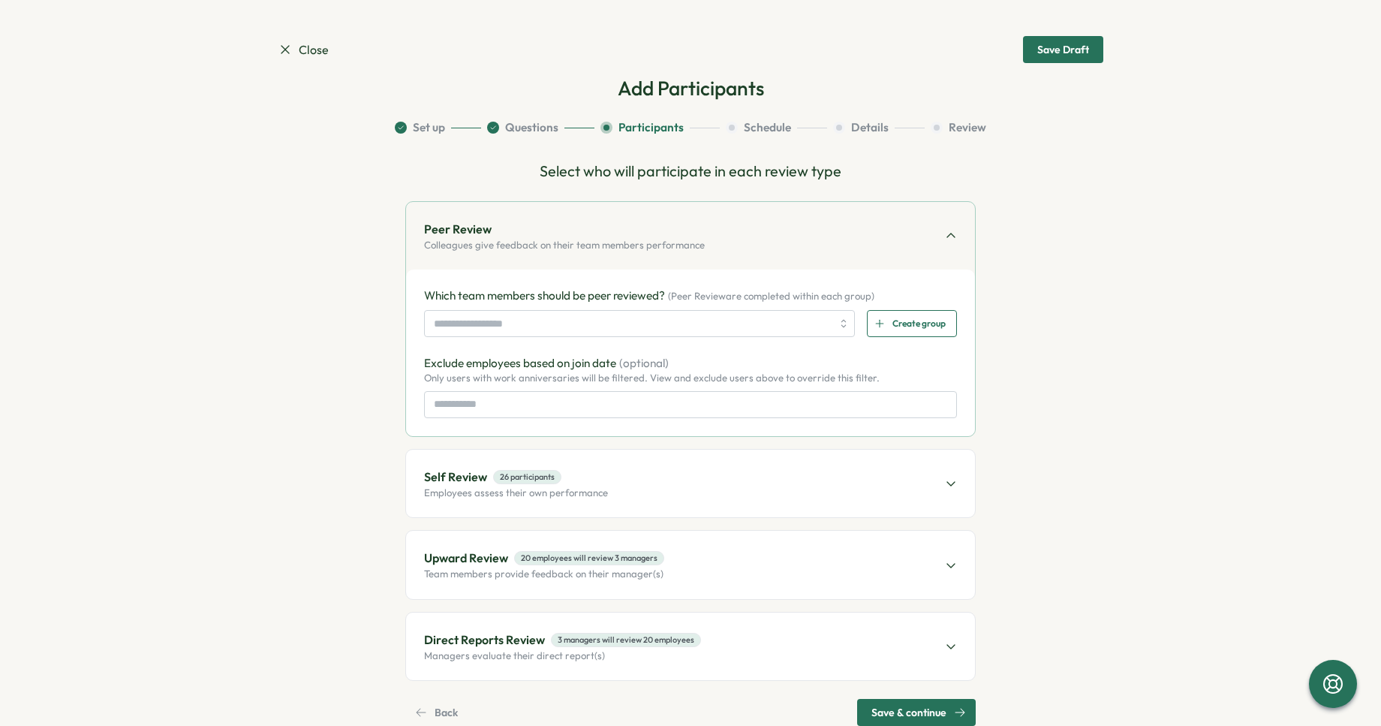
click at [874, 503] on div "Self Review 26 participants Employees assess their own performance" at bounding box center [690, 484] width 569 height 68
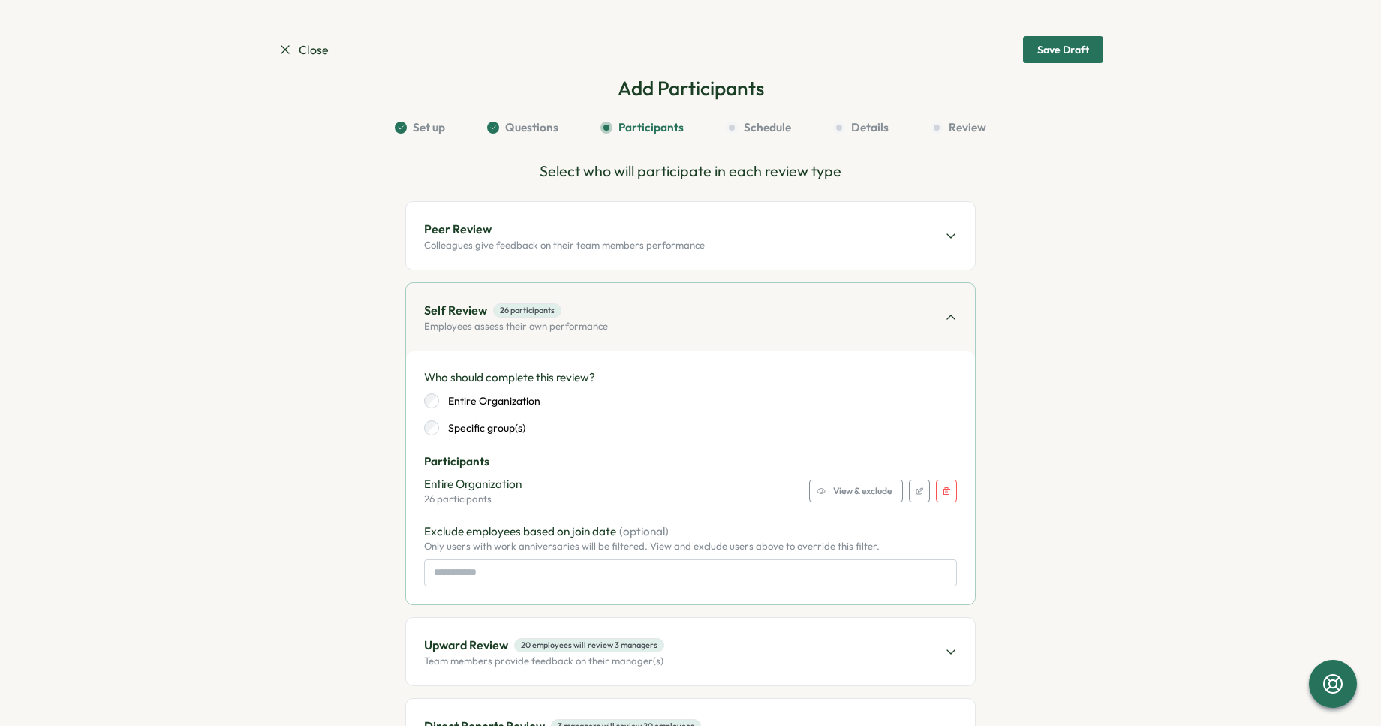
click at [944, 485] on button "button" at bounding box center [946, 491] width 21 height 23
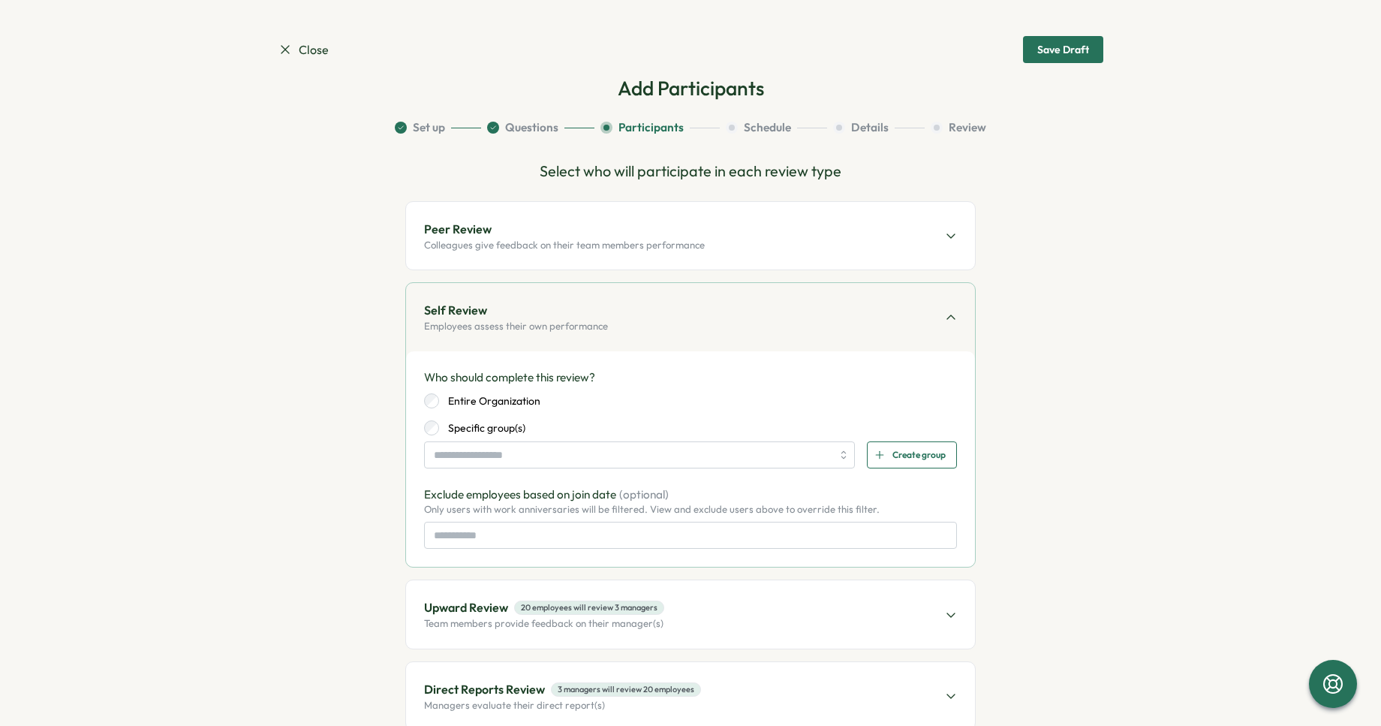
click at [871, 624] on div "Upward Review 20 employees will review 3 managers Team members provide feedback…" at bounding box center [690, 614] width 569 height 68
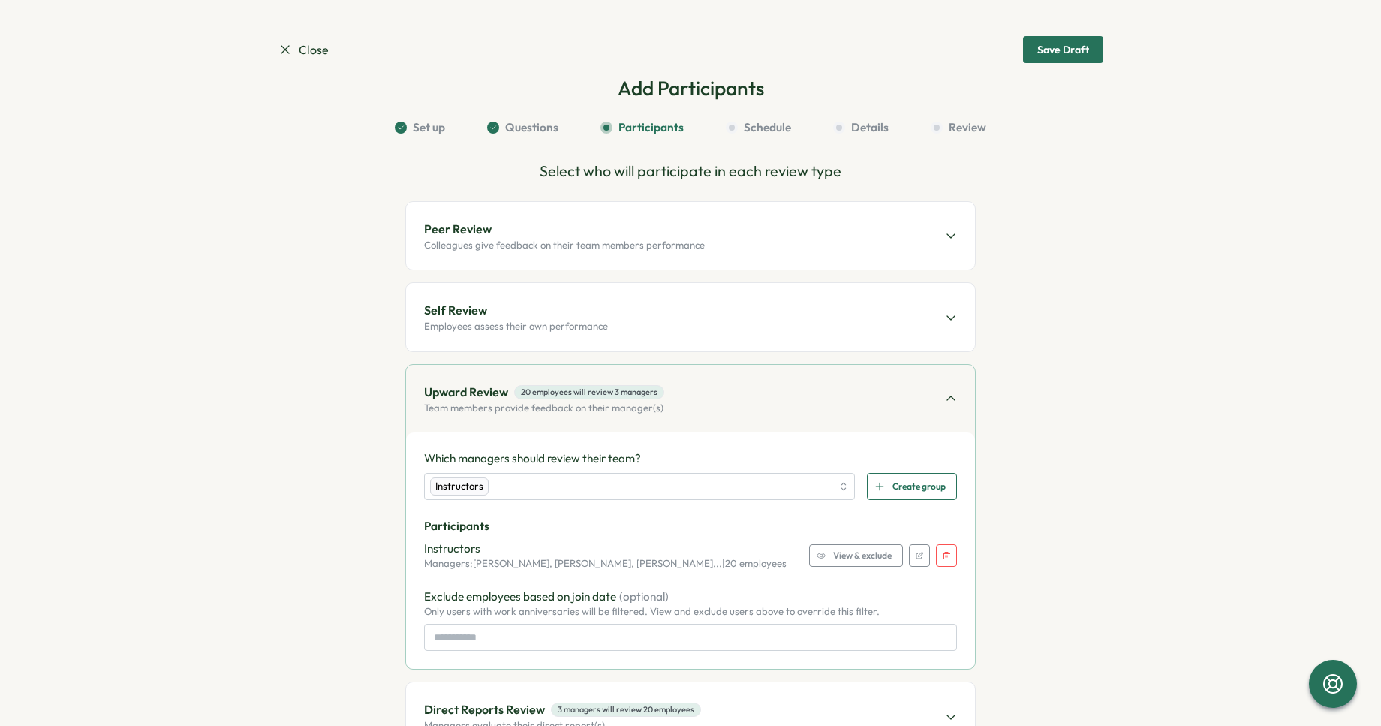
click at [942, 552] on icon "button" at bounding box center [946, 555] width 9 height 9
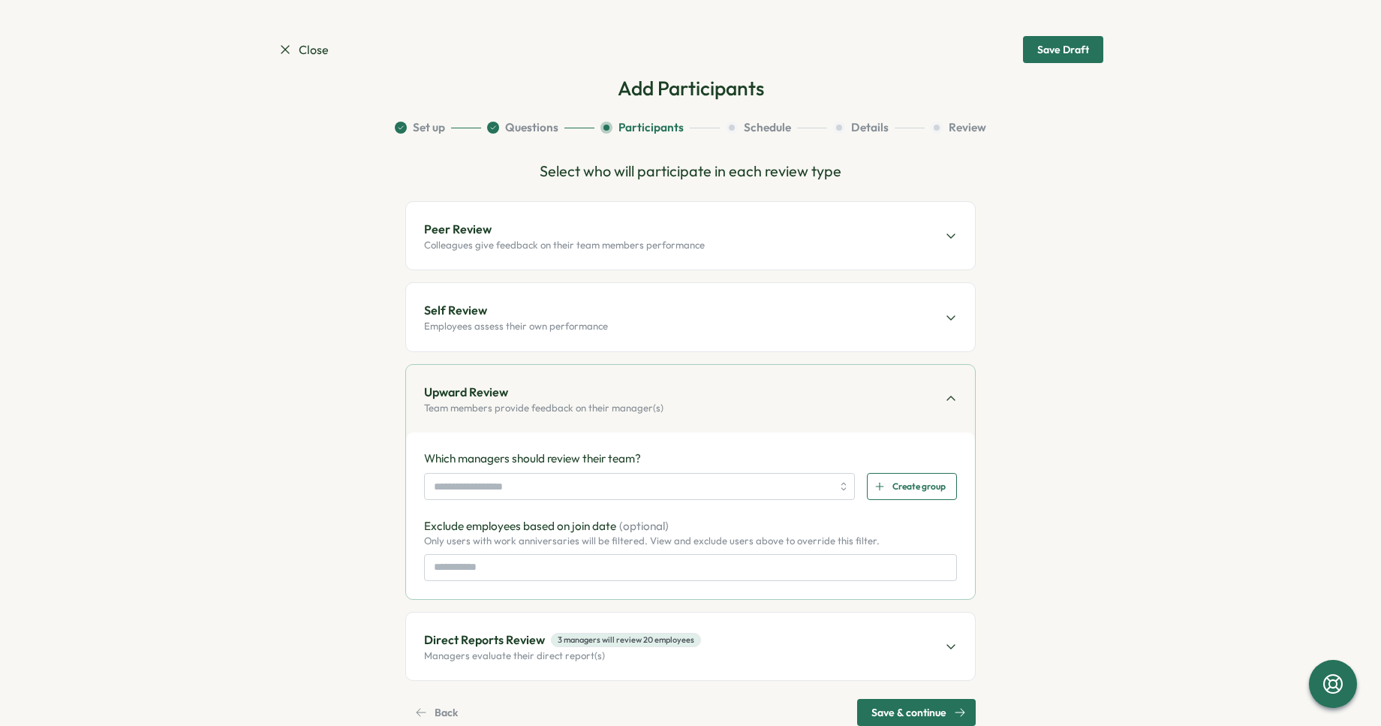
scroll to position [36, 0]
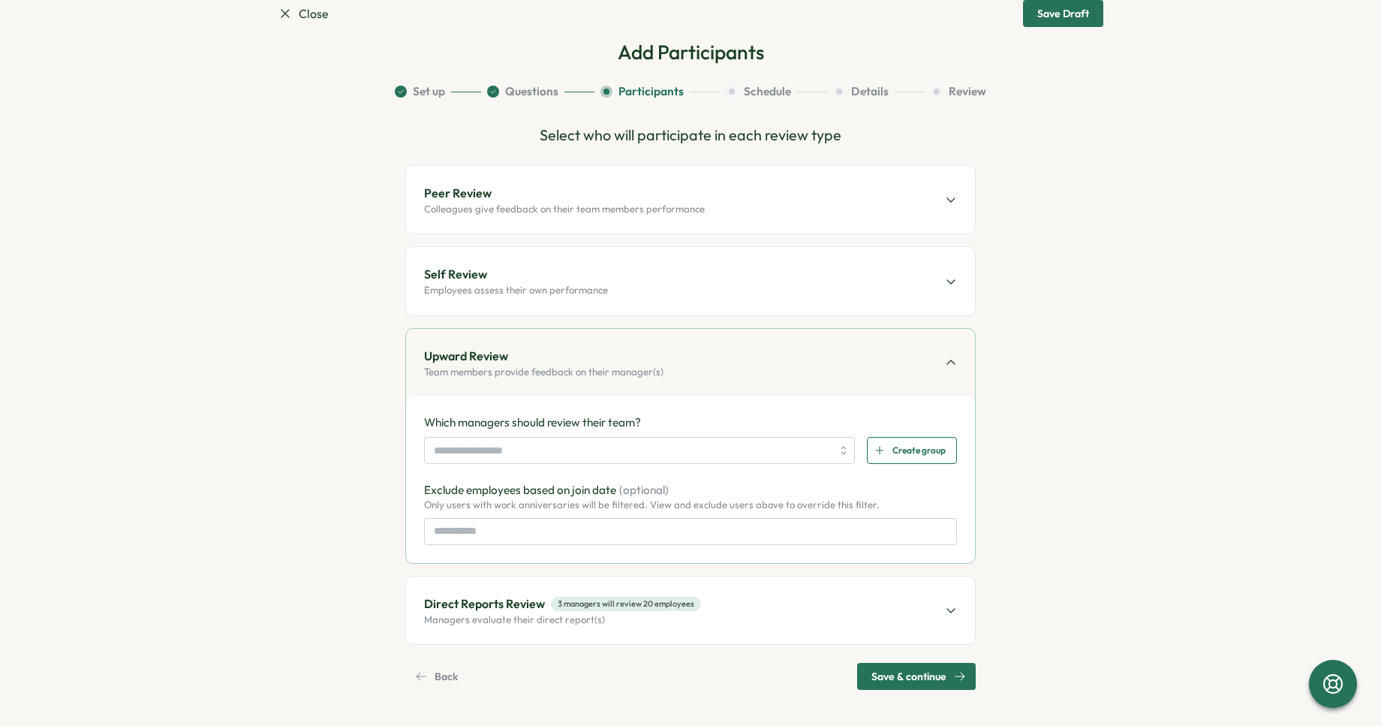
click at [891, 595] on div "Direct Reports Review 3 managers will review 20 employees Managers evaluate the…" at bounding box center [690, 611] width 569 height 68
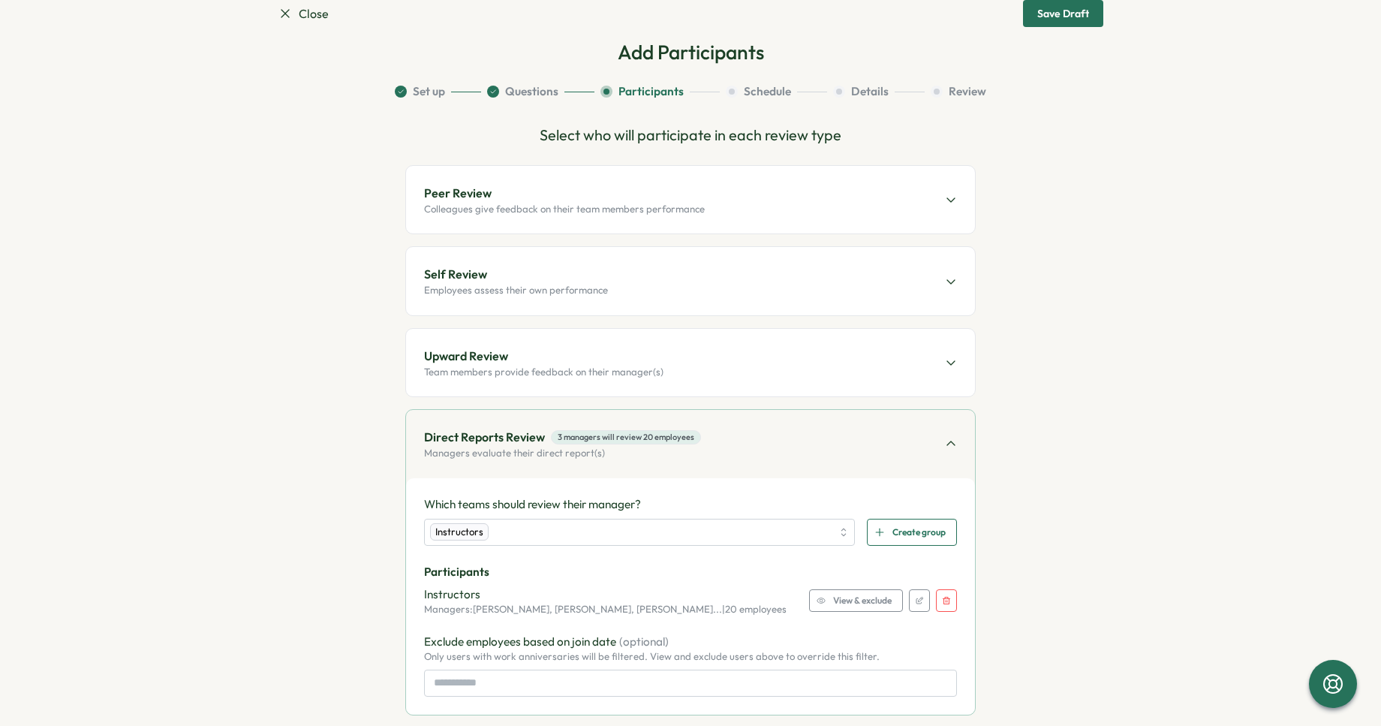
click at [943, 600] on icon "button" at bounding box center [946, 600] width 9 height 9
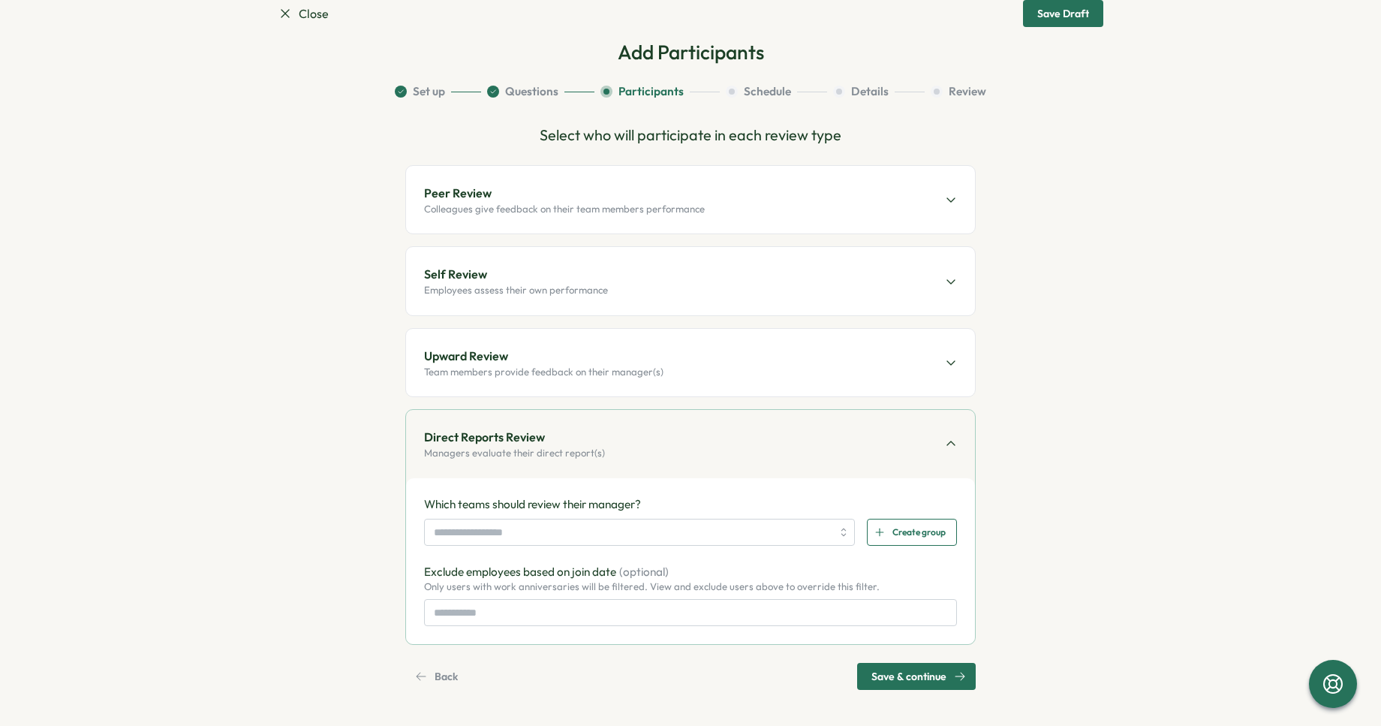
scroll to position [0, 0]
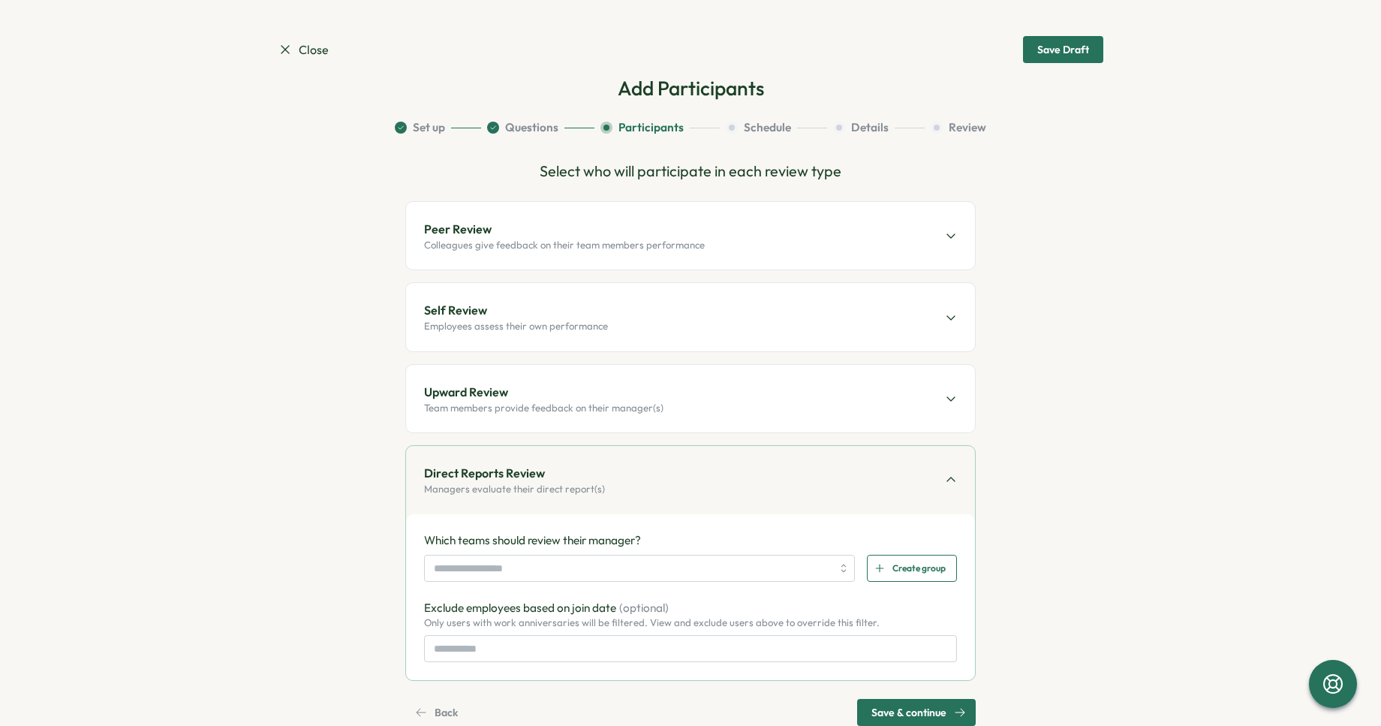
click at [580, 243] on p "Colleagues give feedback on their team members performance" at bounding box center [564, 246] width 281 height 14
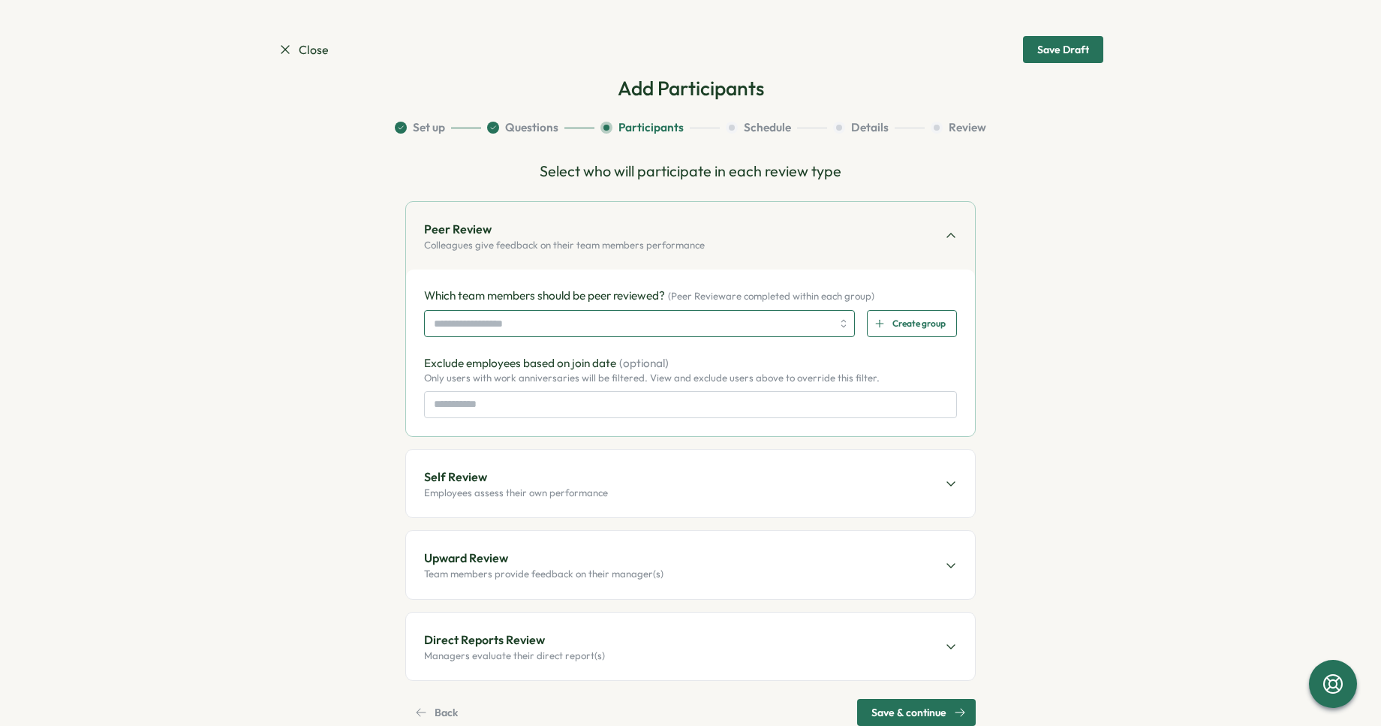
click at [608, 320] on input "search" at bounding box center [633, 324] width 398 height 26
type input "*"
click at [822, 327] on input "***" at bounding box center [633, 324] width 398 height 26
click at [832, 327] on div "***" at bounding box center [639, 323] width 431 height 27
click at [843, 324] on div "***" at bounding box center [639, 323] width 431 height 27
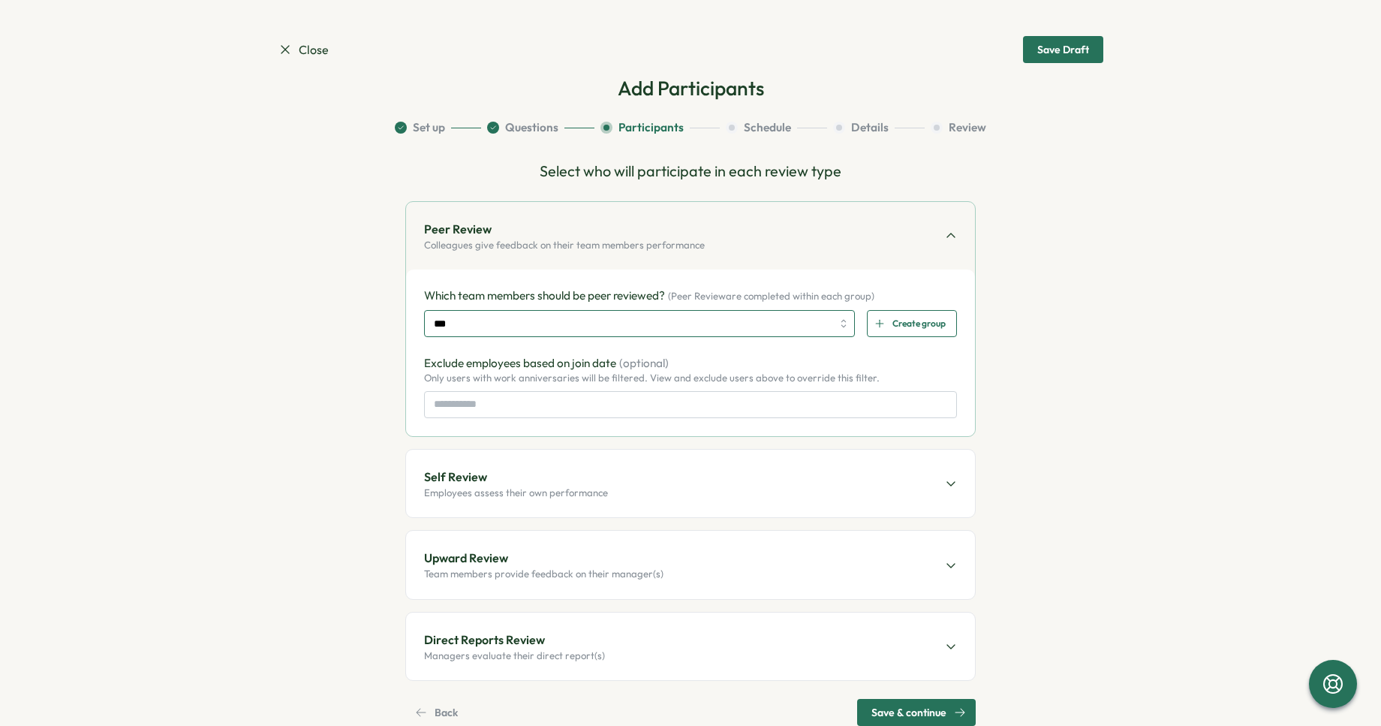
click at [837, 324] on div "***" at bounding box center [639, 323] width 431 height 27
type input "***"
click at [875, 324] on icon "button" at bounding box center [880, 323] width 11 height 11
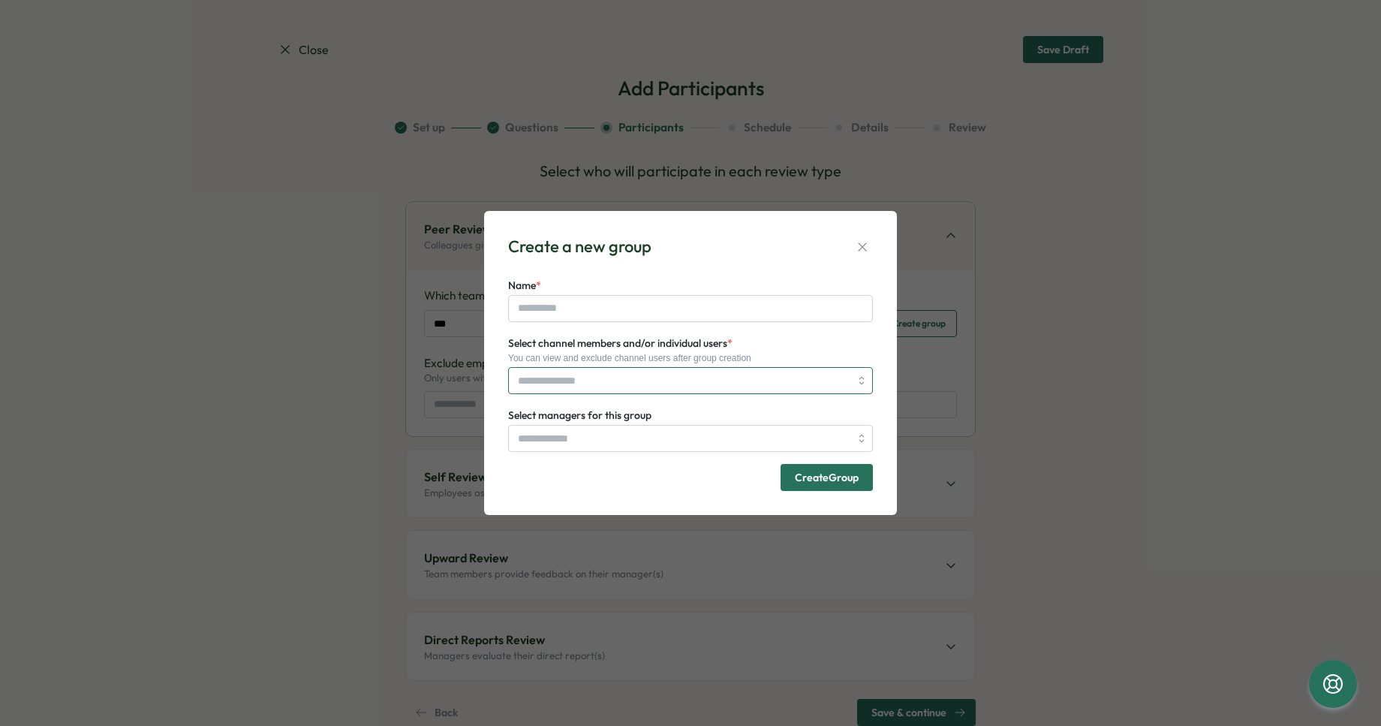
click at [562, 368] on input "Select channel members and/or individual users *" at bounding box center [684, 381] width 332 height 26
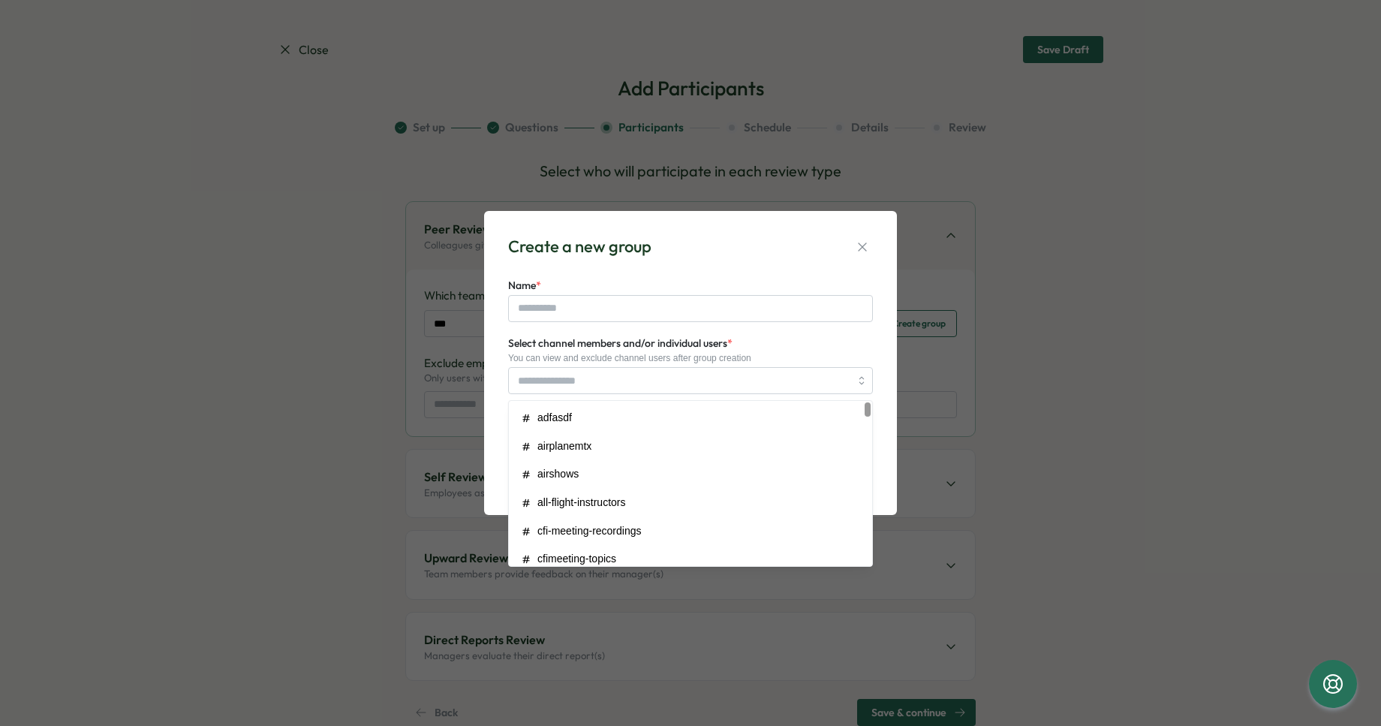
click at [583, 354] on div "You can view and exclude channel users after group creation" at bounding box center [690, 358] width 365 height 11
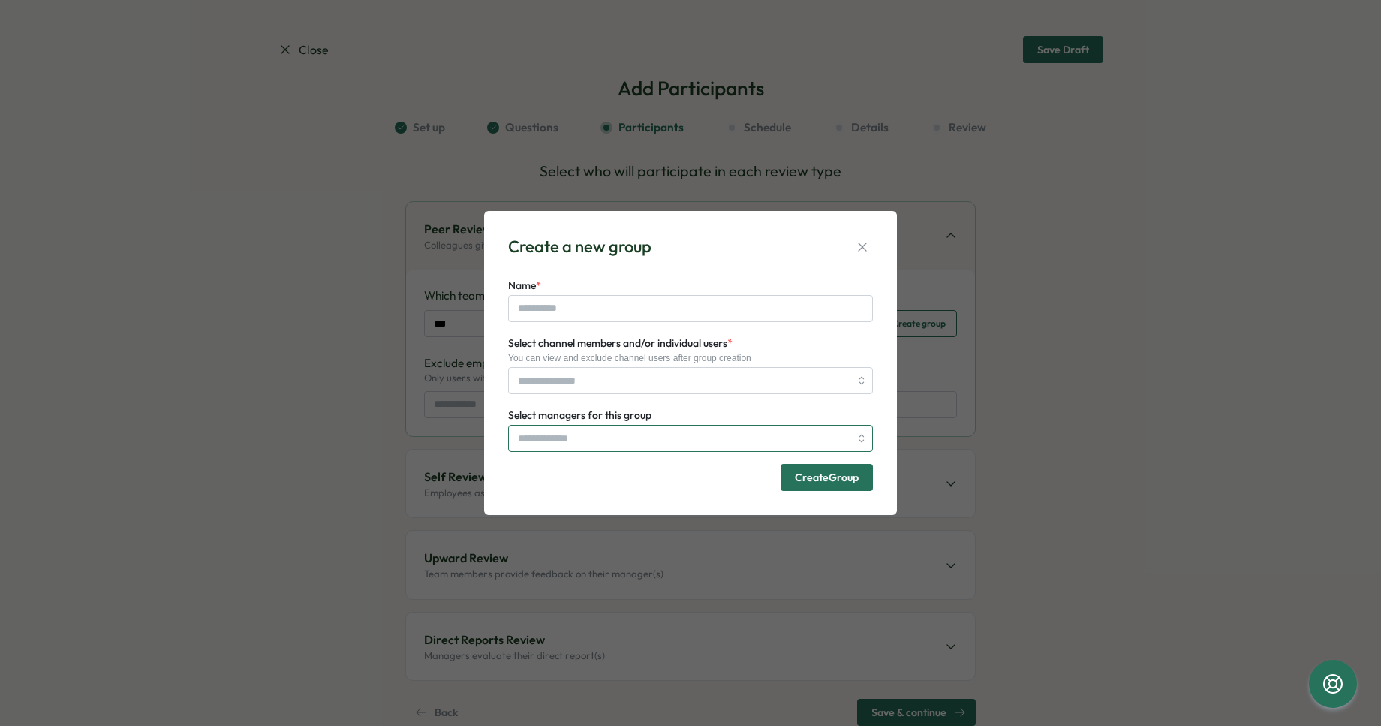
click at [565, 435] on input "Select managers for this group" at bounding box center [684, 439] width 332 height 26
type input "*****"
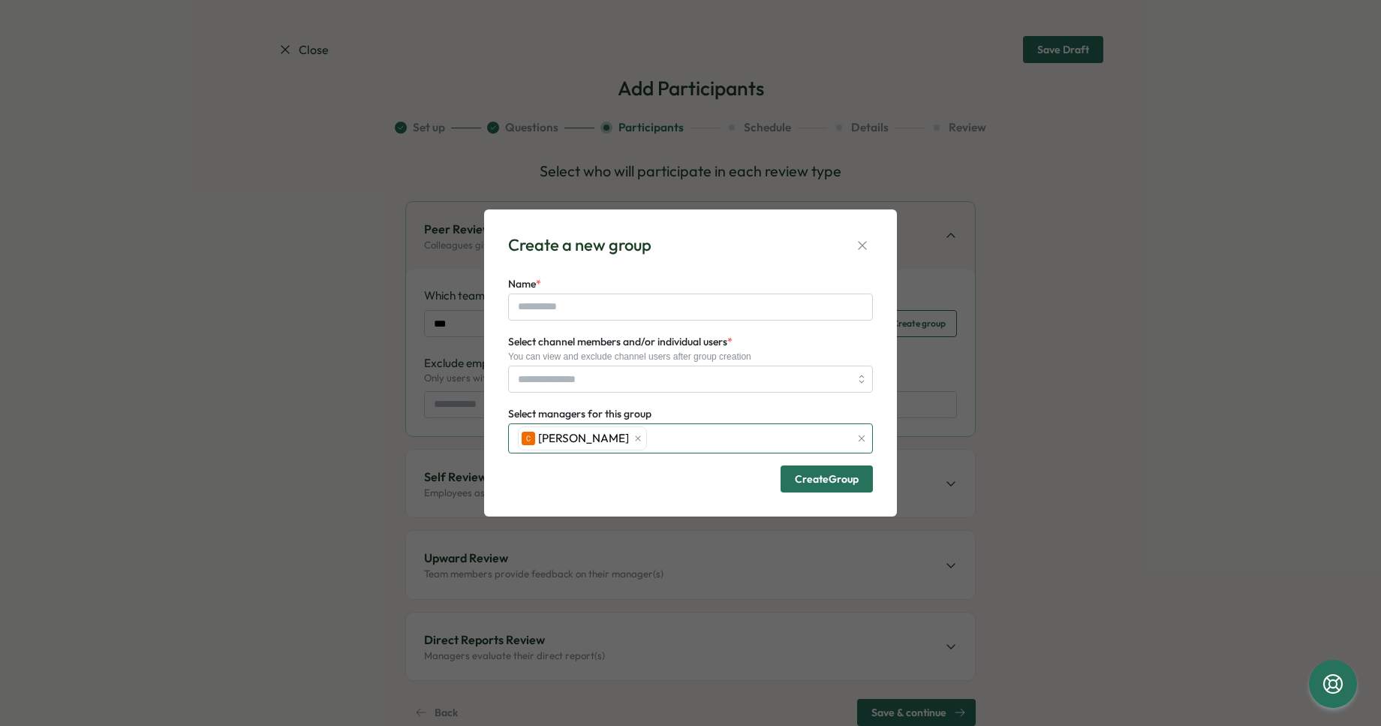
click at [676, 436] on div "Cameron Alexander" at bounding box center [682, 438] width 336 height 29
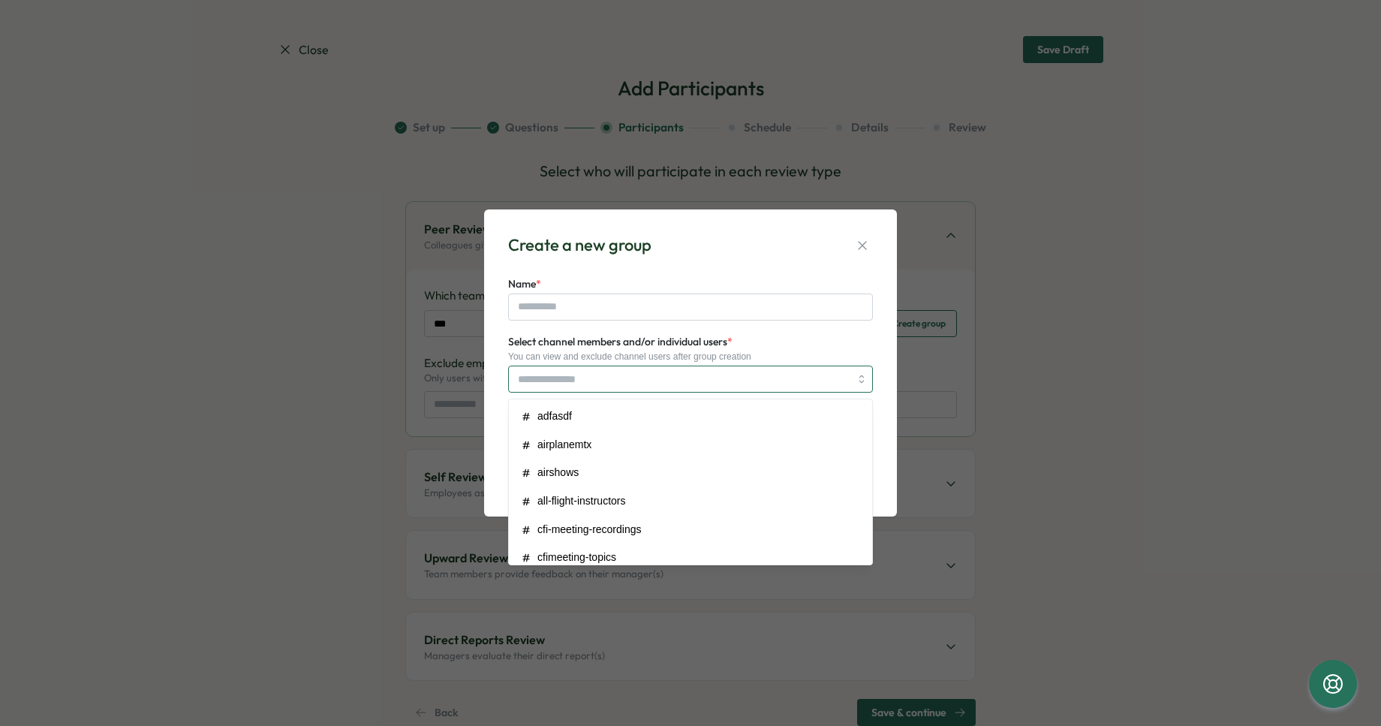
click at [610, 373] on input "Select channel members and/or individual users *" at bounding box center [684, 379] width 332 height 26
click at [619, 373] on input "Select channel members and/or individual users *" at bounding box center [684, 379] width 332 height 26
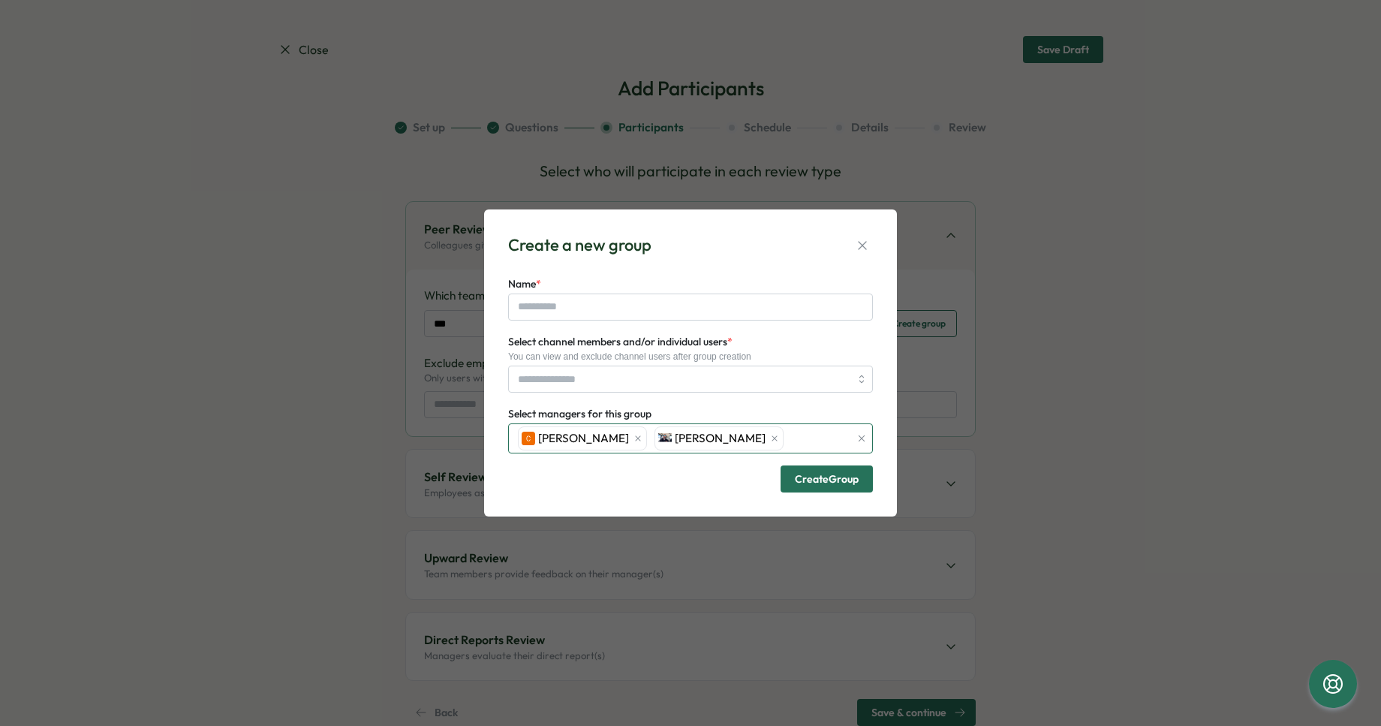
click at [798, 437] on div "Cameron Alexander Garrett Mitchell" at bounding box center [682, 438] width 336 height 29
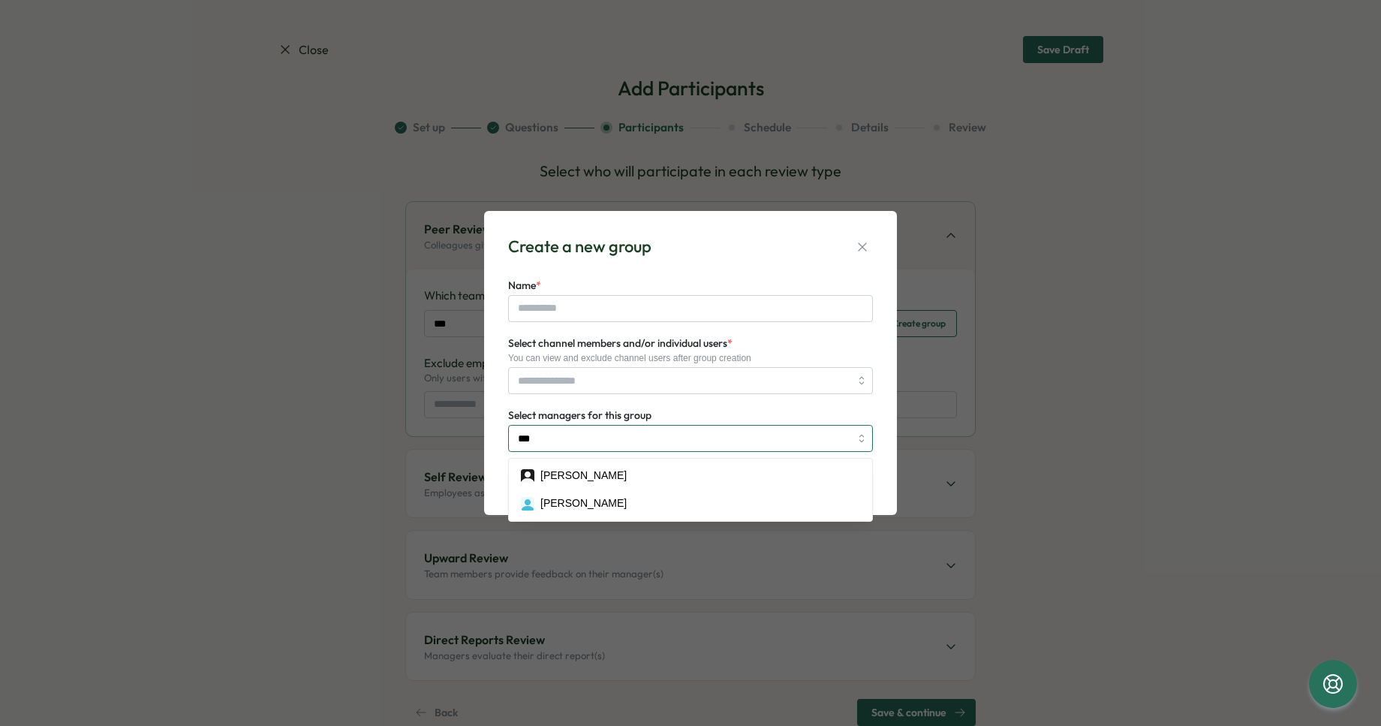
type input "****"
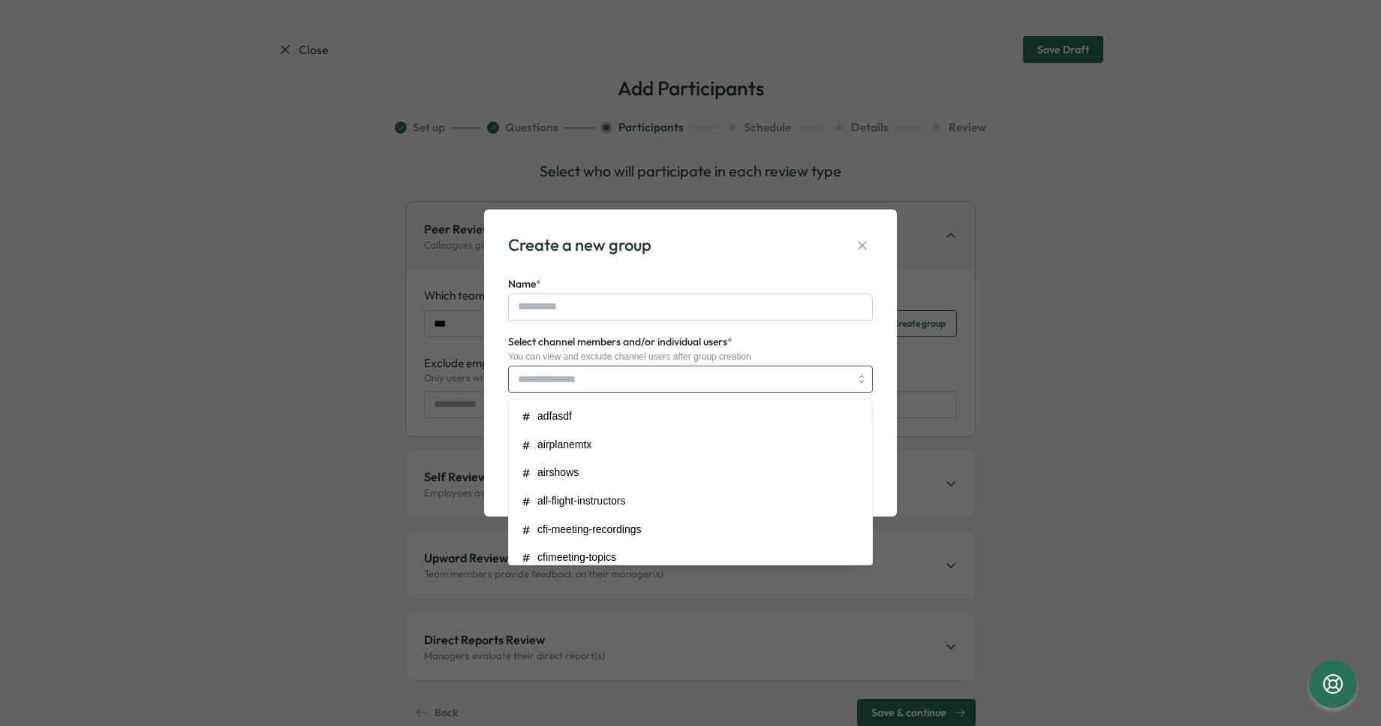
click at [653, 375] on input "Select channel members and/or individual users *" at bounding box center [684, 379] width 332 height 26
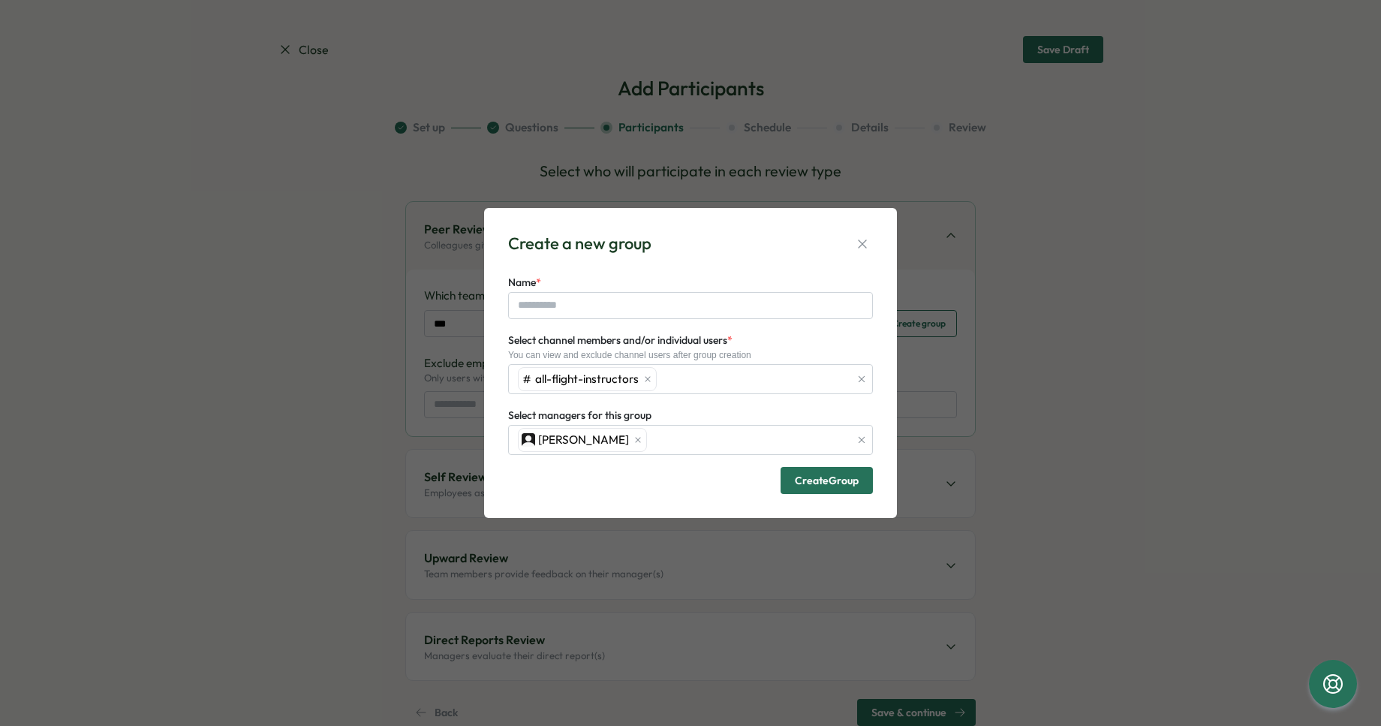
click at [804, 348] on div "Select channel members and/or individual users * You can view and exclude chann…" at bounding box center [690, 362] width 365 height 63
click at [605, 303] on input "Name *" at bounding box center [690, 305] width 365 height 27
type input "******"
click at [818, 475] on span "Create Group" at bounding box center [827, 480] width 64 height 11
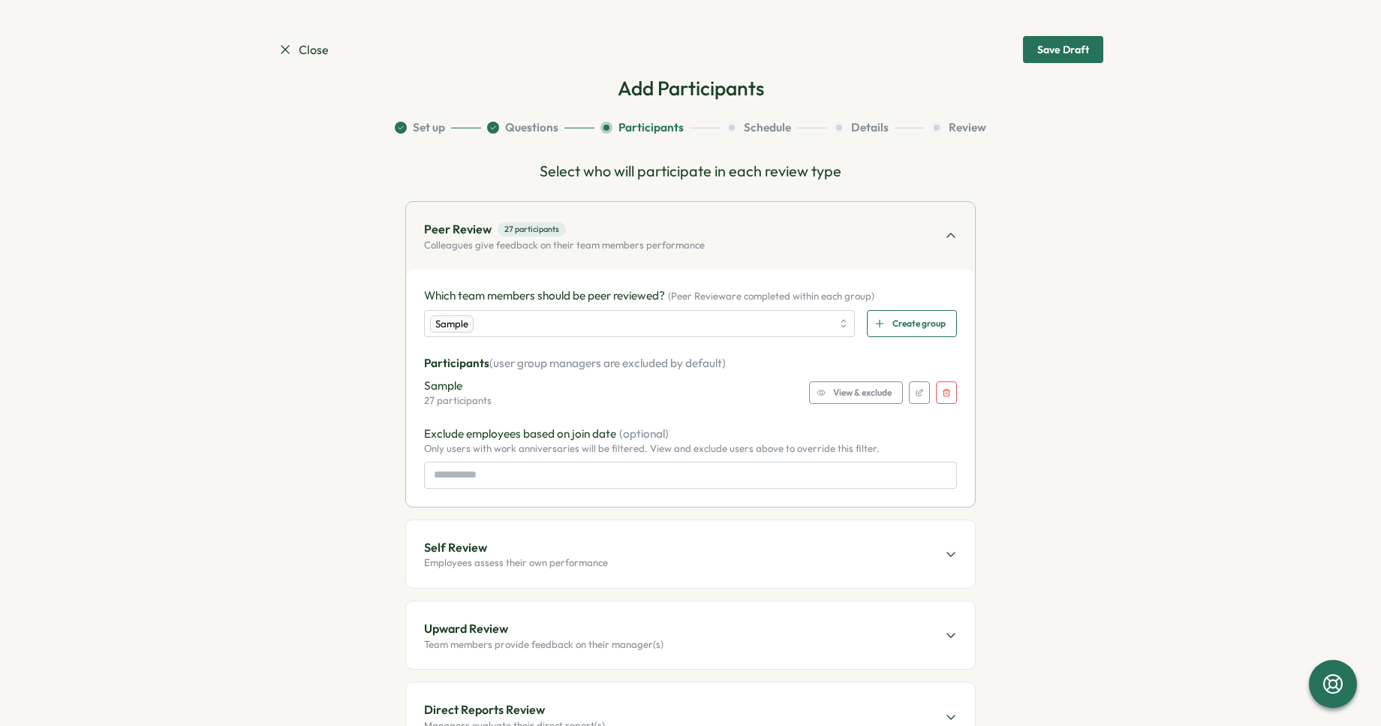
click at [857, 396] on span "View & exclude" at bounding box center [862, 392] width 59 height 21
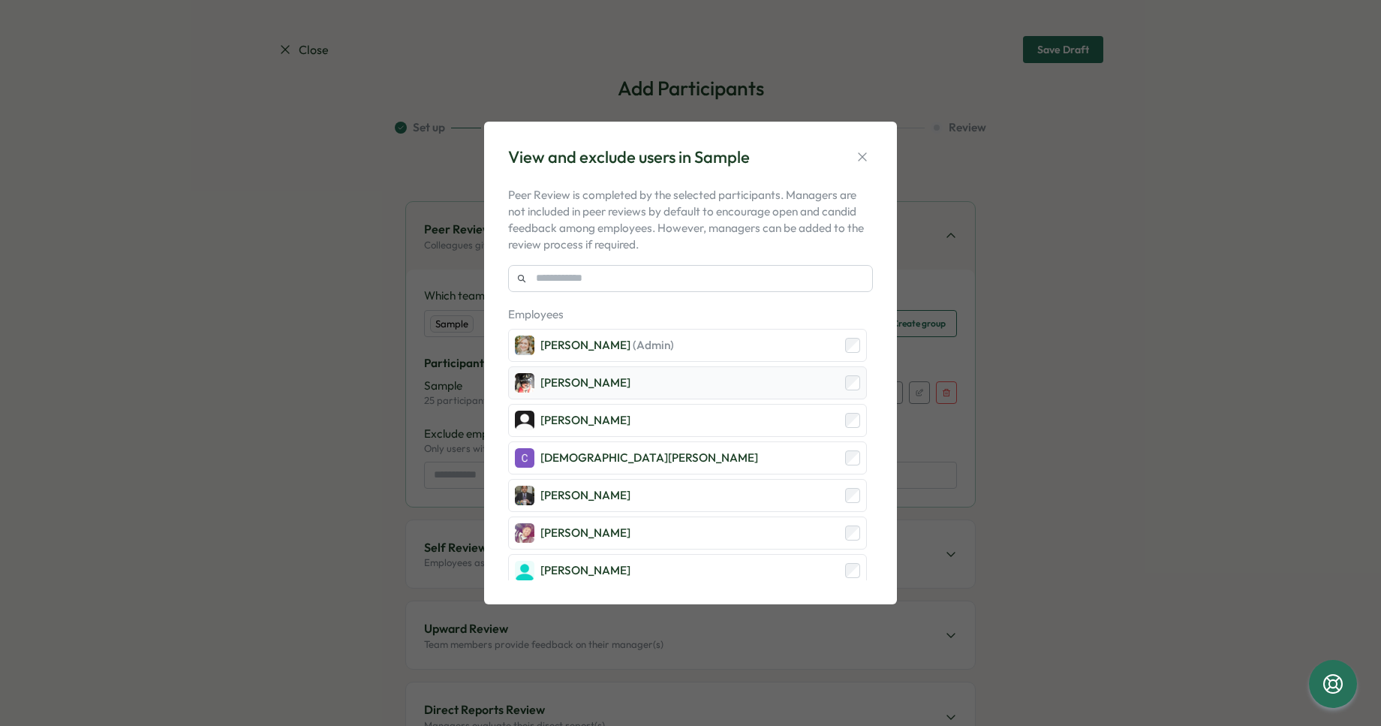
scroll to position [74, 0]
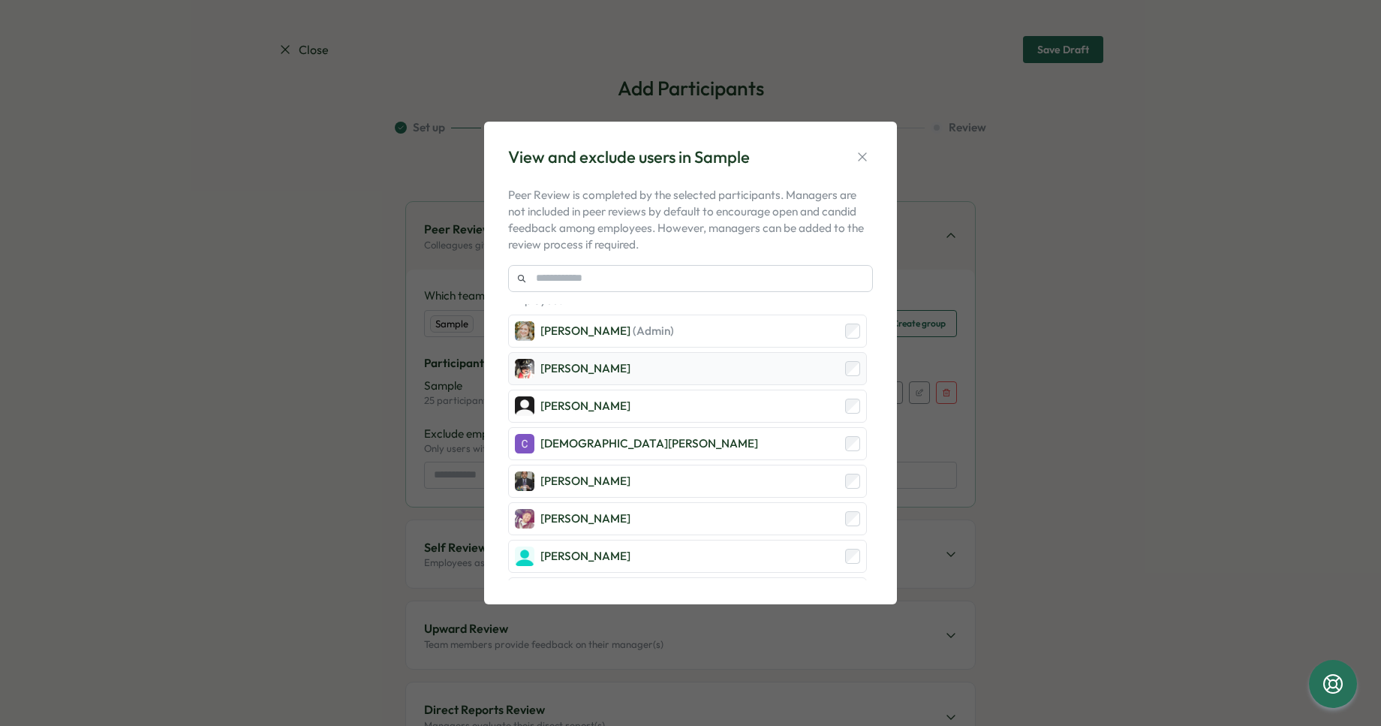
click at [848, 454] on div "Christian Hiatt" at bounding box center [687, 443] width 359 height 33
click at [848, 506] on div "Craig Hansen" at bounding box center [687, 518] width 359 height 33
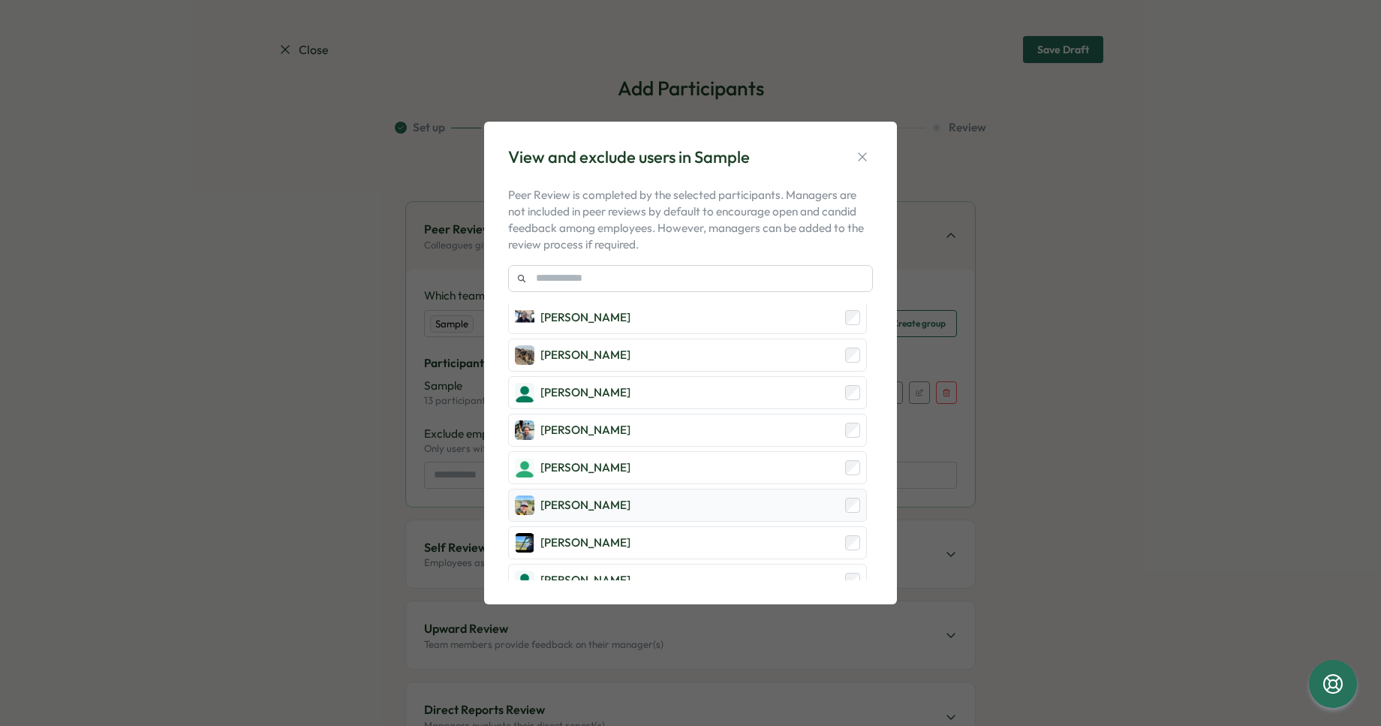
scroll to position [539, 0]
click at [845, 512] on div "Weston Cradit" at bounding box center [687, 503] width 359 height 33
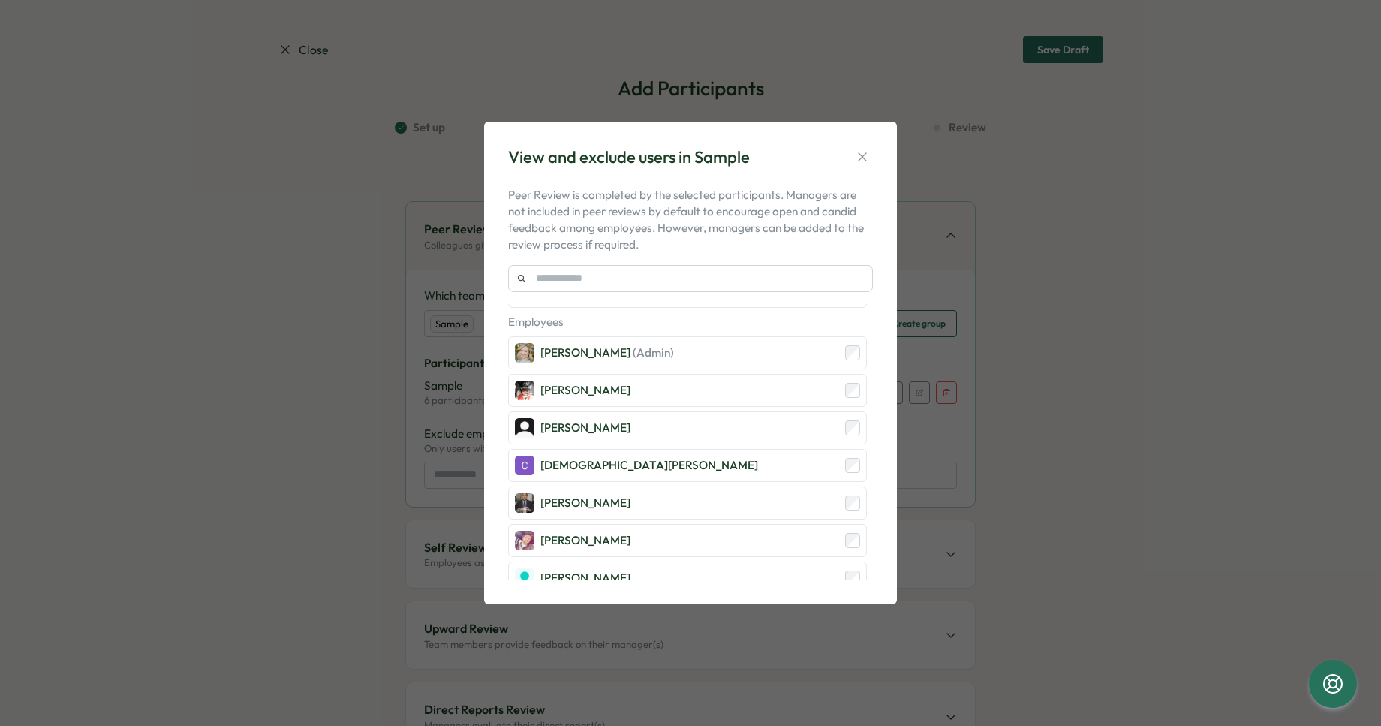
scroll to position [0, 0]
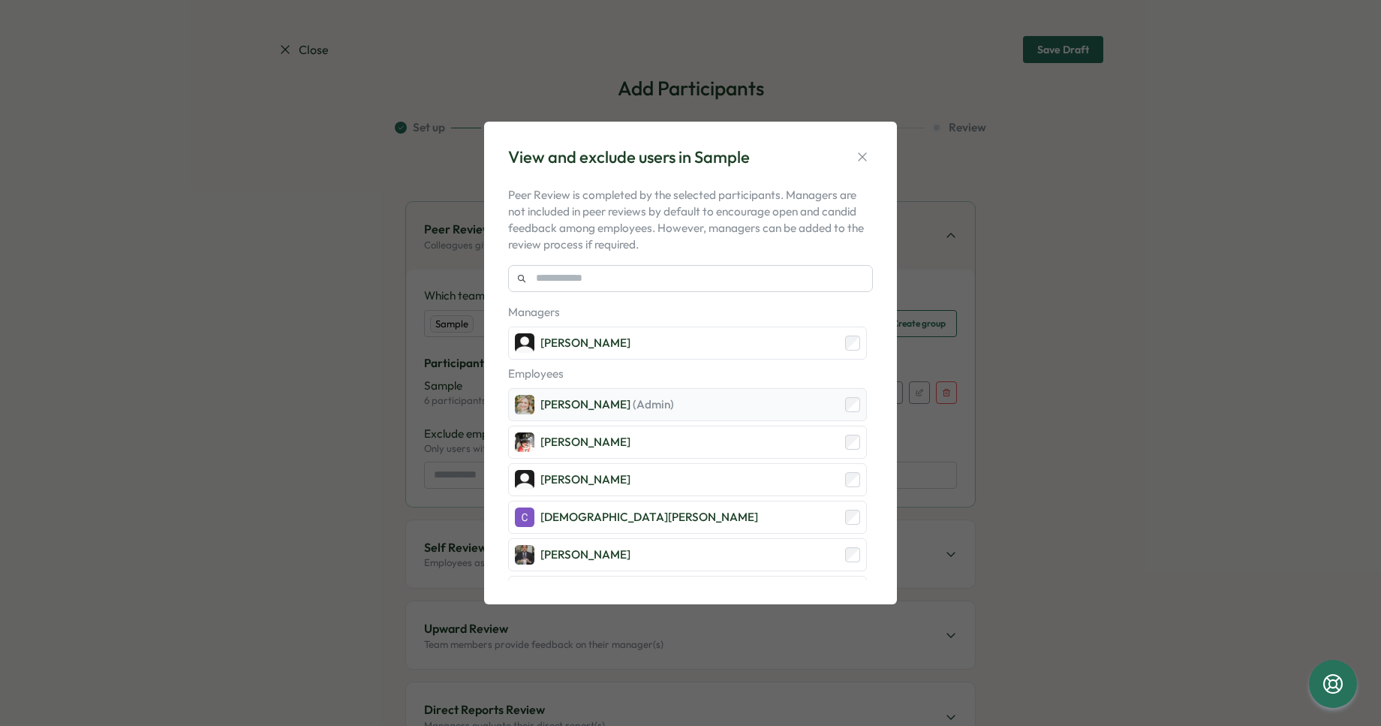
click at [859, 405] on div "Alison Plummer (Admin)" at bounding box center [687, 404] width 359 height 33
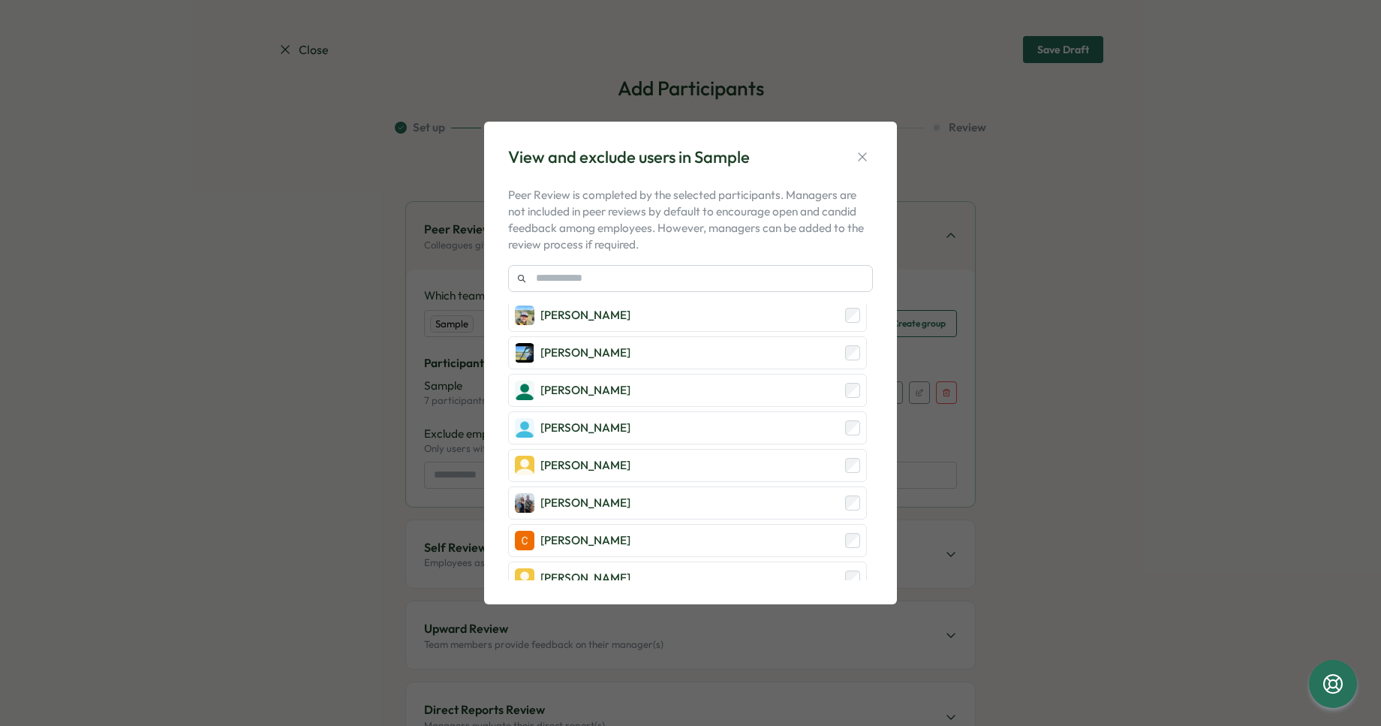
scroll to position [754, 0]
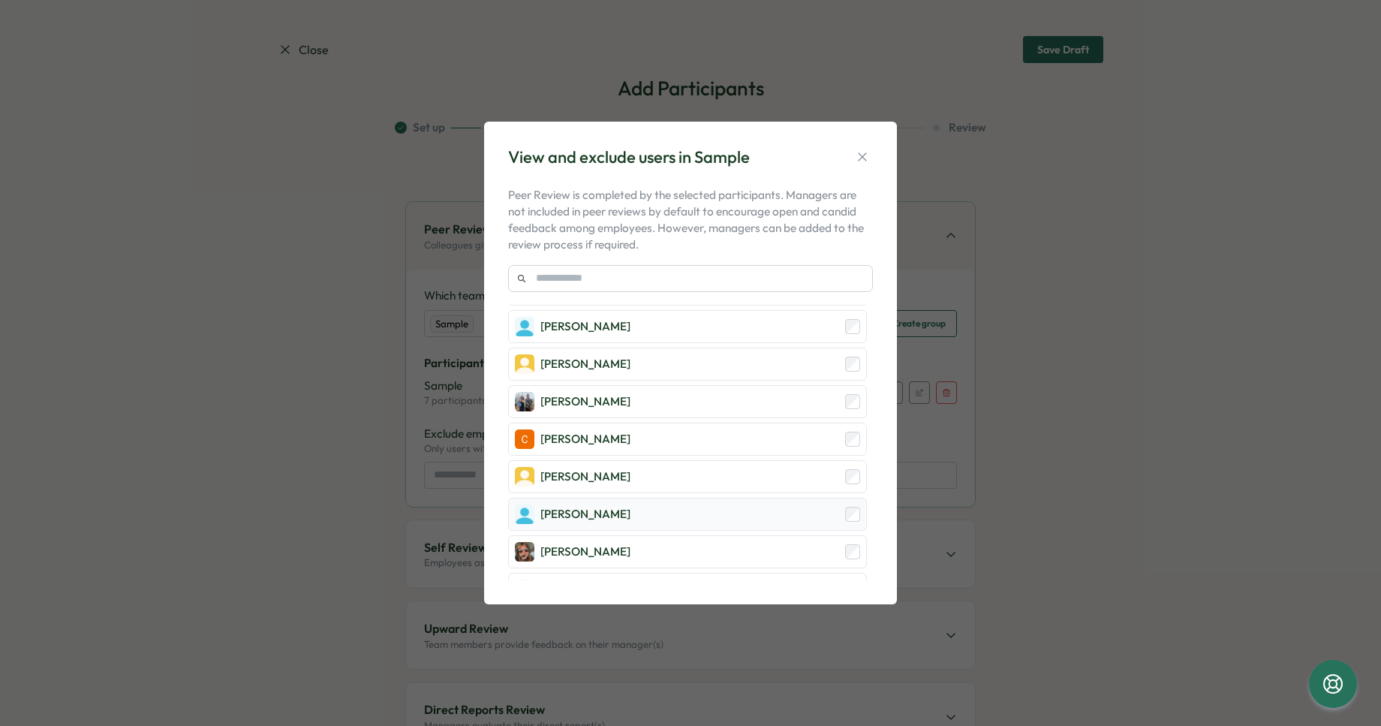
click at [845, 505] on div "Danielle Stone" at bounding box center [687, 514] width 359 height 33
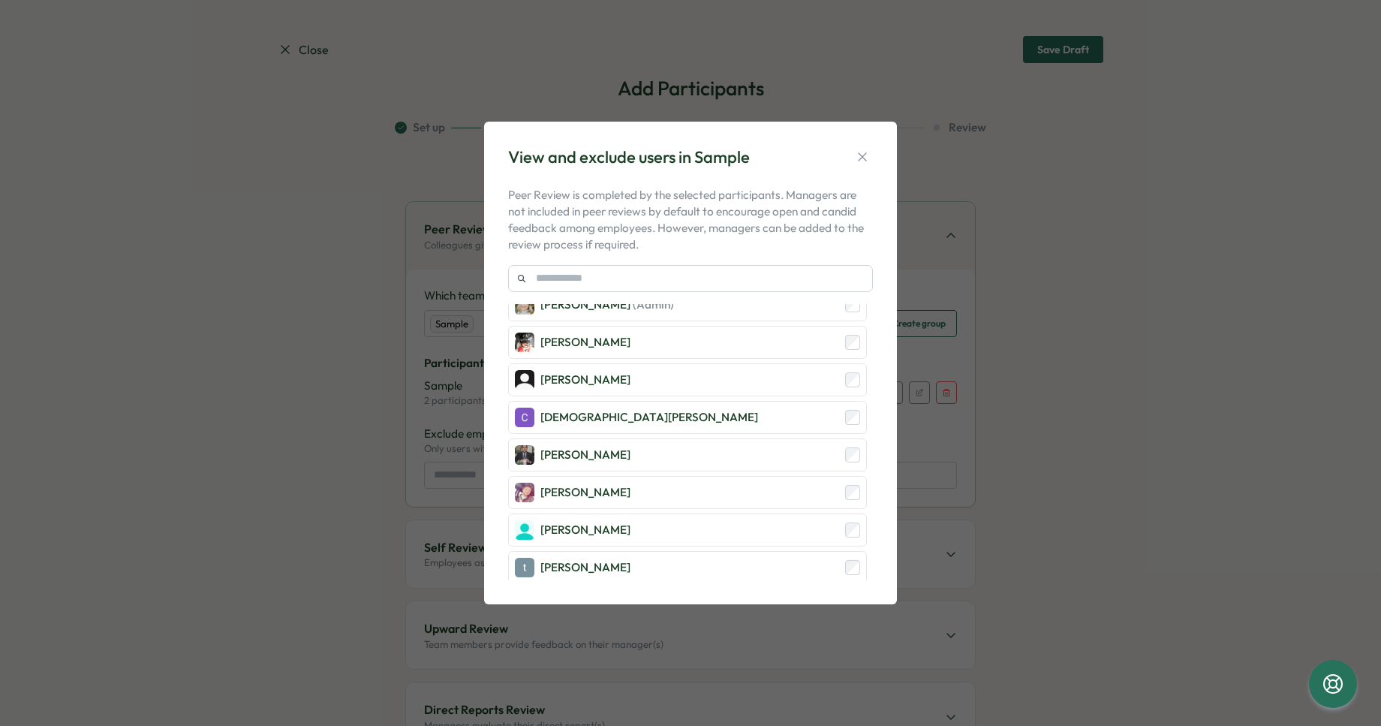
scroll to position [0, 0]
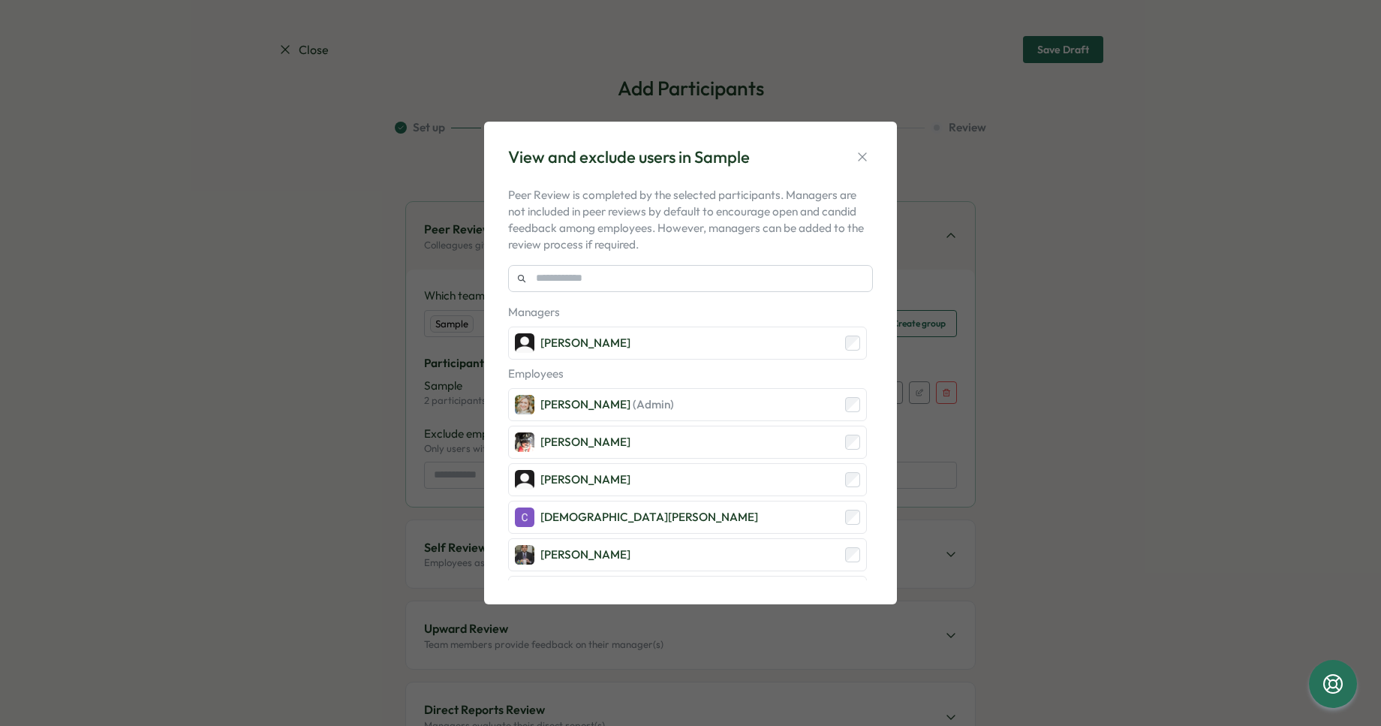
click at [793, 378] on p "Employees" at bounding box center [687, 374] width 359 height 17
click at [955, 286] on div "View and exclude users in Sample Peer Review is completed by the selected parti…" at bounding box center [690, 363] width 1381 height 726
click at [864, 155] on icon "button" at bounding box center [862, 157] width 8 height 8
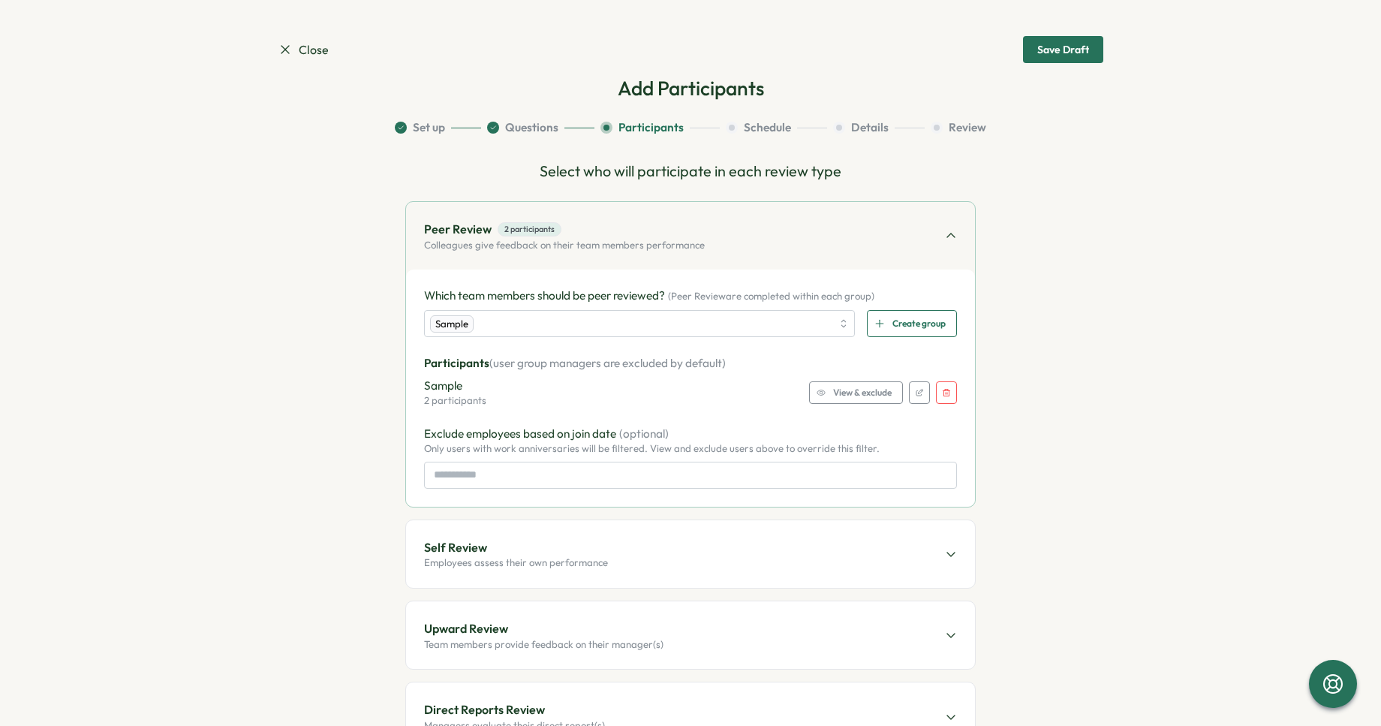
click at [842, 392] on span "View & exclude" at bounding box center [862, 392] width 59 height 21
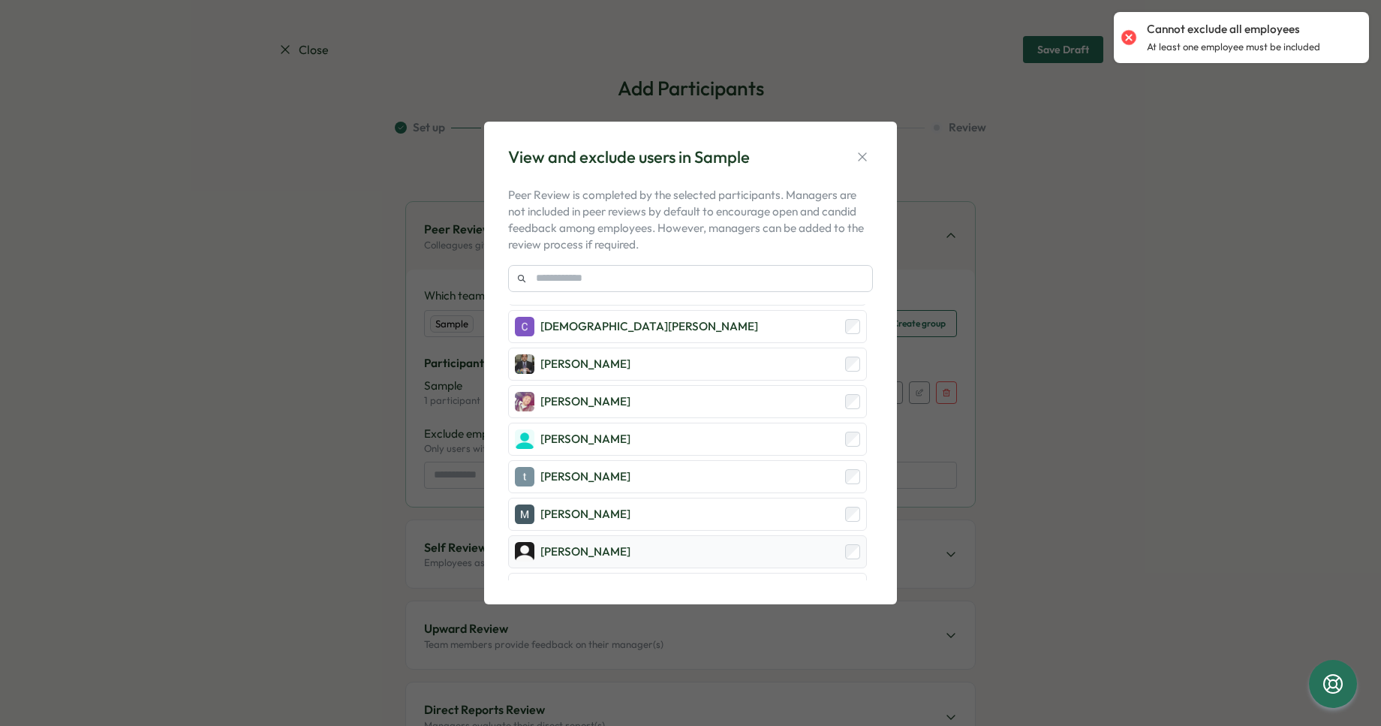
scroll to position [174, 0]
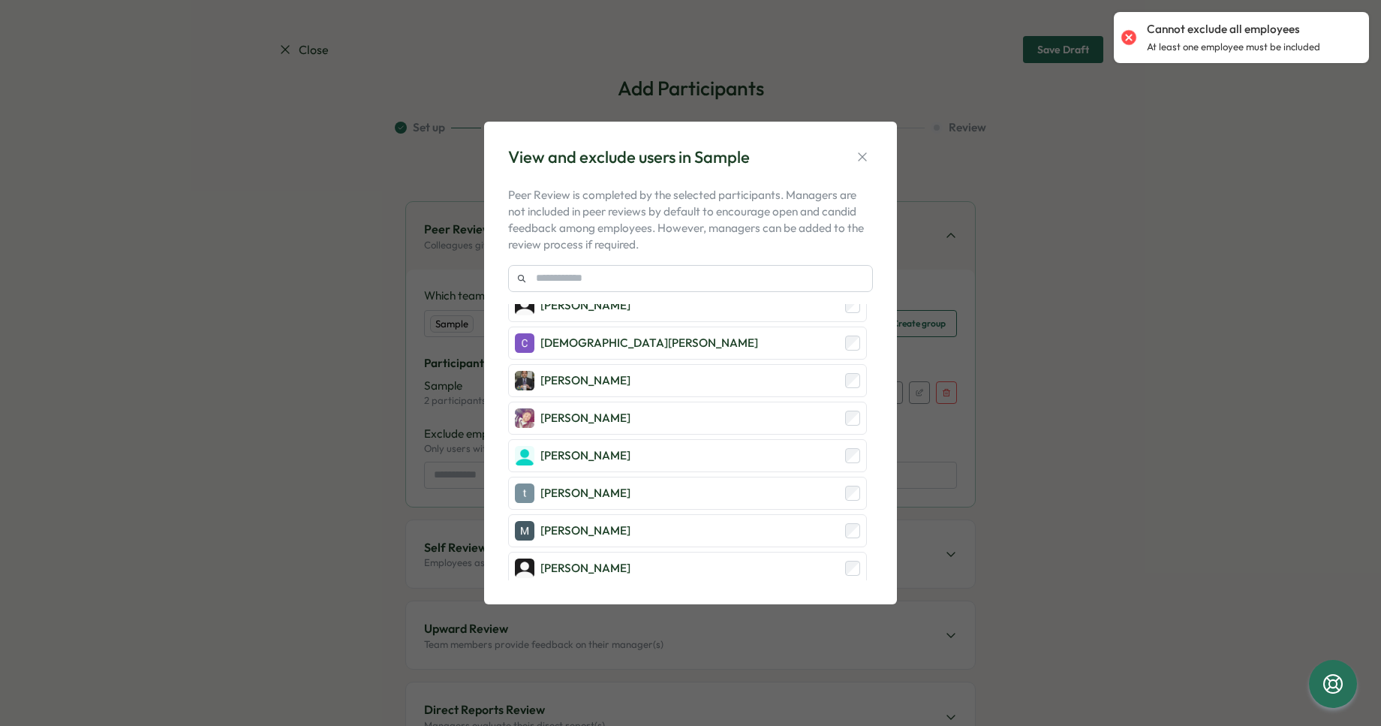
click at [916, 444] on div "View and exclude users in Sample Peer Review is completed by the selected parti…" at bounding box center [690, 363] width 1381 height 726
click at [867, 161] on icon "button" at bounding box center [862, 156] width 15 height 15
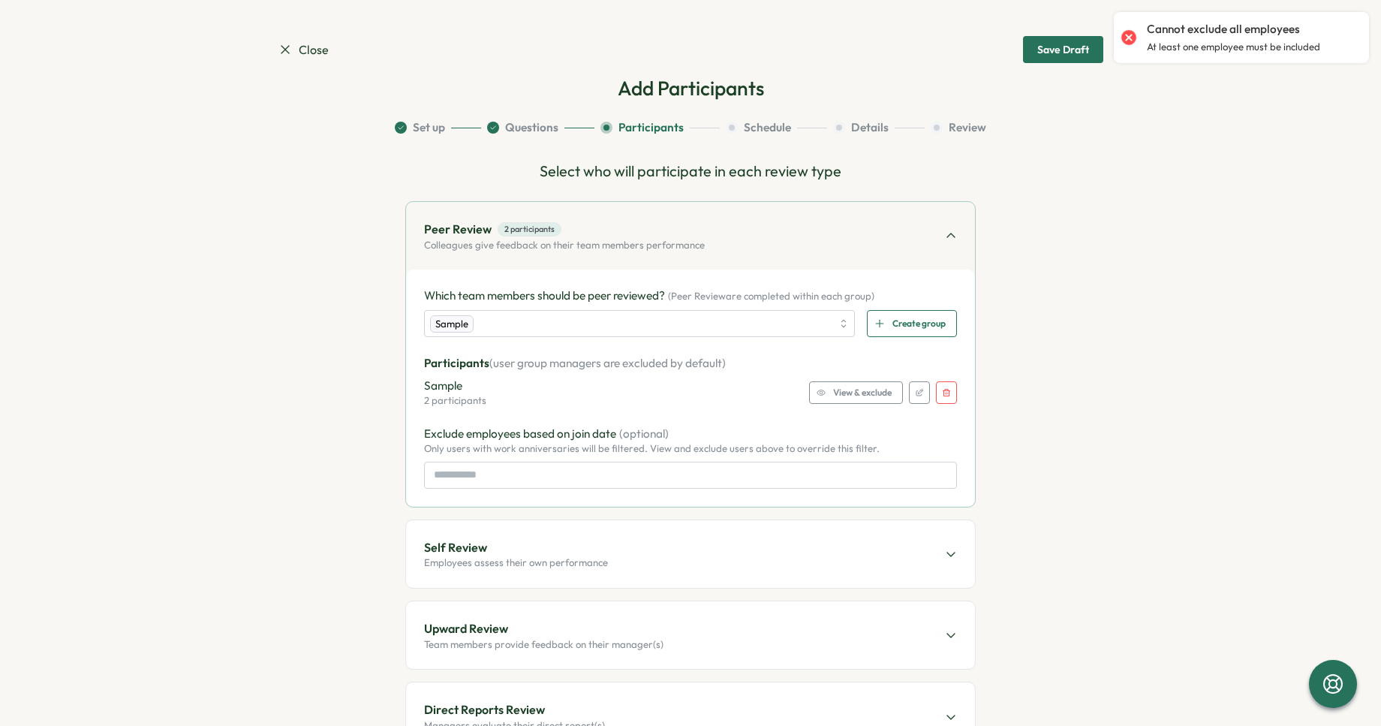
click at [992, 378] on section "Set up Questions Participants Schedule Details Review Select who will participa…" at bounding box center [691, 457] width 826 height 677
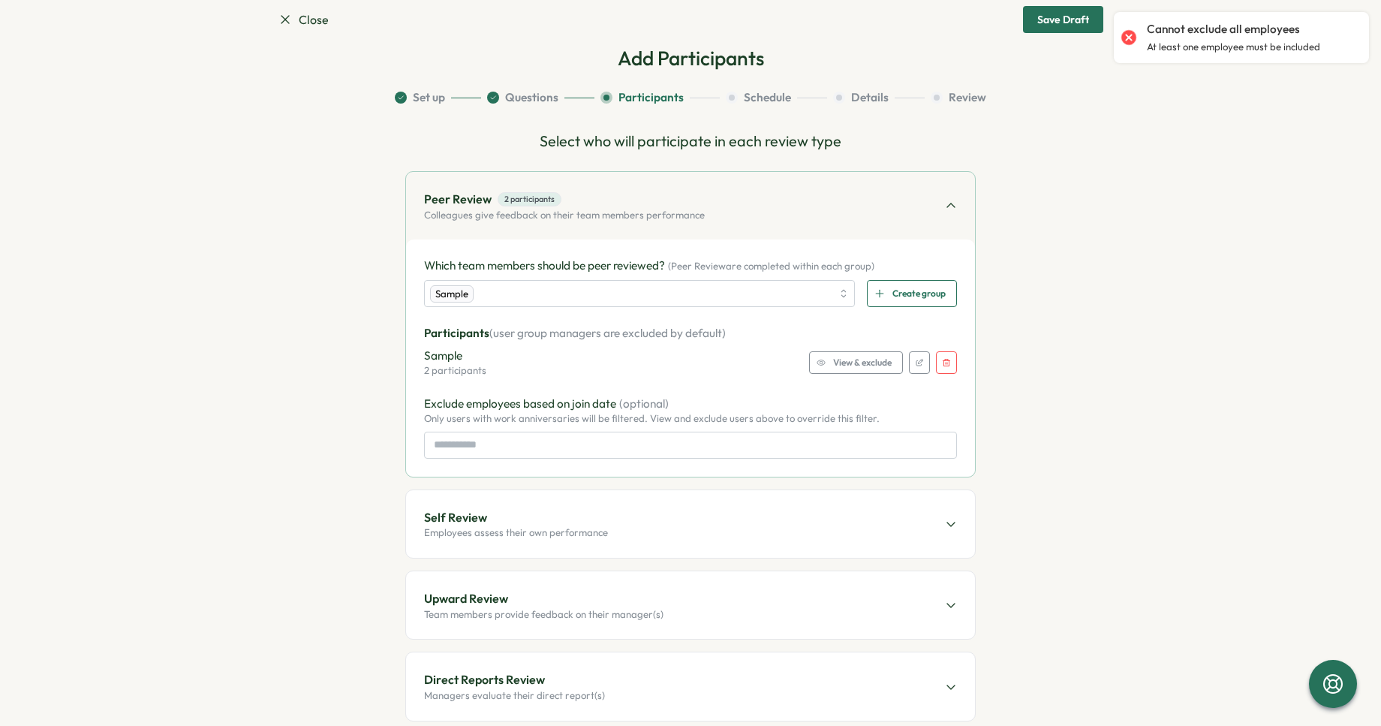
scroll to position [32, 0]
click at [656, 517] on div "Self Review Employees assess their own performance" at bounding box center [690, 522] width 569 height 68
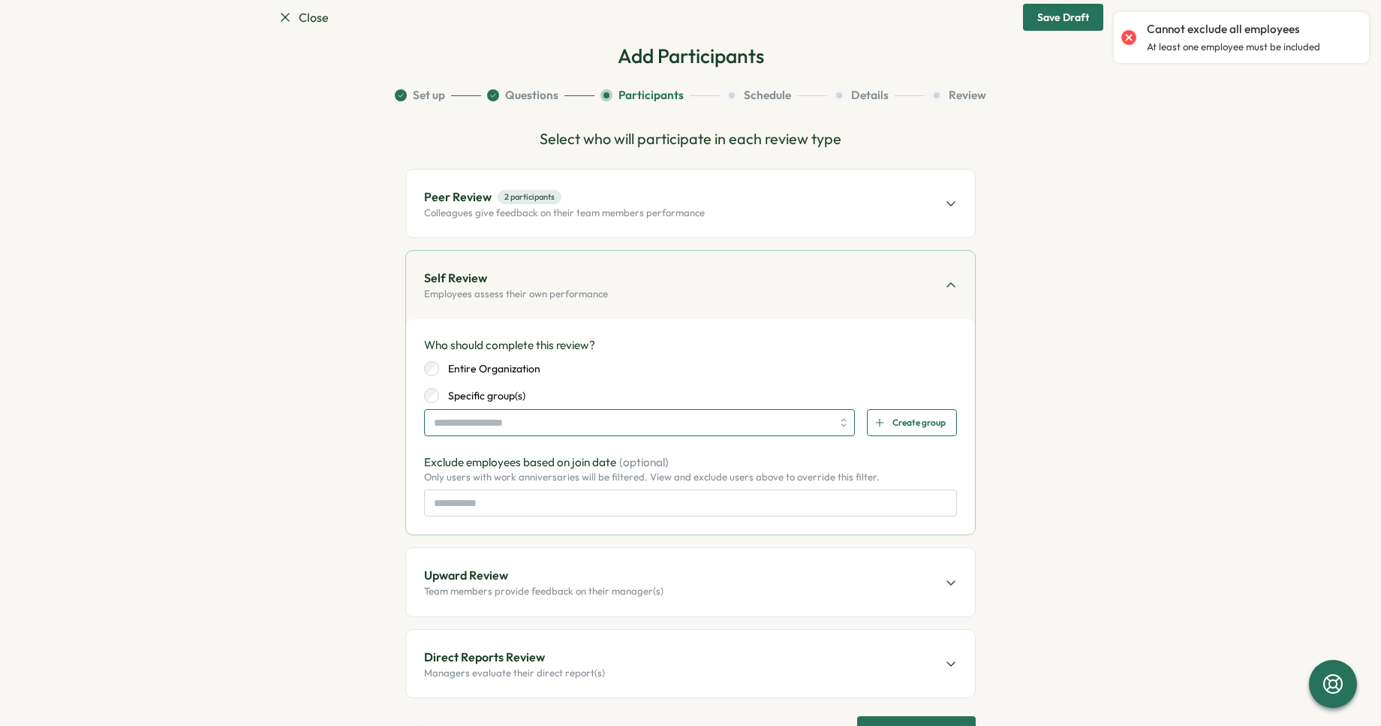
click at [459, 431] on input "search" at bounding box center [633, 423] width 398 height 26
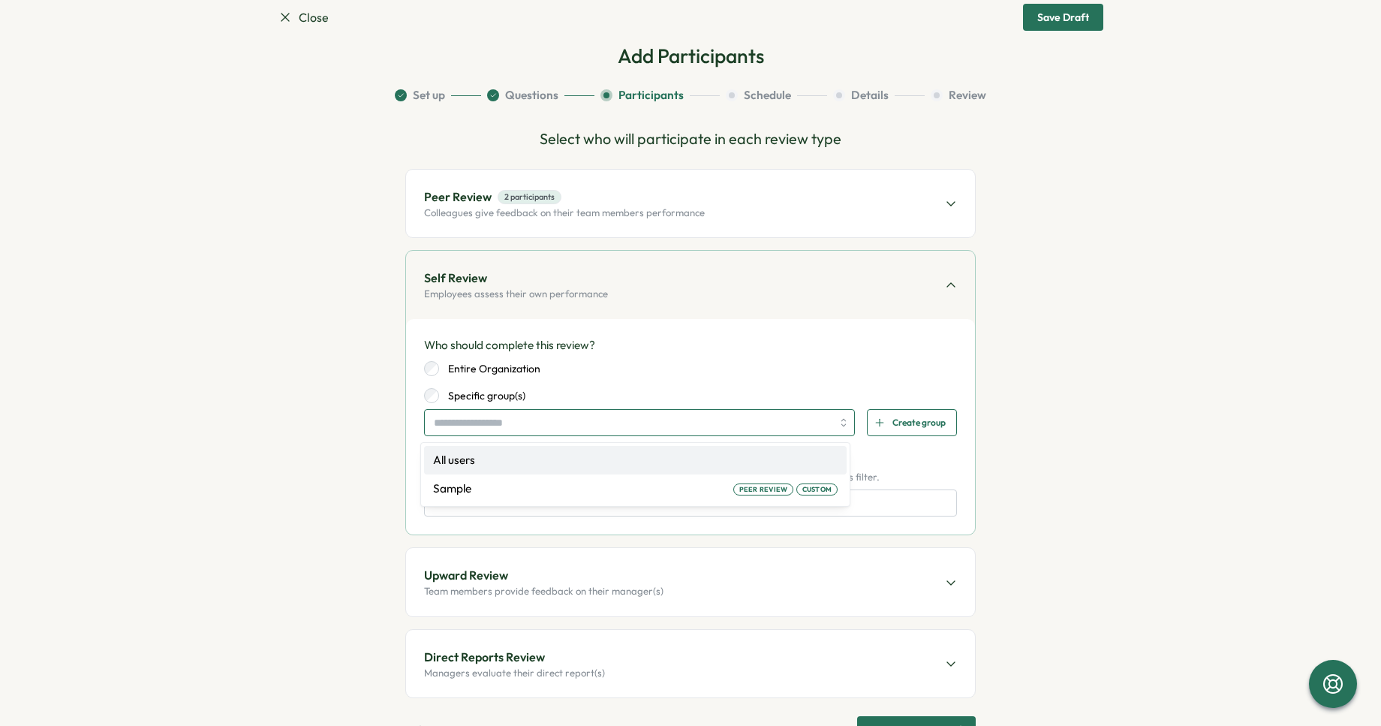
click at [508, 417] on input "search" at bounding box center [633, 423] width 398 height 26
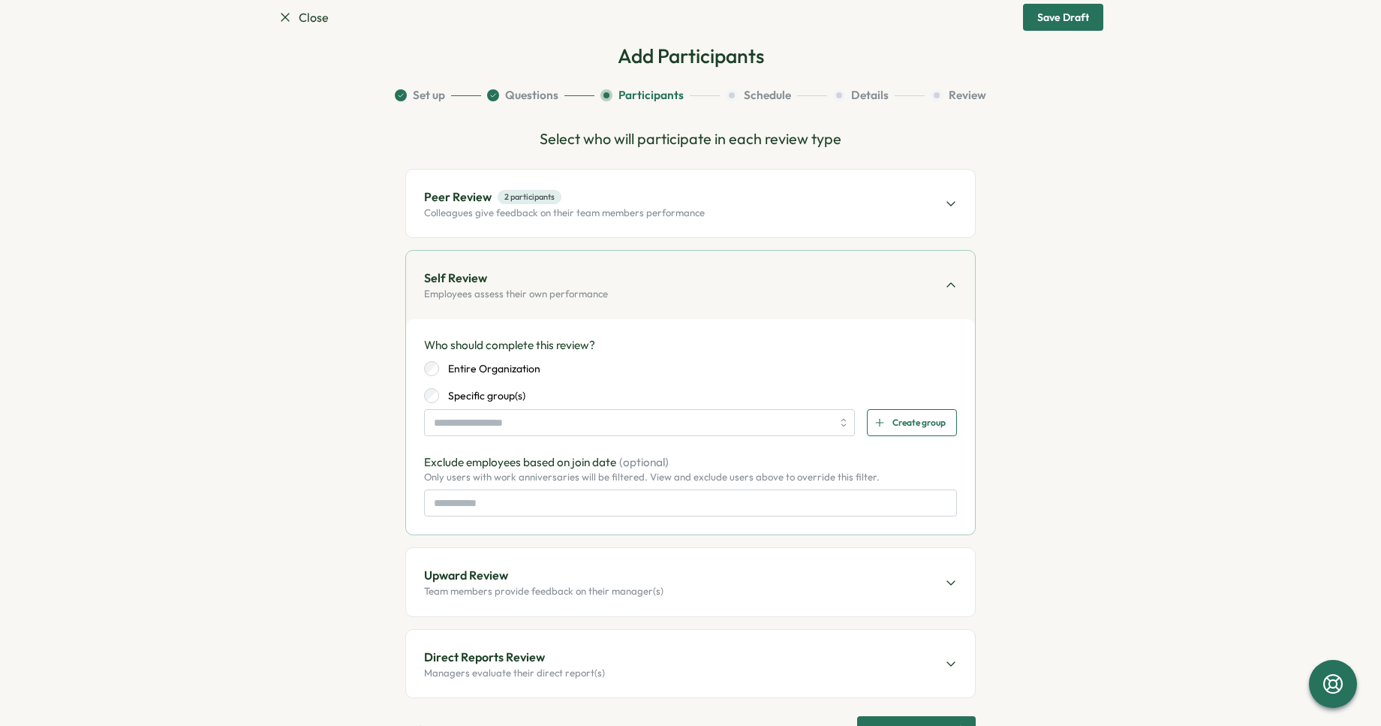
click at [893, 423] on span "Create group" at bounding box center [919, 423] width 53 height 26
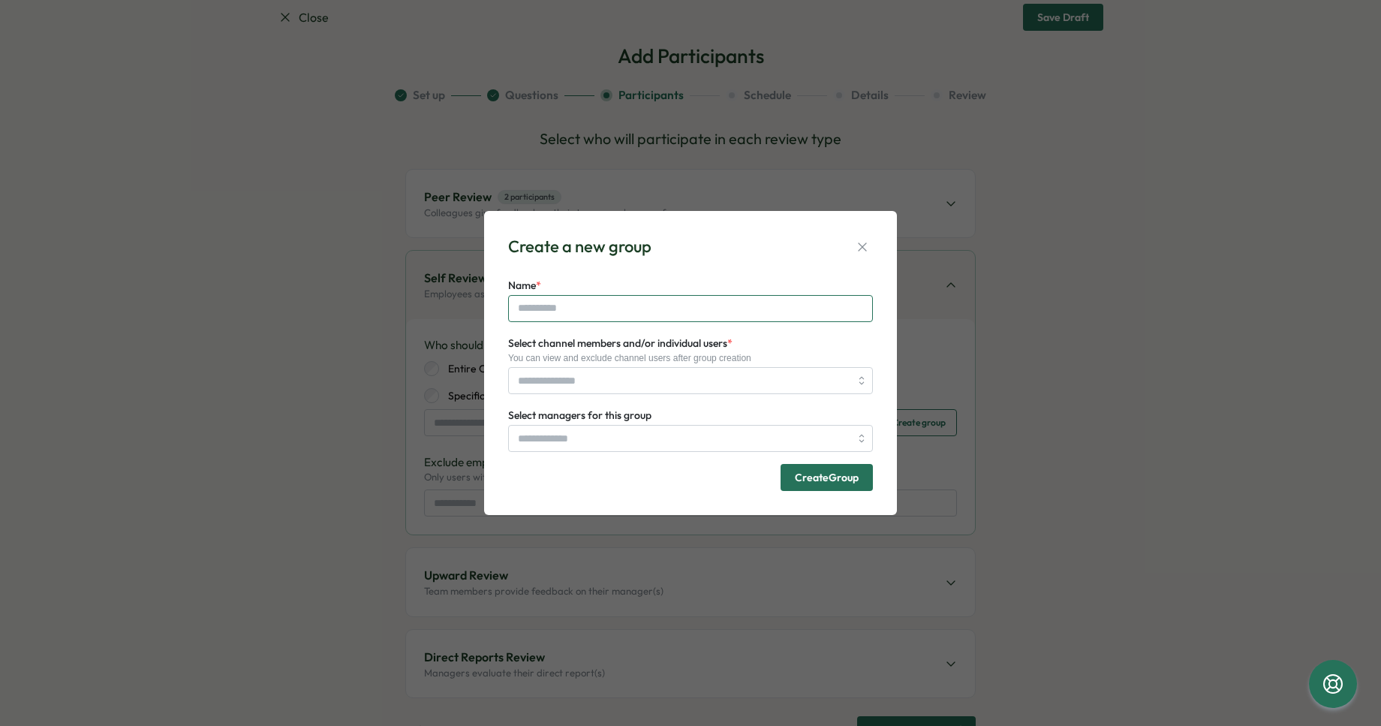
click at [643, 308] on input "Name *" at bounding box center [690, 308] width 365 height 27
type input "******"
click at [631, 380] on input "Select channel members and/or individual users *" at bounding box center [684, 381] width 332 height 26
type input "**"
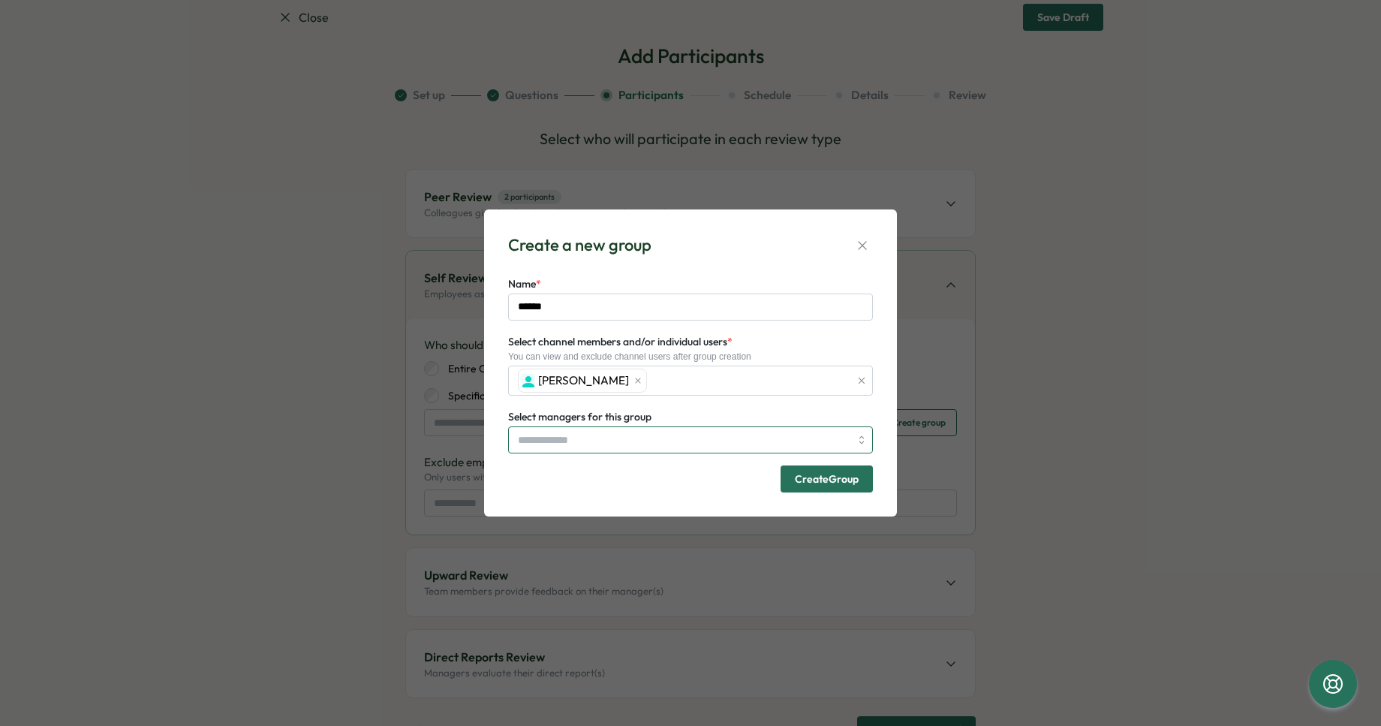
click at [794, 447] on input "Select managers for this group" at bounding box center [684, 440] width 332 height 26
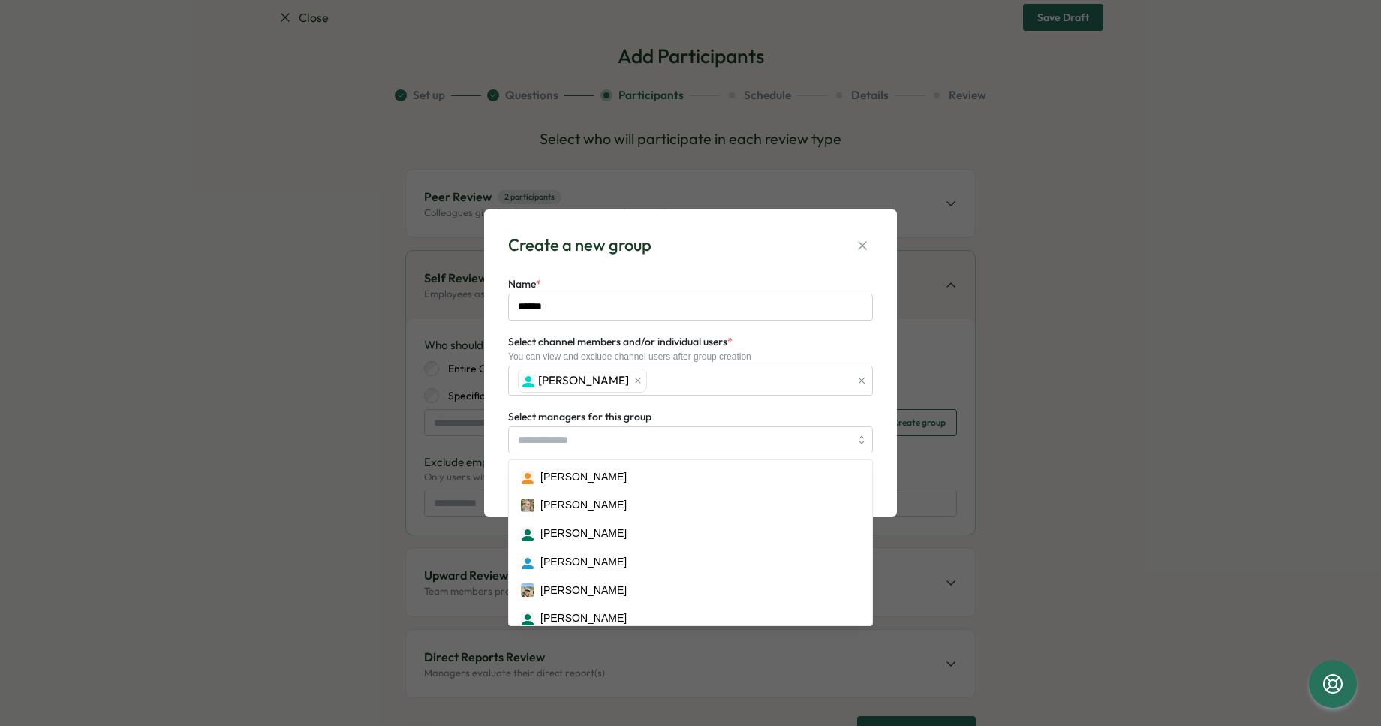
click at [780, 417] on div "Select managers for this group Alex Wiganowsky Alison Plummer Andrew Holman and…" at bounding box center [690, 431] width 365 height 46
click at [743, 440] on input "Select managers for this group" at bounding box center [684, 440] width 332 height 26
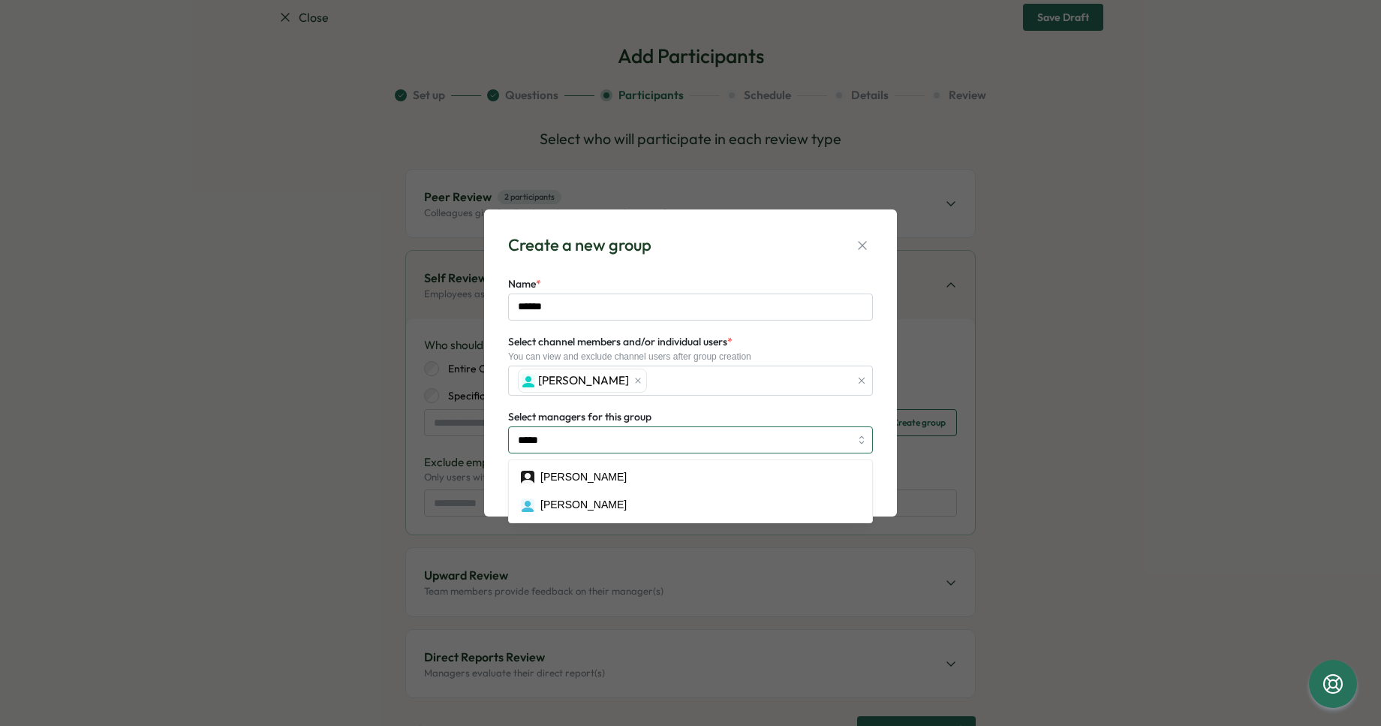
type input "******"
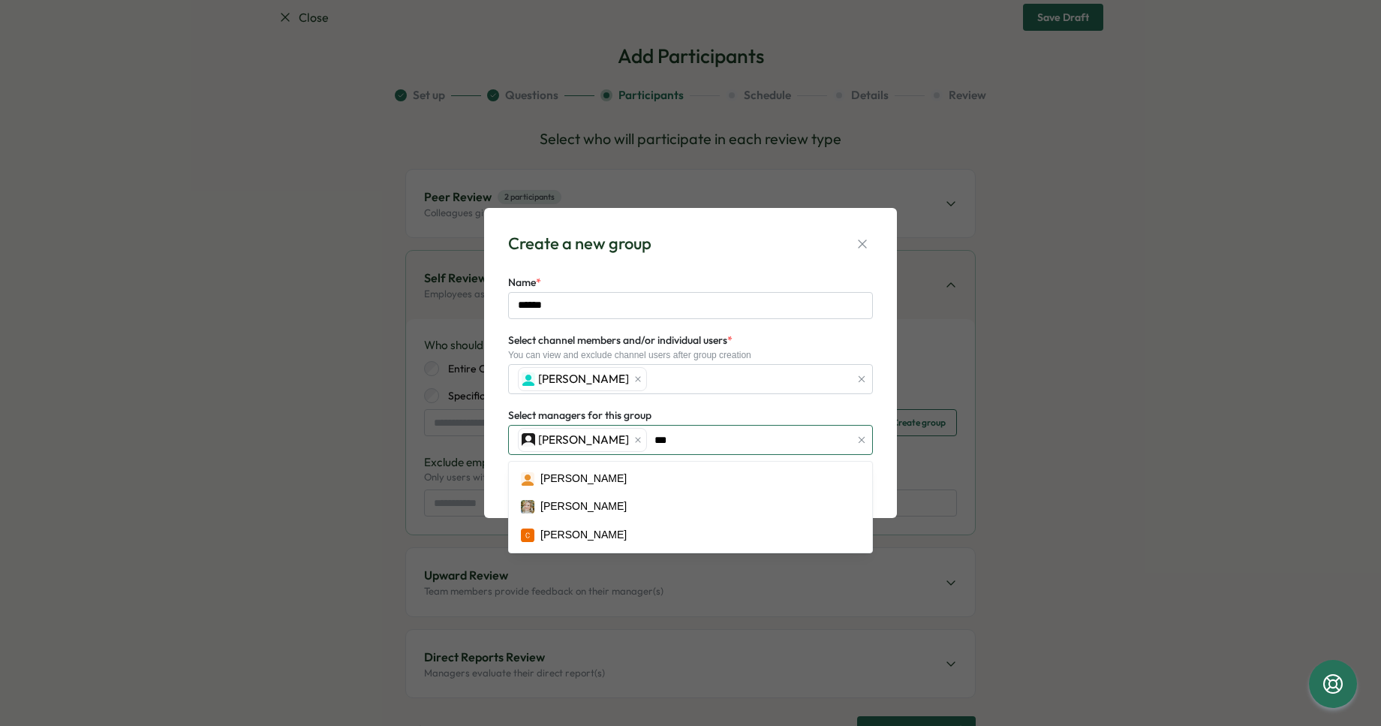
type input "****"
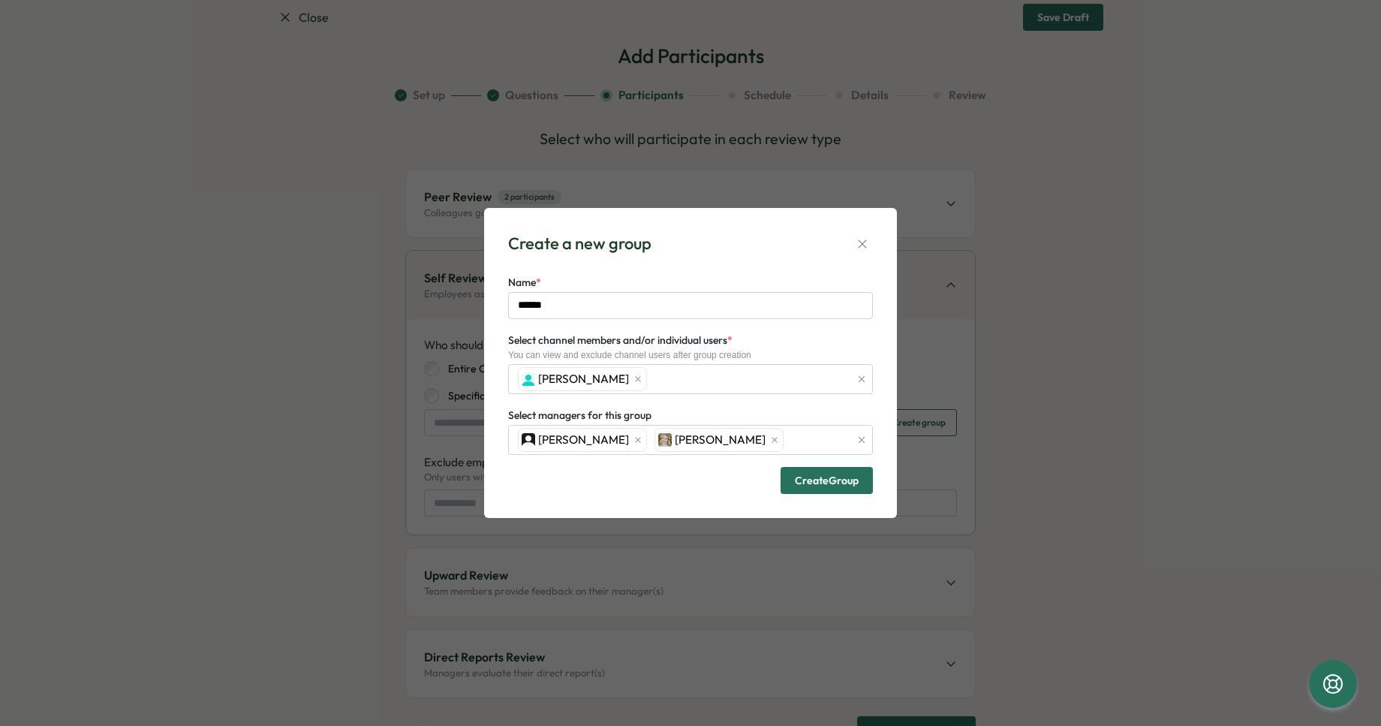
click at [818, 481] on span "Create Group" at bounding box center [827, 480] width 64 height 11
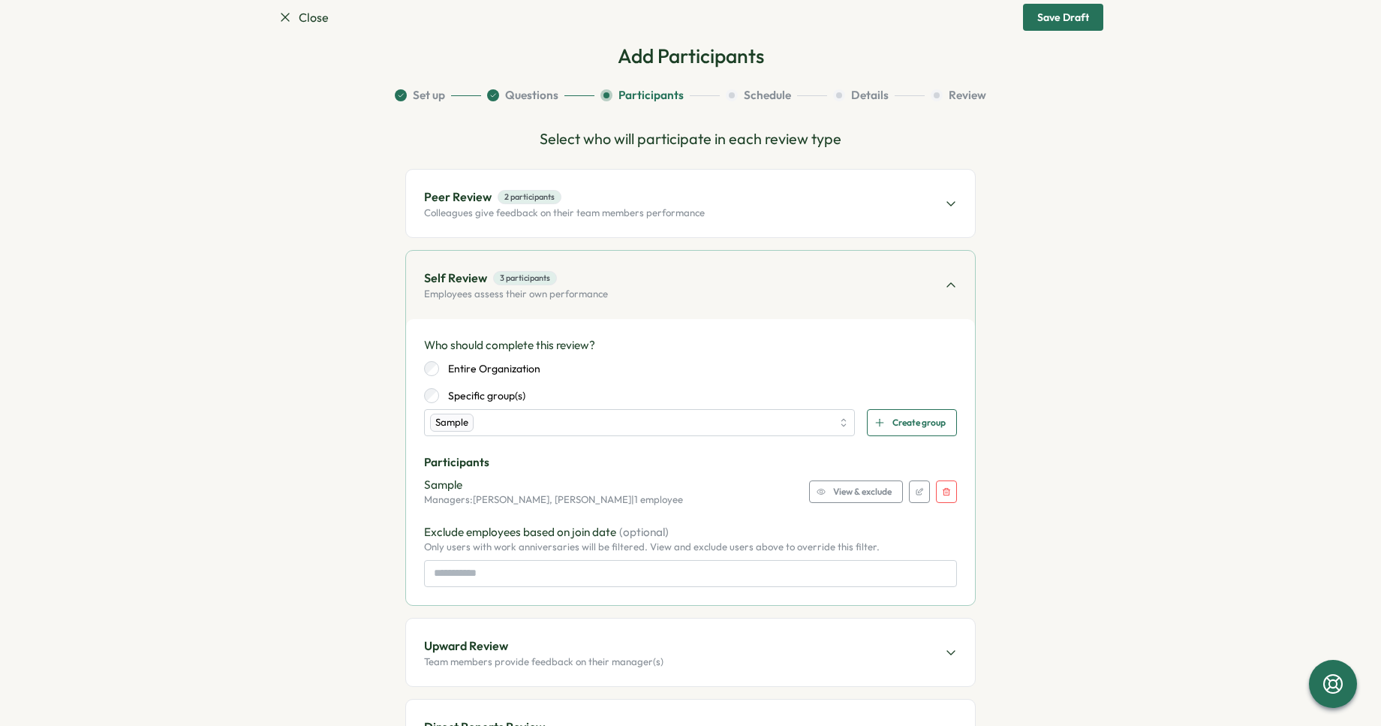
click at [582, 210] on p "Colleagues give feedback on their team members performance" at bounding box center [564, 213] width 281 height 14
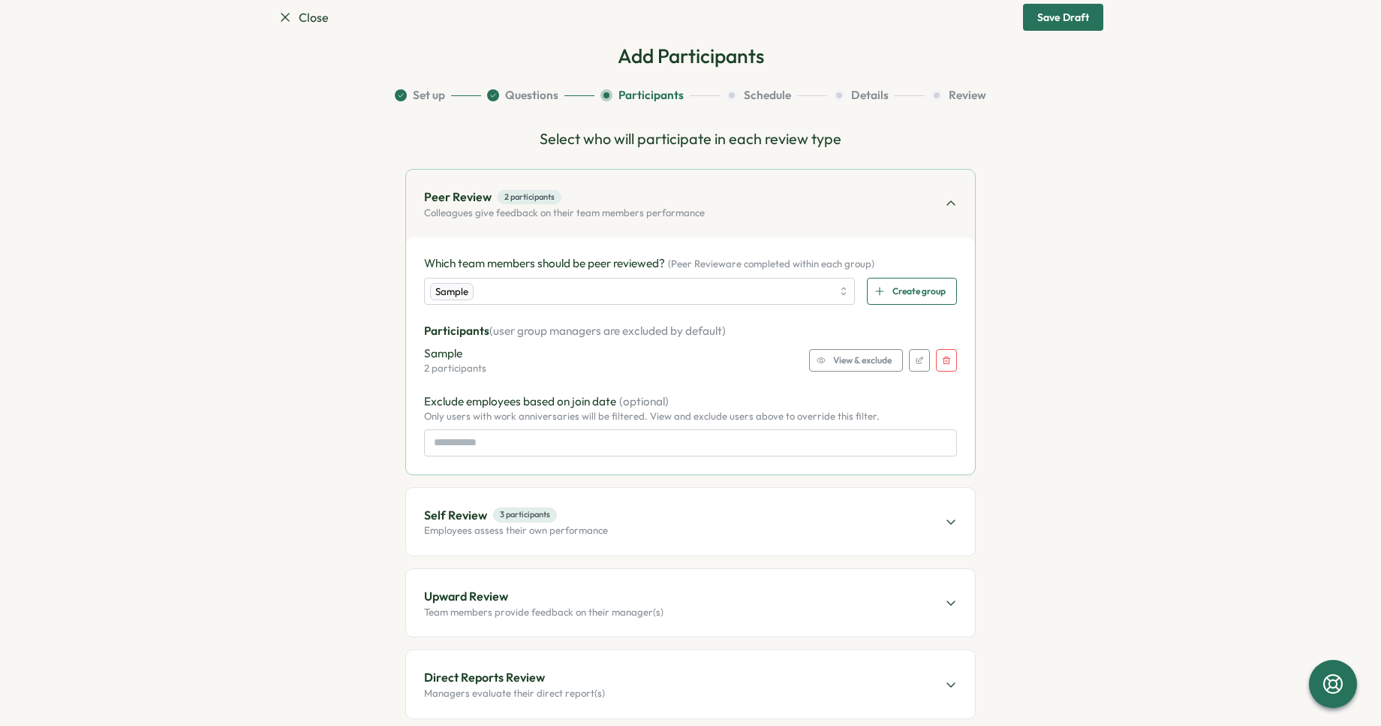
click at [839, 361] on span "View & exclude" at bounding box center [862, 360] width 59 height 21
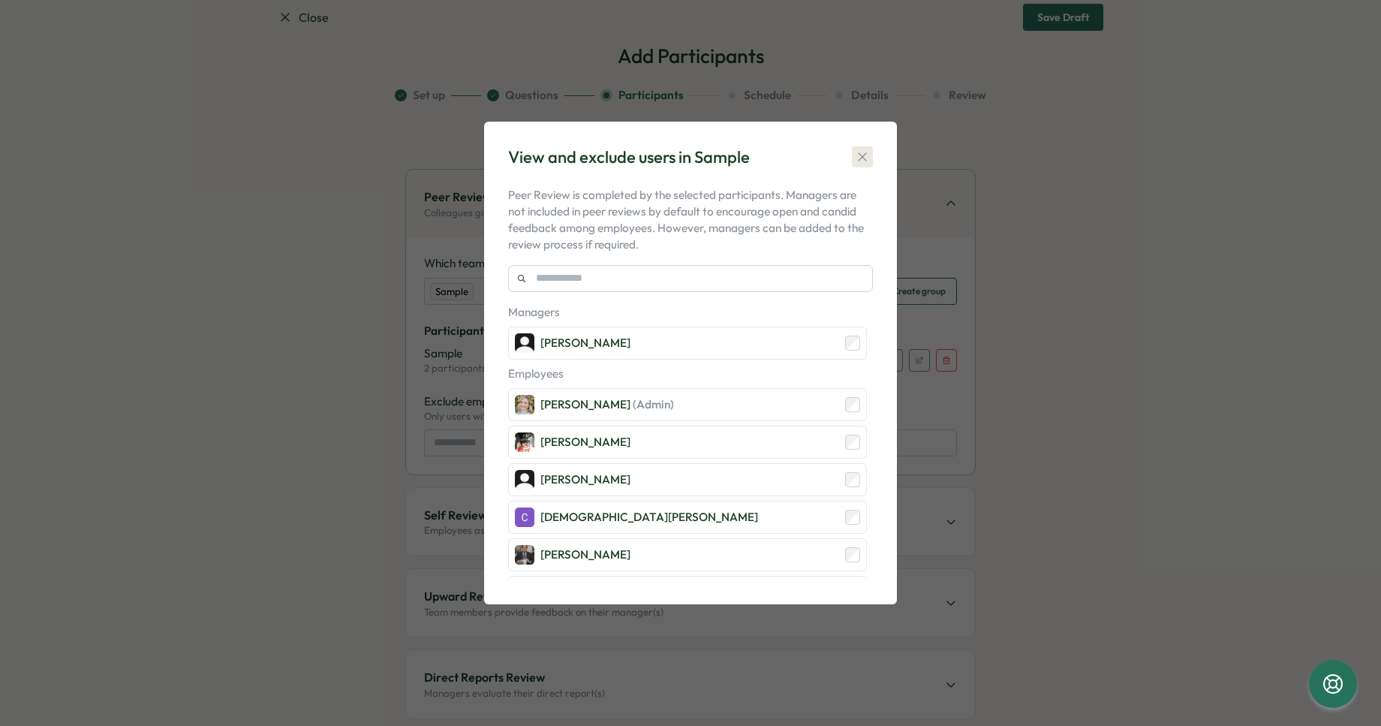
click at [863, 154] on icon "button" at bounding box center [862, 156] width 15 height 15
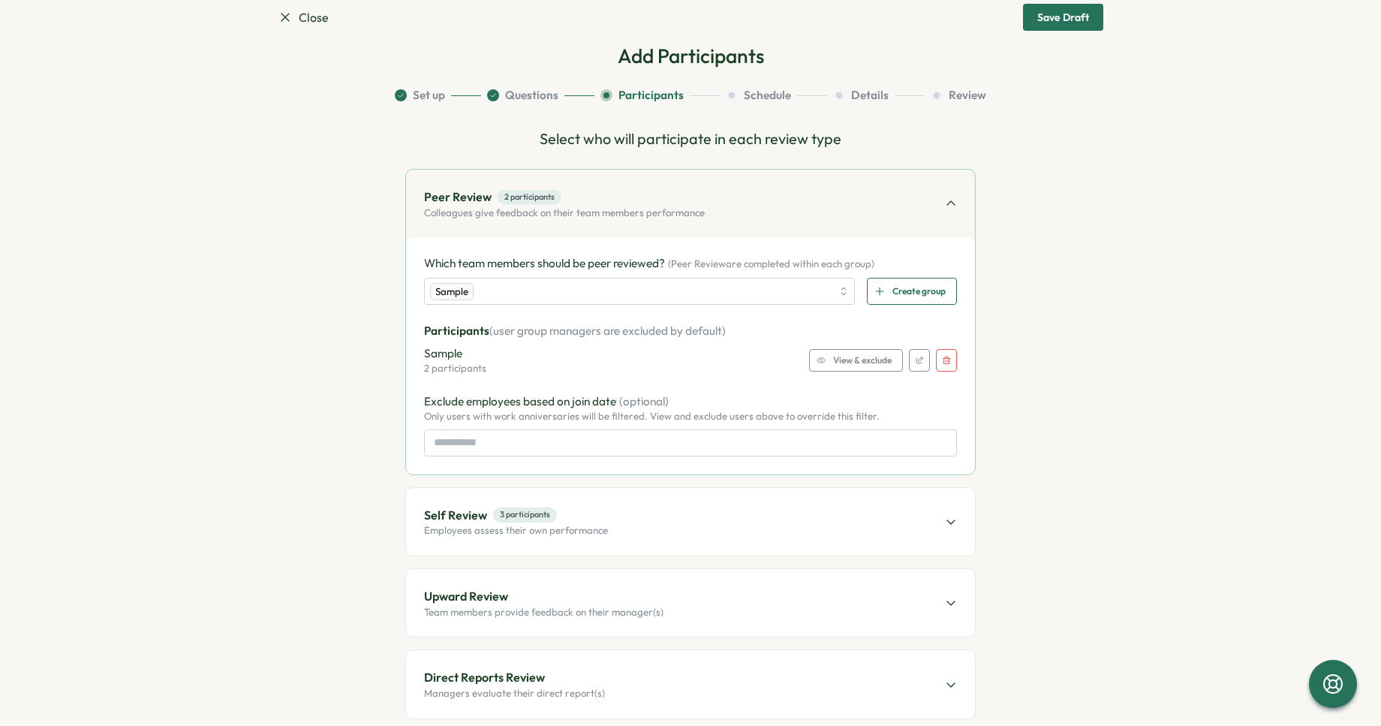
click at [918, 361] on icon "button" at bounding box center [919, 360] width 9 height 9
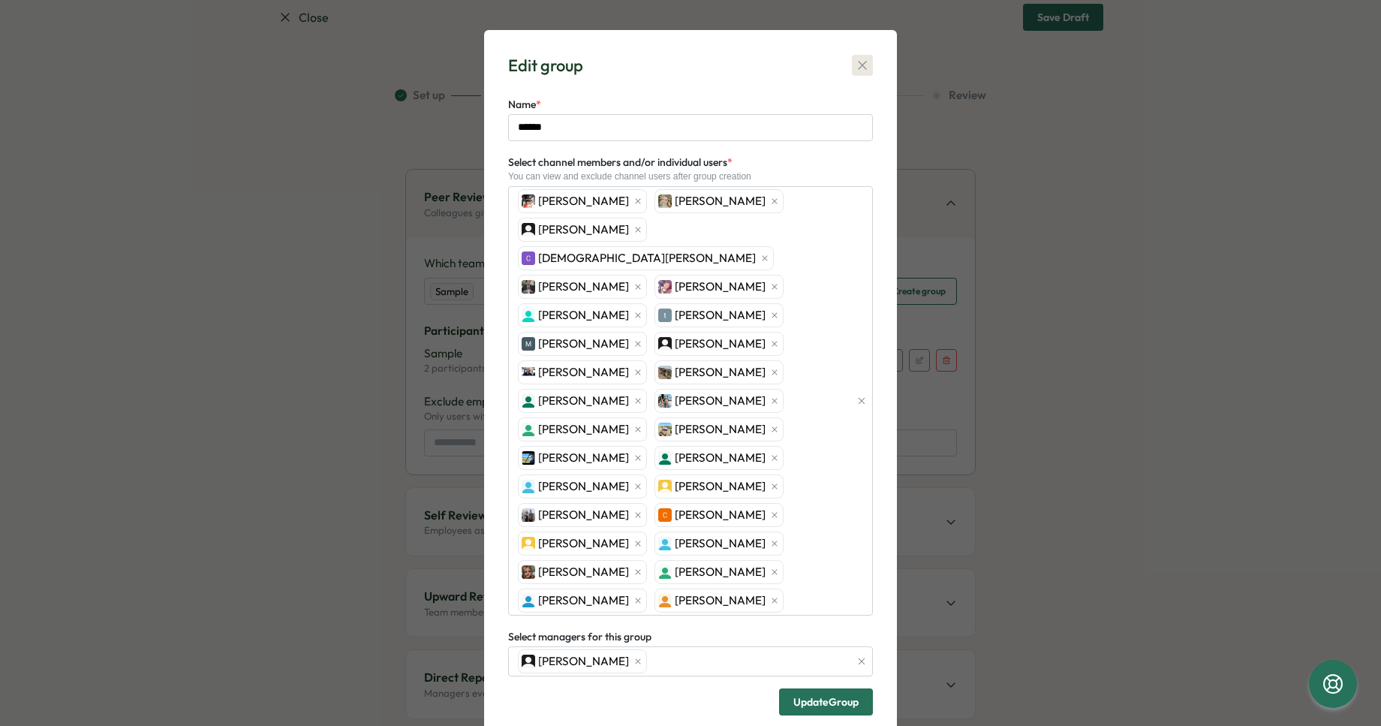
click at [856, 65] on icon "button" at bounding box center [862, 65] width 15 height 15
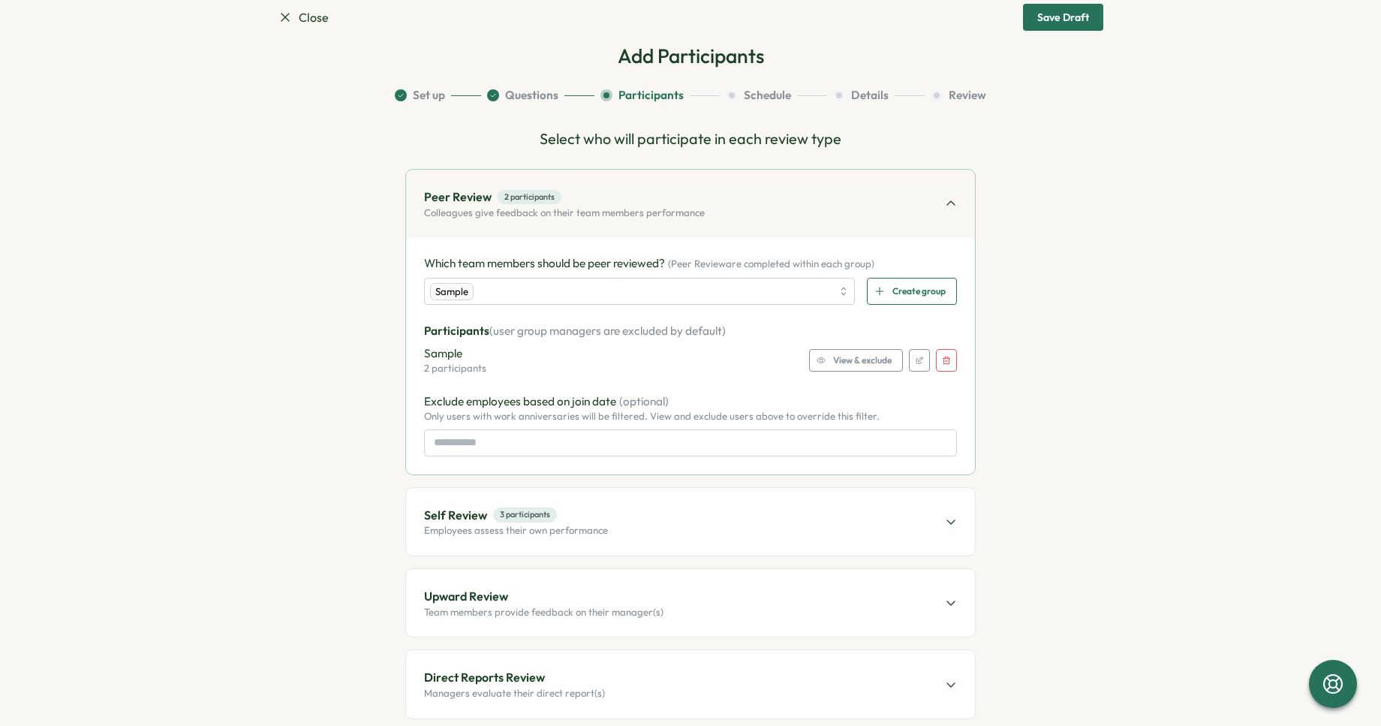
click at [944, 364] on icon "button" at bounding box center [946, 360] width 9 height 9
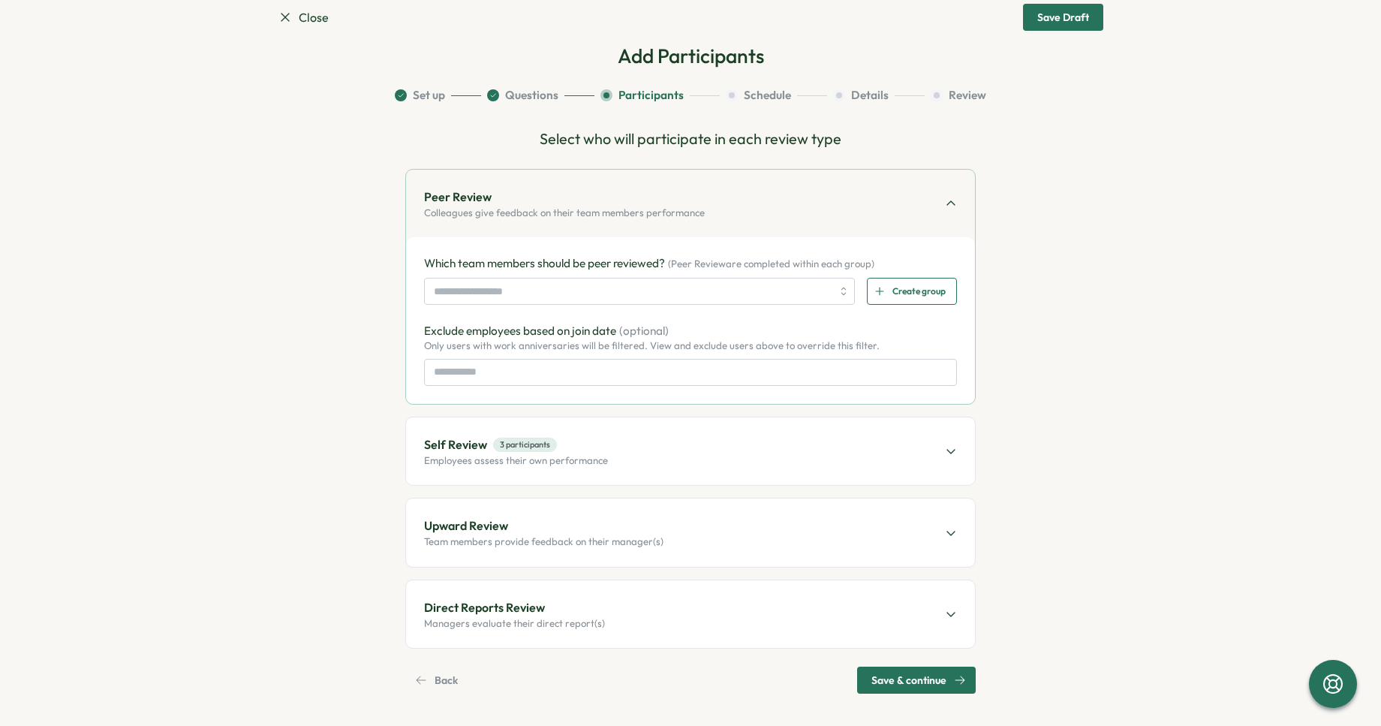
click at [893, 293] on span "Create group" at bounding box center [919, 292] width 53 height 26
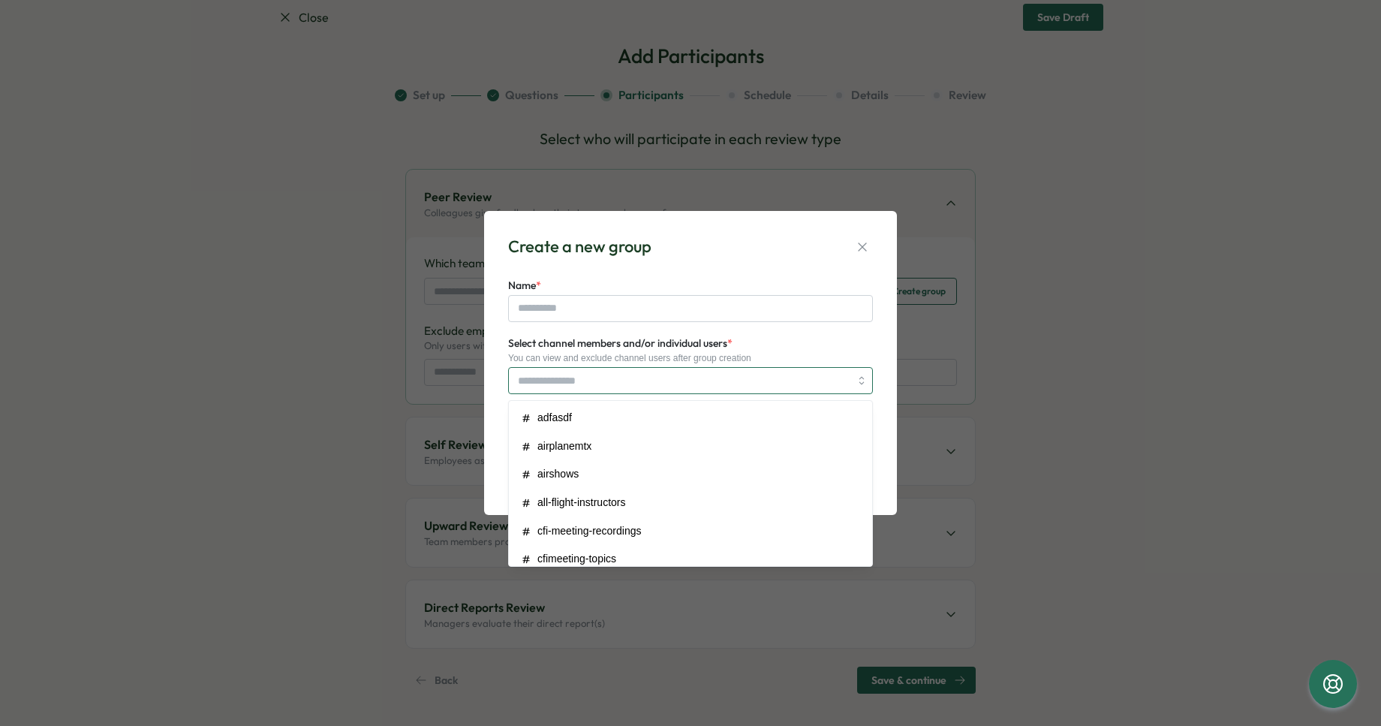
click at [589, 383] on input "Select channel members and/or individual users *" at bounding box center [684, 381] width 332 height 26
type input "**"
click at [652, 382] on div "Curtis Wilber" at bounding box center [682, 380] width 336 height 29
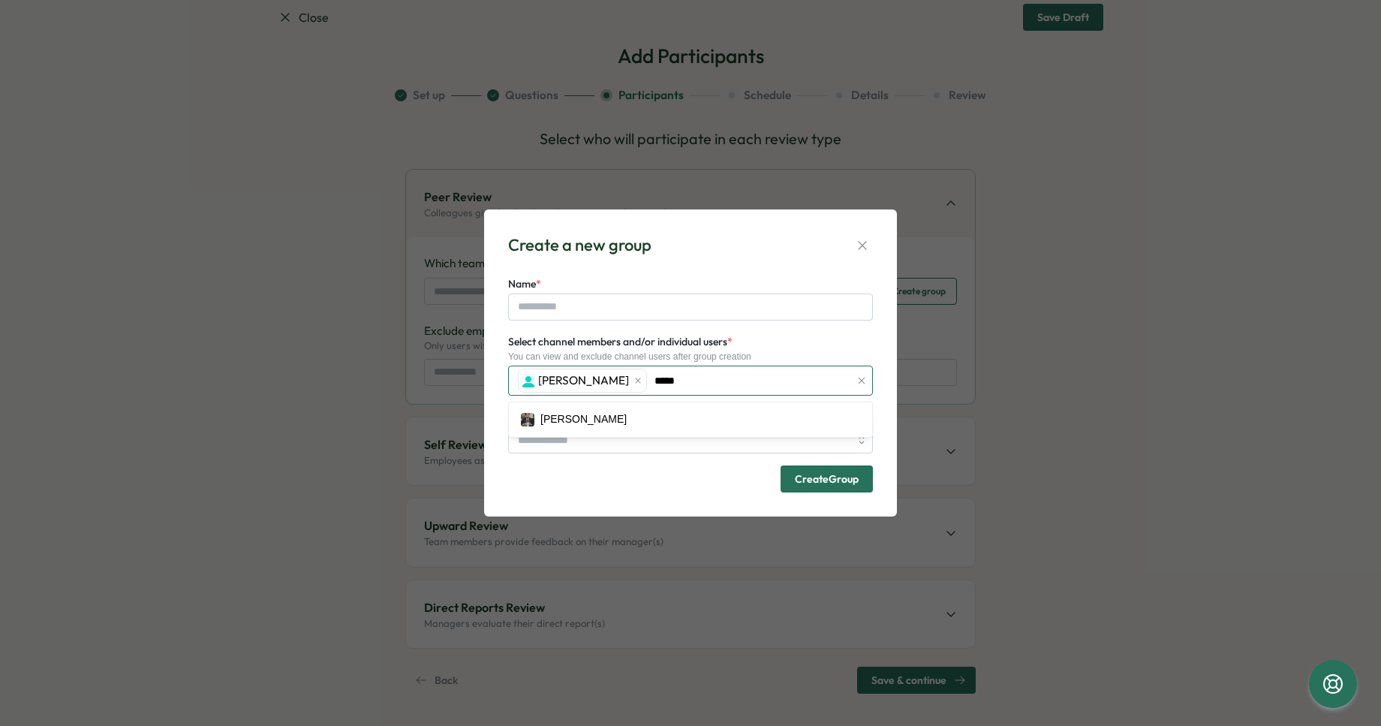
type input "****"
click at [589, 302] on input "Name *" at bounding box center [690, 307] width 365 height 27
type input "******"
click at [703, 437] on input "Select managers for this group" at bounding box center [684, 440] width 332 height 26
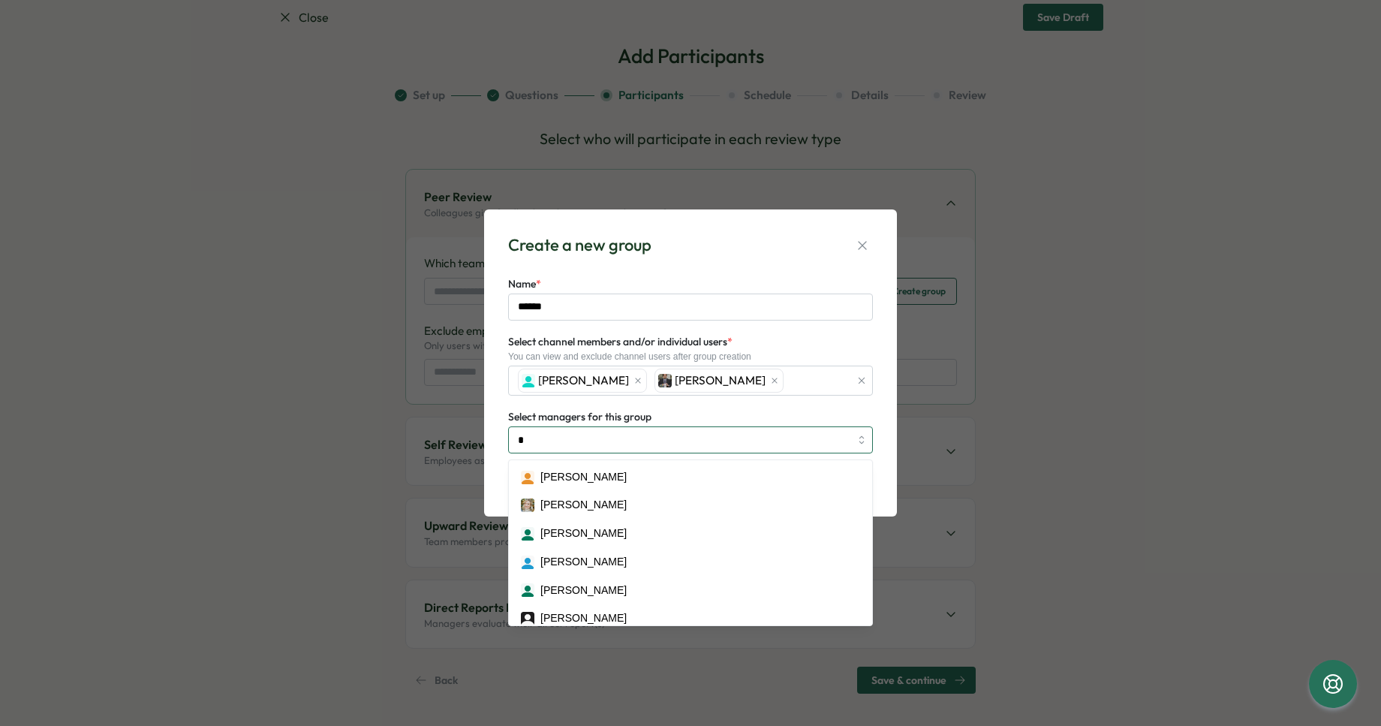
type input "**"
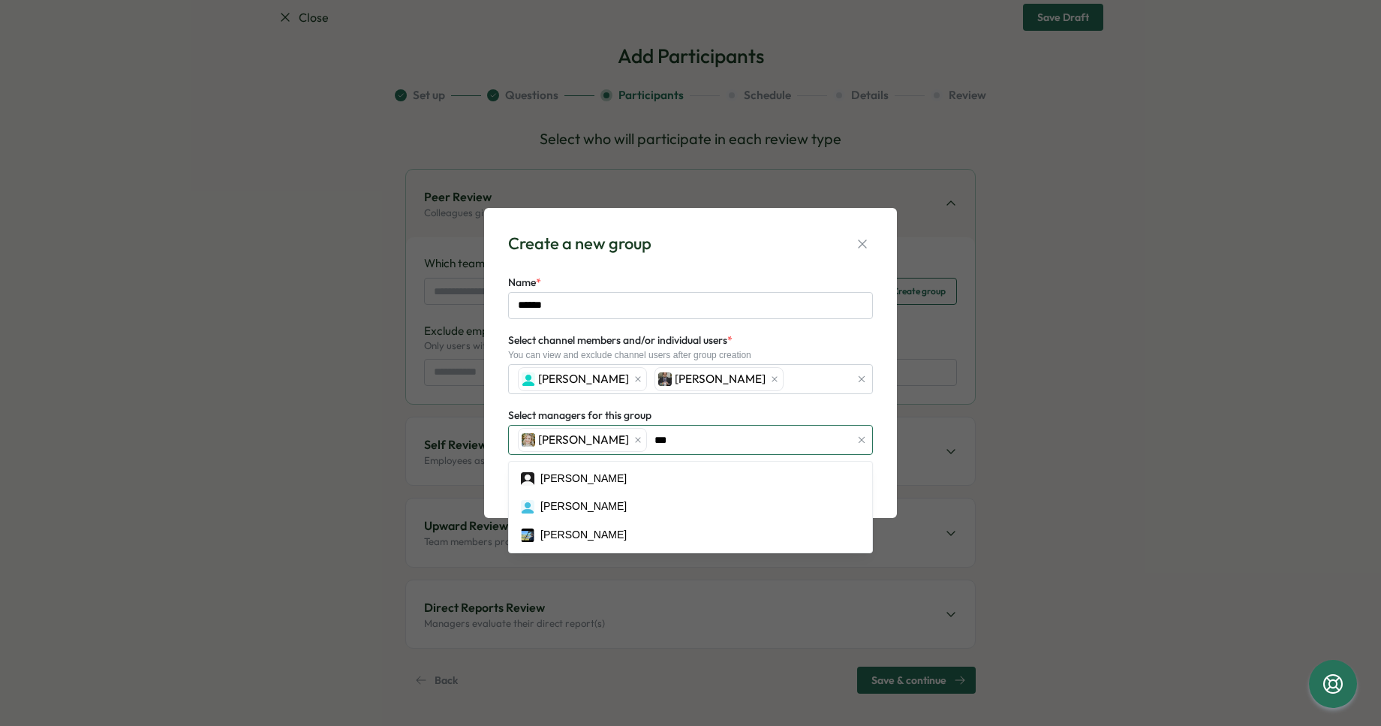
type input "****"
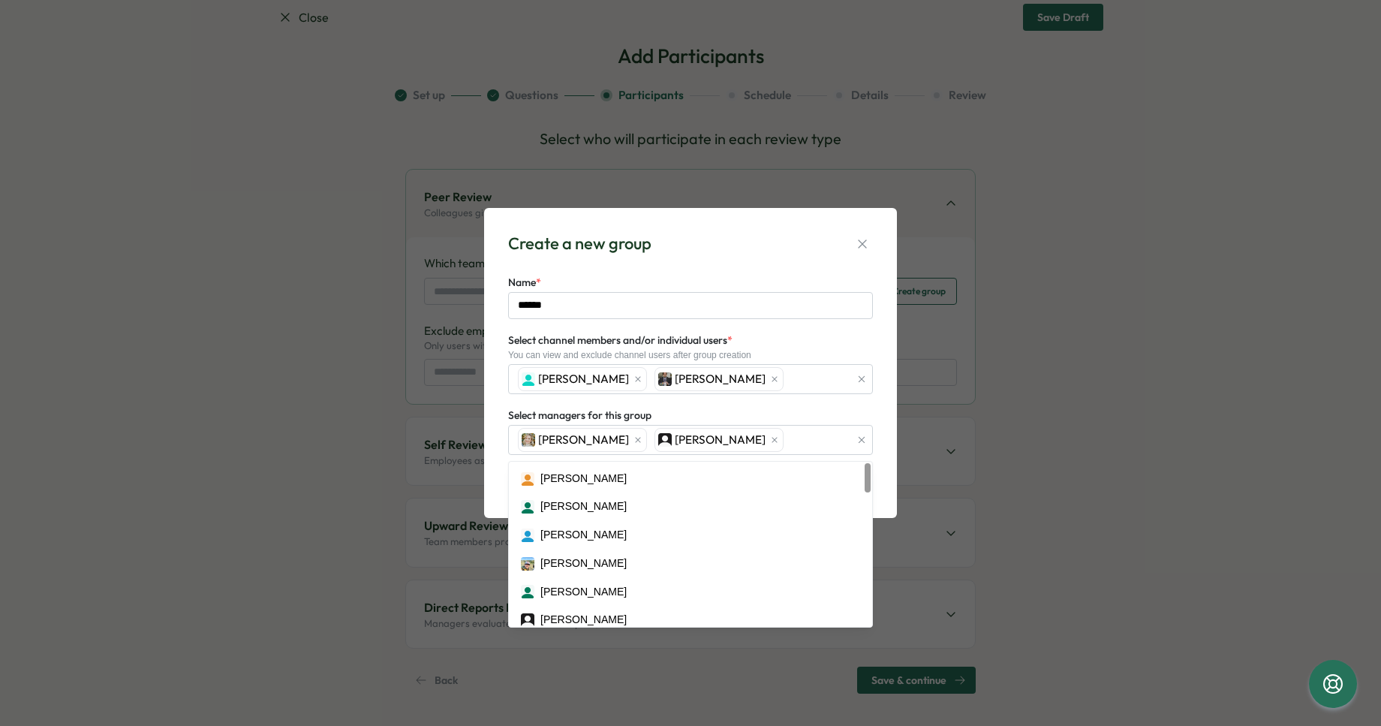
click at [791, 416] on div "Select managers for this group Alison Plummer Daniel Buzalsky Alex Wiganowsky A…" at bounding box center [690, 430] width 365 height 49
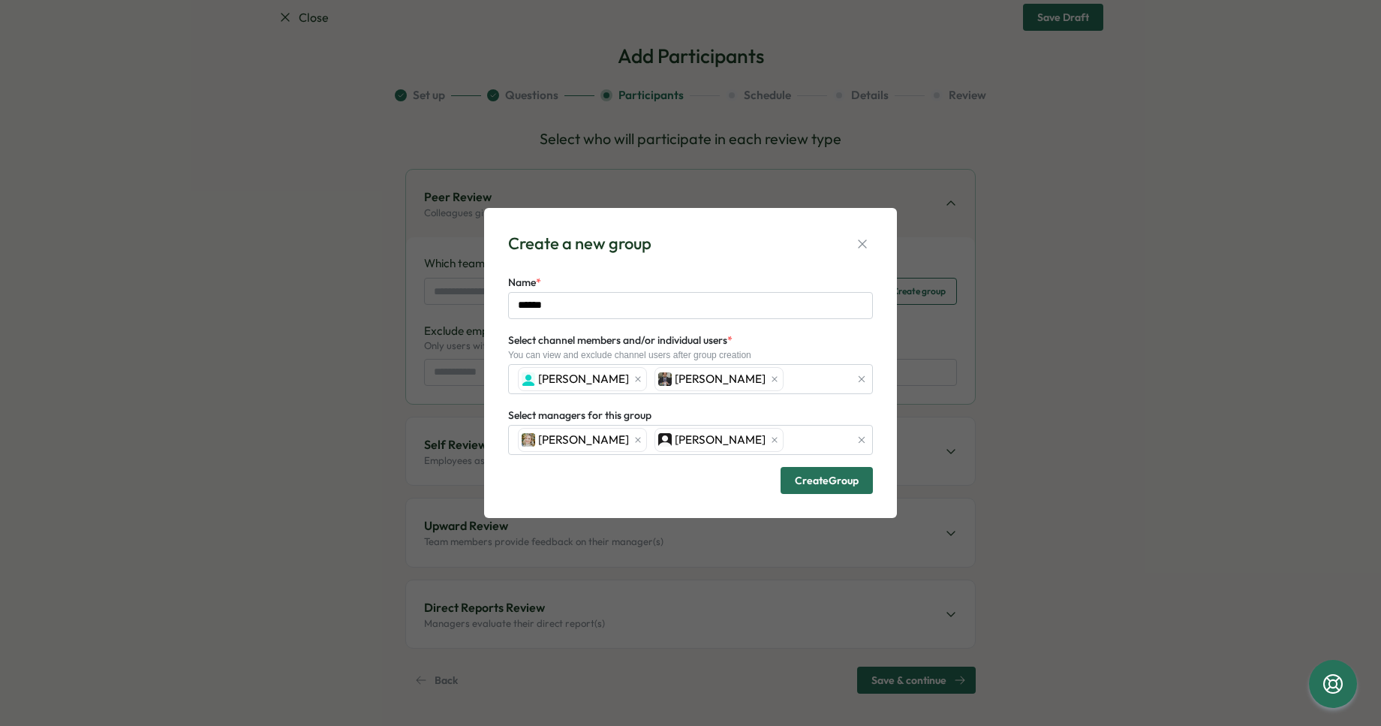
click at [809, 486] on span "Create Group" at bounding box center [827, 480] width 64 height 11
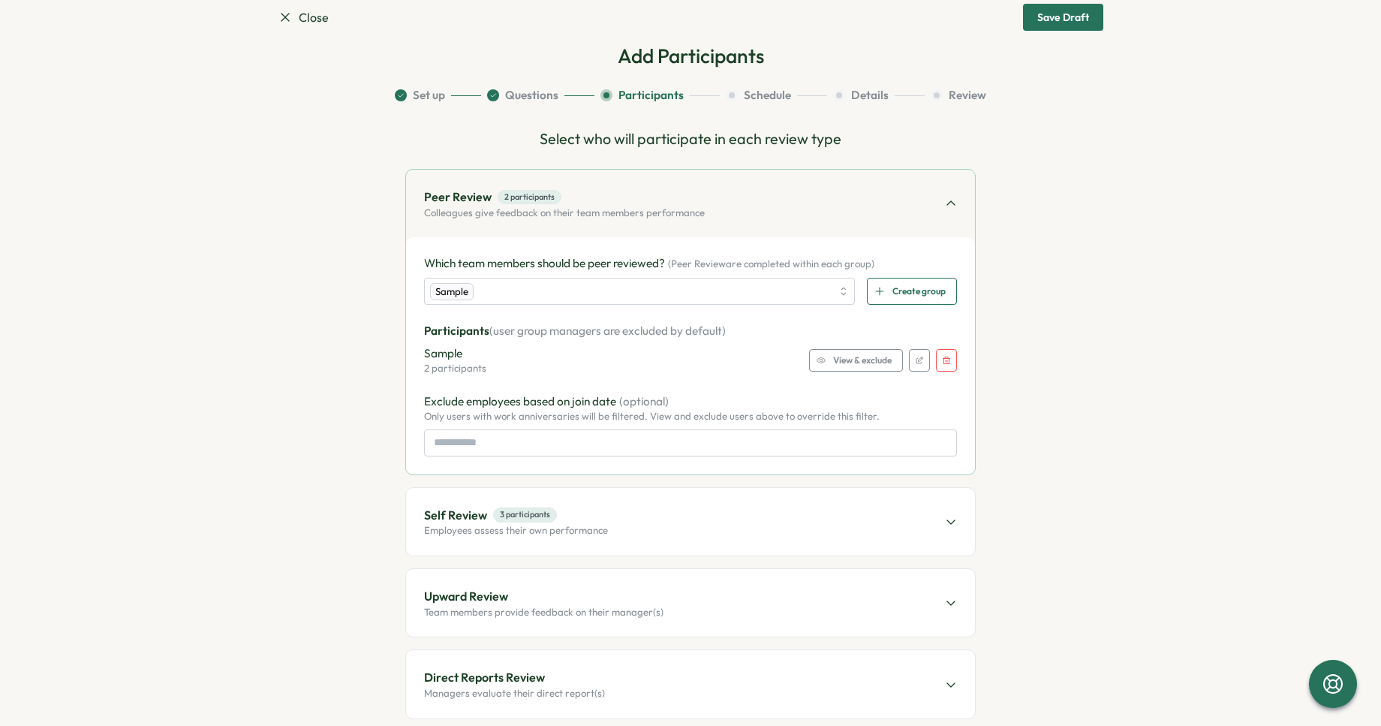
click at [833, 365] on span "View & exclude" at bounding box center [862, 360] width 59 height 21
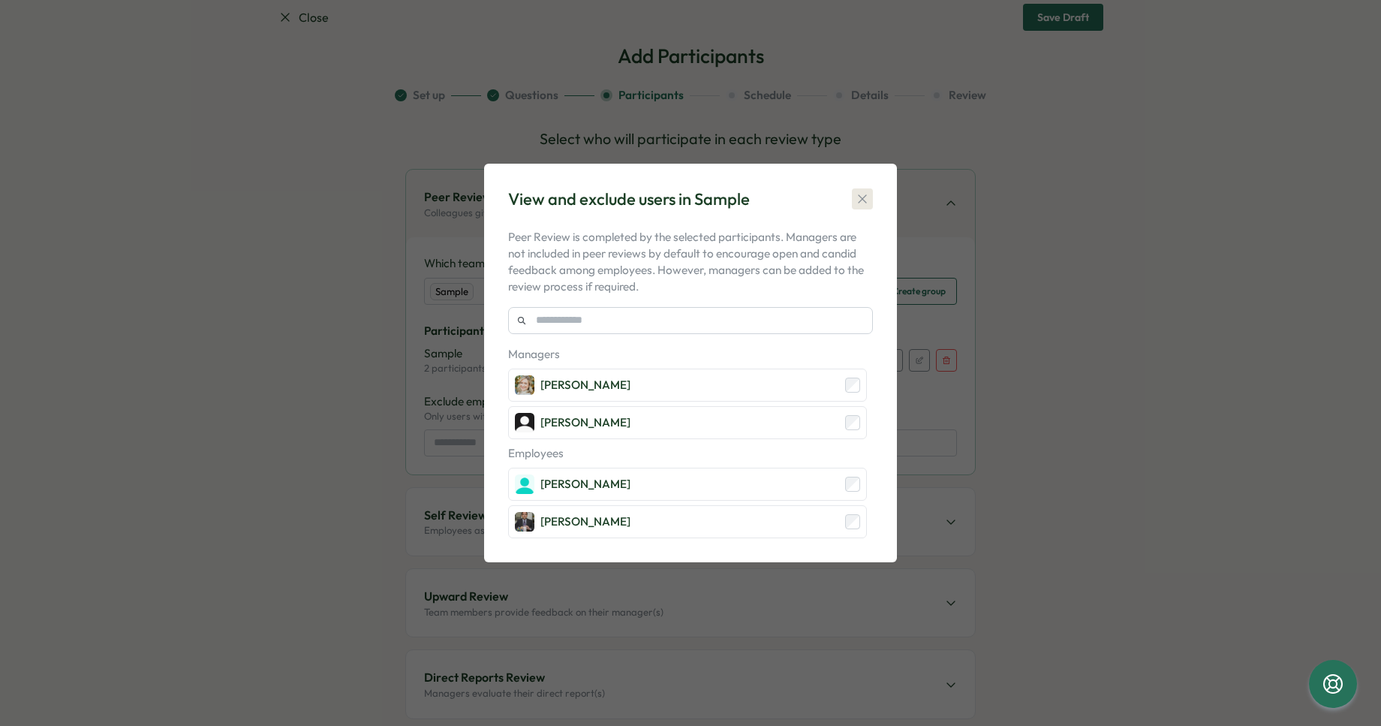
click at [862, 191] on icon "button" at bounding box center [862, 198] width 15 height 15
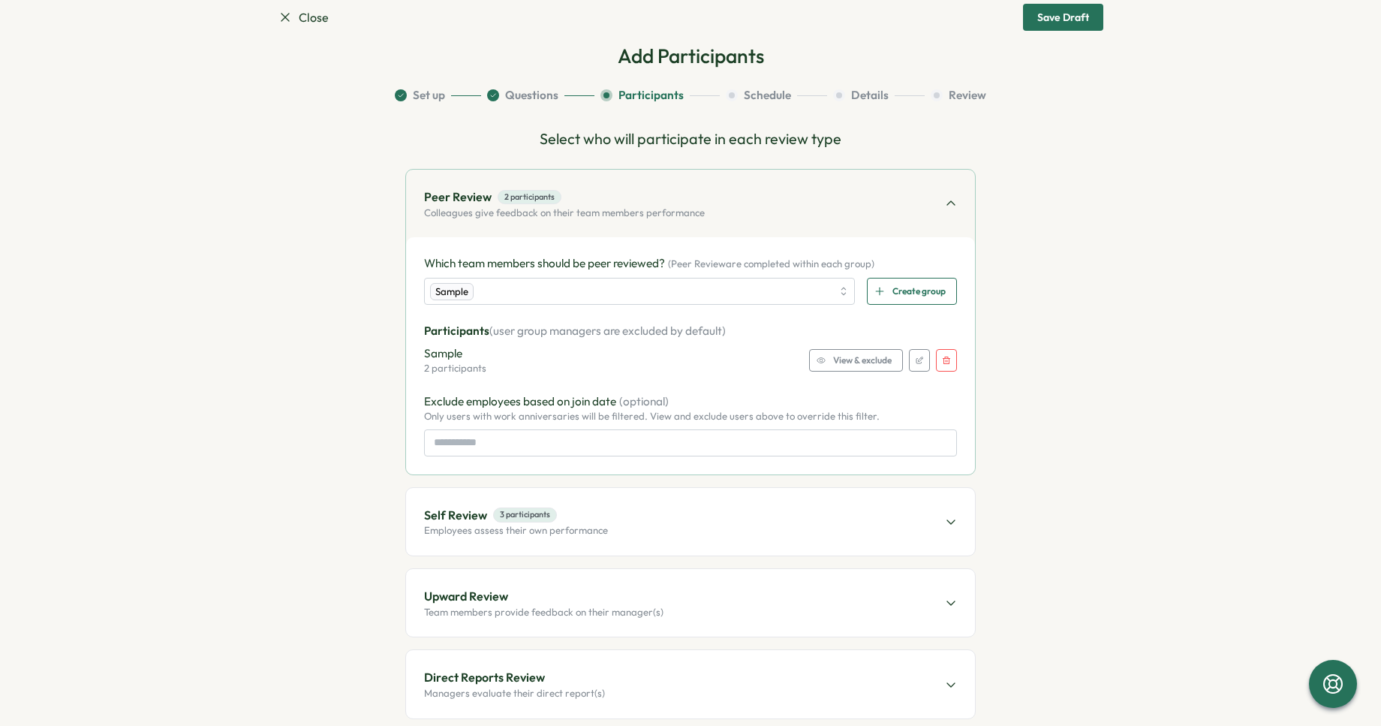
click at [657, 507] on div "Self Review 3 participants Employees assess their own performance" at bounding box center [690, 522] width 569 height 68
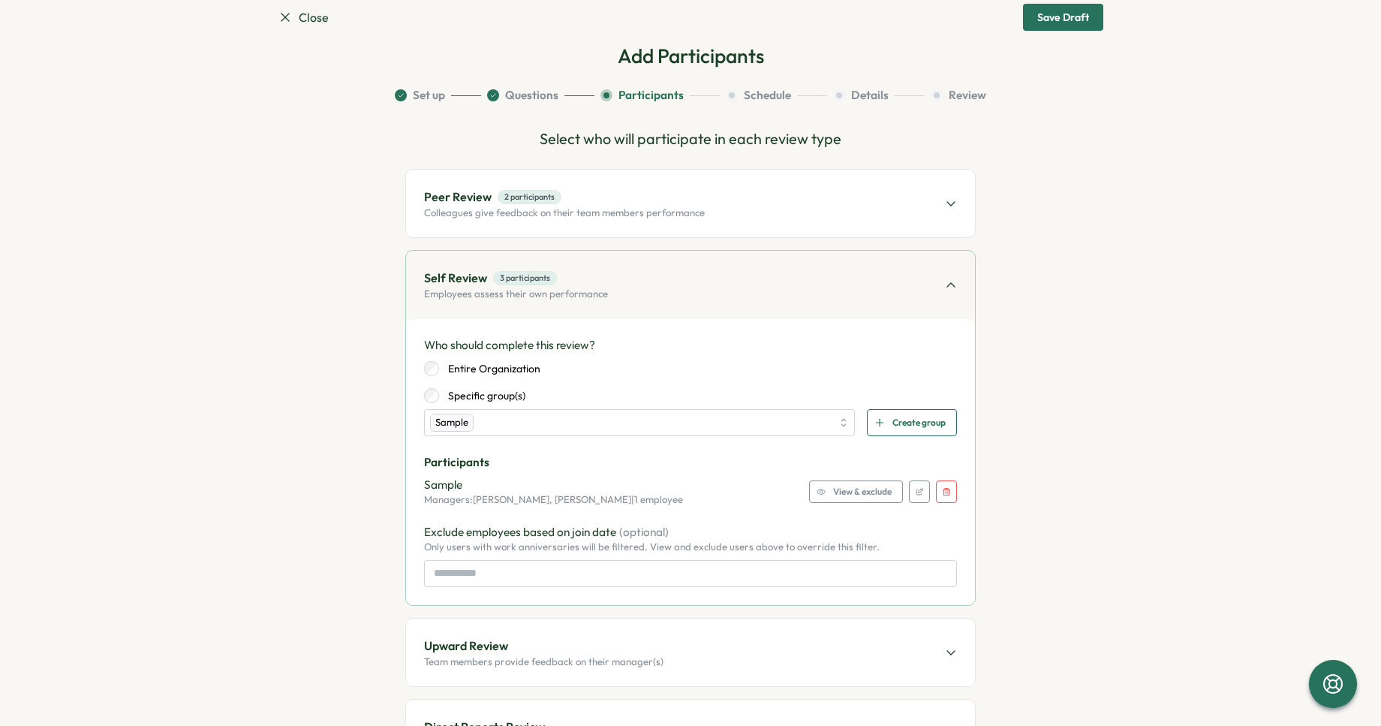
scroll to position [77, 0]
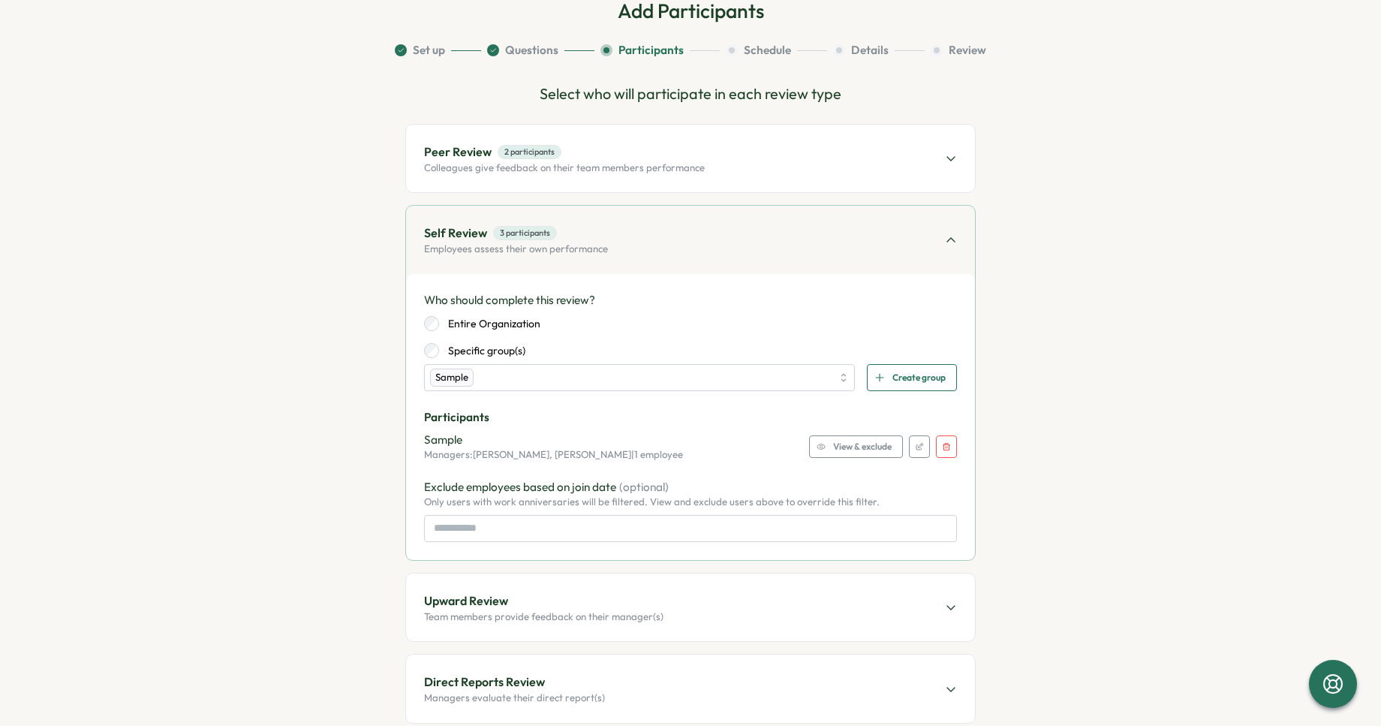
click at [919, 447] on icon "button" at bounding box center [921, 445] width 5 height 5
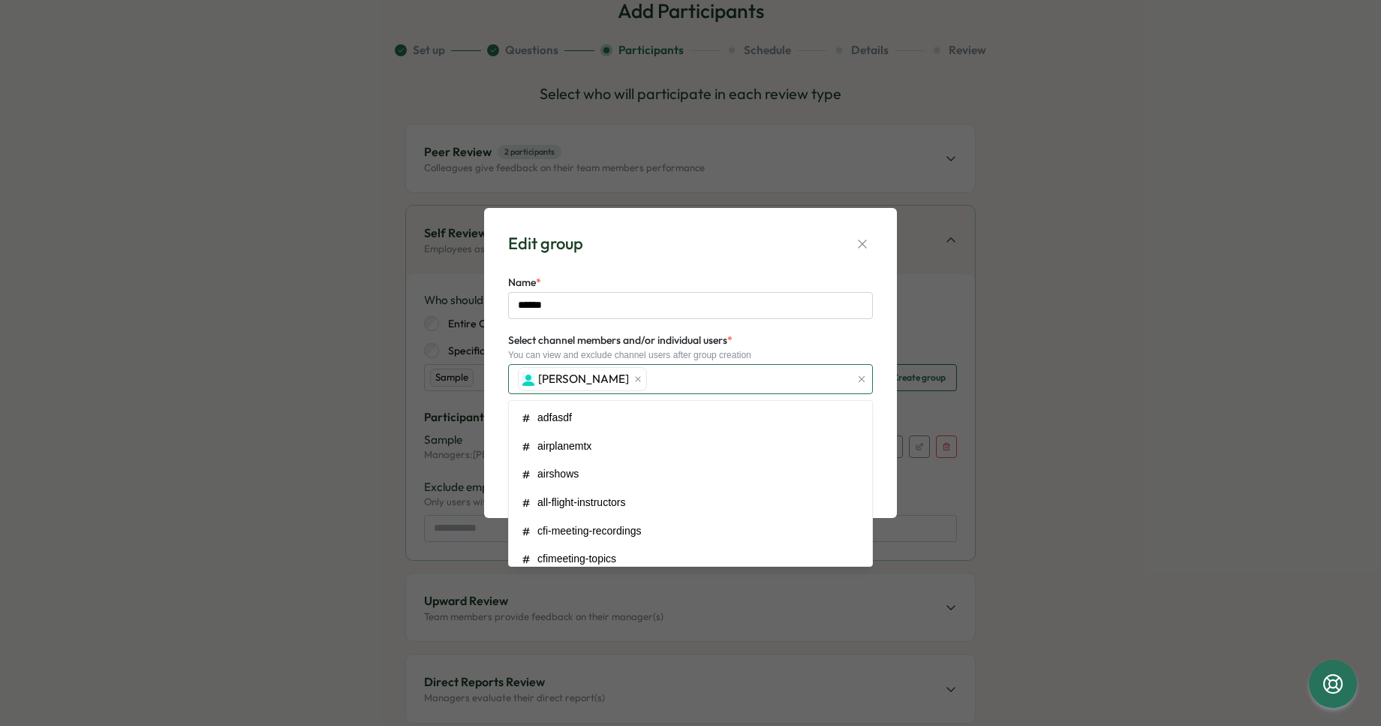
click at [672, 375] on div "Curtis Wilber" at bounding box center [682, 379] width 336 height 29
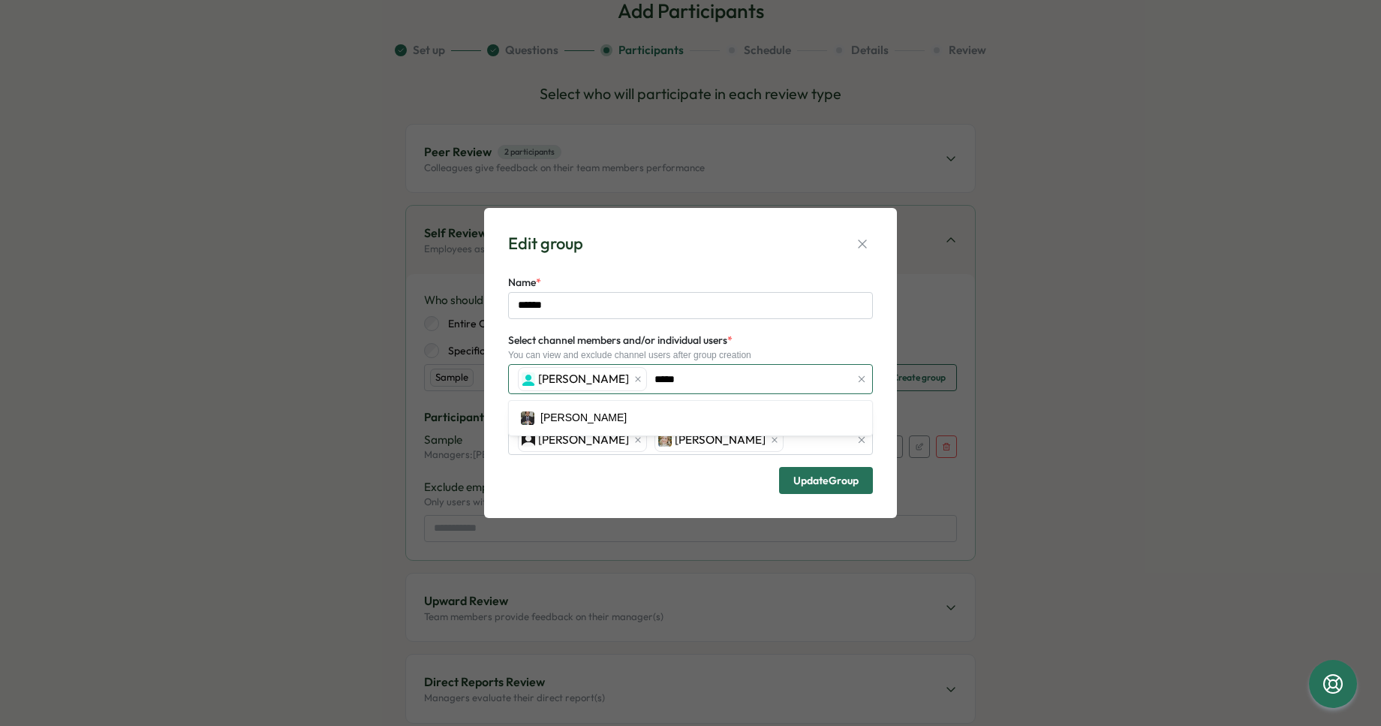
type input "******"
click at [809, 478] on span "Update Group" at bounding box center [826, 480] width 65 height 11
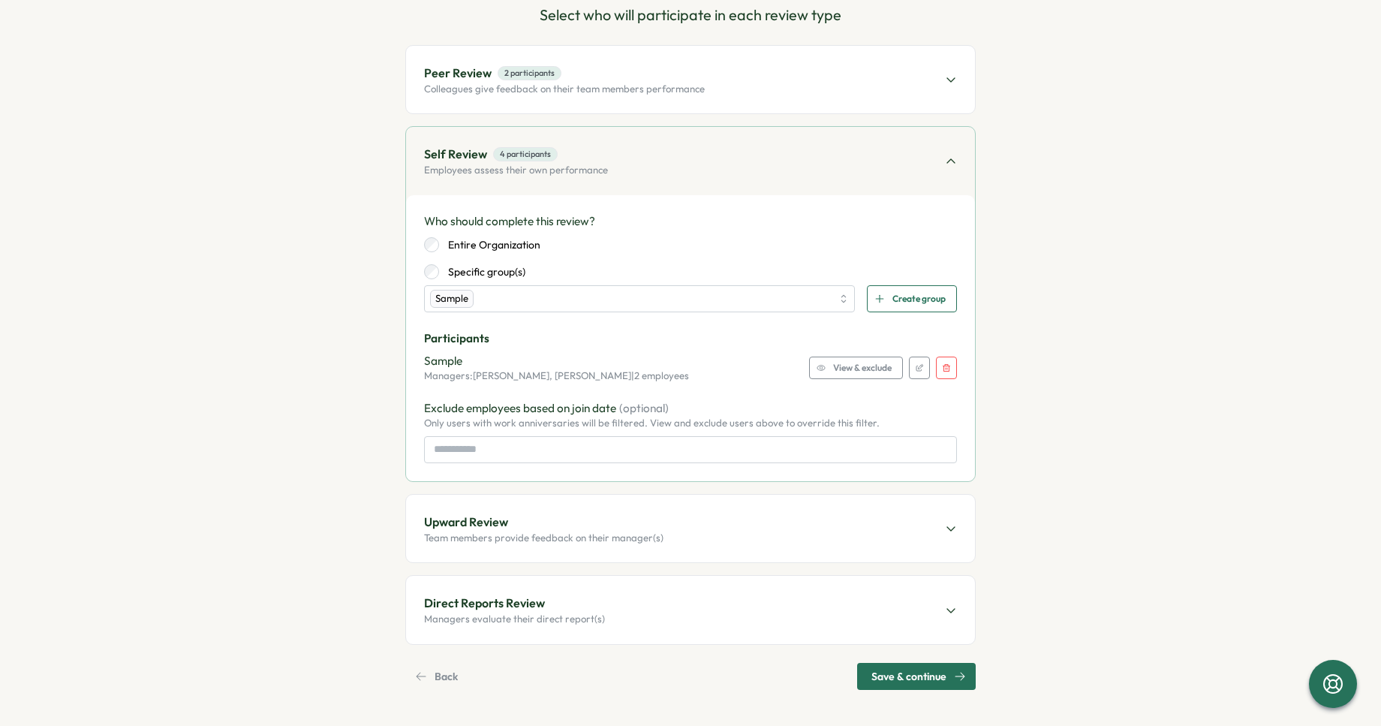
click at [670, 522] on div "Upward Review Team members provide feedback on their manager(s)" at bounding box center [690, 529] width 569 height 68
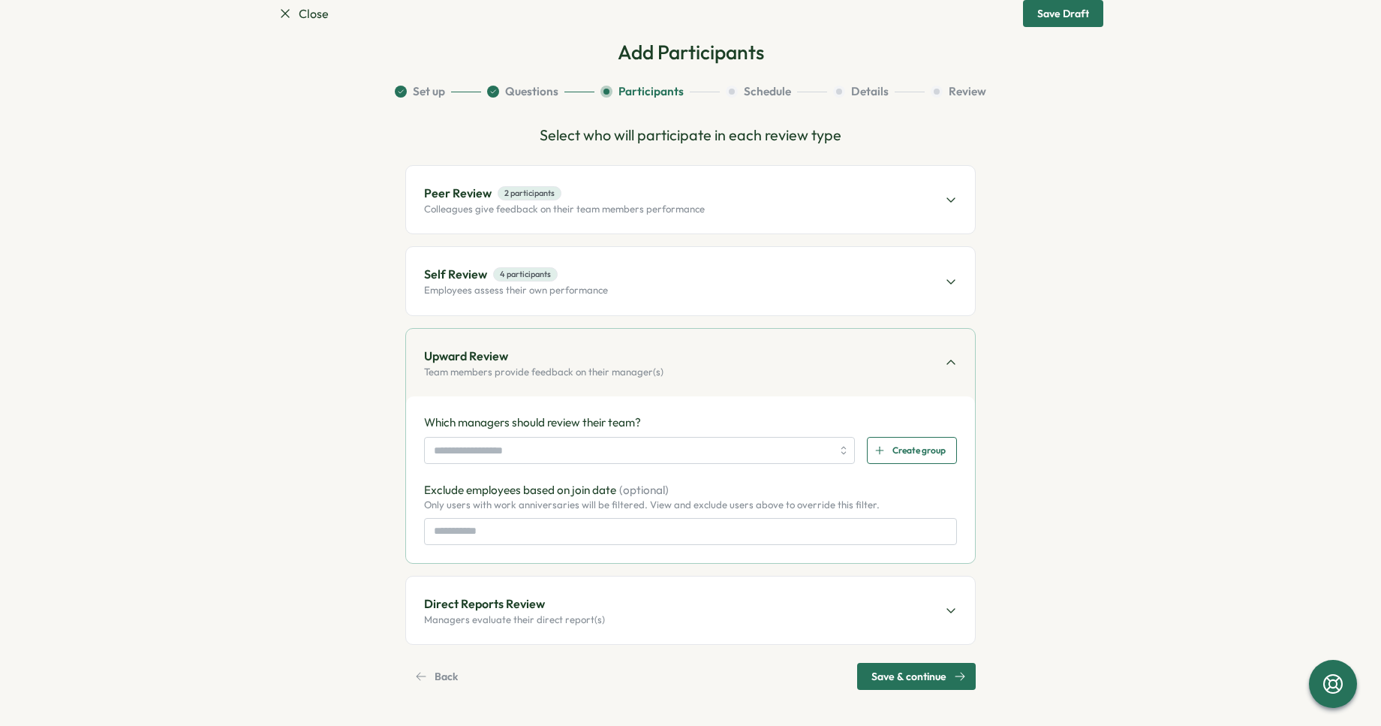
click at [570, 607] on span "Direct Reports Review" at bounding box center [514, 604] width 181 height 19
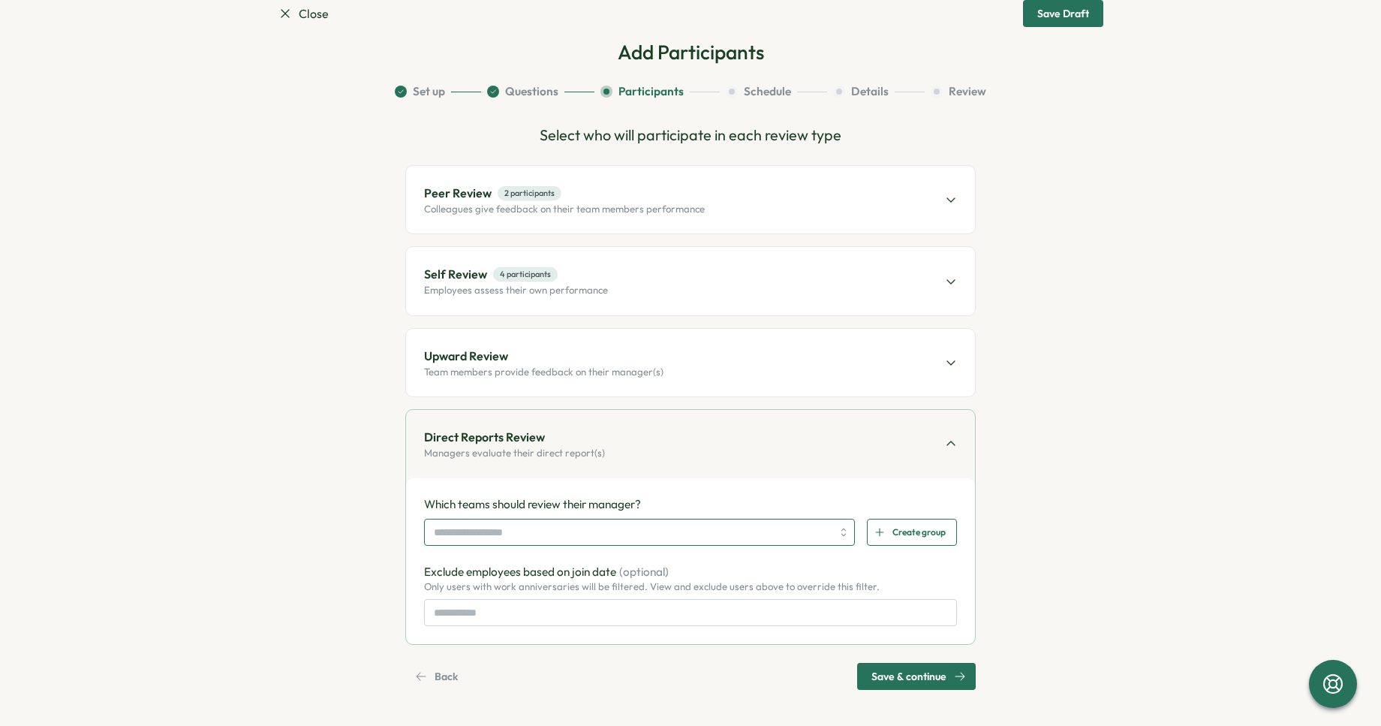
click at [577, 537] on input "search" at bounding box center [633, 533] width 398 height 26
click at [694, 489] on div "Which teams should review their manager? All users Sample Peer Review Custom Sa…" at bounding box center [690, 561] width 569 height 167
click at [923, 530] on span "Create group" at bounding box center [919, 533] width 53 height 26
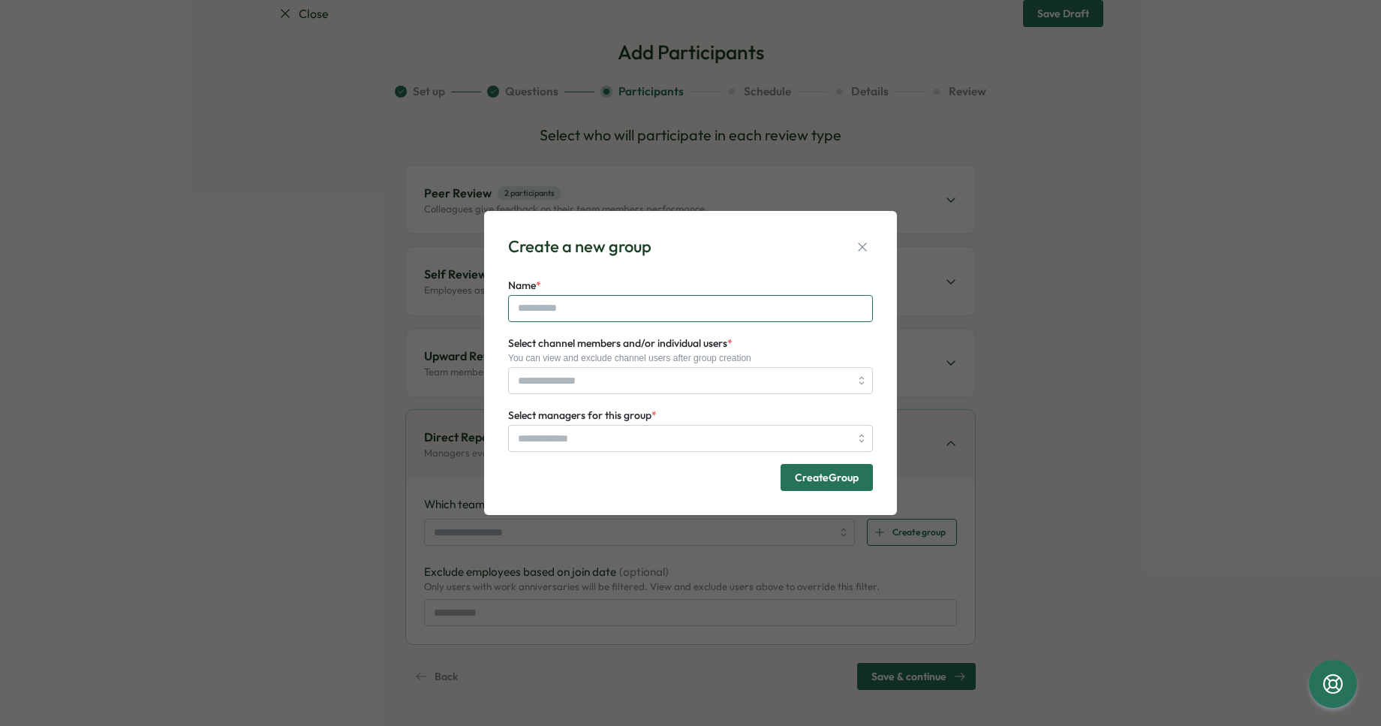
click at [571, 313] on input "Name *" at bounding box center [690, 308] width 365 height 27
type input "******"
click at [533, 376] on input "Select channel members and/or individual users *" at bounding box center [684, 381] width 332 height 26
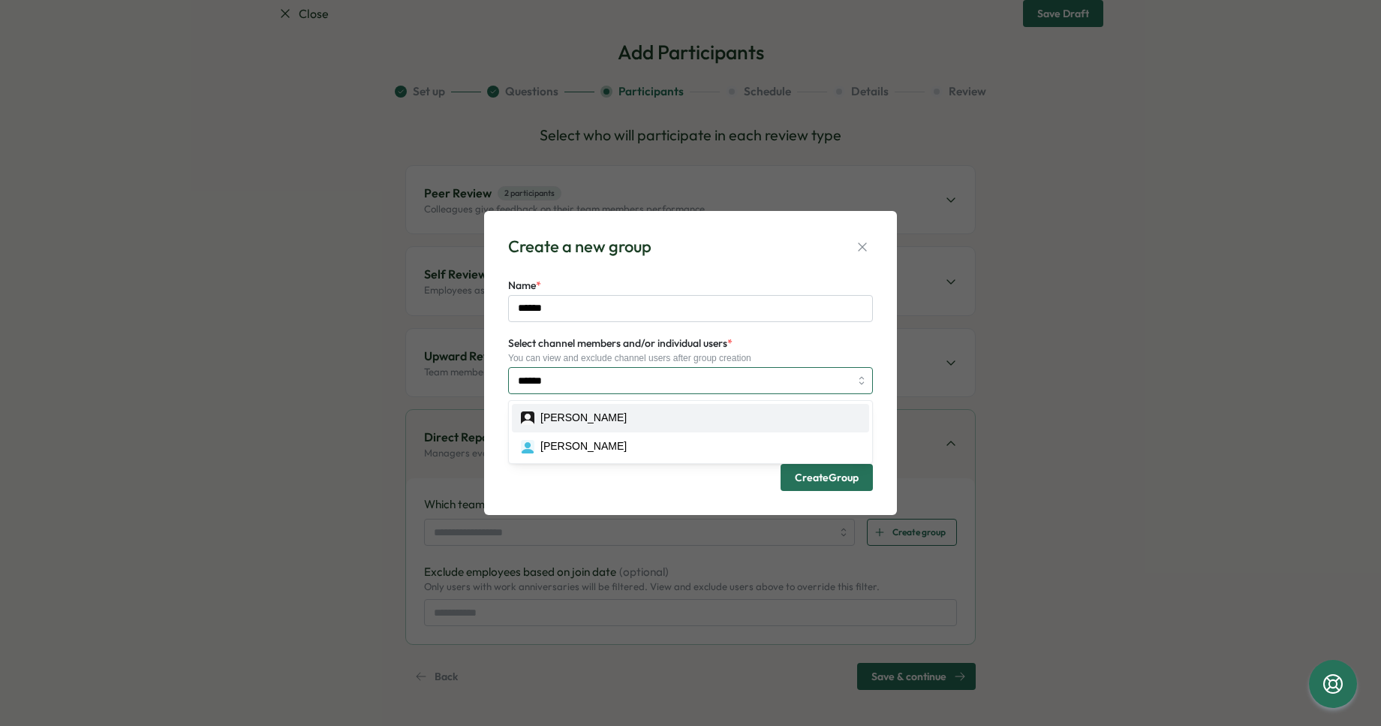
click at [568, 382] on input "******" at bounding box center [684, 381] width 332 height 26
type input "******"
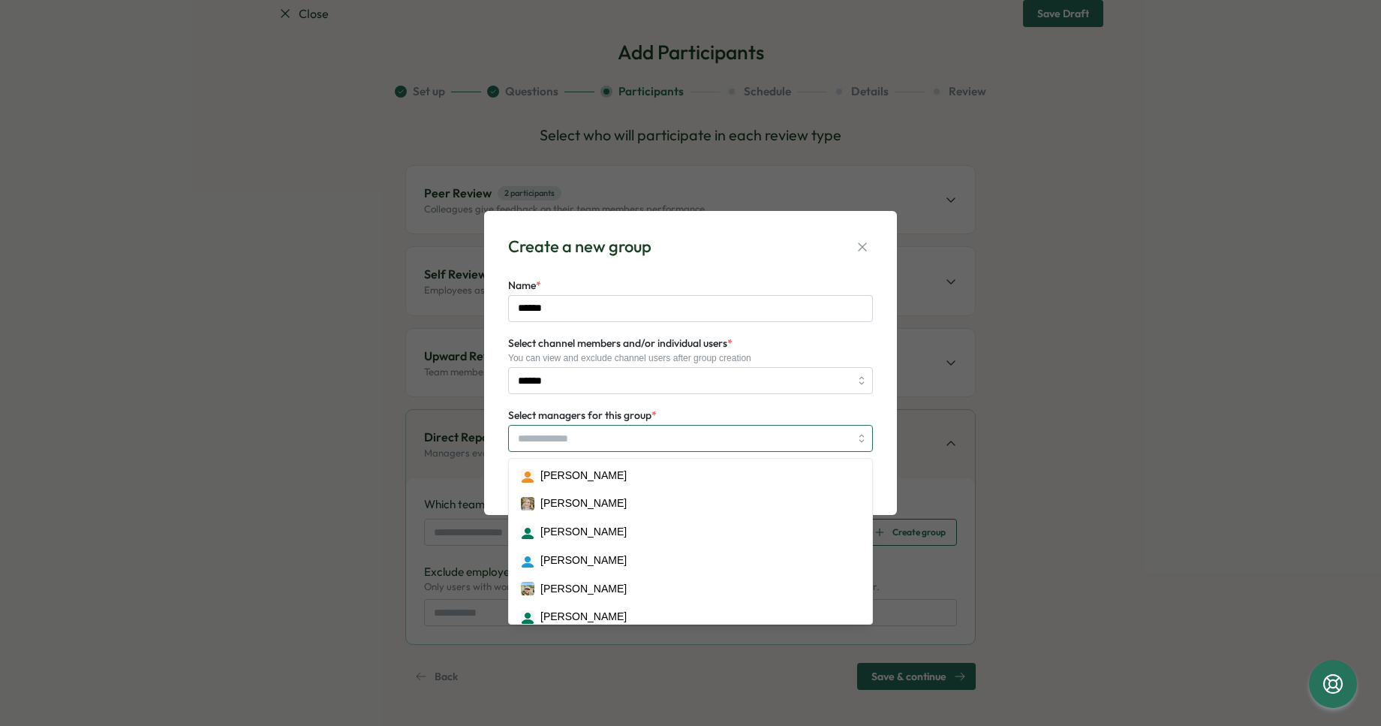
click at [558, 436] on input "Select managers for this group *" at bounding box center [684, 439] width 332 height 26
type input "**"
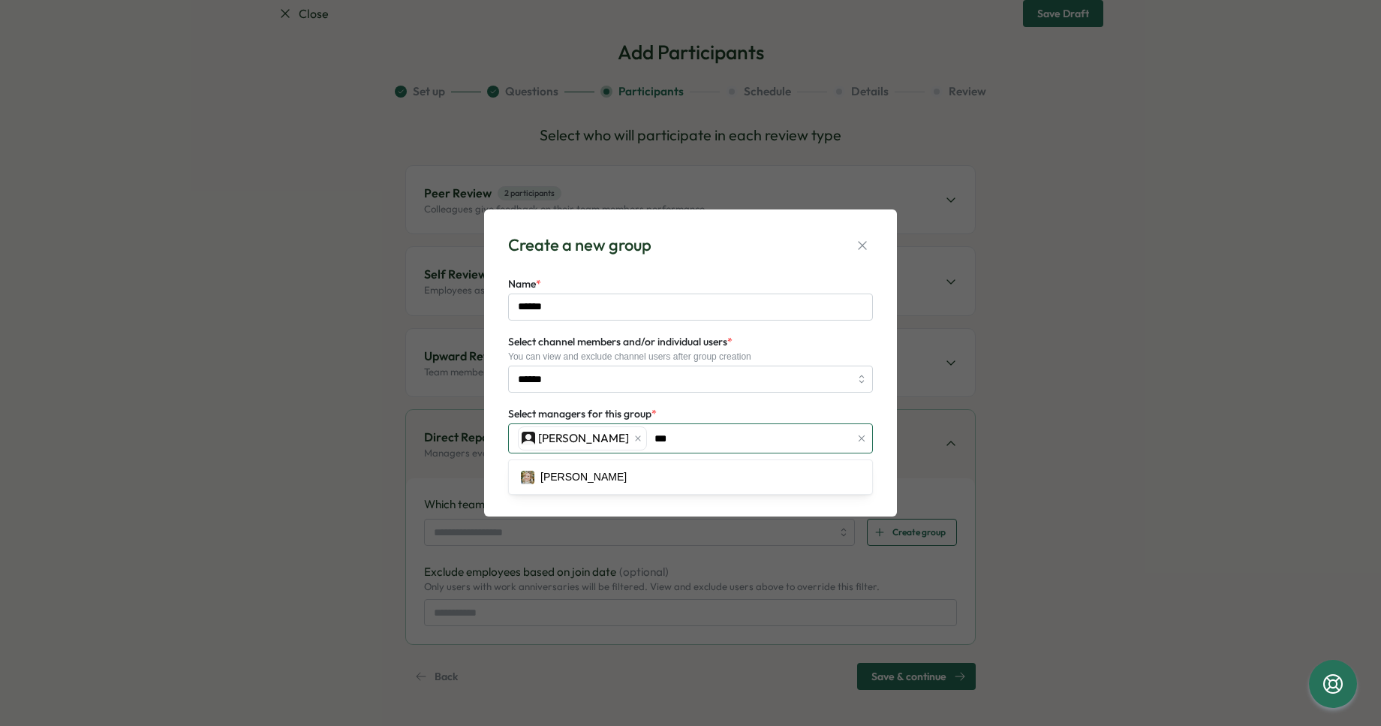
type input "****"
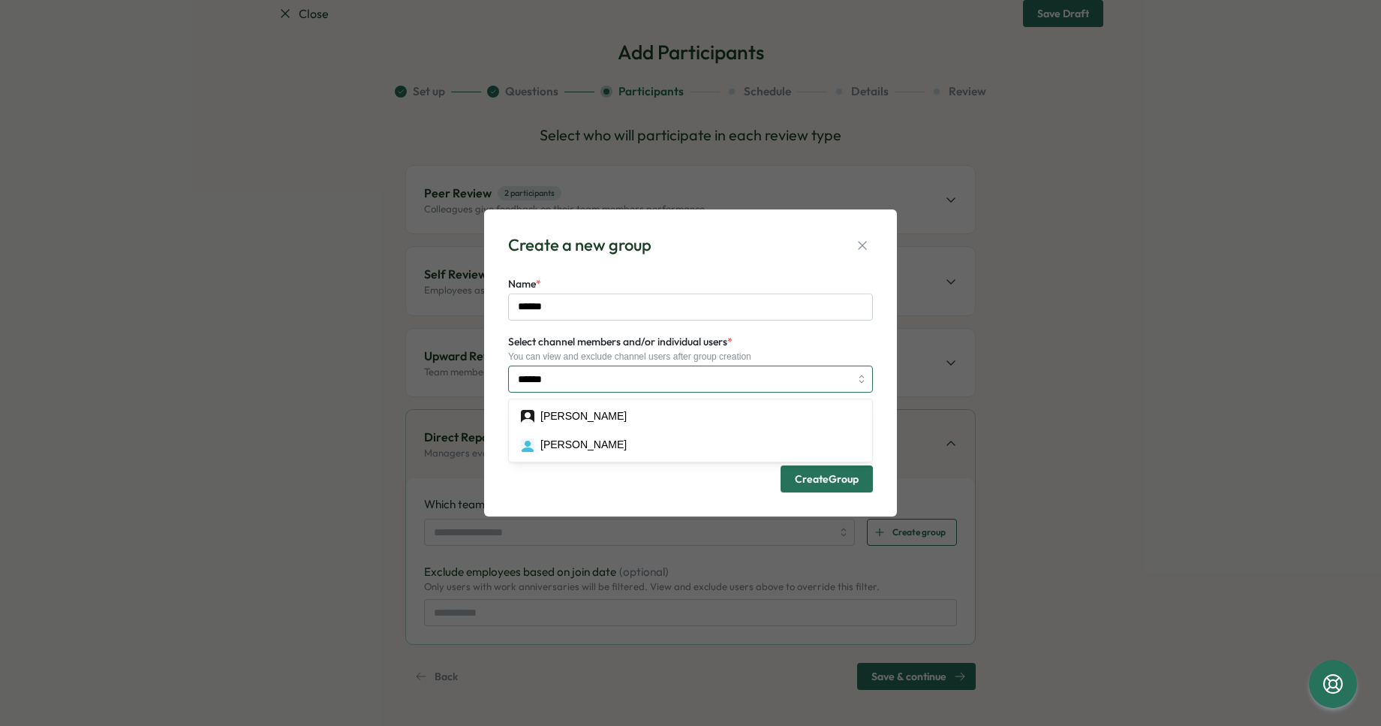
drag, startPoint x: 595, startPoint y: 384, endPoint x: 496, endPoint y: 375, distance: 98.8
click at [496, 375] on div "Create a new group Name * ****** Select channel members and/or individual users…" at bounding box center [690, 362] width 413 height 307
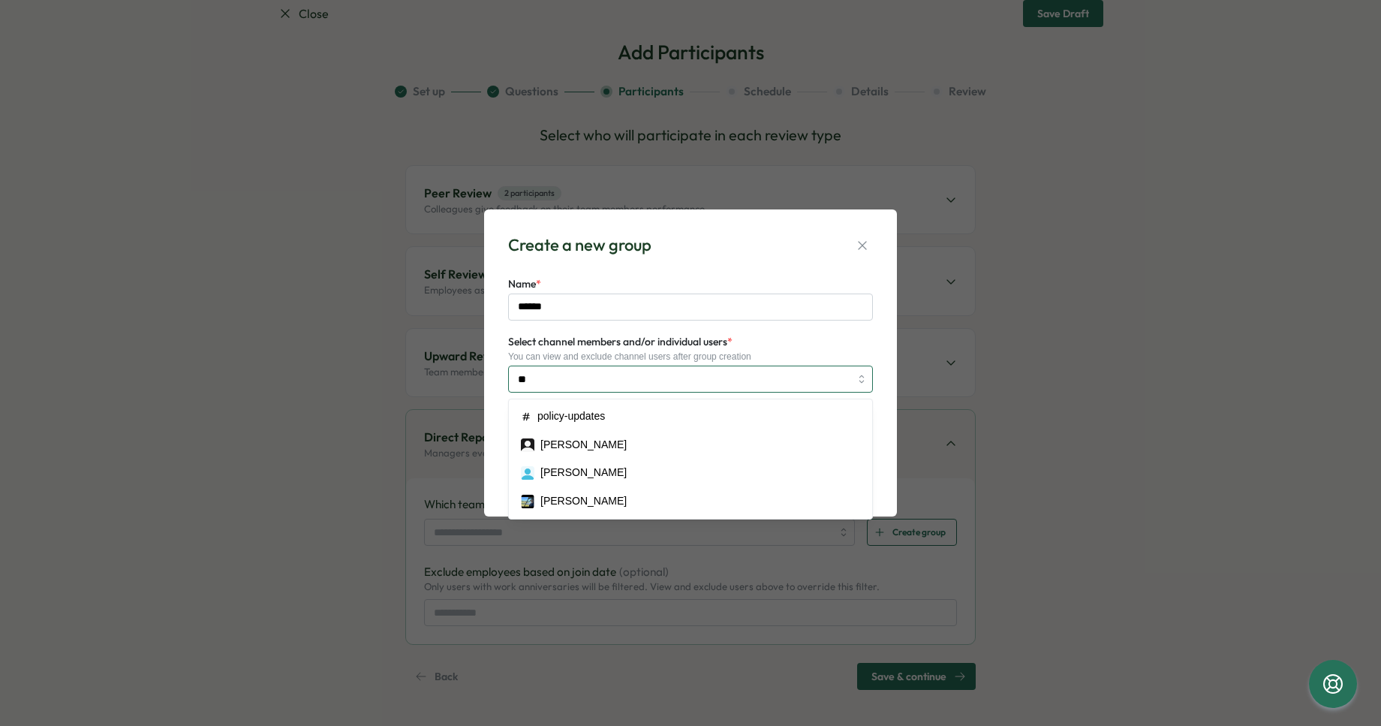
type input "*"
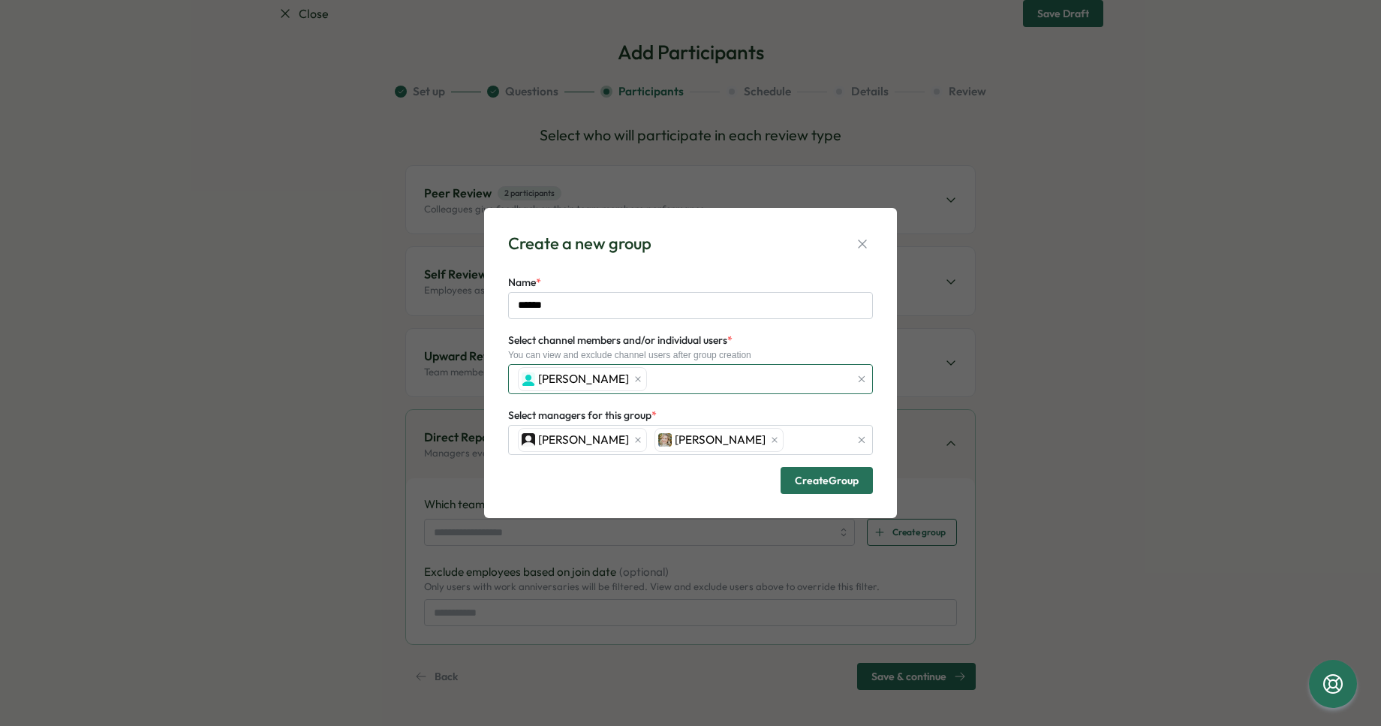
click at [660, 388] on div "Curtis Wilber" at bounding box center [682, 379] width 336 height 29
type input "****"
click at [824, 478] on span "Create Group" at bounding box center [827, 480] width 64 height 11
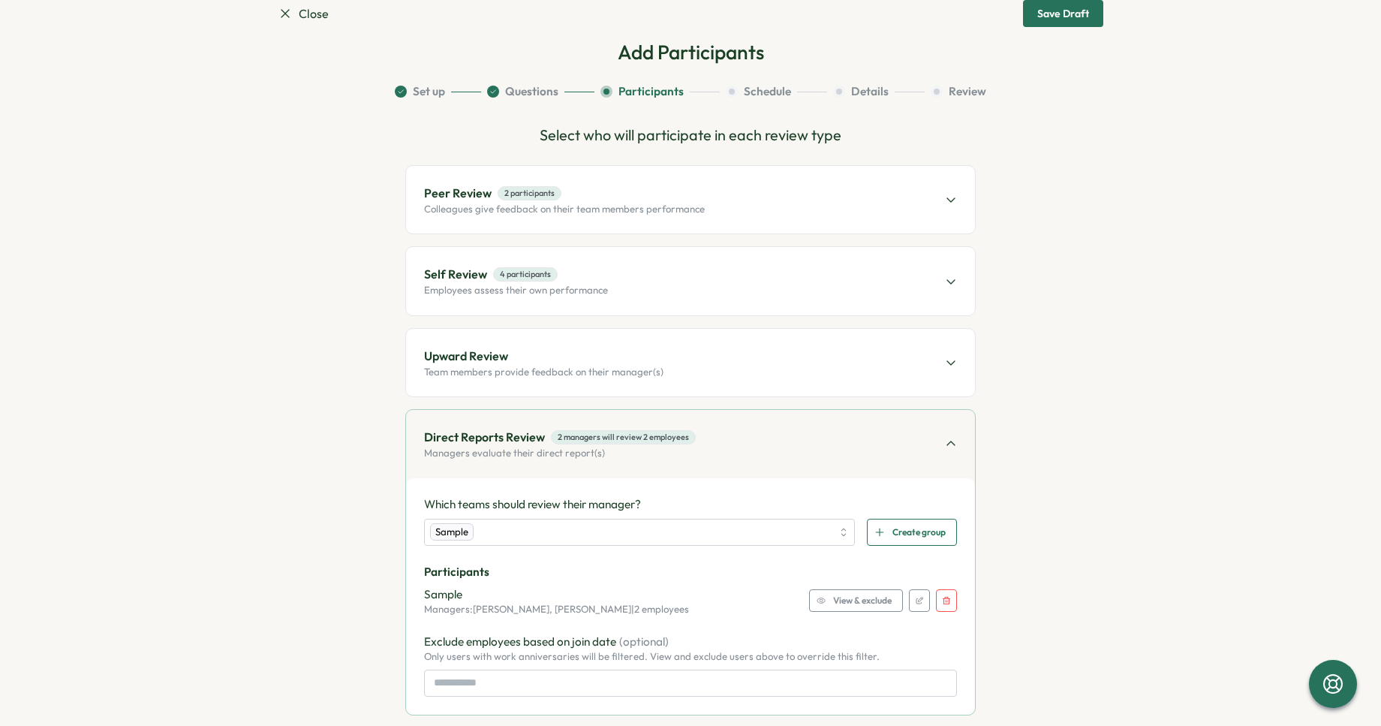
scroll to position [107, 0]
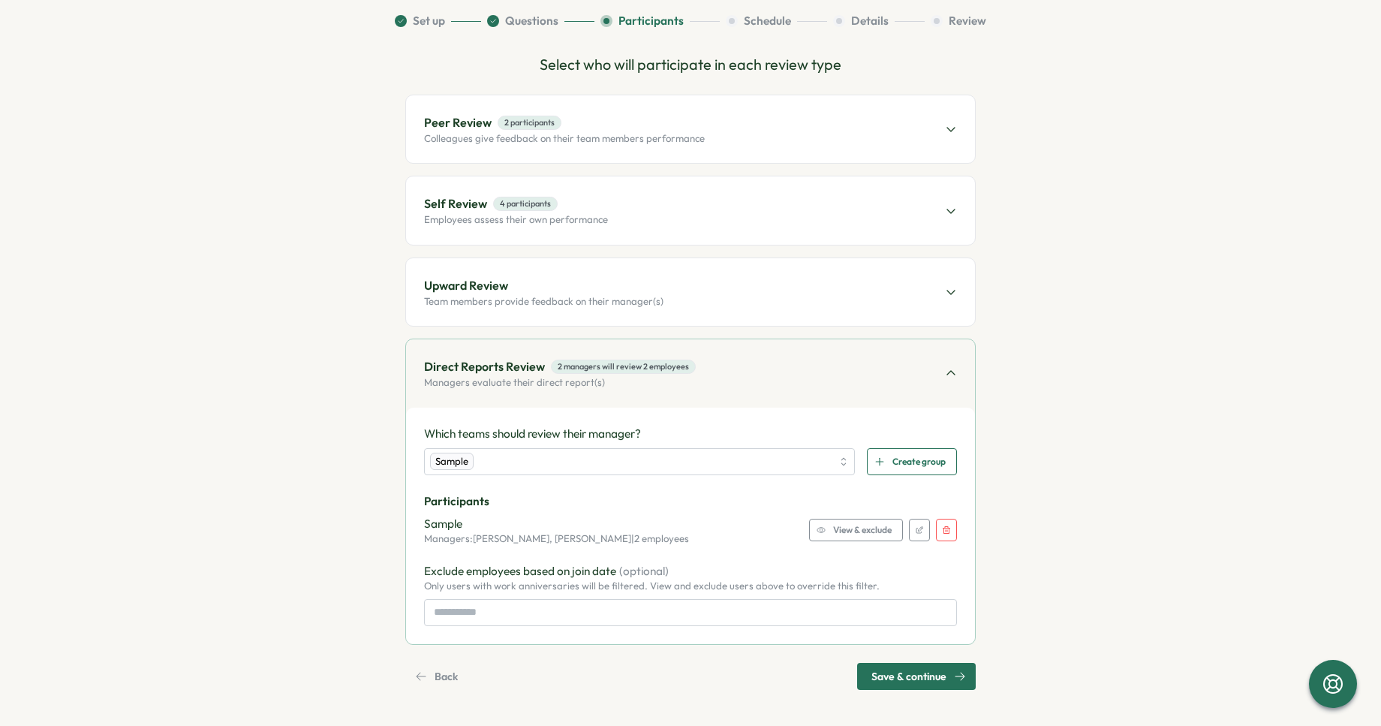
click at [874, 526] on span "View & exclude" at bounding box center [862, 530] width 59 height 21
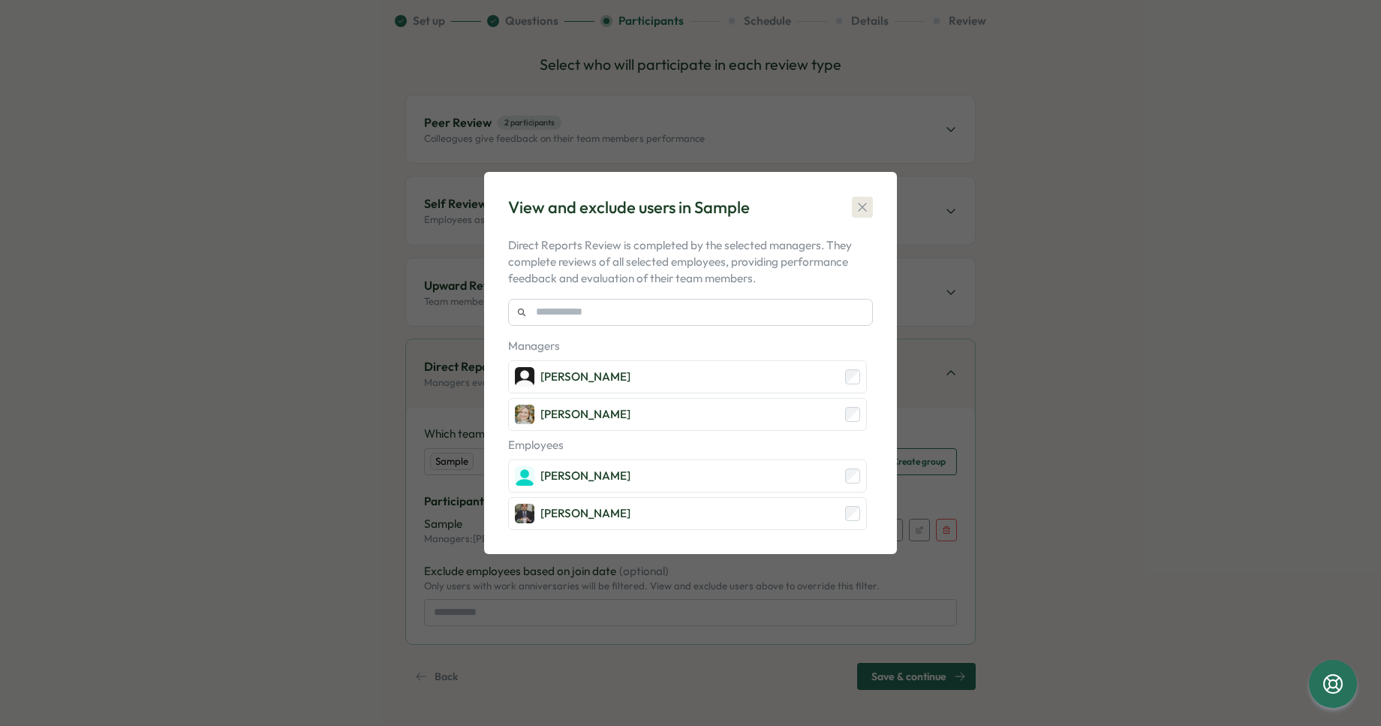
click at [867, 208] on icon "button" at bounding box center [862, 207] width 15 height 15
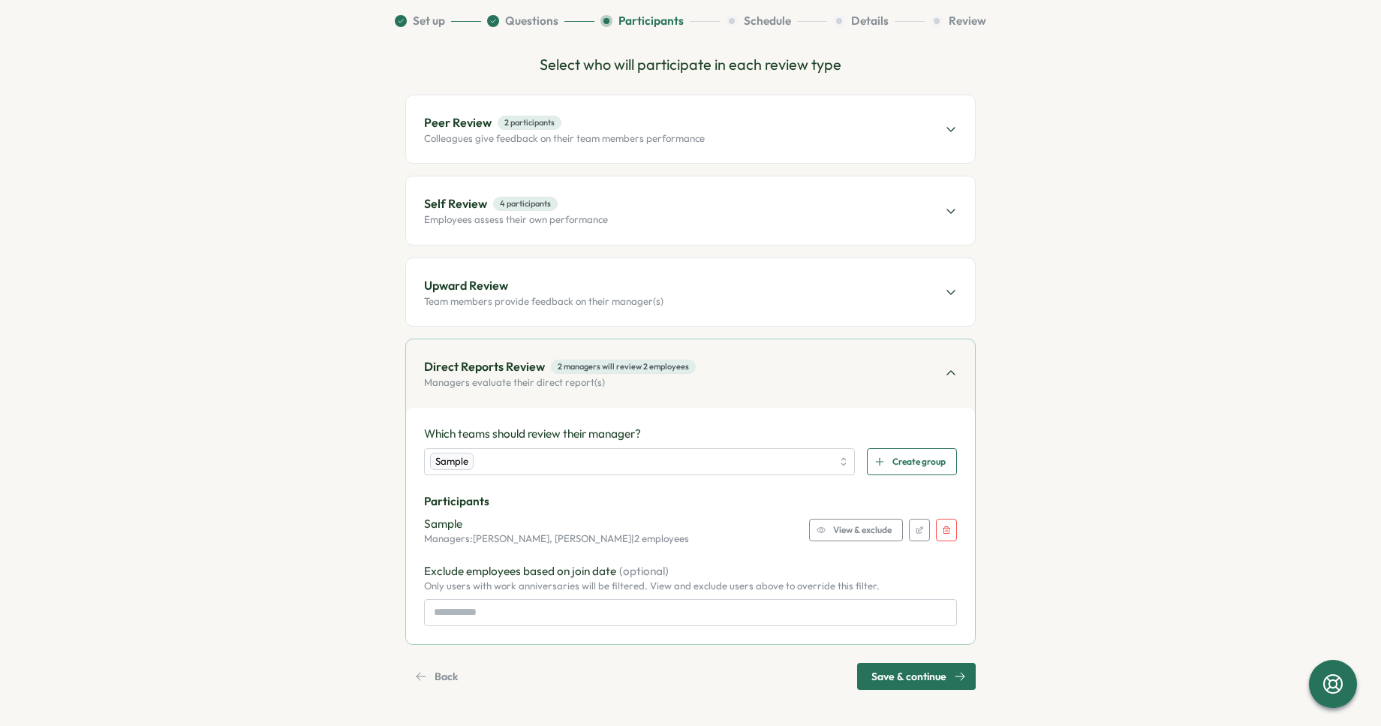
click at [896, 678] on span "Save & continue" at bounding box center [909, 677] width 75 height 26
click at [686, 305] on div "Upward Review Team members provide feedback on their manager(s)" at bounding box center [690, 292] width 569 height 68
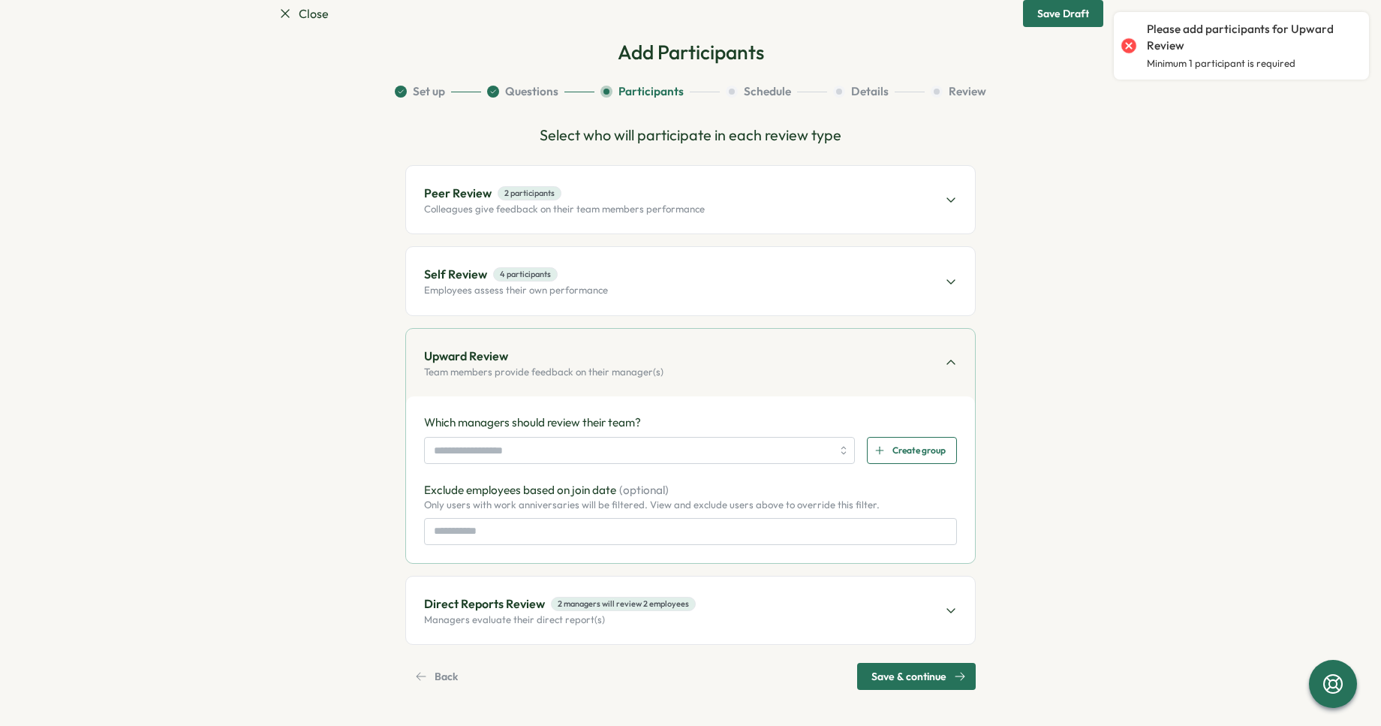
scroll to position [36, 0]
click at [894, 447] on span "Create group" at bounding box center [919, 451] width 53 height 26
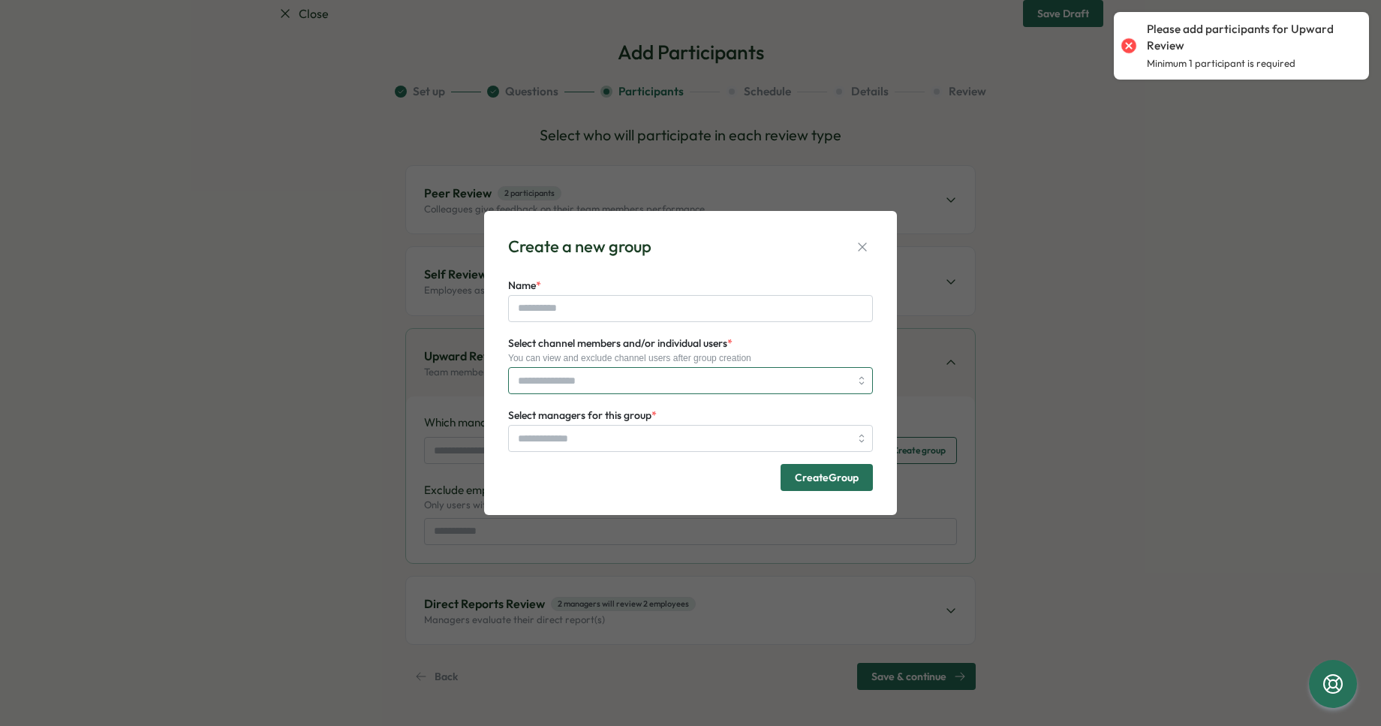
click at [638, 376] on input "Select channel members and/or individual users *" at bounding box center [684, 381] width 332 height 26
type input "*"
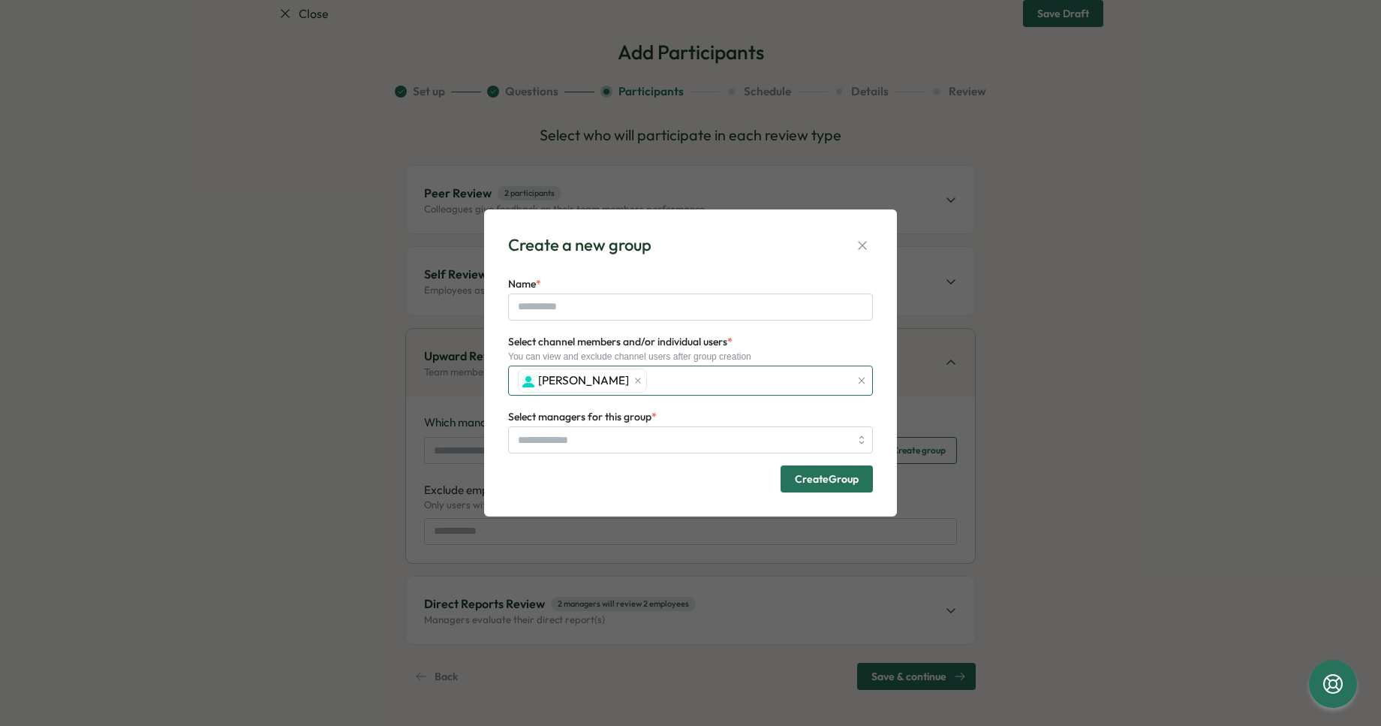
click at [664, 383] on div "Curtis Wilber" at bounding box center [682, 380] width 336 height 29
type input "***"
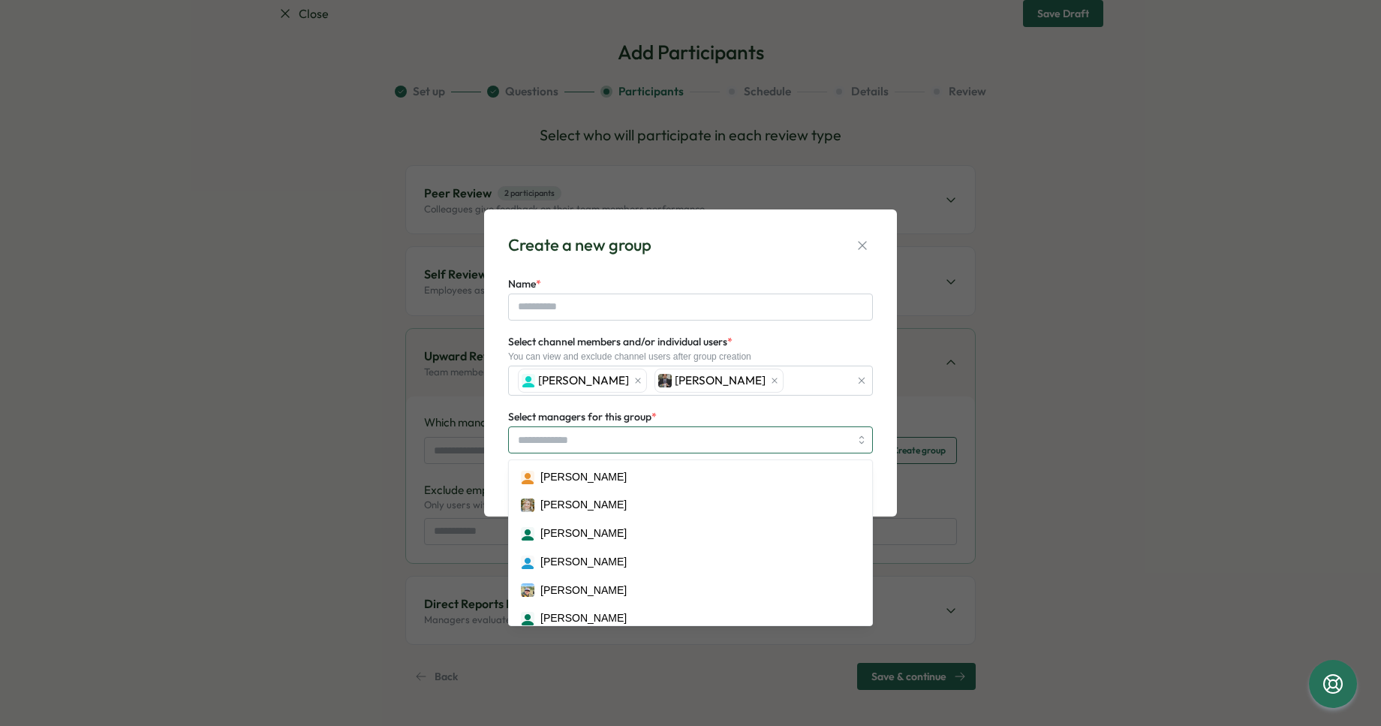
click at [608, 441] on input "Select managers for this group *" at bounding box center [684, 440] width 332 height 26
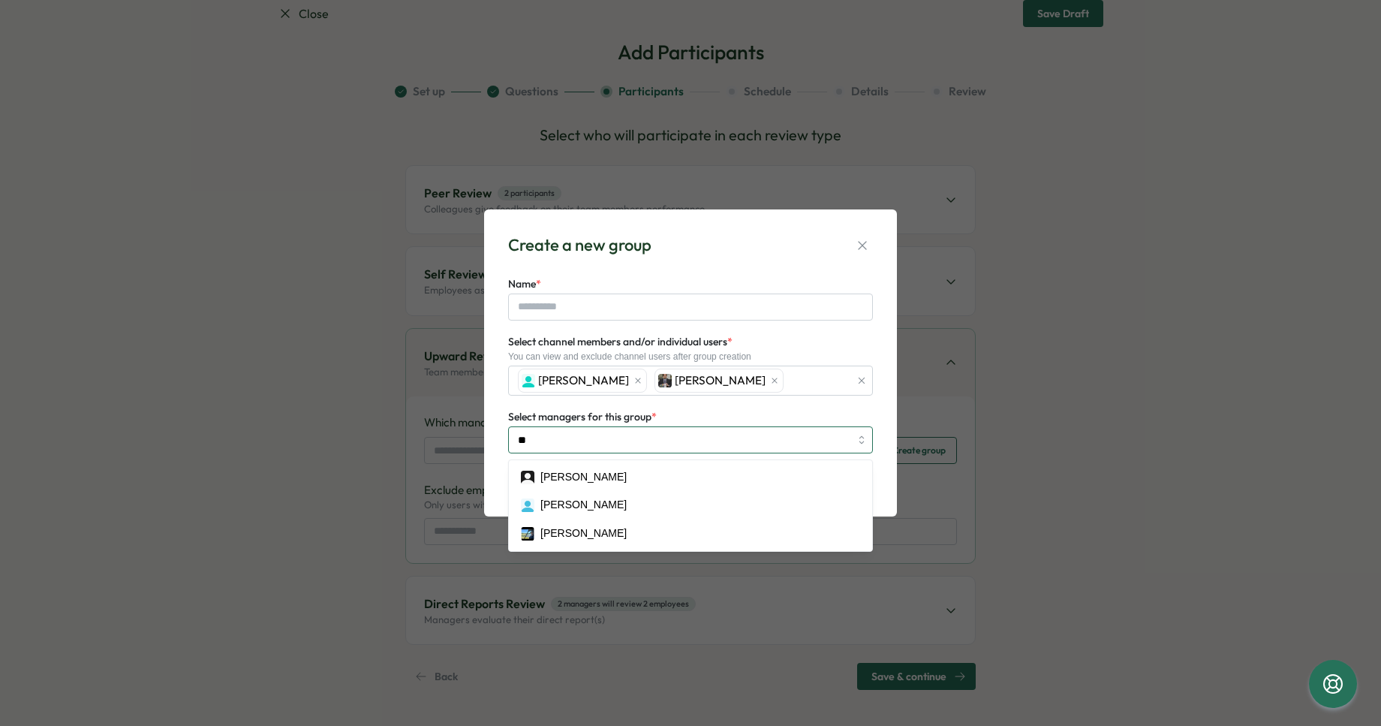
type input "***"
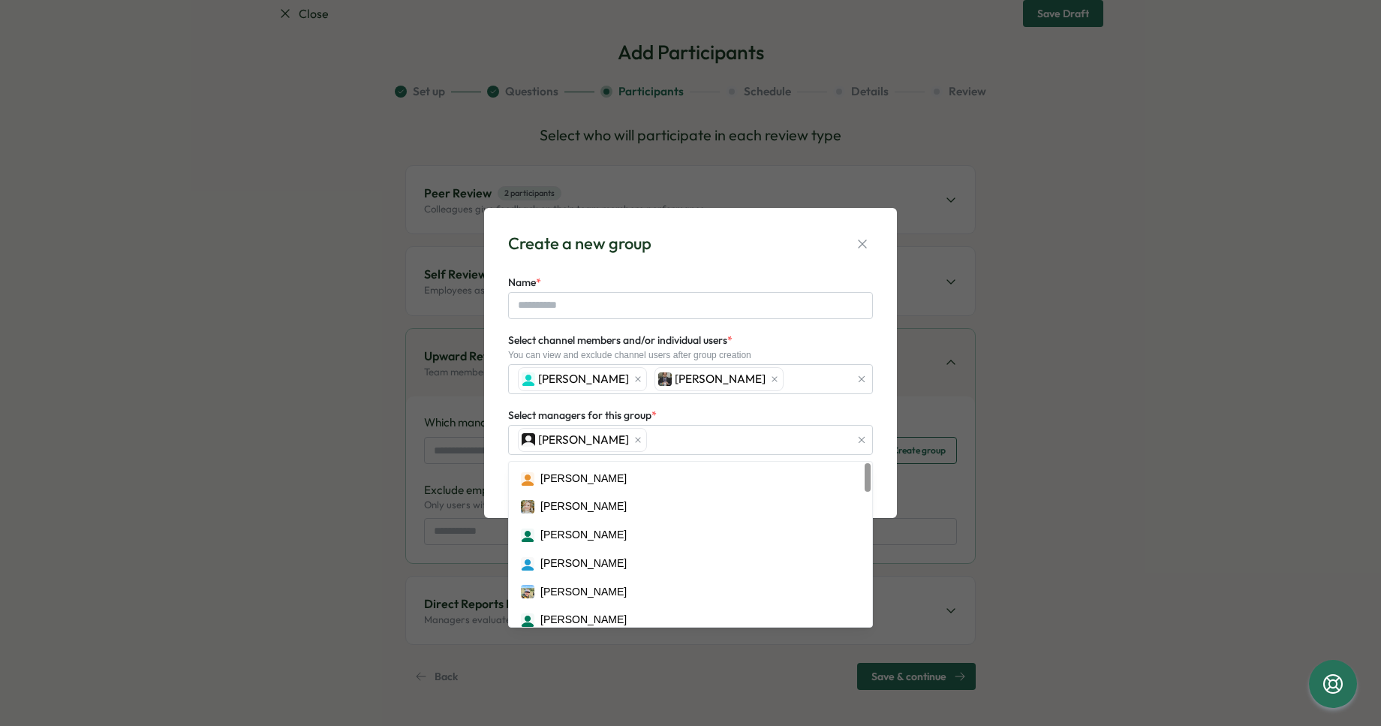
click at [806, 420] on div "Select managers for this group * Daniel Buzalsky Alex Wiganowsky Alison Plummer…" at bounding box center [690, 430] width 365 height 49
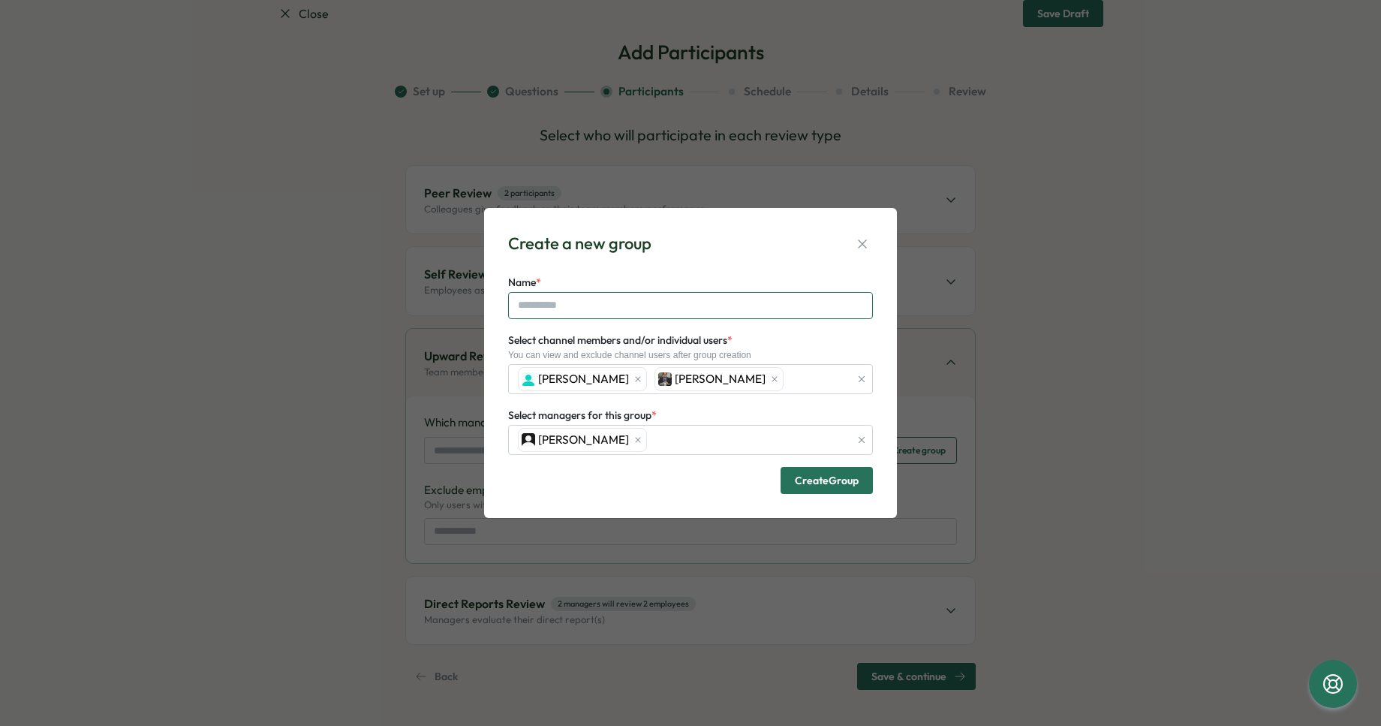
click at [650, 312] on input "Name *" at bounding box center [690, 305] width 365 height 27
type input "******"
click at [803, 471] on span "Create Group" at bounding box center [827, 481] width 64 height 26
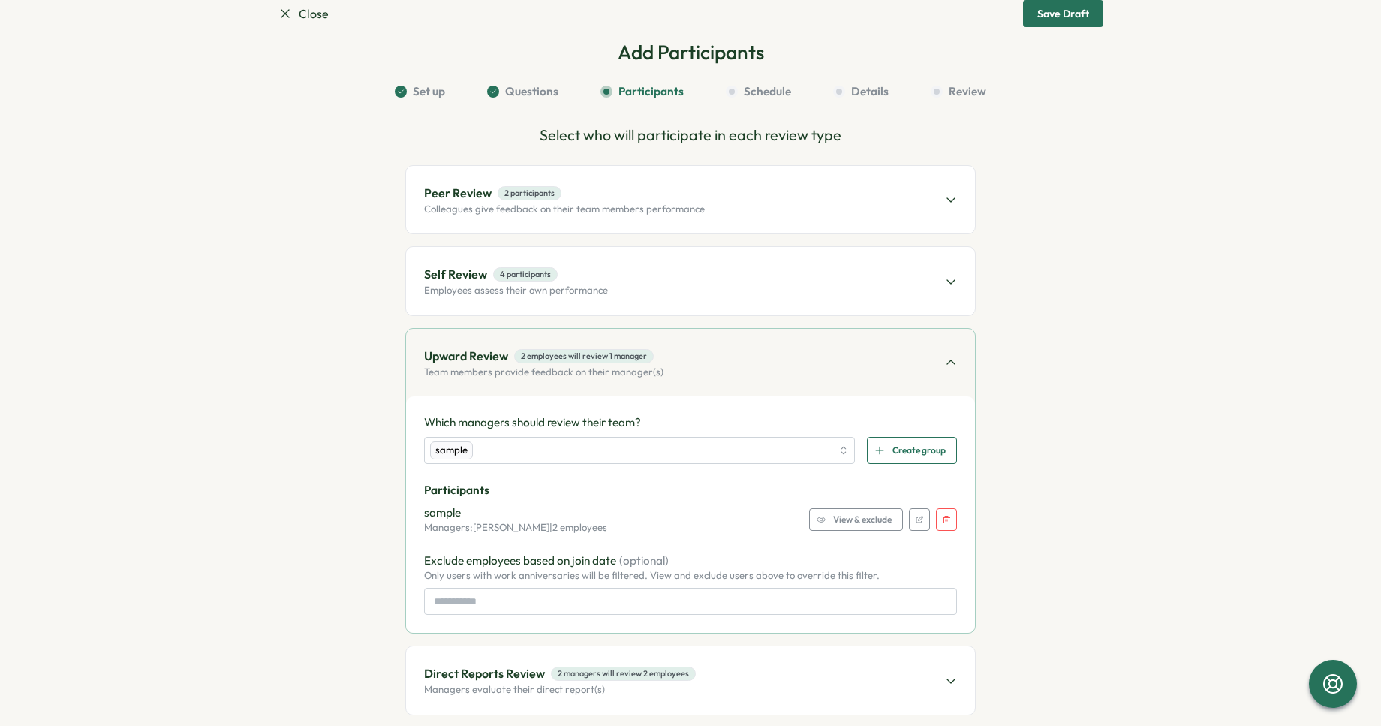
scroll to position [107, 0]
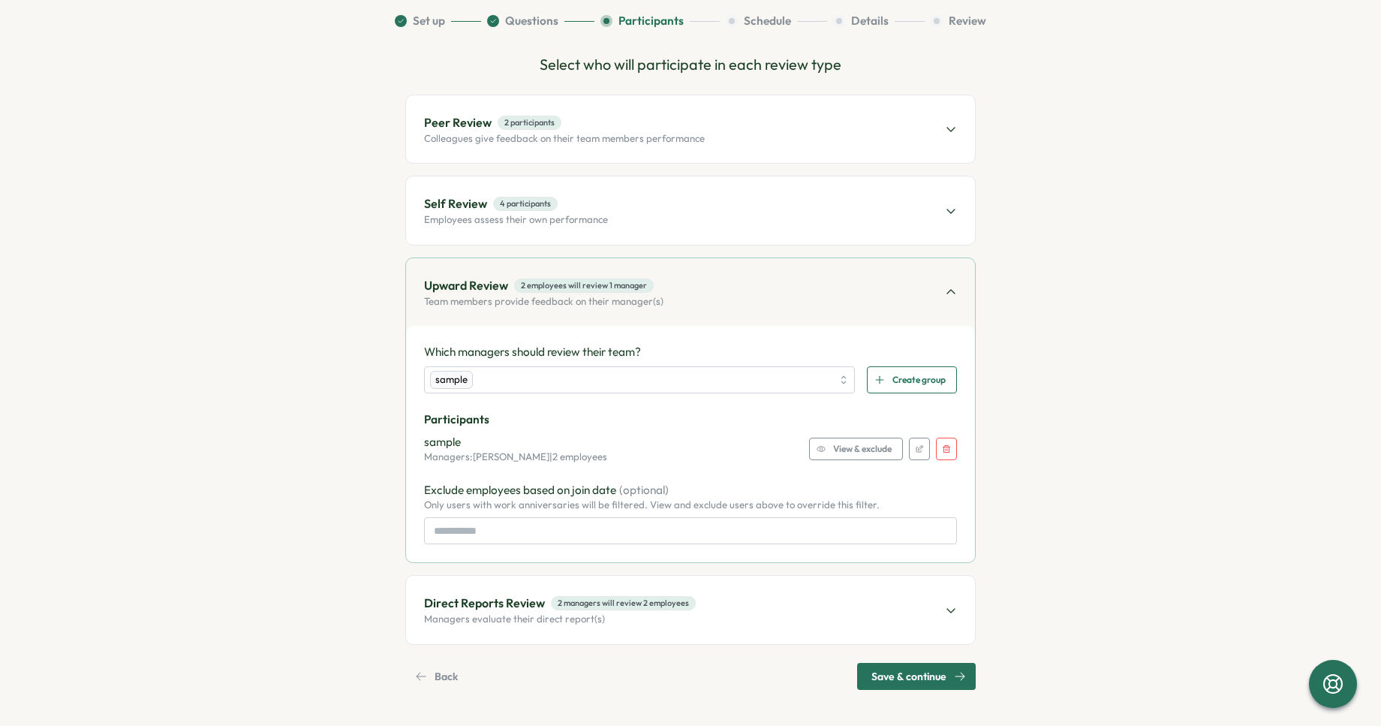
click at [891, 676] on span "Save & continue" at bounding box center [909, 677] width 75 height 26
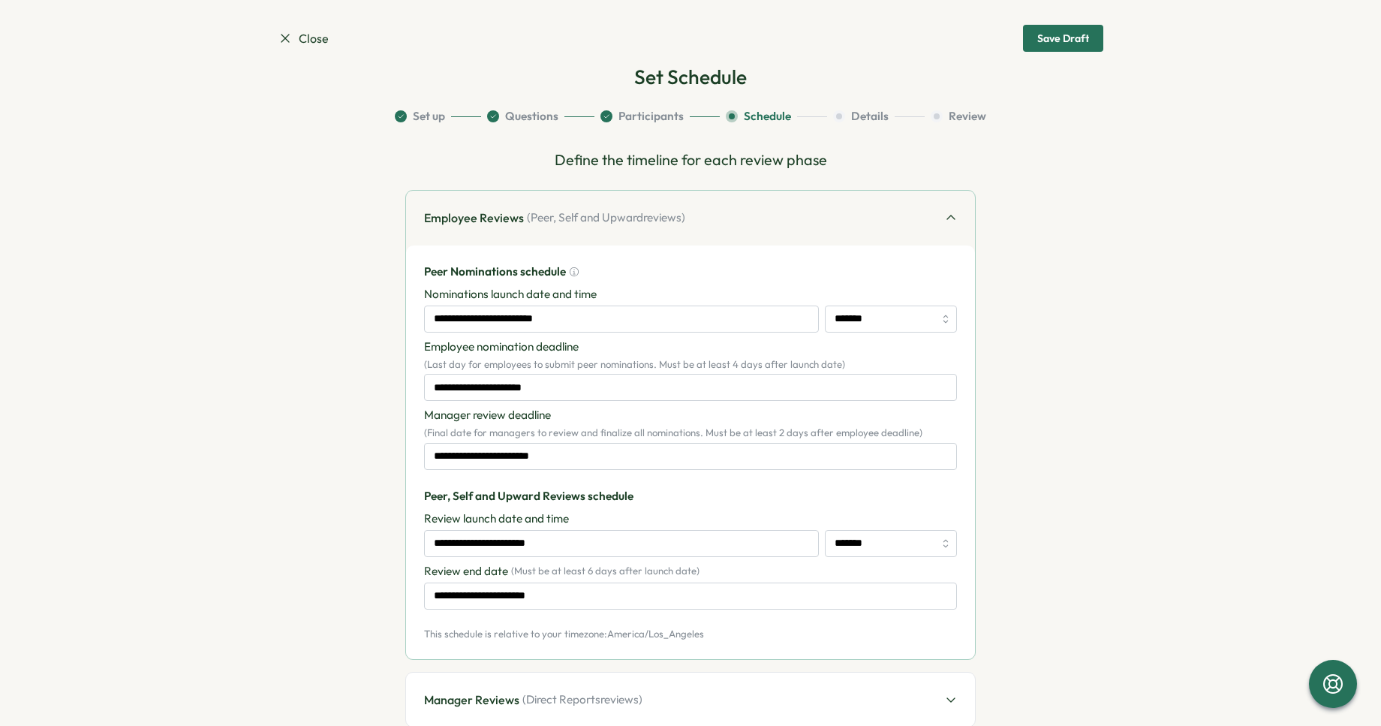
scroll to position [0, 0]
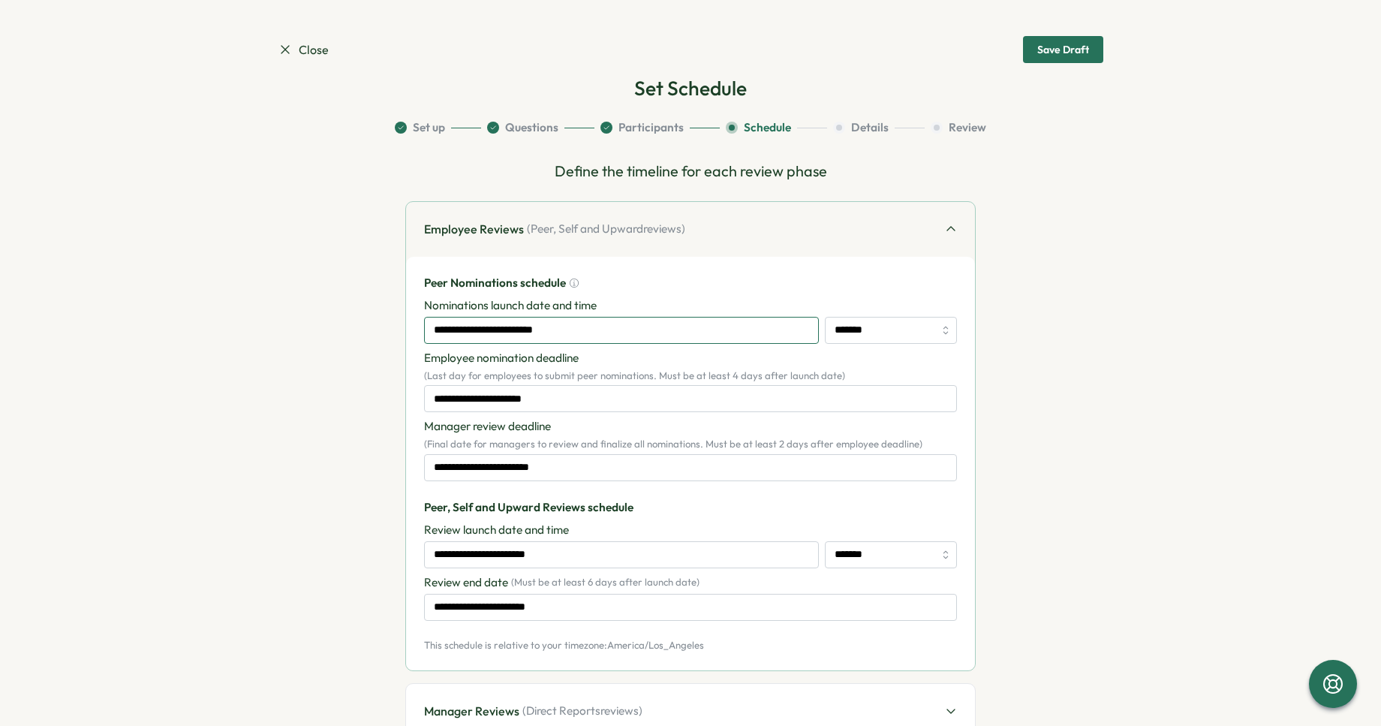
click at [594, 327] on input "**********" at bounding box center [621, 330] width 395 height 27
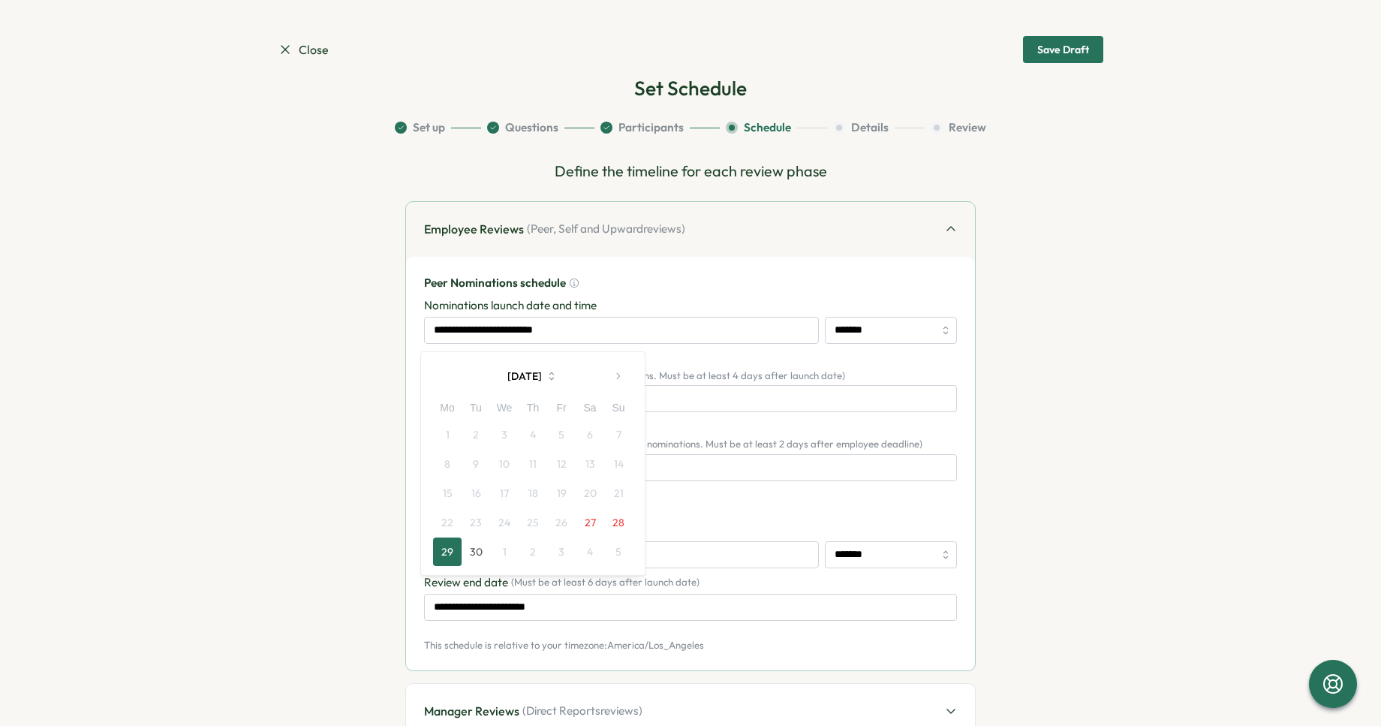
click at [643, 285] on div "Peer Nominations schedule" at bounding box center [690, 283] width 533 height 17
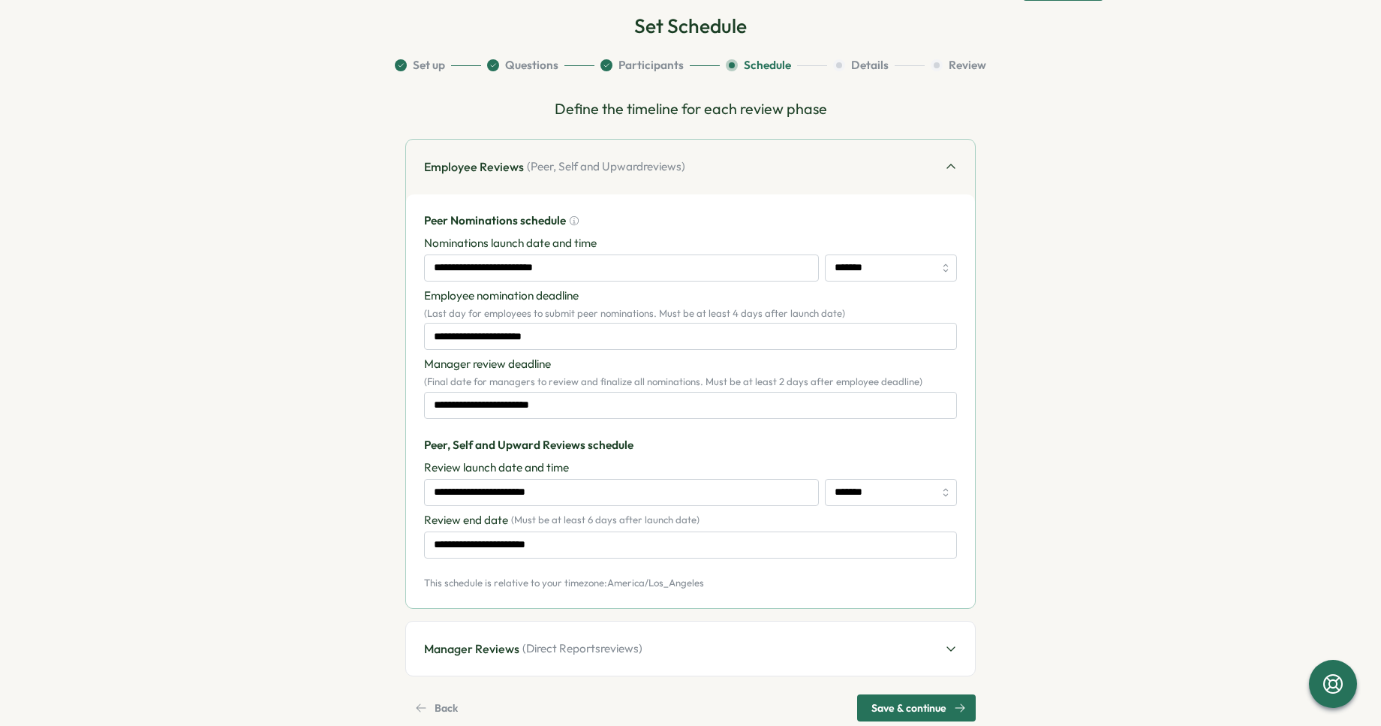
scroll to position [94, 0]
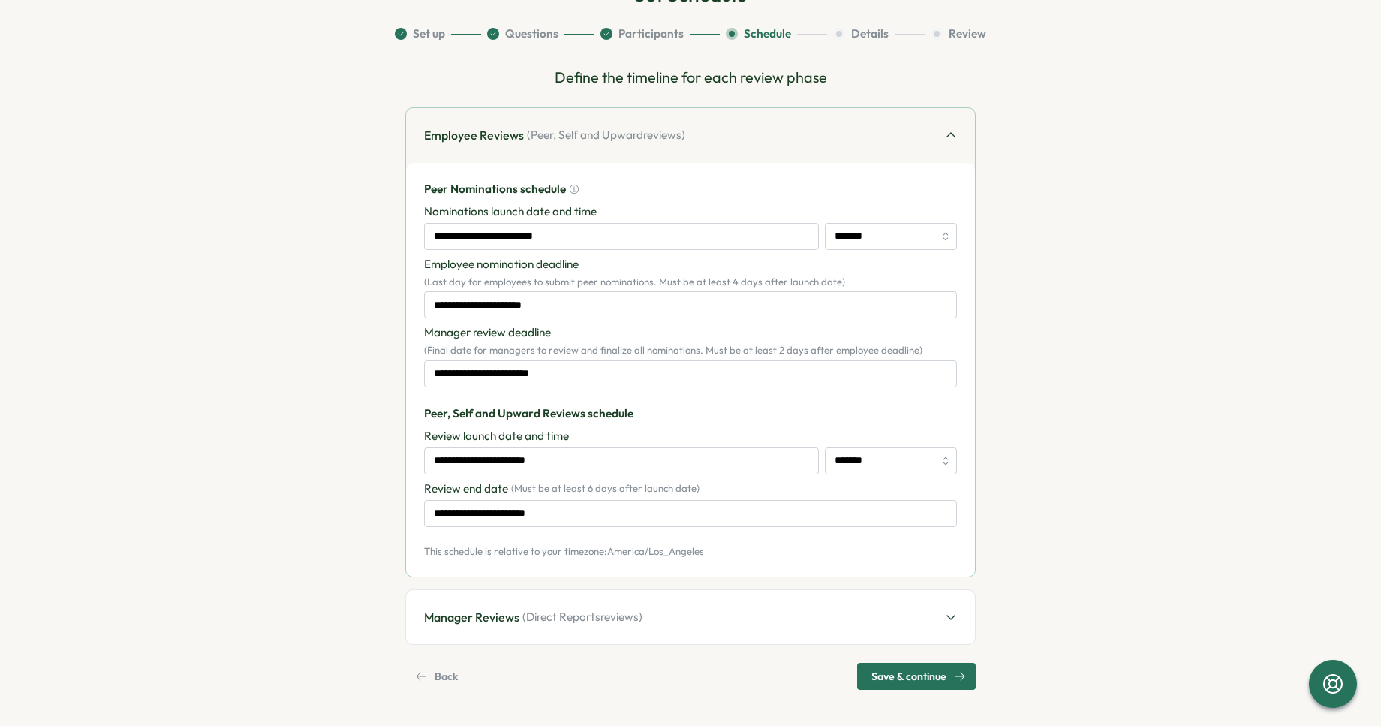
click at [587, 615] on span "( Direct Reports reviews)" at bounding box center [583, 617] width 120 height 17
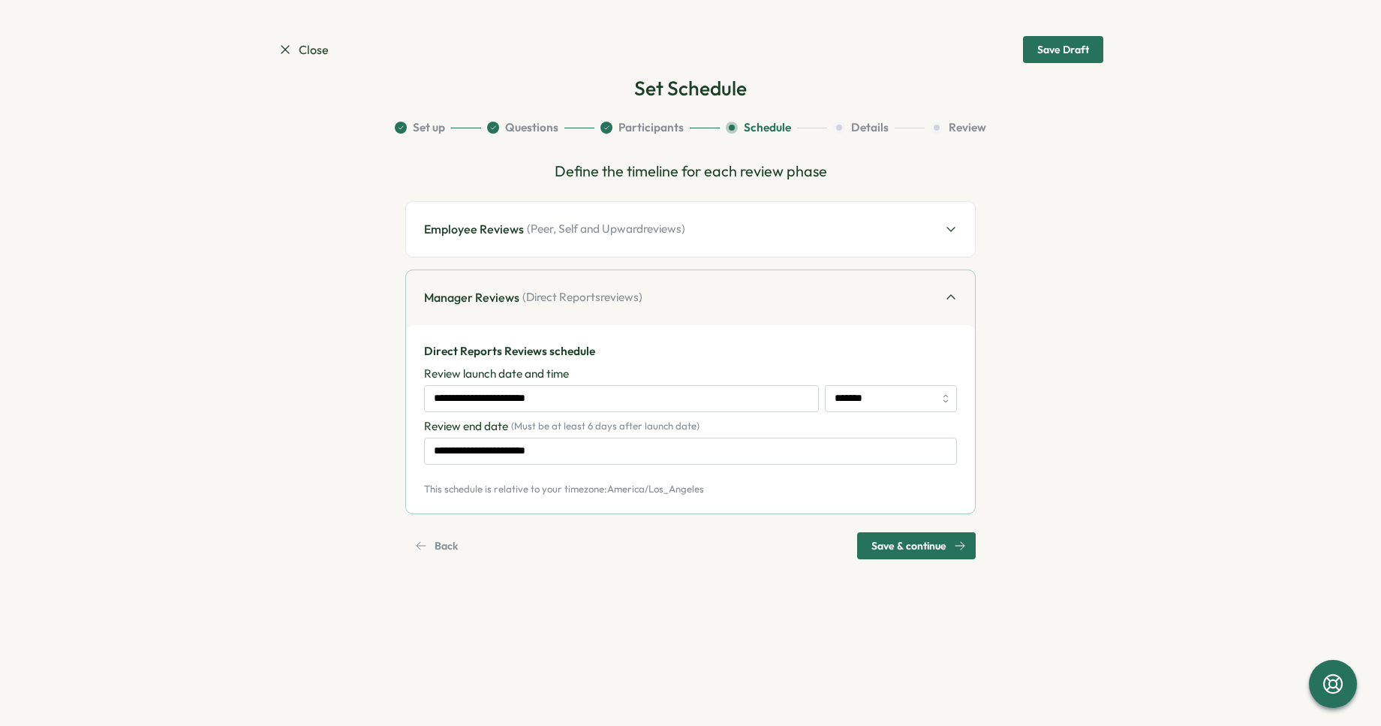
click at [649, 296] on div "Manager Reviews ( Direct Reports reviews)" at bounding box center [690, 297] width 569 height 55
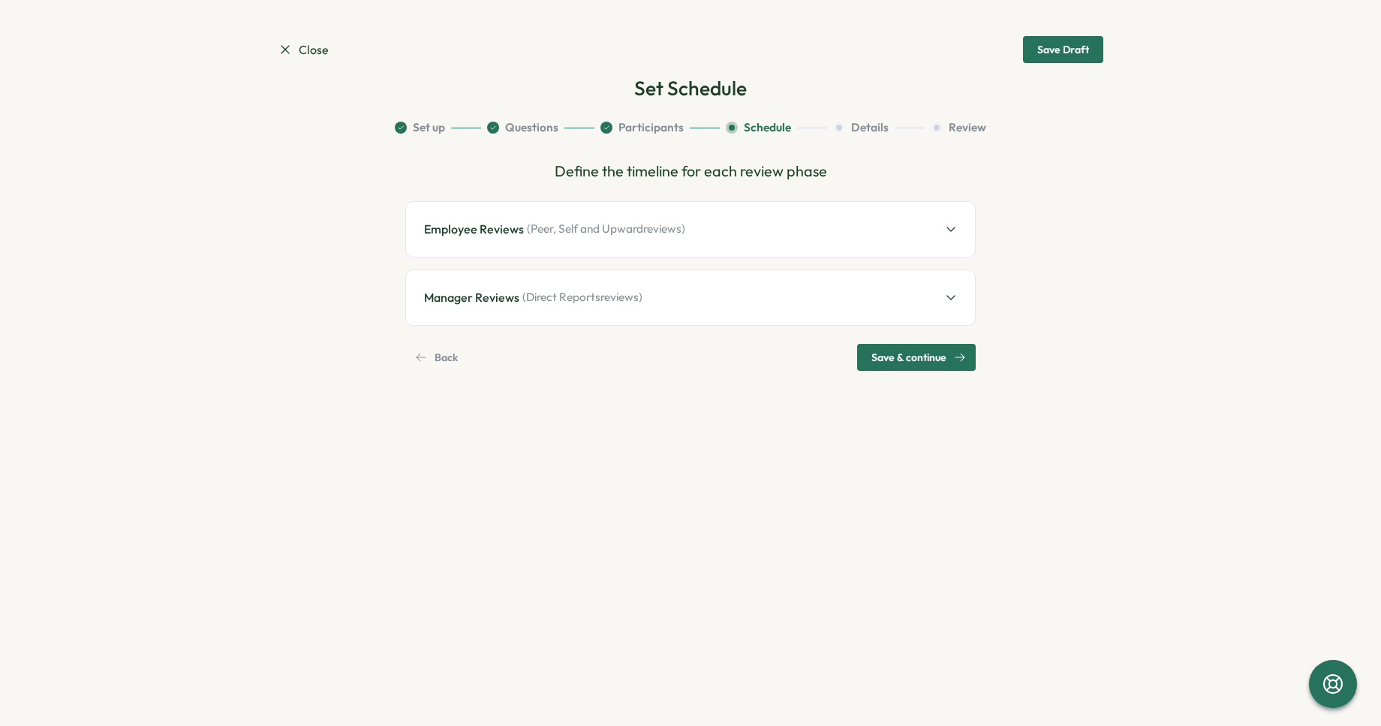
click at [695, 233] on div "Employee Reviews ( Peer, Self and Upward reviews)" at bounding box center [690, 229] width 569 height 55
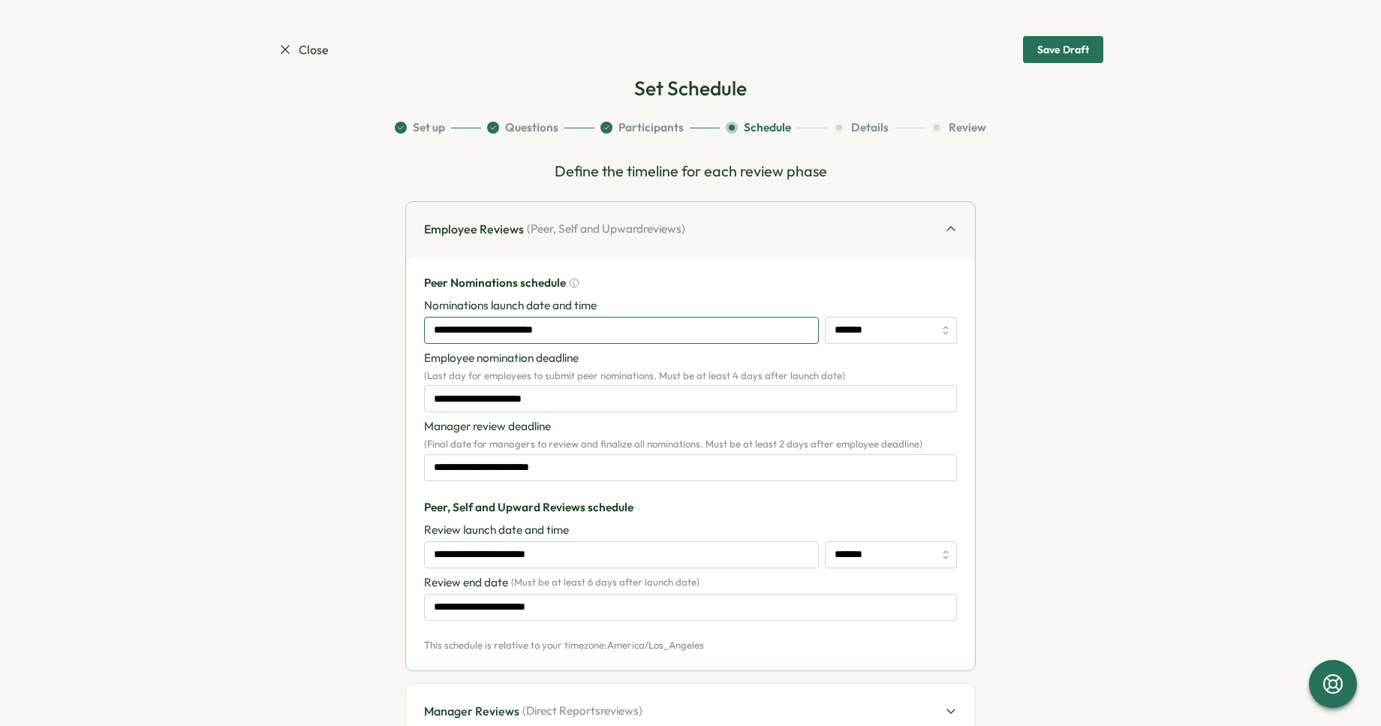
click at [602, 330] on input "**********" at bounding box center [621, 330] width 395 height 27
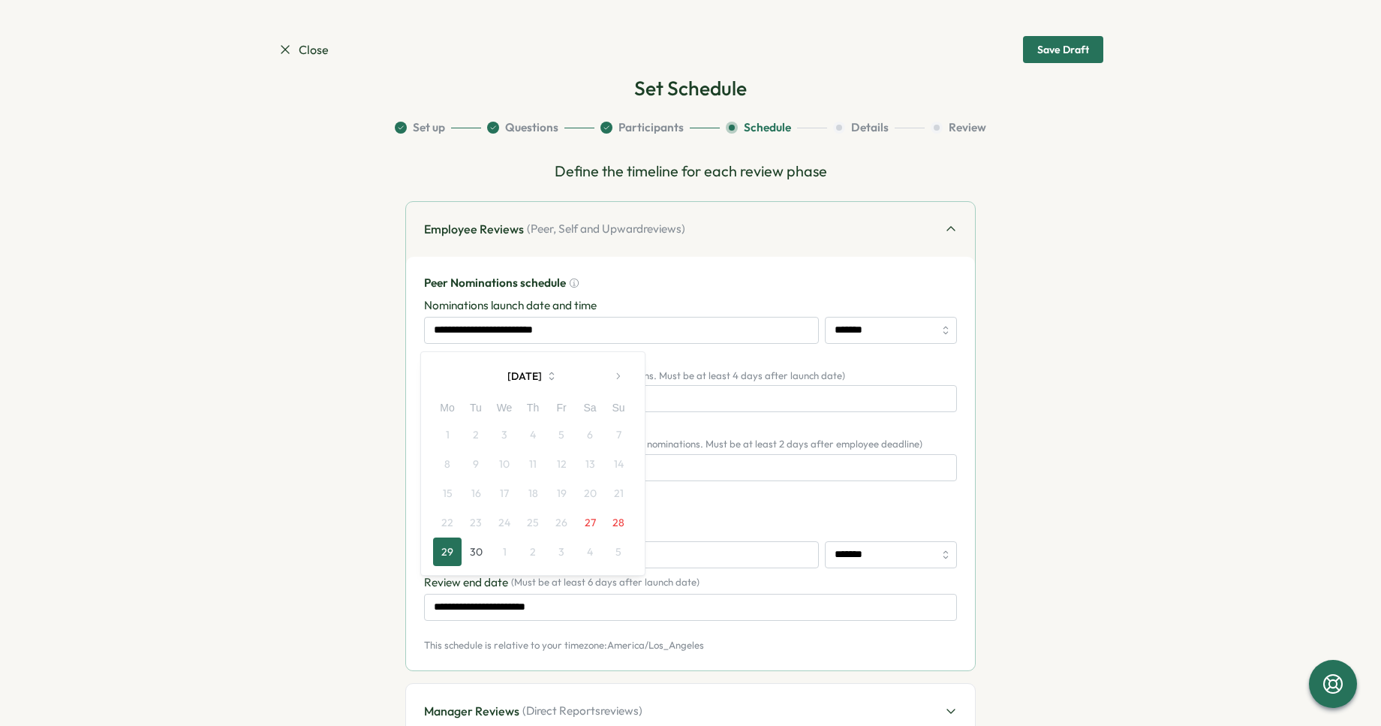
click at [567, 522] on td "26" at bounding box center [561, 522] width 29 height 29
click at [566, 522] on td "26" at bounding box center [561, 522] width 29 height 29
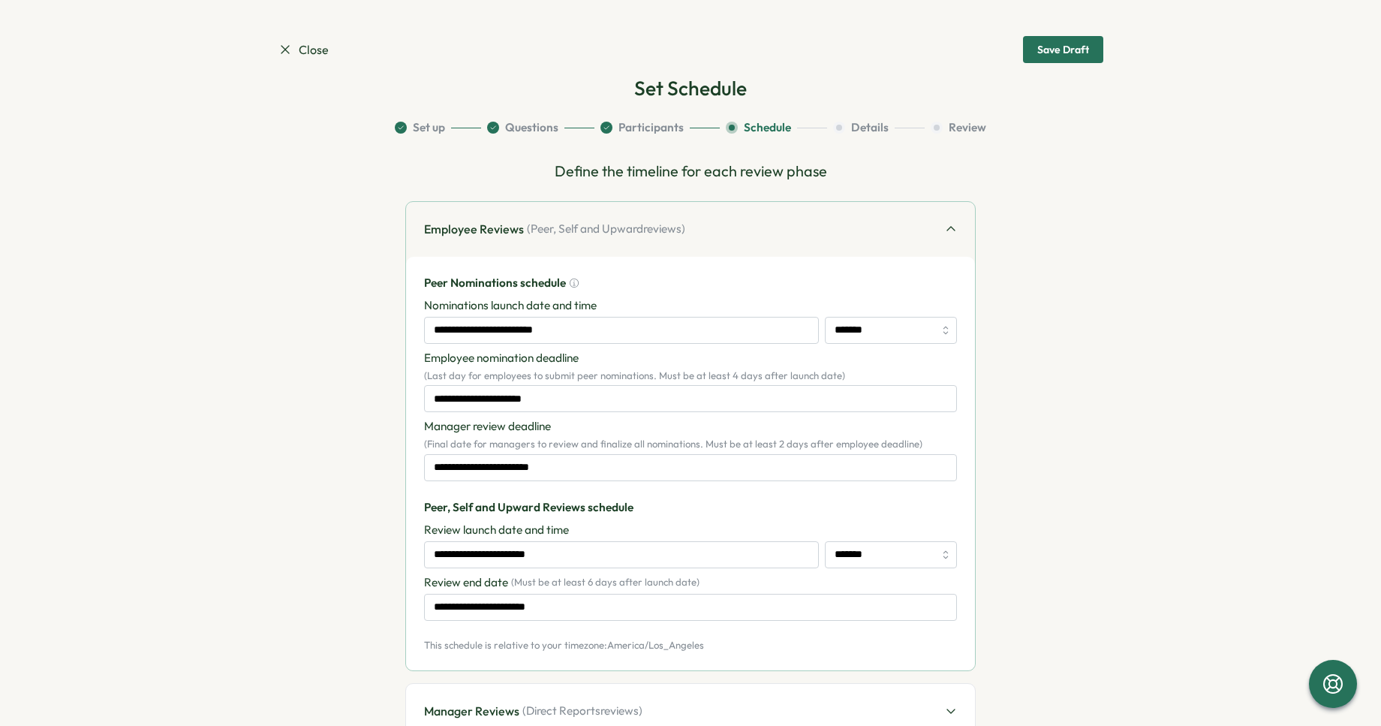
click at [794, 296] on div "**********" at bounding box center [690, 378] width 533 height 206
click at [851, 324] on input "*******" at bounding box center [891, 330] width 132 height 27
click at [625, 338] on input "**********" at bounding box center [621, 330] width 395 height 27
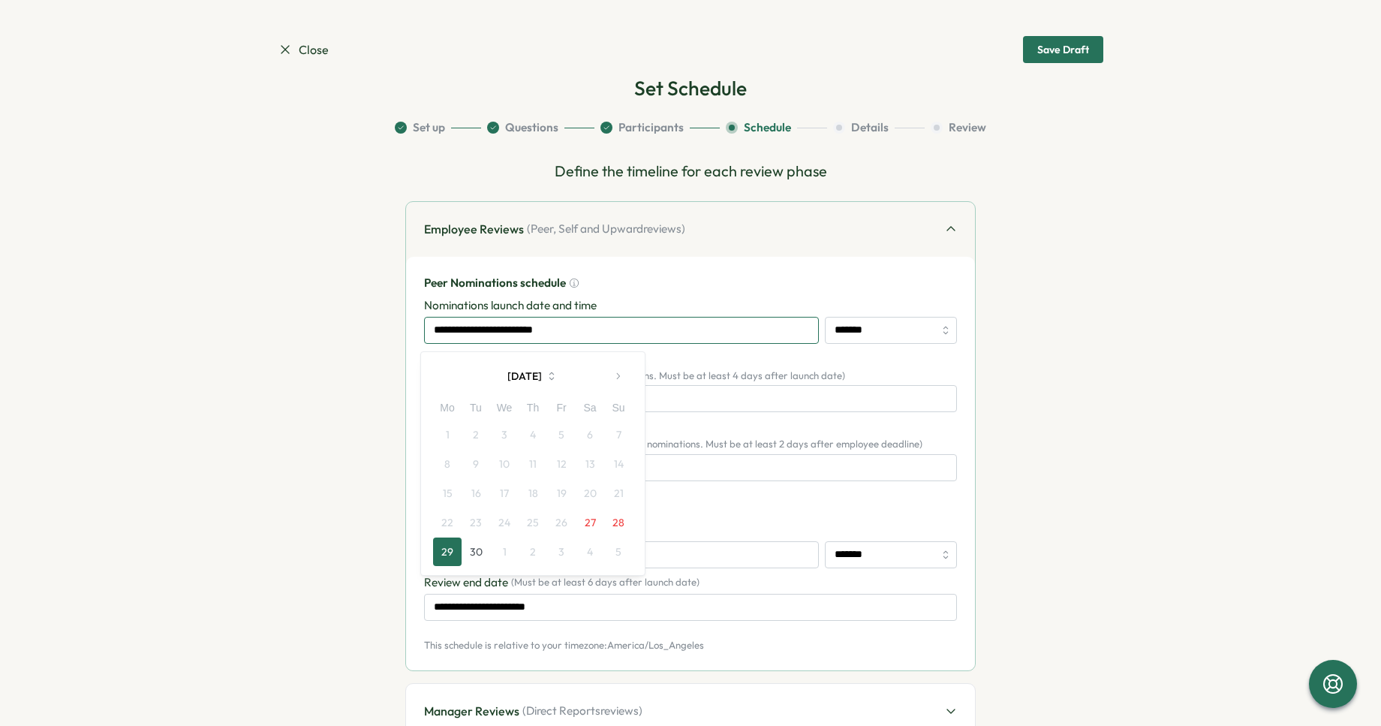
click at [625, 338] on input "**********" at bounding box center [621, 330] width 395 height 27
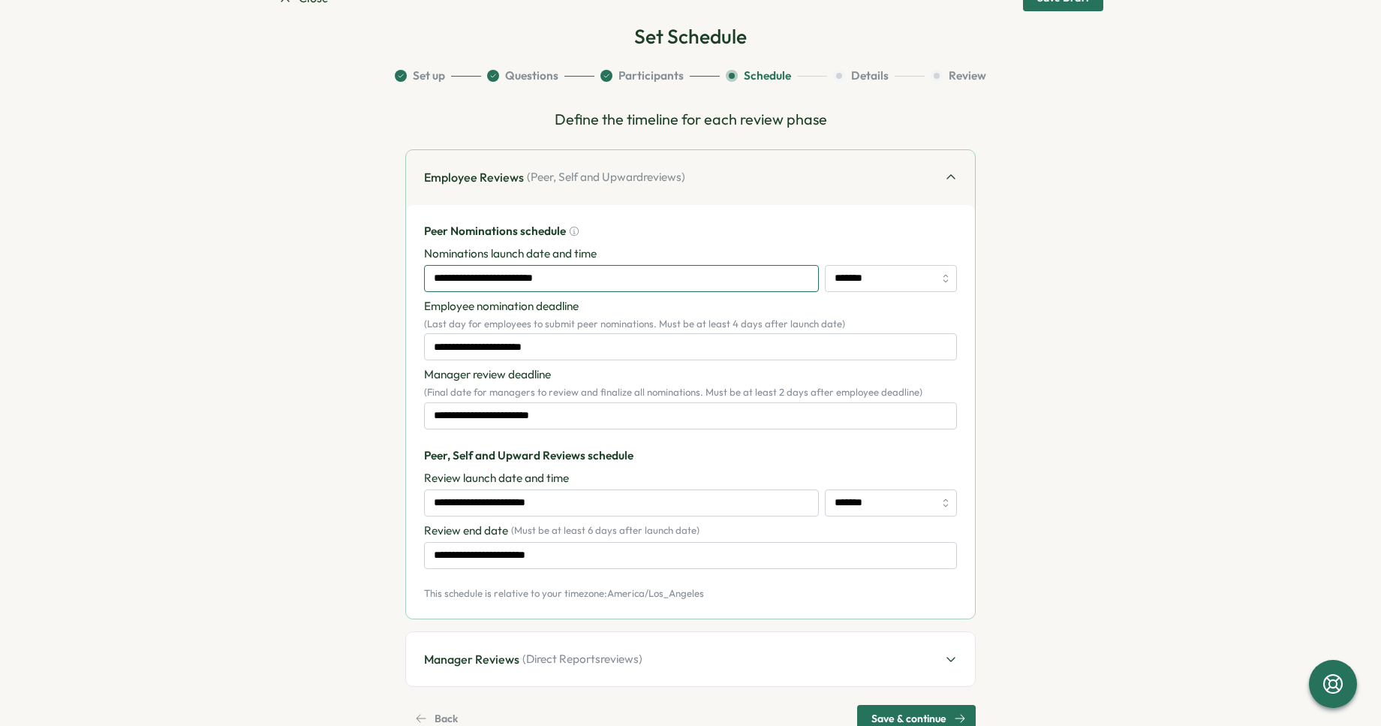
scroll to position [53, 0]
click at [551, 276] on input "**********" at bounding box center [621, 277] width 395 height 27
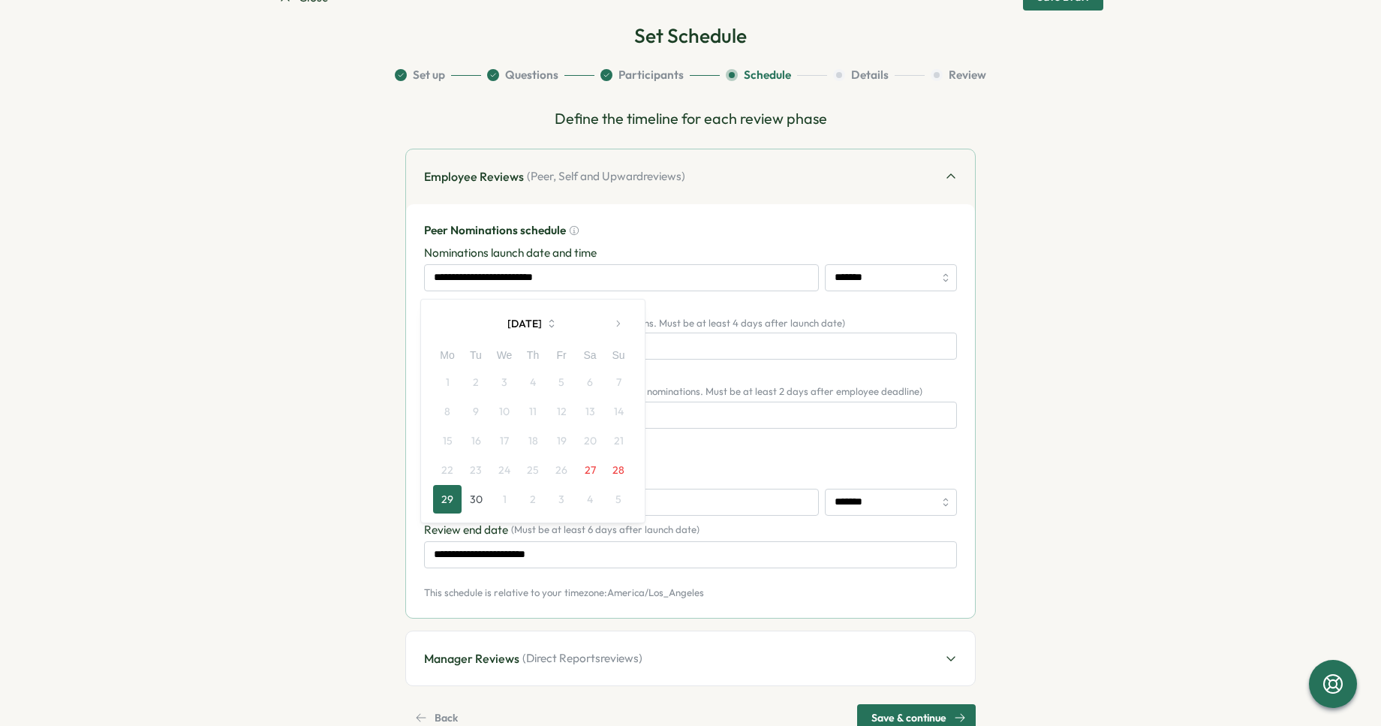
click at [564, 466] on td "26" at bounding box center [561, 470] width 29 height 29
click at [671, 231] on div "Peer Nominations schedule" at bounding box center [690, 230] width 533 height 17
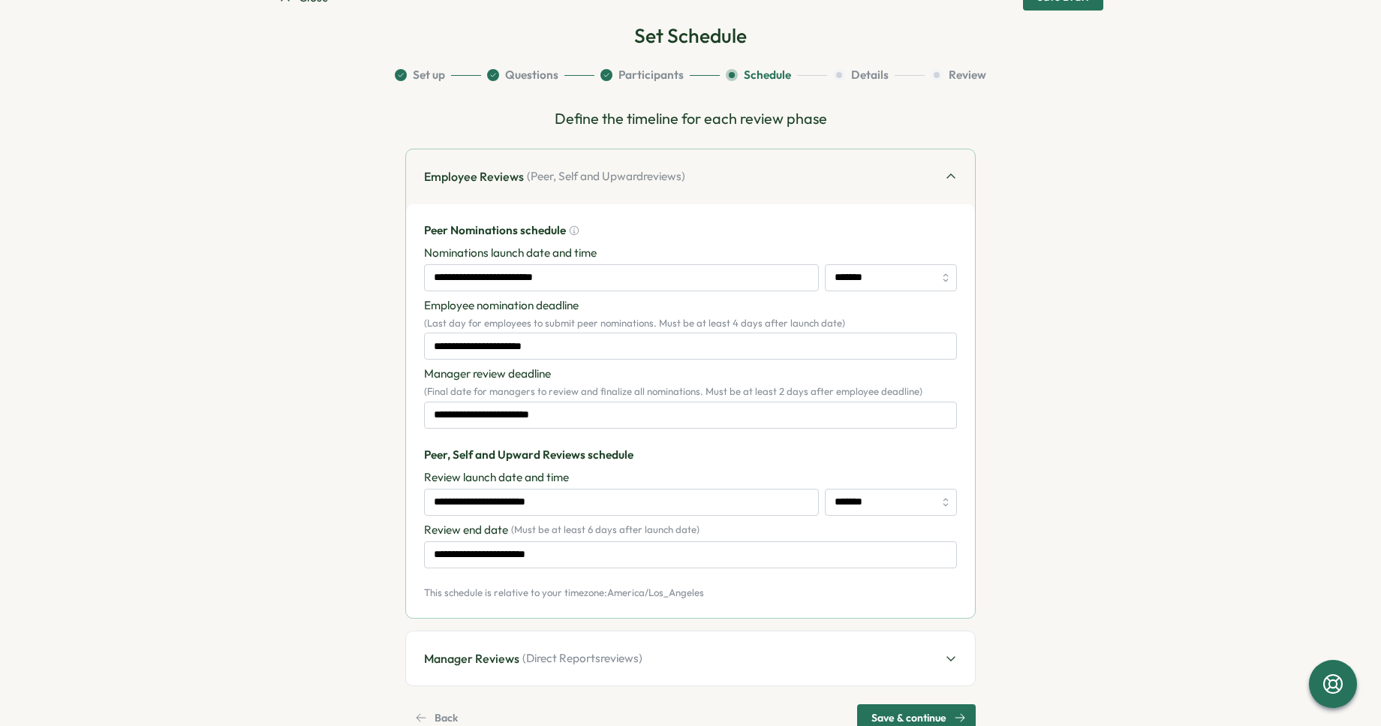
click at [569, 230] on icon at bounding box center [574, 230] width 11 height 11
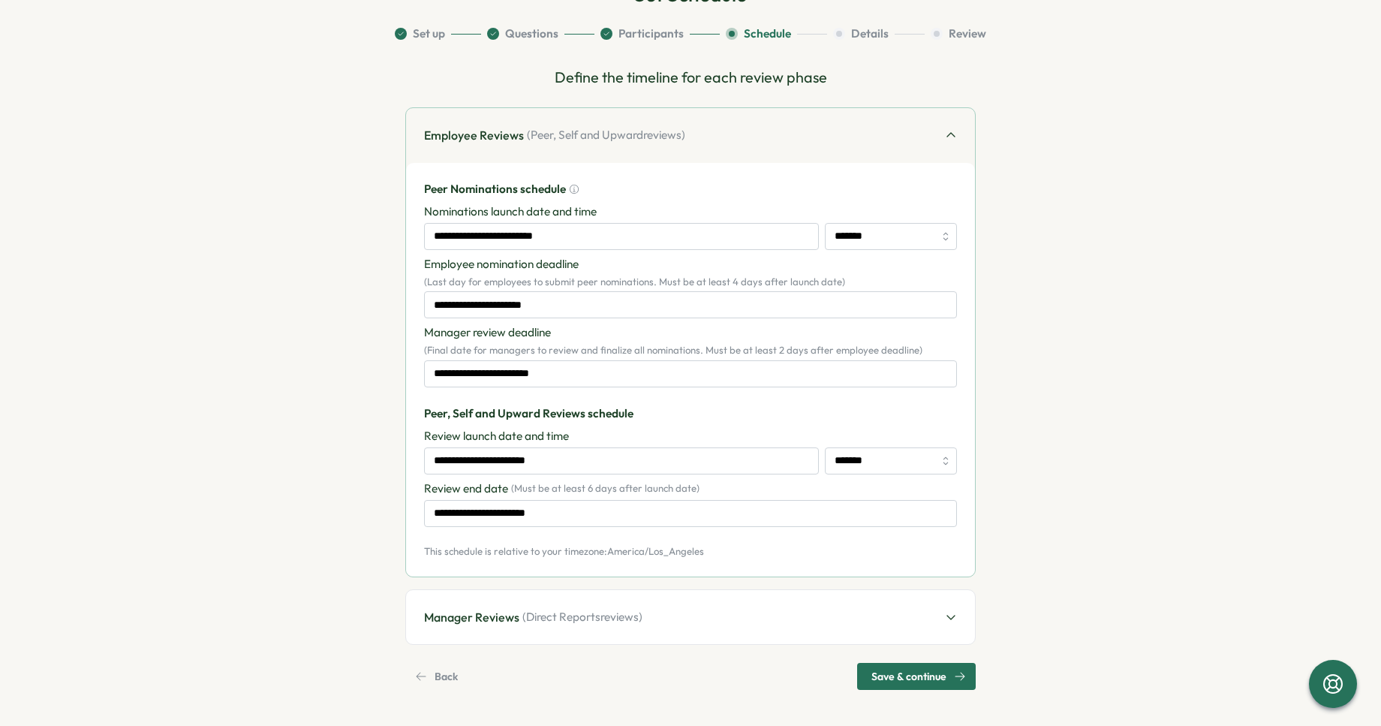
click at [471, 669] on div "Back Save & continue" at bounding box center [690, 676] width 571 height 27
click at [444, 674] on span "Back" at bounding box center [446, 677] width 23 height 26
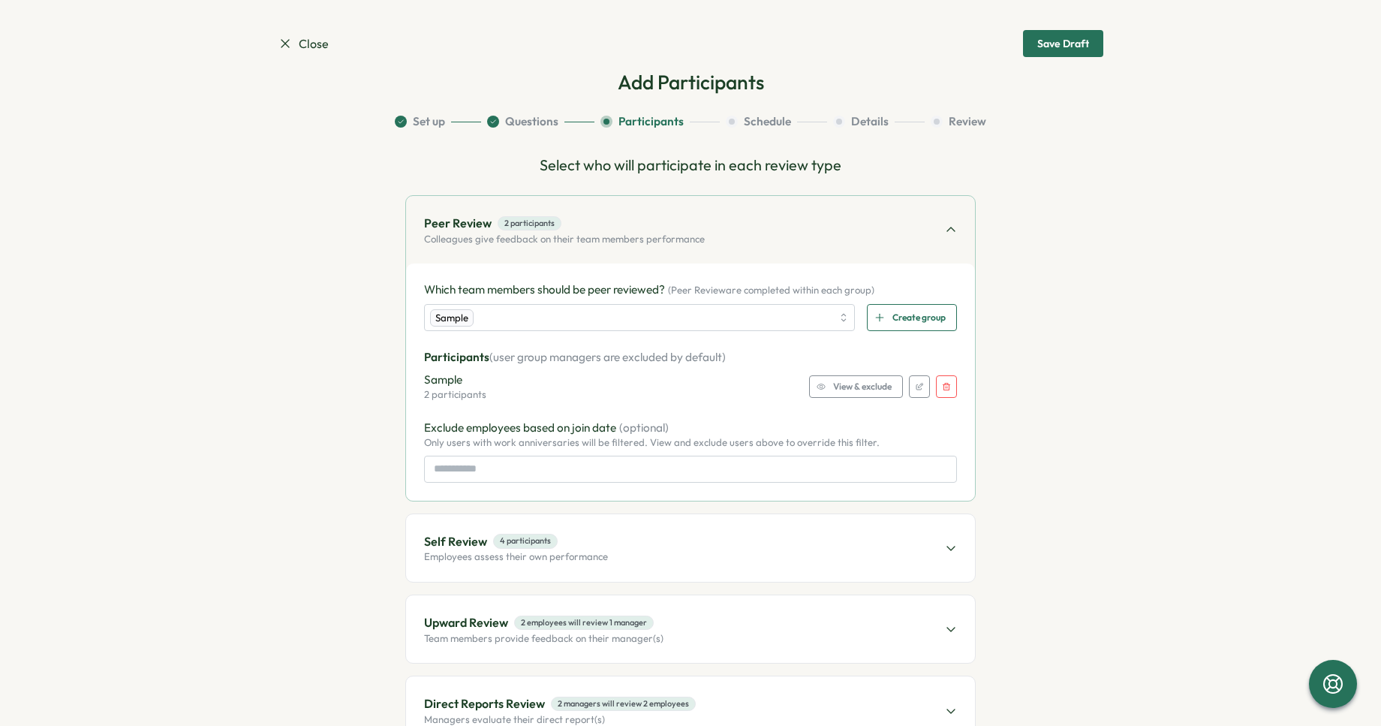
scroll to position [0, 0]
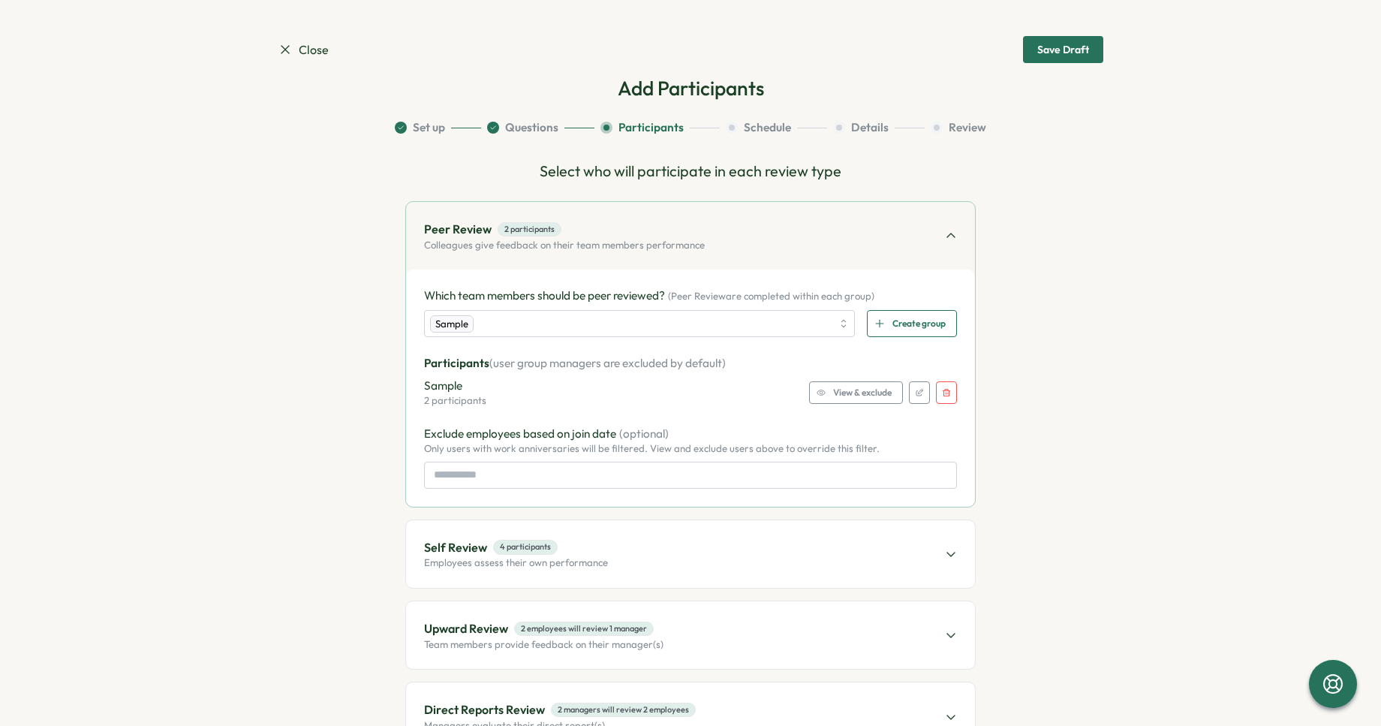
click at [1047, 52] on div "Save Draft" at bounding box center [1064, 49] width 52 height 11
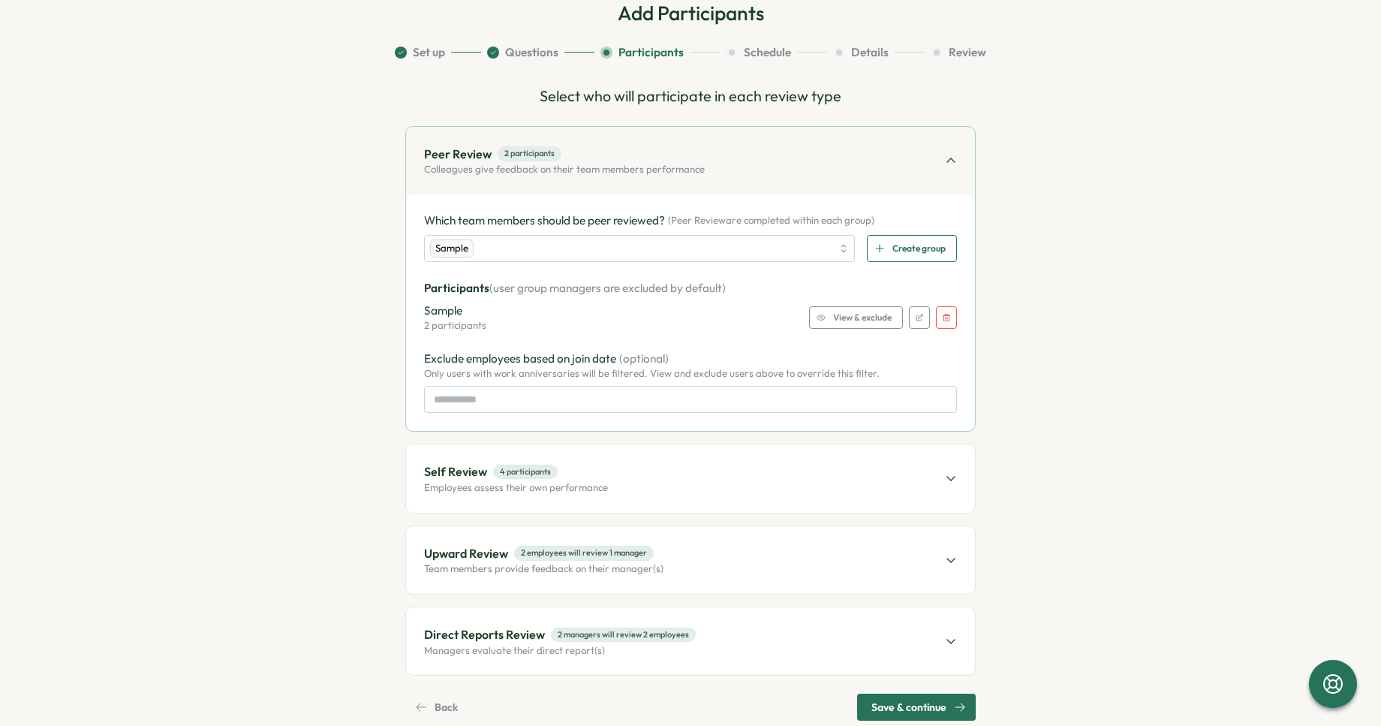
scroll to position [122, 0]
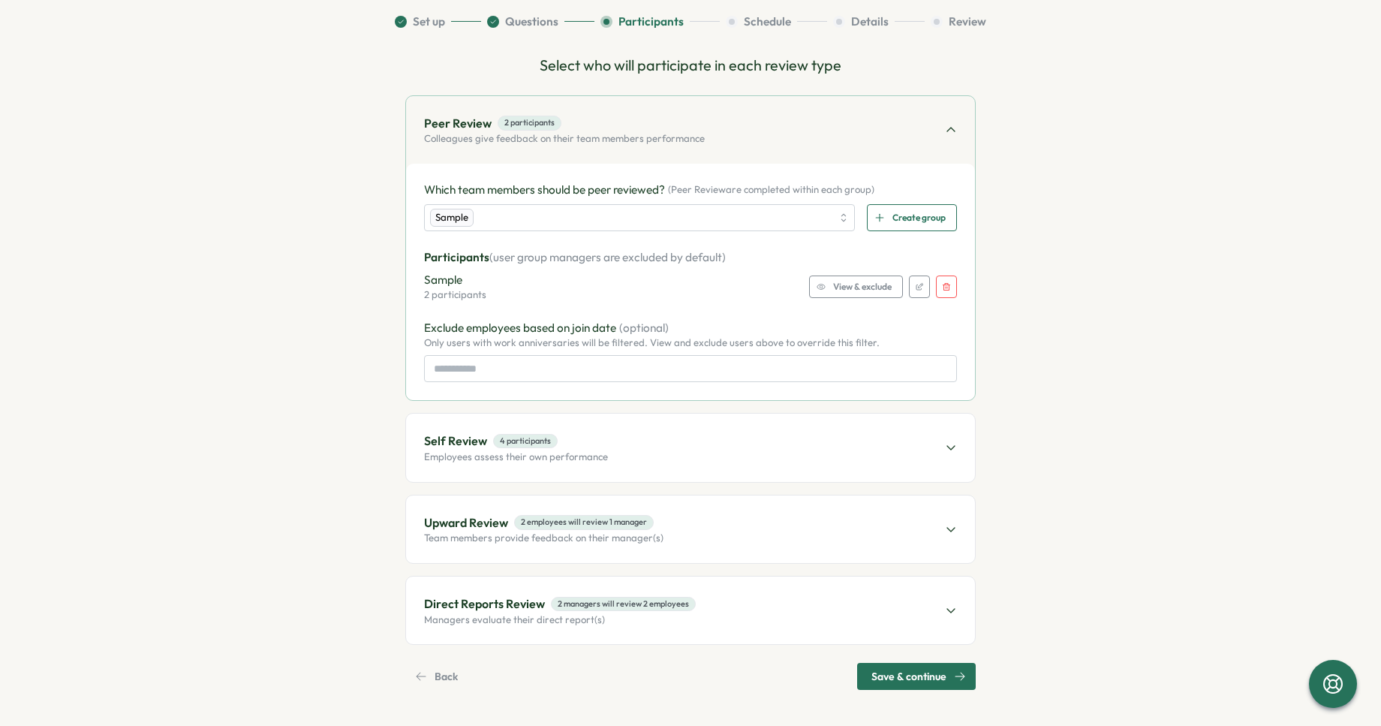
click at [713, 604] on div "Direct Reports Review 2 managers will review 2 employees Managers evaluate thei…" at bounding box center [690, 611] width 569 height 68
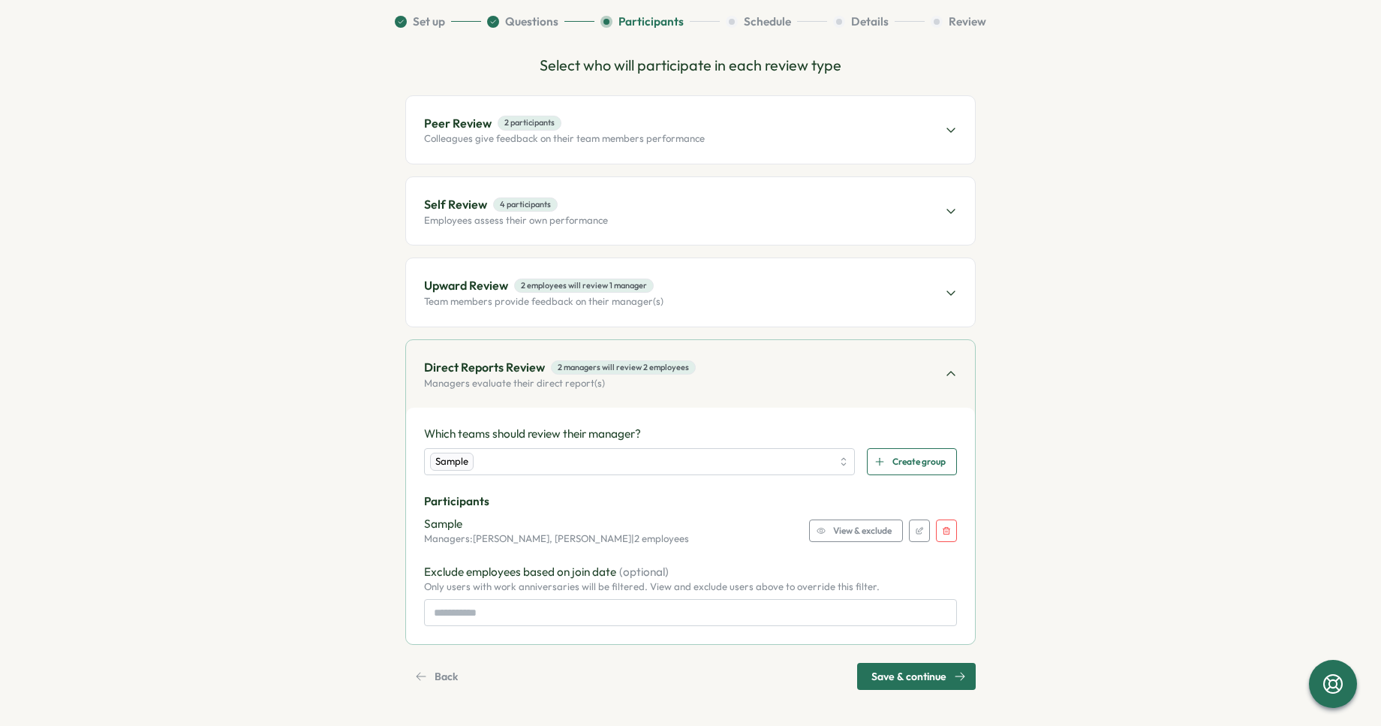
click at [642, 530] on p "Sample" at bounding box center [556, 524] width 265 height 17
click at [667, 302] on div "Upward Review 2 employees will review 1 manager Team members provide feedback o…" at bounding box center [690, 292] width 569 height 68
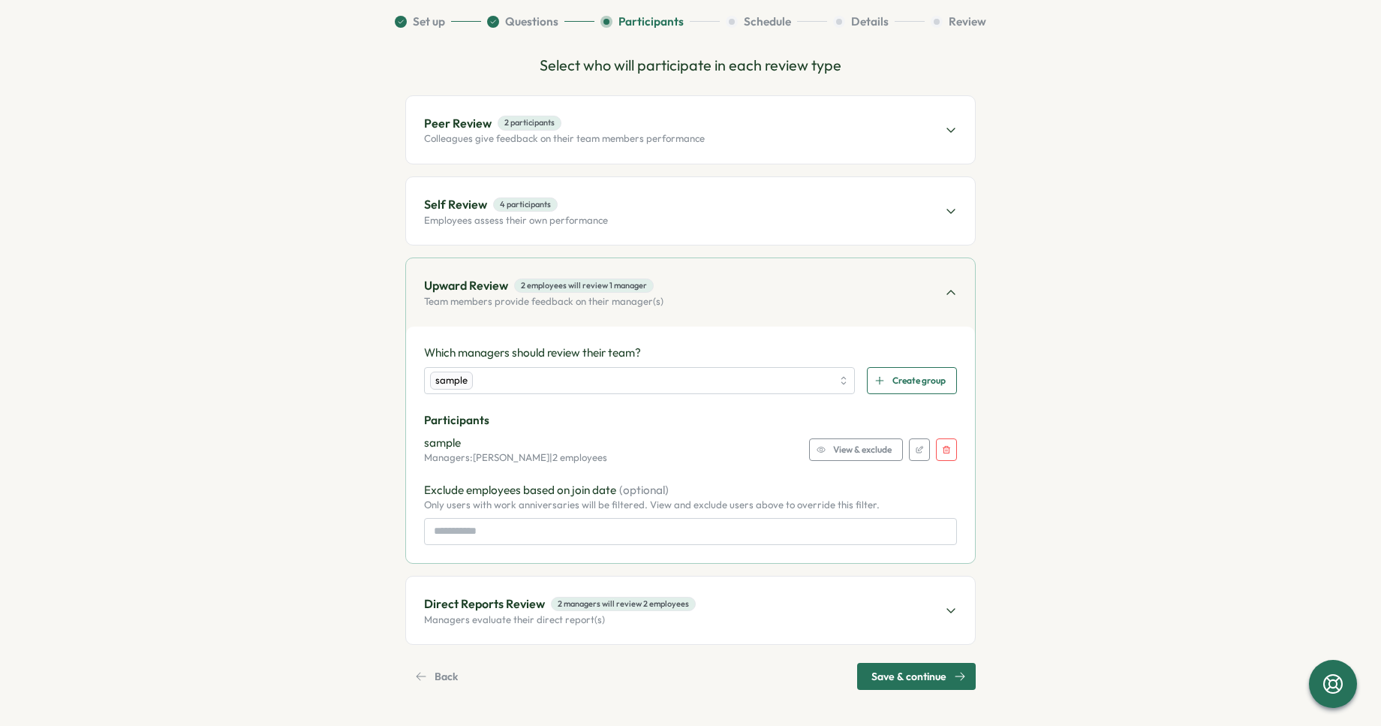
click at [891, 671] on span "Save & continue" at bounding box center [909, 677] width 75 height 26
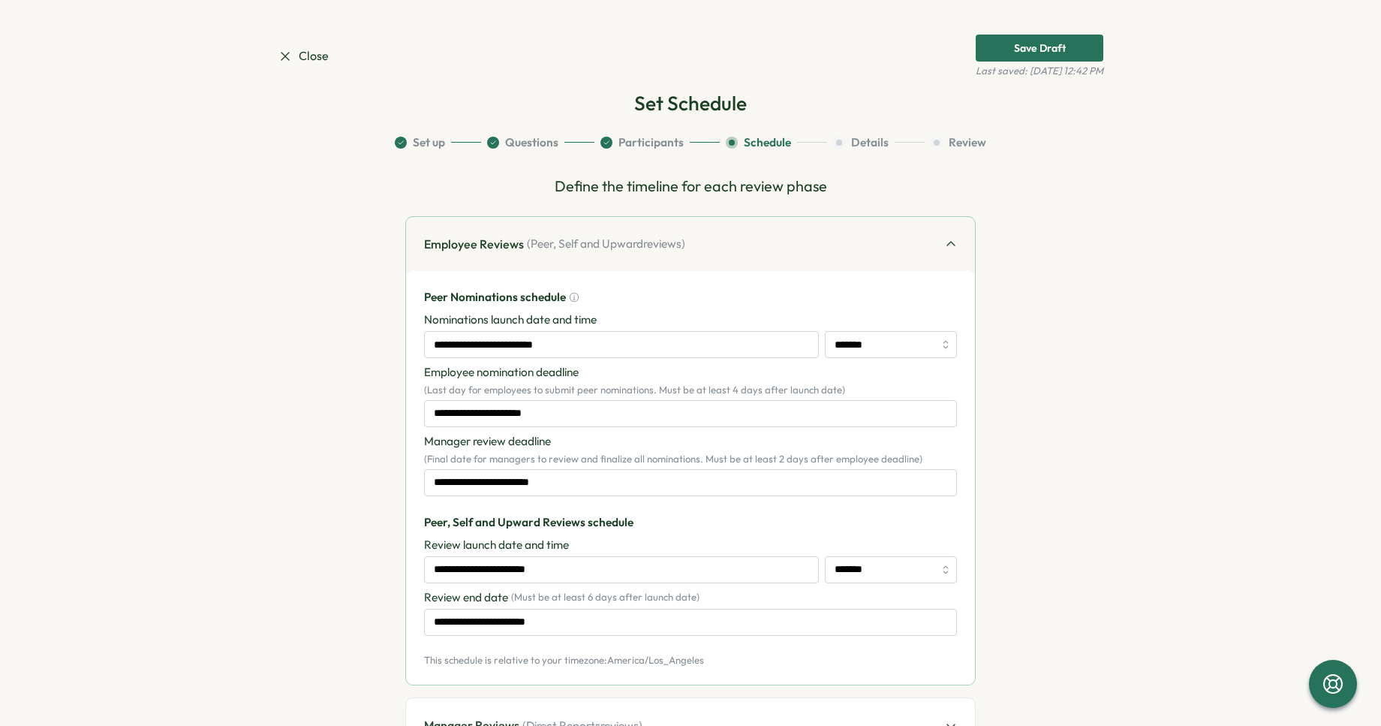
scroll to position [0, 0]
click at [619, 336] on input "**********" at bounding box center [621, 346] width 395 height 27
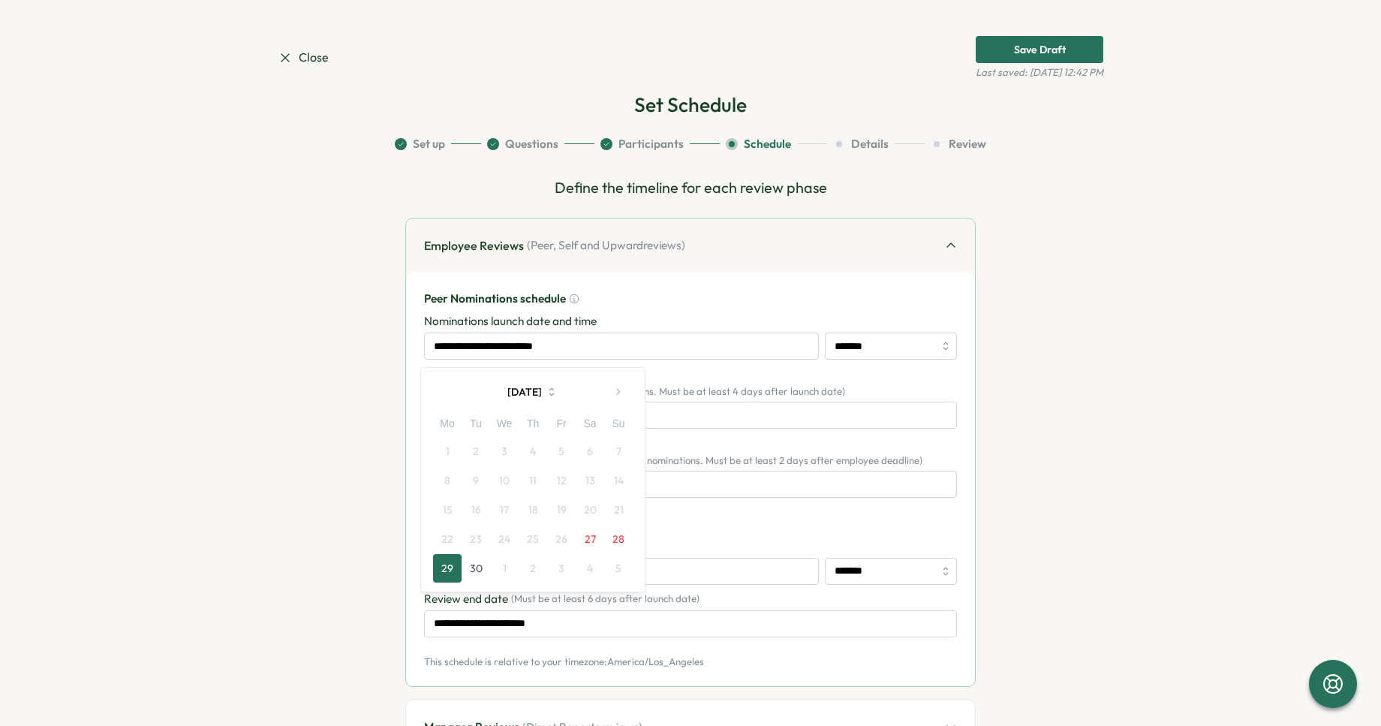
click at [587, 533] on button "27" at bounding box center [590, 539] width 29 height 29
type input "**********"
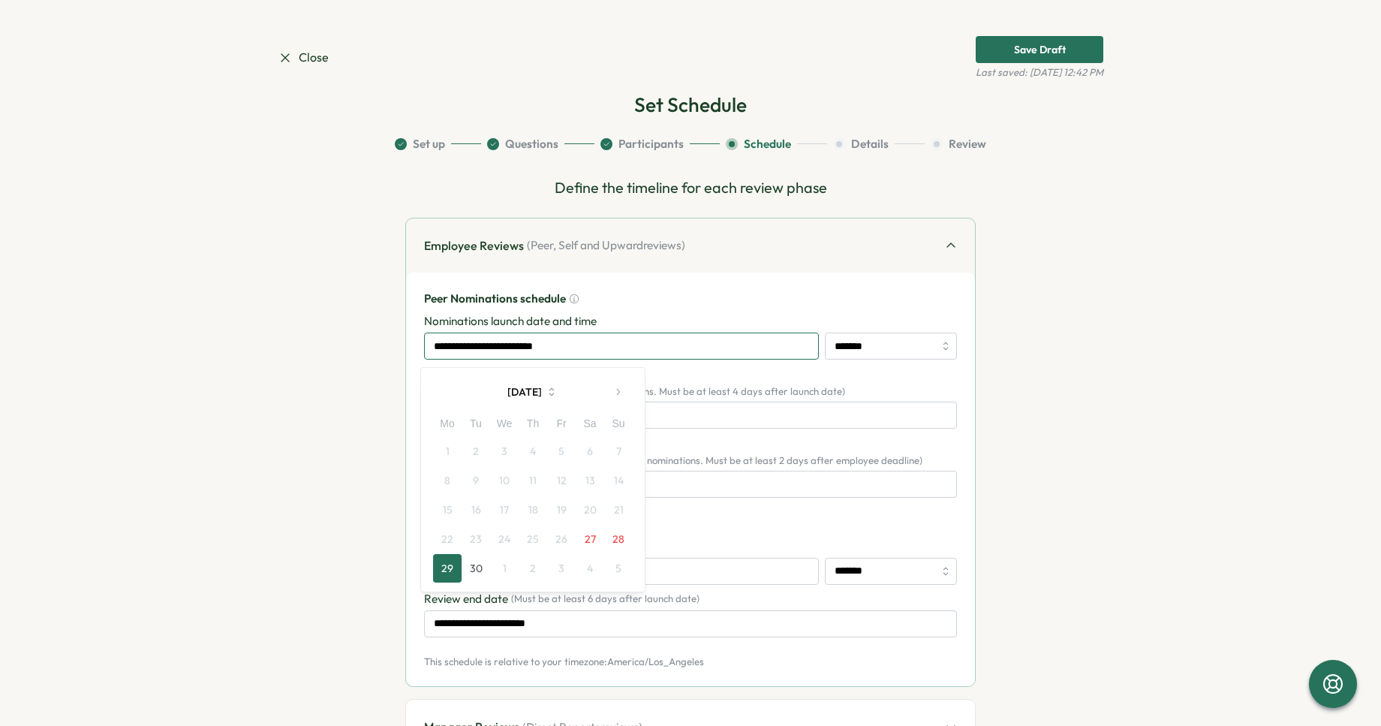
type input "**********"
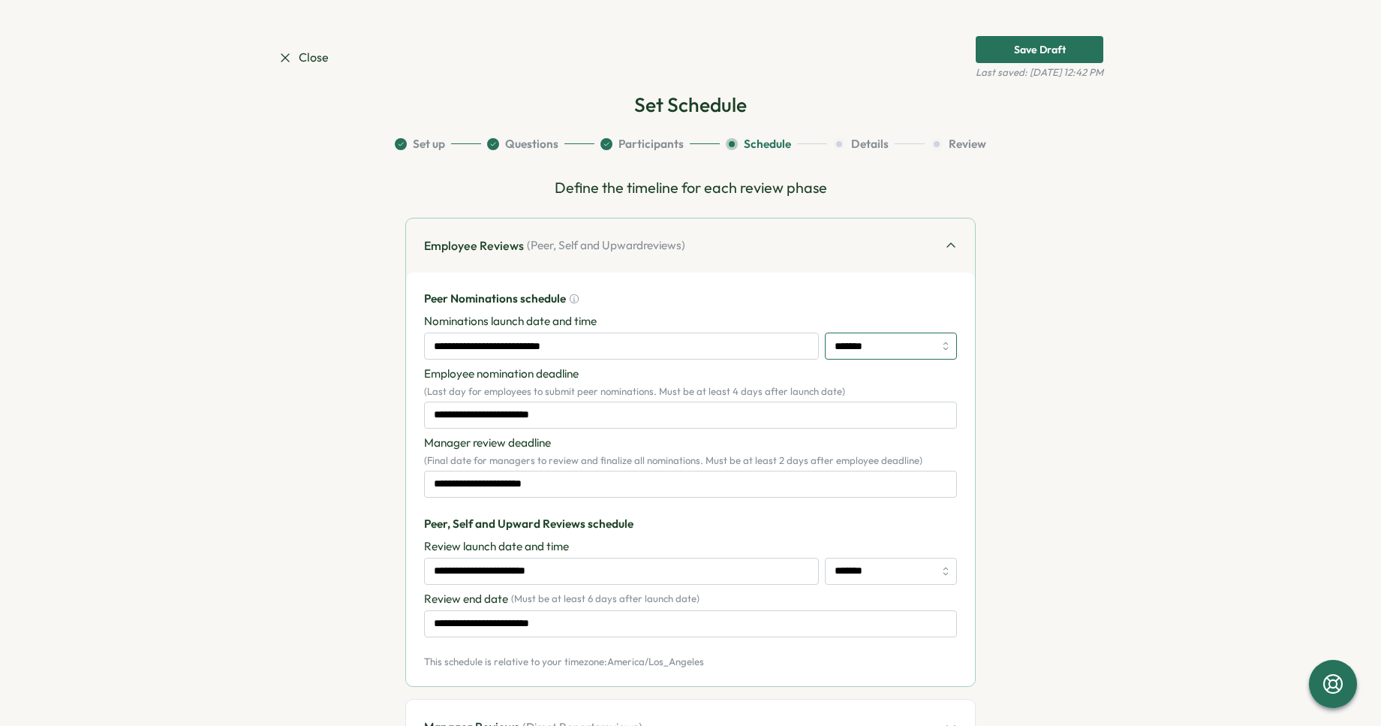
click at [888, 337] on input "*******" at bounding box center [891, 346] width 132 height 27
type input "*******"
click at [669, 384] on div "Employee nomination deadline ( Last day for employees to submit peer nomination…" at bounding box center [690, 382] width 533 height 33
click at [569, 405] on input "**********" at bounding box center [690, 415] width 533 height 27
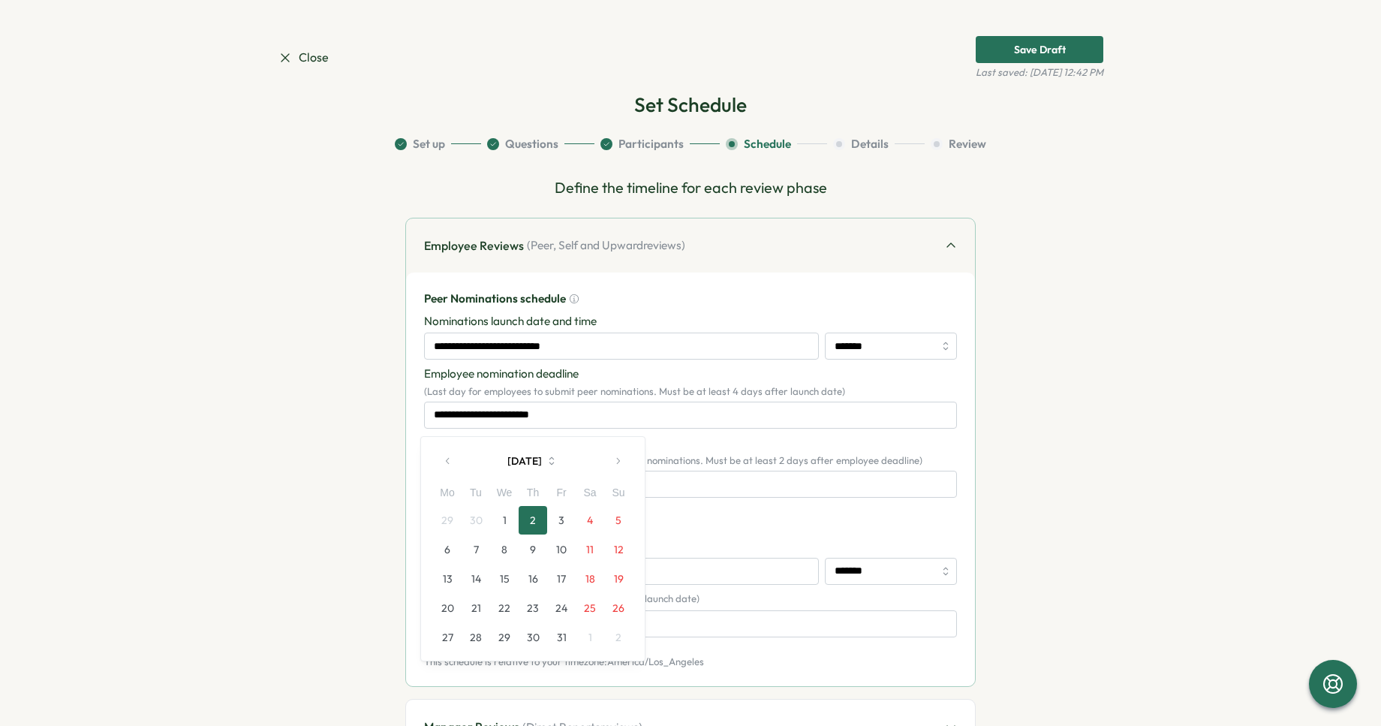
click at [538, 517] on button "2" at bounding box center [533, 520] width 29 height 29
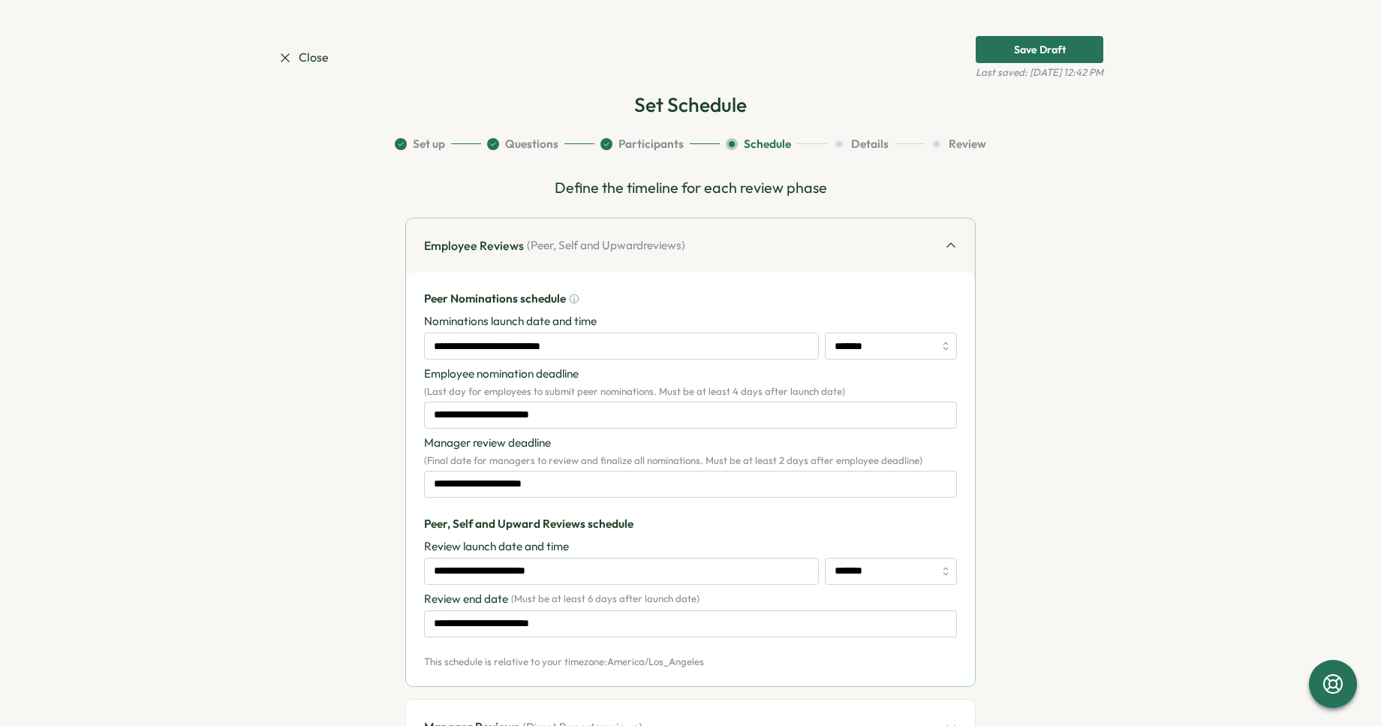
click at [563, 382] on p "Employee nomination deadline" at bounding box center [501, 374] width 155 height 17
click at [550, 478] on input "**********" at bounding box center [690, 484] width 533 height 27
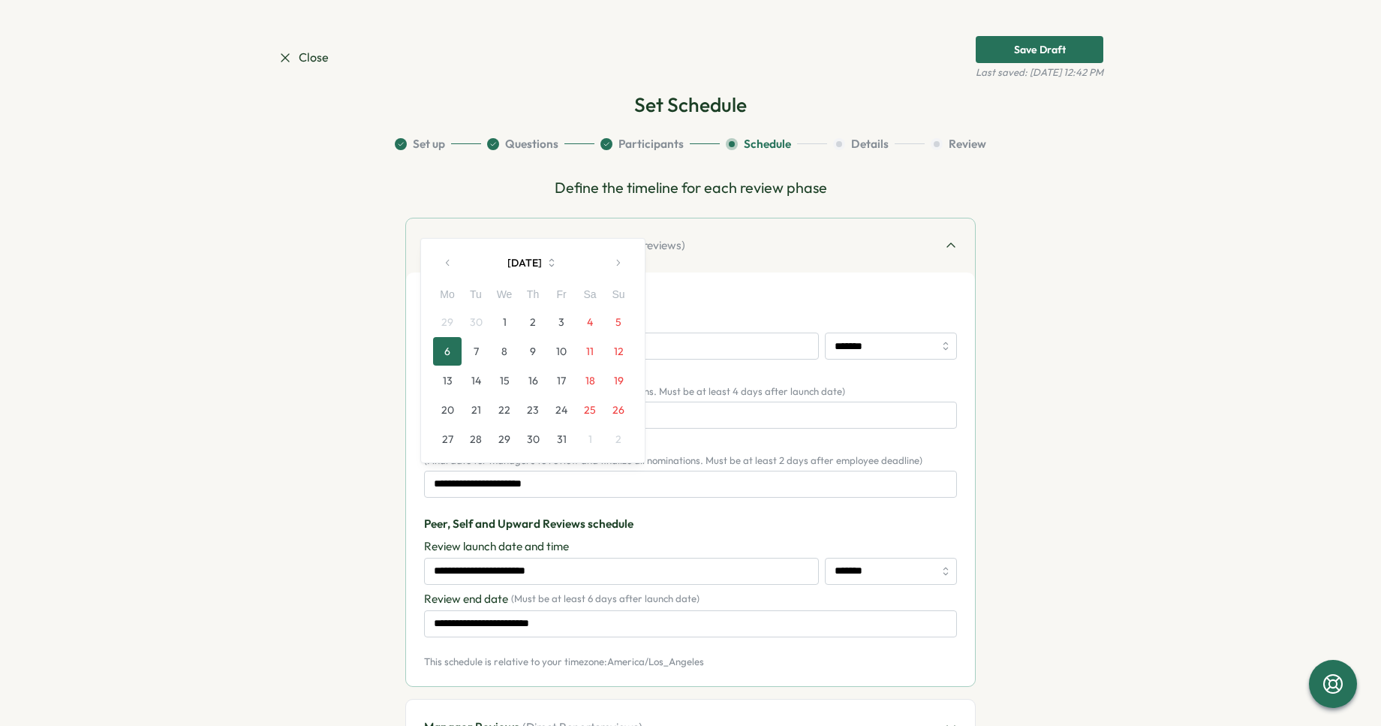
click at [593, 310] on button "4" at bounding box center [590, 322] width 29 height 29
type input "**********"
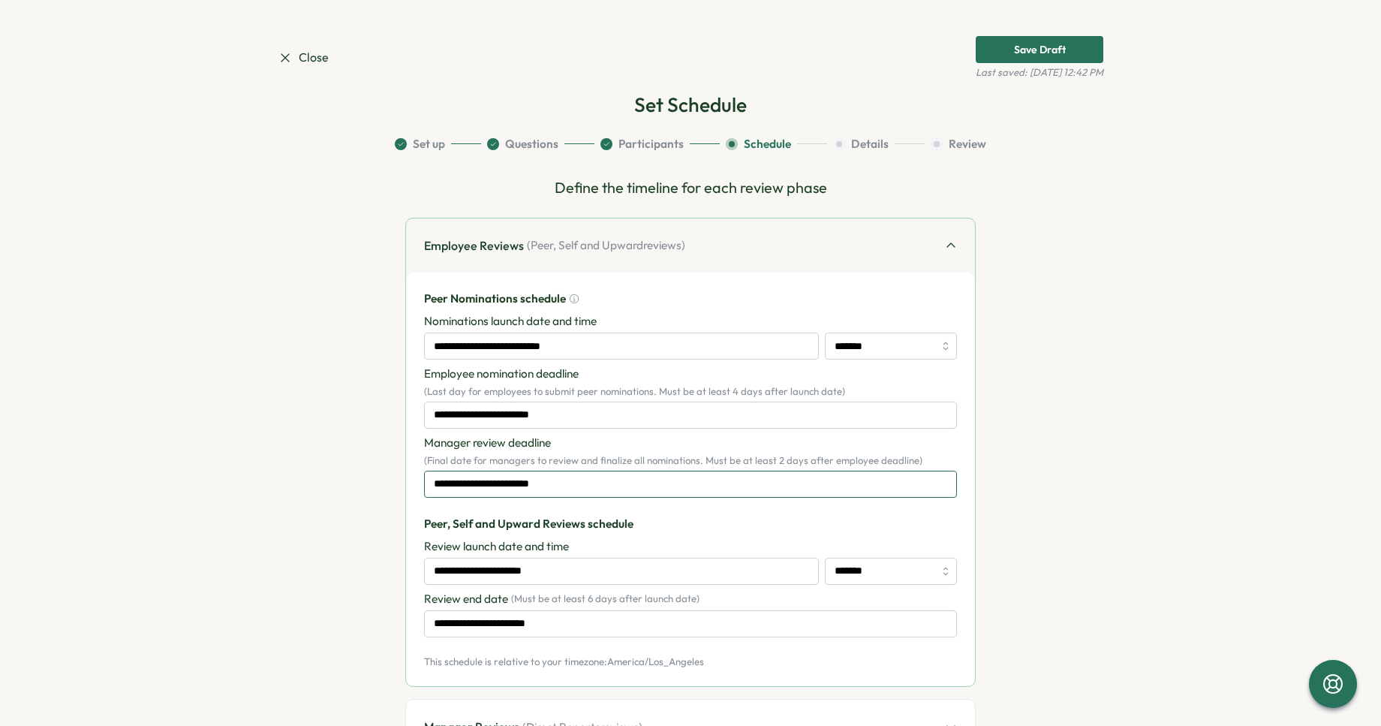
scroll to position [44, 0]
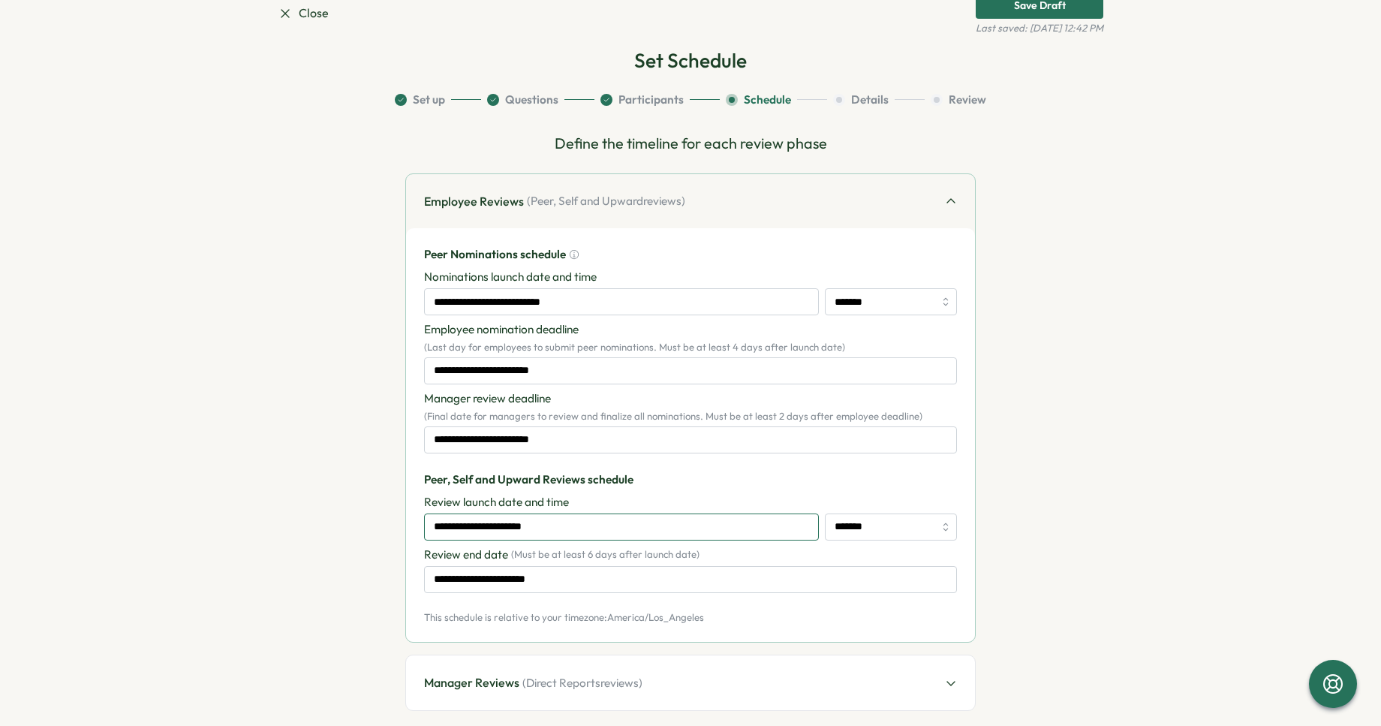
click at [579, 527] on input "**********" at bounding box center [621, 527] width 395 height 27
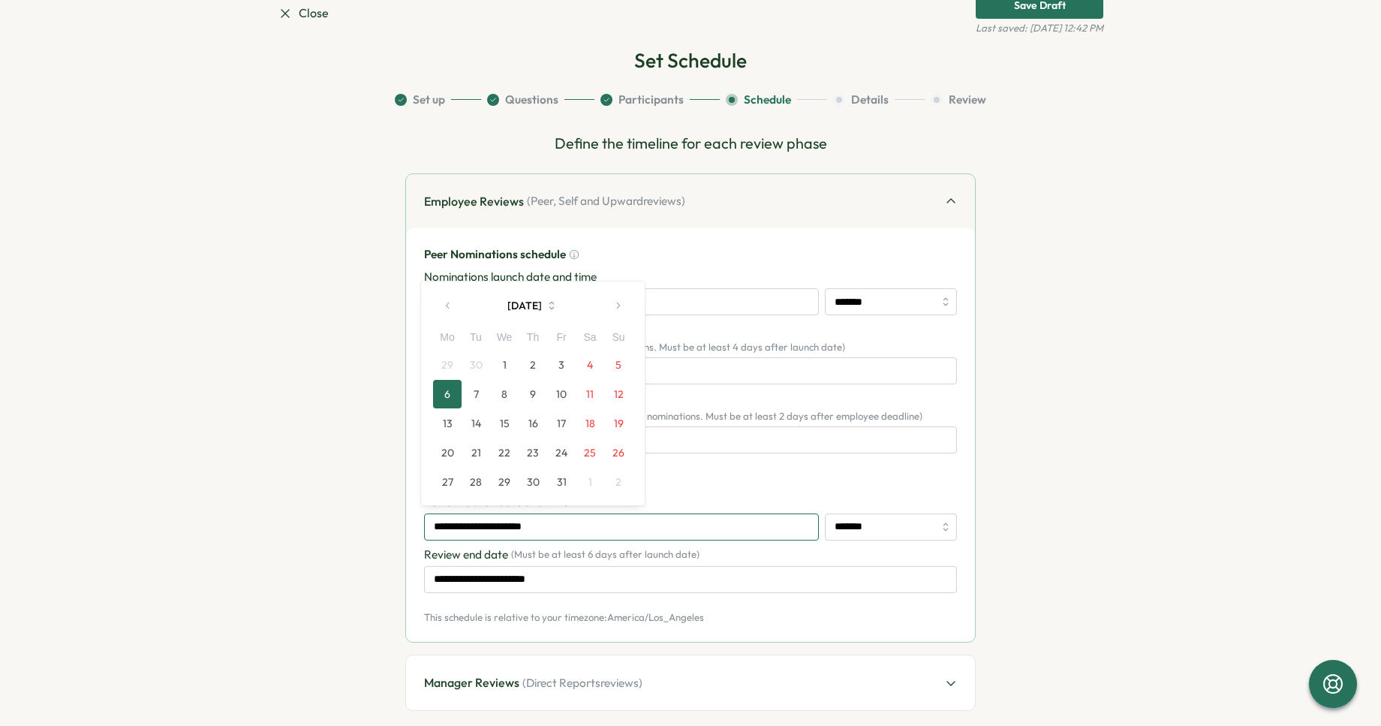
click at [579, 527] on input "**********" at bounding box center [621, 527] width 395 height 27
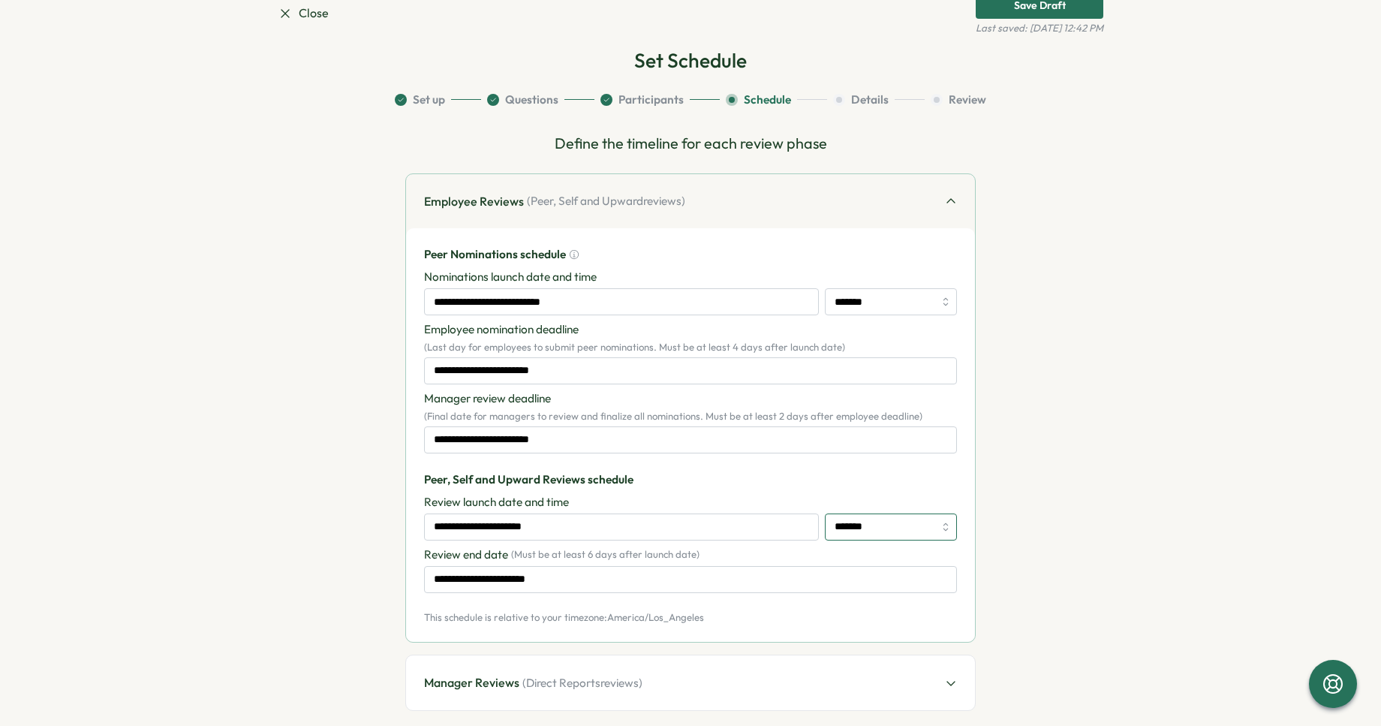
click at [857, 527] on input "*******" at bounding box center [891, 527] width 132 height 27
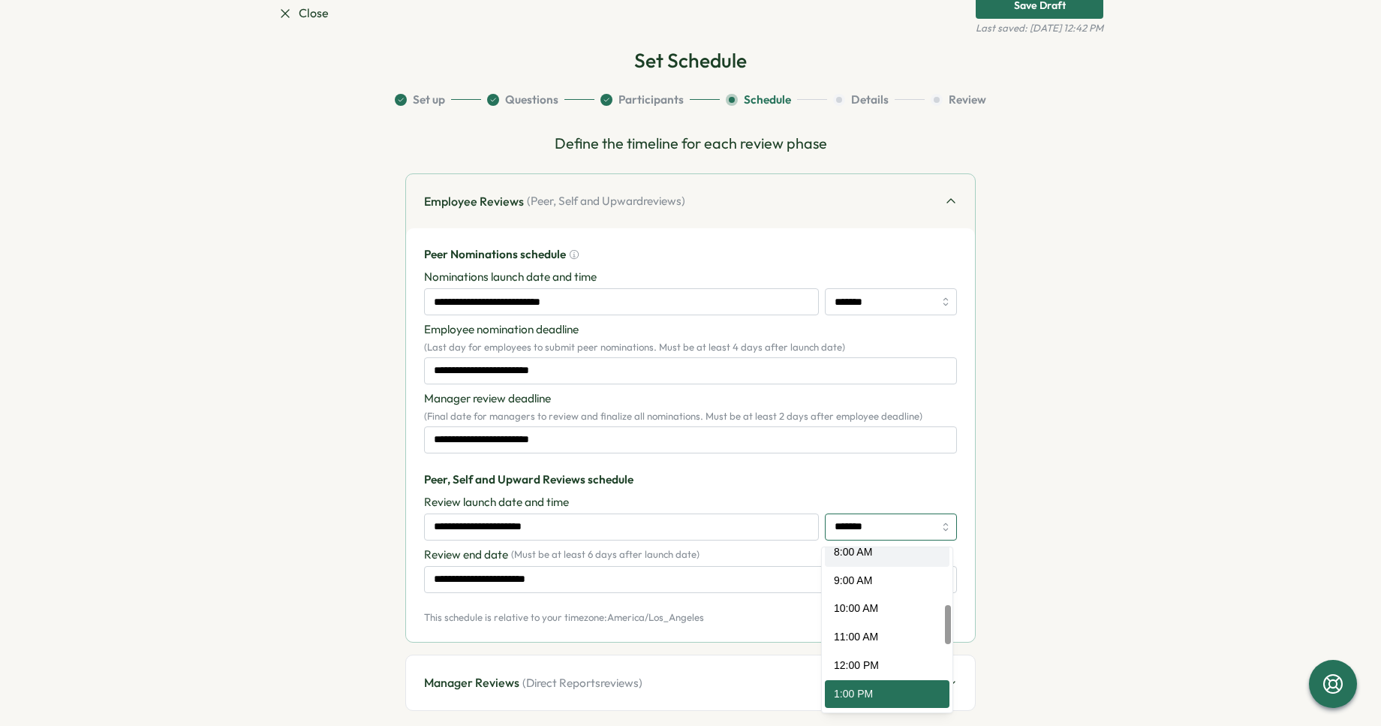
type input "*******"
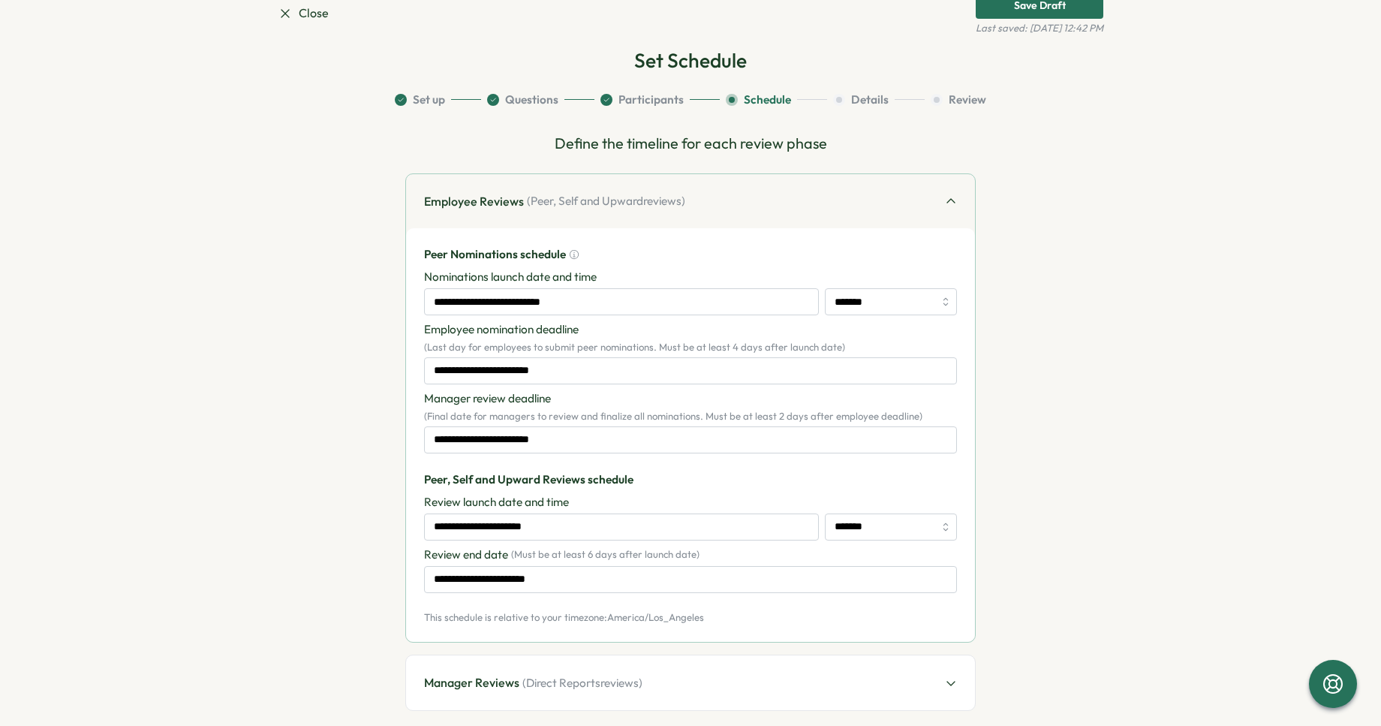
click at [710, 494] on div "Review launch date and time" at bounding box center [690, 502] width 533 height 17
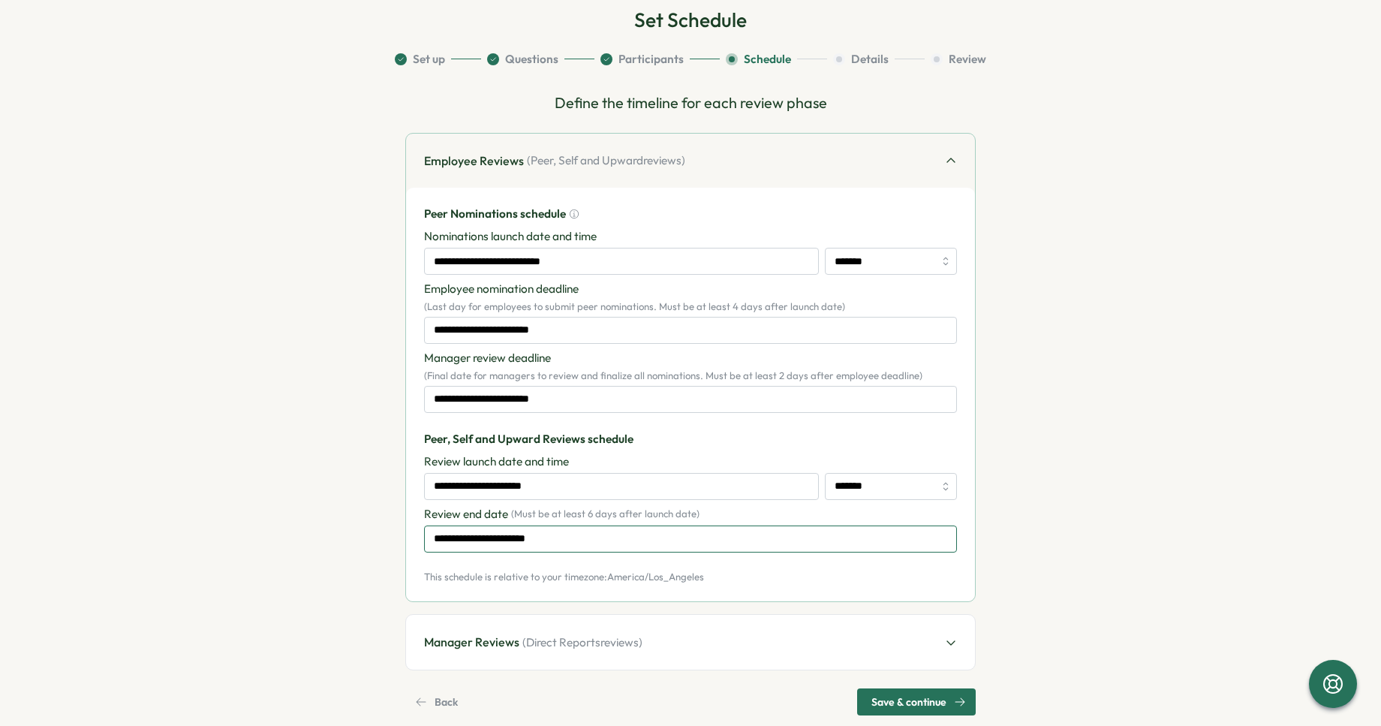
click at [673, 541] on input "**********" at bounding box center [690, 539] width 533 height 27
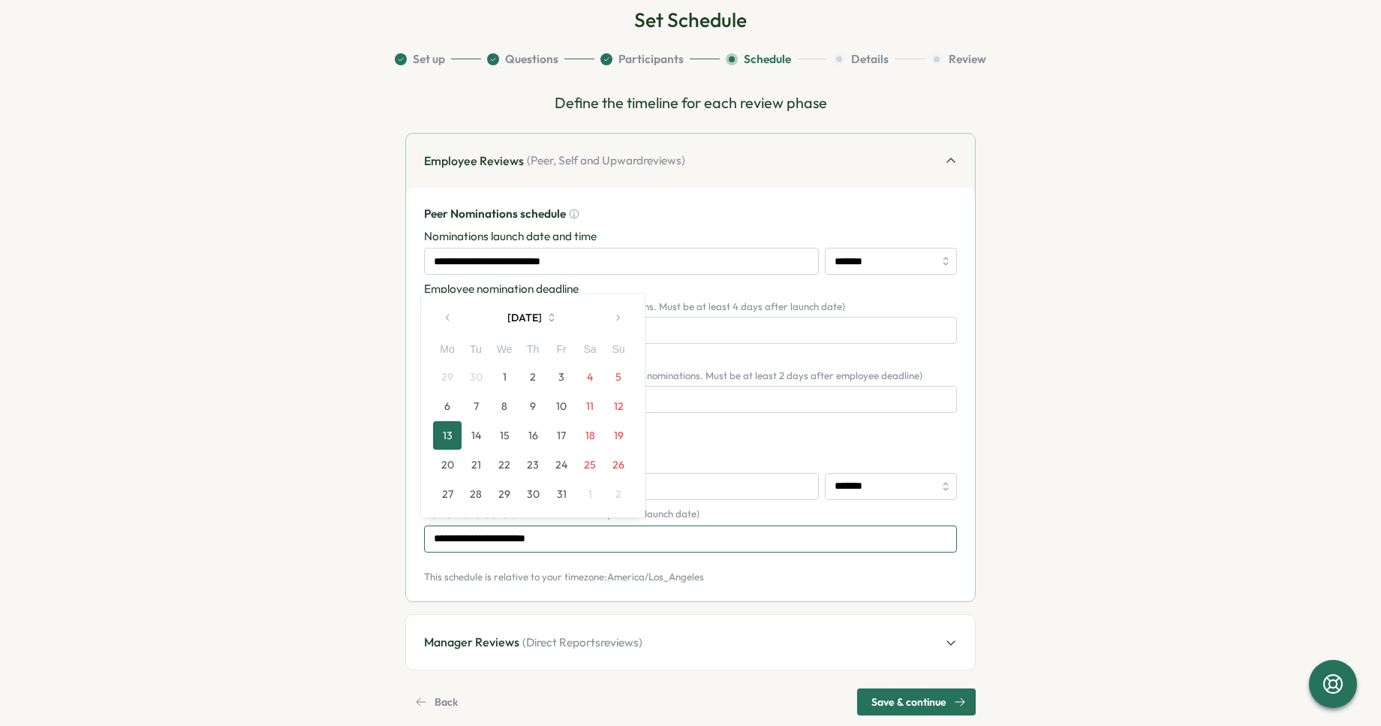
click at [673, 541] on input "**********" at bounding box center [690, 539] width 533 height 27
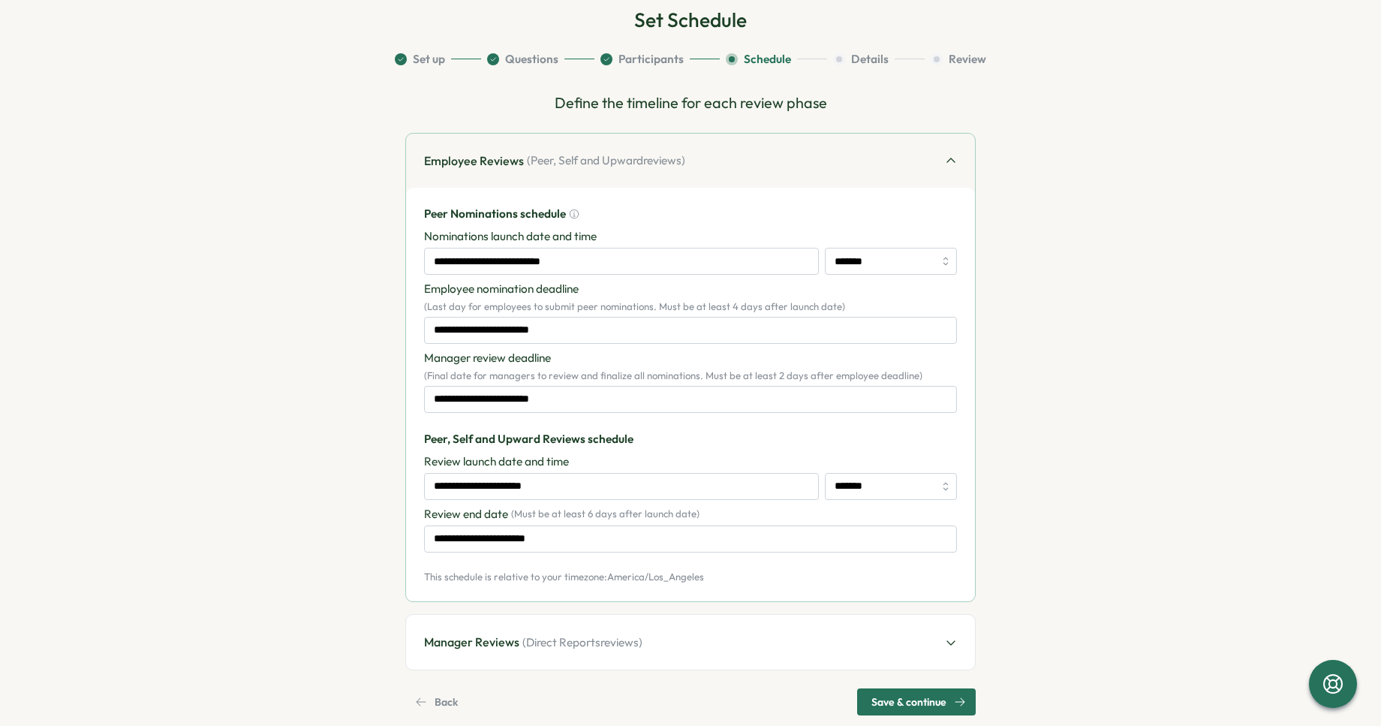
click at [635, 643] on span "( Direct Reports reviews)" at bounding box center [583, 642] width 120 height 17
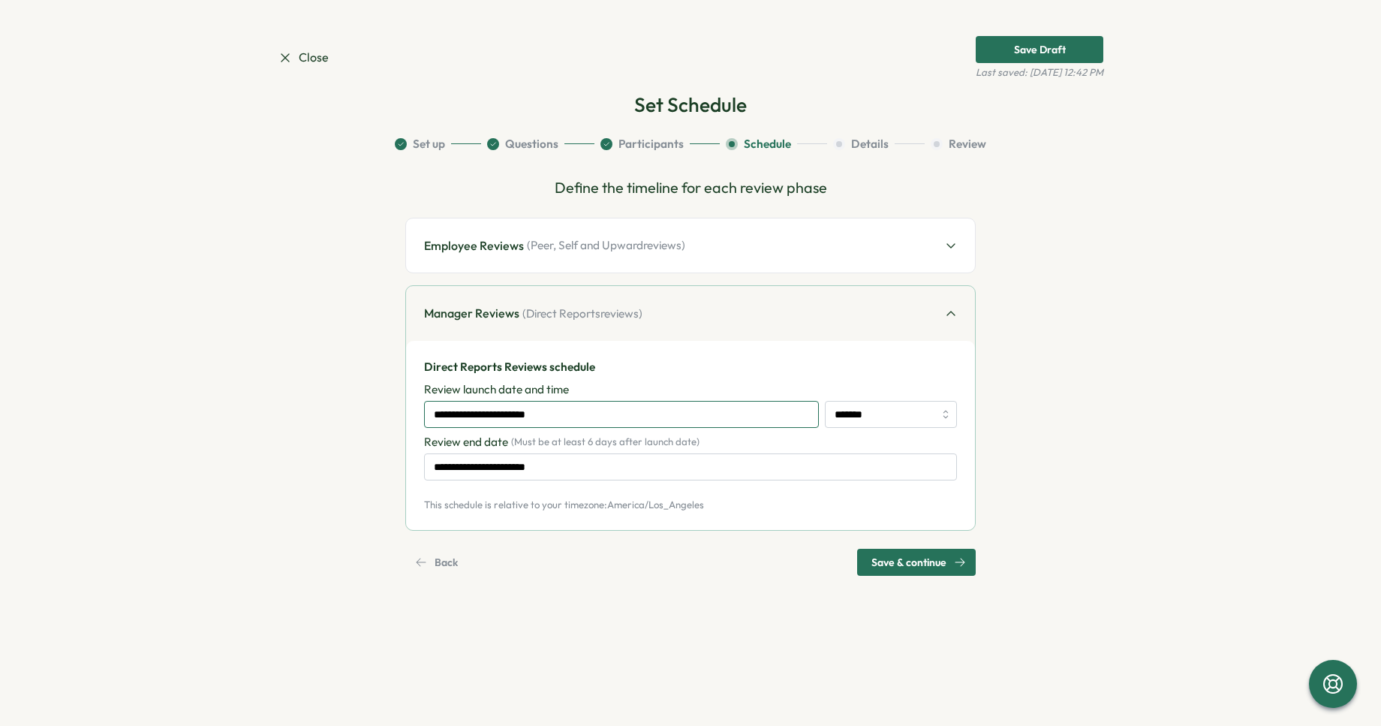
click at [628, 413] on input "**********" at bounding box center [621, 414] width 395 height 27
click at [633, 378] on div "**********" at bounding box center [690, 420] width 533 height 122
click at [617, 410] on input "**********" at bounding box center [621, 414] width 395 height 27
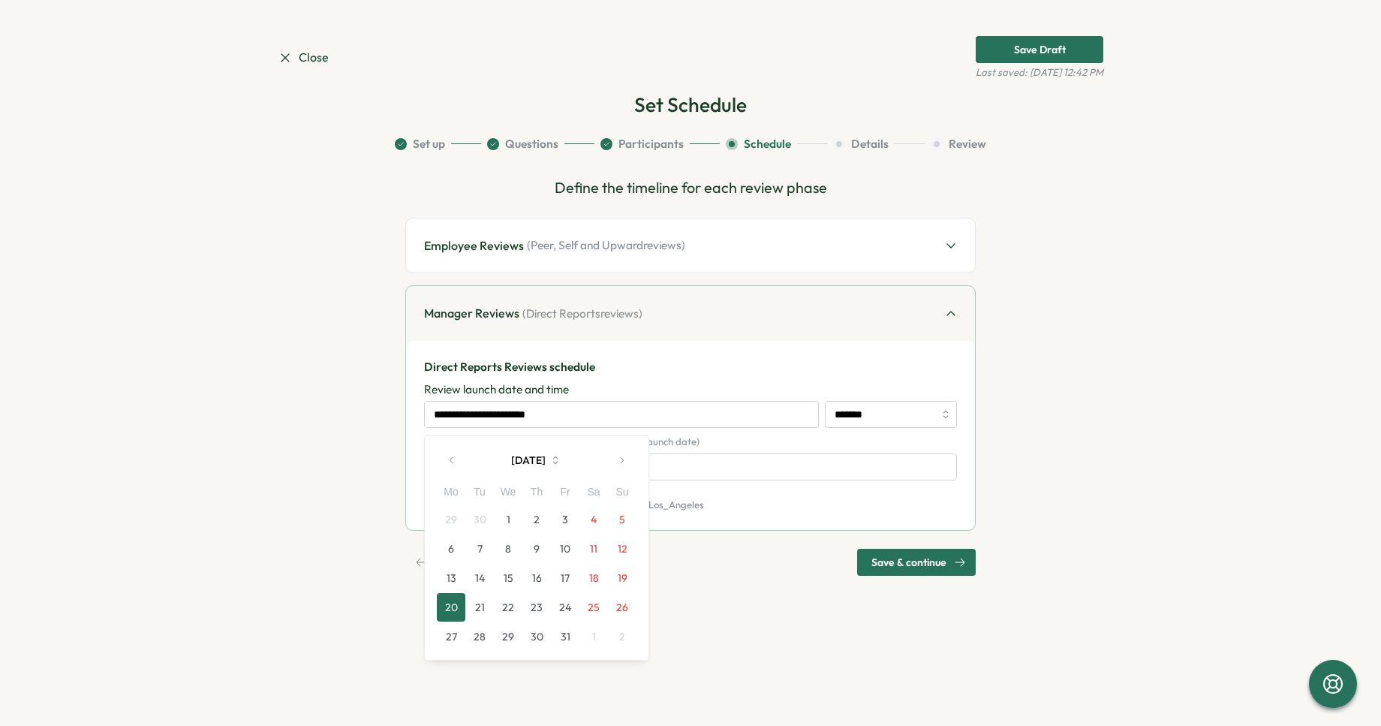
click at [458, 457] on button "button" at bounding box center [452, 460] width 30 height 30
click at [595, 604] on button "27" at bounding box center [594, 607] width 29 height 29
type input "**********"
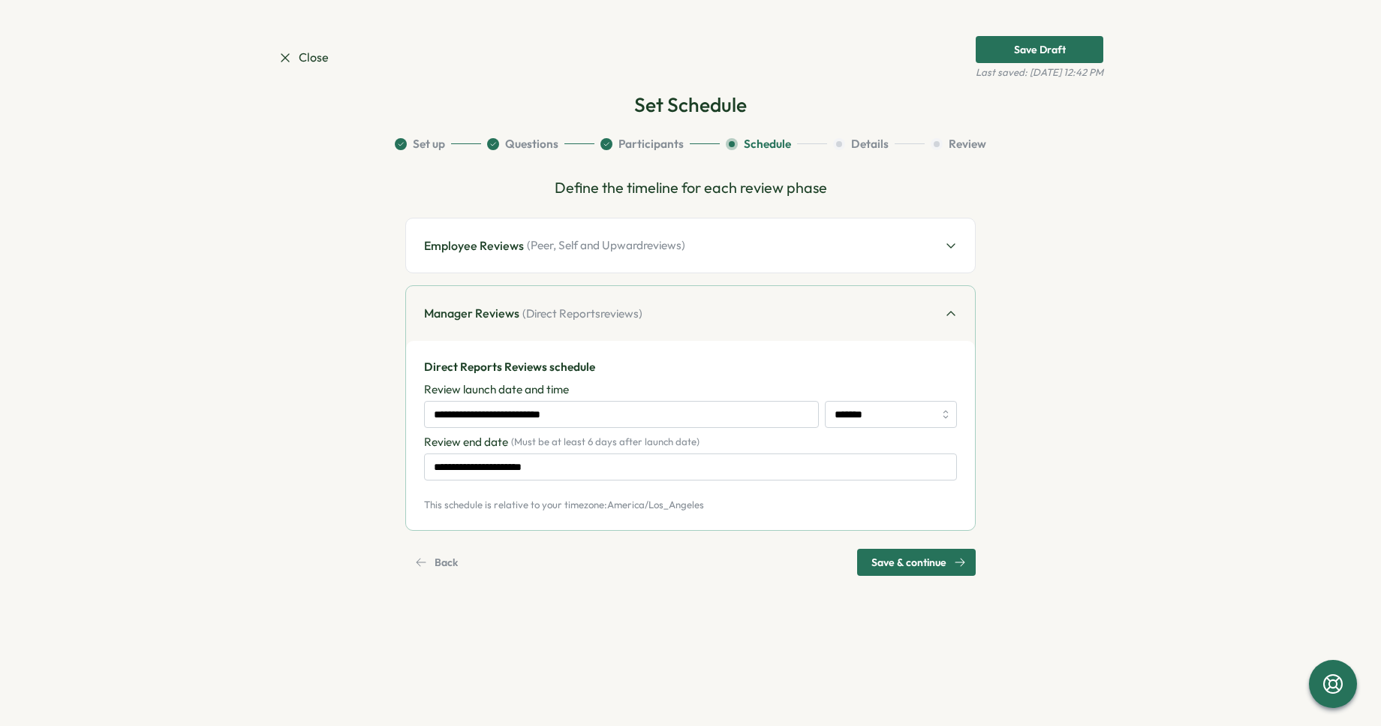
click at [829, 375] on div "**********" at bounding box center [690, 420] width 533 height 122
drag, startPoint x: 887, startPoint y: 568, endPoint x: 836, endPoint y: 530, distance: 63.4
click at [836, 530] on div "**********" at bounding box center [690, 375] width 571 height 399
click at [449, 559] on span "Back" at bounding box center [446, 563] width 23 height 26
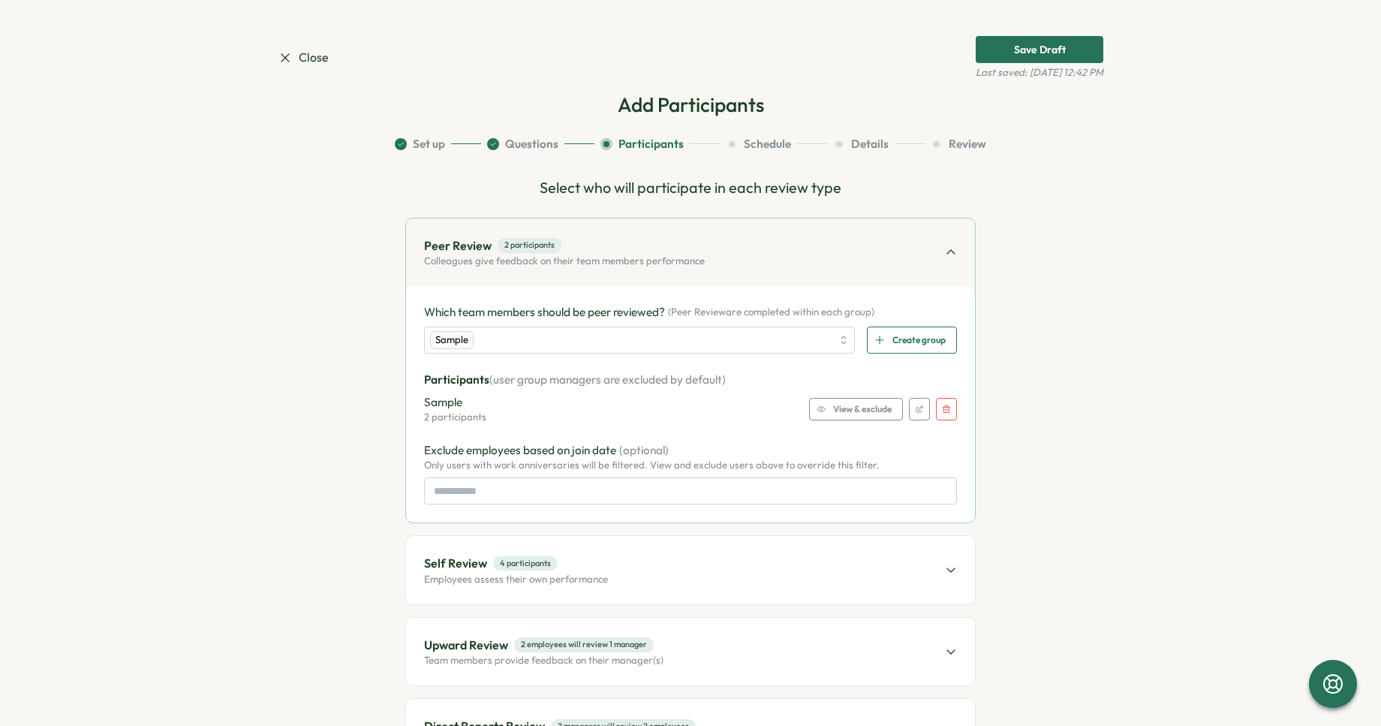
scroll to position [122, 0]
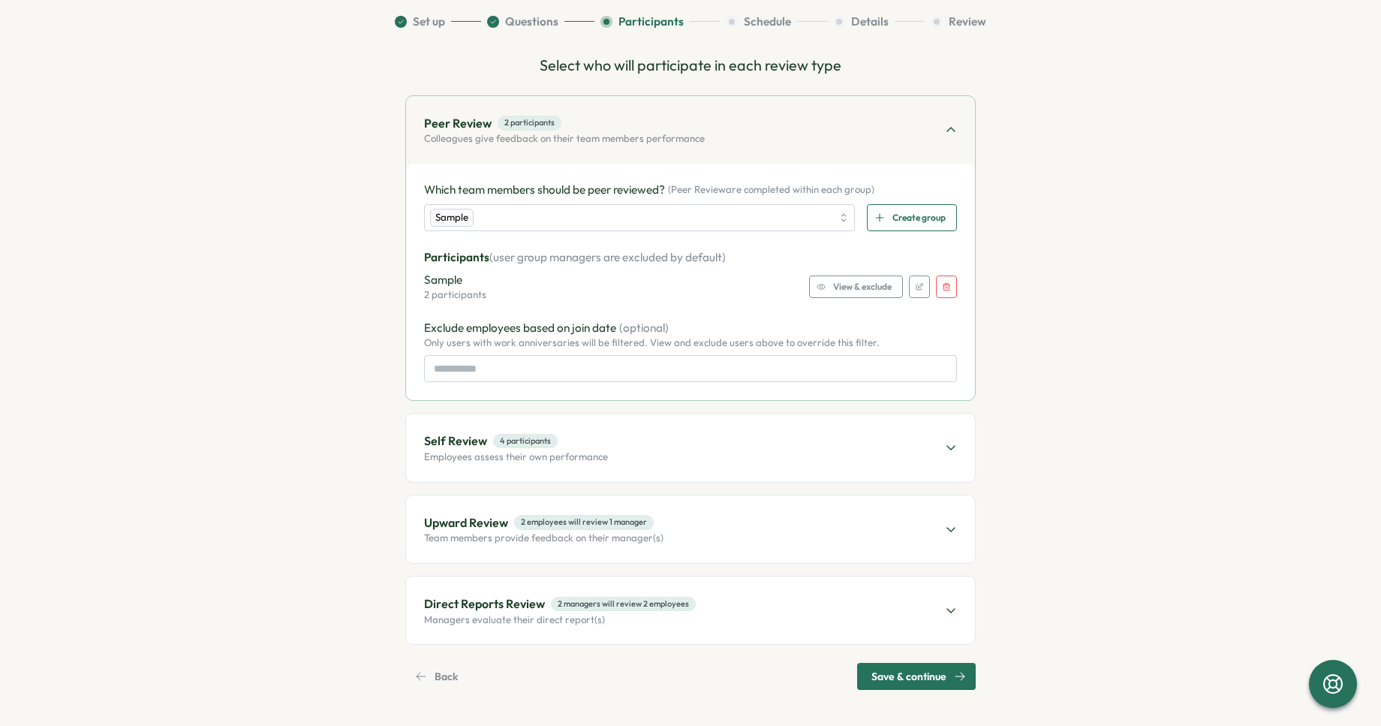
click at [544, 546] on div "Upward Review 2 employees will review 1 manager Team members provide feedback o…" at bounding box center [690, 530] width 569 height 68
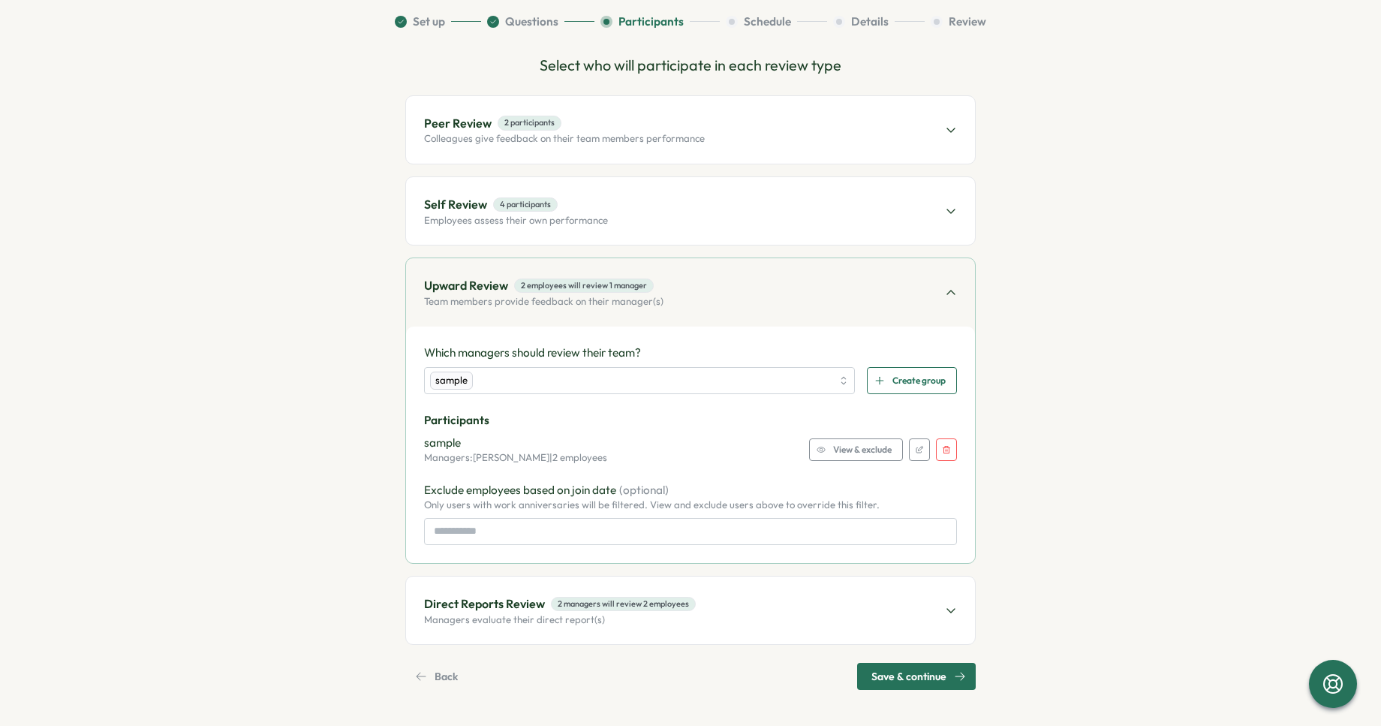
click at [570, 453] on p "Managers: Daniel Buzalsky | 2 employees" at bounding box center [515, 458] width 183 height 14
click at [914, 679] on span "Save & continue" at bounding box center [909, 677] width 75 height 26
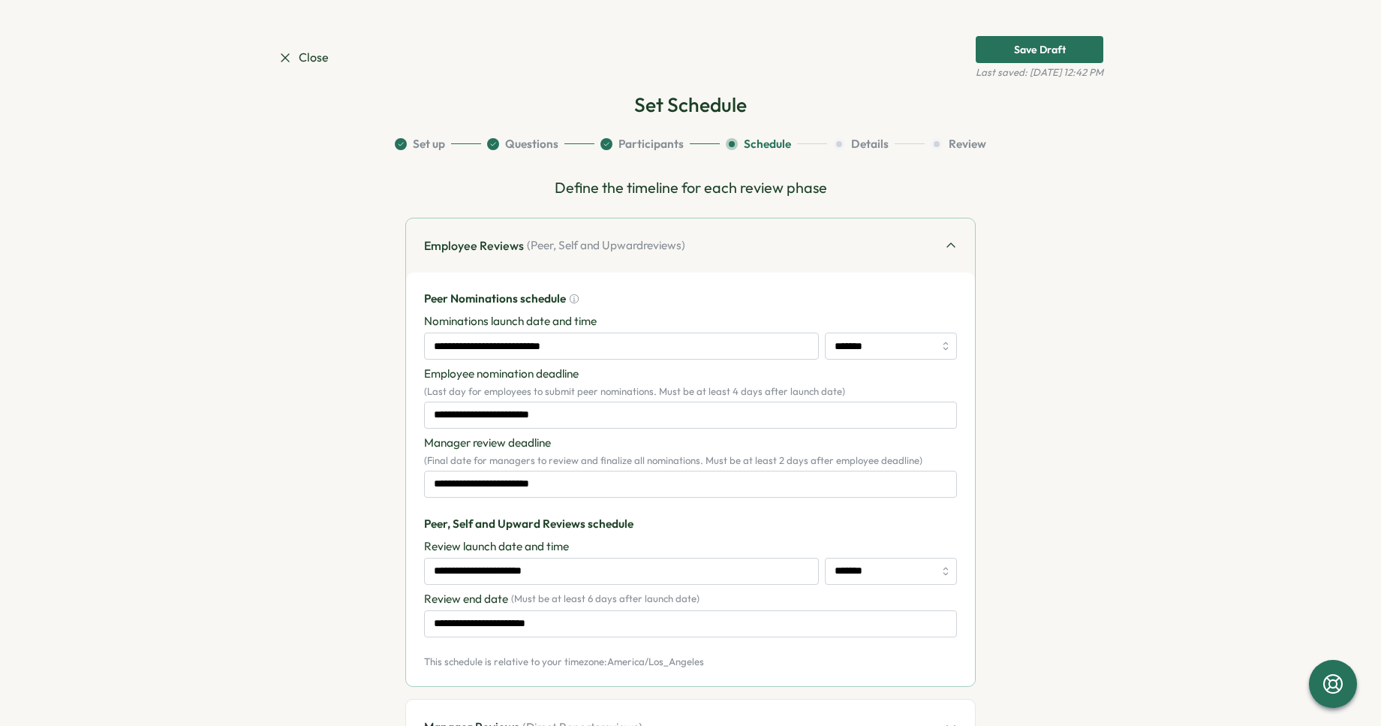
scroll to position [110, 0]
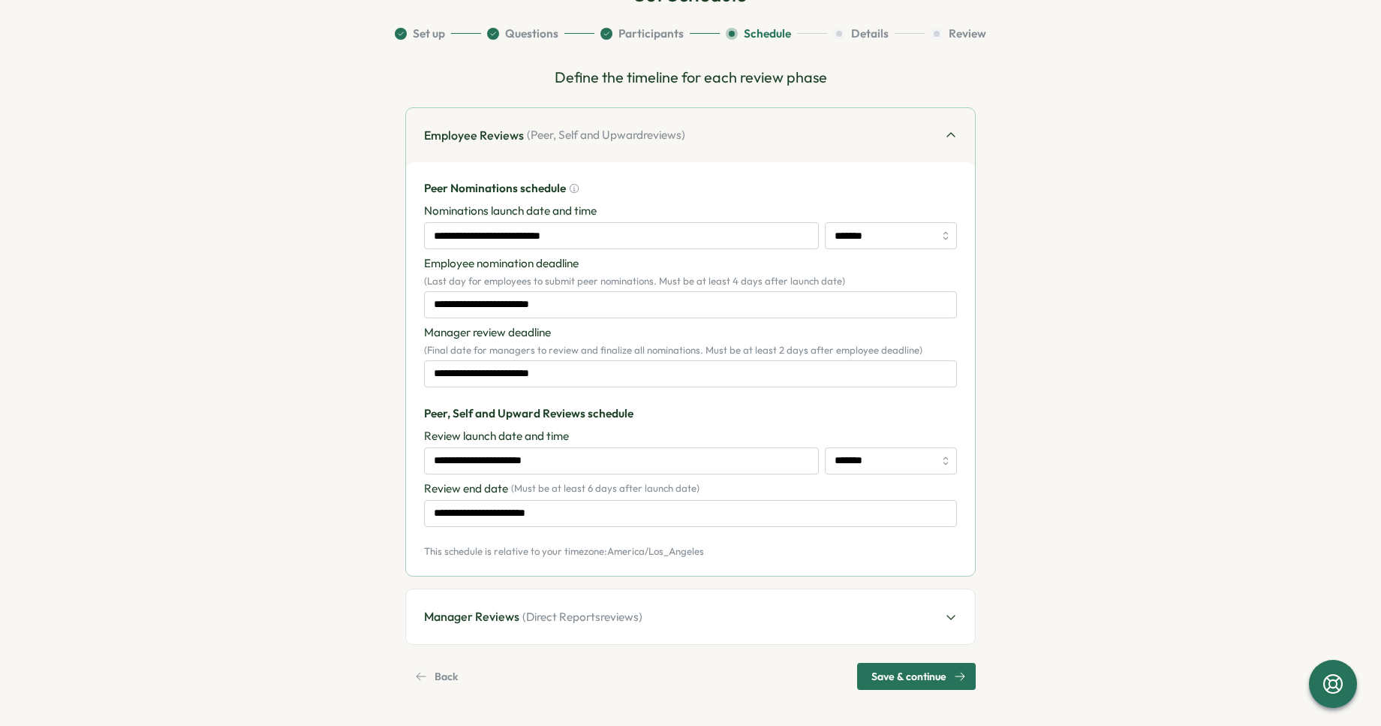
click at [926, 676] on span "Save & continue" at bounding box center [909, 677] width 75 height 26
click at [1192, 61] on p "Manager reviews must be scheduled after employee reviews" at bounding box center [1250, 54] width 207 height 26
click at [601, 610] on span "( Direct Reports reviews)" at bounding box center [583, 617] width 120 height 17
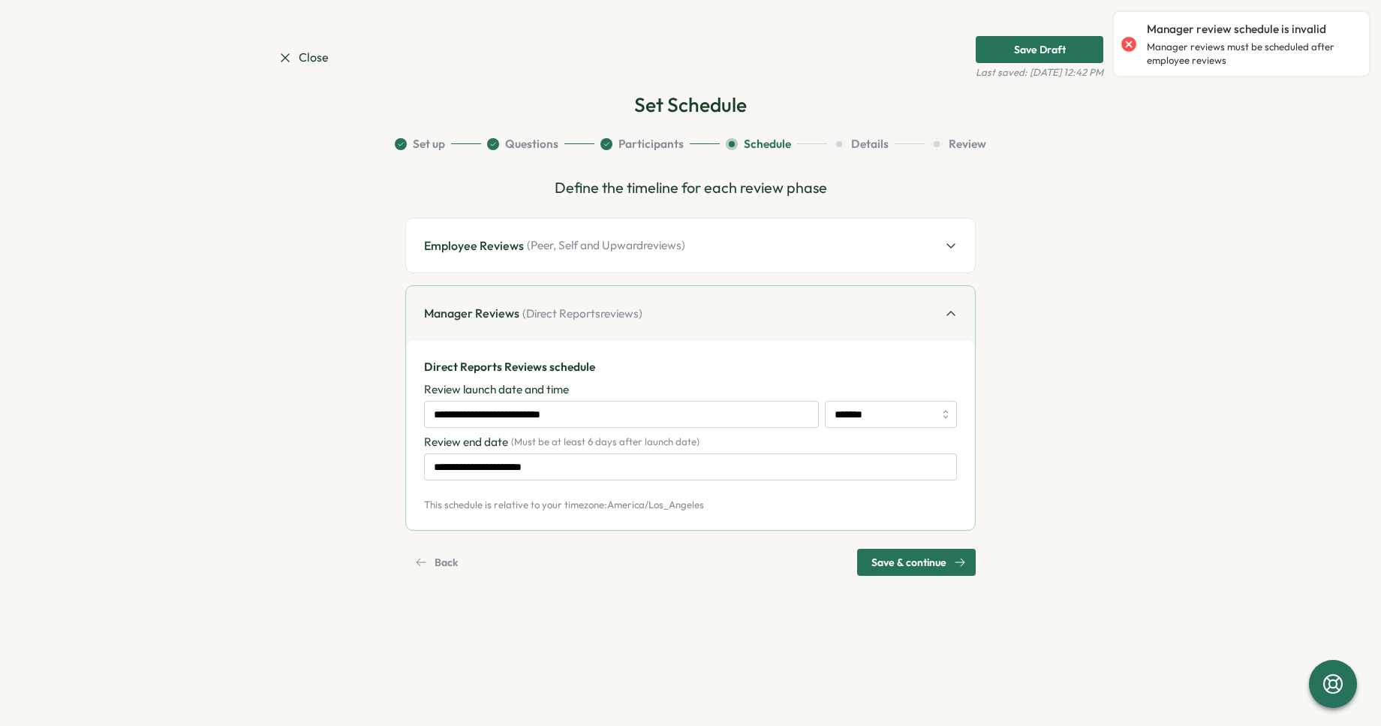
scroll to position [0, 0]
click at [604, 406] on input "**********" at bounding box center [621, 414] width 395 height 27
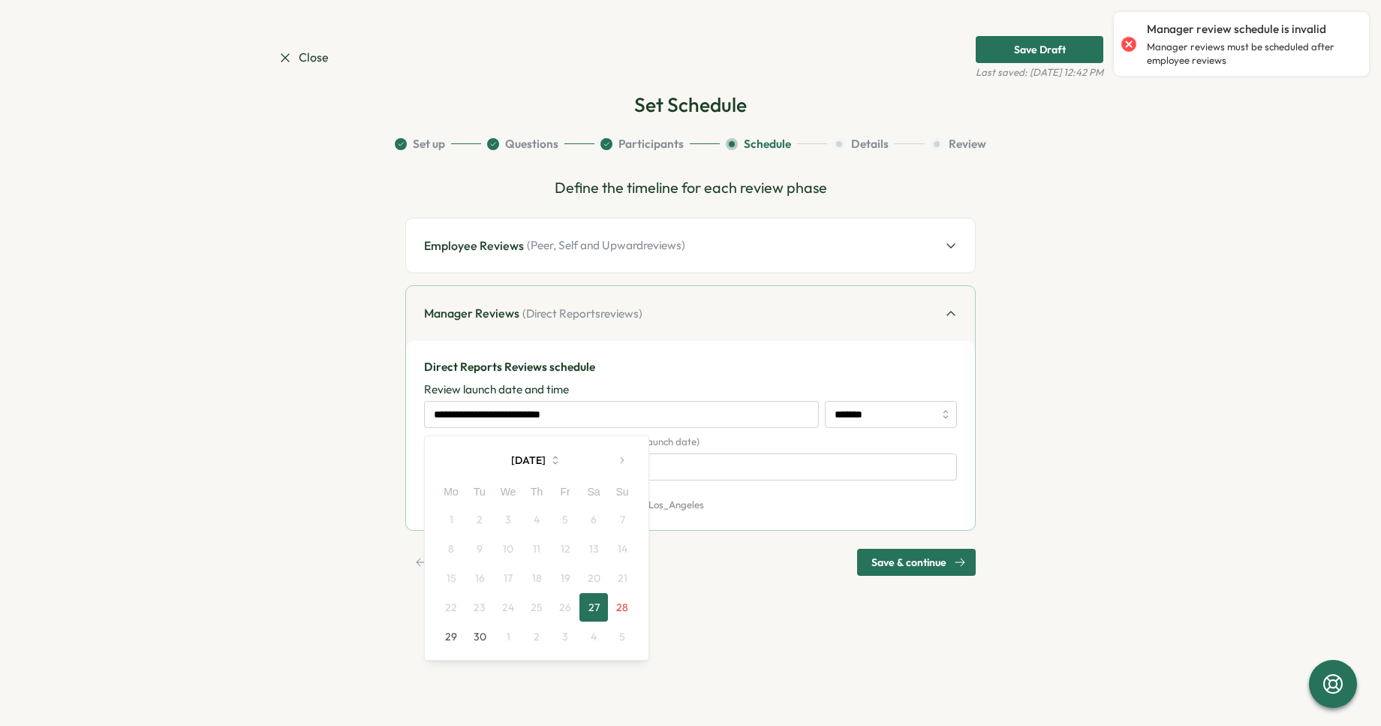
click at [629, 455] on button "button" at bounding box center [622, 460] width 30 height 30
click at [594, 514] on button "4" at bounding box center [594, 519] width 29 height 29
type input "**********"
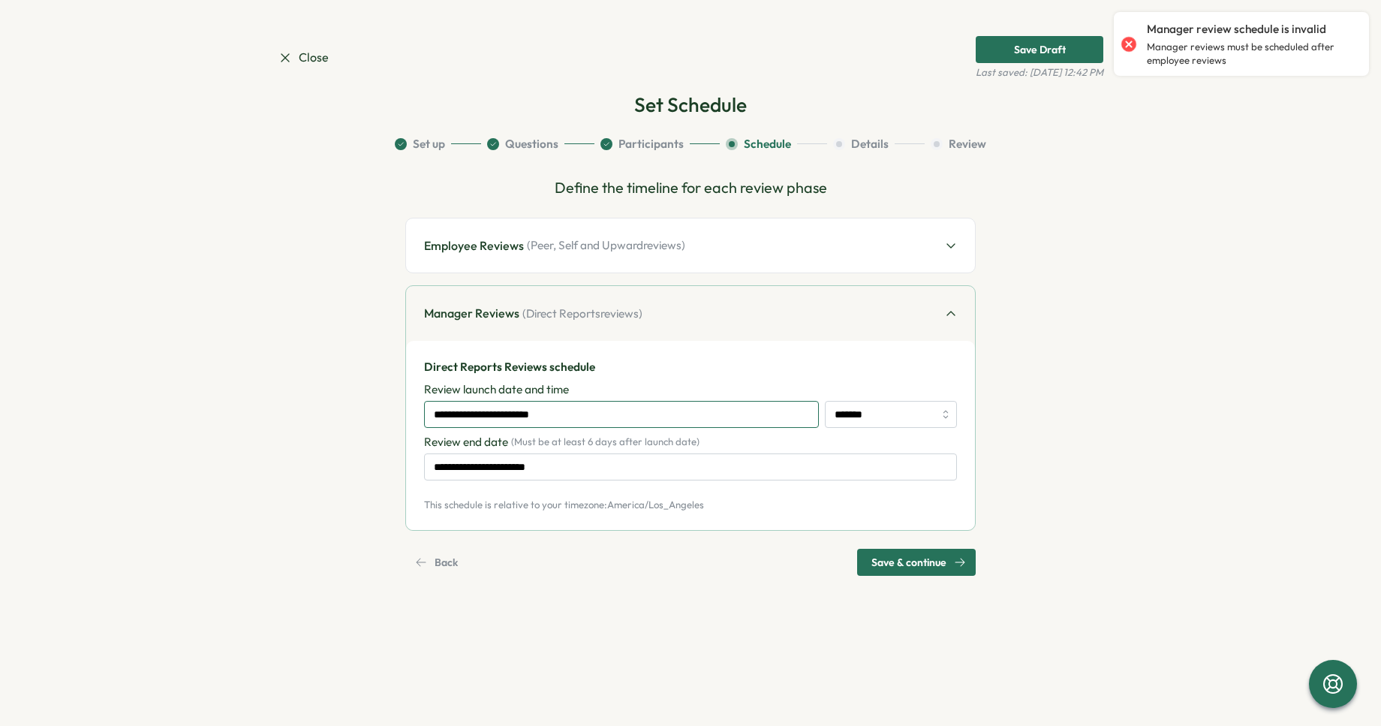
click at [625, 417] on input "**********" at bounding box center [621, 414] width 395 height 27
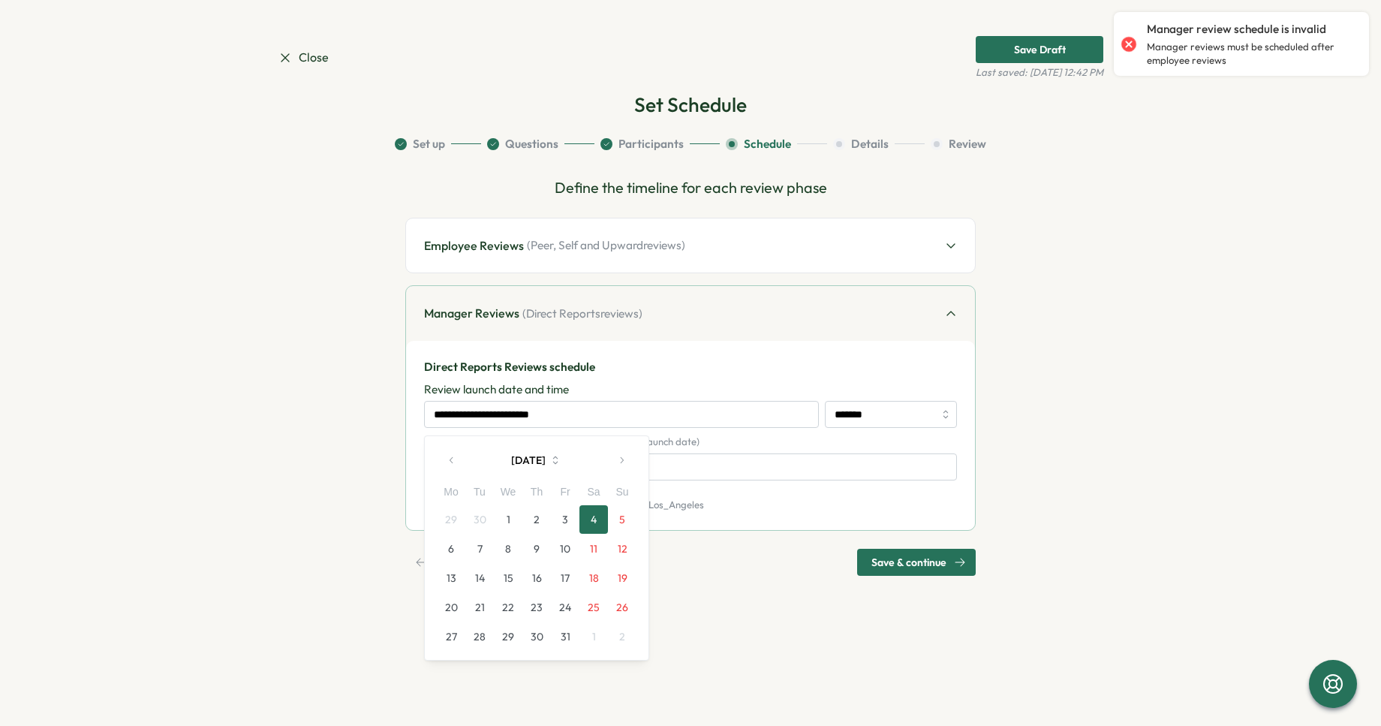
click at [601, 548] on button "11" at bounding box center [594, 549] width 29 height 29
type input "**********"
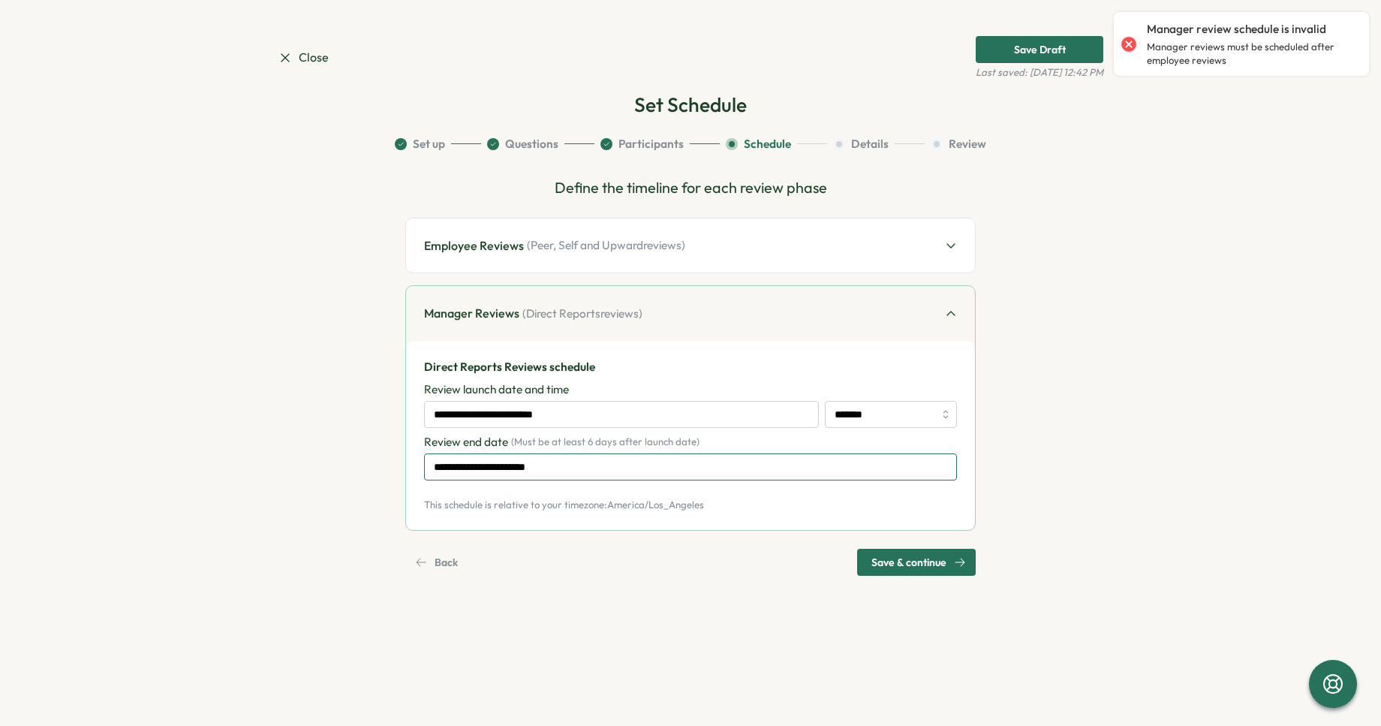
click at [634, 471] on input "**********" at bounding box center [690, 466] width 533 height 27
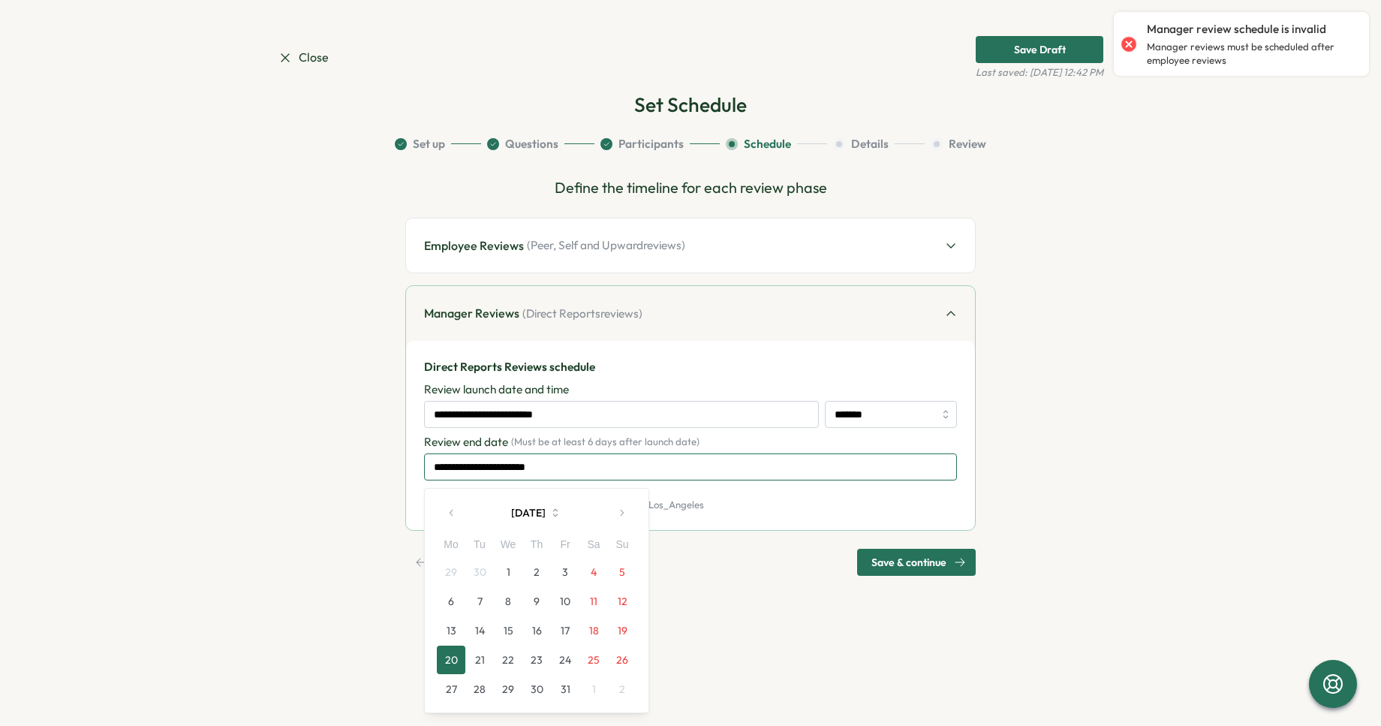
click at [658, 468] on input "**********" at bounding box center [690, 466] width 533 height 27
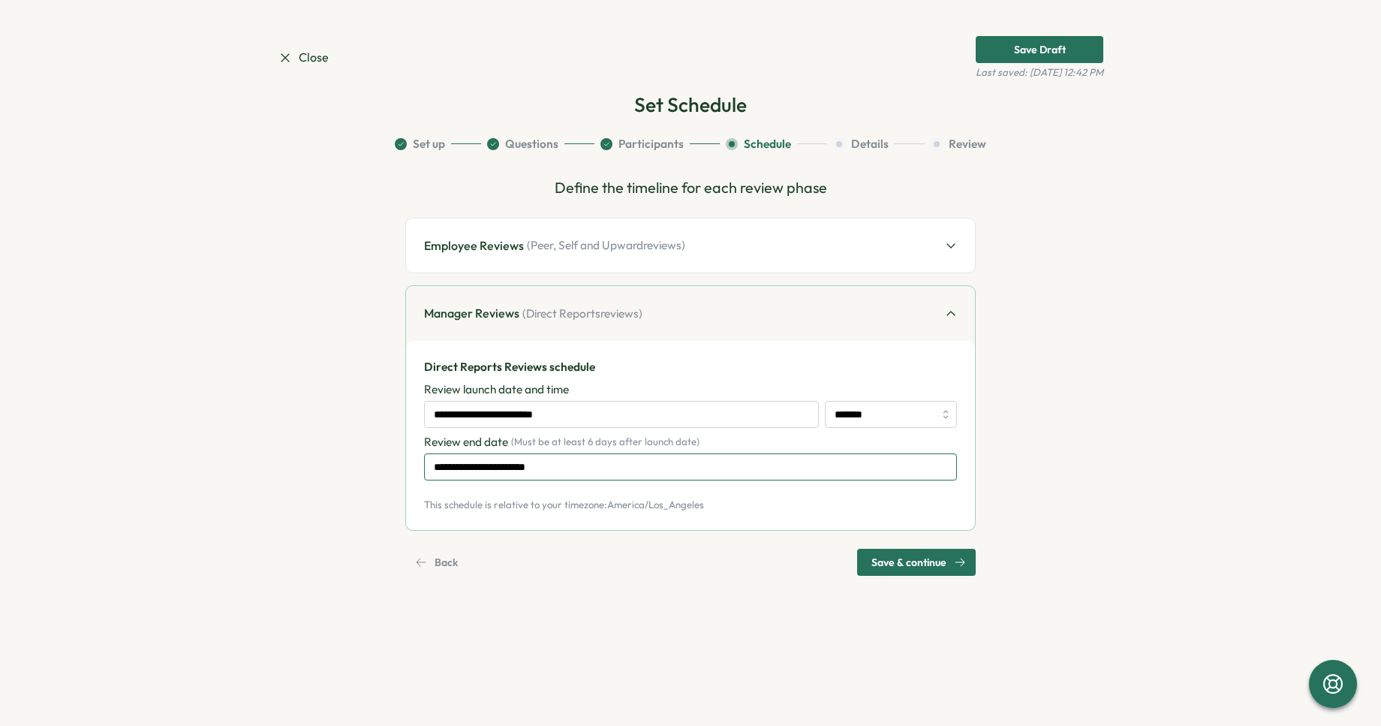
click at [627, 461] on input "**********" at bounding box center [690, 466] width 533 height 27
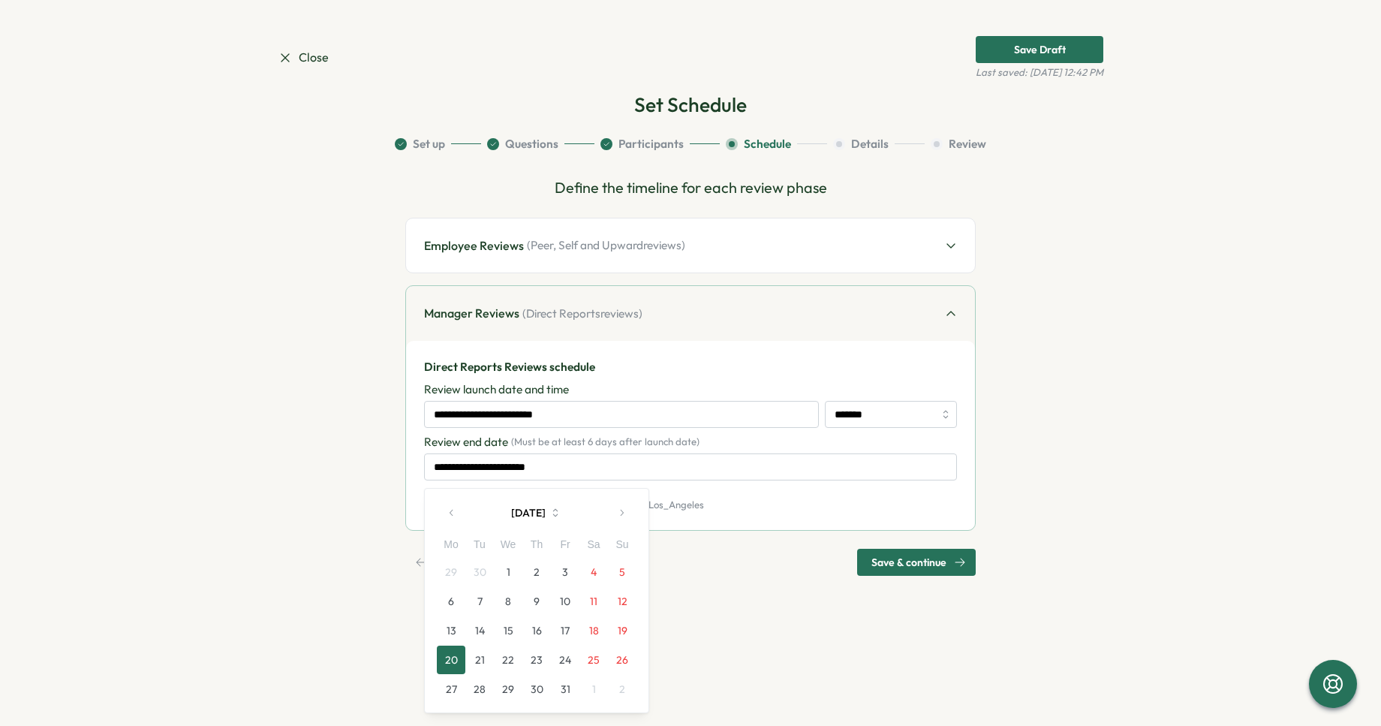
click at [598, 639] on button "18" at bounding box center [594, 630] width 29 height 29
type input "**********"
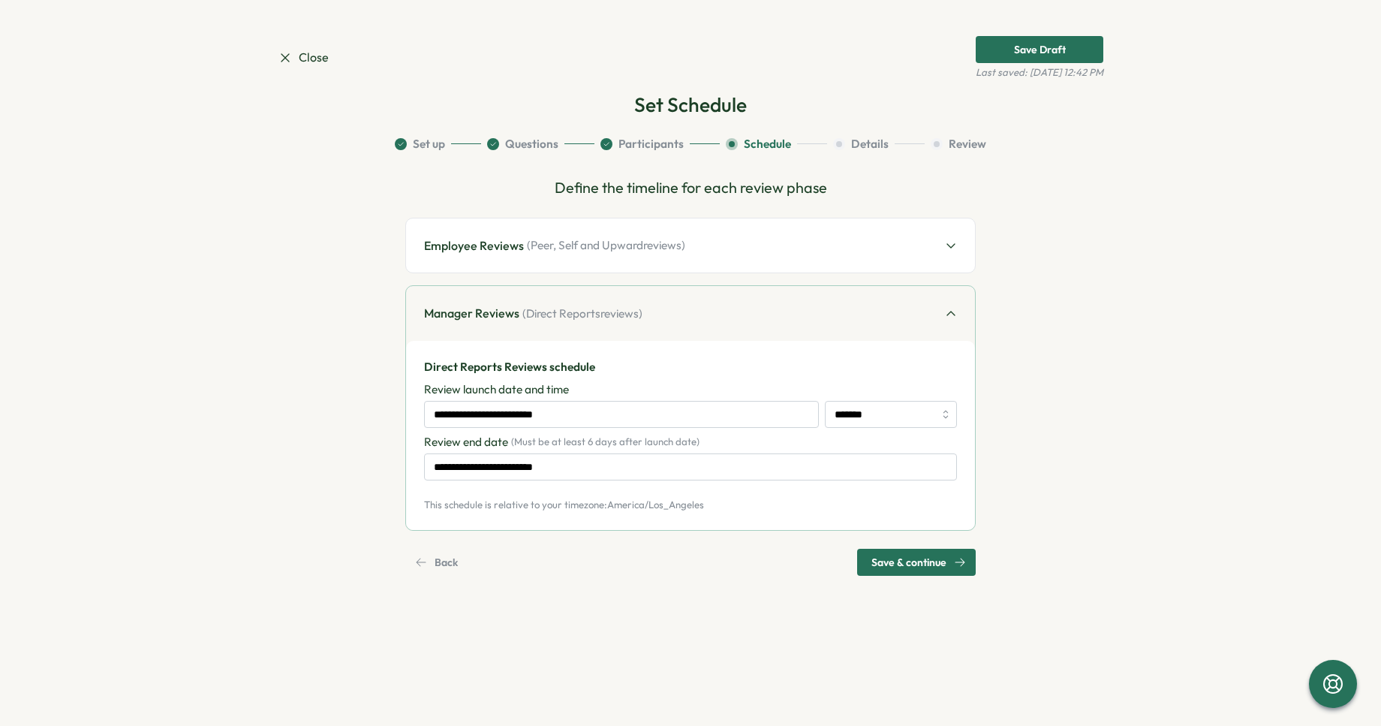
click at [726, 500] on p "This schedule is relative to your timezone: America/Los_Angeles" at bounding box center [690, 506] width 533 height 14
click at [882, 420] on input "*******" at bounding box center [891, 414] width 132 height 27
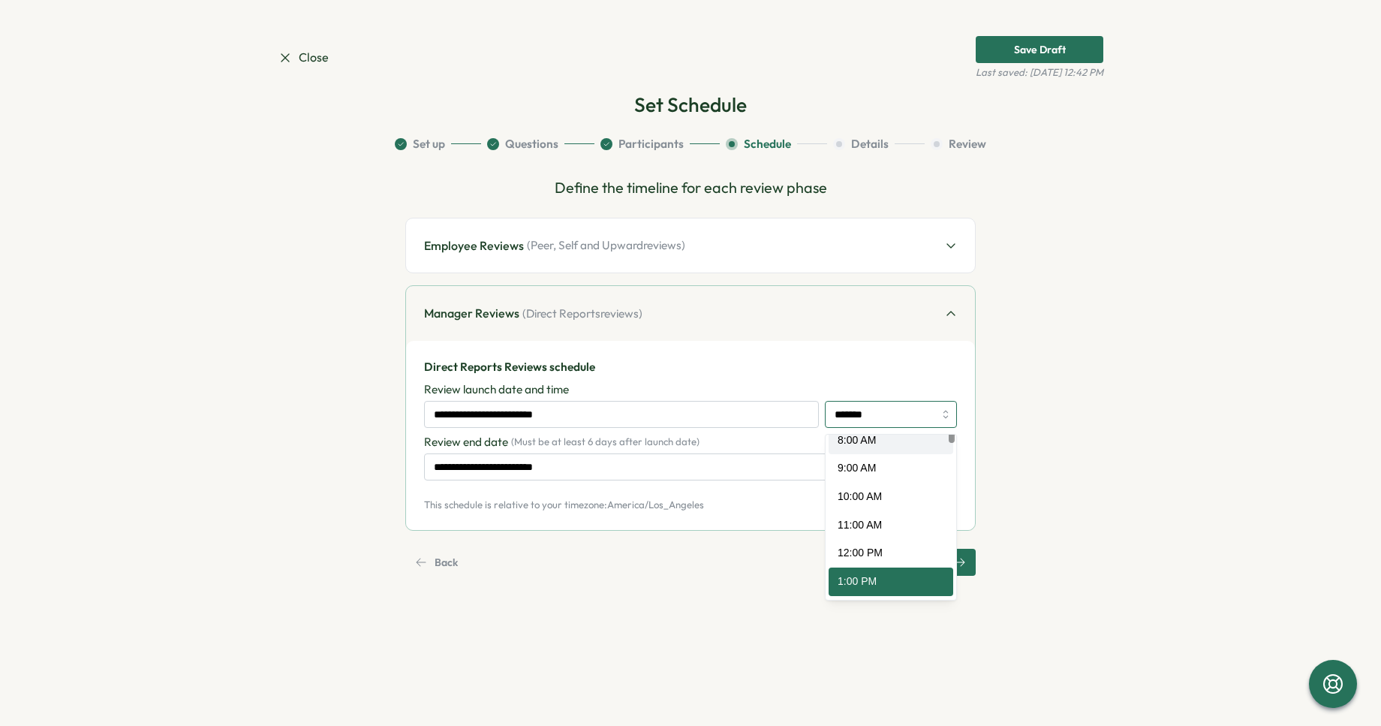
type input "*******"
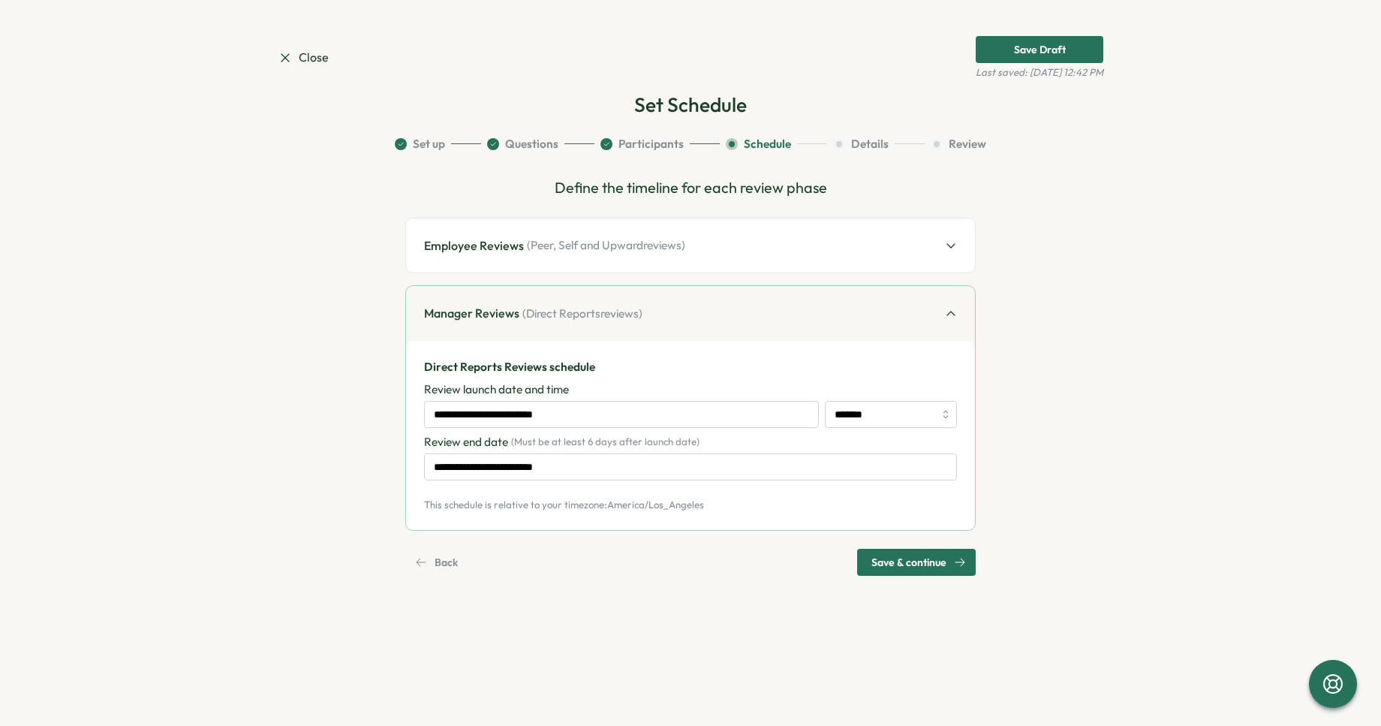
click at [899, 564] on span "Save & continue" at bounding box center [909, 563] width 75 height 26
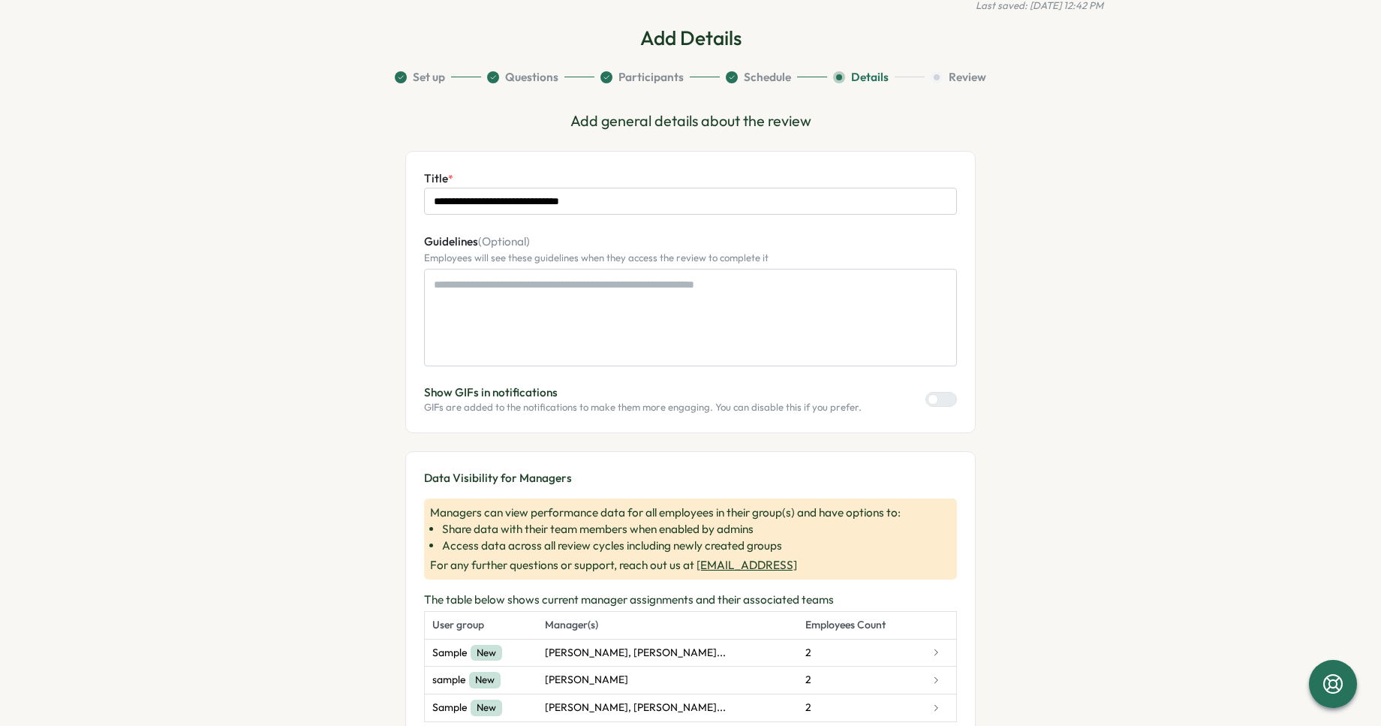
scroll to position [88, 0]
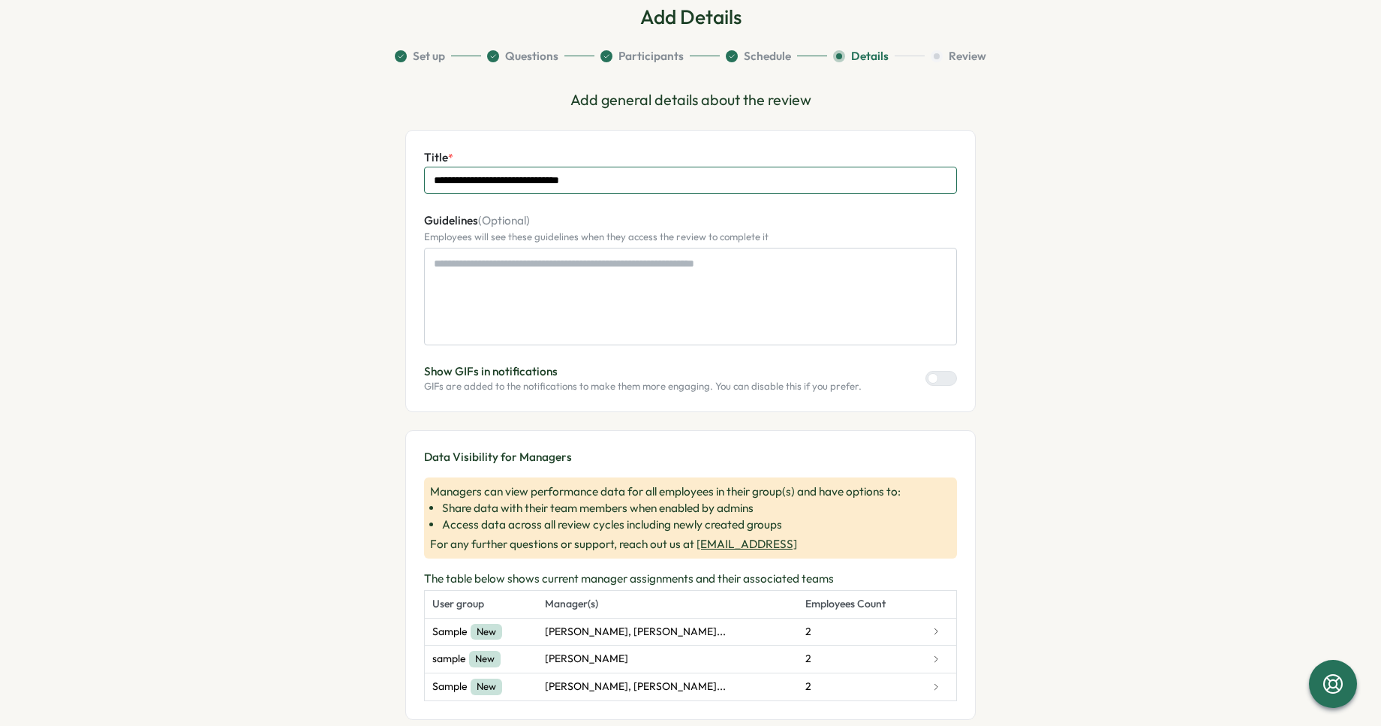
drag, startPoint x: 532, startPoint y: 182, endPoint x: 467, endPoint y: 182, distance: 64.6
click at [467, 182] on input "**********" at bounding box center [690, 180] width 533 height 27
click at [430, 182] on input "**********" at bounding box center [690, 180] width 533 height 27
type input "**********"
click at [532, 270] on textarea "Guidelines (Optional)" at bounding box center [690, 297] width 533 height 98
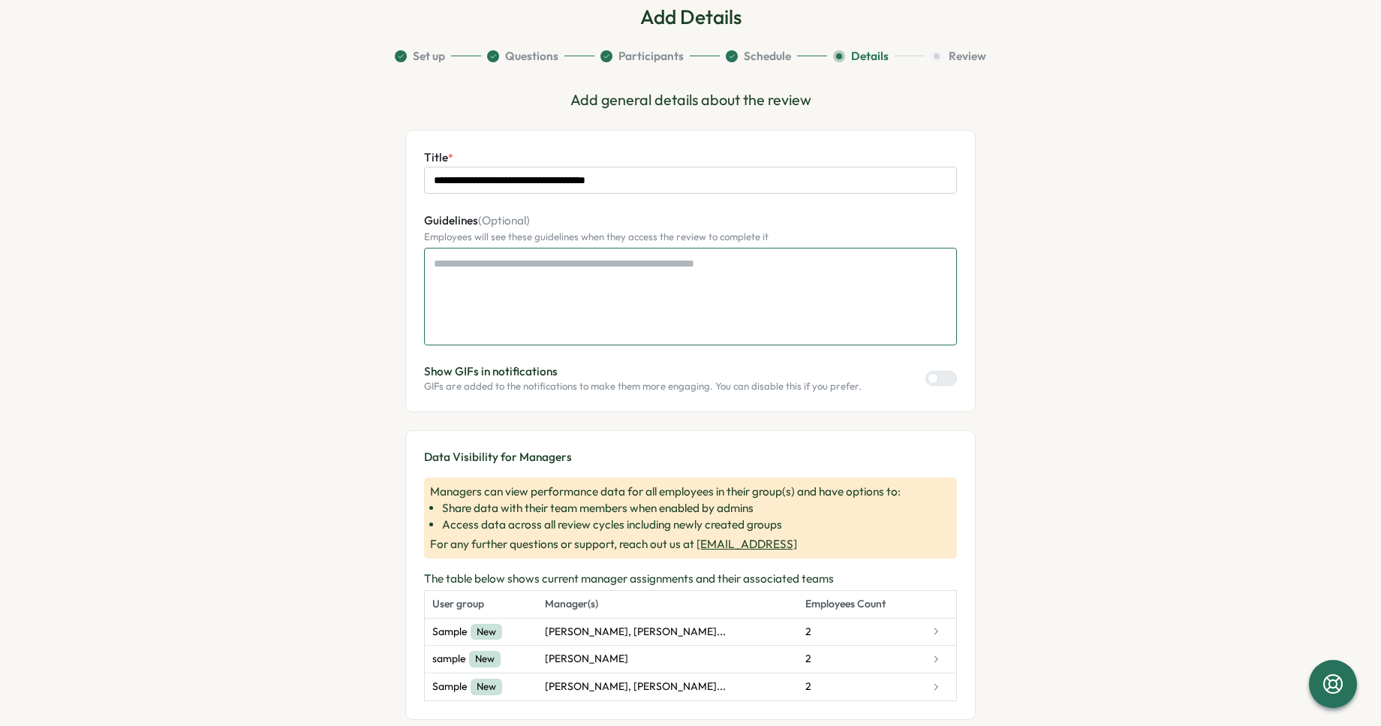
scroll to position [138, 0]
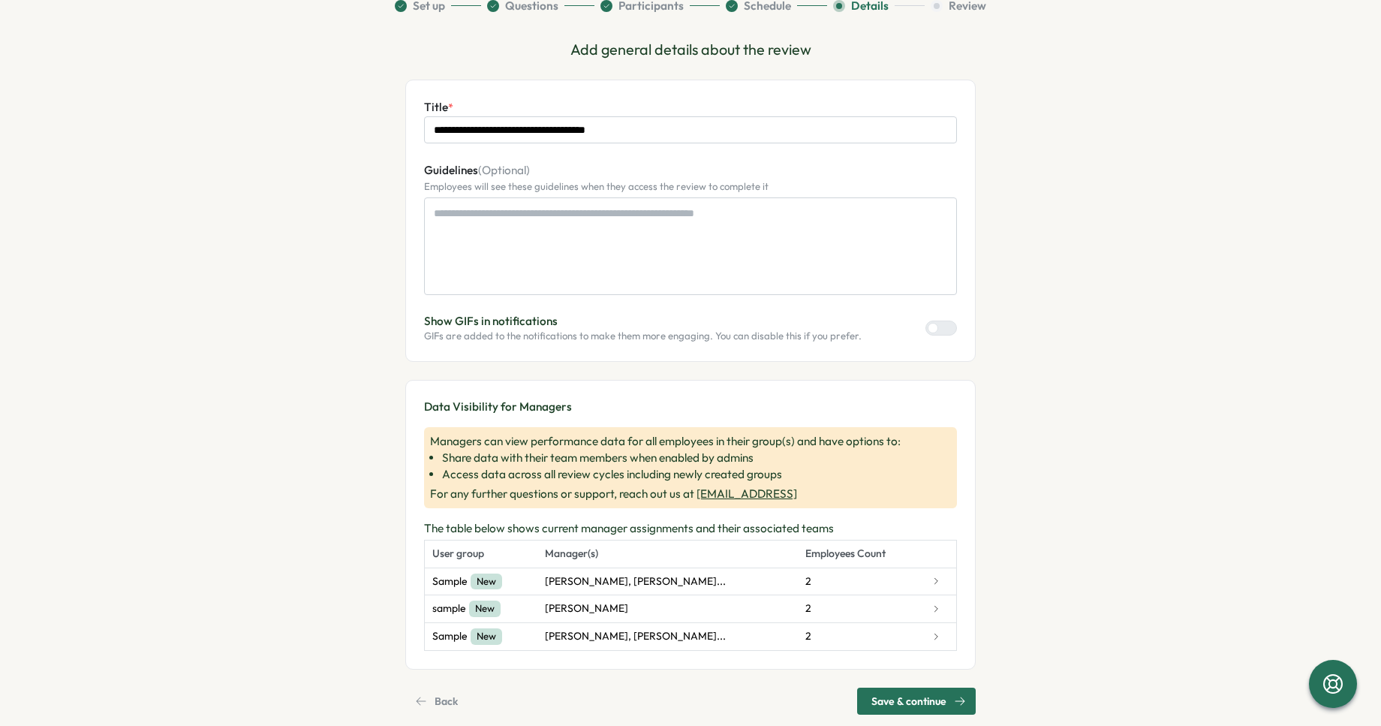
click at [913, 691] on span "Save & continue" at bounding box center [909, 701] width 75 height 26
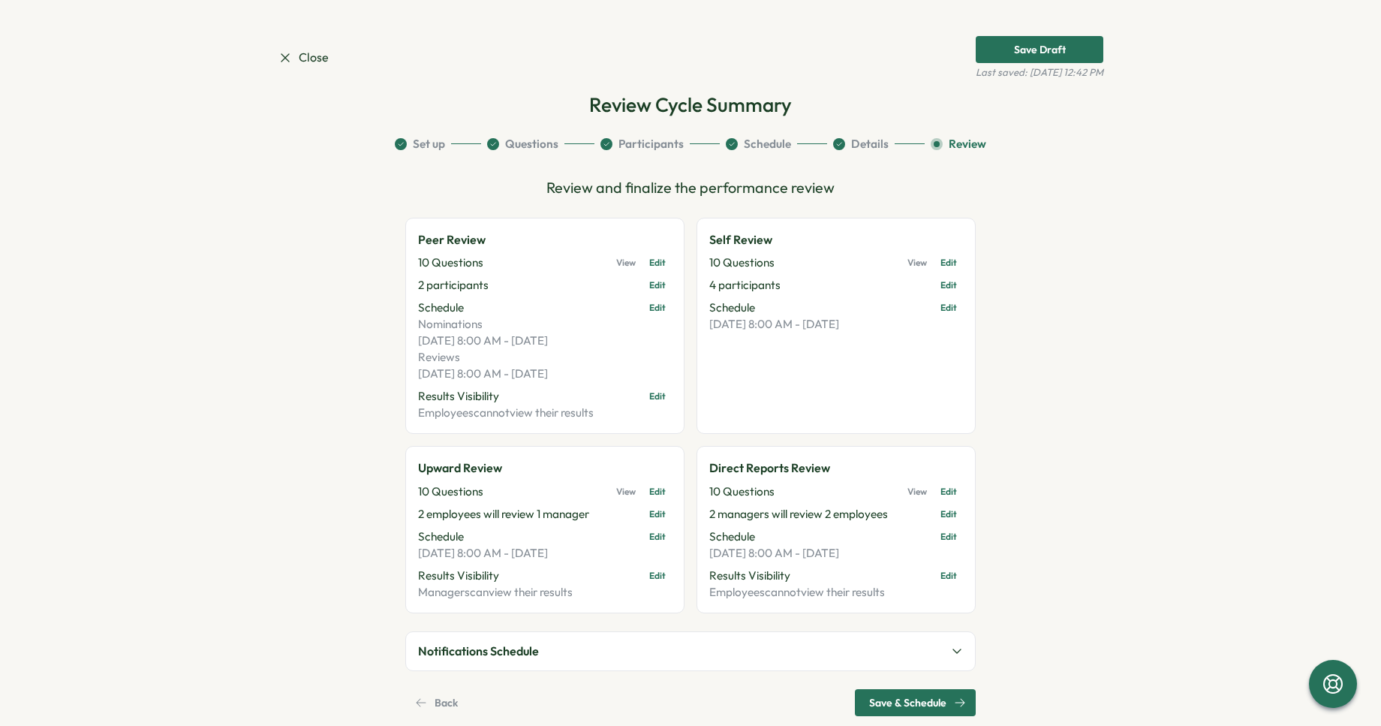
scroll to position [26, 0]
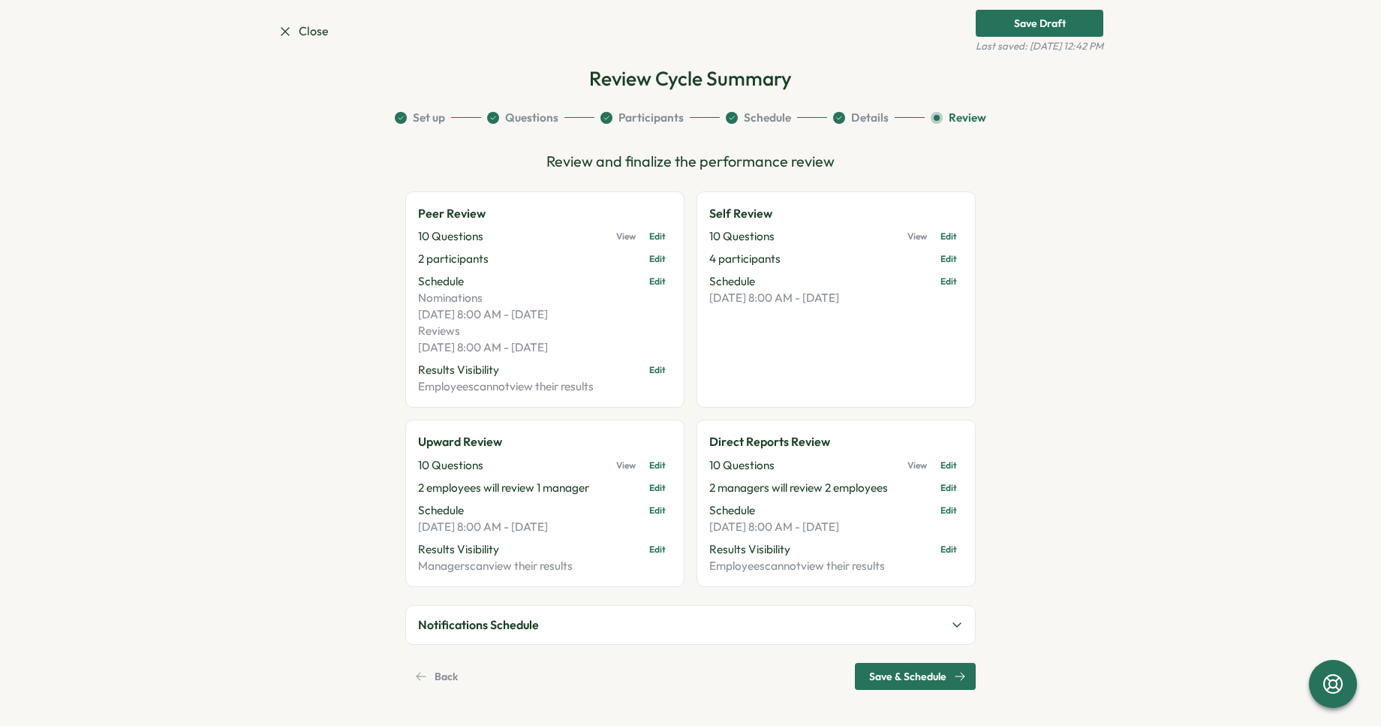
click at [834, 634] on button "Notifications Schedule" at bounding box center [690, 625] width 569 height 38
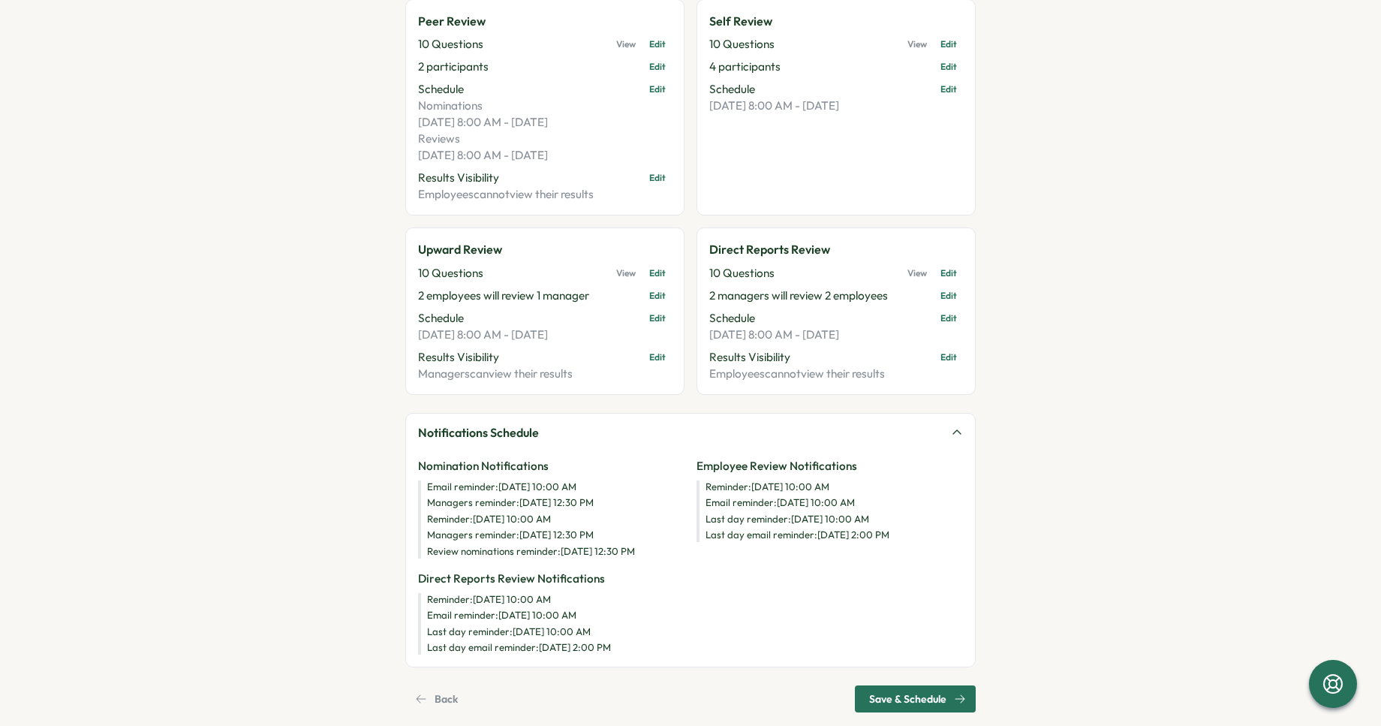
scroll to position [230, 0]
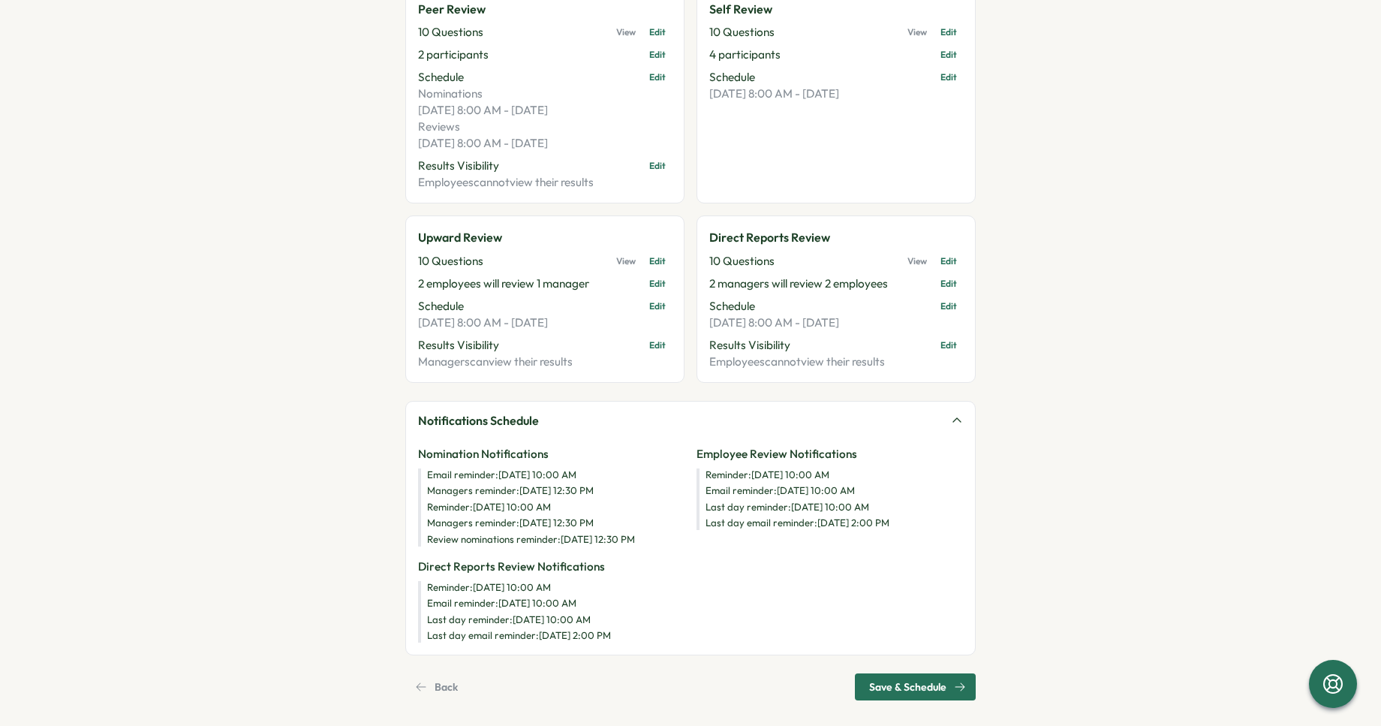
click at [448, 684] on span "Back" at bounding box center [446, 687] width 23 height 26
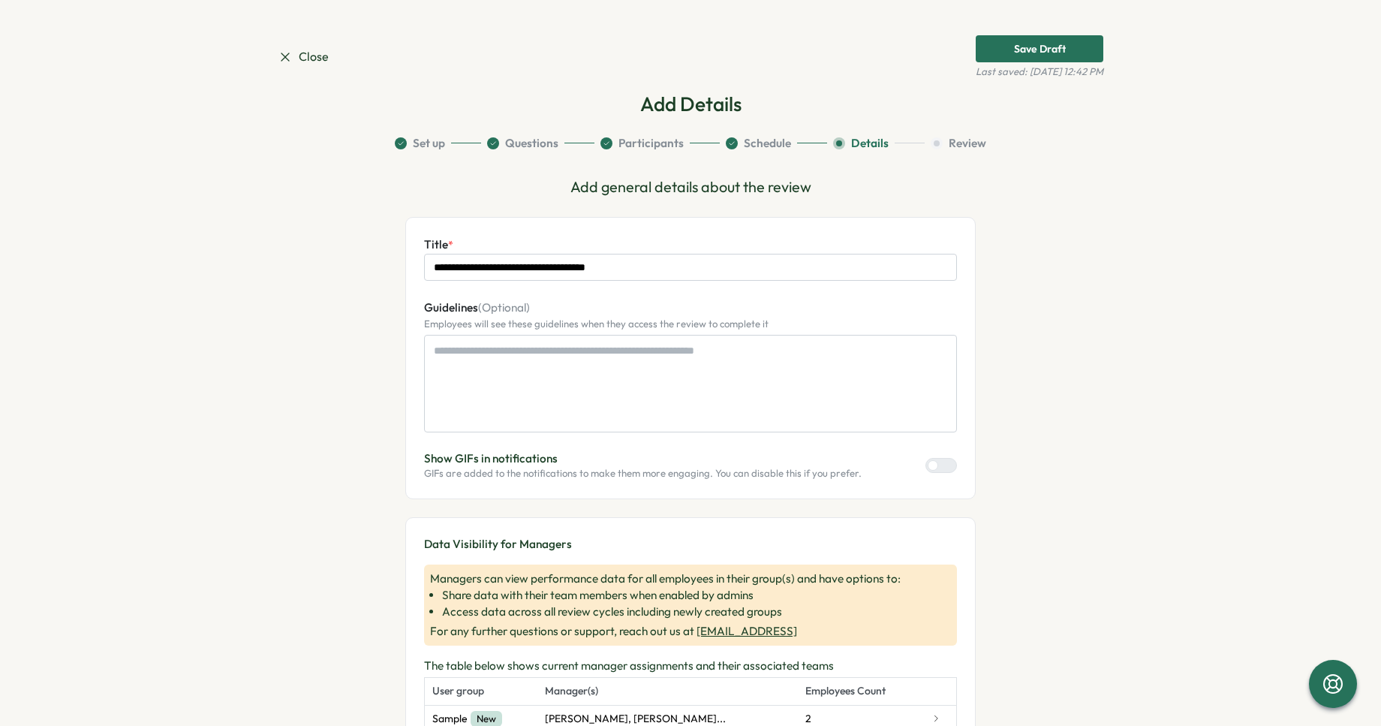
scroll to position [0, 0]
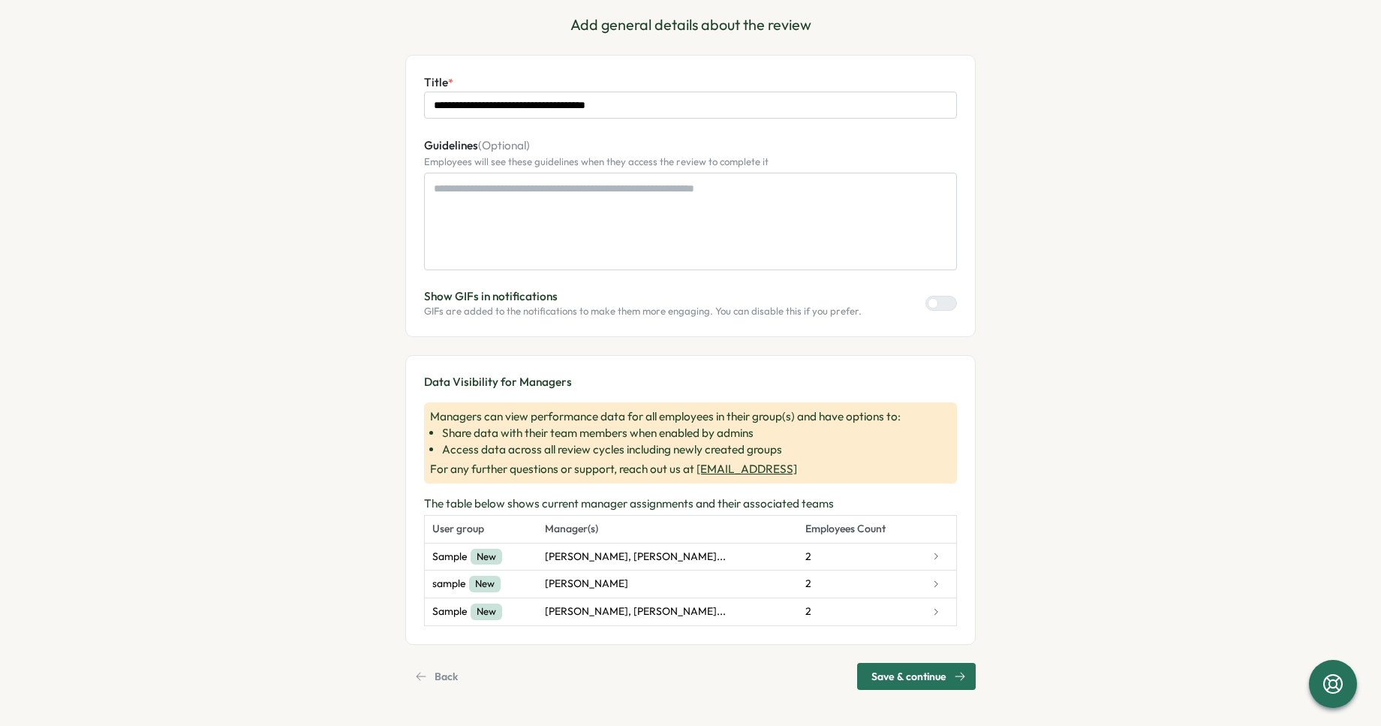
click at [444, 668] on span "Back" at bounding box center [446, 677] width 23 height 26
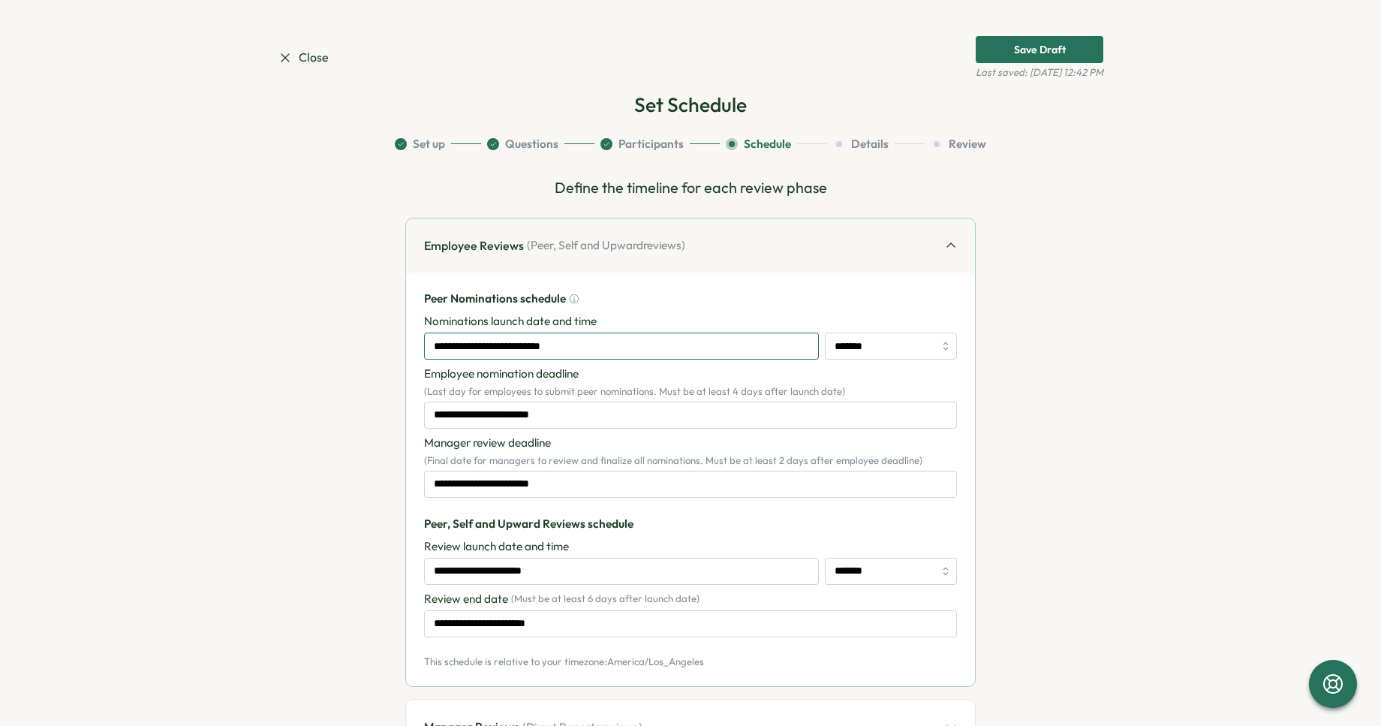
click at [541, 354] on input "**********" at bounding box center [621, 346] width 395 height 27
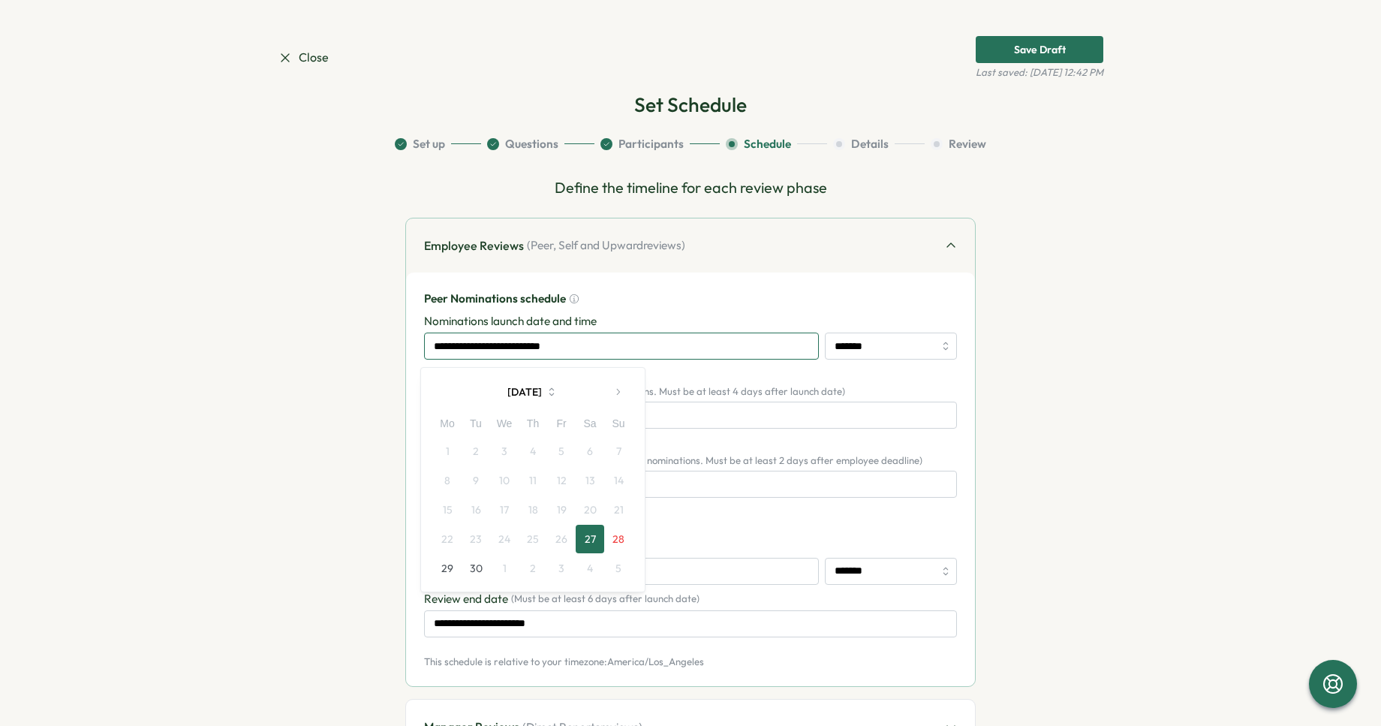
click at [568, 342] on input "**********" at bounding box center [621, 346] width 395 height 27
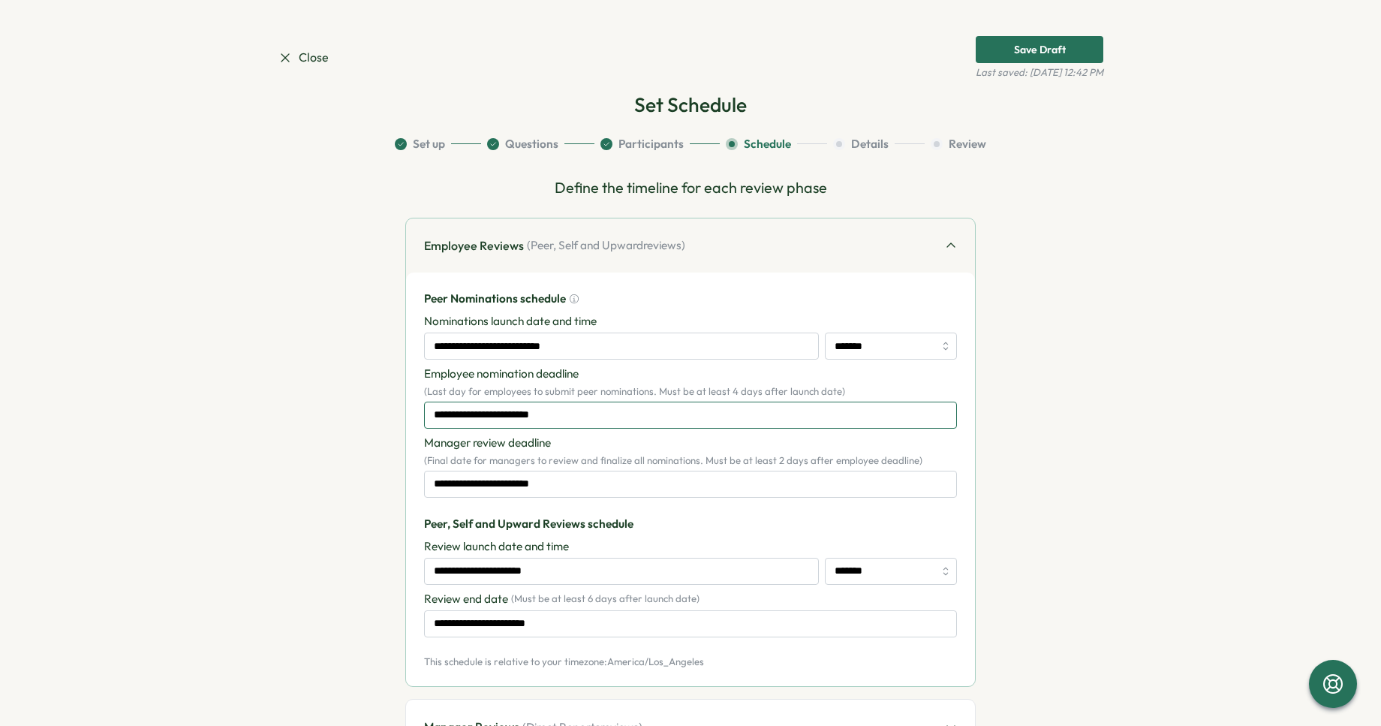
click at [576, 414] on input "**********" at bounding box center [690, 415] width 533 height 27
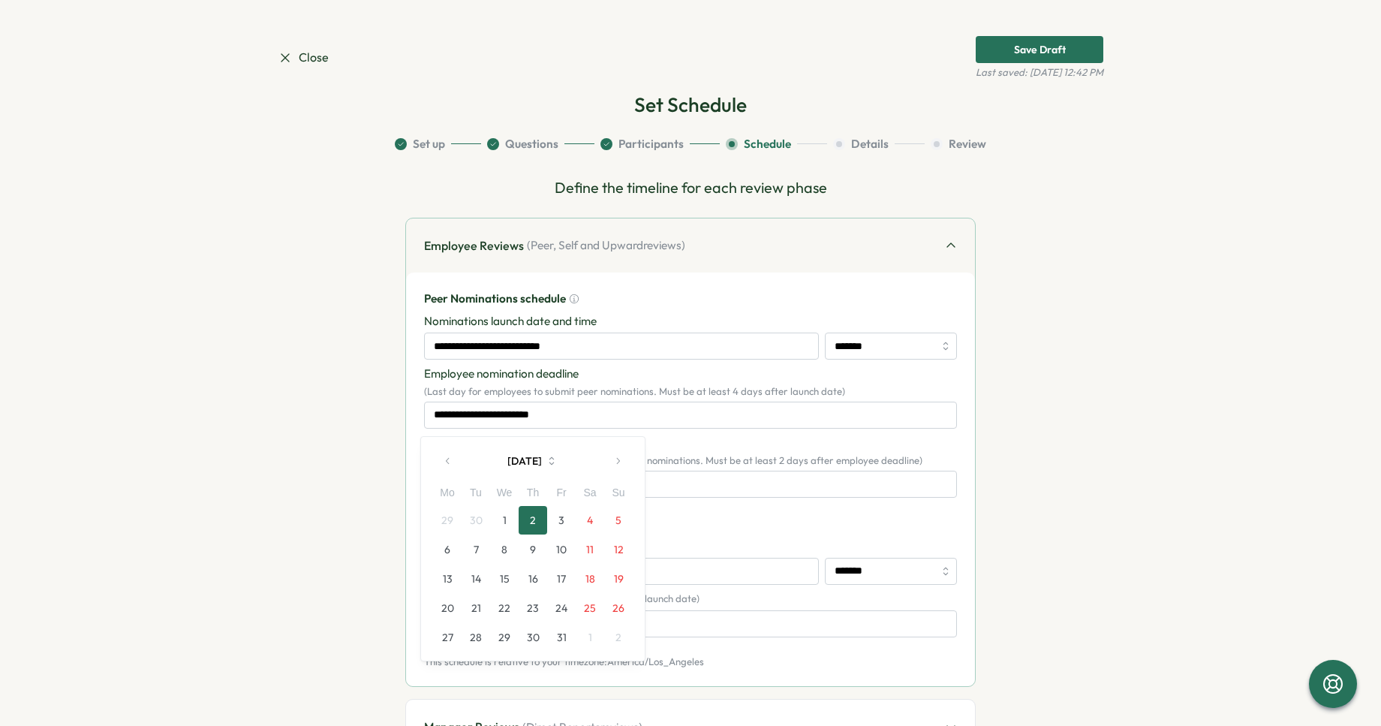
click at [461, 459] on button "button" at bounding box center [448, 461] width 30 height 30
click at [540, 628] on button "2" at bounding box center [533, 637] width 29 height 29
type input "**********"
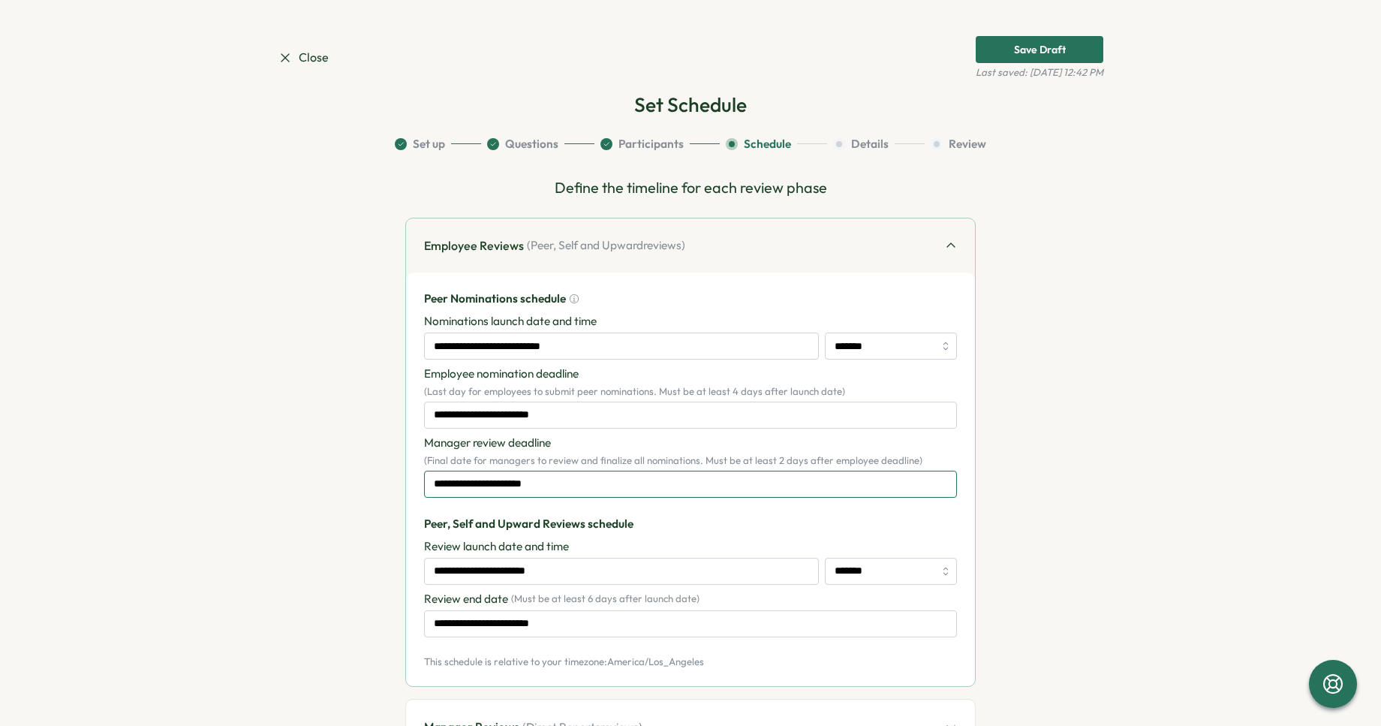
click at [599, 482] on input "**********" at bounding box center [690, 484] width 533 height 27
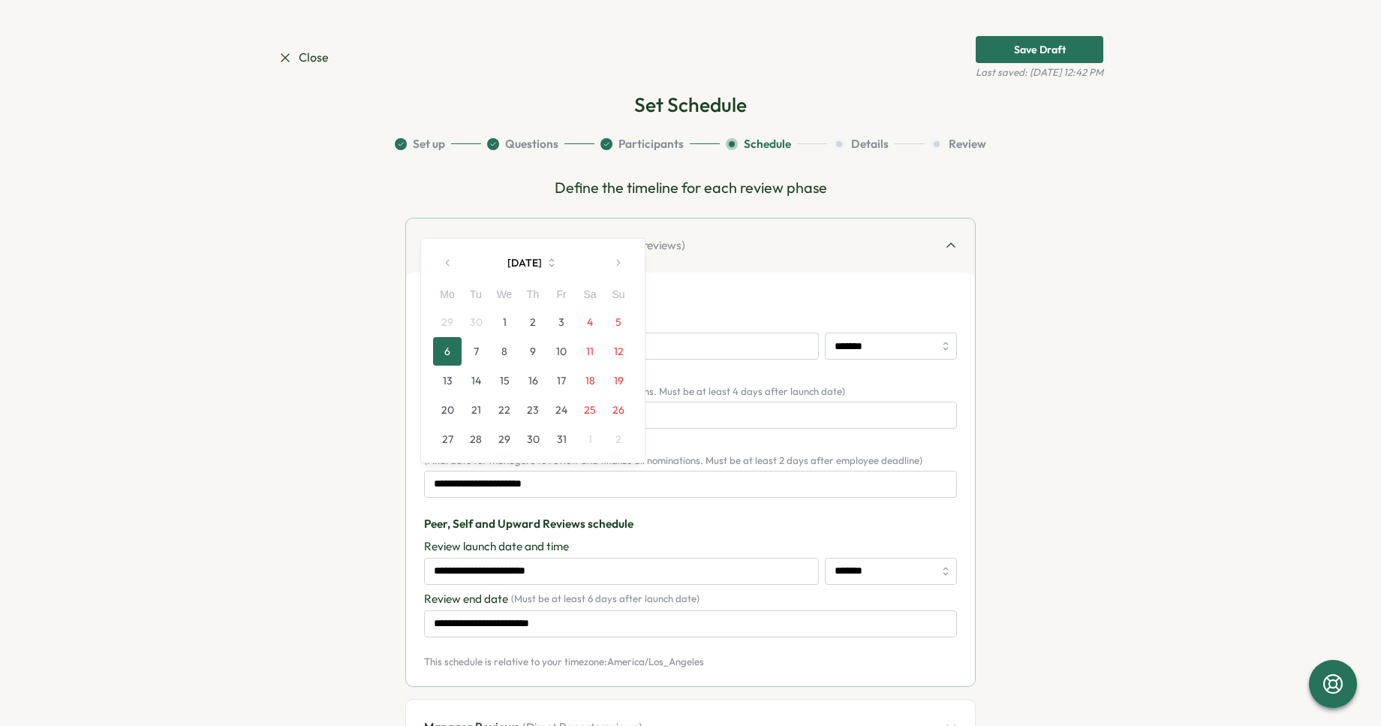
click at [583, 325] on button "4" at bounding box center [590, 322] width 29 height 29
type input "**********"
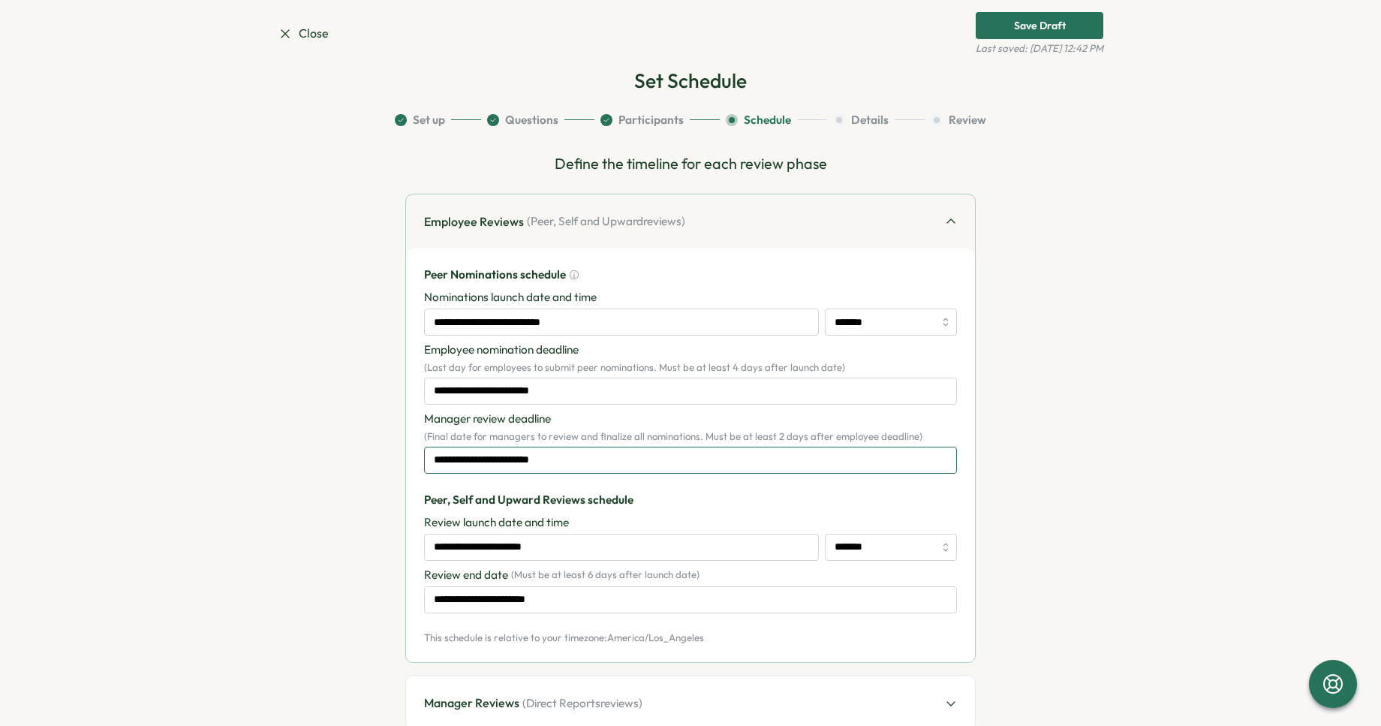
scroll to position [29, 0]
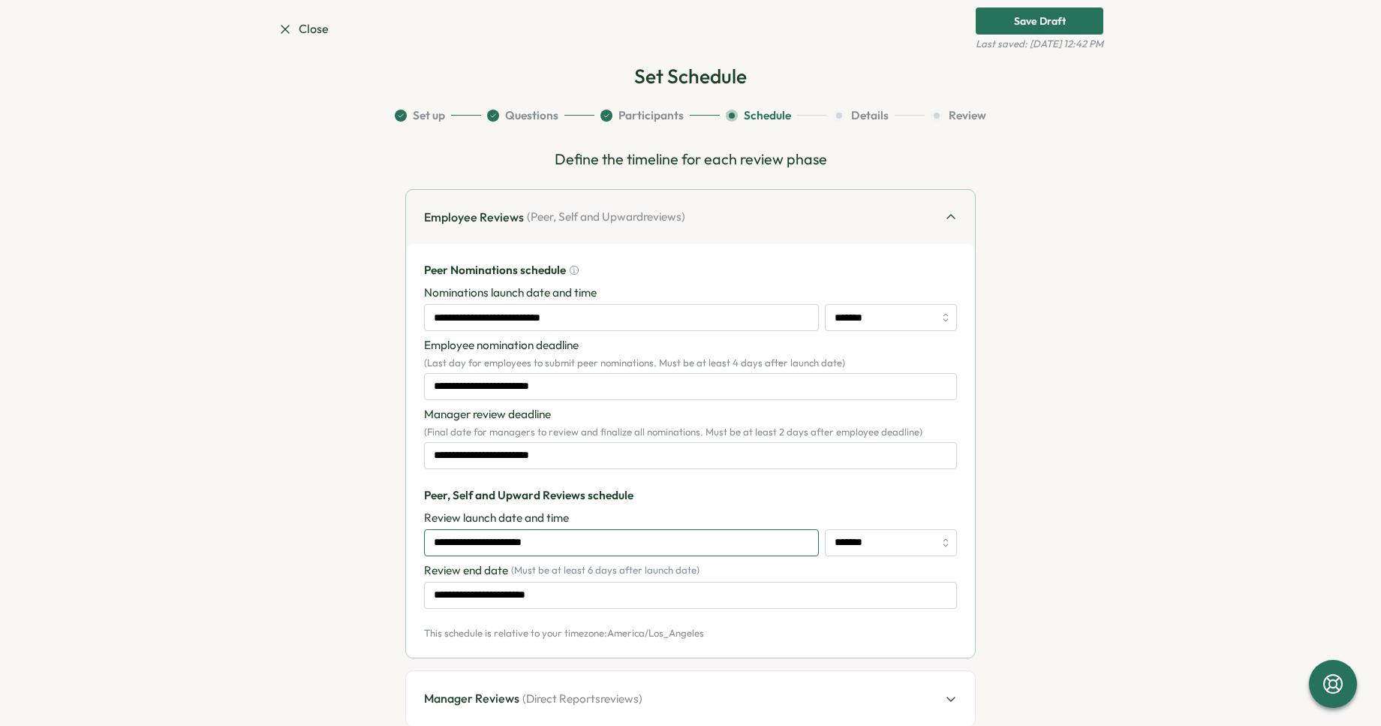
click at [562, 542] on input "**********" at bounding box center [621, 542] width 395 height 27
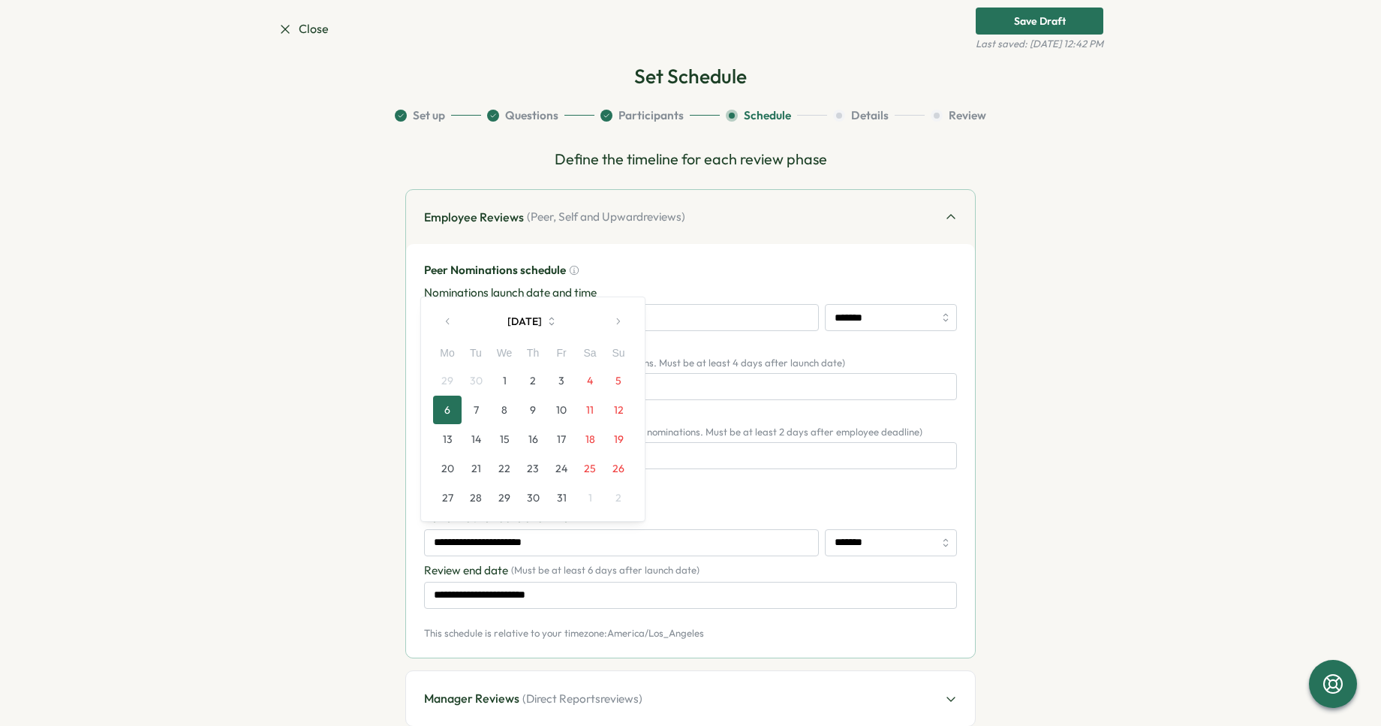
click at [591, 383] on button "4" at bounding box center [590, 380] width 29 height 29
type input "**********"
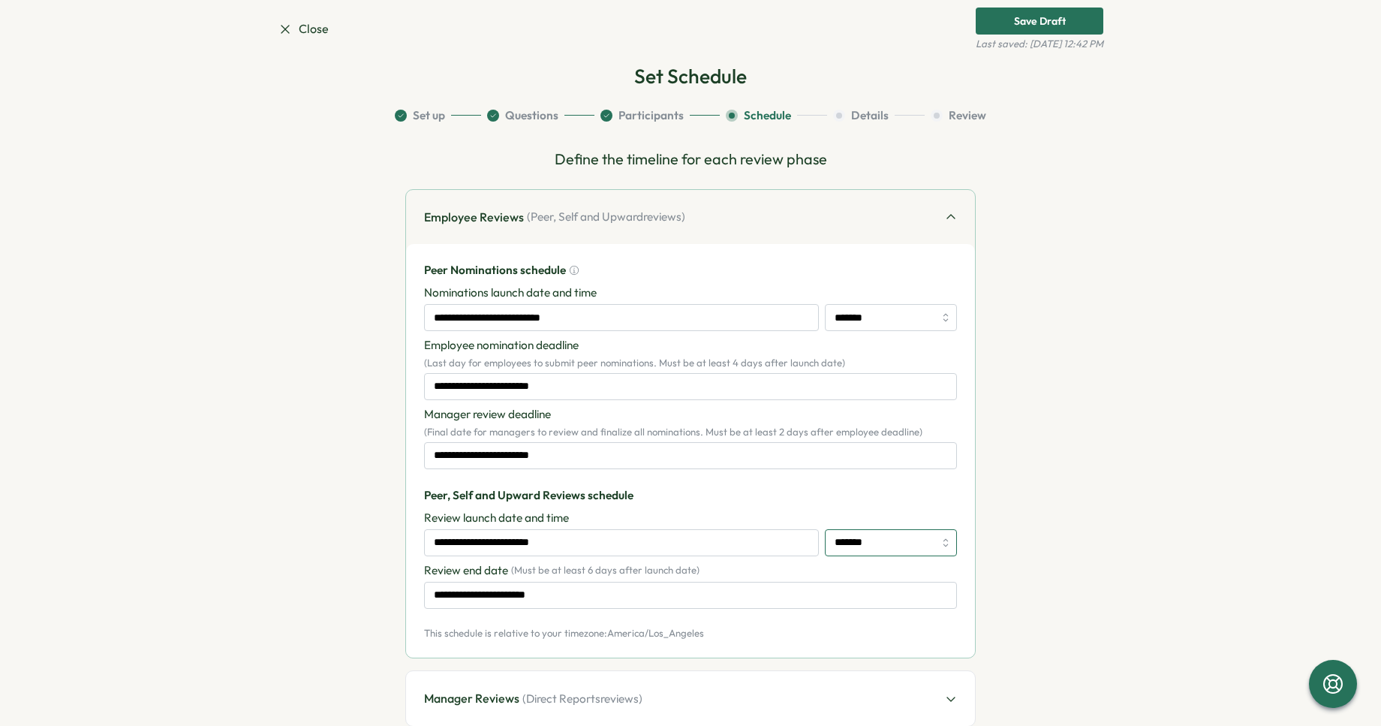
click at [866, 537] on input "*******" at bounding box center [891, 542] width 132 height 27
click at [873, 546] on input "*******" at bounding box center [891, 542] width 132 height 27
type input "********"
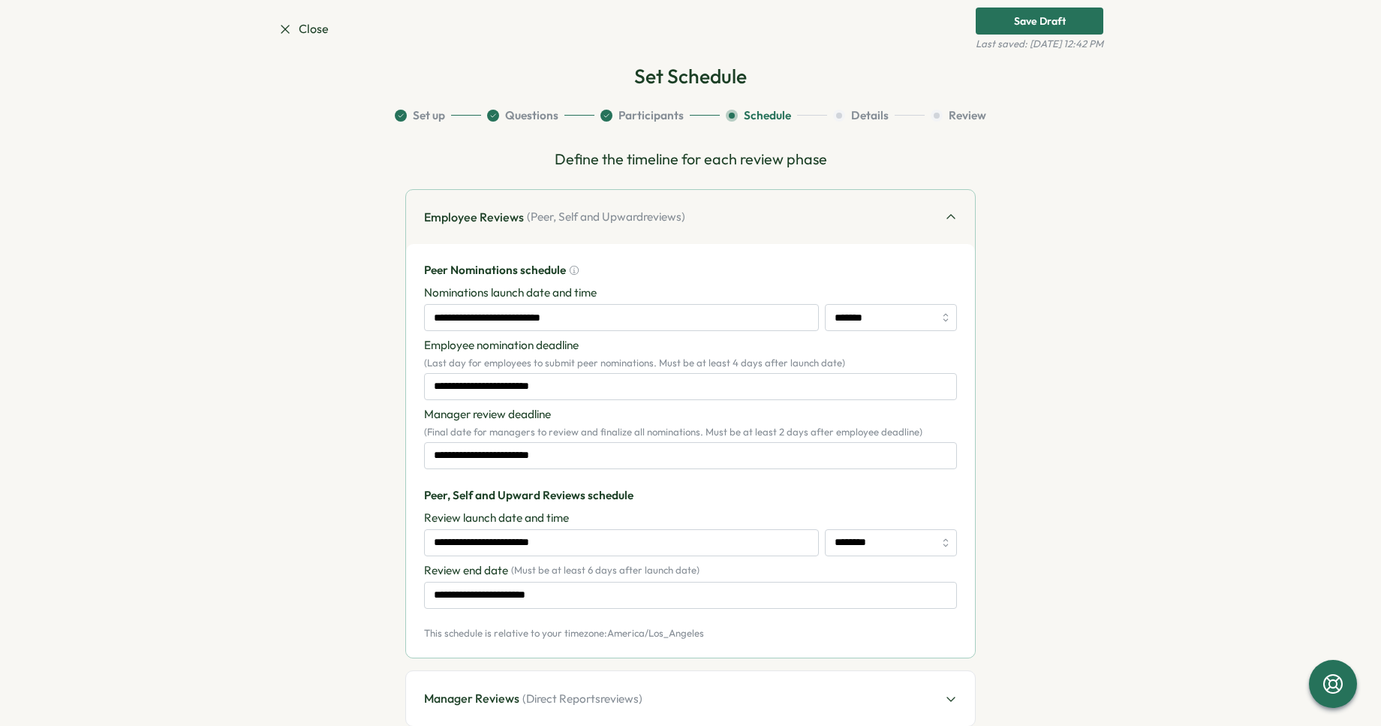
click at [854, 514] on div "Review launch date and time" at bounding box center [690, 518] width 533 height 17
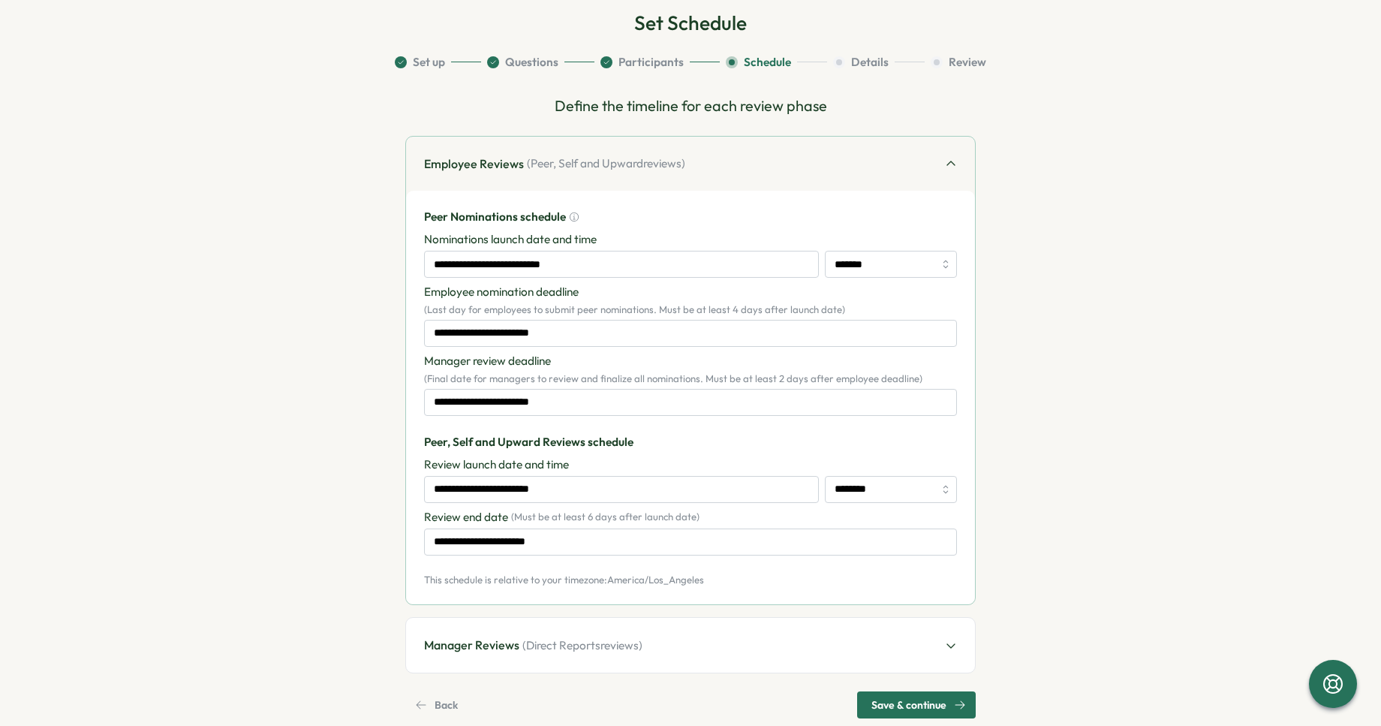
click at [757, 526] on div "**********" at bounding box center [690, 532] width 533 height 47
click at [607, 544] on input "**********" at bounding box center [690, 542] width 533 height 27
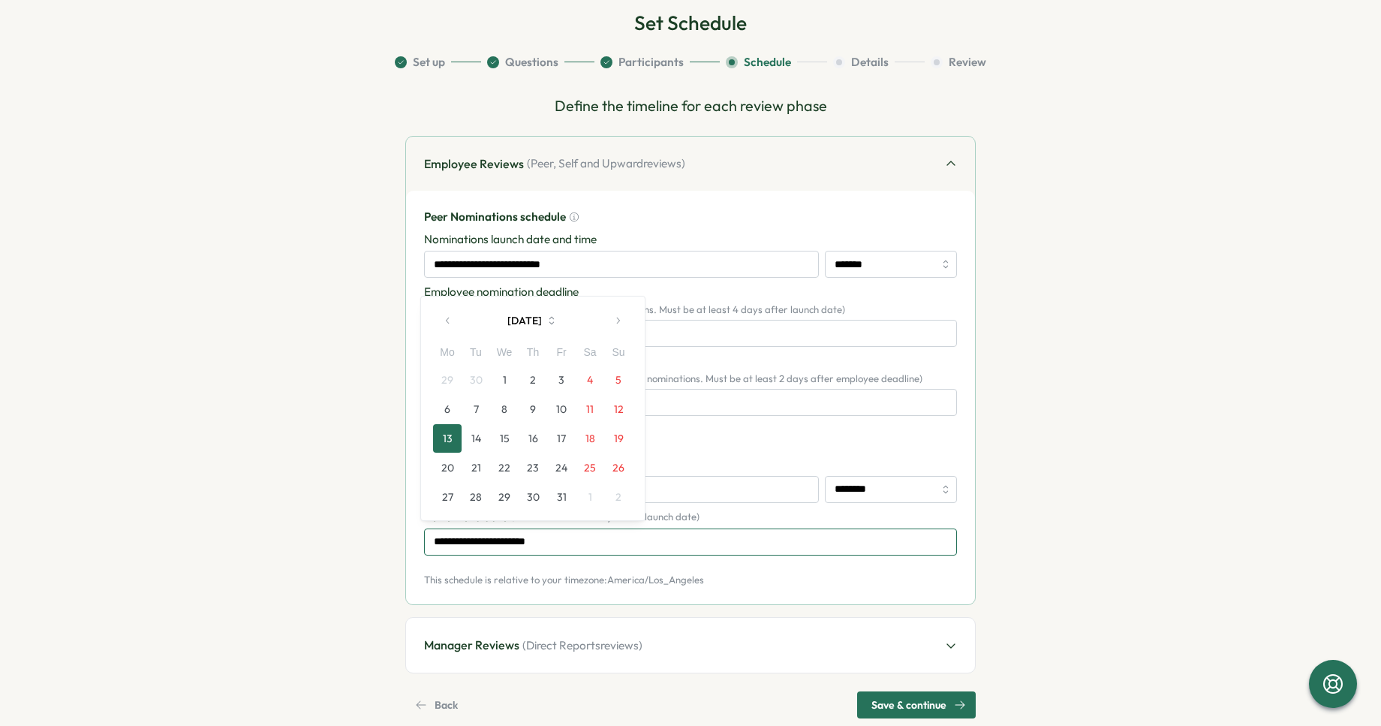
click at [586, 541] on input "**********" at bounding box center [690, 542] width 533 height 27
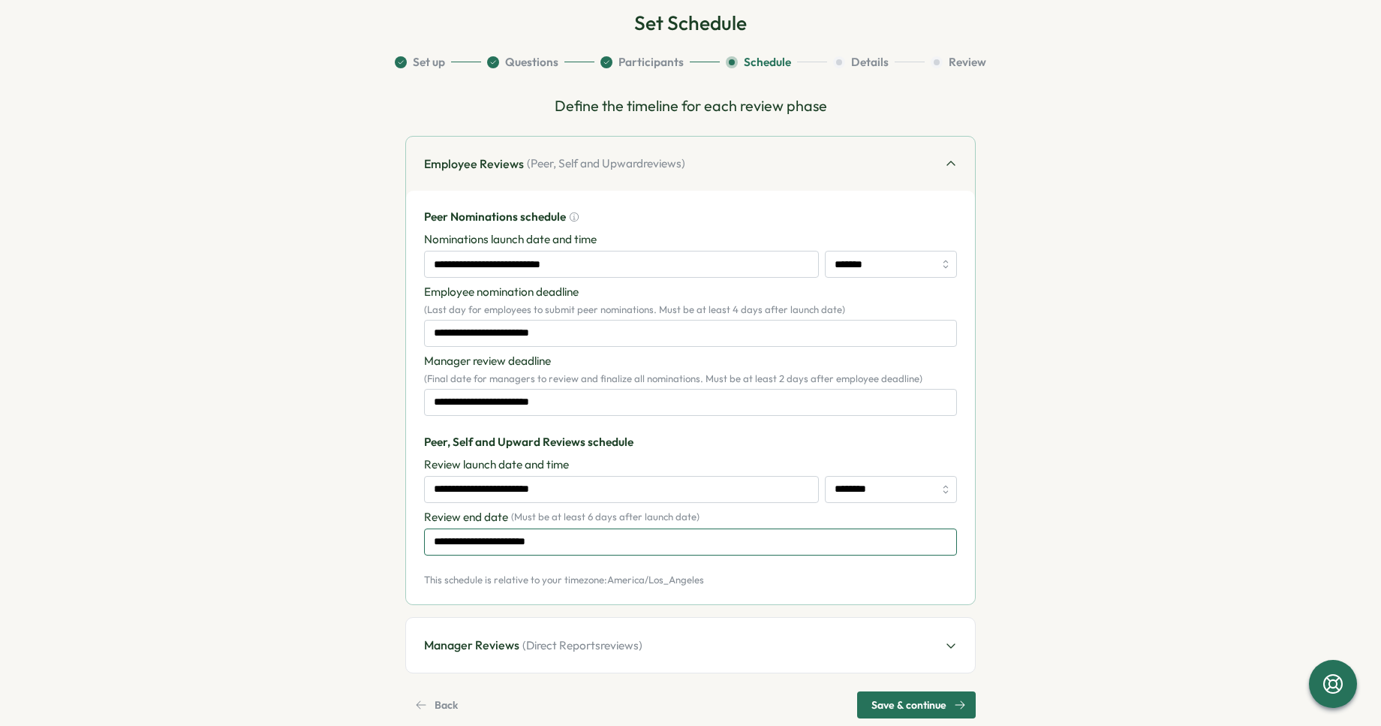
click at [584, 541] on input "**********" at bounding box center [690, 542] width 533 height 27
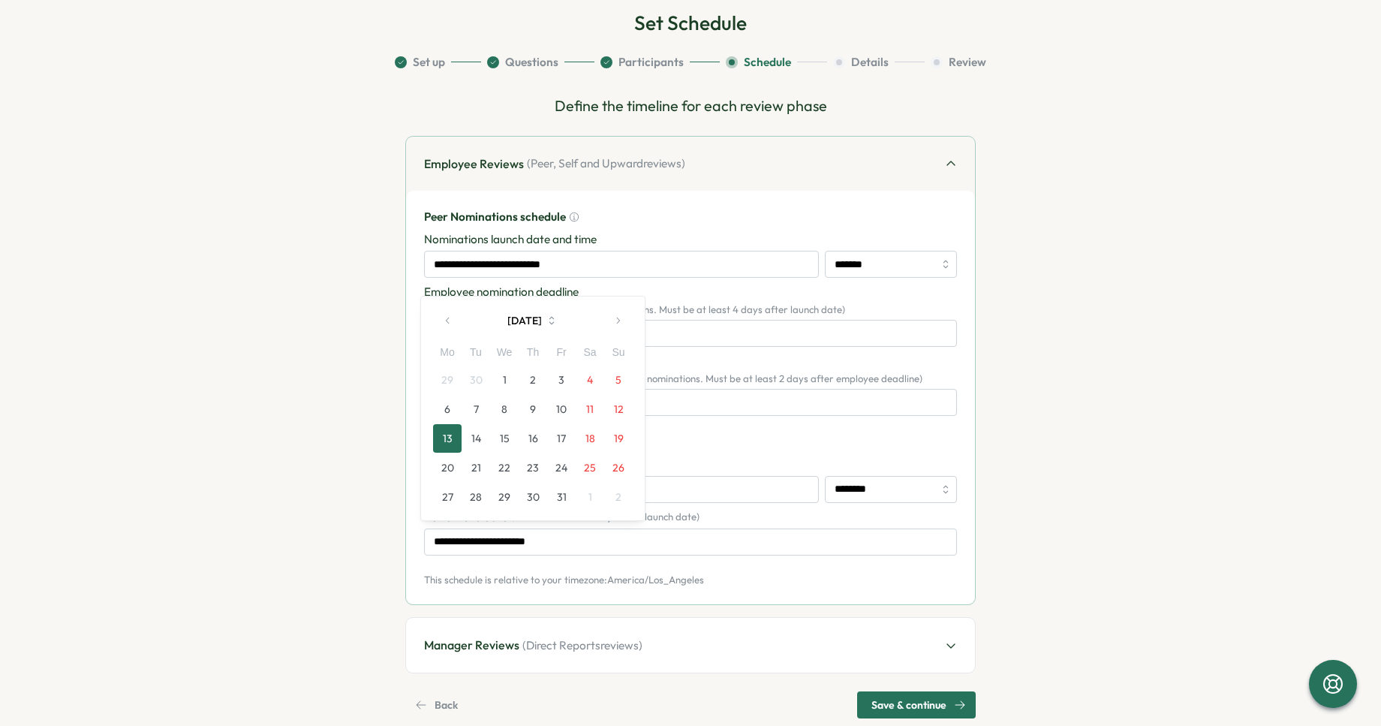
click at [595, 408] on button "11" at bounding box center [590, 409] width 29 height 29
type input "**********"
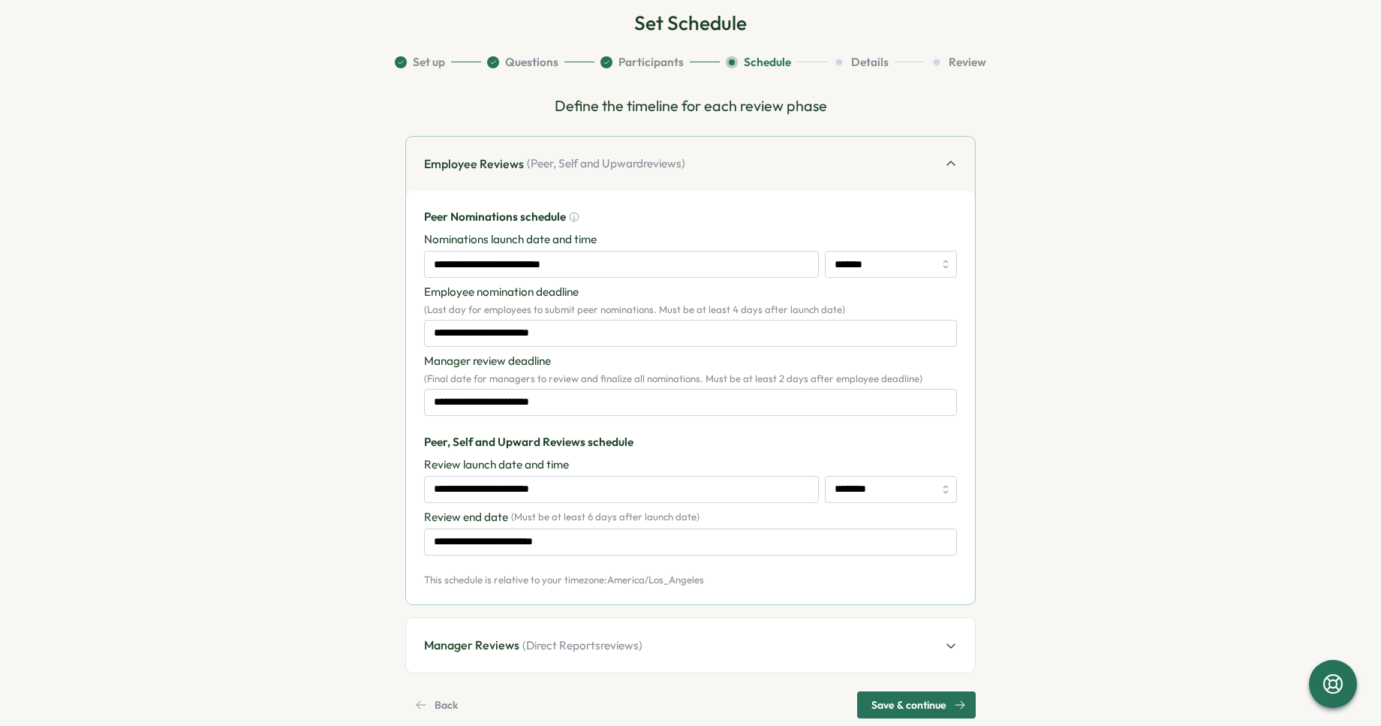
click at [661, 518] on p "( Must be at least 6 days after launch date )" at bounding box center [605, 518] width 188 height 14
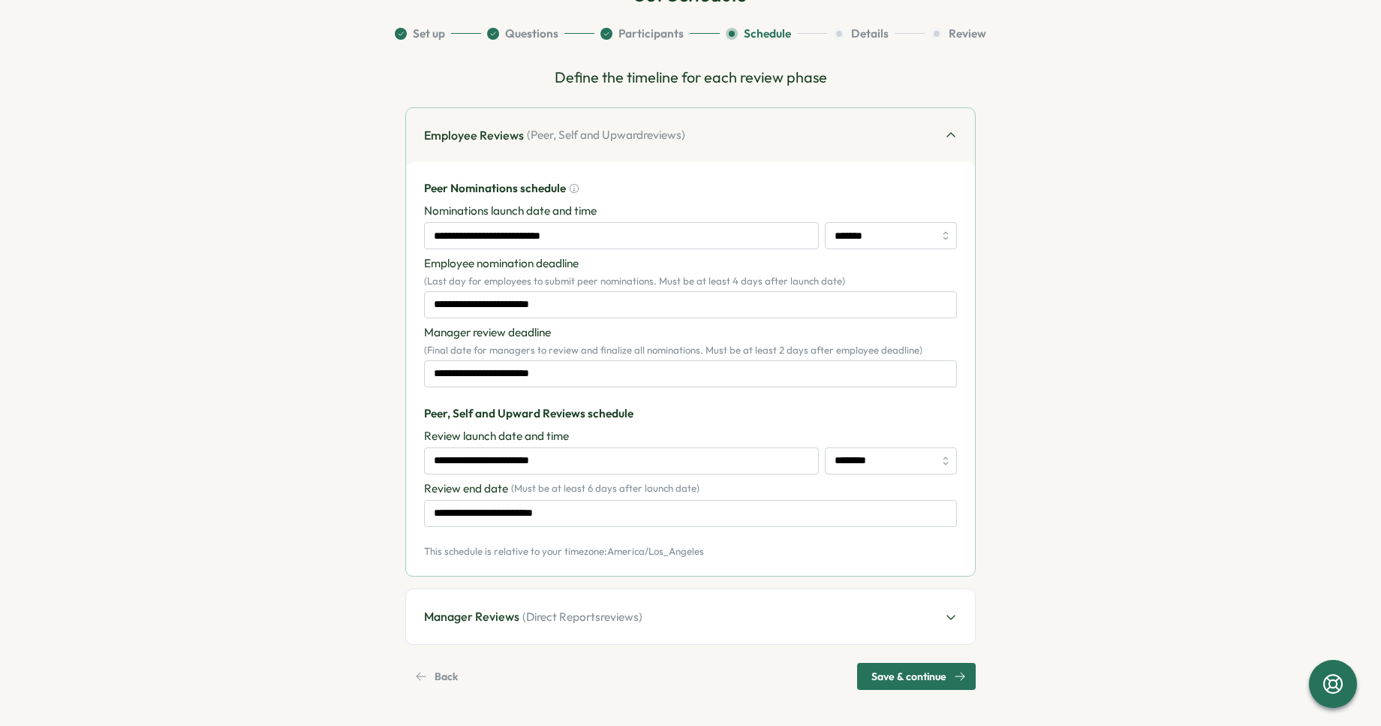
click at [887, 676] on span "Save & continue" at bounding box center [909, 677] width 75 height 26
click at [632, 364] on input "**********" at bounding box center [690, 373] width 533 height 27
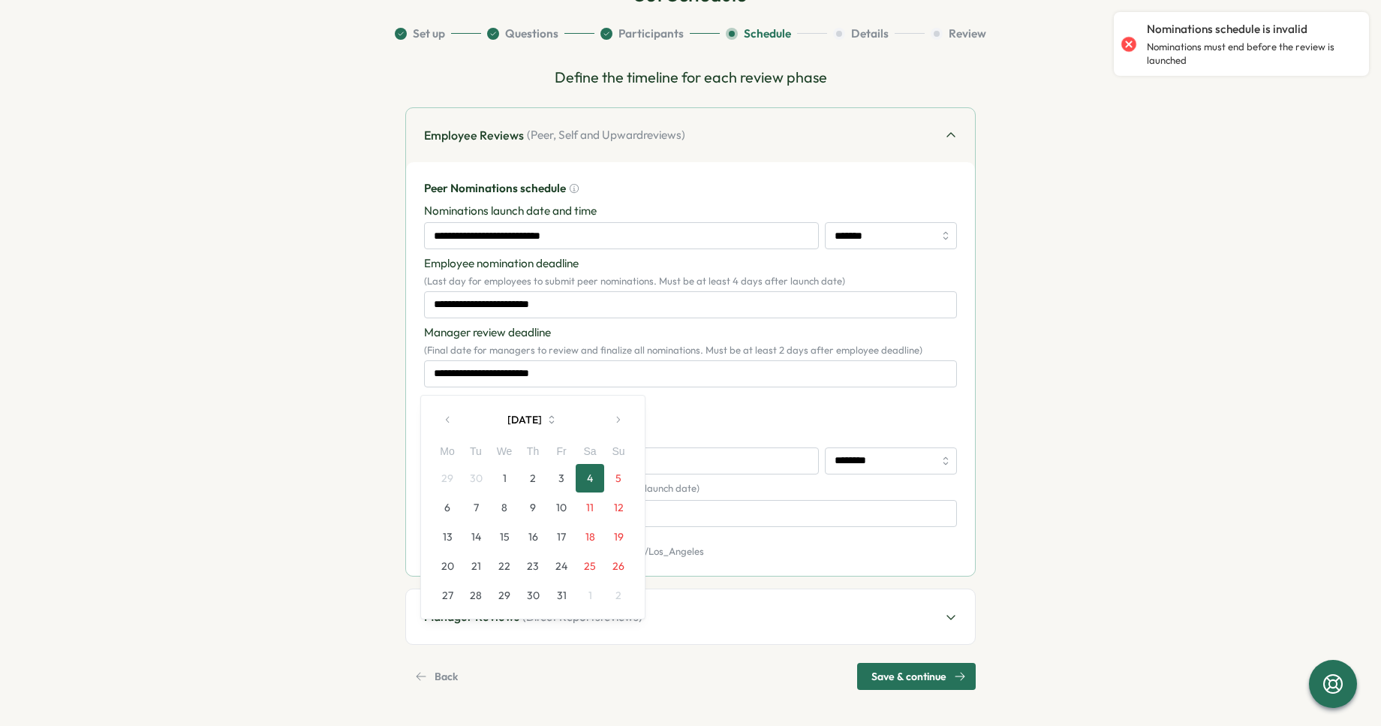
click at [557, 477] on button "3" at bounding box center [561, 478] width 29 height 29
type input "**********"
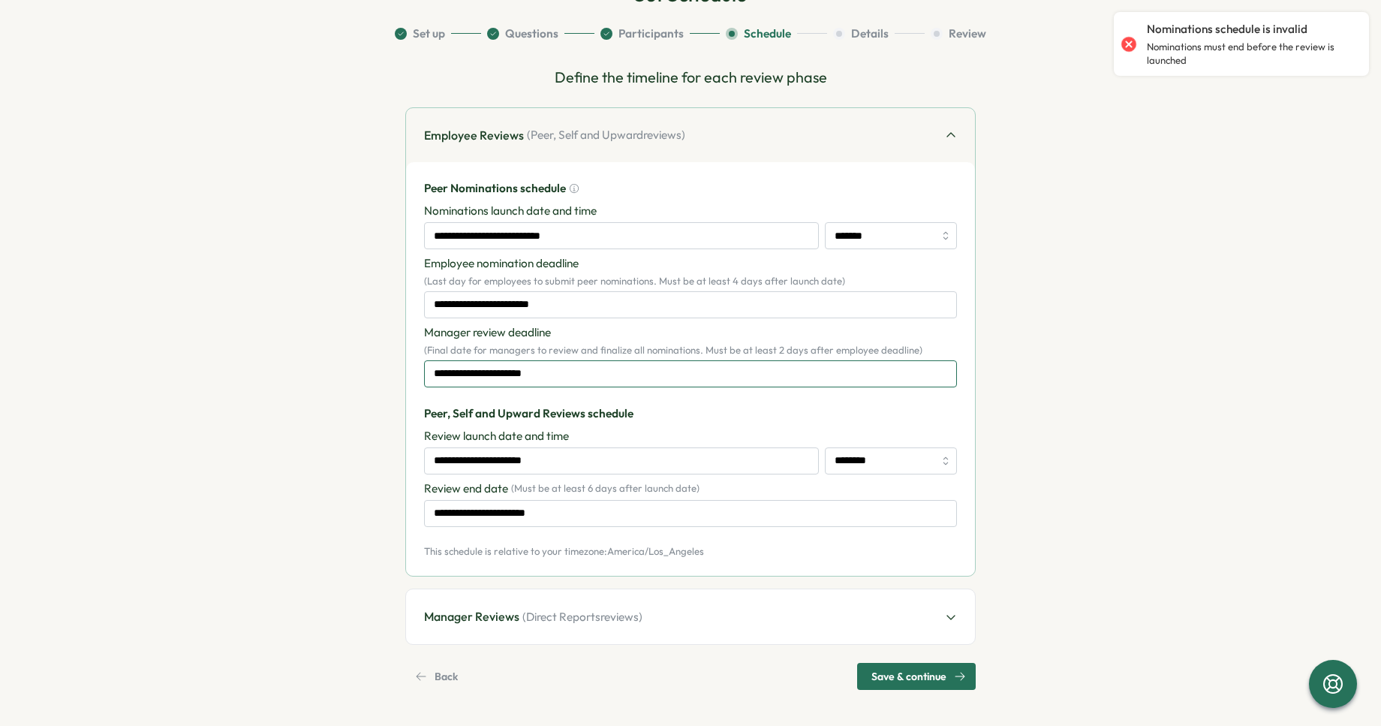
click at [579, 371] on input "**********" at bounding box center [690, 373] width 533 height 27
click at [707, 414] on p "Peer, Self and Upward Reviews schedule" at bounding box center [690, 413] width 533 height 17
click at [635, 462] on input "**********" at bounding box center [621, 460] width 395 height 27
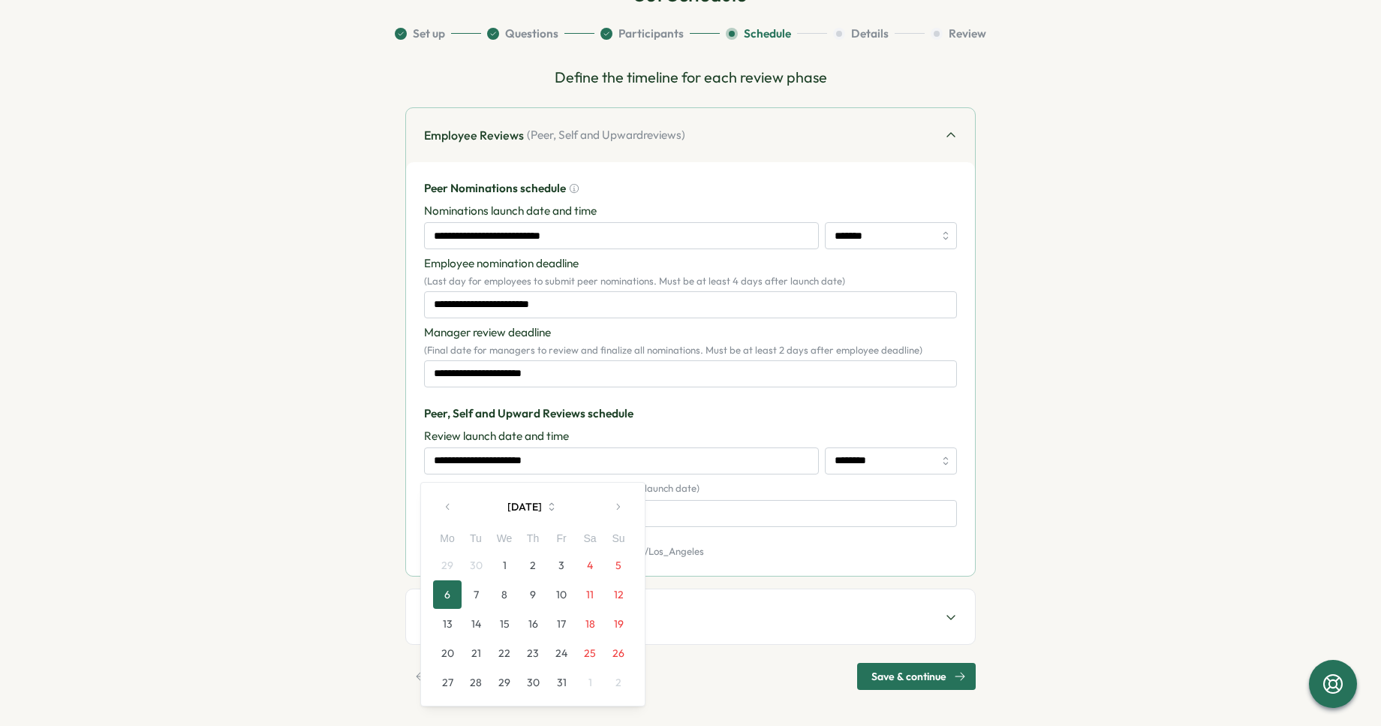
click at [592, 569] on button "4" at bounding box center [590, 565] width 29 height 29
type input "**********"
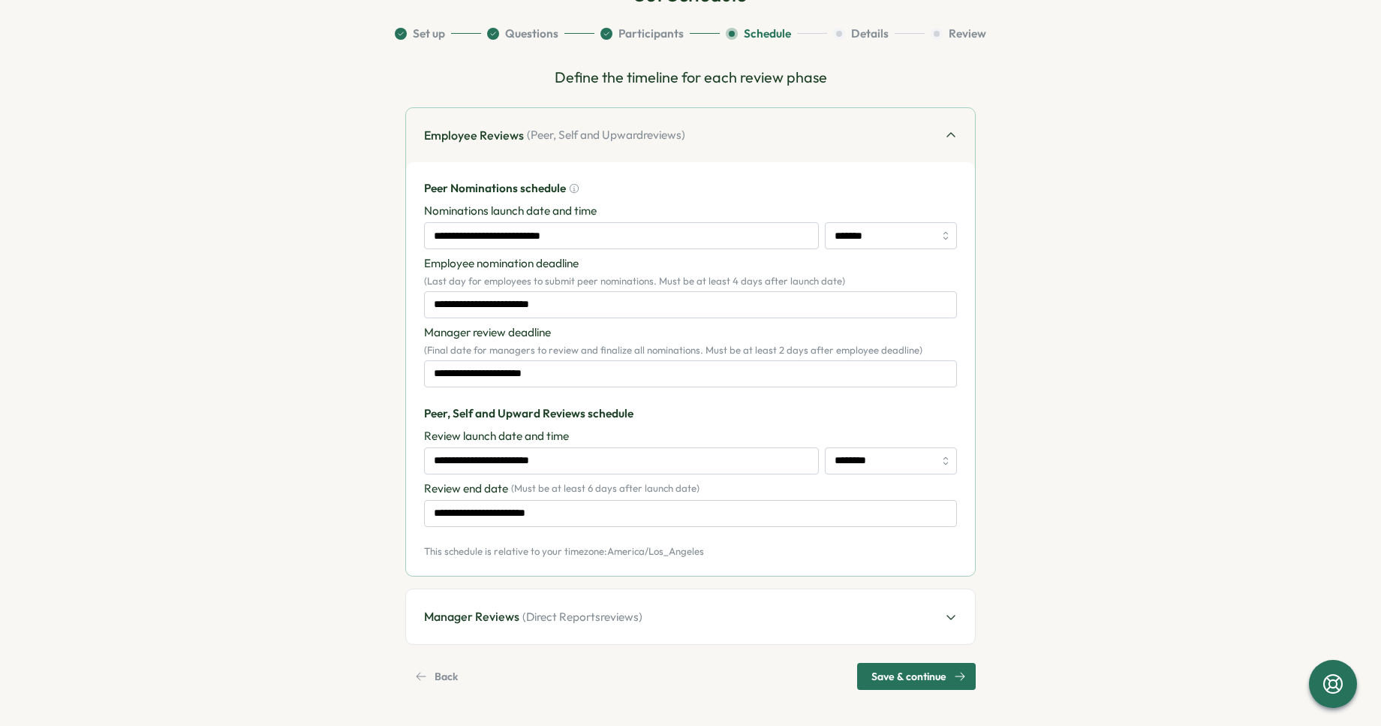
click at [678, 428] on div "Review launch date and time" at bounding box center [690, 436] width 533 height 17
click at [908, 668] on span "Save & continue" at bounding box center [909, 677] width 75 height 26
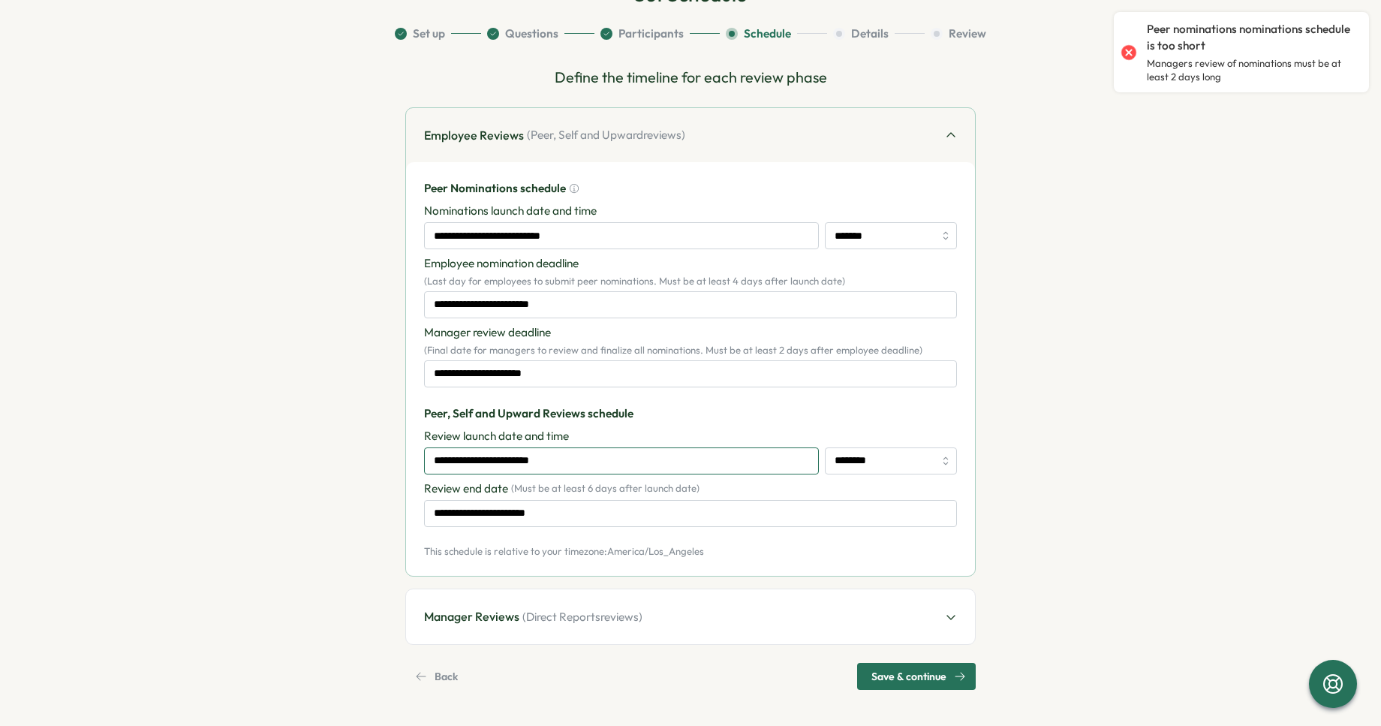
click at [761, 456] on input "**********" at bounding box center [621, 460] width 395 height 27
click at [643, 411] on p "Peer, Self and Upward Reviews schedule" at bounding box center [690, 413] width 533 height 17
click at [609, 375] on input "**********" at bounding box center [690, 373] width 533 height 27
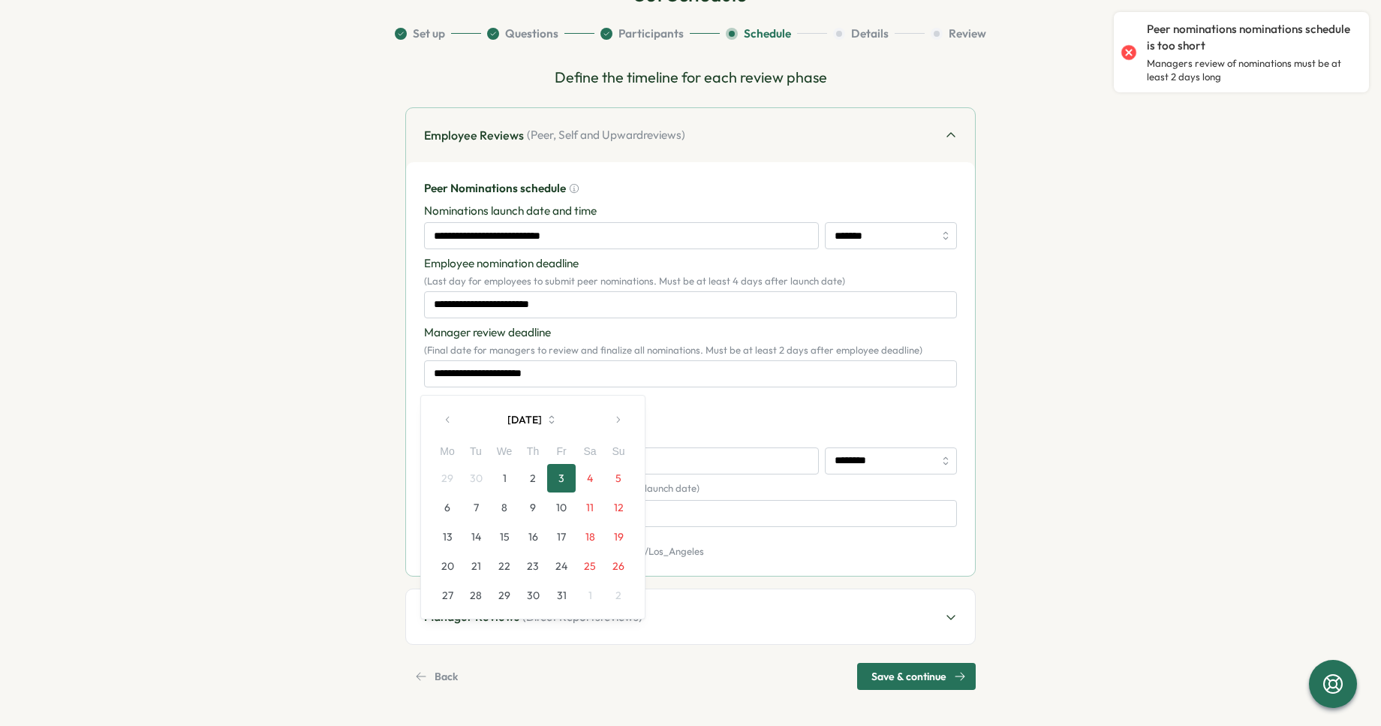
click at [591, 479] on button "4" at bounding box center [590, 478] width 29 height 29
type input "**********"
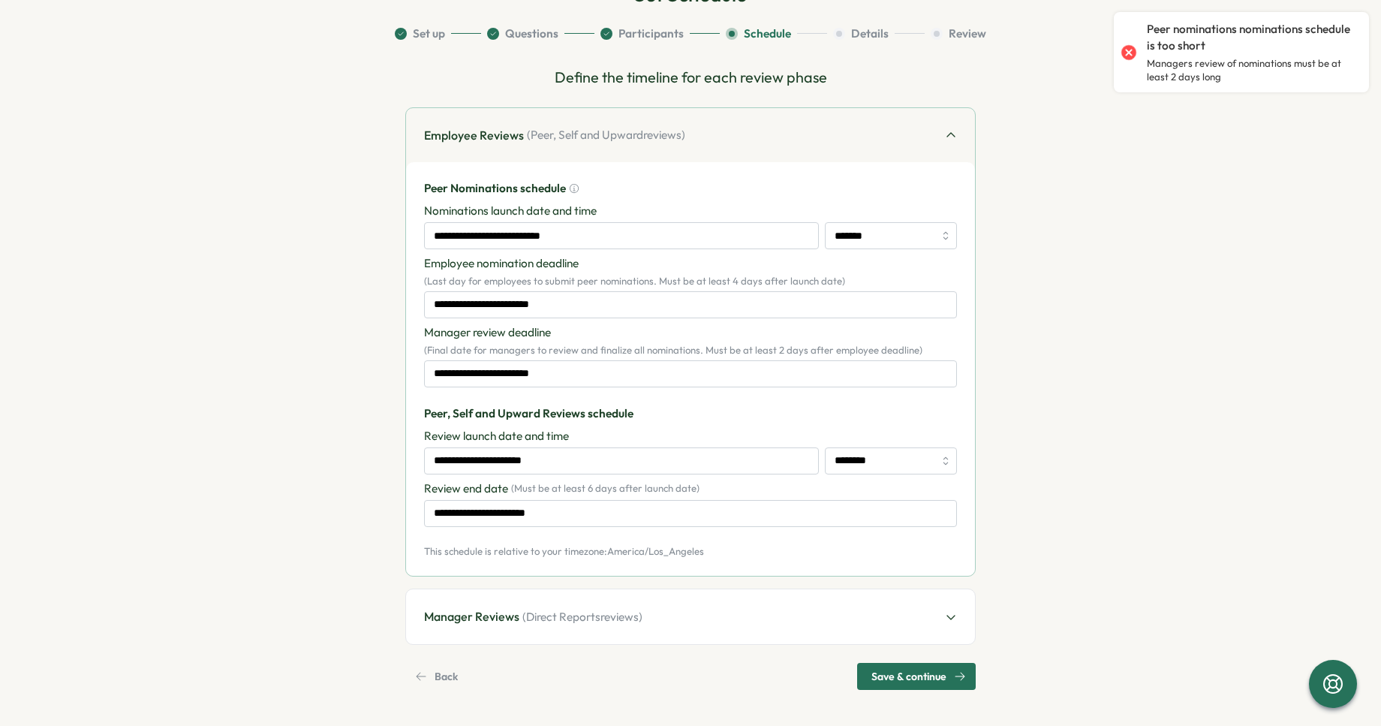
click at [661, 416] on p "Peer, Self and Upward Reviews schedule" at bounding box center [690, 413] width 533 height 17
click at [611, 447] on input "**********" at bounding box center [621, 460] width 395 height 27
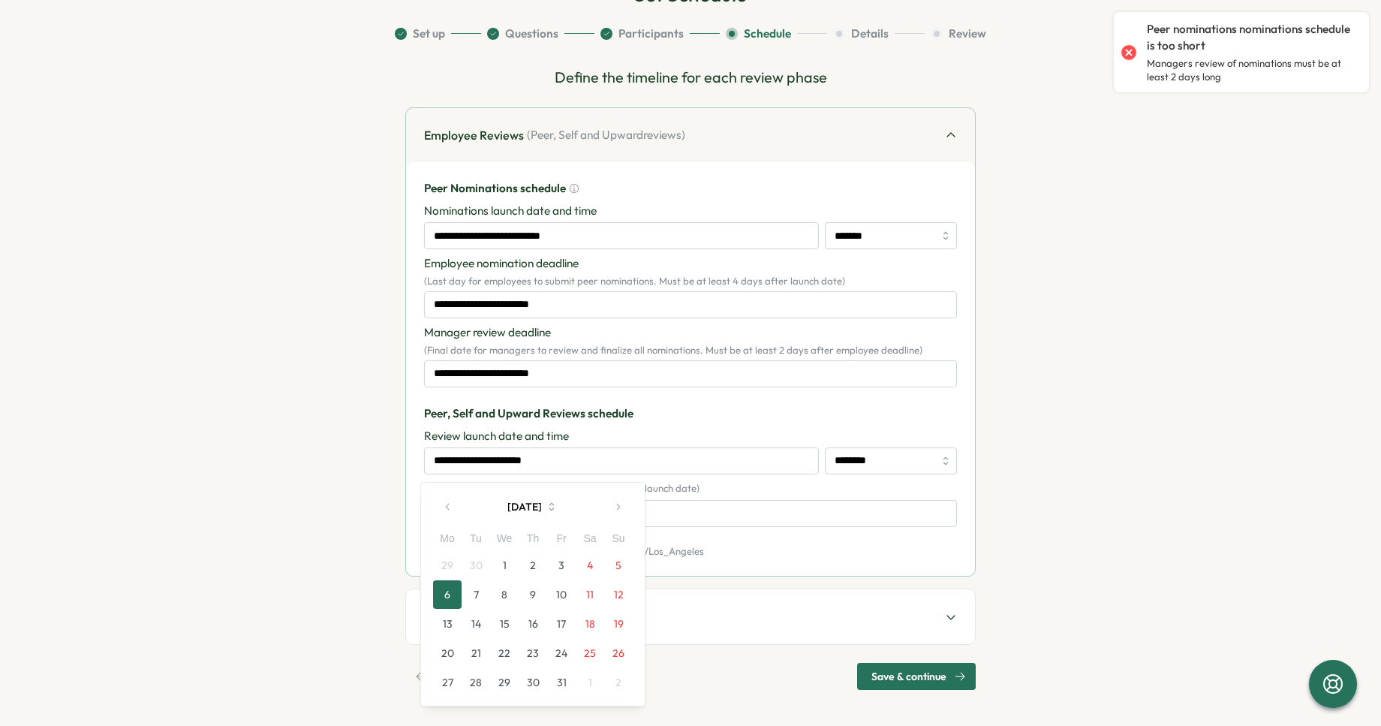
click at [619, 565] on button "5" at bounding box center [618, 565] width 29 height 29
type input "**********"
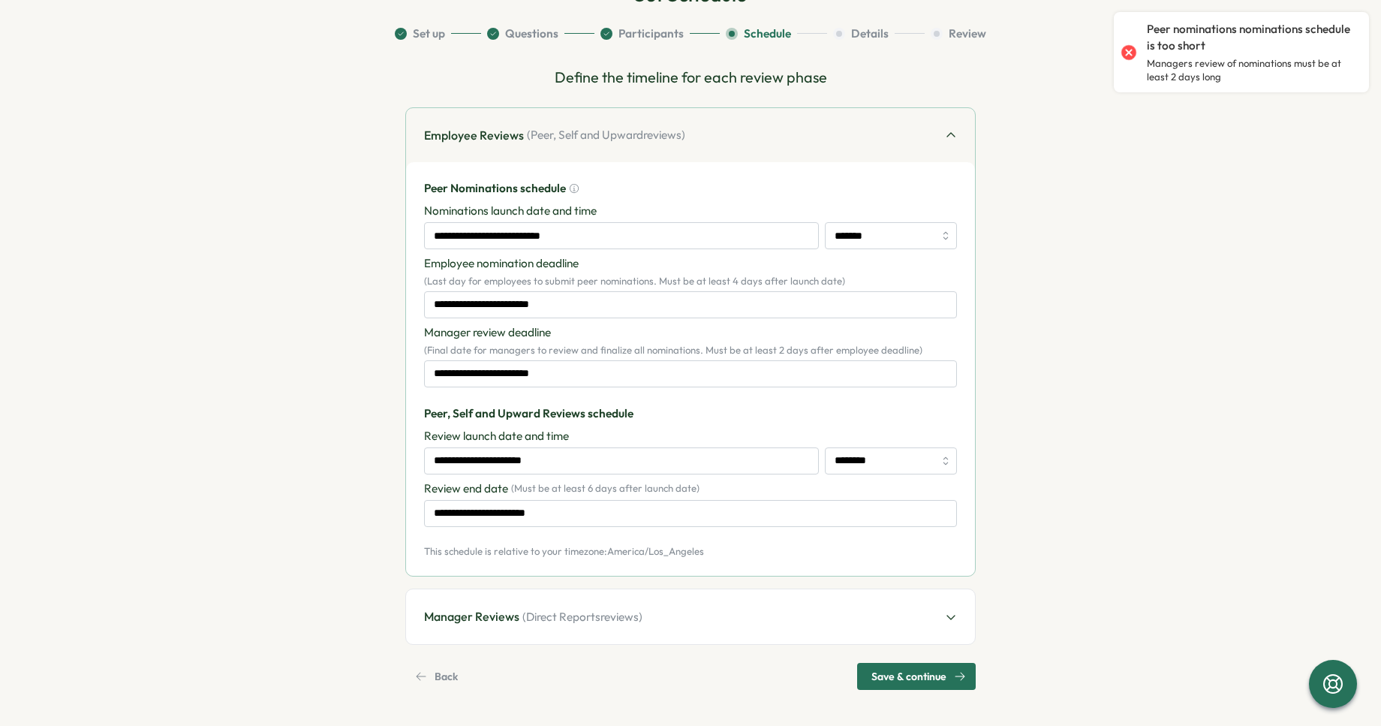
click at [646, 431] on div "Review launch date and time" at bounding box center [690, 436] width 533 height 17
click at [587, 506] on input "**********" at bounding box center [690, 513] width 533 height 27
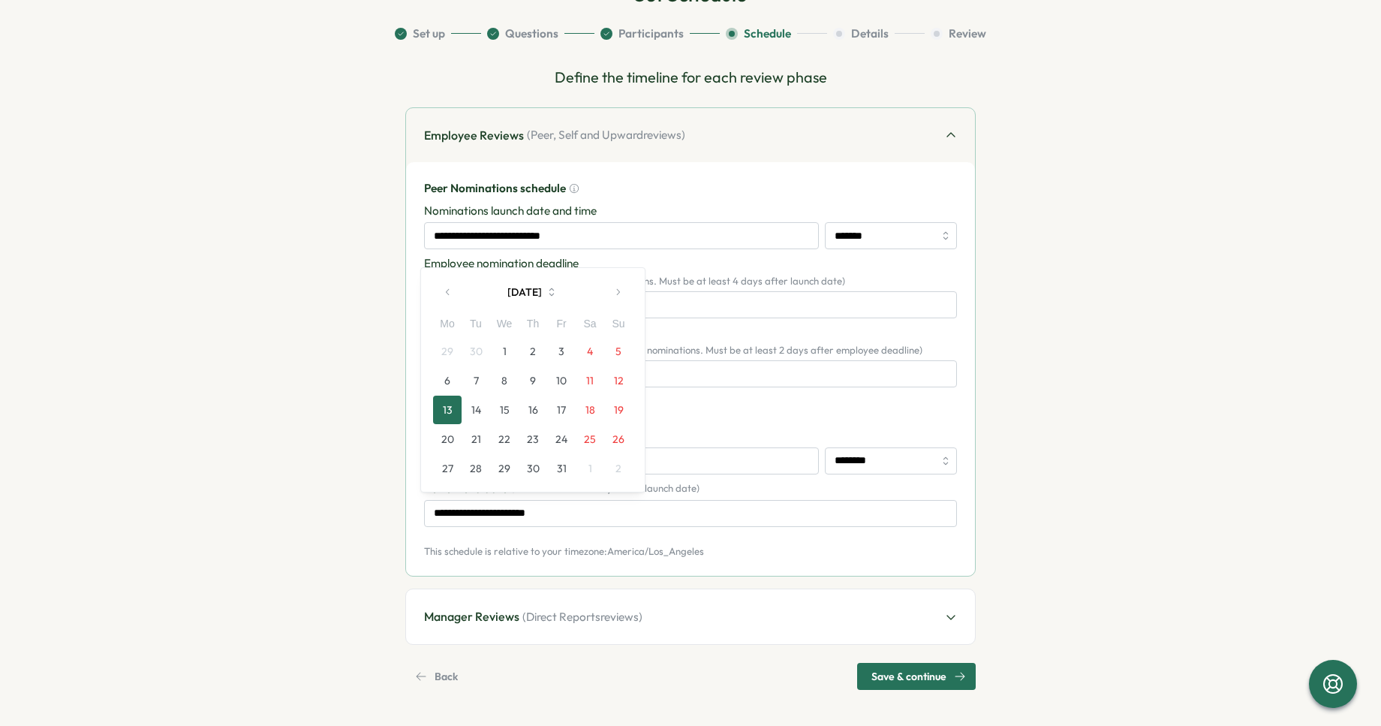
click at [594, 384] on button "11" at bounding box center [590, 380] width 29 height 29
type input "**********"
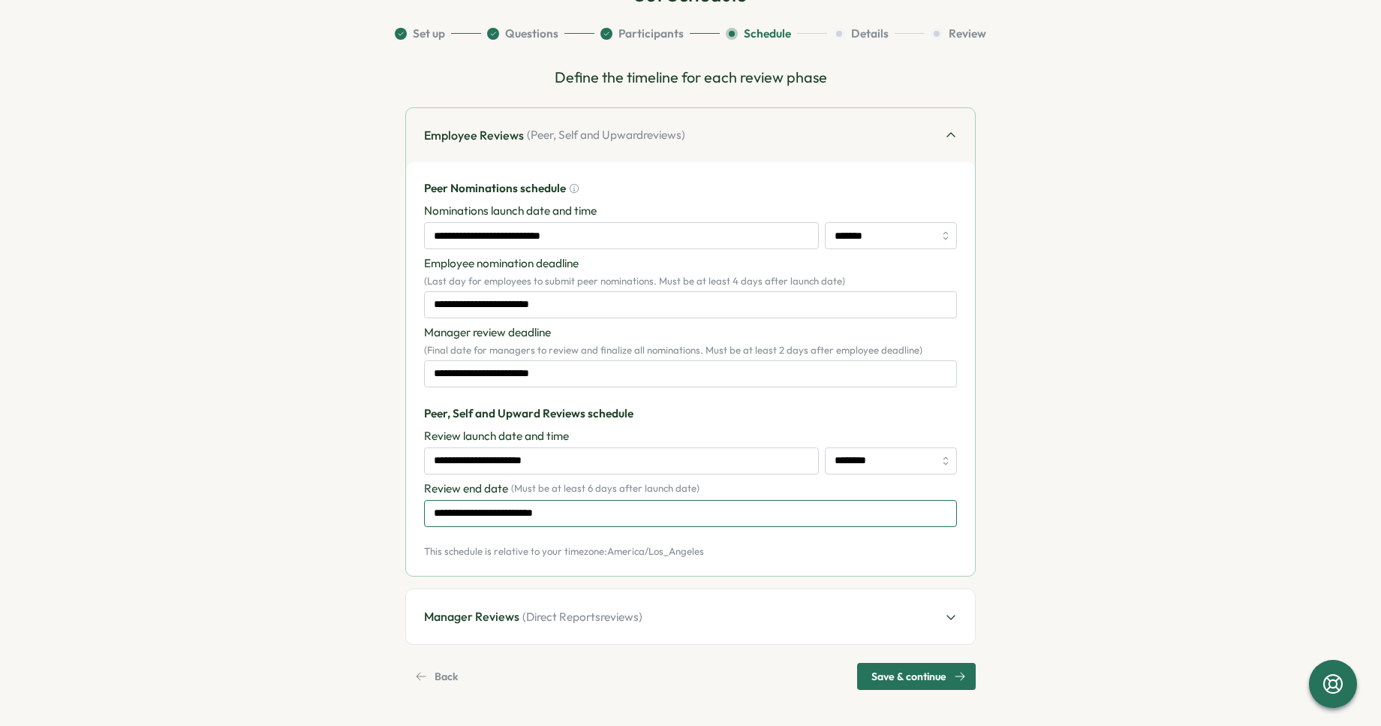
click at [784, 509] on input "**********" at bounding box center [690, 513] width 533 height 27
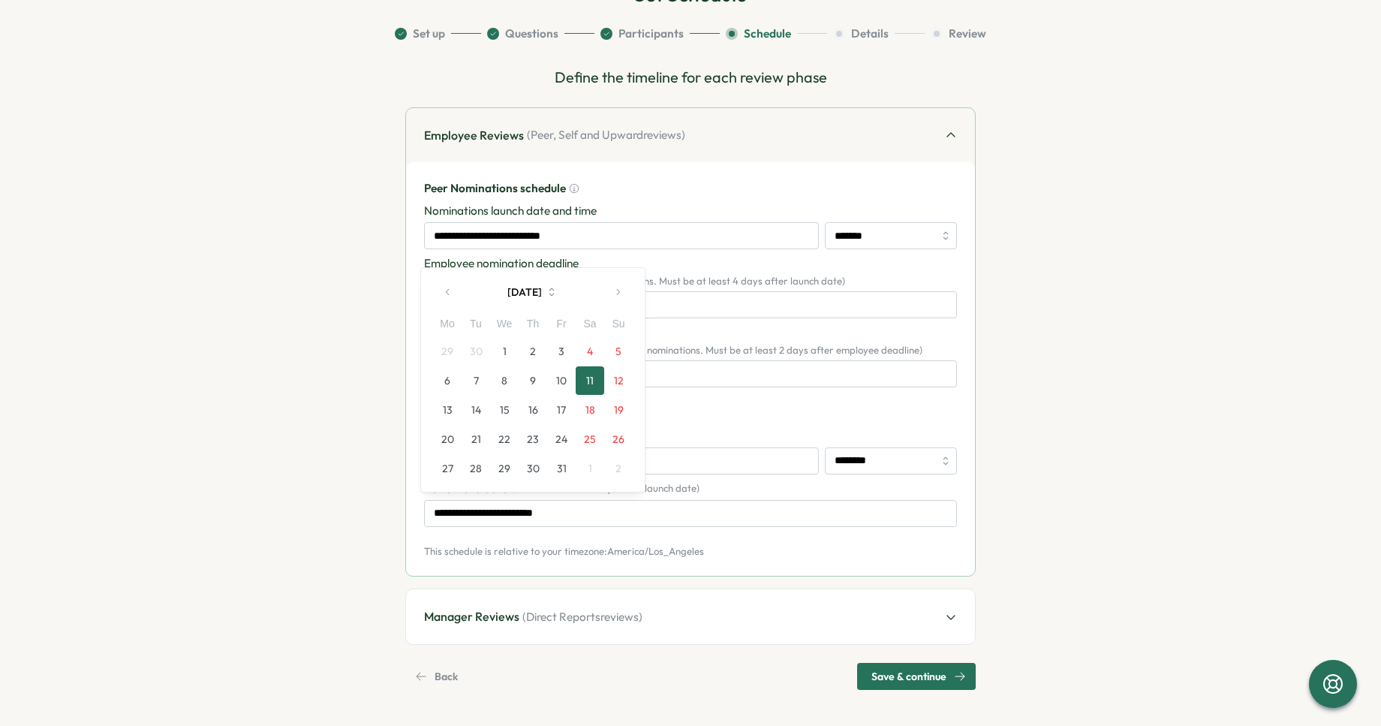
click at [794, 490] on div "Review end date ( Must be at least 6 days after launch date )" at bounding box center [690, 489] width 533 height 17
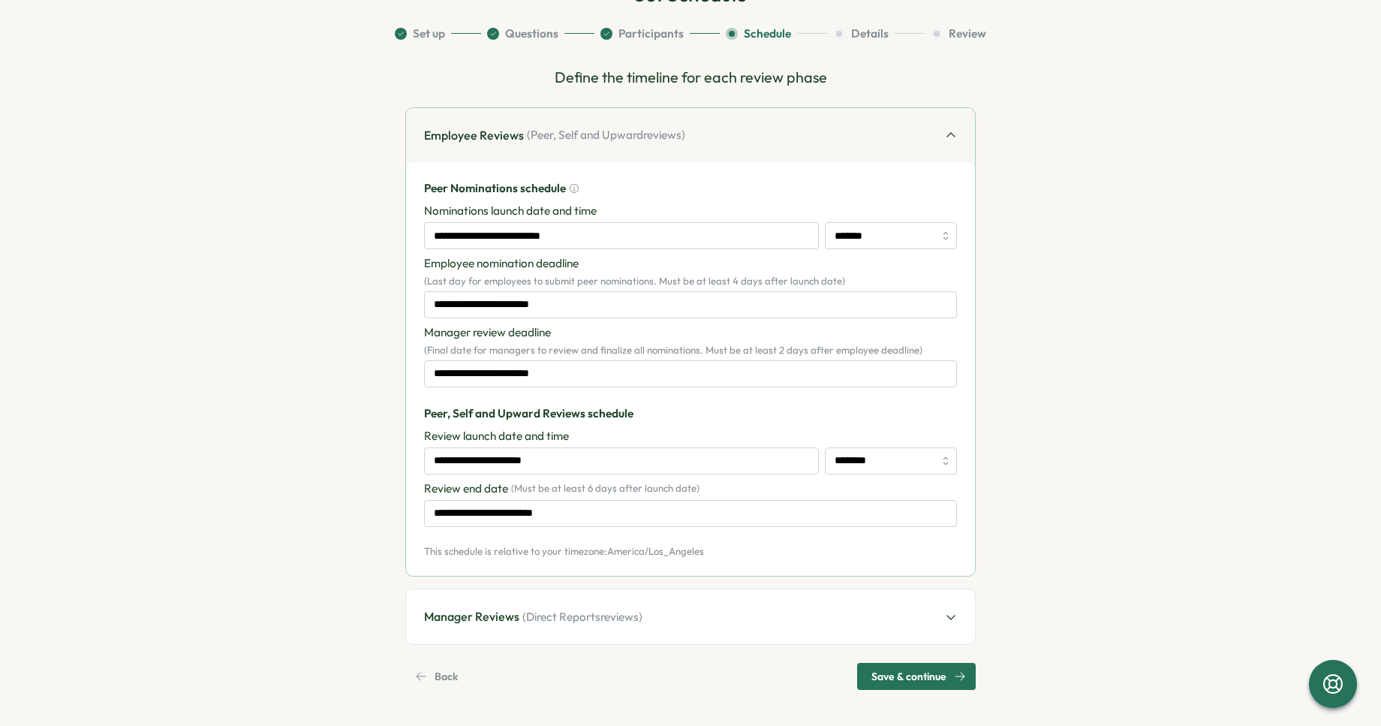
click at [787, 603] on div "Manager Reviews ( Direct Reports reviews)" at bounding box center [690, 616] width 569 height 55
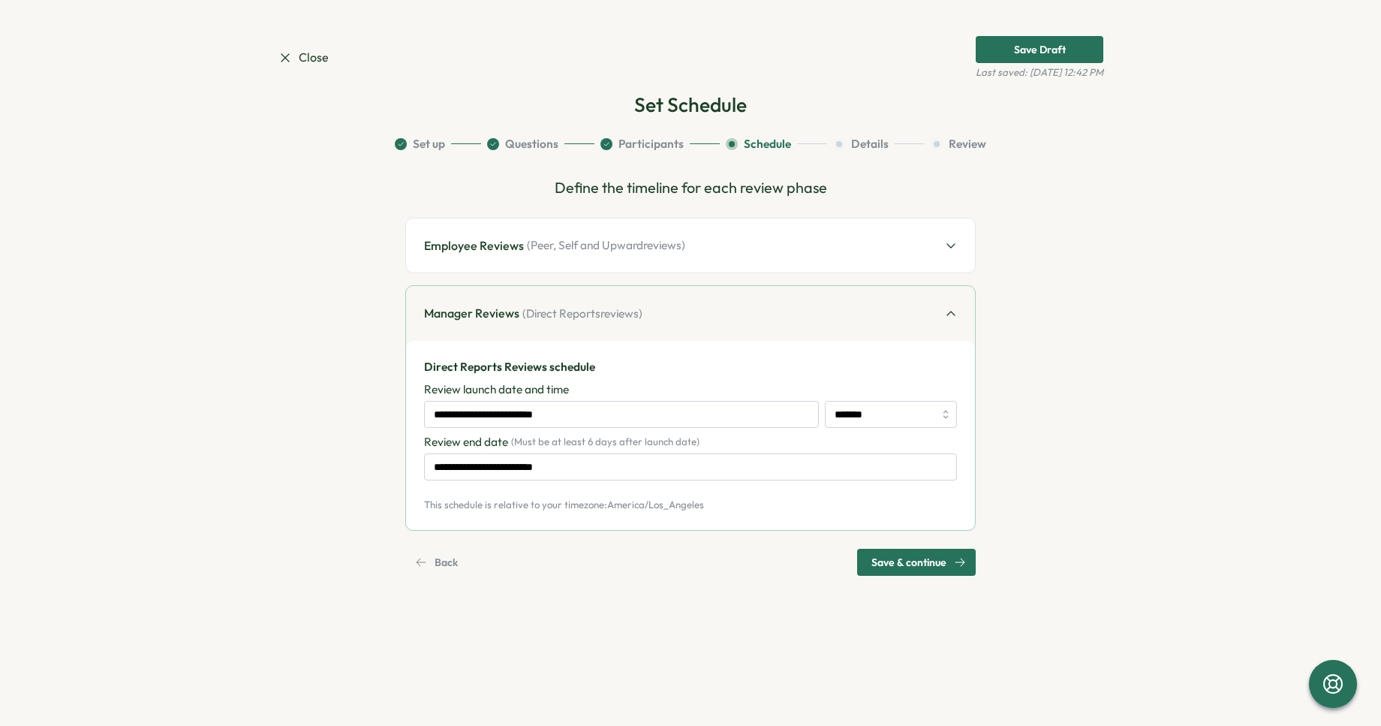
click at [901, 568] on span "Save & continue" at bounding box center [909, 563] width 75 height 26
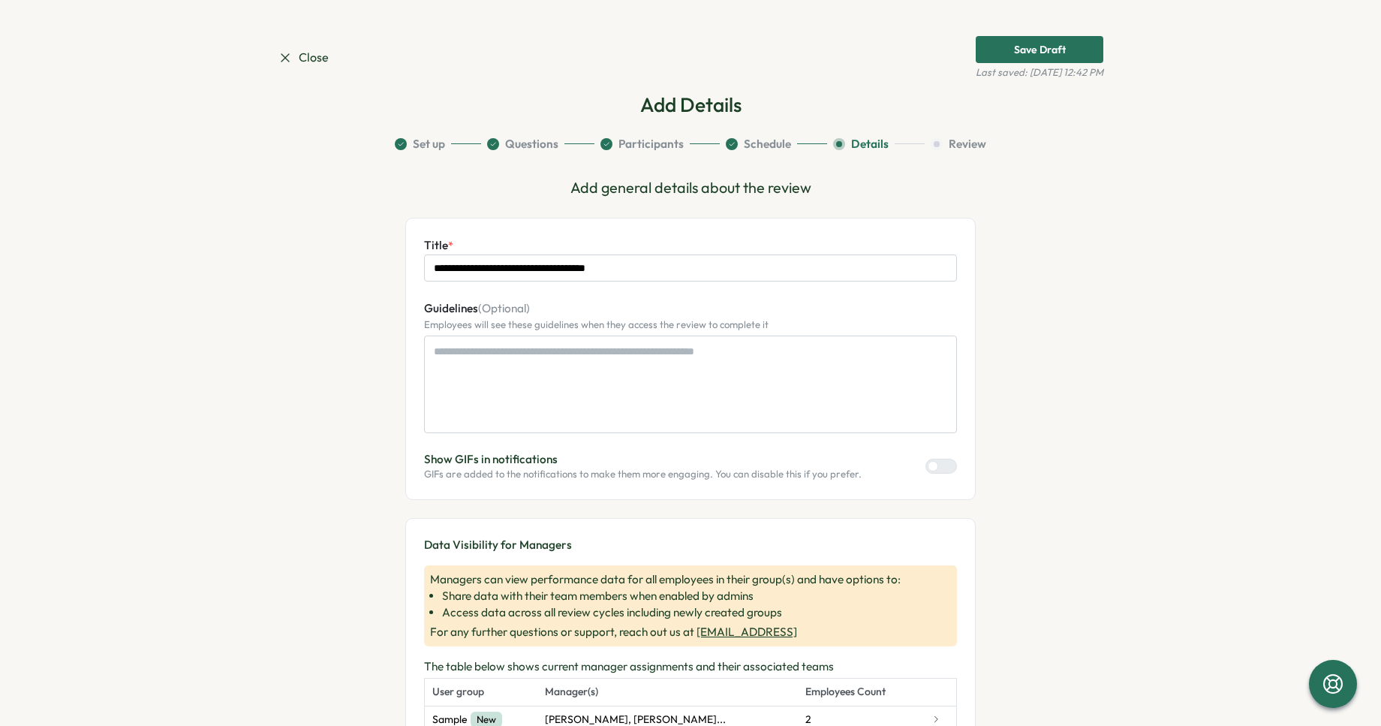
scroll to position [163, 0]
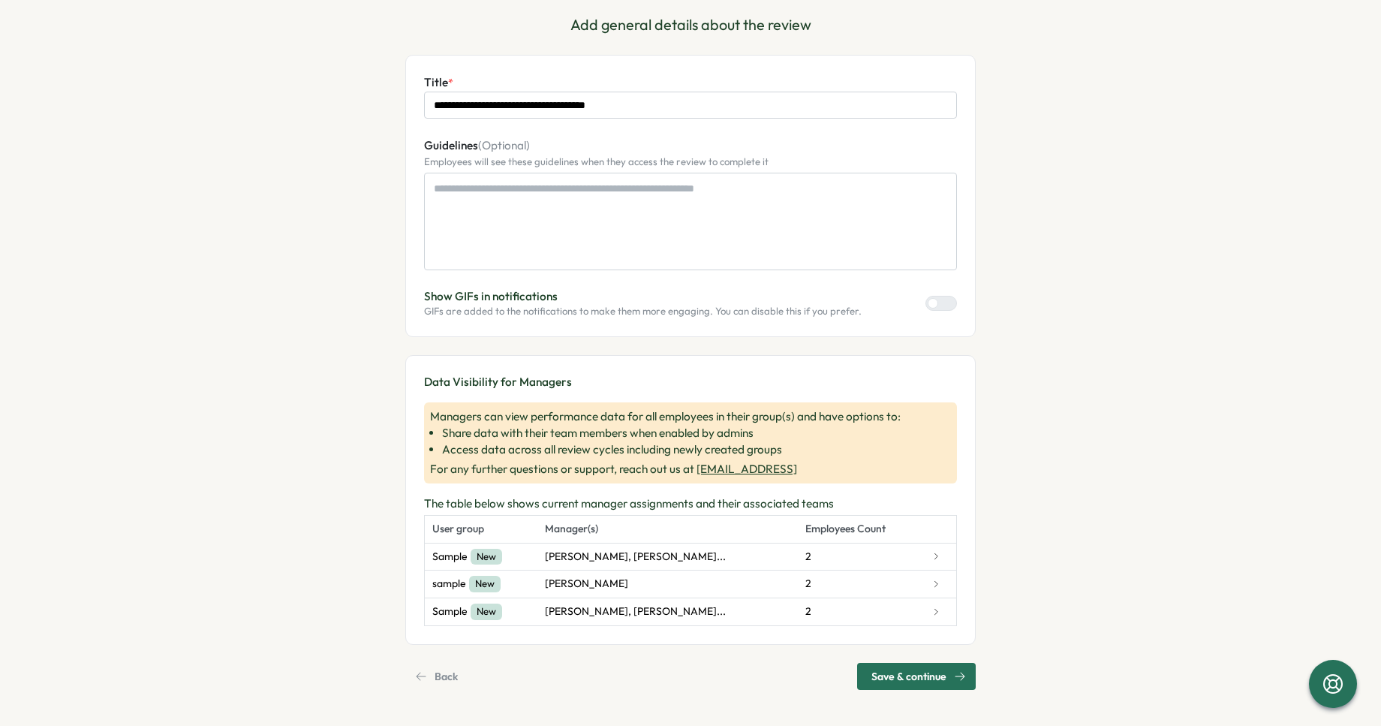
click at [887, 677] on span "Save & continue" at bounding box center [909, 677] width 75 height 26
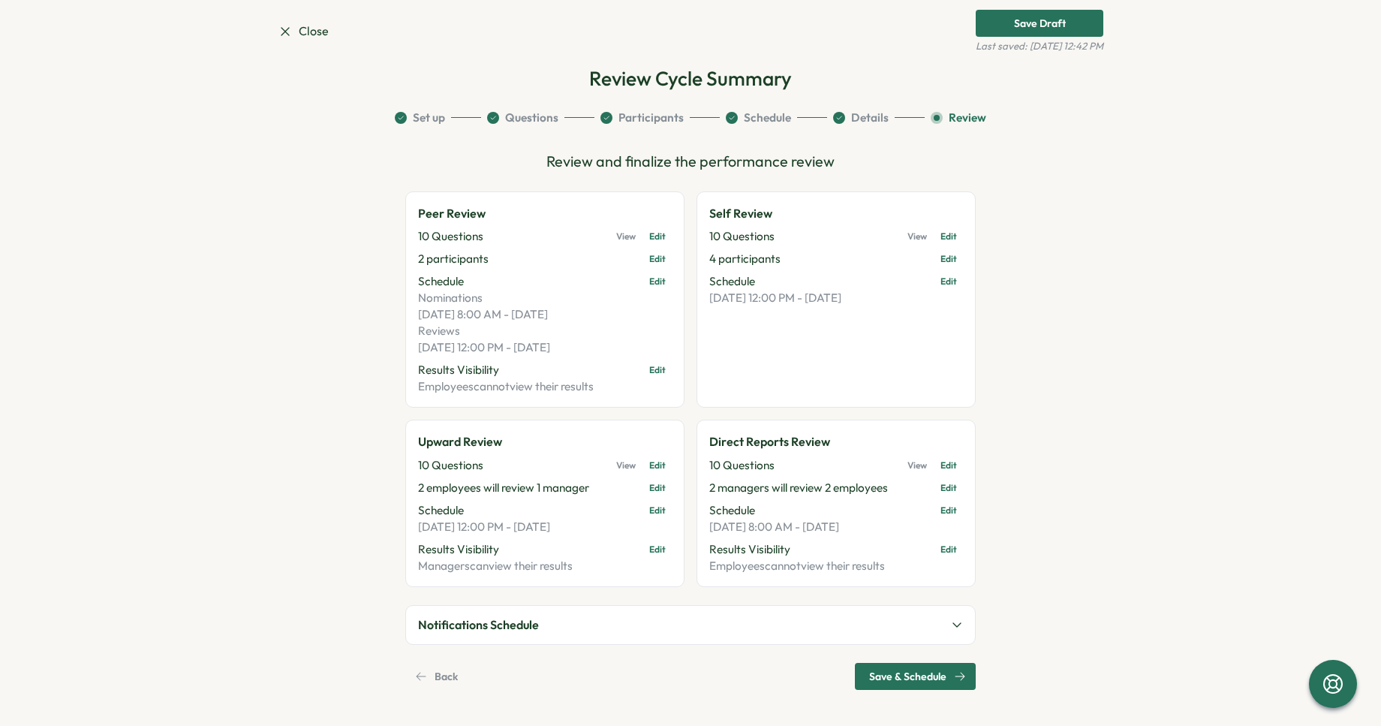
scroll to position [0, 0]
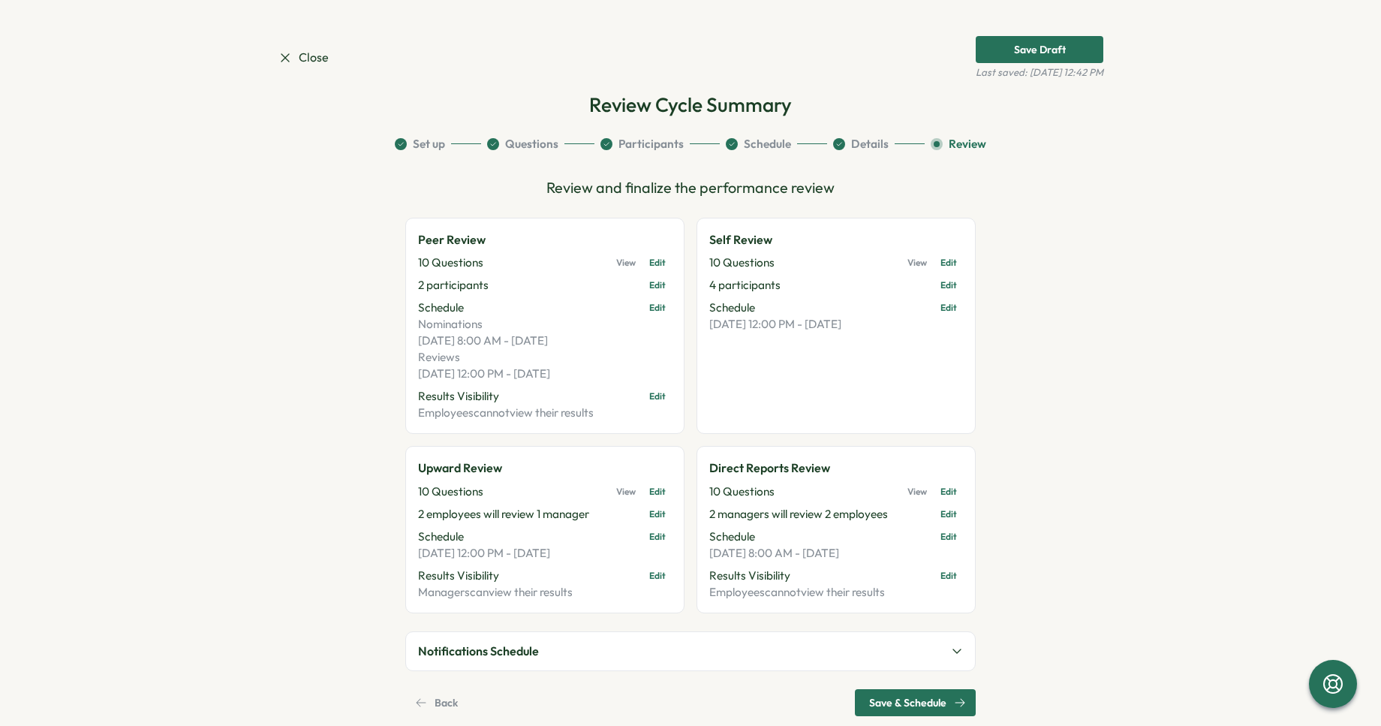
click at [900, 695] on span "Save & Schedule" at bounding box center [907, 703] width 77 height 26
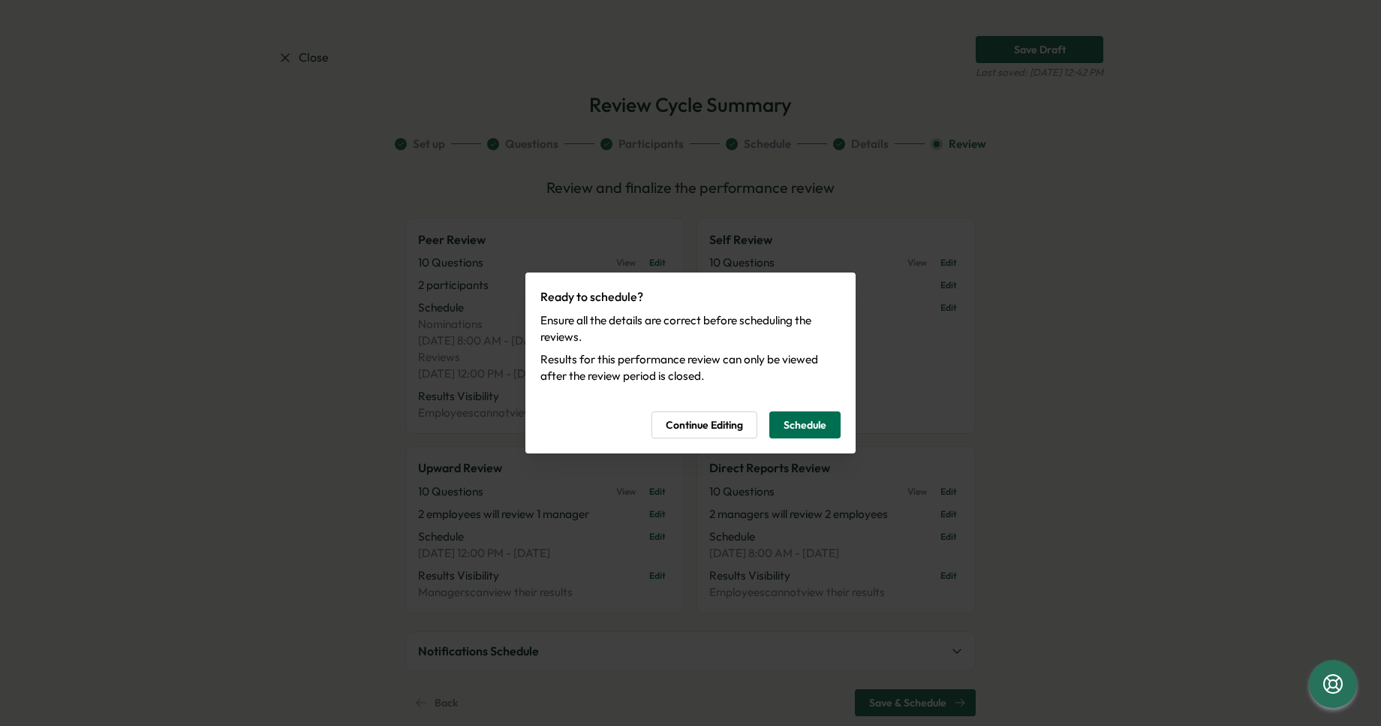
click at [804, 423] on span "Schedule" at bounding box center [805, 425] width 43 height 26
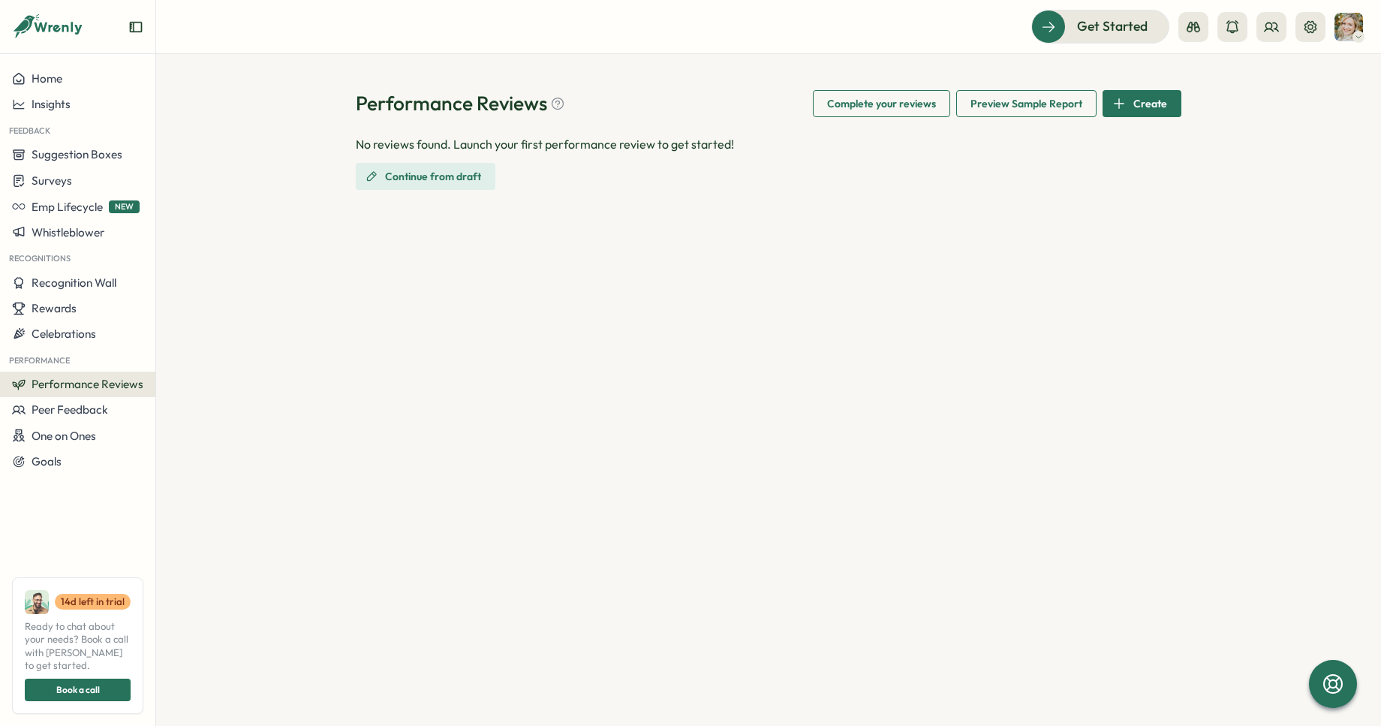
click at [1011, 101] on span "Preview Sample Report" at bounding box center [1027, 104] width 112 height 26
click at [444, 269] on div "Performance Reviews Complete your reviews Preview Sample Report Create No revie…" at bounding box center [768, 390] width 1225 height 672
click at [421, 167] on span "Continue from draft" at bounding box center [433, 177] width 96 height 26
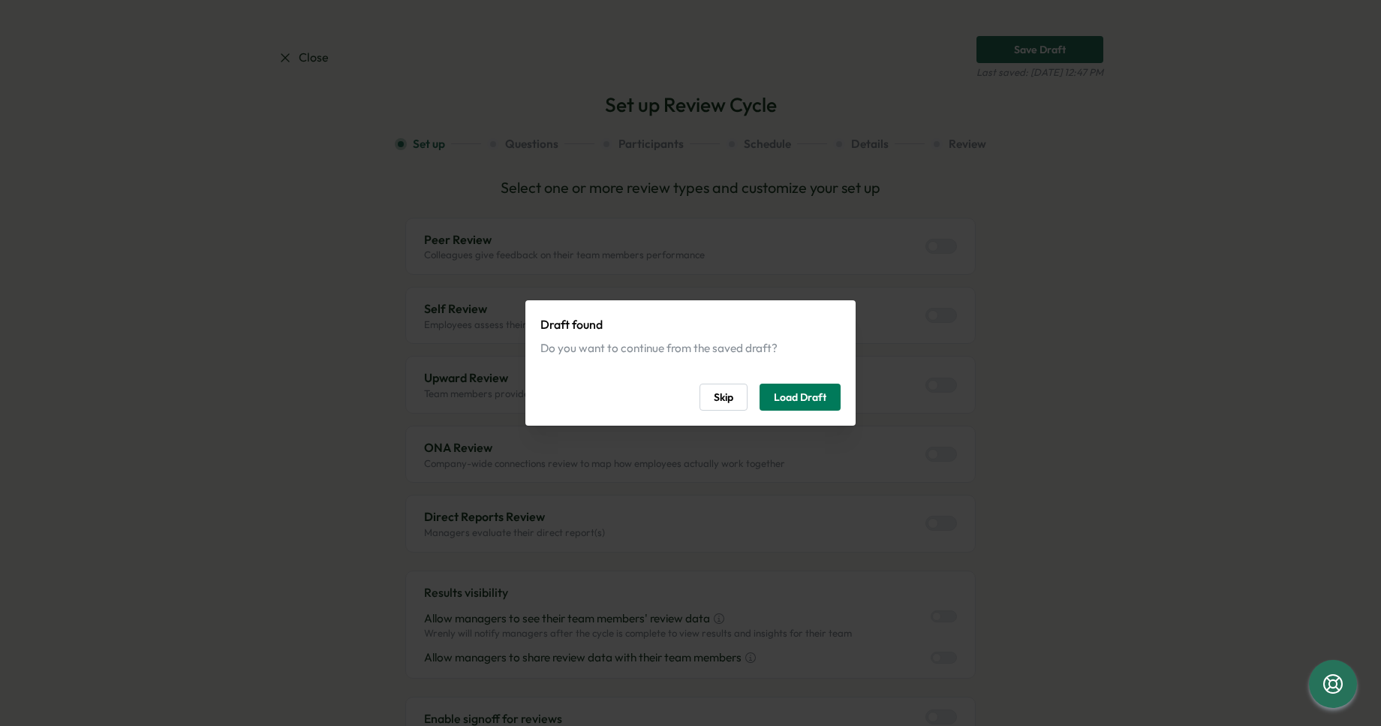
click at [739, 402] on button "Skip" at bounding box center [724, 397] width 48 height 27
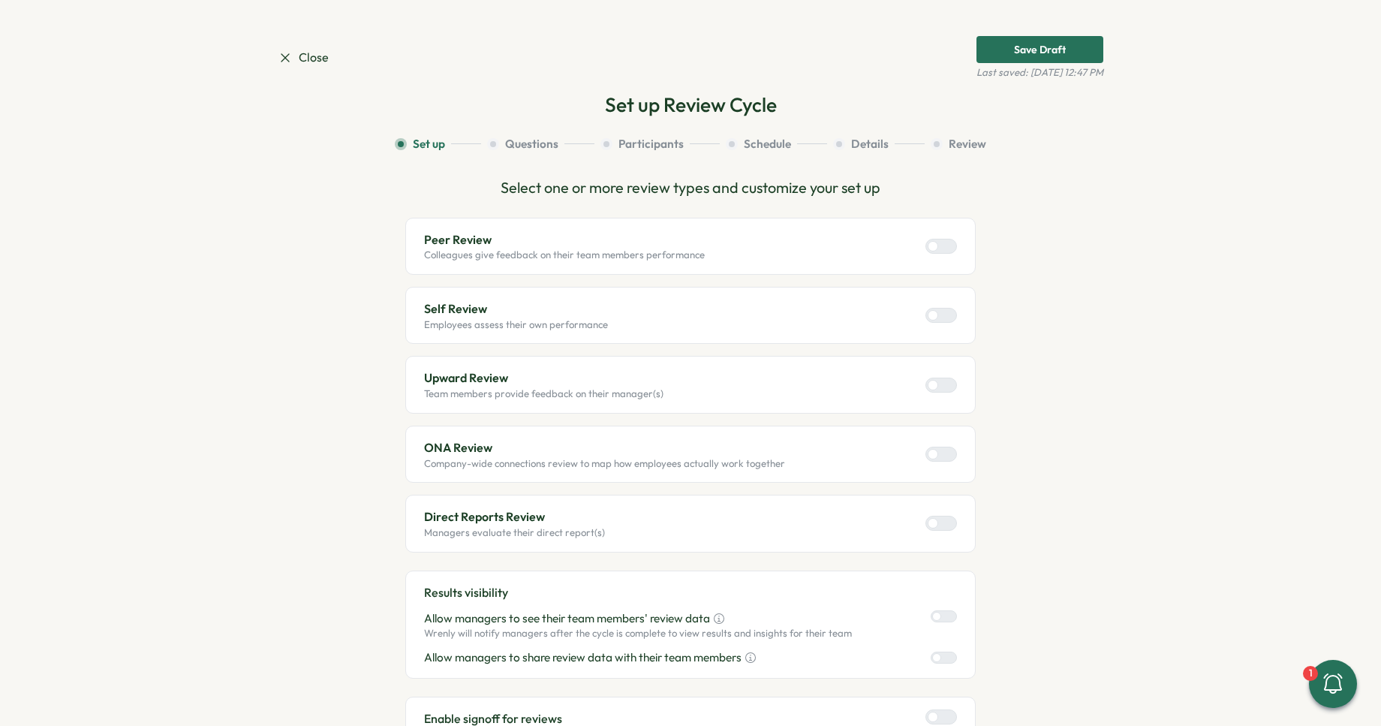
click at [303, 55] on span "Close" at bounding box center [303, 57] width 51 height 19
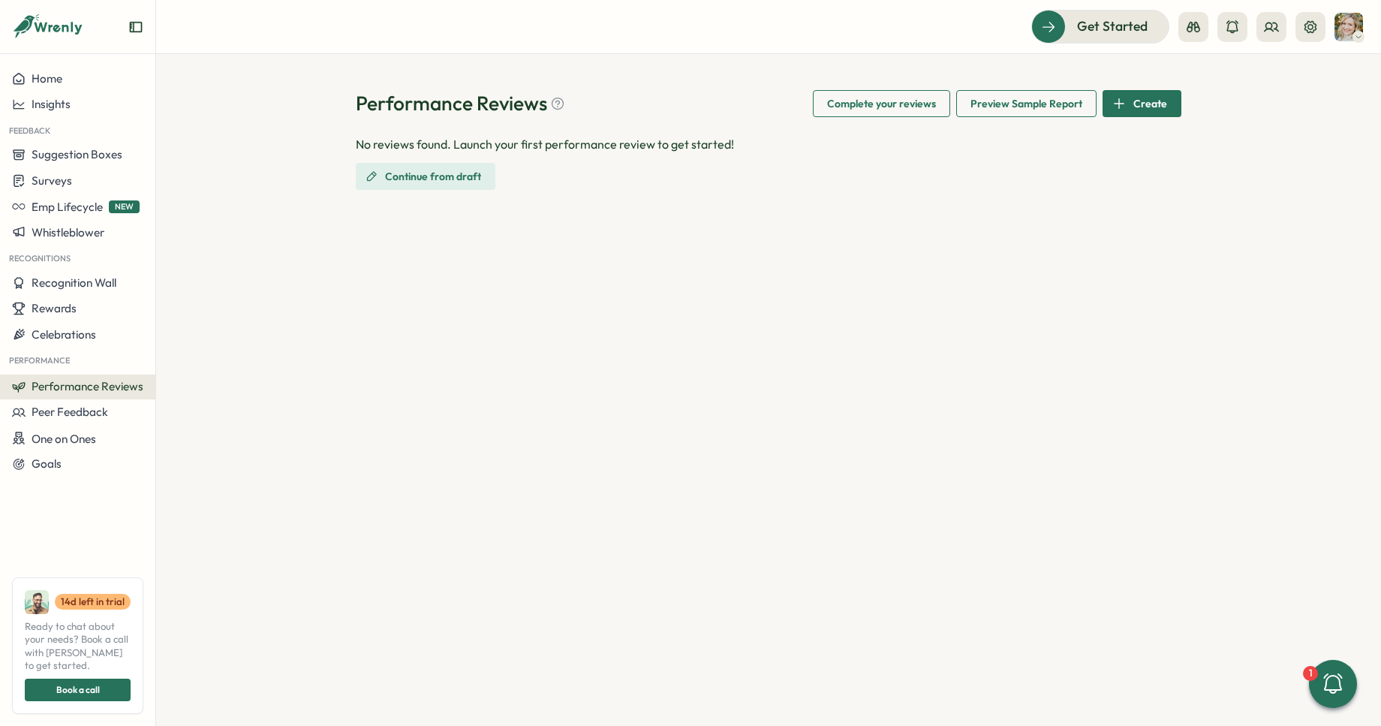
click at [628, 140] on p "No reviews found. Launch your first performance review to get started!" at bounding box center [545, 144] width 378 height 19
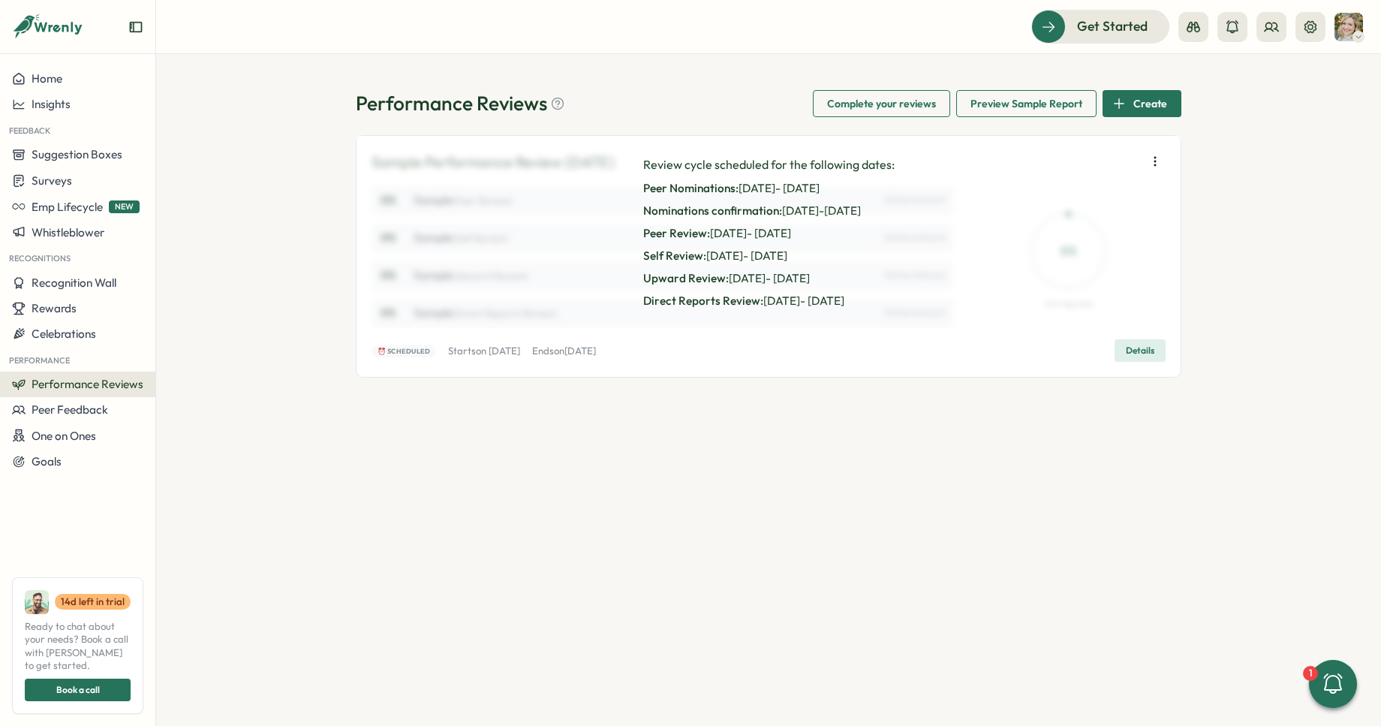
click at [1140, 348] on span "Details" at bounding box center [1140, 350] width 29 height 21
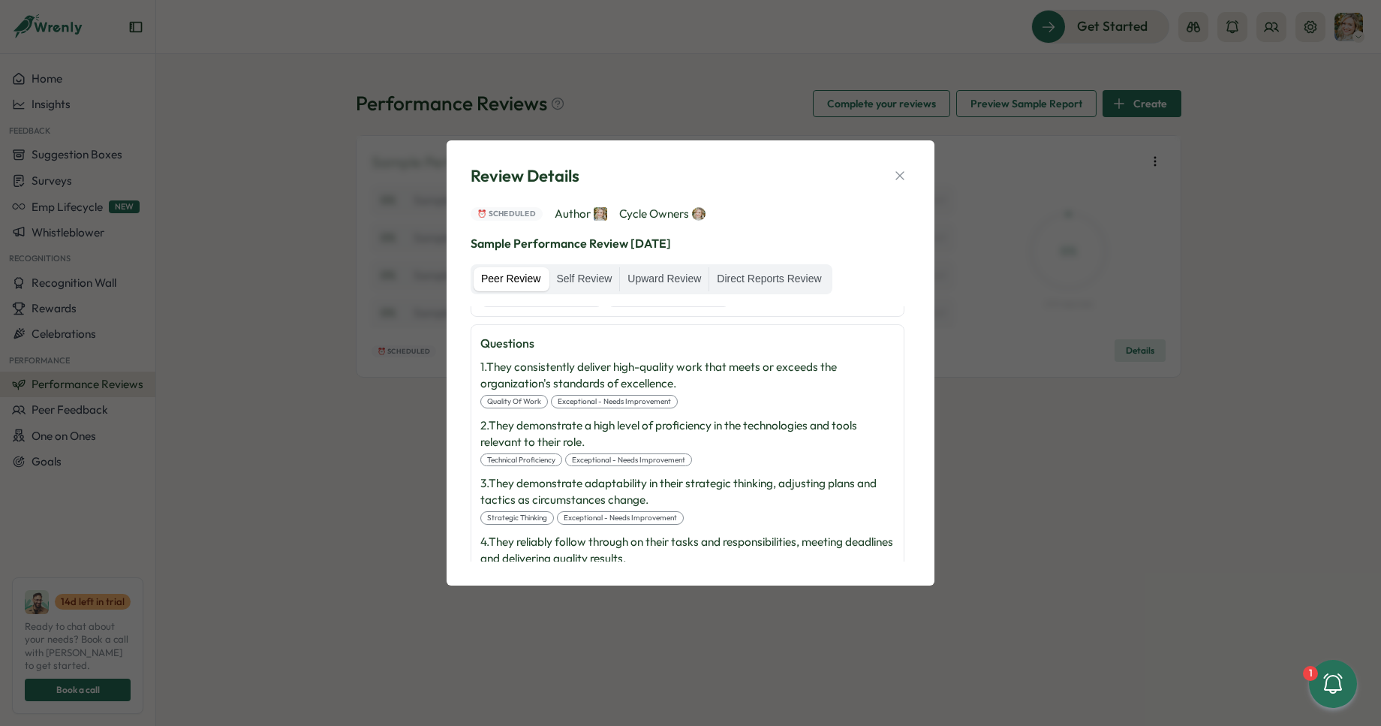
scroll to position [635, 0]
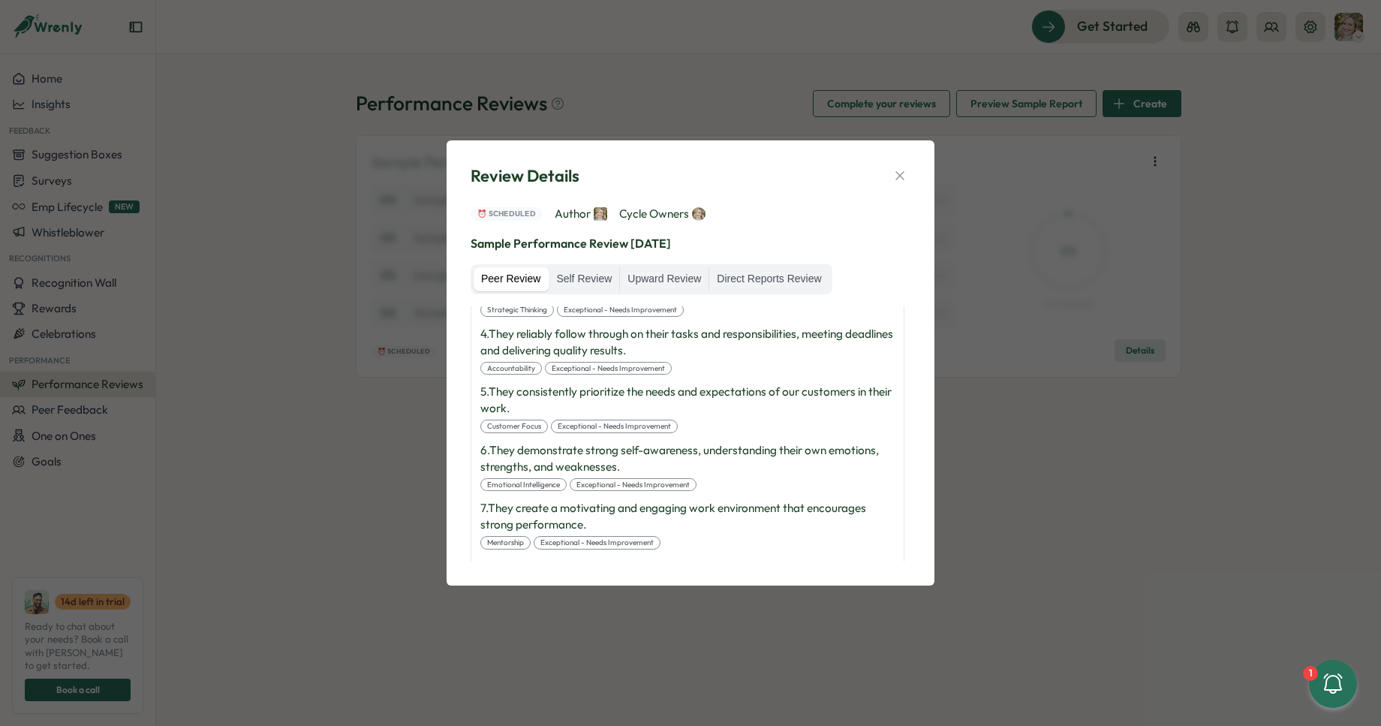
click at [761, 343] on p "4 . They reliably follow through on their tasks and responsibilities, meeting d…" at bounding box center [688, 342] width 414 height 33
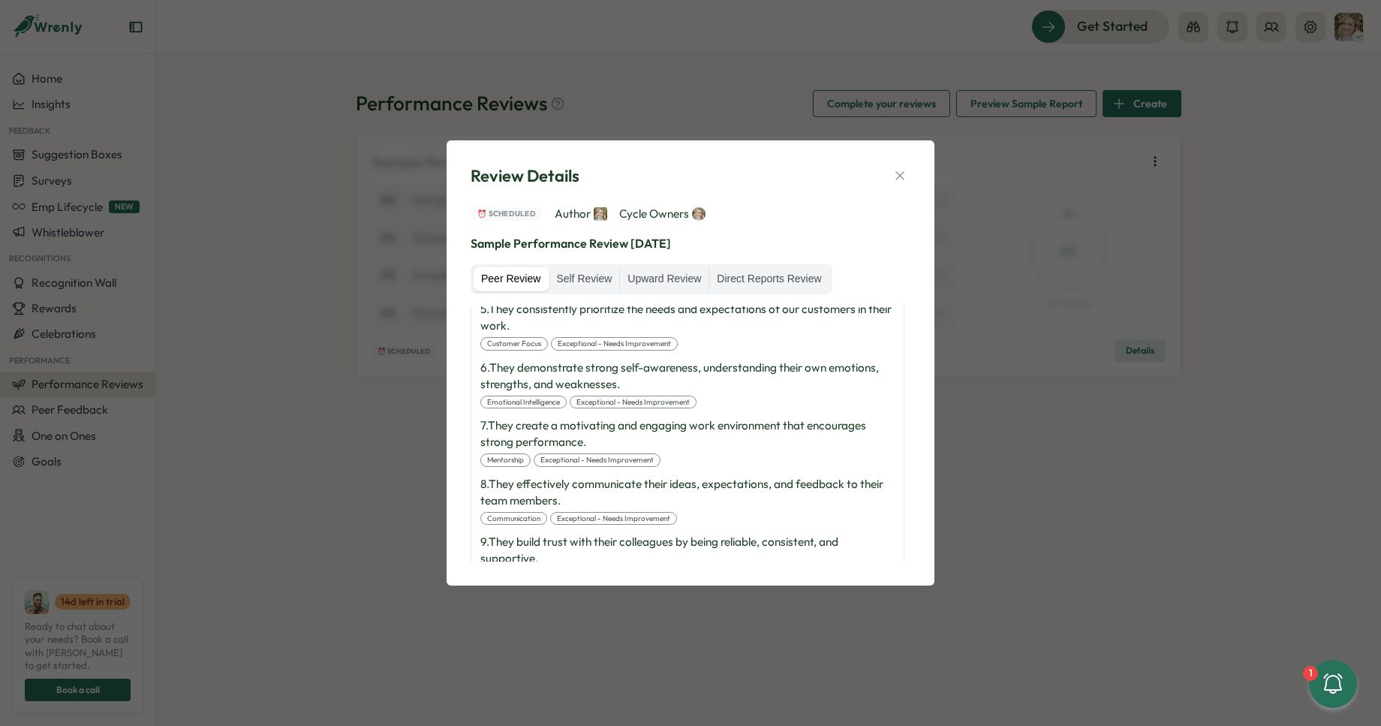
scroll to position [812, 0]
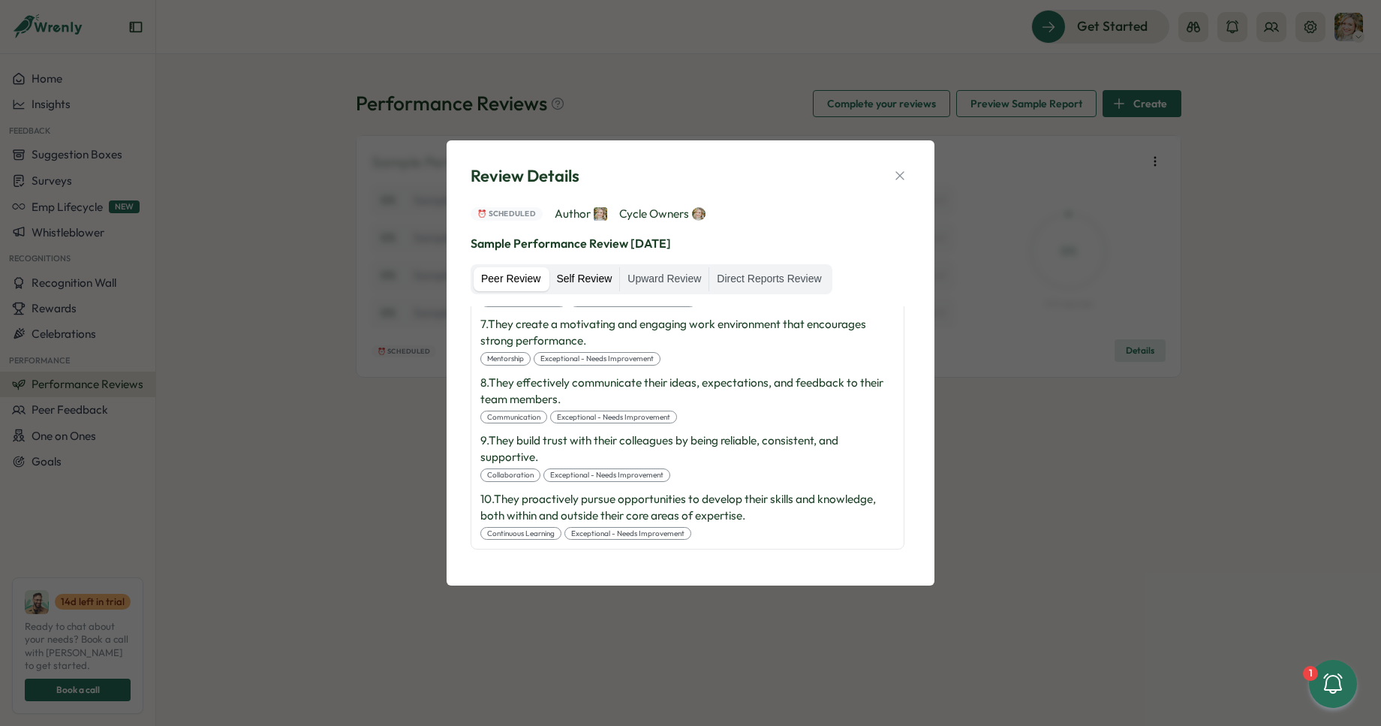
click at [598, 282] on label "Self Review" at bounding box center [584, 279] width 71 height 24
click at [676, 282] on label "Upward Review" at bounding box center [664, 279] width 89 height 24
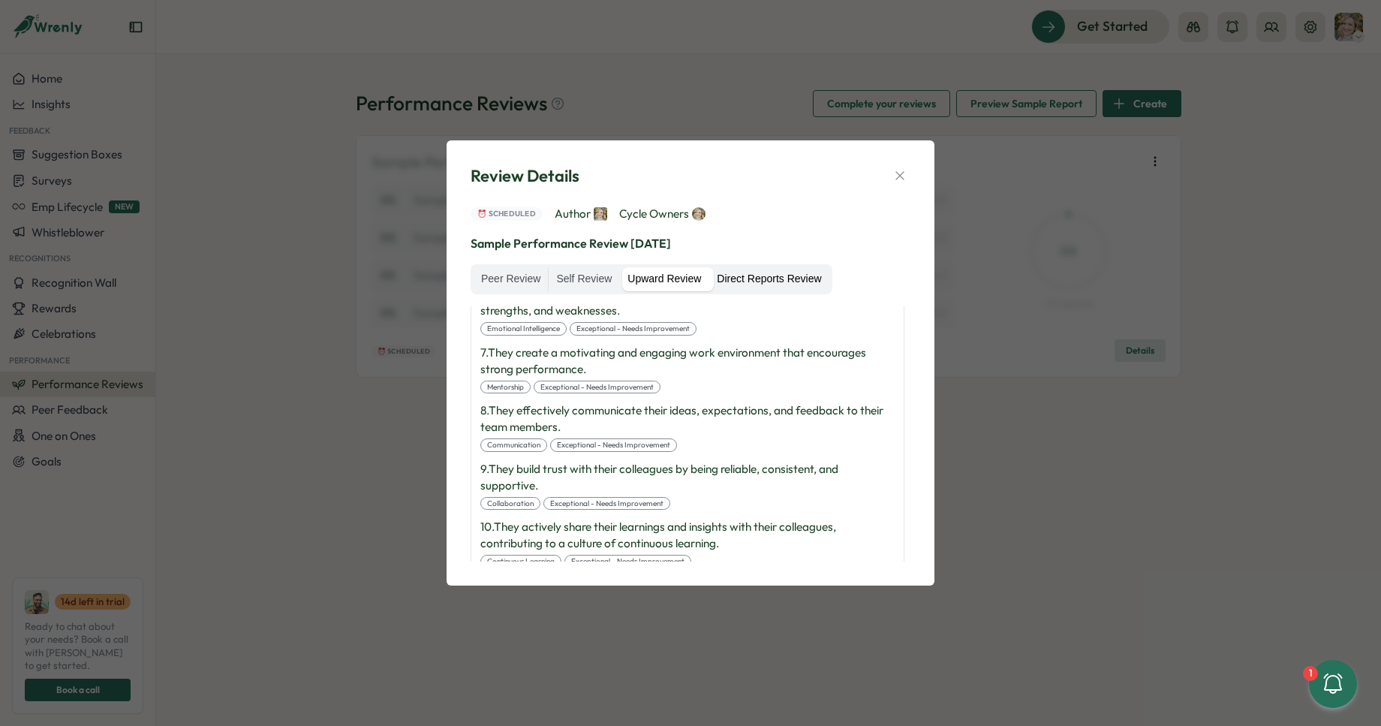
click at [785, 275] on label "Direct Reports Review" at bounding box center [769, 279] width 119 height 24
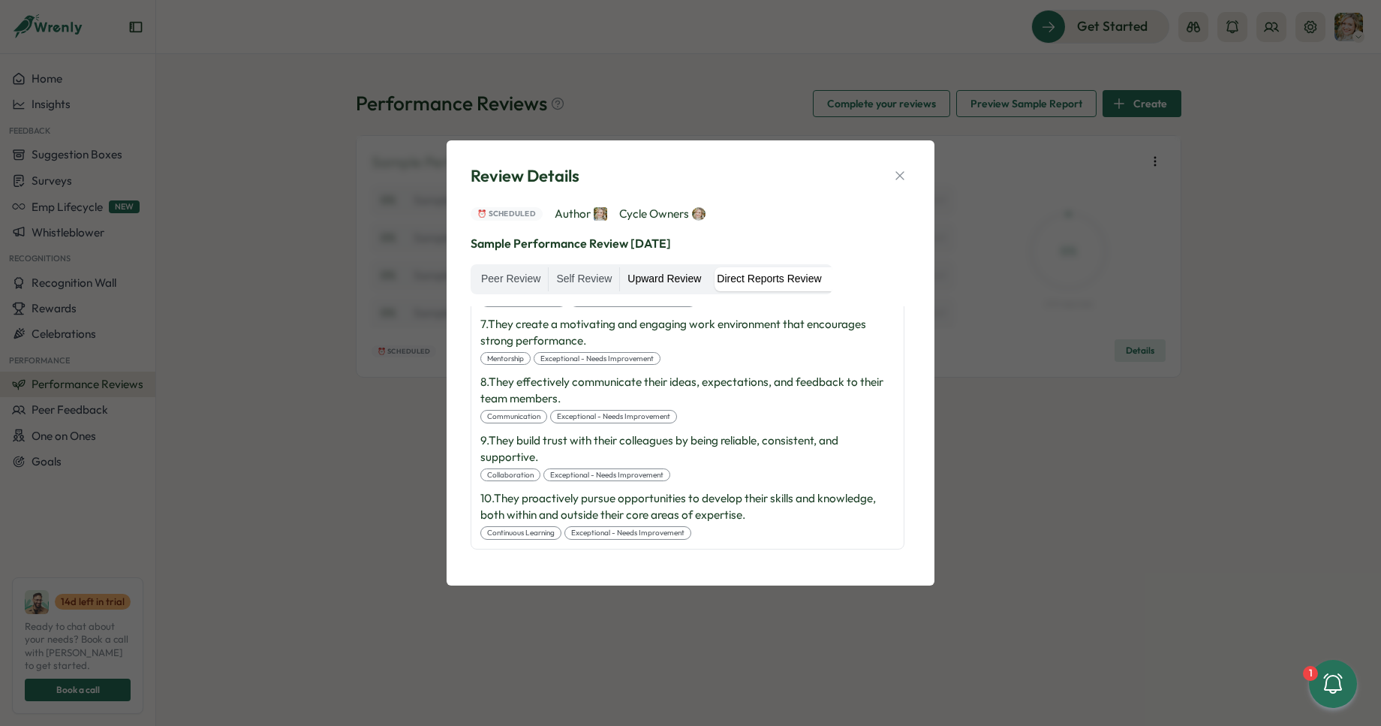
click at [678, 276] on label "Upward Review" at bounding box center [664, 279] width 89 height 24
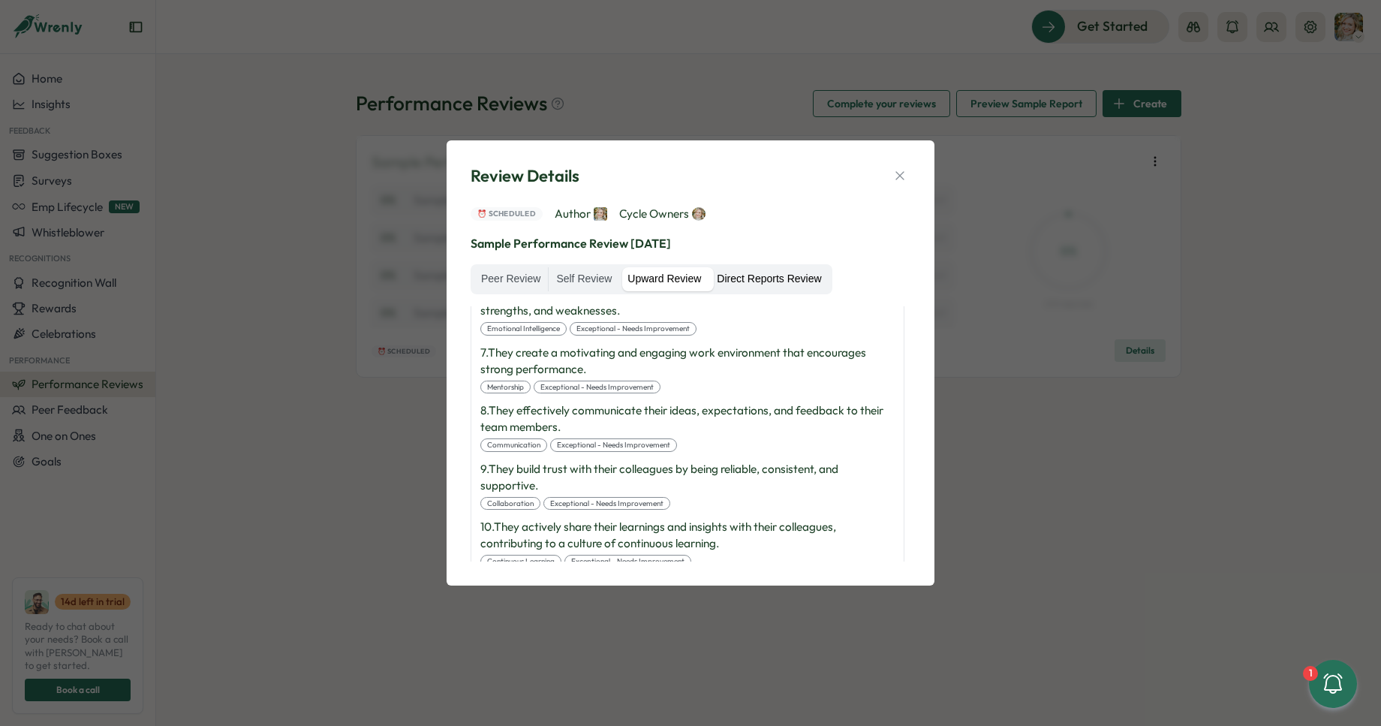
click at [795, 282] on label "Direct Reports Review" at bounding box center [769, 279] width 119 height 24
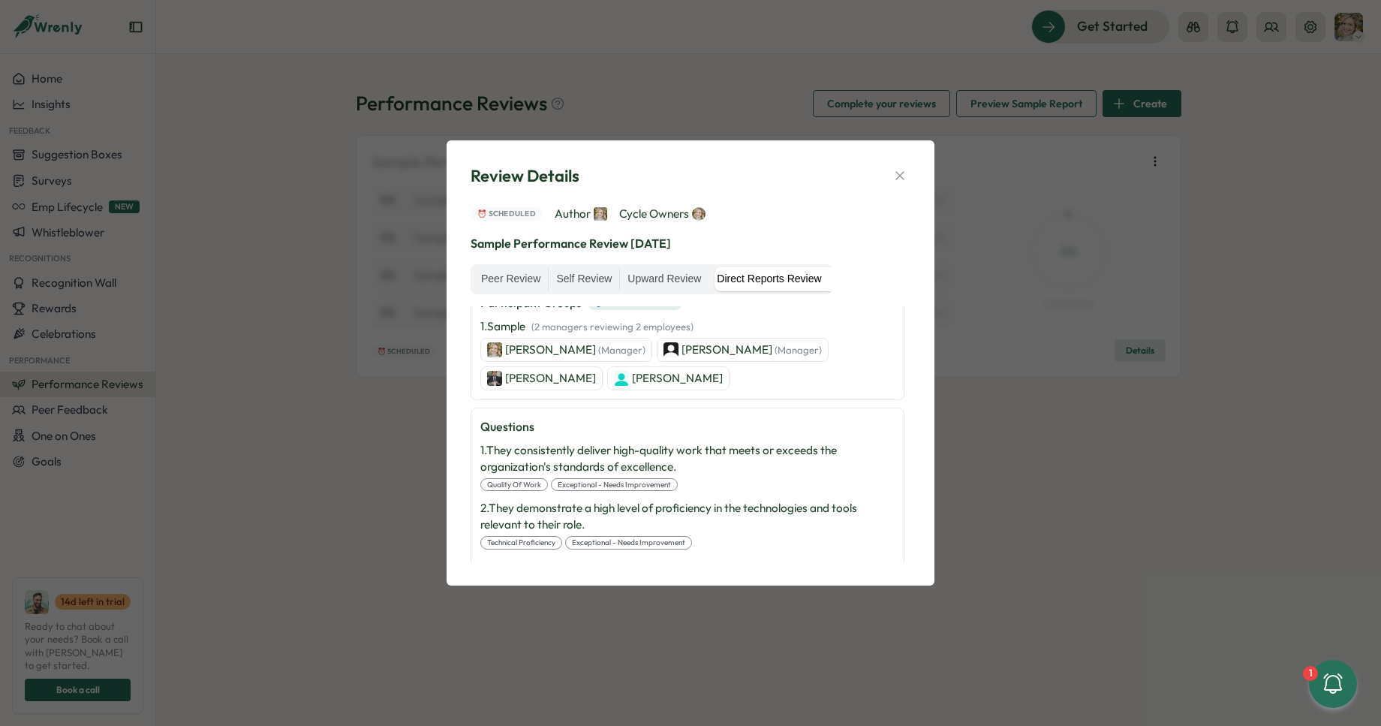
scroll to position [0, 0]
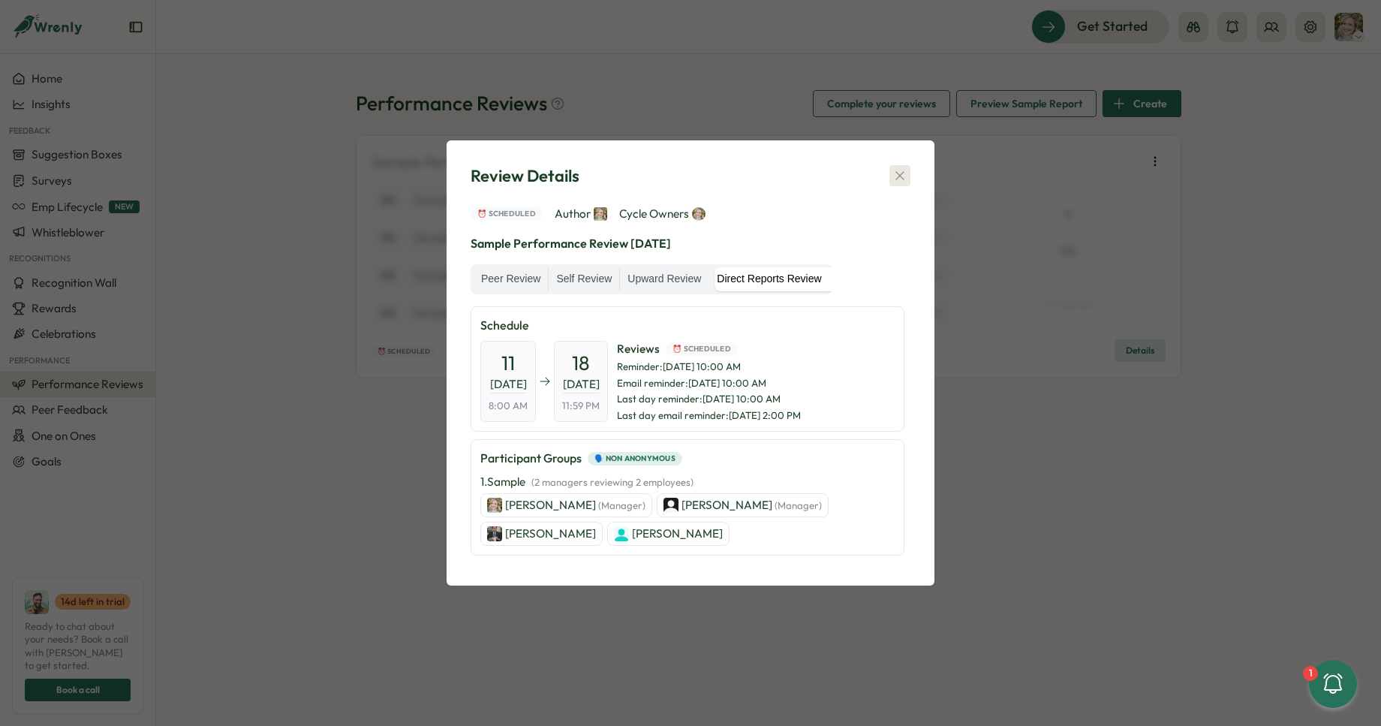
click at [905, 176] on icon "button" at bounding box center [900, 175] width 15 height 15
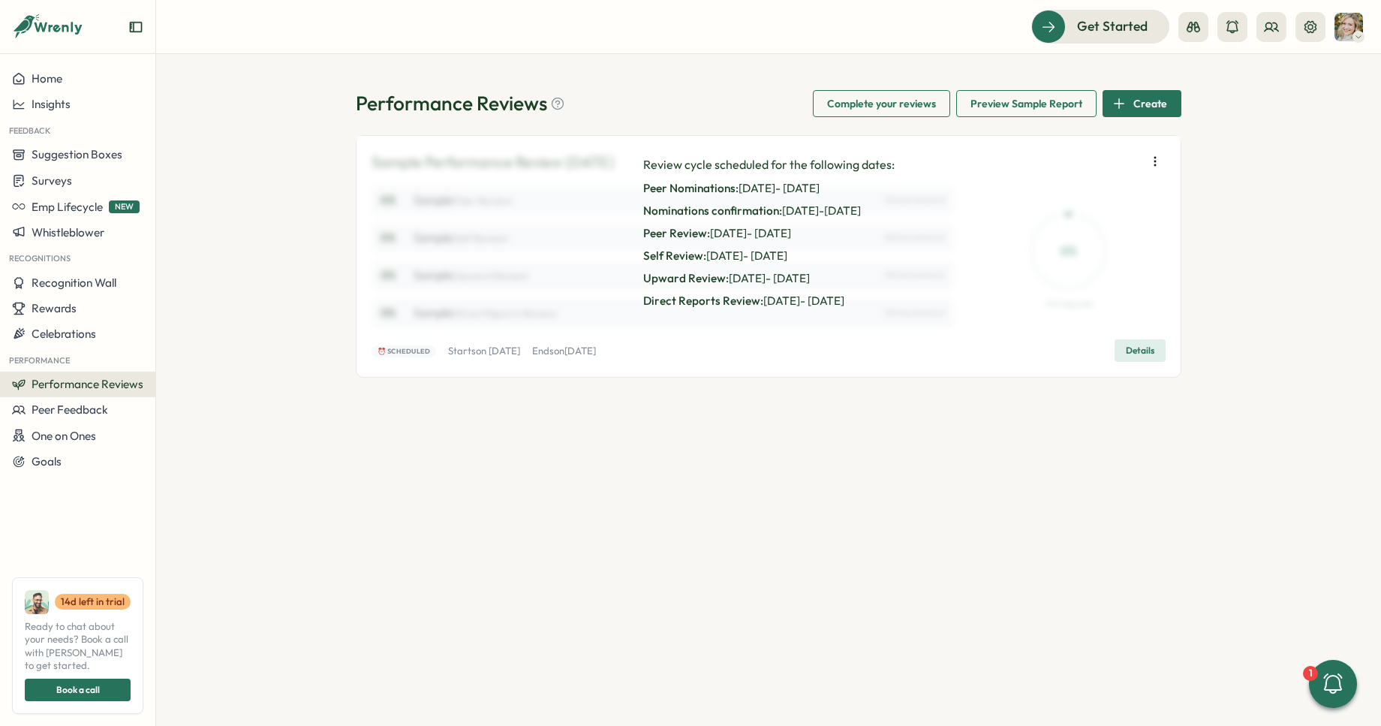
click at [1140, 340] on span "Details" at bounding box center [1140, 350] width 29 height 21
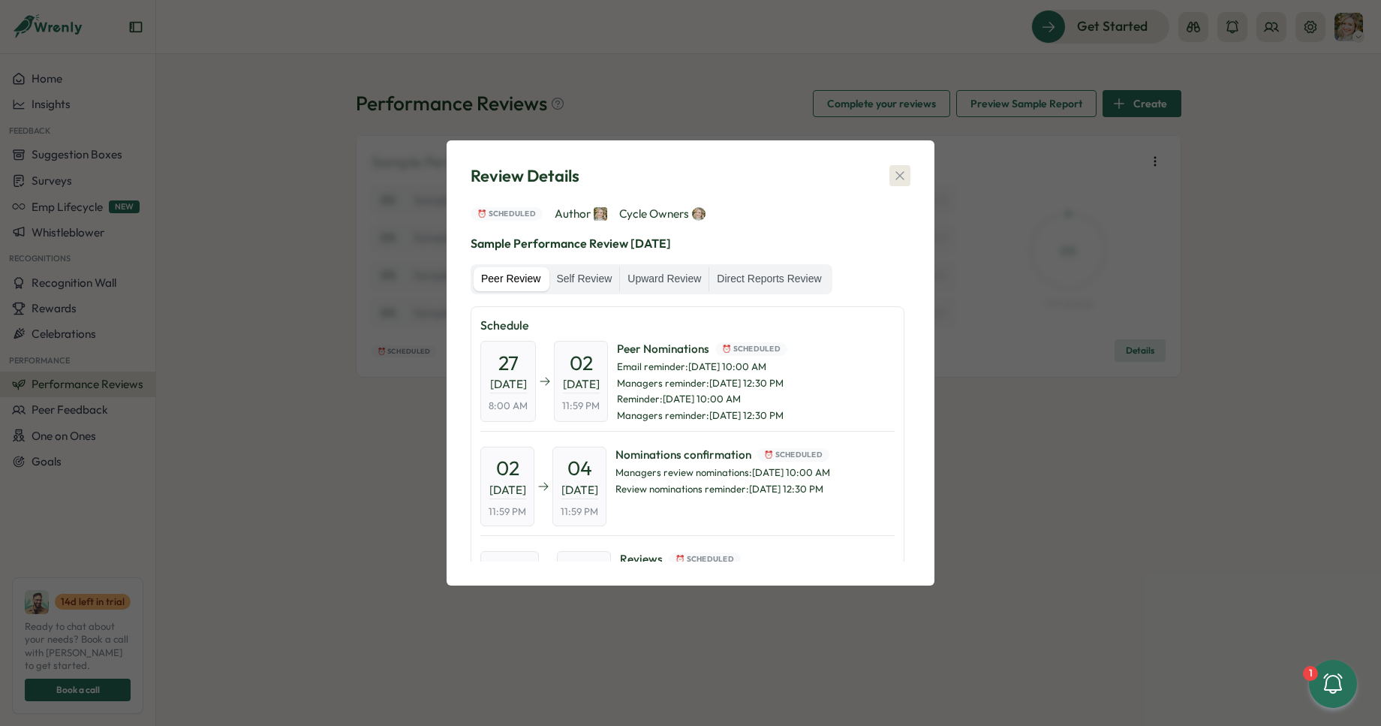
click at [908, 172] on button "button" at bounding box center [900, 175] width 21 height 21
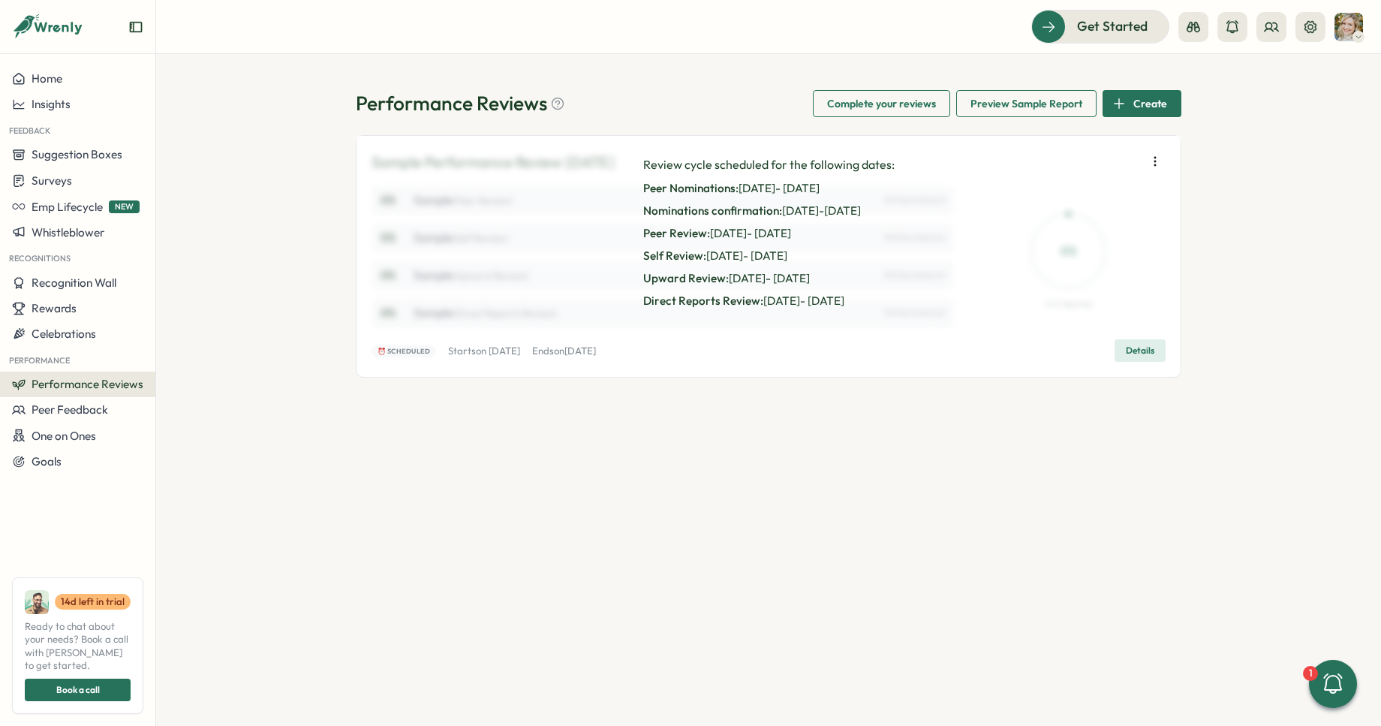
click at [1148, 339] on button "Details" at bounding box center [1140, 350] width 51 height 23
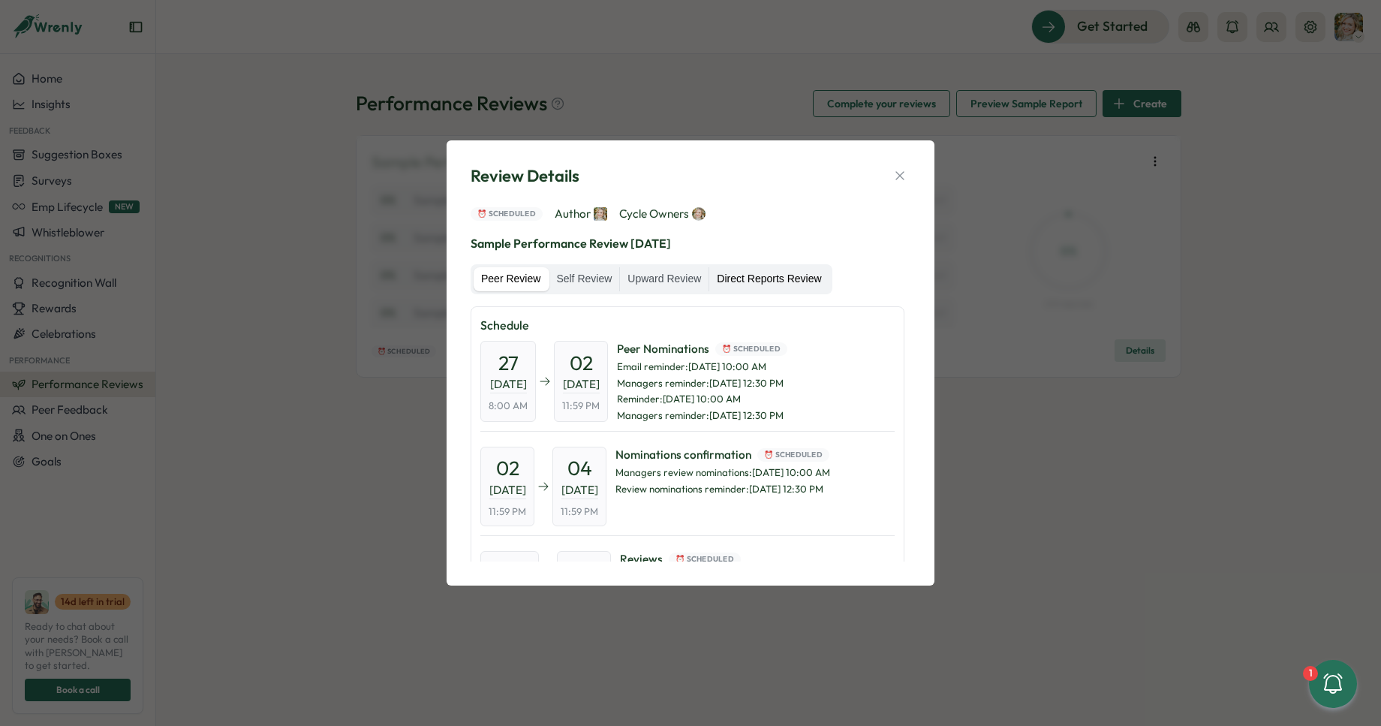
click at [760, 287] on label "Direct Reports Review" at bounding box center [769, 279] width 119 height 24
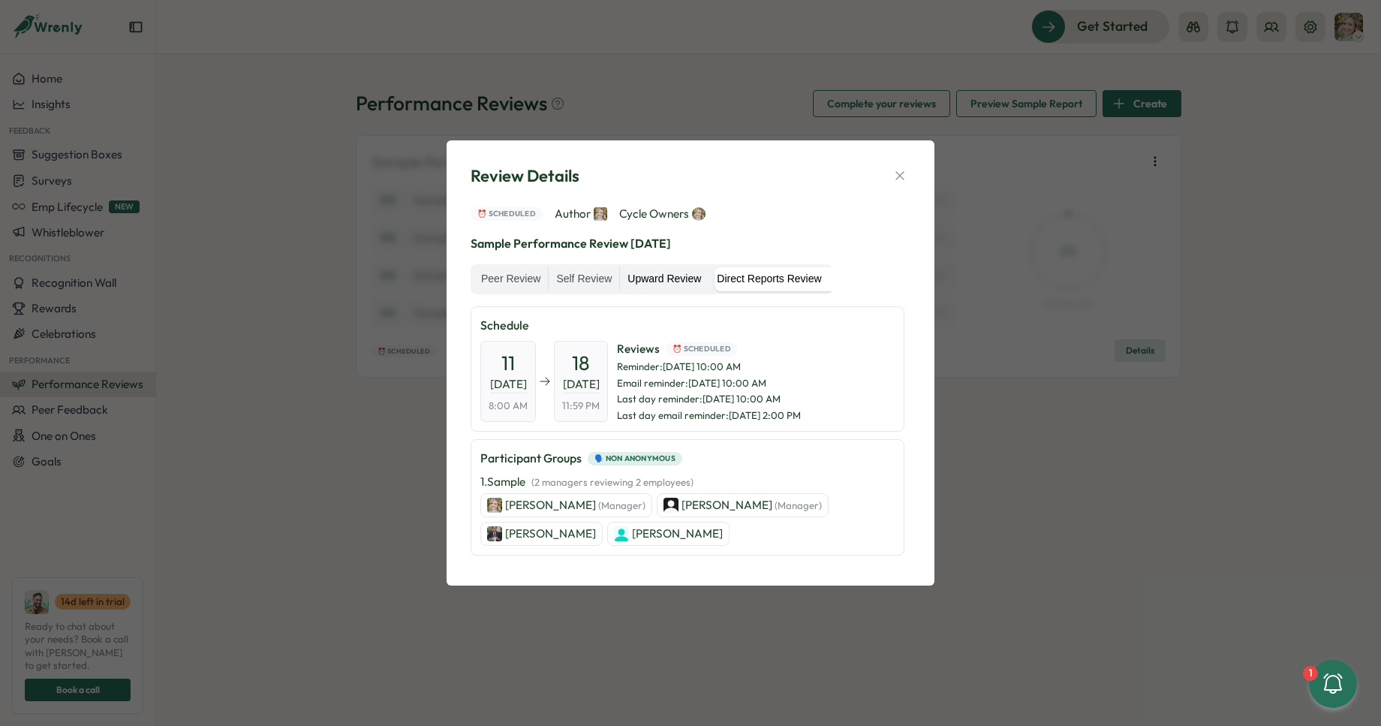
click at [673, 285] on label "Upward Review" at bounding box center [664, 279] width 89 height 24
click at [577, 284] on label "Self Review" at bounding box center [584, 279] width 71 height 24
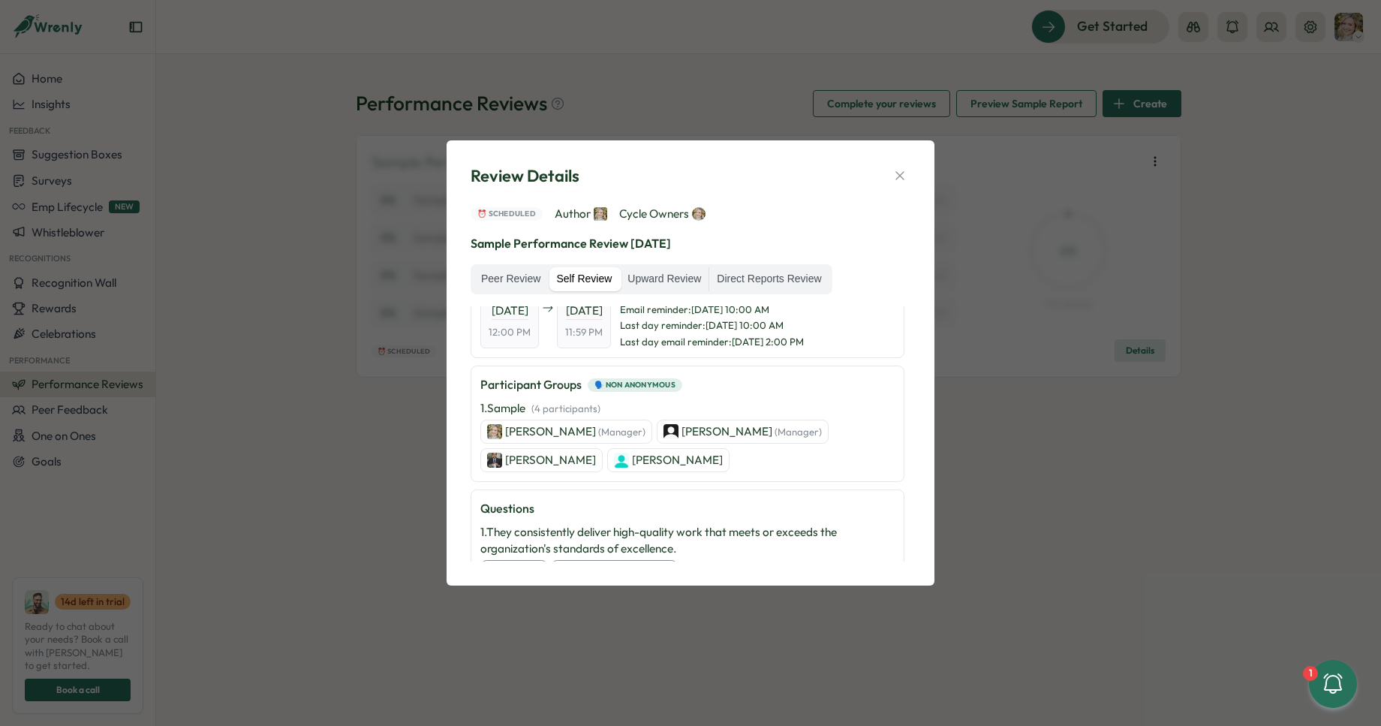
scroll to position [86, 0]
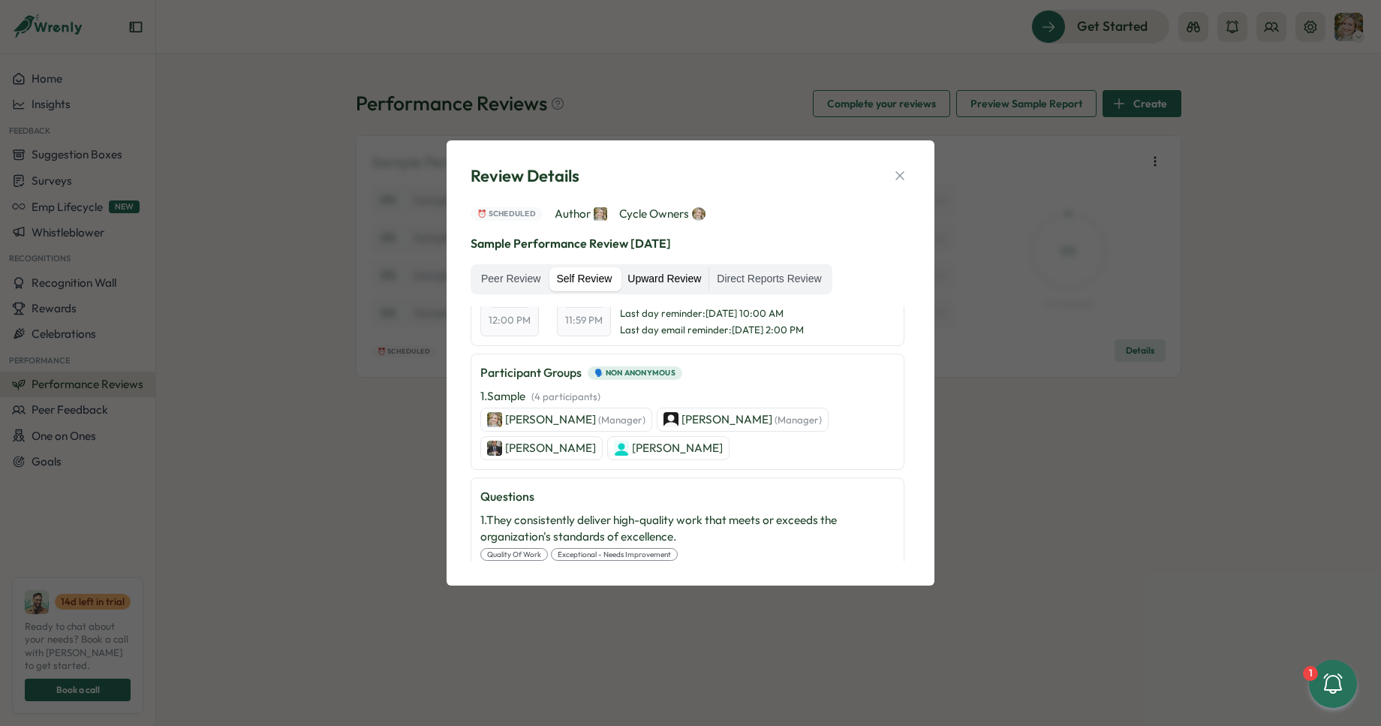
click at [652, 279] on label "Upward Review" at bounding box center [664, 279] width 89 height 24
click at [899, 176] on icon "button" at bounding box center [900, 175] width 15 height 15
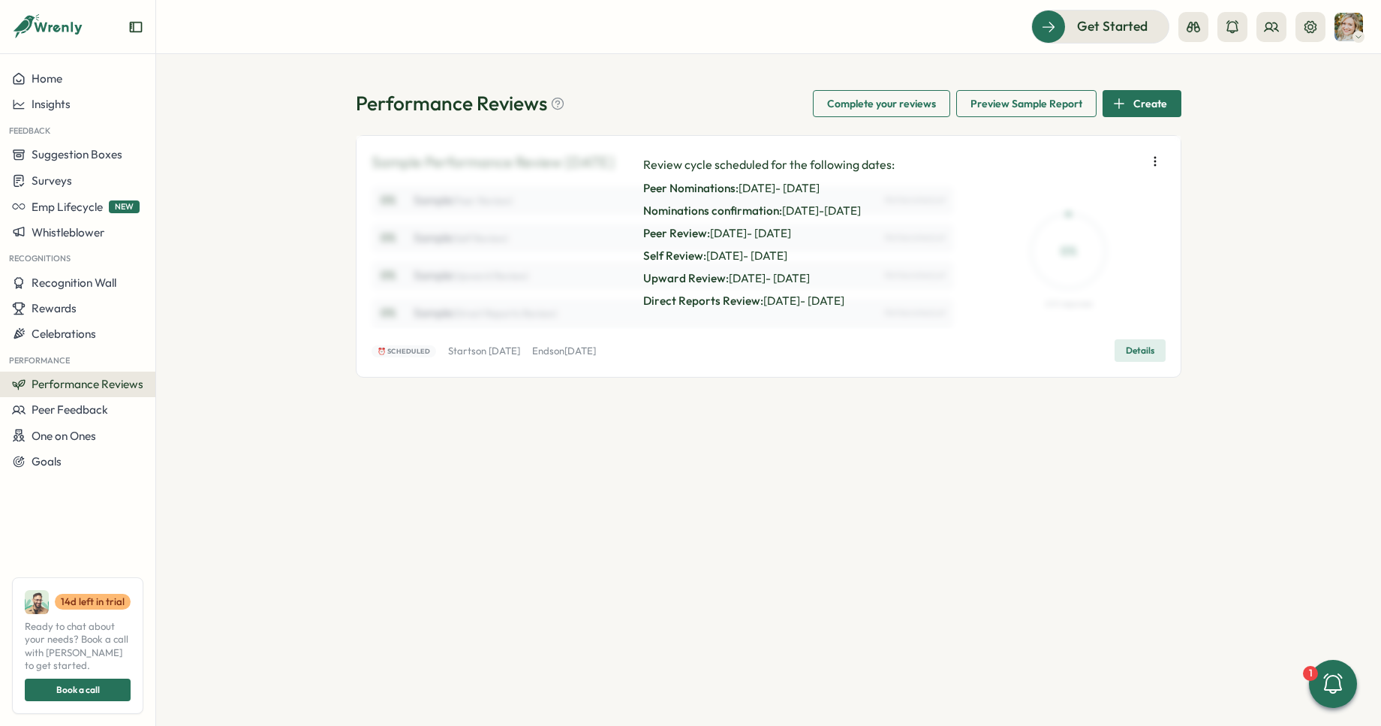
click at [1020, 110] on span "Preview Sample Report" at bounding box center [1027, 104] width 112 height 26
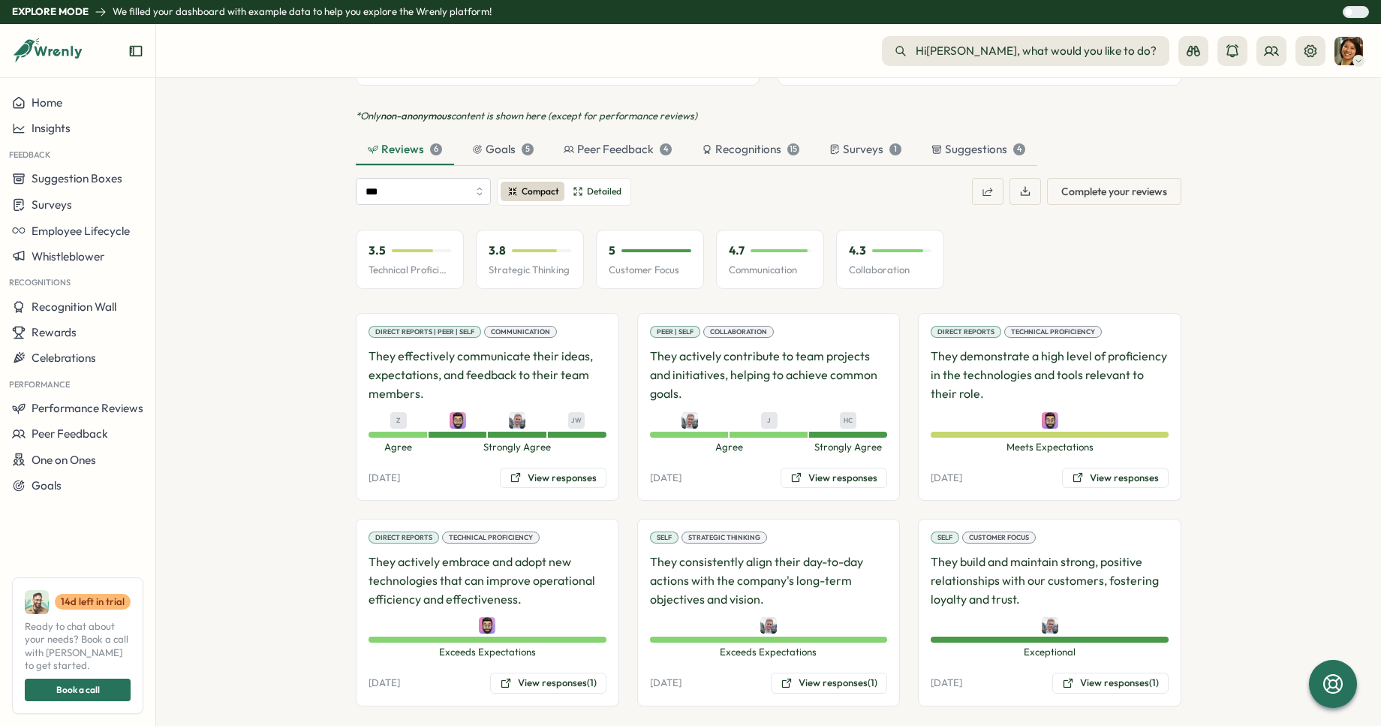
scroll to position [1381, 0]
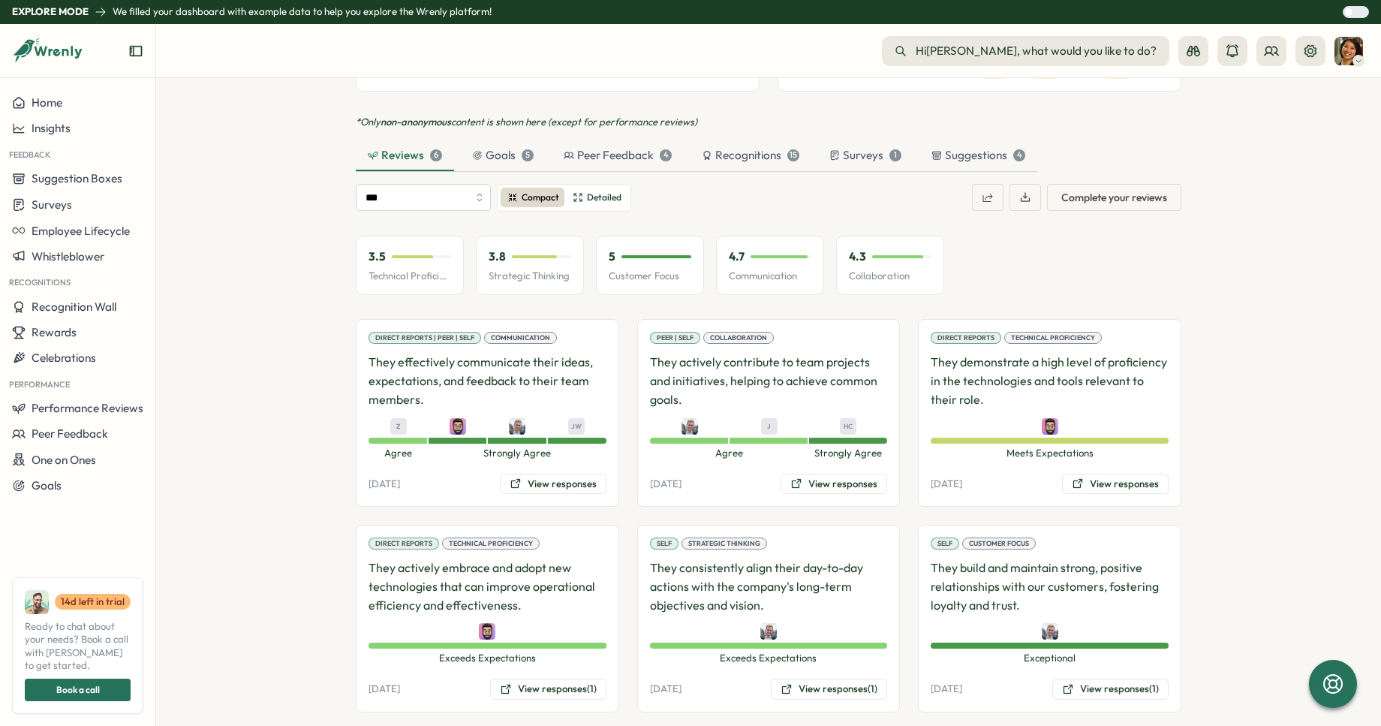
click at [76, 667] on span "Ready to chat about your needs? Book a call with [PERSON_NAME] to get started." at bounding box center [78, 646] width 106 height 53
click at [1126, 224] on div "3.5 Technical Proficiency 3.8 Strategic Thinking 5 Customer Focus 4.7 Communica…" at bounding box center [769, 266] width 826 height 84
click at [1101, 185] on span "Complete your reviews" at bounding box center [1115, 198] width 106 height 26
click at [966, 147] on div "Suggestions 4" at bounding box center [979, 155] width 94 height 17
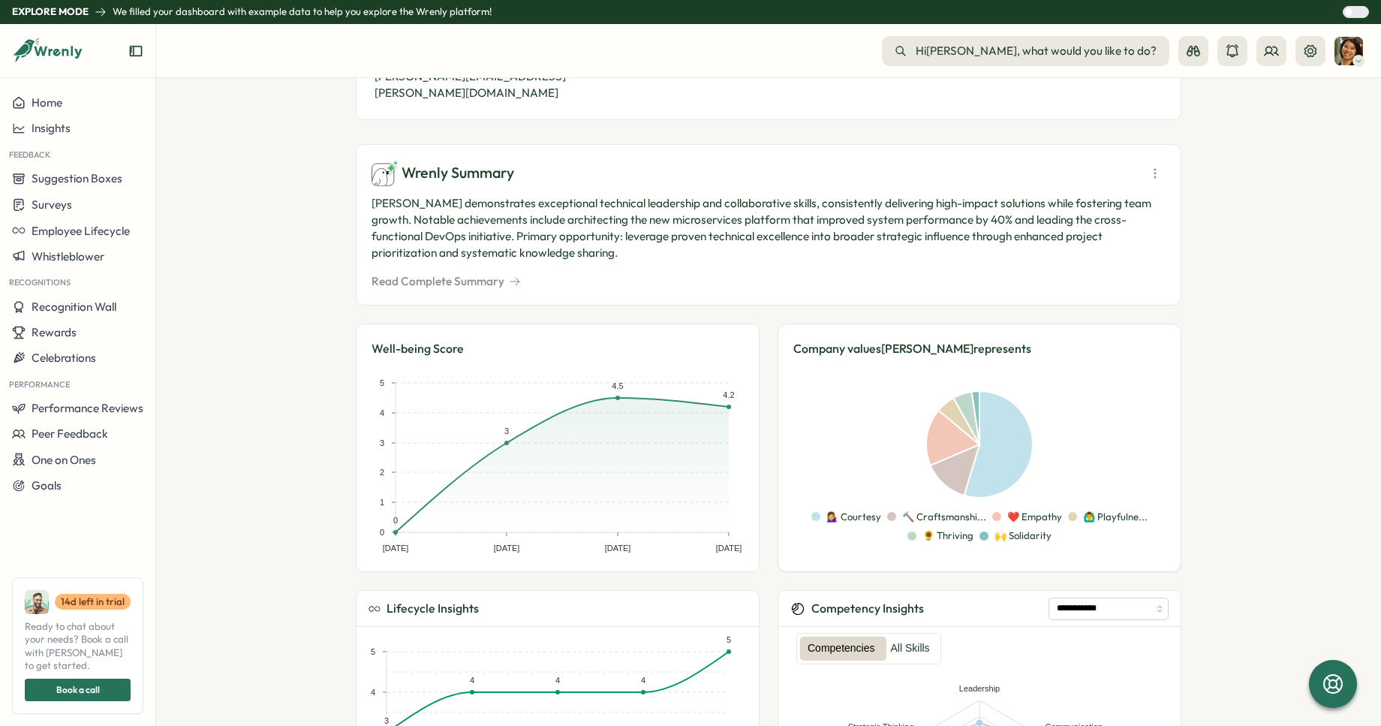
scroll to position [0, 0]
